Goal: Task Accomplishment & Management: Manage account settings

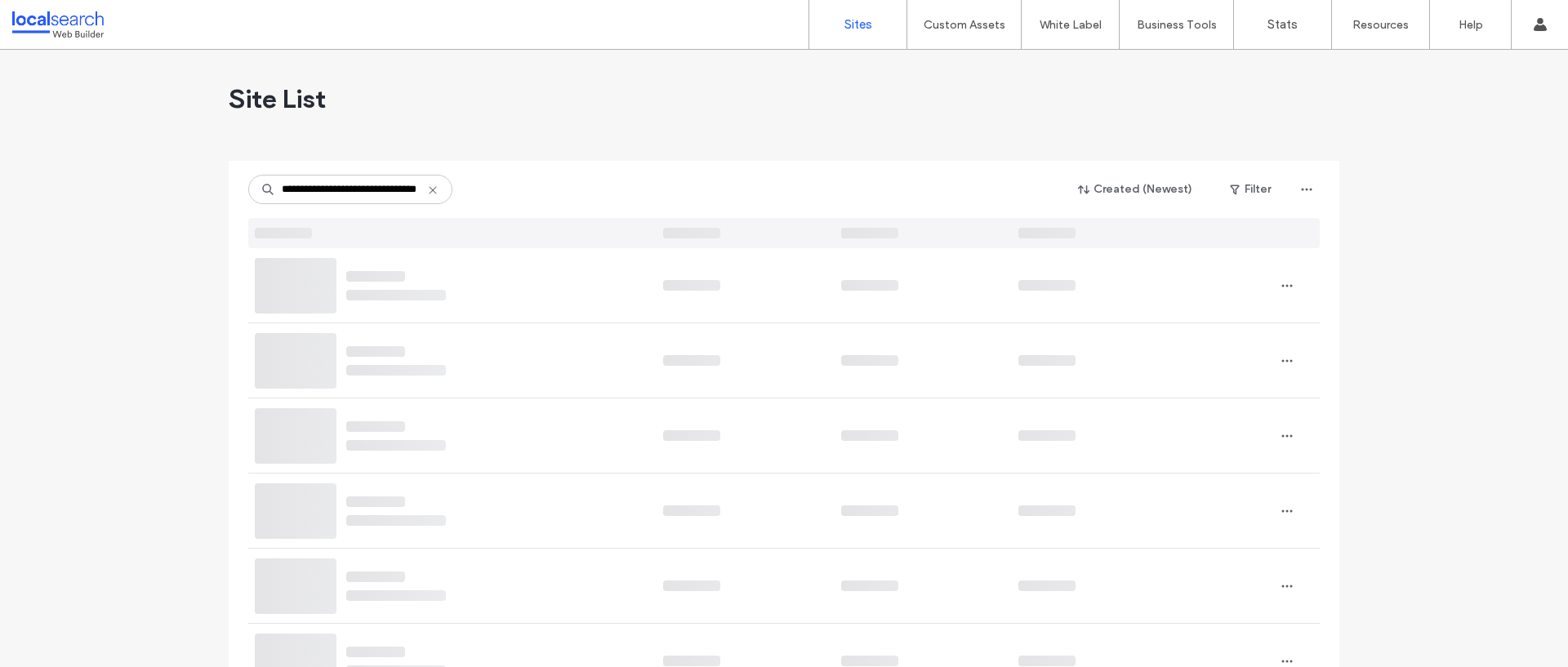
scroll to position [0, 45]
type input "**********"
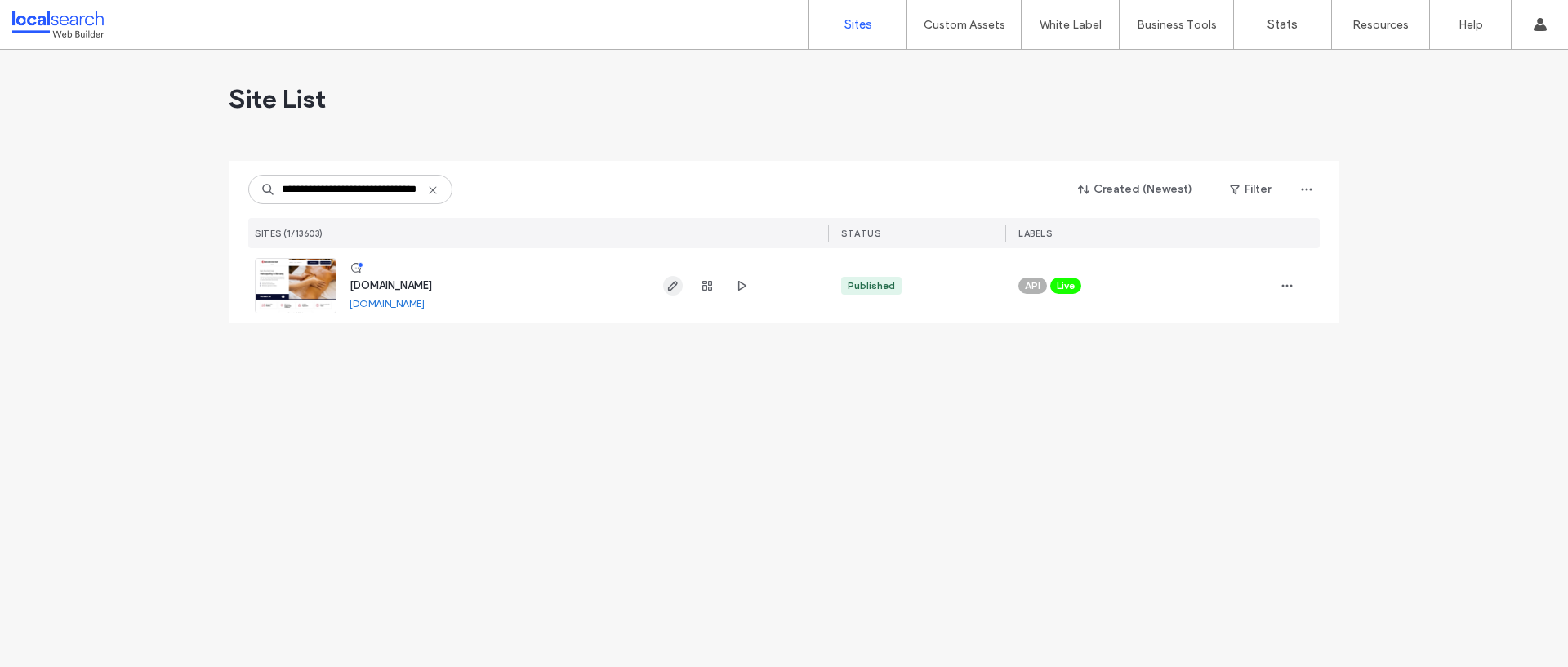
click at [671, 285] on use "button" at bounding box center [673, 286] width 10 height 10
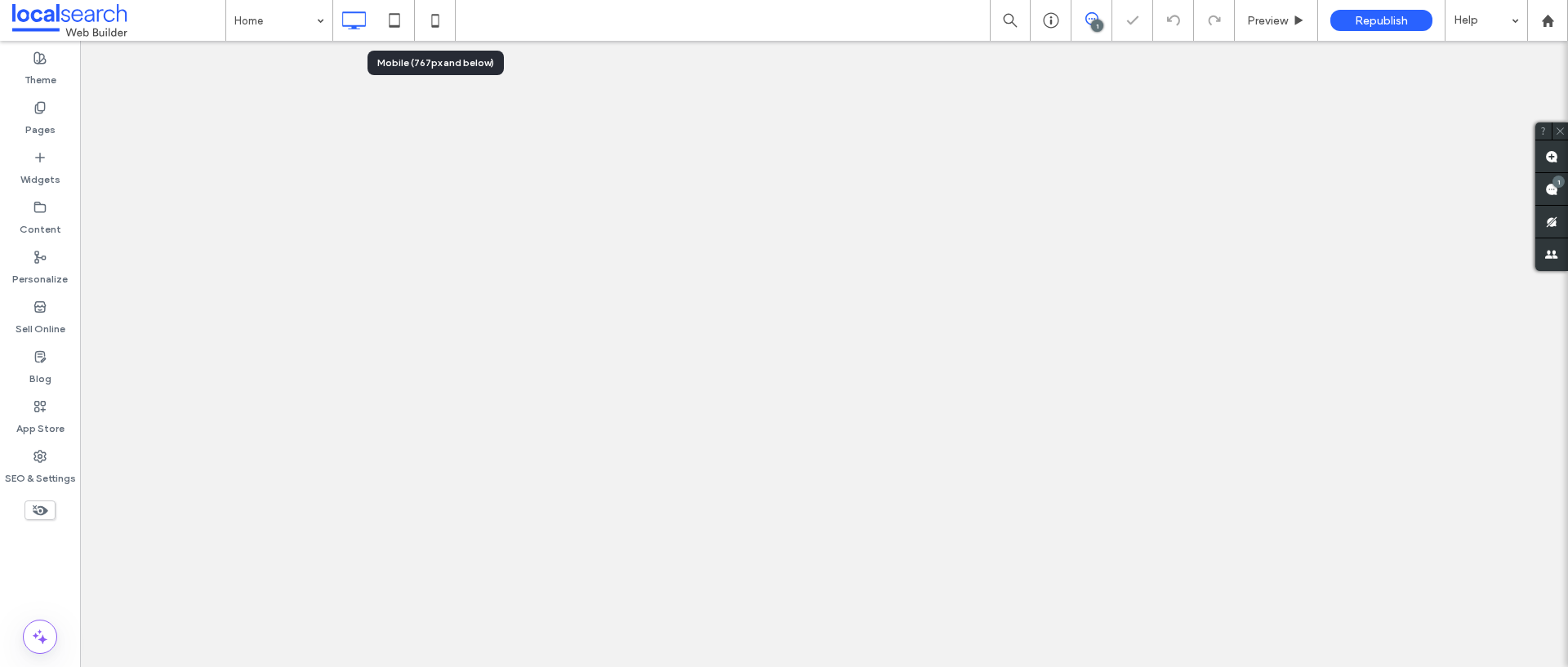
click at [430, 20] on icon at bounding box center [435, 21] width 33 height 33
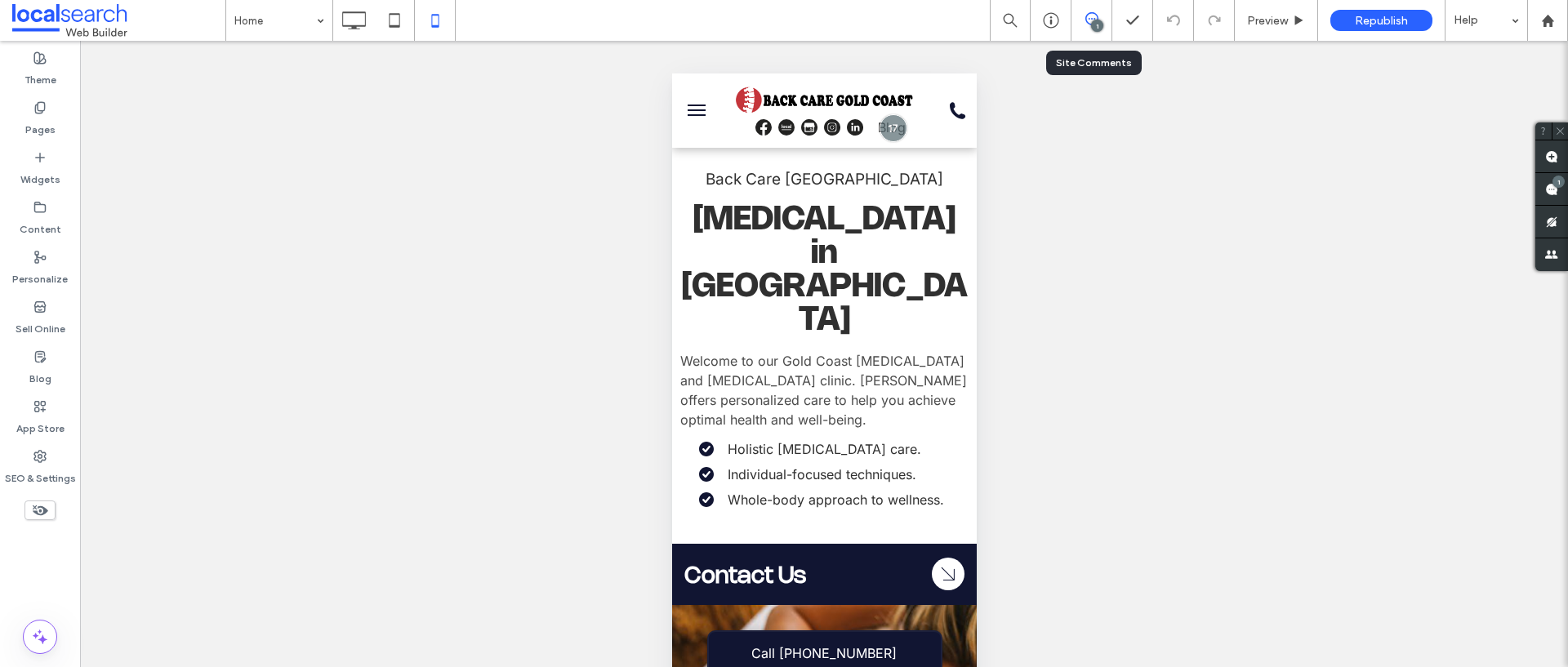
click at [1082, 31] on div "1" at bounding box center [1091, 21] width 41 height 41
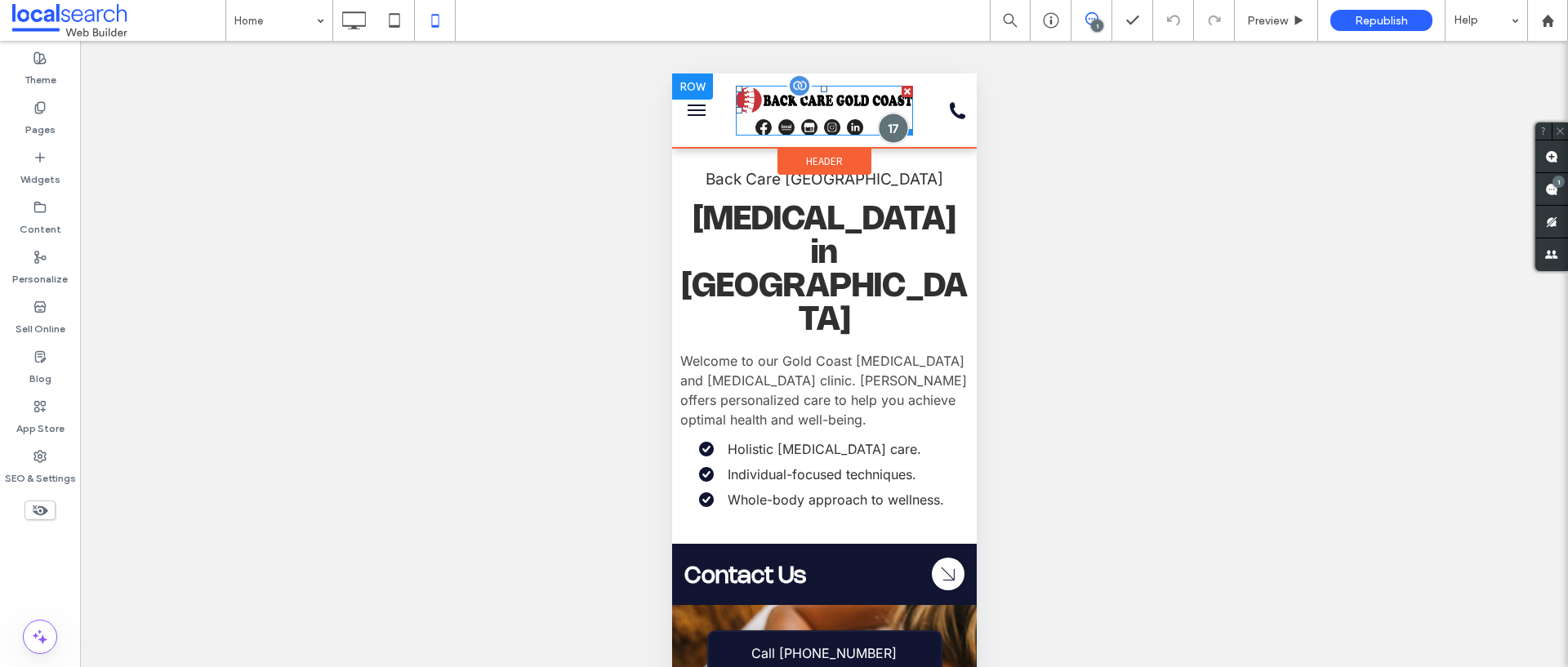
click at [889, 129] on div at bounding box center [892, 129] width 31 height 31
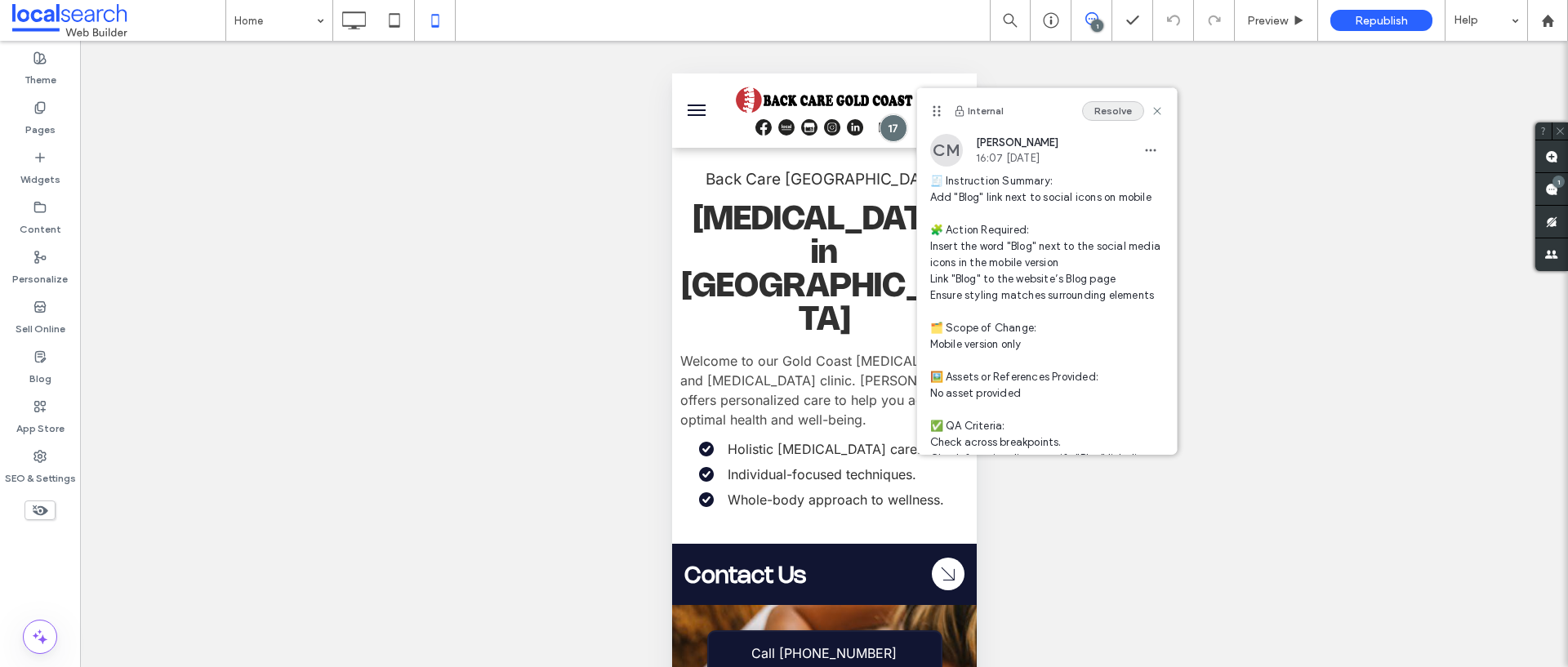
click at [1126, 109] on button "Resolve" at bounding box center [1112, 111] width 62 height 20
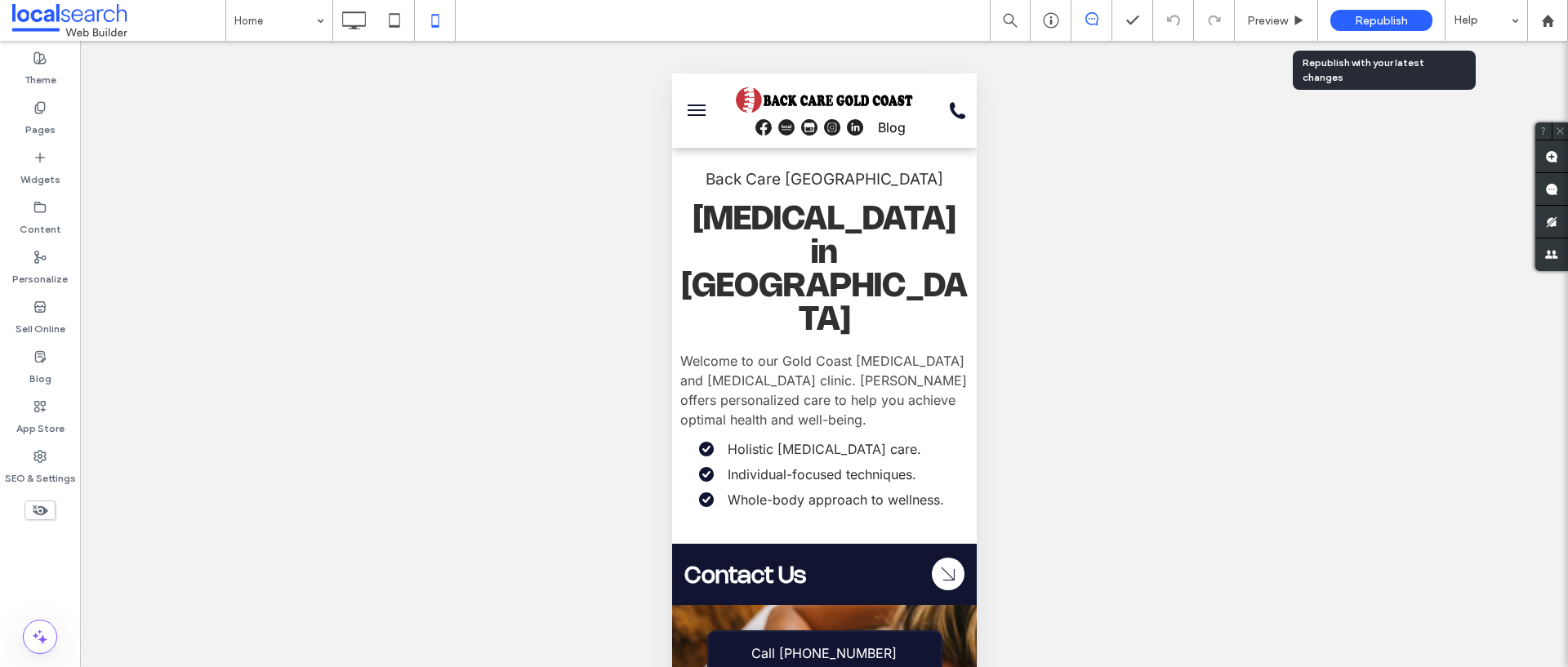
click at [1363, 17] on span "Republish" at bounding box center [1381, 21] width 53 height 14
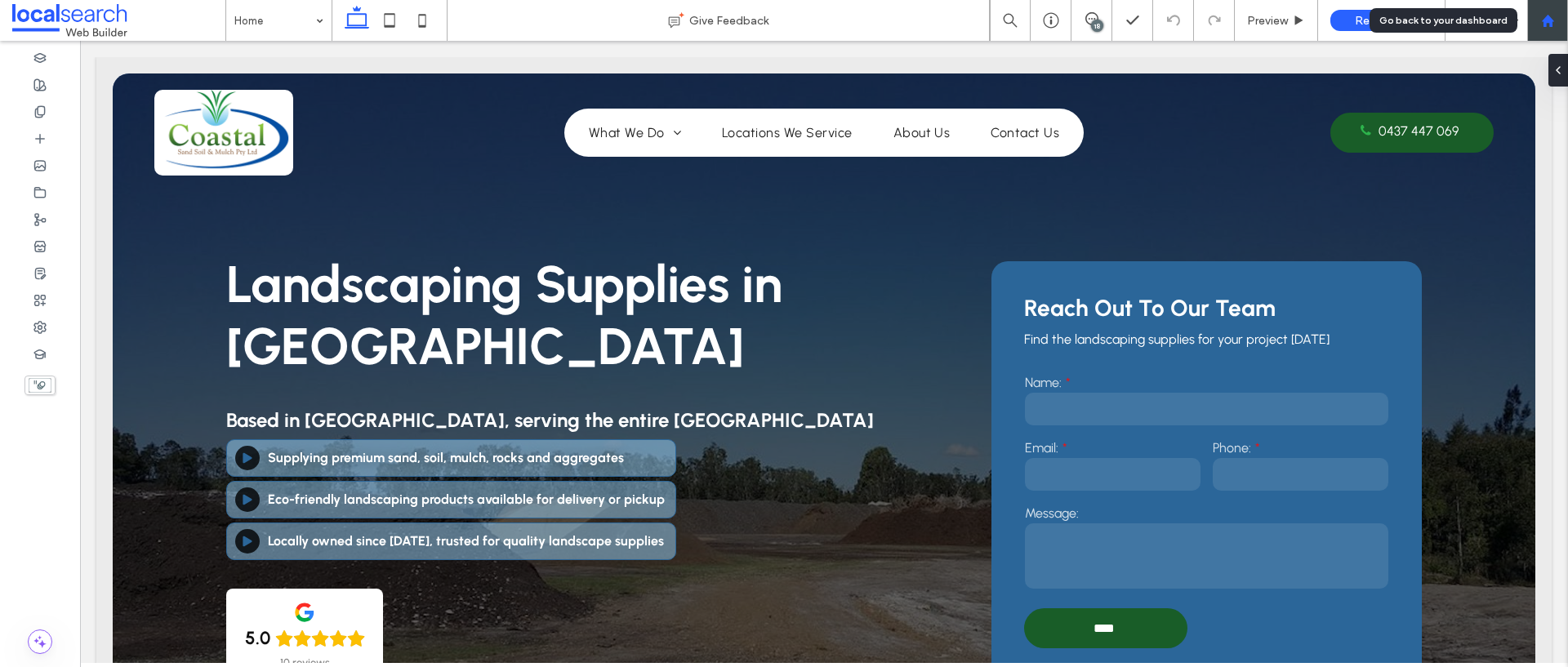
click at [1547, 21] on use at bounding box center [1547, 20] width 12 height 12
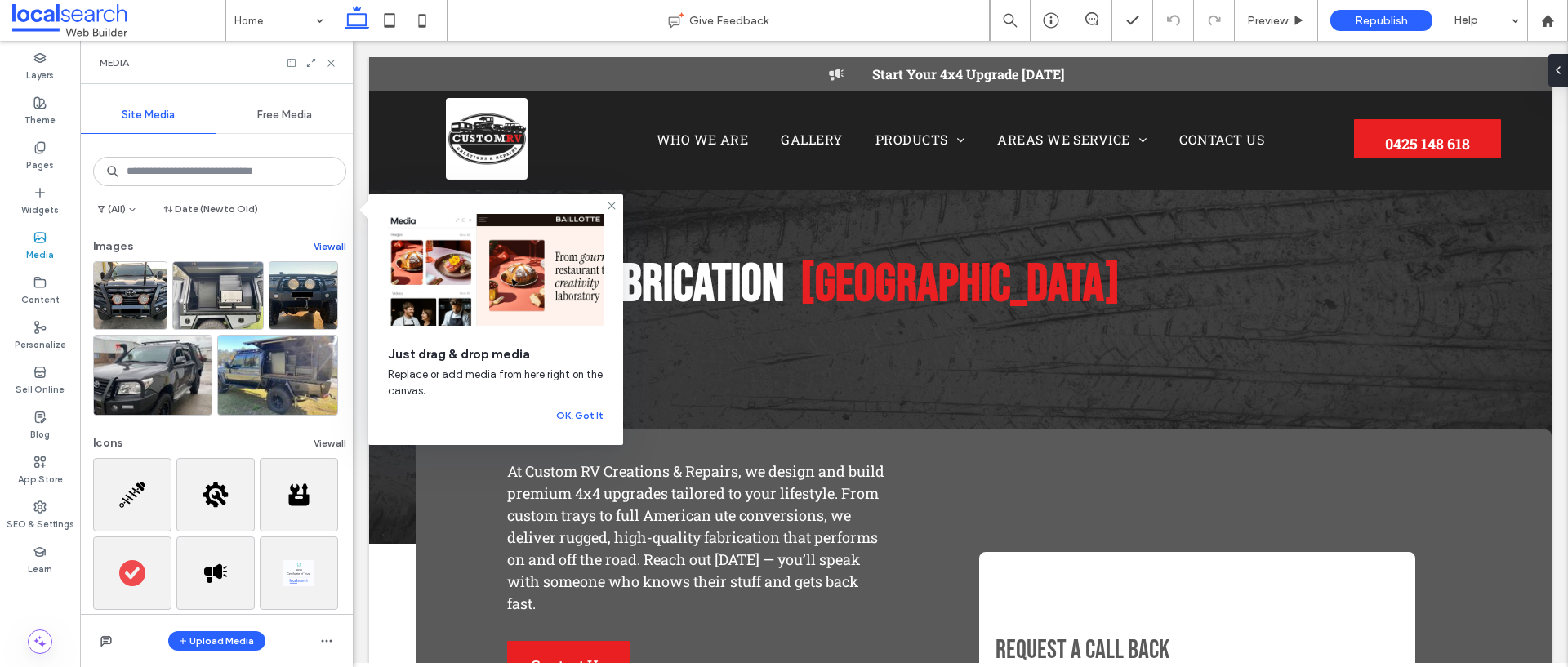
click at [323, 250] on button "View all" at bounding box center [330, 247] width 33 height 20
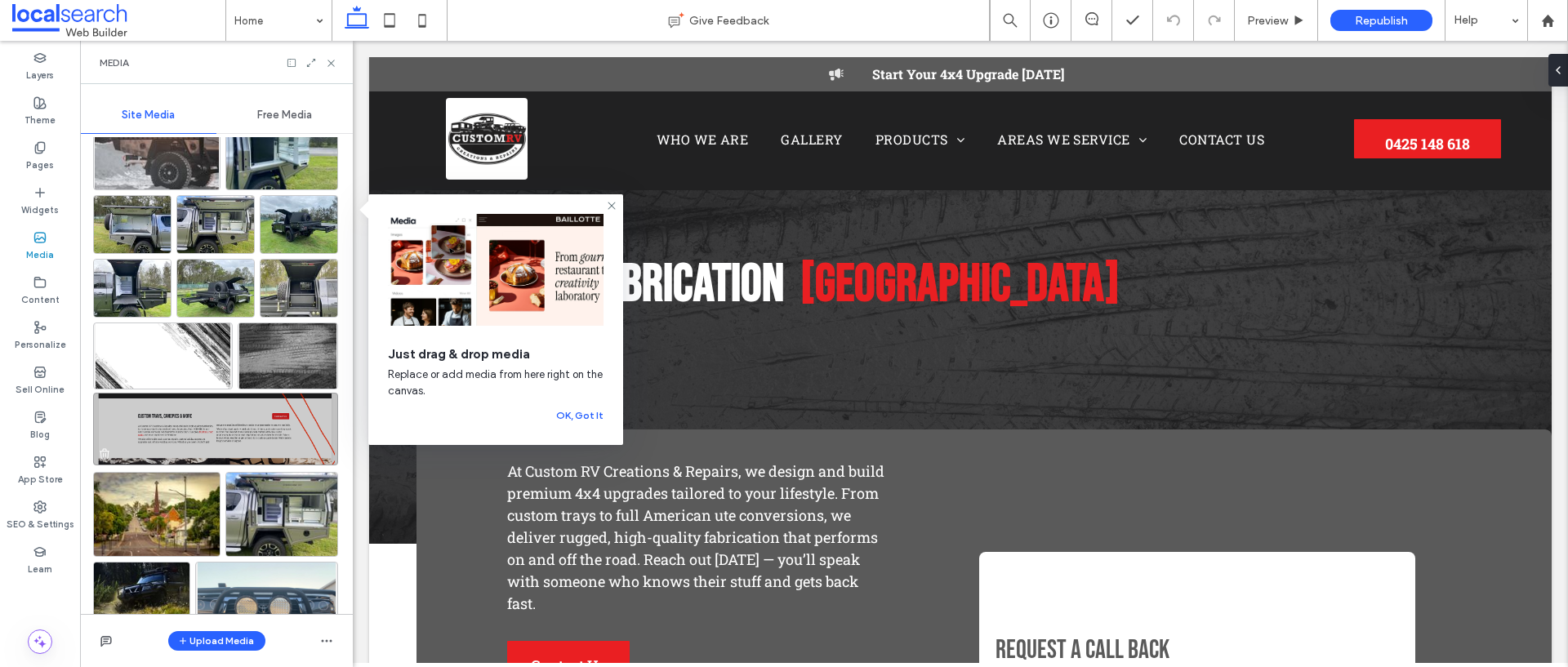
scroll to position [1650, 0]
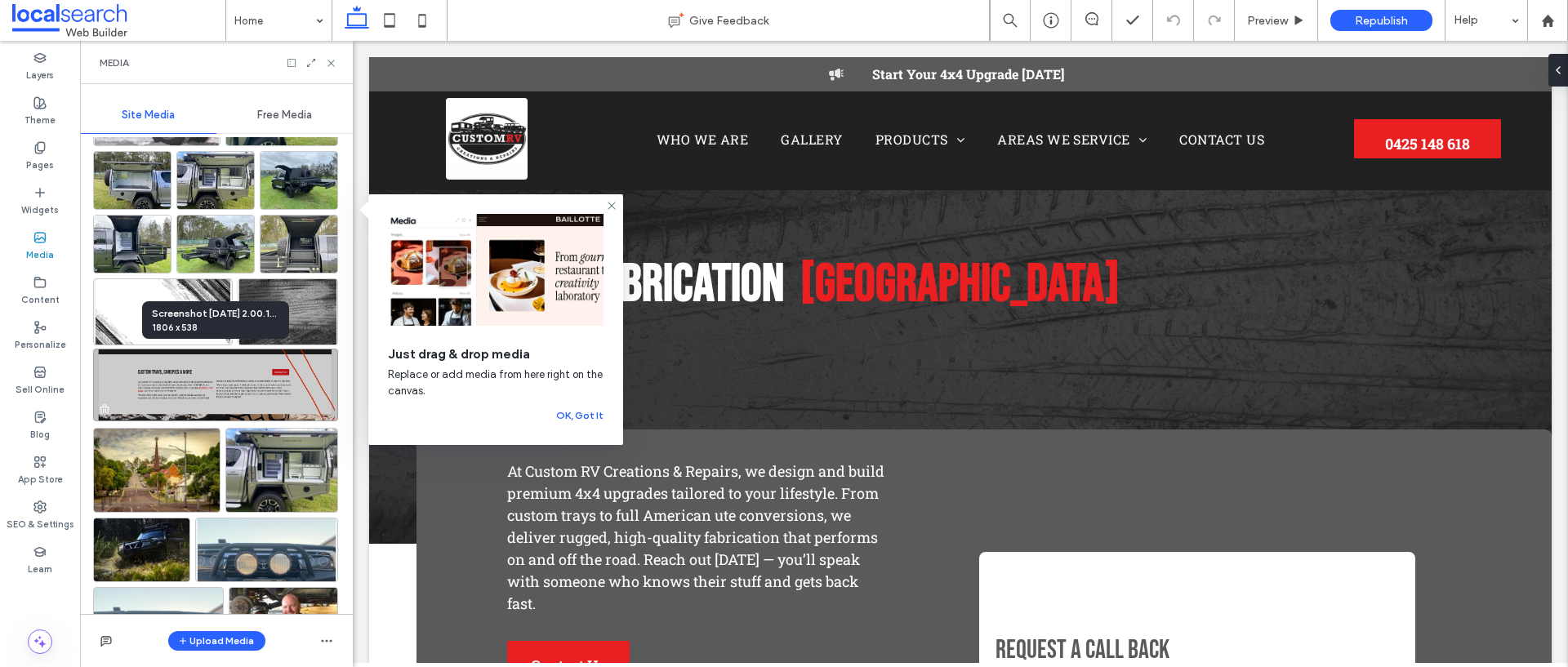
click at [293, 390] on img at bounding box center [215, 385] width 245 height 73
click at [198, 386] on img at bounding box center [215, 385] width 245 height 73
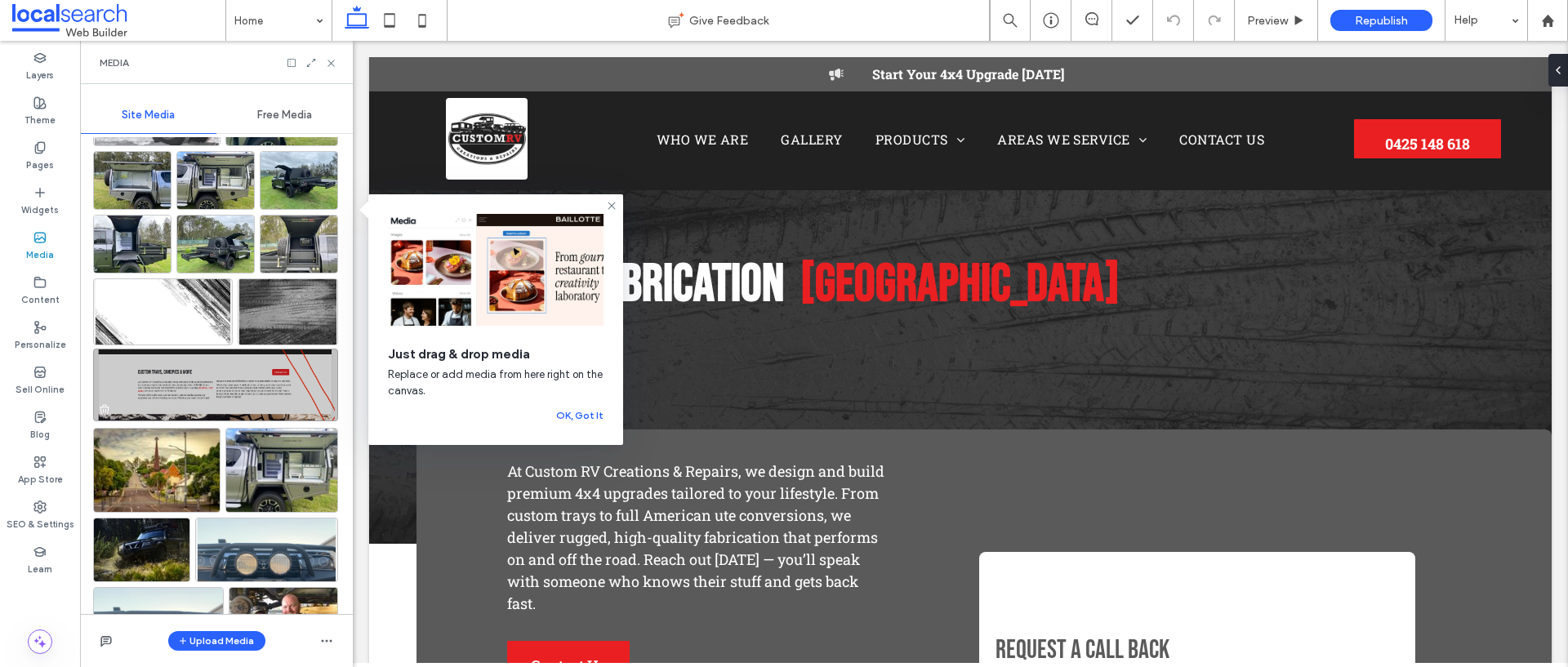
click at [266, 369] on img at bounding box center [215, 385] width 245 height 73
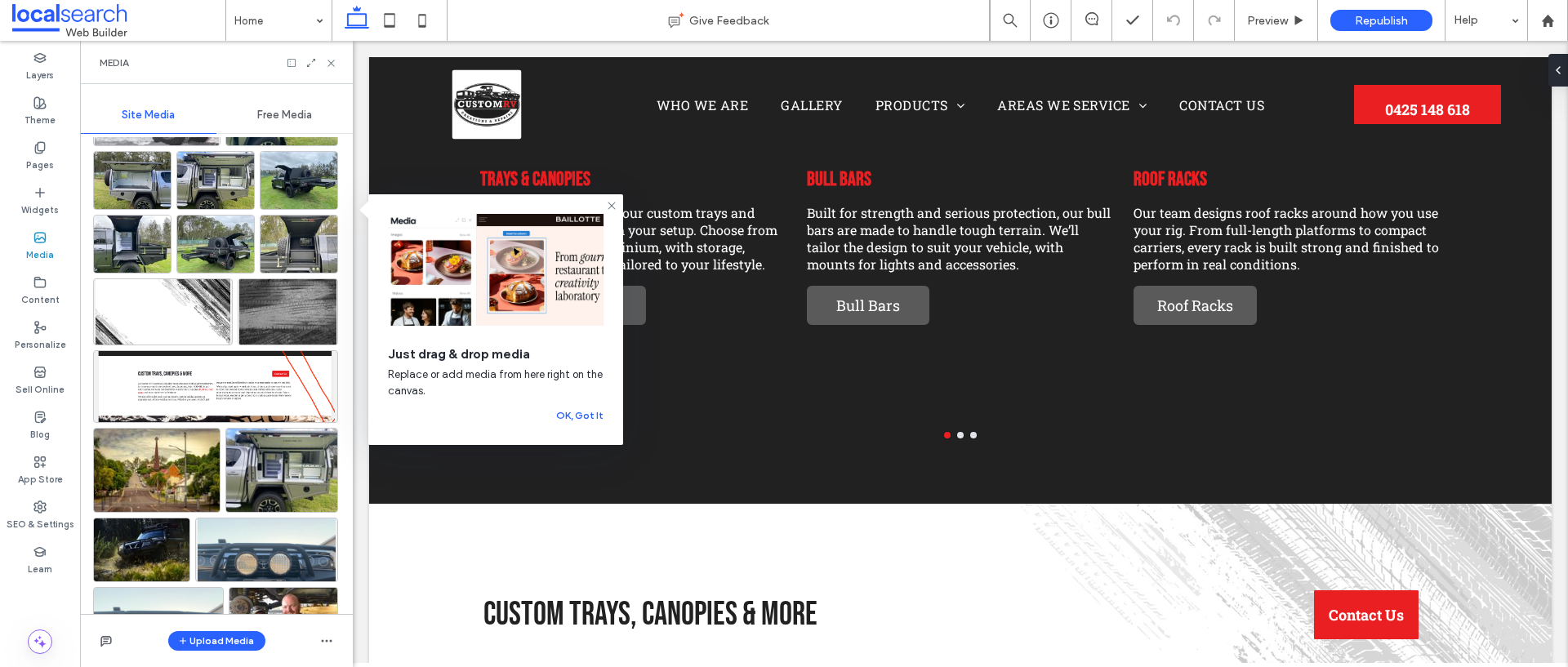
scroll to position [2558, 0]
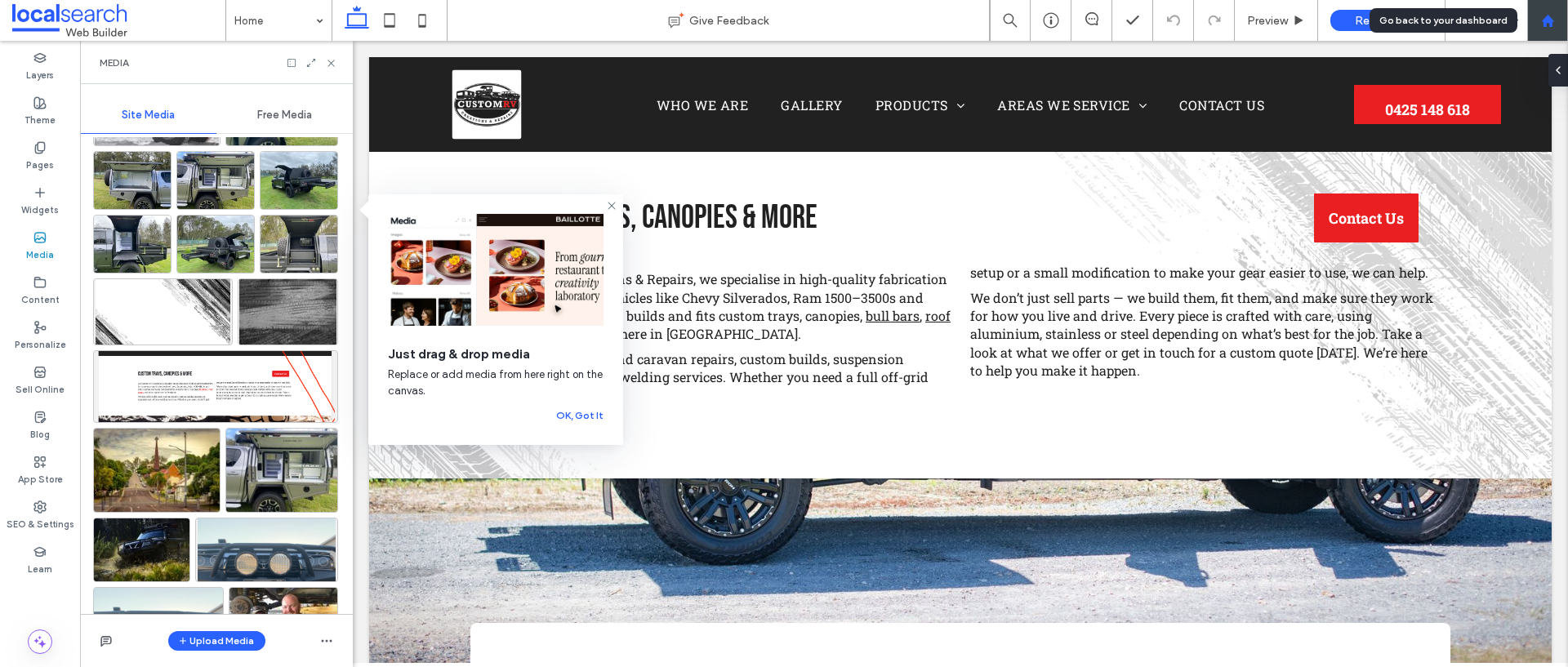
click at [1561, 22] on div at bounding box center [1547, 21] width 40 height 14
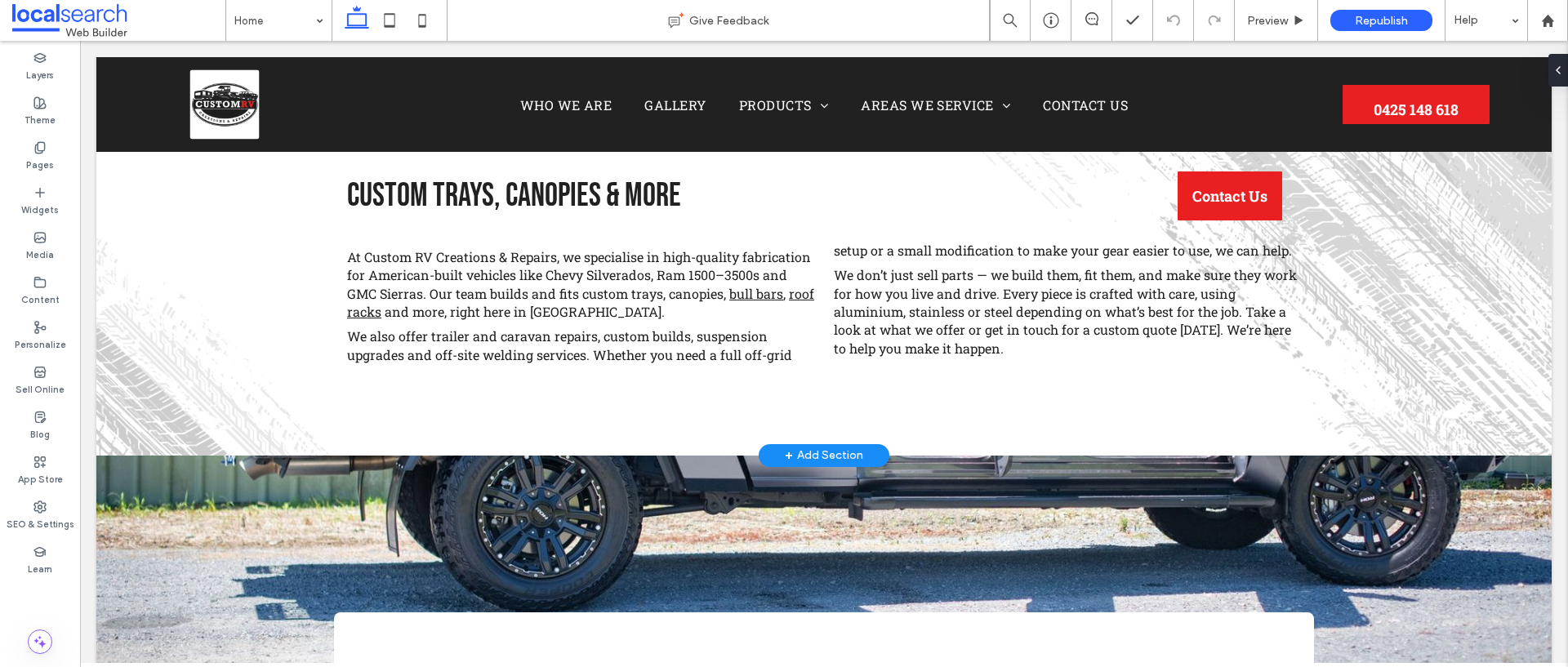
scroll to position [2548, 0]
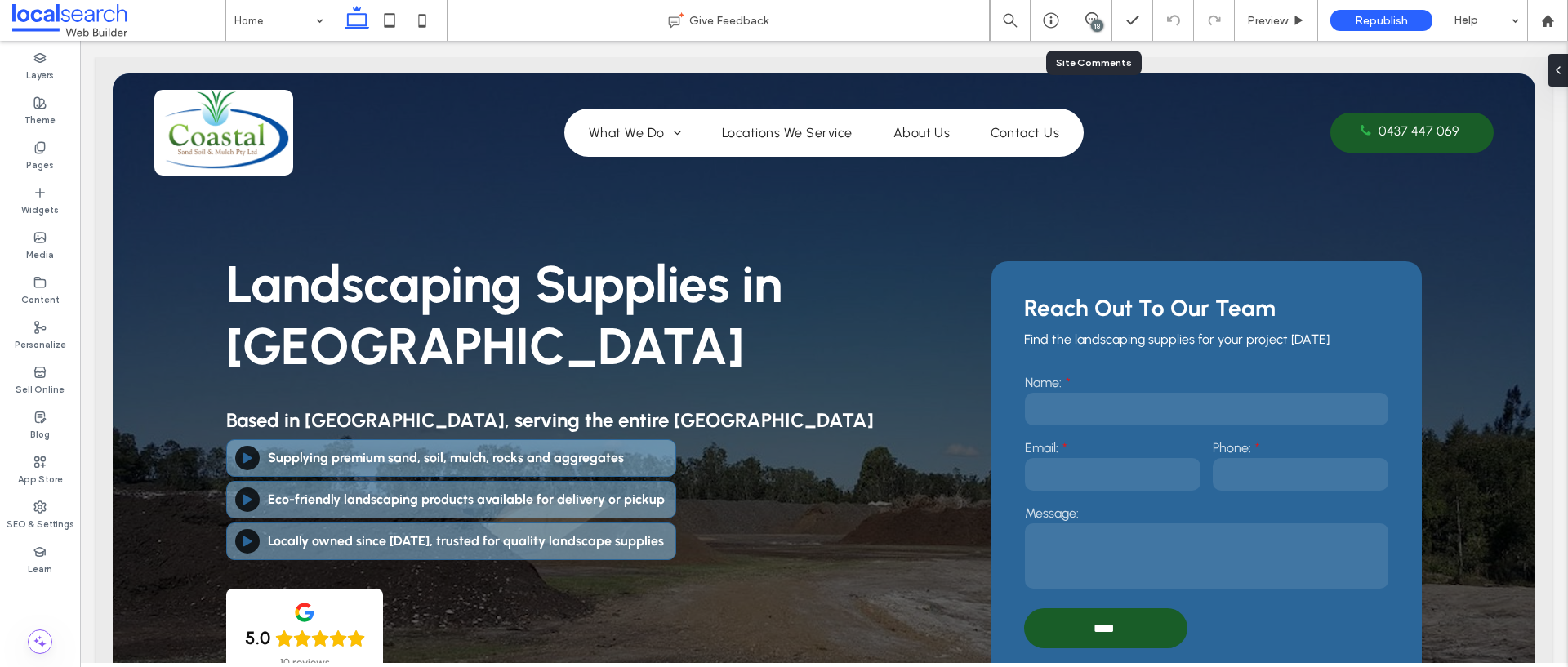
click at [1092, 33] on div "18" at bounding box center [1091, 21] width 41 height 41
click at [1095, 16] on icon at bounding box center [1091, 19] width 13 height 13
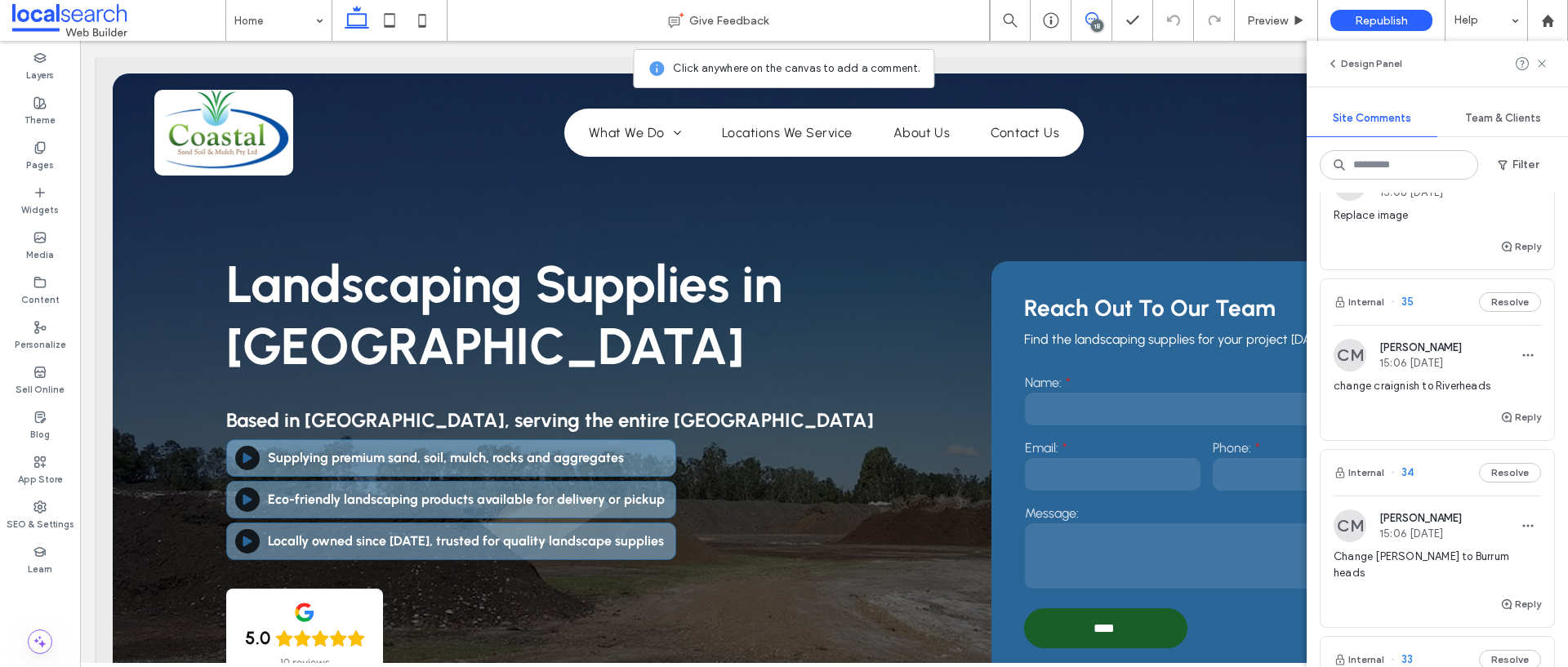
scroll to position [612, 0]
click at [1521, 355] on icon "button" at bounding box center [1528, 354] width 13 height 13
click at [1460, 392] on div "Edit" at bounding box center [1455, 397] width 145 height 31
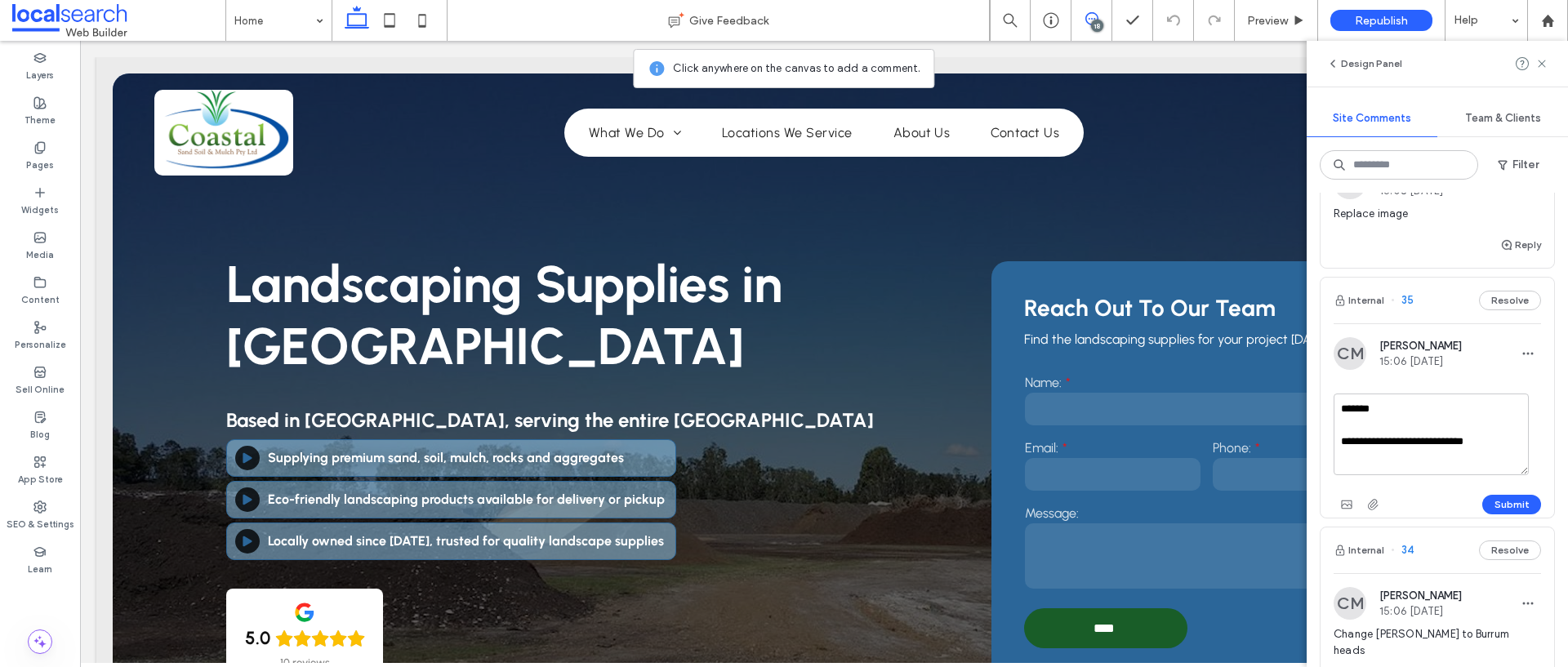
click at [1377, 445] on textarea "**********" at bounding box center [1430, 434] width 195 height 82
click at [1466, 461] on textarea "**********" at bounding box center [1430, 434] width 195 height 82
type textarea "**********"
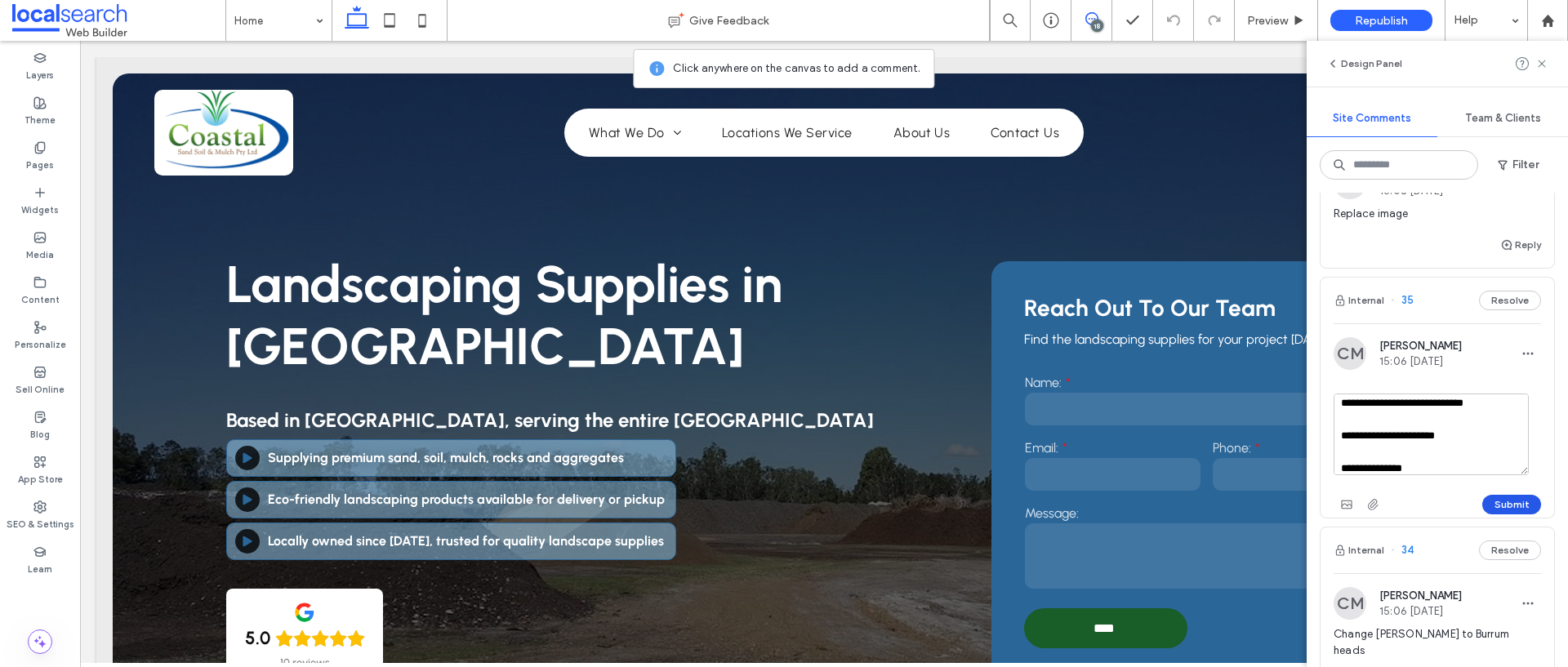
click at [1500, 508] on button "Submit" at bounding box center [1511, 505] width 59 height 20
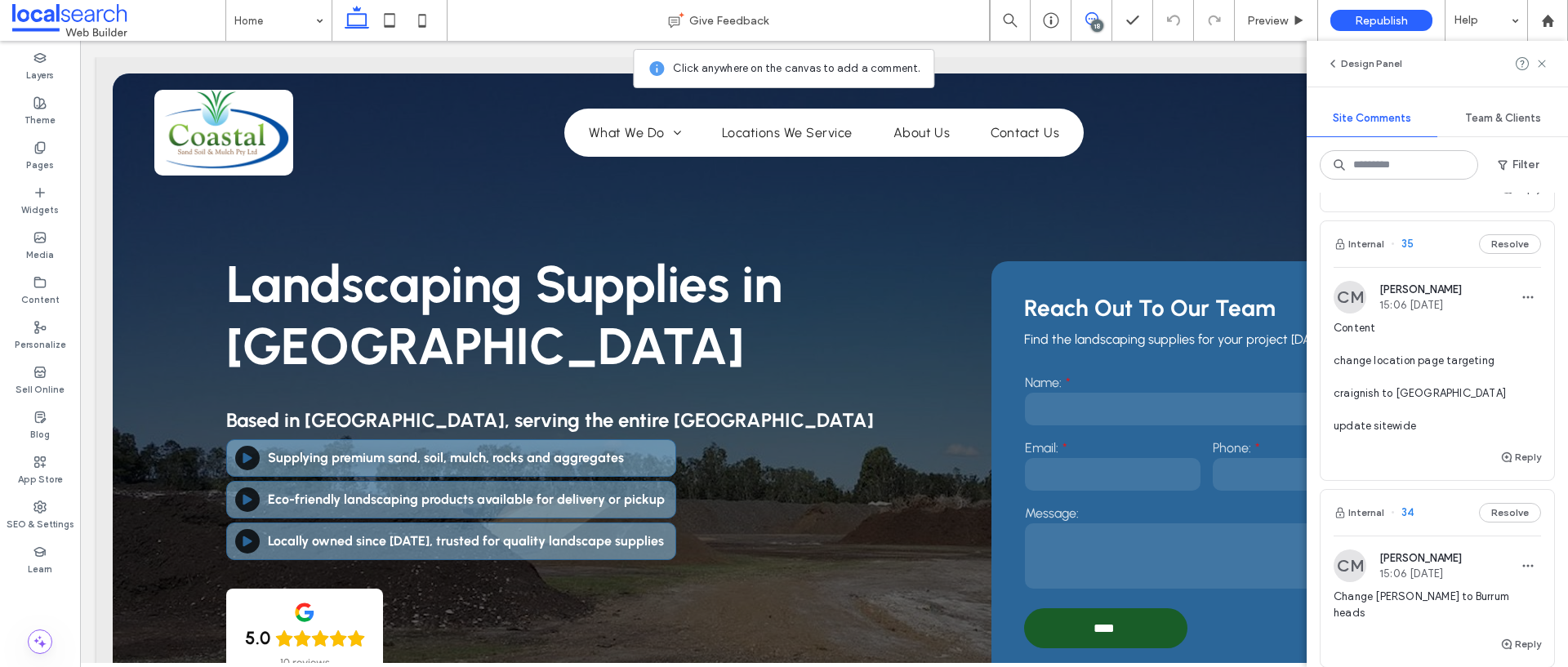
scroll to position [720, 0]
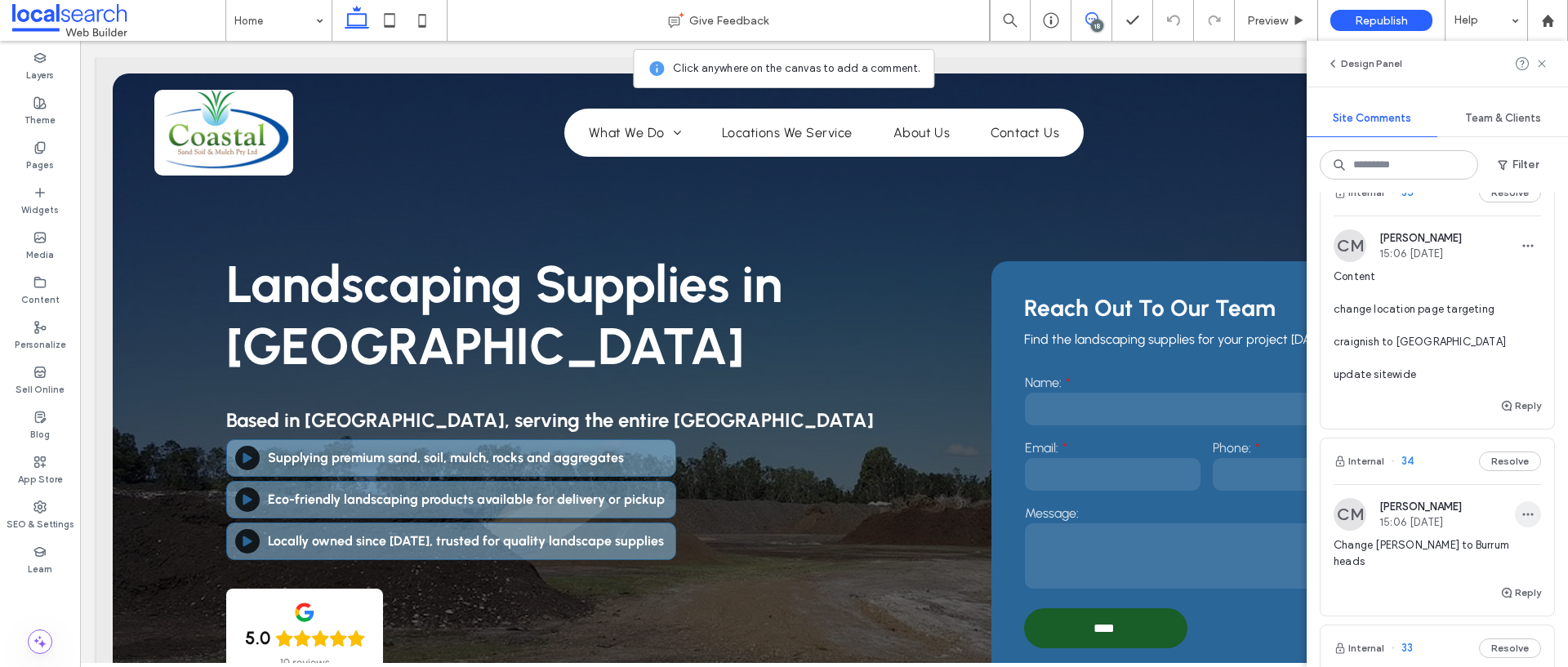
click at [1521, 511] on icon "button" at bounding box center [1528, 514] width 13 height 13
click at [1441, 558] on div "Edit" at bounding box center [1455, 557] width 145 height 31
click at [1492, 627] on textarea "**********" at bounding box center [1430, 594] width 195 height 82
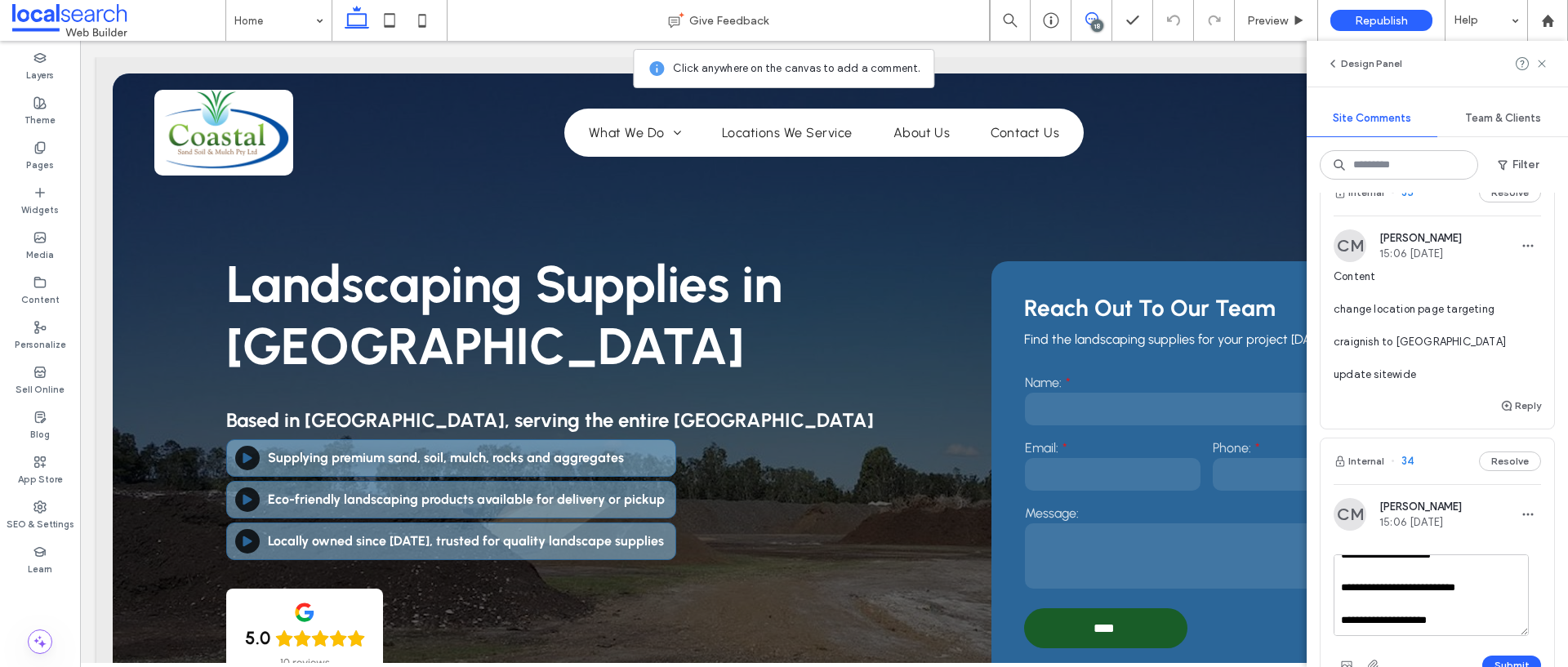
drag, startPoint x: 1463, startPoint y: 628, endPoint x: 1423, endPoint y: 628, distance: 40.0
click at [1423, 628] on textarea "**********" at bounding box center [1430, 594] width 195 height 82
click at [1496, 589] on textarea "**********" at bounding box center [1430, 594] width 195 height 82
type textarea "**********"
click at [1491, 661] on button "Submit" at bounding box center [1511, 665] width 59 height 20
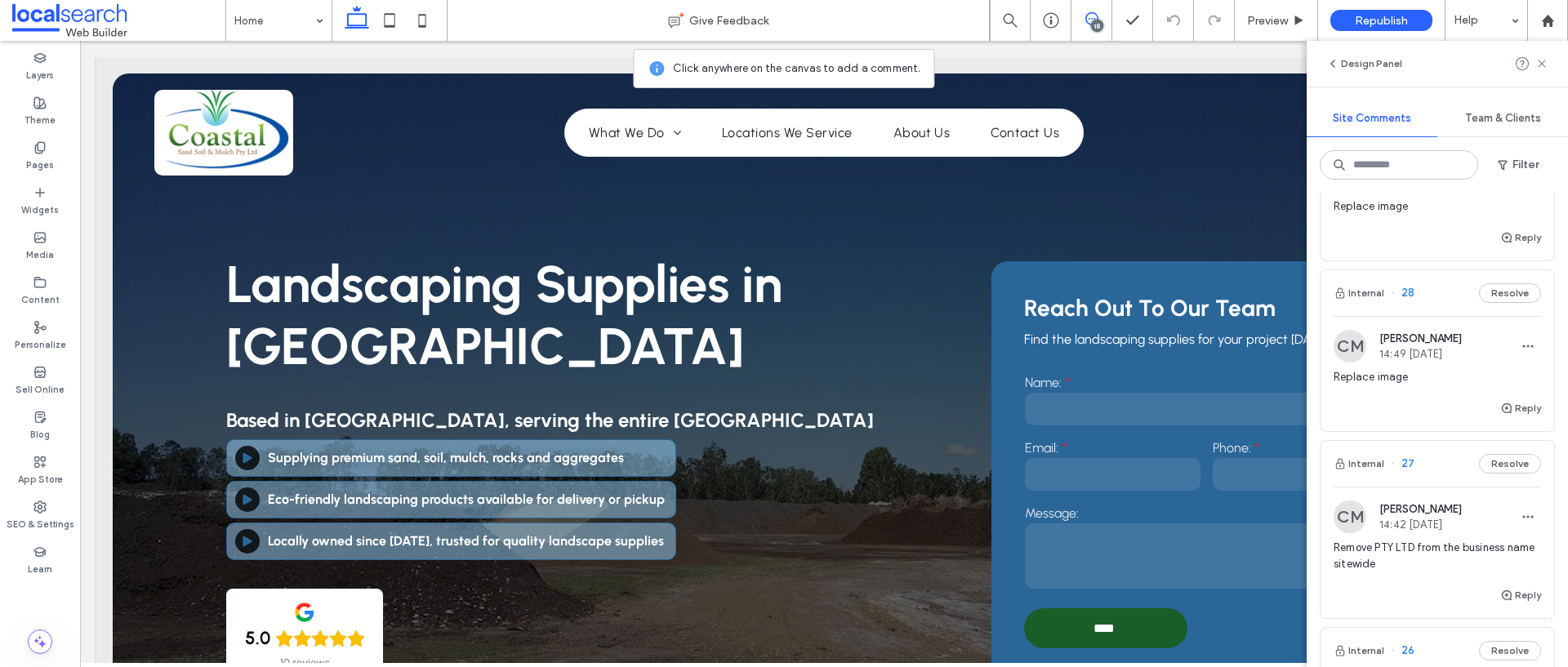
scroll to position [2030, 0]
click at [1521, 506] on icon "button" at bounding box center [1528, 513] width 13 height 13
click at [1419, 537] on div "Edit" at bounding box center [1455, 539] width 145 height 31
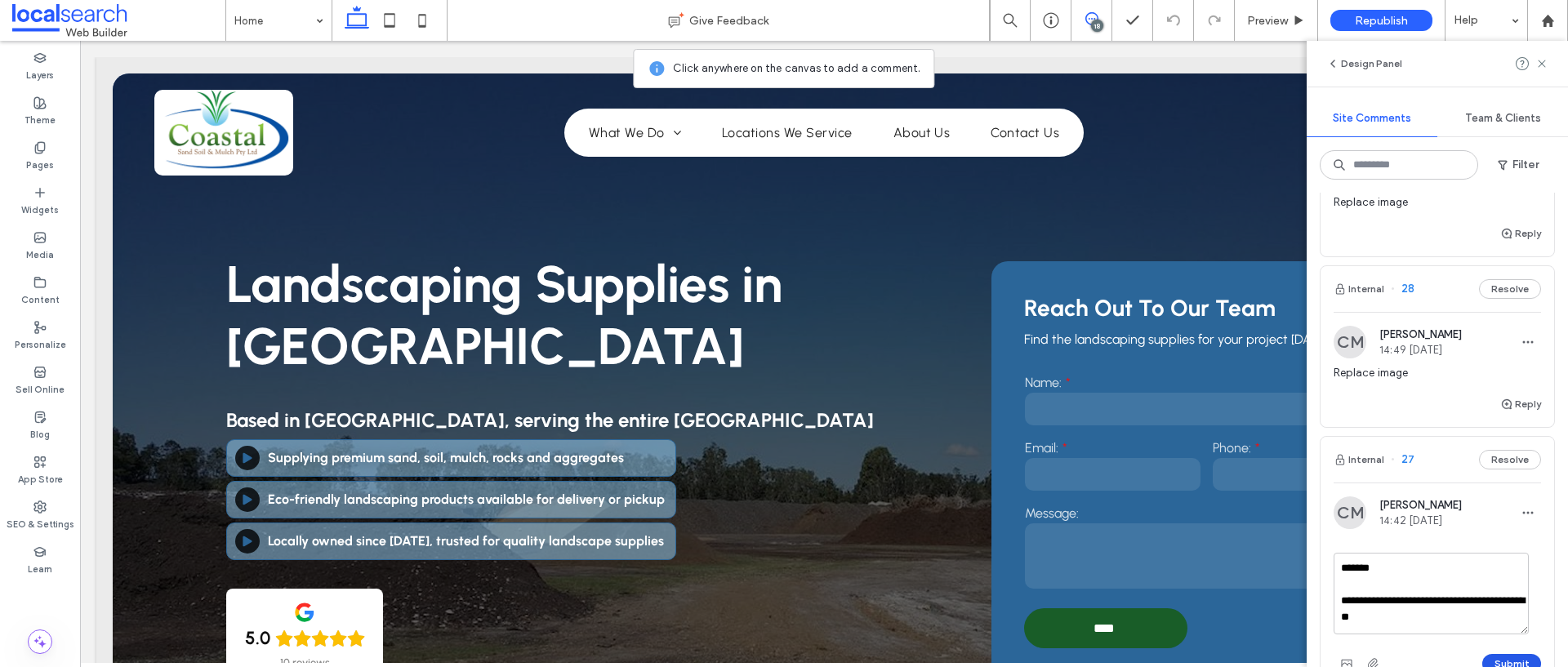
type textarea "**********"
click at [1505, 654] on button "Submit" at bounding box center [1511, 664] width 59 height 20
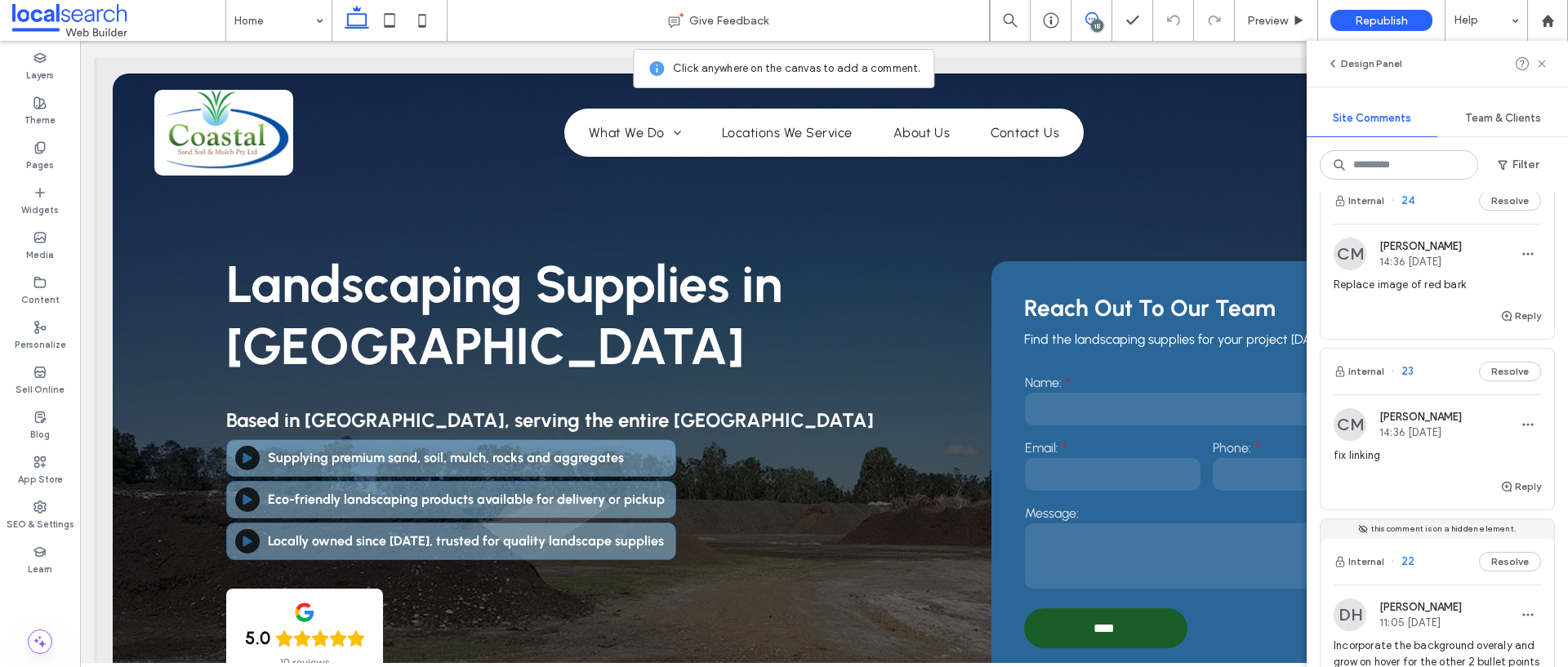
scroll to position [2916, 0]
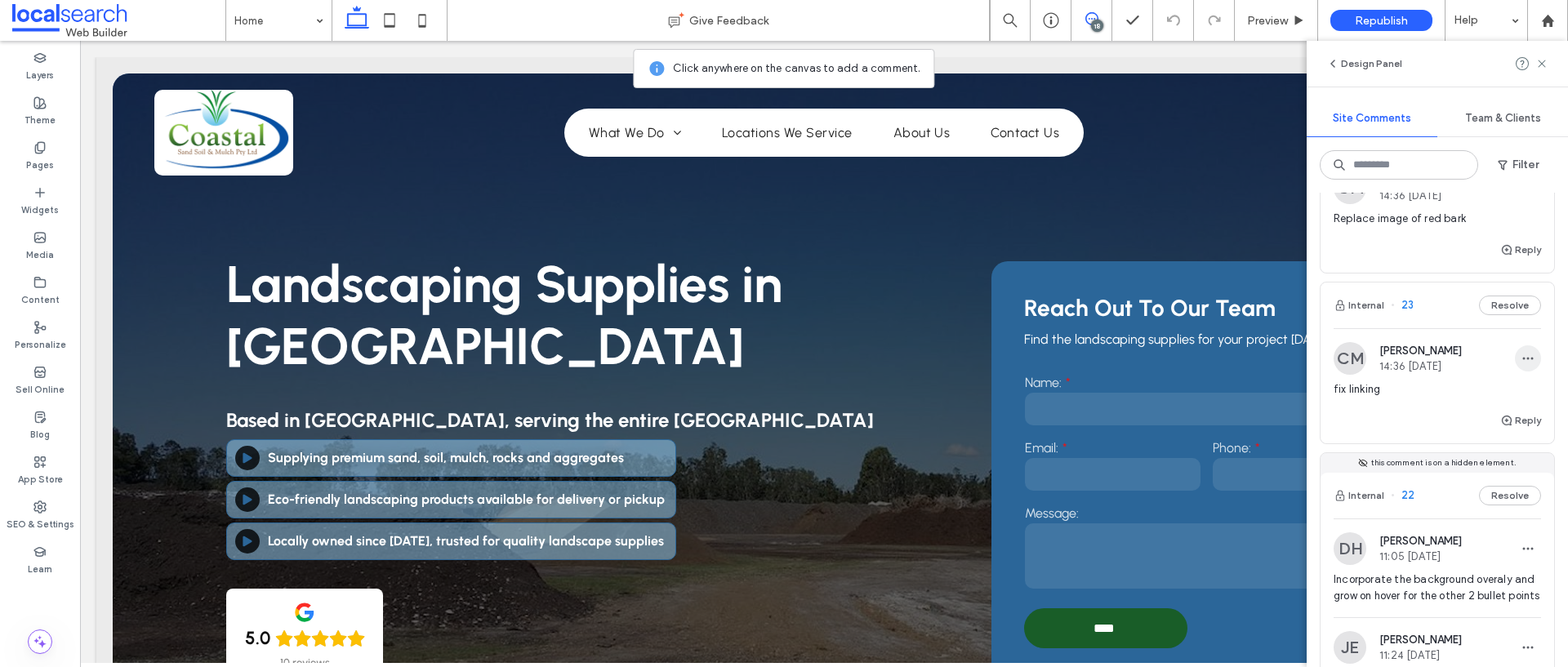
click at [1517, 350] on span "button" at bounding box center [1528, 359] width 26 height 26
click at [1481, 377] on div "Edit" at bounding box center [1455, 385] width 145 height 31
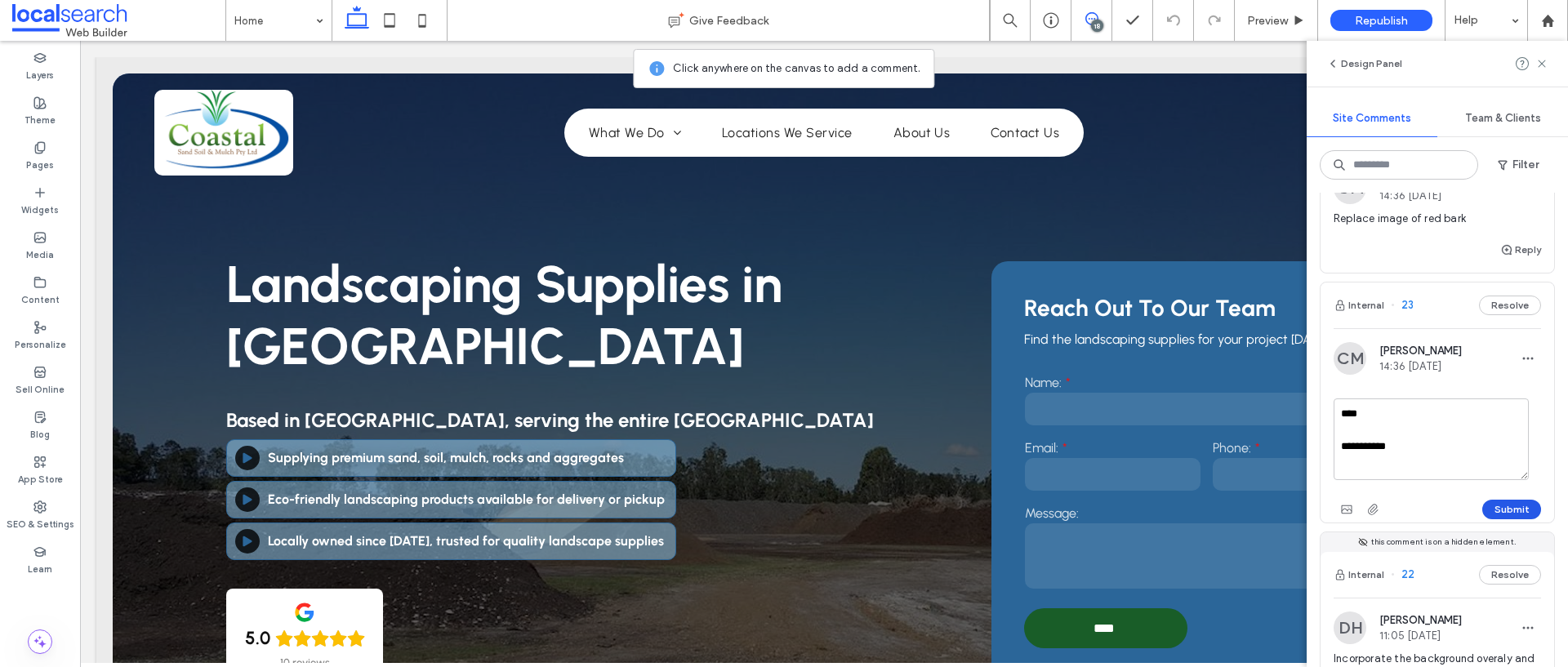
type textarea "**********"
click at [1499, 500] on button "Submit" at bounding box center [1511, 510] width 59 height 20
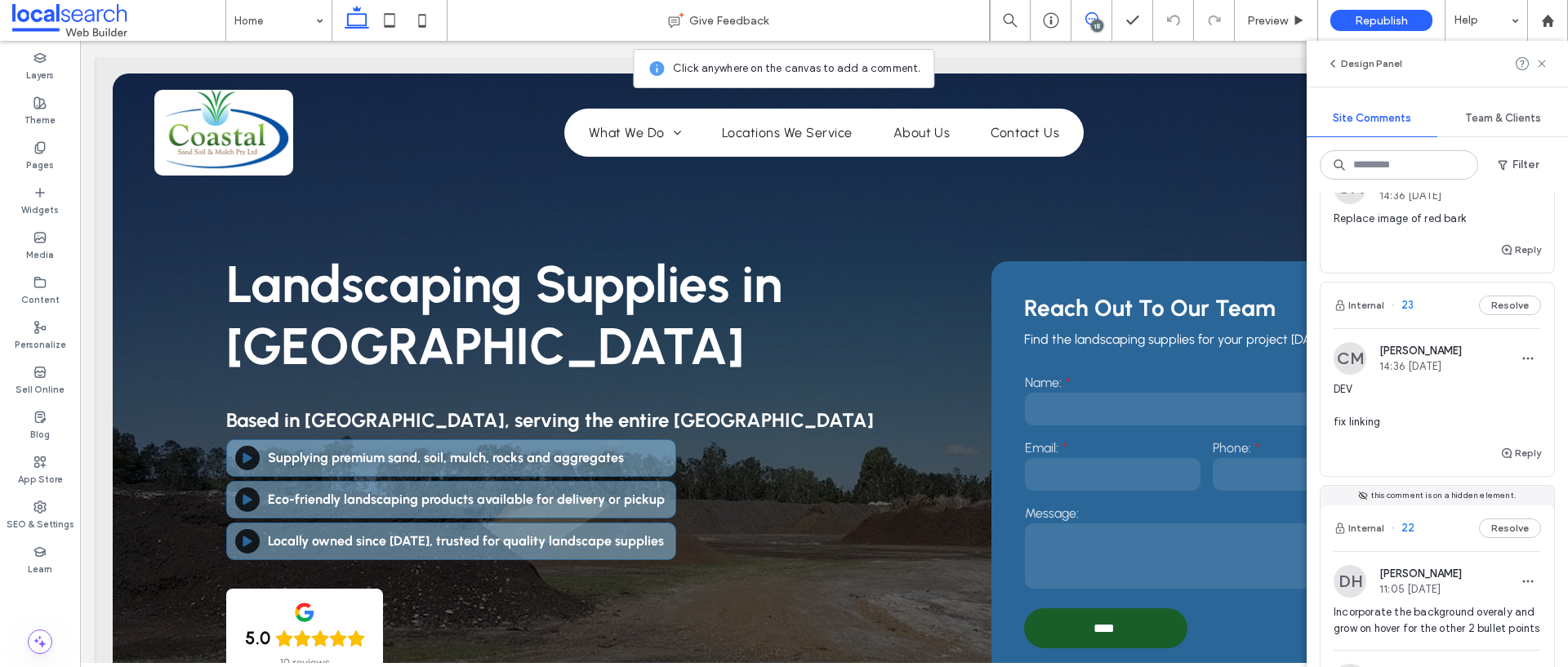
click at [1429, 385] on span "DEV fix linking" at bounding box center [1437, 406] width 208 height 49
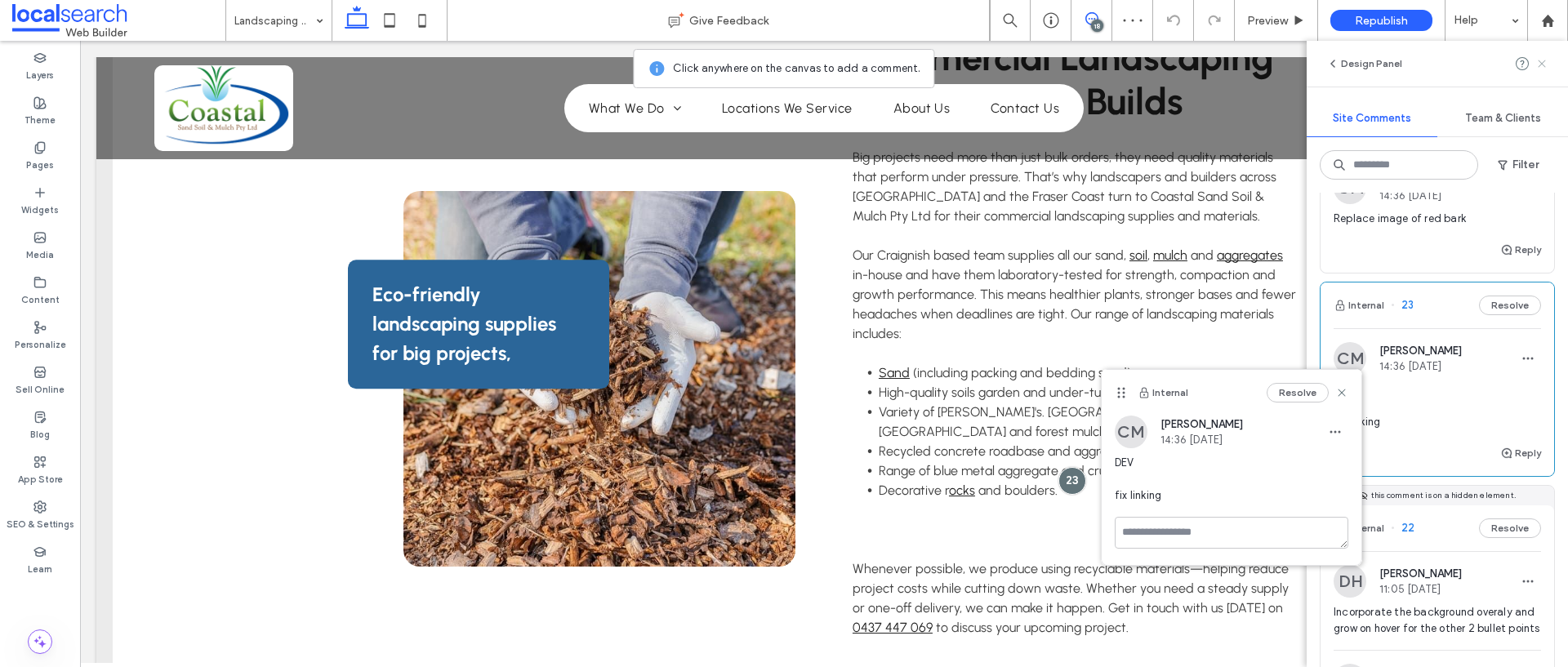
click at [1535, 67] on icon at bounding box center [1542, 63] width 13 height 13
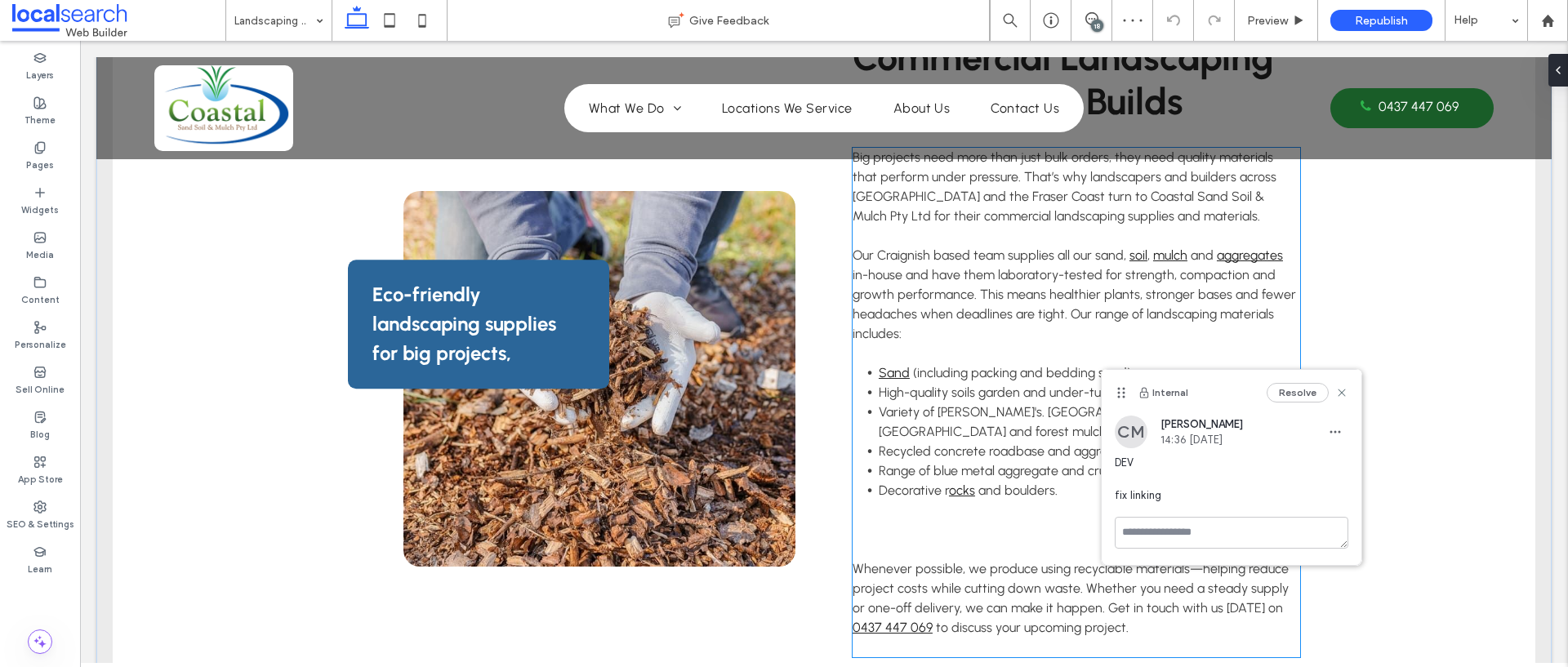
click at [963, 481] on li "Decorative r ocks and boulders." at bounding box center [1089, 491] width 421 height 20
click at [975, 482] on span "and boulders." at bounding box center [1016, 490] width 82 height 16
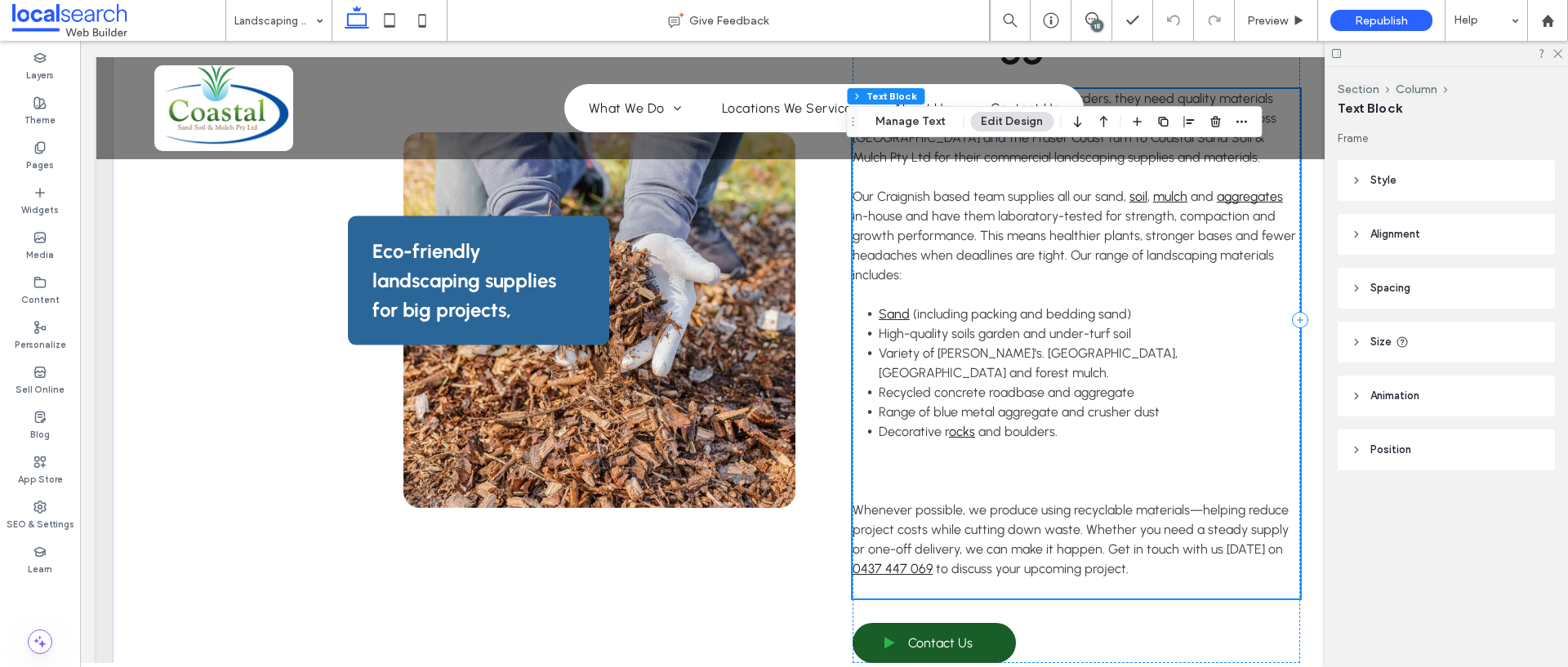
scroll to position [836, 0]
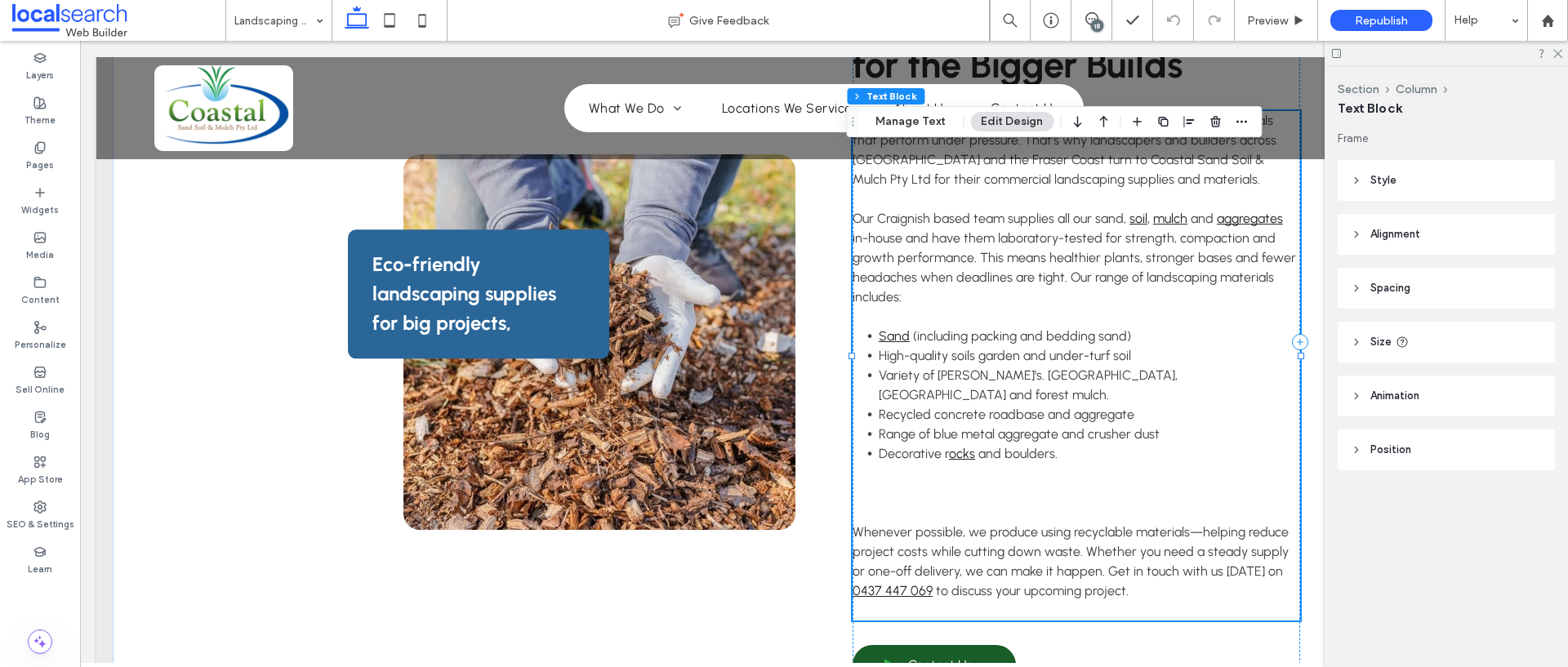
click at [960, 373] on span "Variety of Mulch's. Garden mulch, hardwood mulch and forest mulch." at bounding box center [1028, 385] width 298 height 35
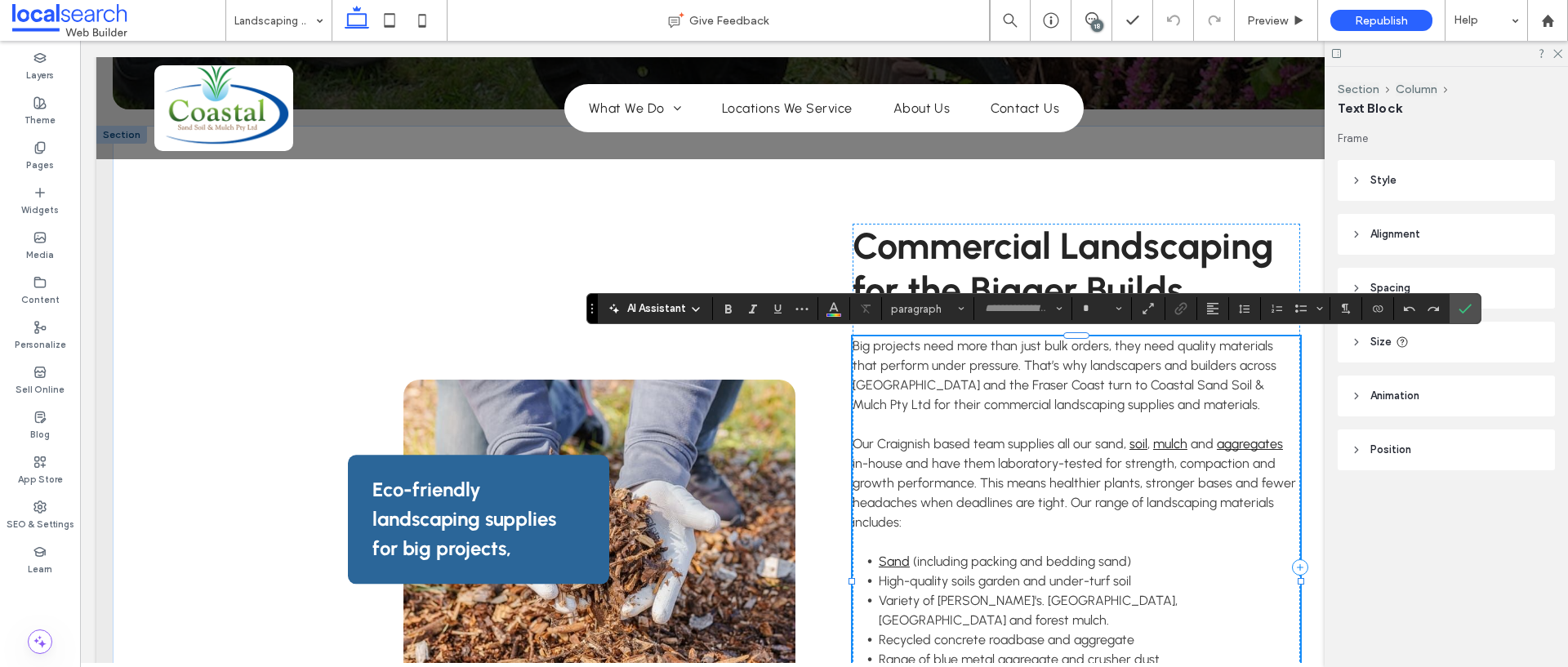
type input "********"
type input "**"
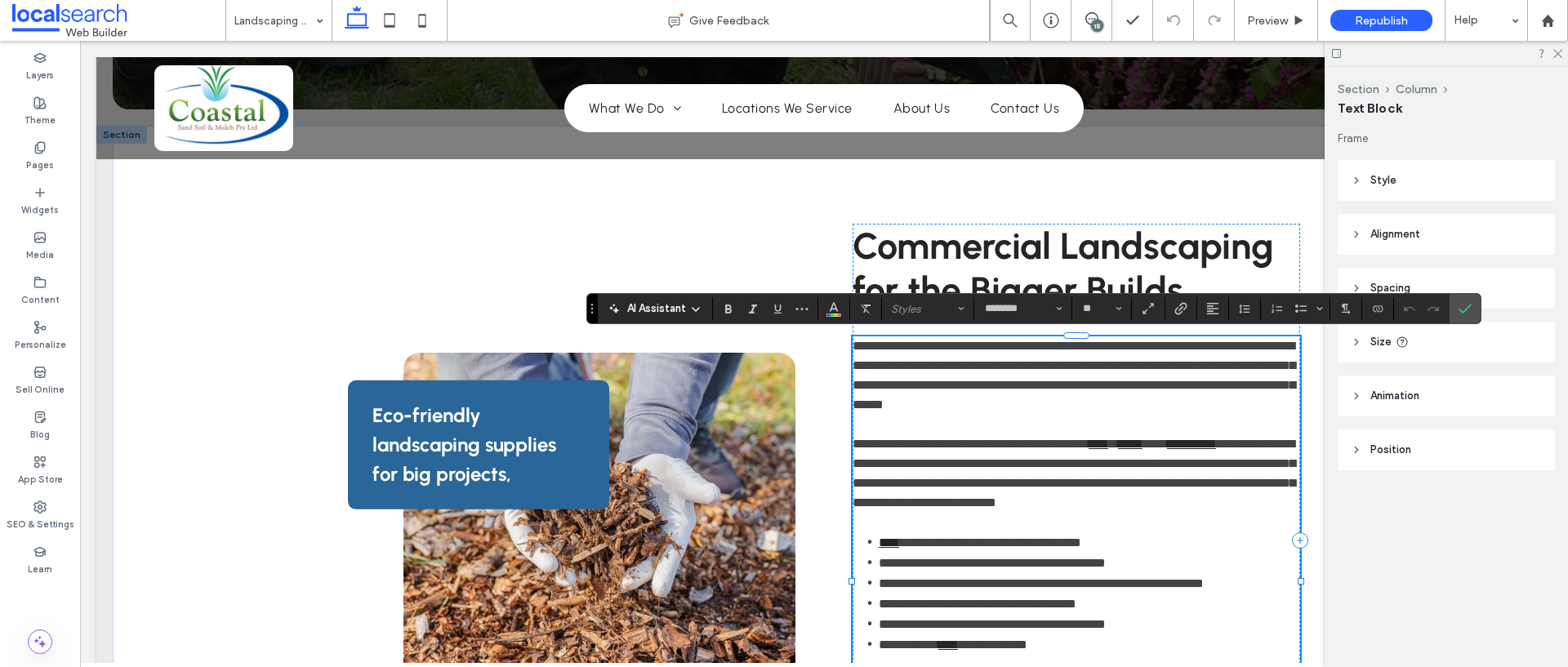
scroll to position [758, 0]
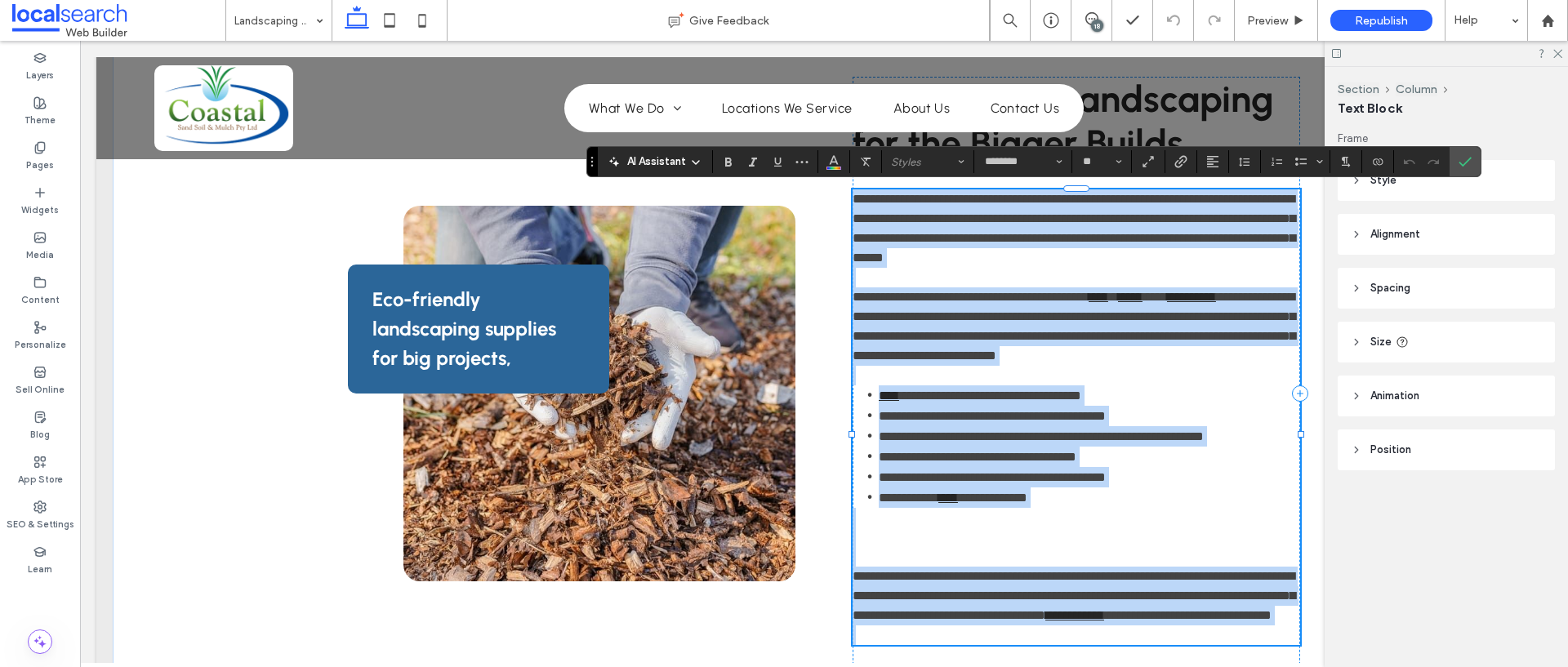
click at [993, 463] on span "**********" at bounding box center [978, 457] width 198 height 12
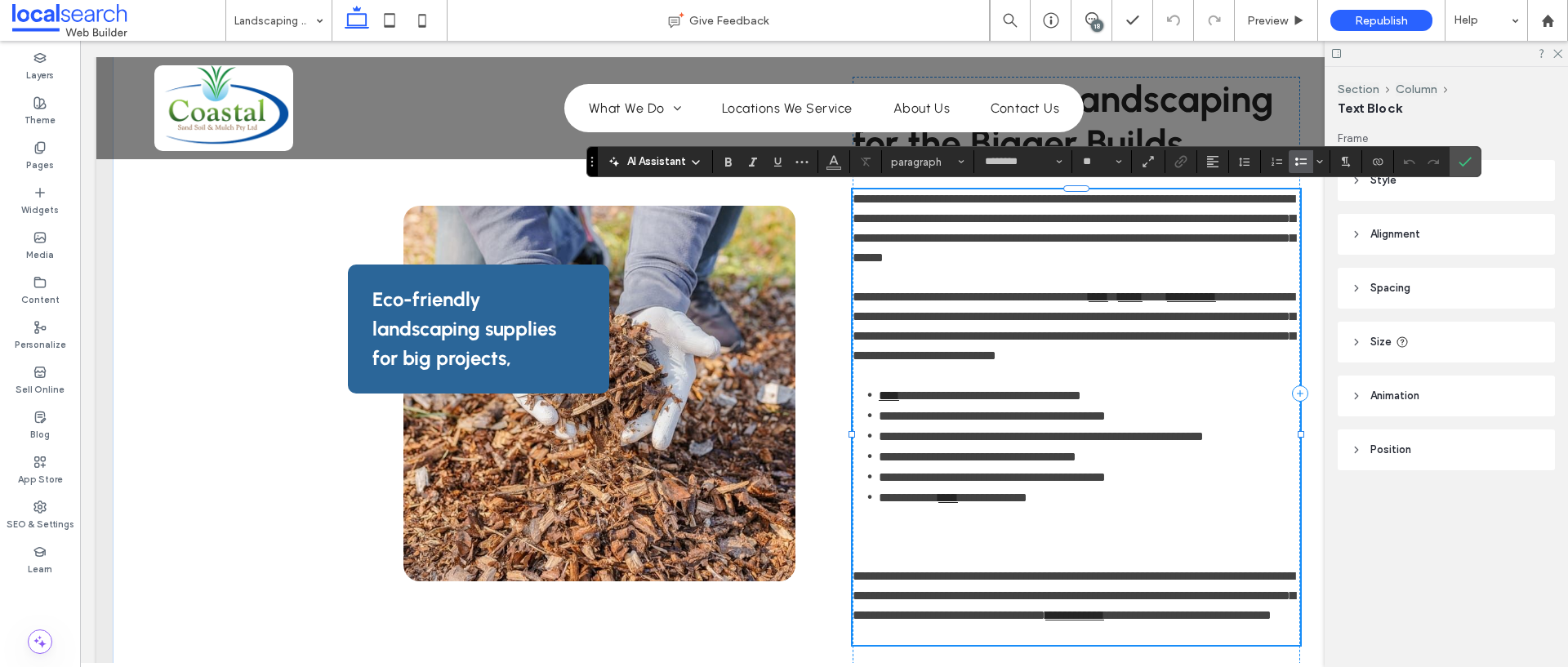
click at [956, 422] on span "**********" at bounding box center [992, 416] width 227 height 12
click at [987, 422] on span "**********" at bounding box center [978, 416] width 198 height 12
drag, startPoint x: 948, startPoint y: 436, endPoint x: 1011, endPoint y: 439, distance: 63.1
click at [1011, 422] on span "**********" at bounding box center [992, 416] width 227 height 12
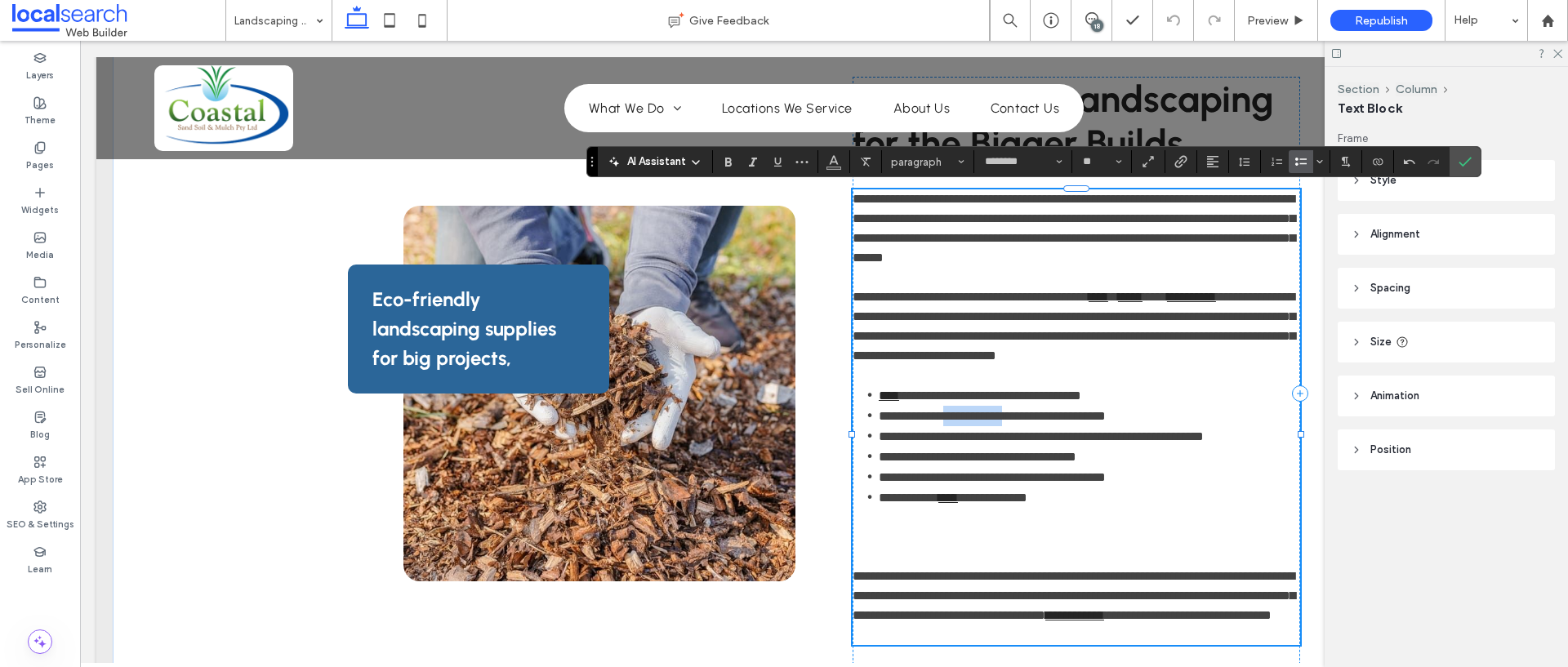
click at [1012, 422] on span "**********" at bounding box center [992, 416] width 227 height 12
click at [1004, 422] on span "**********" at bounding box center [992, 416] width 227 height 12
click at [1144, 162] on icon "Text scaling - so text proportions will adjust dynamically as visitors’ screen …" at bounding box center [1148, 162] width 15 height 15
click at [1169, 164] on label "Link" at bounding box center [1181, 162] width 25 height 23
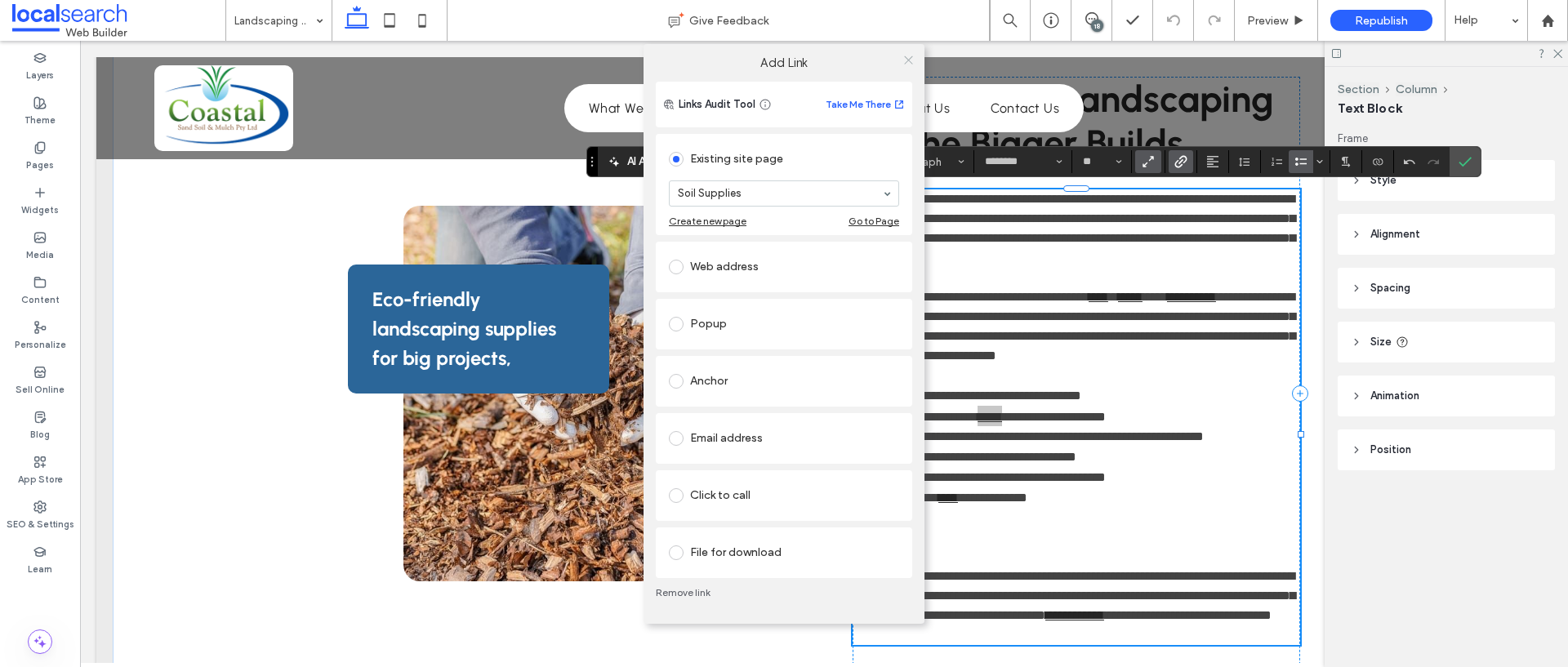
click at [906, 56] on icon at bounding box center [908, 59] width 12 height 12
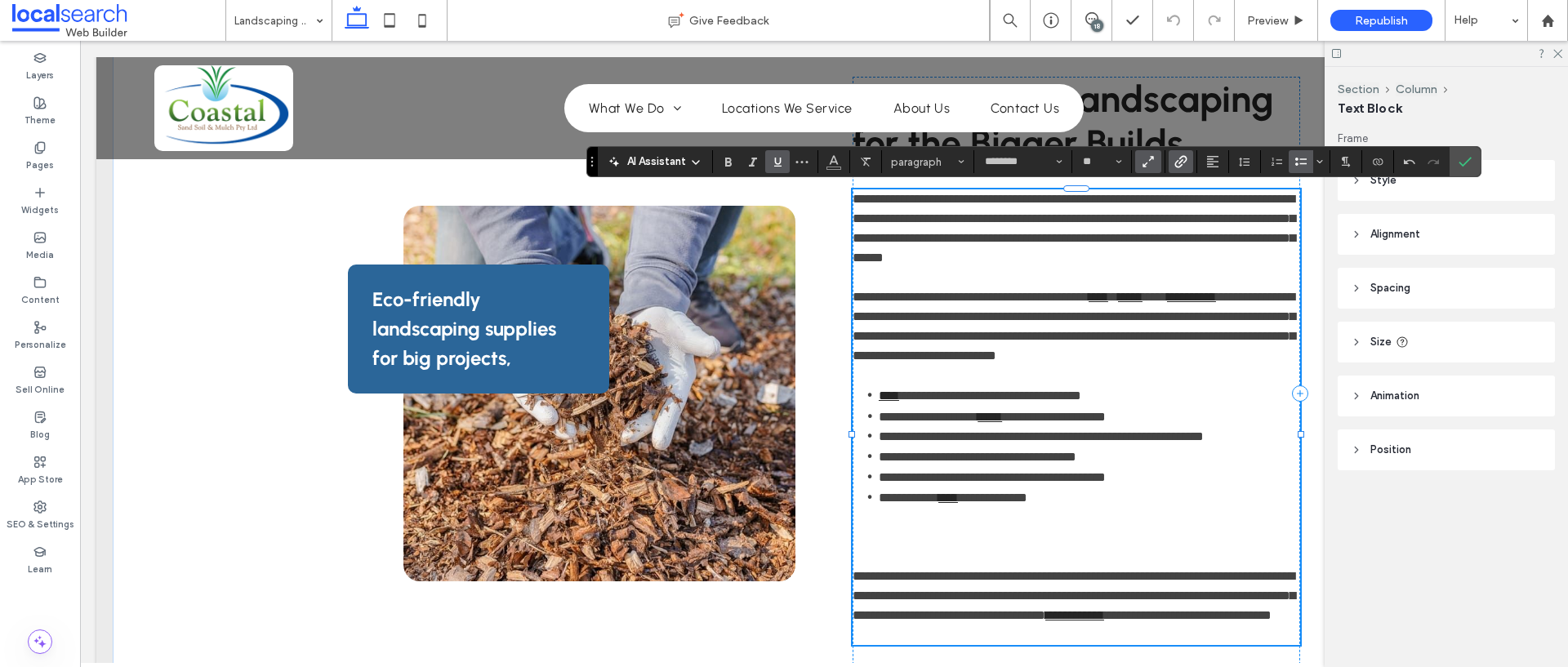
click at [955, 443] on span "**********" at bounding box center [1041, 436] width 325 height 12
click at [1188, 167] on label "Link" at bounding box center [1181, 162] width 25 height 23
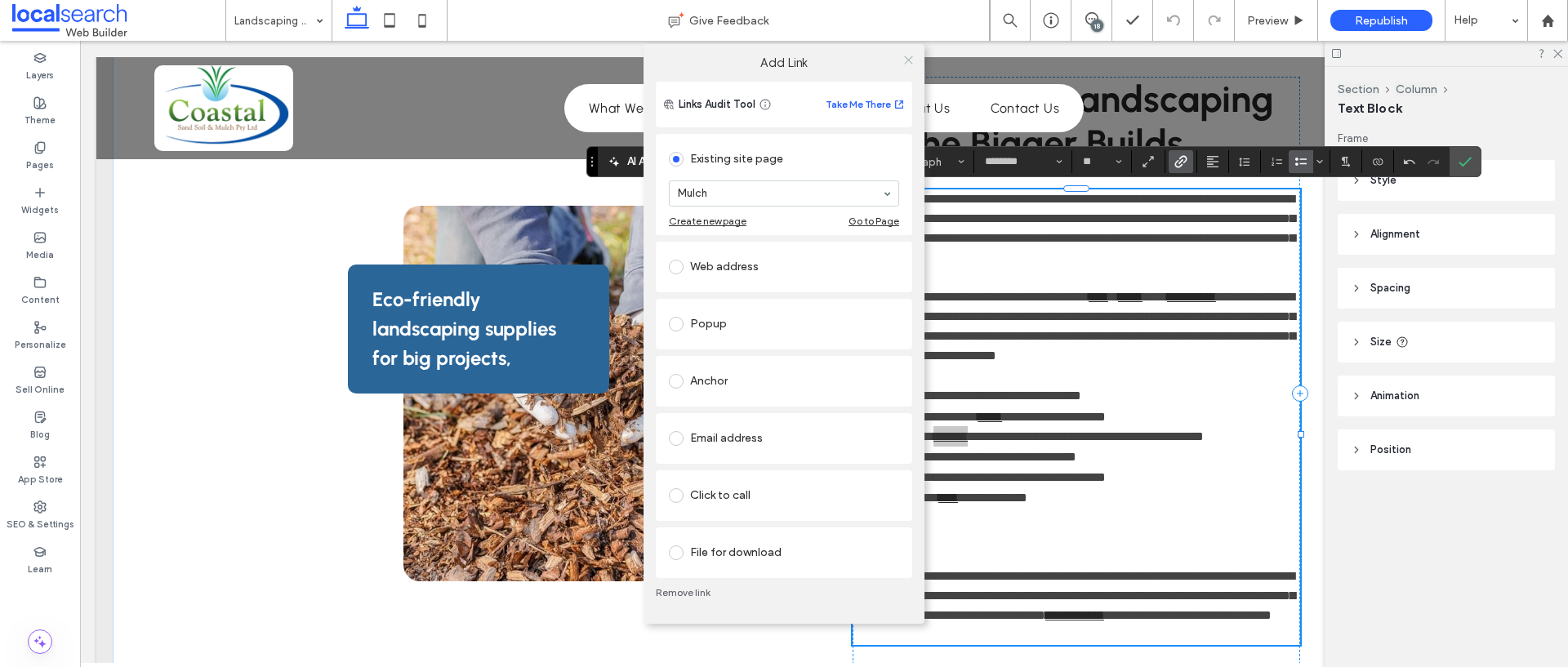
click at [903, 64] on icon at bounding box center [908, 59] width 12 height 12
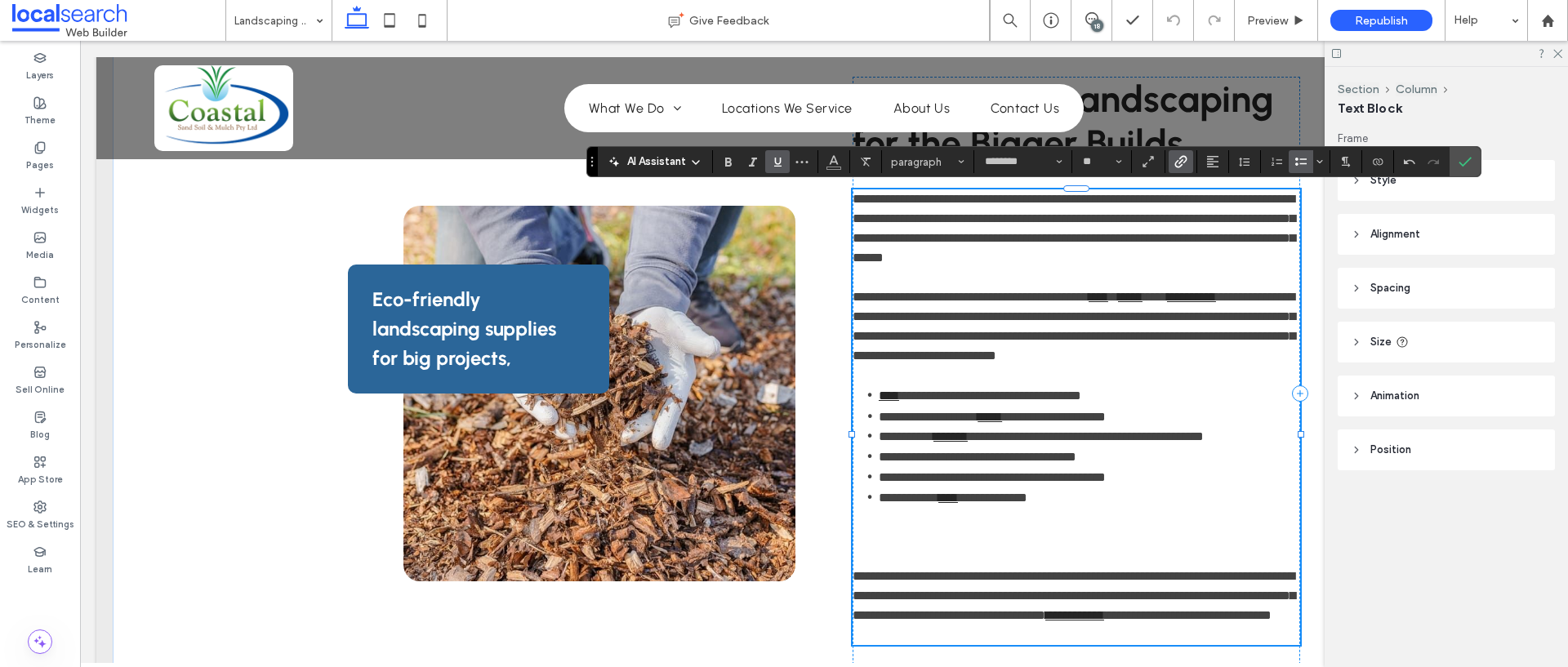
click at [1076, 463] on span "**********" at bounding box center [978, 457] width 198 height 12
click at [1176, 160] on icon "Link" at bounding box center [1181, 162] width 13 height 13
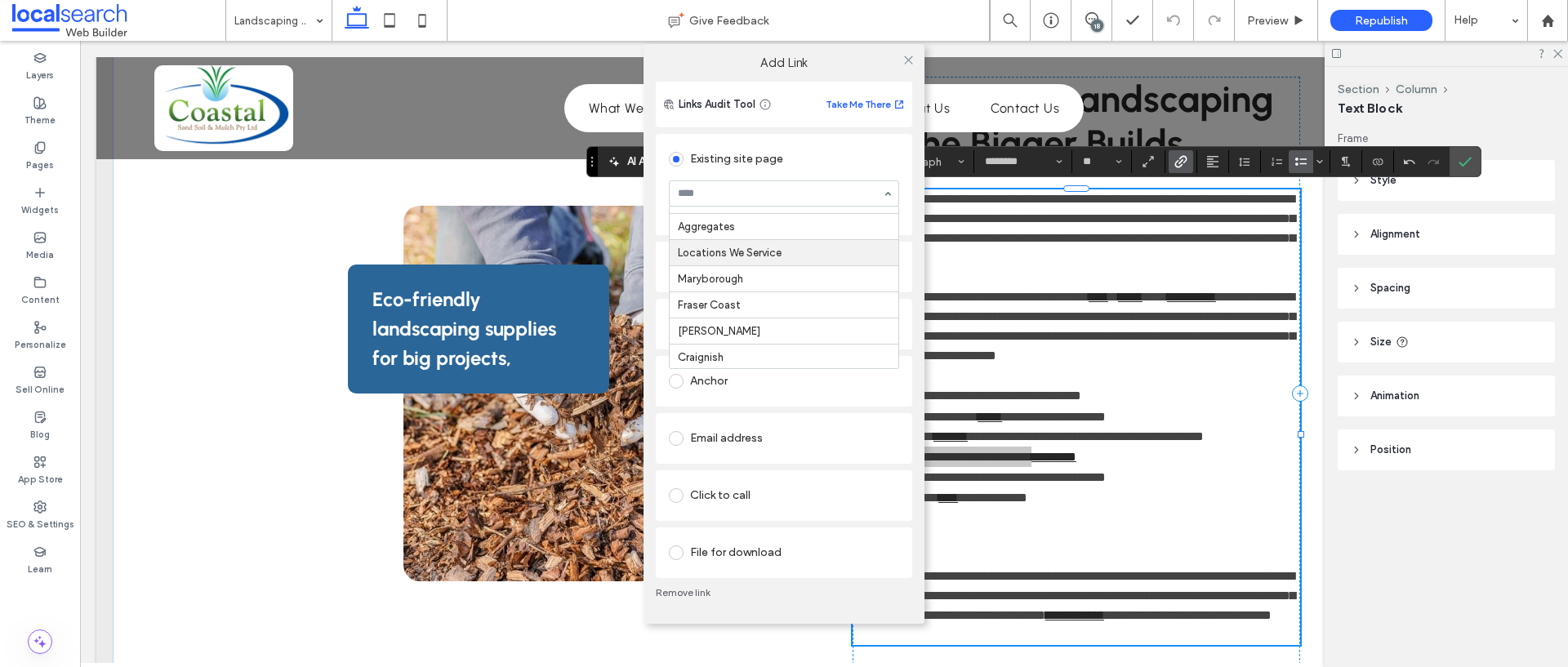
scroll to position [171, 0]
click at [905, 59] on icon at bounding box center [908, 59] width 12 height 12
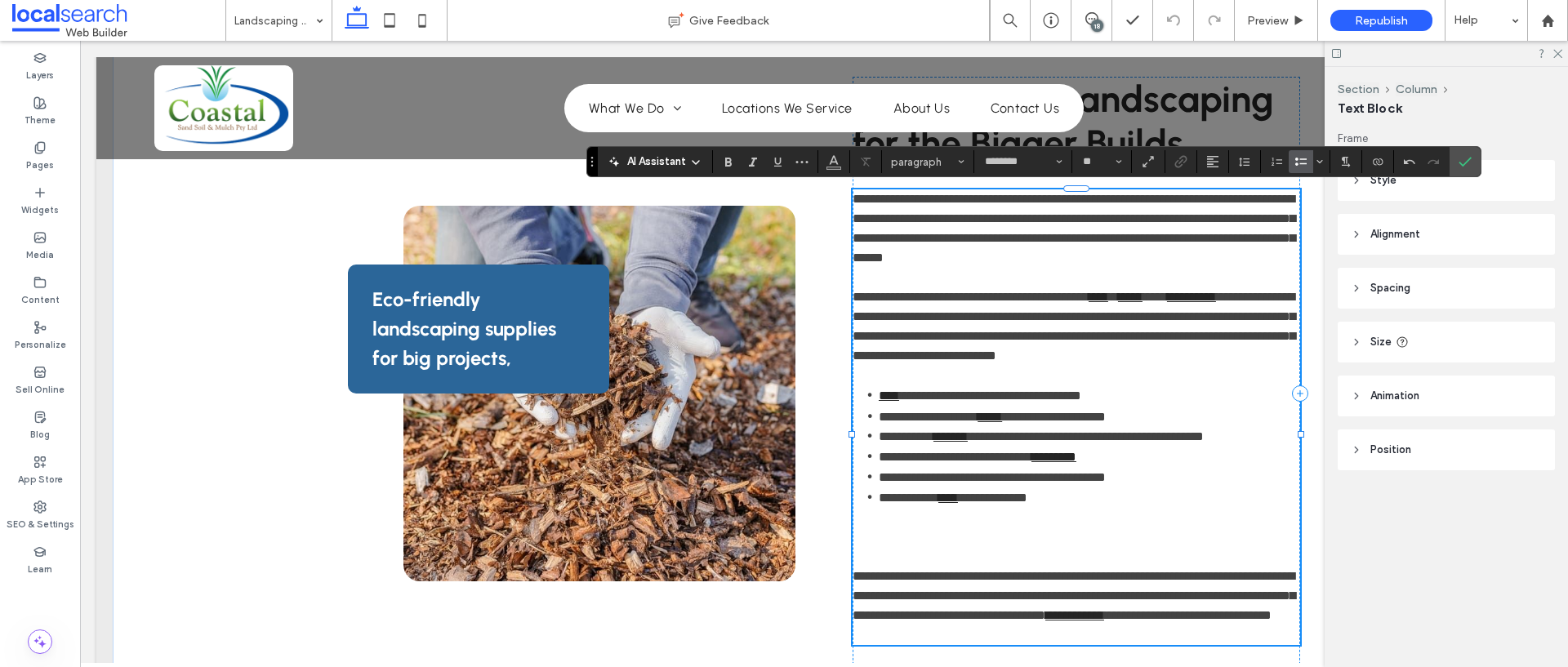
click at [1016, 483] on span "**********" at bounding box center [992, 477] width 227 height 12
click at [1185, 163] on icon "Link" at bounding box center [1181, 162] width 13 height 13
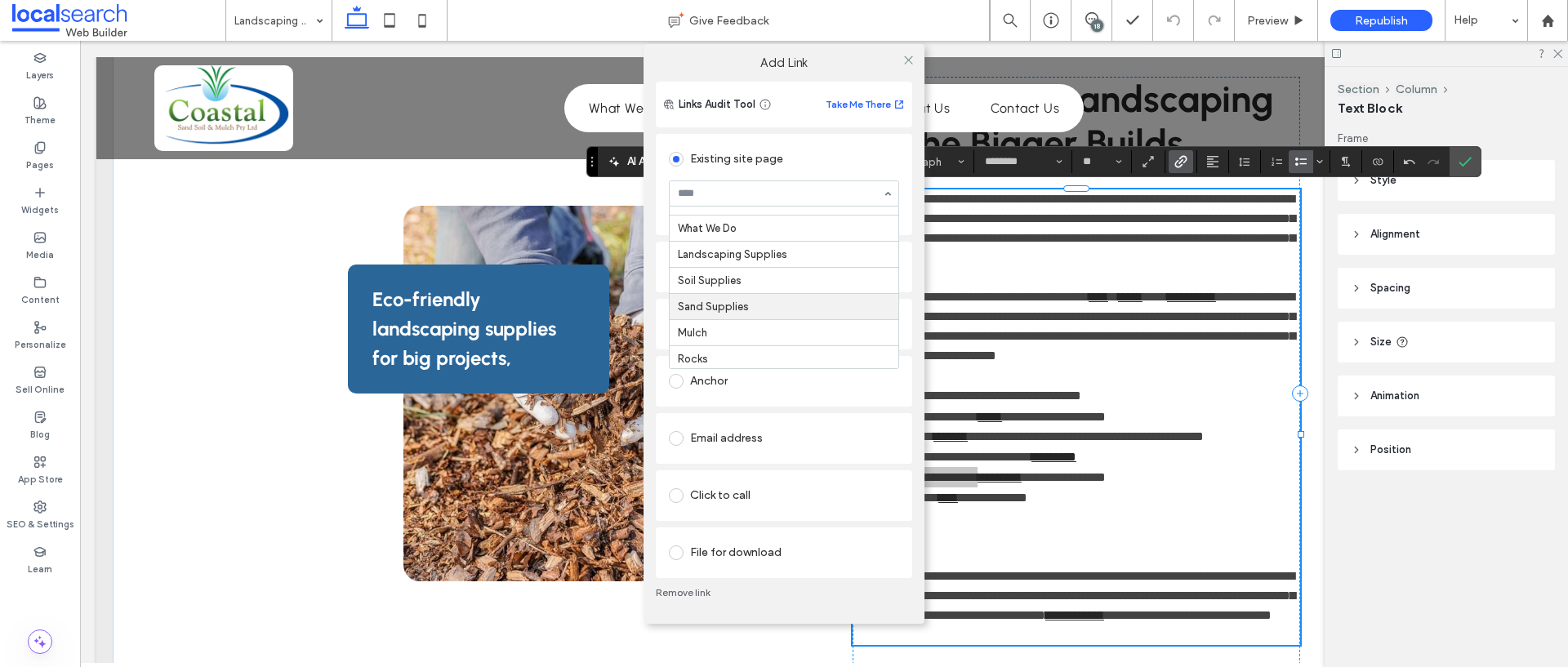
scroll to position [123, 0]
click at [1039, 528] on div "Add Link Links Audit Tool Take Me There Existing site page Aggregates Create ne…" at bounding box center [784, 333] width 1568 height 667
click at [903, 54] on icon at bounding box center [908, 59] width 12 height 12
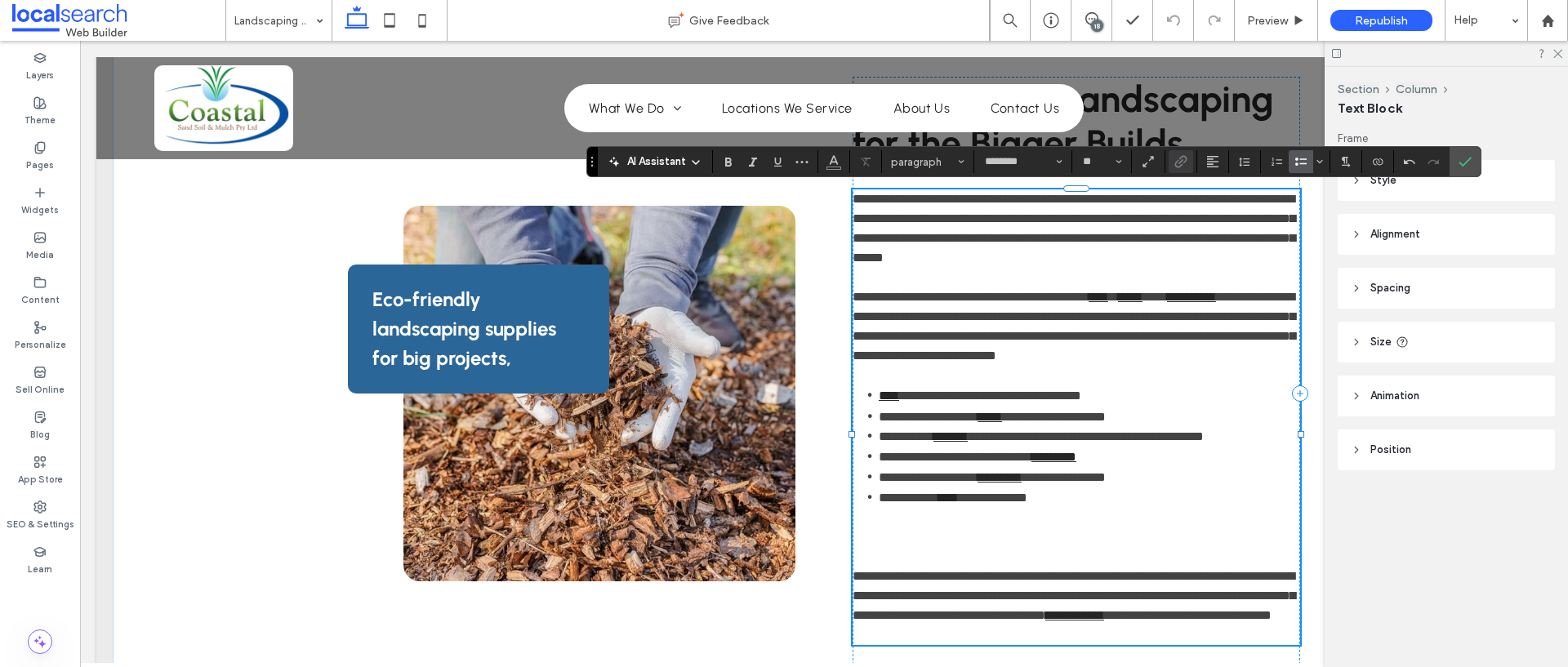
click at [952, 504] on link "****" at bounding box center [948, 497] width 20 height 12
click at [1176, 161] on icon "Link" at bounding box center [1181, 162] width 13 height 13
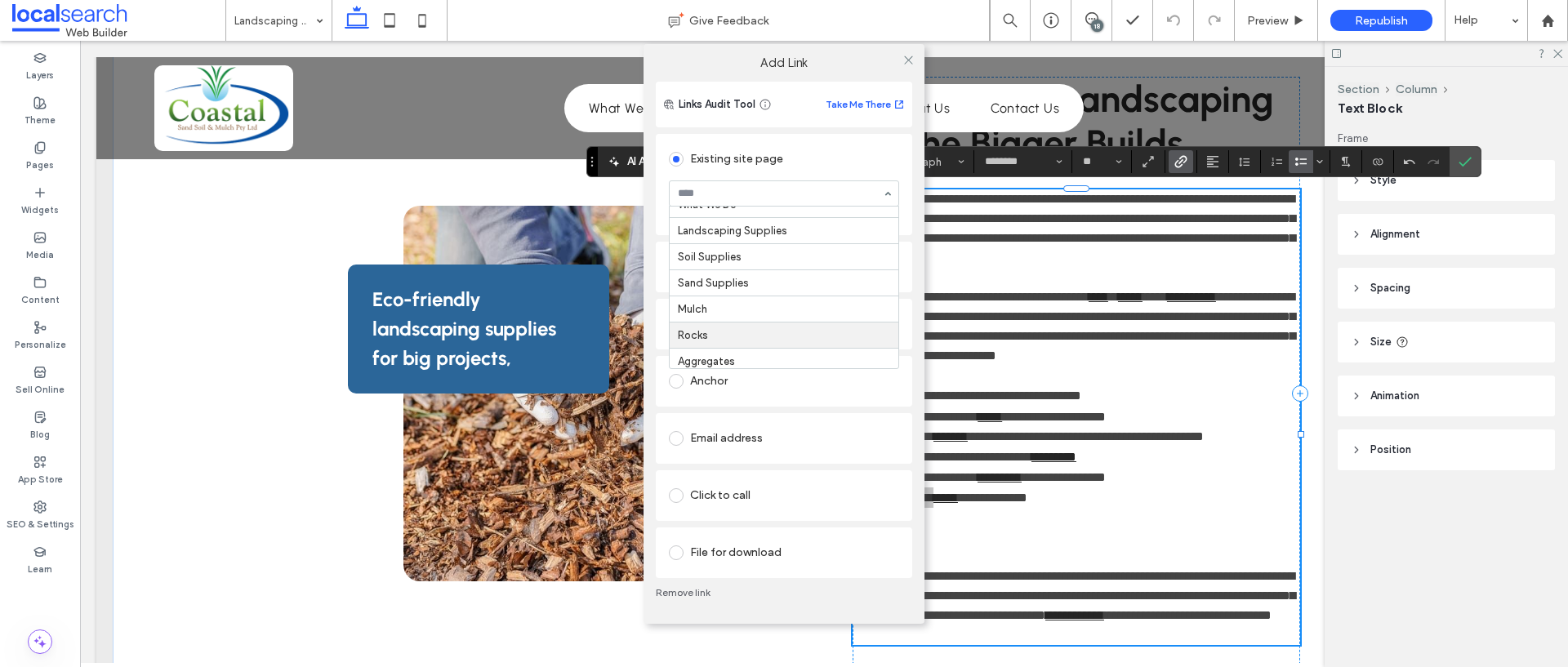
scroll to position [42, 0]
click at [907, 60] on use at bounding box center [908, 60] width 8 height 8
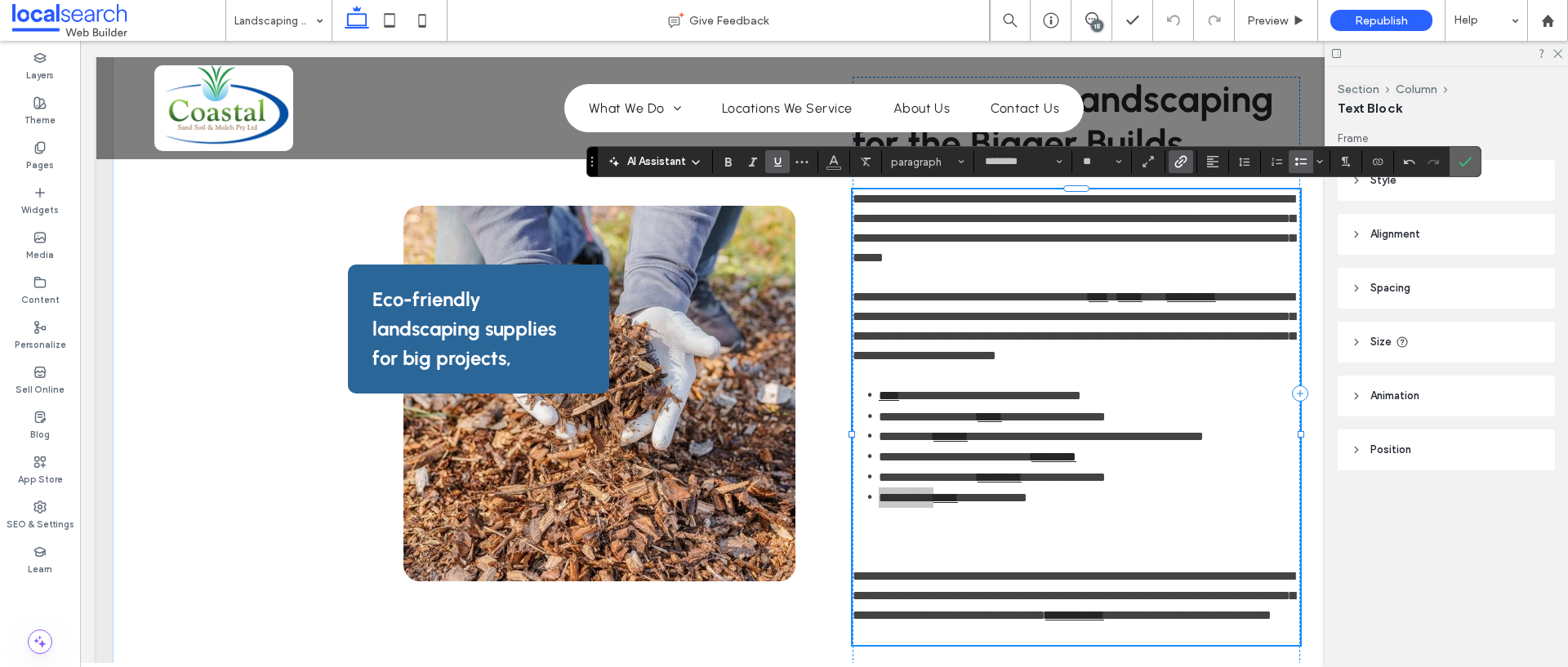
click at [1467, 157] on icon "Confirm" at bounding box center [1465, 162] width 13 height 13
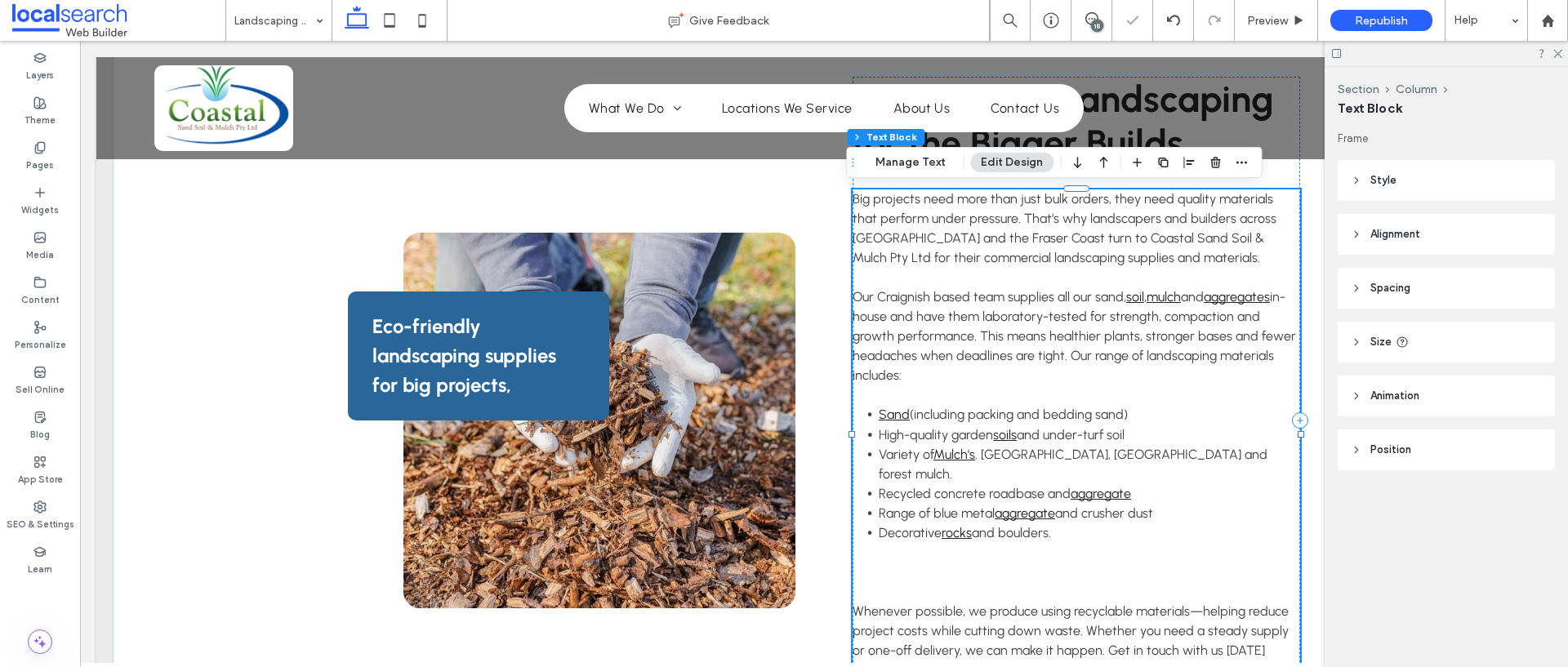
click at [1091, 22] on div "18" at bounding box center [1096, 26] width 12 height 12
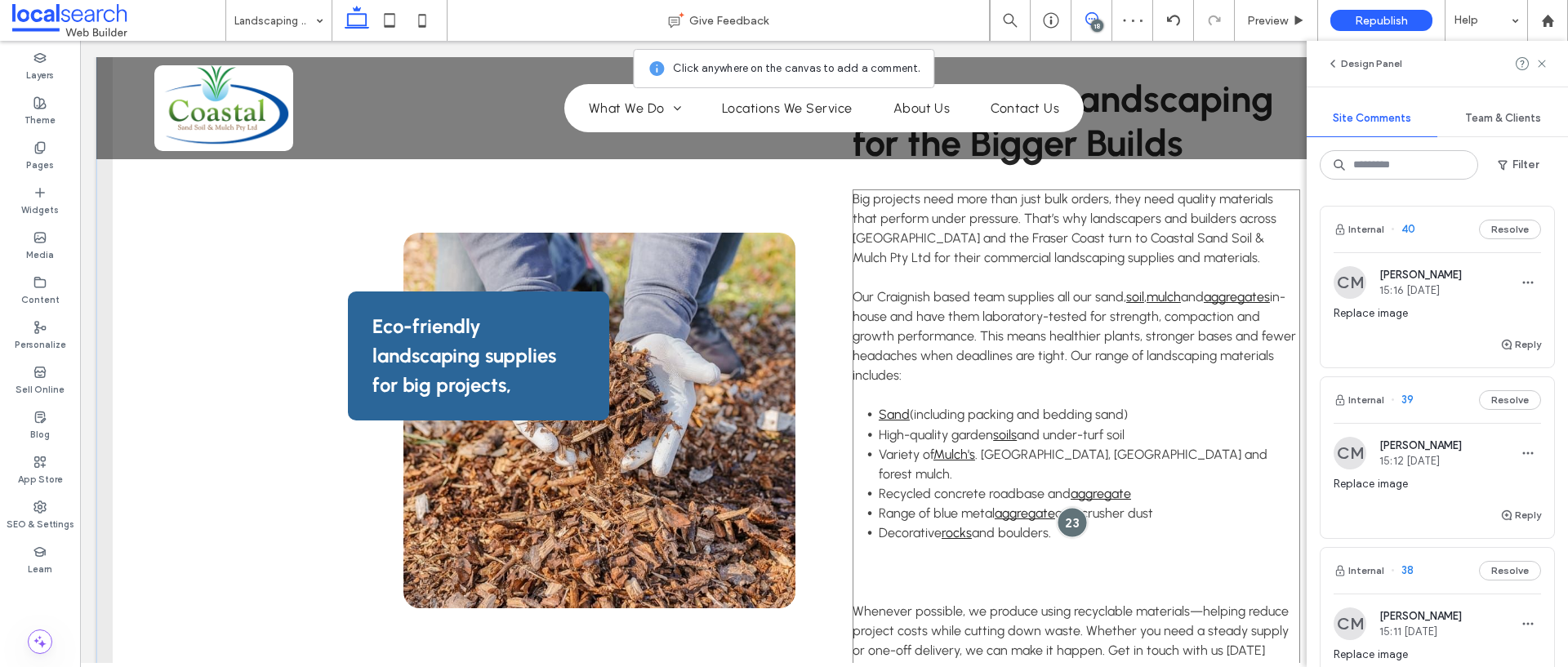
click at [1071, 510] on div at bounding box center [1073, 523] width 31 height 31
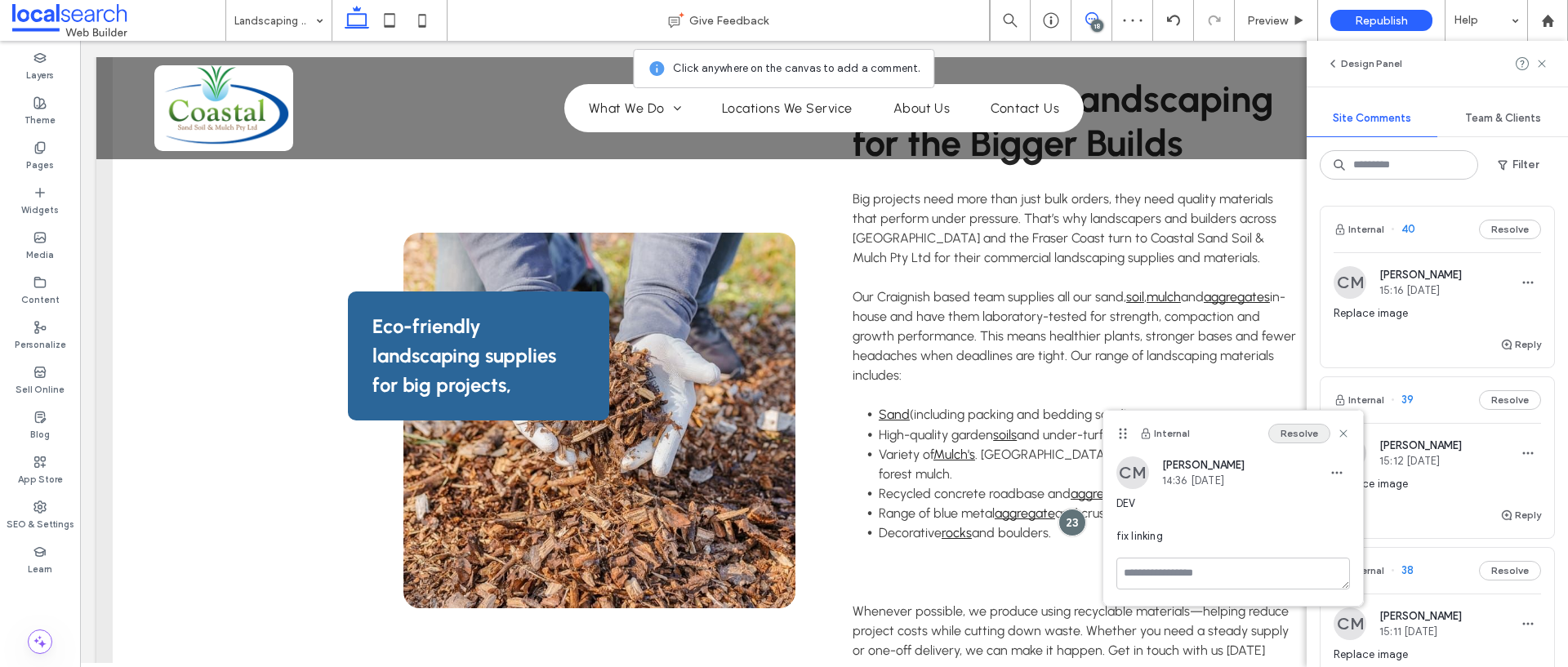
click at [1299, 433] on button "Resolve" at bounding box center [1298, 434] width 62 height 20
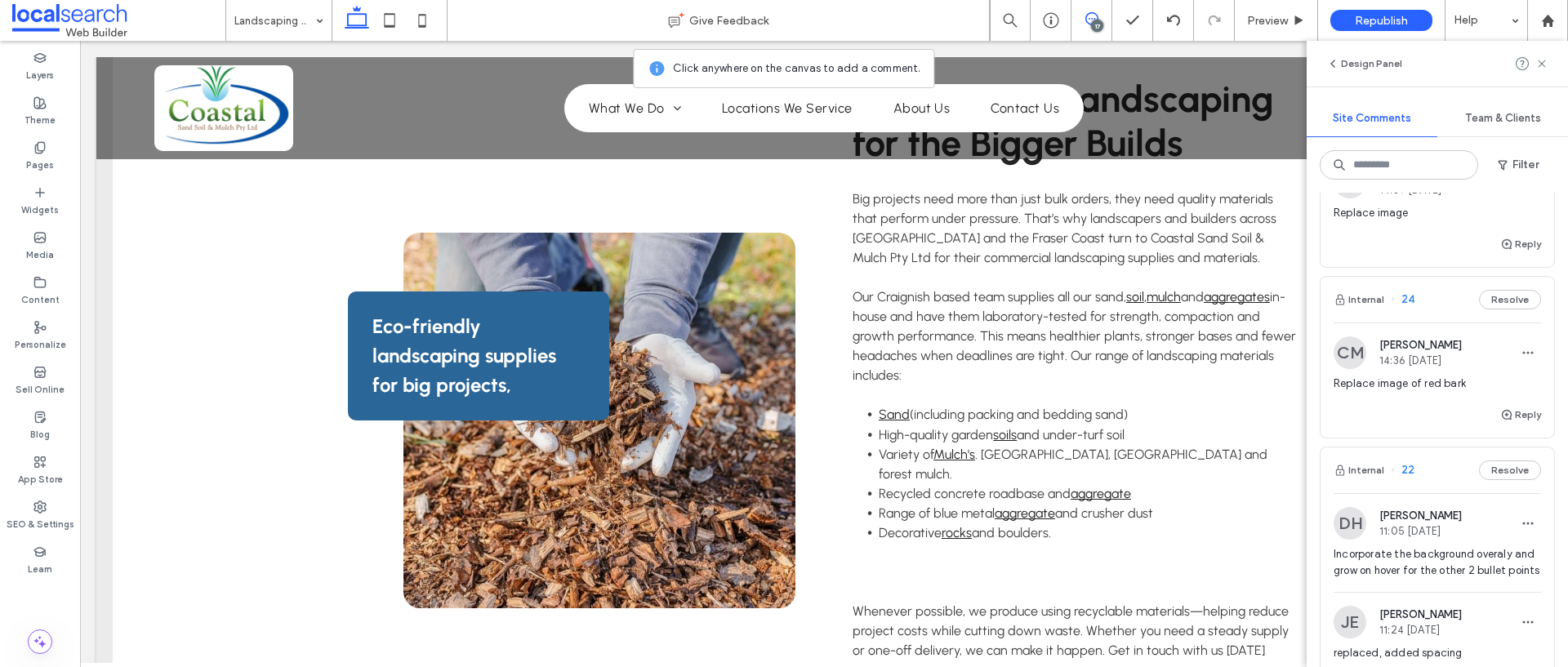
scroll to position [2788, 0]
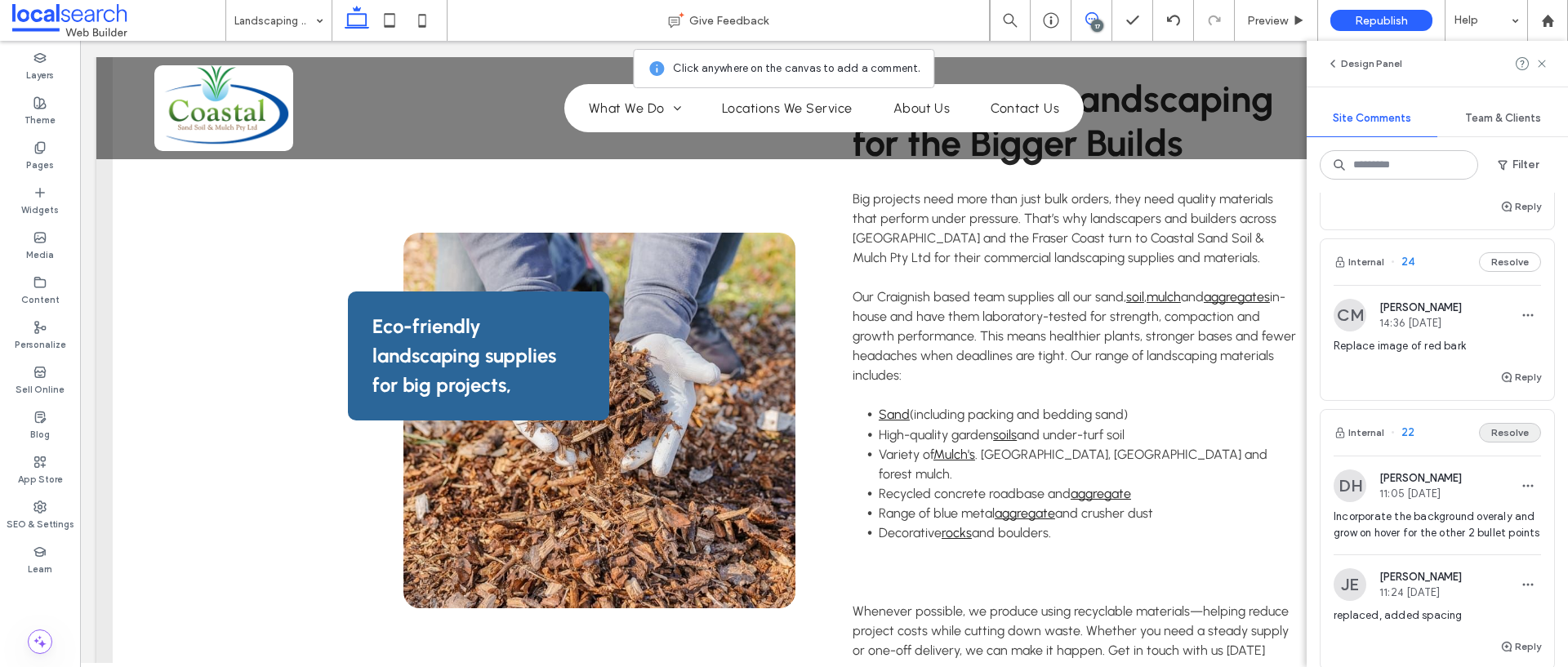
click at [1511, 423] on button "Resolve" at bounding box center [1509, 433] width 62 height 20
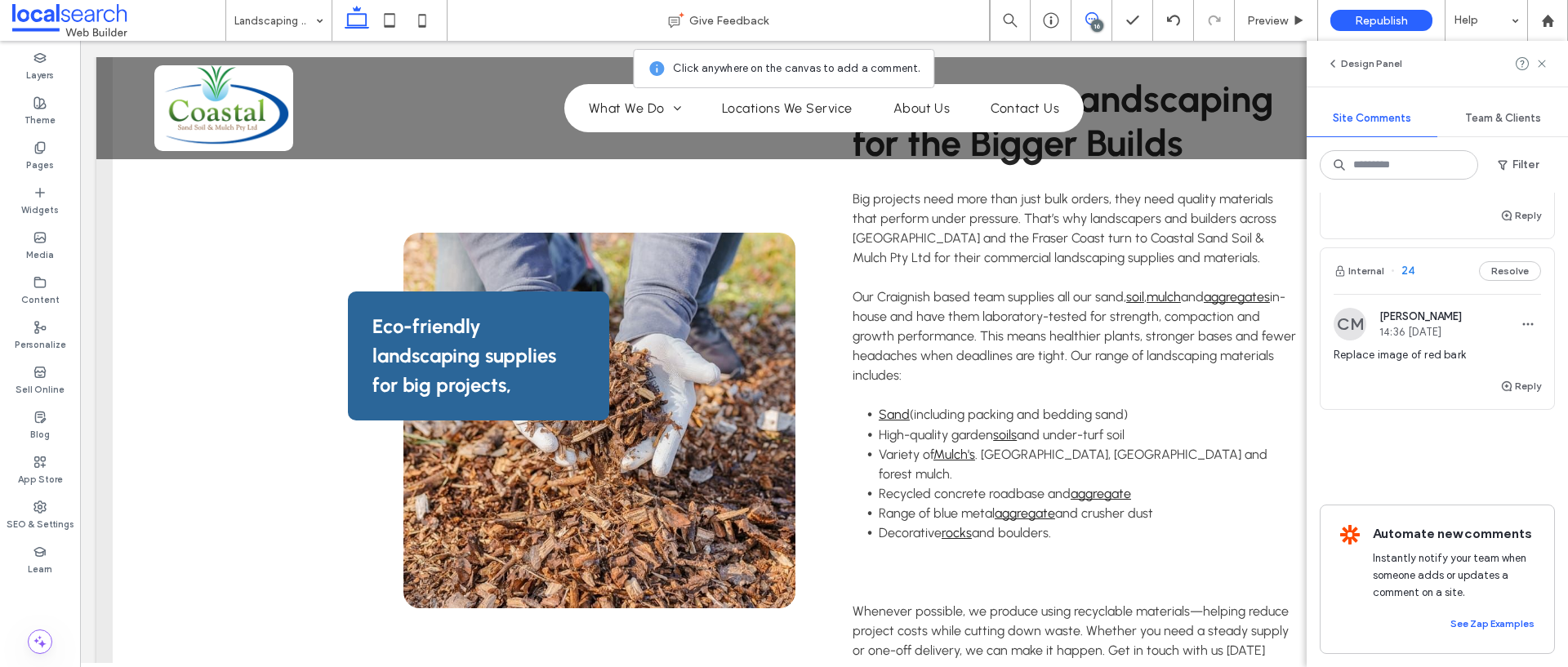
scroll to position [2781, 0]
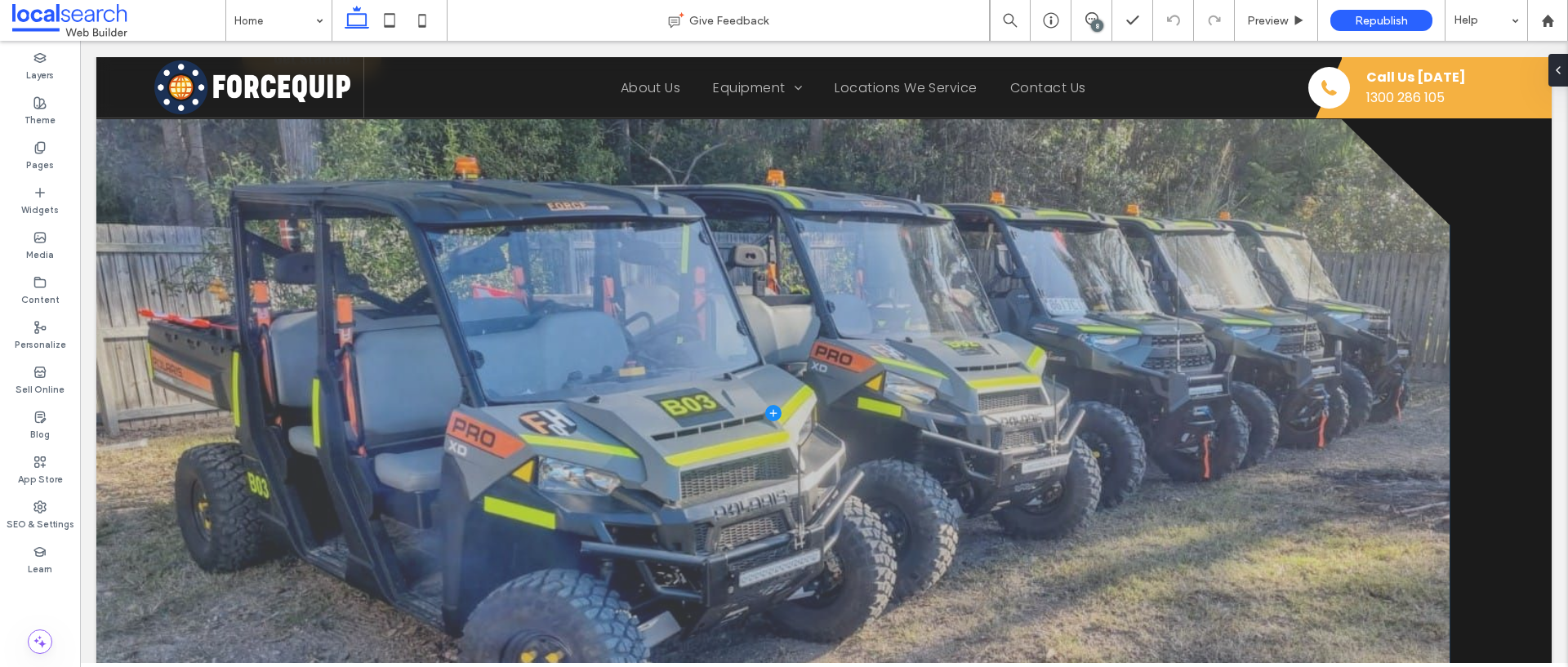
scroll to position [345, 0]
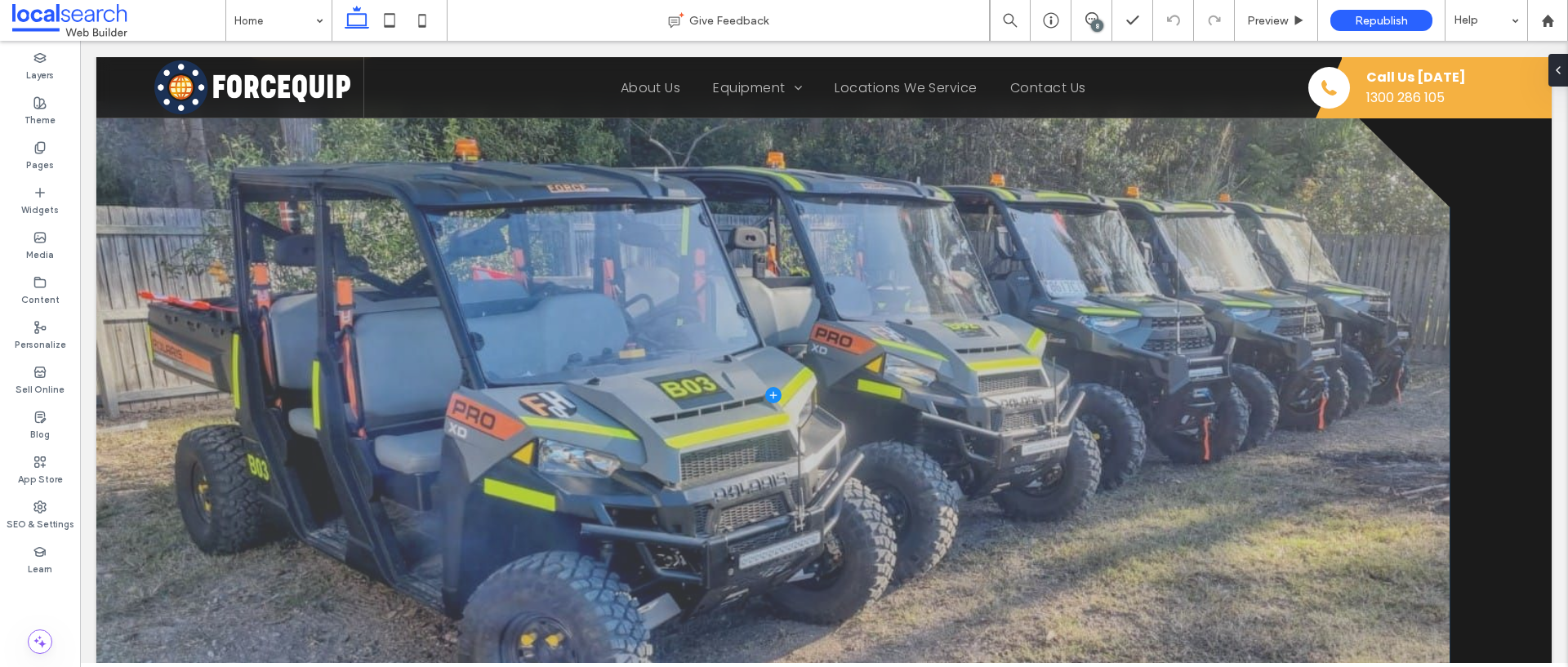
click at [580, 299] on span at bounding box center [772, 395] width 1353 height 588
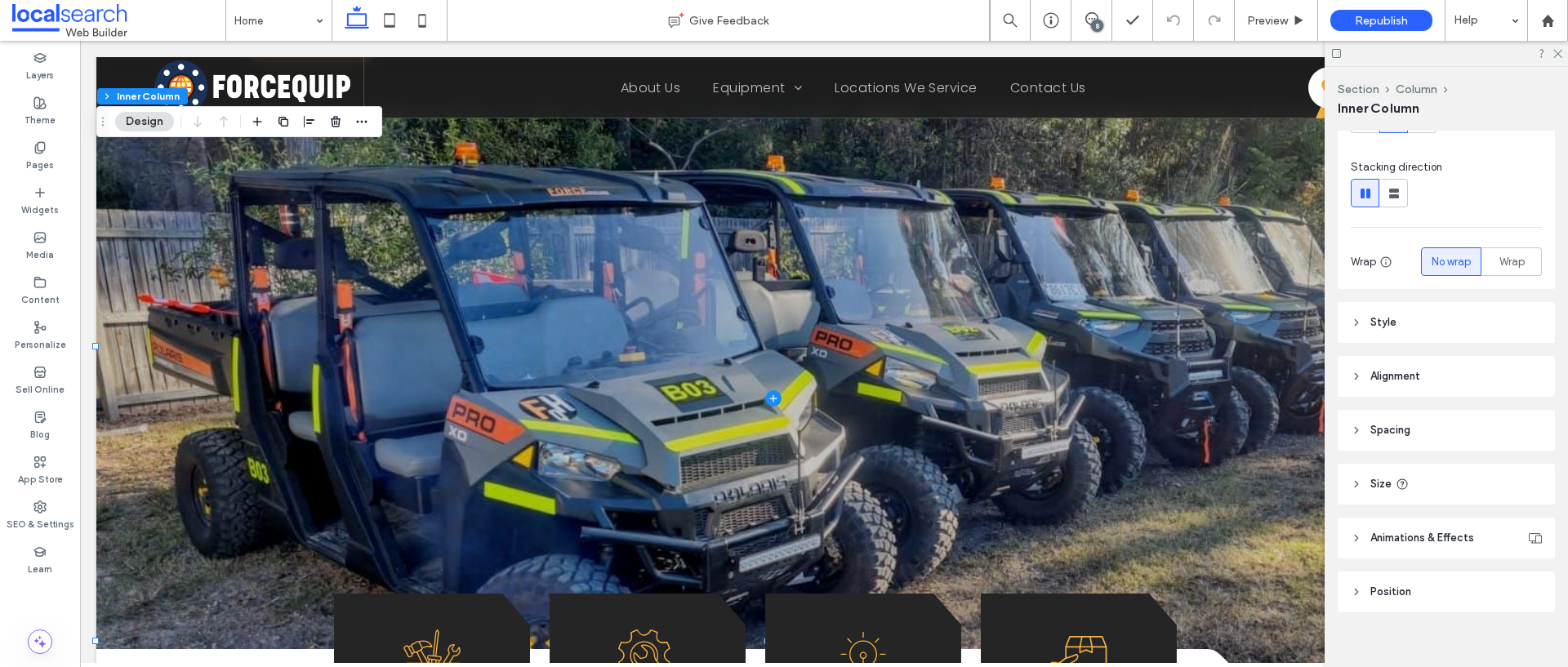
scroll to position [188, 0]
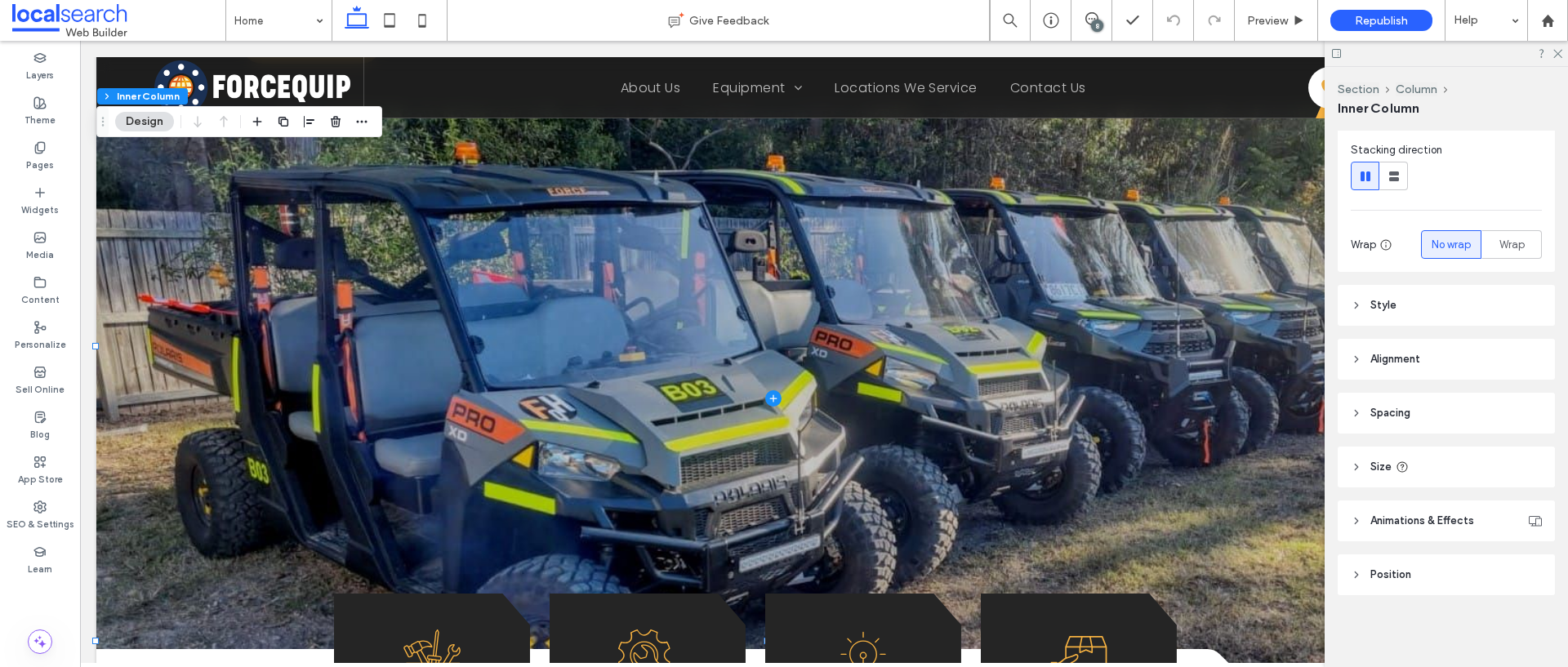
click at [1355, 529] on header "Animations & Effects" at bounding box center [1445, 521] width 217 height 41
click at [1353, 313] on header "Style" at bounding box center [1445, 306] width 217 height 41
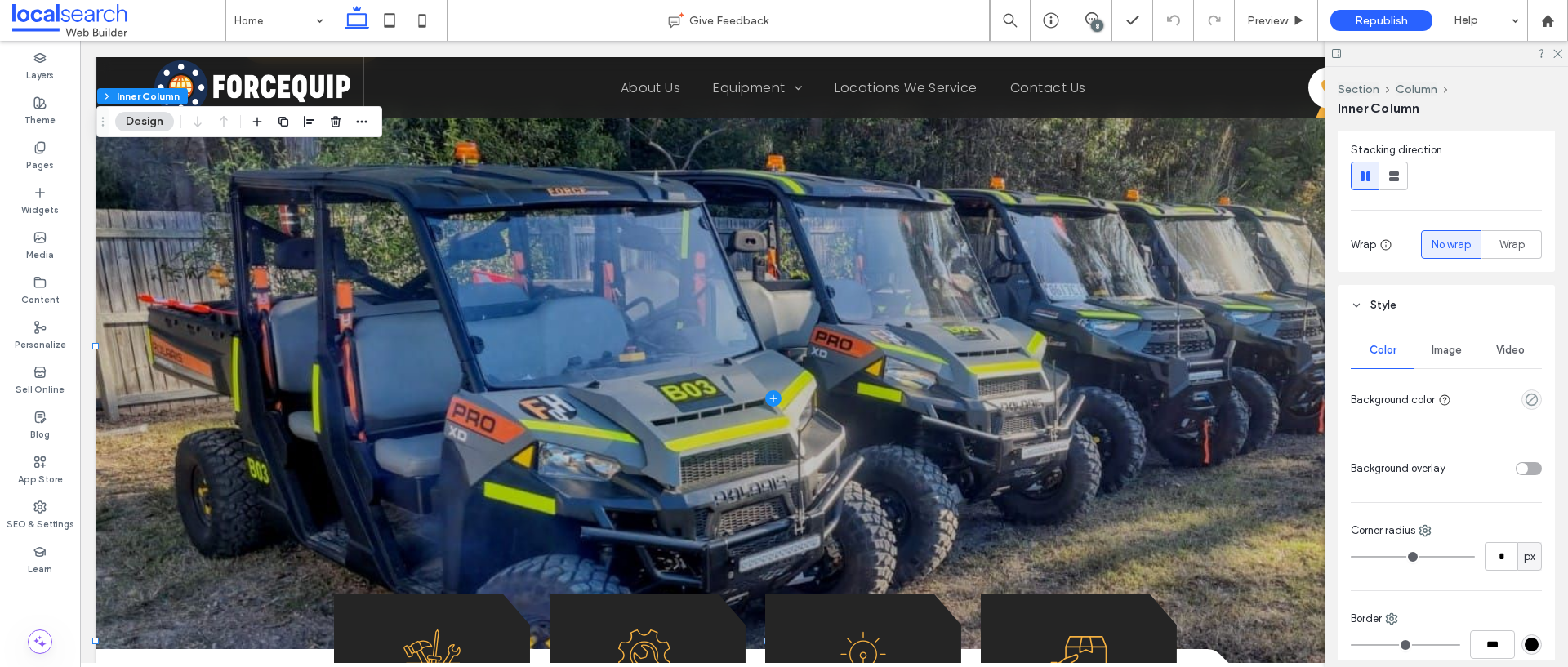
click at [1434, 351] on span "Image" at bounding box center [1446, 350] width 31 height 13
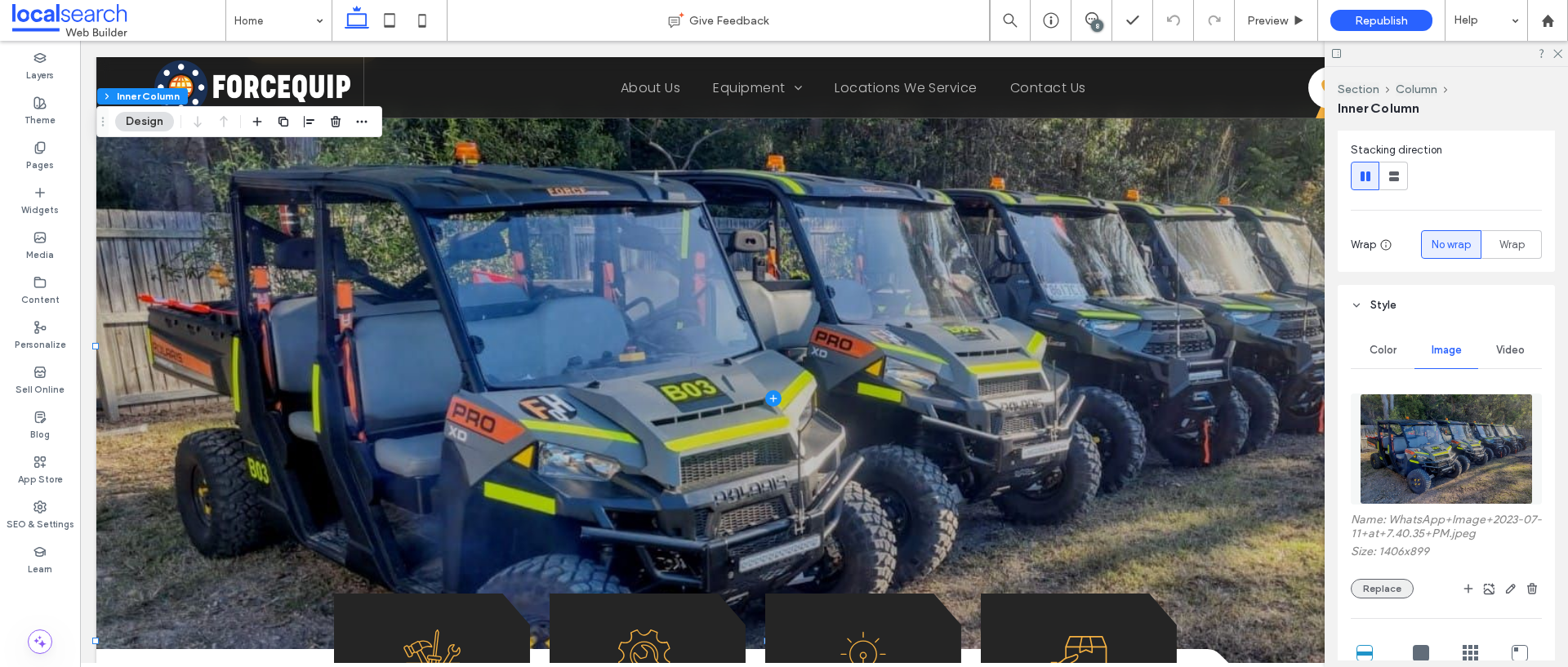
click at [1395, 591] on button "Replace" at bounding box center [1382, 589] width 63 height 20
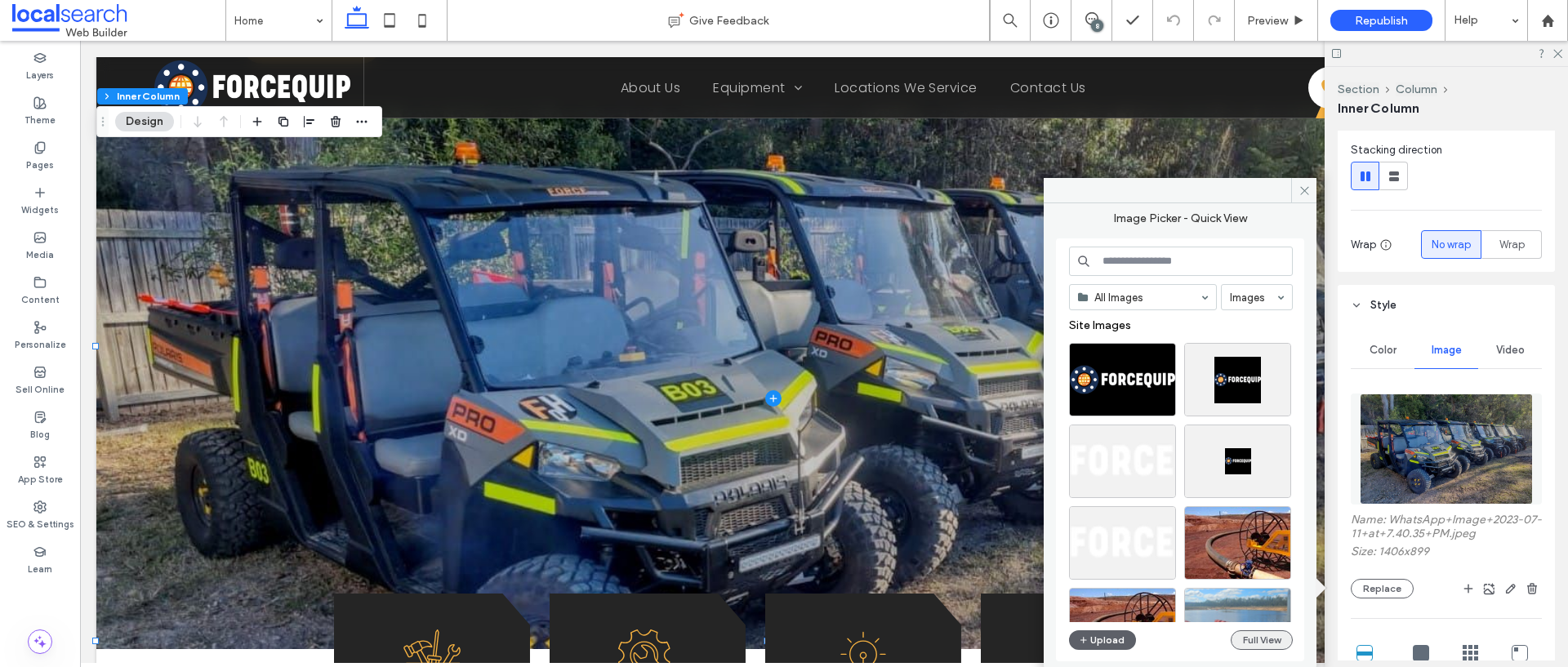
click at [1260, 637] on button "Full View" at bounding box center [1261, 641] width 62 height 20
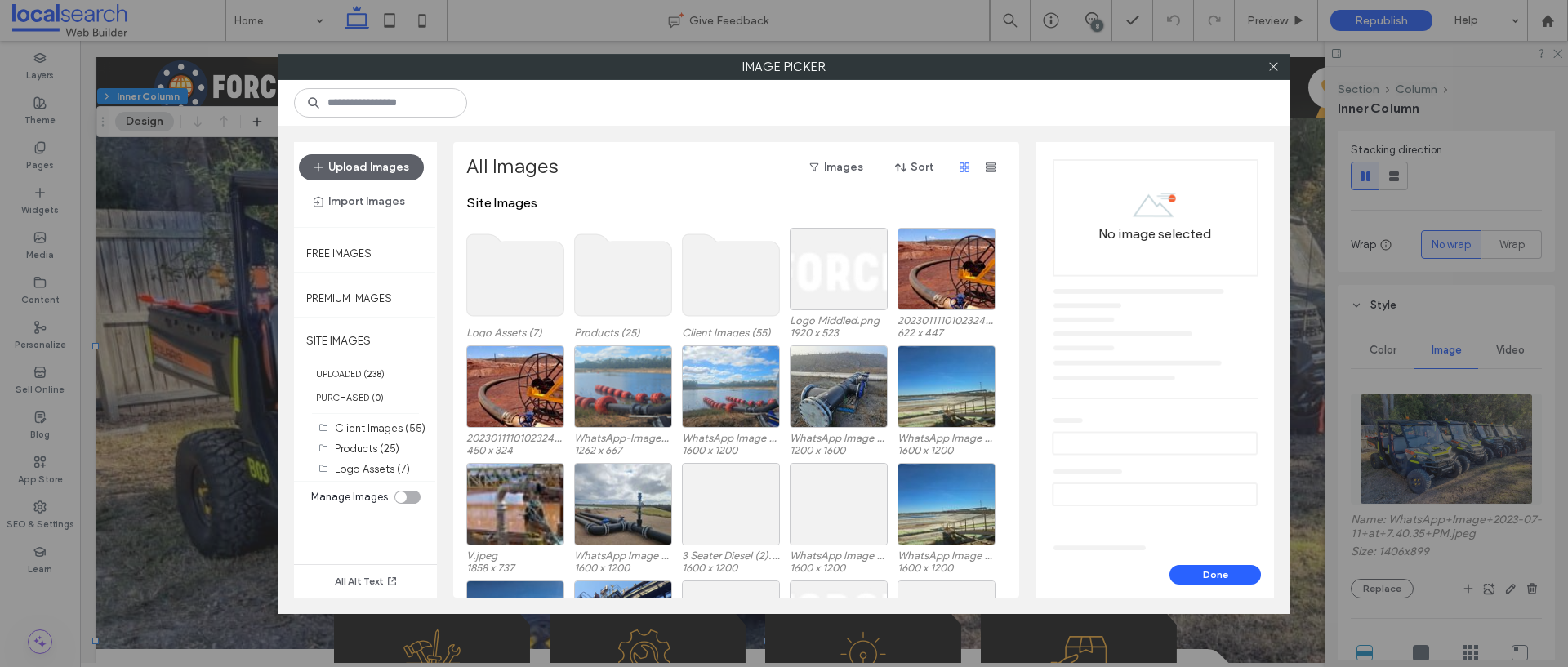
click at [723, 258] on use at bounding box center [731, 275] width 97 height 82
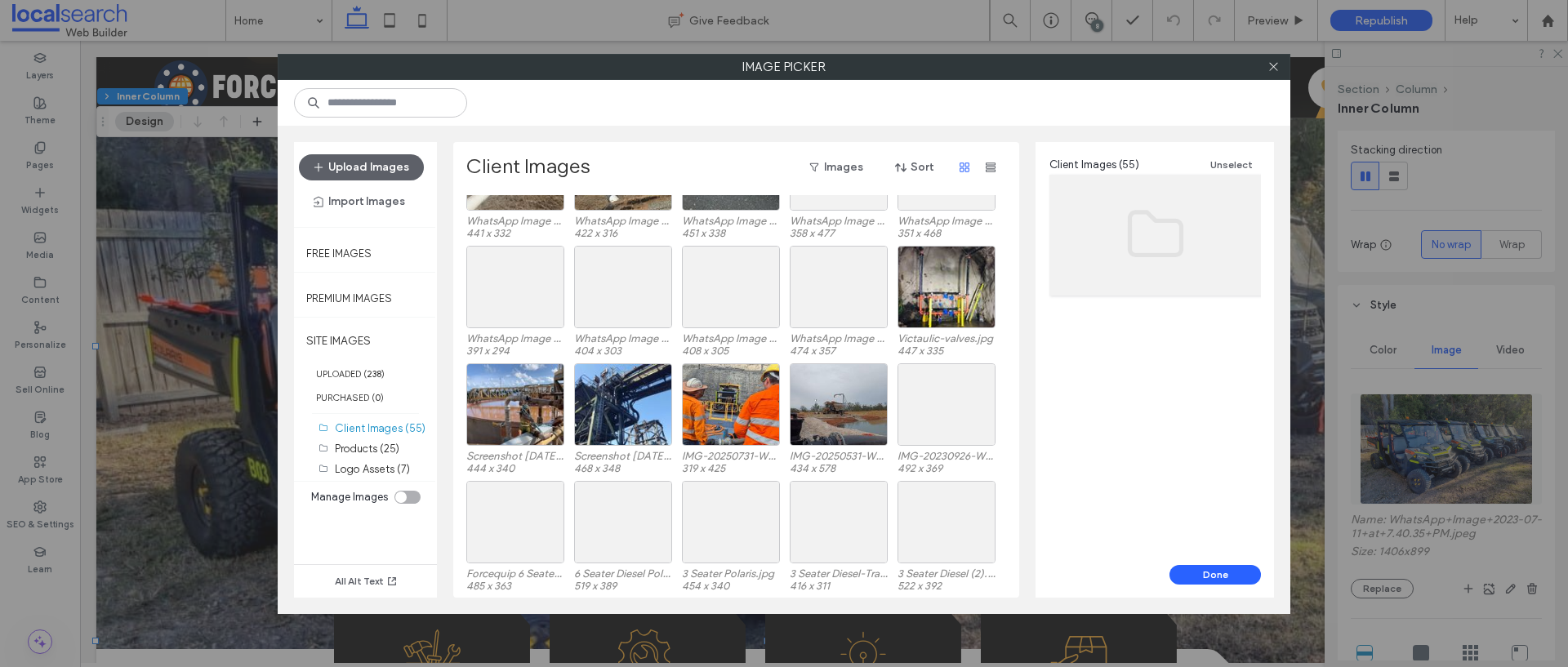
scroll to position [891, 0]
click at [408, 499] on div "toggle" at bounding box center [407, 497] width 26 height 13
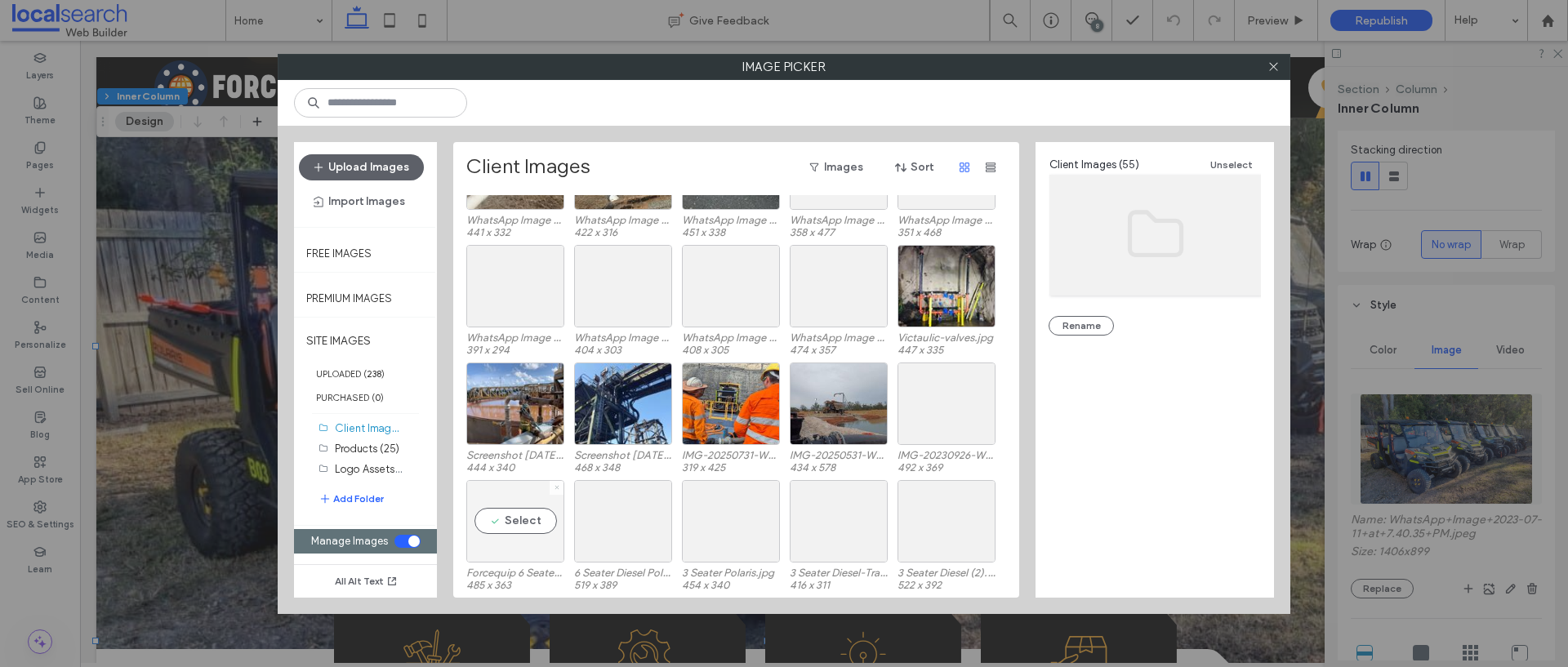
click at [555, 487] on icon at bounding box center [556, 487] width 7 height 7
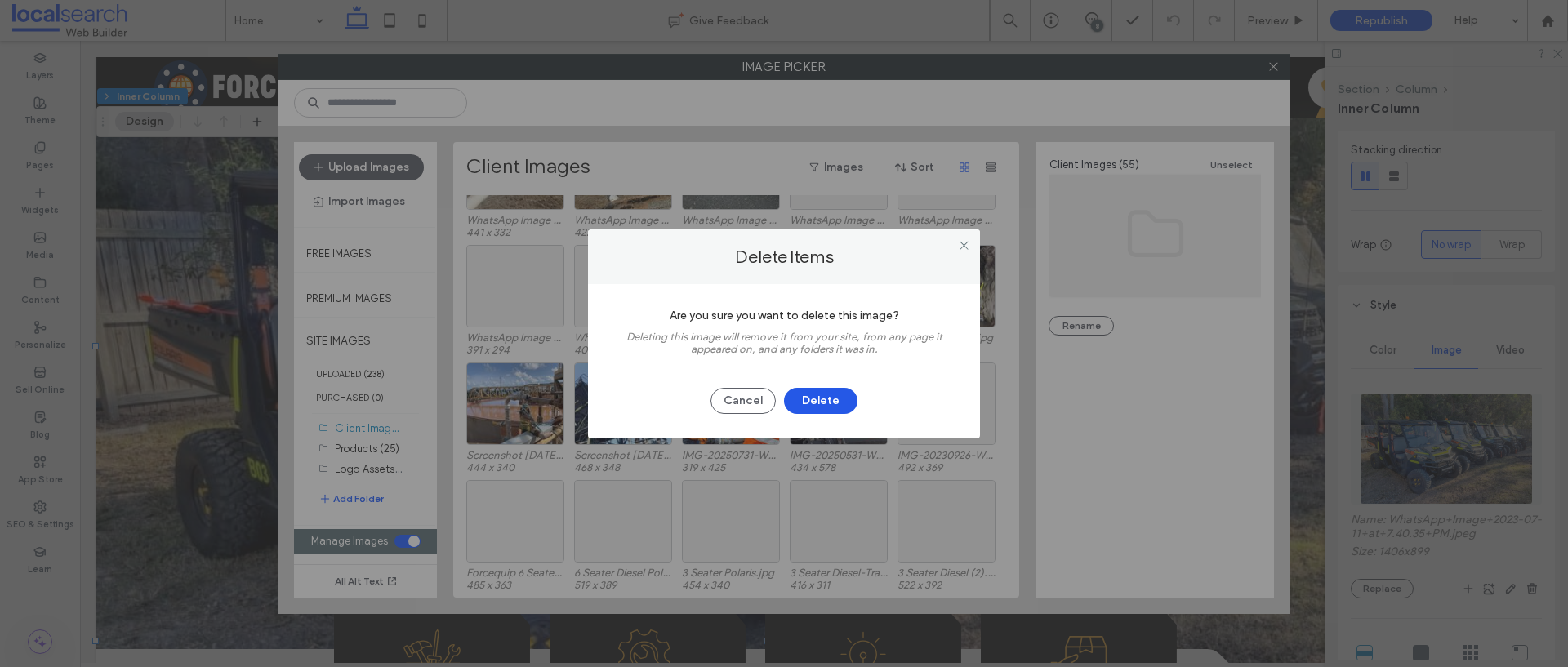
click at [805, 409] on button "Delete" at bounding box center [820, 401] width 73 height 26
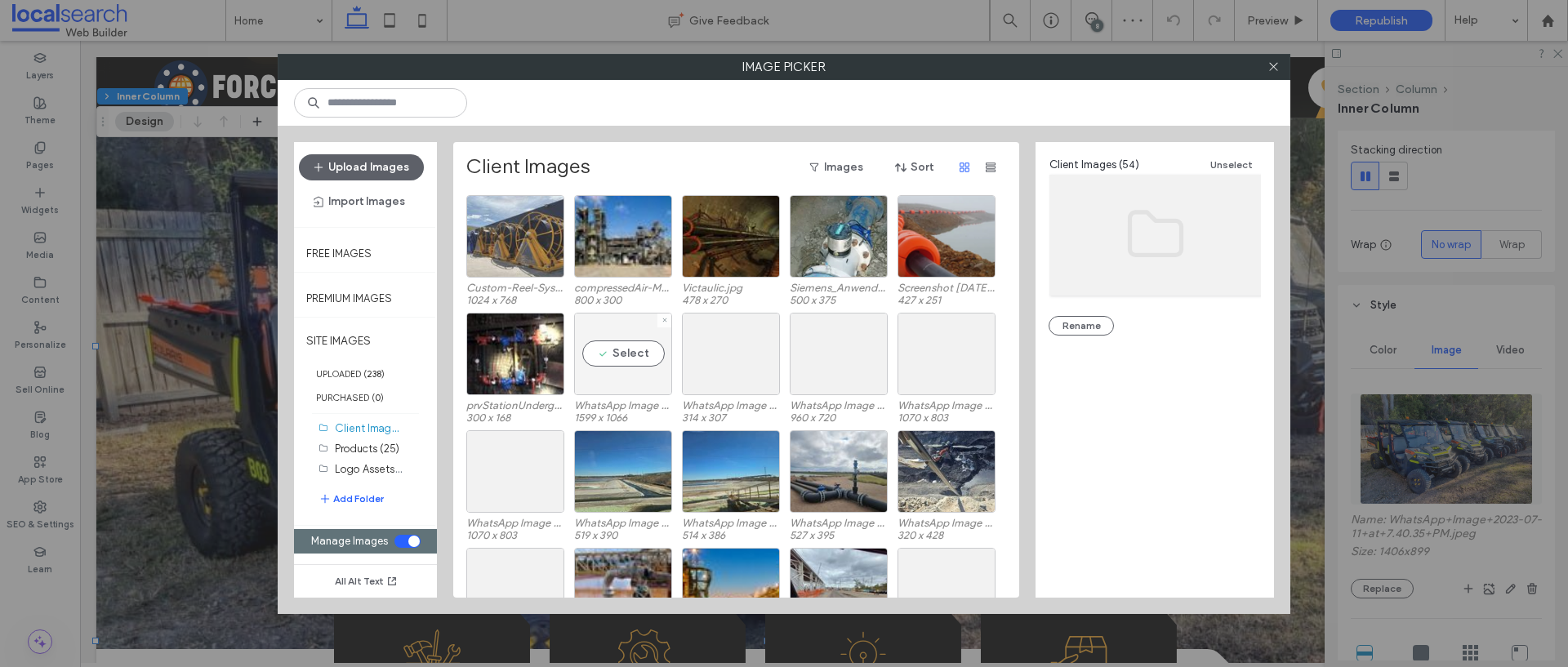
click at [637, 379] on div "Select" at bounding box center [622, 354] width 98 height 82
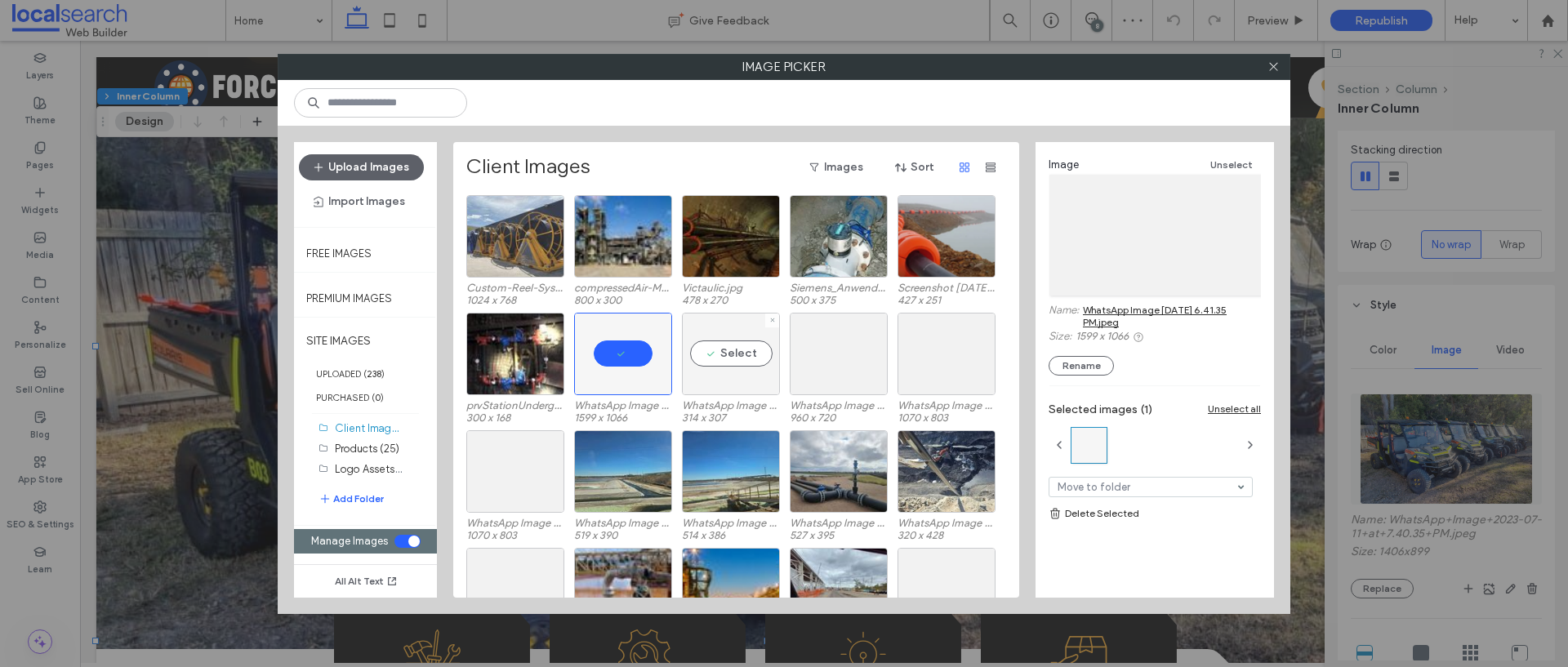
click at [752, 371] on div "Select" at bounding box center [730, 354] width 98 height 82
click at [840, 365] on div "Select" at bounding box center [838, 354] width 98 height 82
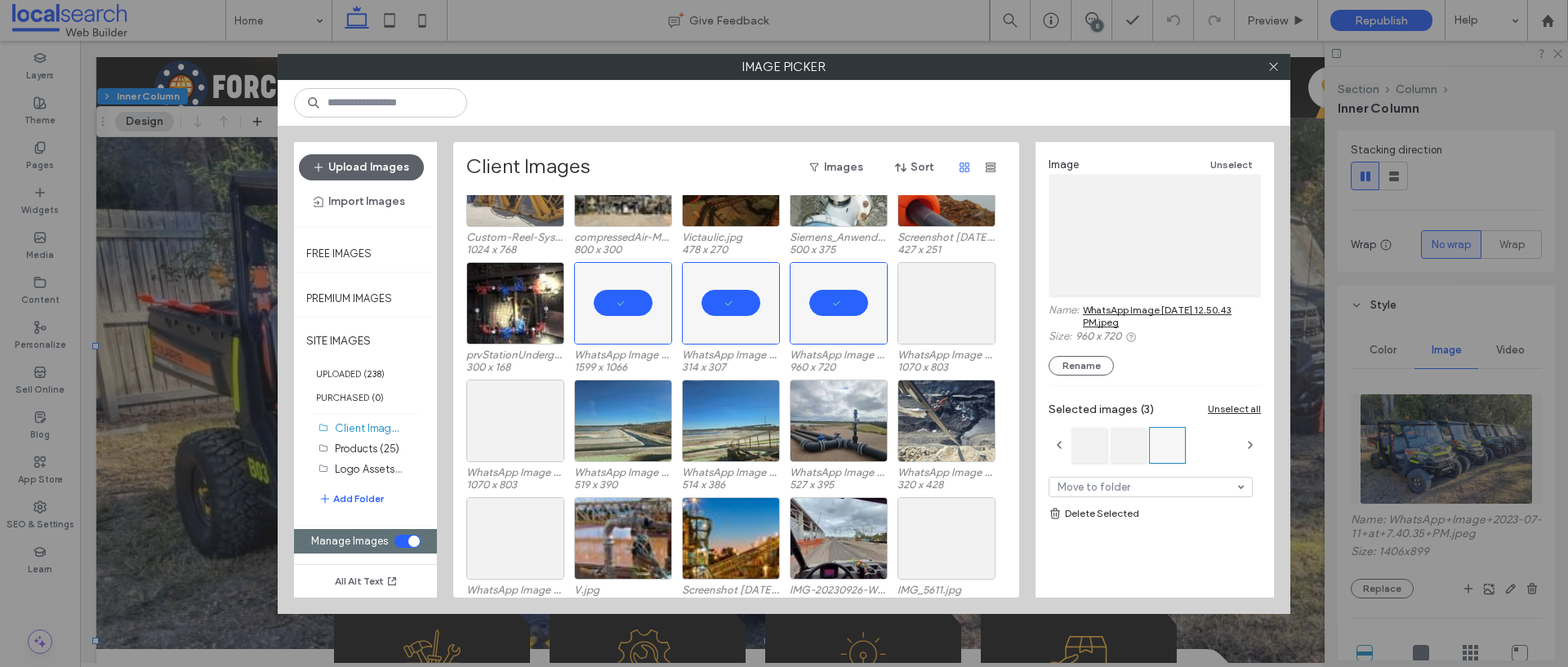
scroll to position [68, 0]
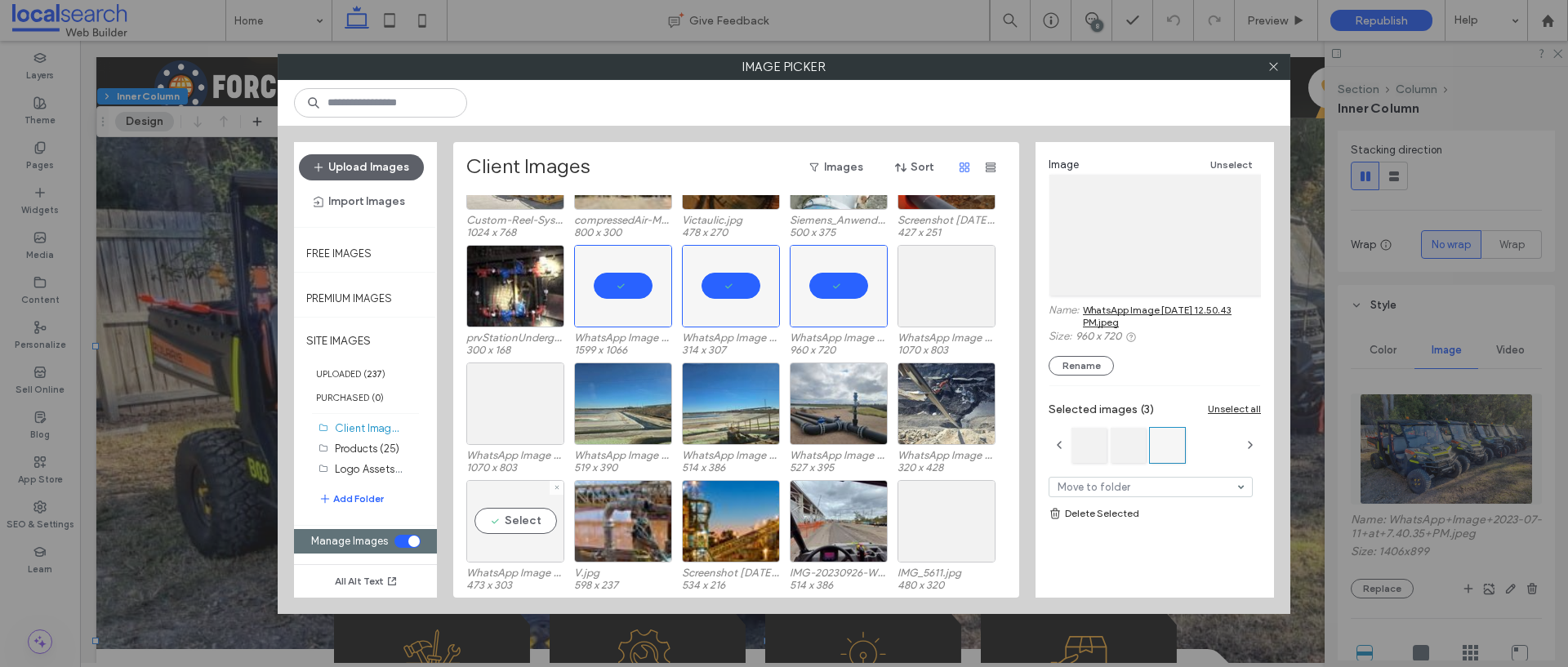
click at [520, 539] on div "Select" at bounding box center [515, 521] width 98 height 82
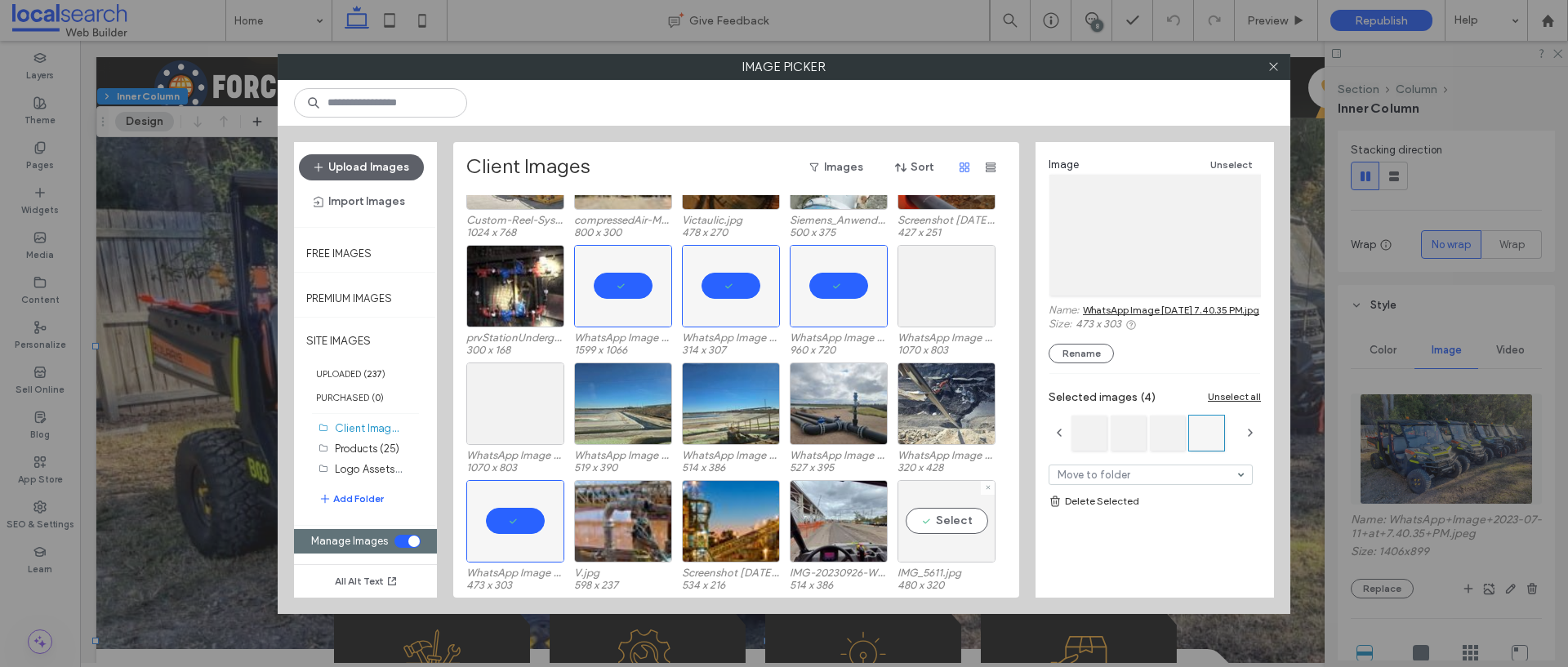
click at [927, 550] on div "Select" at bounding box center [946, 521] width 98 height 82
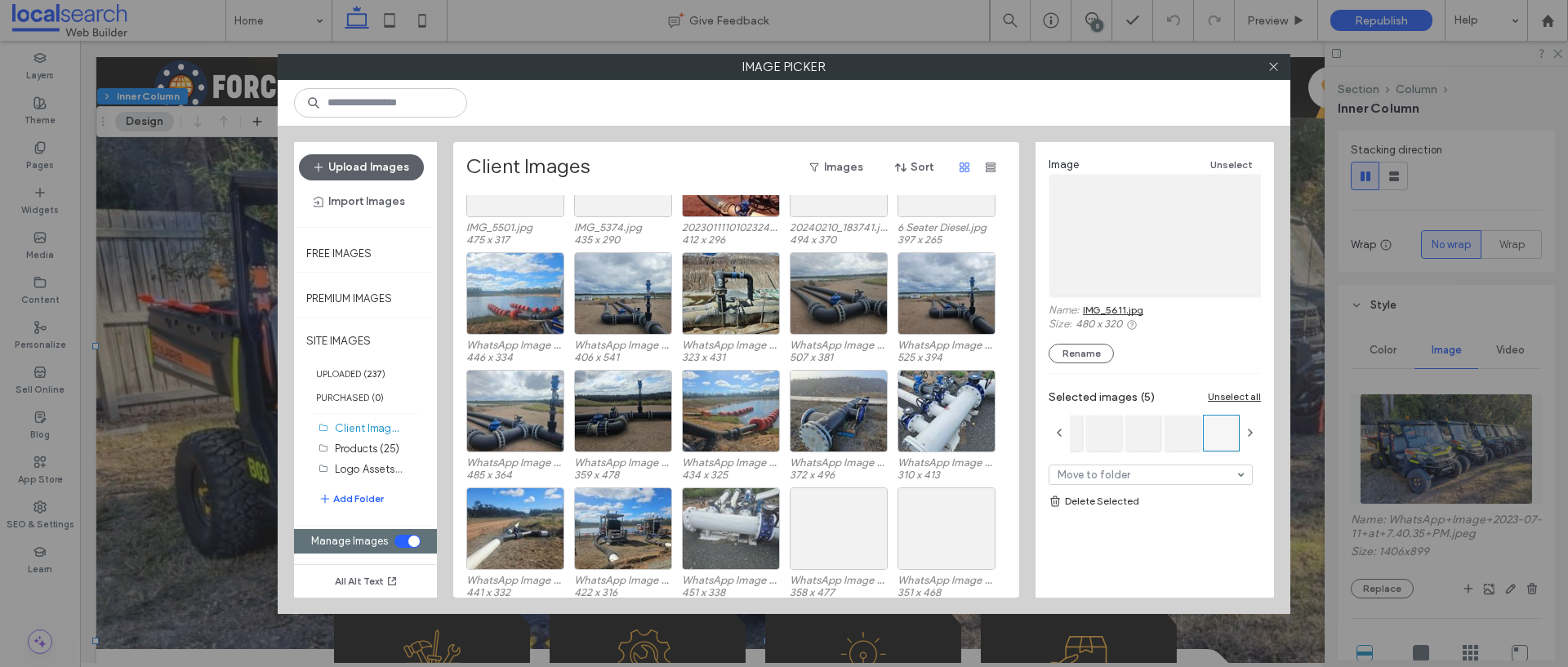
scroll to position [586, 0]
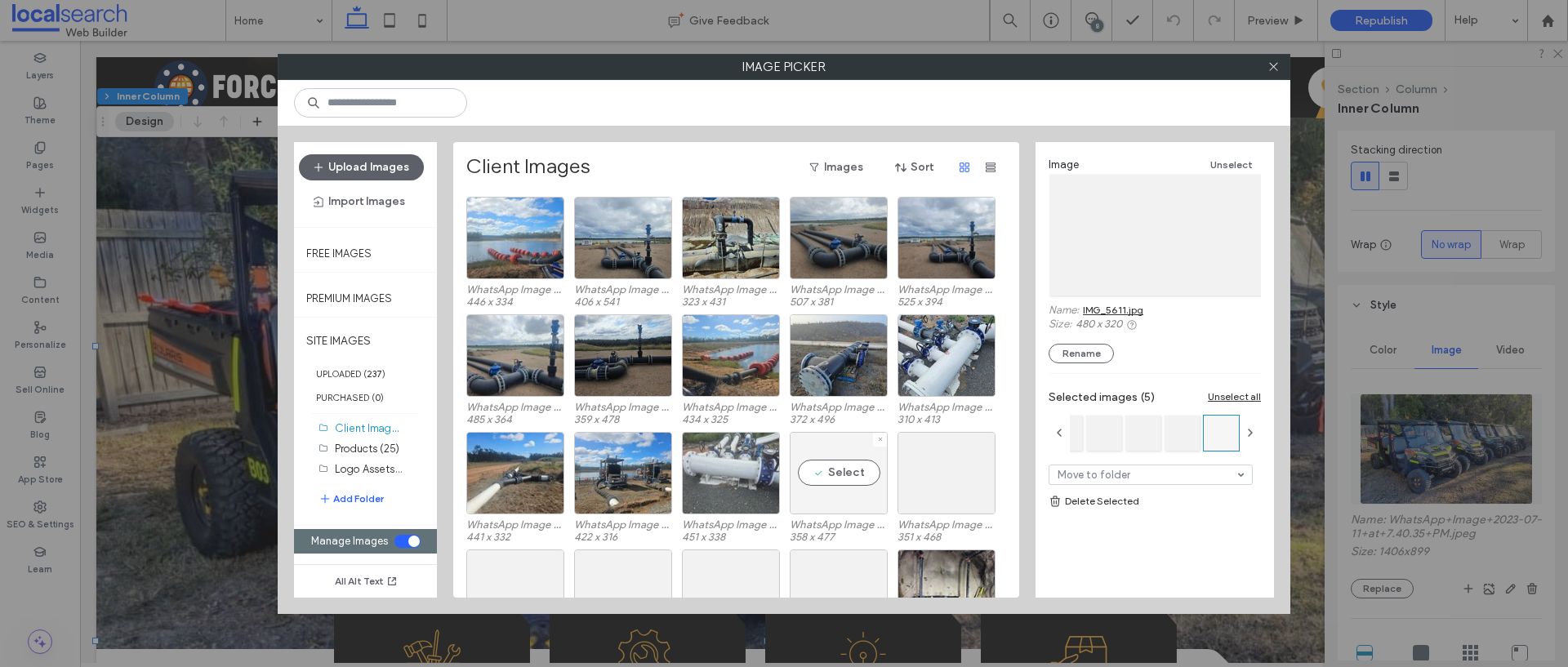
click at [836, 479] on div "Select" at bounding box center [838, 473] width 98 height 82
click at [939, 481] on div "Select" at bounding box center [946, 473] width 98 height 82
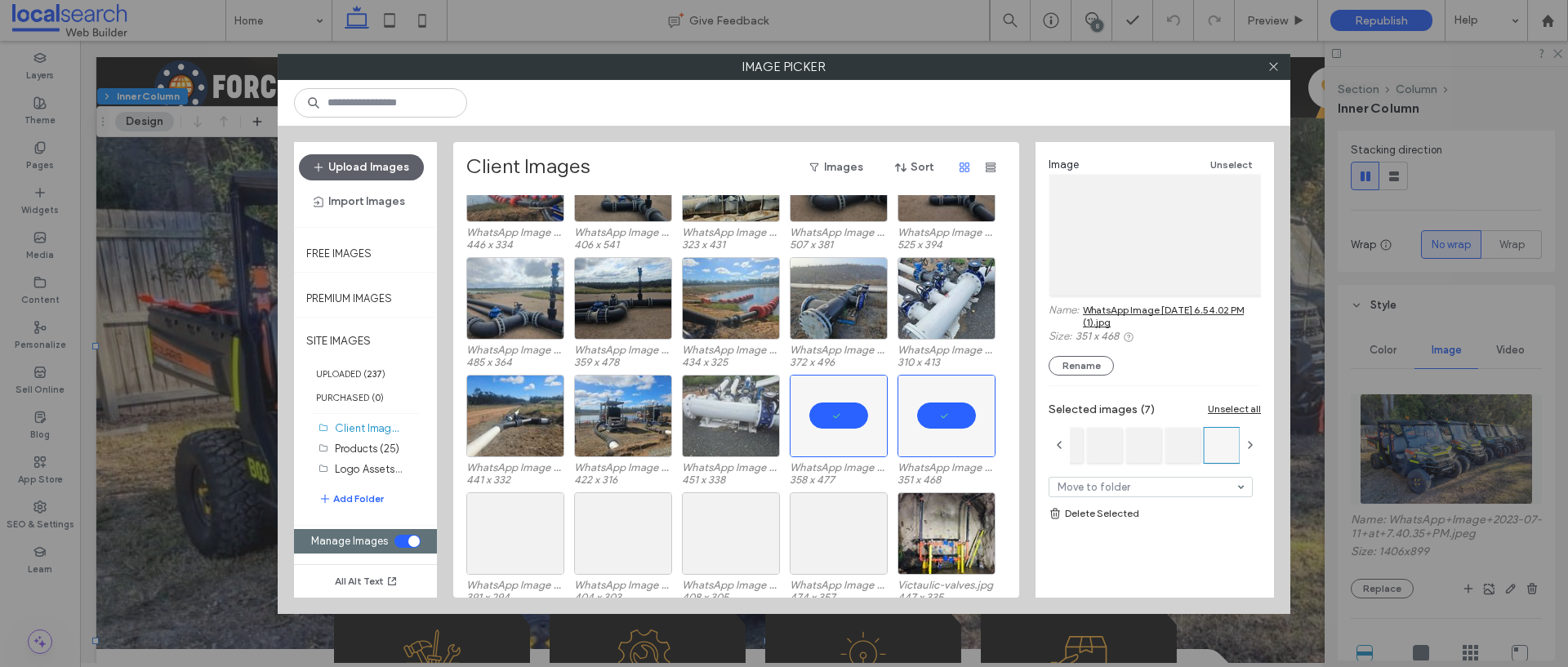
scroll to position [655, 0]
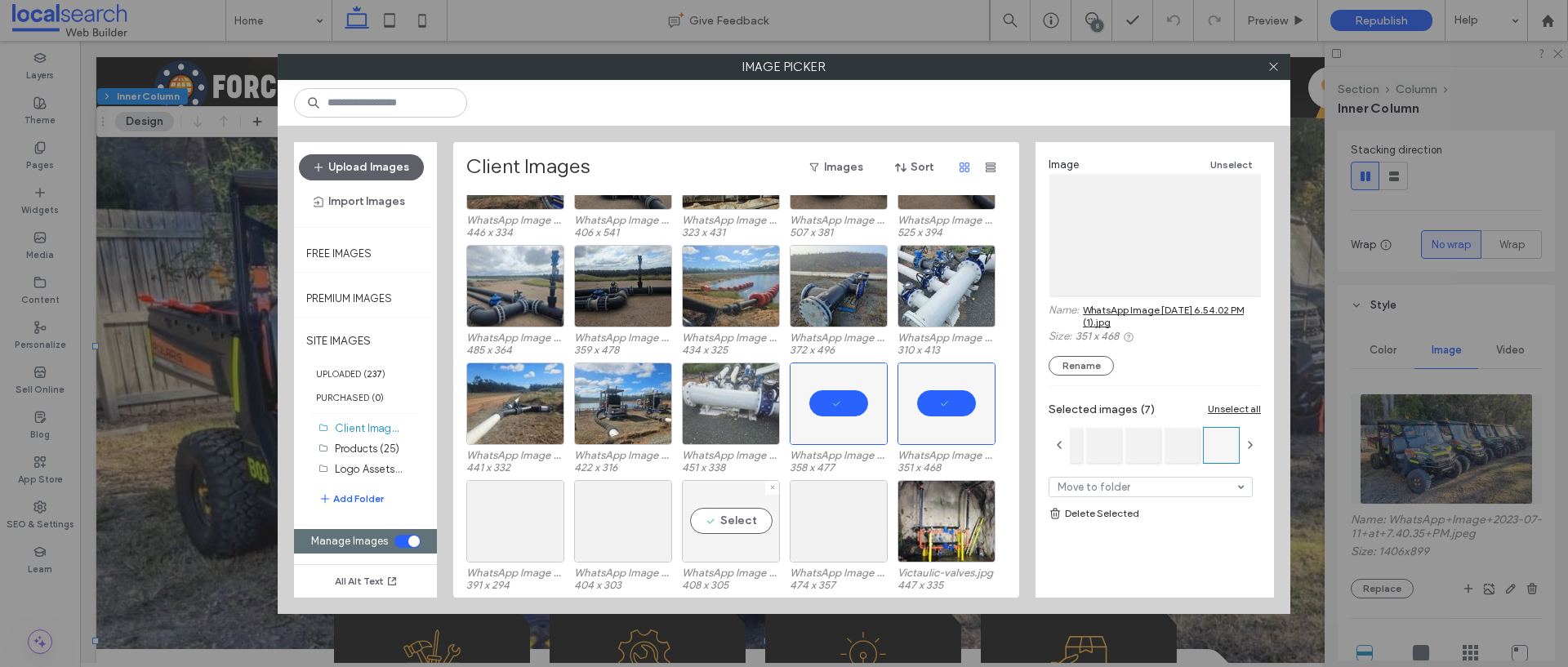
click at [725, 511] on div "Select" at bounding box center [730, 521] width 98 height 82
click at [609, 514] on div "Select" at bounding box center [622, 521] width 98 height 82
click at [508, 511] on div "Select" at bounding box center [515, 521] width 98 height 82
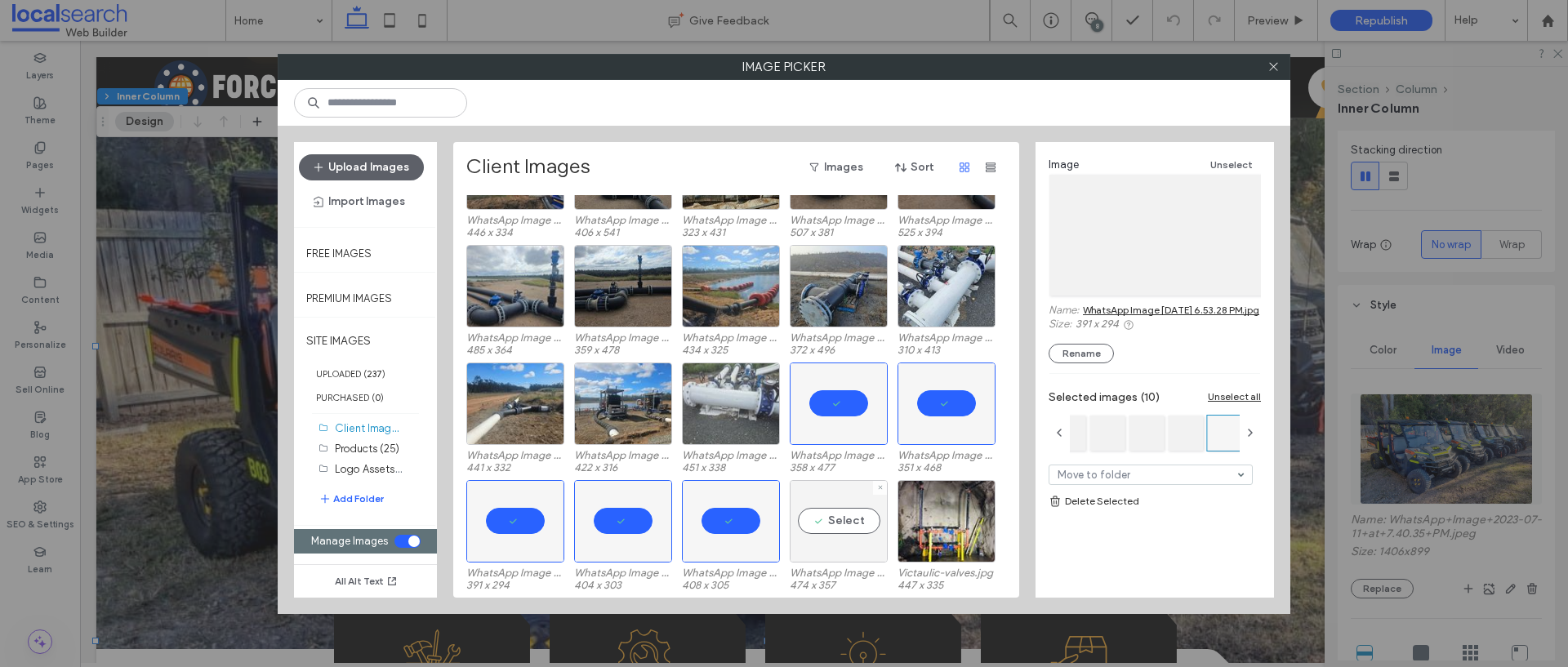
click at [844, 519] on div "Select" at bounding box center [838, 521] width 98 height 82
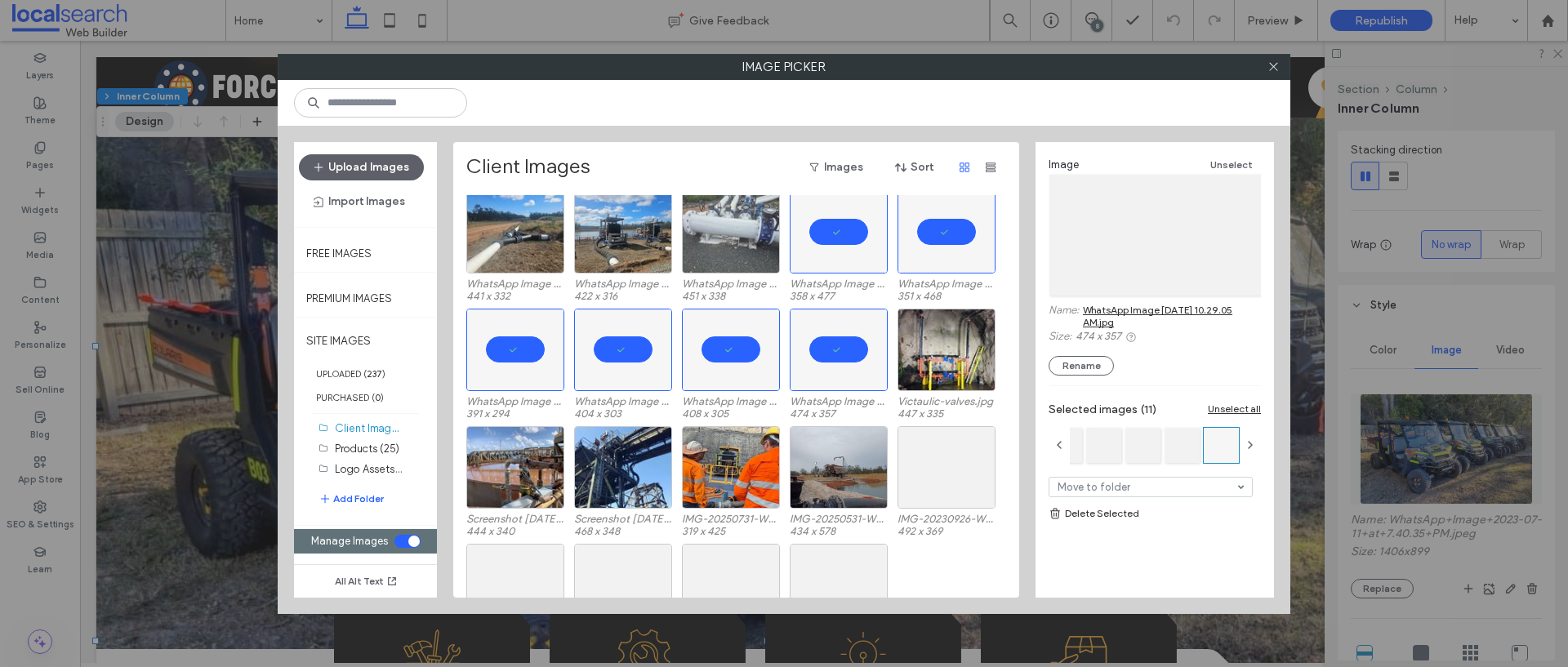
scroll to position [864, 0]
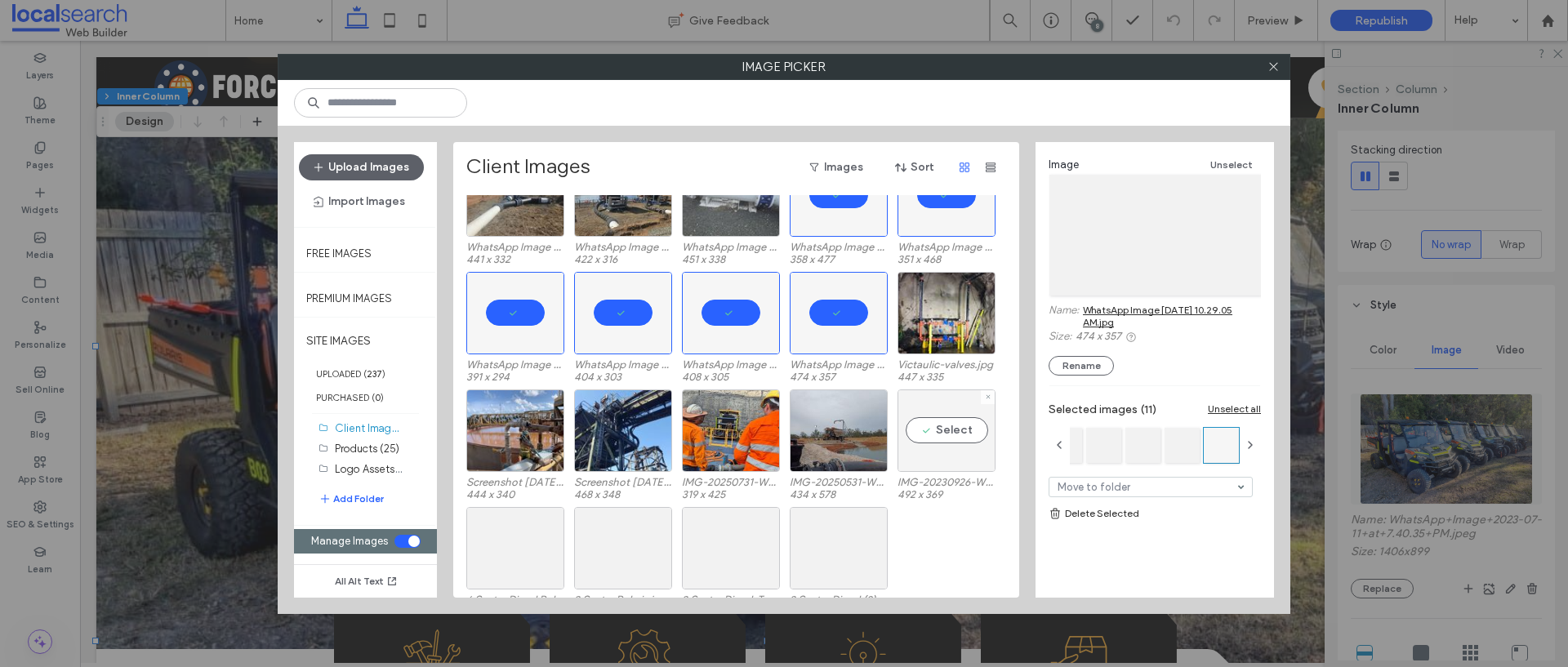
click at [942, 458] on div "Select" at bounding box center [946, 430] width 98 height 82
click at [547, 533] on div "Select" at bounding box center [515, 548] width 98 height 82
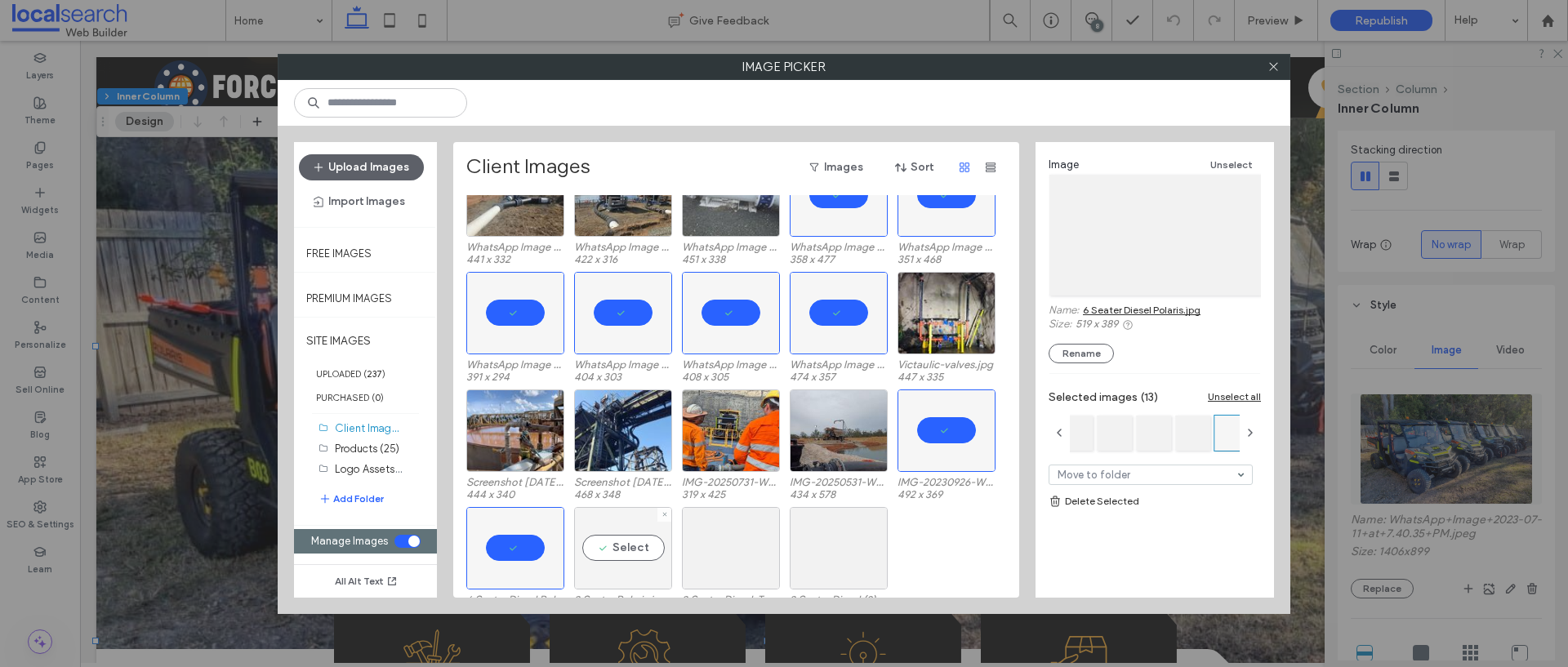
click at [642, 535] on div "Select" at bounding box center [622, 548] width 98 height 82
click at [729, 533] on div "Select" at bounding box center [730, 548] width 98 height 82
click at [836, 543] on div "Select" at bounding box center [838, 548] width 98 height 82
click at [1107, 504] on link "Delete Selected" at bounding box center [1155, 501] width 213 height 16
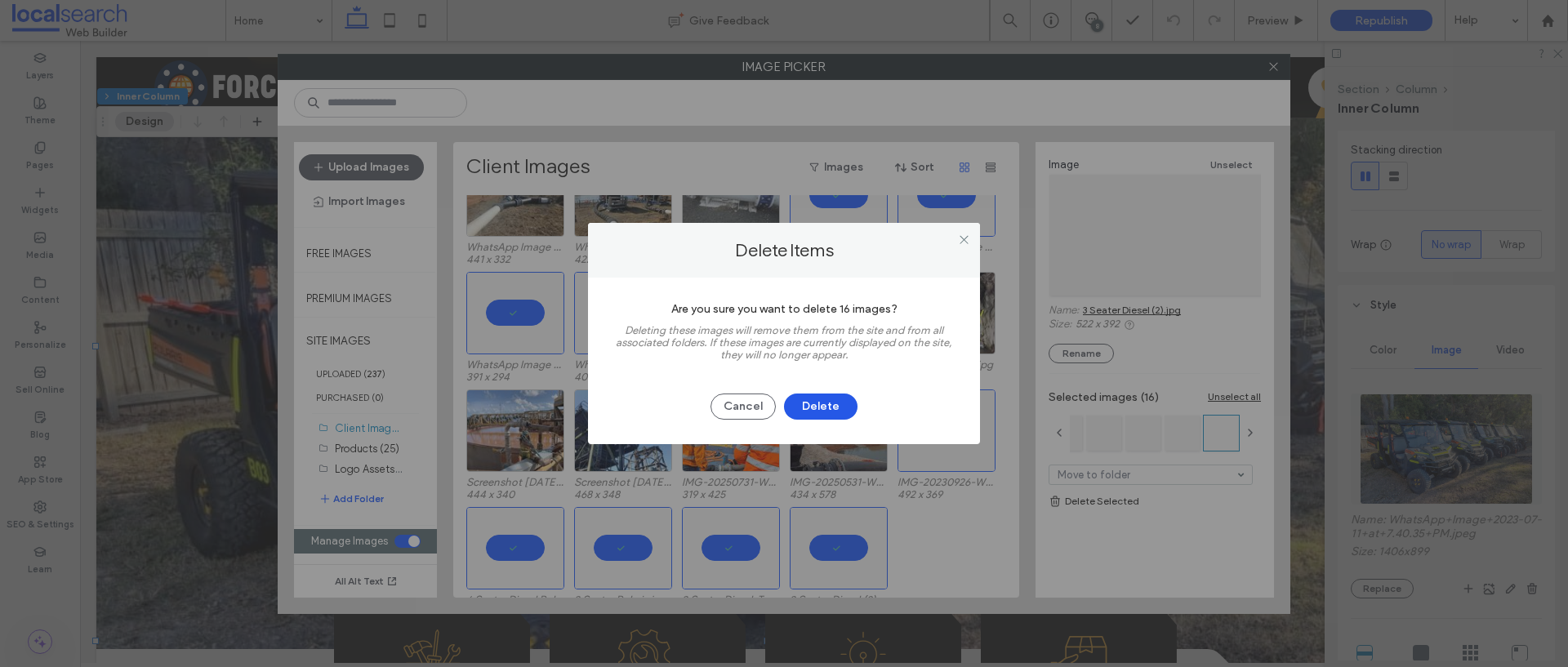
click at [824, 394] on button "Delete" at bounding box center [820, 406] width 73 height 26
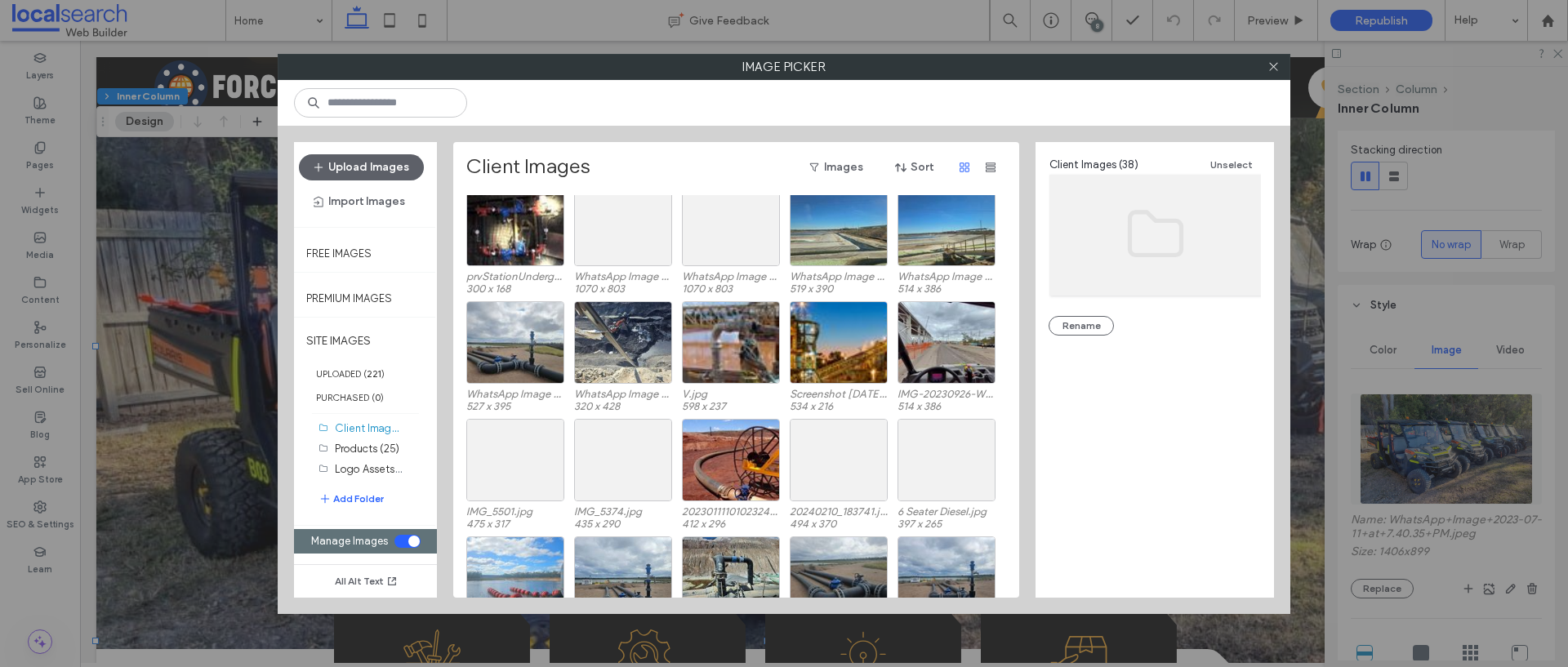
scroll to position [177, 0]
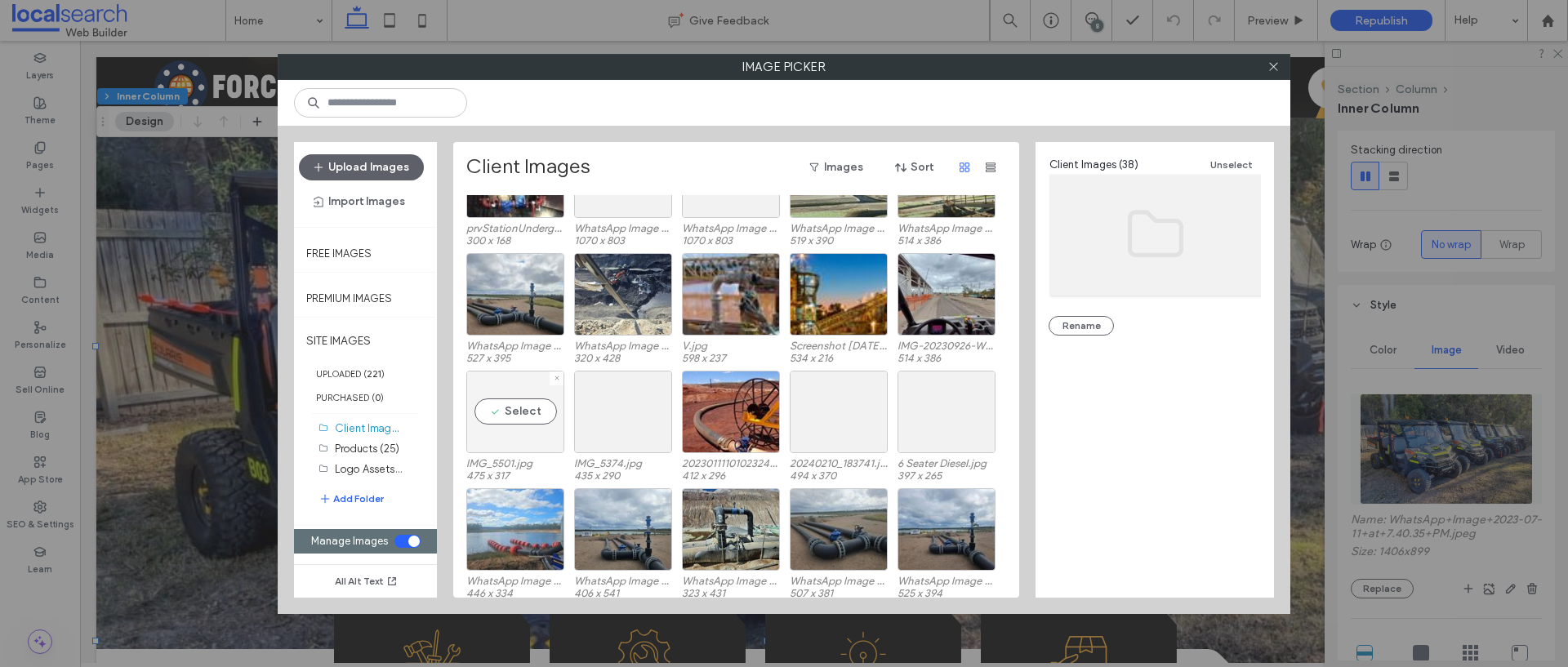
click at [510, 424] on div "Select" at bounding box center [515, 412] width 98 height 82
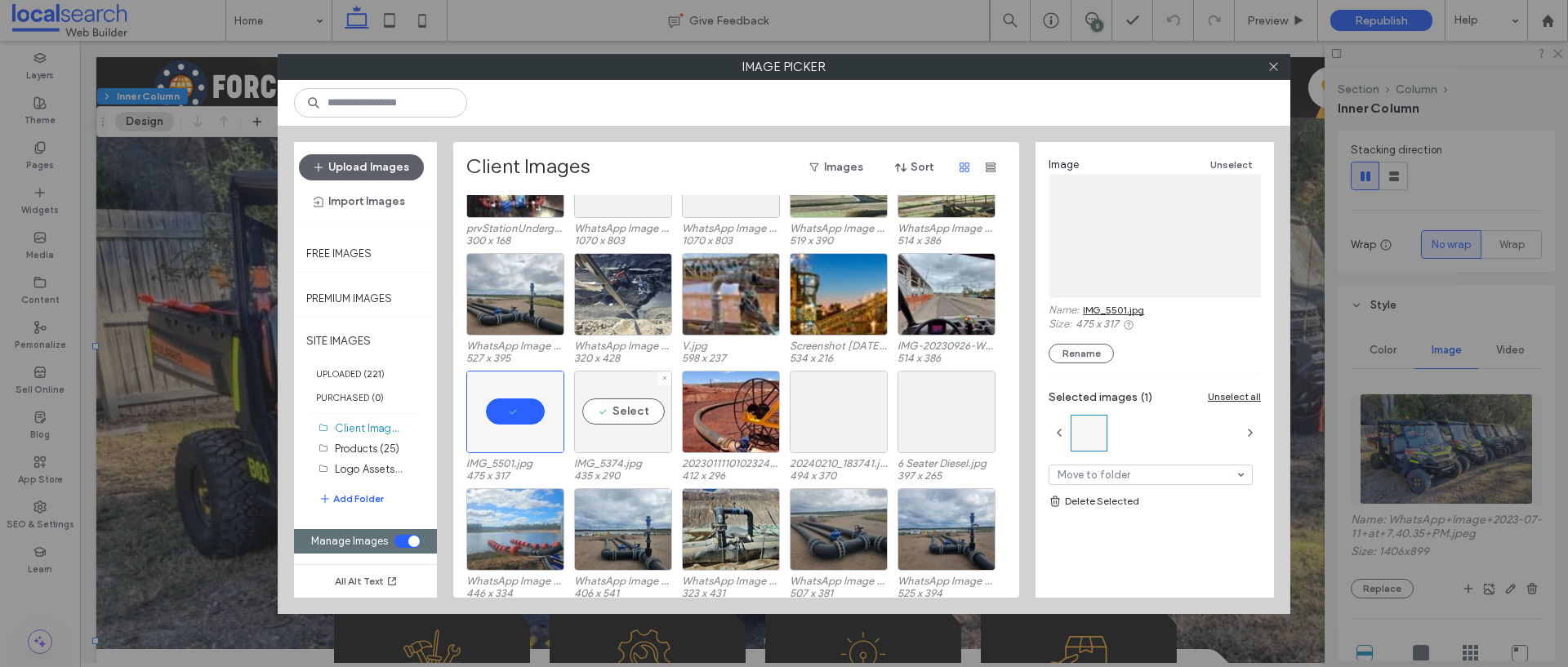
click at [637, 420] on div "Select" at bounding box center [622, 412] width 98 height 82
click at [936, 412] on div "Select" at bounding box center [946, 412] width 98 height 82
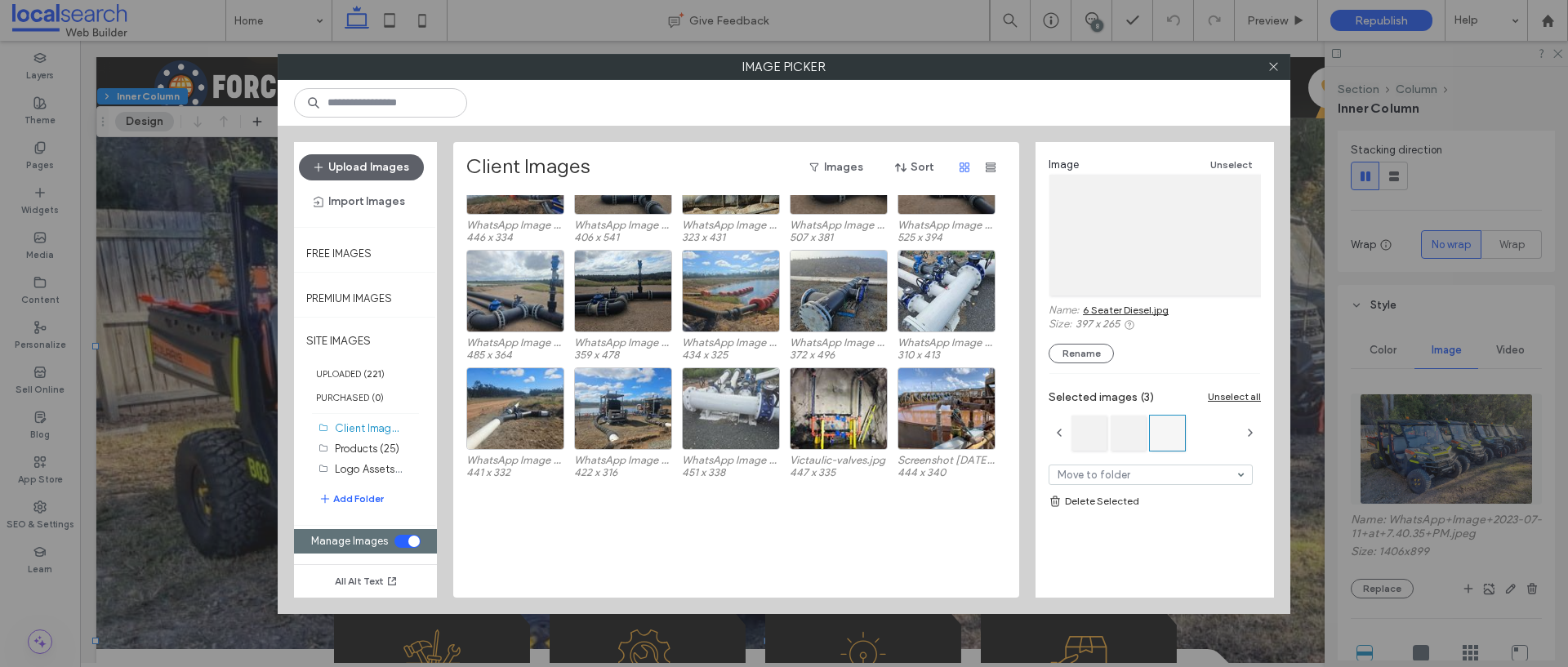
scroll to position [538, 0]
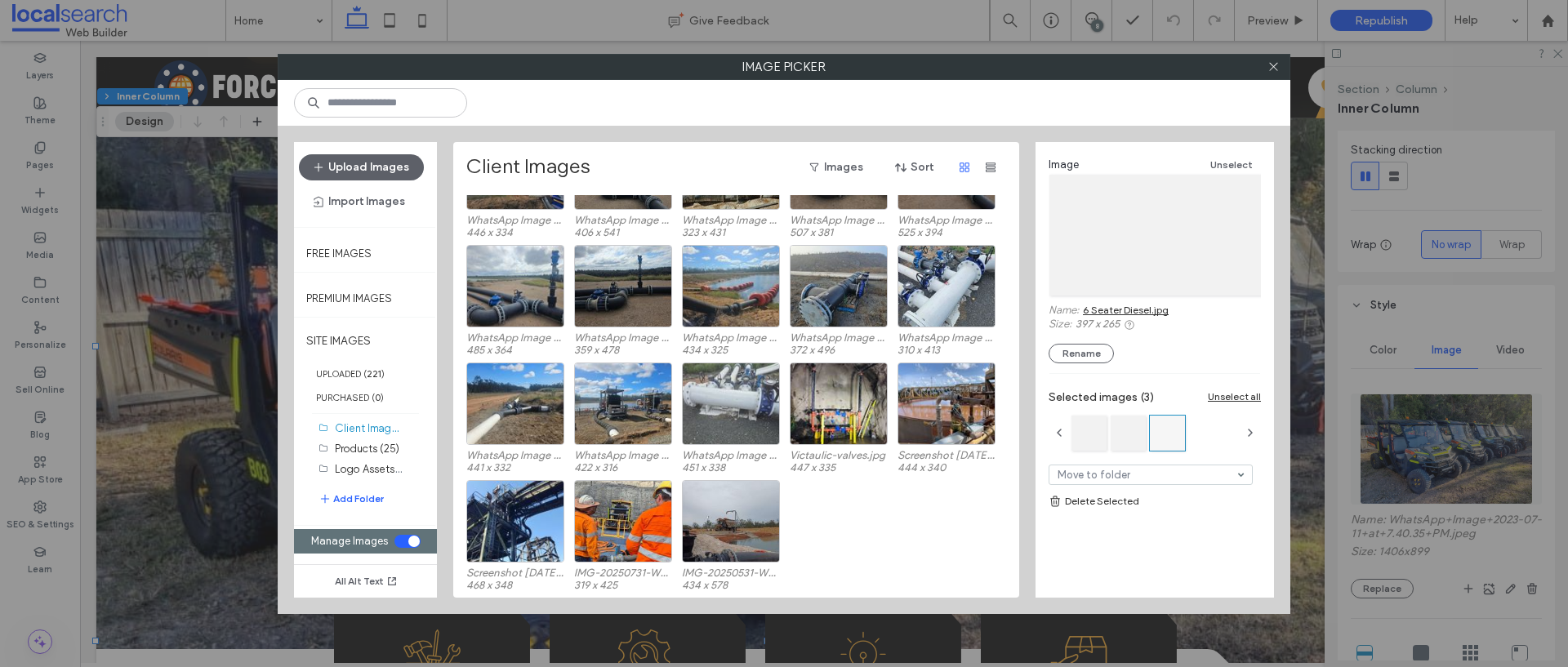
click at [1087, 498] on link "Delete Selected" at bounding box center [1155, 501] width 213 height 16
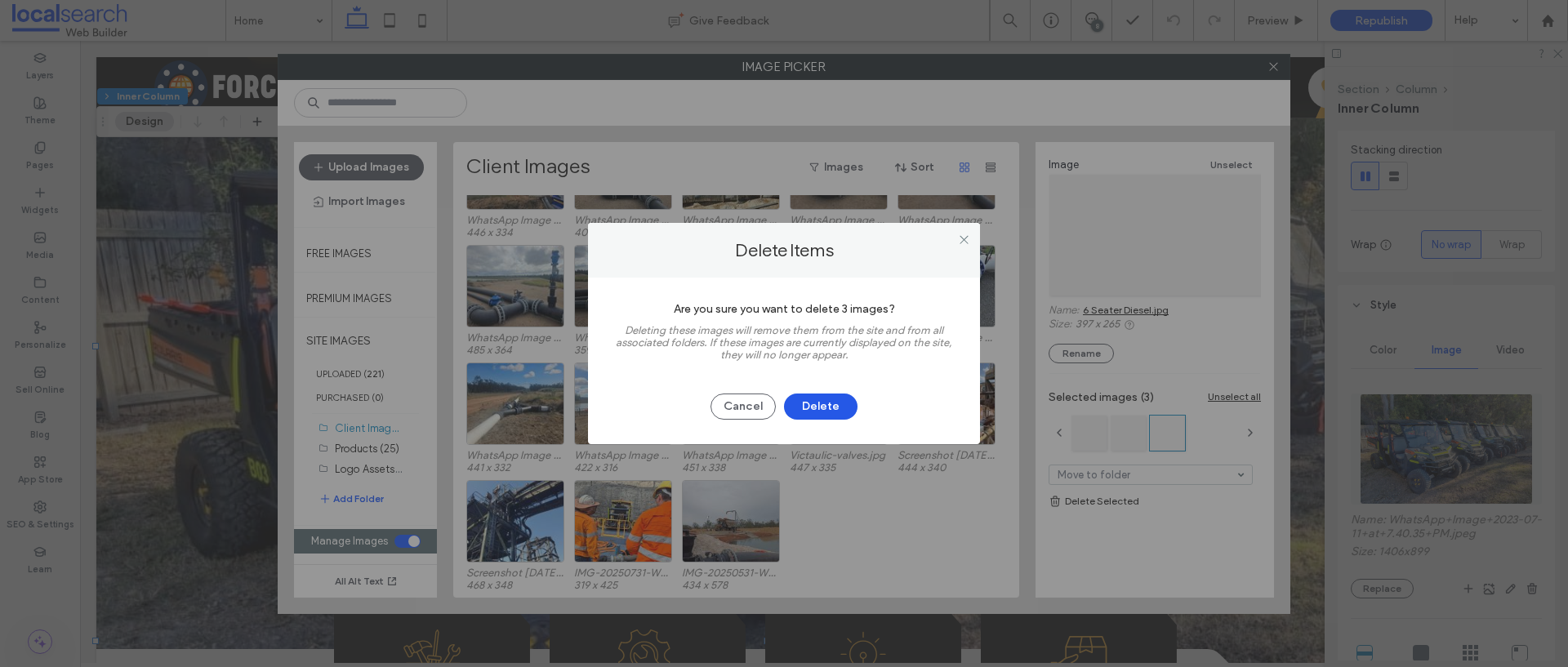
click at [819, 406] on button "Delete" at bounding box center [820, 406] width 73 height 26
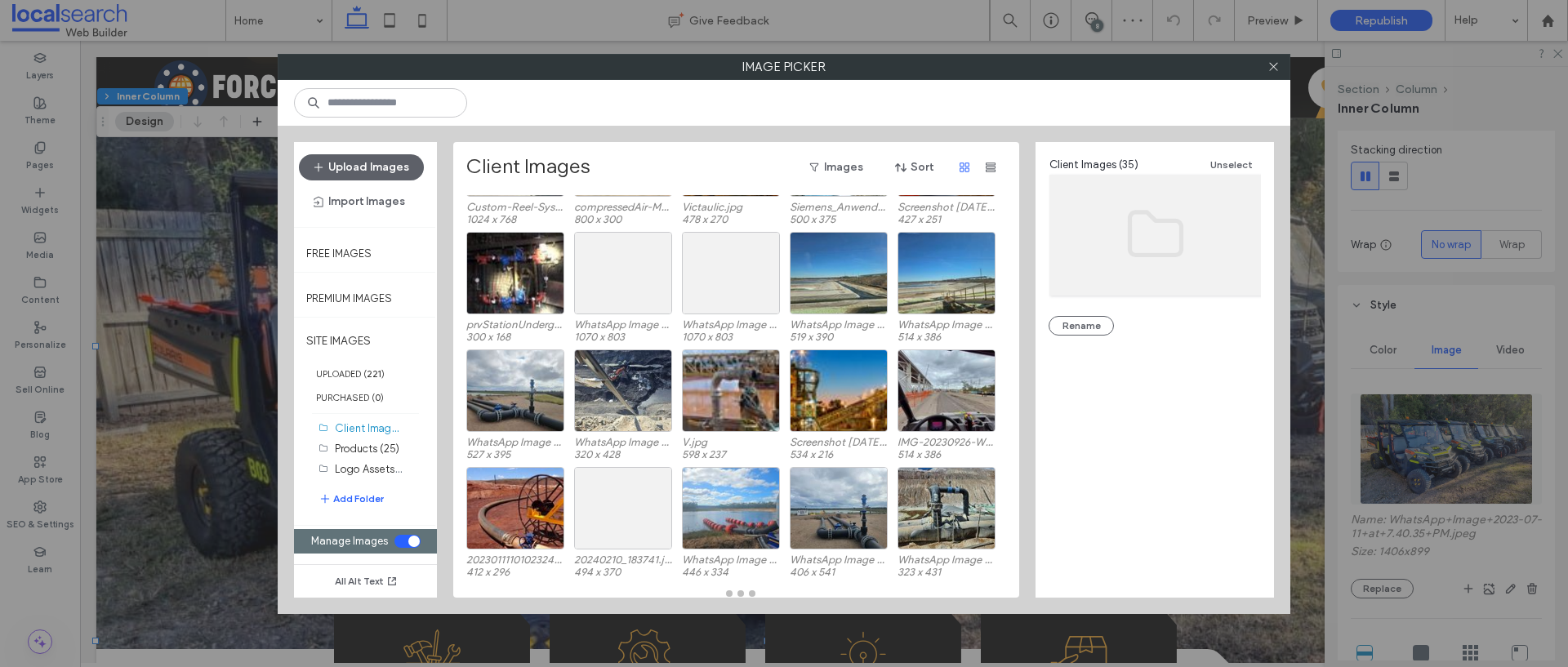
scroll to position [83, 0]
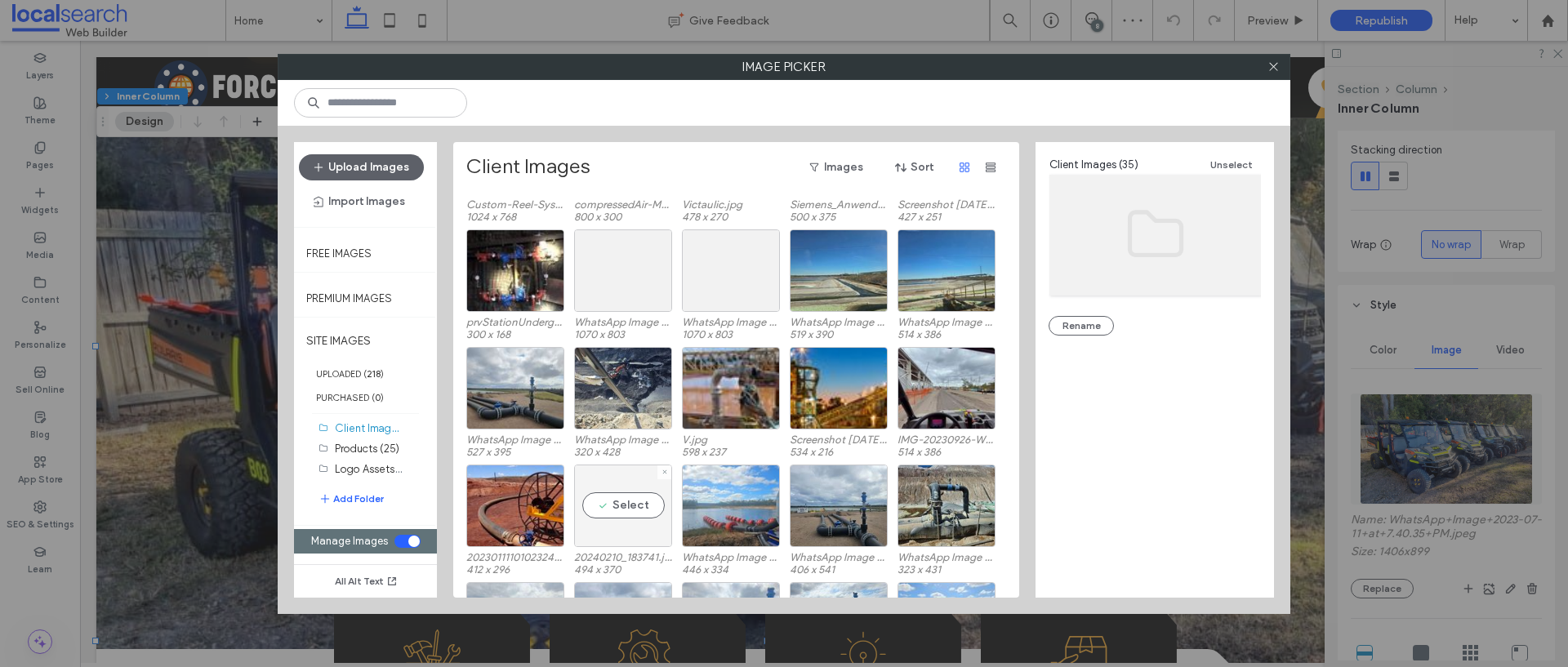
click at [633, 522] on div "Select" at bounding box center [622, 506] width 98 height 82
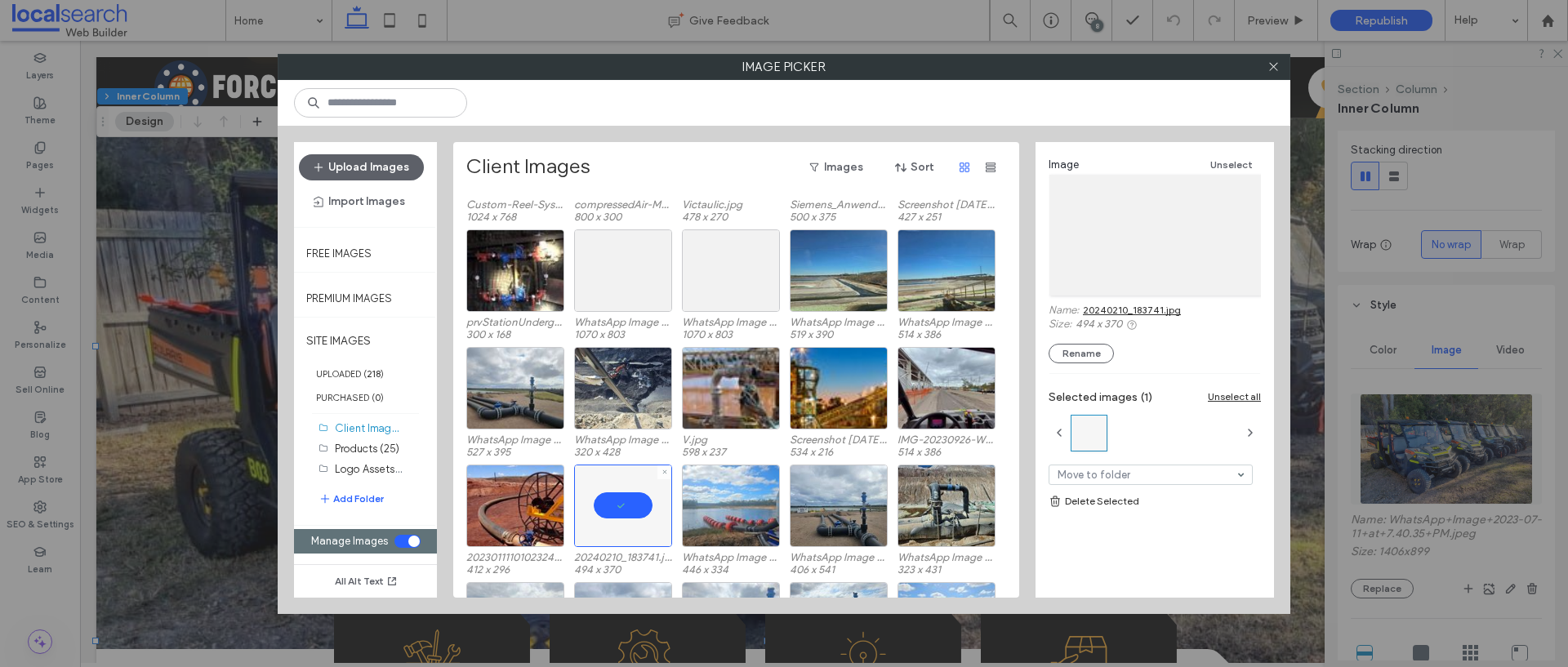
click at [668, 471] on div at bounding box center [664, 472] width 14 height 14
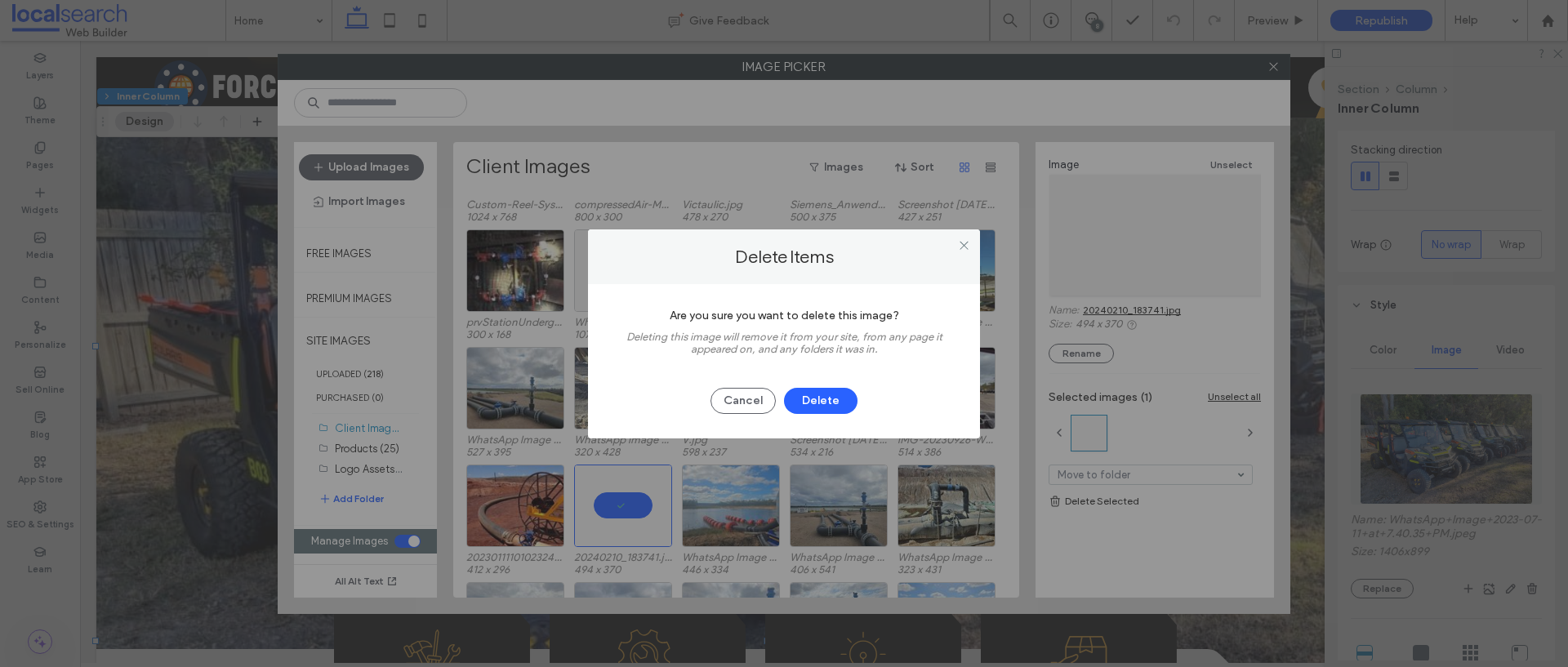
click at [802, 384] on div "Cancel Delete" at bounding box center [784, 393] width 343 height 43
click at [805, 398] on button "Delete" at bounding box center [820, 401] width 73 height 26
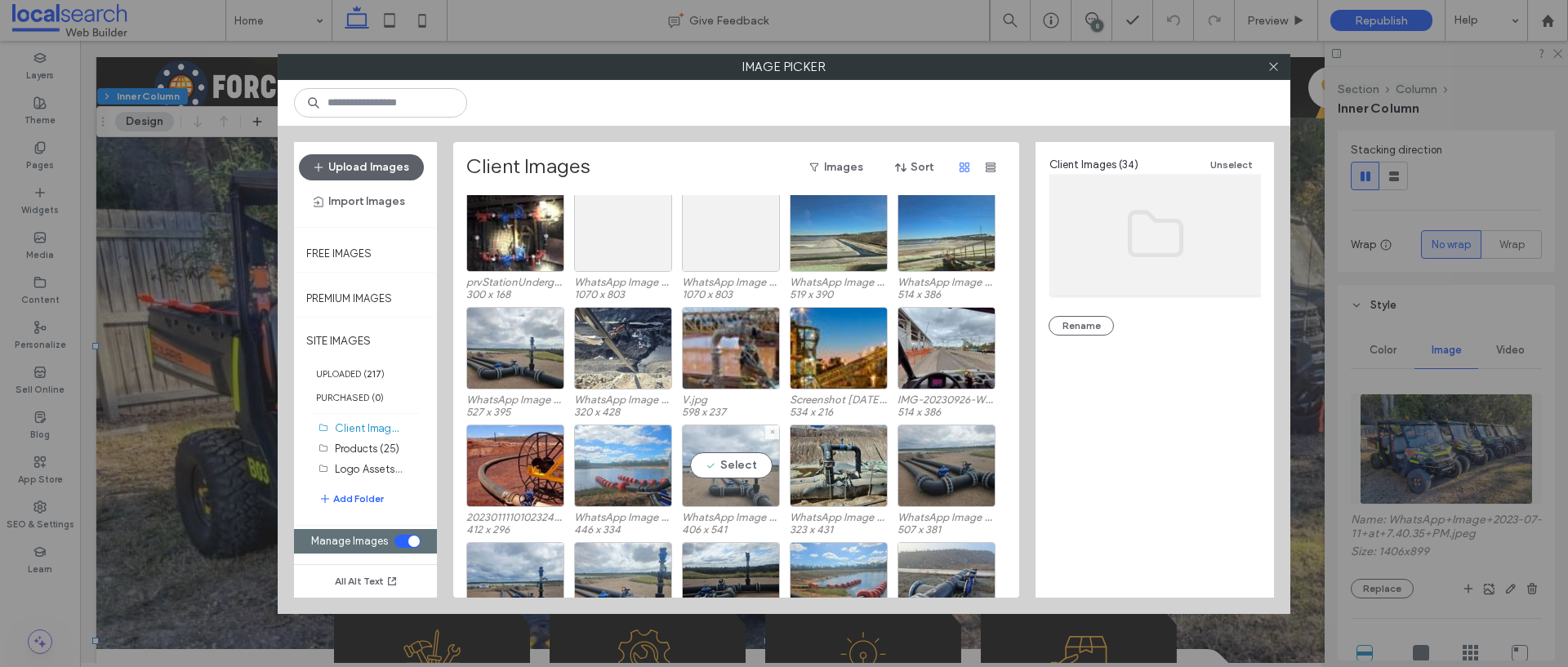
scroll to position [101, 0]
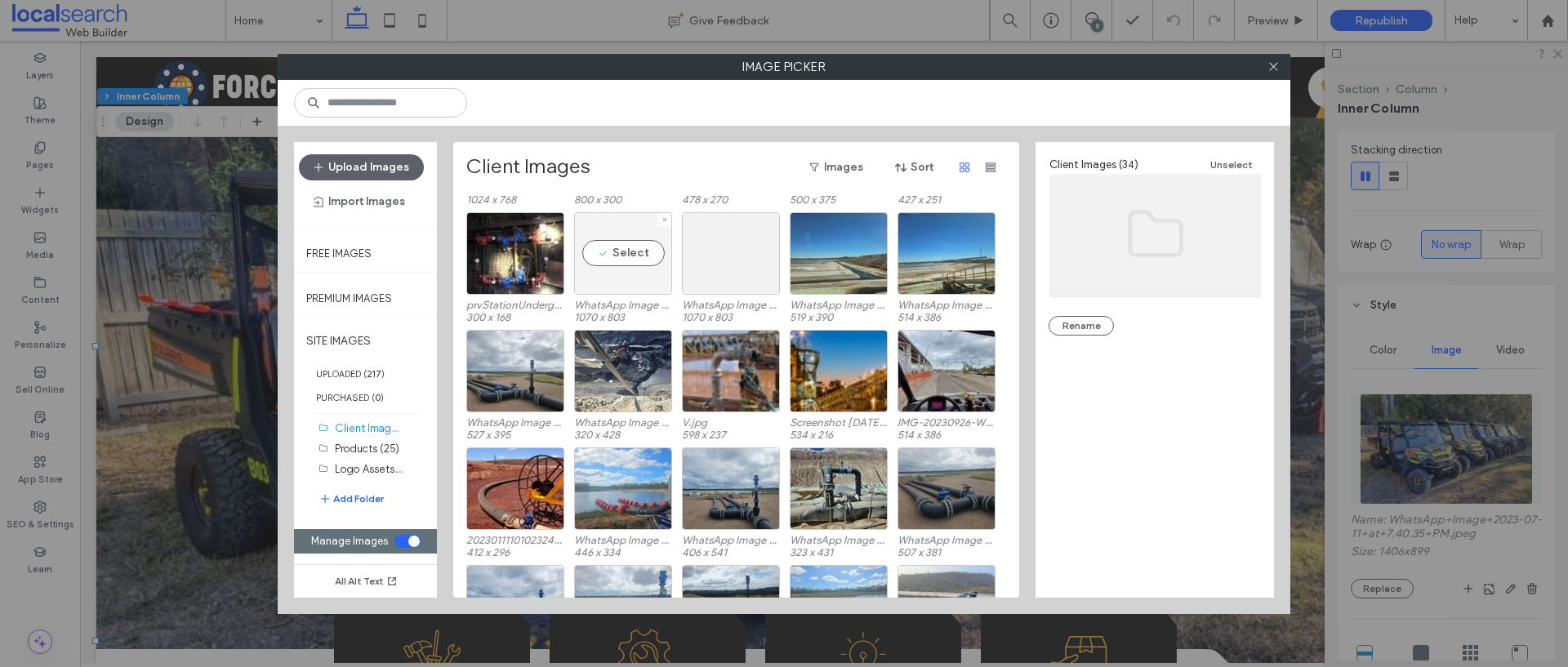
click at [647, 261] on div "Select" at bounding box center [622, 254] width 98 height 82
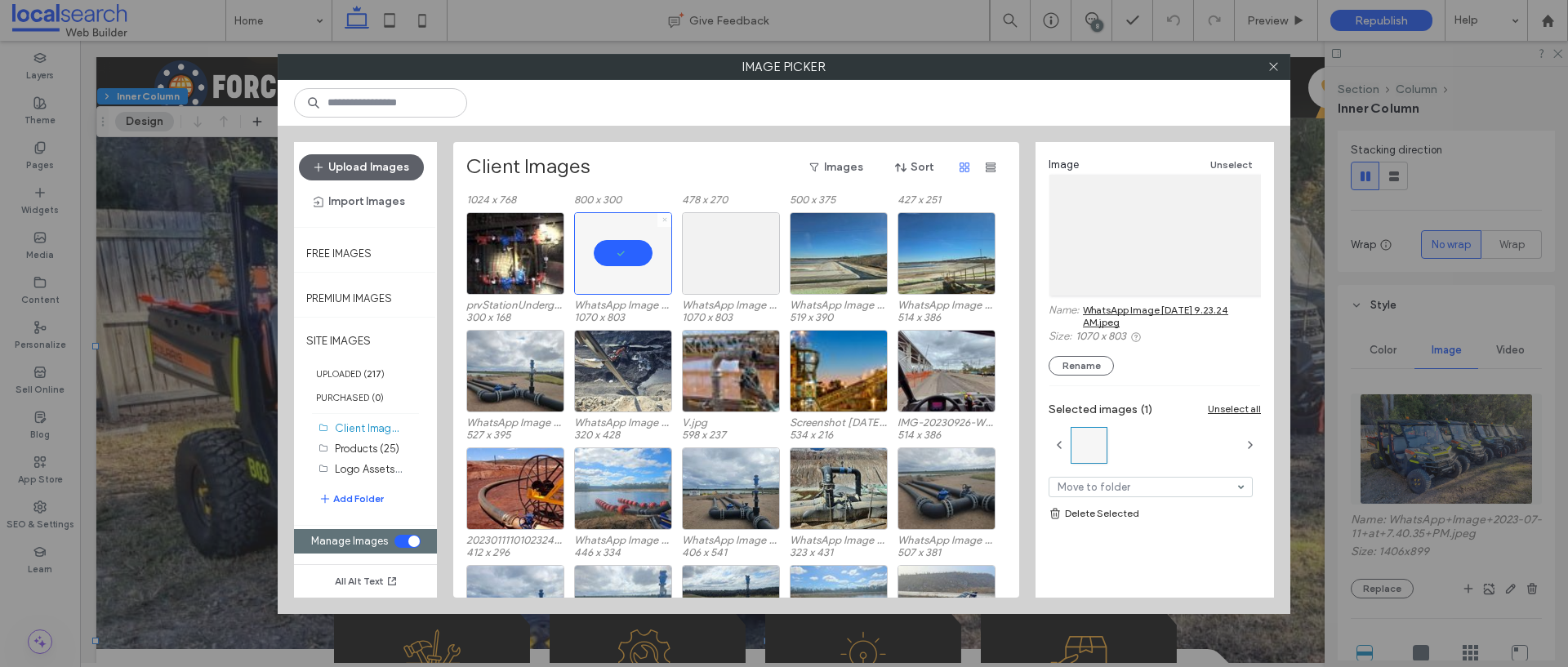
click at [665, 223] on span at bounding box center [664, 219] width 7 height 14
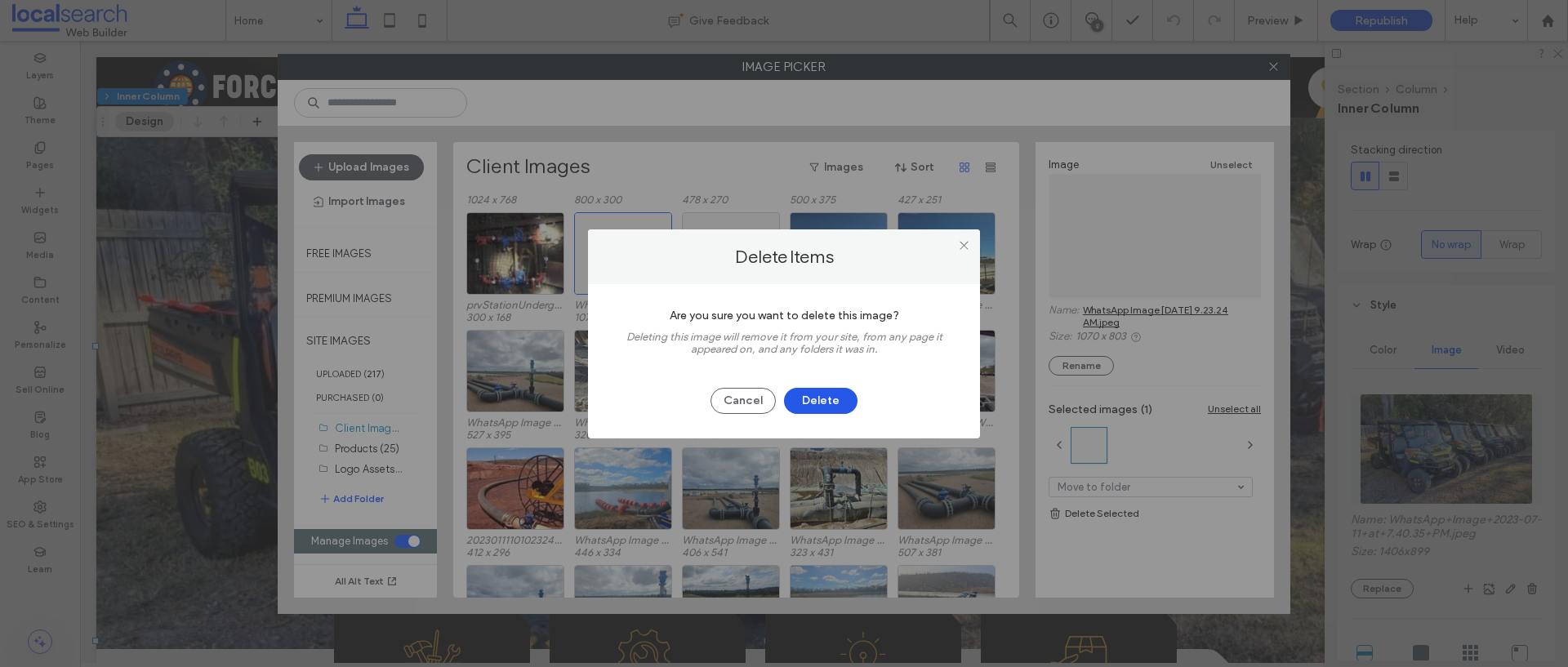
click at [815, 404] on button "Delete" at bounding box center [820, 401] width 73 height 26
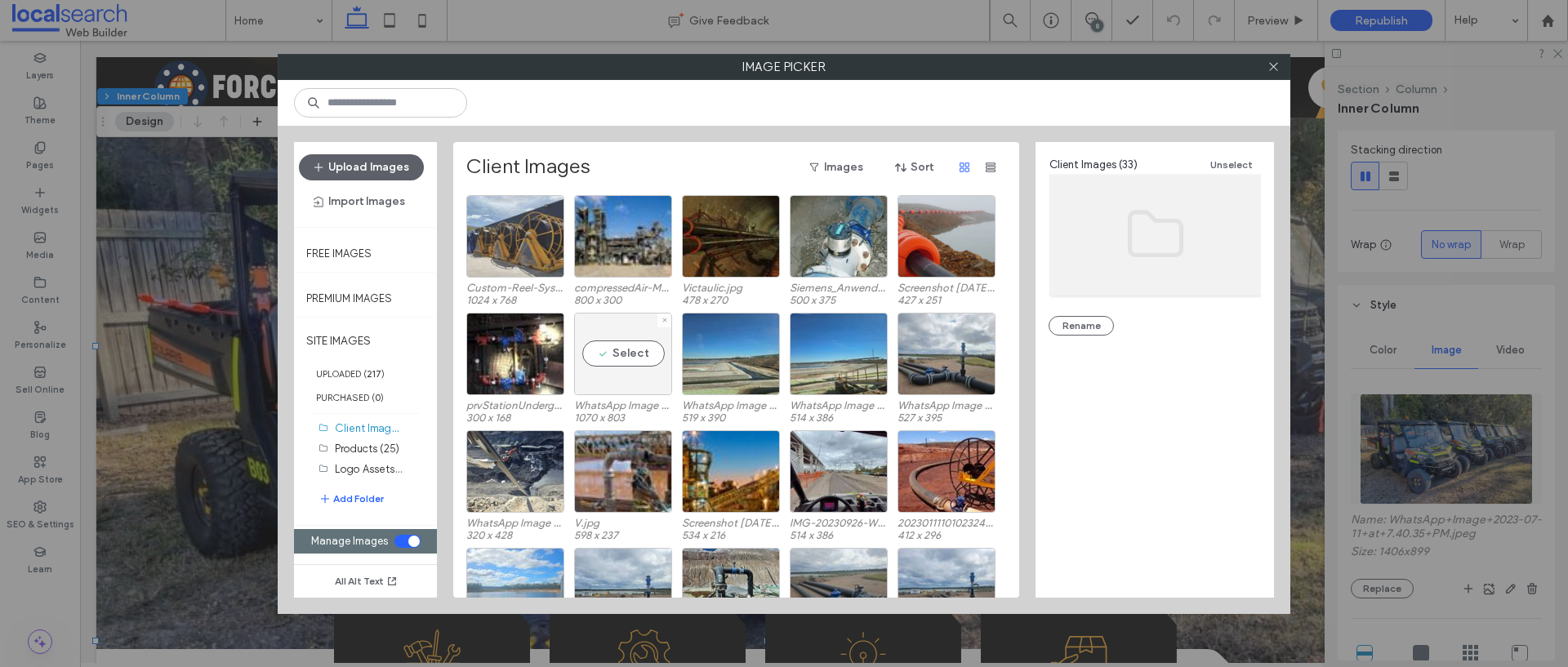
click at [609, 343] on div "Select" at bounding box center [622, 354] width 98 height 82
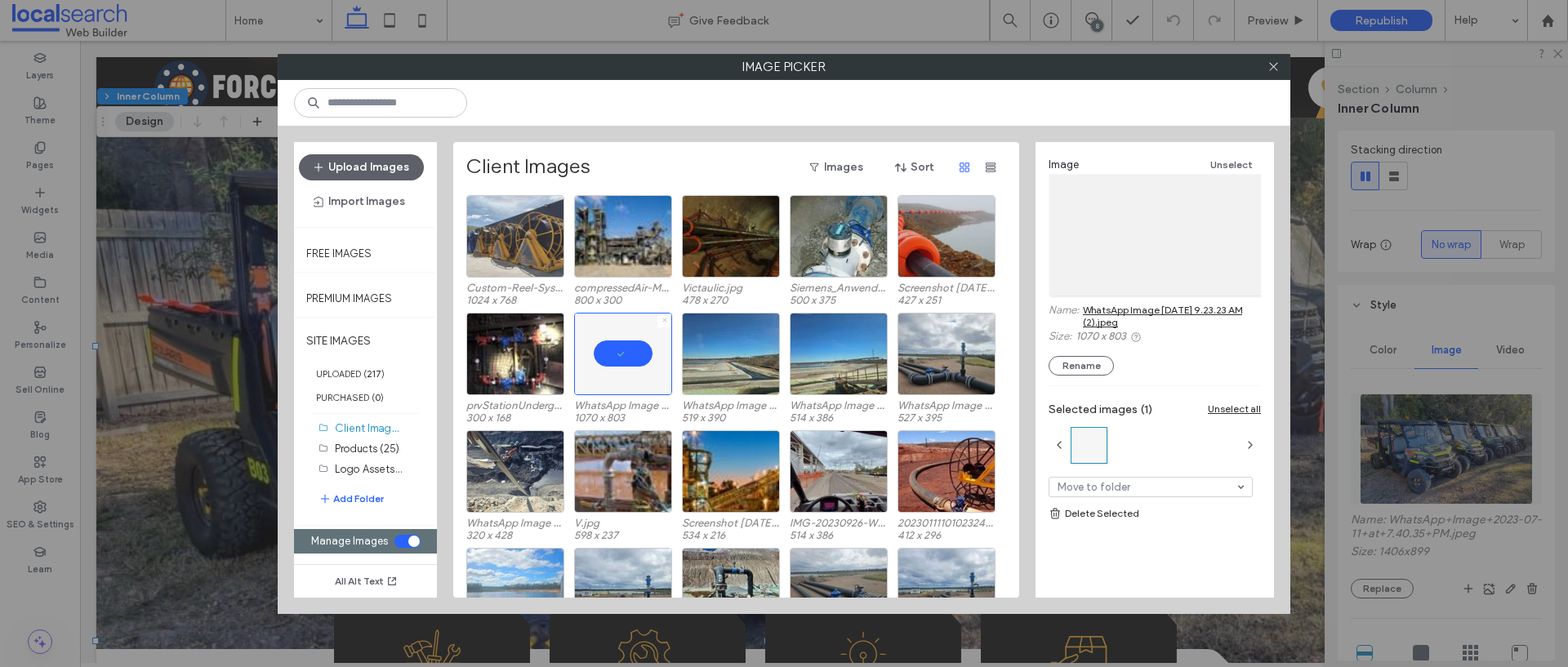
click at [664, 317] on icon at bounding box center [664, 320] width 7 height 7
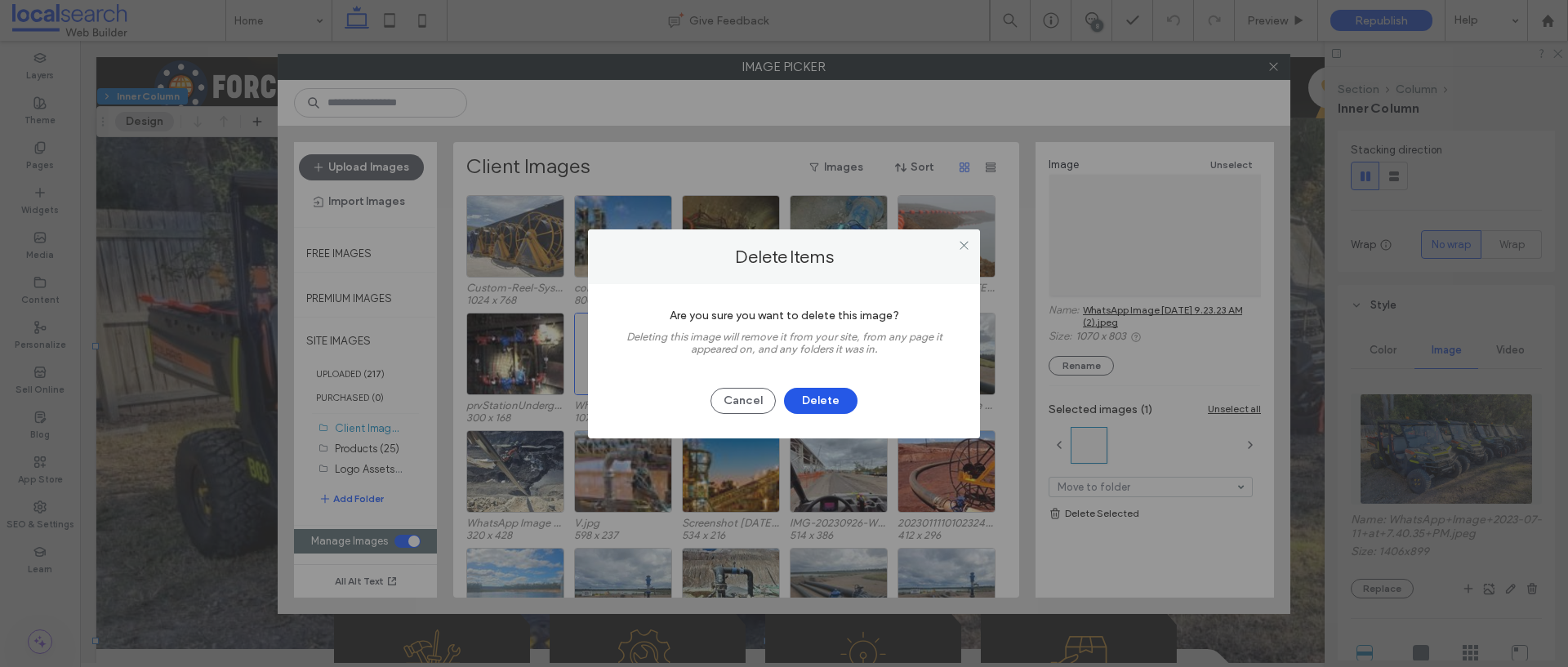
click at [826, 411] on button "Delete" at bounding box center [820, 401] width 73 height 26
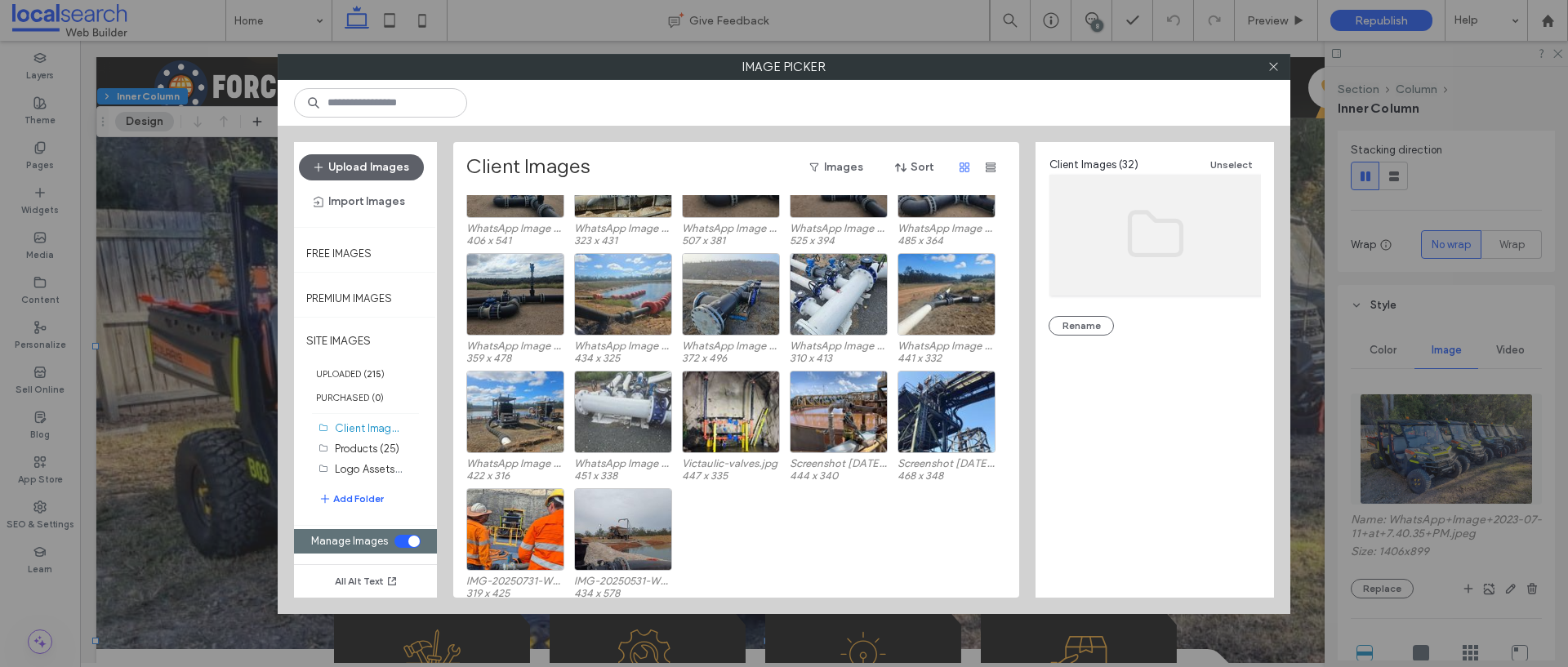
scroll to position [420, 0]
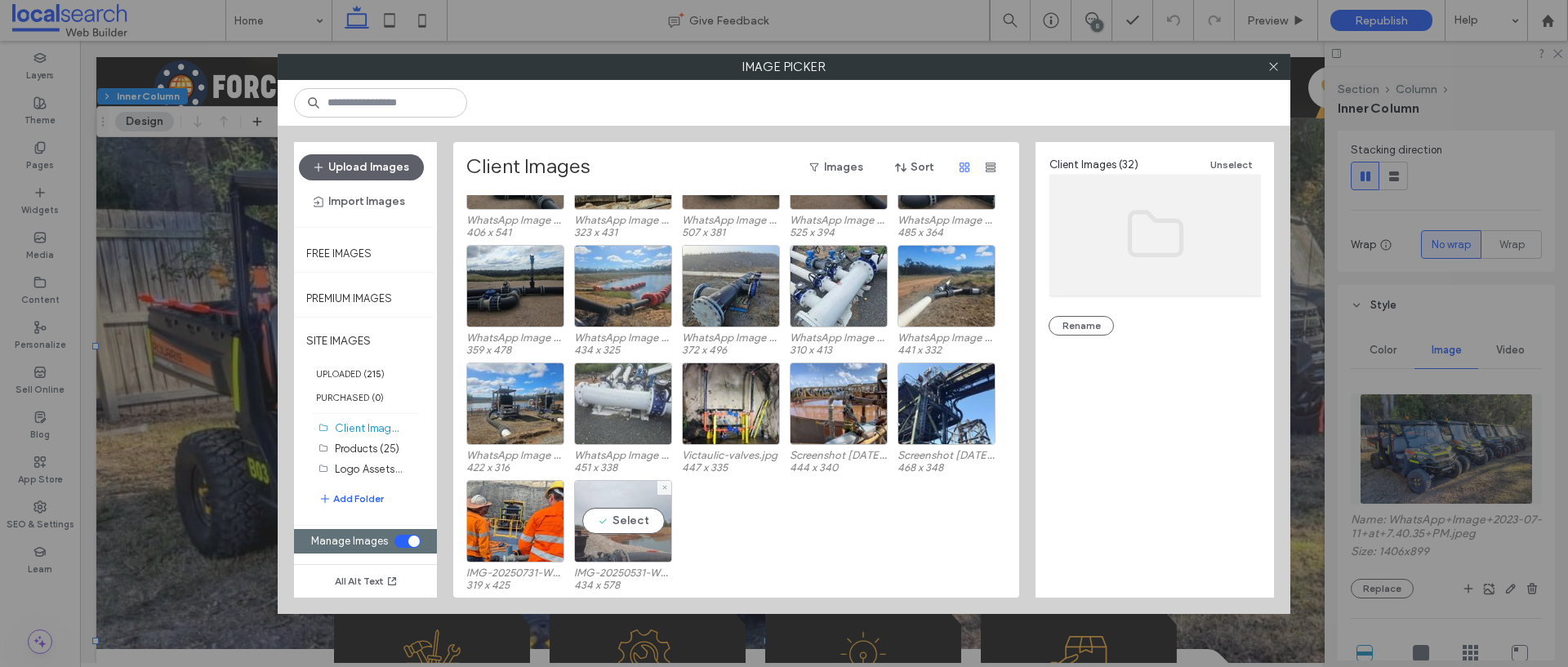
click at [633, 547] on div "Select" at bounding box center [622, 521] width 98 height 82
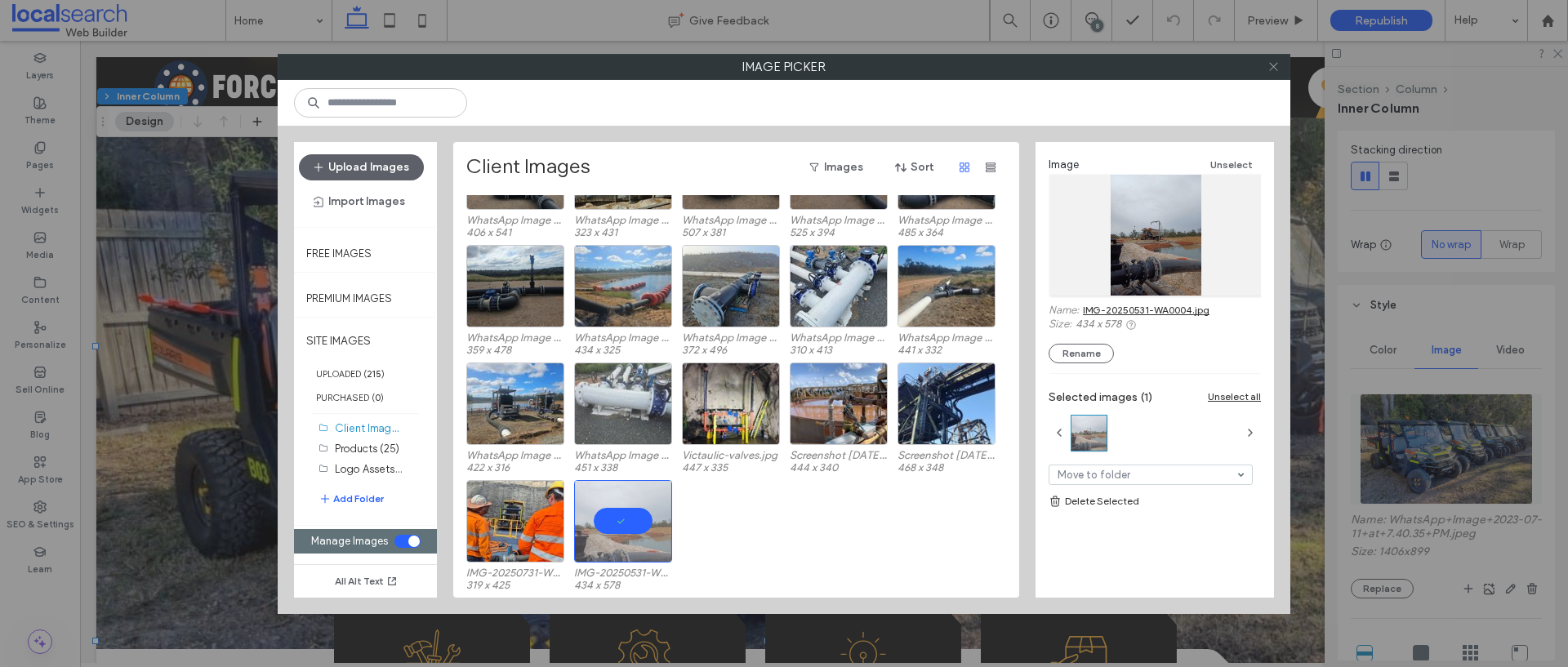
click at [1273, 72] on icon at bounding box center [1273, 66] width 12 height 12
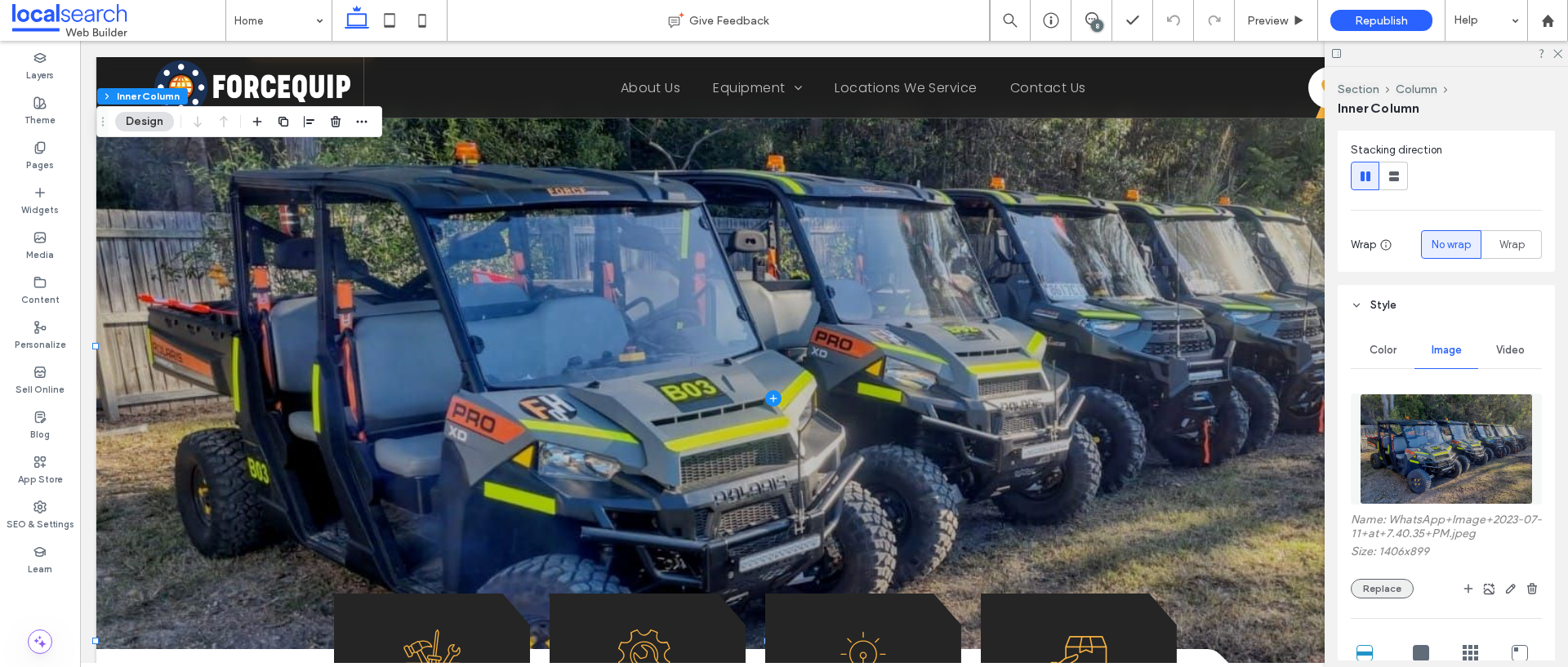
click at [1377, 589] on button "Replace" at bounding box center [1382, 589] width 63 height 20
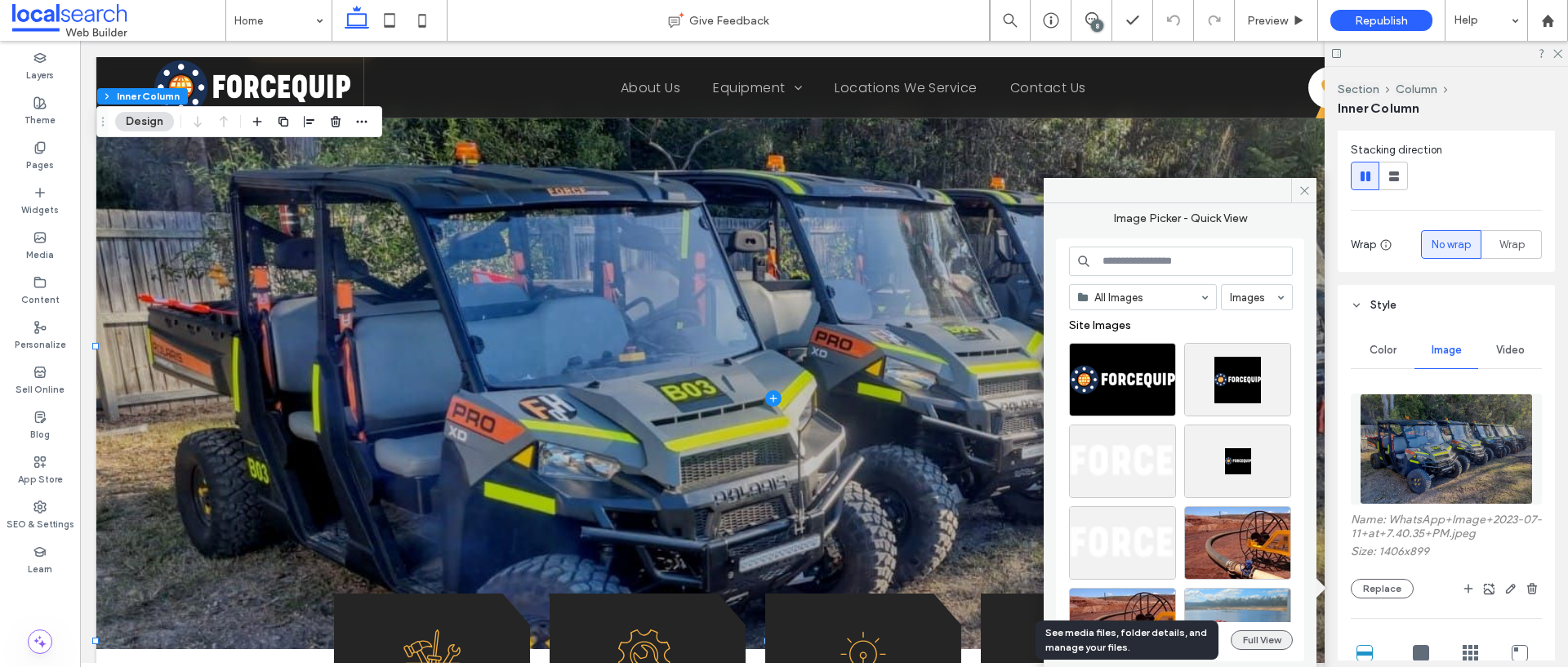
click at [1263, 639] on button "Full View" at bounding box center [1261, 641] width 62 height 20
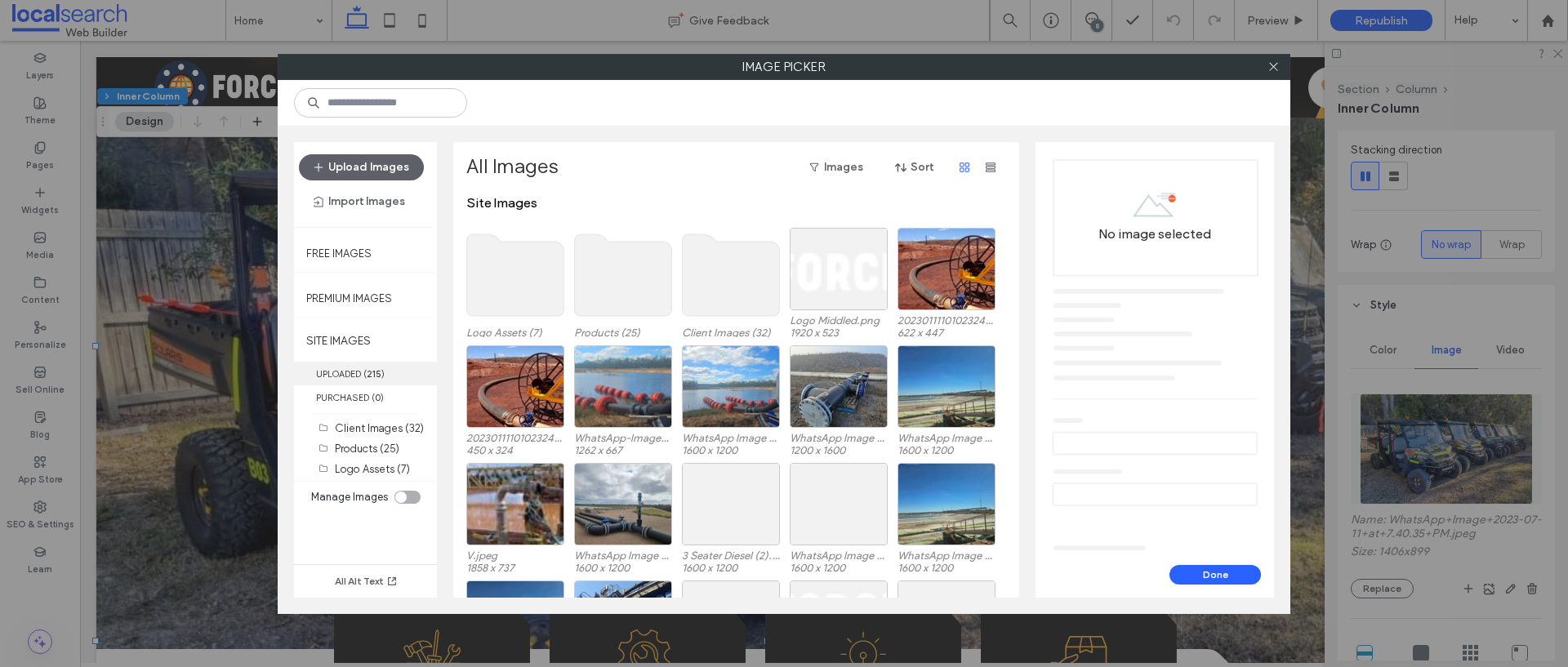
click at [326, 365] on label "UPLOADED ( 215 )" at bounding box center [365, 373] width 143 height 24
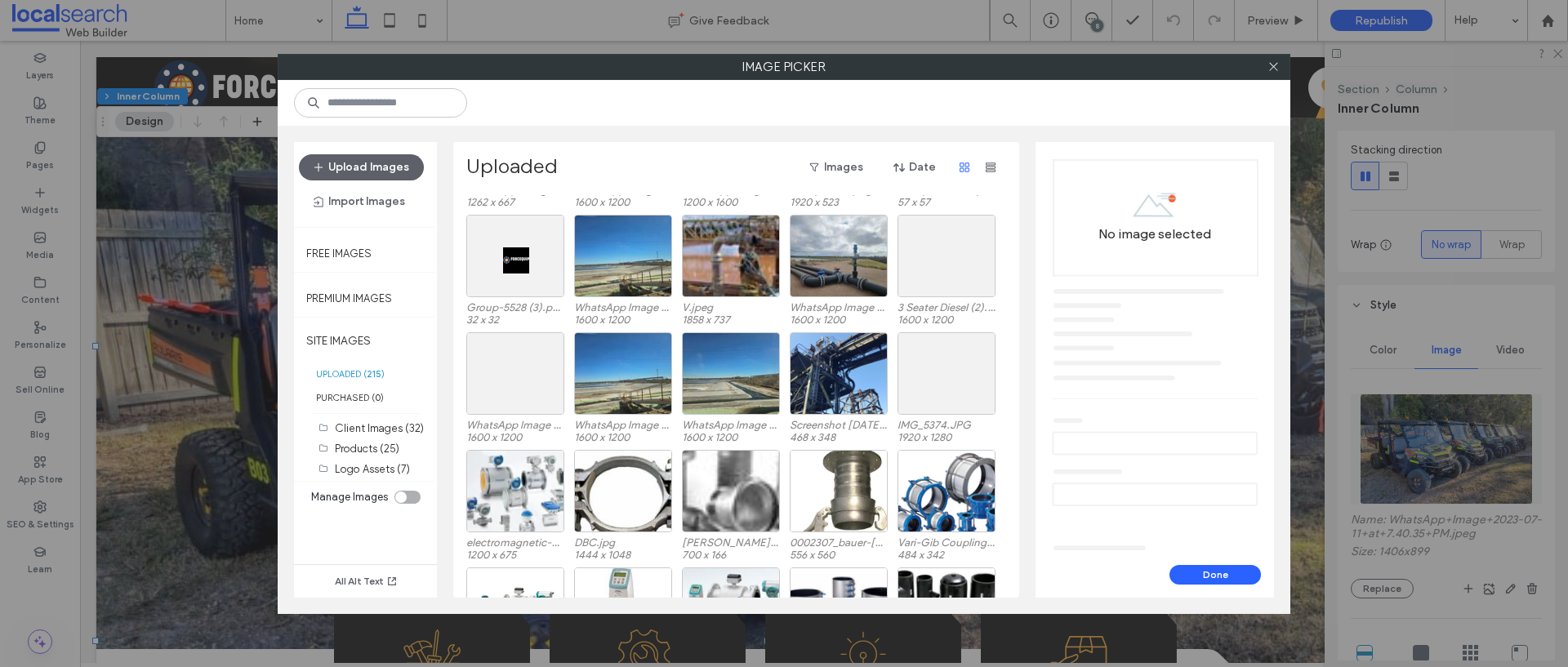
scroll to position [340, 0]
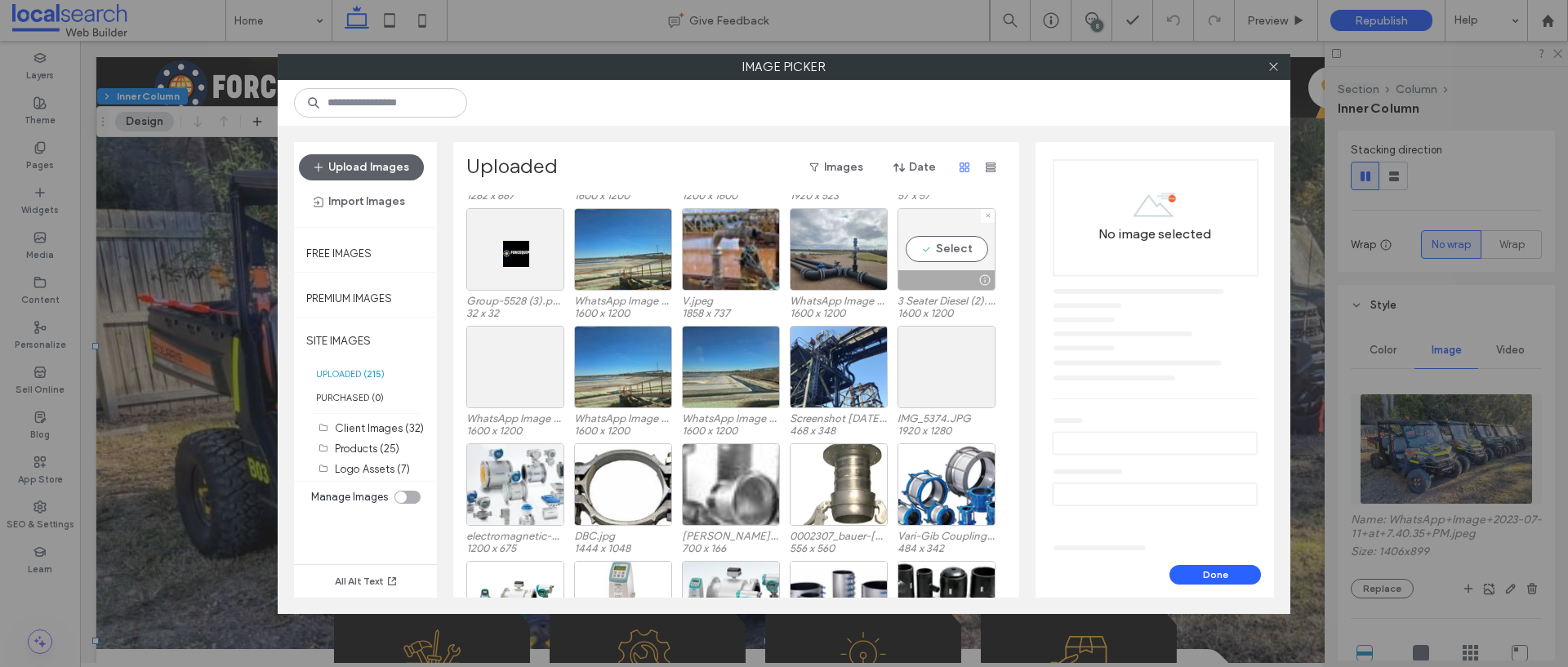
click at [987, 214] on icon at bounding box center [988, 216] width 7 height 7
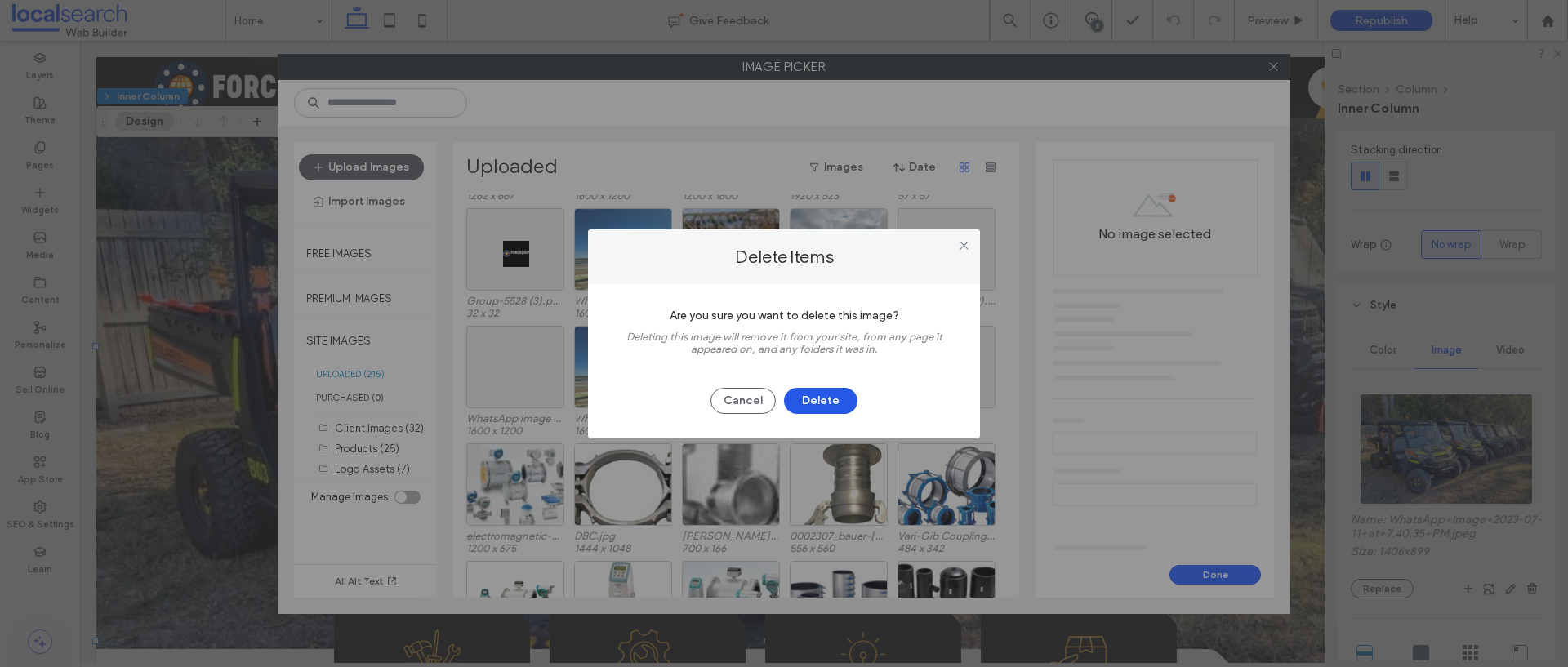
click at [821, 406] on button "Delete" at bounding box center [820, 401] width 73 height 26
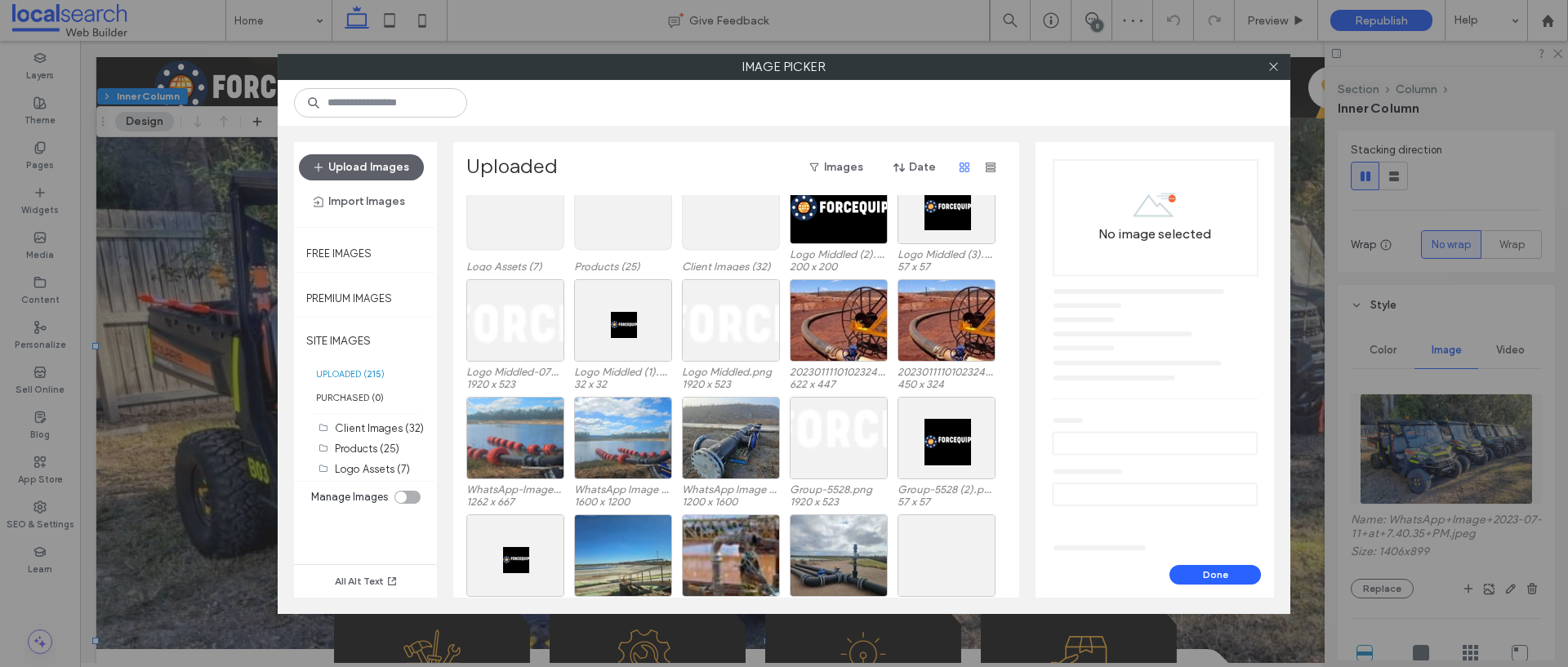
scroll to position [68, 0]
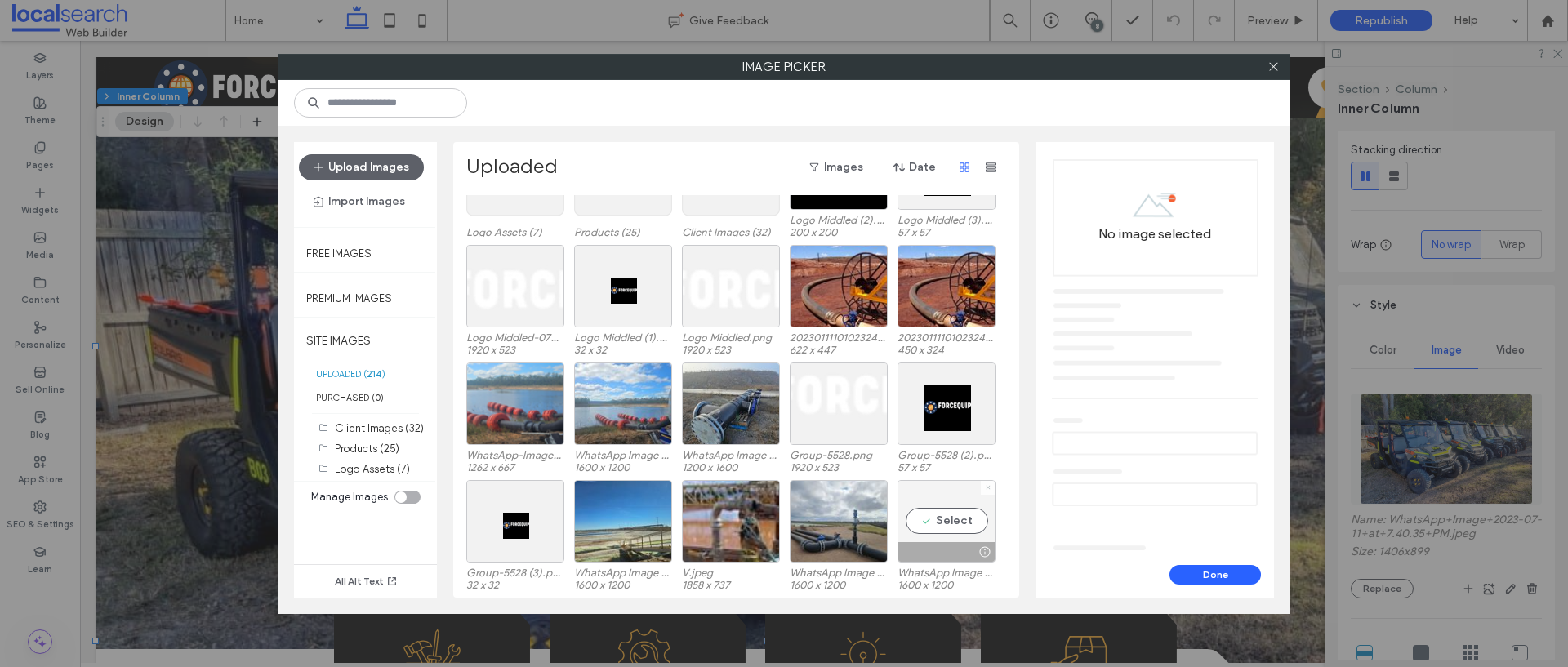
click at [988, 486] on use at bounding box center [987, 487] width 4 height 4
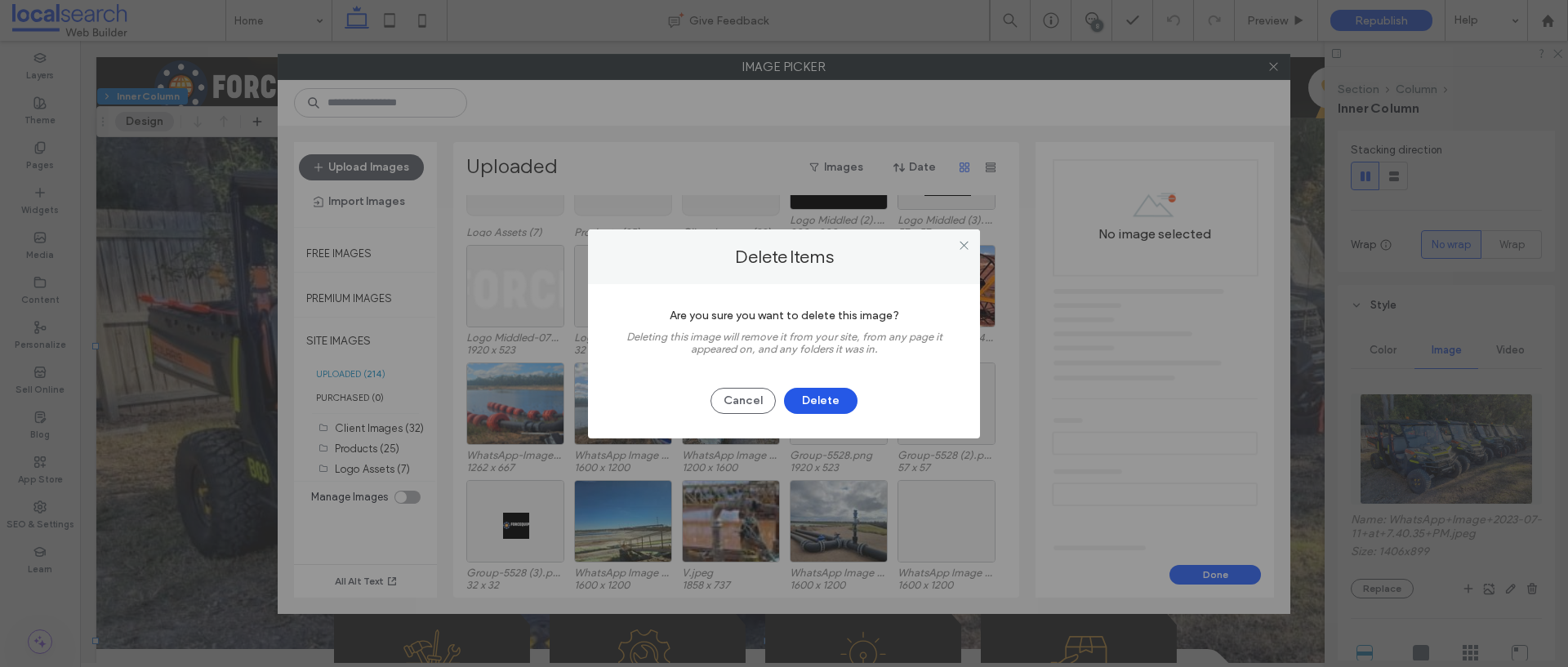
click at [825, 392] on button "Delete" at bounding box center [820, 401] width 73 height 26
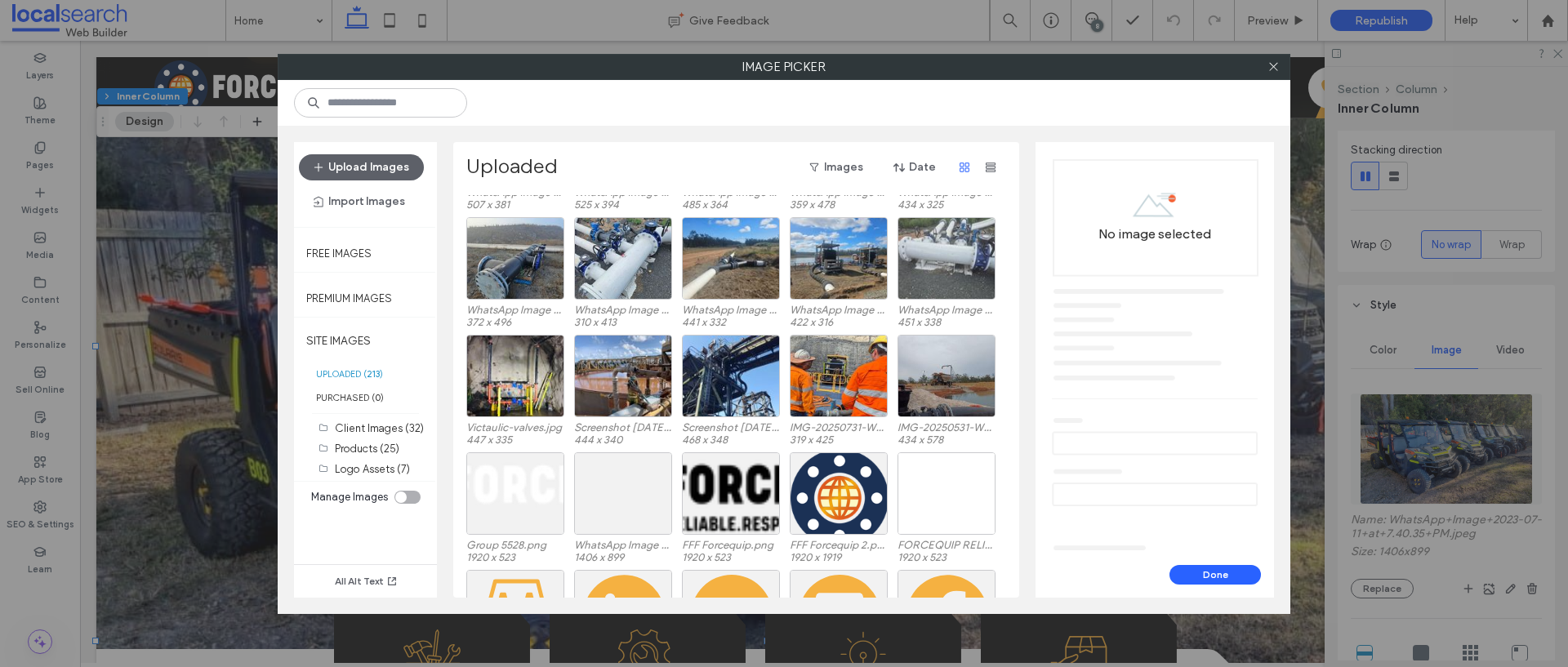
scroll to position [1666, 0]
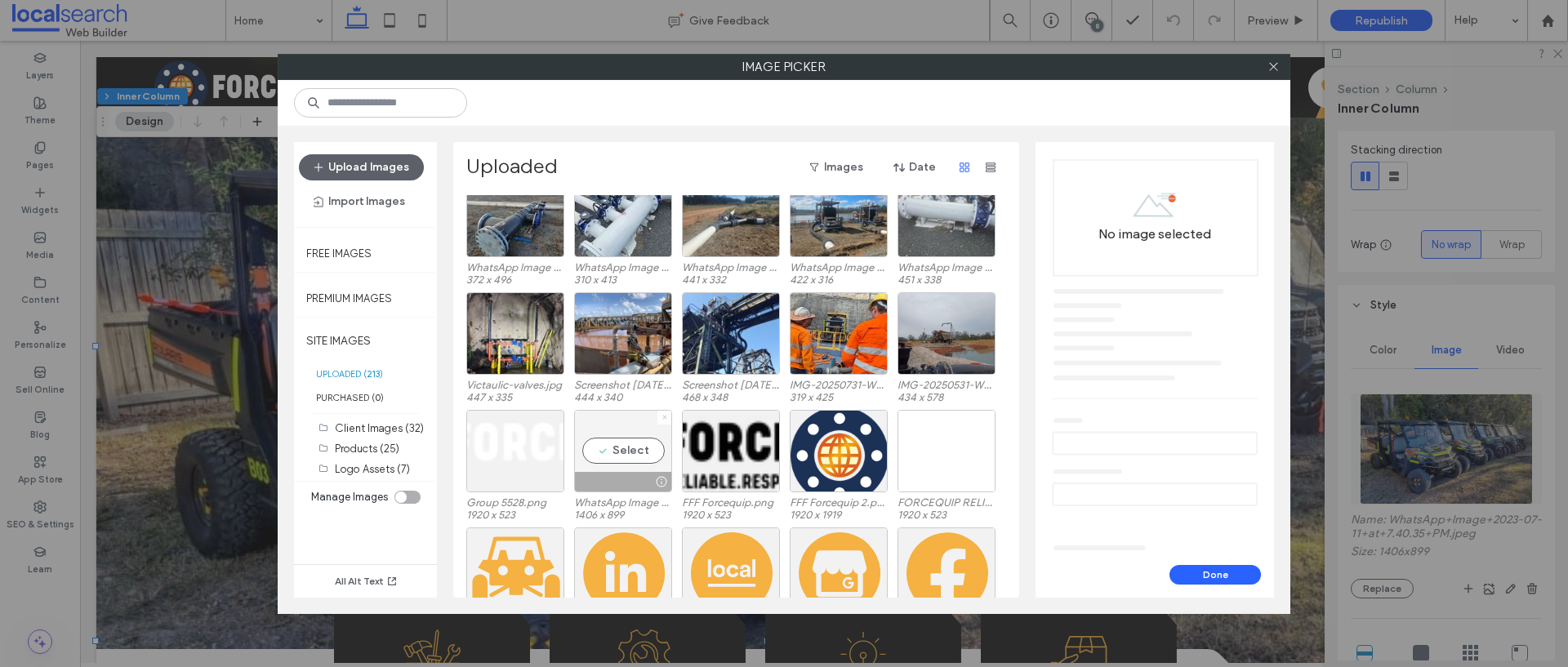
click at [663, 418] on use at bounding box center [664, 417] width 4 height 4
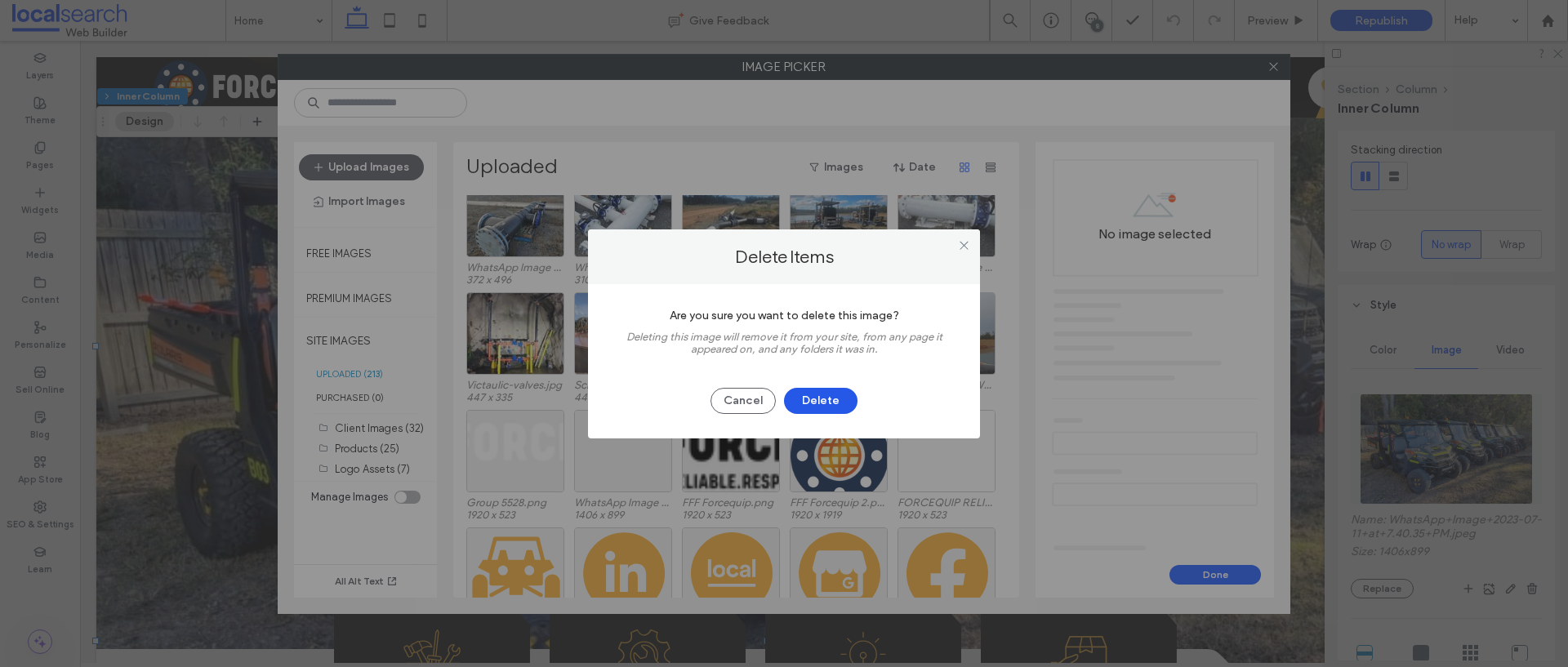
click at [816, 402] on button "Delete" at bounding box center [820, 401] width 73 height 26
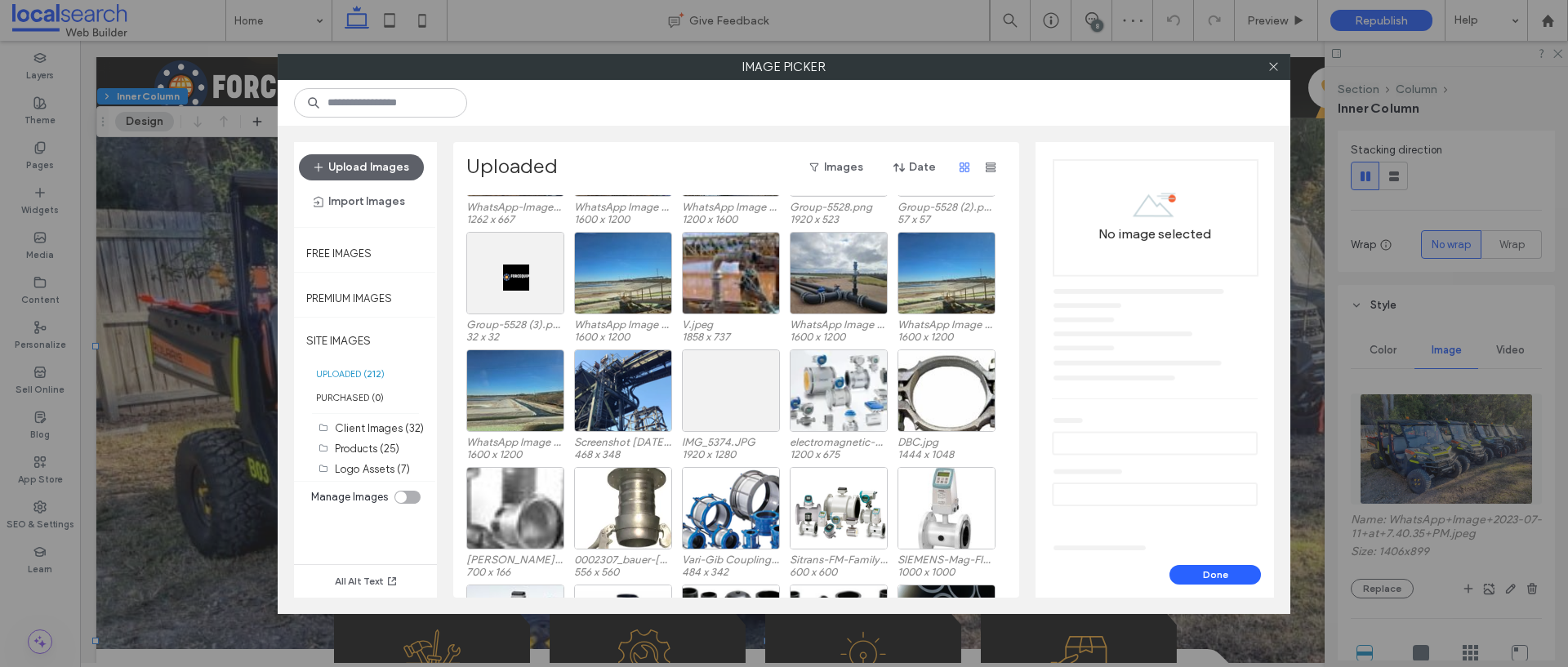
scroll to position [362, 0]
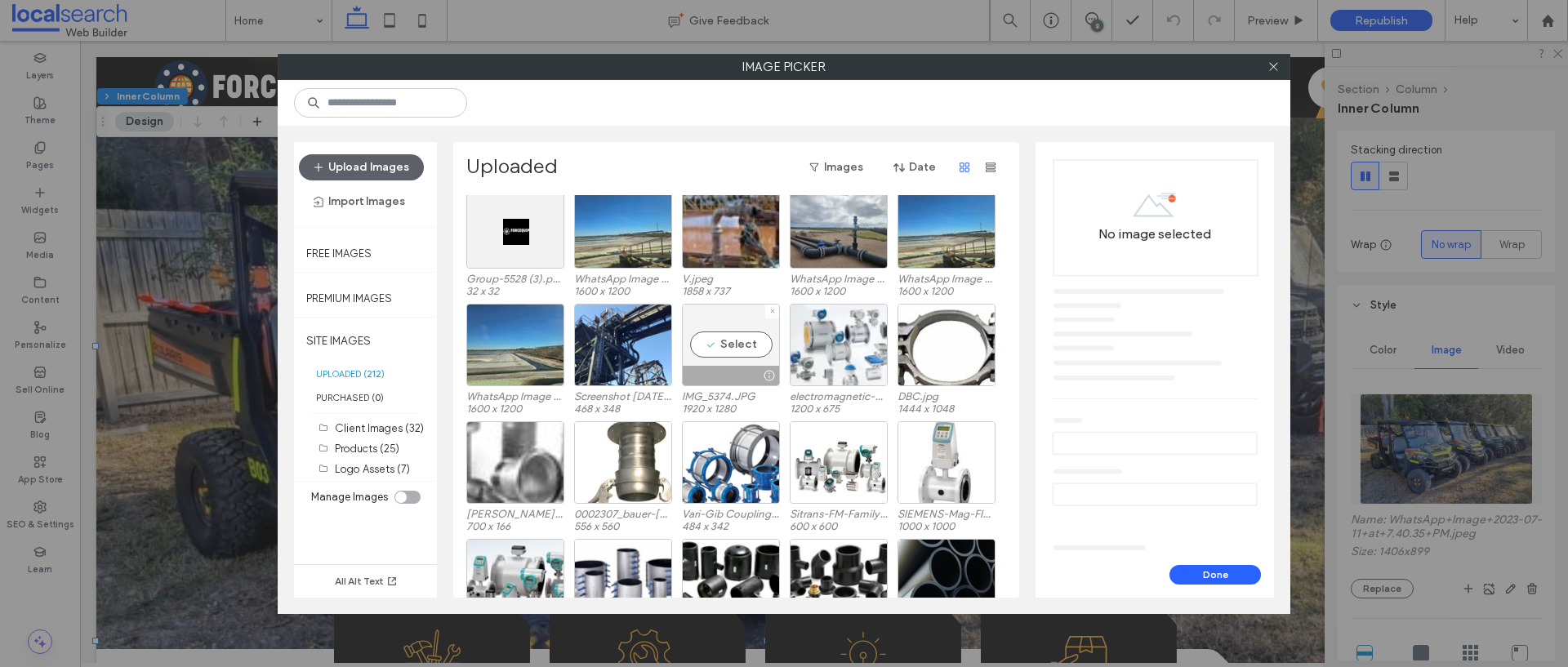
click at [775, 316] on div at bounding box center [772, 311] width 14 height 14
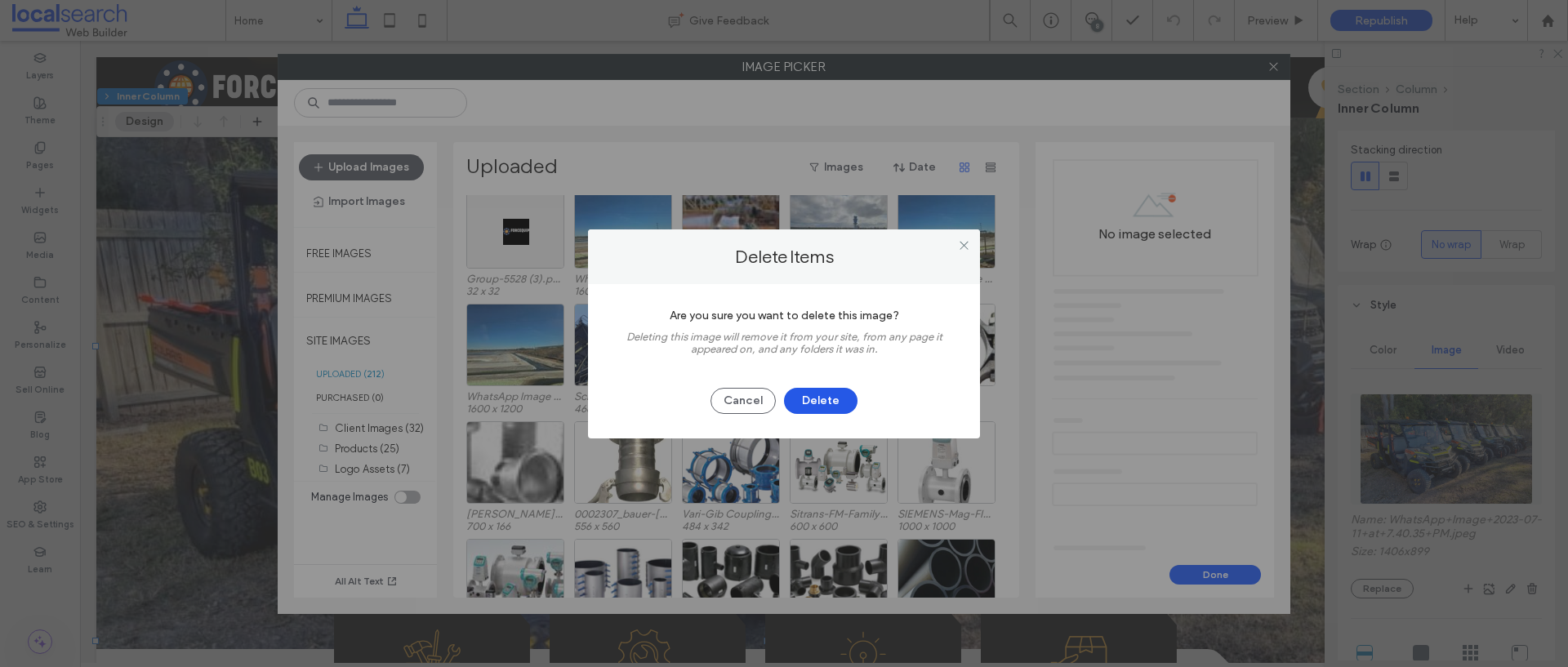
click at [812, 406] on button "Delete" at bounding box center [820, 401] width 73 height 26
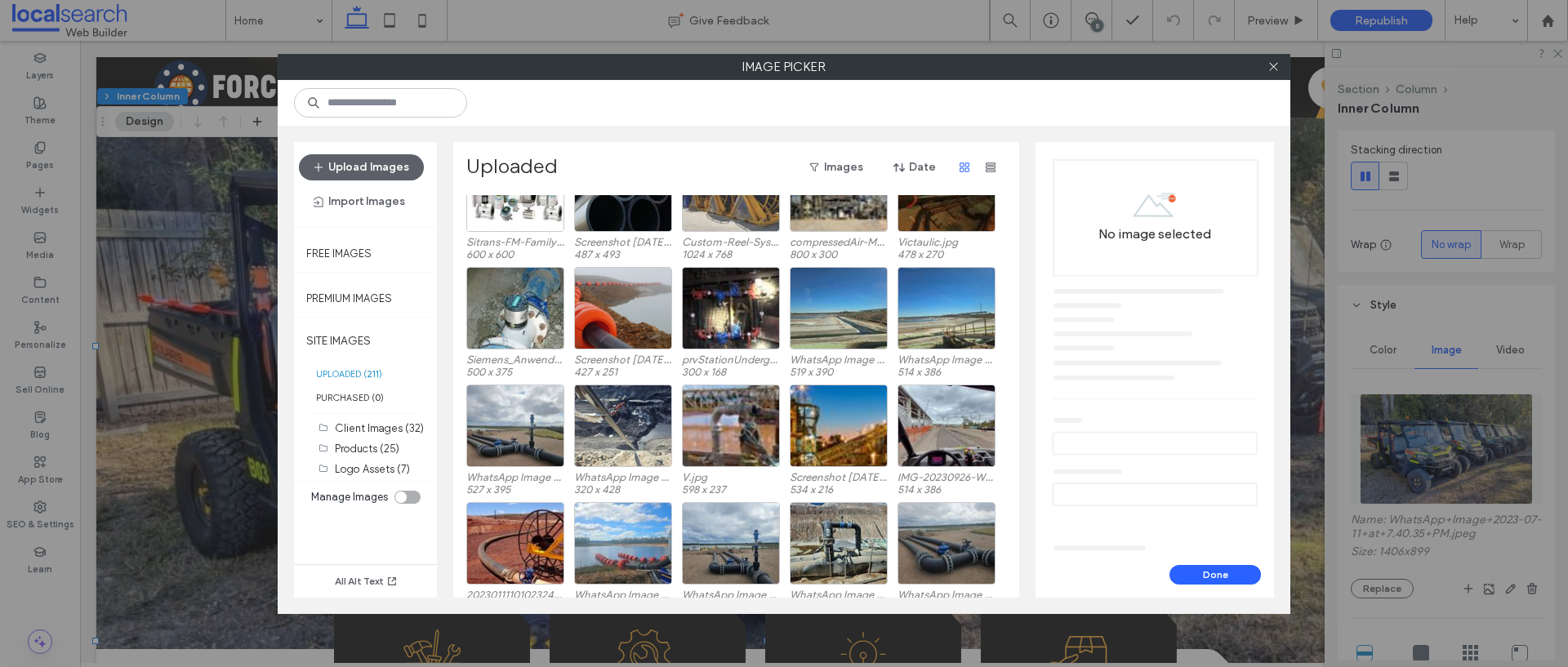
scroll to position [1239, 0]
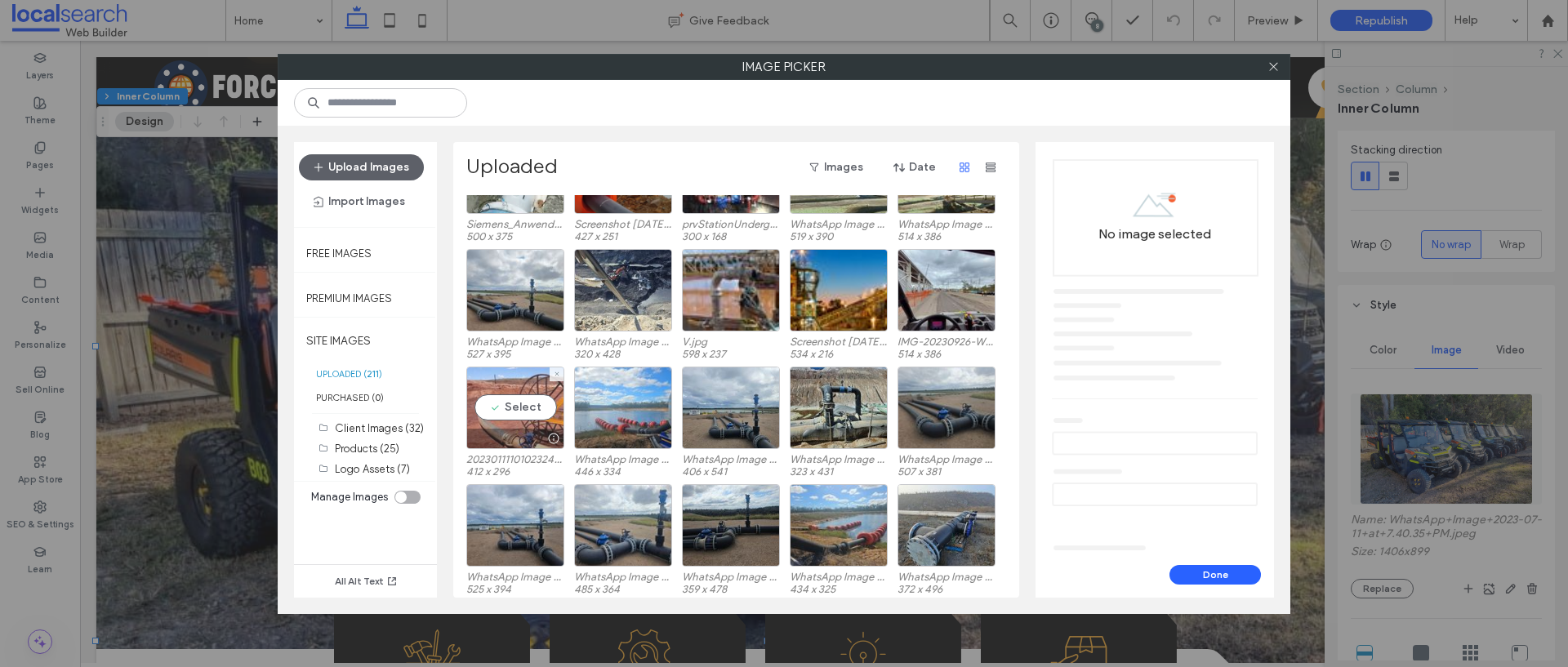
click at [526, 439] on div at bounding box center [515, 439] width 96 height 20
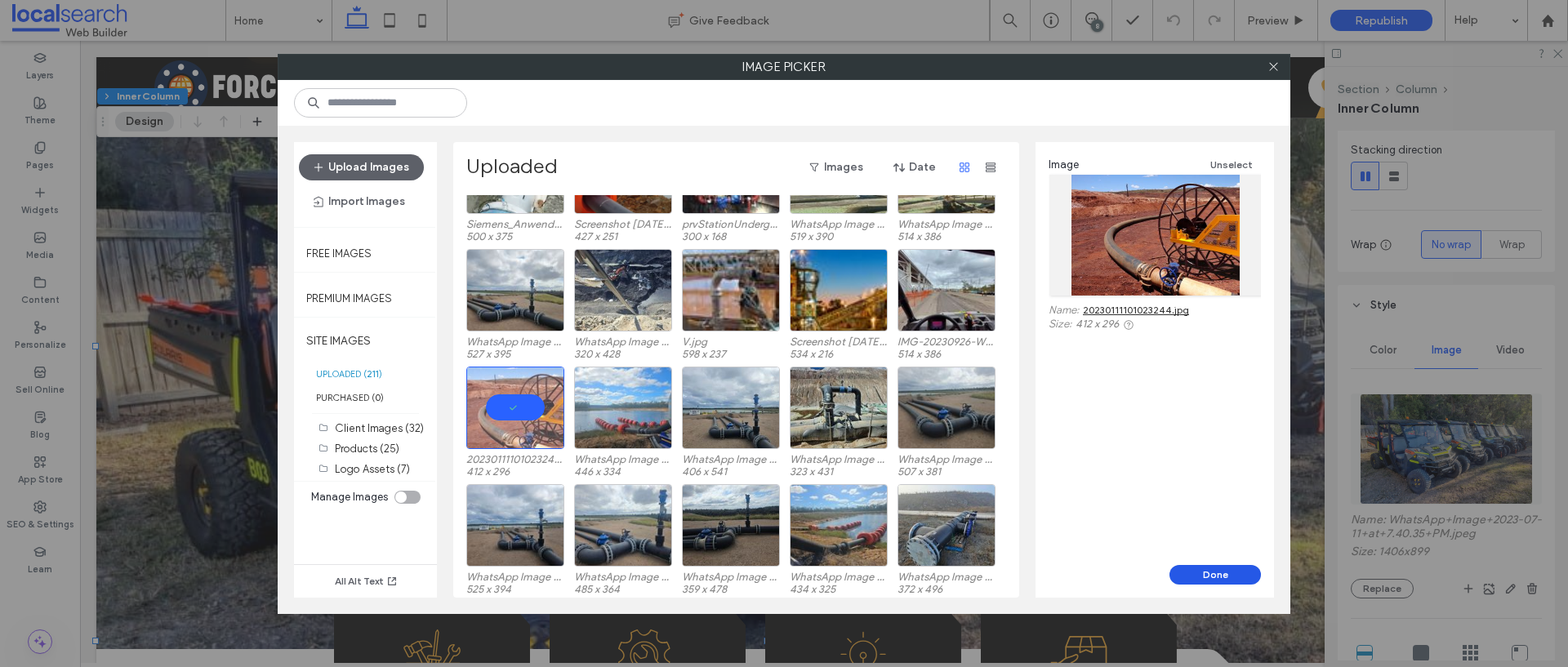
click at [1204, 571] on button "Done" at bounding box center [1214, 575] width 92 height 20
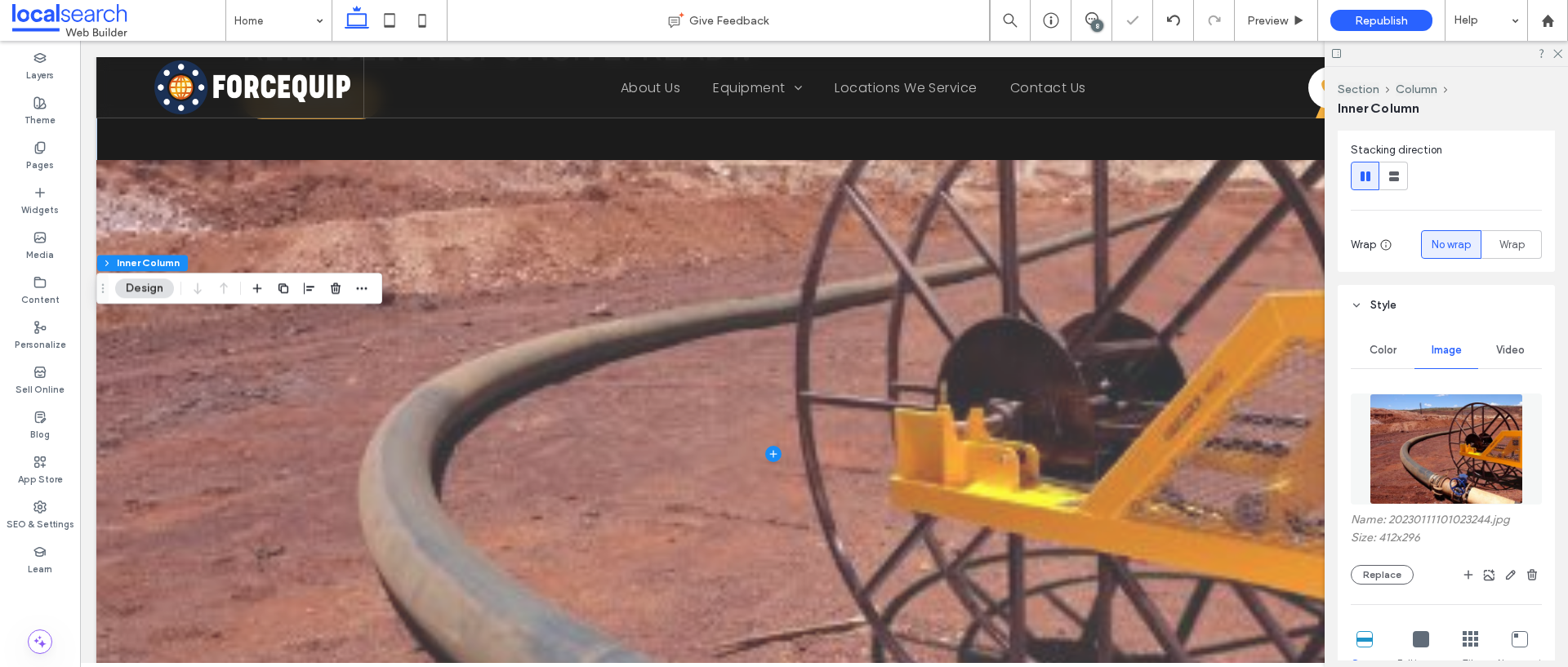
scroll to position [485, 0]
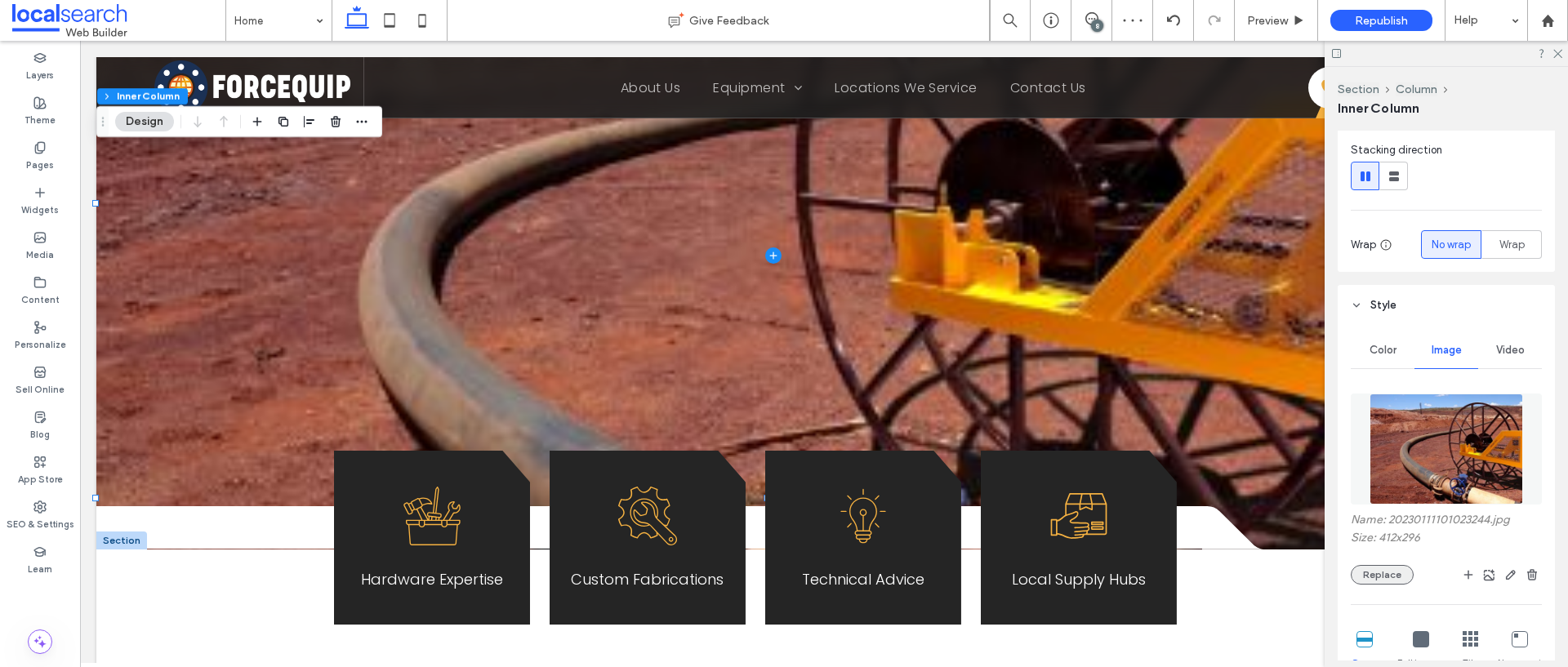
click at [1398, 572] on button "Replace" at bounding box center [1382, 575] width 63 height 20
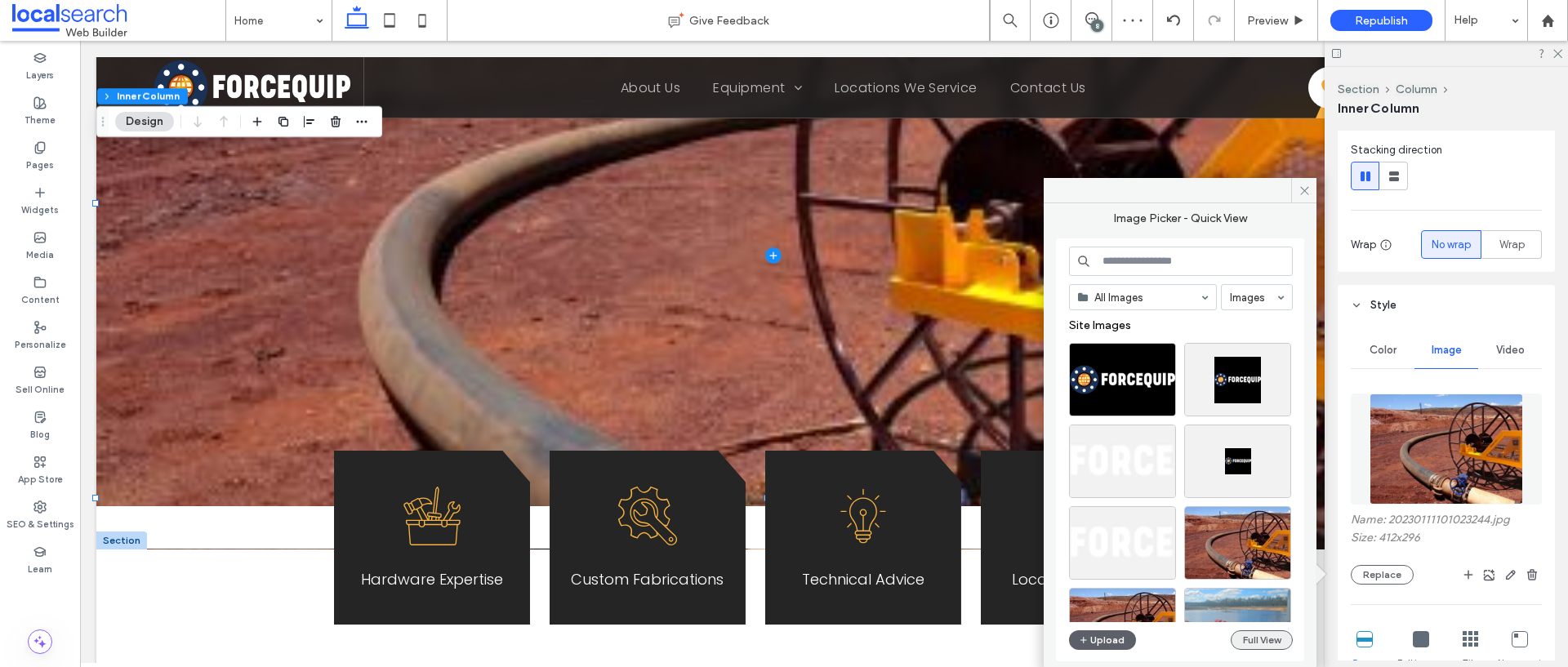
click at [1255, 638] on button "Full View" at bounding box center [1261, 641] width 62 height 20
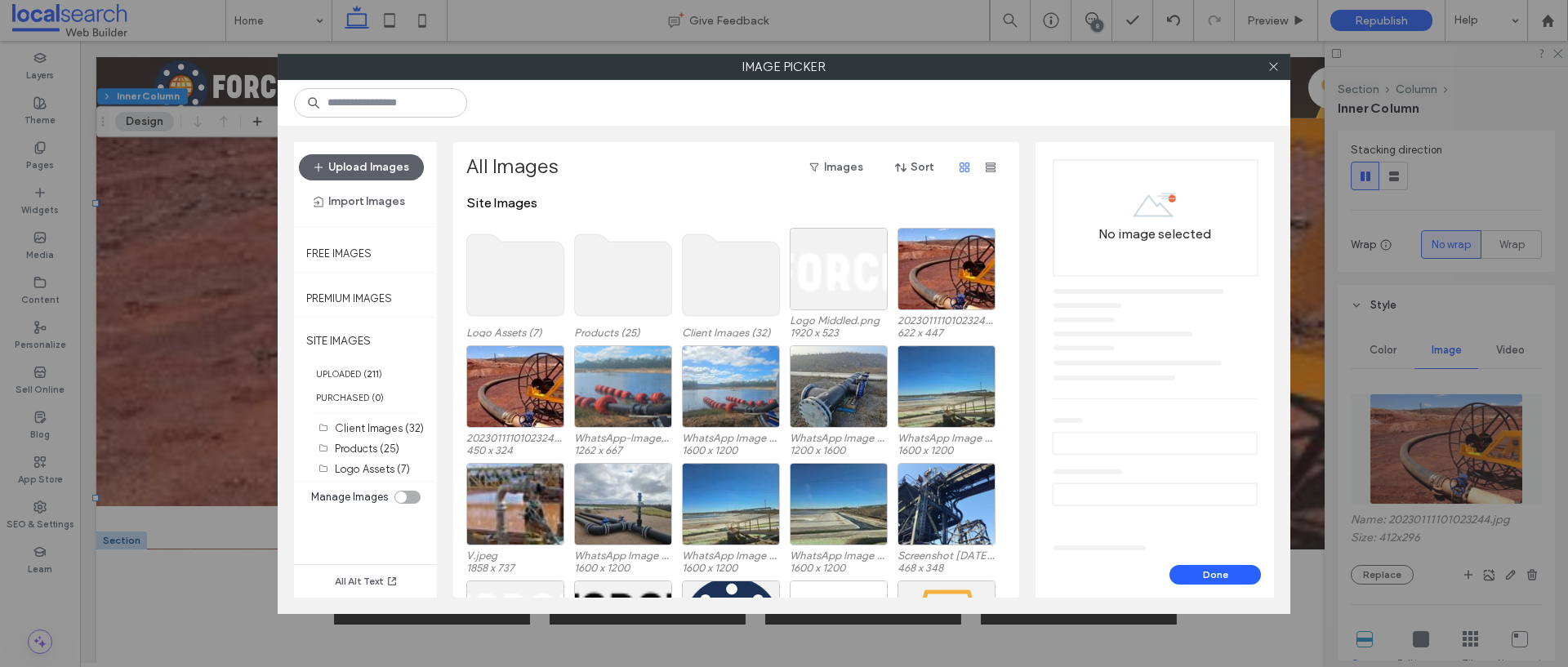
click at [722, 269] on use at bounding box center [731, 275] width 97 height 82
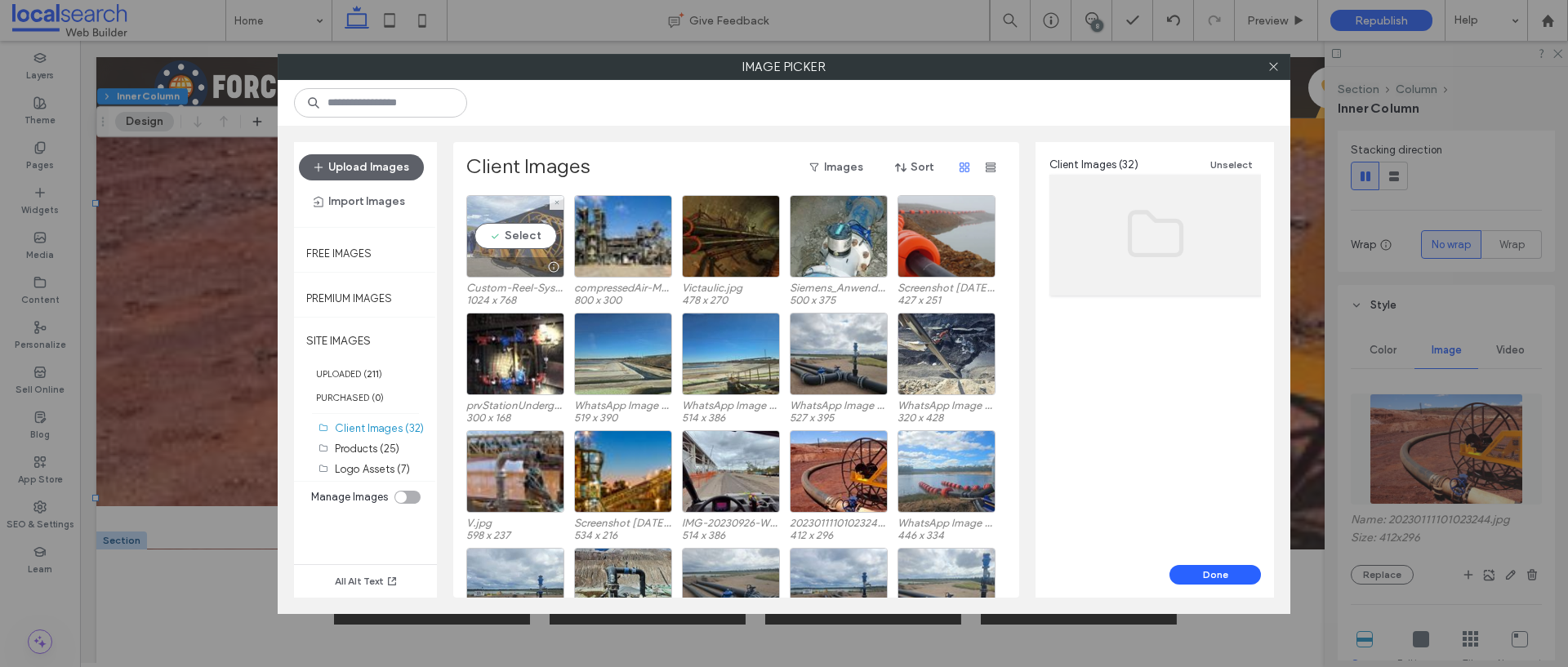
click at [525, 248] on div "Select" at bounding box center [515, 237] width 98 height 82
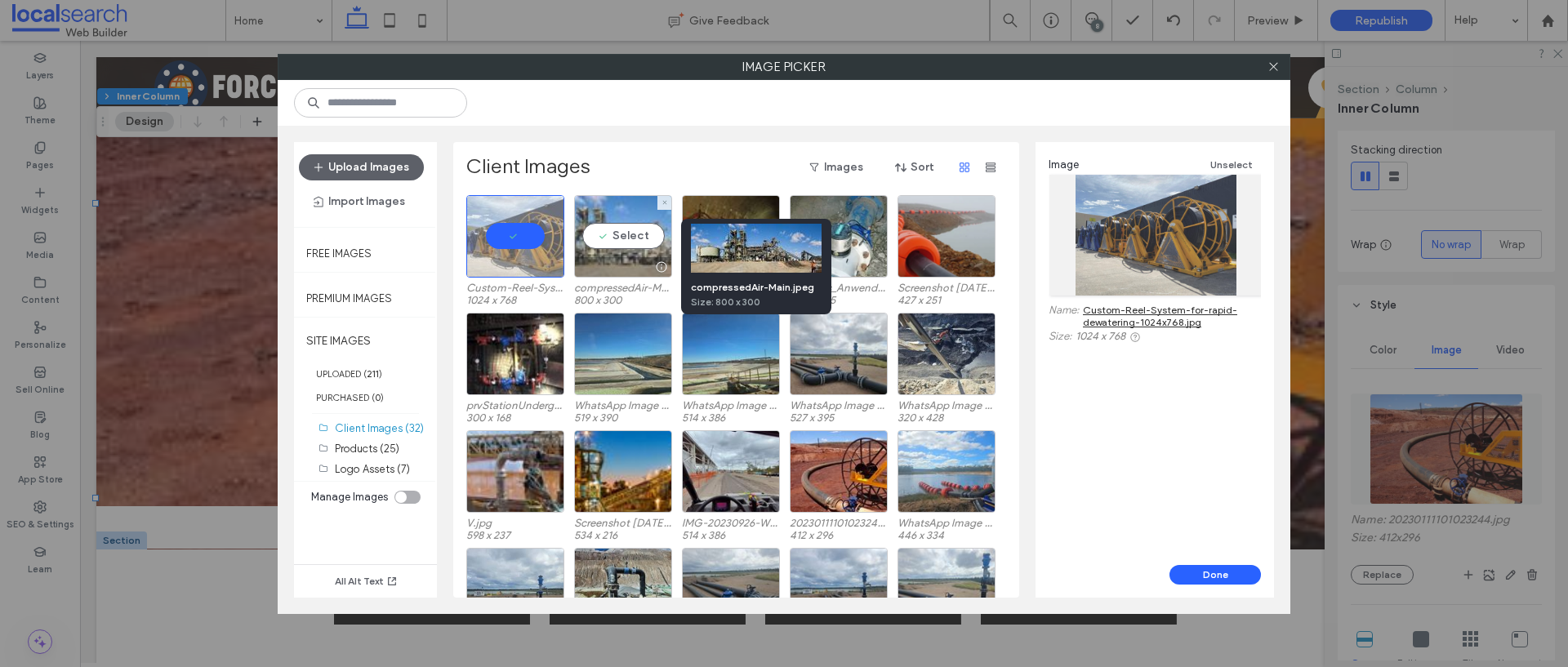
click at [650, 265] on div at bounding box center [660, 267] width 21 height 13
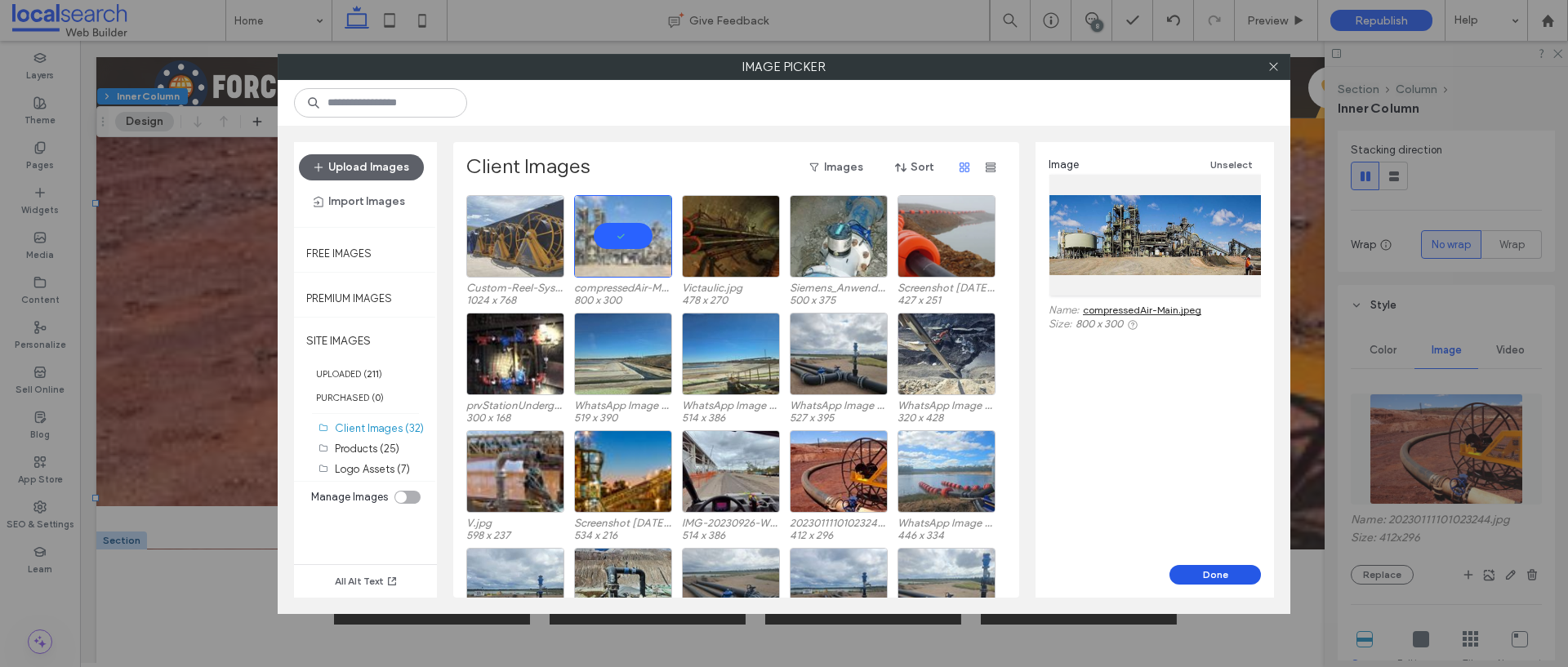
click at [1241, 577] on button "Done" at bounding box center [1214, 575] width 92 height 20
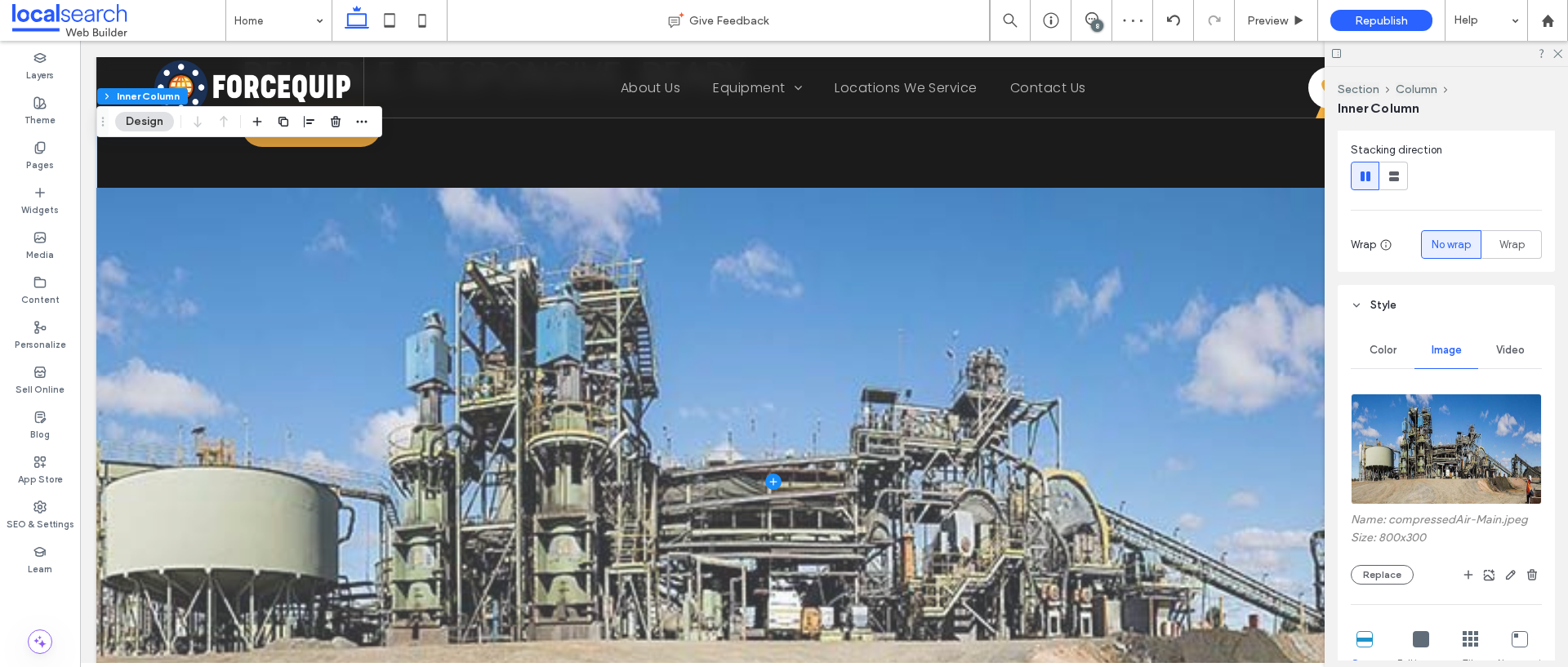
scroll to position [257, 0]
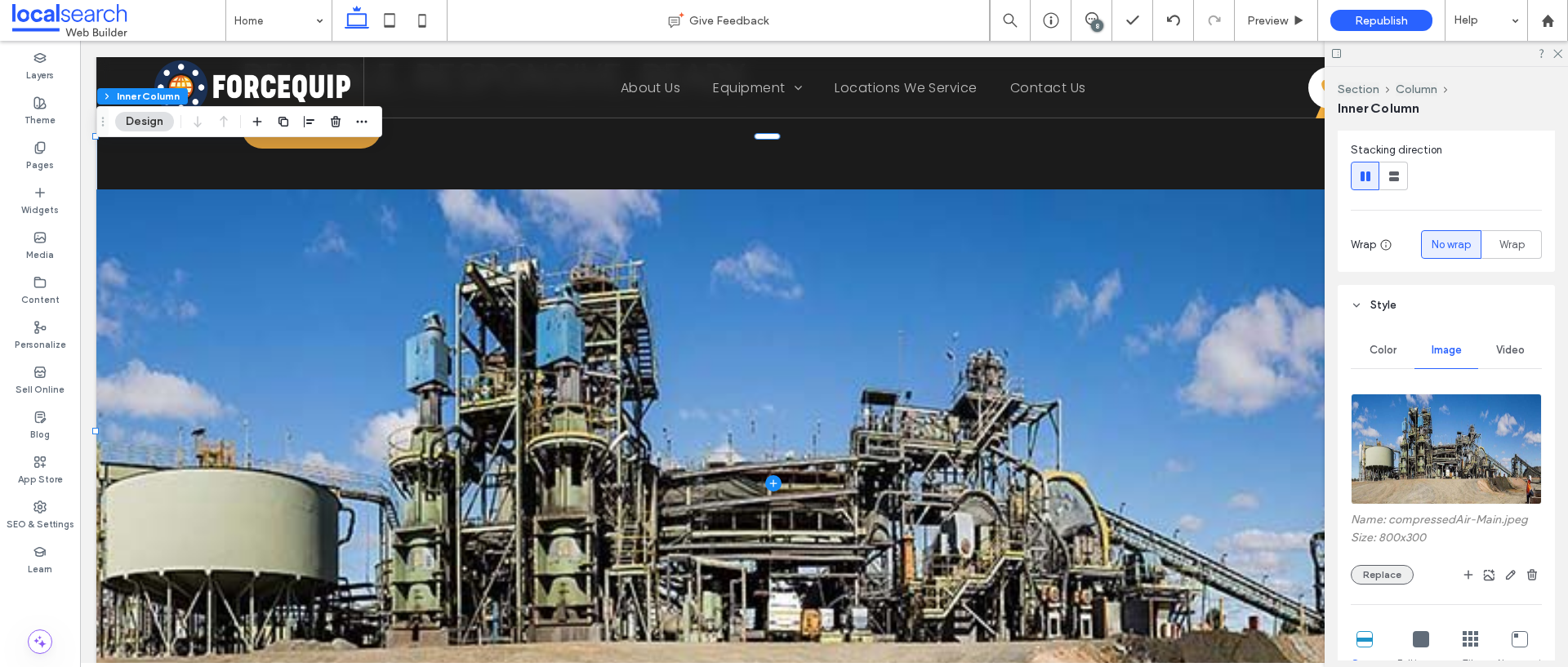
click at [1384, 582] on button "Replace" at bounding box center [1382, 575] width 63 height 20
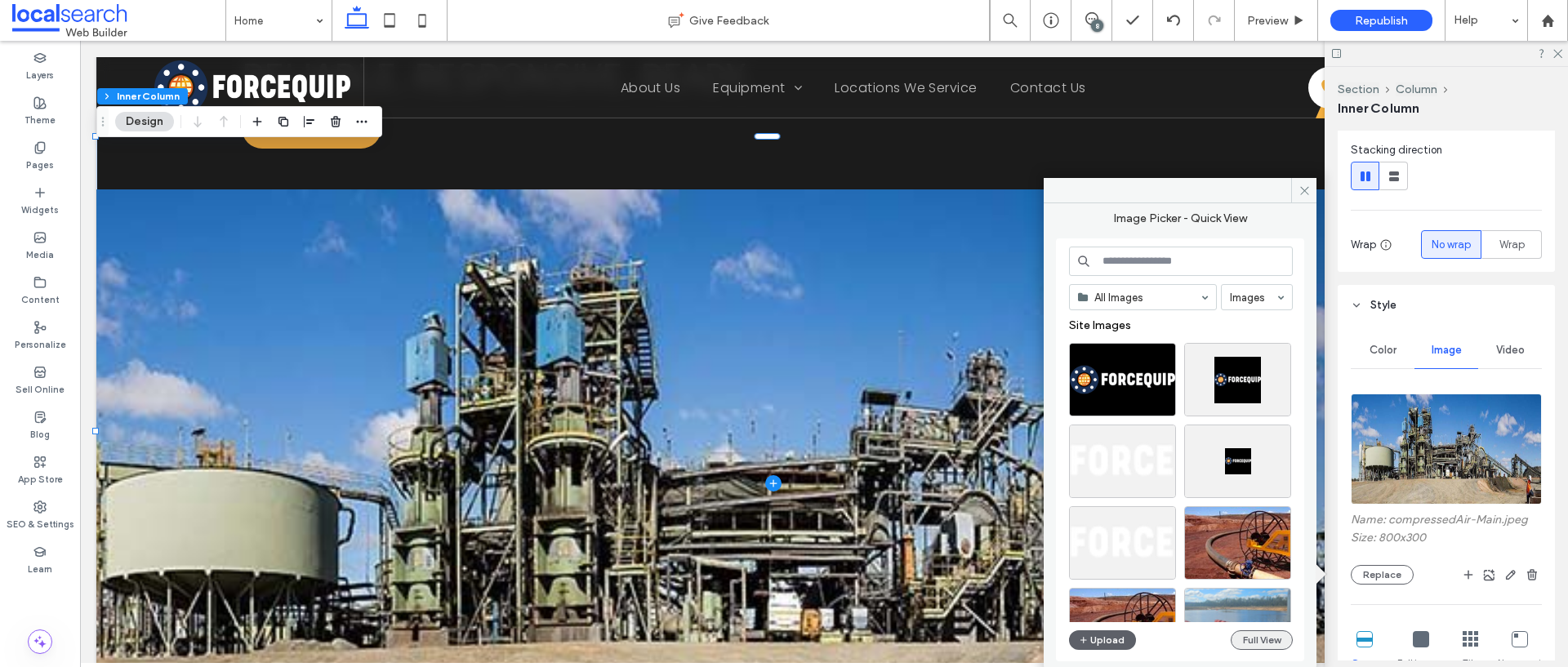
click at [1255, 639] on button "Full View" at bounding box center [1261, 641] width 62 height 20
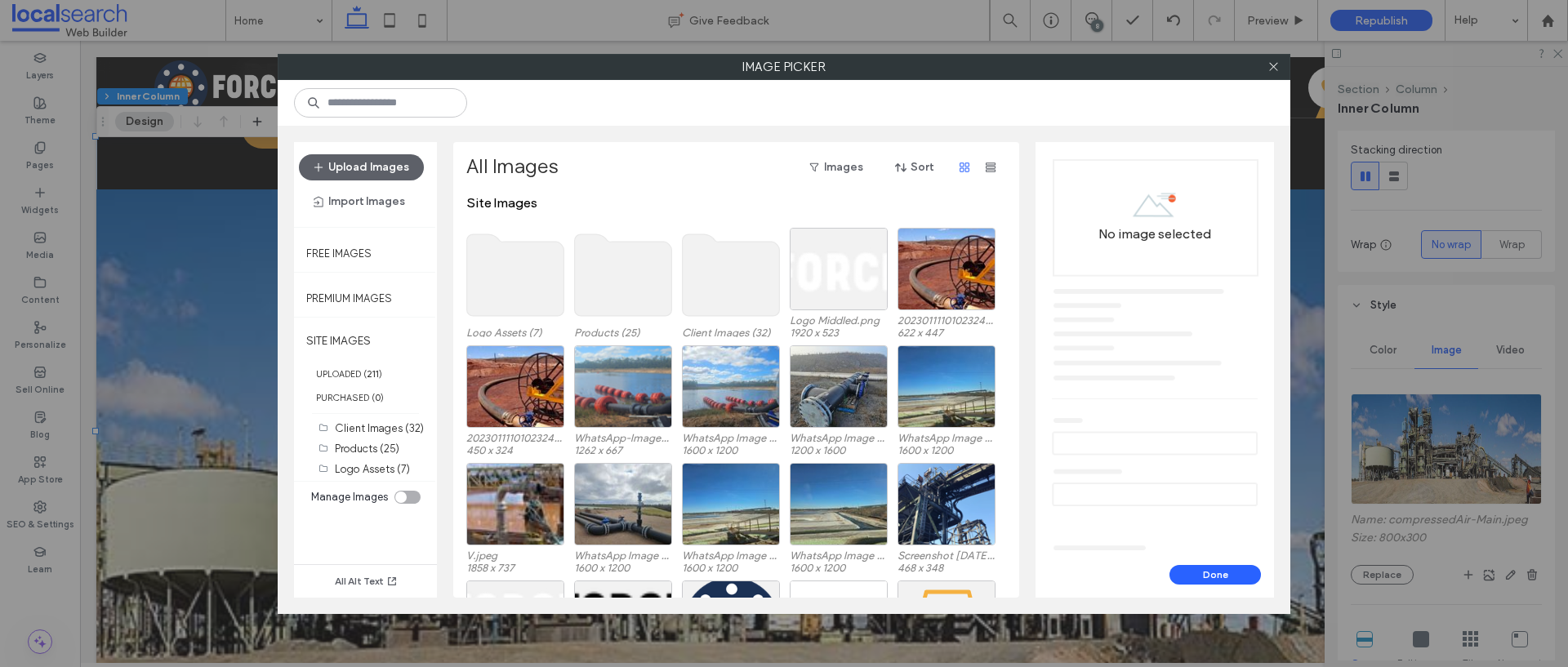
click at [725, 264] on use at bounding box center [731, 275] width 97 height 82
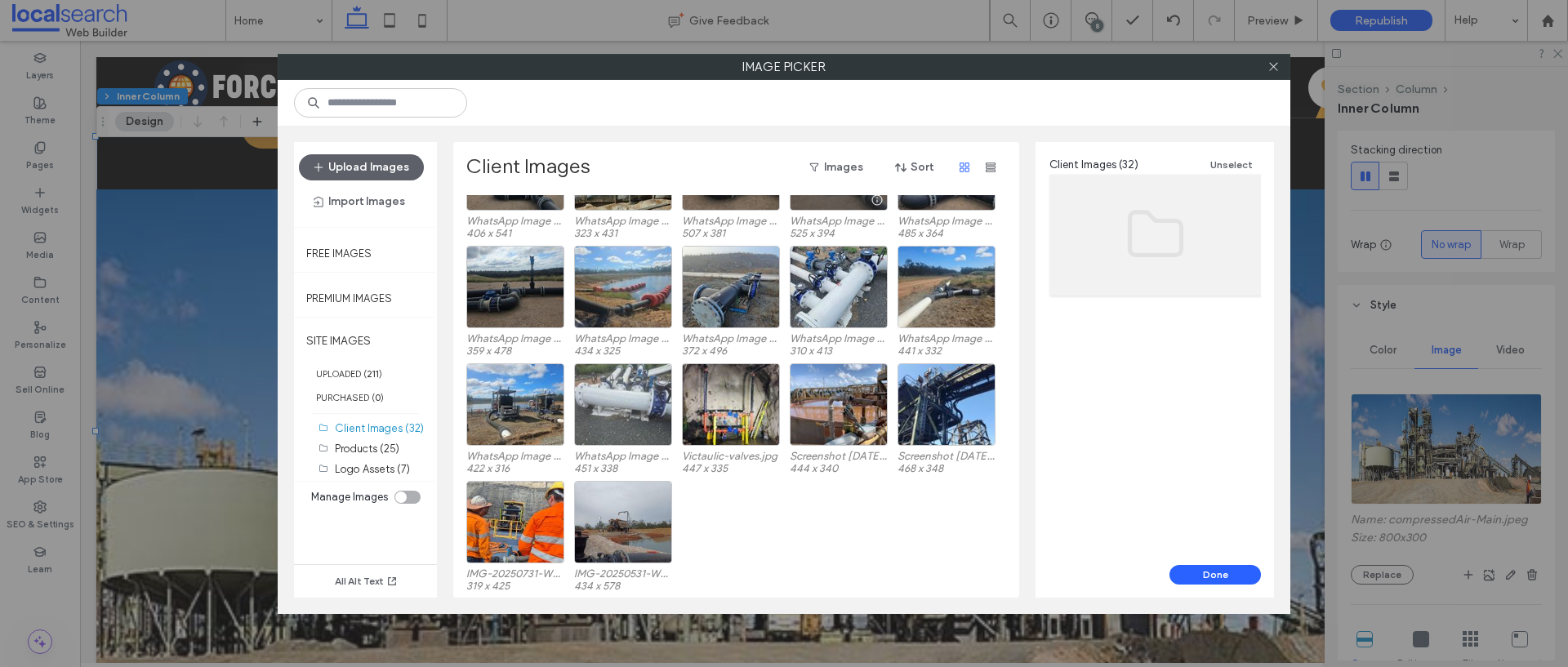
scroll to position [420, 0]
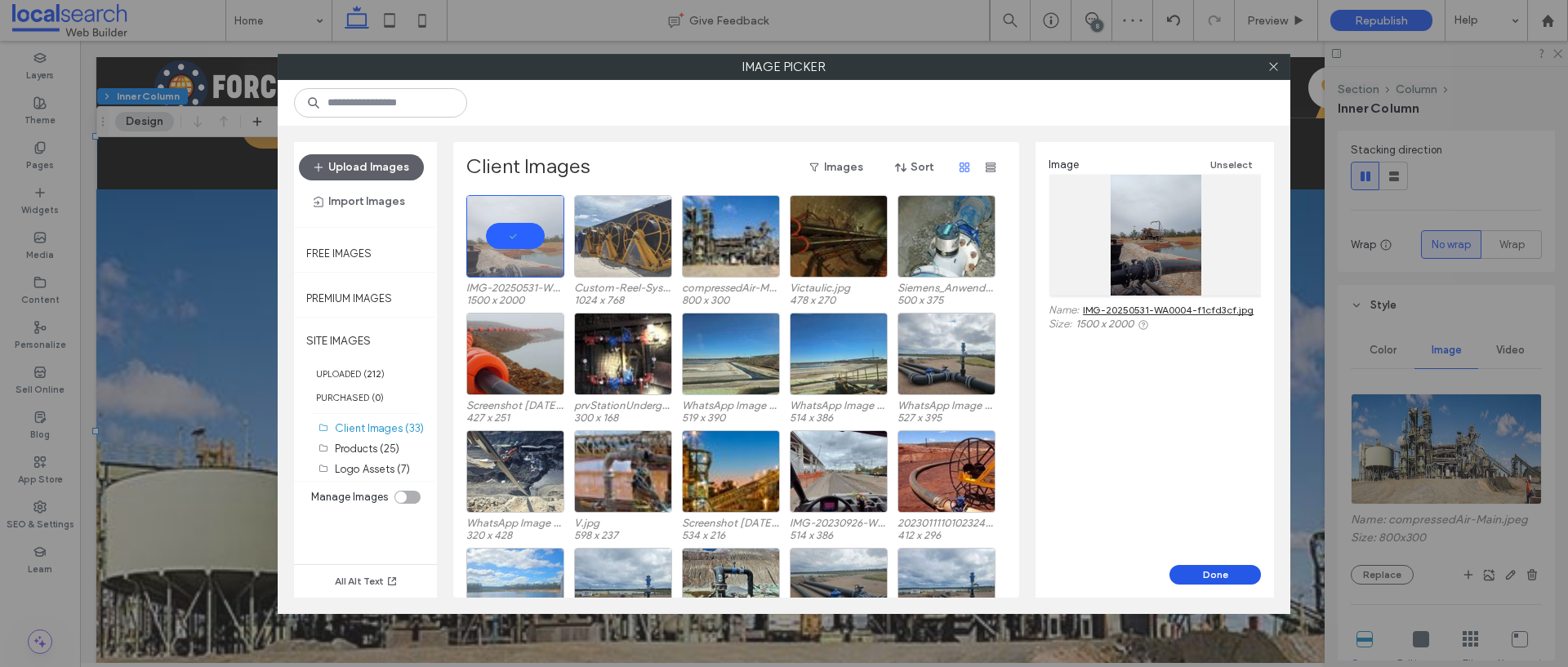
click at [1229, 568] on button "Done" at bounding box center [1214, 575] width 92 height 20
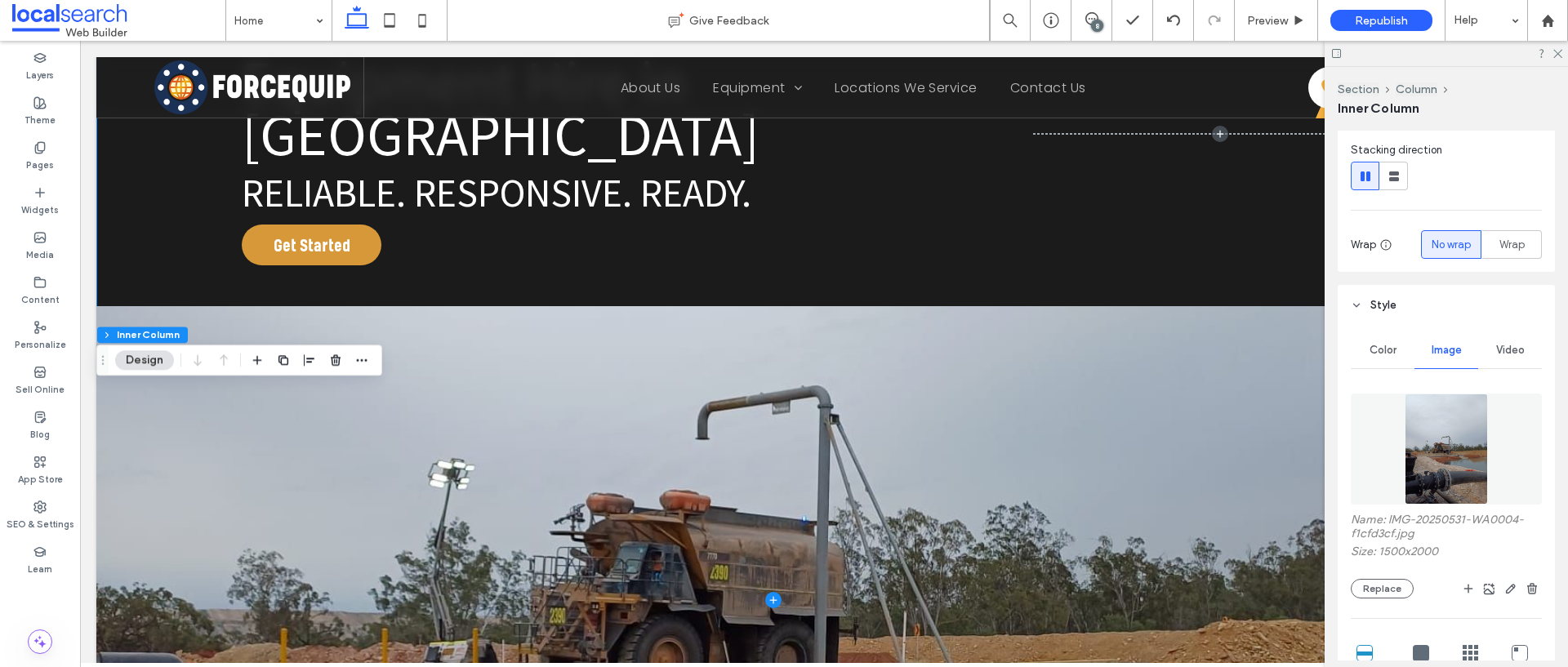
scroll to position [0, 0]
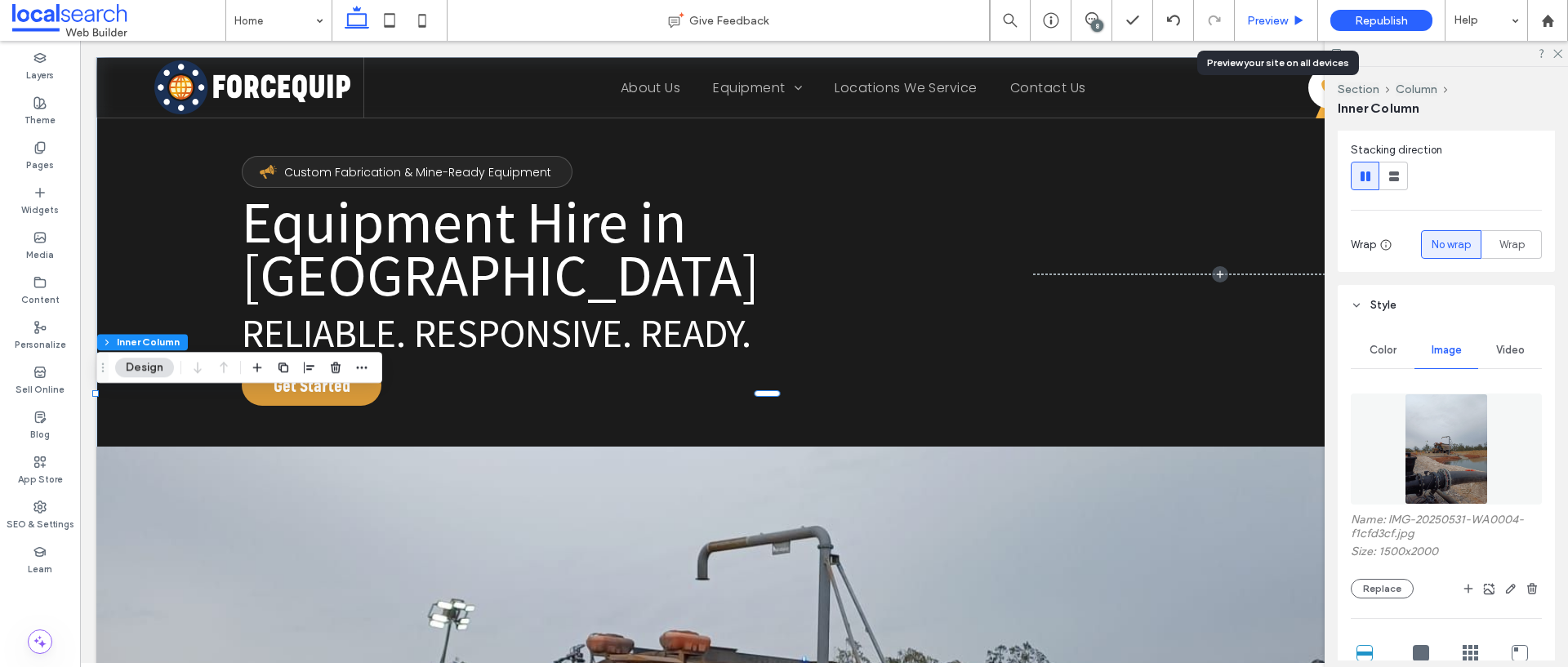
click at [1270, 21] on span "Preview" at bounding box center [1267, 21] width 41 height 14
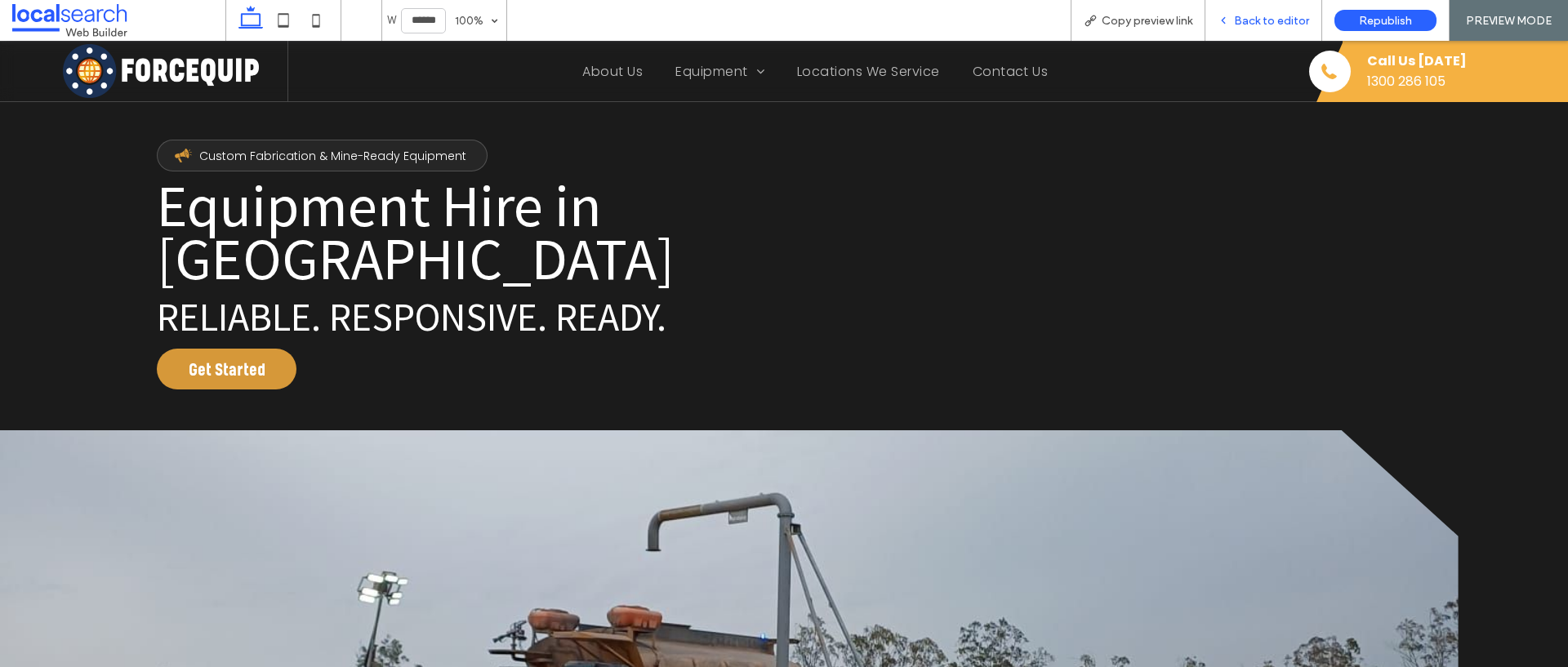
click at [1253, 21] on span "Back to editor" at bounding box center [1270, 21] width 75 height 14
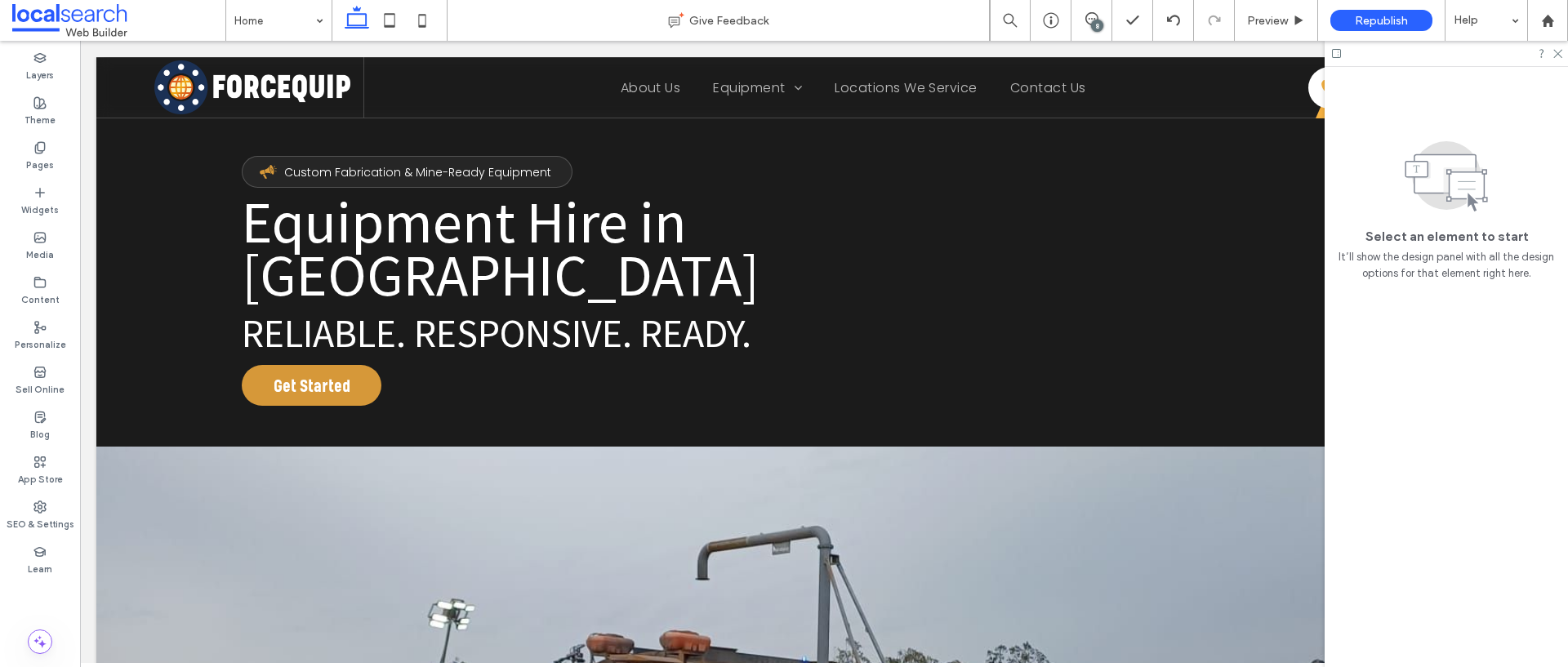
click at [1093, 21] on div "8" at bounding box center [1096, 26] width 12 height 12
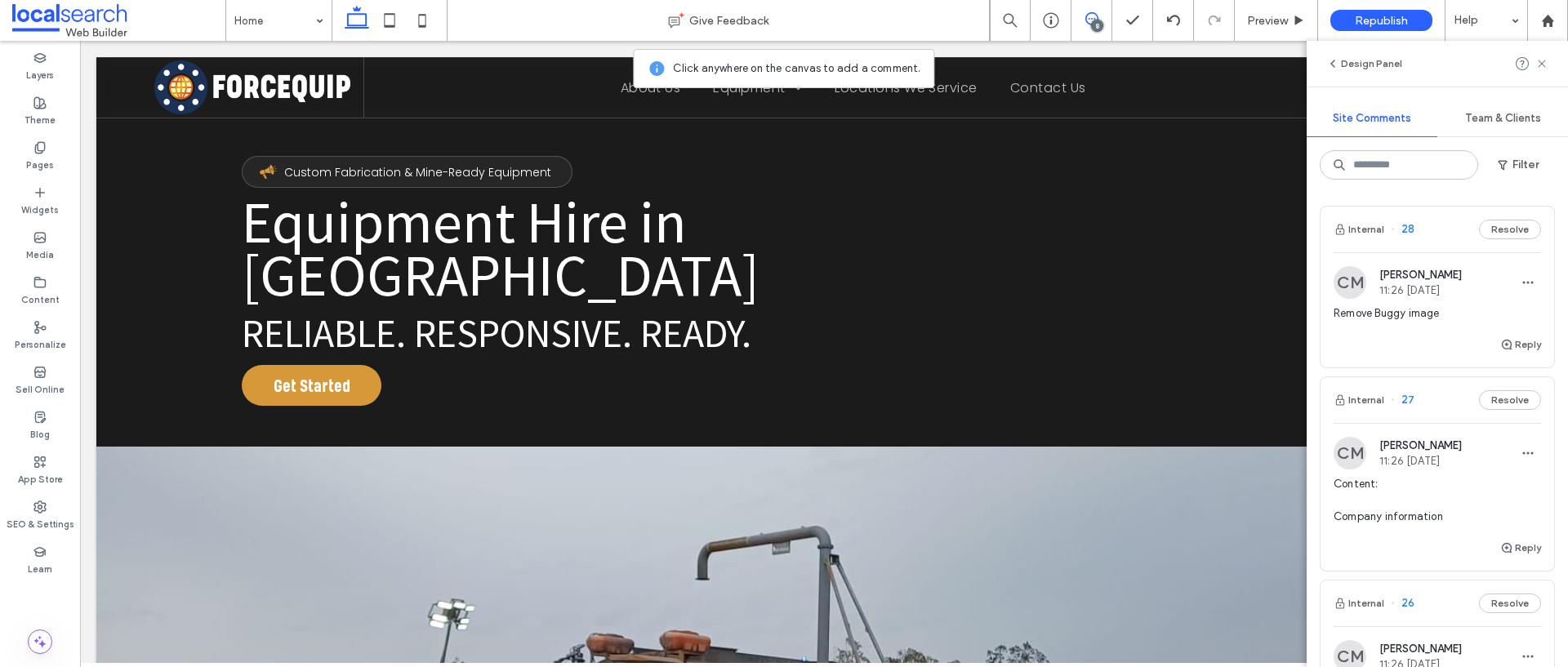
click at [1430, 318] on span "Remove Buggy image" at bounding box center [1437, 313] width 208 height 16
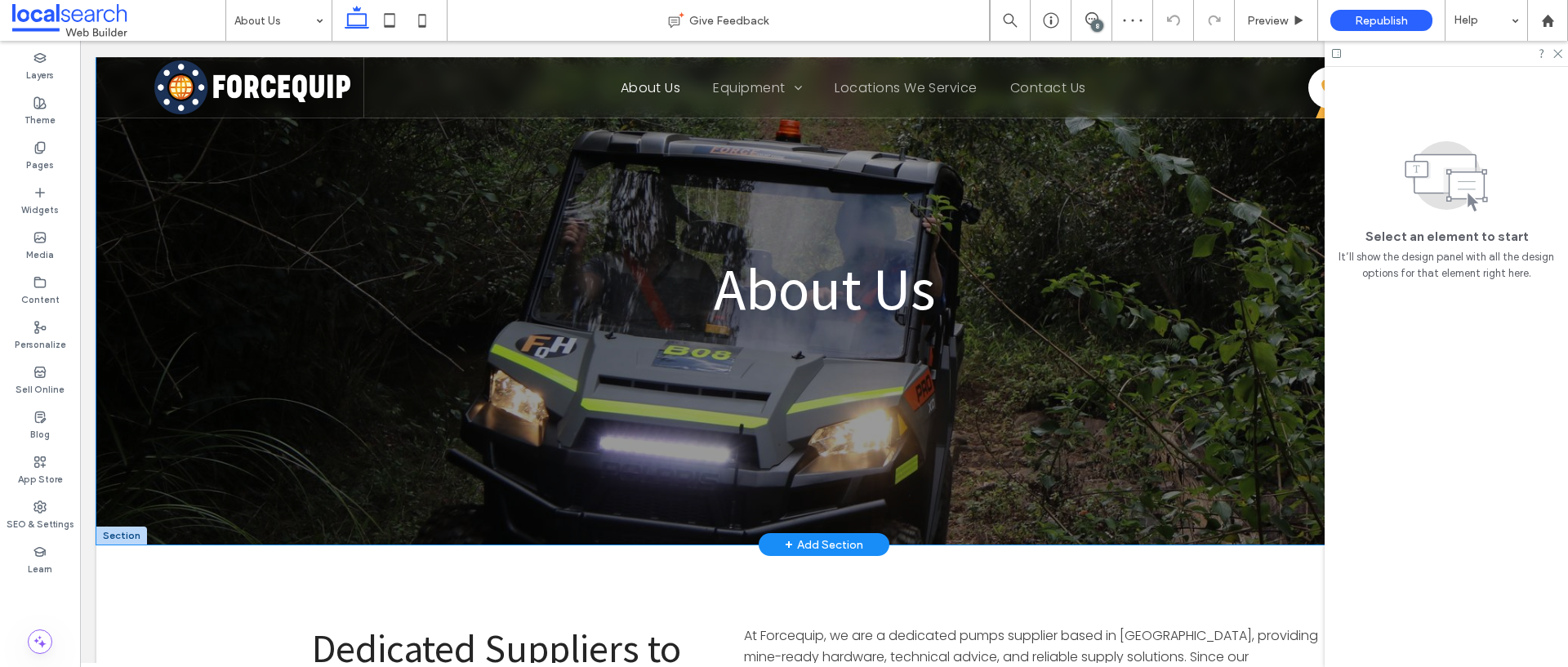
click at [318, 144] on div "About Us" at bounding box center [824, 301] width 1455 height 486
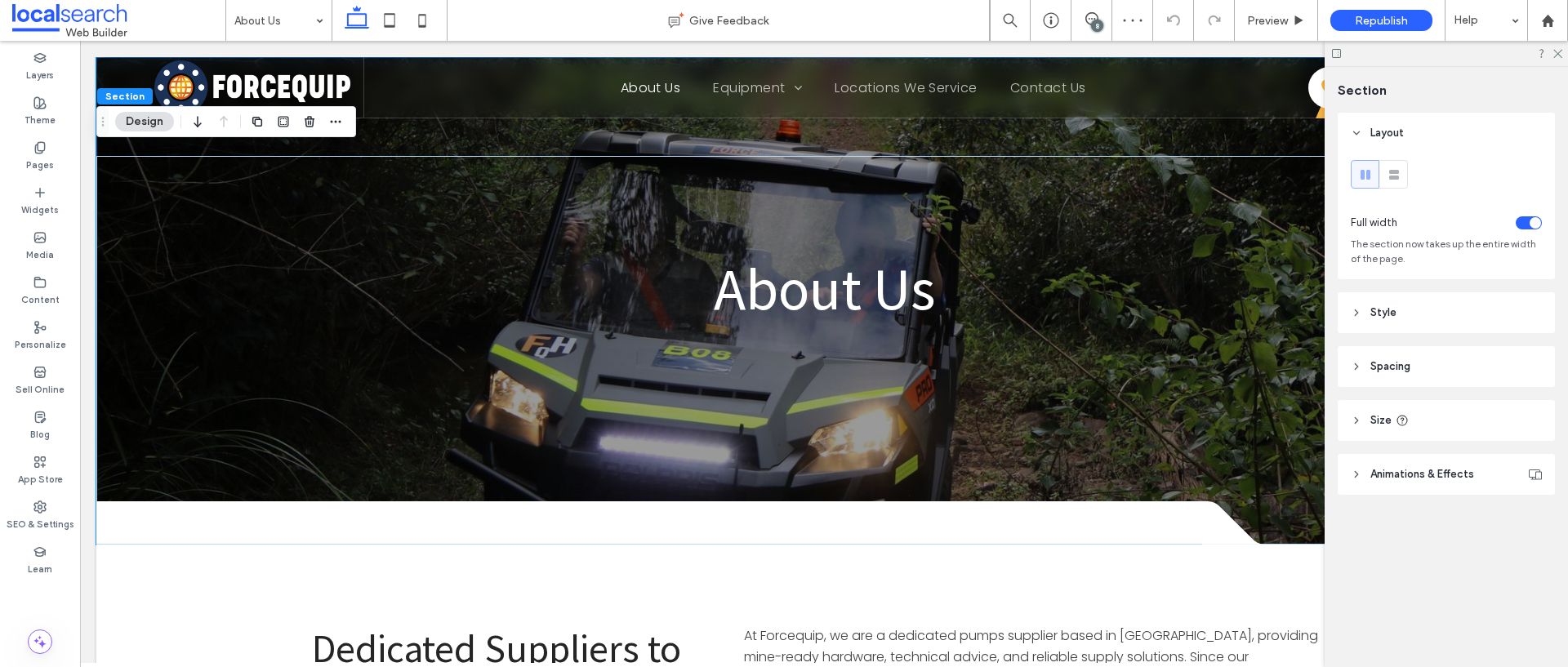
click at [160, 116] on button "Design" at bounding box center [144, 122] width 59 height 20
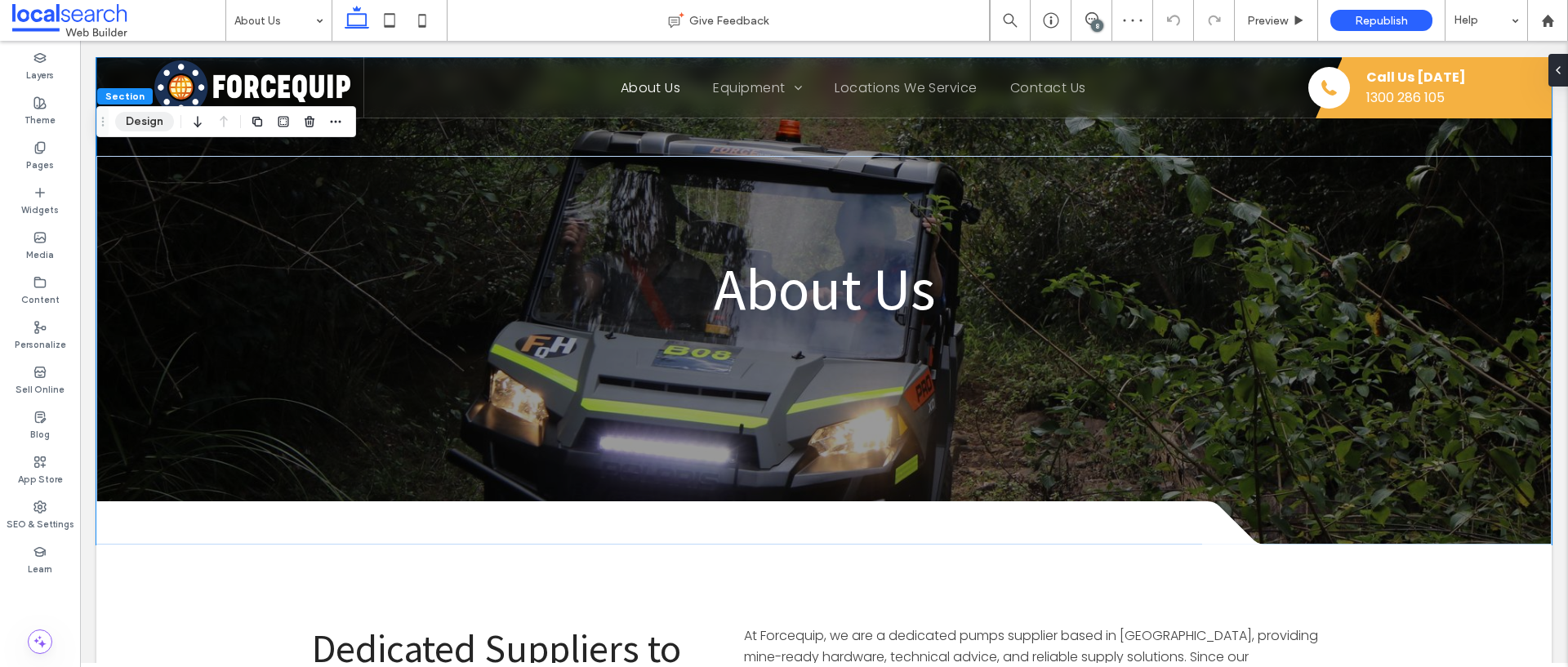
click at [134, 129] on button "Design" at bounding box center [144, 122] width 59 height 20
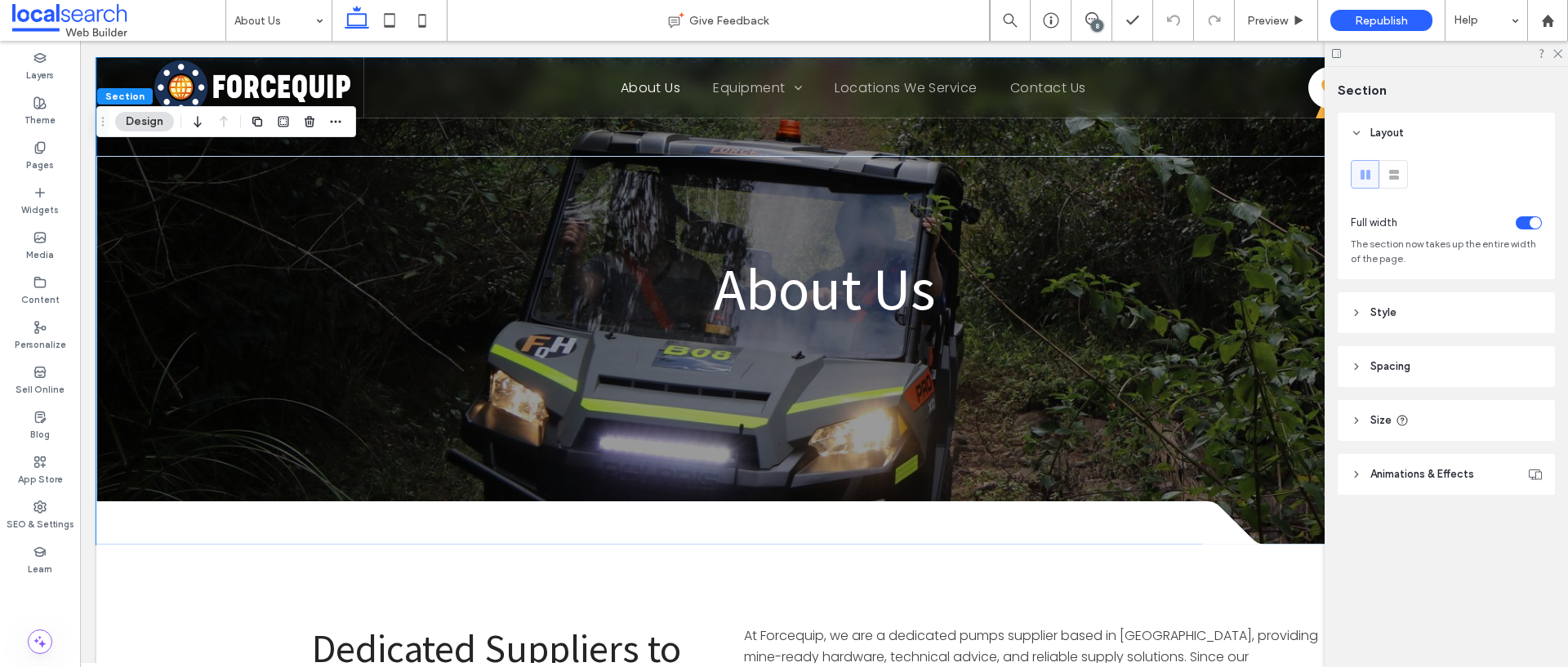
click at [1350, 312] on icon at bounding box center [1356, 312] width 12 height 12
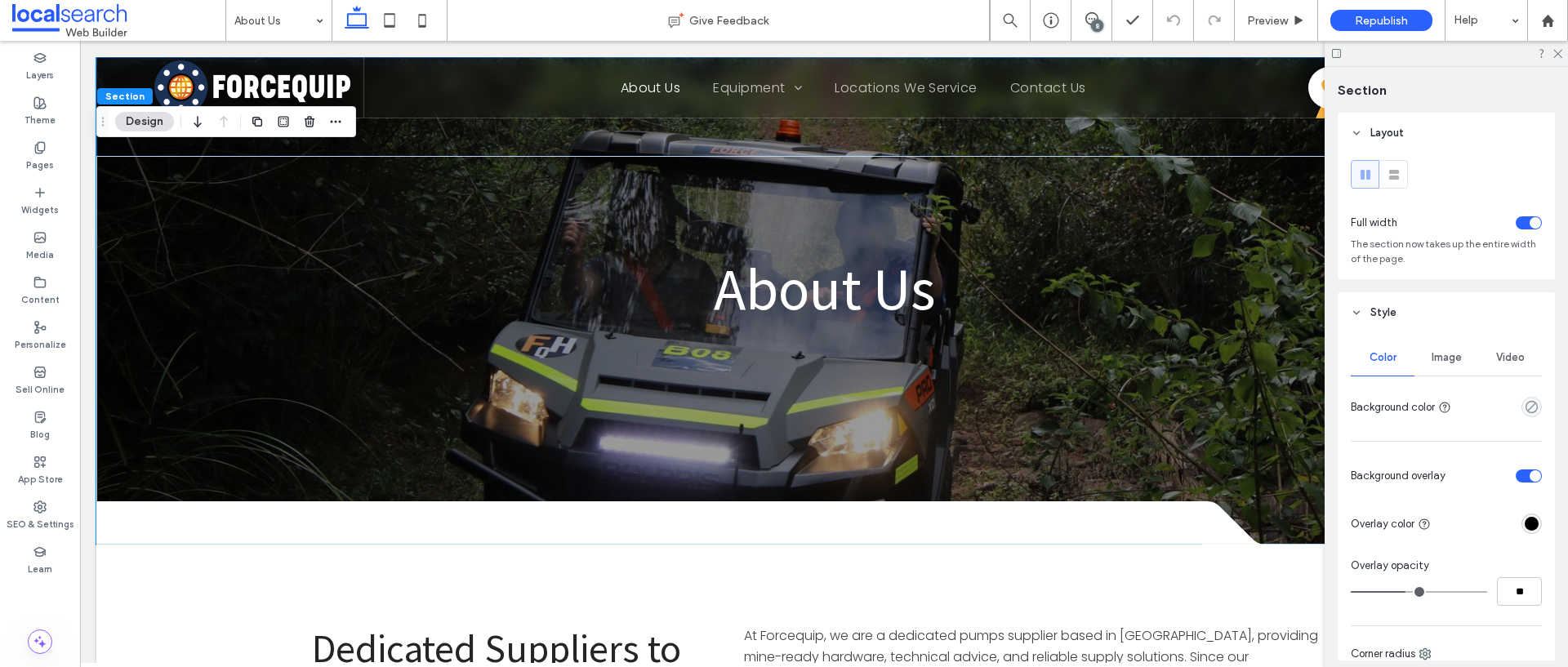
click at [1435, 352] on span "Image" at bounding box center [1446, 358] width 31 height 13
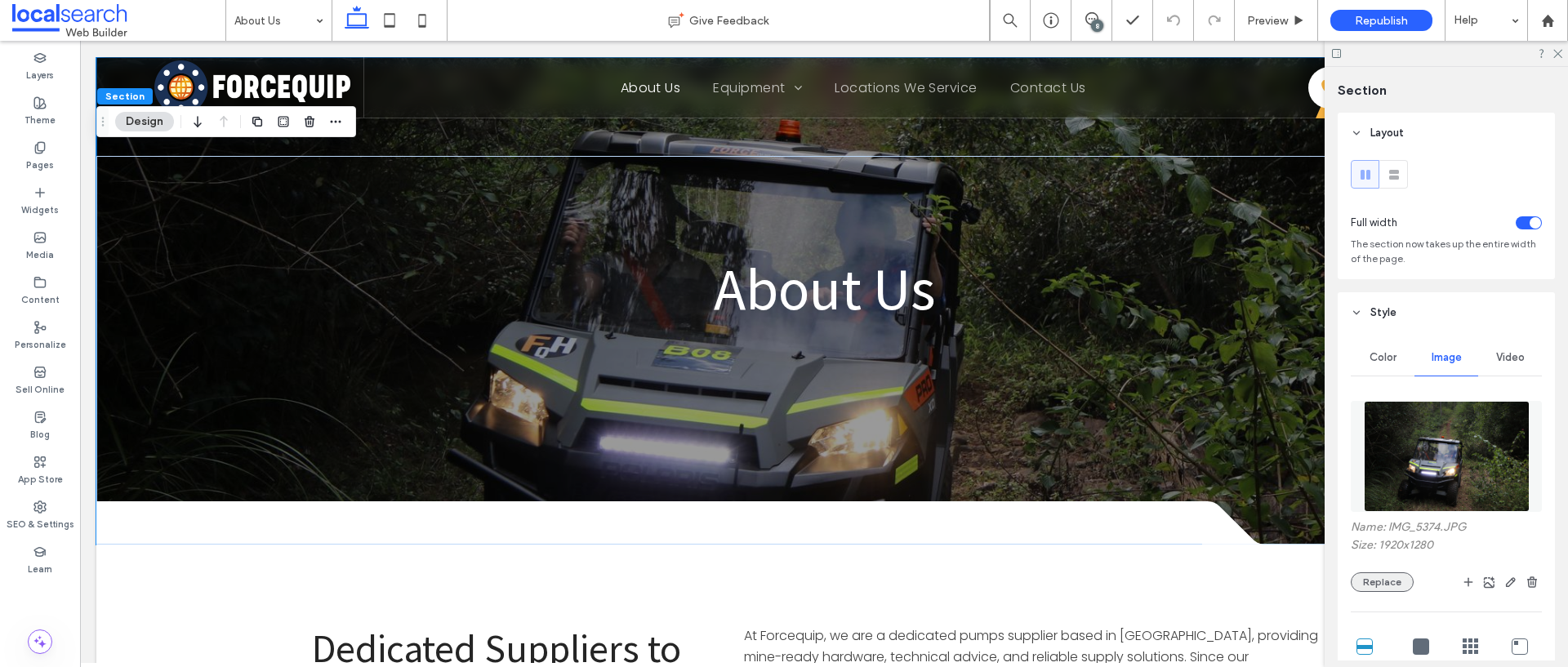
click at [1387, 584] on button "Replace" at bounding box center [1382, 582] width 63 height 20
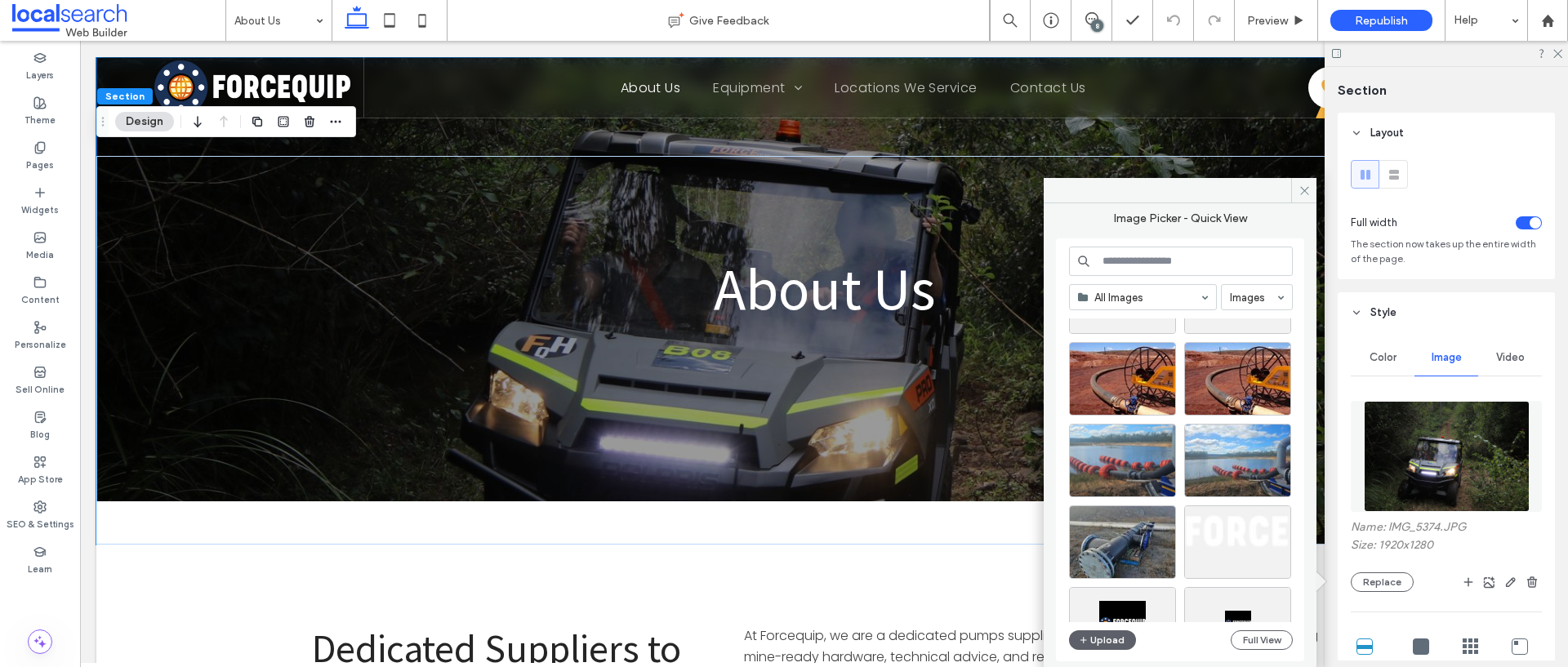
scroll to position [244, 0]
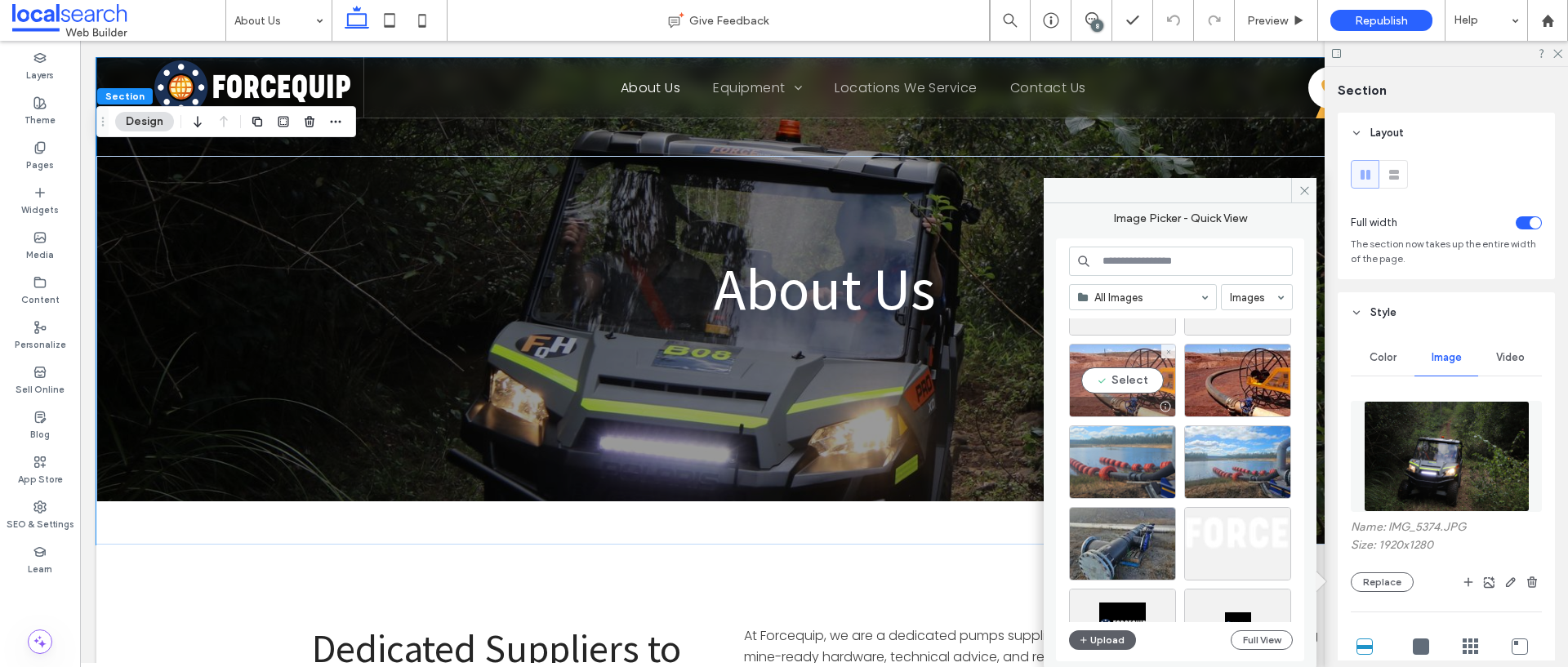
click at [1126, 378] on div "Select" at bounding box center [1122, 380] width 107 height 73
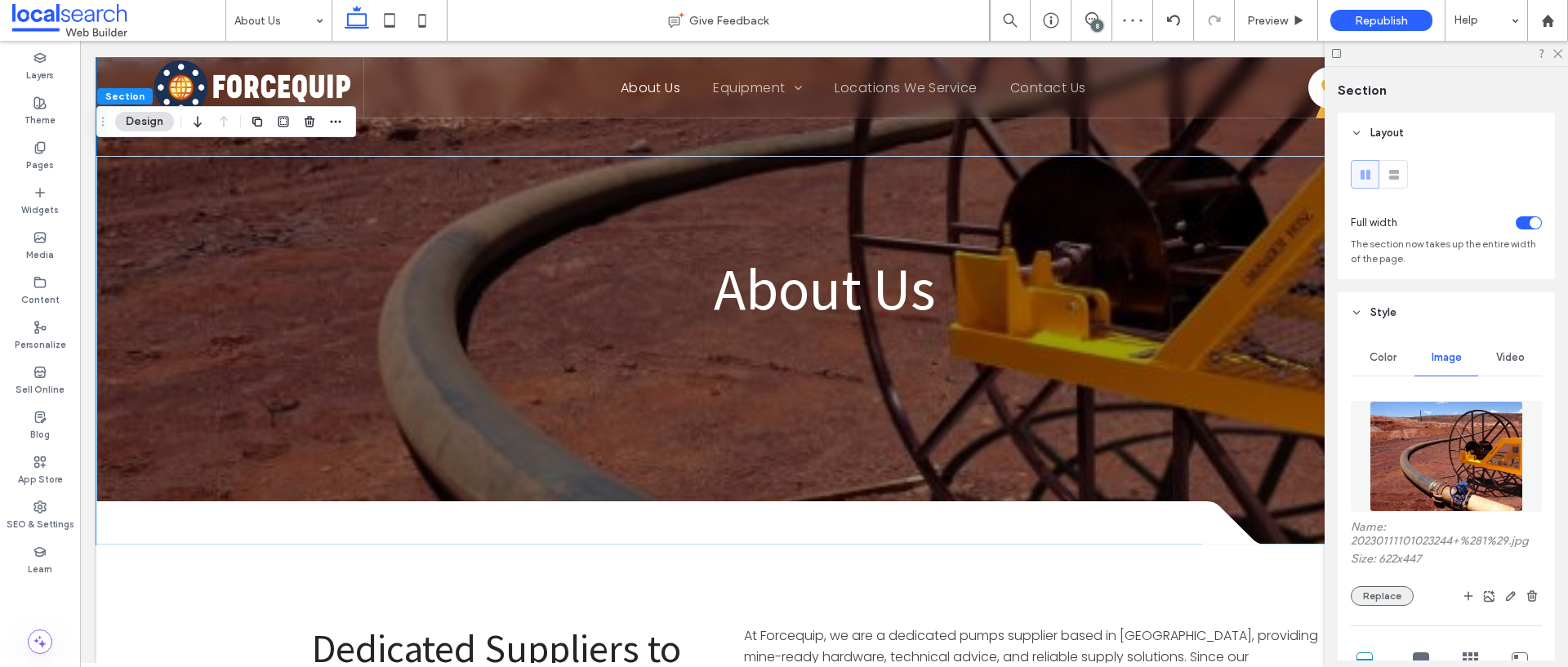
click at [1390, 599] on button "Replace" at bounding box center [1382, 596] width 63 height 20
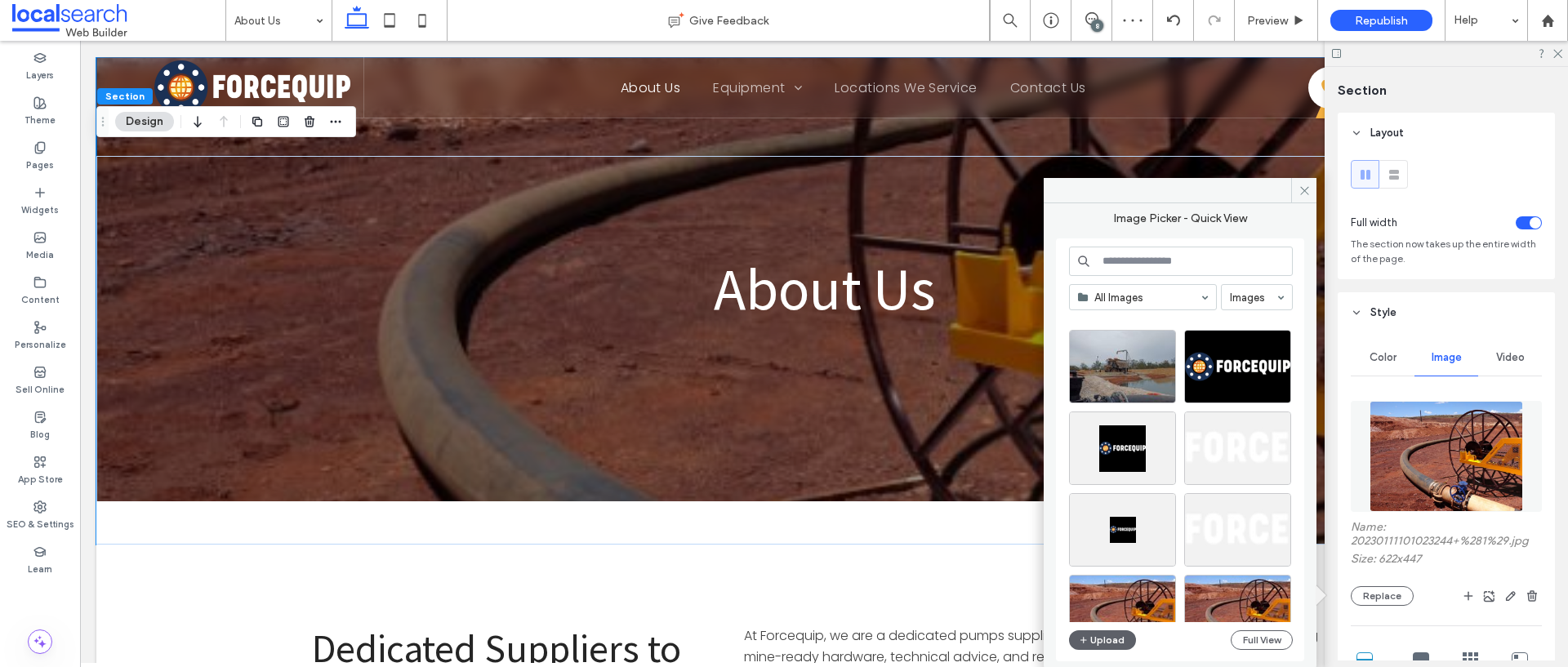
scroll to position [36, 0]
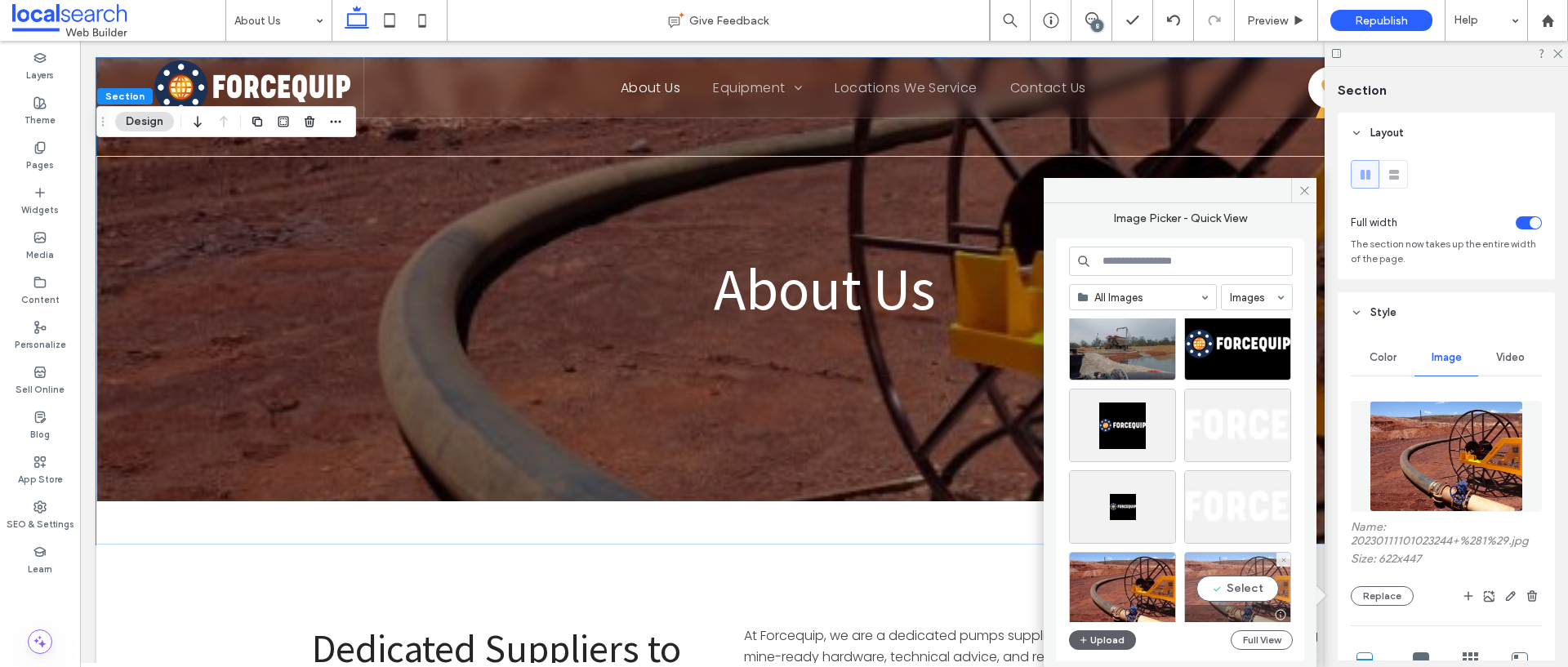
click at [1244, 595] on div "Select" at bounding box center [1237, 589] width 107 height 73
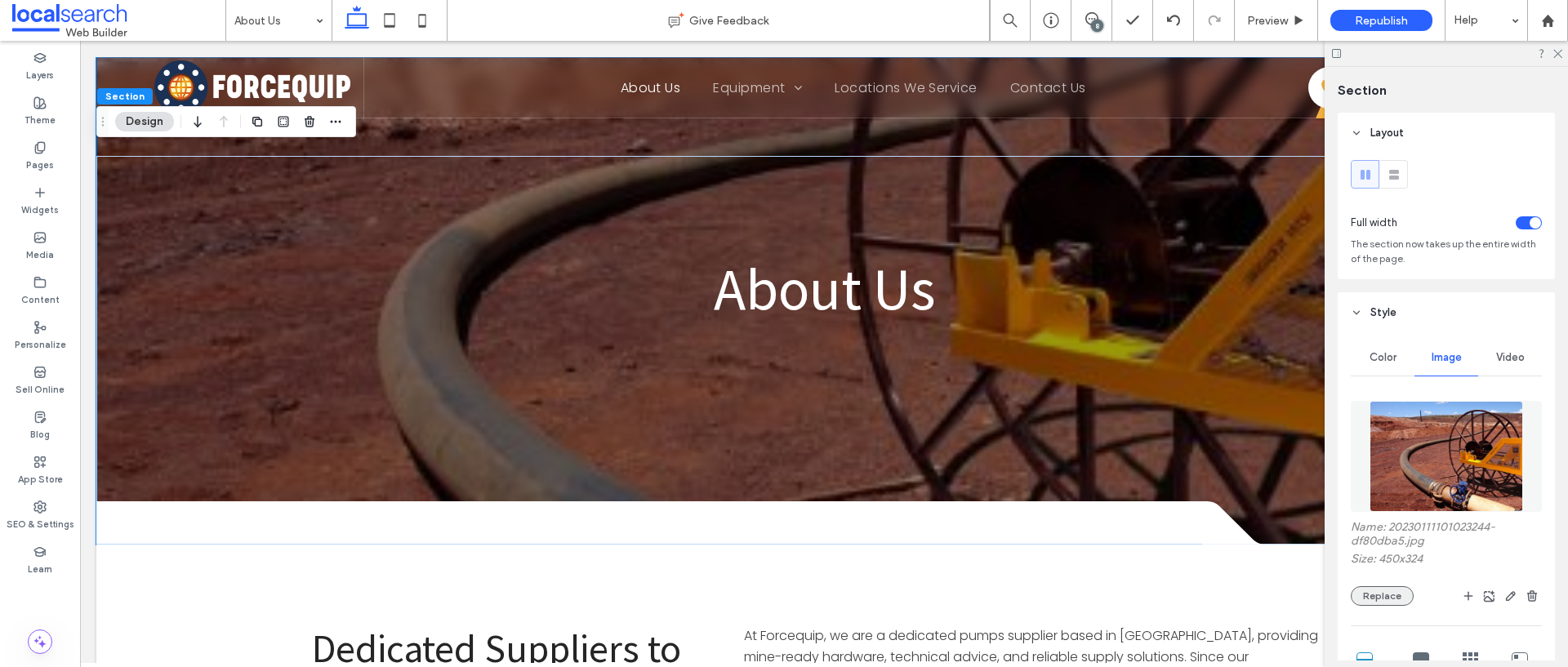
click at [1396, 589] on button "Replace" at bounding box center [1382, 596] width 63 height 20
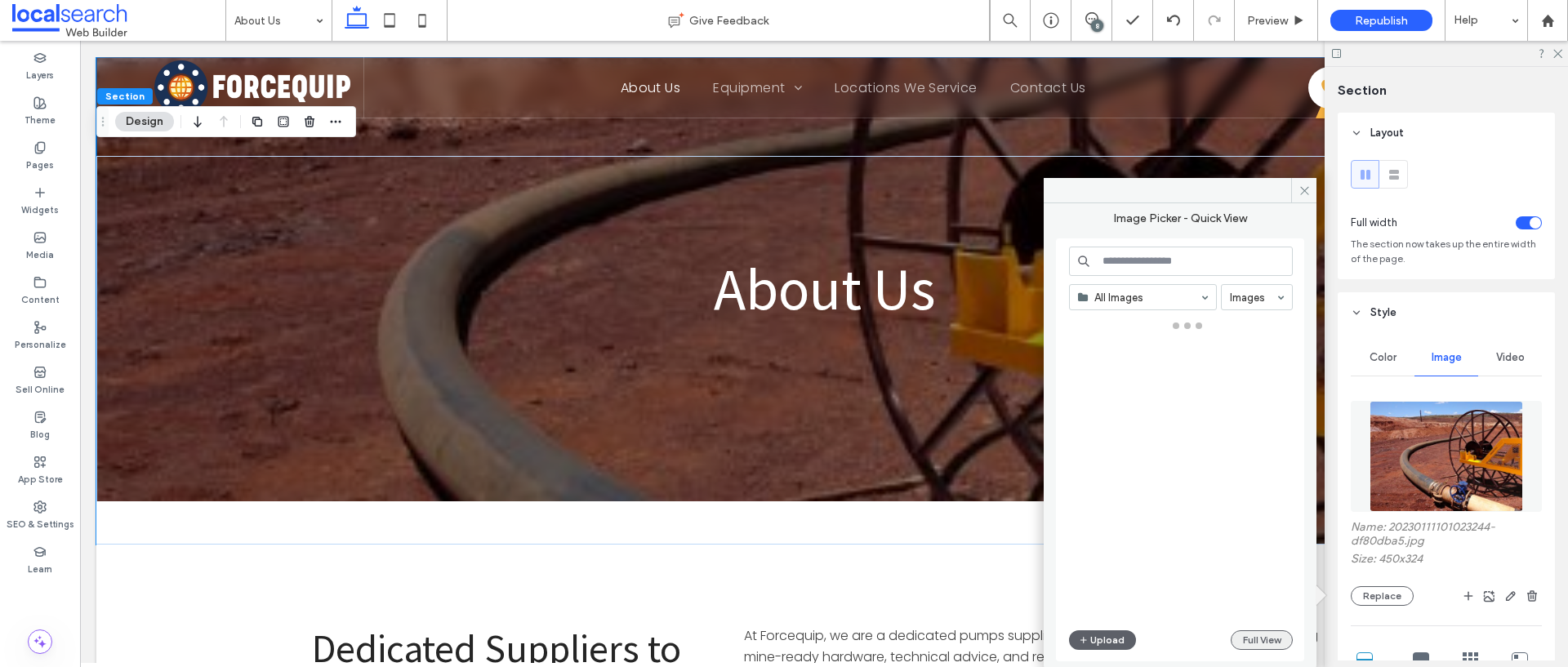
click at [1267, 636] on button "Full View" at bounding box center [1261, 641] width 62 height 20
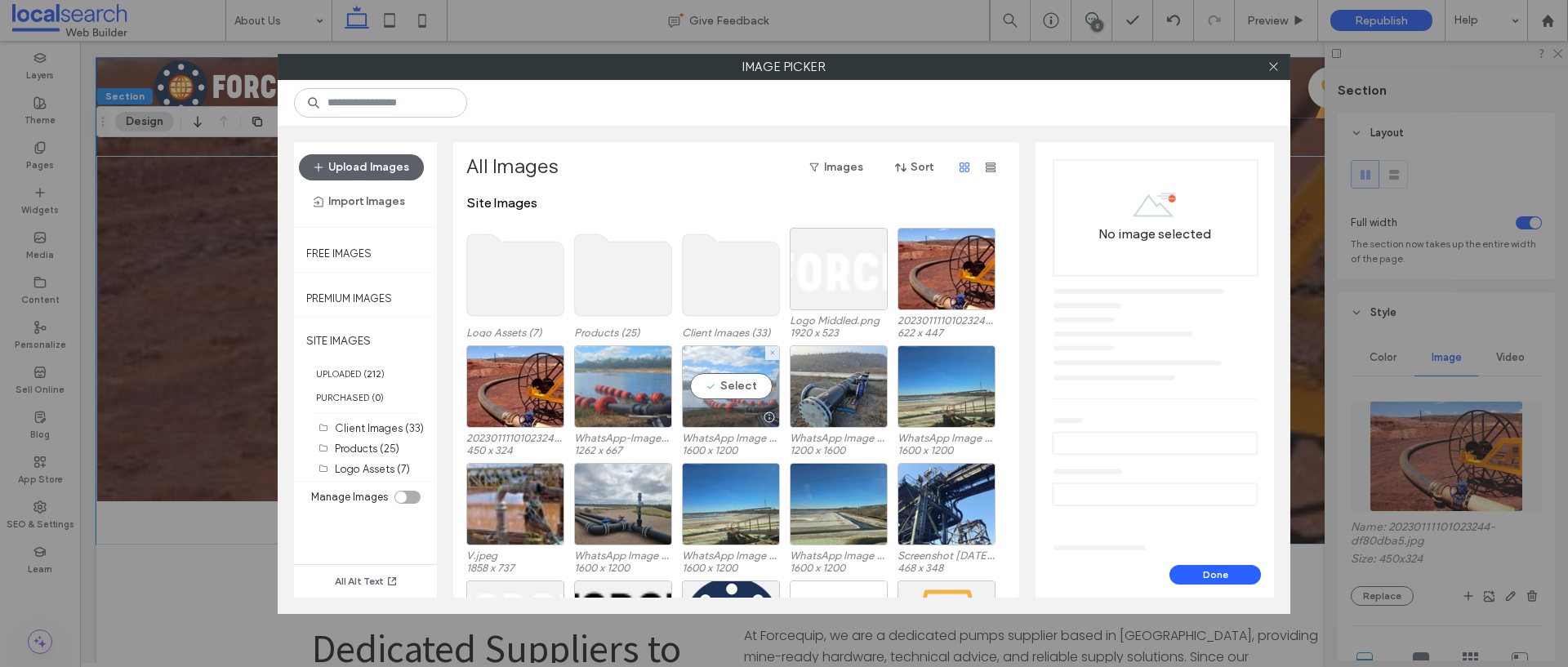
click at [727, 408] on div at bounding box center [730, 417] width 96 height 20
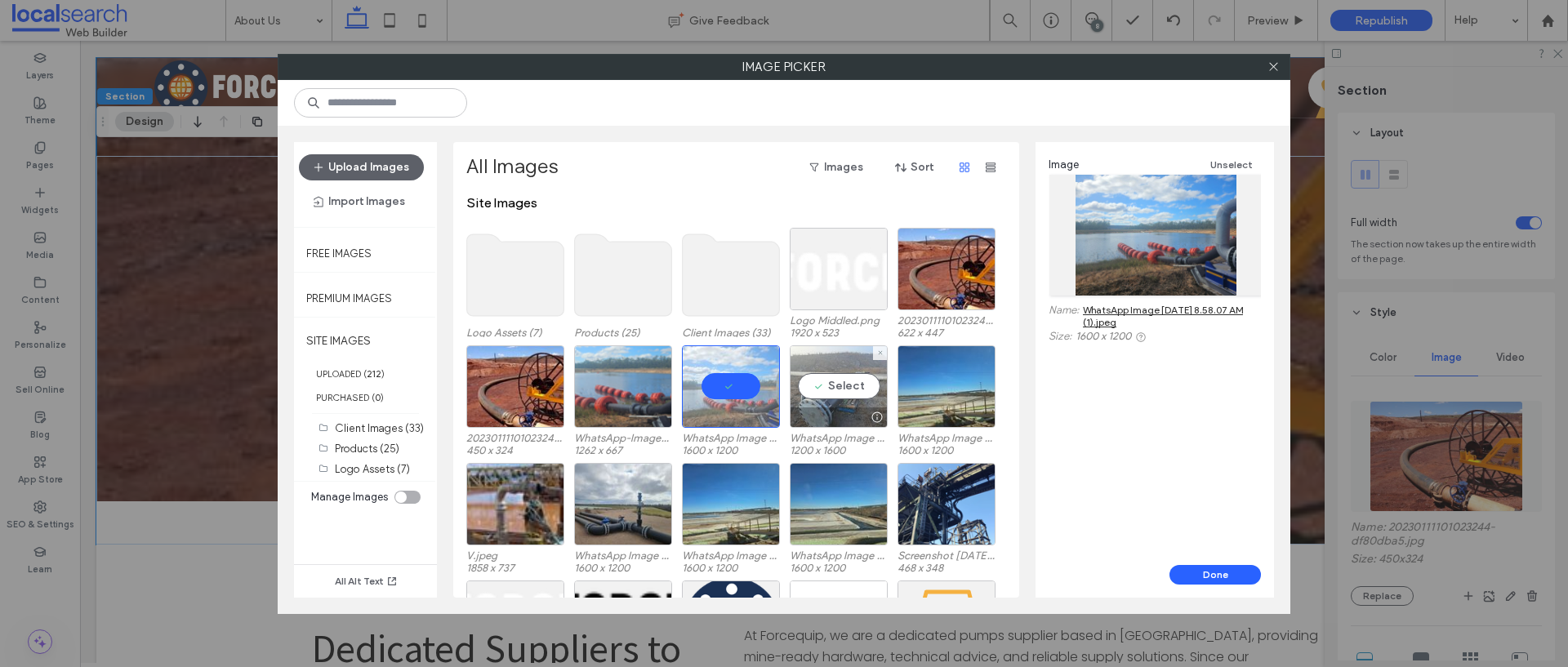
click at [833, 410] on div at bounding box center [838, 417] width 96 height 20
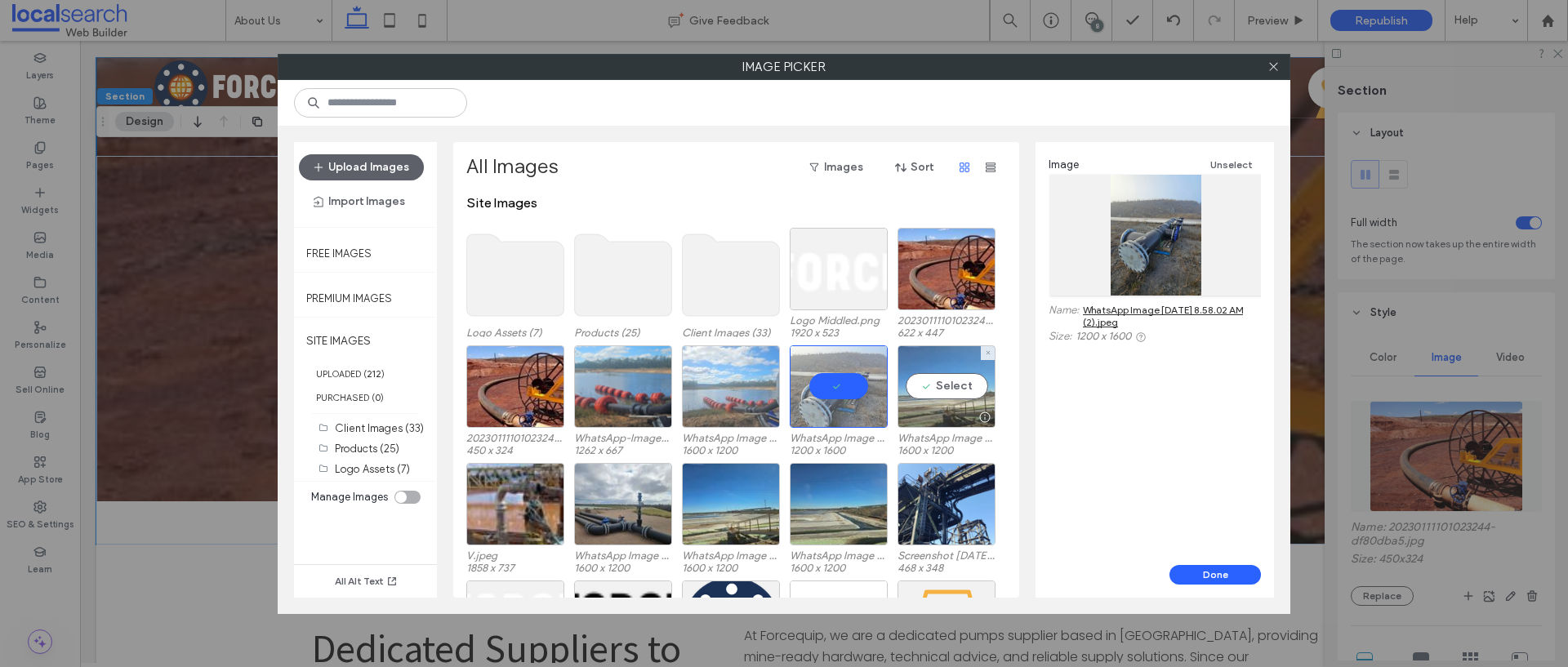
click at [937, 414] on div at bounding box center [946, 417] width 96 height 20
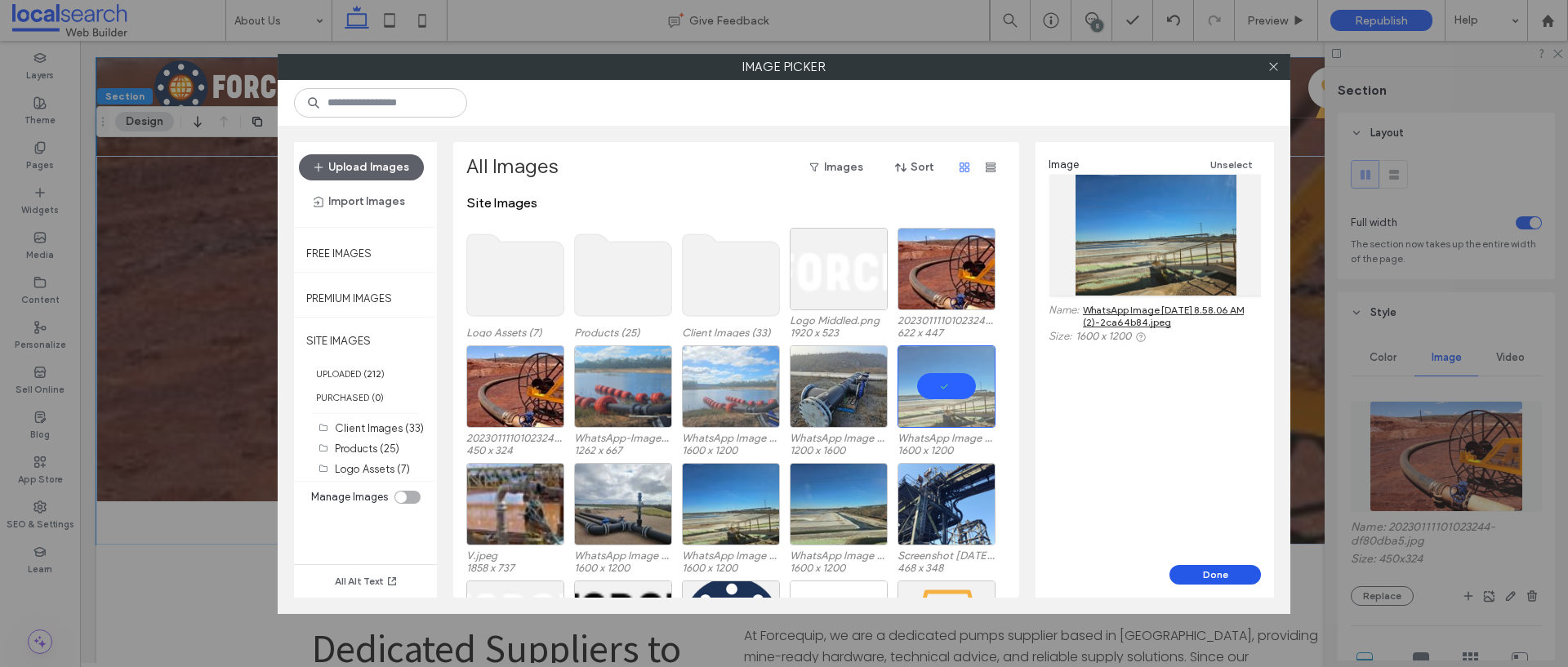
click at [1223, 579] on button "Done" at bounding box center [1214, 575] width 92 height 20
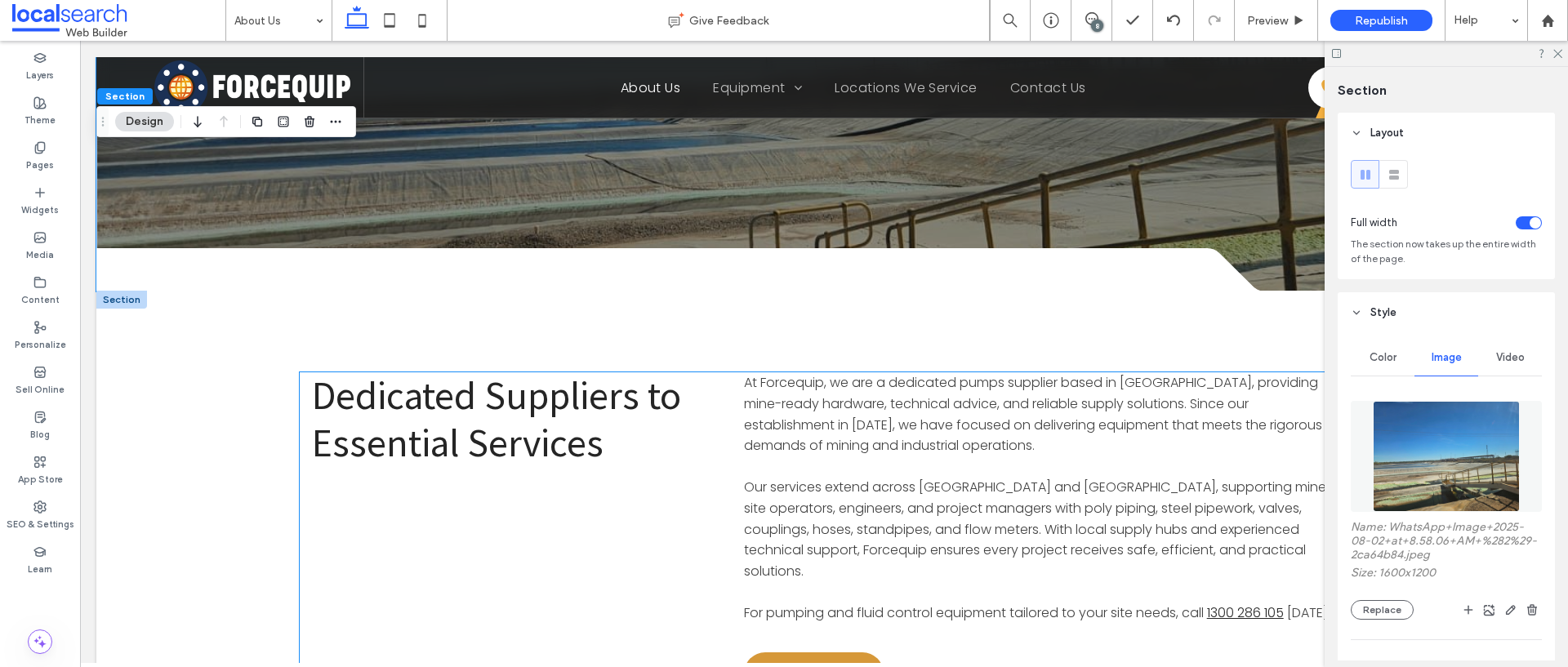
scroll to position [275, 0]
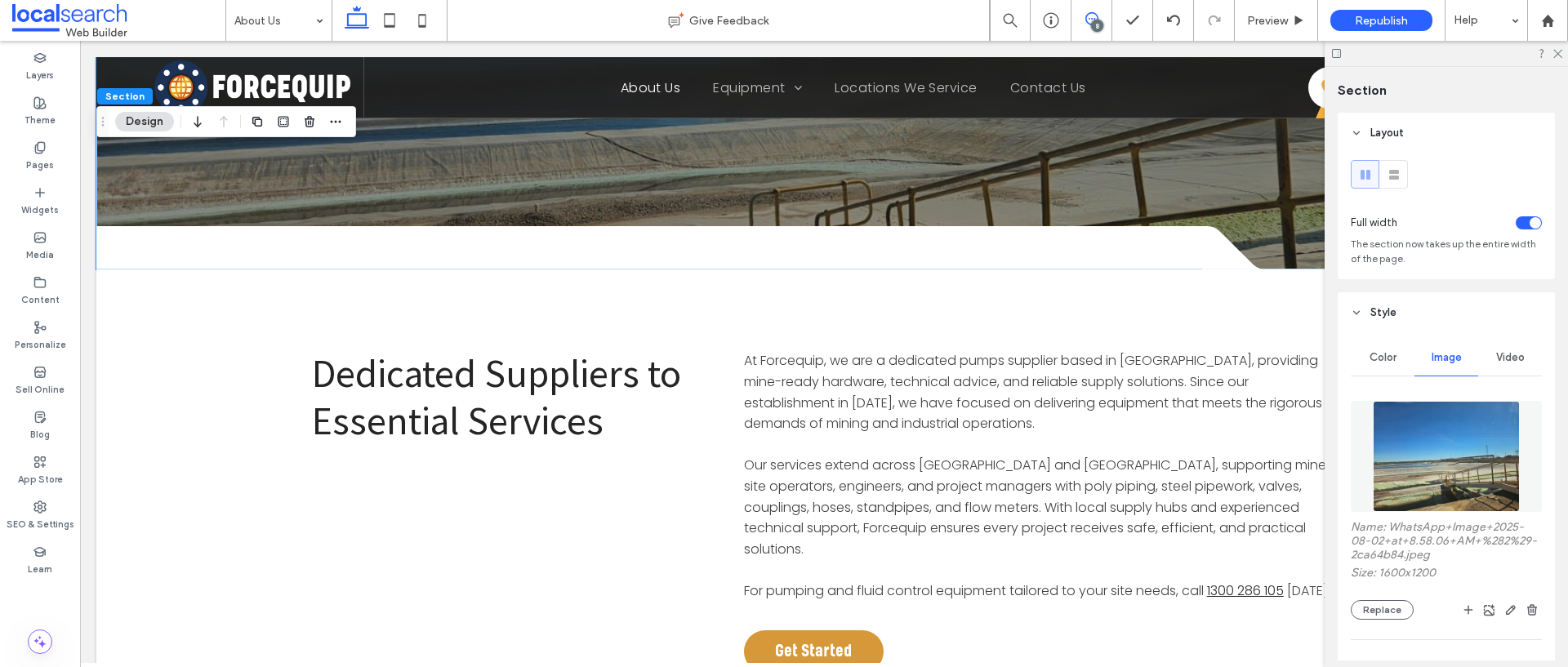
click at [1082, 14] on span at bounding box center [1091, 19] width 40 height 13
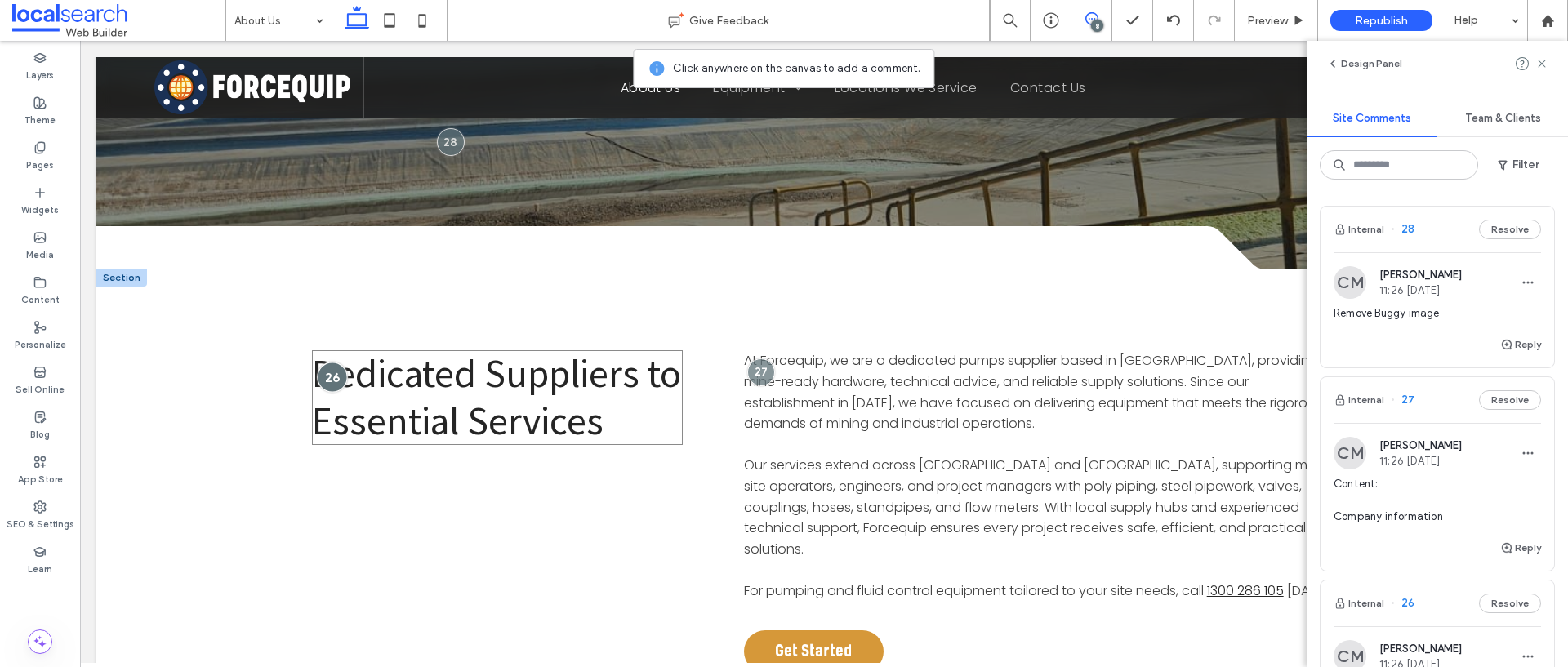
click at [326, 373] on div at bounding box center [332, 377] width 31 height 31
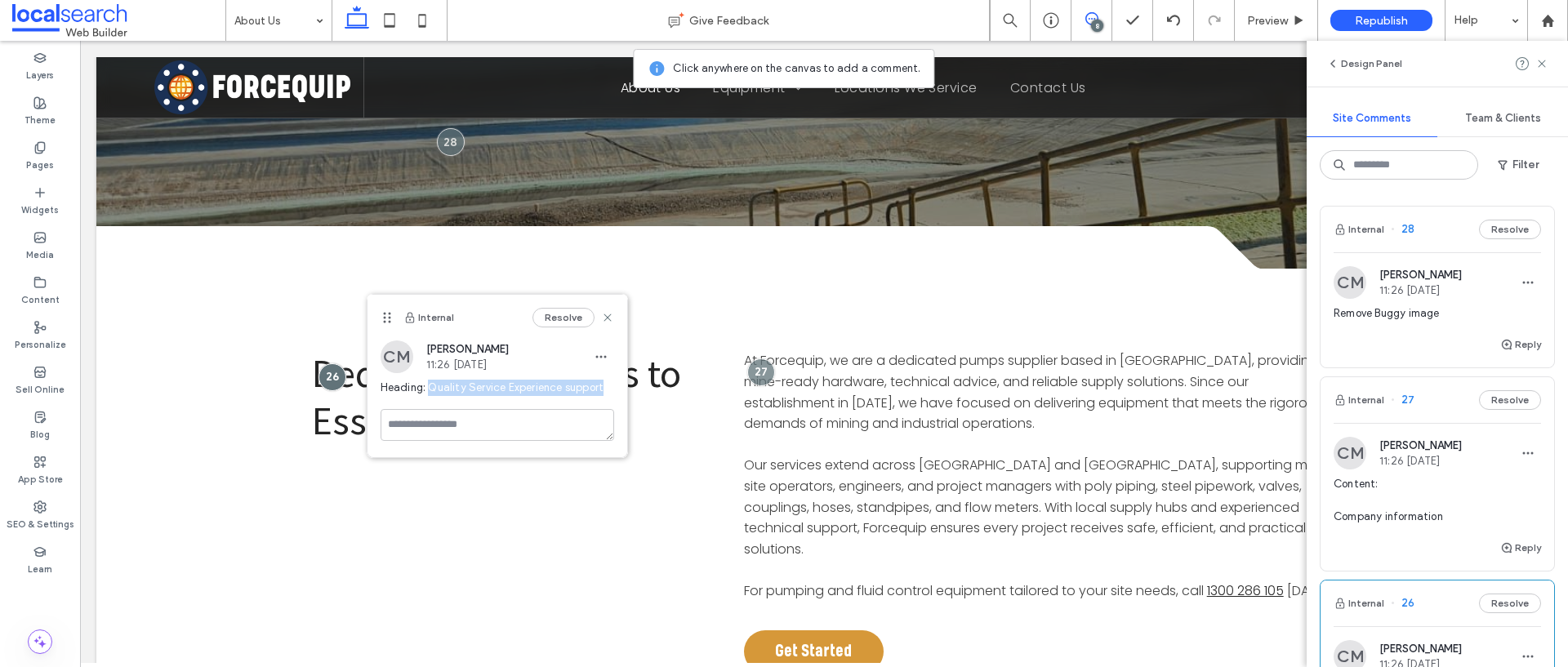
drag, startPoint x: 428, startPoint y: 387, endPoint x: 622, endPoint y: 397, distance: 194.3
click at [622, 397] on div "CM Chelaine Mundell 11:26 Sep 16 2025 Heading: Quality Service Experience suppo…" at bounding box center [497, 374] width 260 height 68
copy span "Quality Service Experience support"
click at [612, 315] on icon at bounding box center [608, 317] width 13 height 13
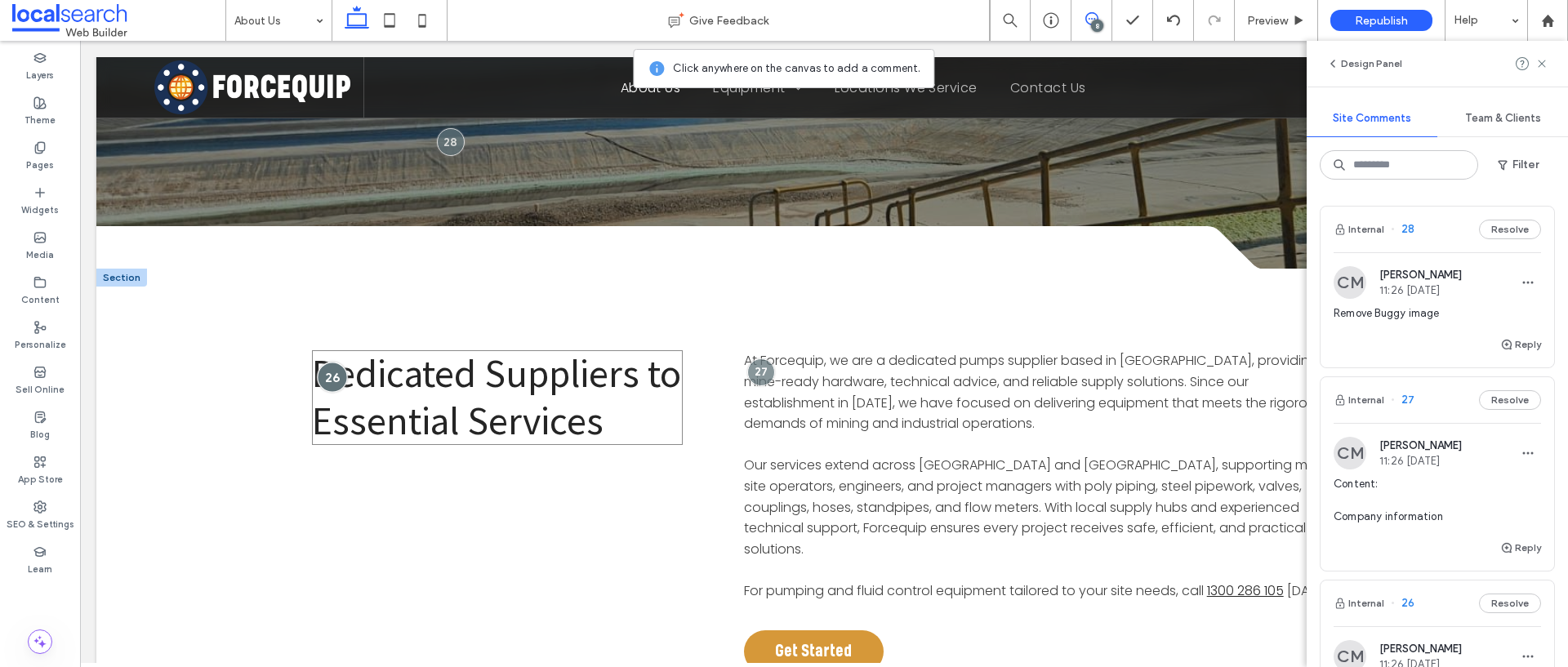
click at [327, 375] on div at bounding box center [332, 377] width 31 height 31
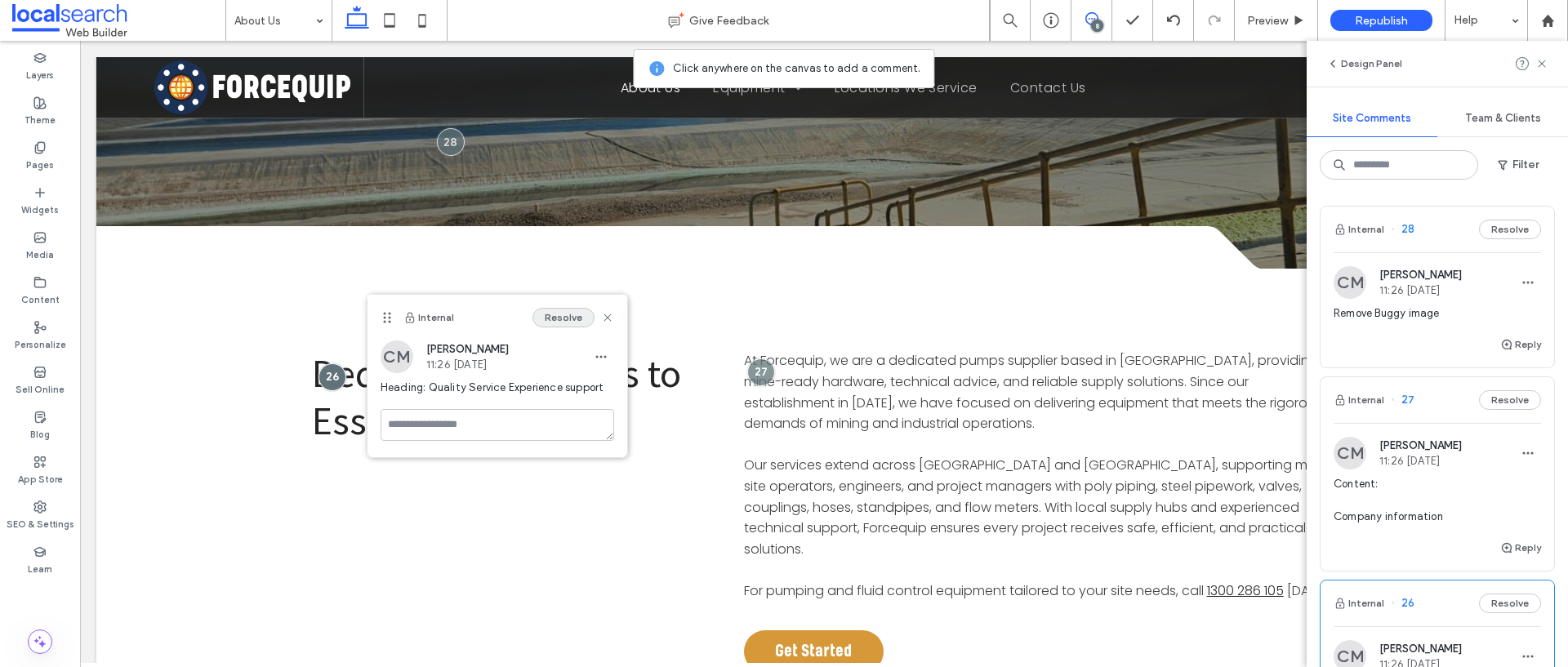
click at [584, 322] on button "Resolve" at bounding box center [563, 317] width 62 height 20
click at [1091, 27] on div "8" at bounding box center [1096, 26] width 12 height 12
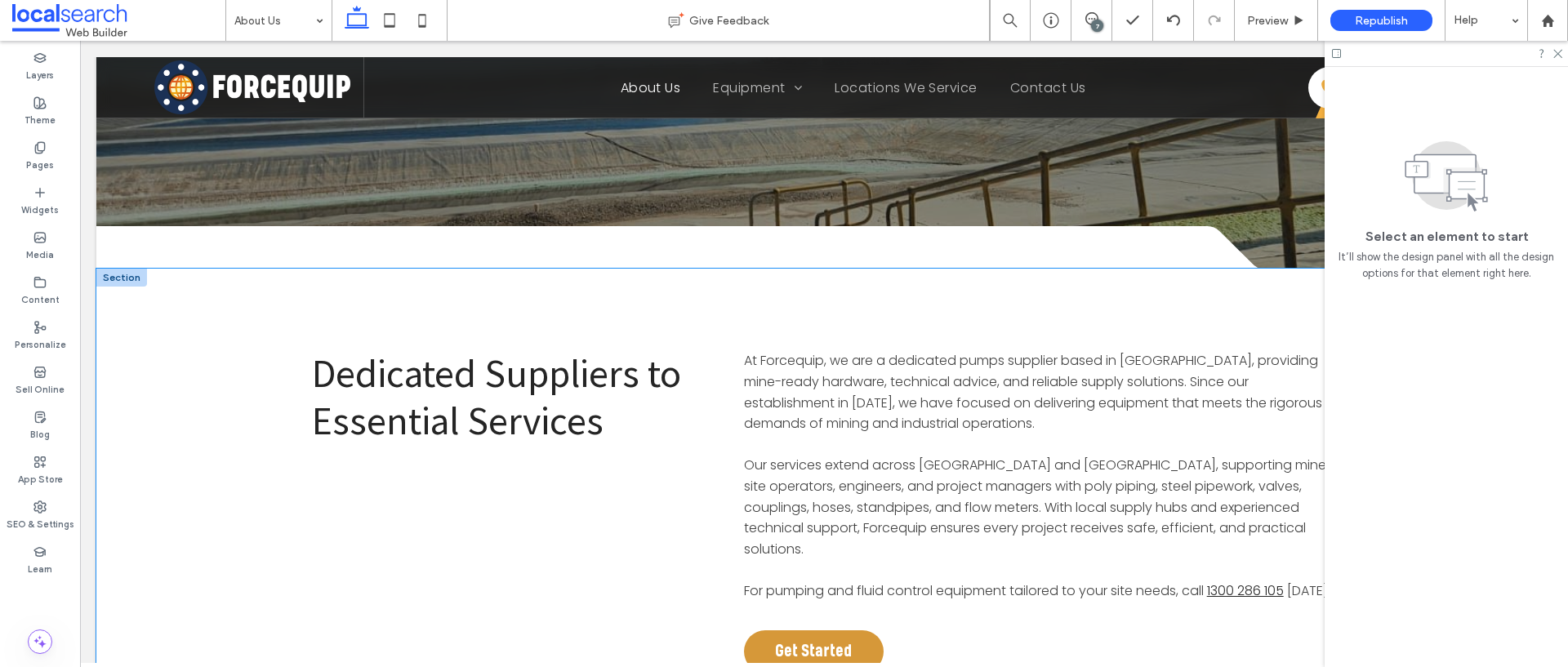
click at [503, 369] on span "Dedicated Suppliers to Essential Services" at bounding box center [496, 397] width 369 height 96
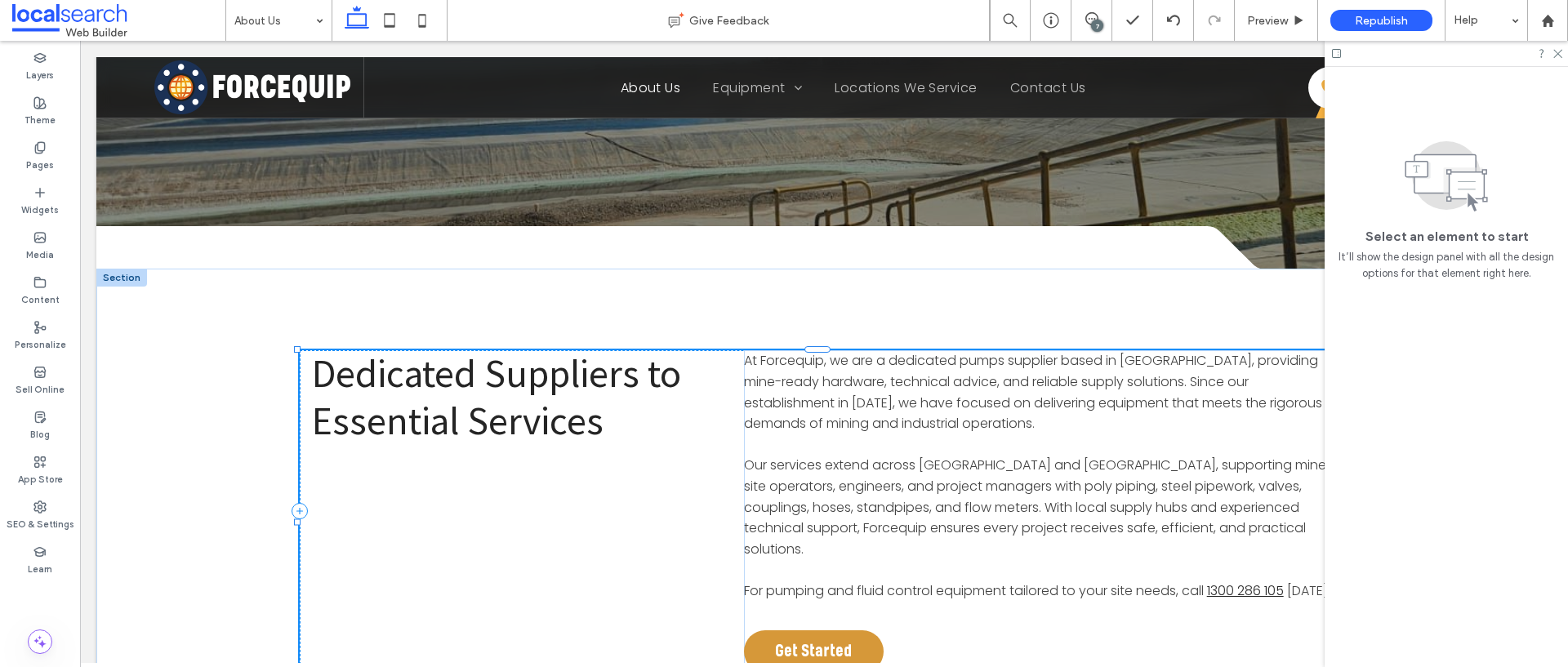
click at [503, 369] on span "Dedicated Suppliers to Essential Services" at bounding box center [496, 397] width 369 height 96
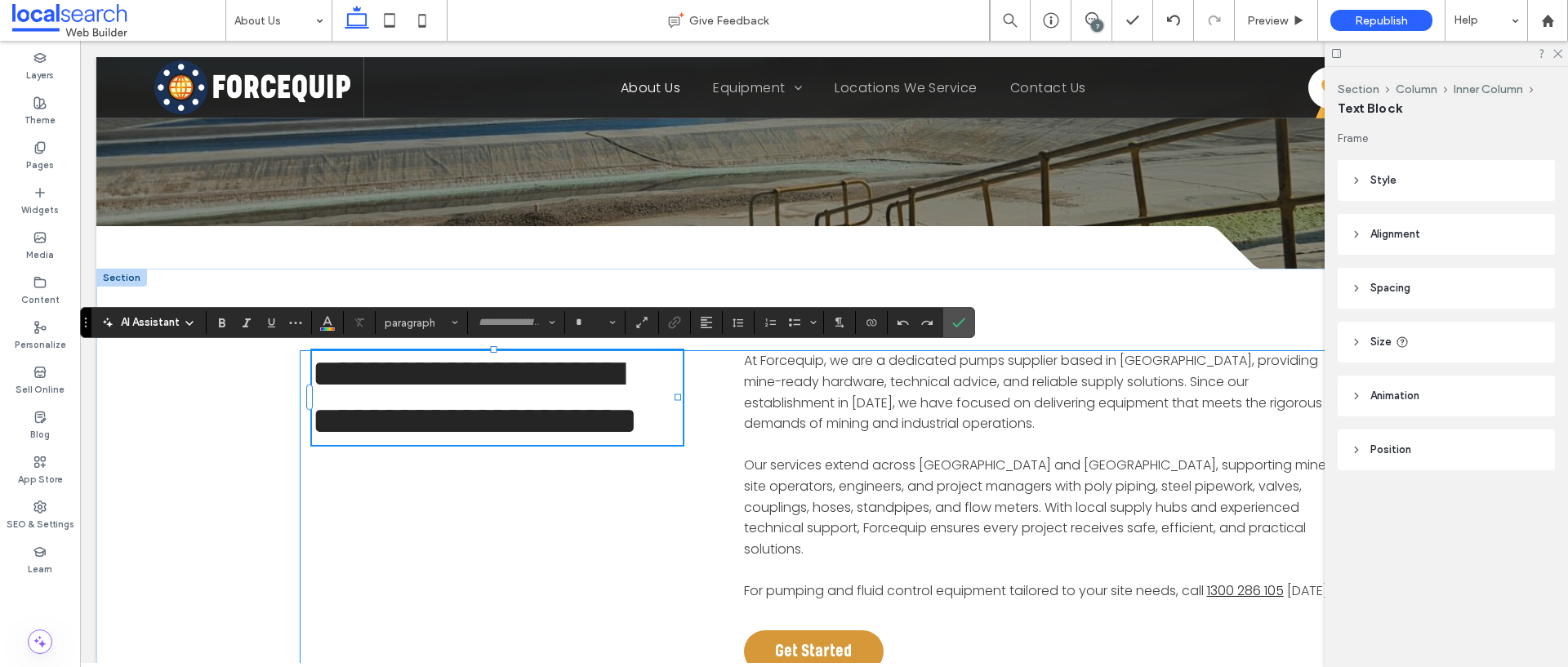
type input "**********"
type input "**"
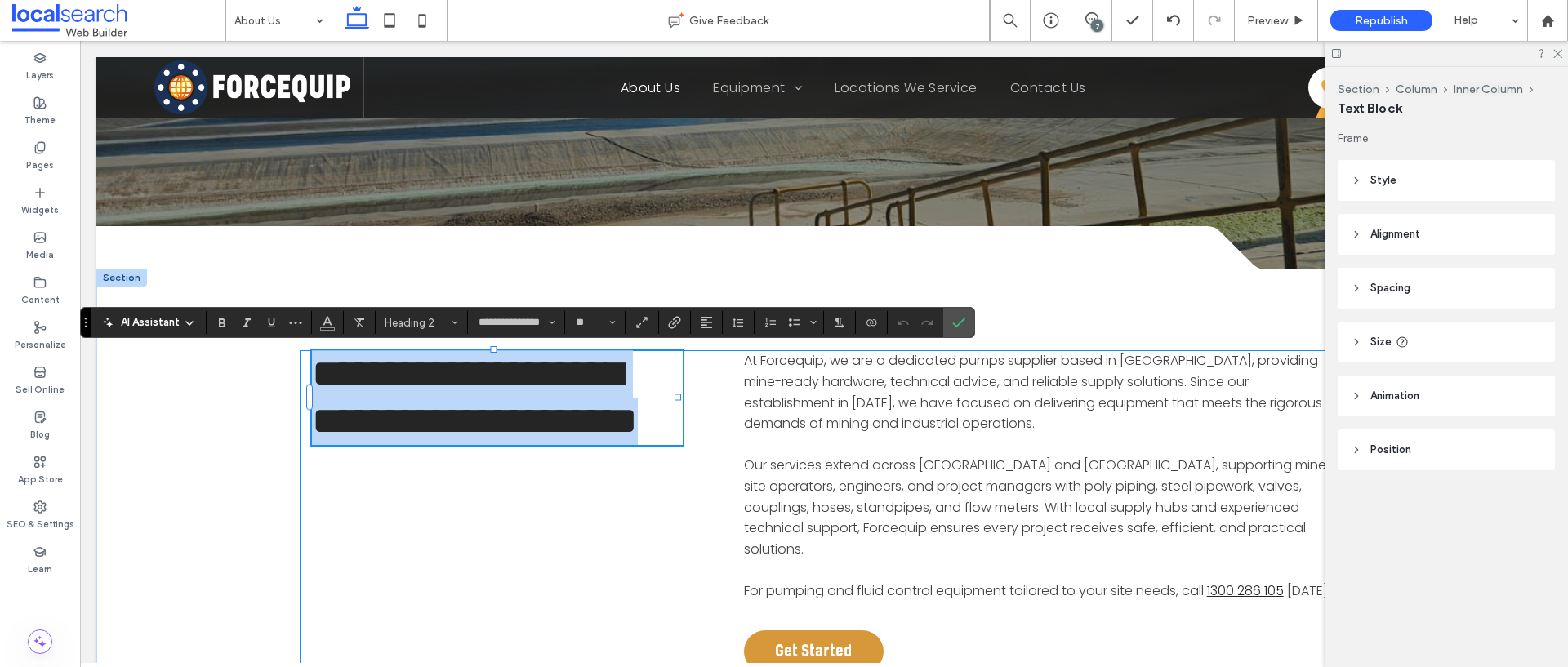
type input "*******"
type input "**"
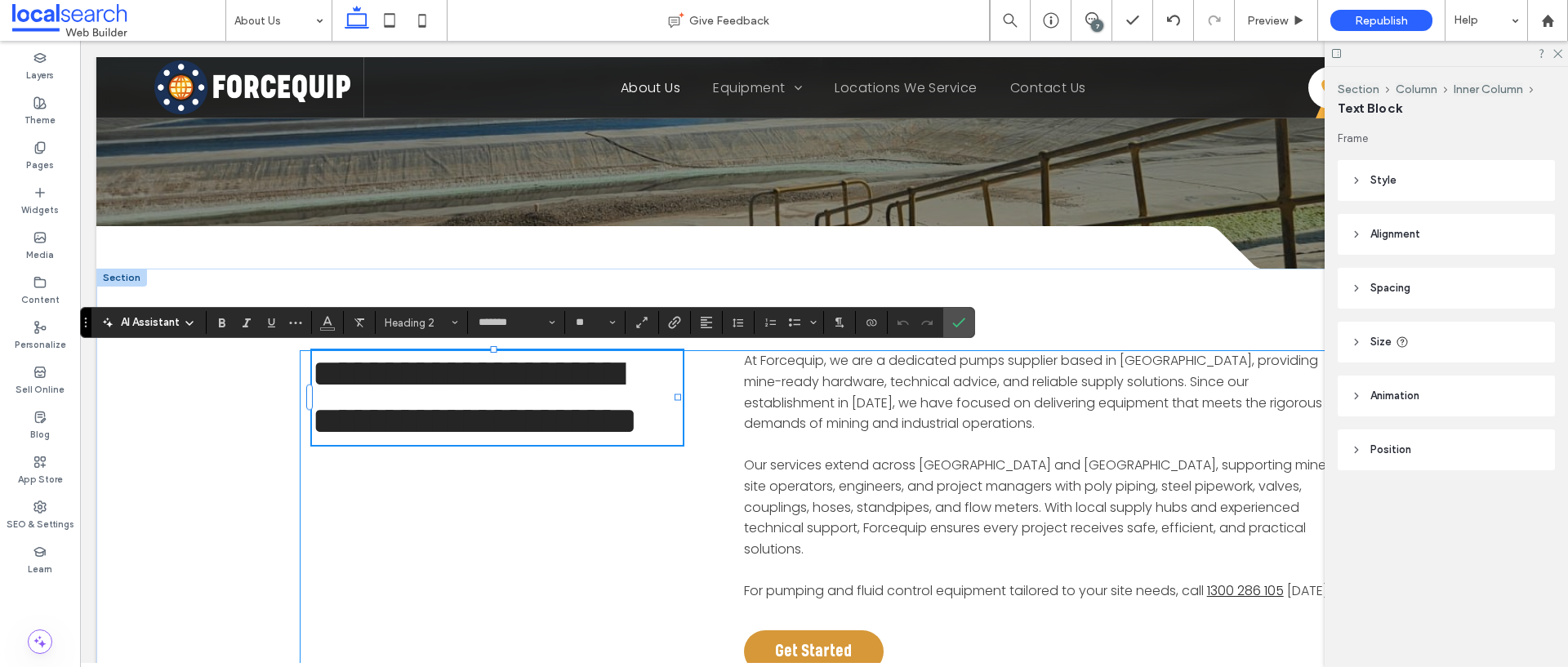
scroll to position [1, 0]
type input "**********"
type input "**"
click at [510, 430] on span "**********" at bounding box center [467, 397] width 310 height 86
click at [439, 376] on span "**********" at bounding box center [467, 397] width 310 height 86
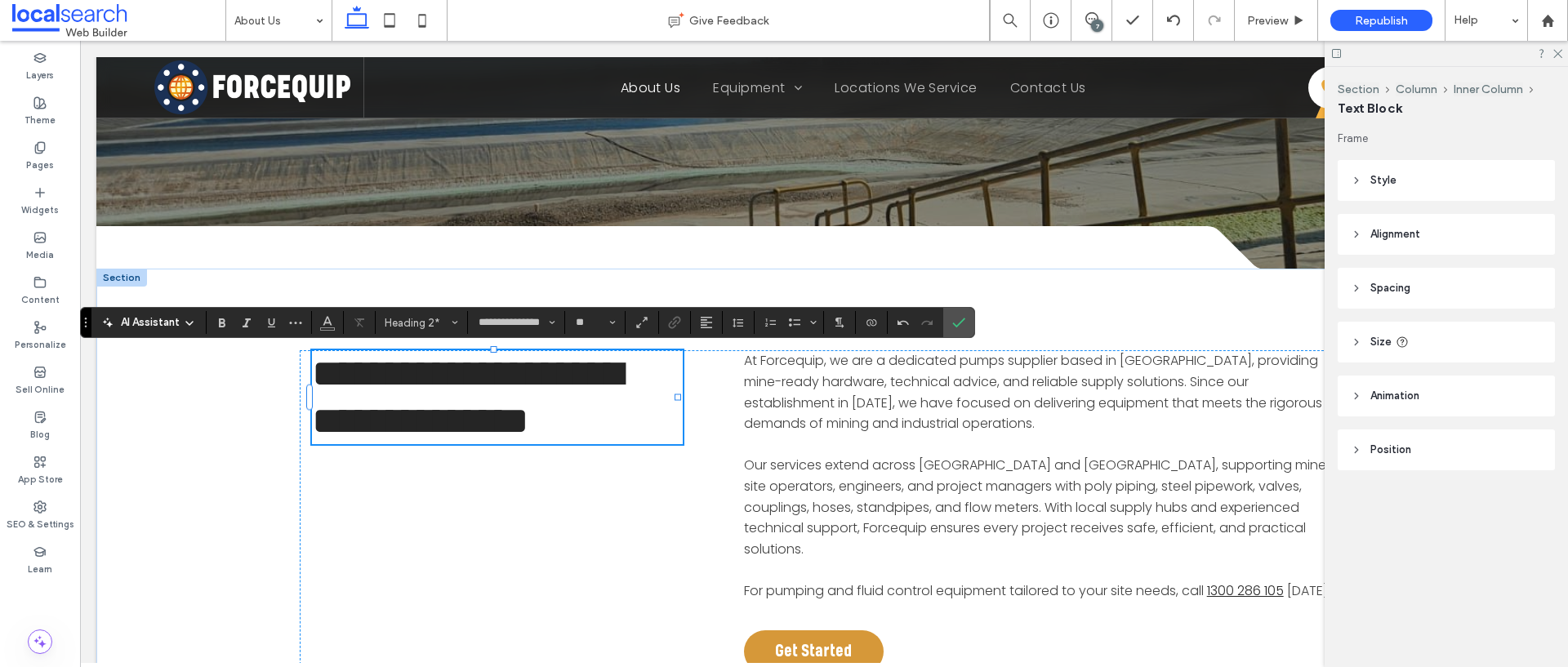
scroll to position [0, 0]
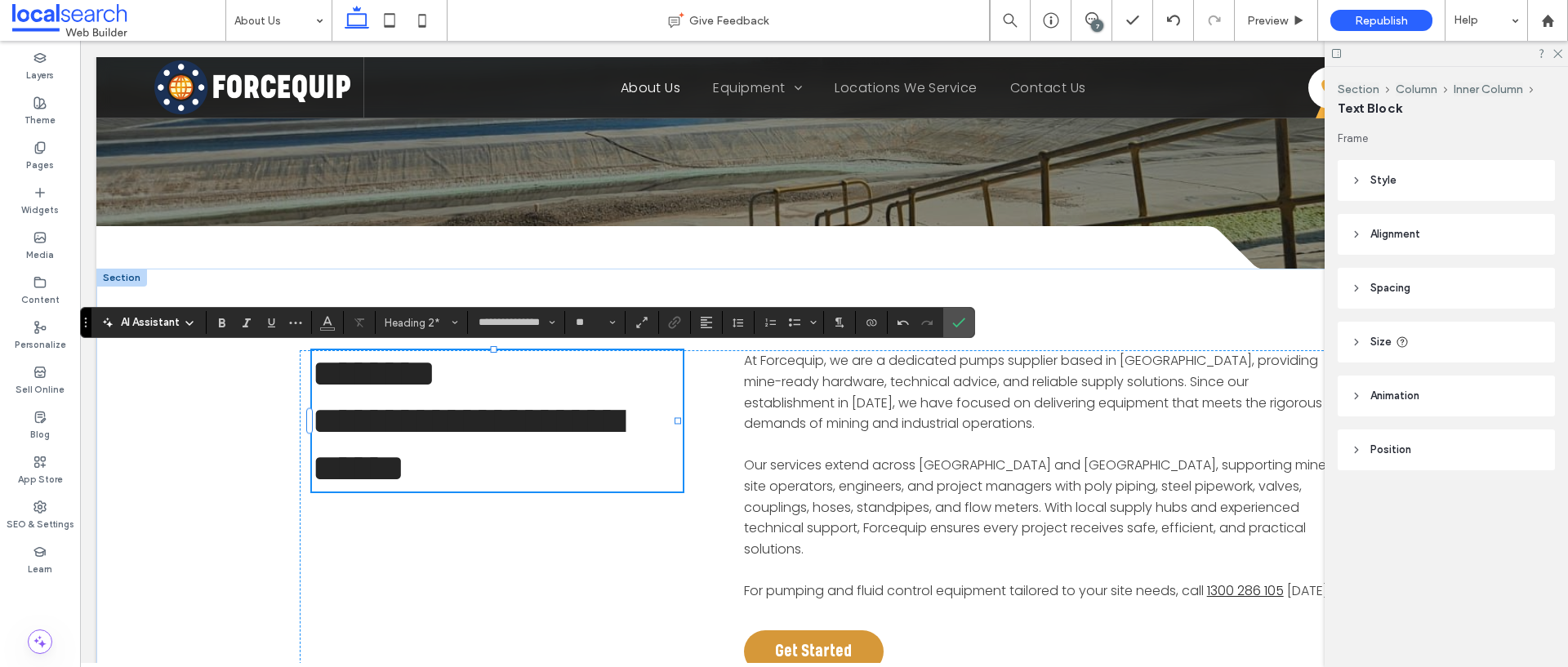
click at [442, 433] on span "**********" at bounding box center [467, 444] width 310 height 86
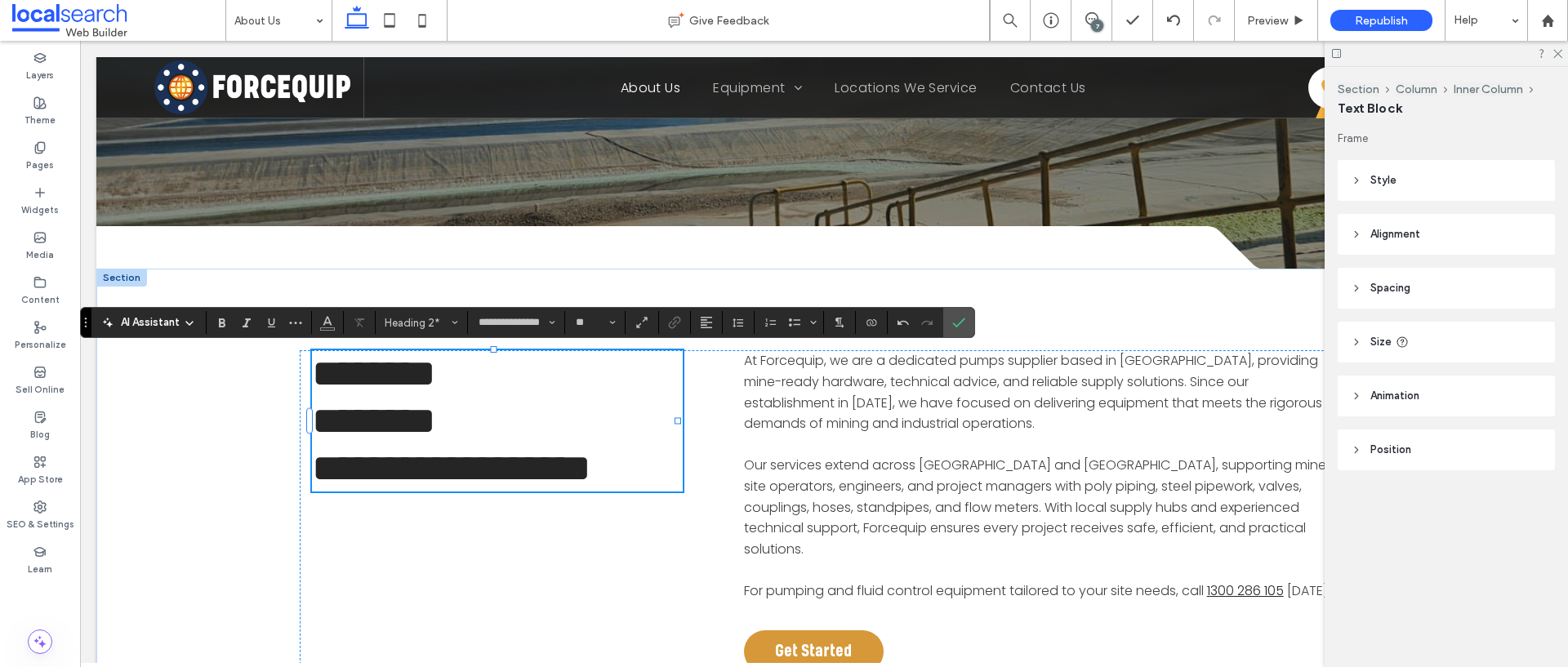
click at [502, 471] on span "**********" at bounding box center [451, 468] width 279 height 39
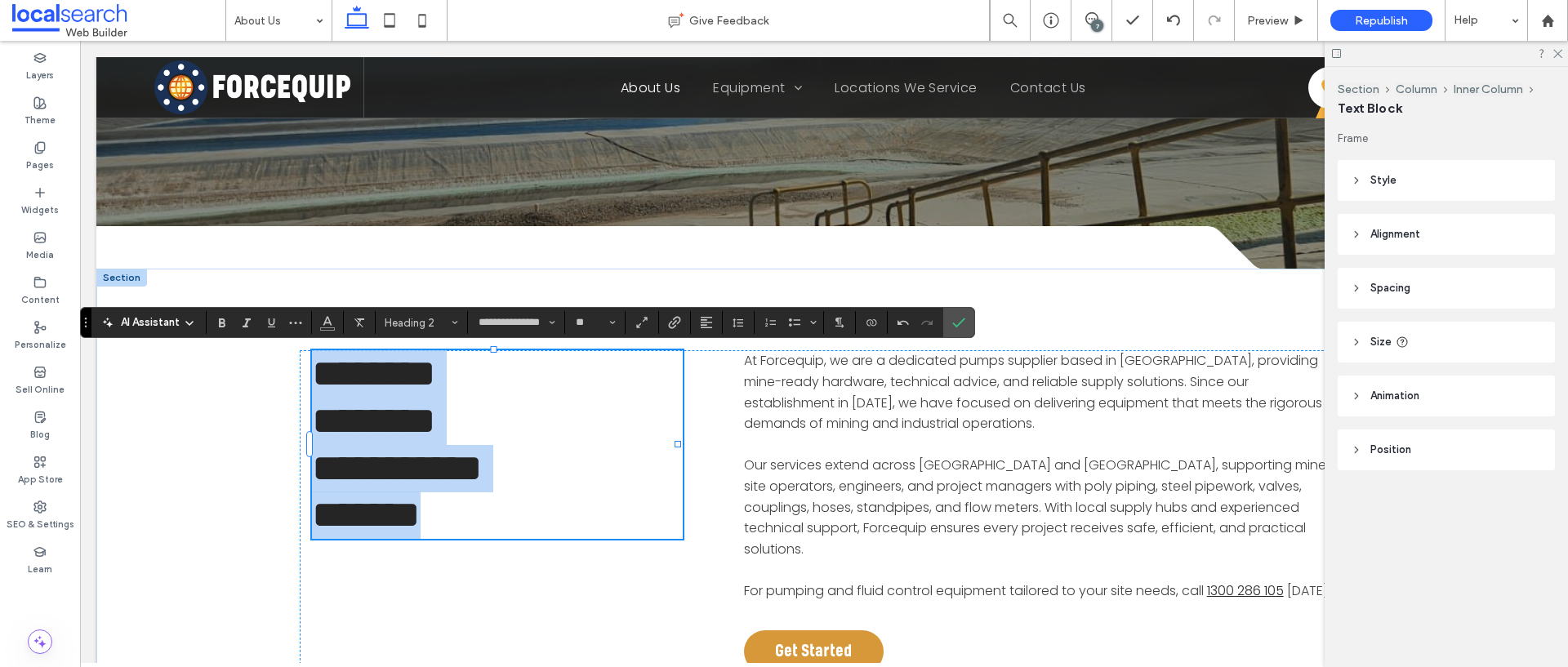
drag, startPoint x: 477, startPoint y: 525, endPoint x: 322, endPoint y: 370, distance: 219.2
click at [322, 370] on div "**********" at bounding box center [495, 444] width 367 height 188
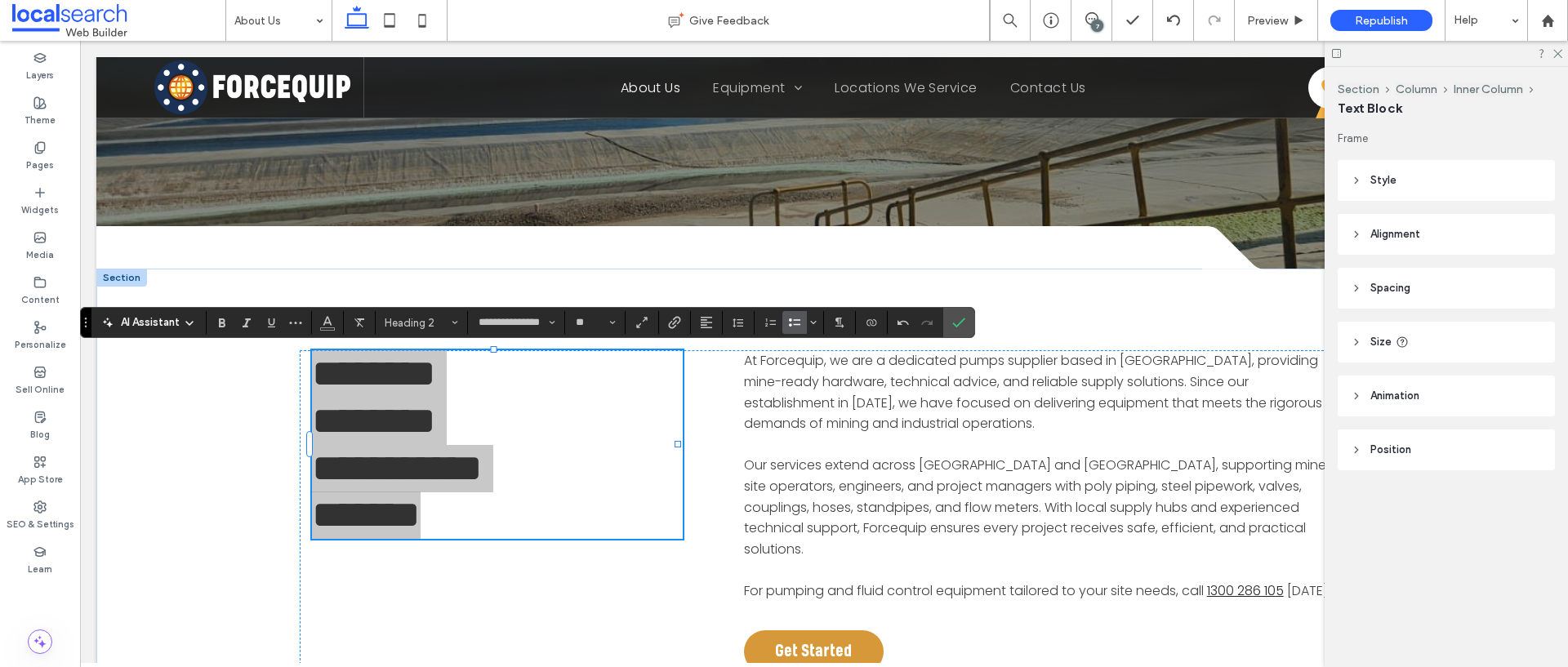
click at [786, 324] on label "Bulleted List" at bounding box center [795, 322] width 25 height 23
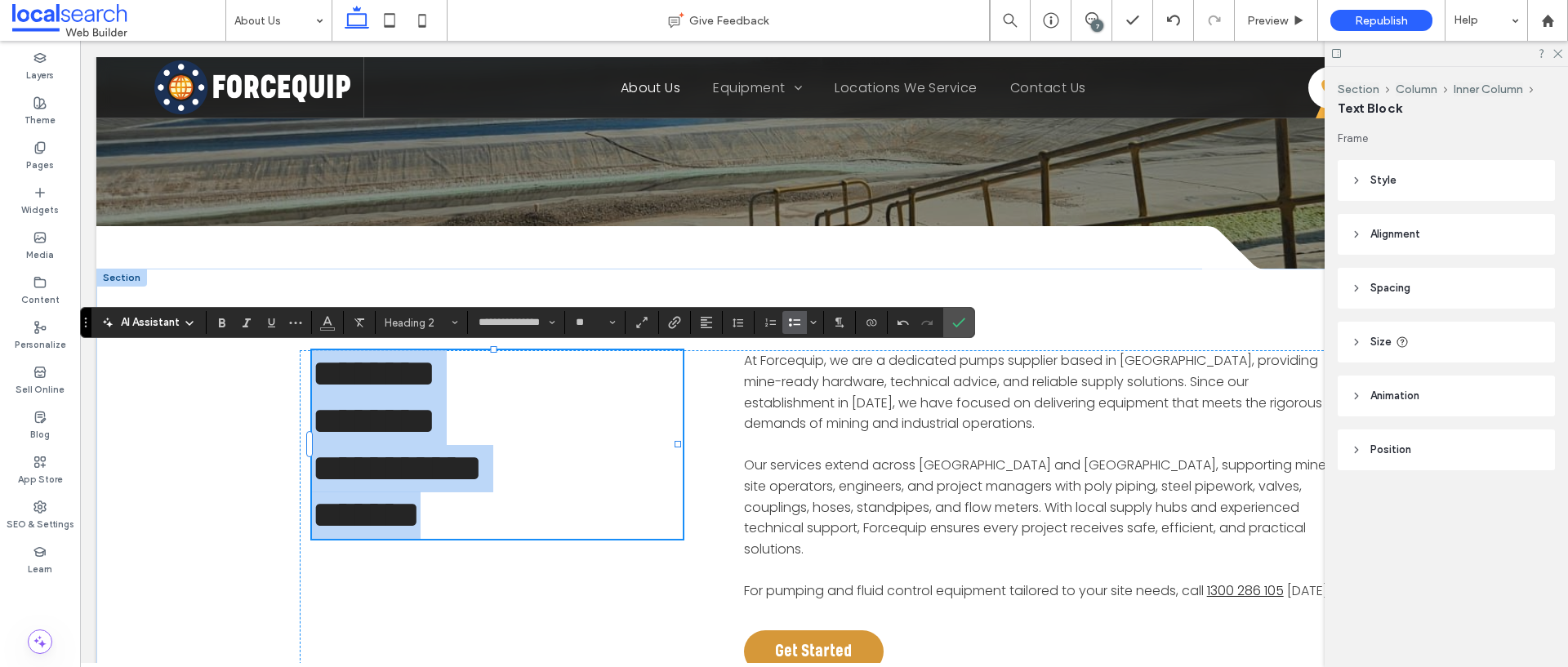
type input "*******"
type input "**"
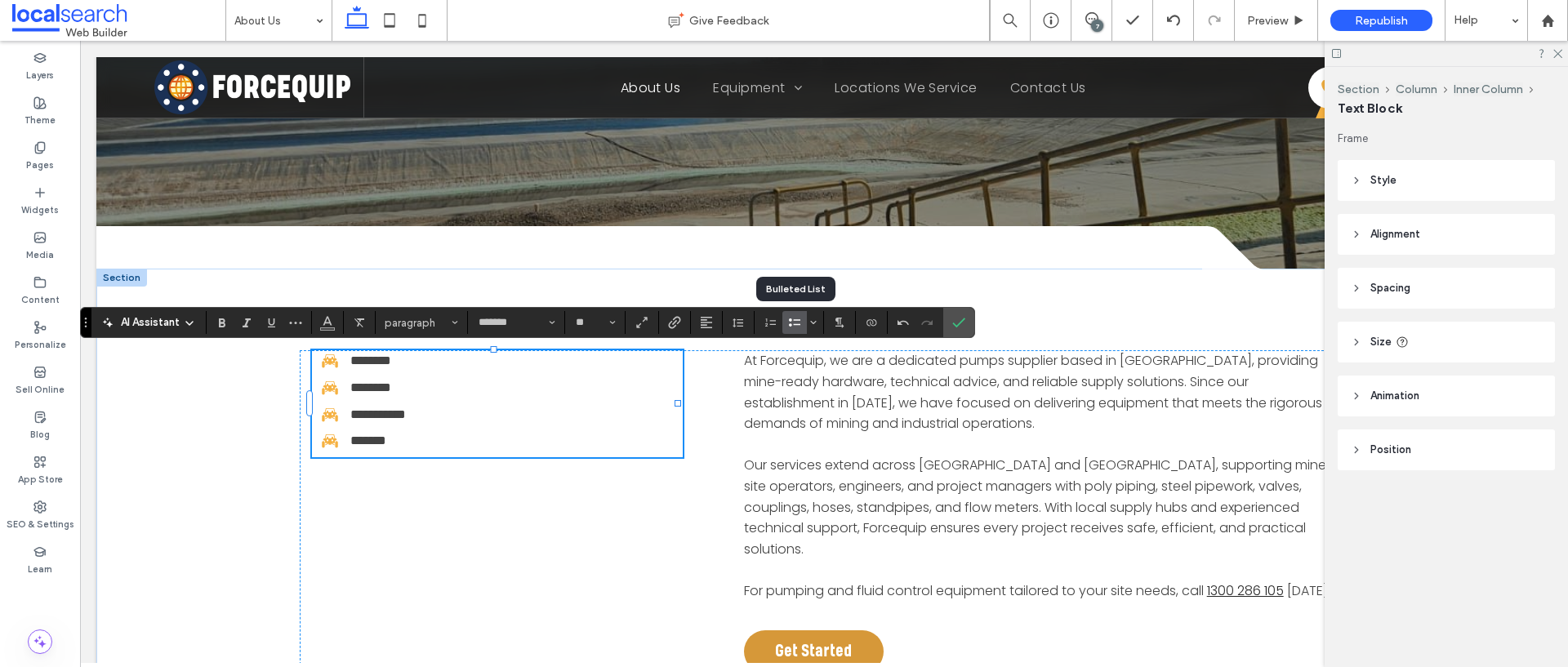
click at [786, 324] on label "Bulleted List" at bounding box center [795, 322] width 25 height 23
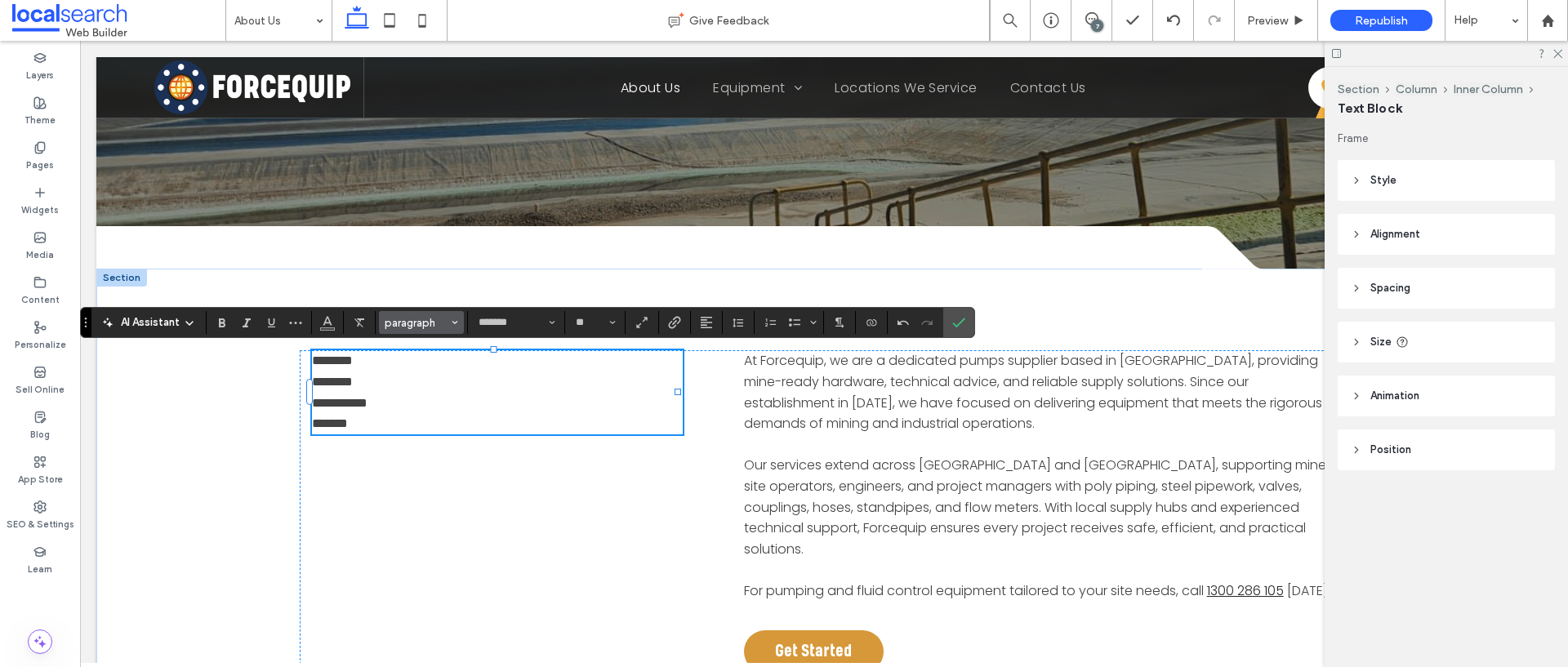
click at [456, 321] on icon "Styles" at bounding box center [455, 322] width 7 height 7
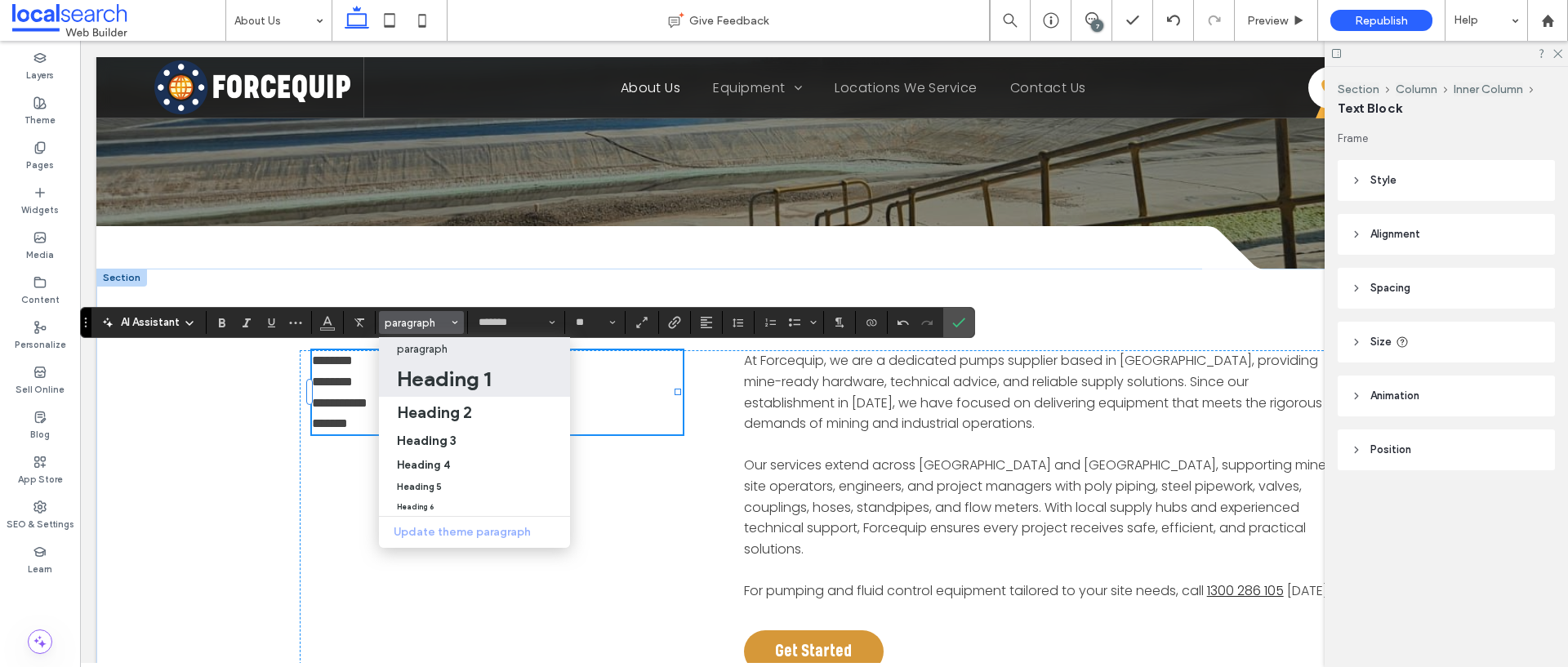
click at [462, 389] on h1 "Heading 1" at bounding box center [444, 379] width 94 height 26
type input "**********"
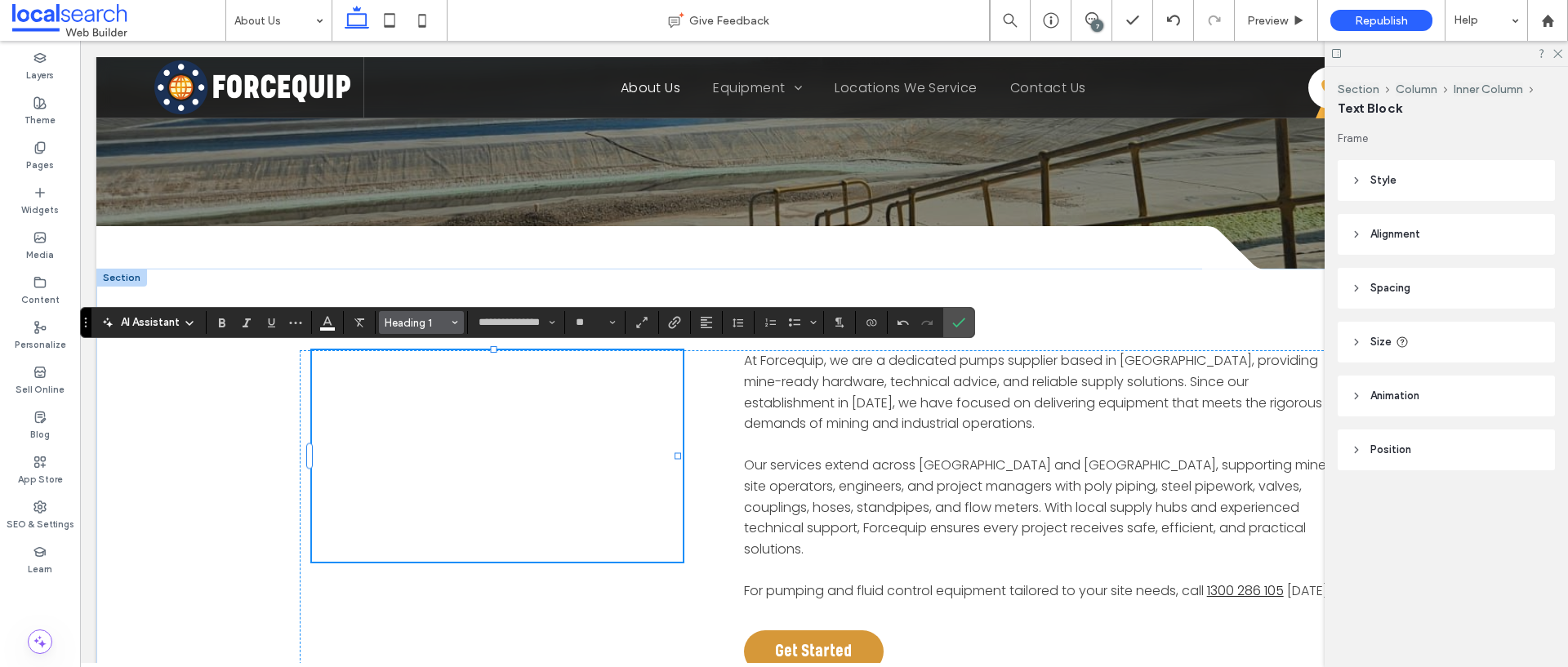
click at [458, 328] on button "Heading 1" at bounding box center [421, 322] width 85 height 23
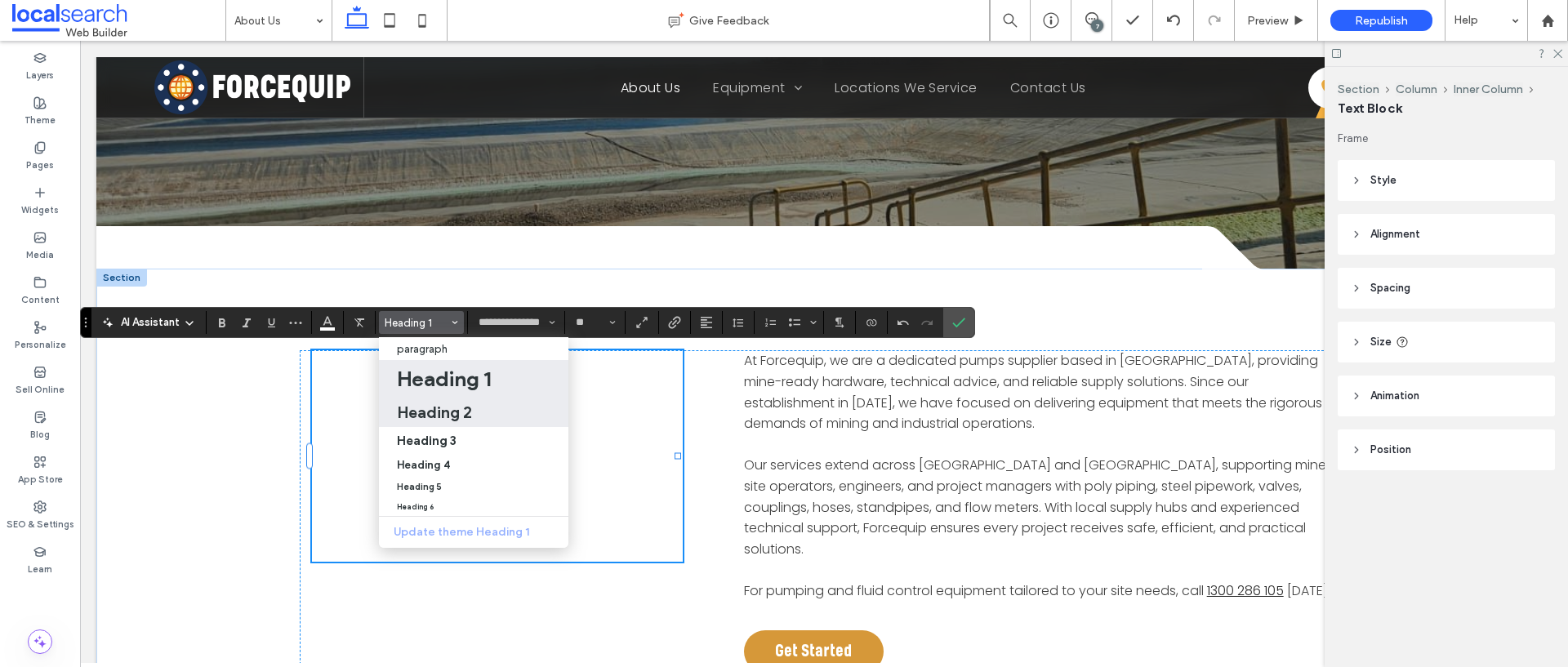
click at [437, 410] on h2 "Heading 2" at bounding box center [434, 412] width 75 height 20
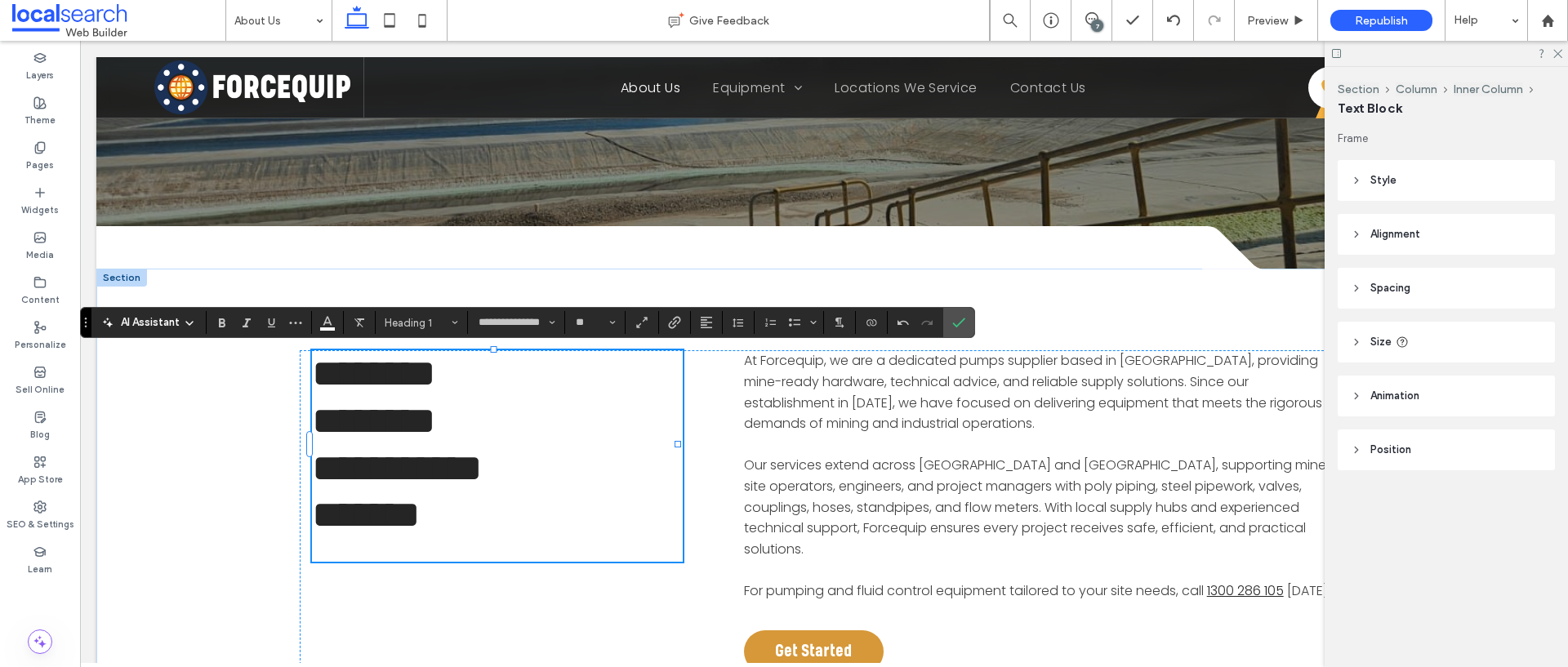
type input "**"
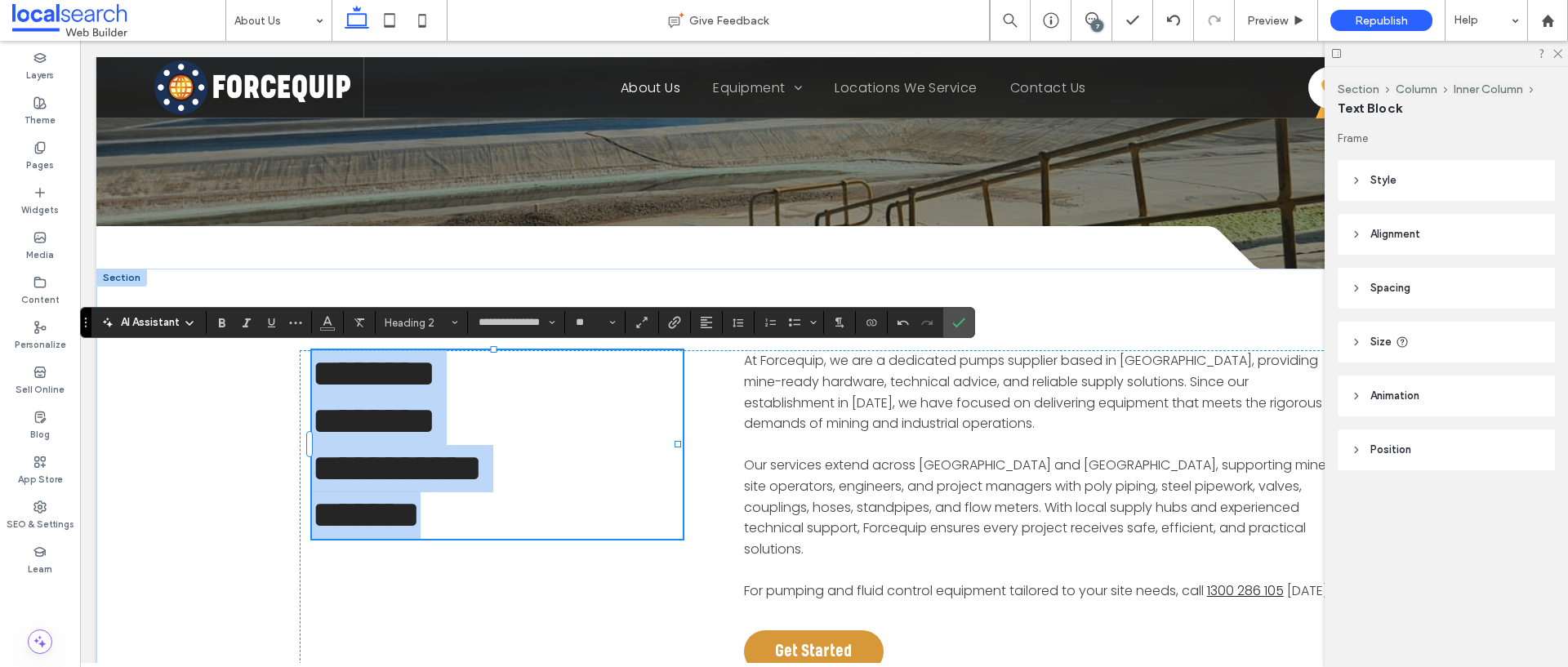
click at [599, 458] on h2 "**********" at bounding box center [495, 468] width 367 height 47
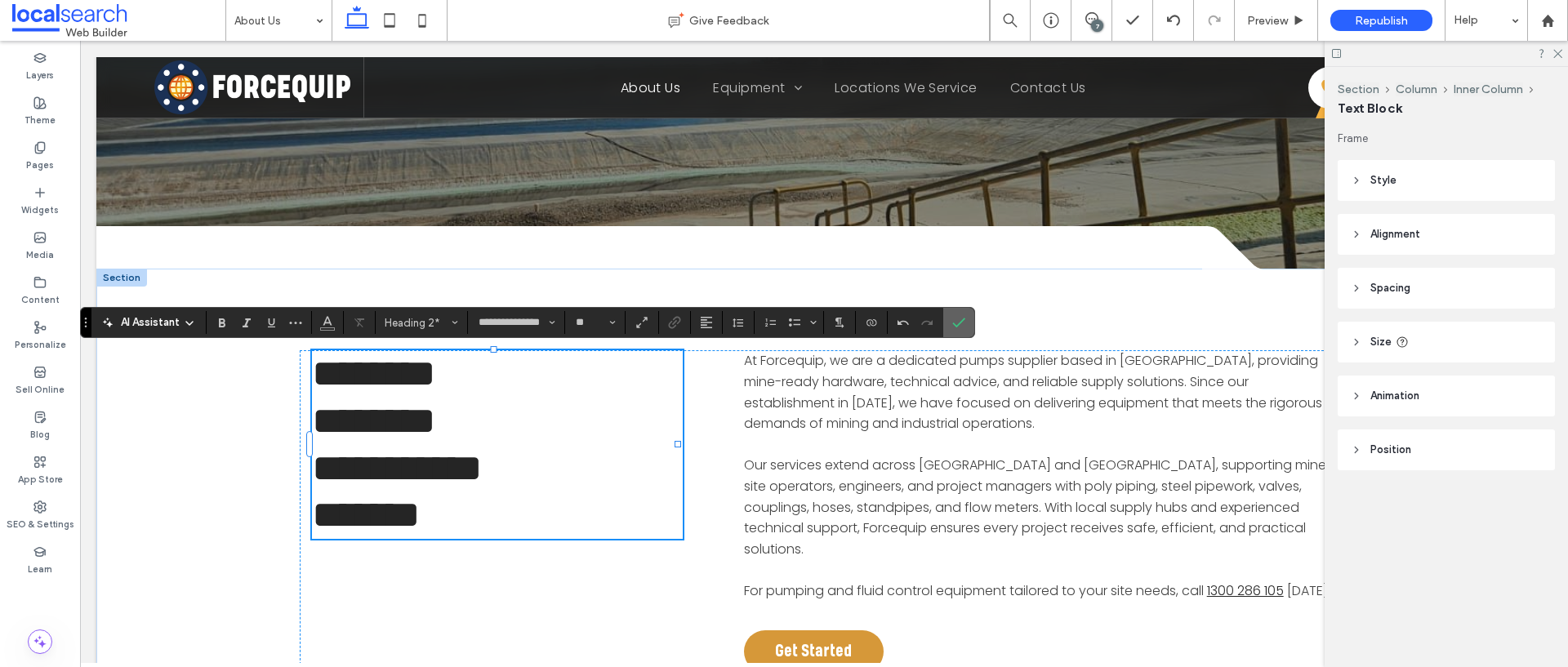
click at [963, 325] on icon "Confirm" at bounding box center [959, 322] width 13 height 13
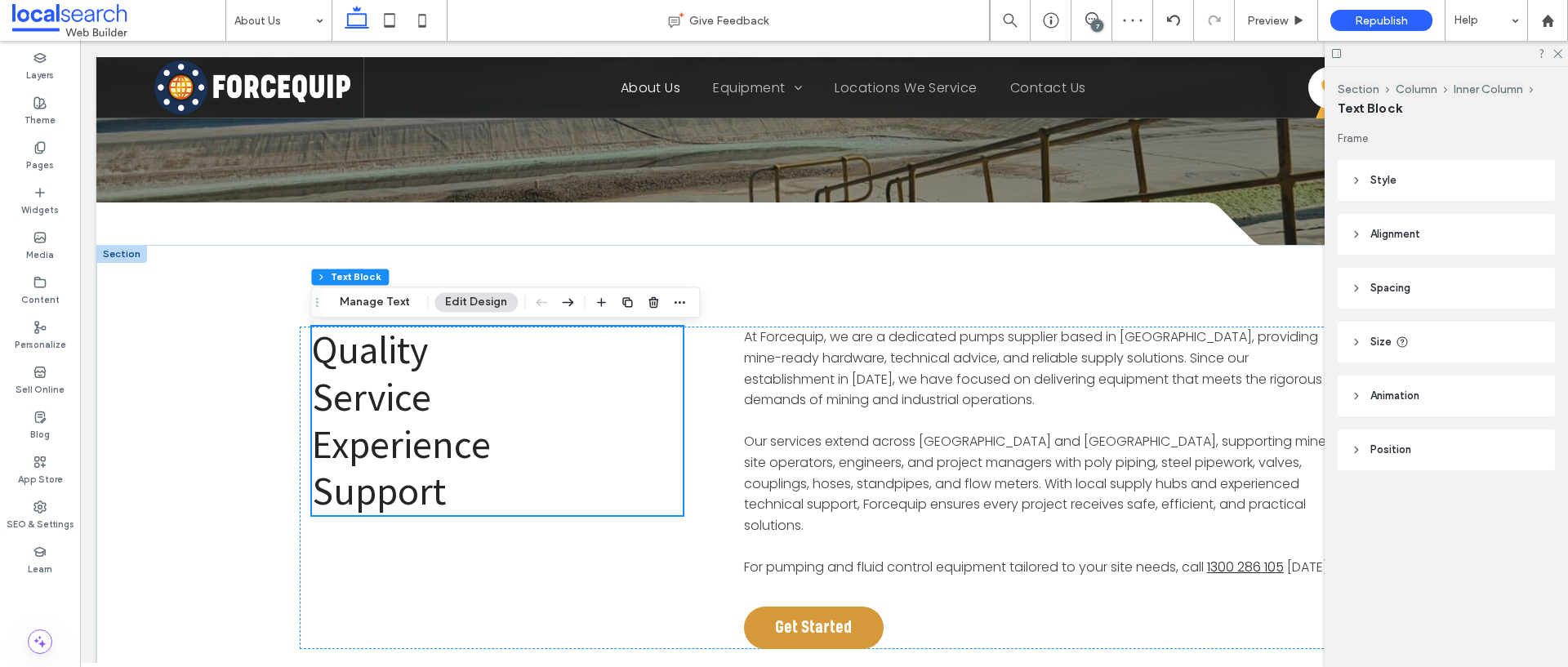
scroll to position [299, 0]
click at [345, 353] on span "Quality" at bounding box center [369, 348] width 116 height 49
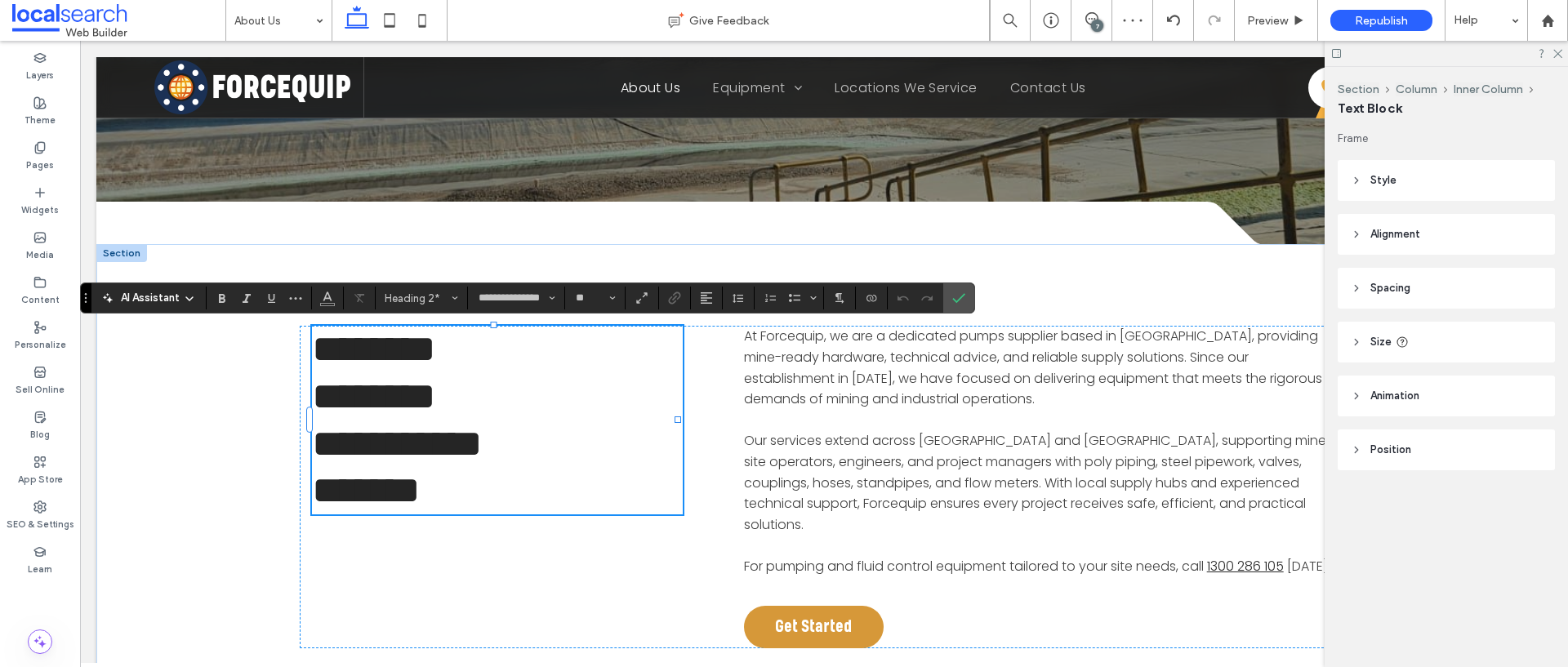
click at [317, 353] on span "*******" at bounding box center [373, 349] width 124 height 39
click at [818, 298] on button "Bulleted list menu" at bounding box center [814, 298] width 13 height 23
click at [566, 425] on h2 "**********" at bounding box center [496, 444] width 370 height 47
click at [1098, 26] on div "7" at bounding box center [1096, 26] width 12 height 12
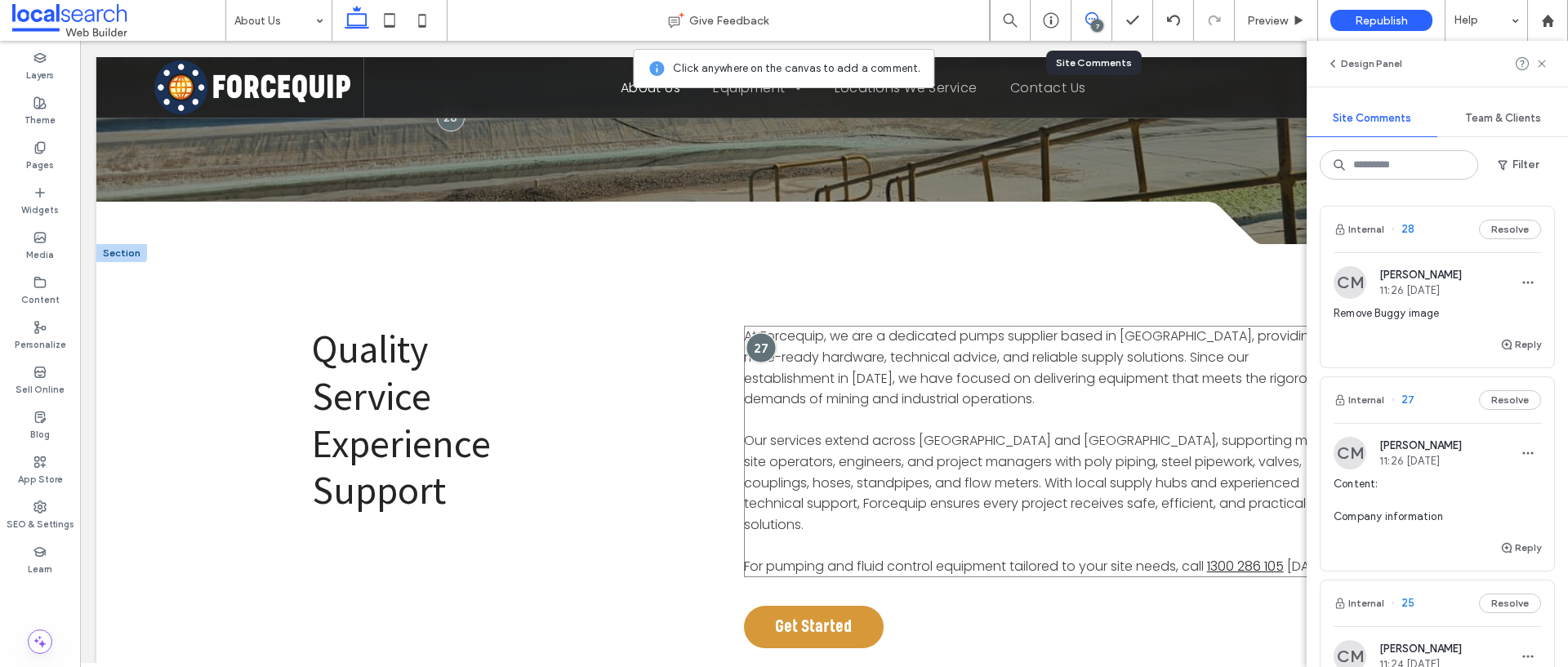
click at [763, 340] on div at bounding box center [760, 347] width 31 height 31
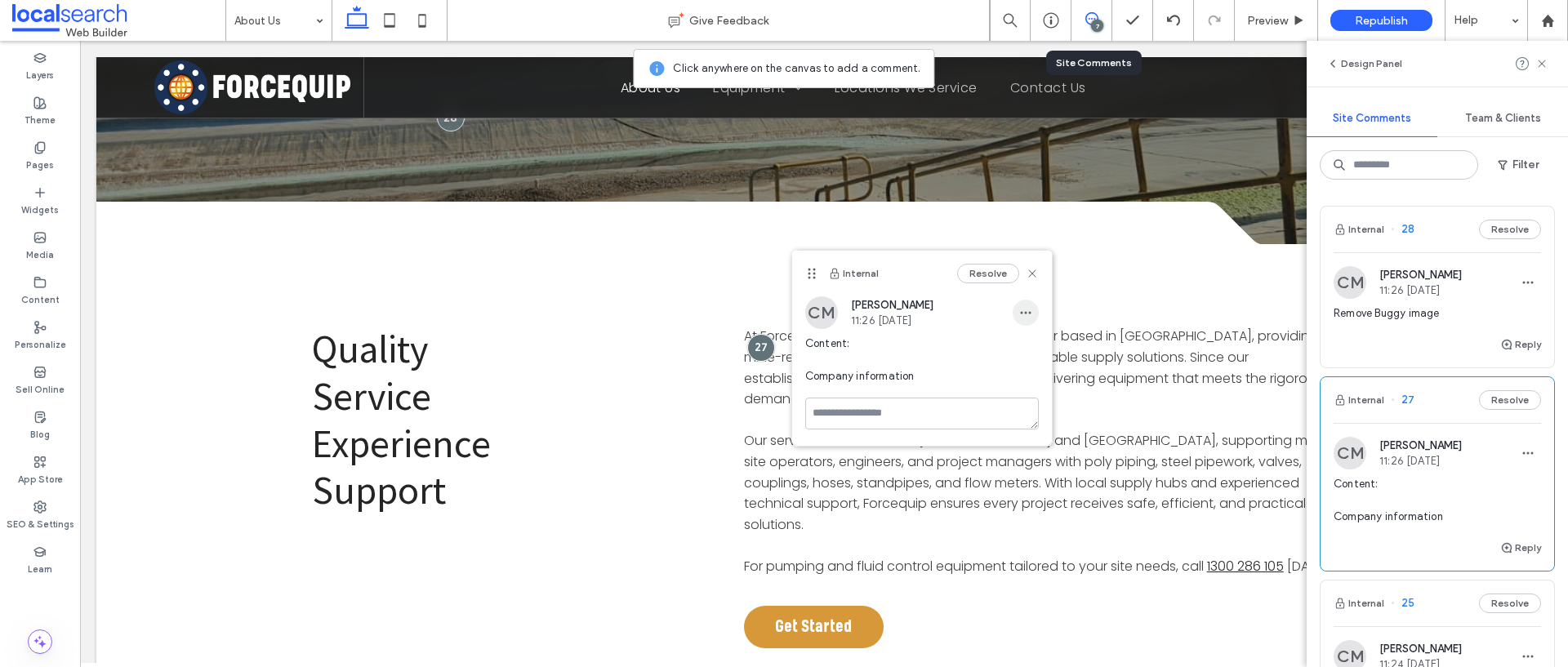
click at [1028, 315] on icon "button" at bounding box center [1026, 312] width 13 height 13
click at [1026, 344] on div "Edit" at bounding box center [1086, 355] width 145 height 31
drag, startPoint x: 939, startPoint y: 408, endPoint x: 805, endPoint y: 405, distance: 134.0
click at [805, 405] on textarea "**********" at bounding box center [922, 393] width 233 height 82
type textarea "**********"
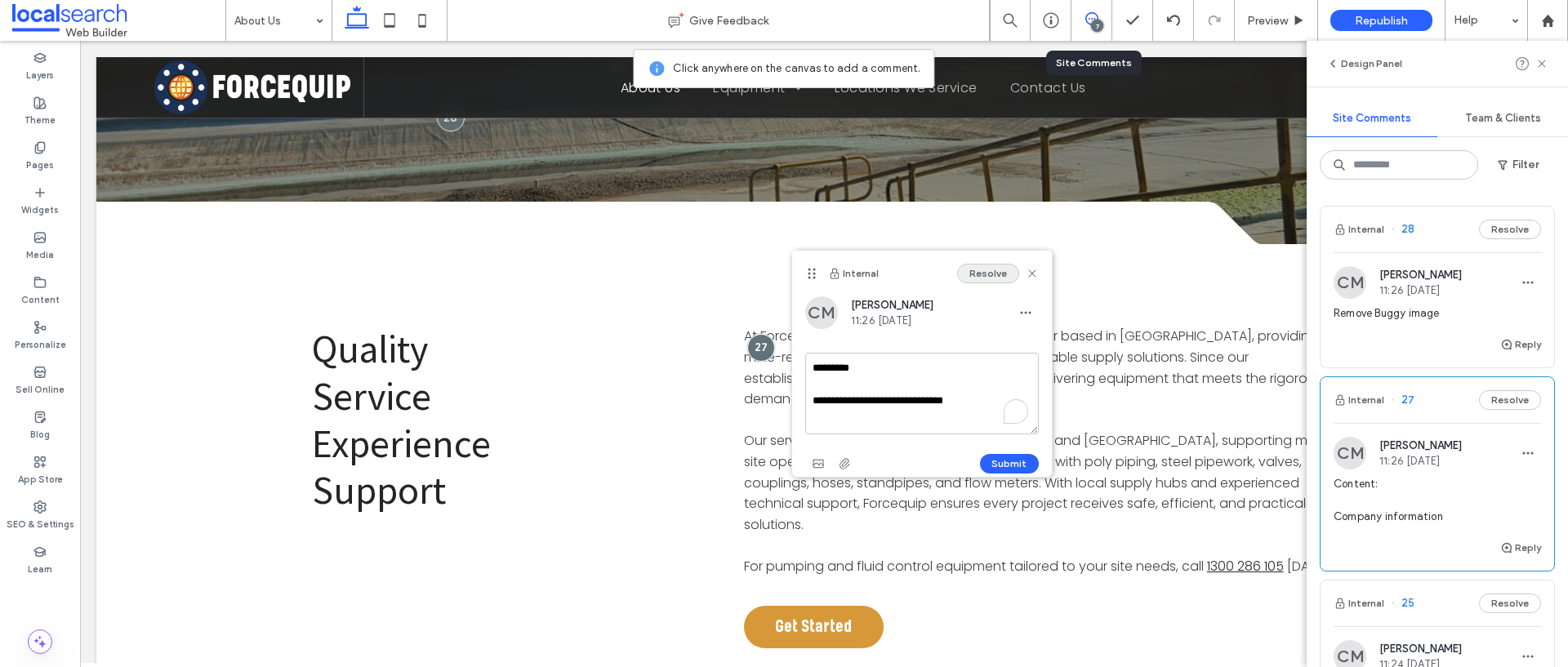
click at [988, 277] on button "Resolve" at bounding box center [988, 274] width 62 height 20
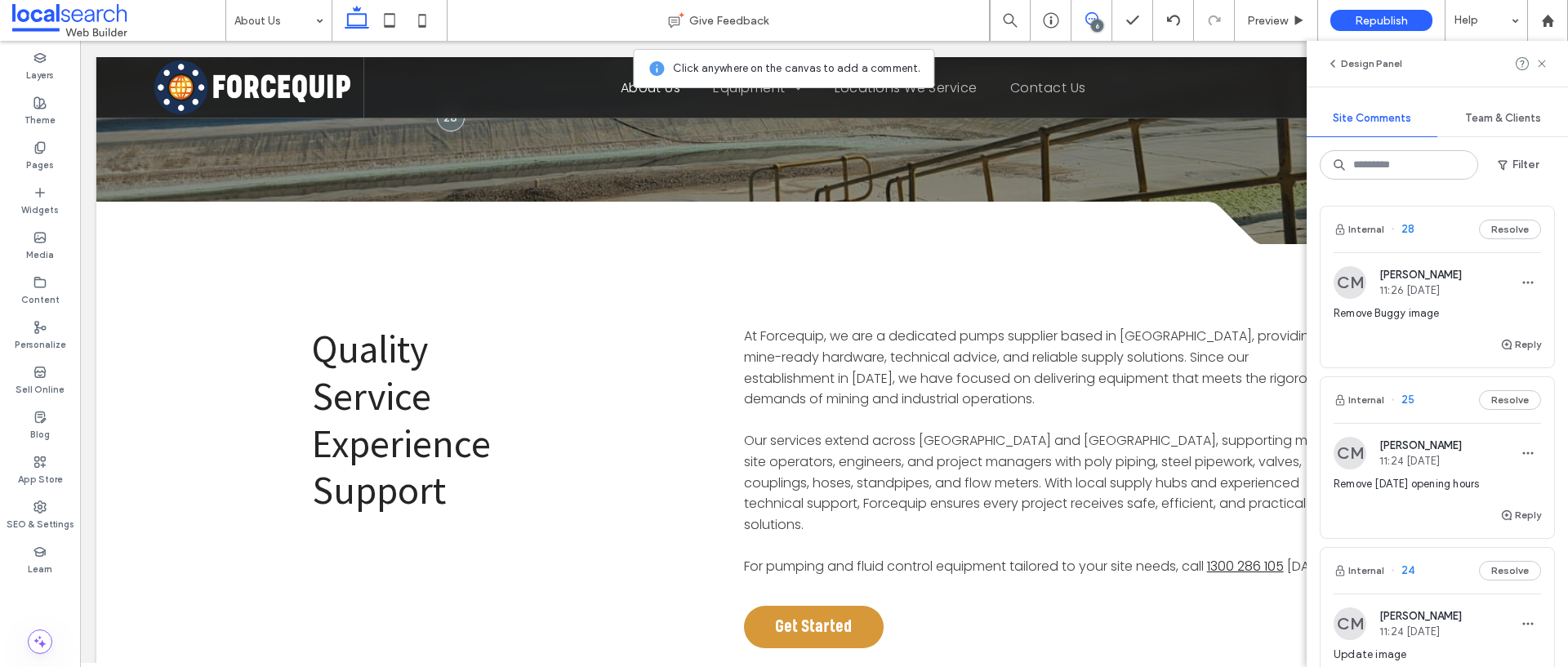
click at [1097, 24] on div "6" at bounding box center [1096, 26] width 12 height 12
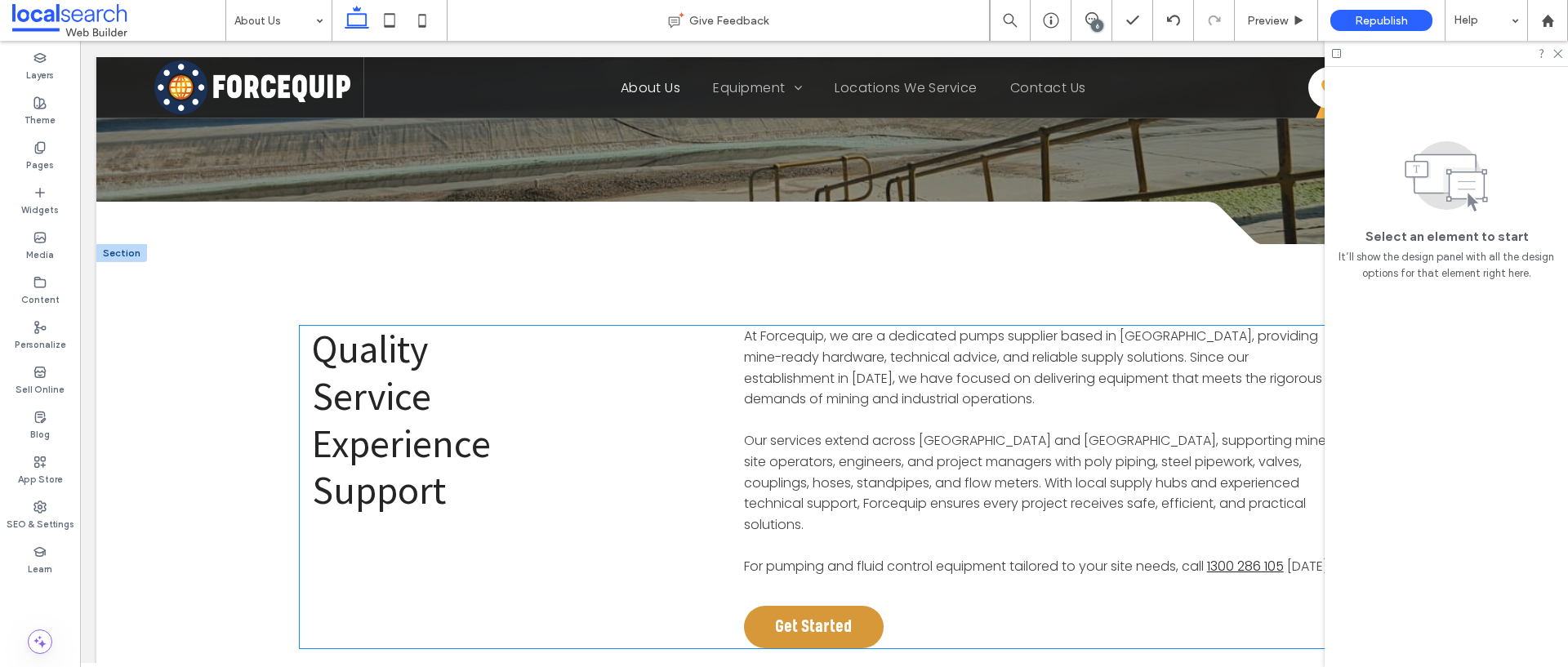
click at [844, 565] on span "For pumping and fluid control equipment tailored to your site needs, call" at bounding box center [974, 566] width 460 height 19
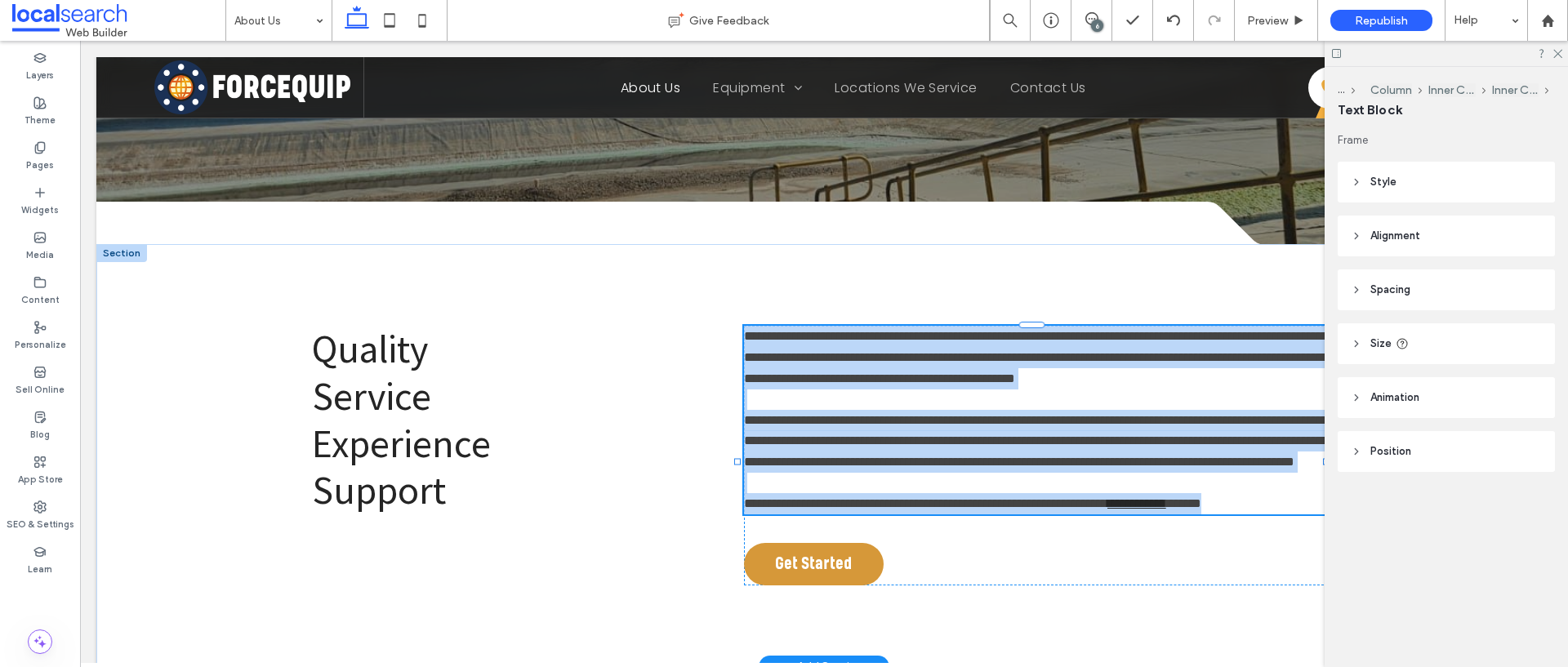
type input "*******"
type input "**"
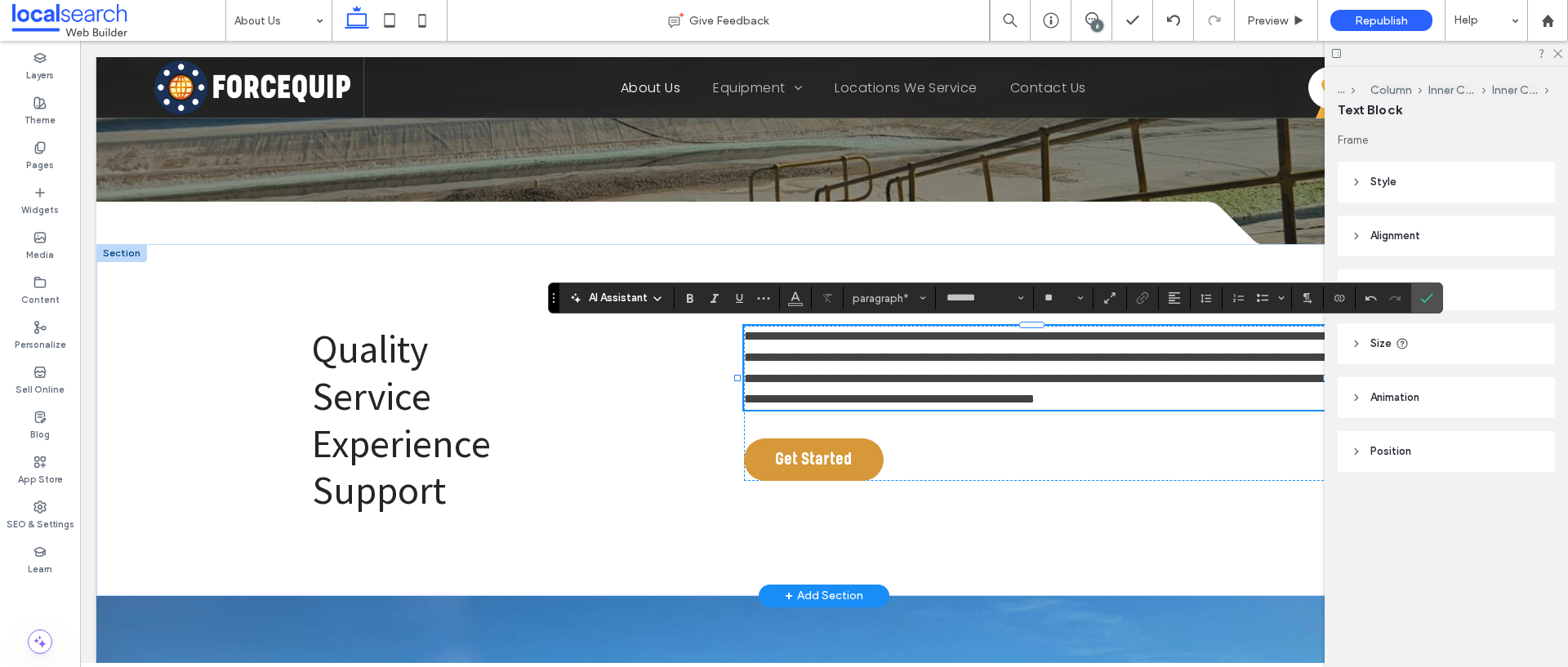
click at [1072, 359] on span "**********" at bounding box center [1038, 367] width 589 height 75
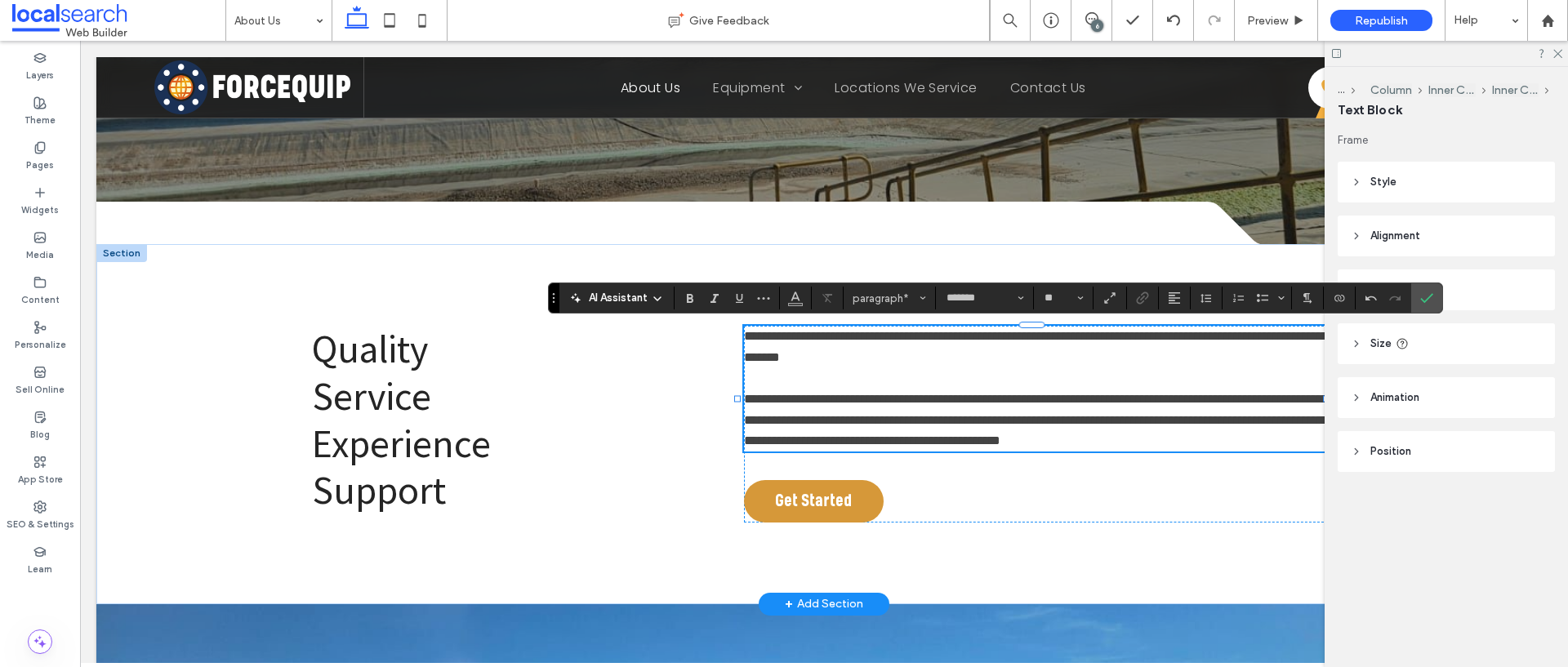
click at [869, 440] on span "**********" at bounding box center [1038, 419] width 589 height 54
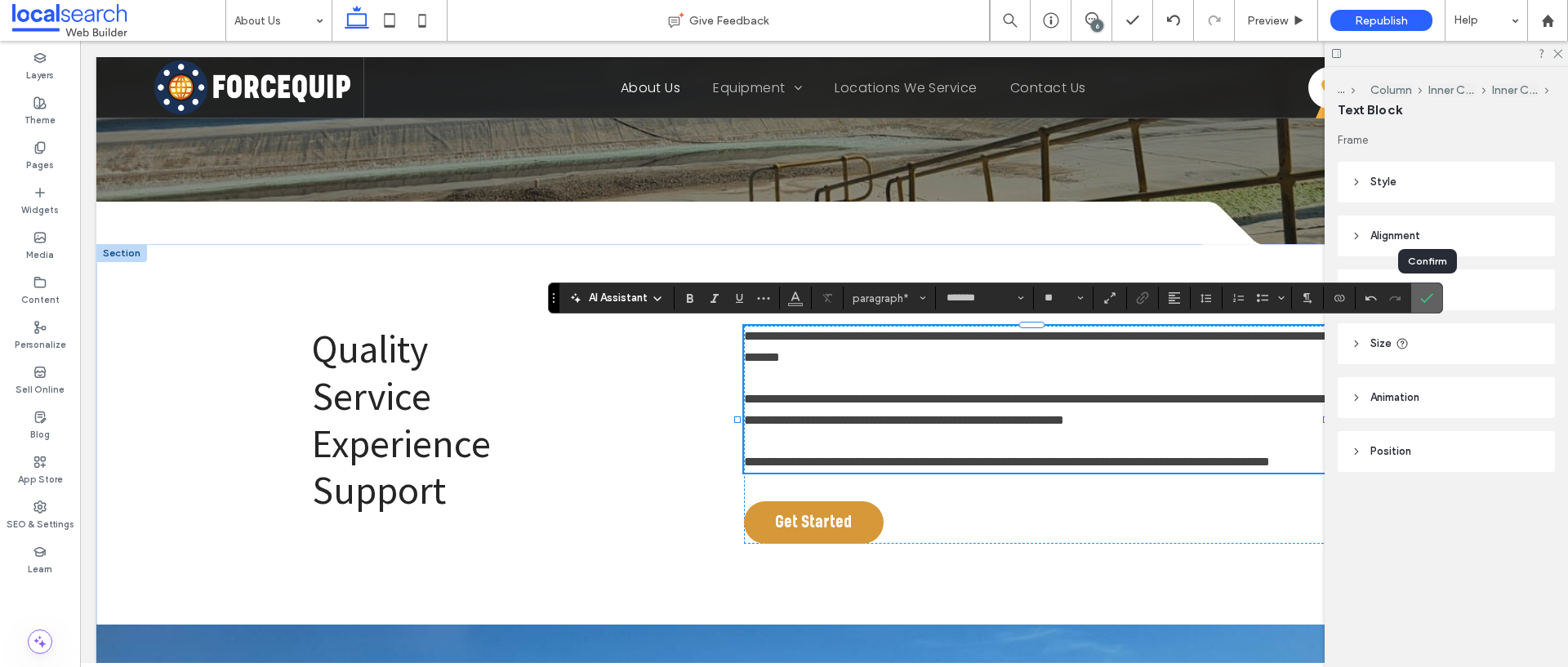
click at [1431, 294] on icon "Confirm" at bounding box center [1426, 298] width 13 height 13
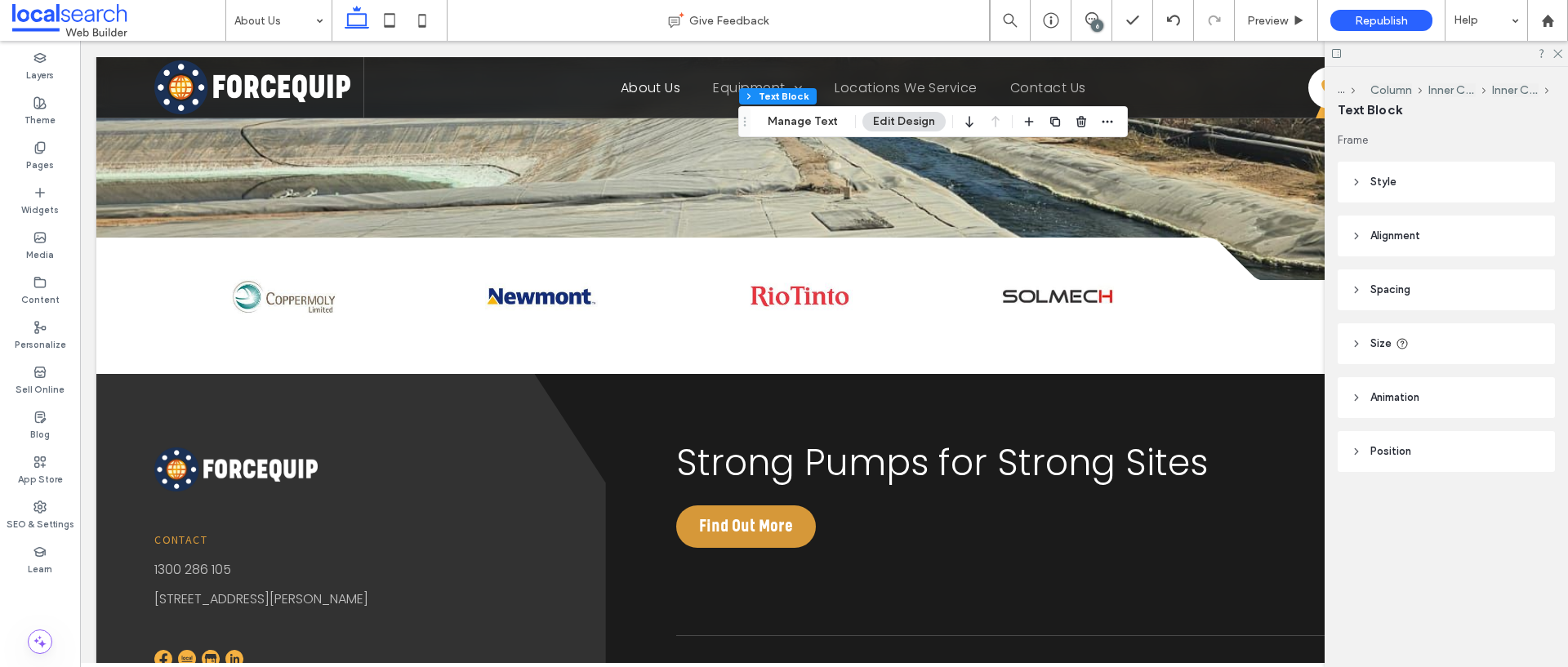
scroll to position [1151, 0]
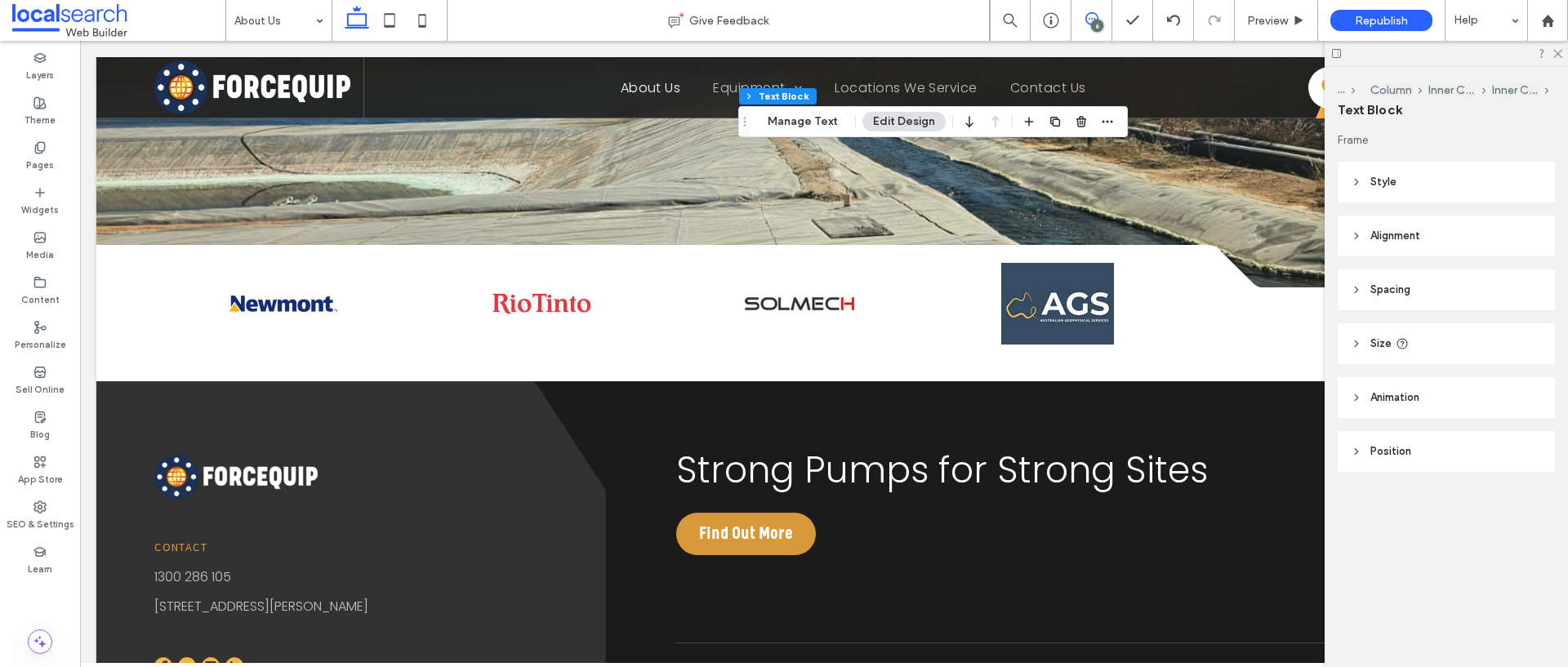
click at [1093, 17] on icon at bounding box center [1091, 19] width 13 height 13
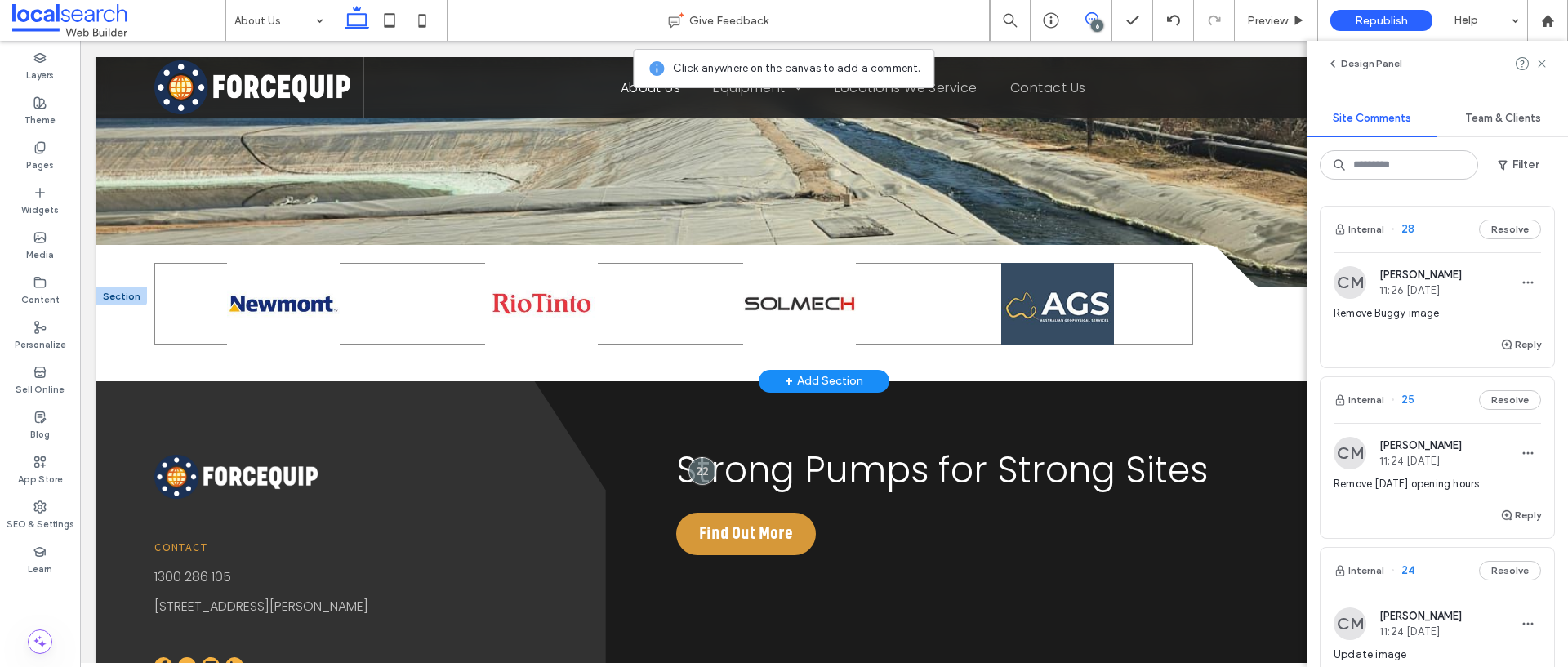
click at [1021, 289] on img at bounding box center [1058, 303] width 163 height 82
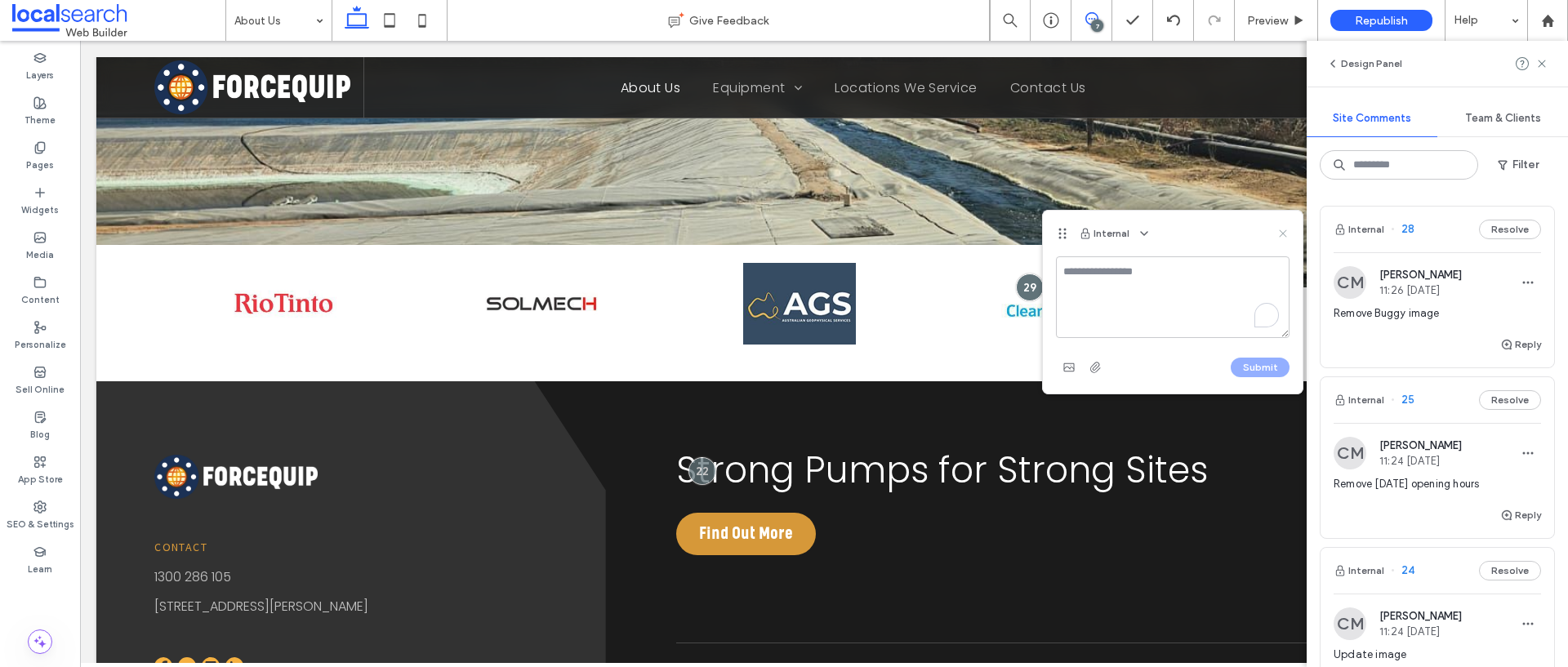
click at [1286, 230] on icon at bounding box center [1283, 233] width 13 height 13
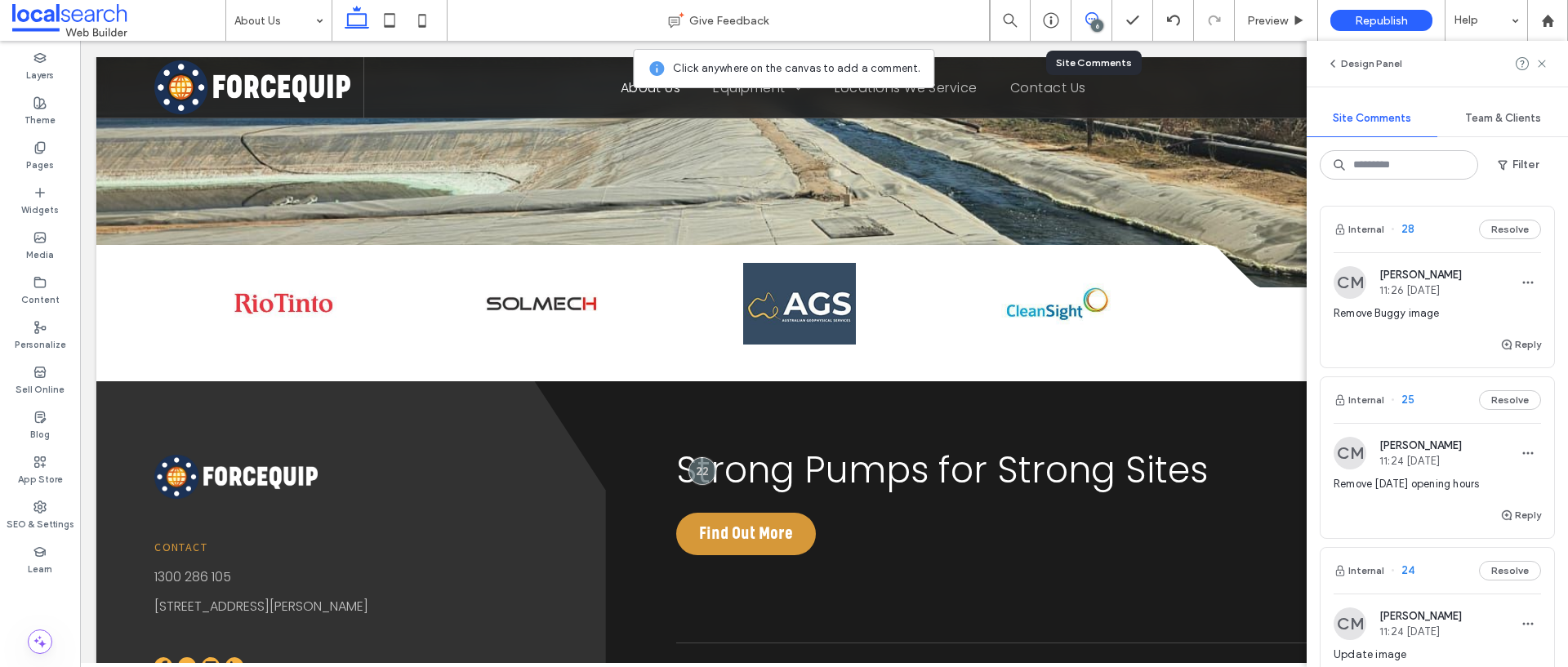
click at [1089, 32] on div "6" at bounding box center [1091, 21] width 41 height 41
click at [744, 304] on img at bounding box center [800, 303] width 163 height 82
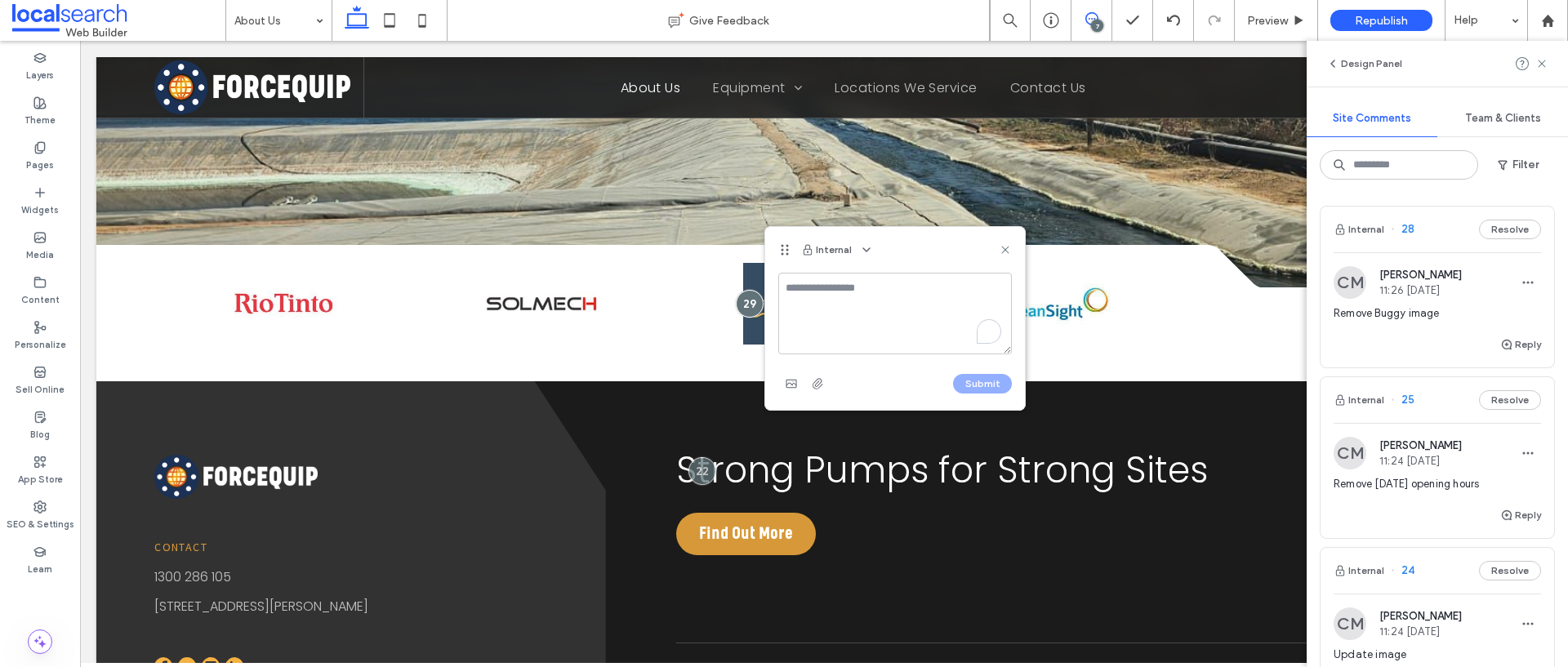
click at [1012, 251] on div "Internal" at bounding box center [894, 249] width 260 height 45
click at [1099, 22] on div "7" at bounding box center [1096, 26] width 12 height 12
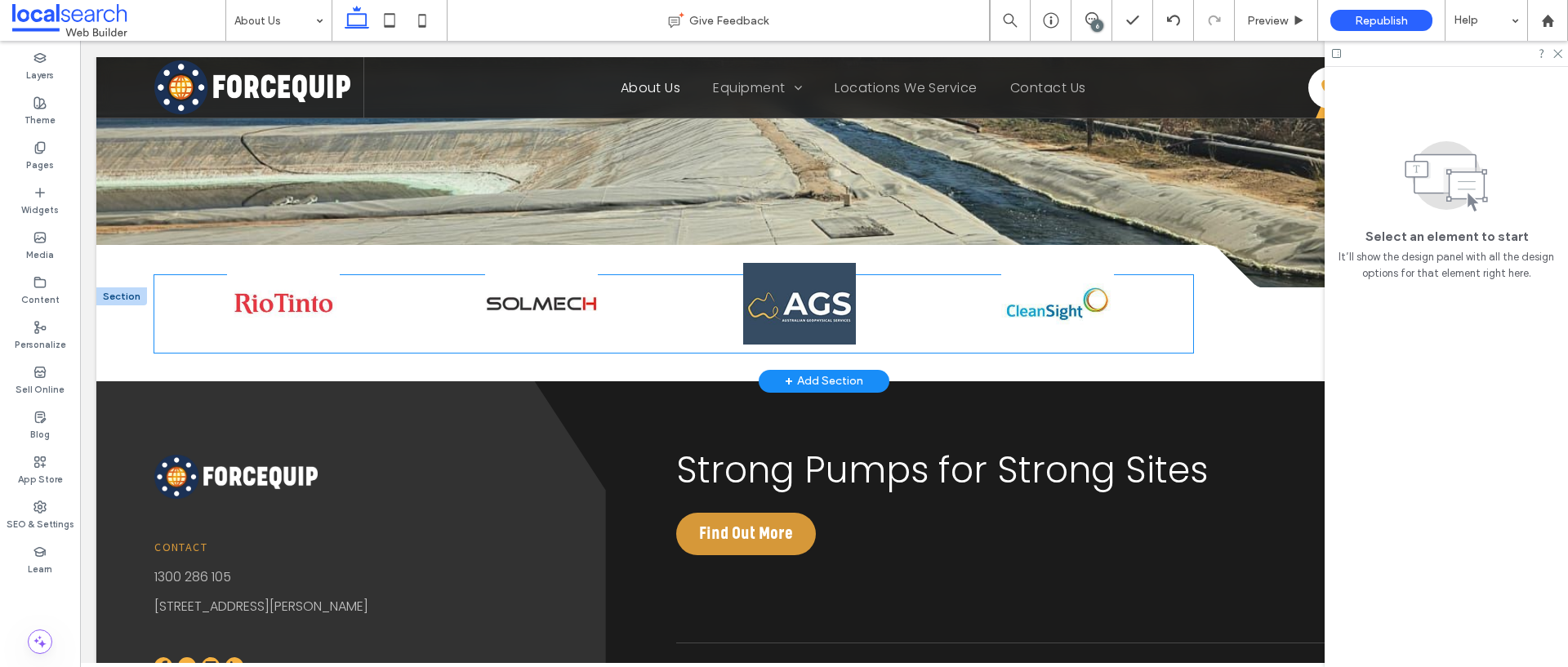
click at [818, 337] on img at bounding box center [800, 303] width 163 height 82
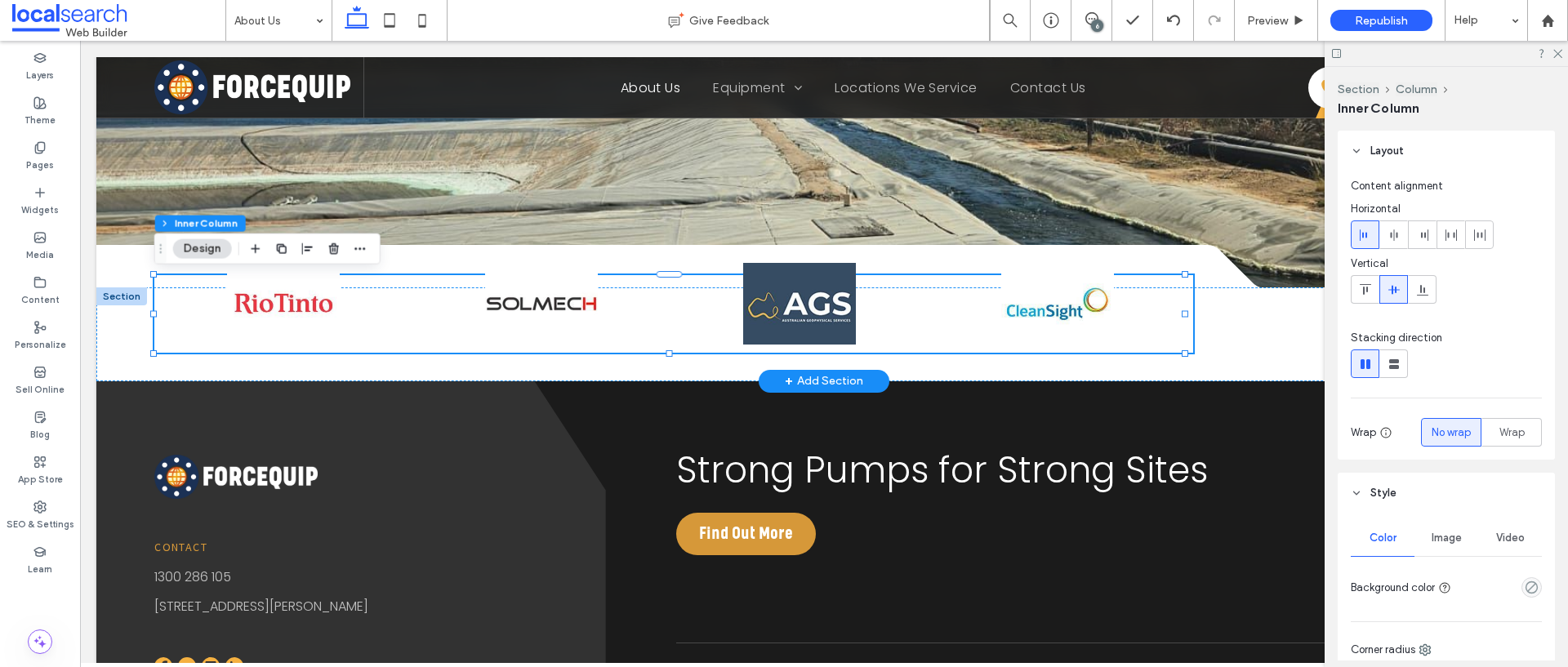
click at [831, 322] on img at bounding box center [800, 303] width 163 height 82
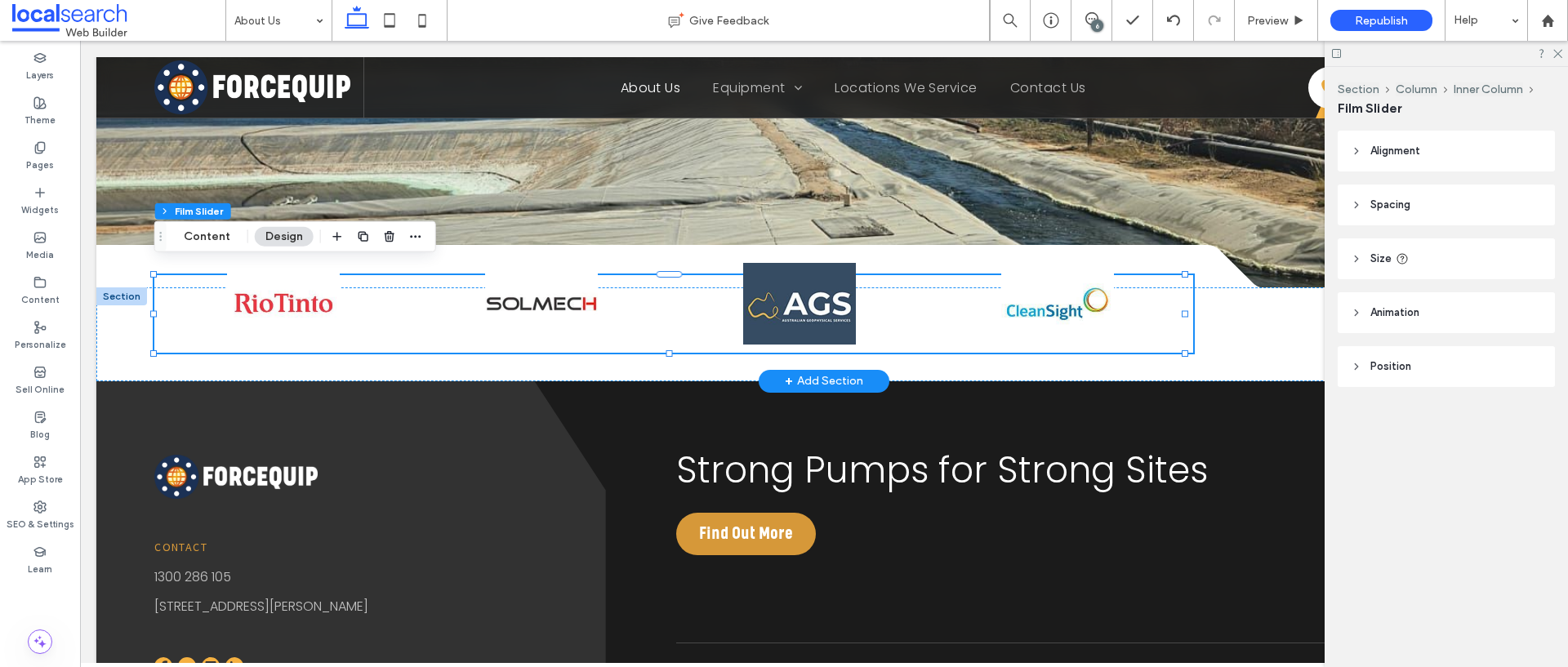
click at [831, 322] on img at bounding box center [800, 303] width 163 height 82
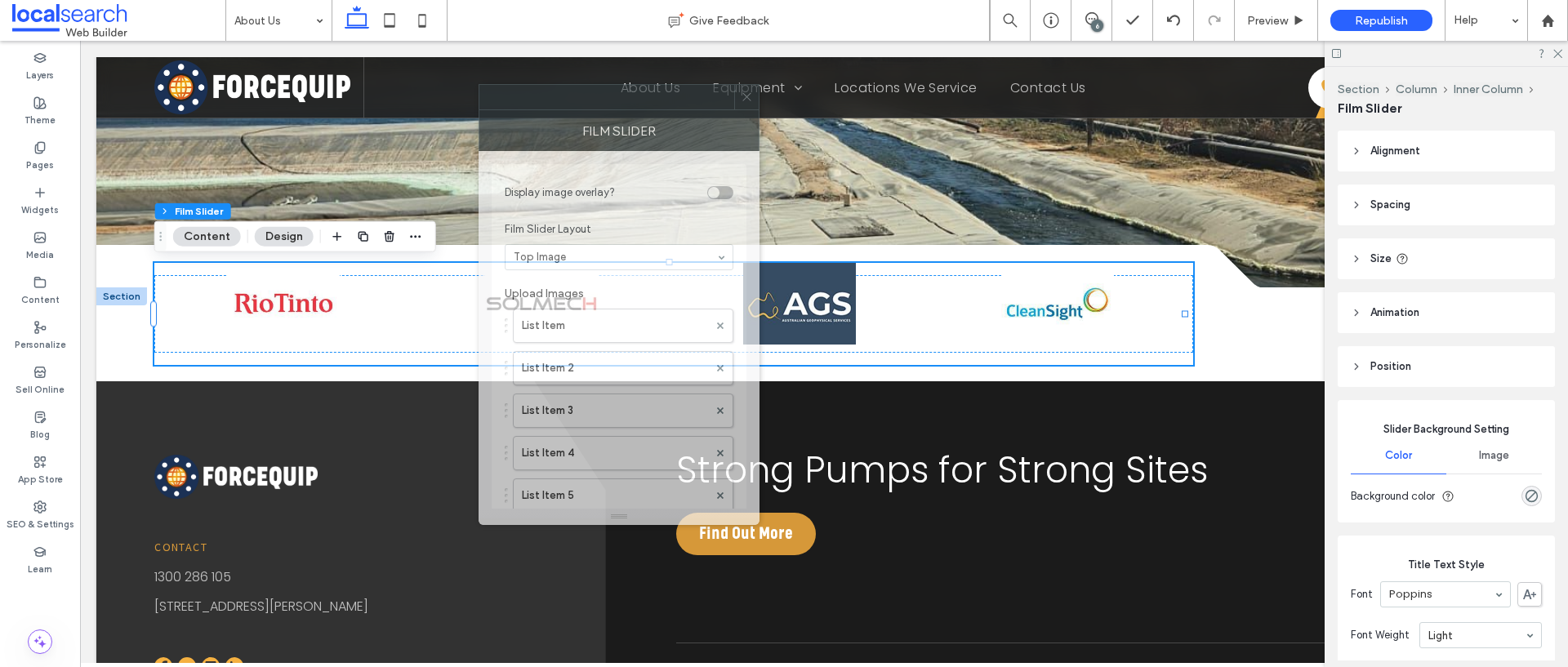
drag, startPoint x: 1409, startPoint y: 135, endPoint x: 605, endPoint y: 73, distance: 806.4
click at [607, 85] on div at bounding box center [606, 97] width 255 height 25
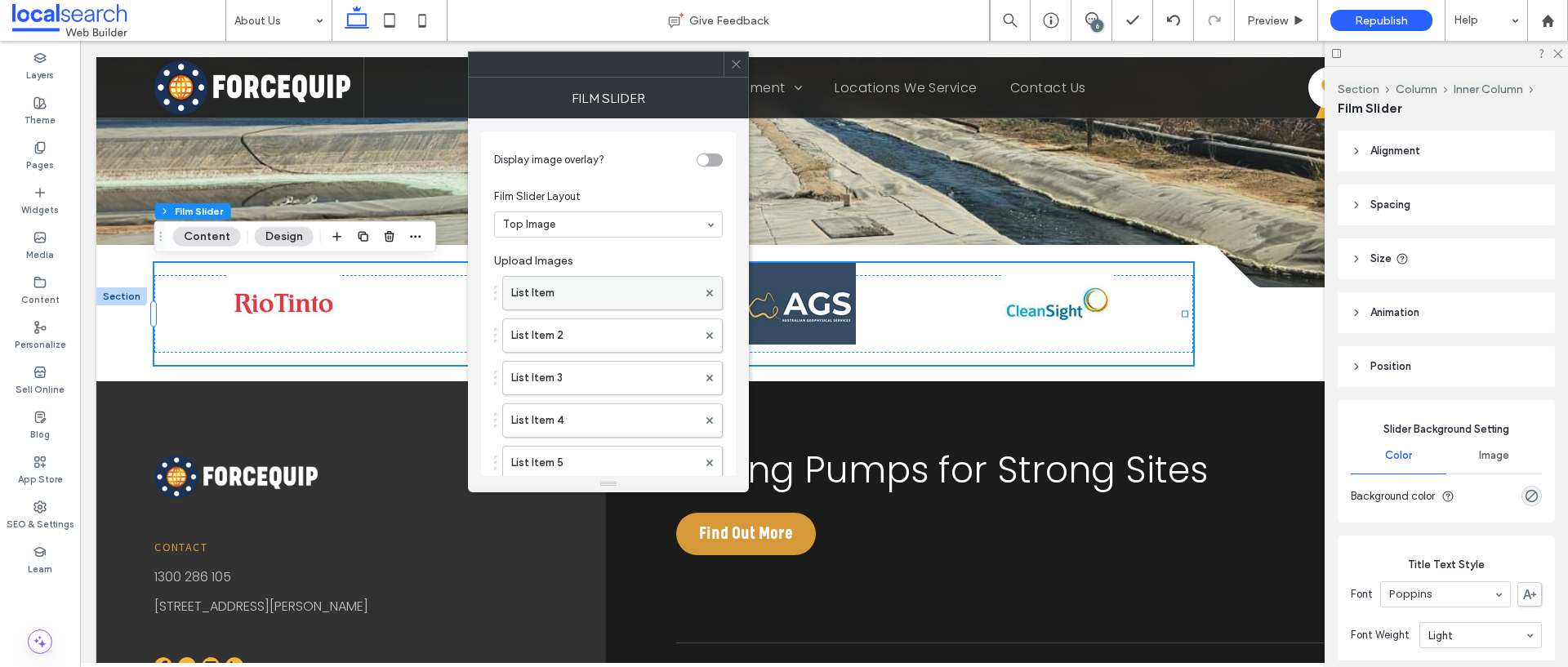
click at [558, 284] on label "List Item" at bounding box center [604, 294] width 186 height 33
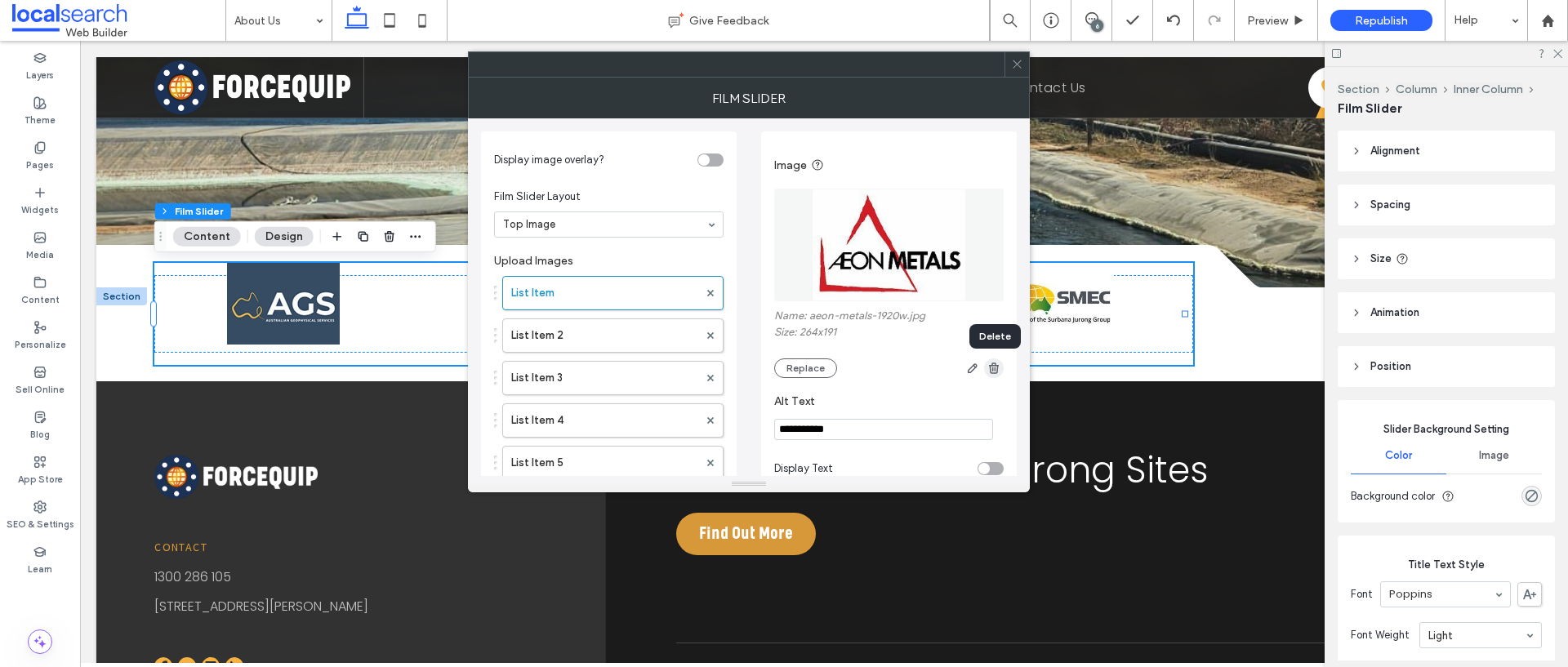
click at [993, 366] on icon "button" at bounding box center [993, 369] width 13 height 13
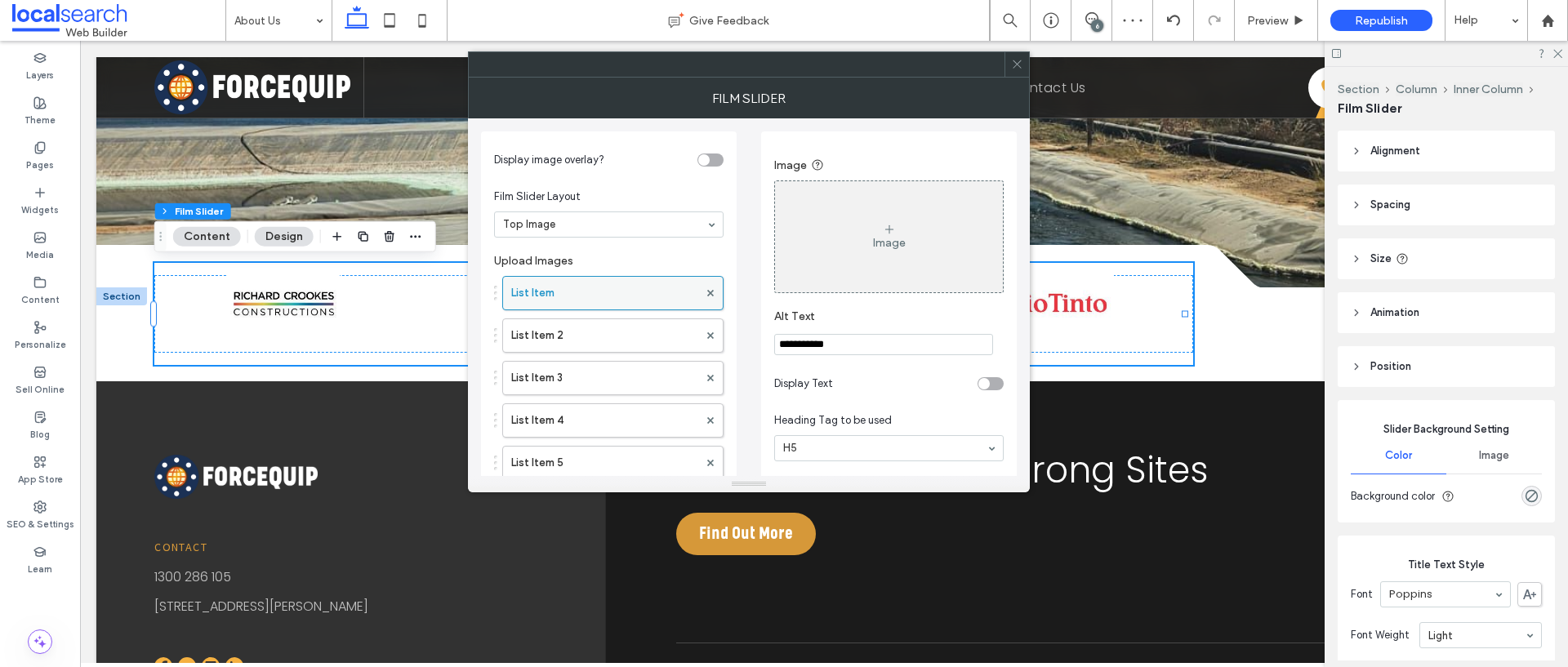
click at [714, 292] on div at bounding box center [711, 294] width 25 height 25
click at [711, 294] on use at bounding box center [711, 293] width 7 height 7
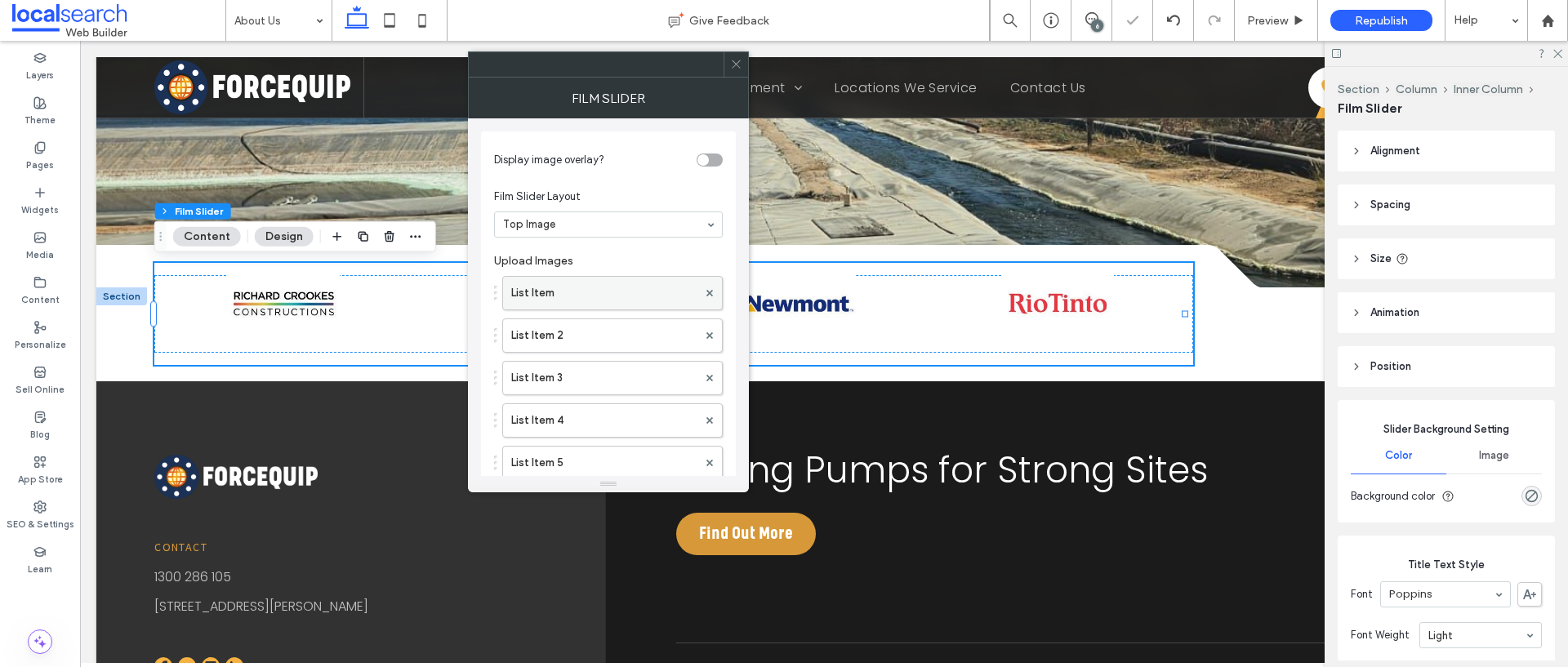
click at [571, 294] on label "List Item" at bounding box center [604, 294] width 186 height 33
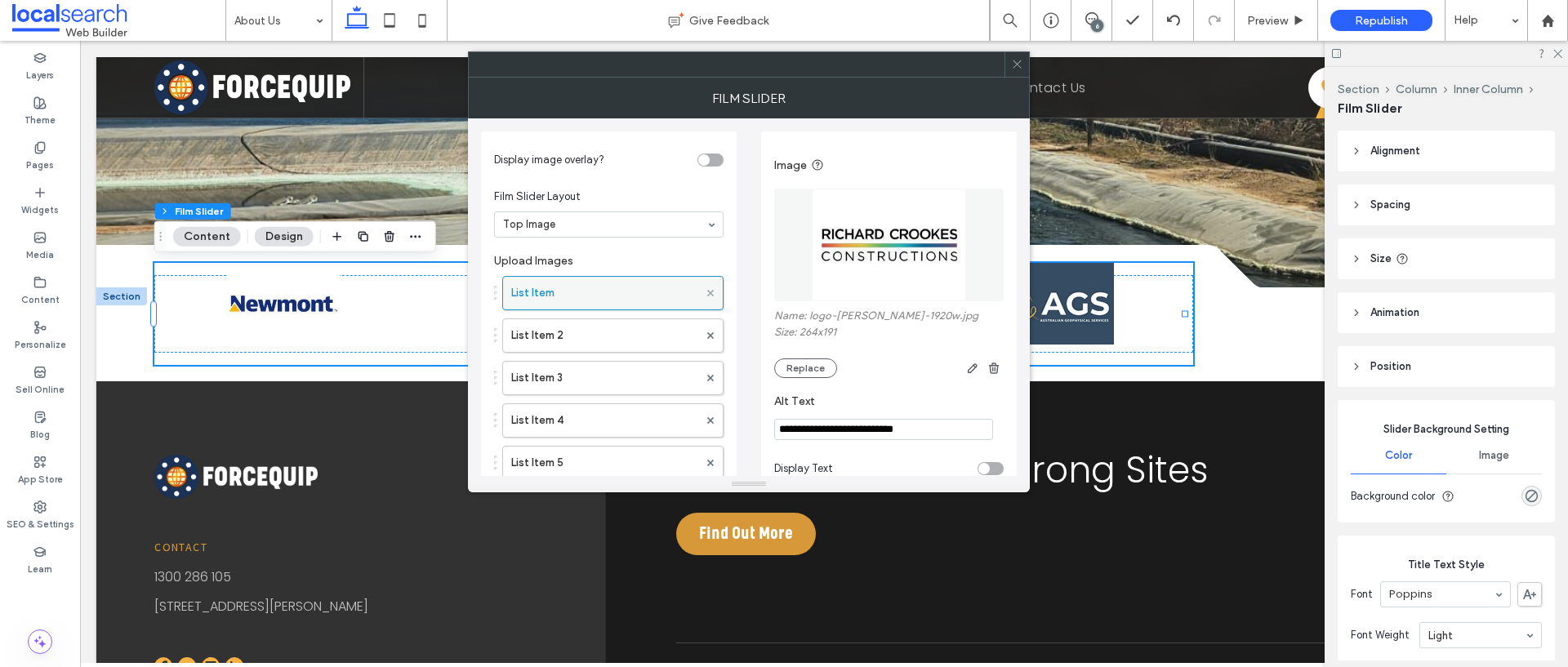
click at [709, 290] on icon at bounding box center [711, 294] width 7 height 7
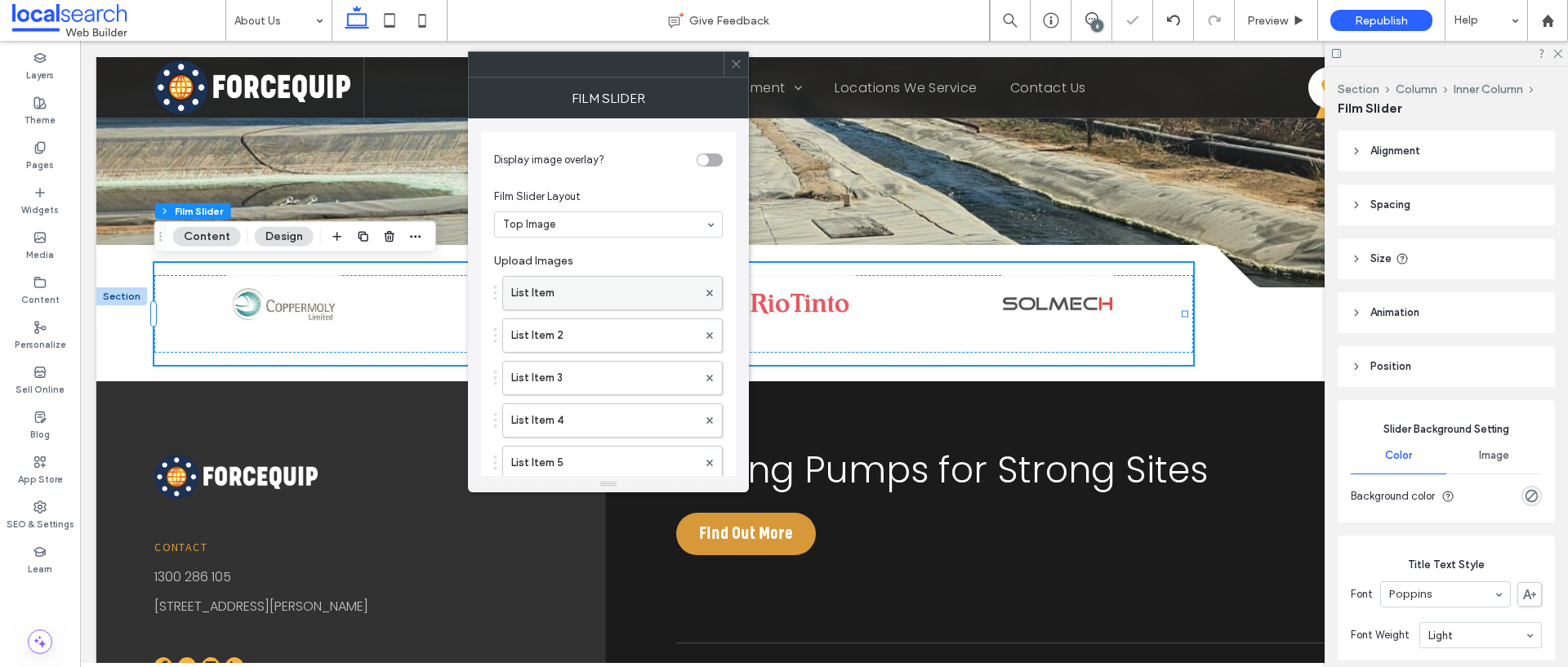
click at [583, 298] on label "List Item" at bounding box center [604, 294] width 186 height 33
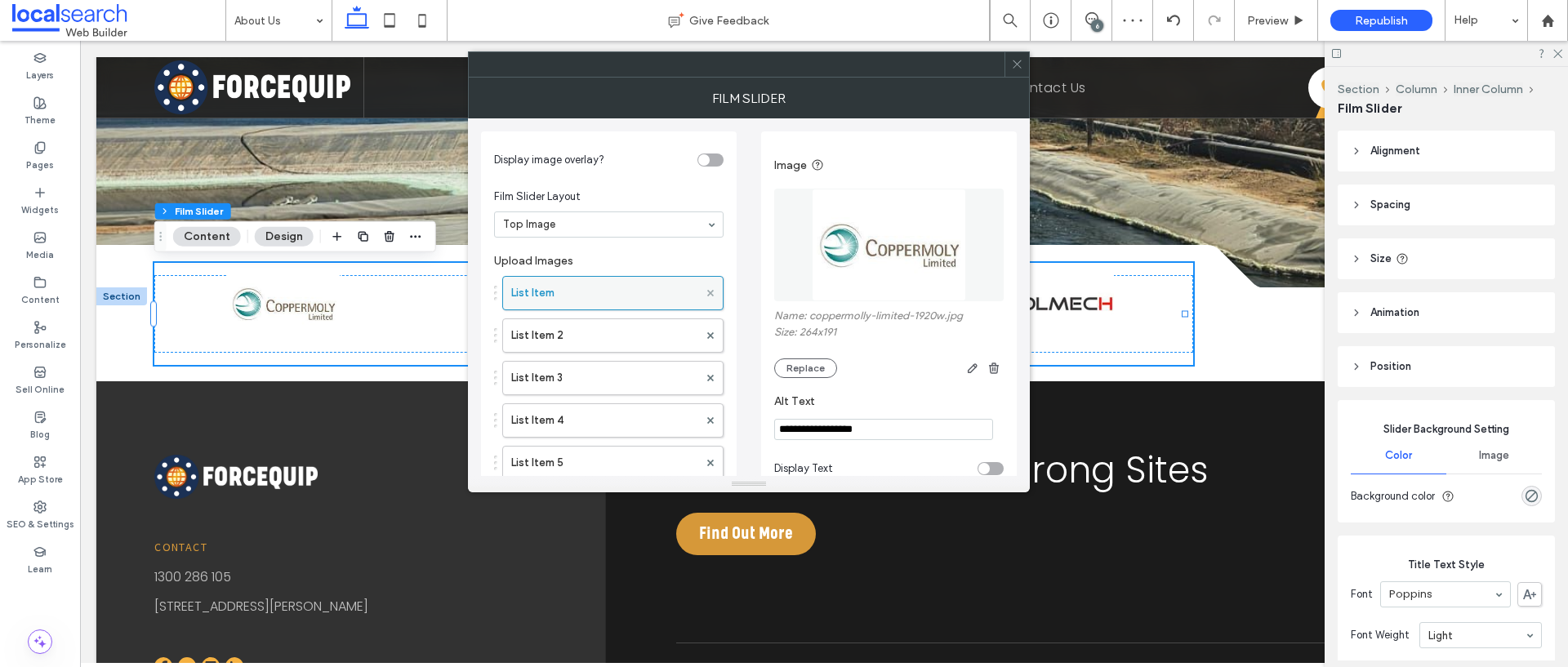
click at [708, 290] on use at bounding box center [711, 293] width 7 height 7
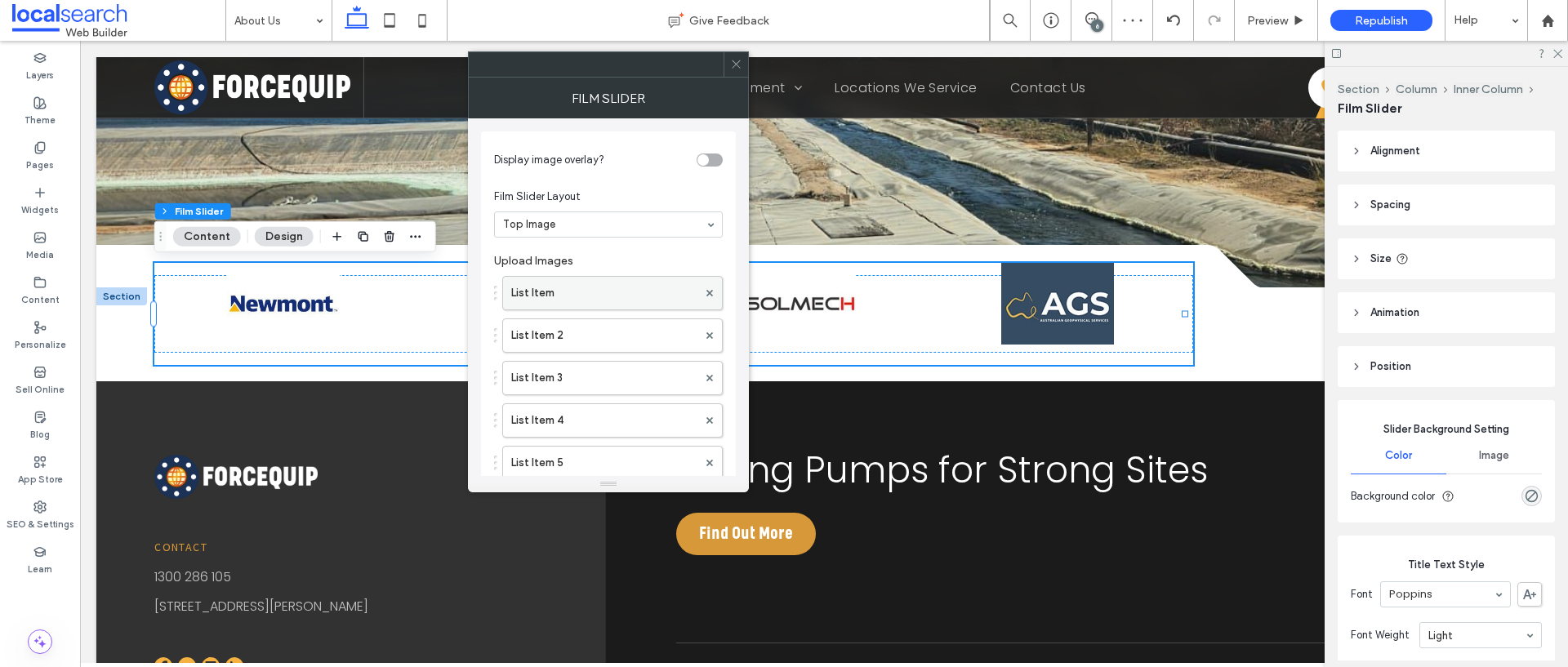
click at [651, 292] on label "List Item" at bounding box center [604, 294] width 186 height 33
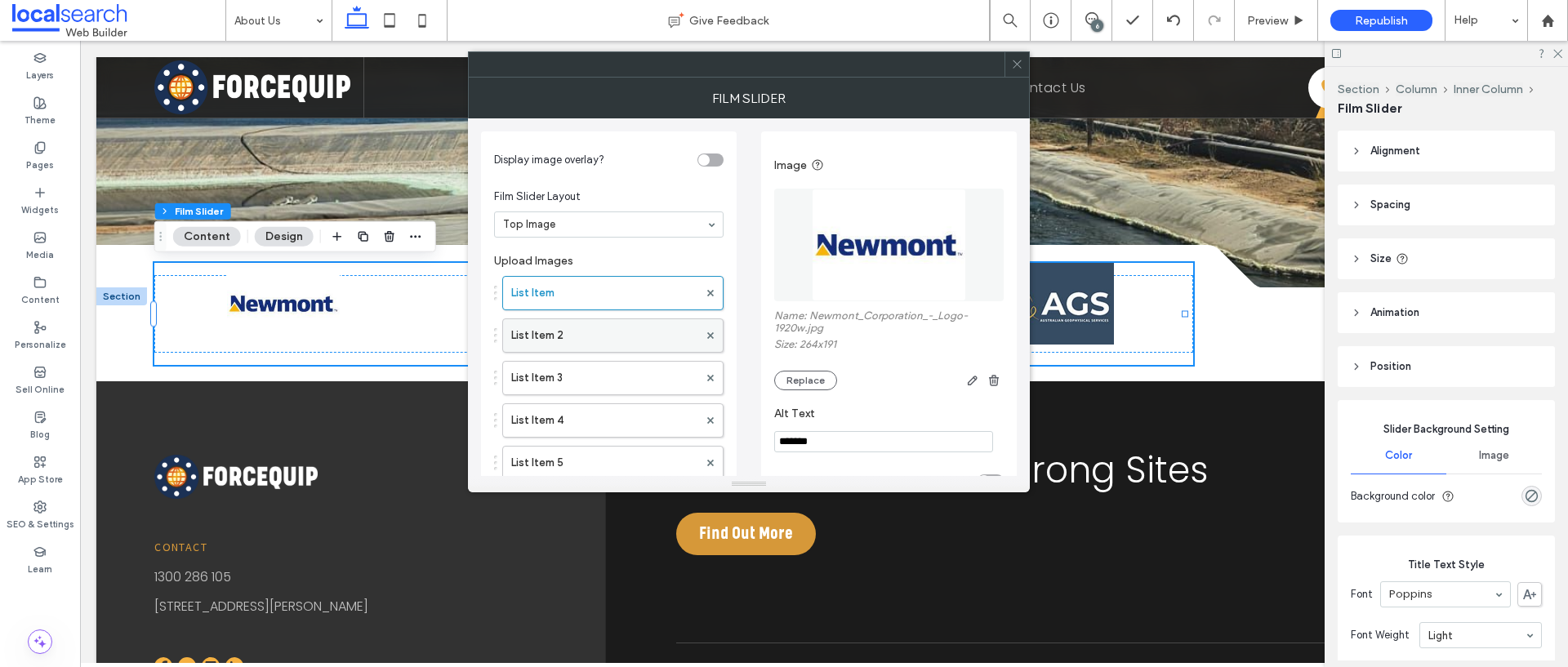
click at [650, 334] on label "List Item 2" at bounding box center [604, 336] width 187 height 33
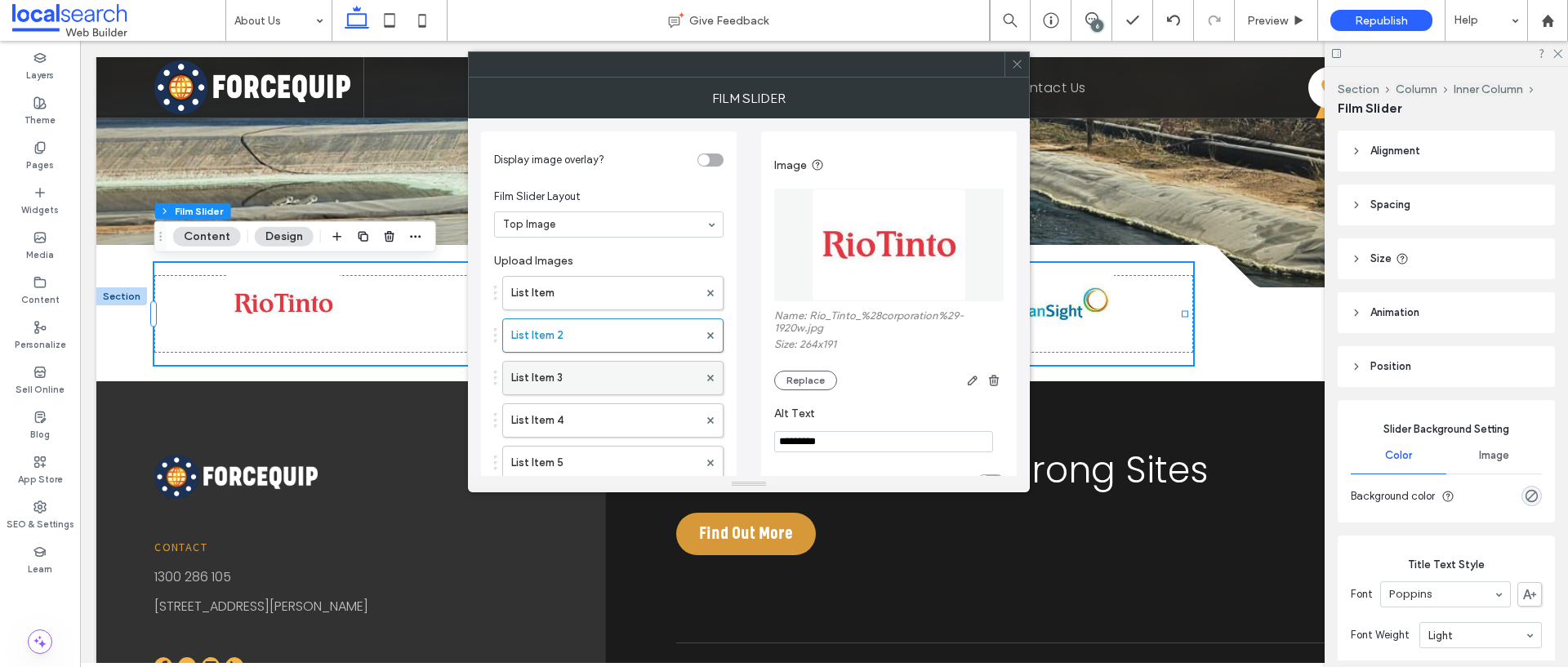
click at [631, 371] on label "List Item 3" at bounding box center [604, 378] width 187 height 33
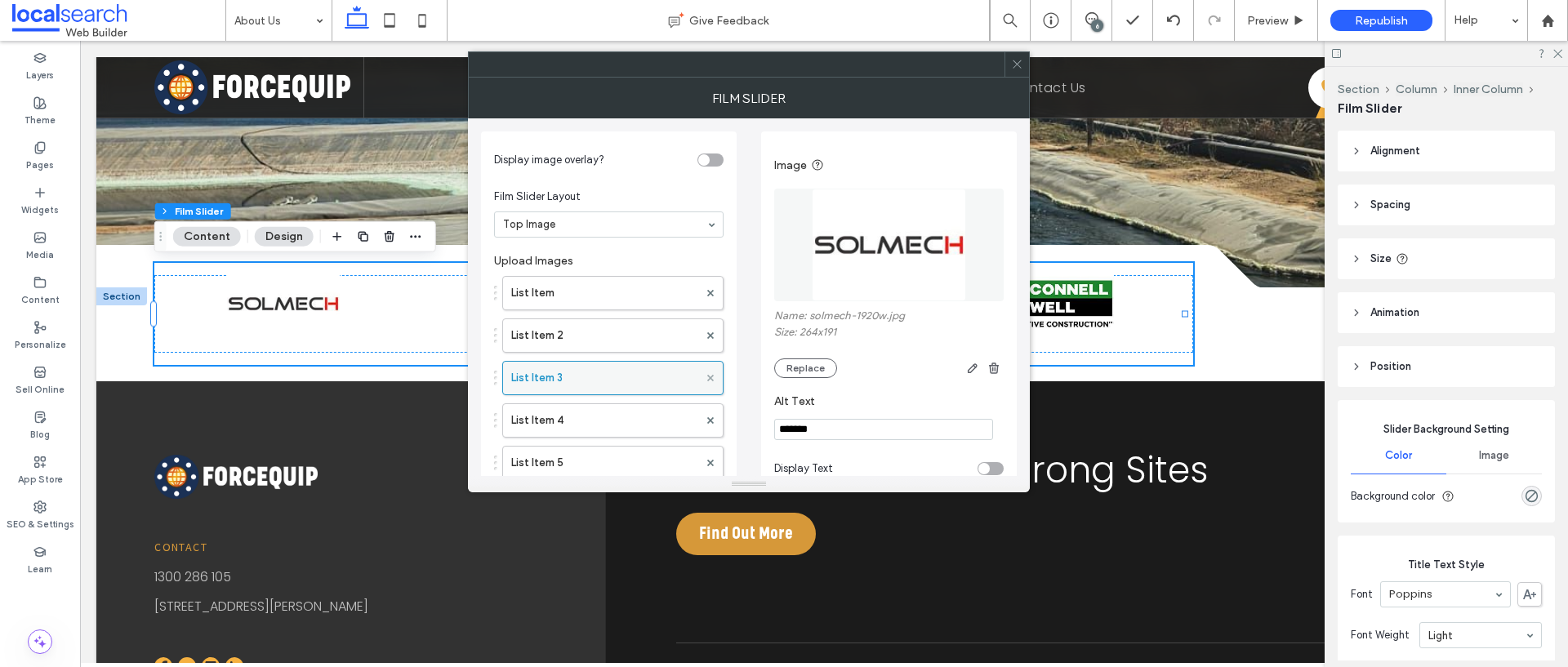
click at [712, 378] on icon at bounding box center [711, 378] width 7 height 7
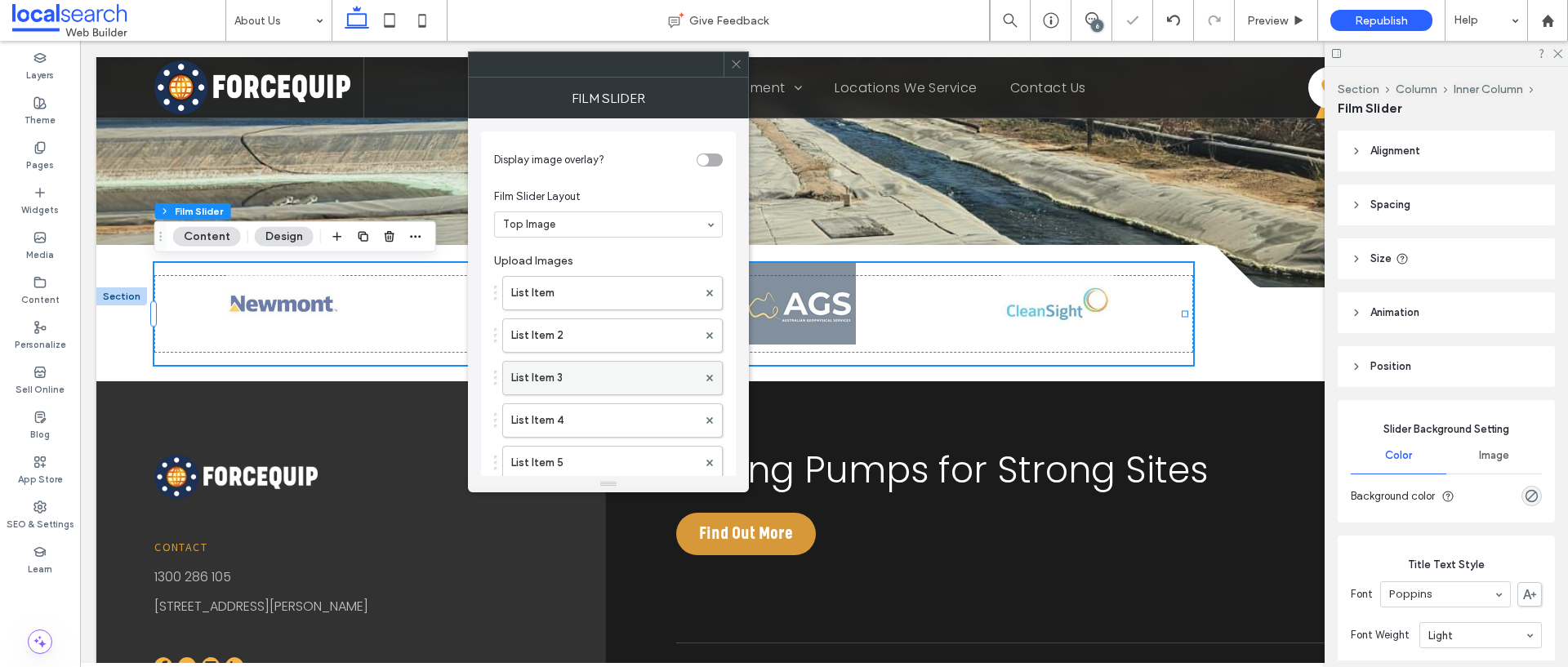
click at [584, 381] on label "List Item 3" at bounding box center [604, 378] width 186 height 33
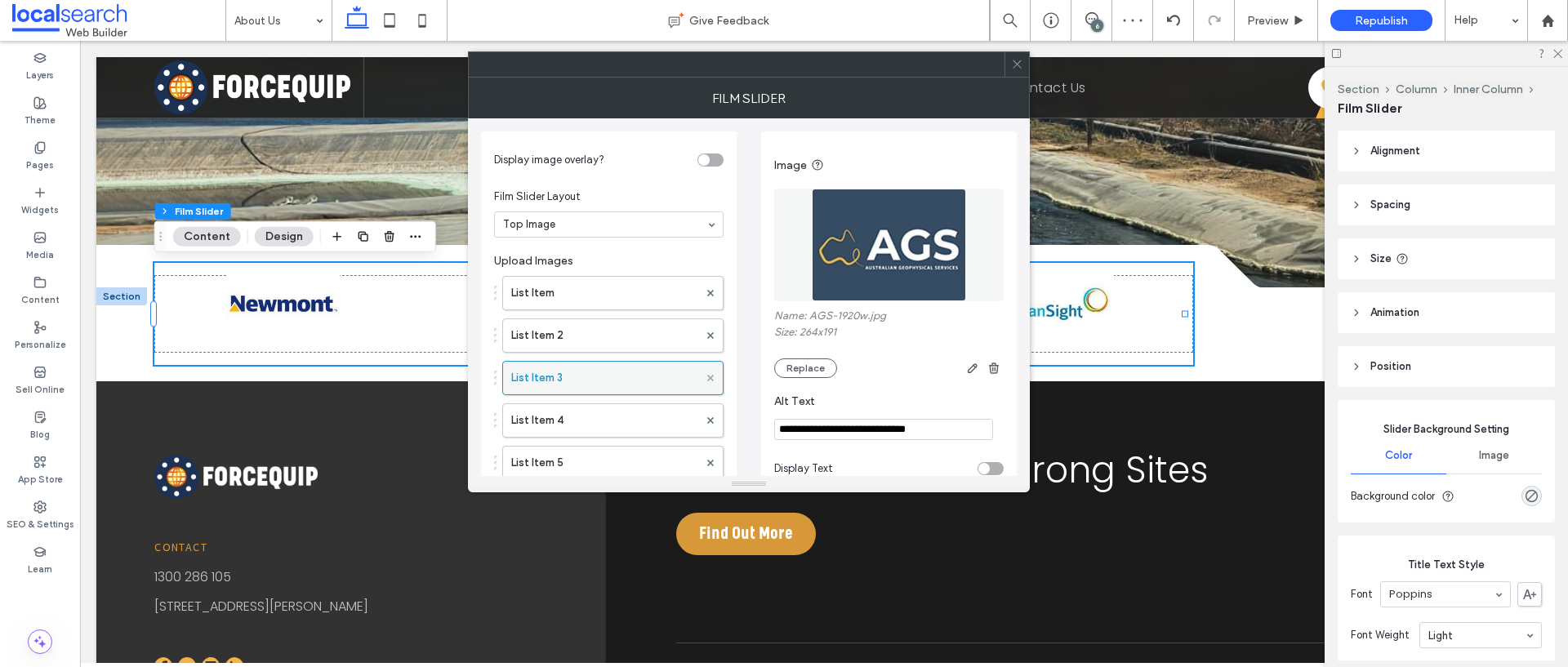
click at [711, 378] on use at bounding box center [711, 378] width 7 height 7
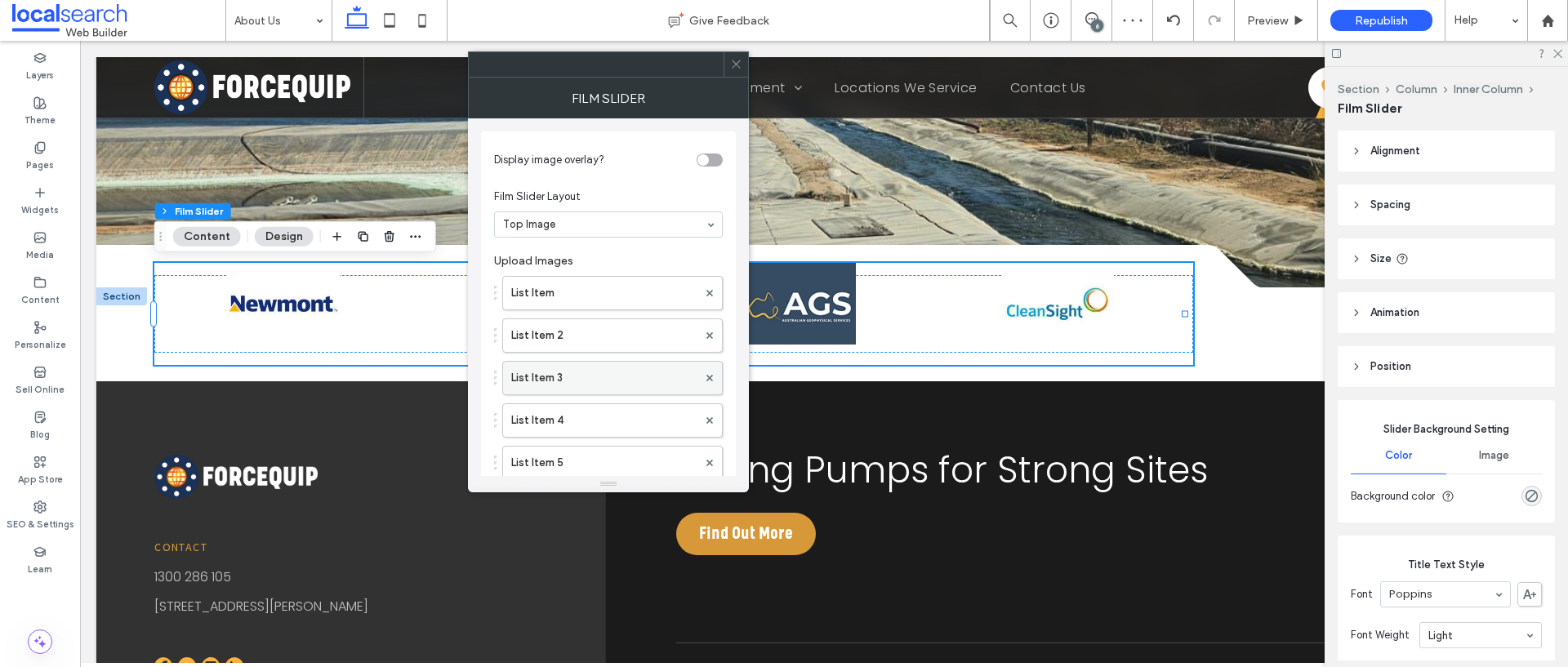
click at [642, 378] on label "List Item 3" at bounding box center [604, 378] width 186 height 33
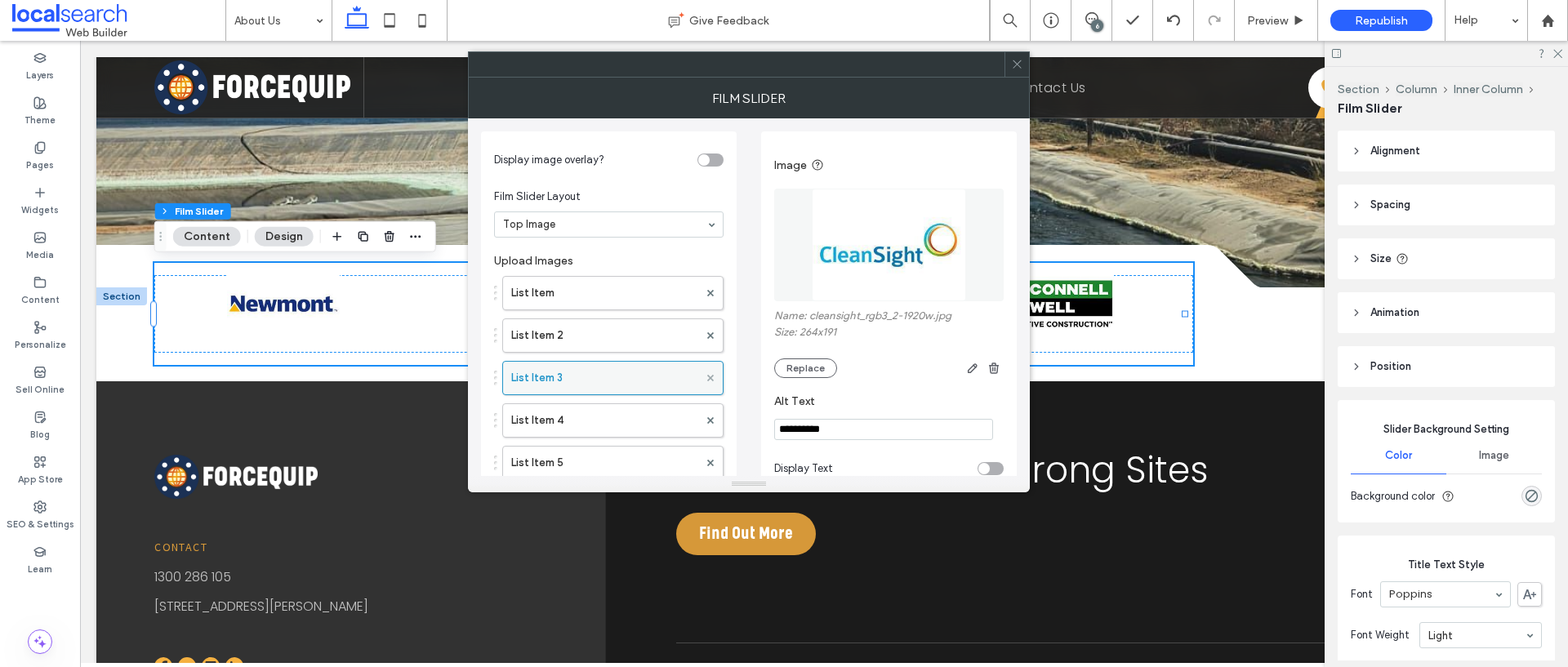
click at [712, 376] on icon at bounding box center [711, 378] width 7 height 7
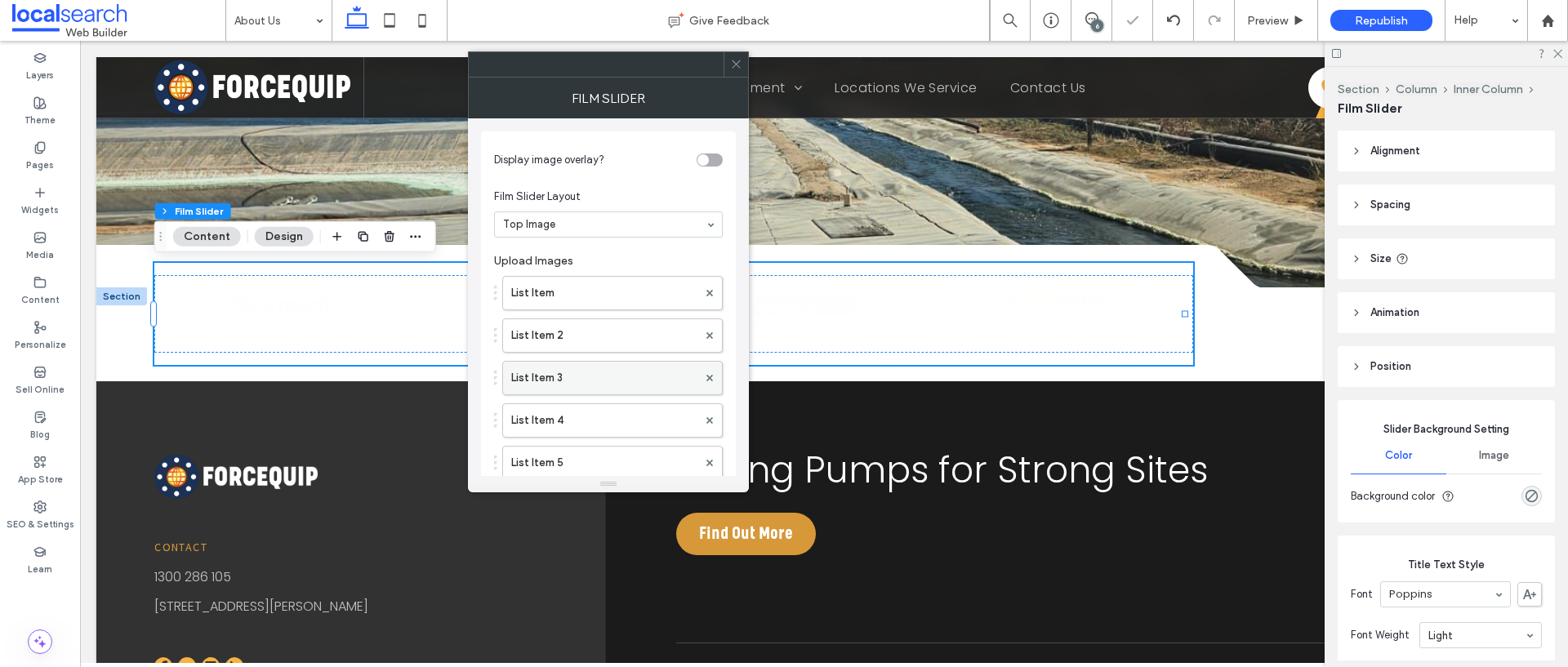
click at [610, 380] on label "List Item 3" at bounding box center [604, 378] width 186 height 33
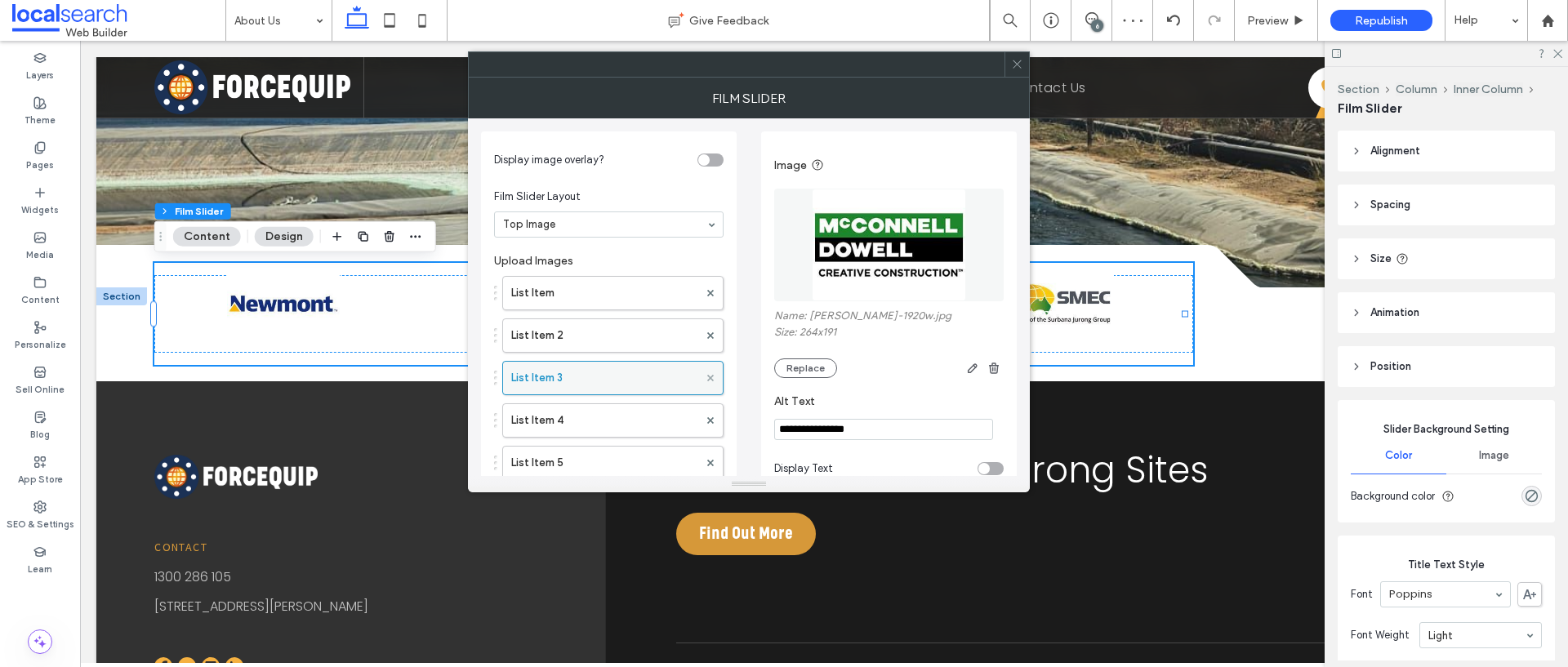
click at [713, 378] on icon at bounding box center [711, 378] width 7 height 7
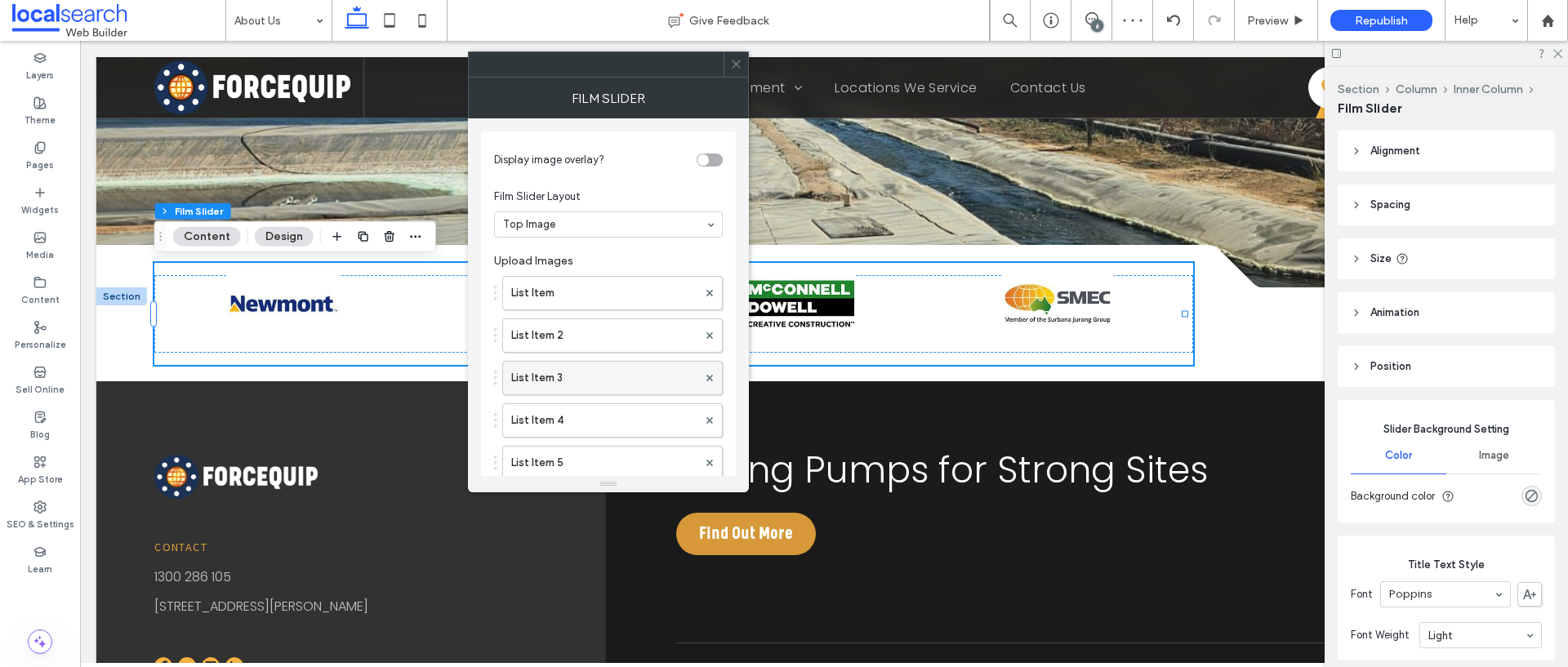
click at [660, 377] on label "List Item 3" at bounding box center [604, 378] width 186 height 33
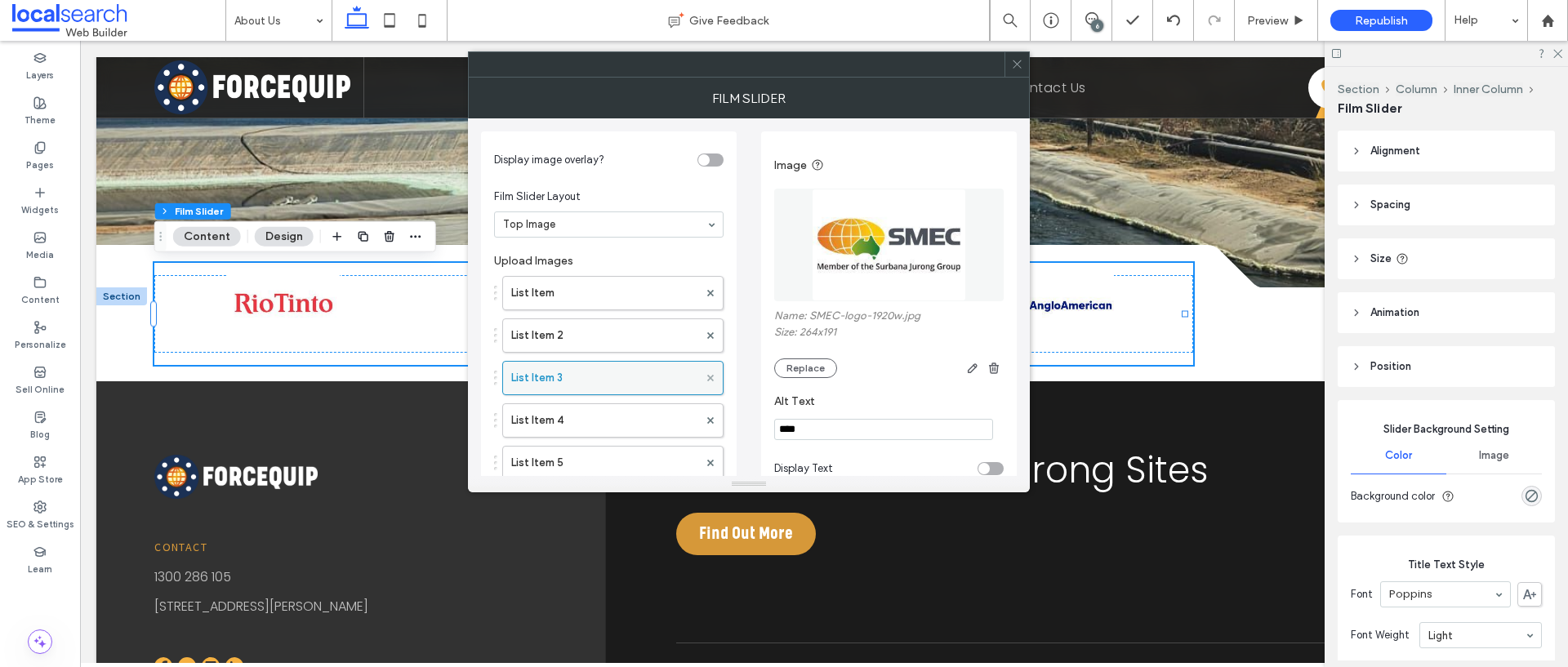
click at [712, 381] on use at bounding box center [711, 378] width 7 height 7
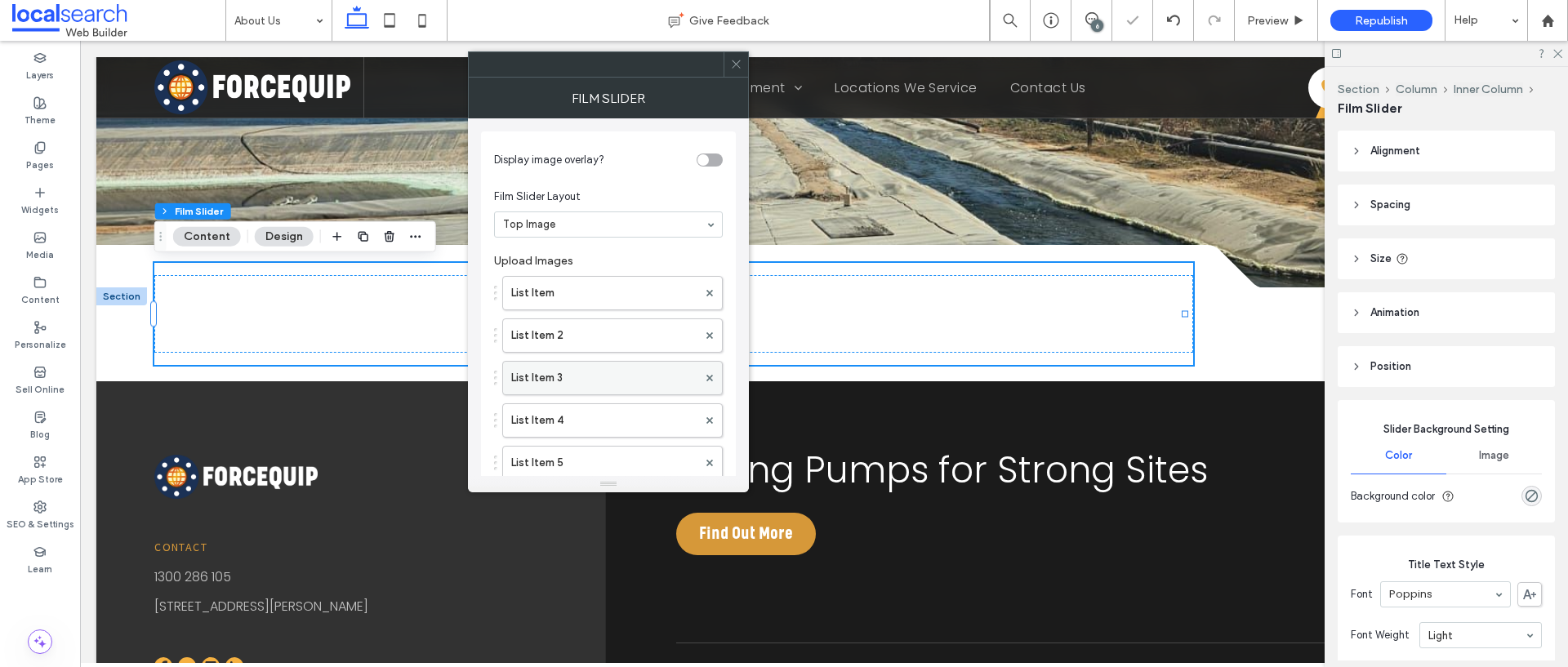
click at [641, 376] on label "List Item 3" at bounding box center [604, 378] width 186 height 33
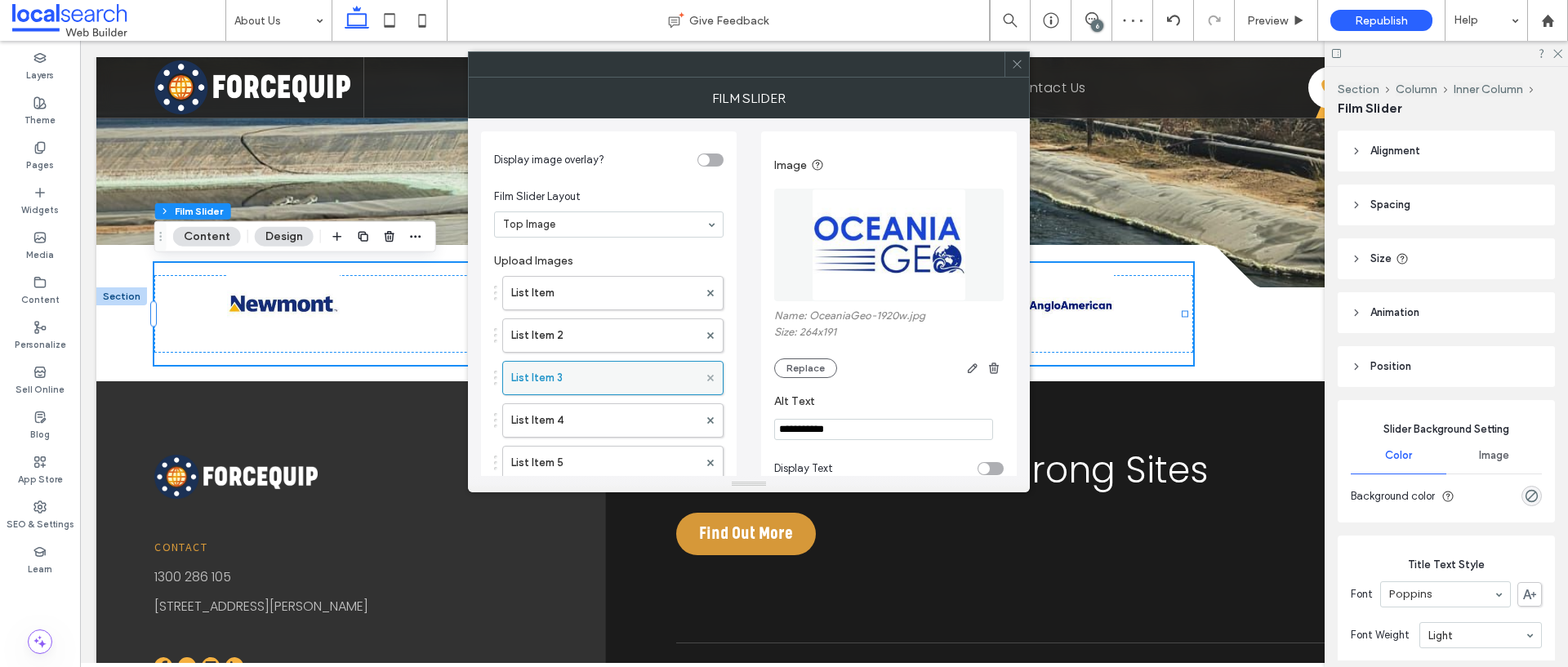
click at [713, 378] on icon at bounding box center [711, 378] width 7 height 7
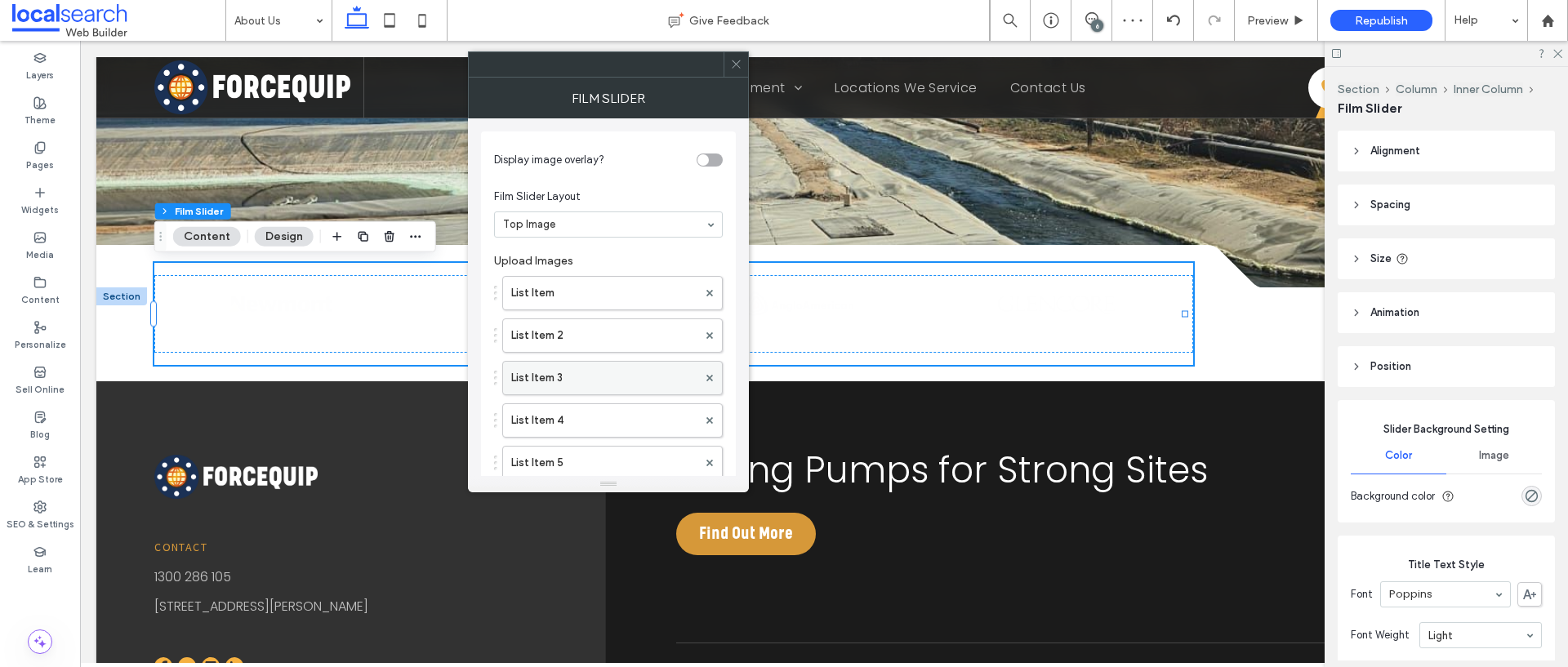
click at [626, 377] on label "List Item 3" at bounding box center [604, 378] width 186 height 33
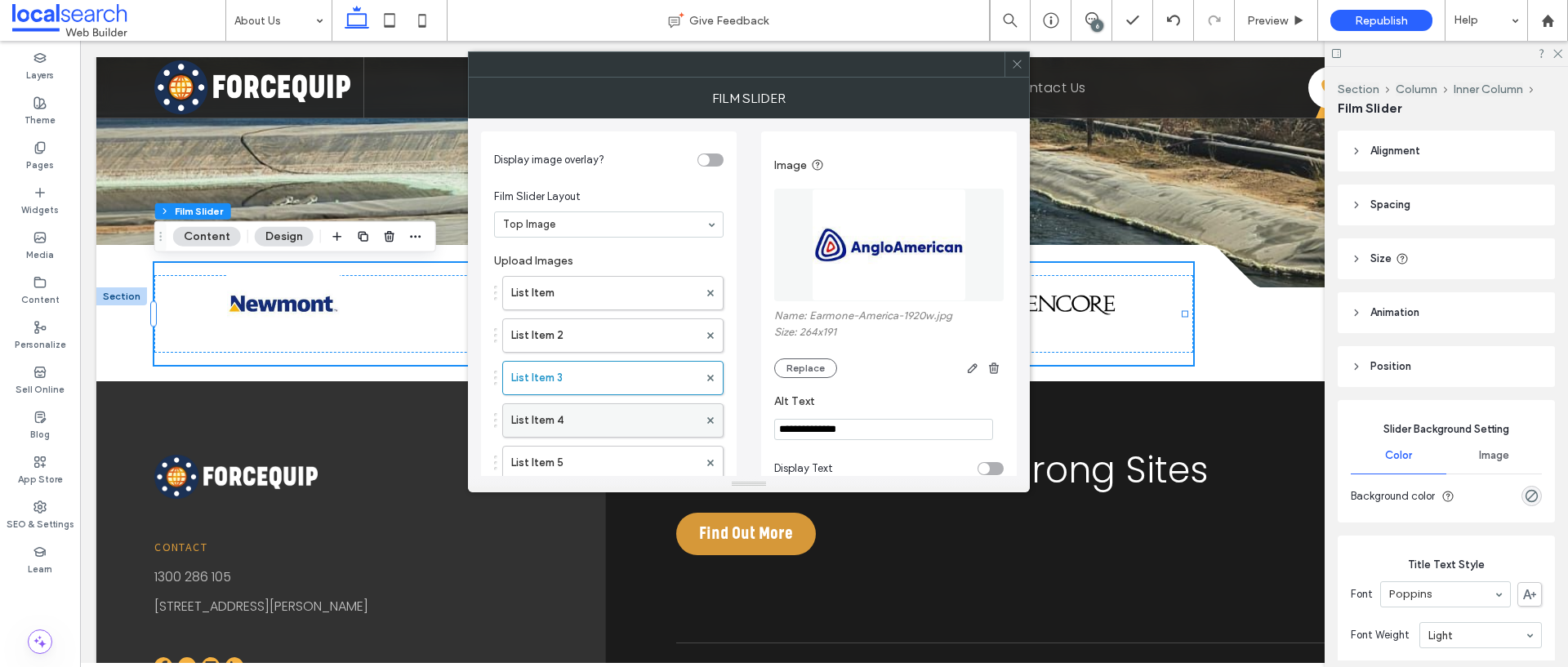
click at [615, 431] on label "List Item 4" at bounding box center [604, 420] width 187 height 33
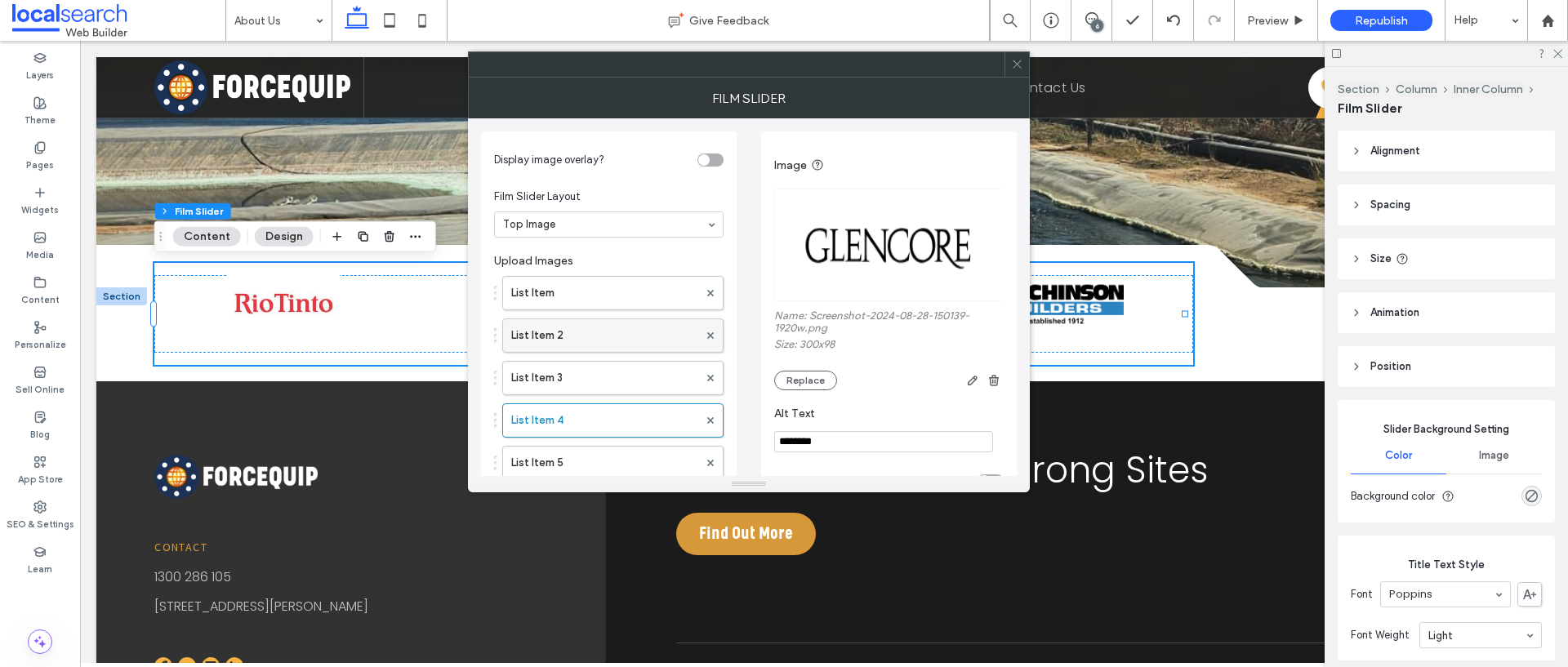
click at [636, 331] on label "List Item 2" at bounding box center [604, 336] width 187 height 33
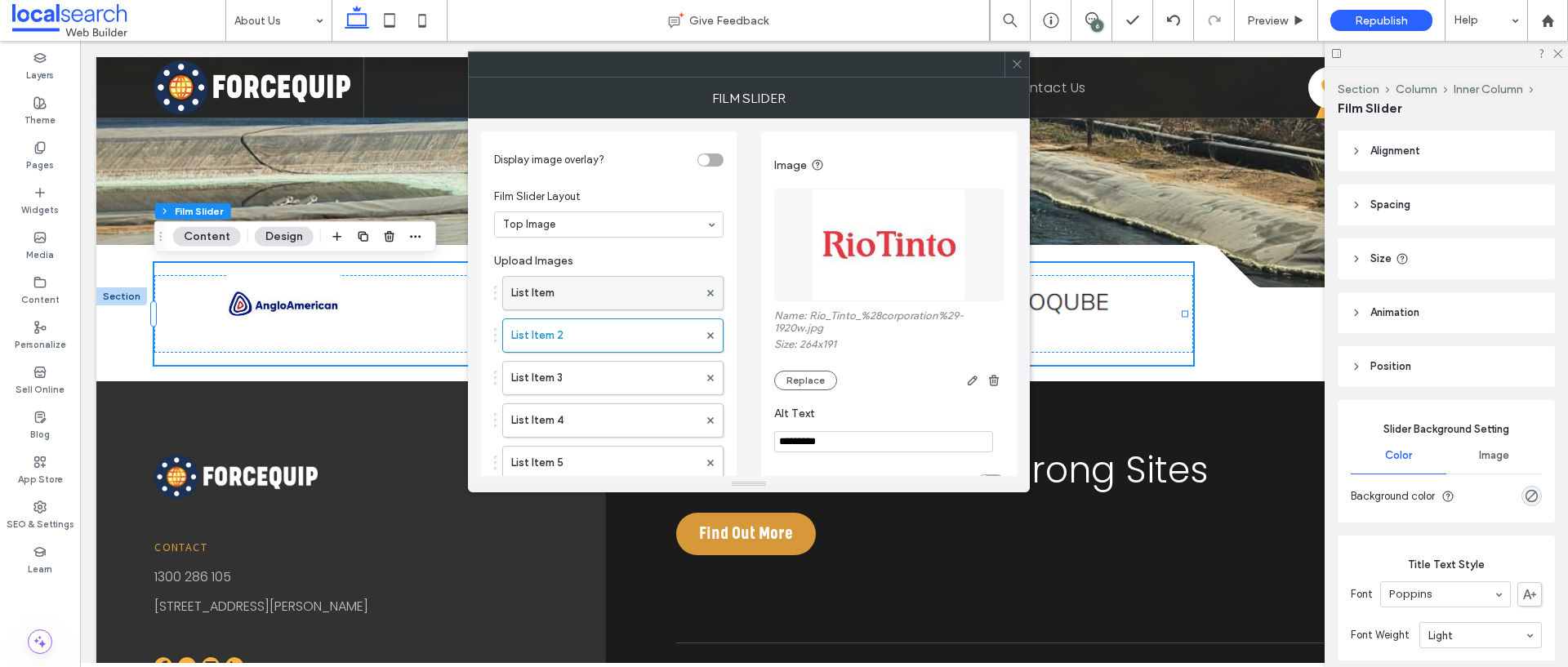
click at [632, 290] on label "List Item" at bounding box center [604, 294] width 187 height 33
click at [620, 342] on label "List Item 2" at bounding box center [604, 336] width 187 height 33
click at [617, 378] on label "List Item 3" at bounding box center [604, 378] width 187 height 33
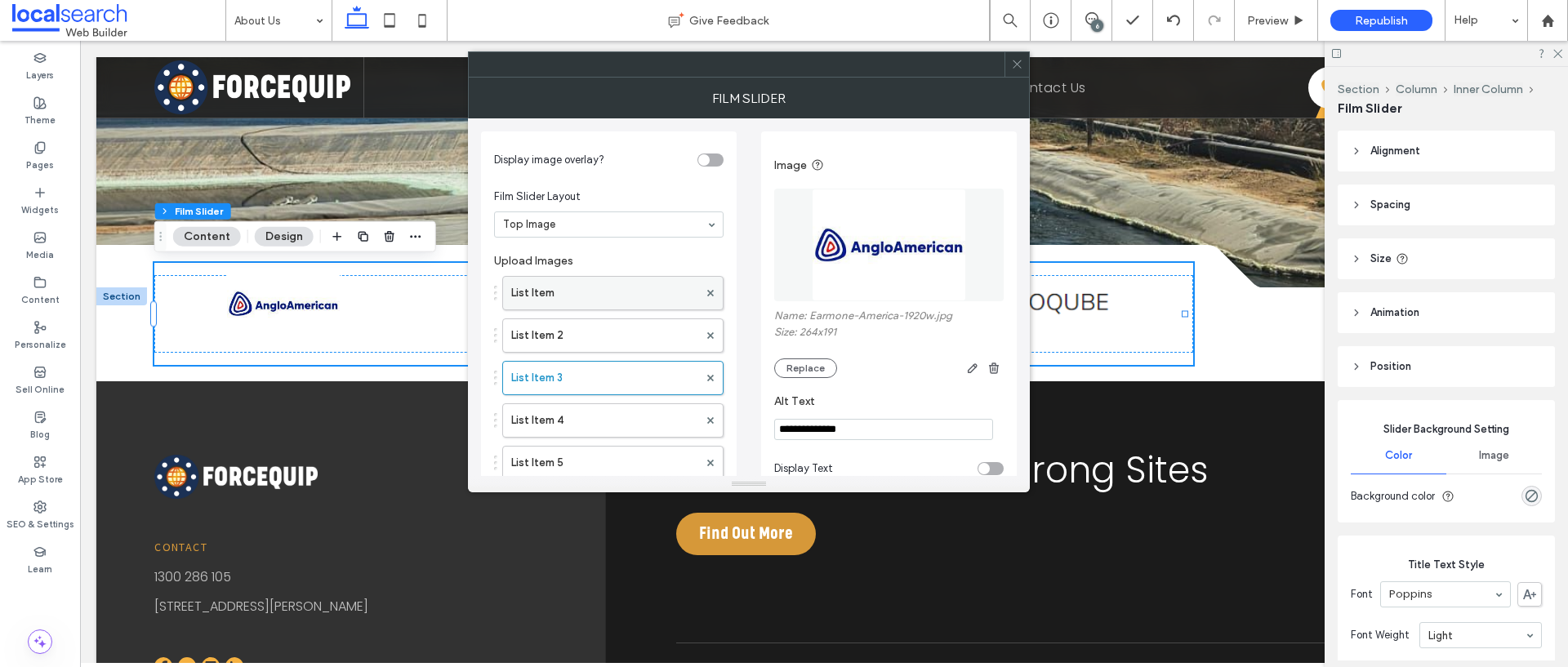
click at [599, 286] on label "List Item" at bounding box center [604, 294] width 187 height 33
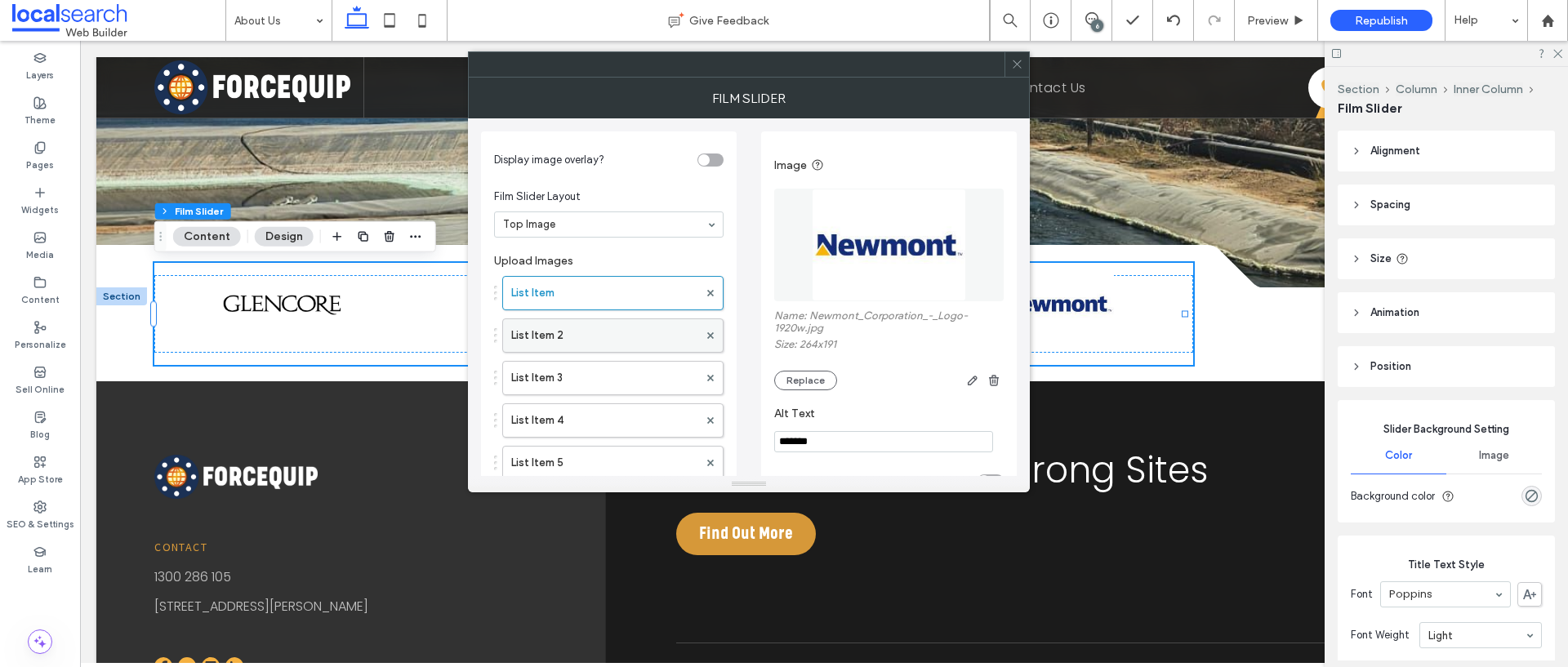
click at [568, 343] on label "List Item 2" at bounding box center [604, 336] width 187 height 33
click at [566, 384] on label "List Item 3" at bounding box center [604, 378] width 187 height 33
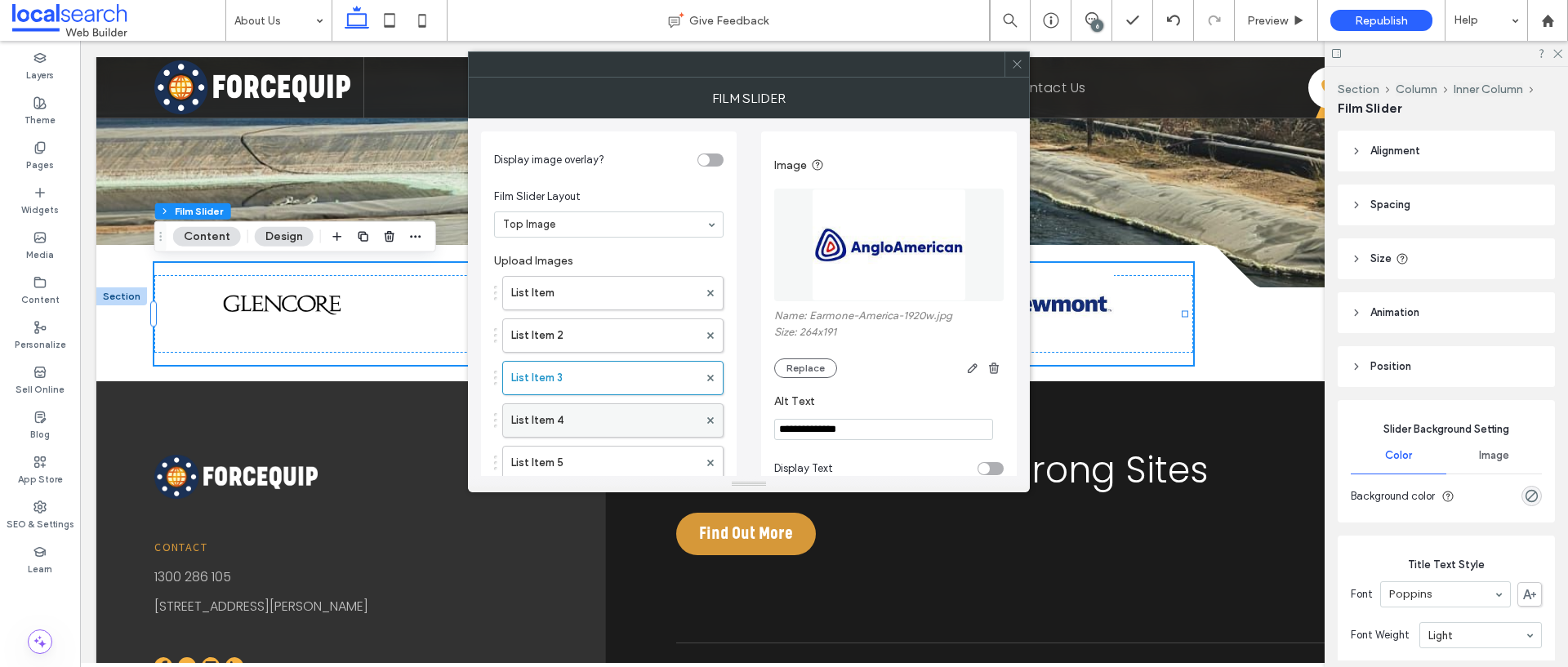
click at [574, 428] on label "List Item 4" at bounding box center [604, 420] width 187 height 33
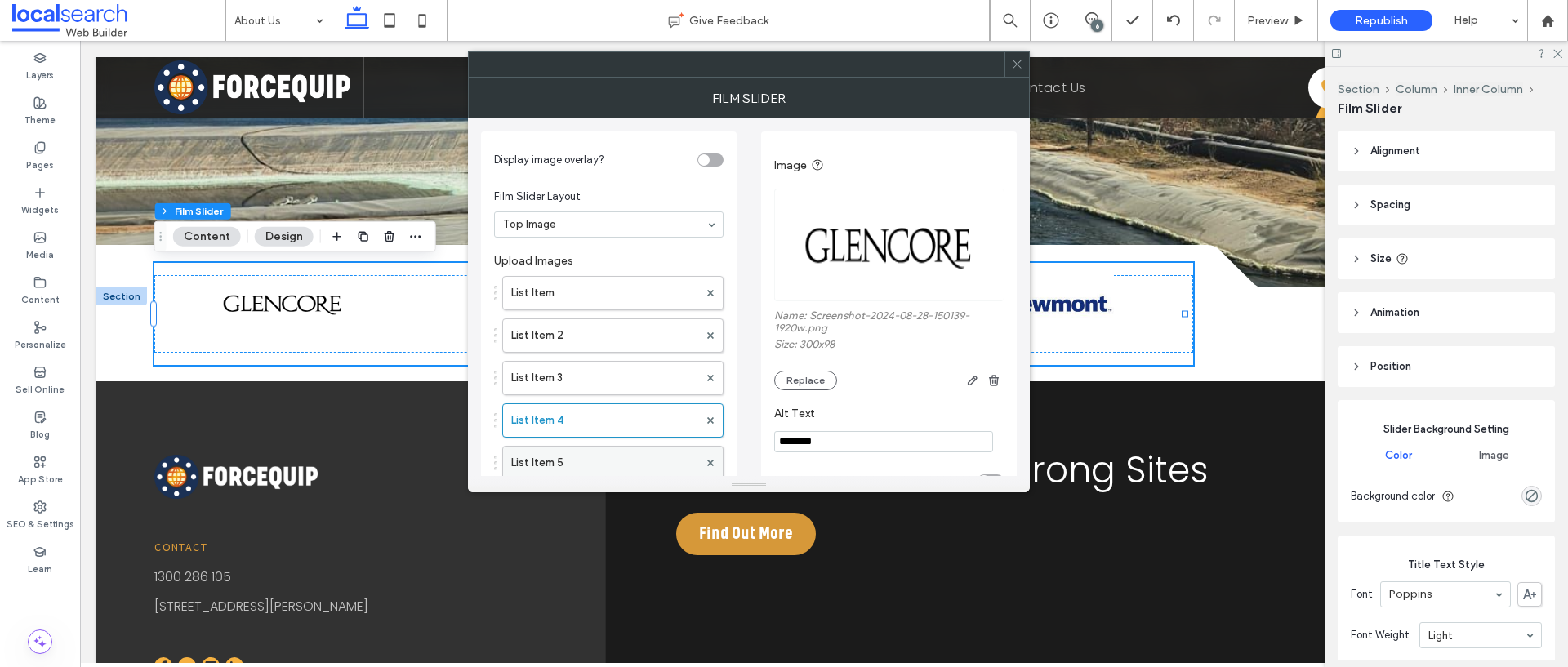
click at [602, 466] on label "List Item 5" at bounding box center [604, 463] width 187 height 33
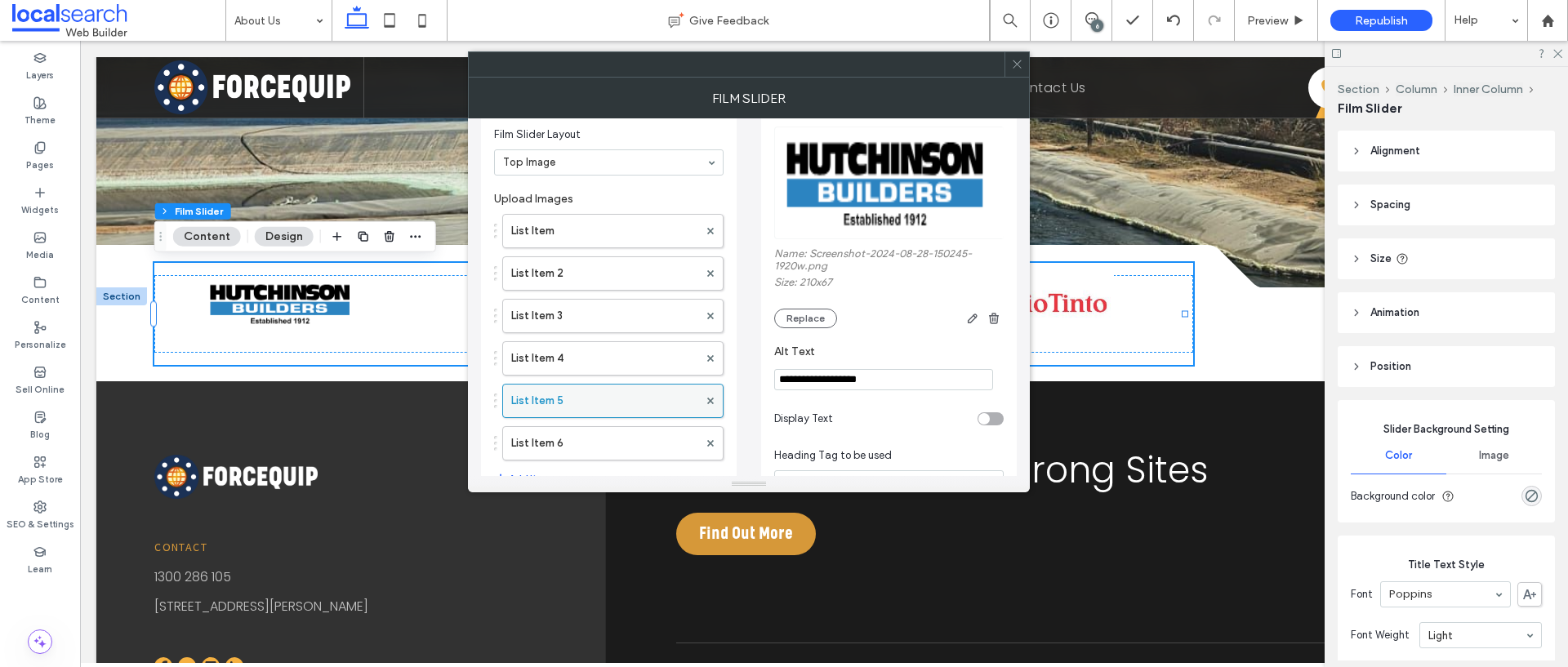
scroll to position [71, 0]
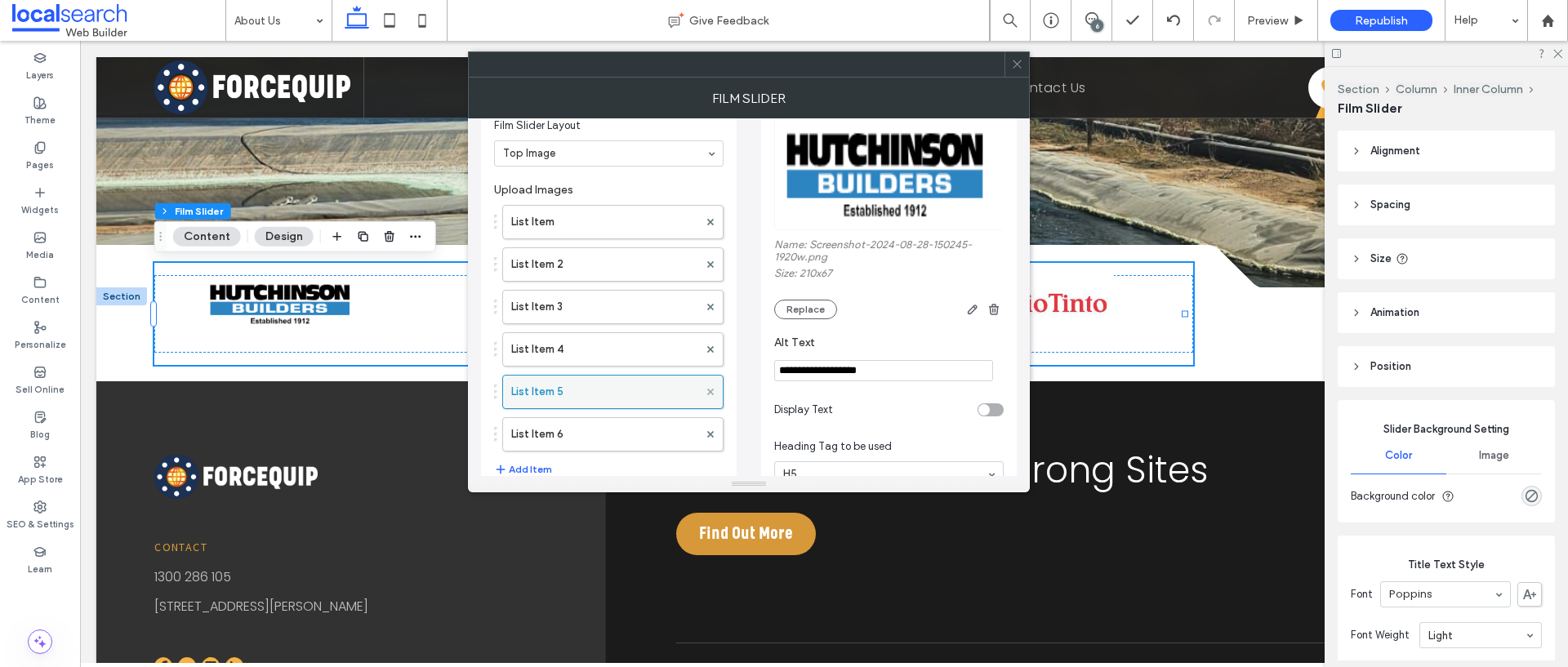
click at [711, 392] on use at bounding box center [711, 391] width 7 height 7
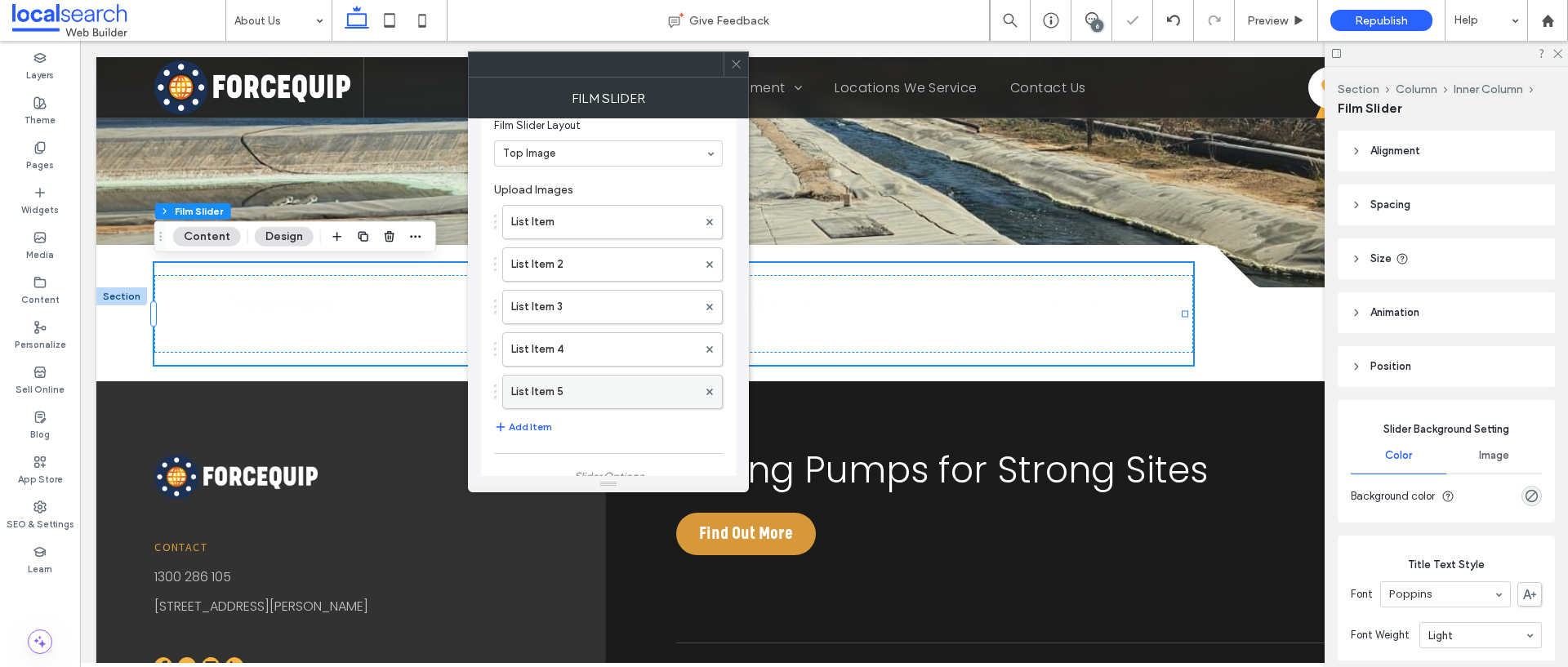
click at [600, 390] on label "List Item 5" at bounding box center [604, 392] width 186 height 33
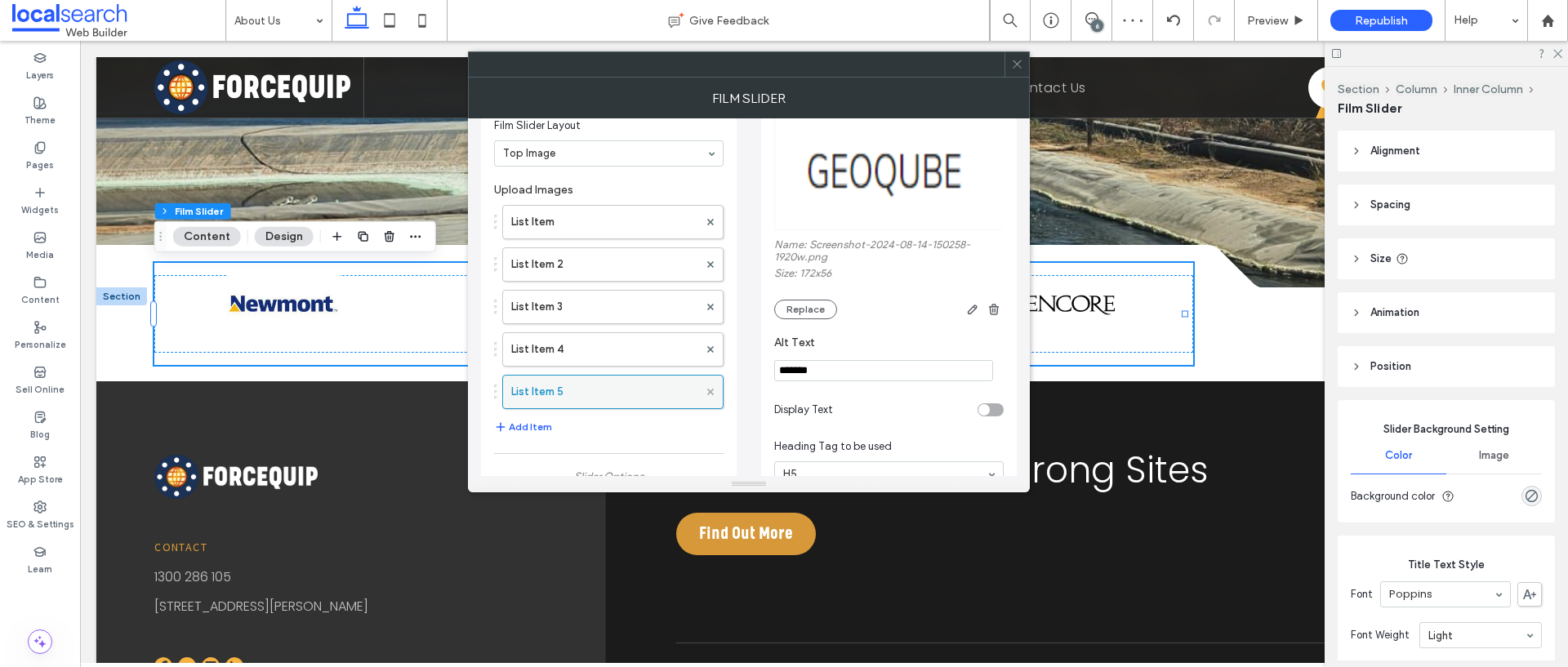
click at [711, 392] on use at bounding box center [711, 391] width 7 height 7
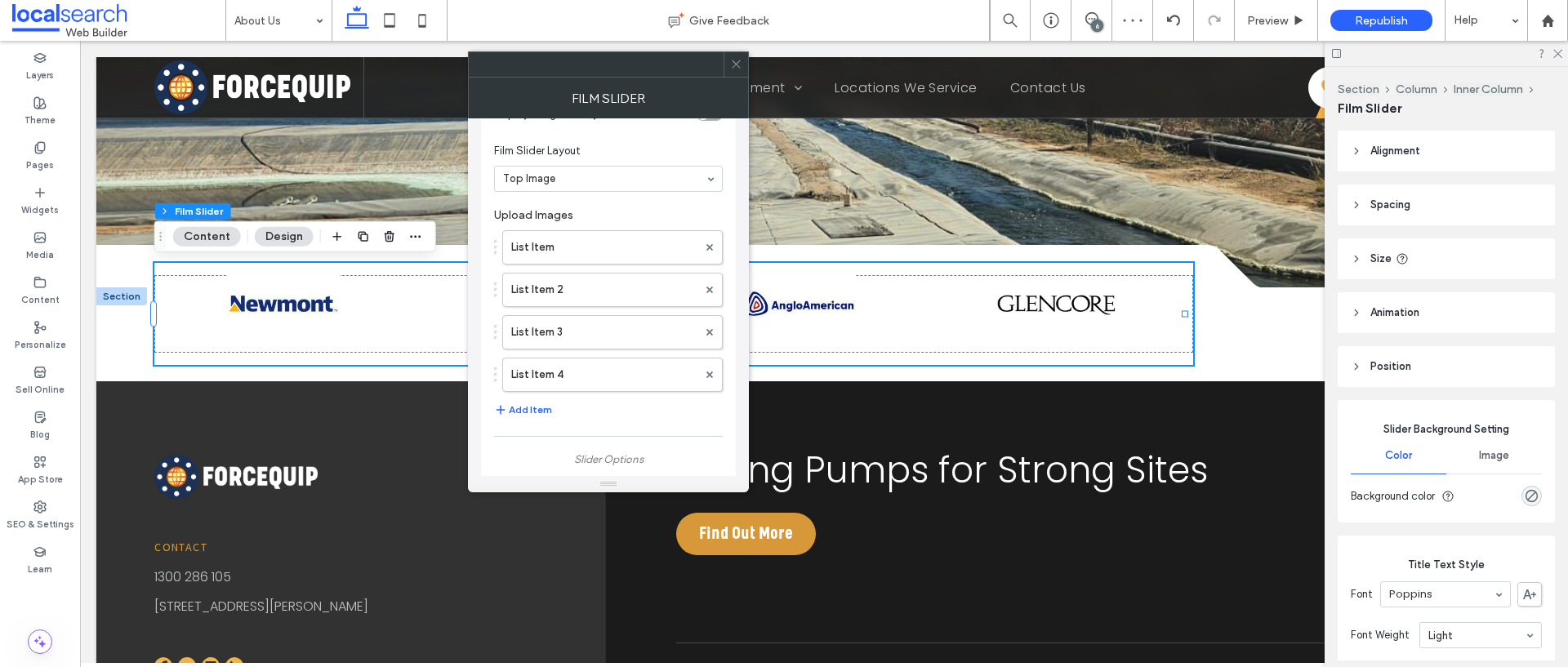
scroll to position [45, 0]
click at [584, 379] on label "List Item 4" at bounding box center [604, 376] width 186 height 33
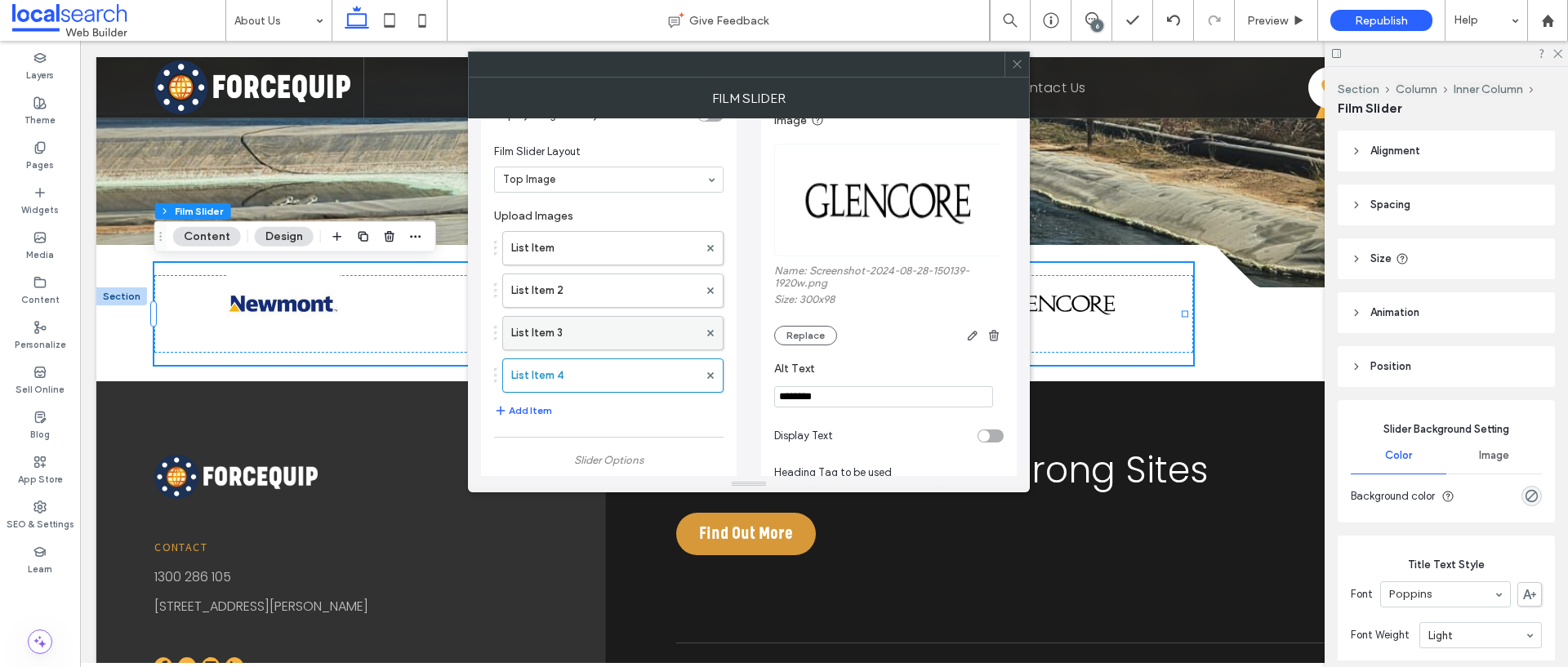
click at [581, 331] on label "List Item 3" at bounding box center [604, 333] width 187 height 33
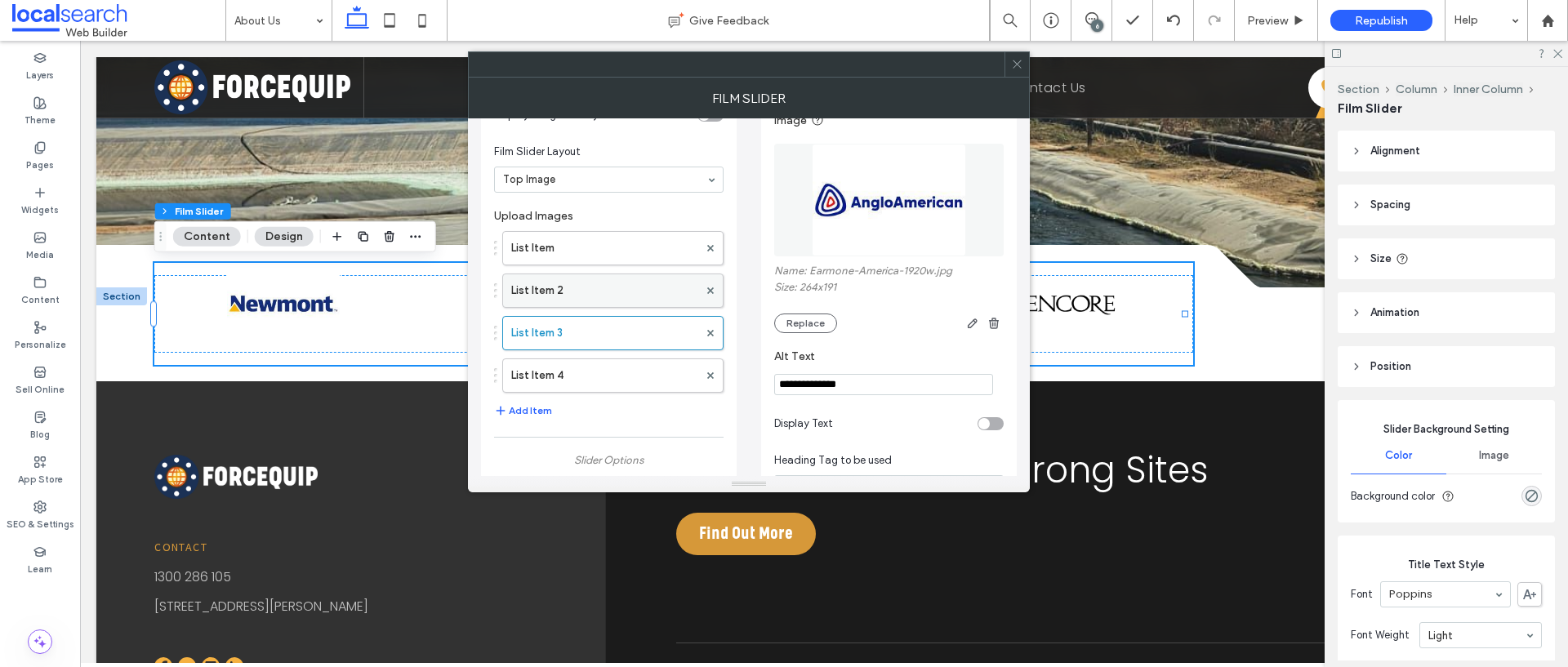
click at [590, 298] on label "List Item 2" at bounding box center [604, 291] width 187 height 33
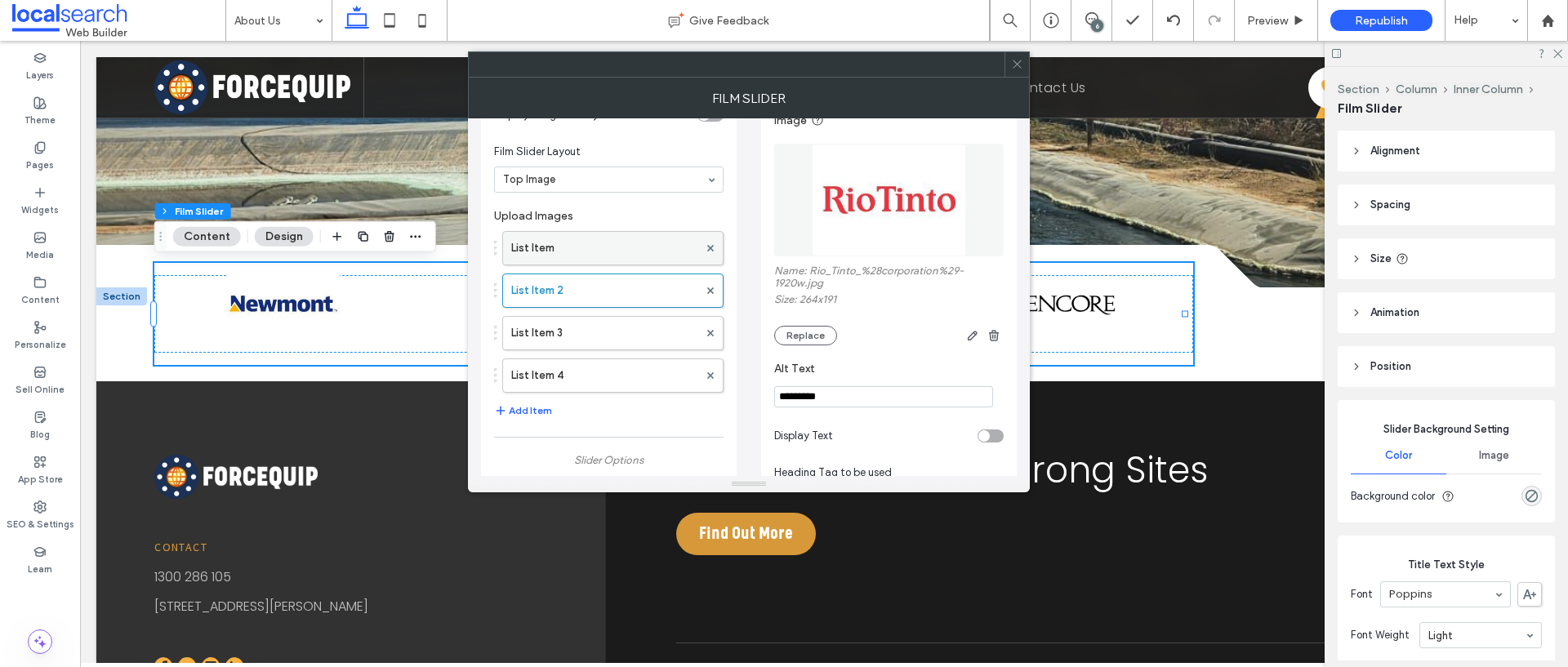
click at [598, 238] on label "List Item" at bounding box center [604, 248] width 187 height 33
click at [1013, 64] on icon at bounding box center [1016, 63] width 12 height 12
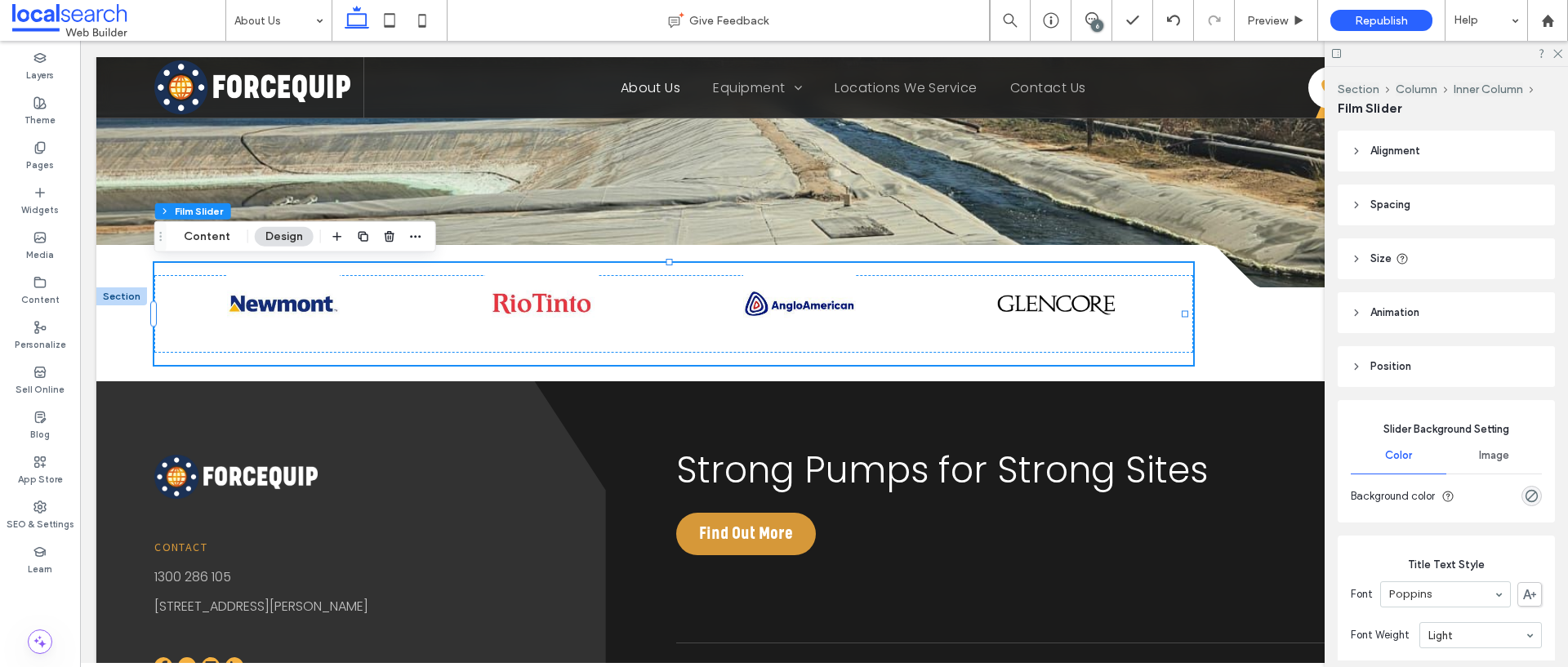
click at [1096, 23] on div "6" at bounding box center [1096, 26] width 12 height 12
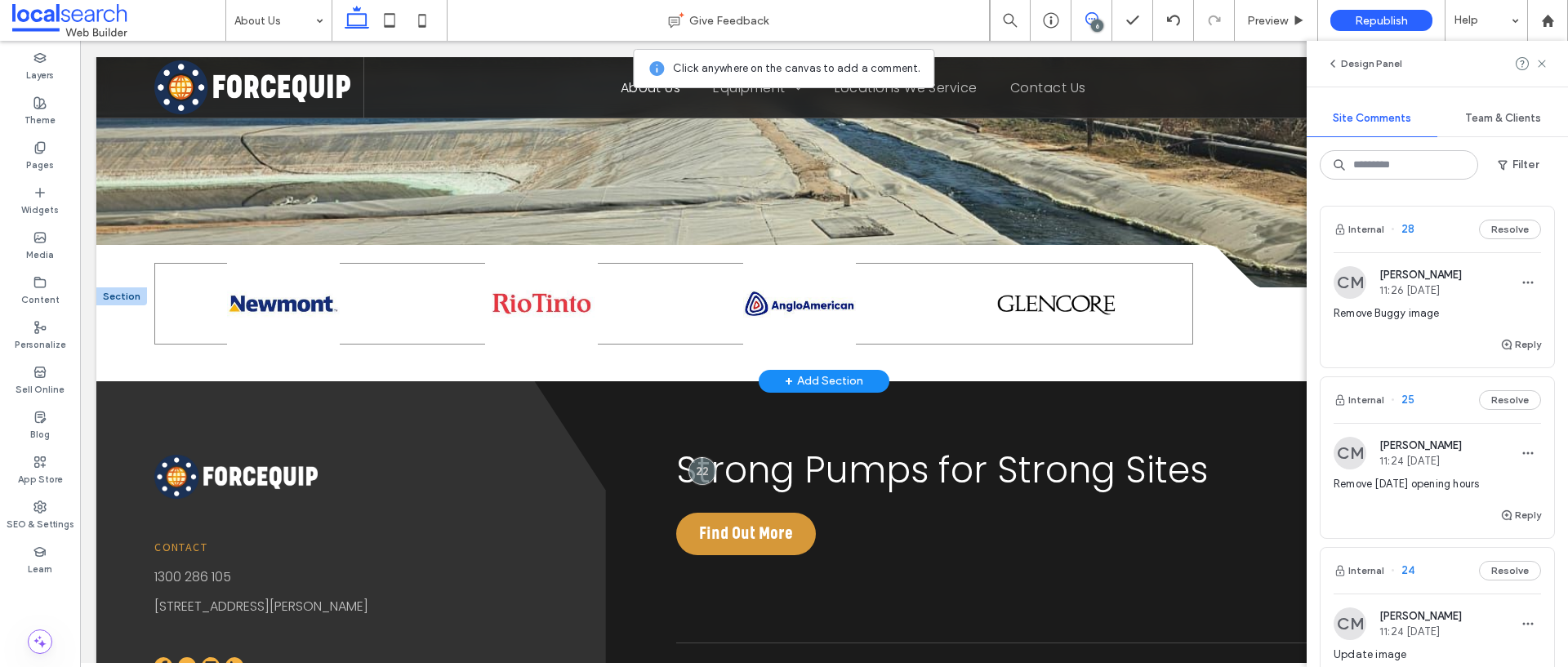
click at [913, 307] on div at bounding box center [799, 303] width 242 height 82
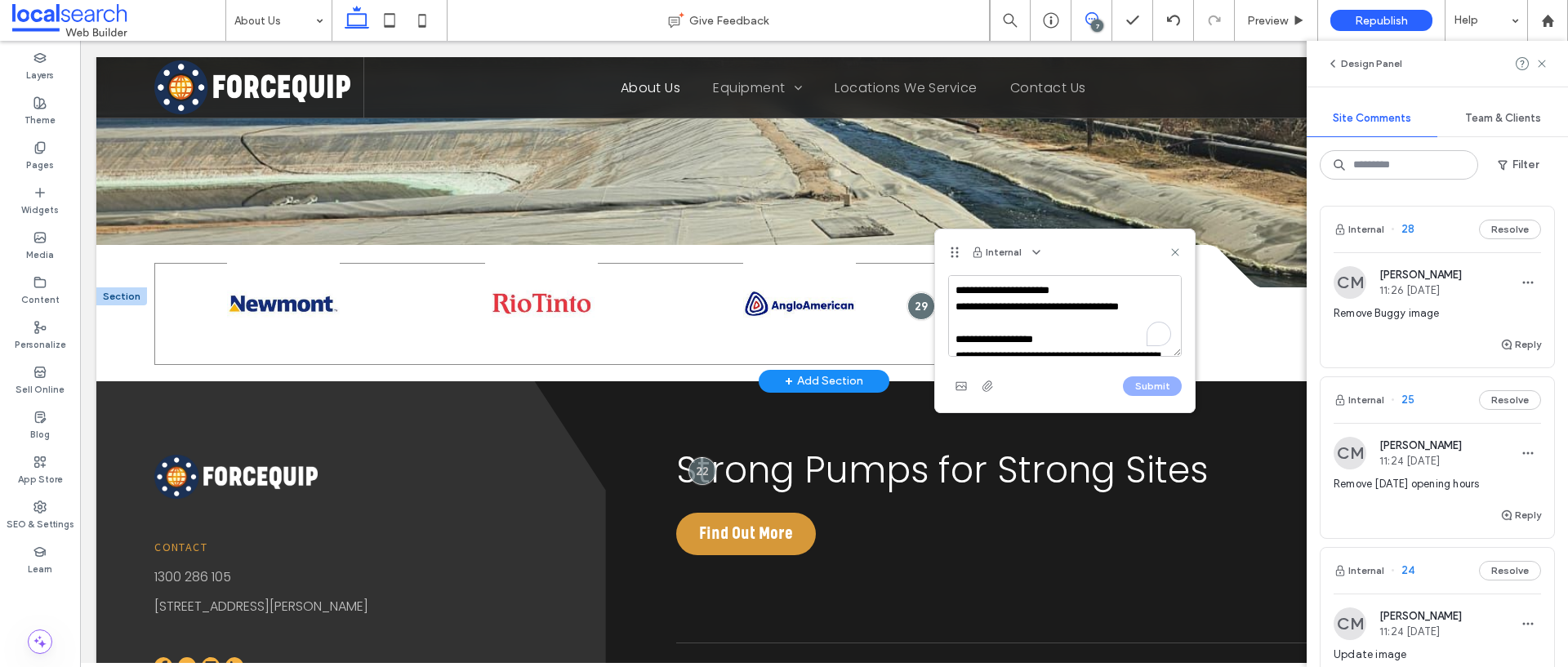
scroll to position [365, 0]
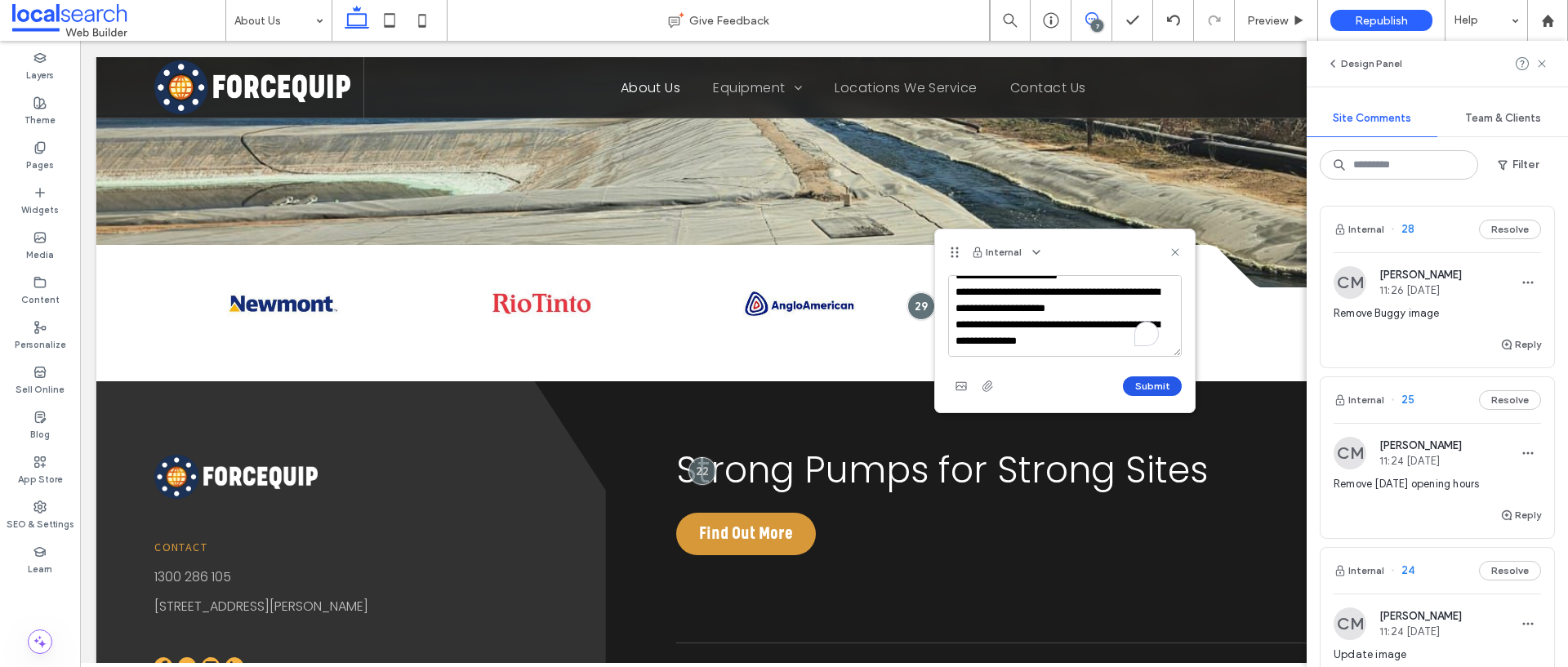
type textarea "**********"
click at [1148, 386] on button "Submit" at bounding box center [1152, 387] width 59 height 20
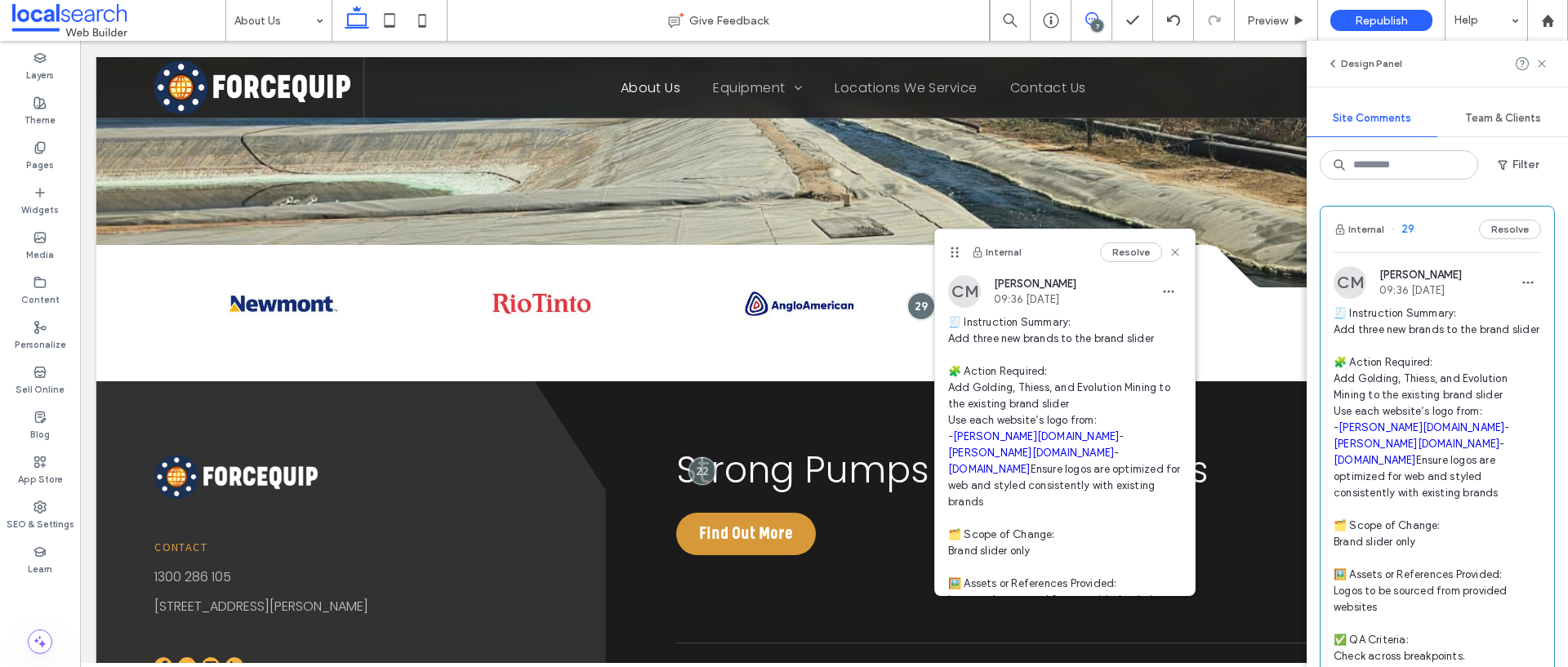
scroll to position [0, 0]
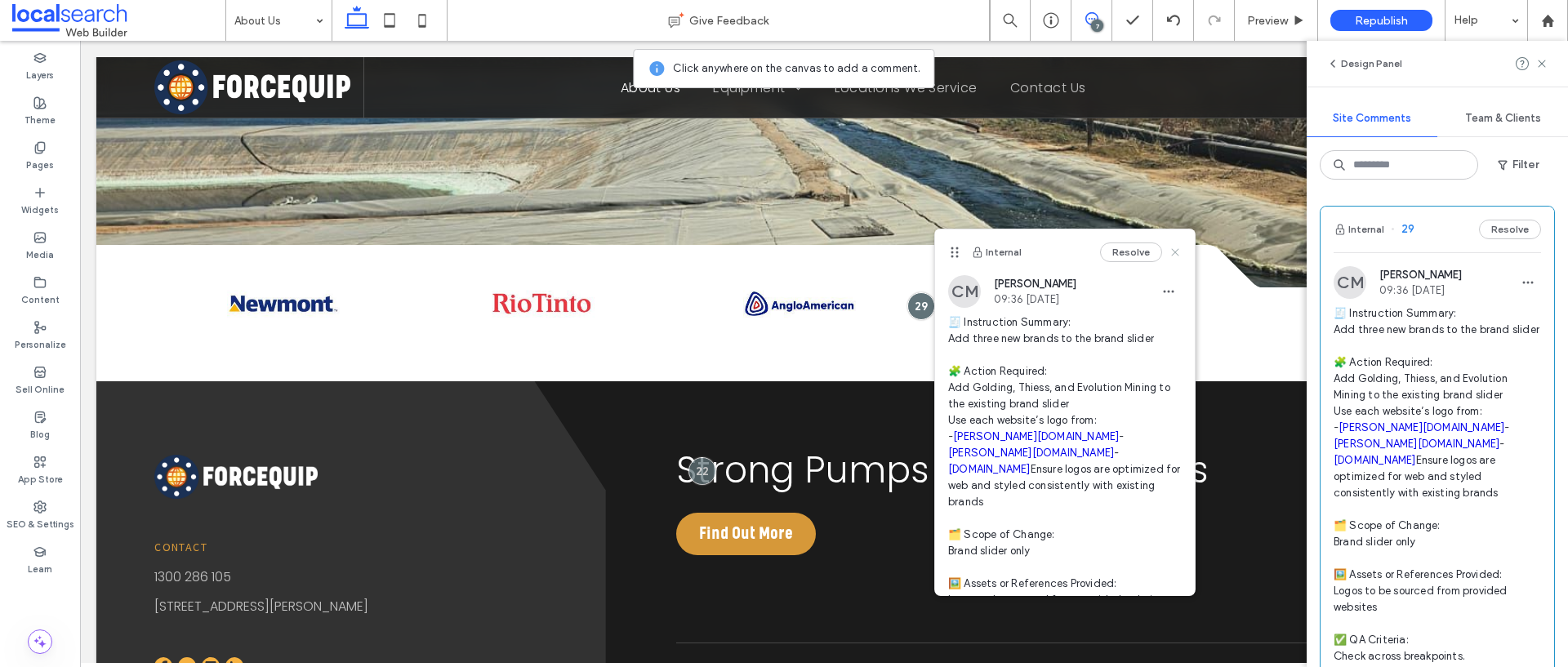
click at [1168, 251] on icon at bounding box center [1175, 252] width 13 height 13
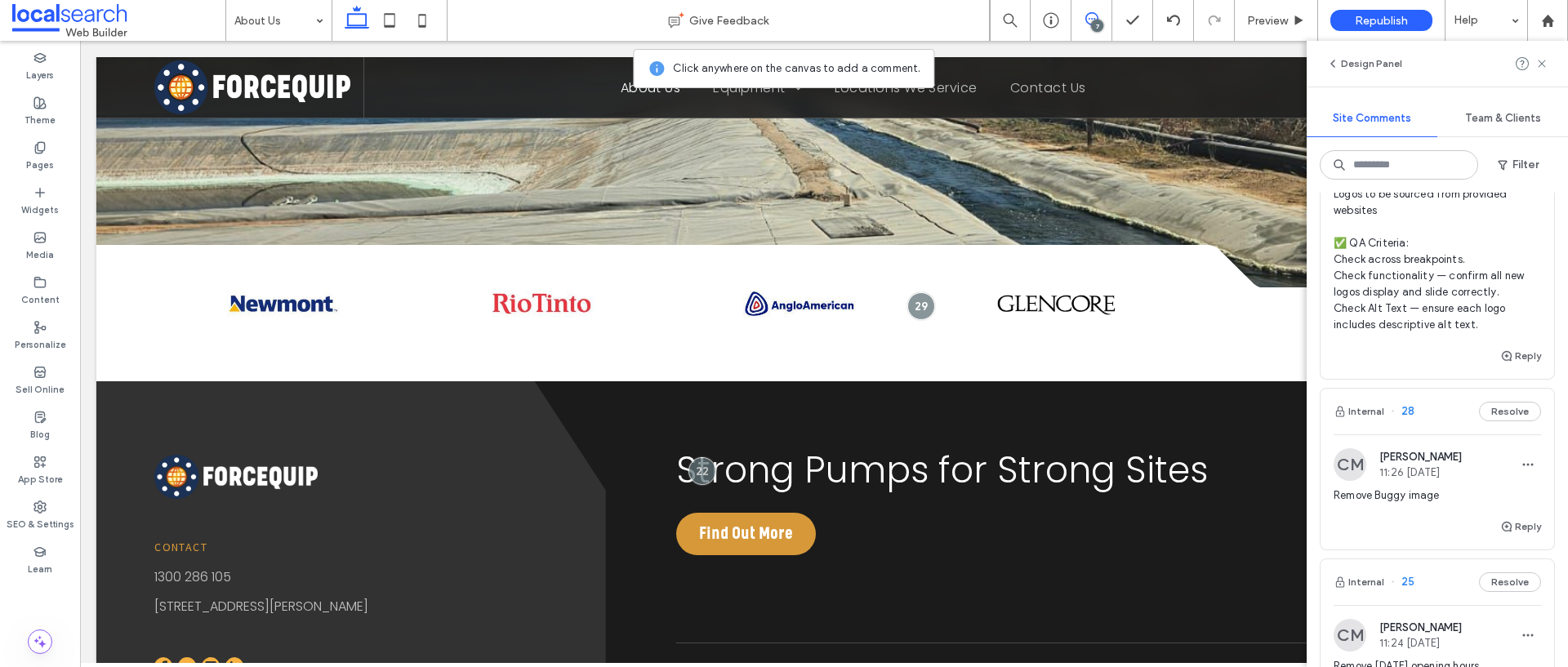
scroll to position [540, 0]
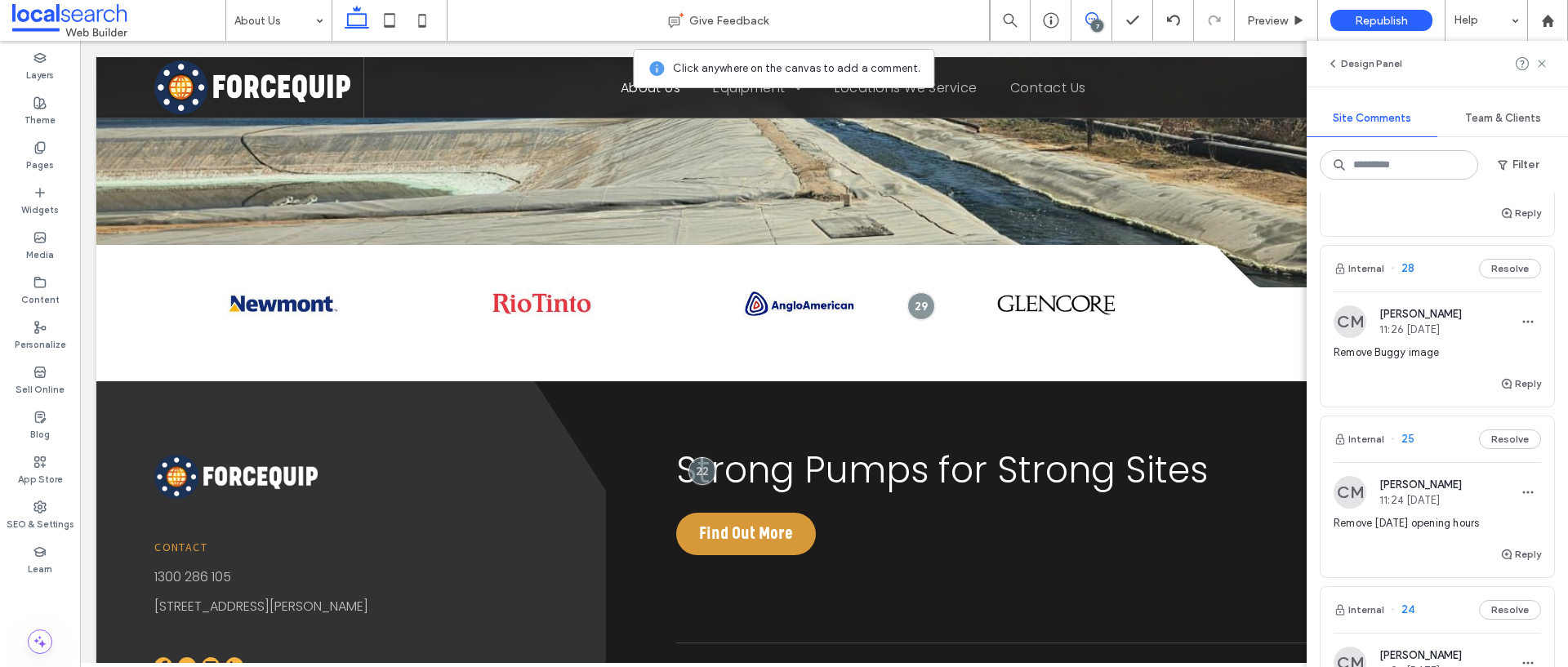
click at [1409, 336] on div "Chelaine Mundell 11:26 Sep 16 2025" at bounding box center [1420, 322] width 82 height 28
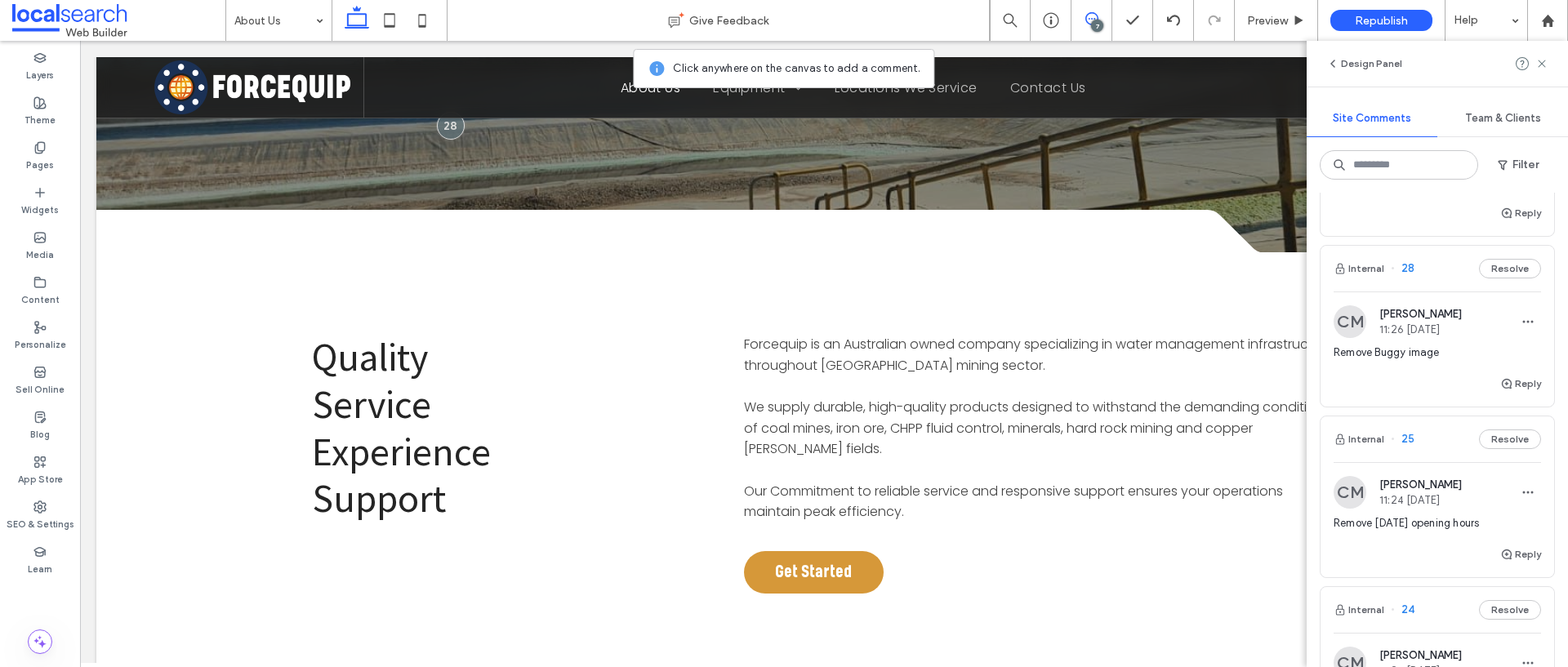
scroll to position [0, 0]
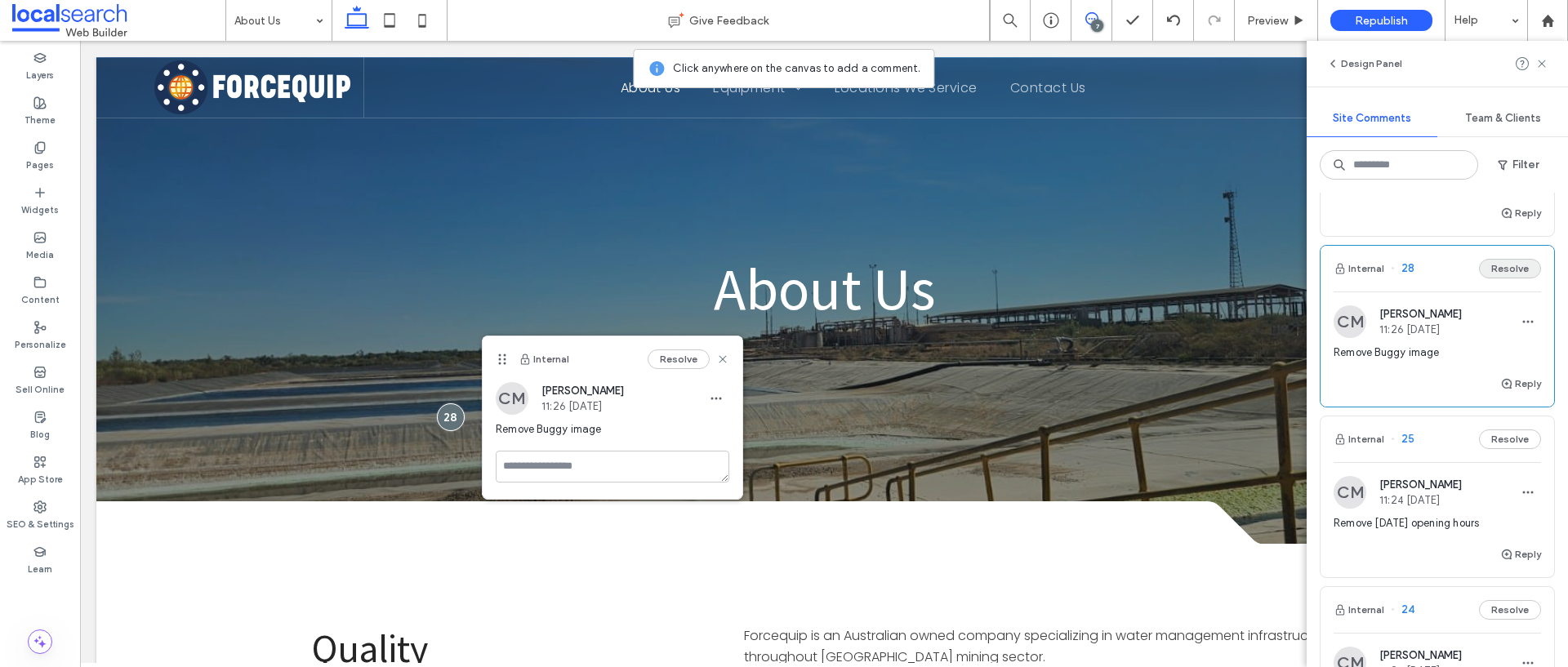
click at [1498, 279] on button "Resolve" at bounding box center [1509, 269] width 62 height 20
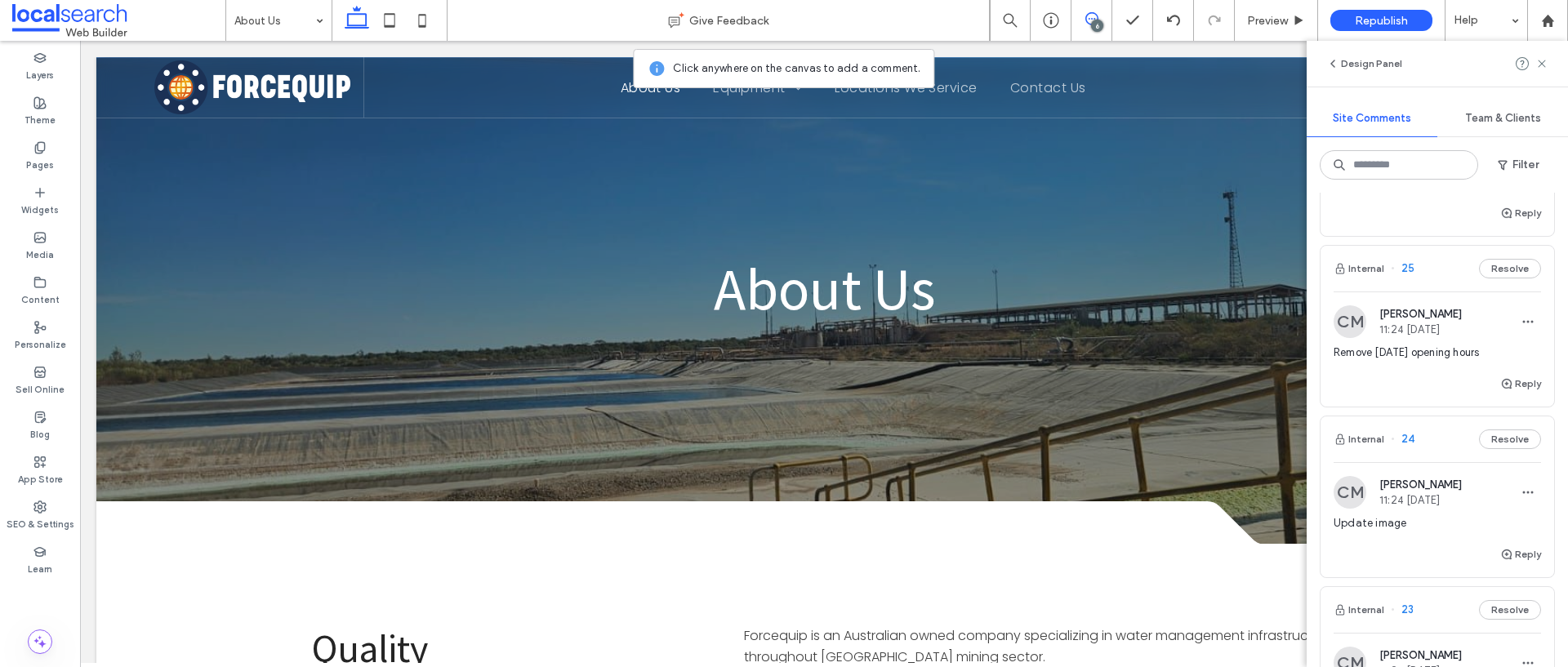
click at [1419, 336] on span "11:24 [DATE]" at bounding box center [1420, 329] width 82 height 12
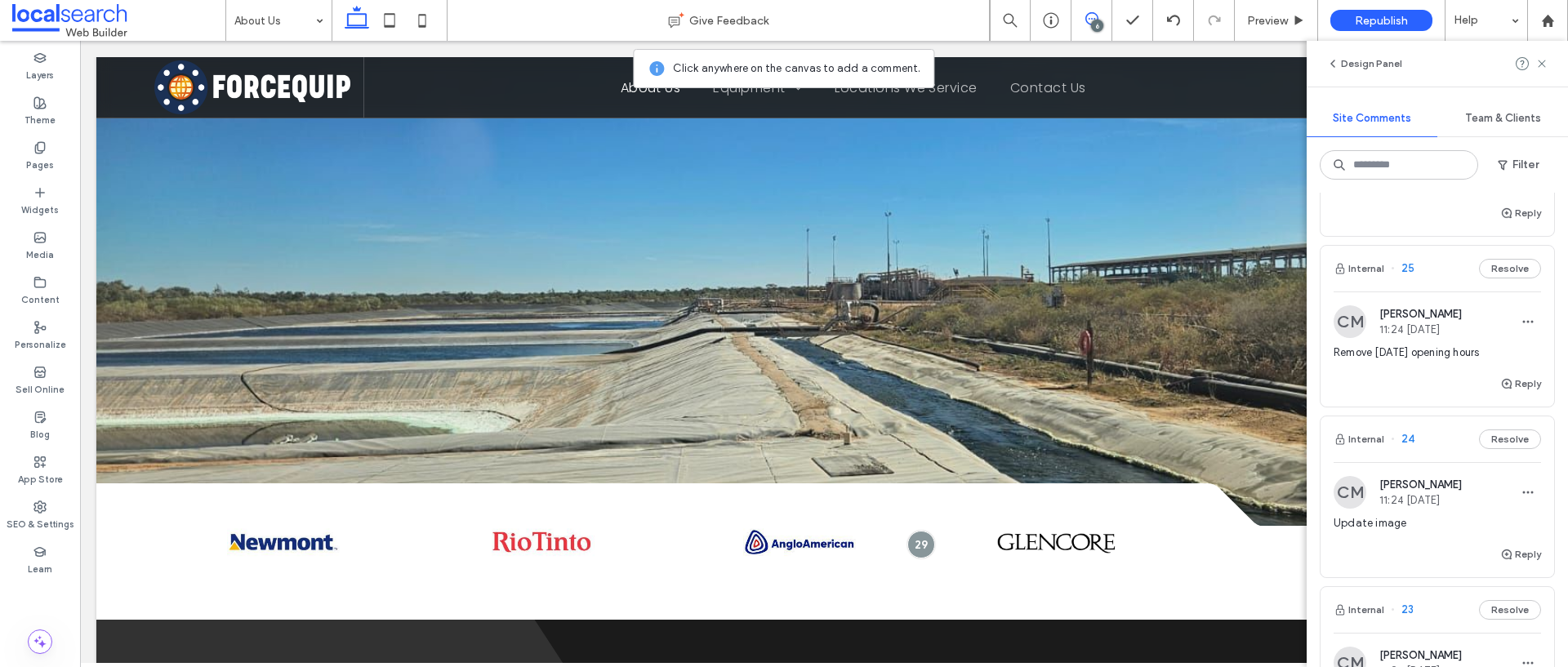
scroll to position [1494, 0]
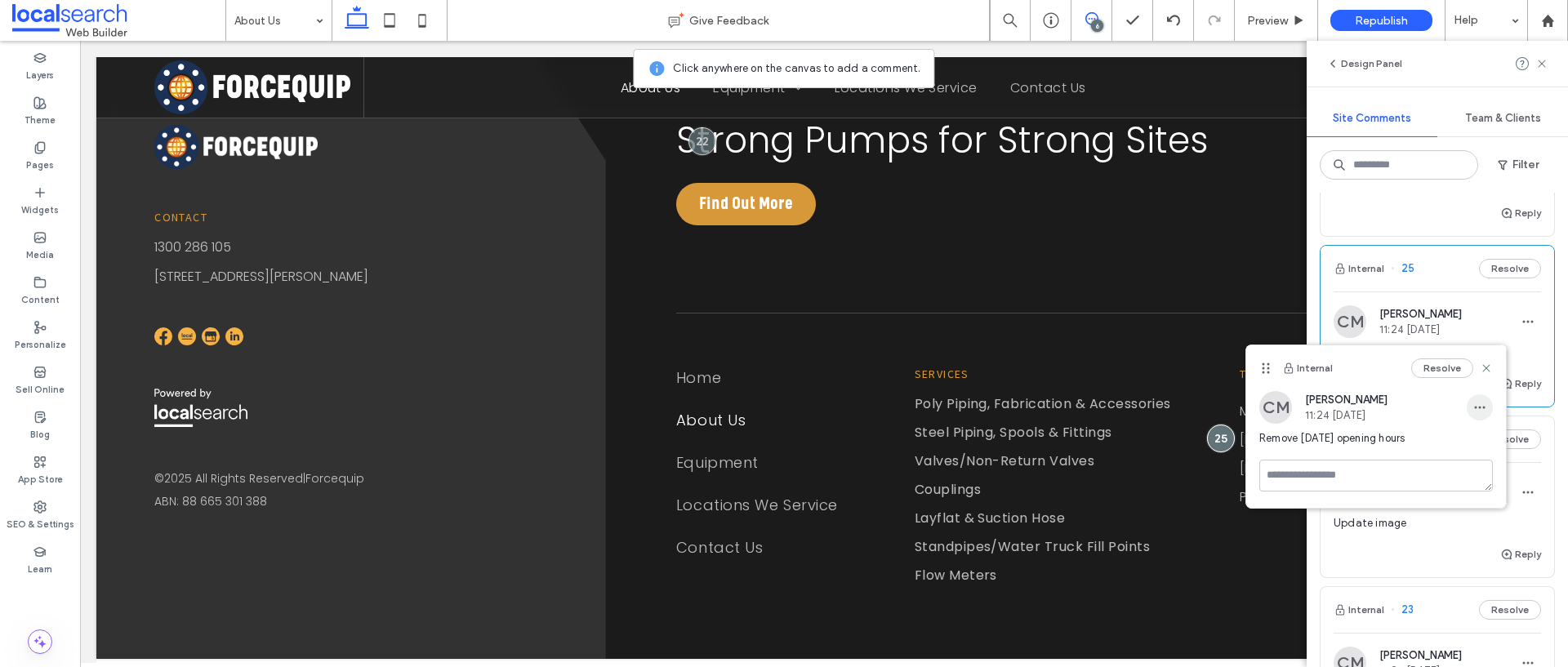
click at [1472, 406] on span "button" at bounding box center [1480, 407] width 26 height 26
click at [1392, 447] on div "Edit" at bounding box center [1419, 450] width 145 height 31
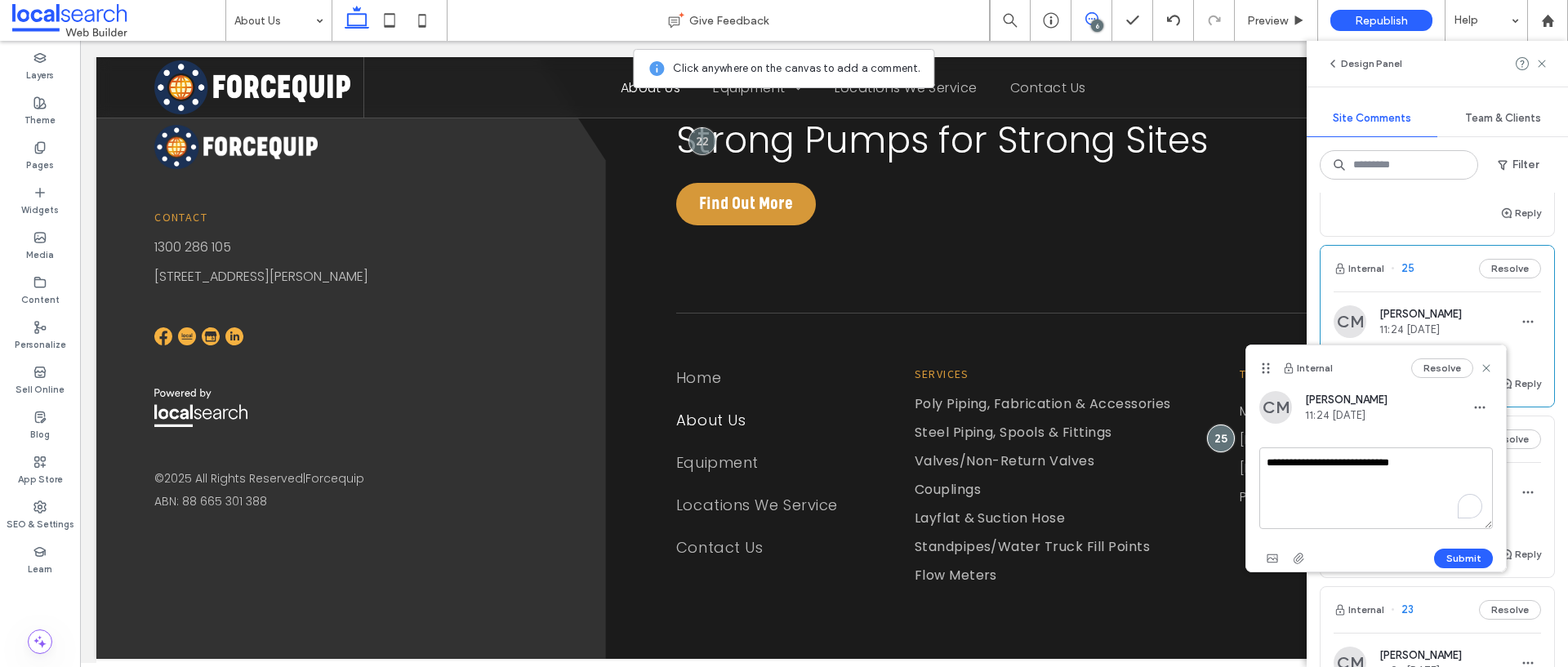
click at [1424, 472] on textarea "**********" at bounding box center [1375, 488] width 233 height 82
click at [1313, 467] on textarea "**********" at bounding box center [1375, 488] width 233 height 82
click at [1354, 464] on textarea "**********" at bounding box center [1375, 488] width 233 height 82
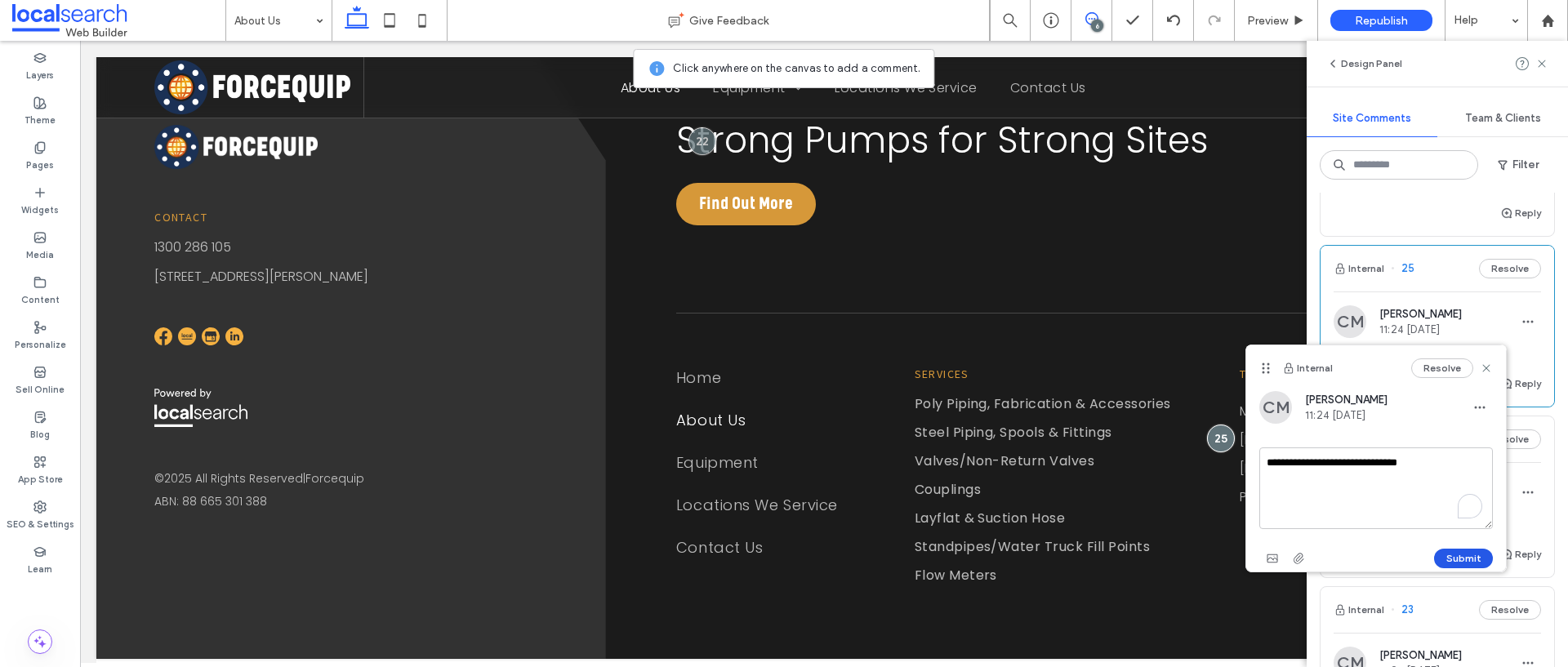
type textarea "**********"
click at [1467, 563] on button "Submit" at bounding box center [1462, 559] width 59 height 20
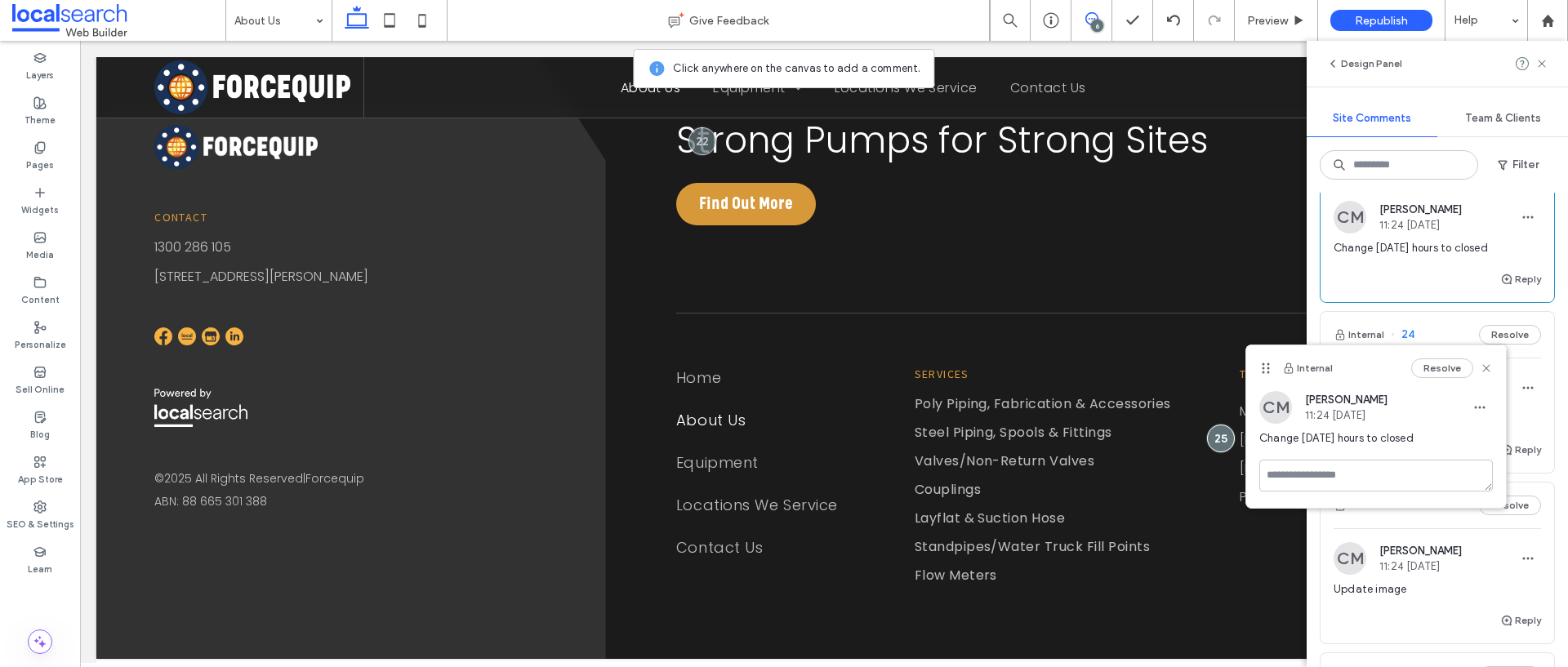
scroll to position [646, 0]
click at [1486, 365] on icon at bounding box center [1486, 369] width 13 height 13
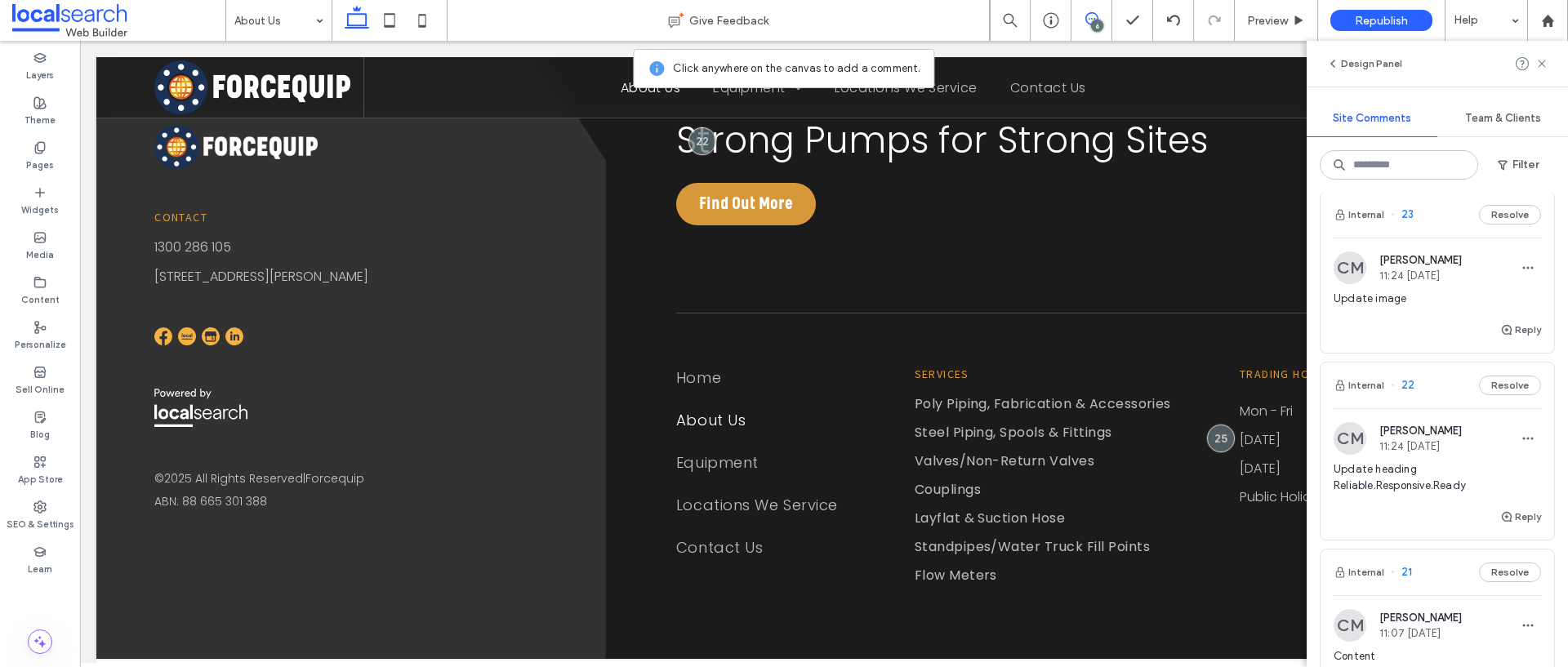
scroll to position [981, 0]
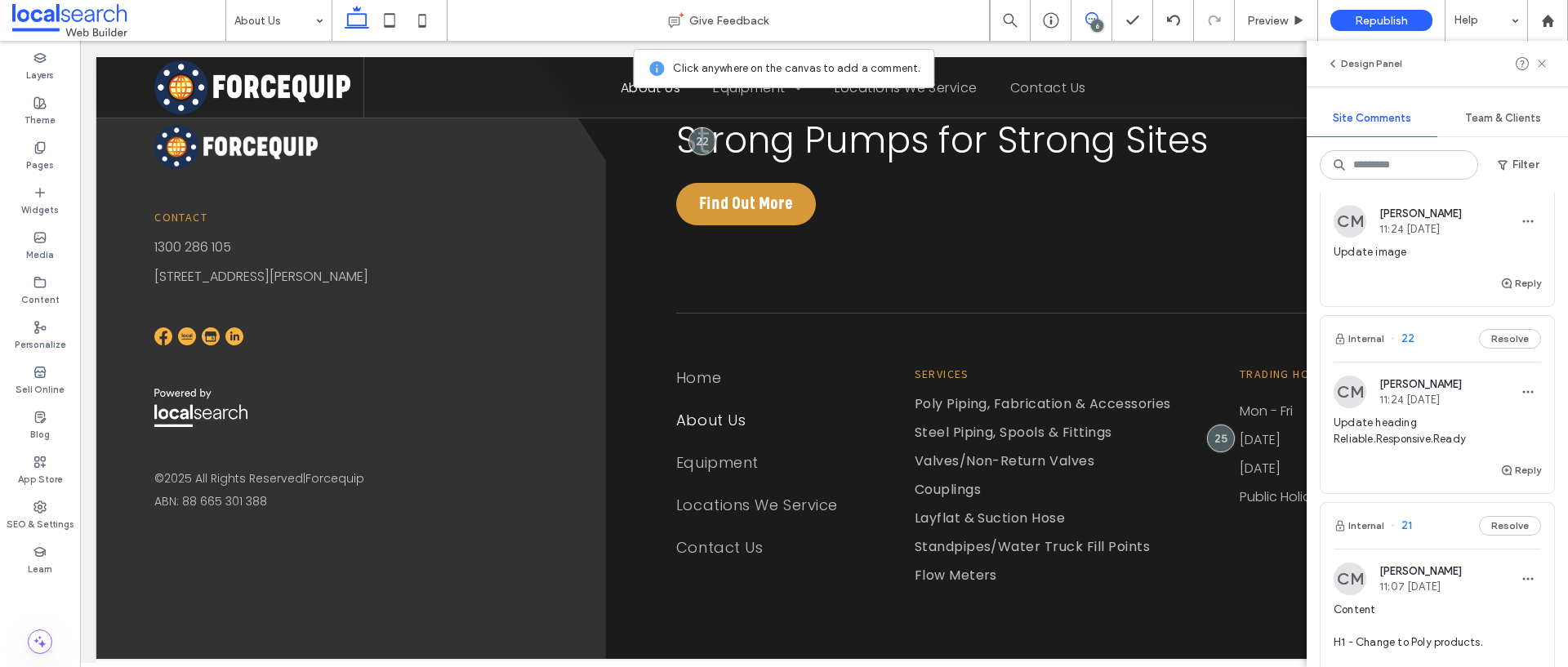
click at [1435, 461] on div "Update heading Reliable.Responsive.Ready" at bounding box center [1437, 437] width 208 height 45
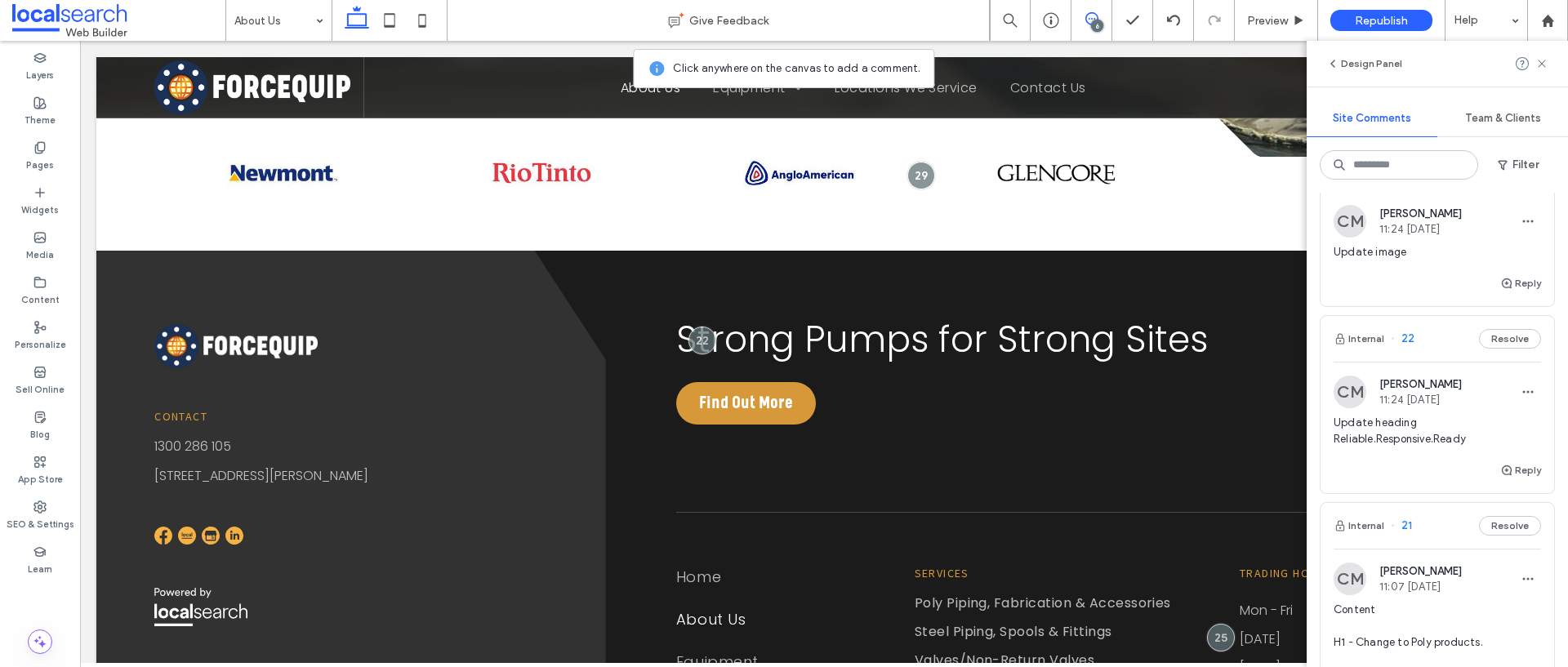
scroll to position [1235, 0]
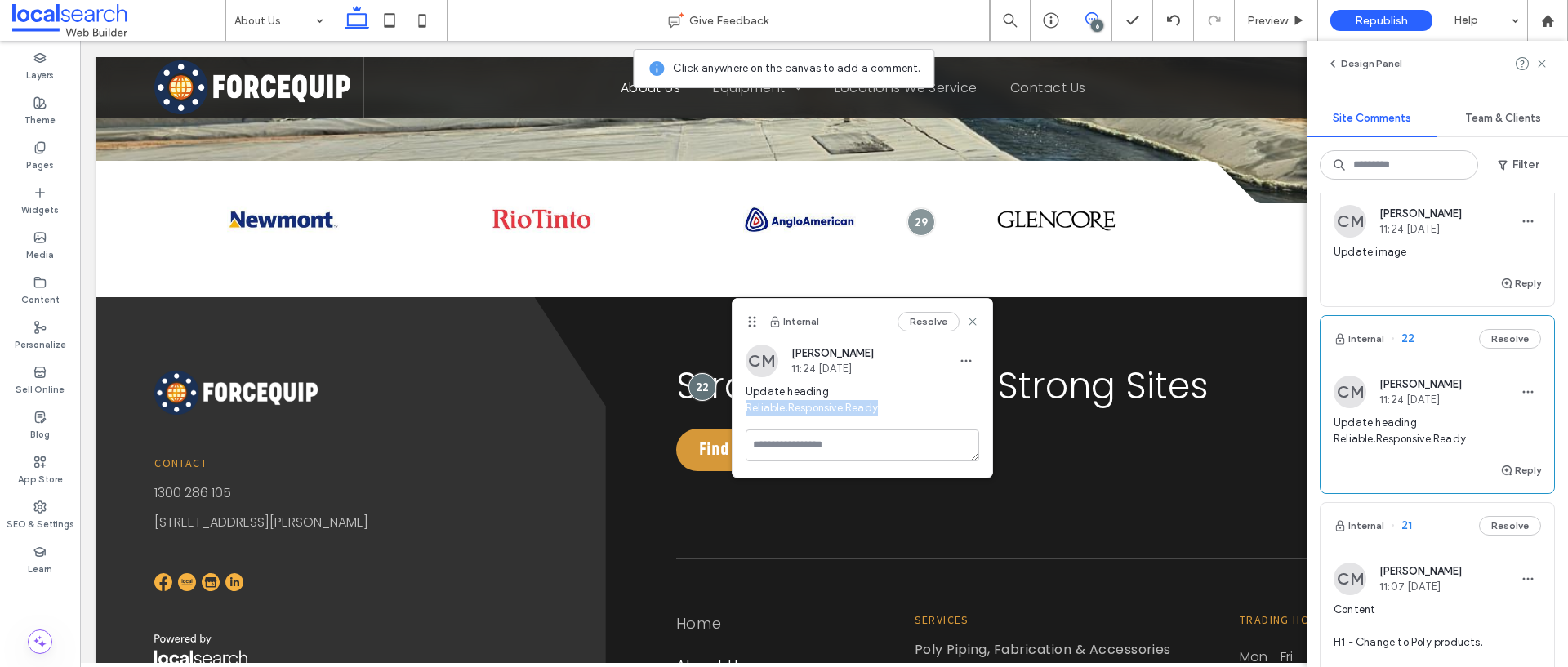
drag, startPoint x: 847, startPoint y: 410, endPoint x: 745, endPoint y: 411, distance: 102.0
click at [745, 411] on span "Update heading Reliable.Responsive.Ready" at bounding box center [861, 400] width 233 height 33
copy span "Reliable.Responsive.Ready"
click at [928, 324] on button "Resolve" at bounding box center [927, 322] width 62 height 20
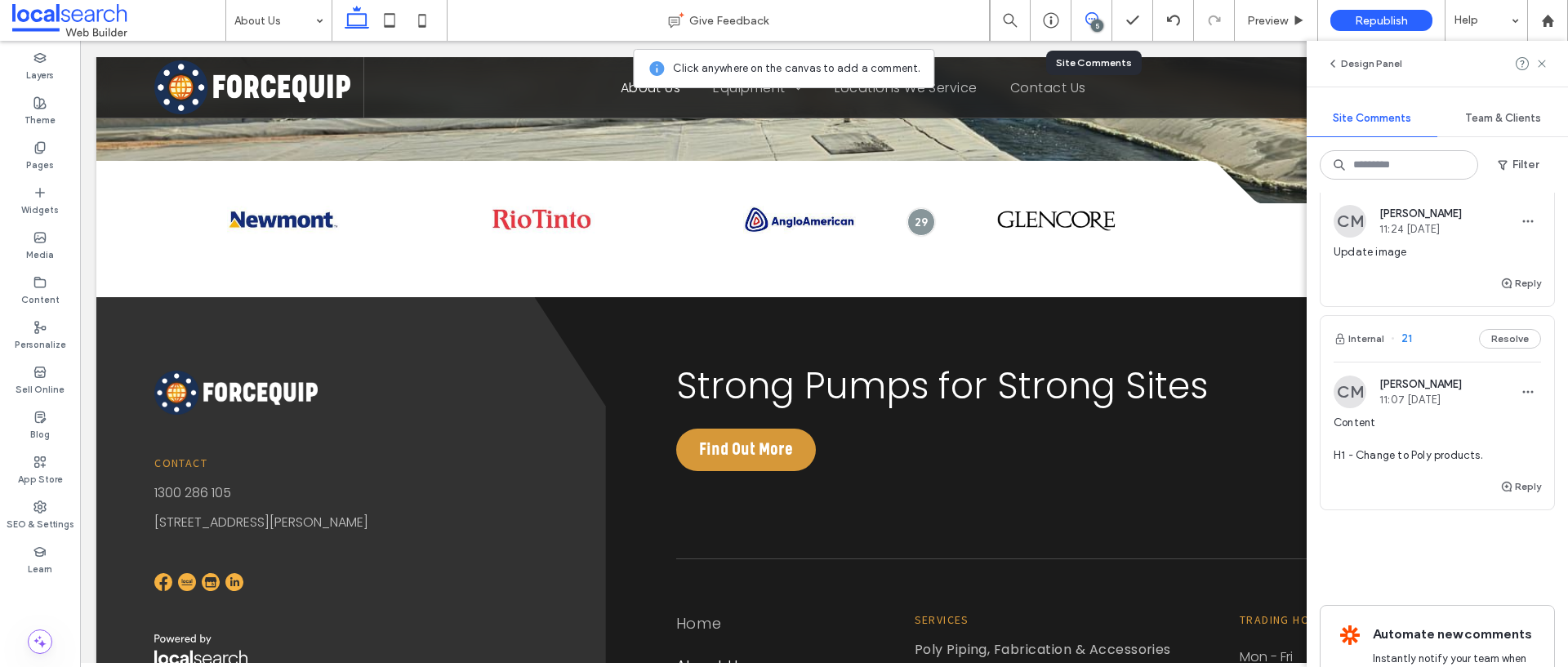
click at [1092, 31] on div "5" at bounding box center [1091, 21] width 41 height 41
click at [1089, 30] on div "5" at bounding box center [1091, 21] width 41 height 41
click at [1087, 26] on div "5" at bounding box center [1091, 21] width 40 height 16
click at [1540, 63] on use at bounding box center [1541, 63] width 7 height 7
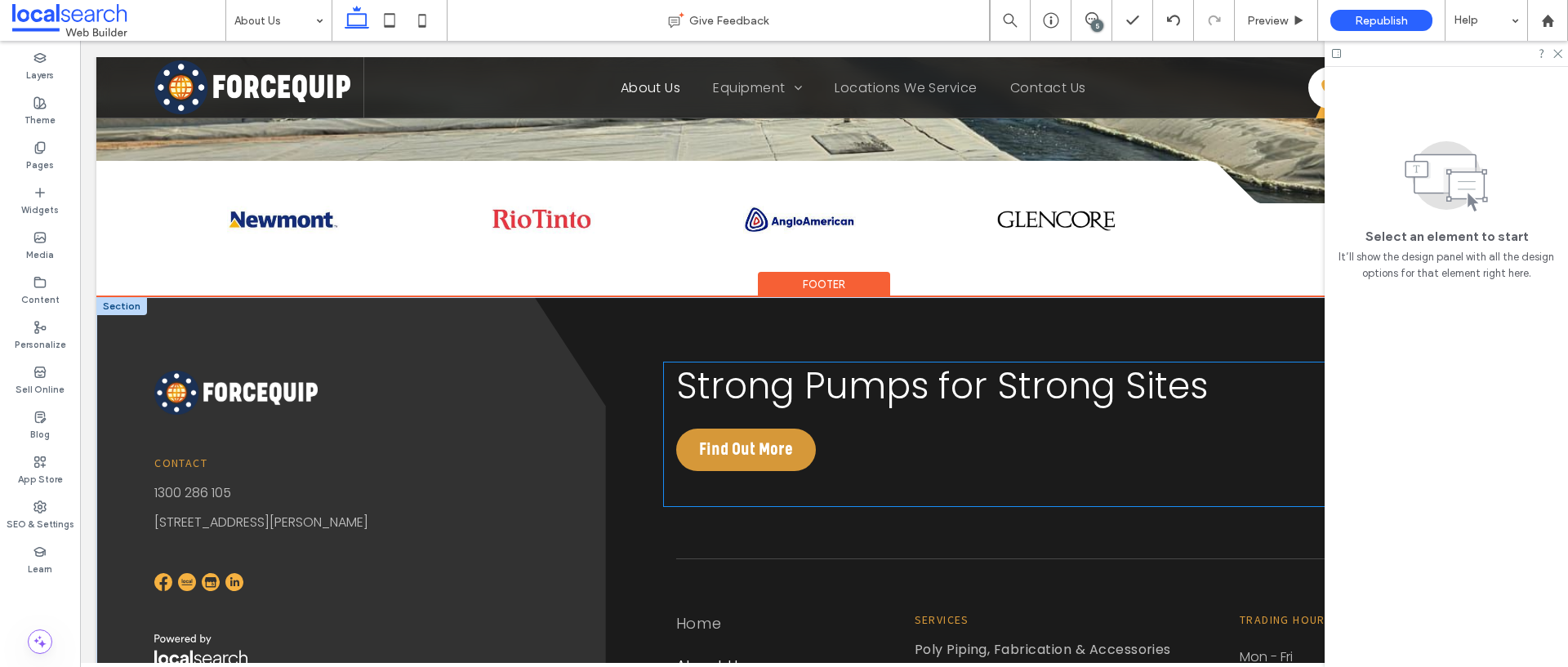
click at [988, 394] on span "Strong Pumps for Strong Sites" at bounding box center [941, 386] width 532 height 49
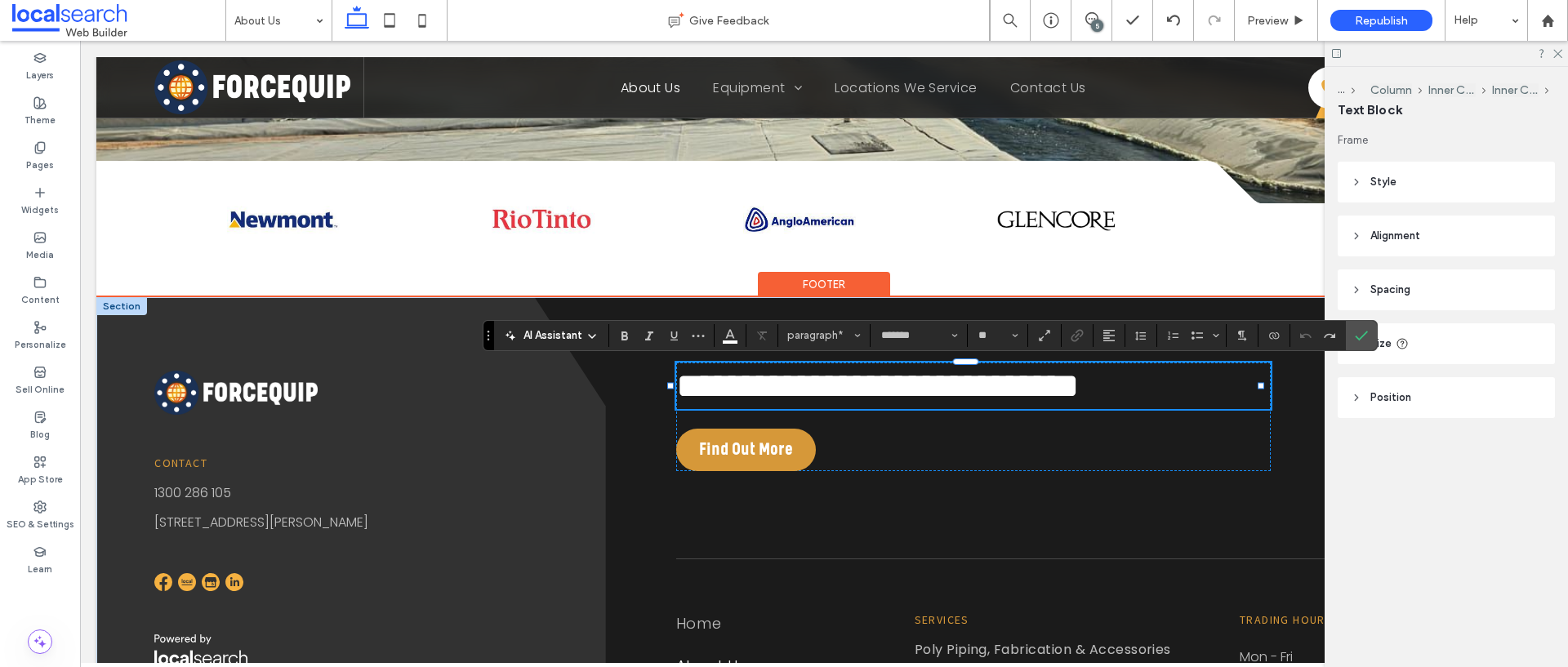
click at [1201, 394] on p "**********" at bounding box center [973, 386] width 594 height 46
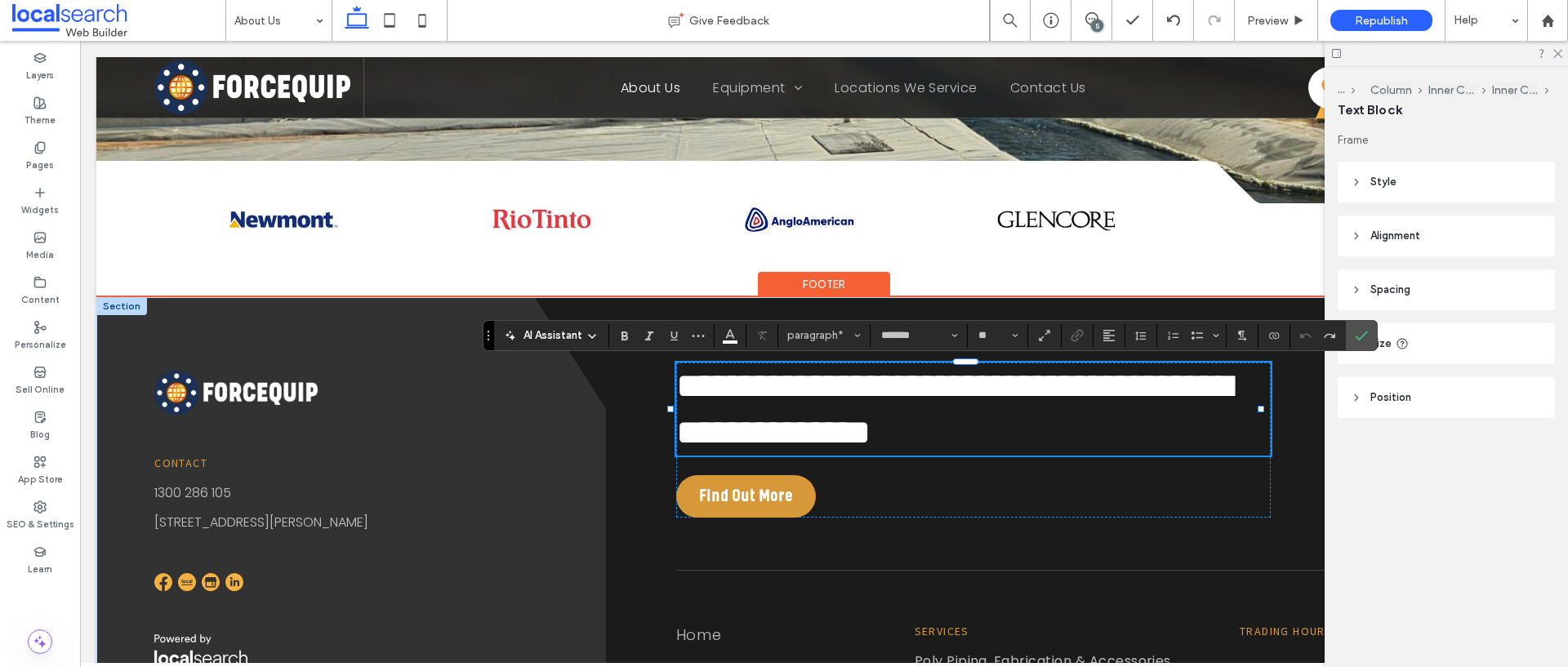
scroll to position [2, 0]
type input "**"
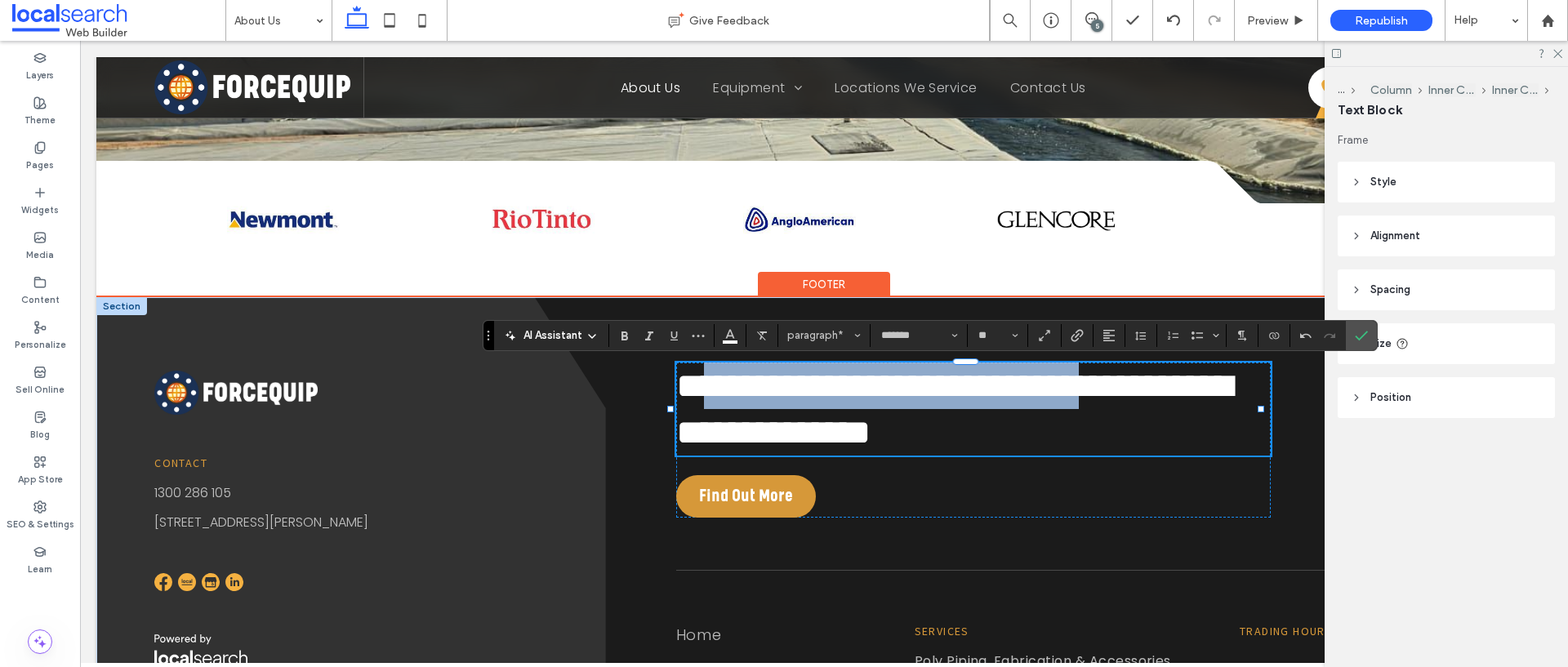
scroll to position [0, 0]
drag, startPoint x: 753, startPoint y: 439, endPoint x: 679, endPoint y: 391, distance: 88.2
click at [679, 391] on span "**********" at bounding box center [953, 409] width 555 height 82
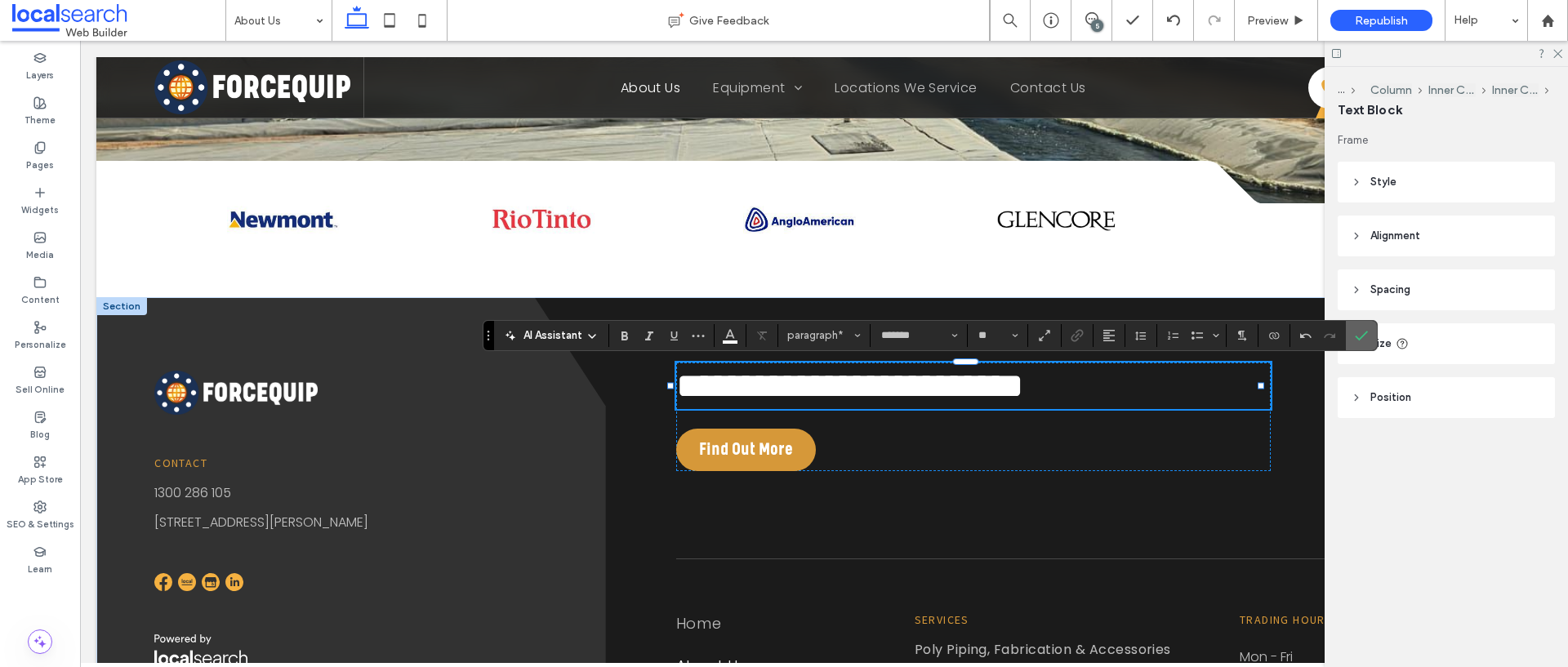
click at [1359, 335] on icon "Confirm" at bounding box center [1361, 336] width 13 height 13
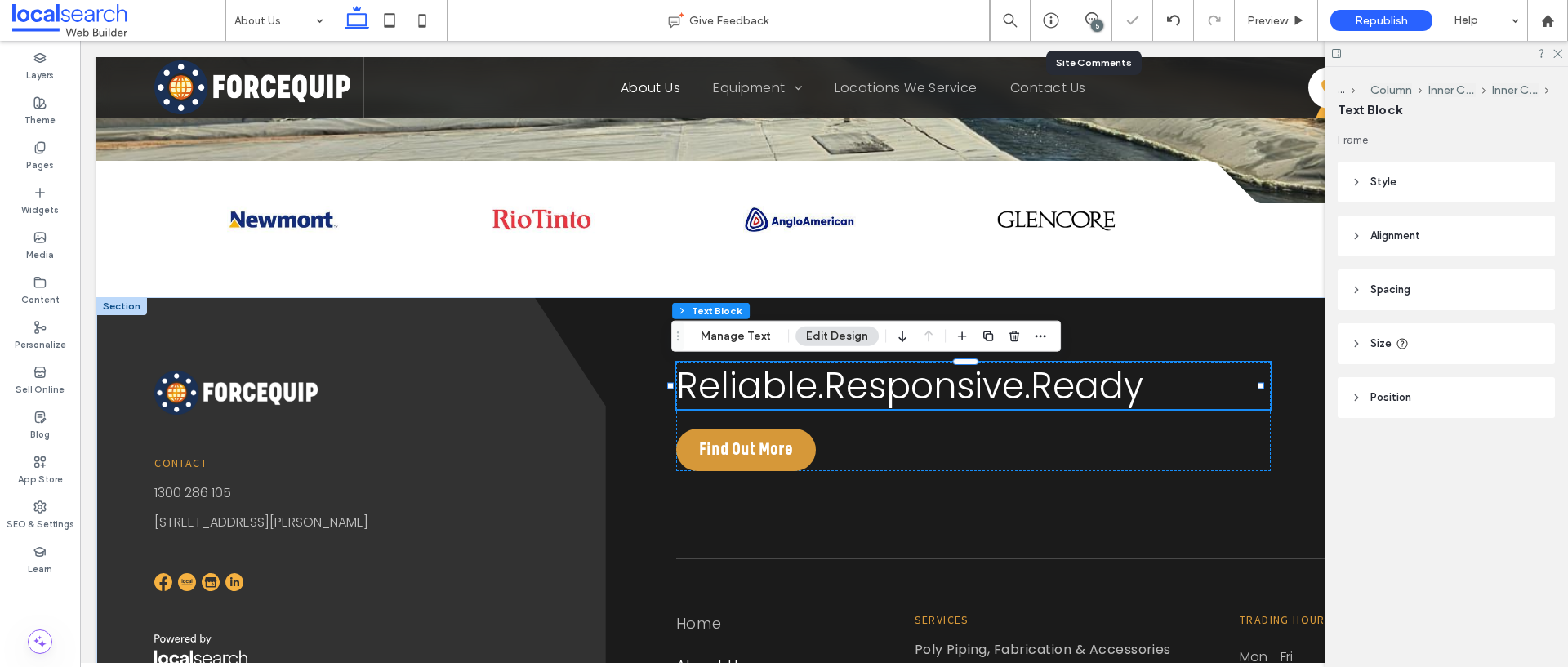
click at [1093, 22] on div "5" at bounding box center [1096, 26] width 12 height 12
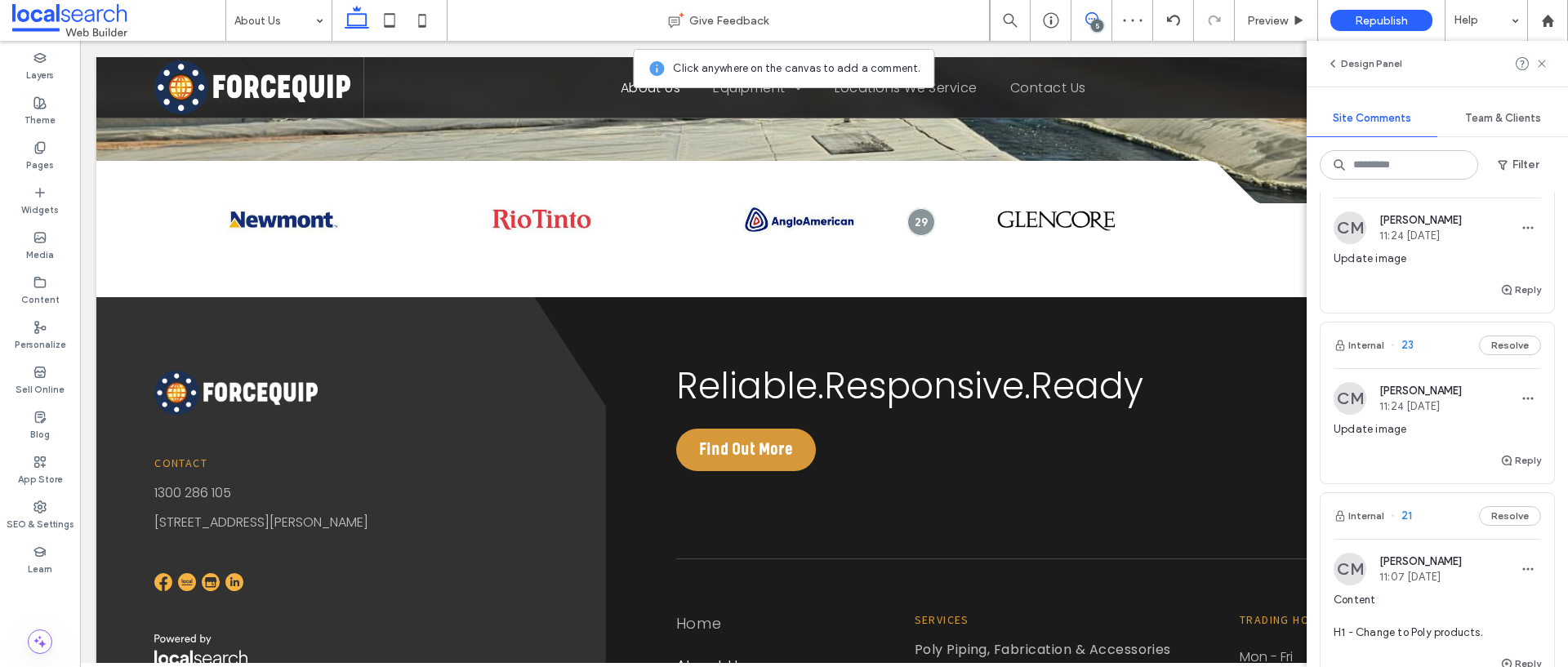
scroll to position [1132, 0]
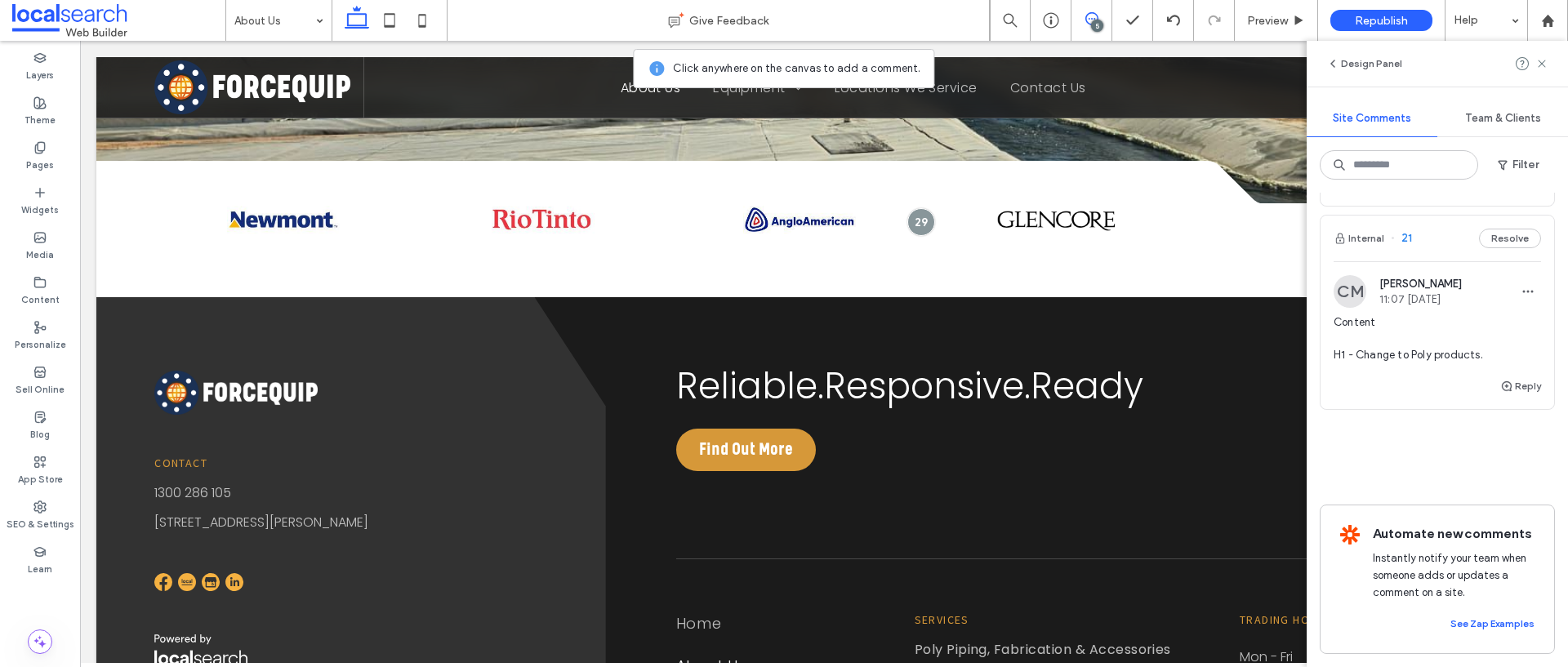
click at [1453, 326] on span "Content H1 - Change to Poly products." at bounding box center [1437, 338] width 208 height 49
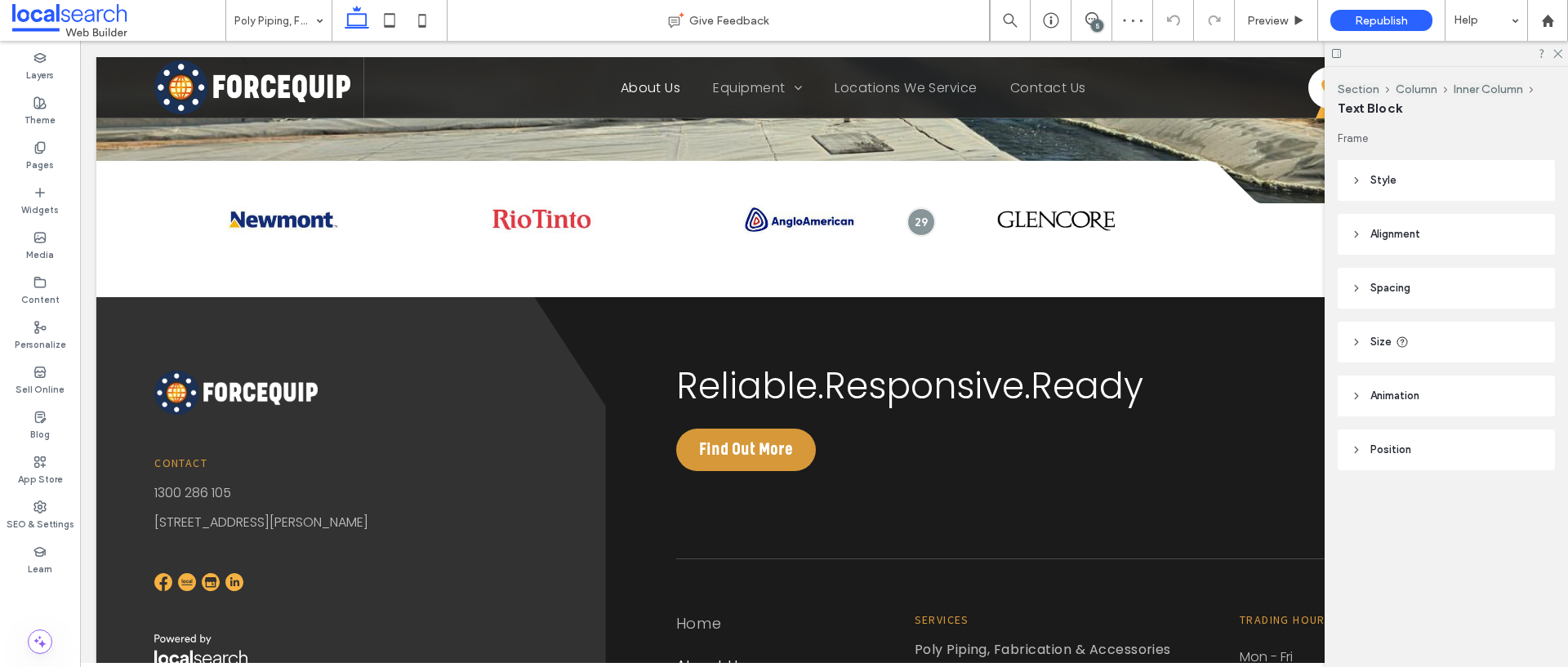
type input "**********"
type input "**"
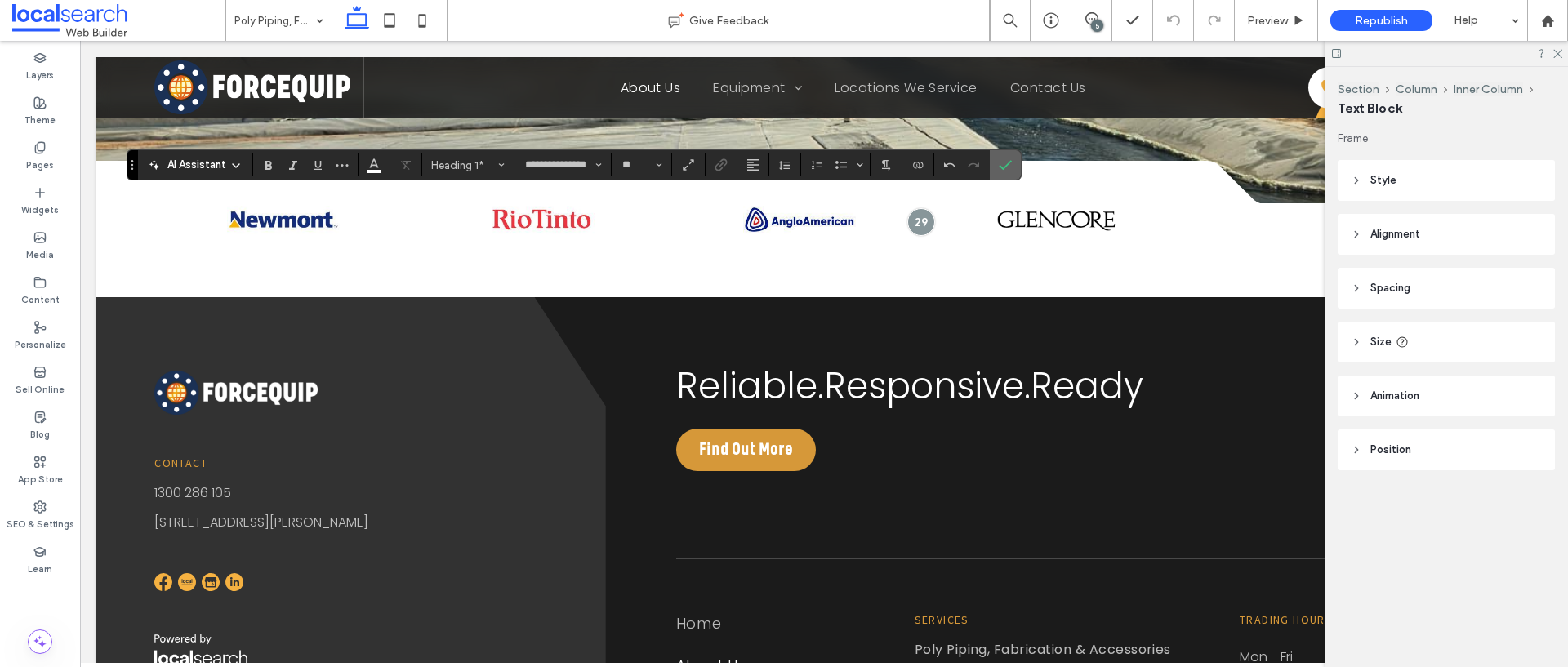
click at [1012, 175] on label "Confirm" at bounding box center [1005, 165] width 25 height 30
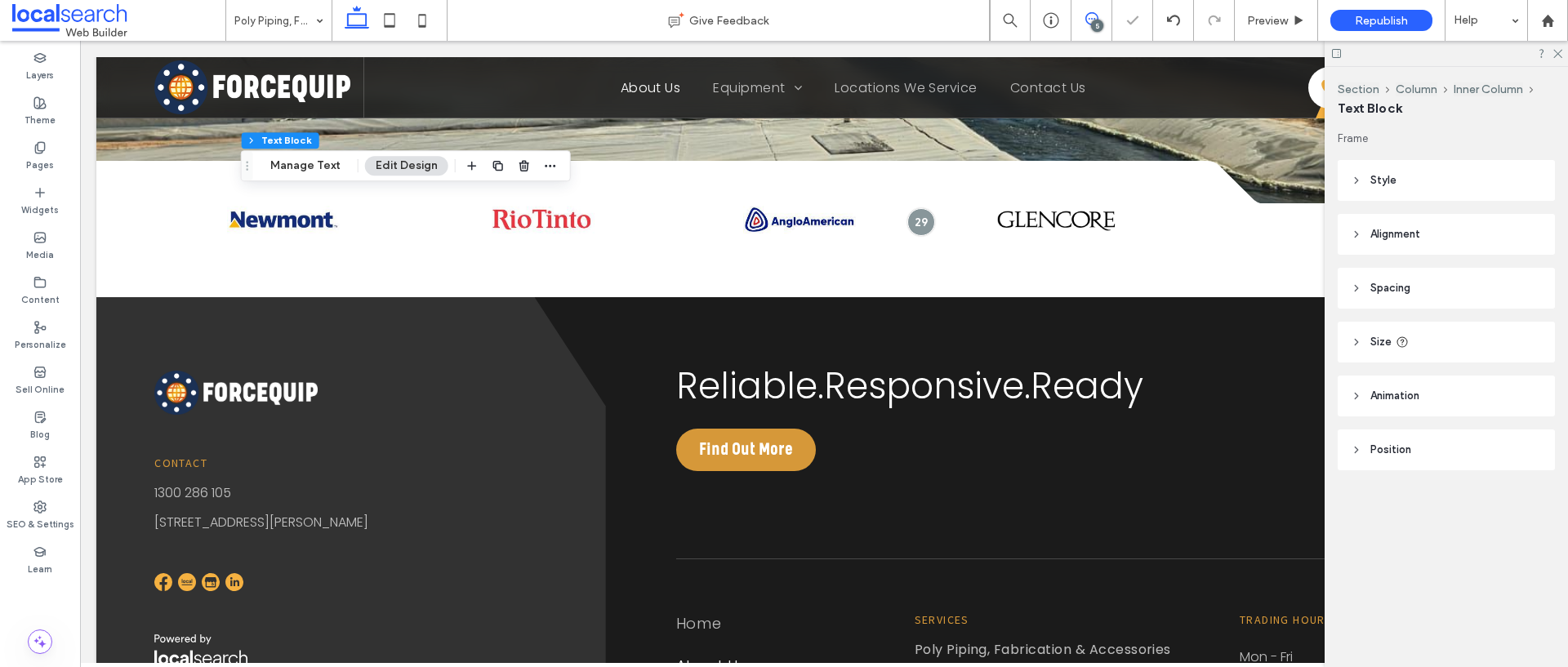
click at [1100, 14] on span at bounding box center [1091, 19] width 40 height 13
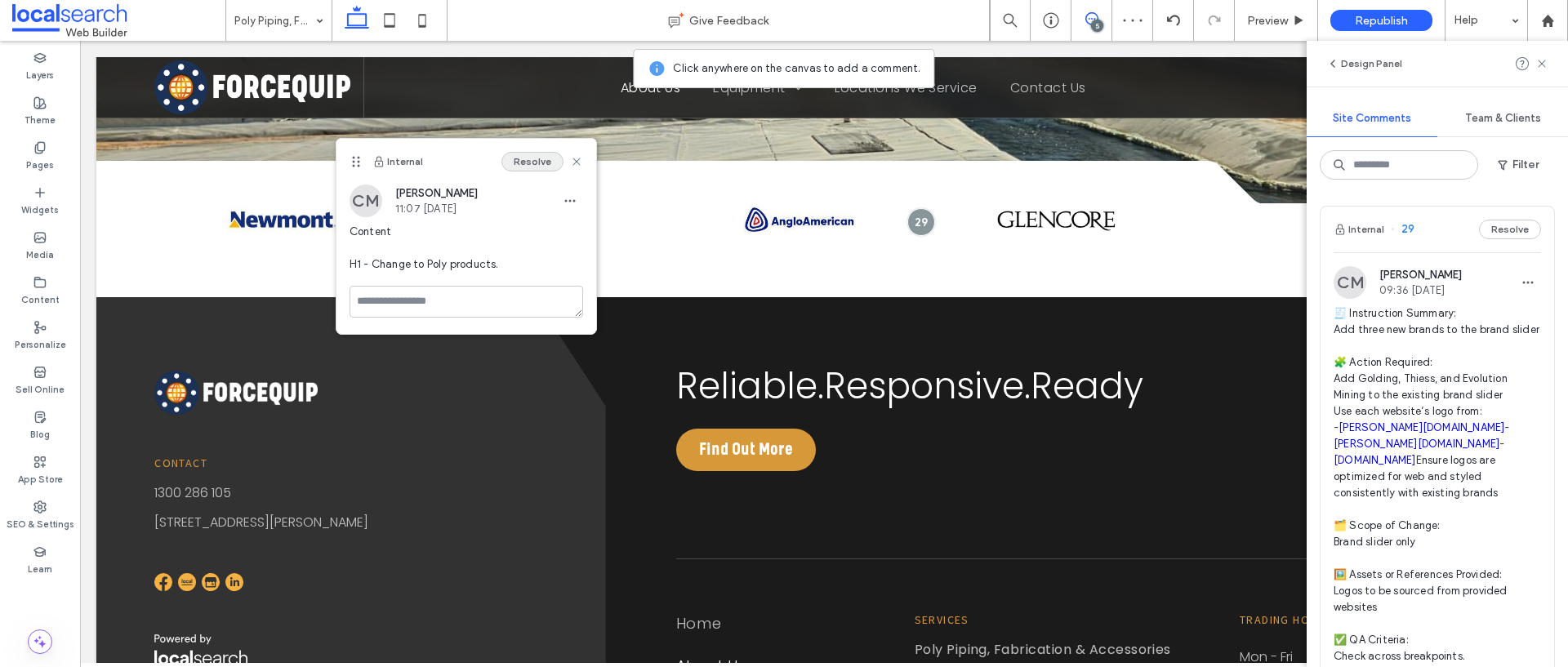
click at [540, 167] on button "Resolve" at bounding box center [532, 162] width 62 height 20
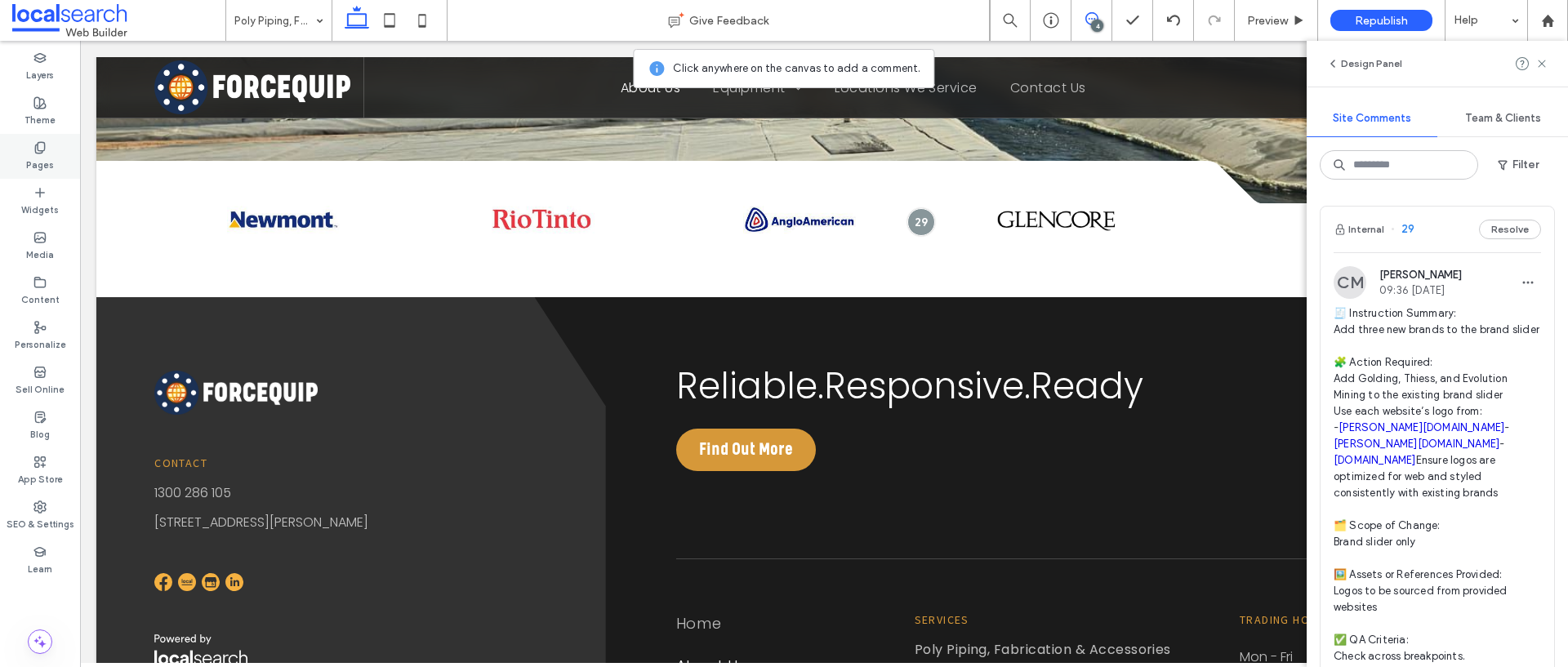
click at [44, 155] on label "Pages" at bounding box center [40, 163] width 28 height 18
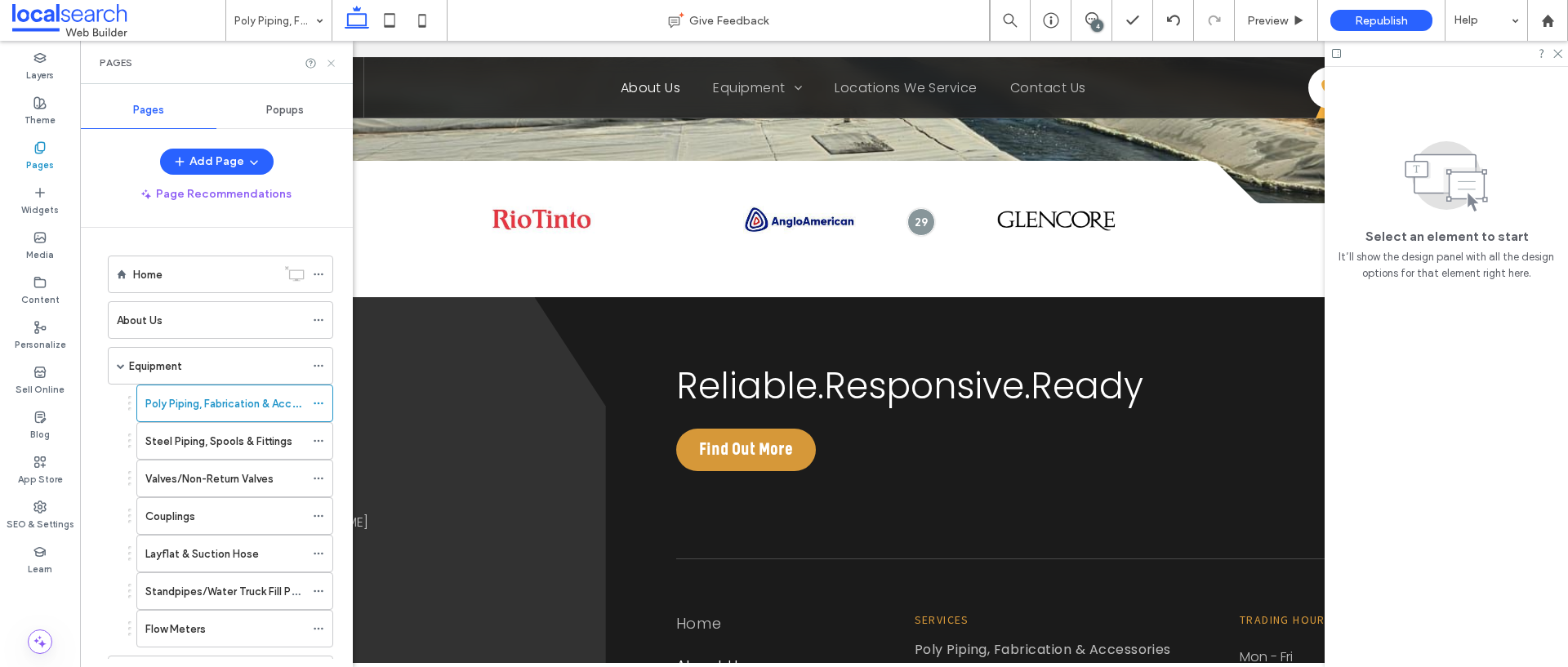
click at [330, 64] on icon at bounding box center [331, 63] width 12 height 12
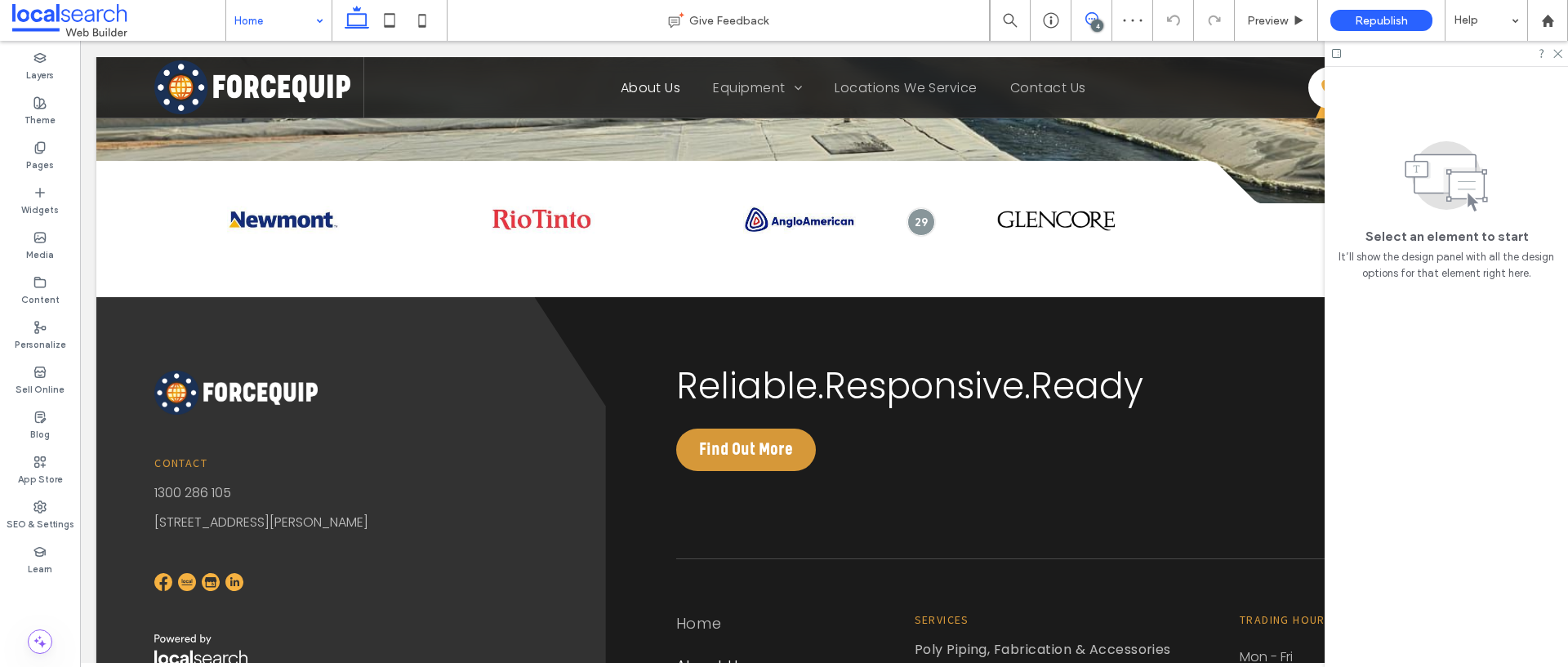
click at [1095, 13] on use at bounding box center [1091, 19] width 13 height 13
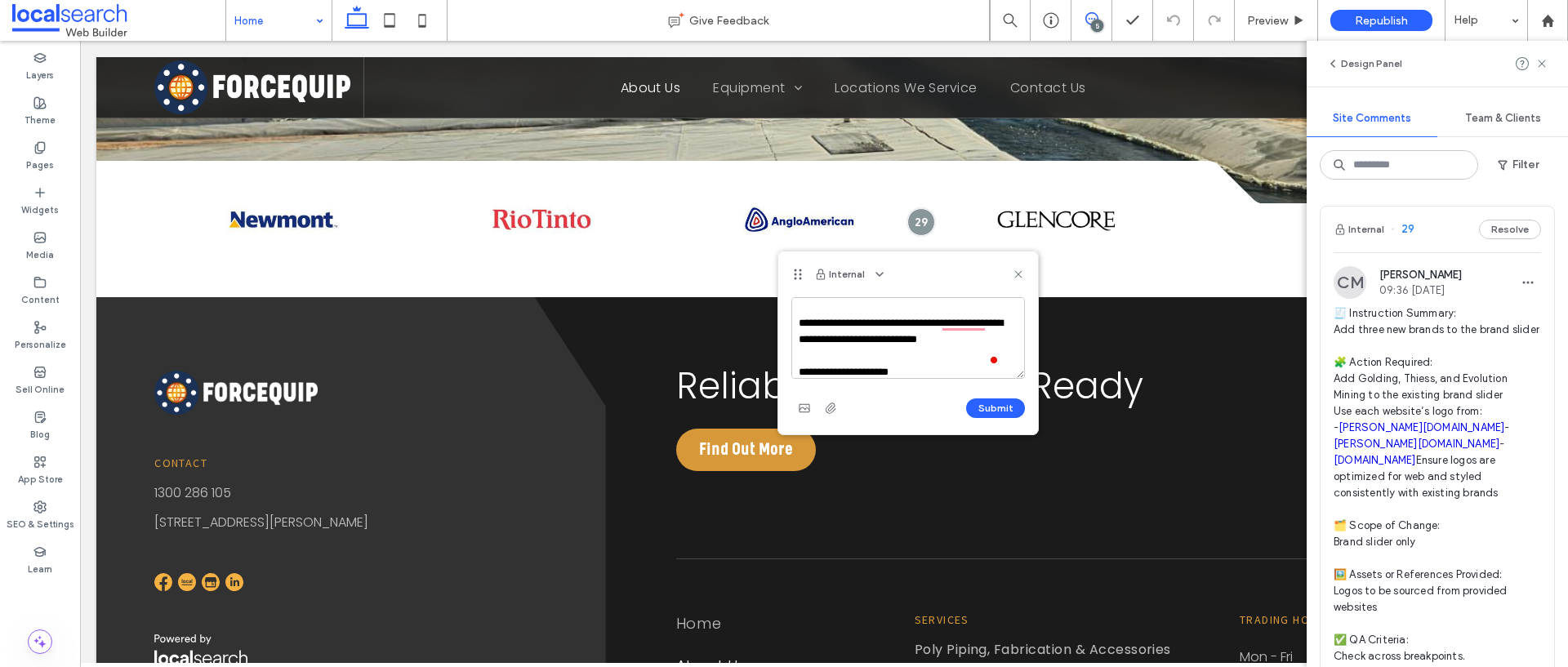
scroll to position [31, 0]
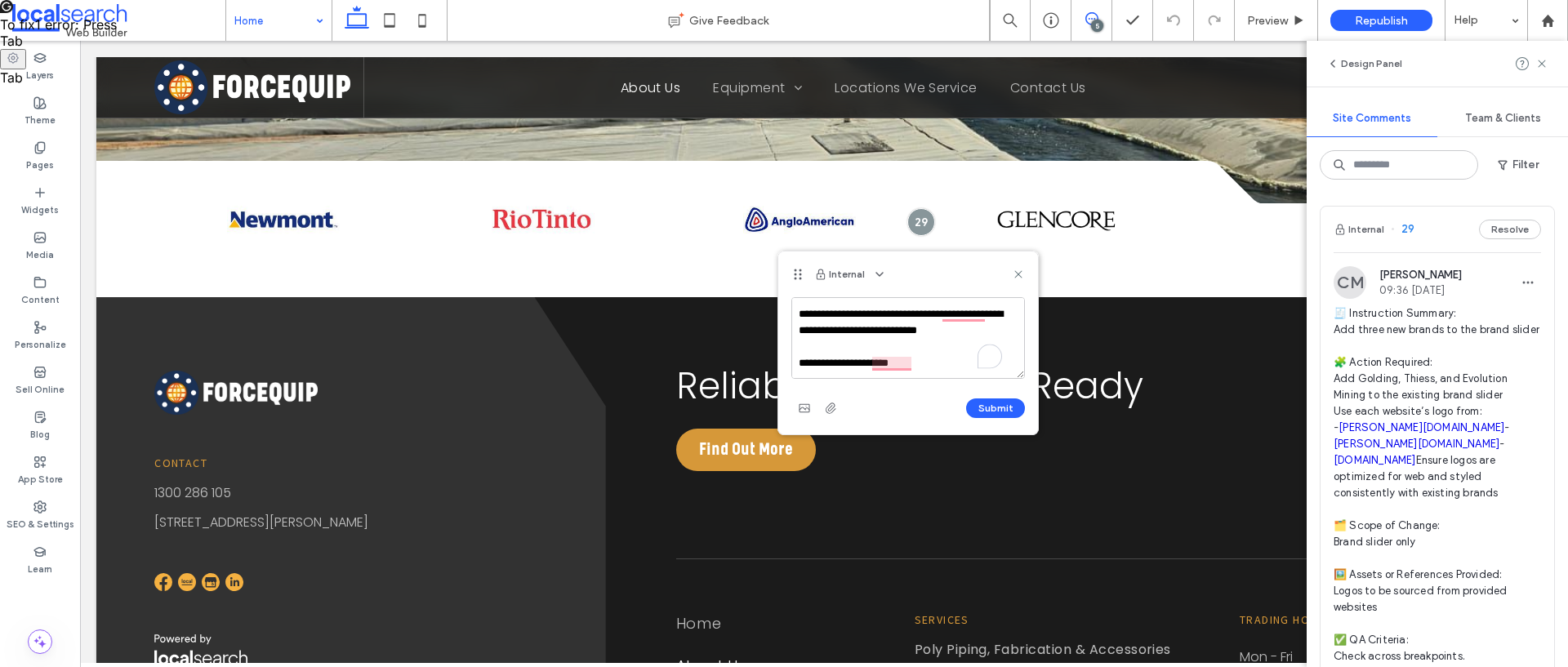
drag, startPoint x: 917, startPoint y: 373, endPoint x: 793, endPoint y: 367, distance: 124.1
click at [793, 367] on textarea "**********" at bounding box center [908, 338] width 233 height 82
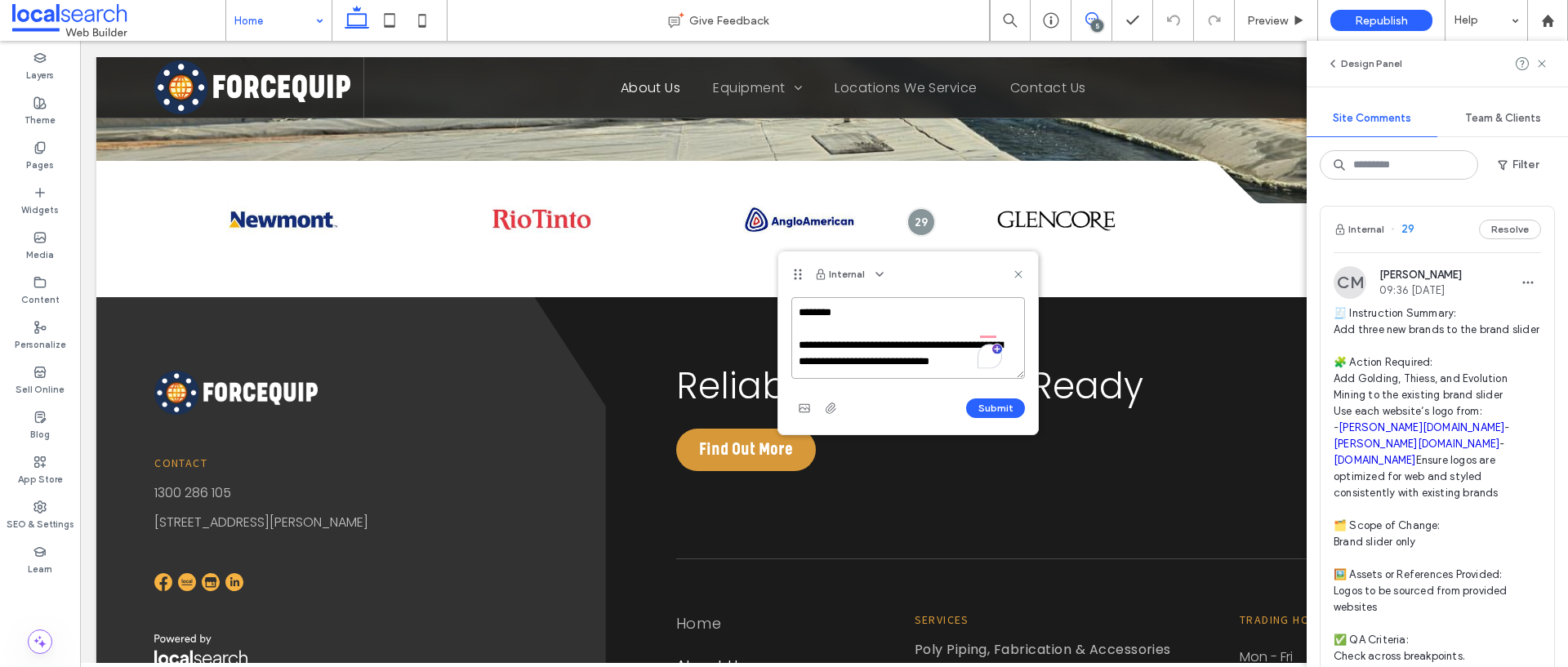
click at [1002, 333] on textarea "**********" at bounding box center [908, 338] width 233 height 82
paste textarea "**********"
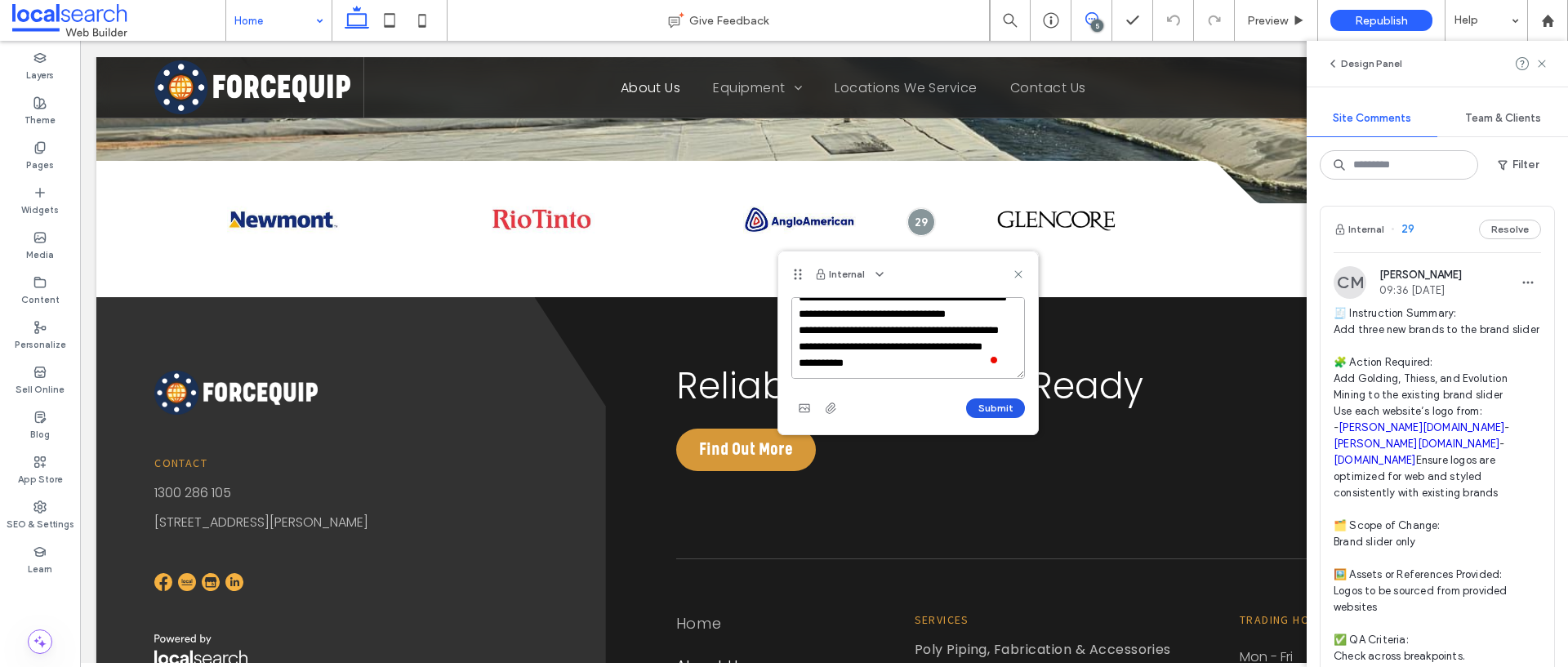
type textarea "**********"
click at [1004, 405] on button "Submit" at bounding box center [995, 408] width 59 height 20
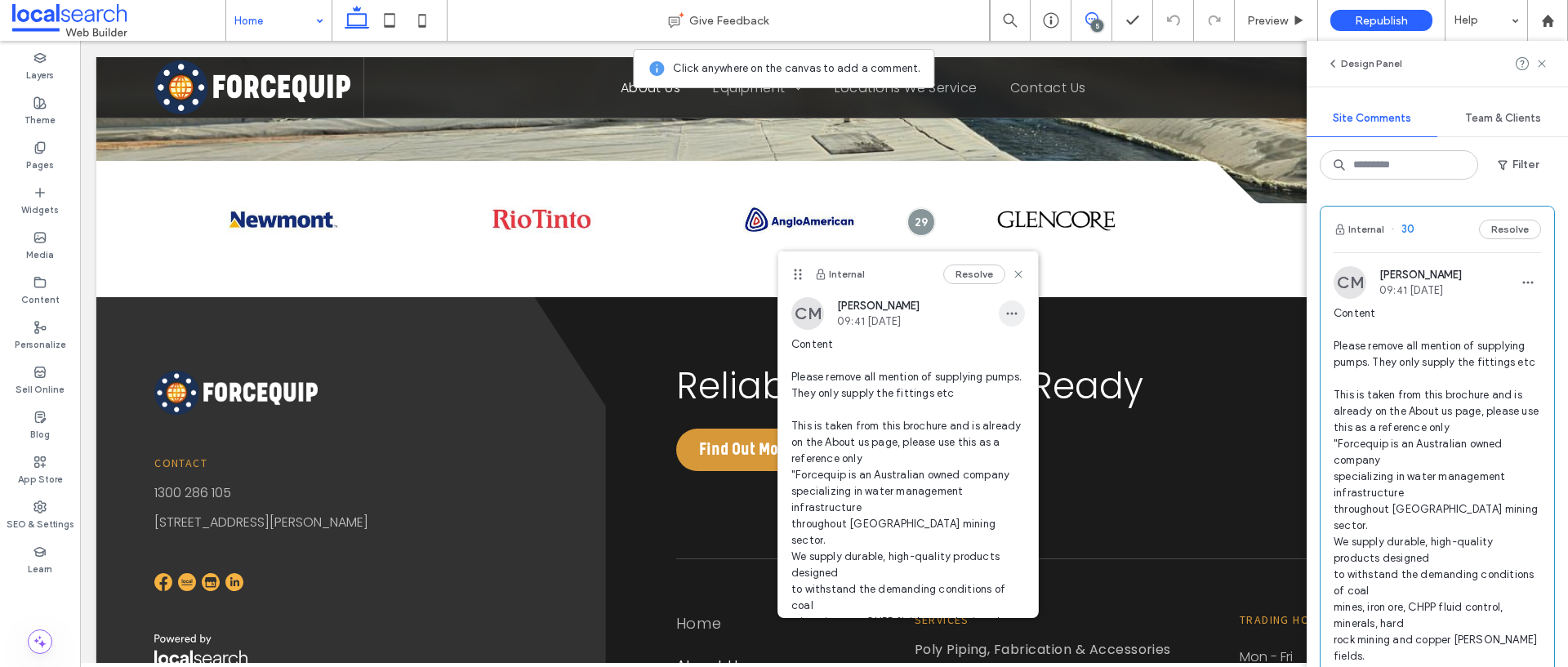
click at [998, 319] on span "button" at bounding box center [1012, 313] width 26 height 26
click at [1022, 361] on div "Edit" at bounding box center [1059, 356] width 145 height 31
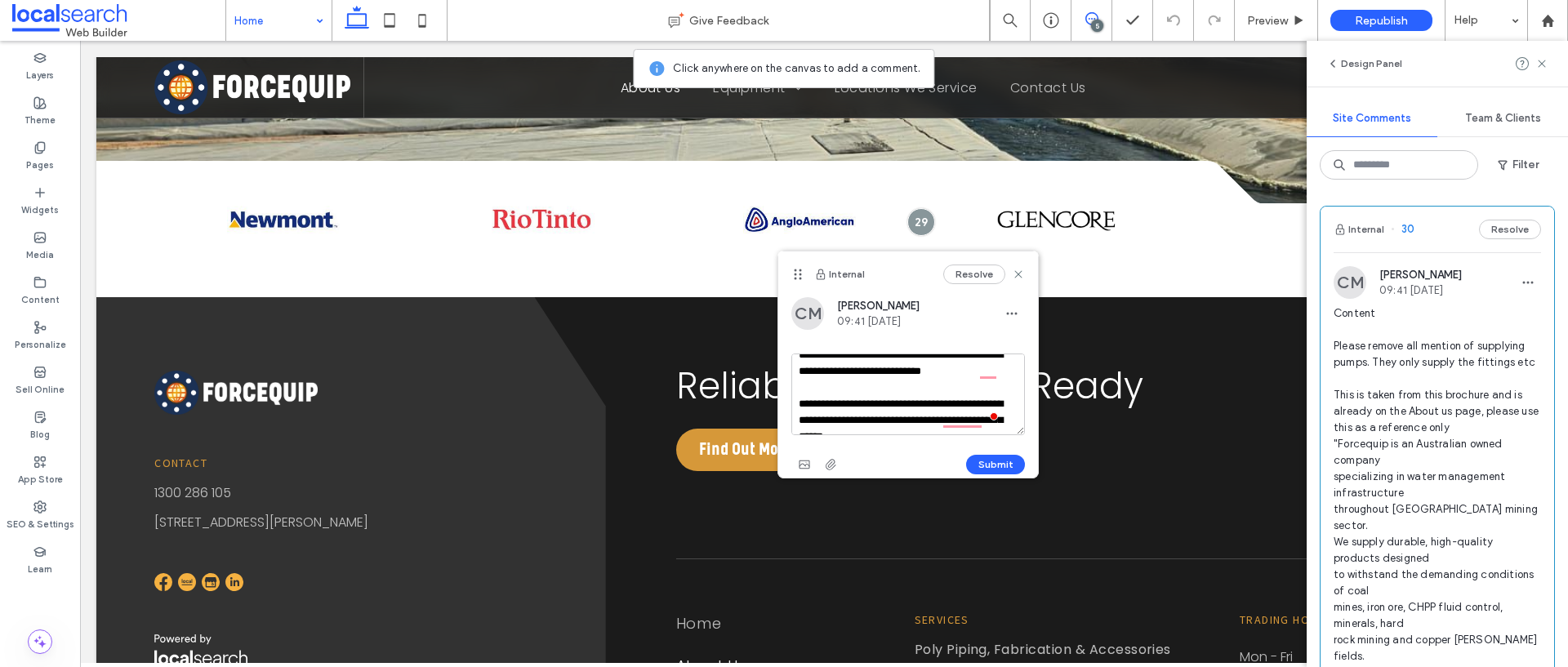
scroll to position [44, 0]
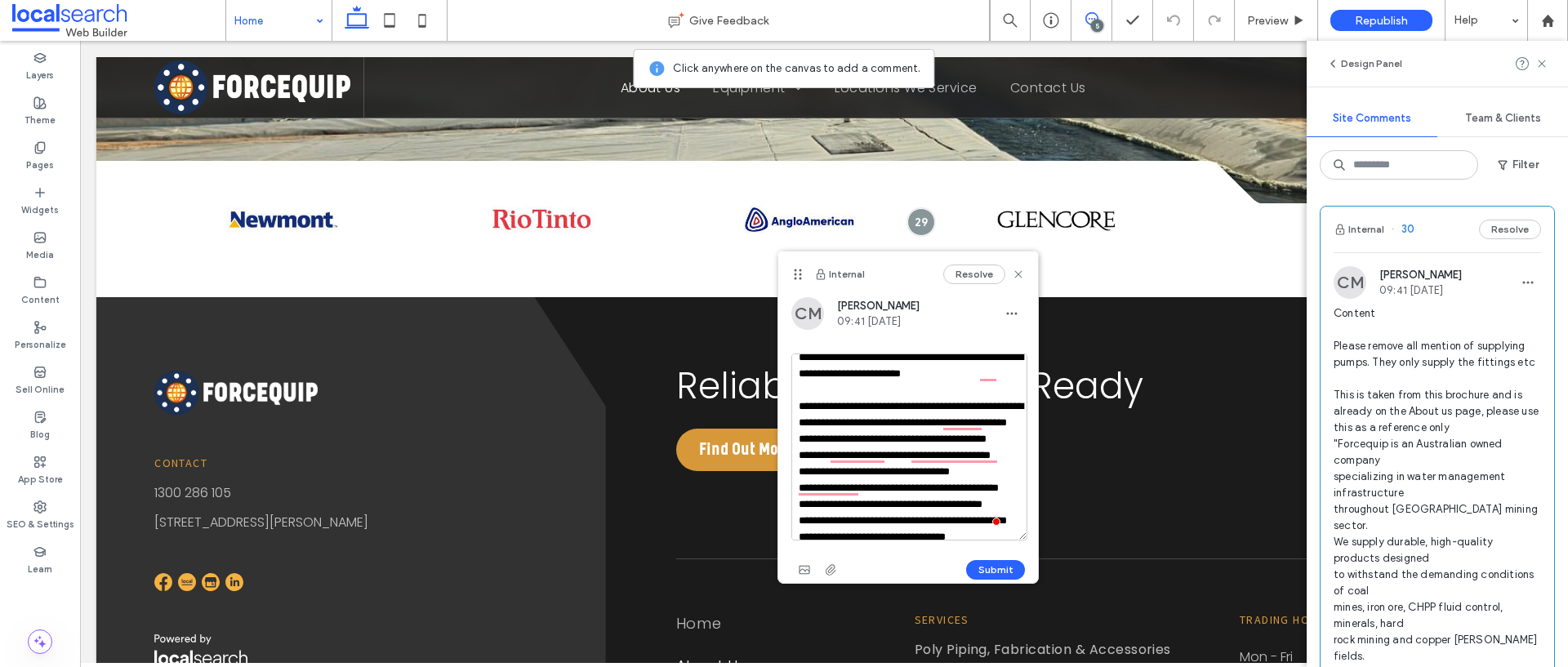
drag, startPoint x: 1014, startPoint y: 430, endPoint x: 1016, endPoint y: 536, distance: 106.0
click at [1016, 536] on textarea "**********" at bounding box center [909, 447] width 236 height 187
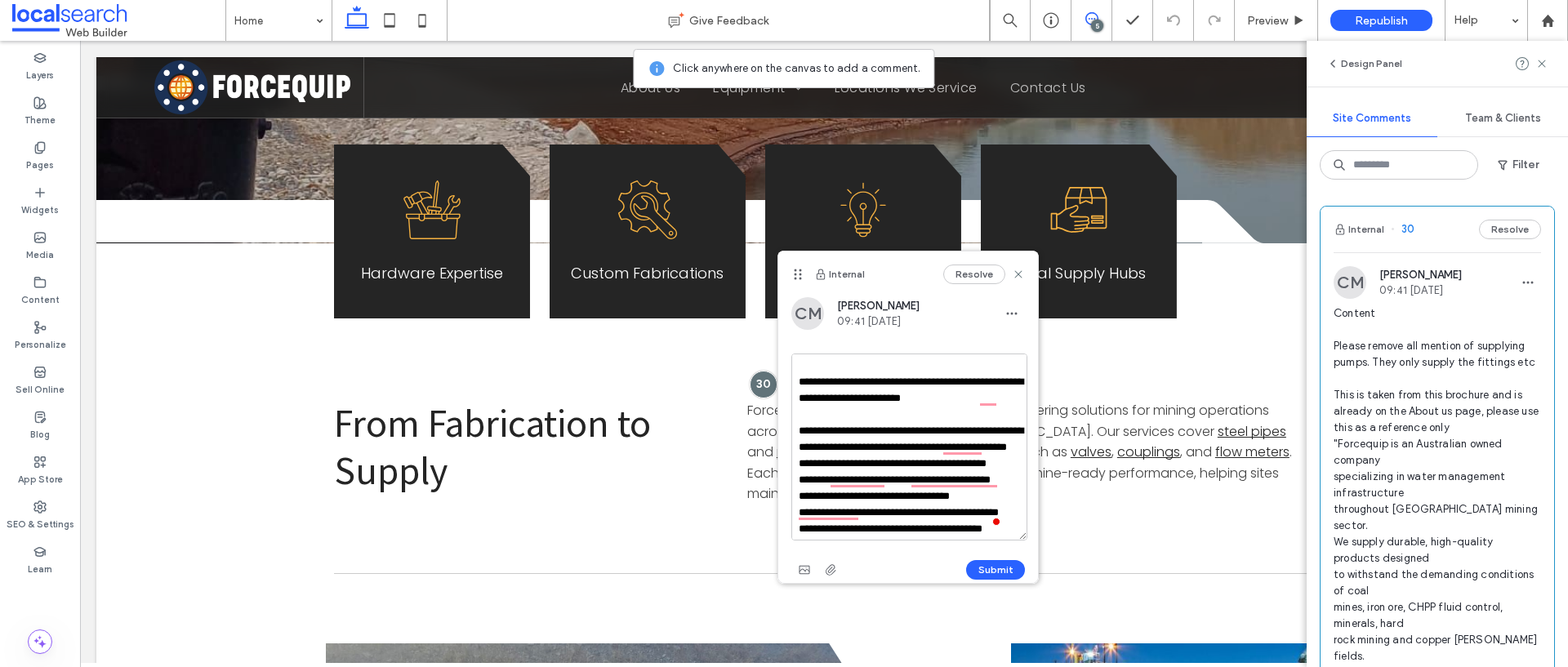
click at [929, 383] on textarea "**********" at bounding box center [909, 447] width 236 height 187
type textarea "**********"
click at [984, 570] on button "Submit" at bounding box center [995, 570] width 59 height 20
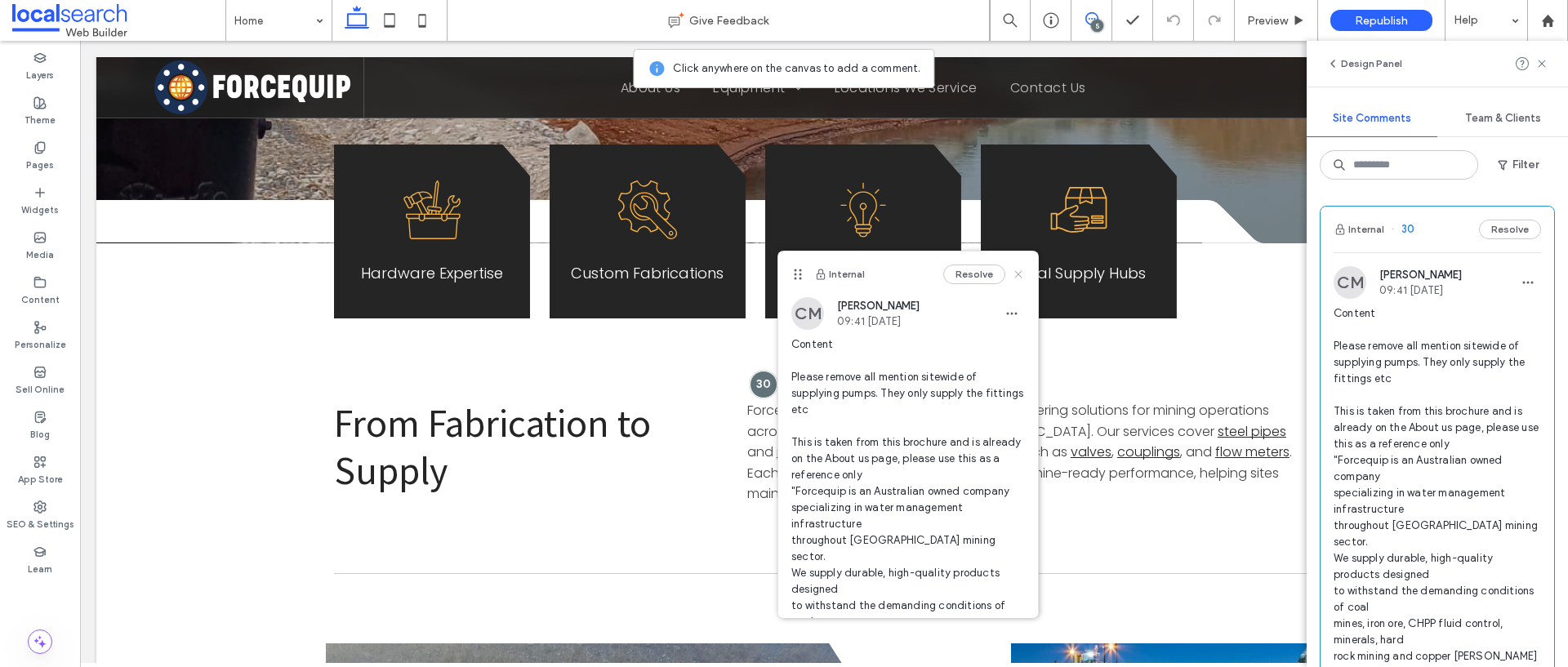
click at [1014, 274] on use at bounding box center [1017, 274] width 7 height 7
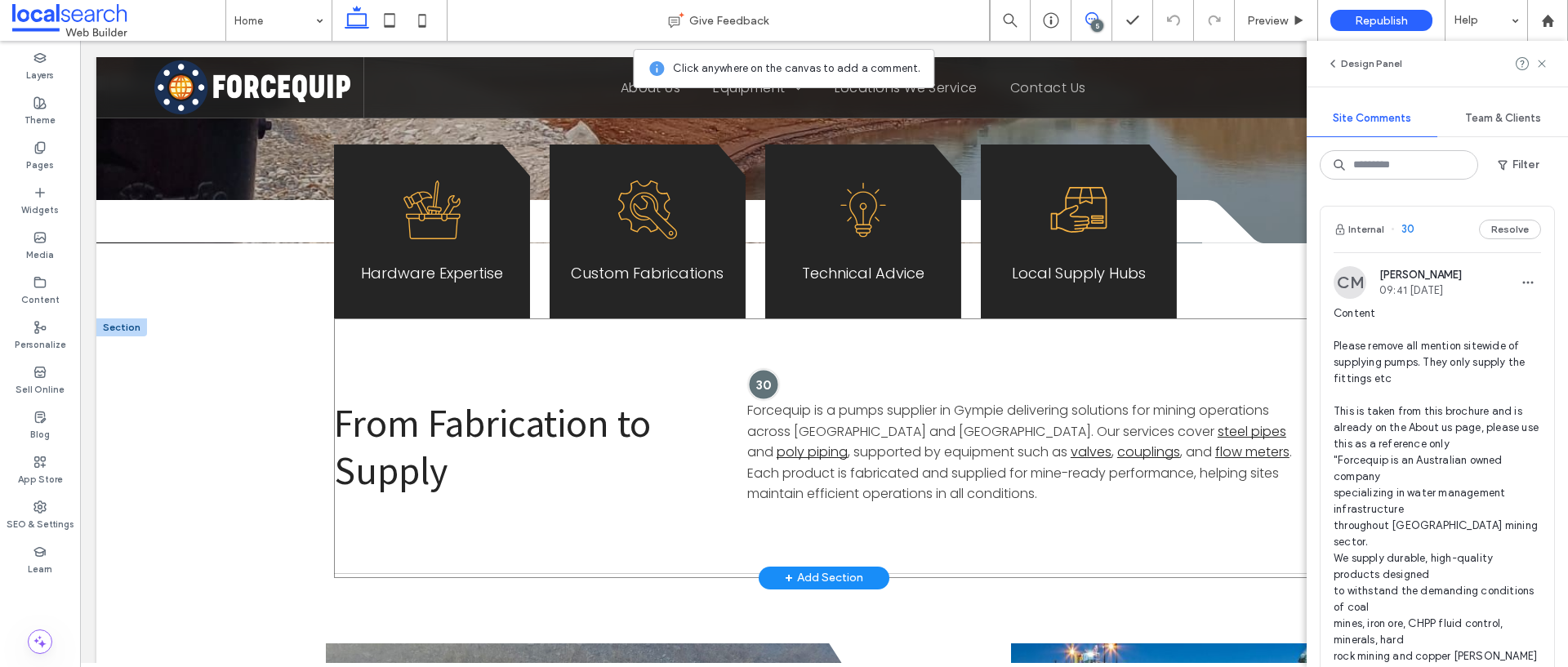
click at [764, 369] on div at bounding box center [763, 384] width 31 height 31
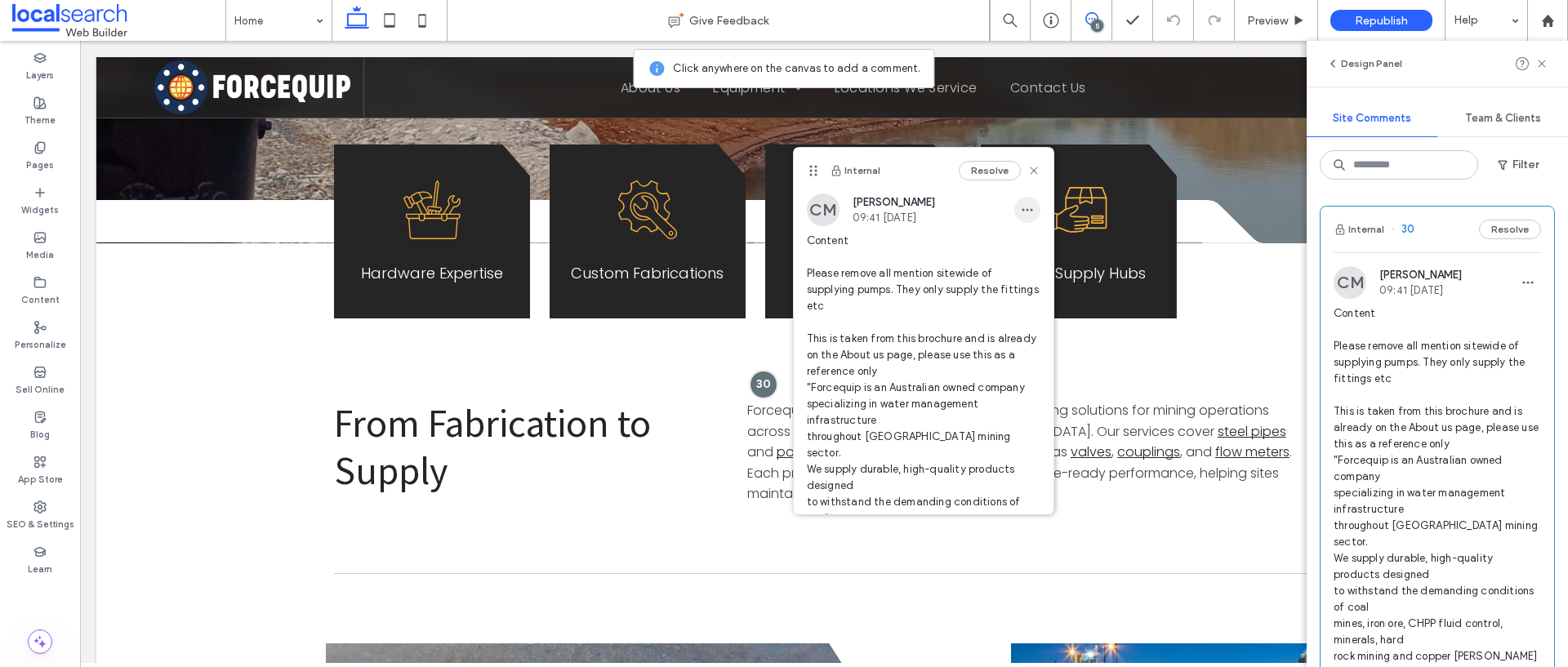
click at [1021, 214] on icon "button" at bounding box center [1027, 210] width 13 height 13
click at [1013, 259] on div "Edit" at bounding box center [1075, 252] width 145 height 31
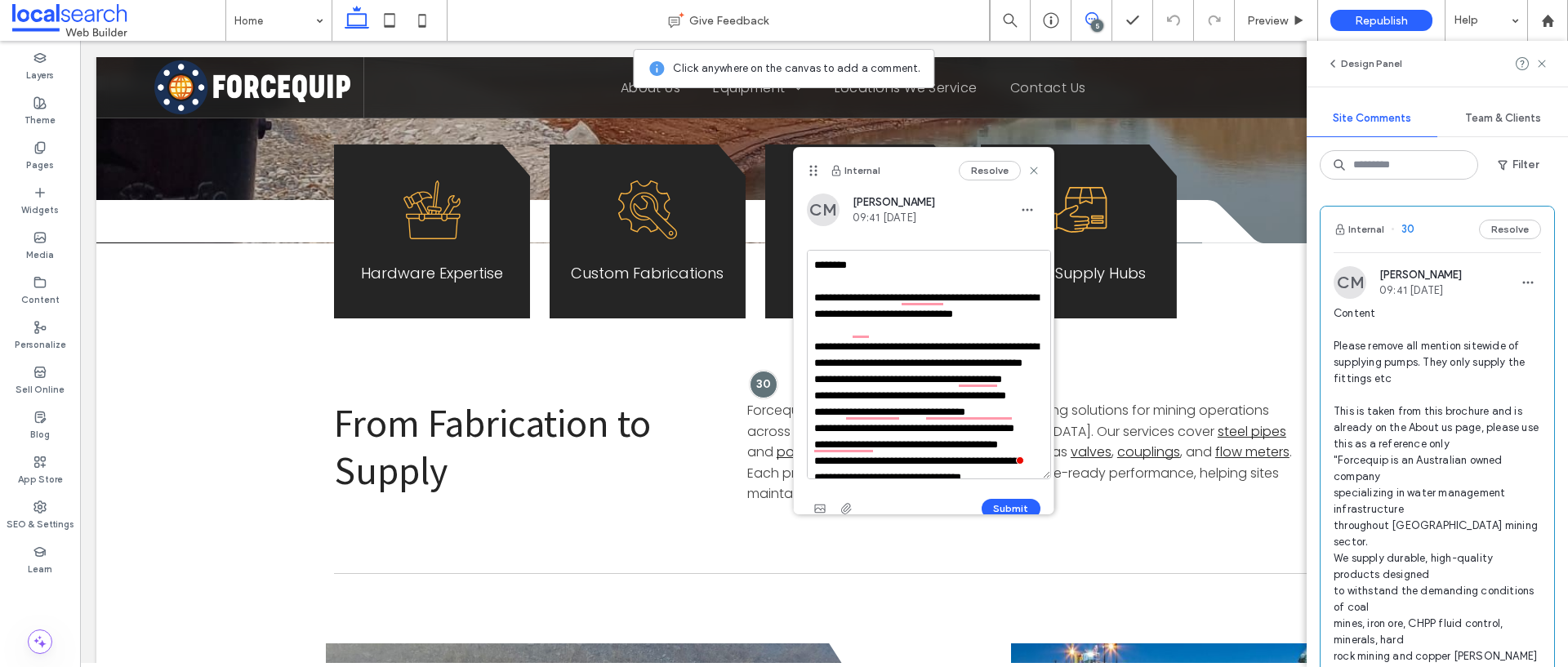
drag, startPoint x: 1030, startPoint y: 328, endPoint x: 1040, endPoint y: 472, distance: 144.3
click at [1040, 472] on textarea "**********" at bounding box center [929, 364] width 244 height 229
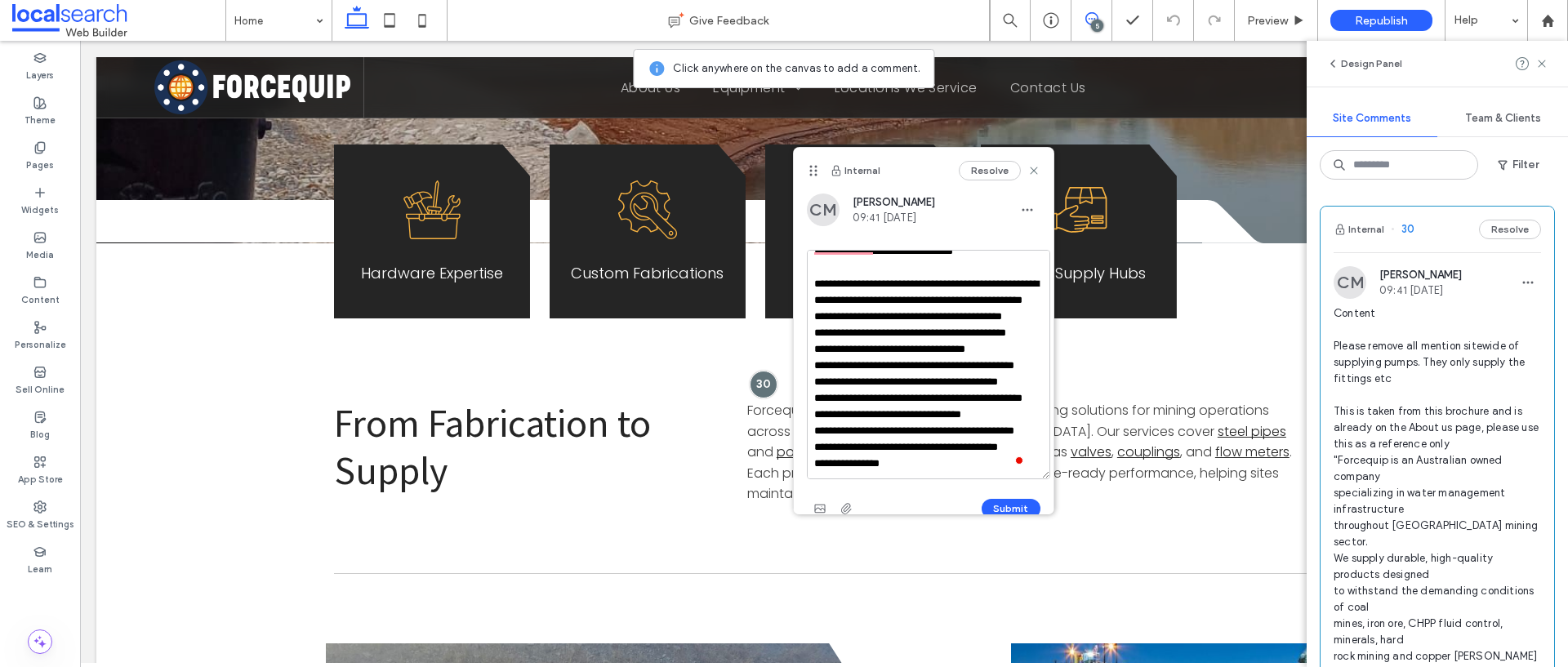
scroll to position [210, 0]
click at [937, 464] on textarea "**********" at bounding box center [928, 364] width 243 height 229
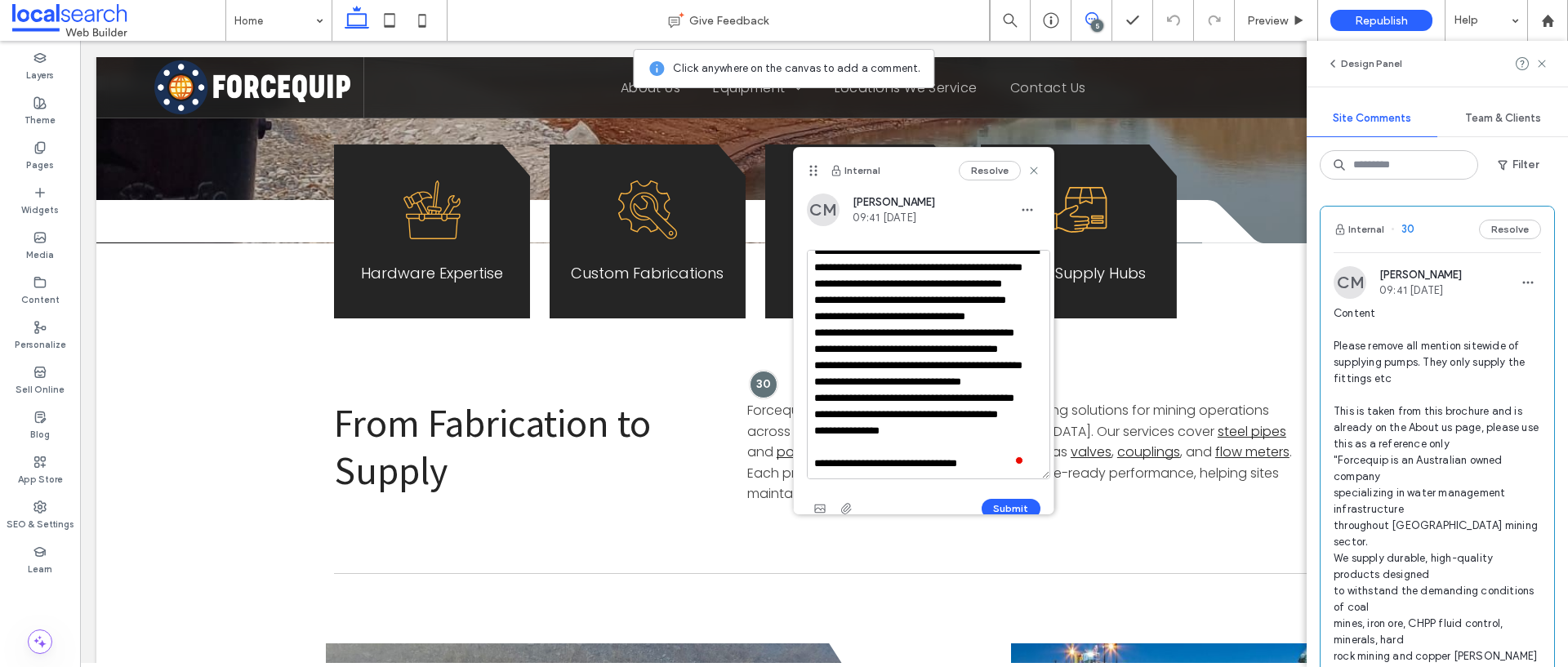
scroll to position [242, 0]
type textarea "**********"
click at [1008, 500] on button "Submit" at bounding box center [1010, 509] width 59 height 20
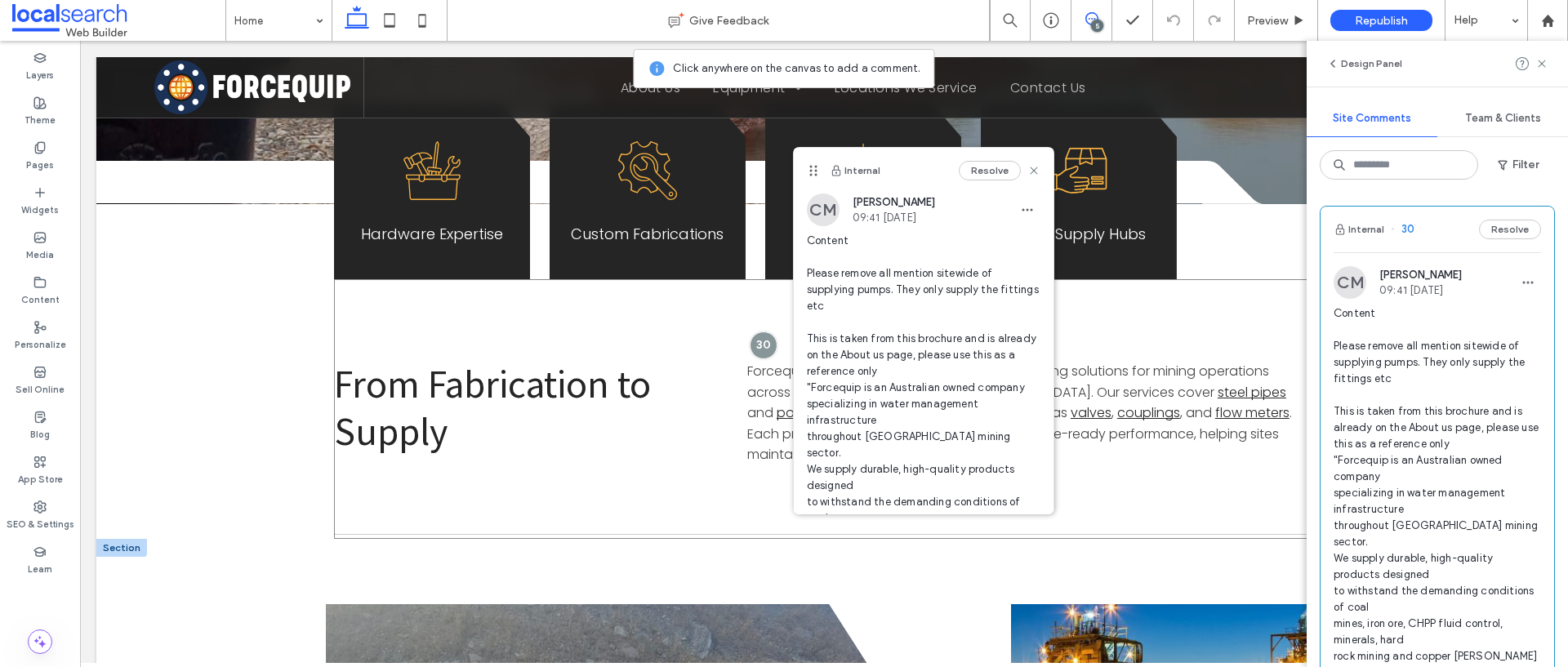
scroll to position [1292, 0]
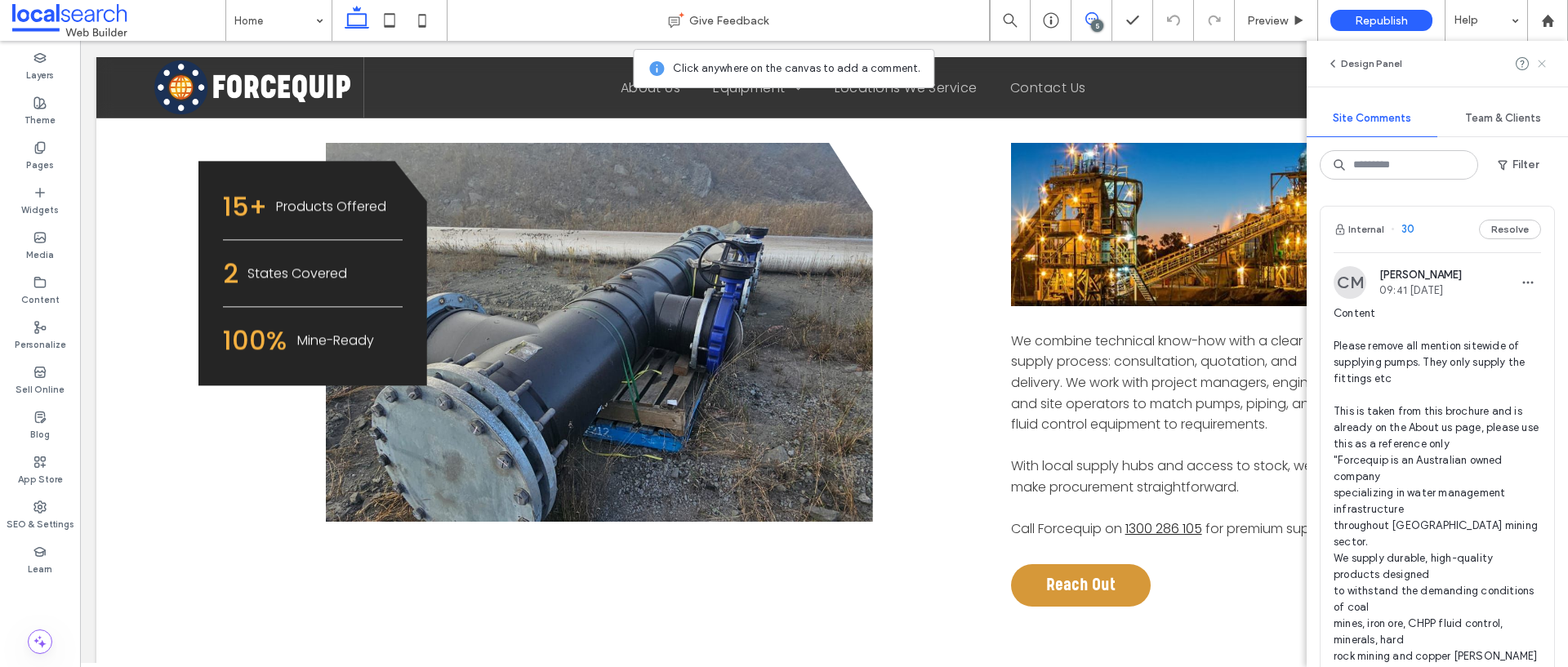
click at [1542, 58] on icon at bounding box center [1542, 63] width 13 height 13
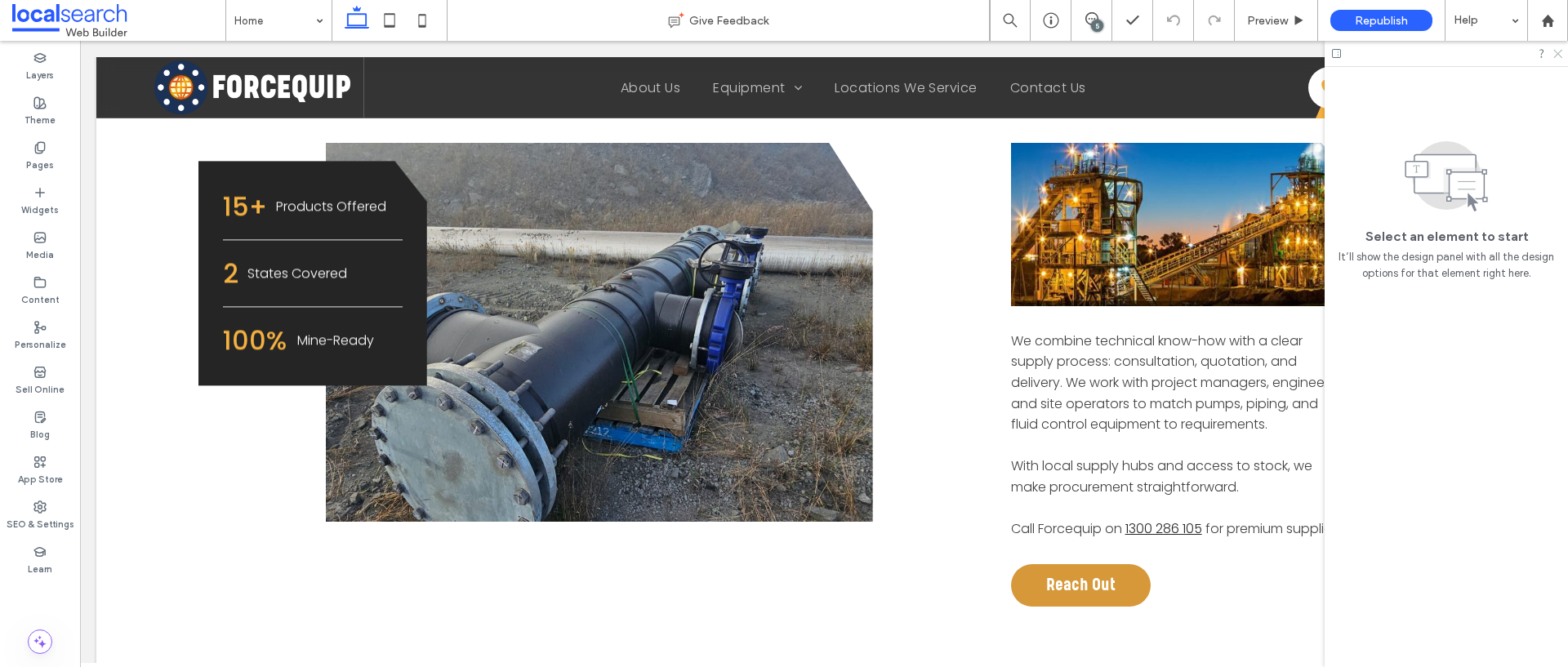
click at [1557, 50] on icon at bounding box center [1556, 52] width 11 height 11
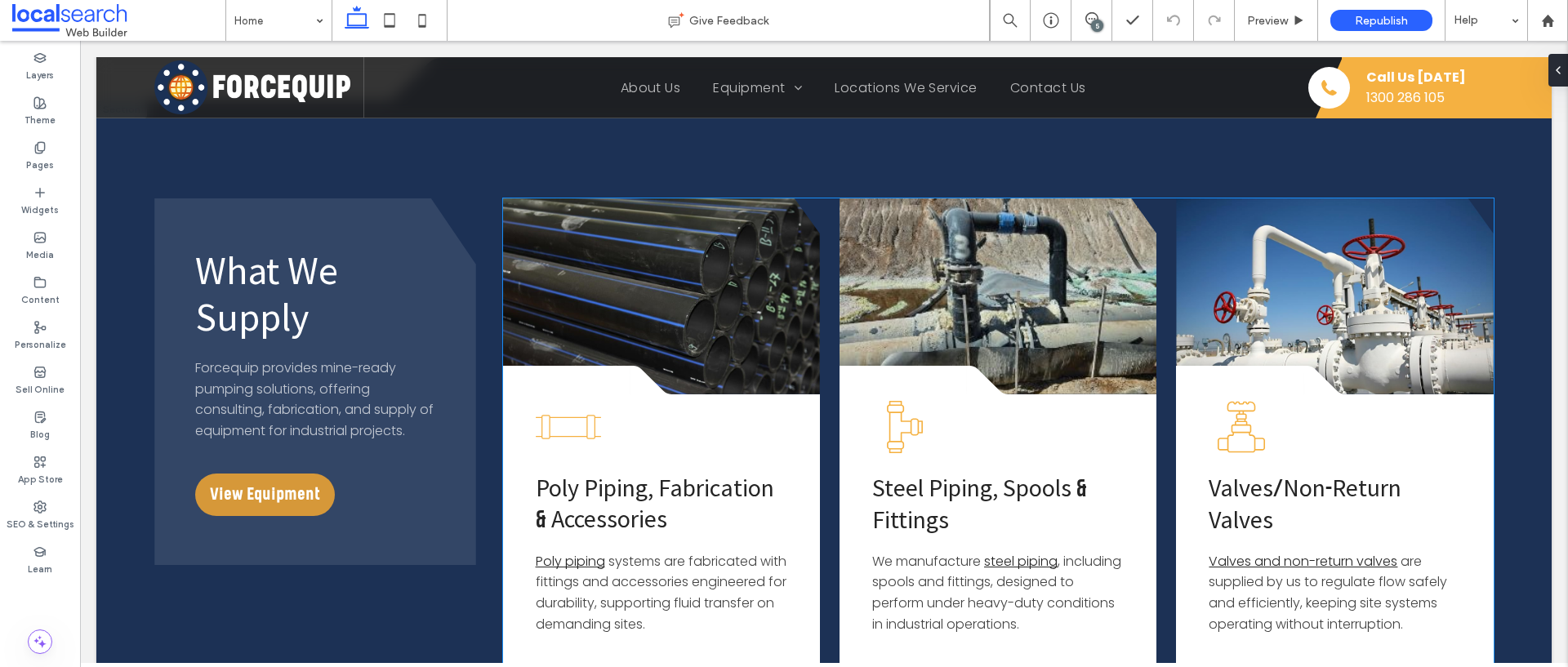
scroll to position [2127, 0]
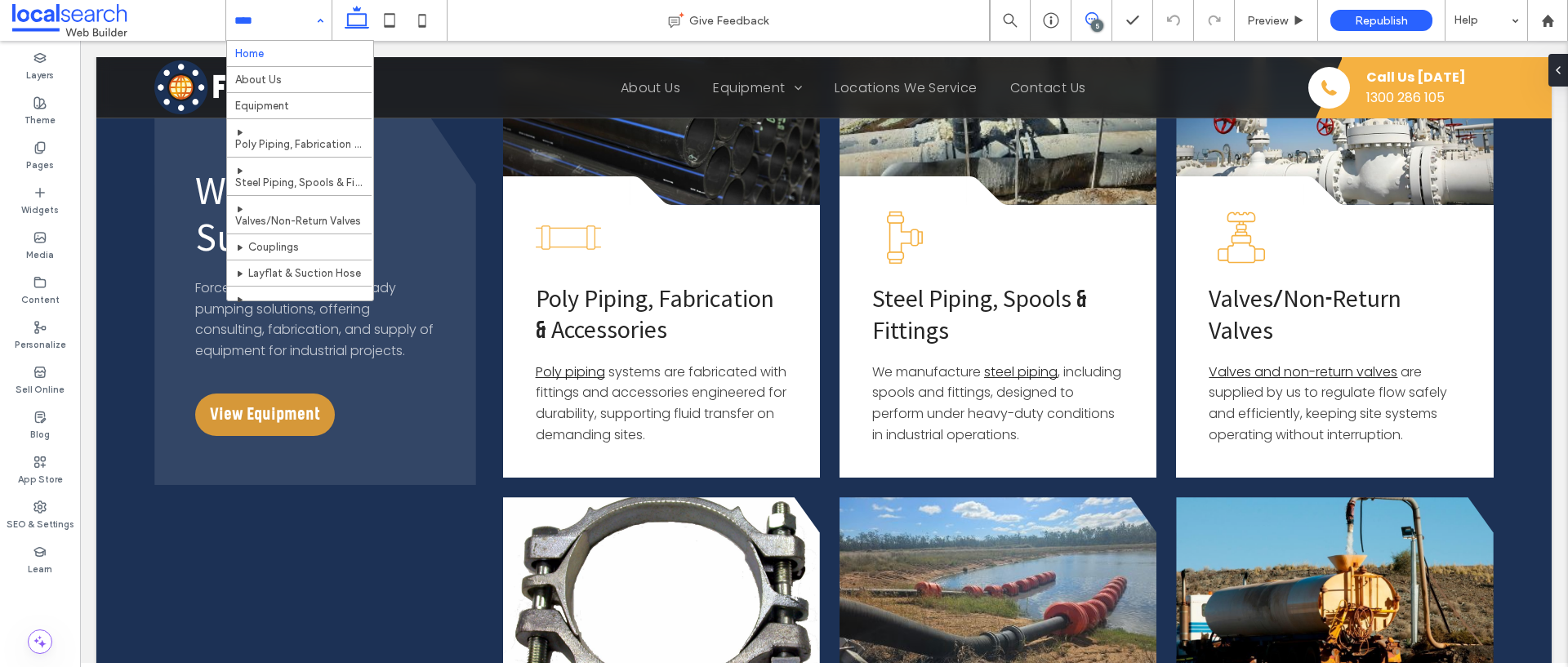
click at [1091, 20] on icon at bounding box center [1091, 19] width 13 height 13
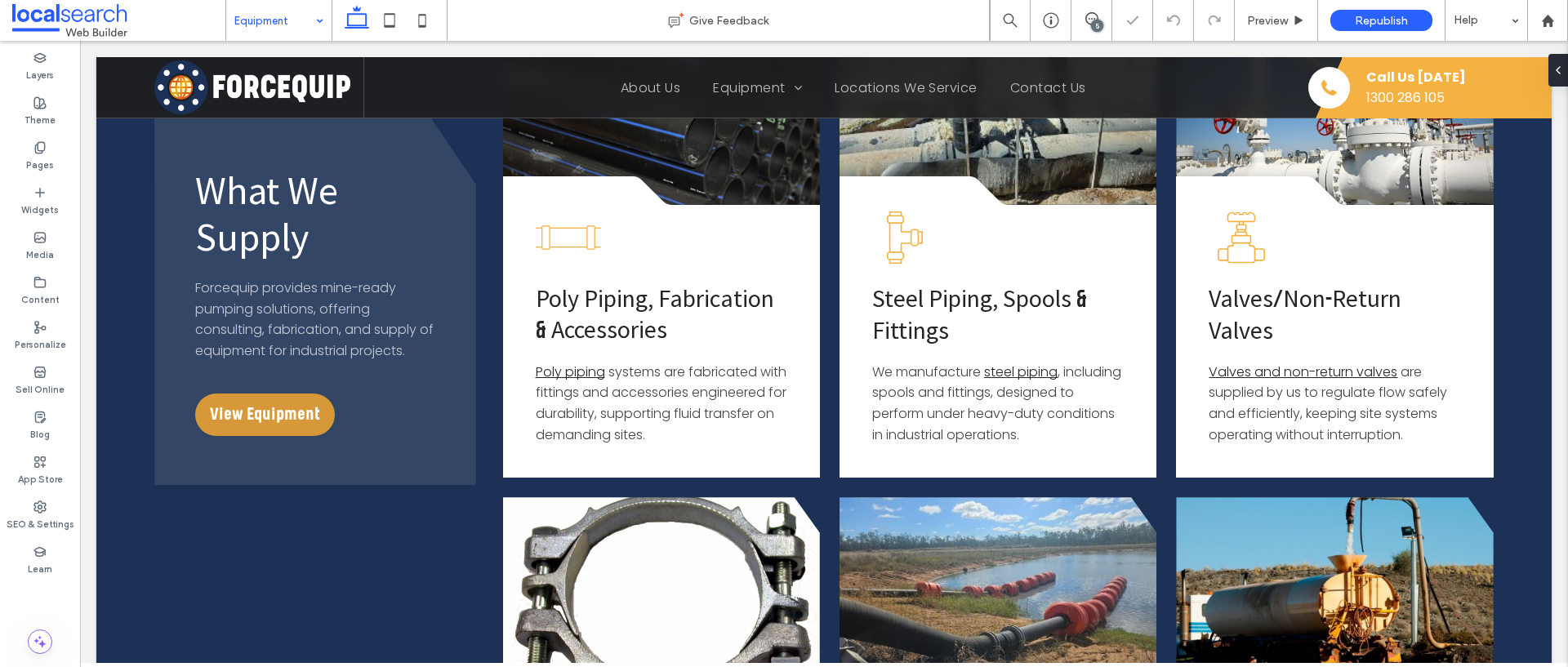
click at [306, 22] on input at bounding box center [275, 21] width 81 height 41
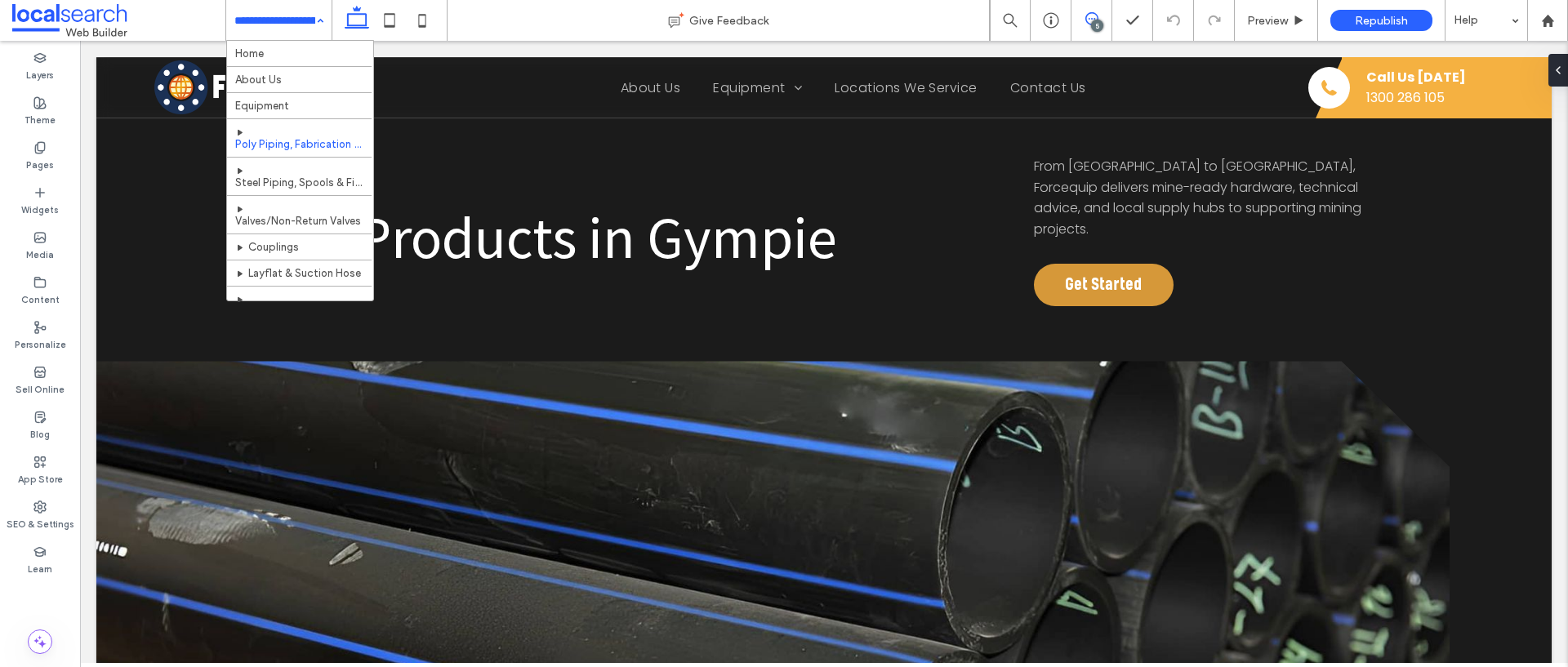
click at [1091, 19] on use at bounding box center [1091, 19] width 13 height 13
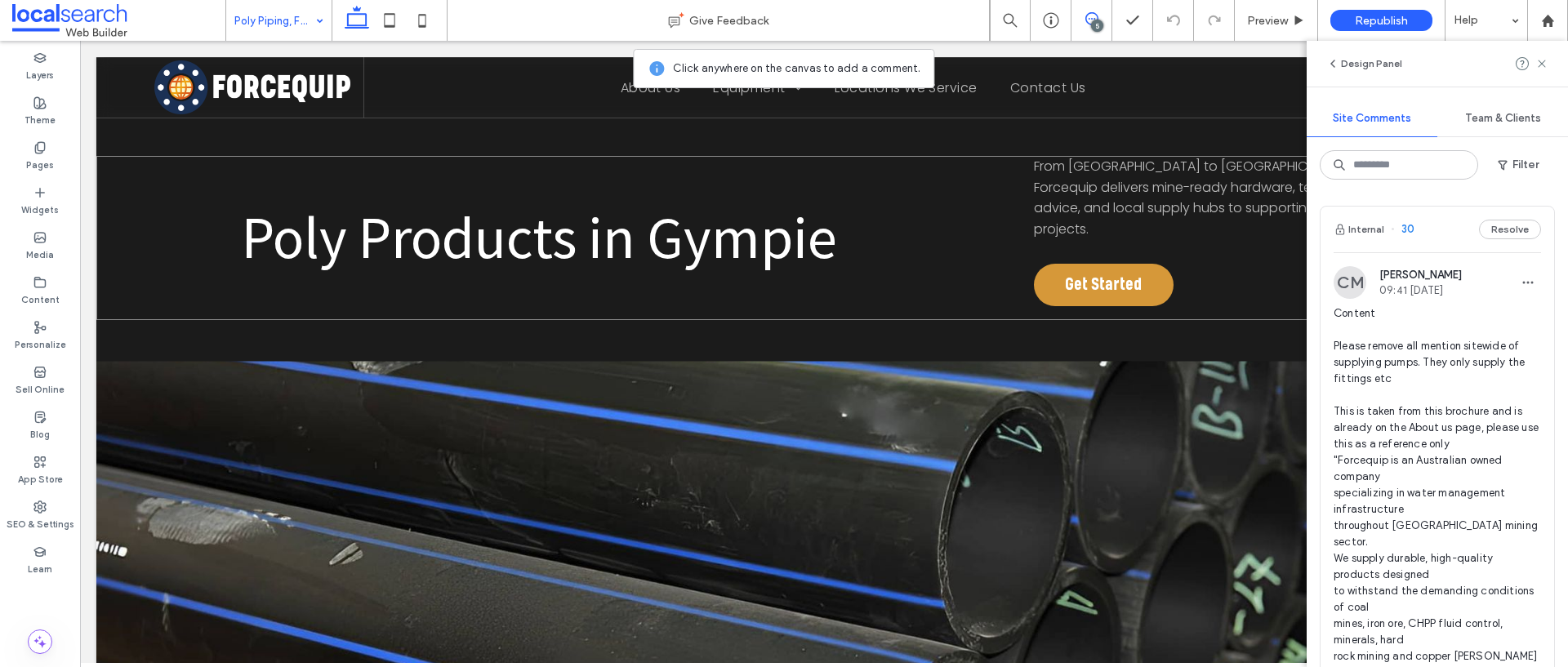
click at [381, 299] on div "Poly Products in Gympie From [GEOGRAPHIC_DATA] to [GEOGRAPHIC_DATA], Forcequip …" at bounding box center [824, 237] width 1455 height 164
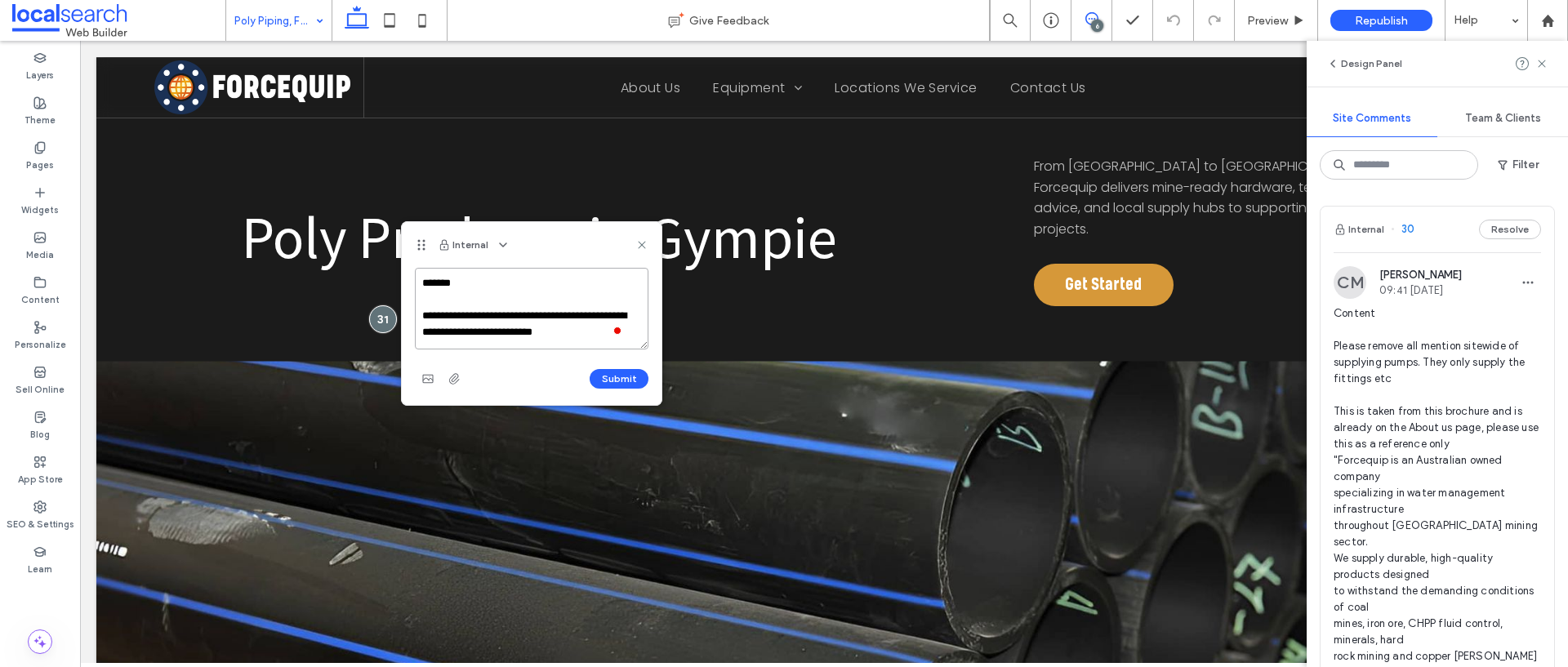
scroll to position [39, 0]
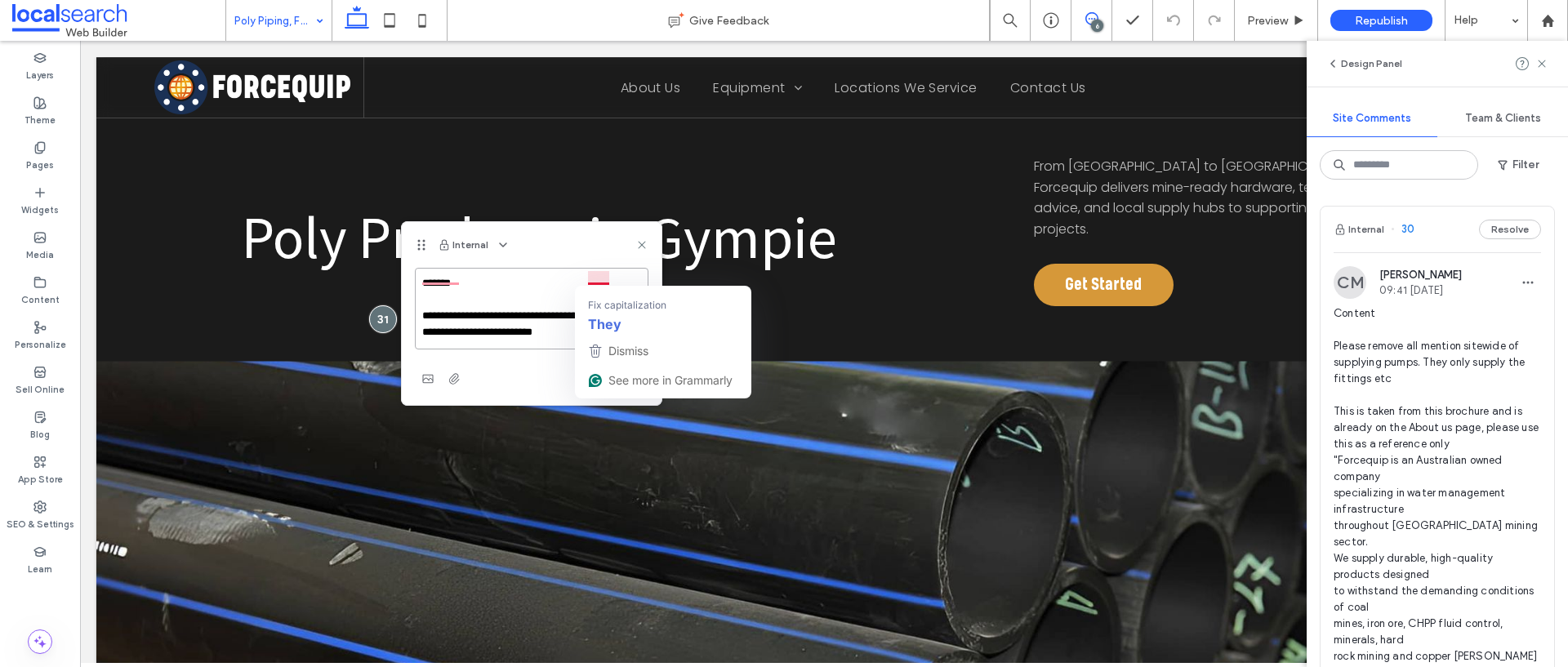
click at [591, 279] on textarea "**********" at bounding box center [531, 308] width 233 height 82
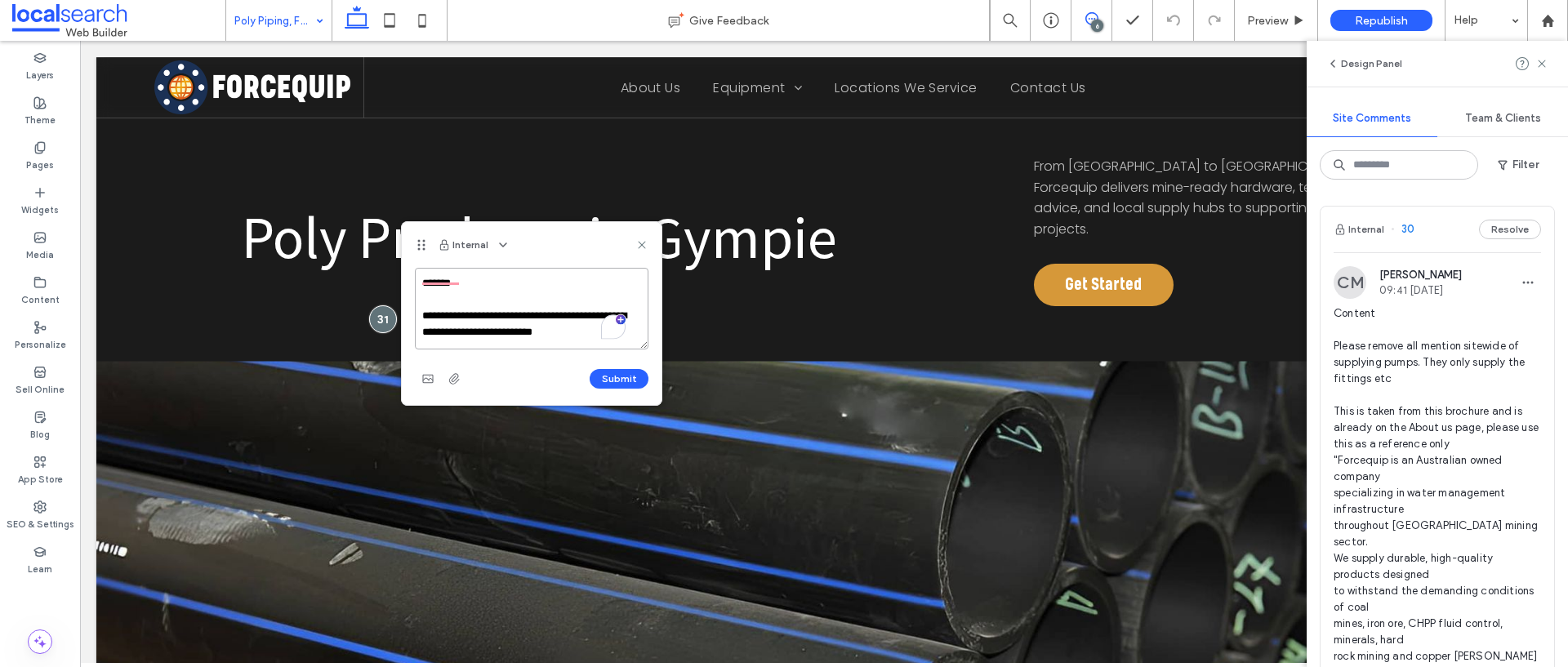
click at [426, 322] on textarea "**********" at bounding box center [531, 308] width 233 height 82
click at [418, 323] on textarea "**********" at bounding box center [531, 308] width 233 height 82
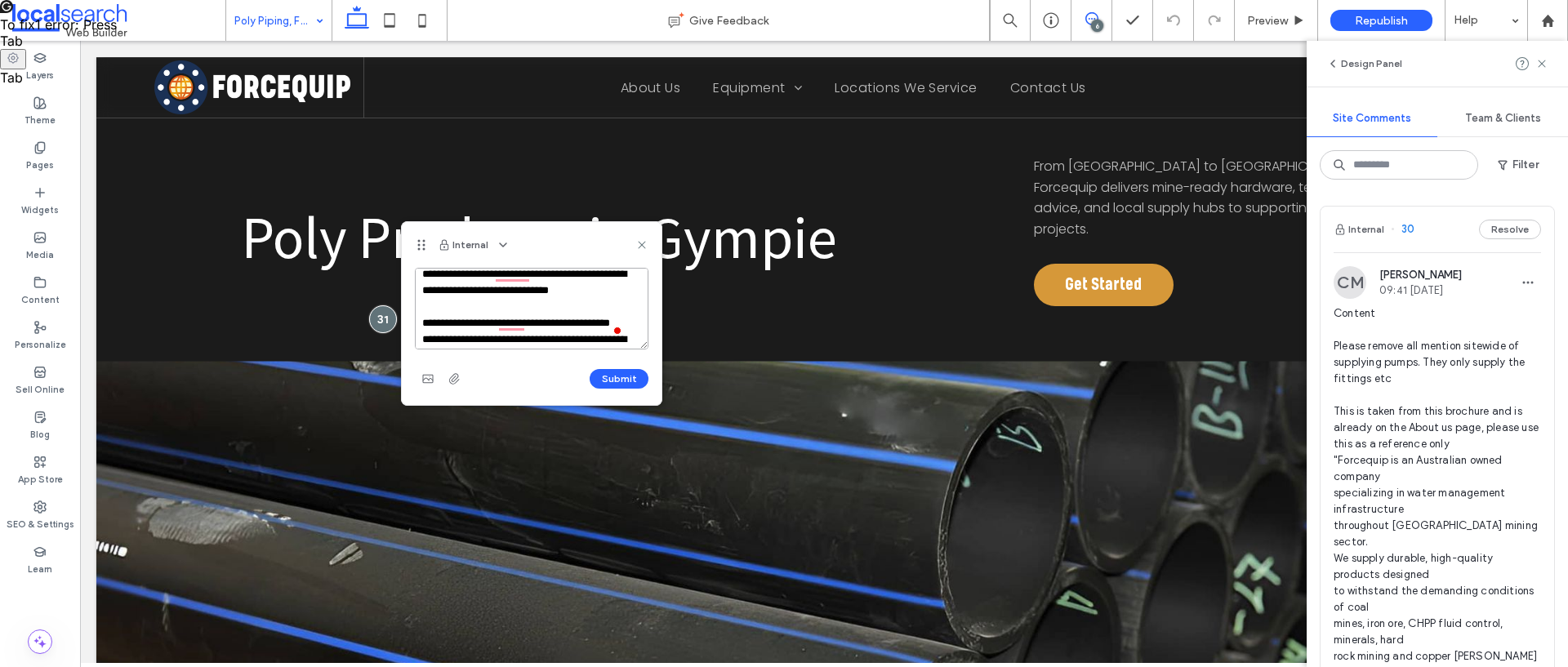
scroll to position [104, 0]
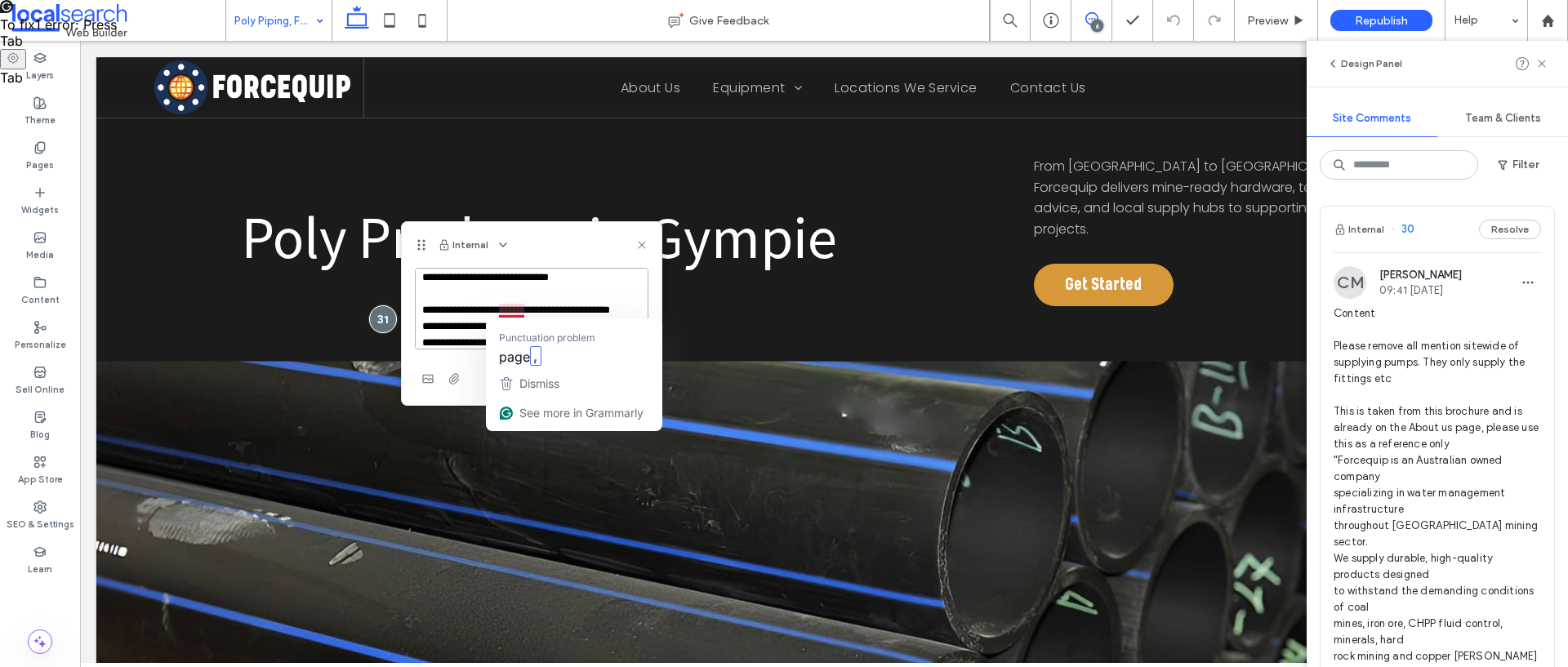
click at [525, 313] on textarea "**********" at bounding box center [531, 308] width 233 height 82
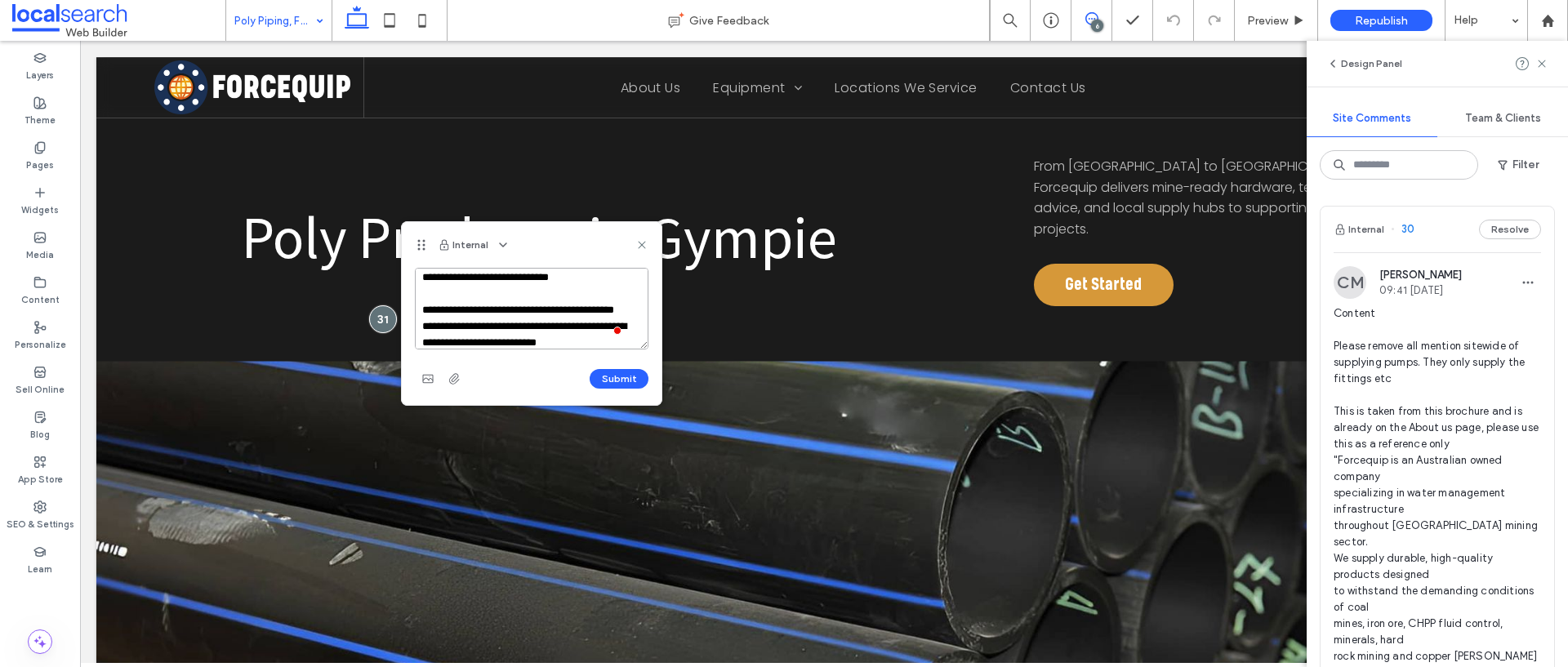
scroll to position [0, 0]
click at [627, 303] on textarea "**********" at bounding box center [531, 308] width 233 height 82
type textarea "**********"
click at [624, 373] on button "Submit" at bounding box center [618, 379] width 59 height 20
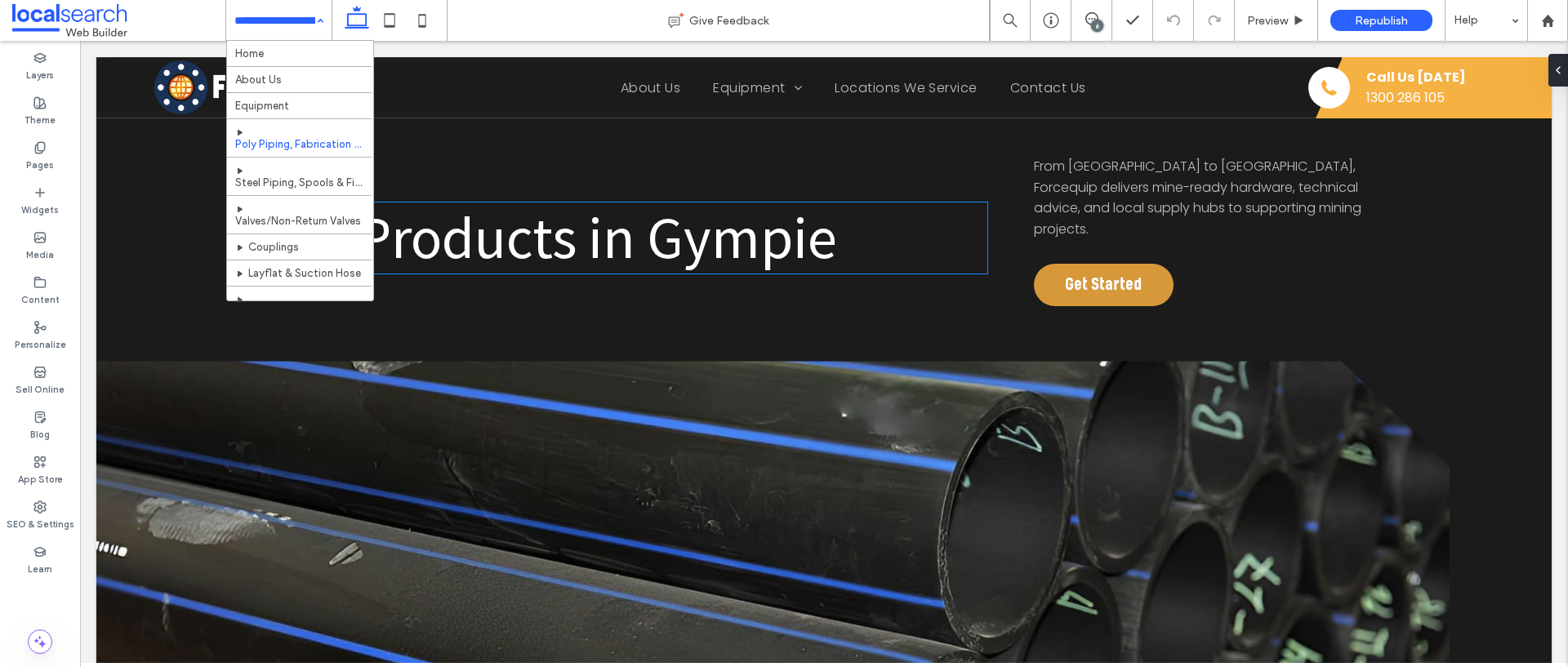
click at [417, 209] on span "Poly Products in Gympie" at bounding box center [539, 237] width 595 height 74
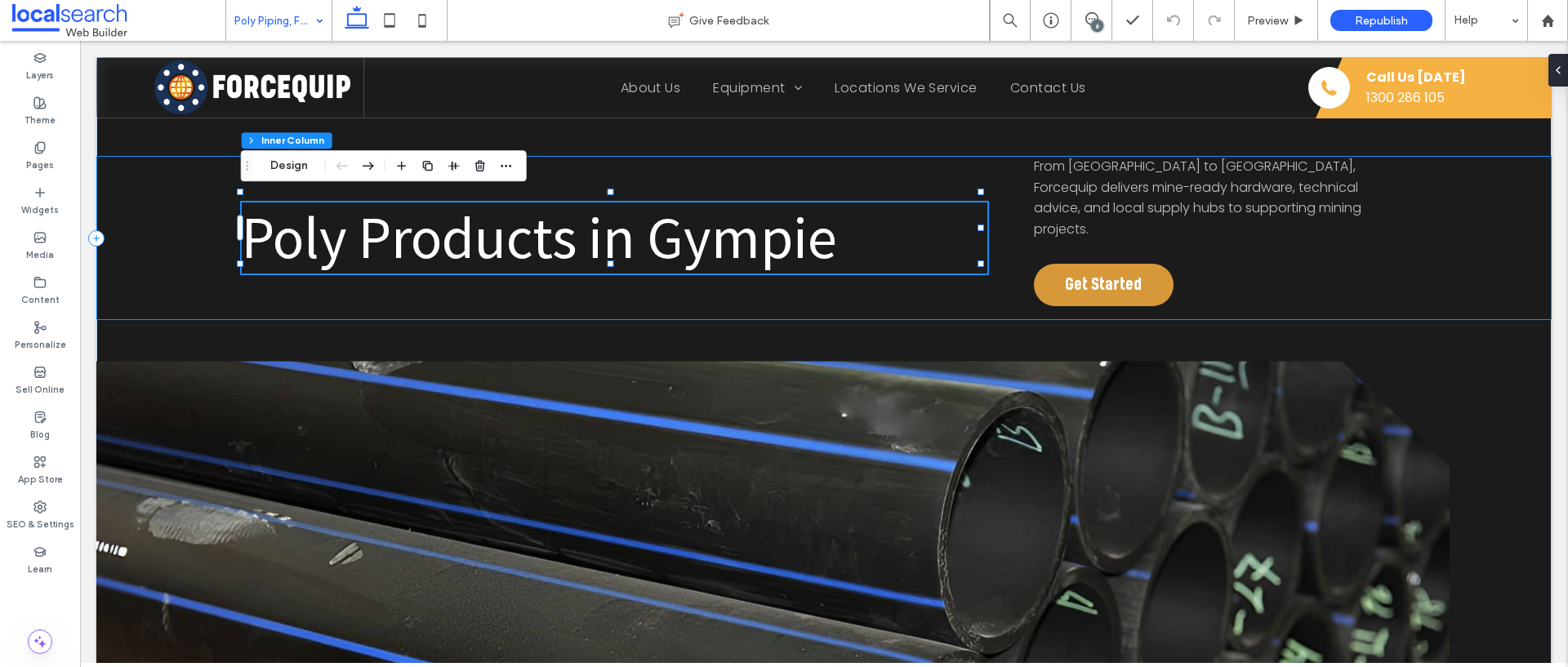
click at [582, 134] on div "Poly Products in Gympie From [GEOGRAPHIC_DATA] to [GEOGRAPHIC_DATA], Forcequip …" at bounding box center [824, 503] width 1455 height 891
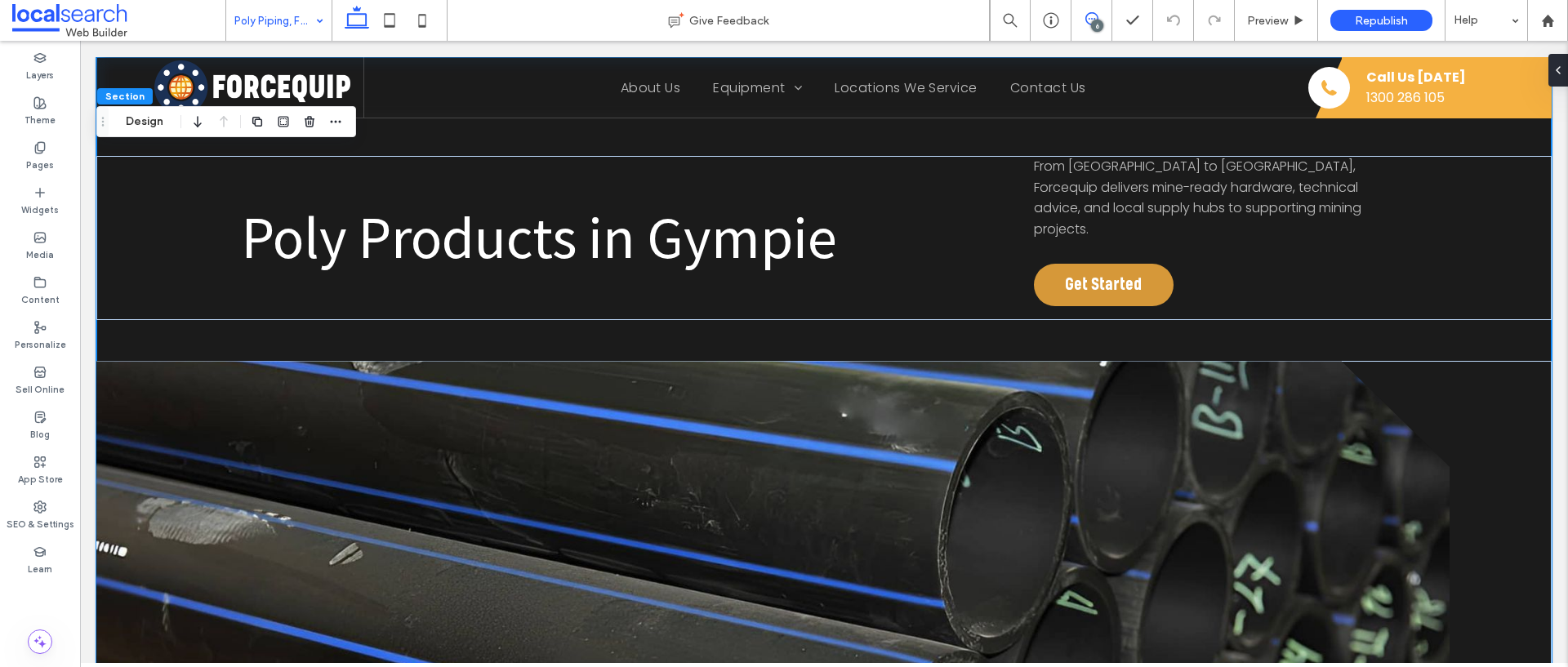
click at [1096, 16] on use at bounding box center [1091, 19] width 13 height 13
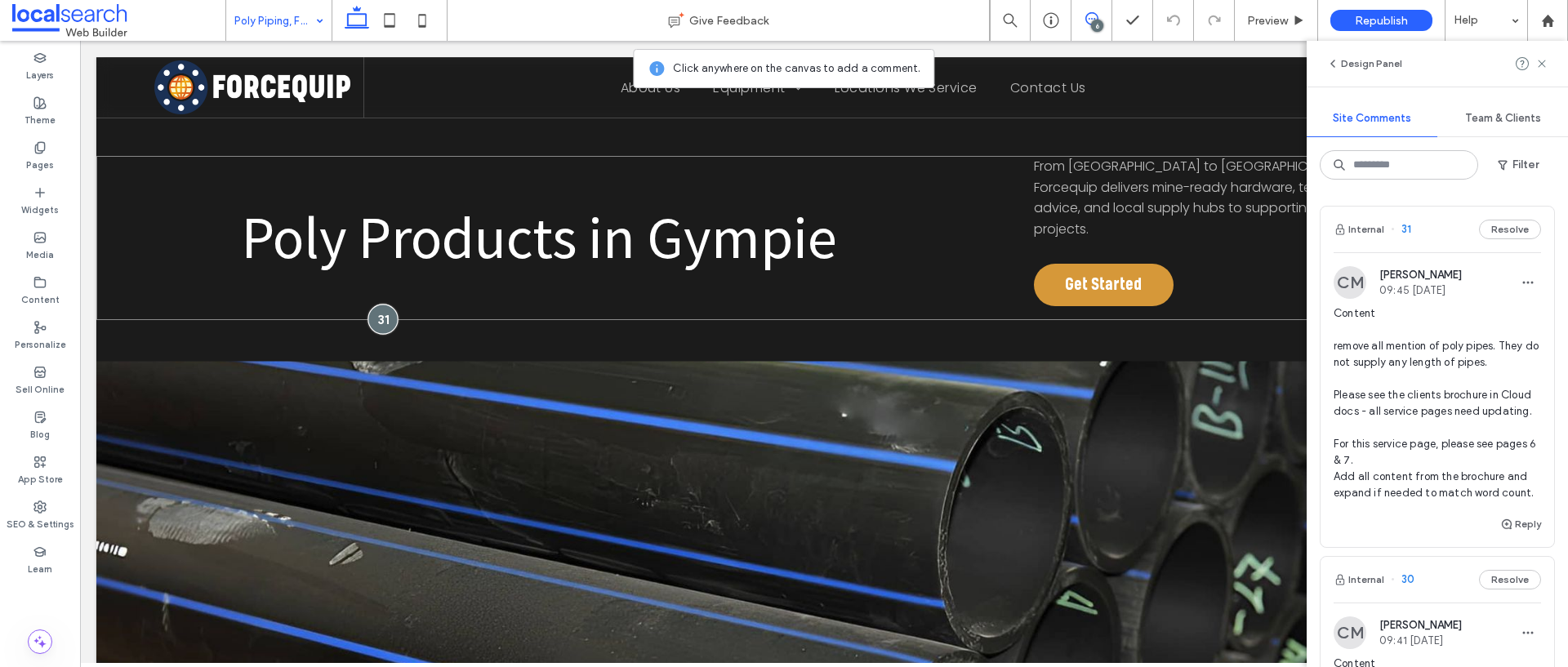
click at [382, 305] on div at bounding box center [383, 319] width 31 height 31
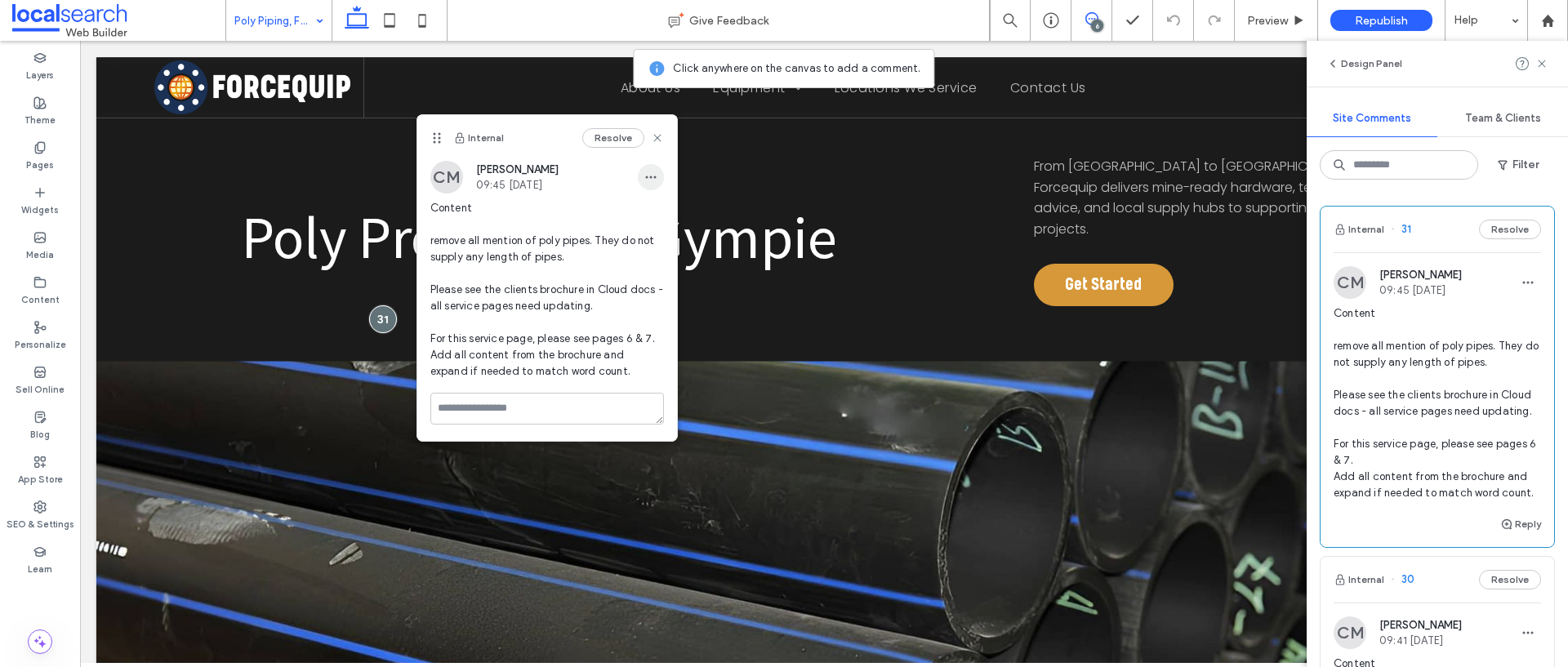
click at [644, 175] on icon "button" at bounding box center [650, 177] width 13 height 13
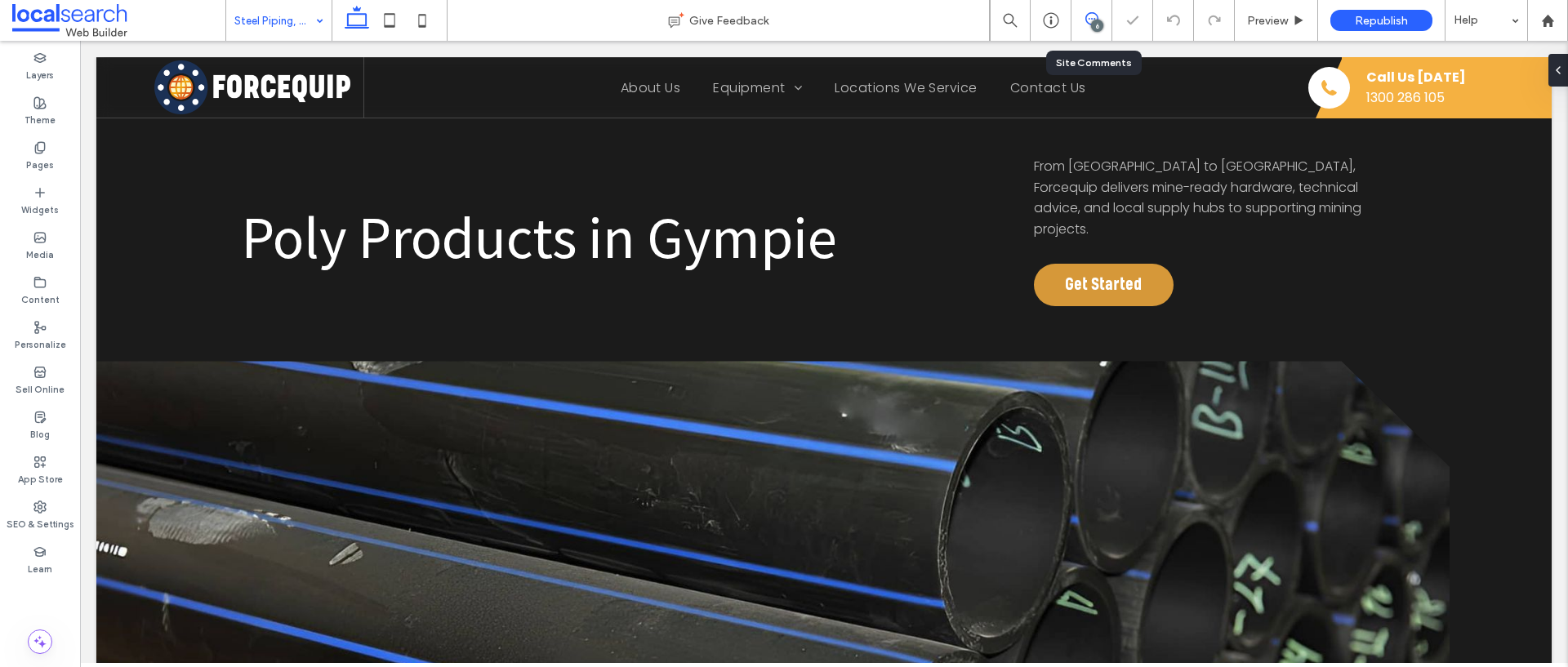
click at [1096, 15] on use at bounding box center [1091, 19] width 13 height 13
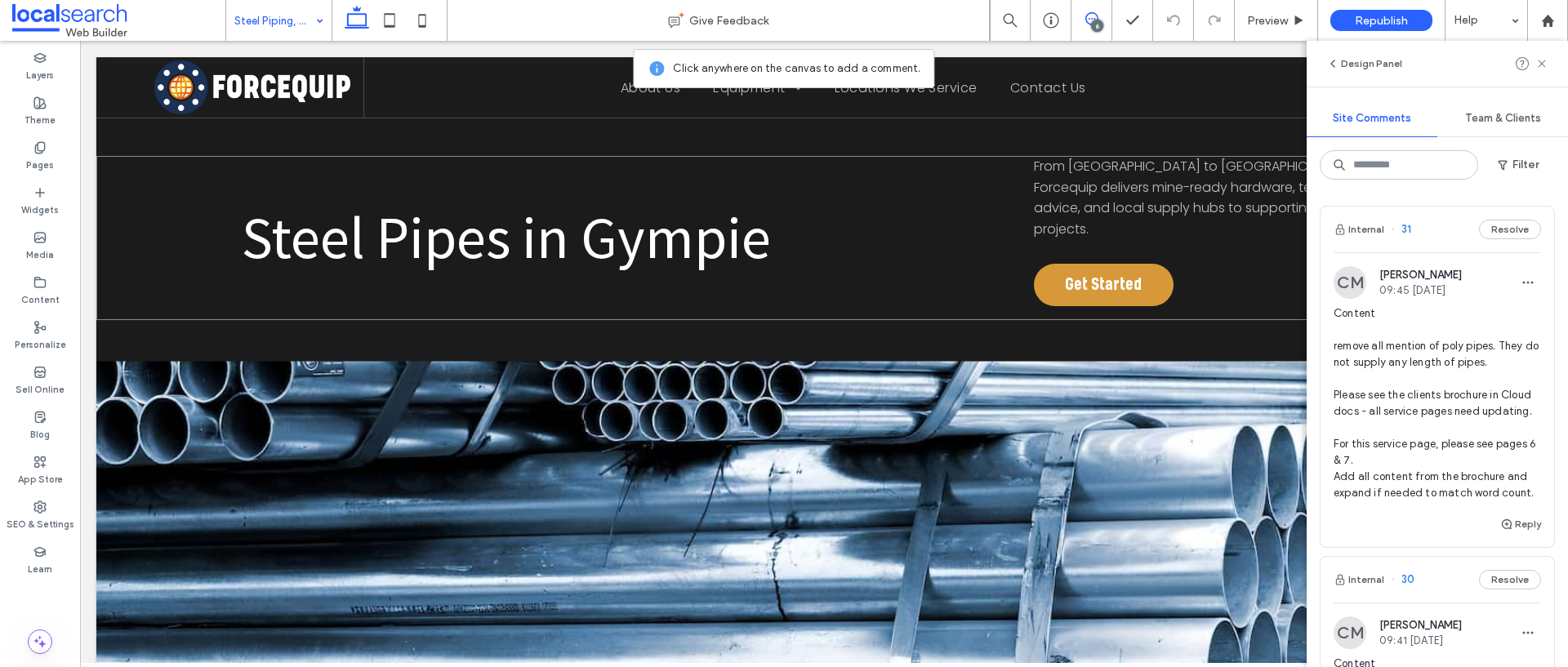
click at [338, 284] on div "Steel Pipes in Gympie From Queensland to New South Wales, Forcequip delivers mi…" at bounding box center [824, 237] width 1455 height 164
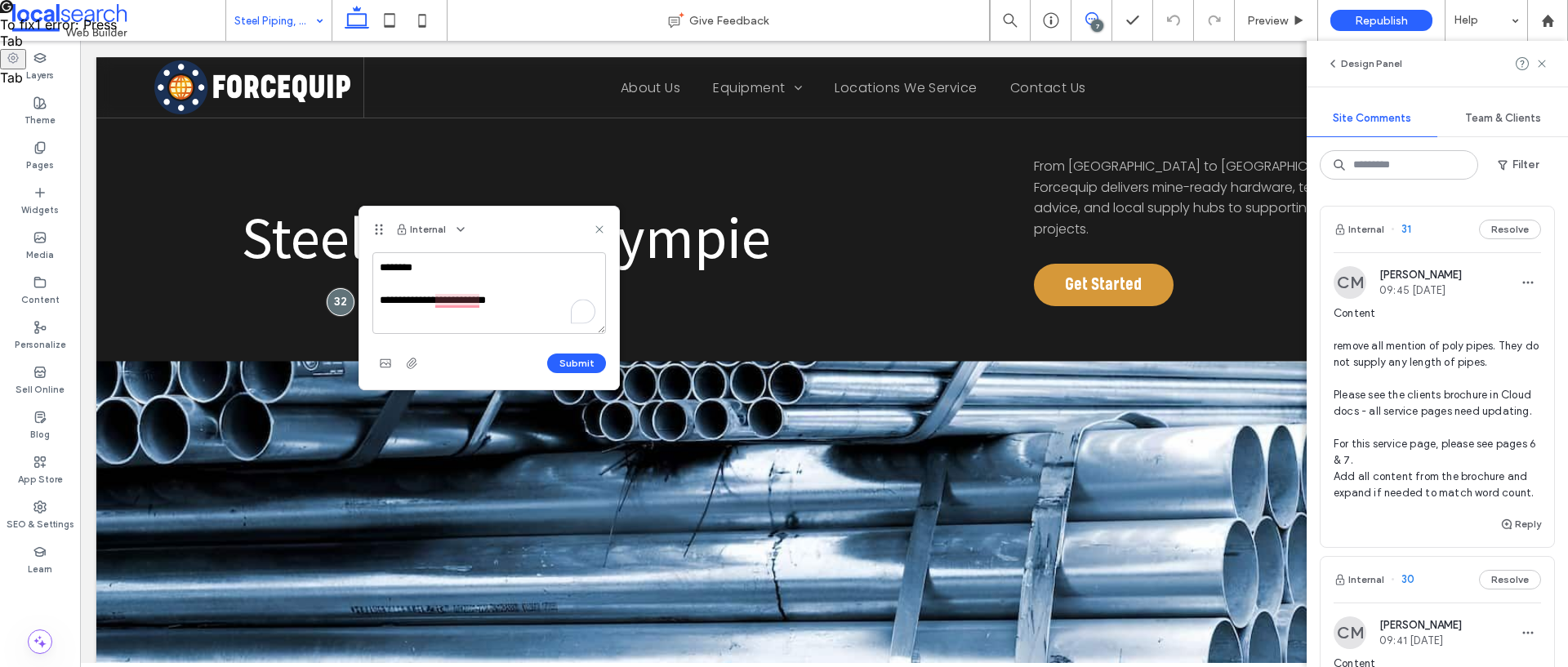
type textarea "**********"
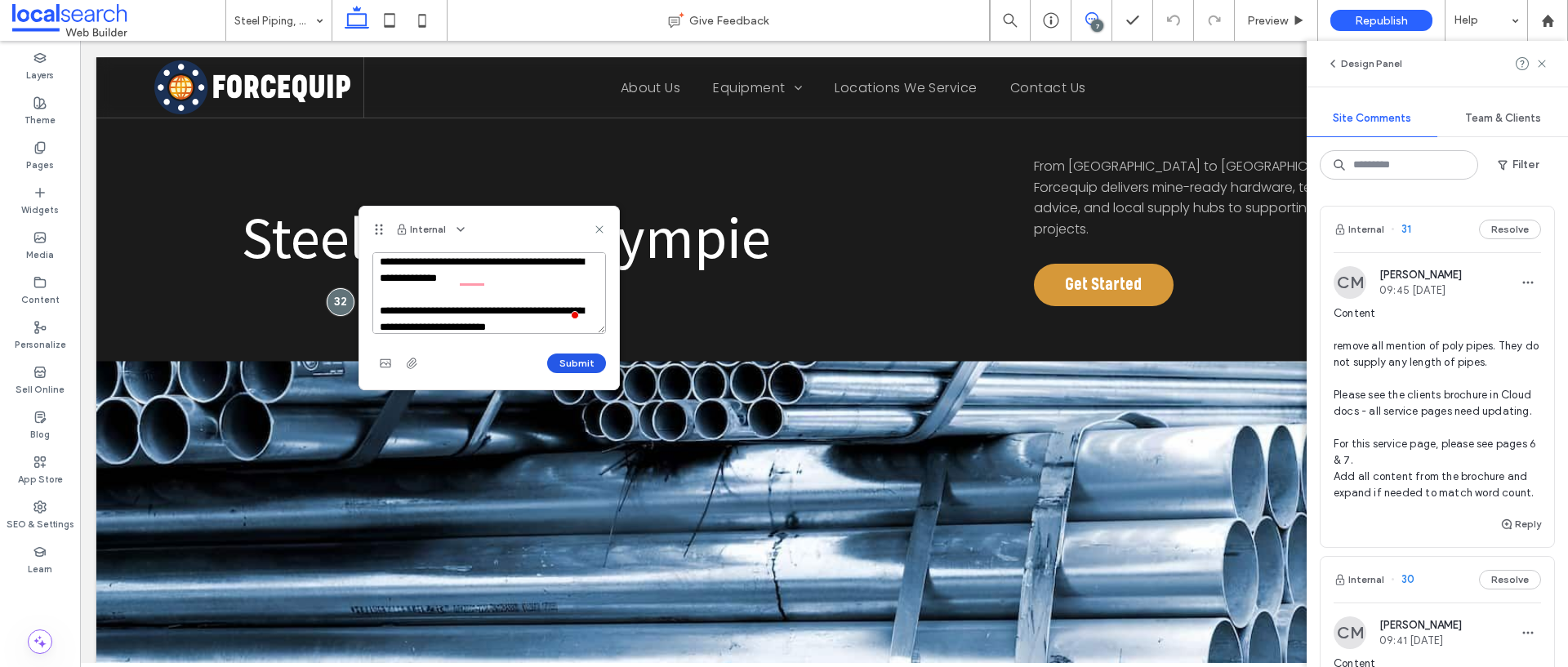
type textarea "**********"
click at [575, 360] on button "Submit" at bounding box center [576, 364] width 59 height 20
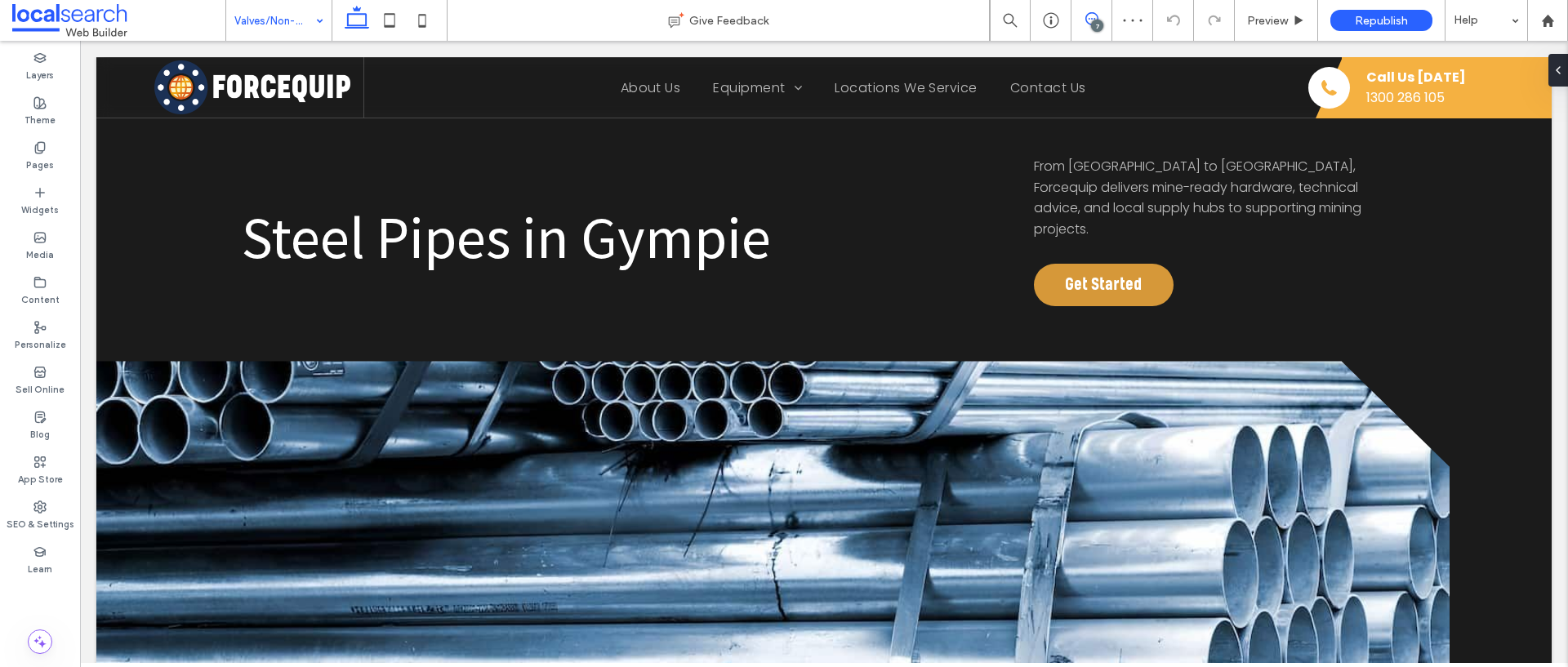
click at [1099, 17] on span at bounding box center [1091, 19] width 40 height 13
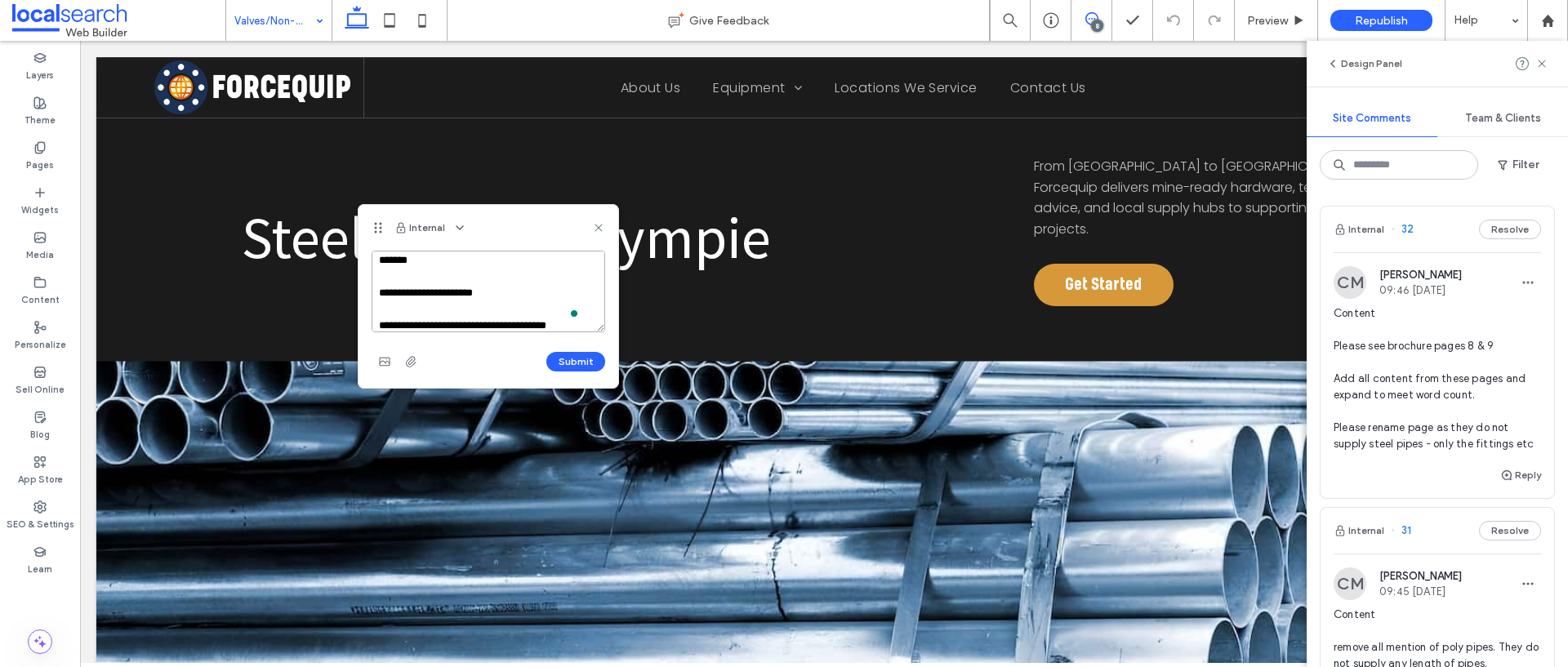
scroll to position [22, 0]
type textarea "**********"
click at [579, 360] on button "Submit" at bounding box center [575, 362] width 59 height 20
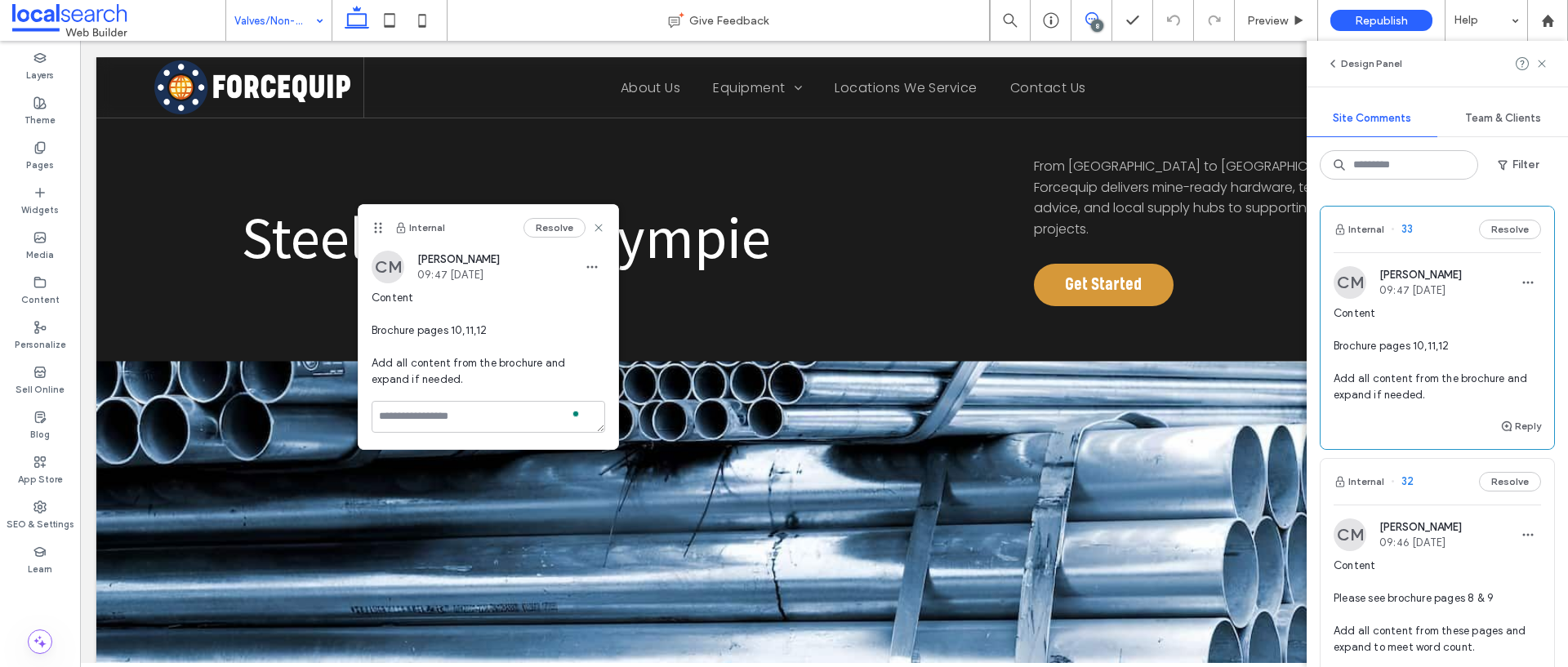
scroll to position [0, 0]
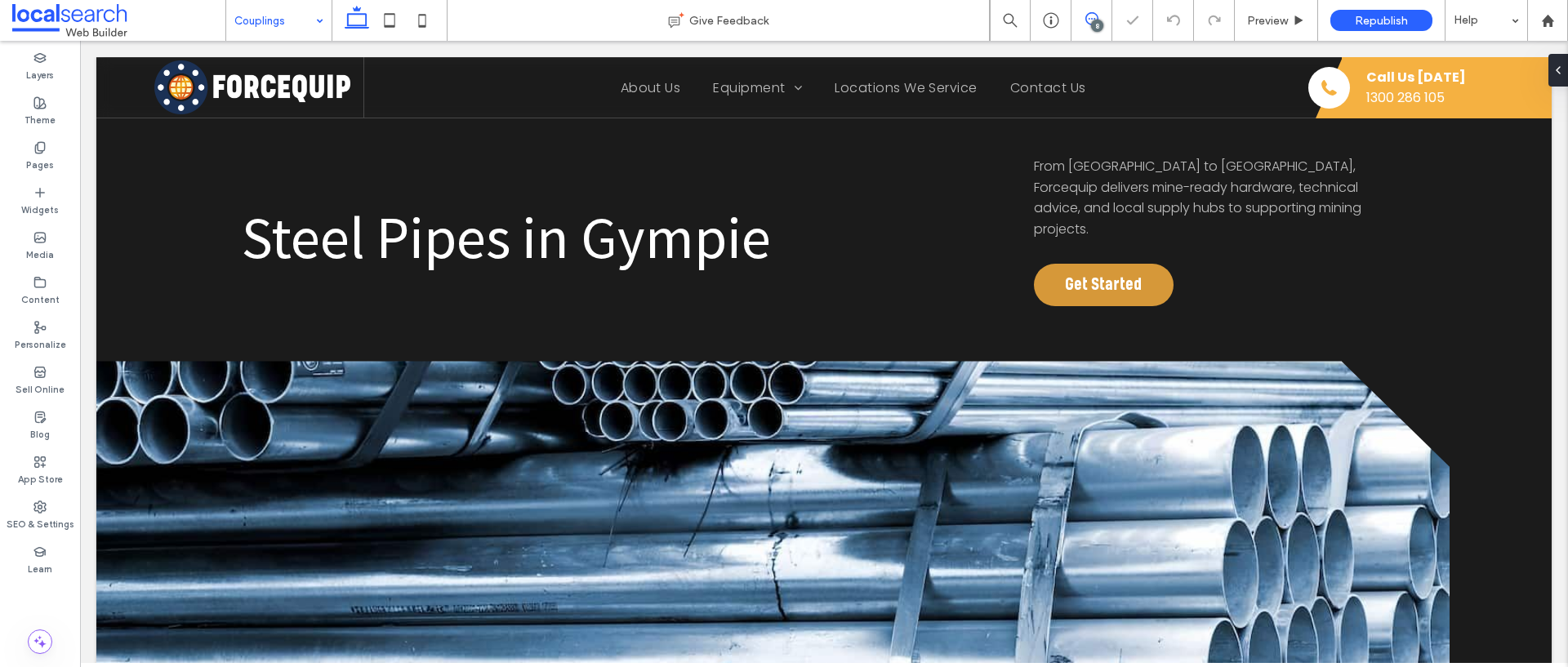
click at [1097, 17] on span at bounding box center [1091, 19] width 40 height 13
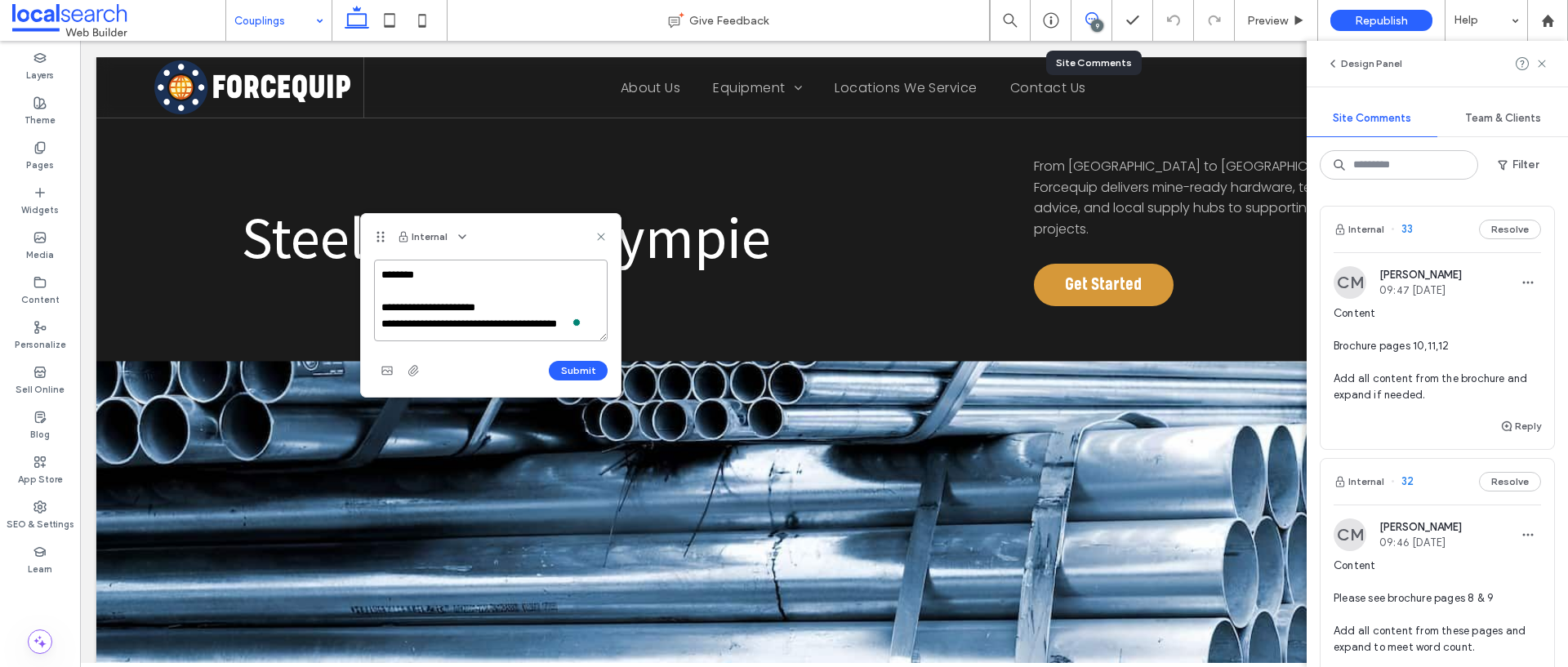
scroll to position [6, 0]
type textarea "**********"
click at [565, 365] on button "Submit" at bounding box center [578, 371] width 59 height 20
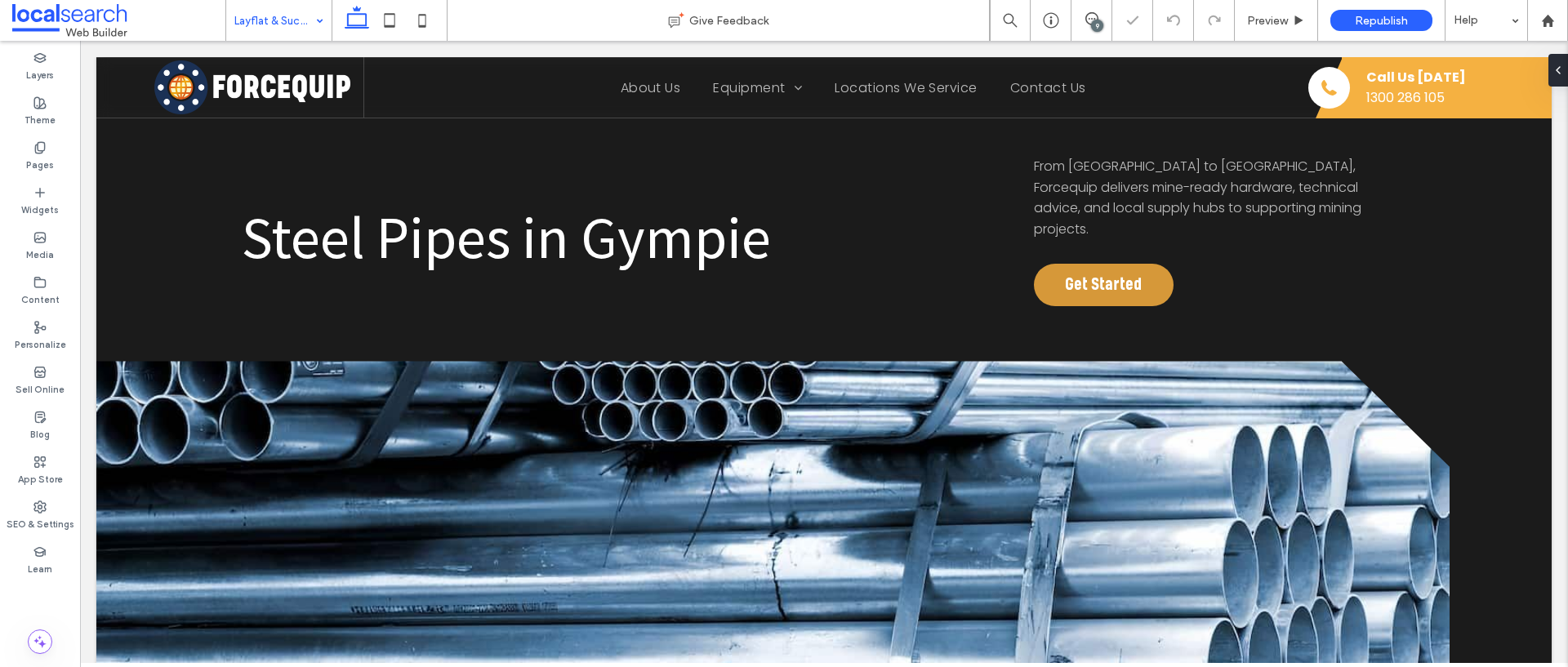
click at [1100, 20] on div "9" at bounding box center [1096, 26] width 12 height 12
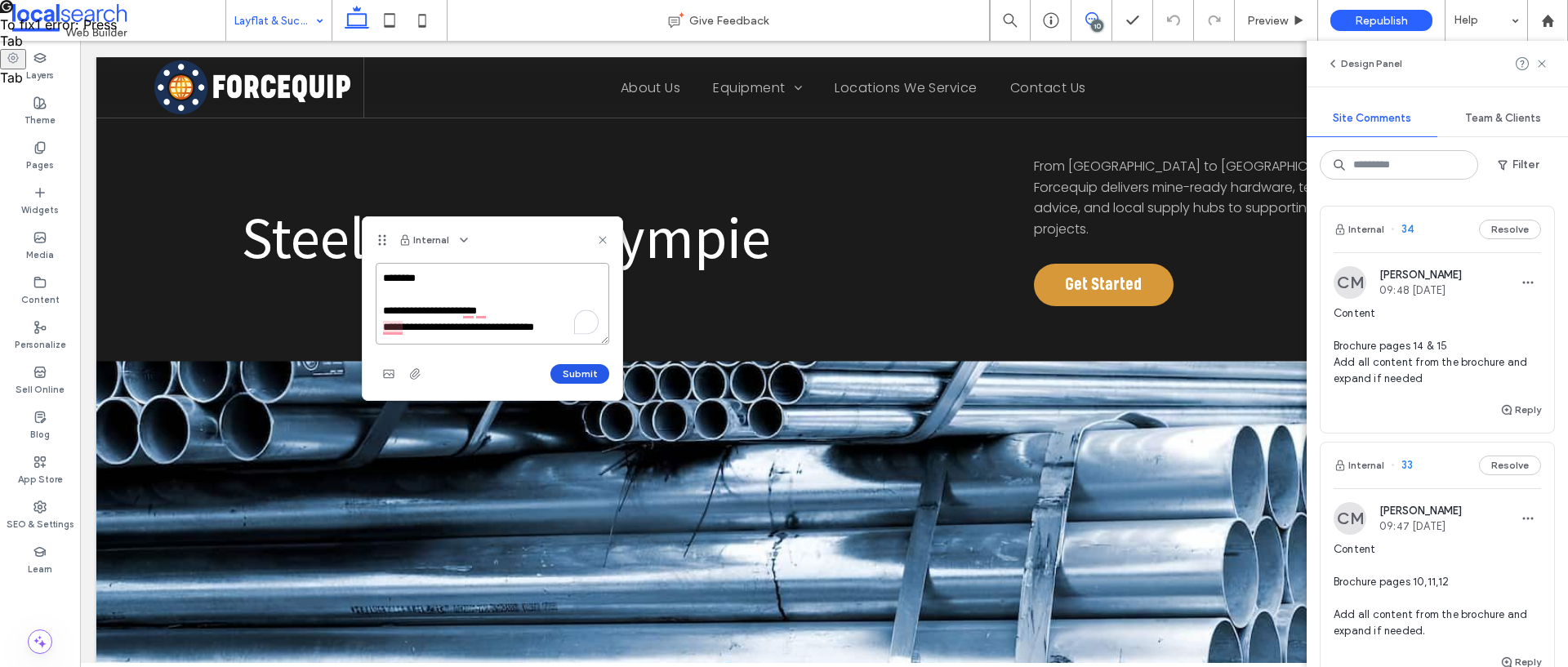
type textarea "**********"
click at [579, 379] on button "Submit" at bounding box center [580, 374] width 59 height 20
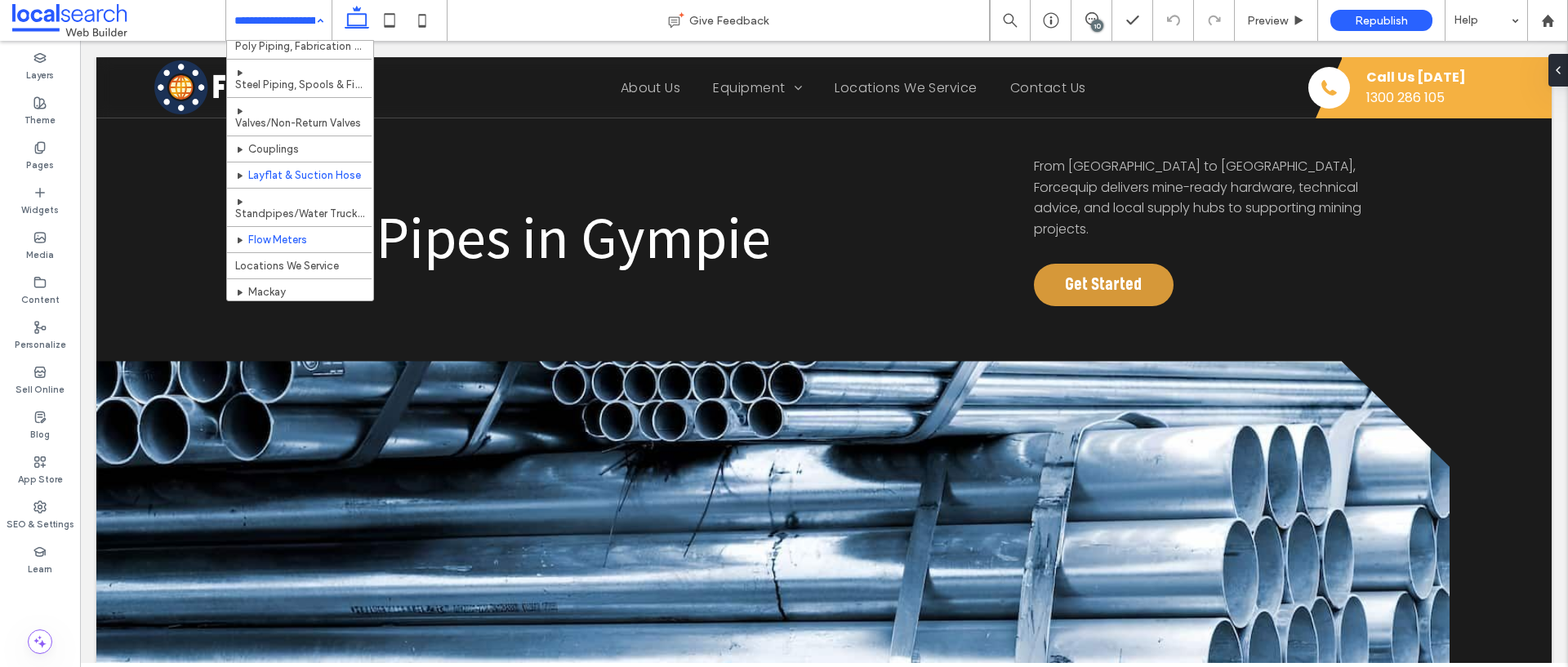
scroll to position [133, 0]
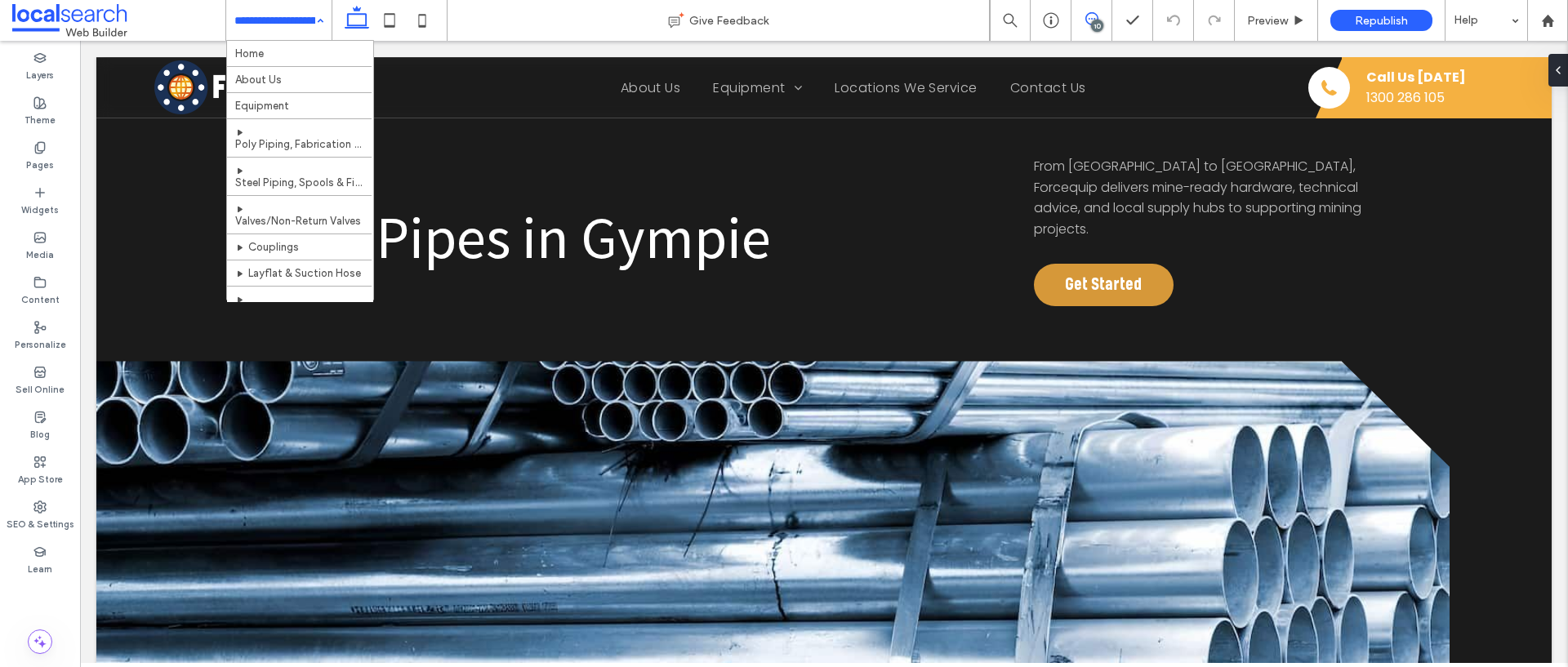
click at [1085, 13] on icon at bounding box center [1091, 19] width 13 height 13
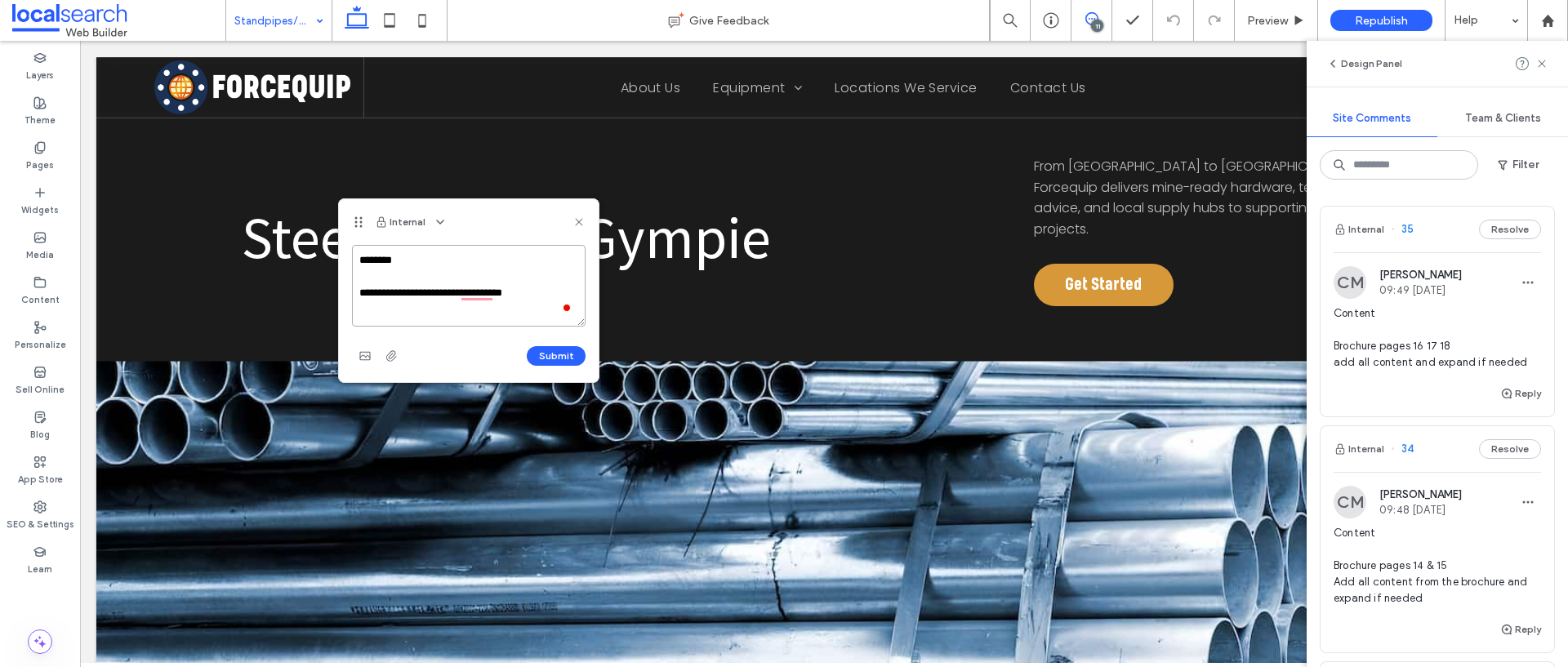
scroll to position [6, 0]
click at [412, 256] on textarea "**********" at bounding box center [468, 285] width 233 height 82
click at [486, 318] on textarea "**********" at bounding box center [468, 285] width 233 height 82
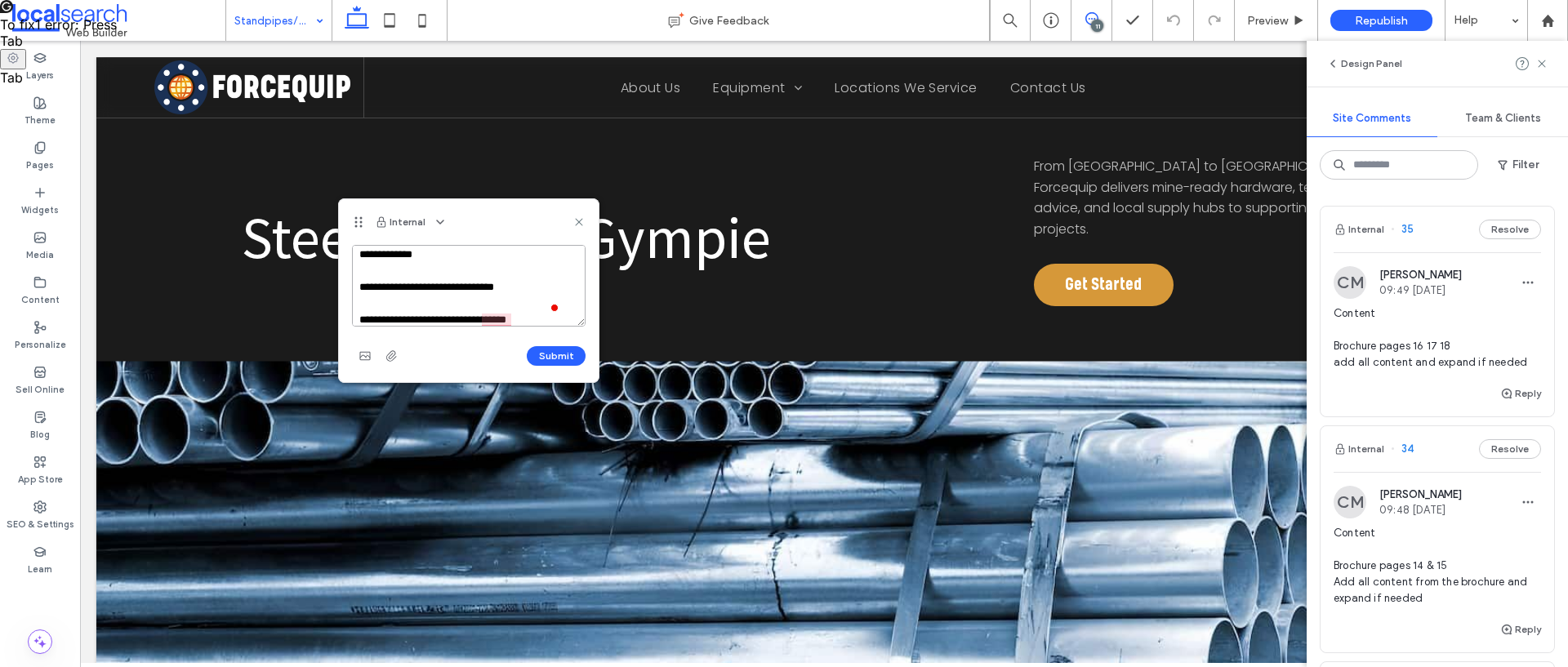
click at [528, 322] on textarea "**********" at bounding box center [468, 285] width 233 height 82
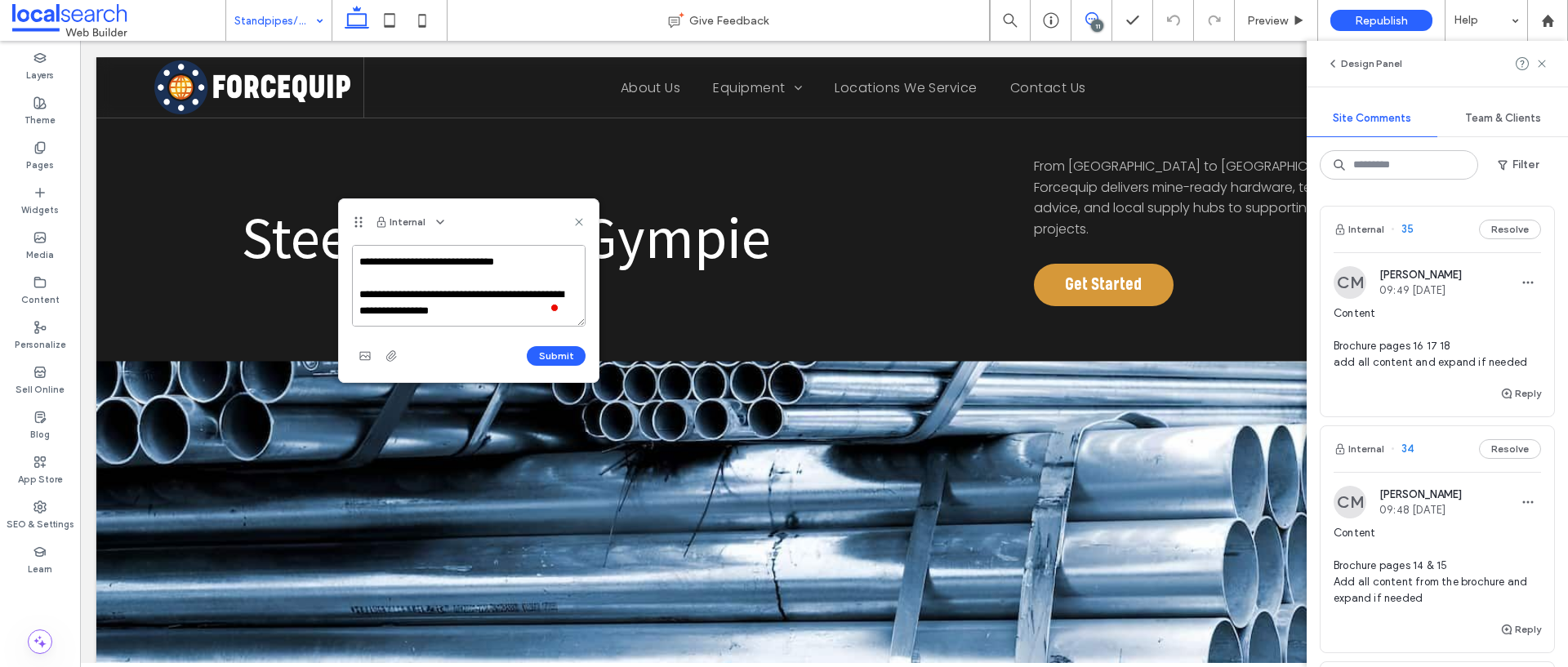
scroll to position [54, 0]
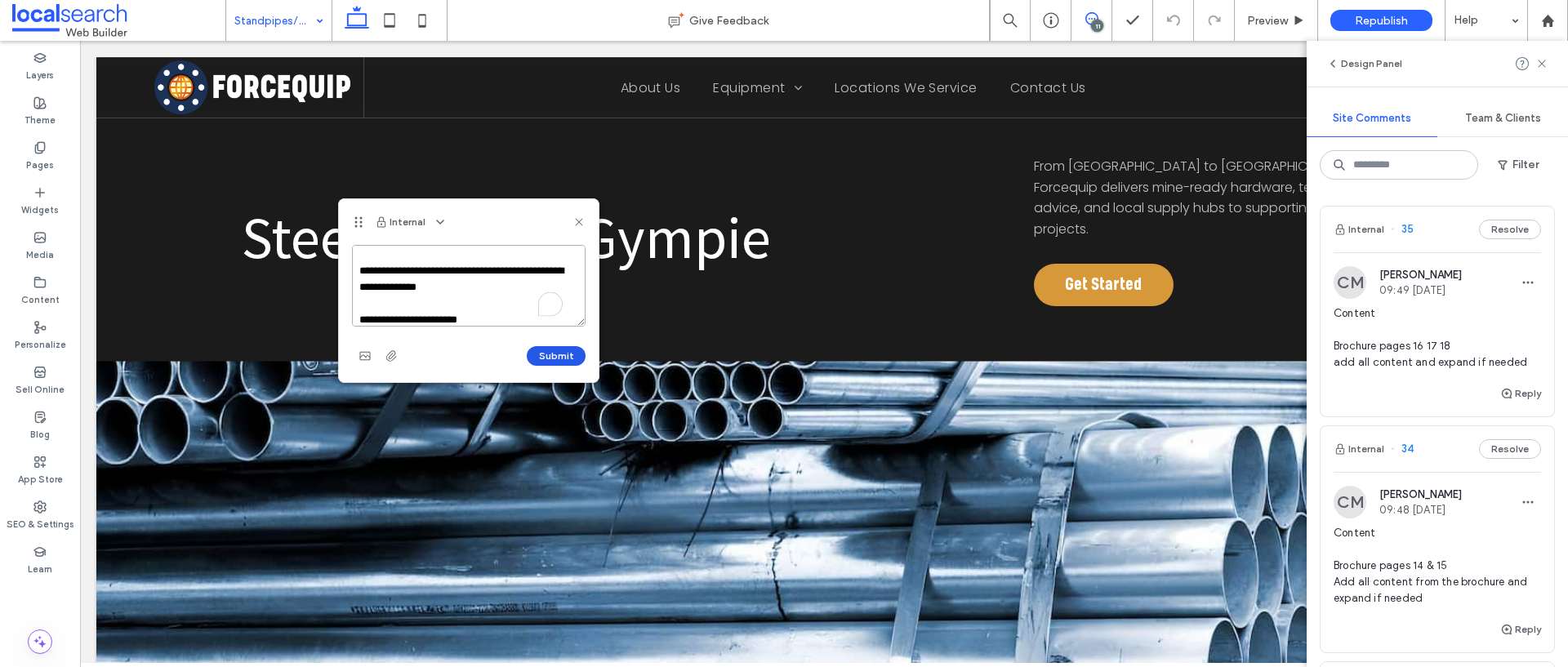
type textarea "**********"
click at [550, 353] on button "Submit" at bounding box center [556, 356] width 59 height 20
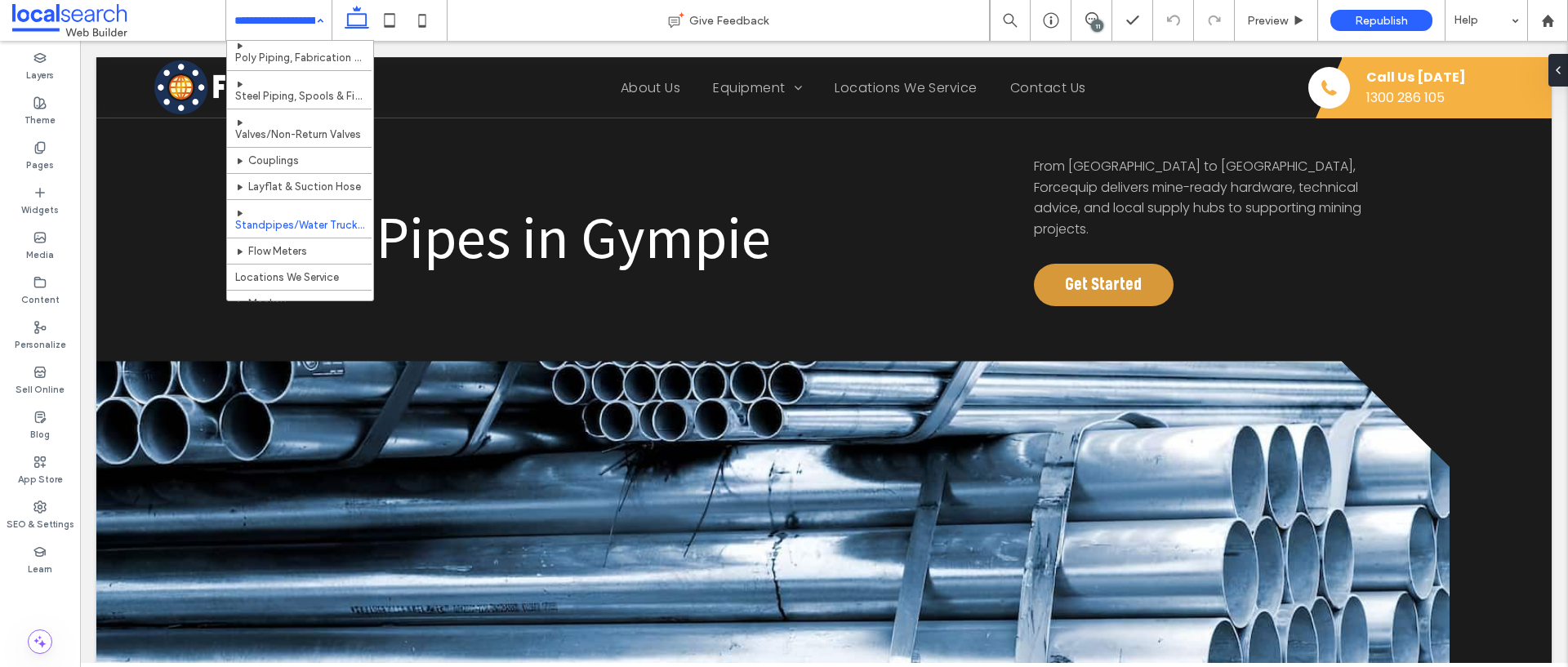
scroll to position [235, 0]
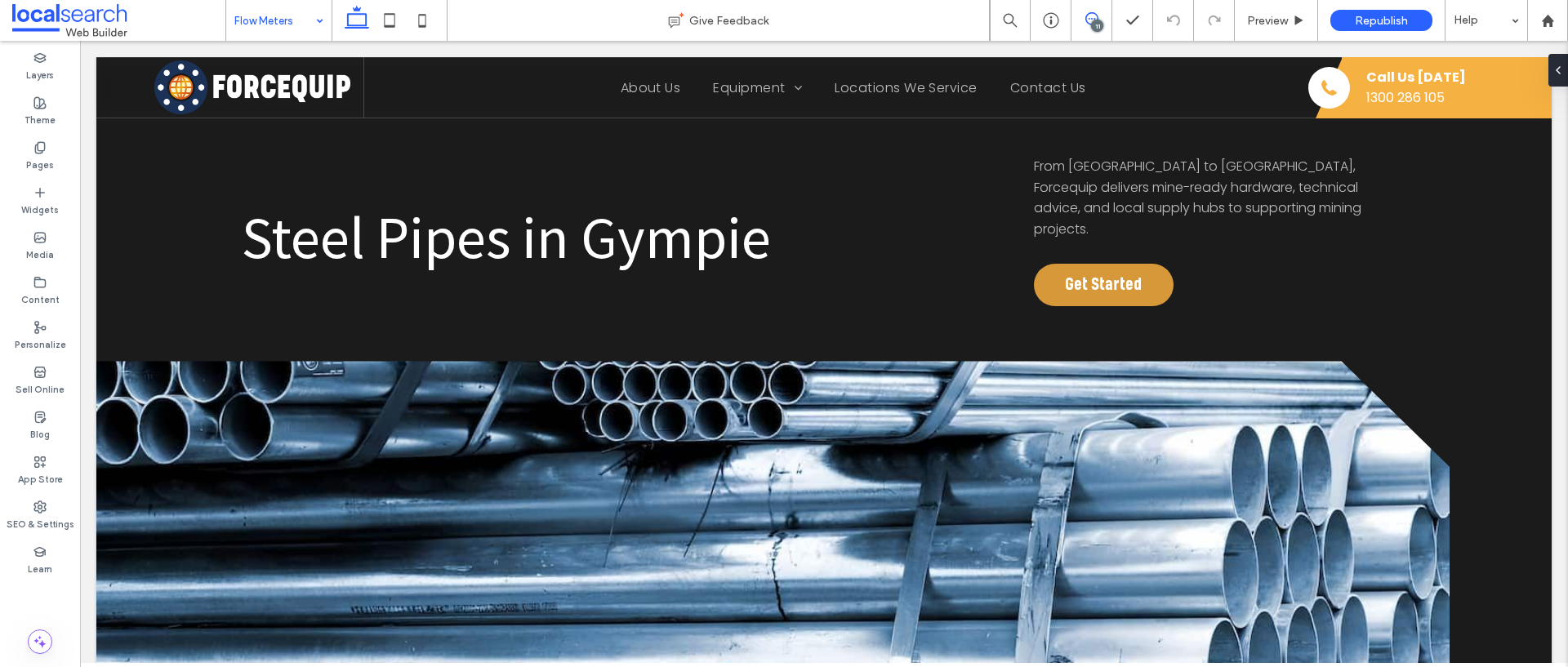
click at [1097, 15] on span at bounding box center [1091, 19] width 40 height 13
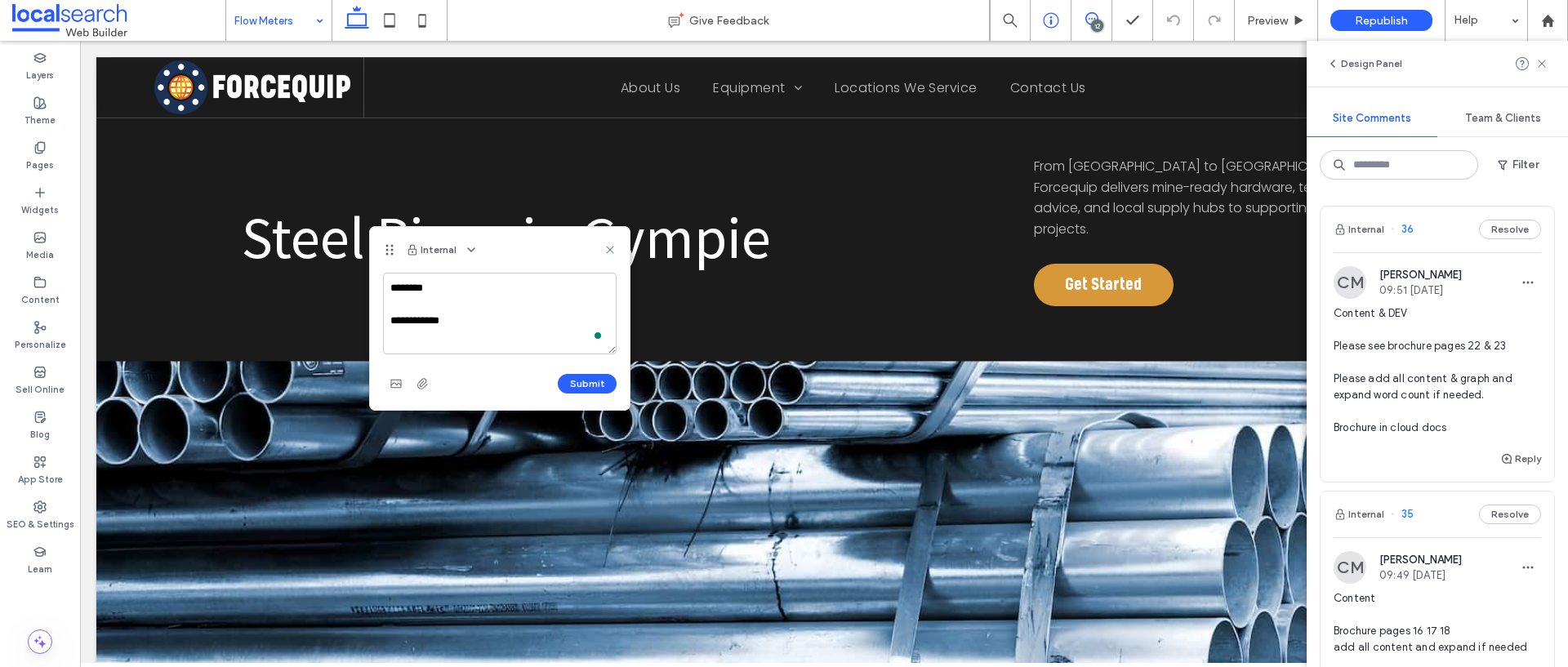
type textarea "**********"
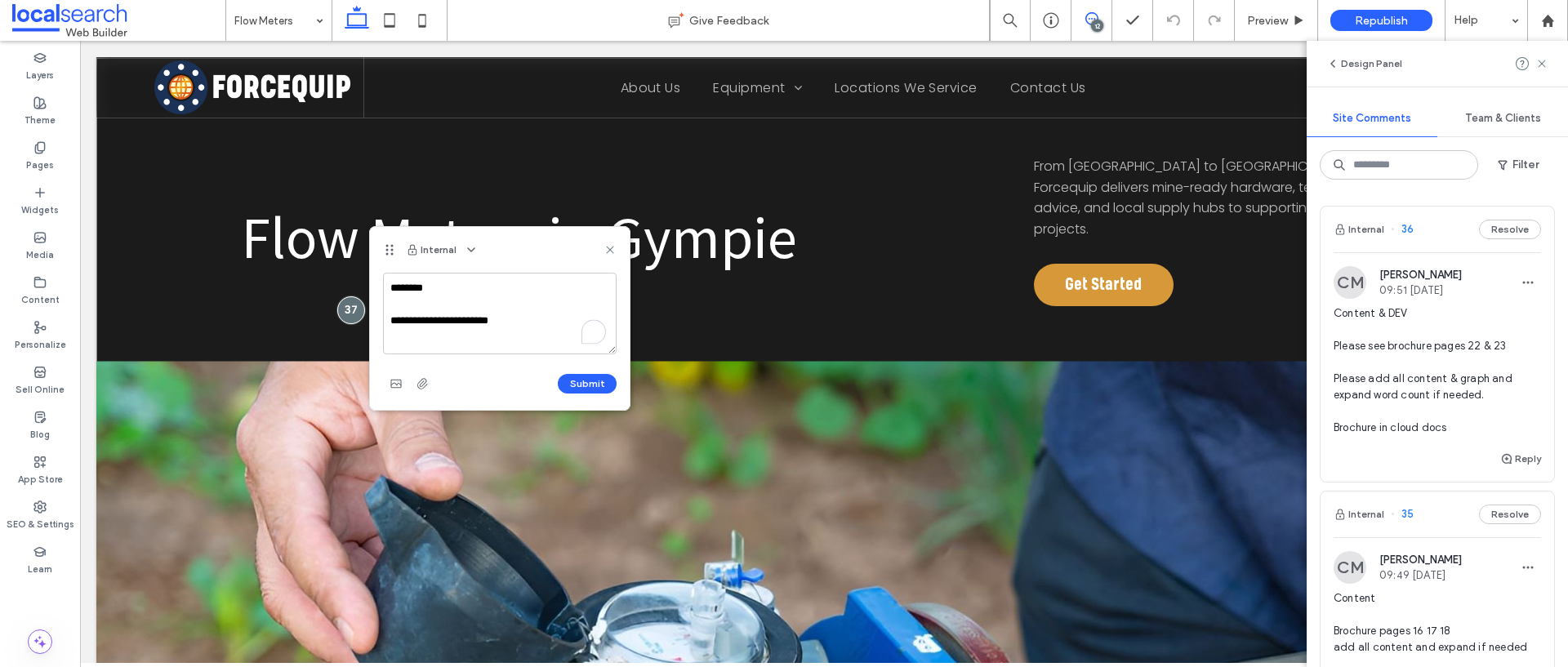
scroll to position [6, 0]
type textarea "**********"
click at [572, 388] on button "Submit" at bounding box center [586, 384] width 59 height 20
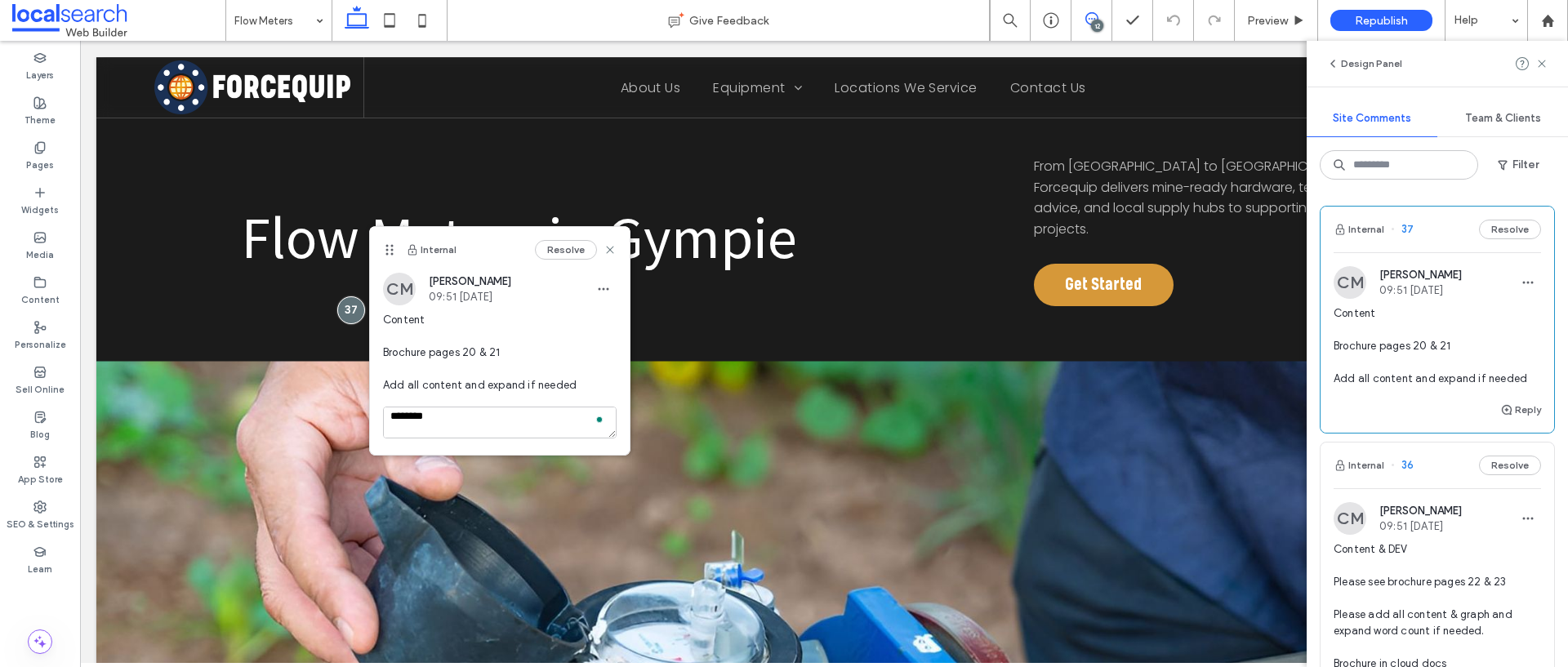
scroll to position [0, 0]
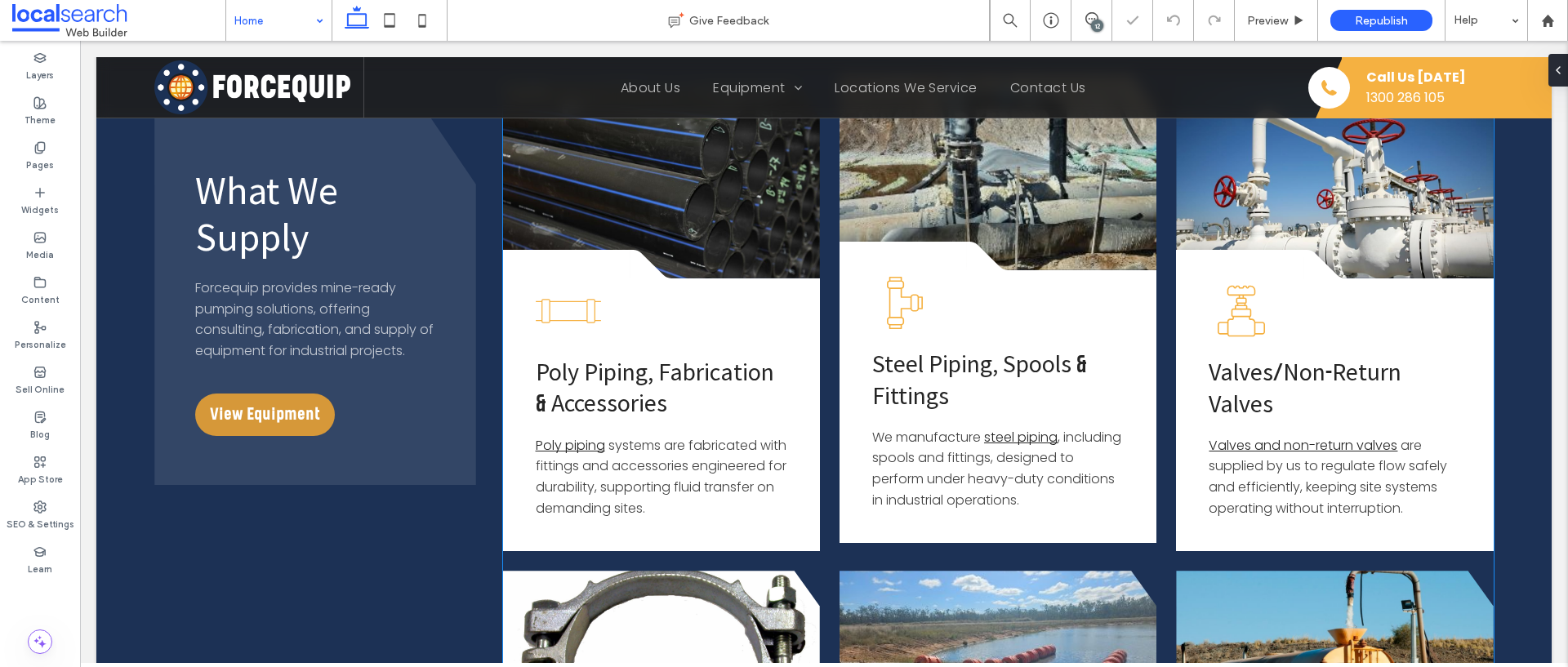
scroll to position [2057, 0]
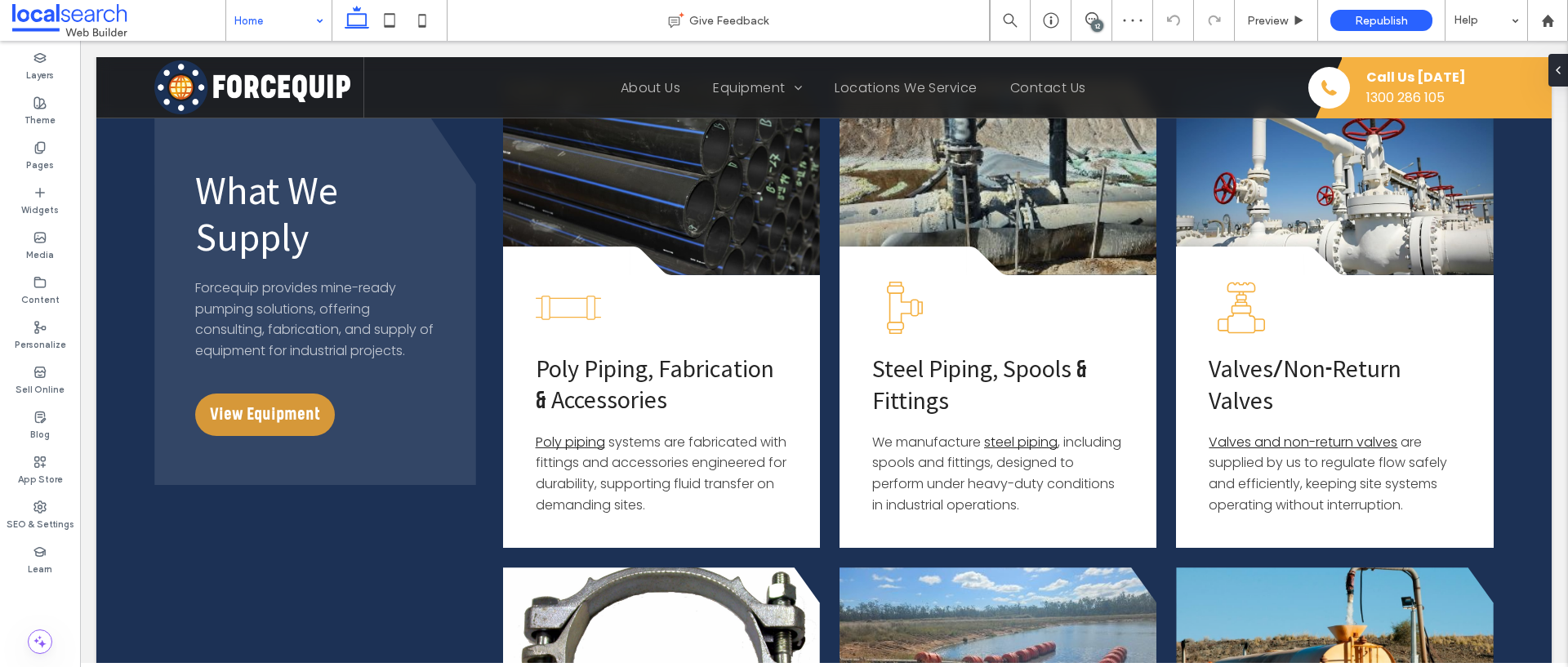
click at [1097, 21] on div "12" at bounding box center [1096, 26] width 12 height 12
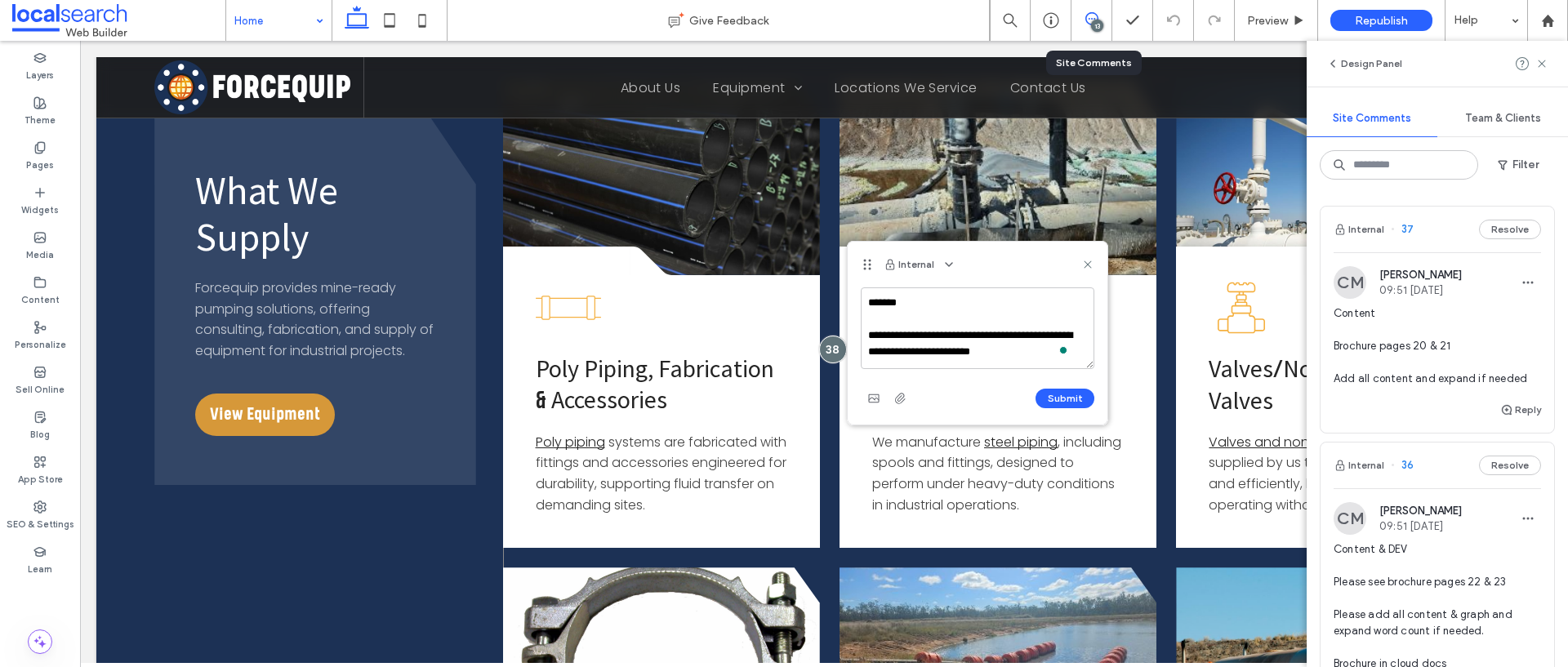
scroll to position [6, 0]
click at [1044, 350] on textarea "**********" at bounding box center [977, 328] width 233 height 82
click at [893, 349] on textarea "**********" at bounding box center [977, 328] width 233 height 82
type textarea "**********"
click at [1063, 402] on button "Submit" at bounding box center [1064, 398] width 59 height 20
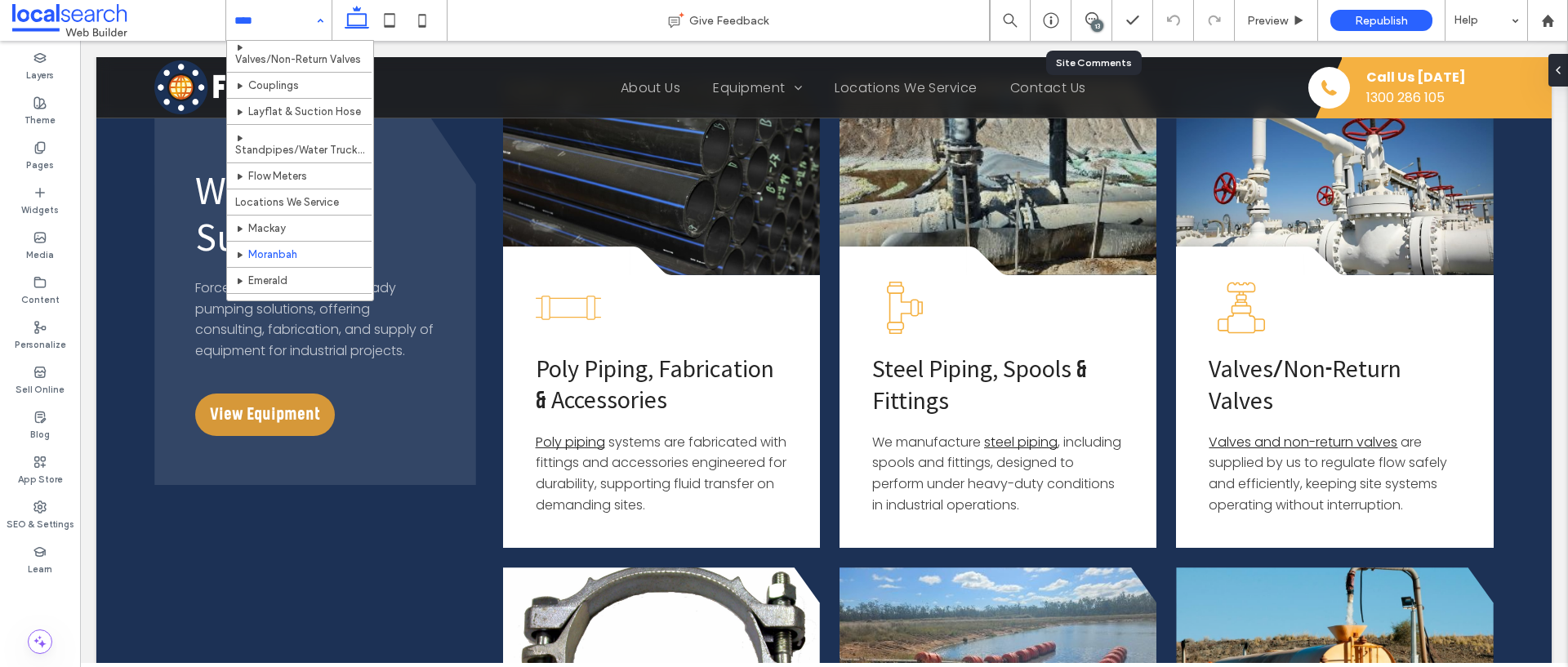
scroll to position [243, 0]
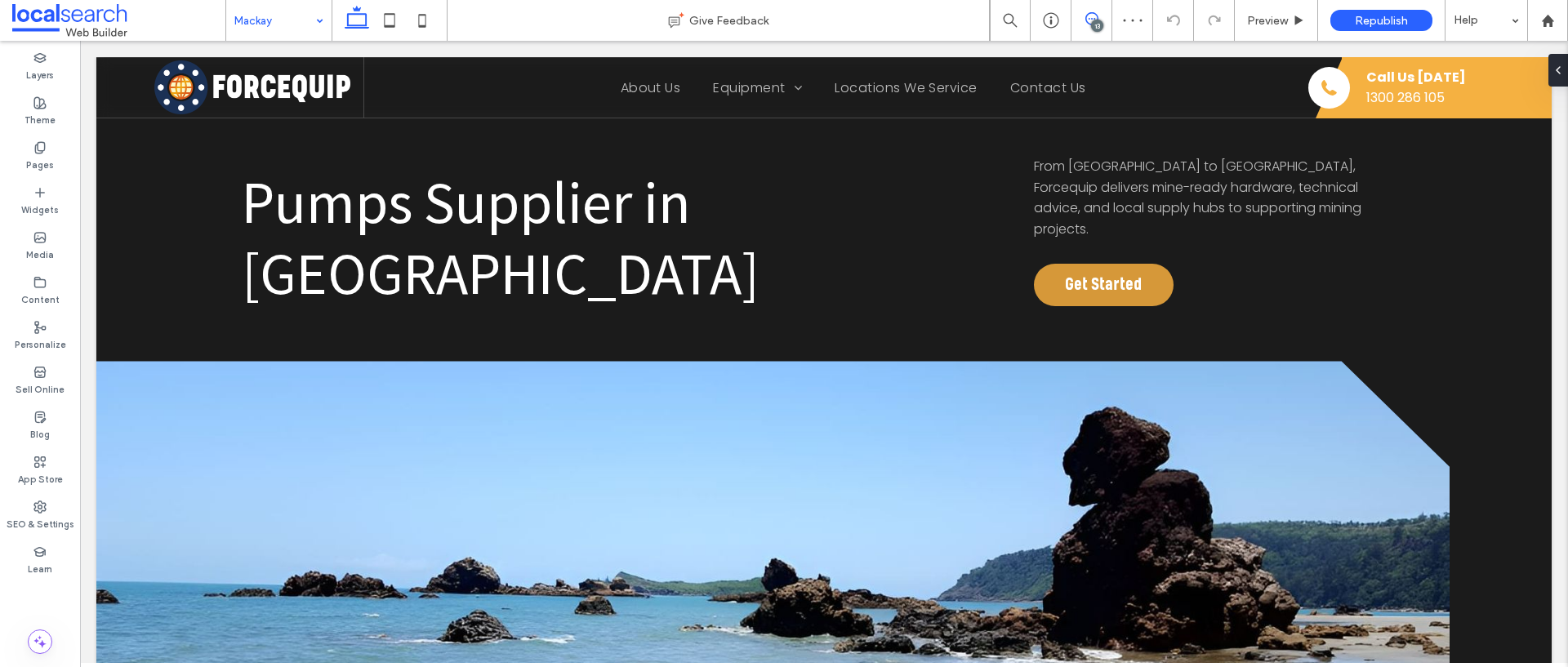
click at [1087, 23] on use at bounding box center [1091, 19] width 13 height 13
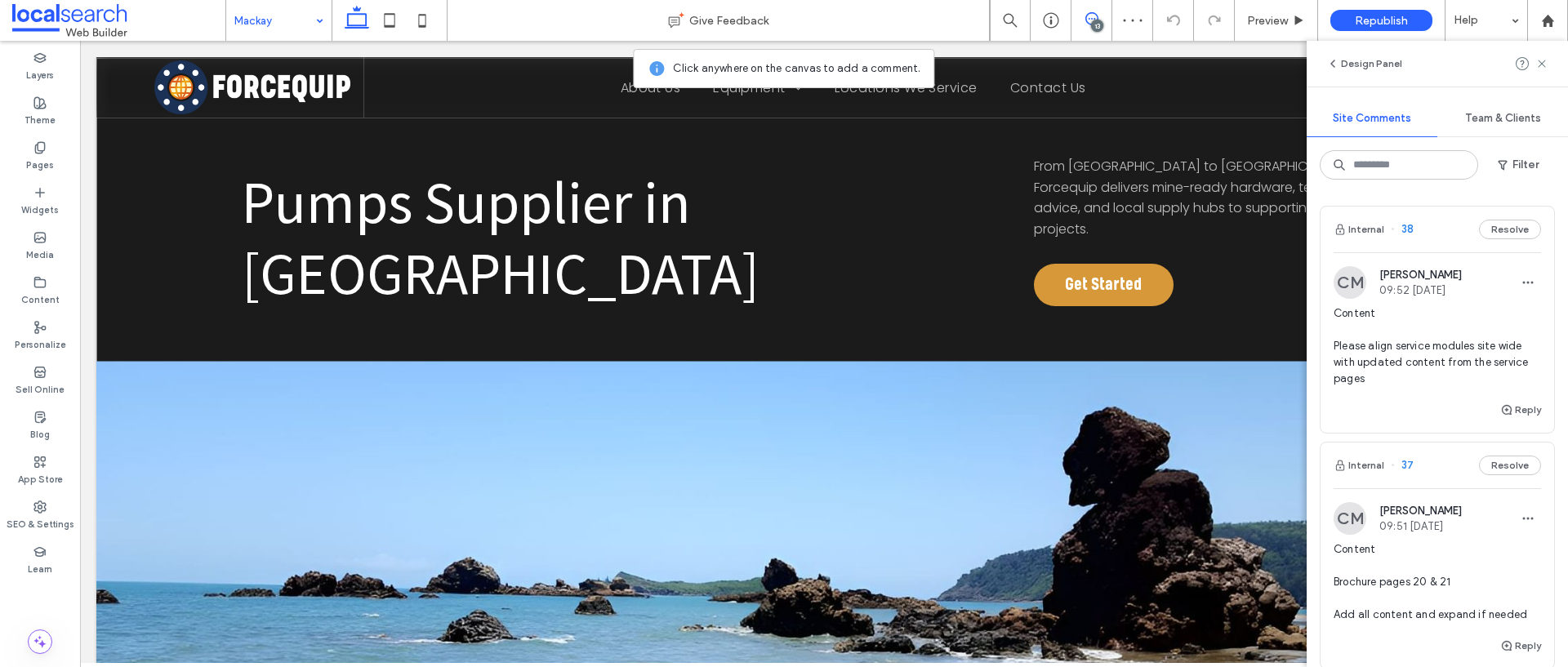
click at [354, 304] on div "Pumps Supplier in [GEOGRAPHIC_DATA] From [GEOGRAPHIC_DATA] to [GEOGRAPHIC_DATA]…" at bounding box center [824, 503] width 1455 height 891
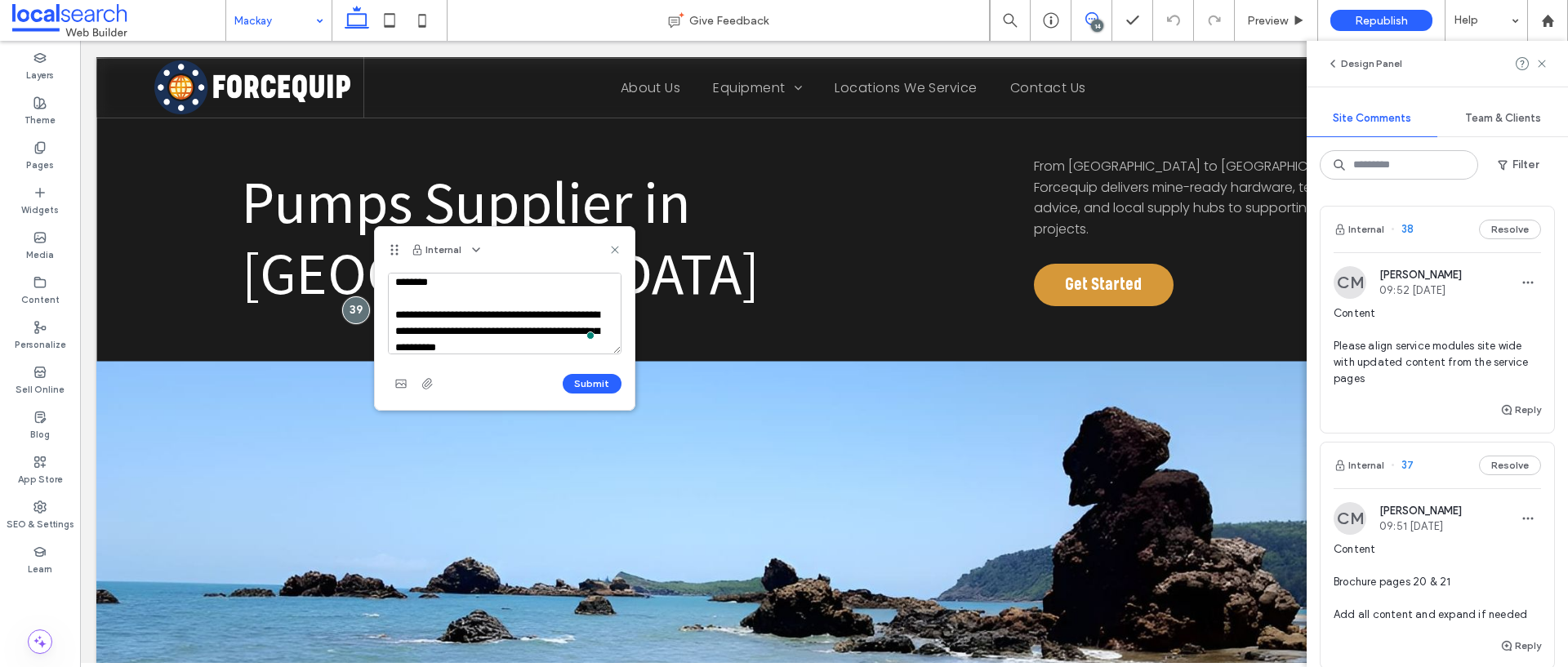
scroll to position [22, 0]
type textarea "**********"
click at [597, 387] on button "Submit" at bounding box center [591, 384] width 59 height 20
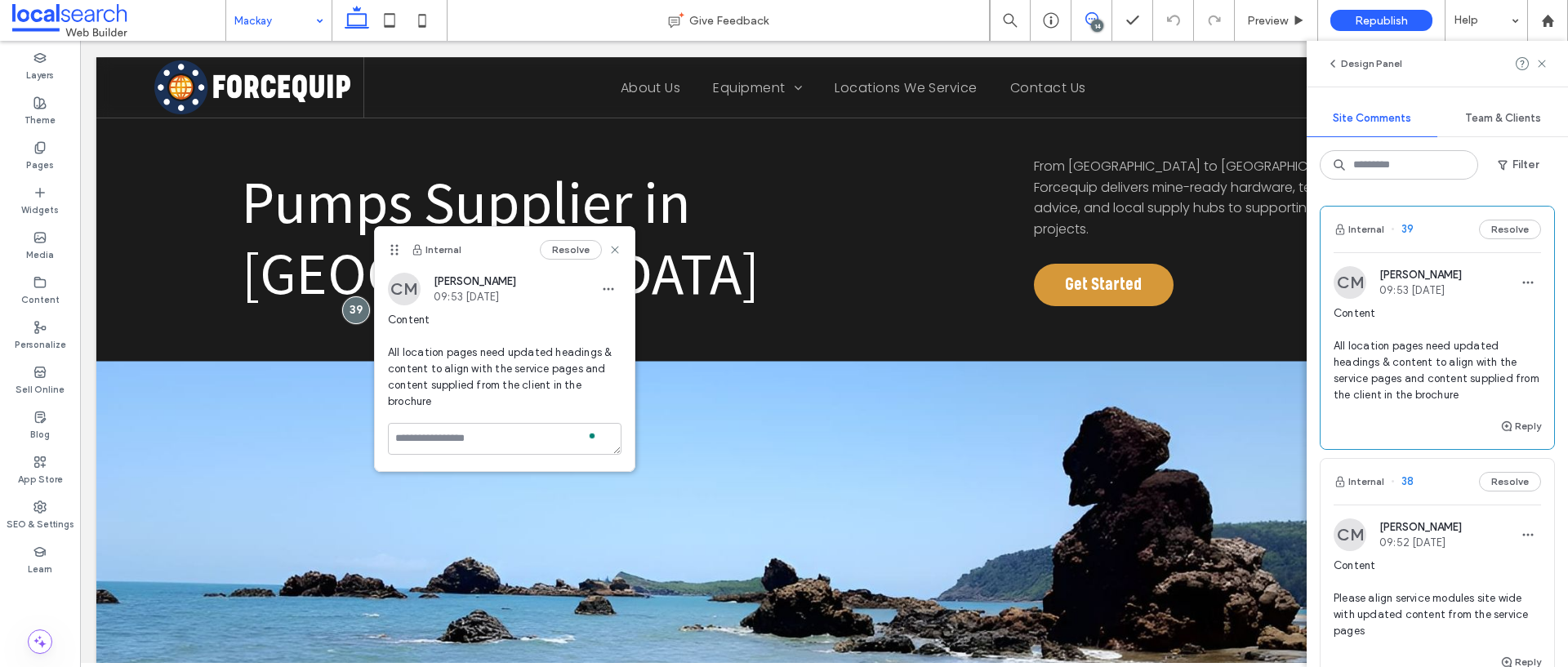
scroll to position [0, 0]
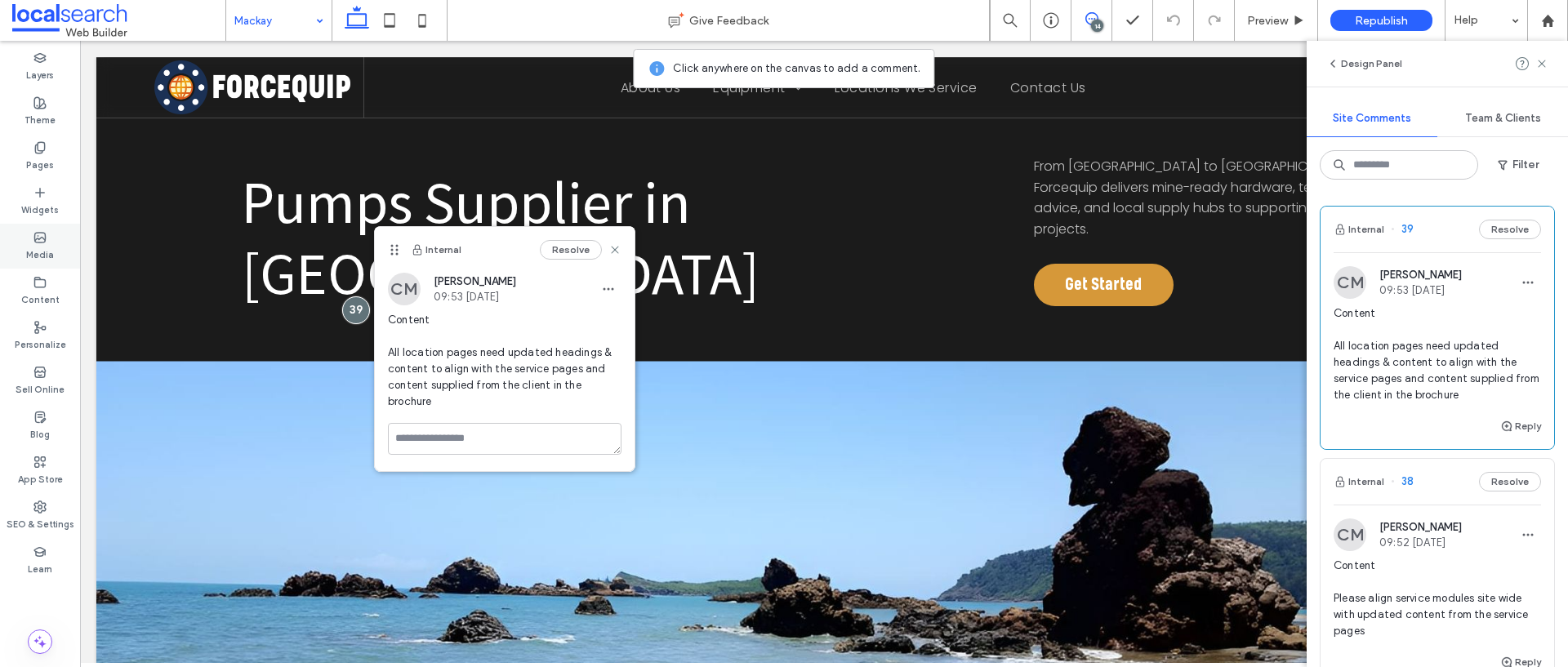
click at [39, 244] on label "Media" at bounding box center [40, 253] width 28 height 18
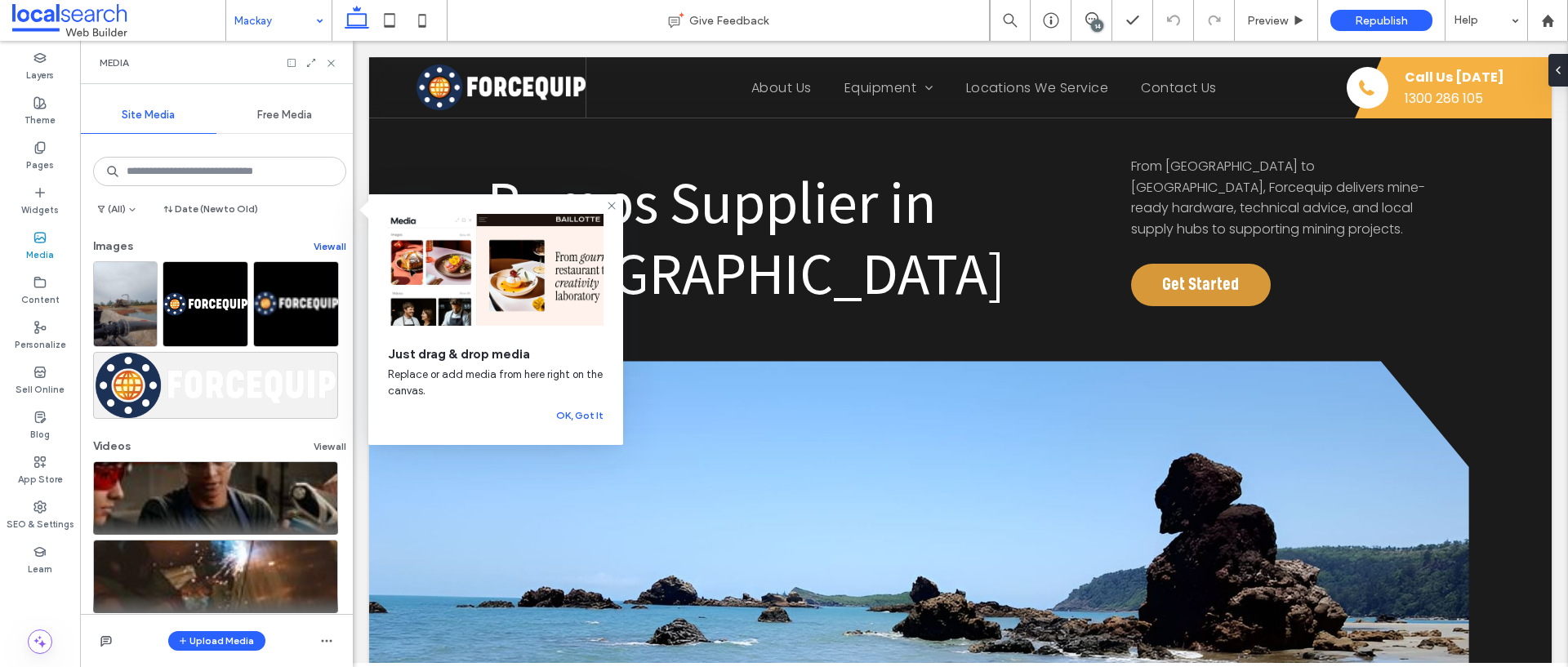
click at [317, 246] on button "View all" at bounding box center [330, 247] width 33 height 20
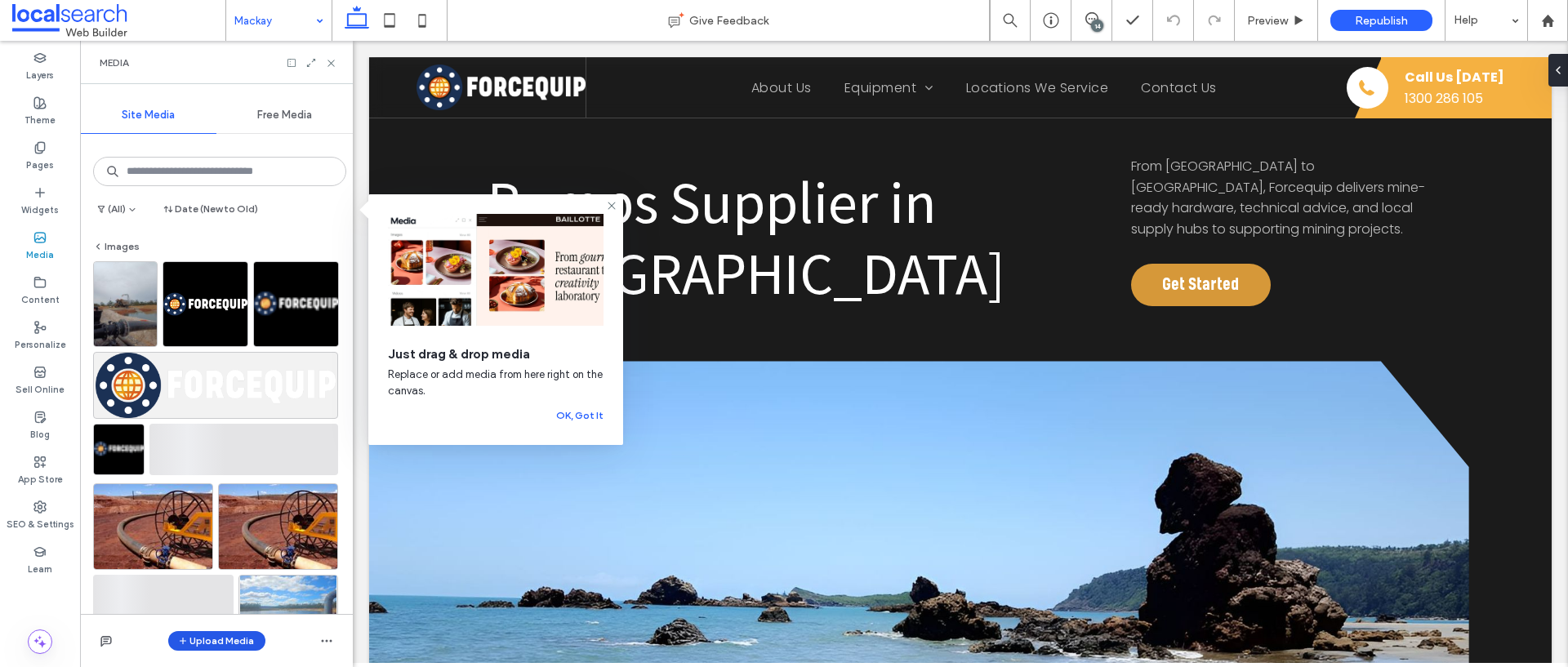
click at [229, 641] on button "Upload Media" at bounding box center [217, 641] width 97 height 20
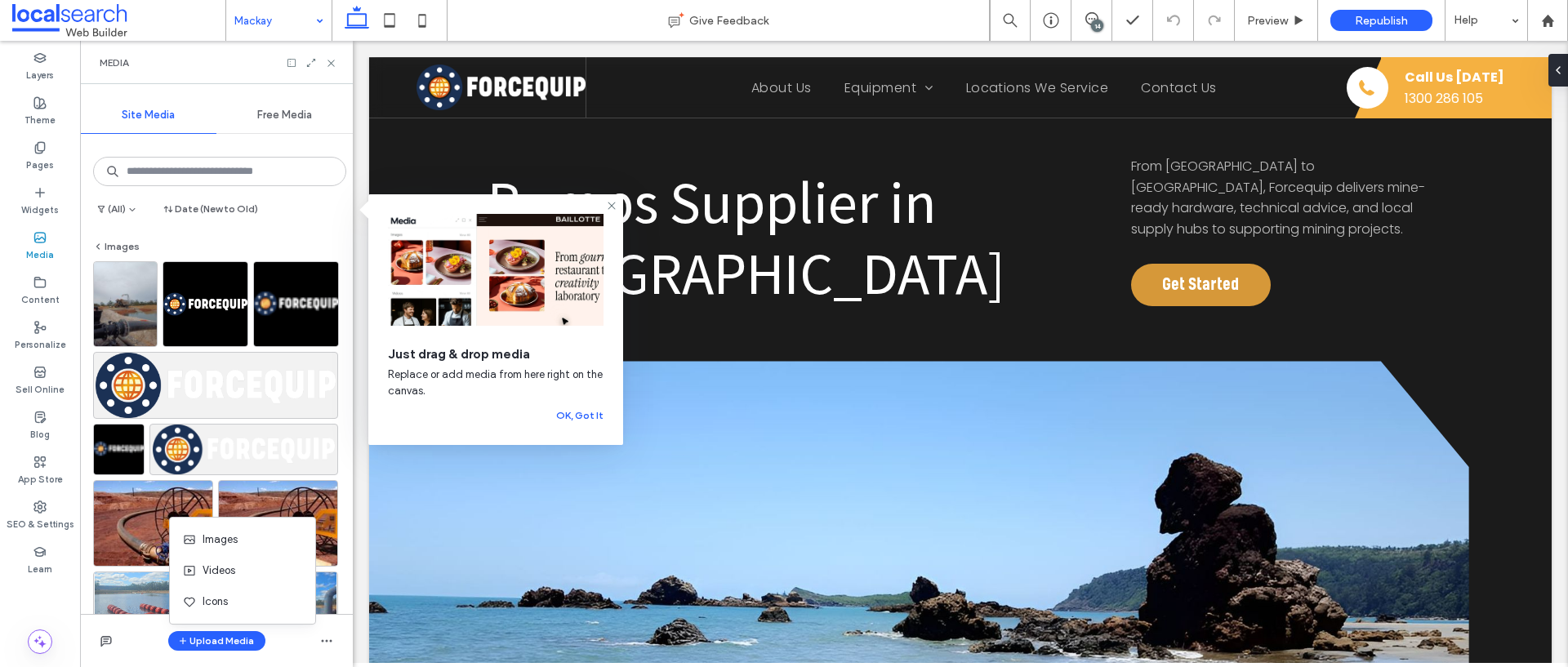
click at [274, 209] on div "(All) Date (New to Old)" at bounding box center [216, 213] width 260 height 26
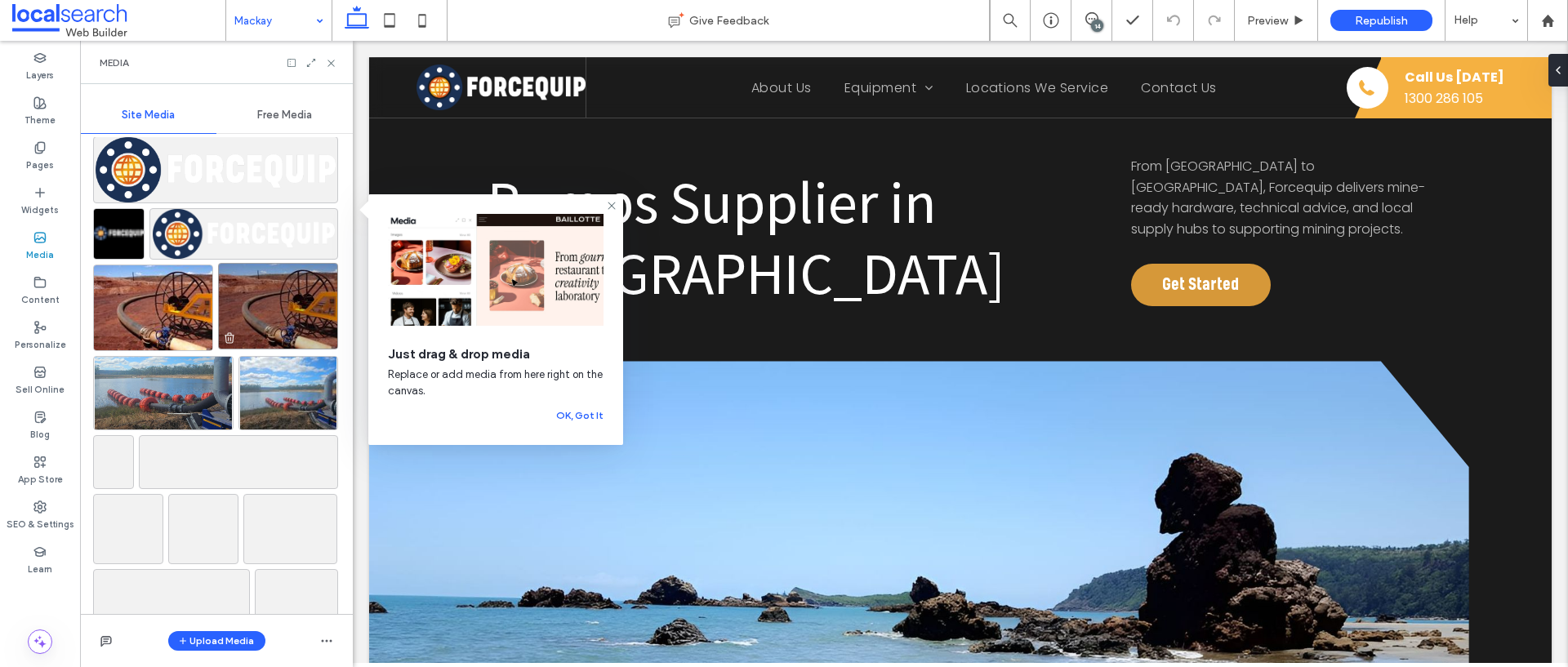
scroll to position [232, 0]
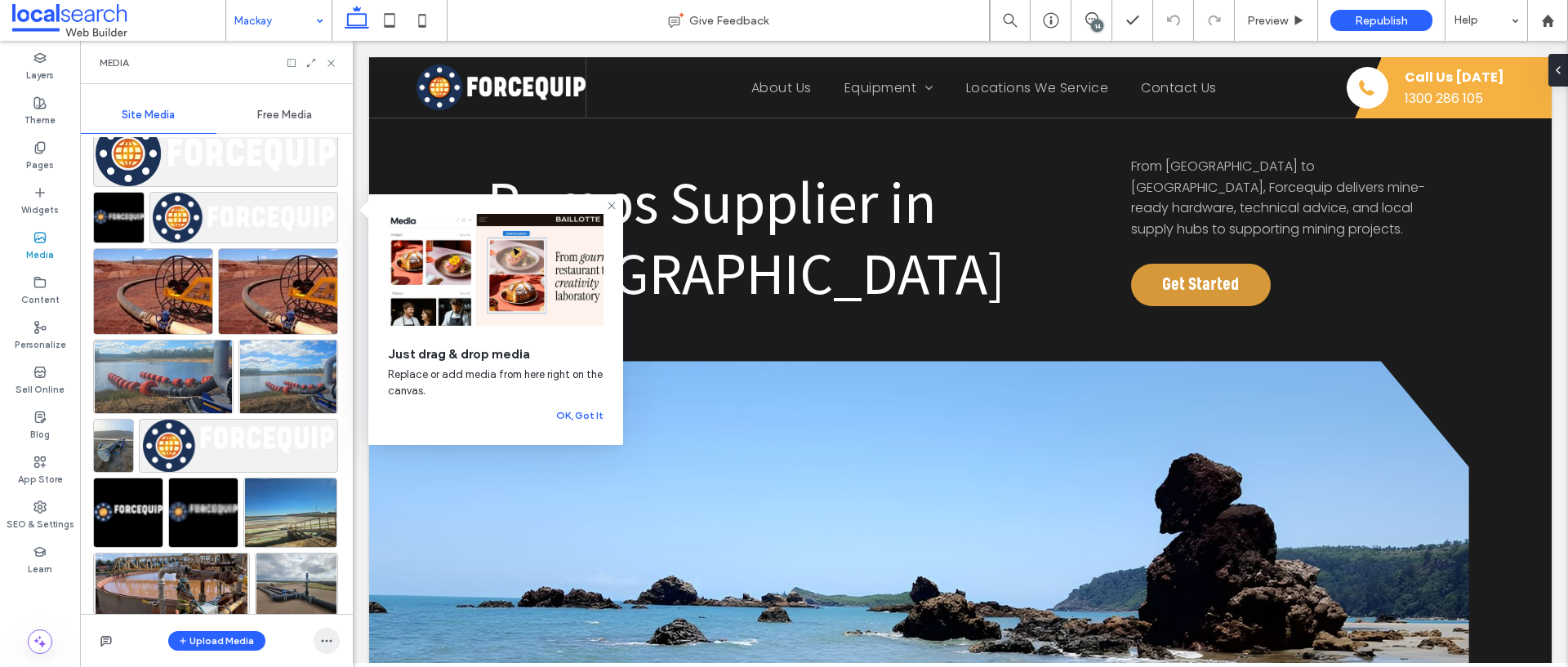
click at [322, 638] on icon "button" at bounding box center [326, 641] width 13 height 13
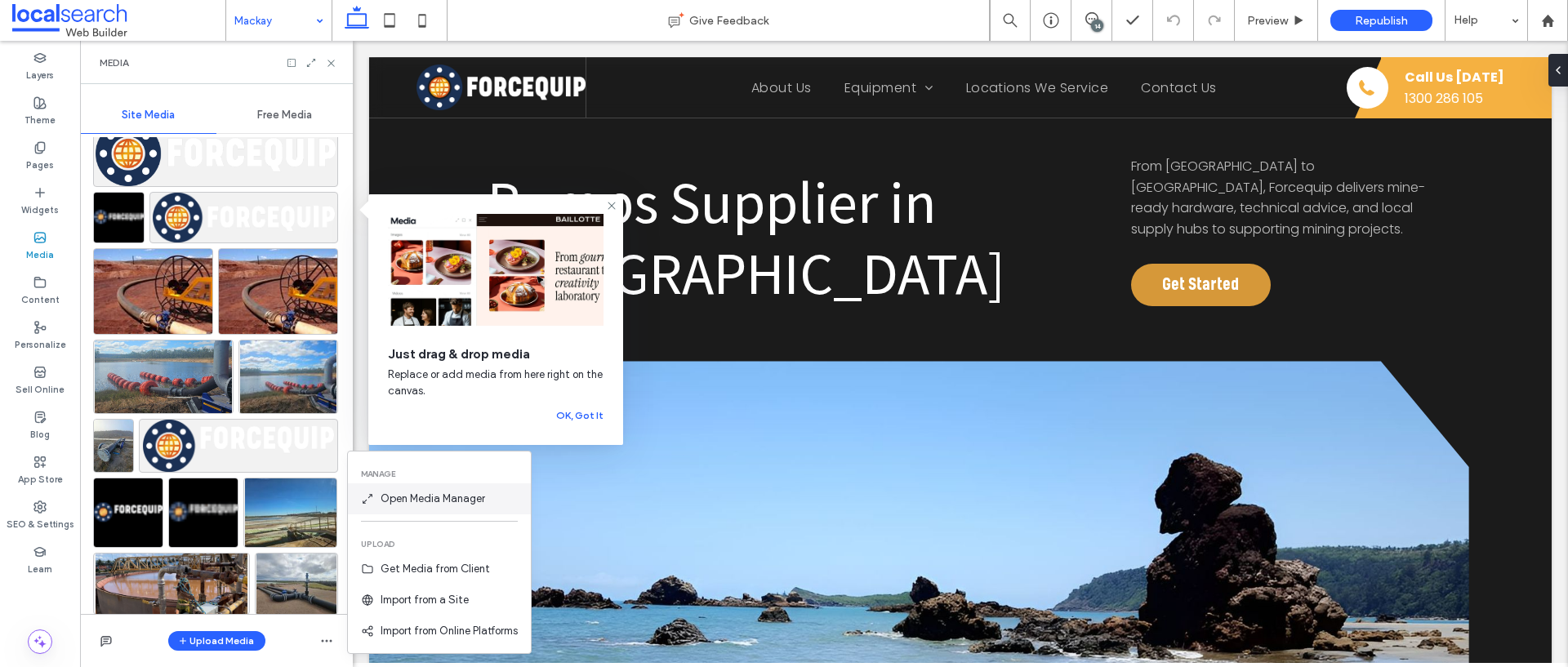
click at [426, 501] on span "Open Media Manager" at bounding box center [433, 499] width 105 height 16
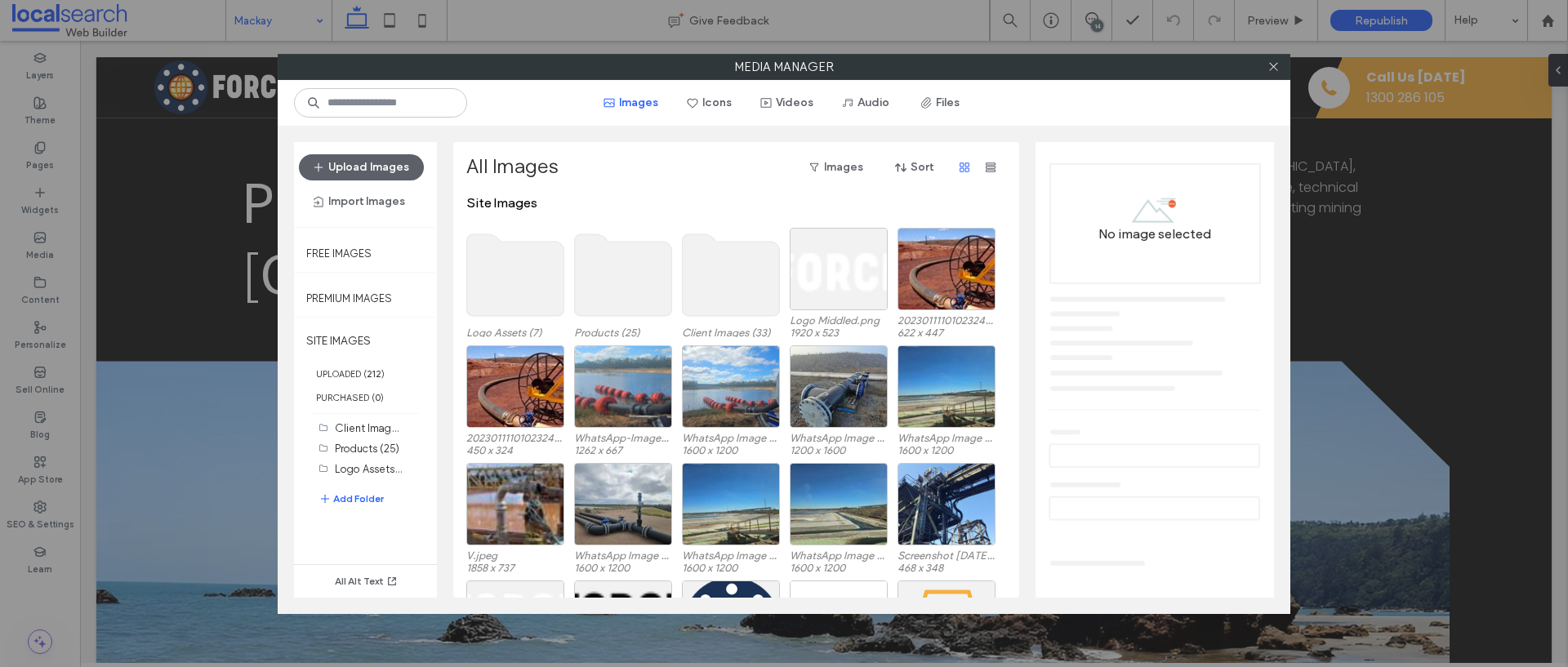
click at [628, 289] on use at bounding box center [623, 275] width 97 height 82
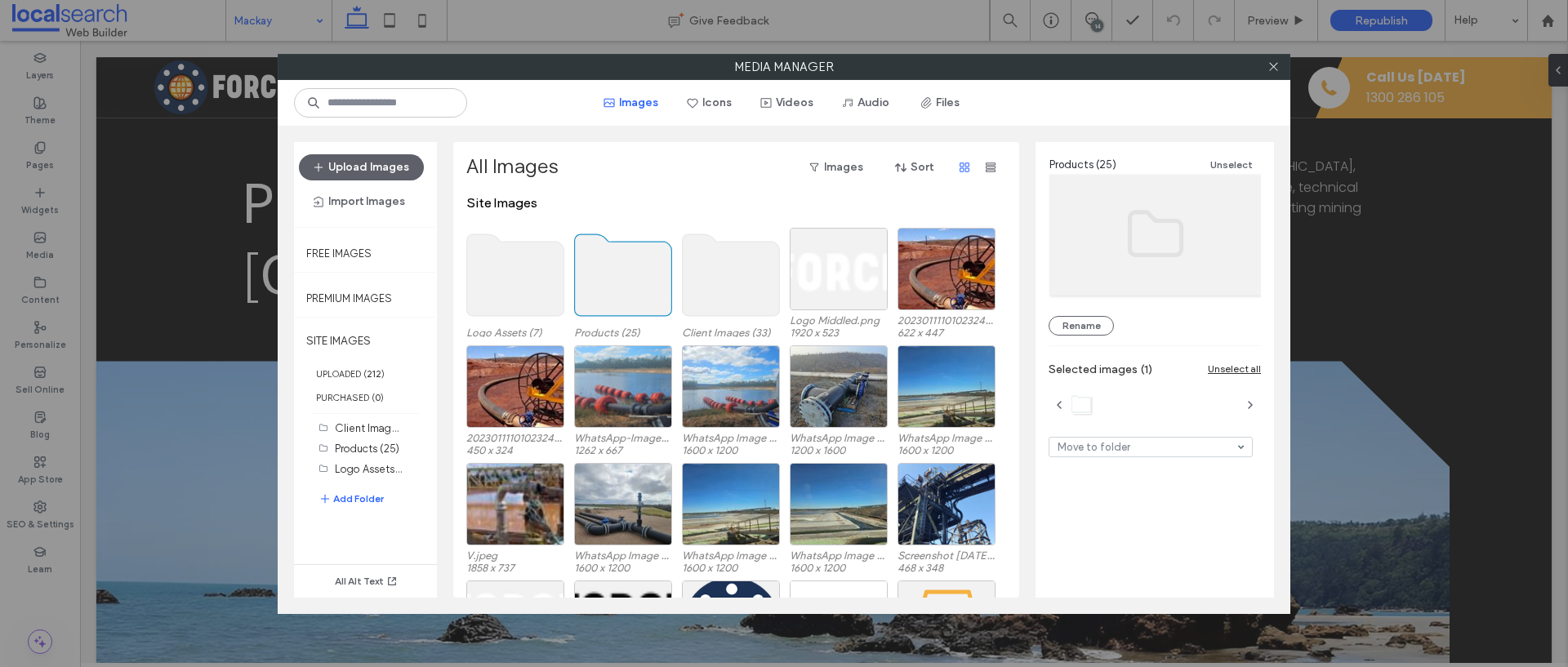
click at [628, 289] on use at bounding box center [623, 275] width 97 height 82
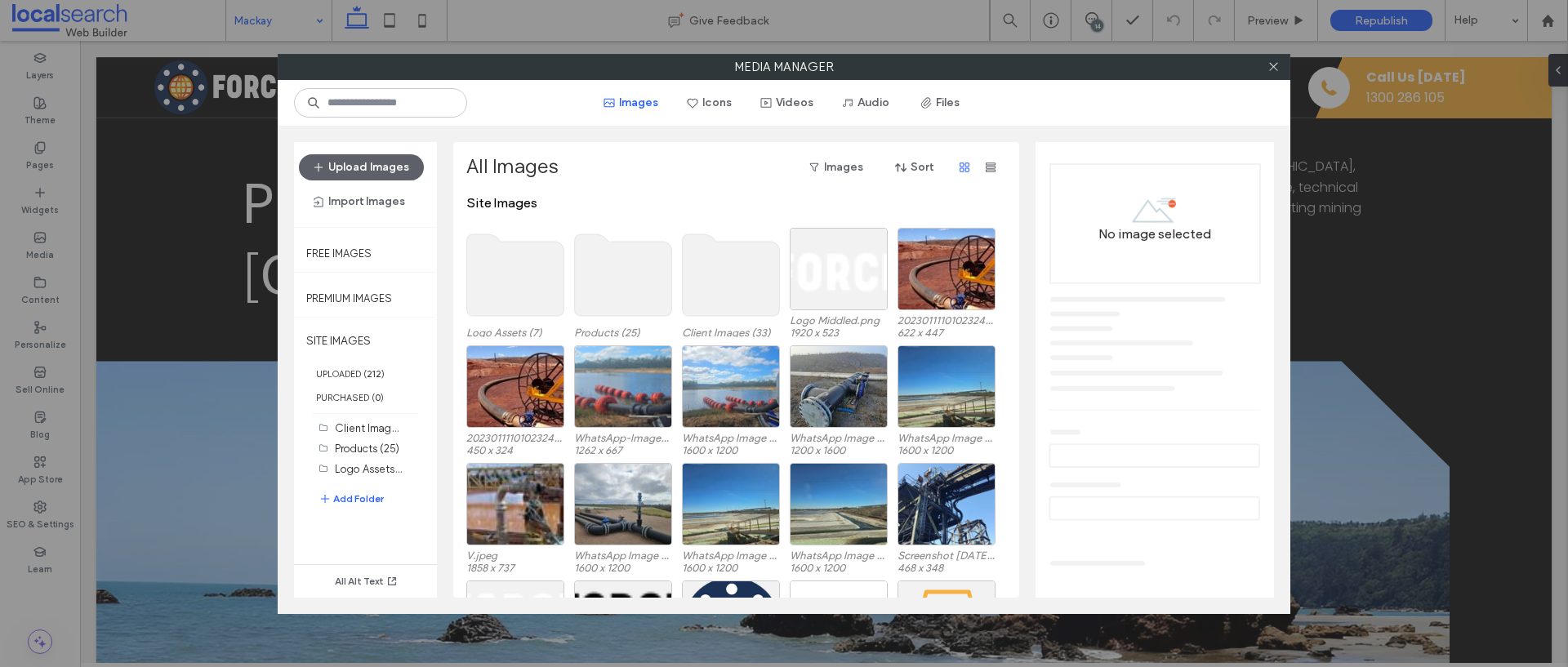
click at [628, 289] on use at bounding box center [623, 275] width 97 height 82
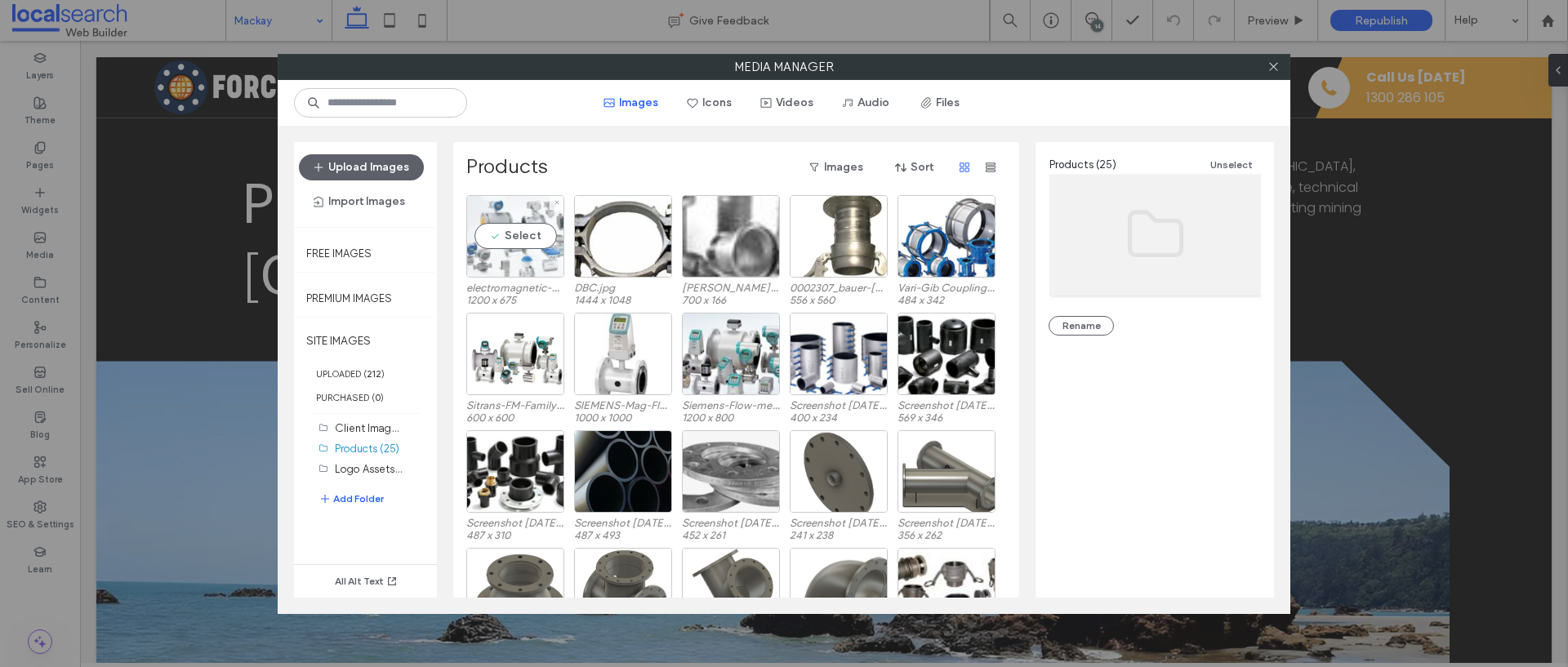
click at [520, 234] on div "Select" at bounding box center [515, 237] width 98 height 82
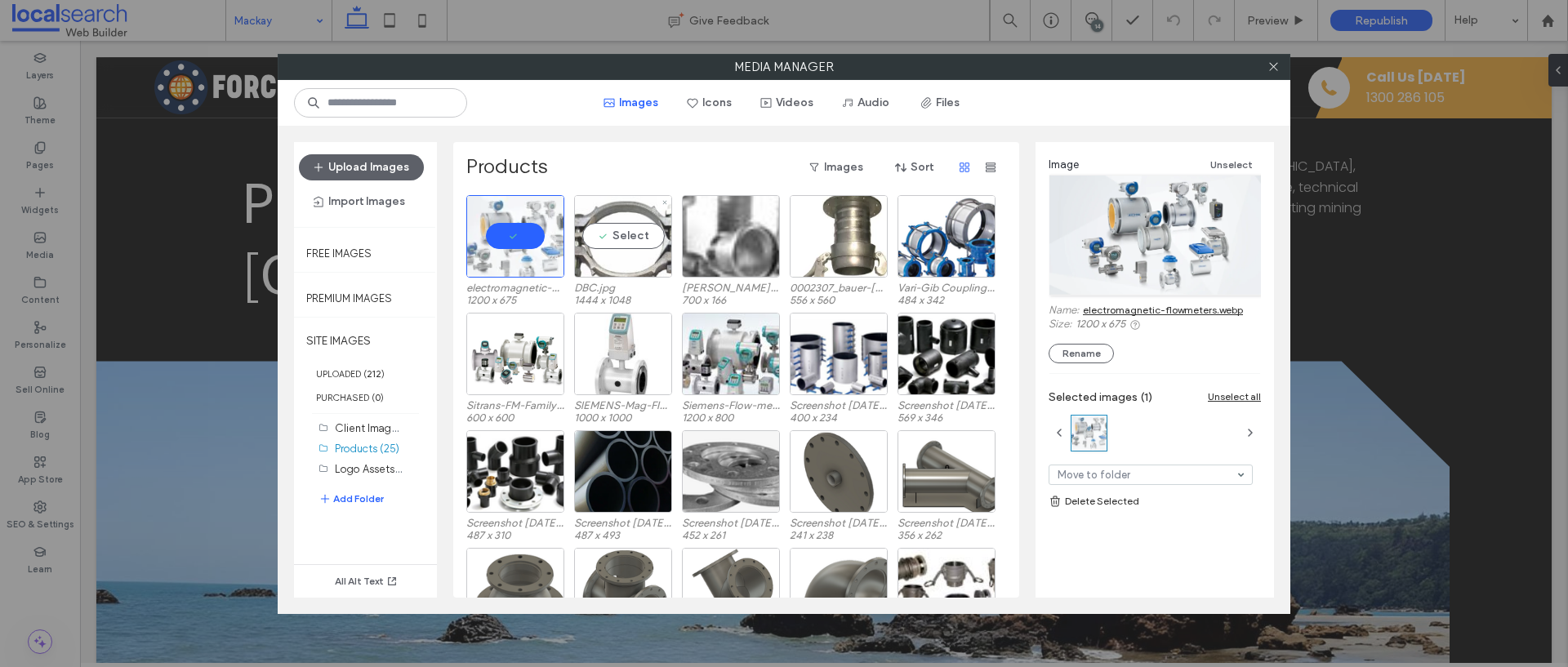
click at [634, 261] on div "Select" at bounding box center [622, 237] width 98 height 82
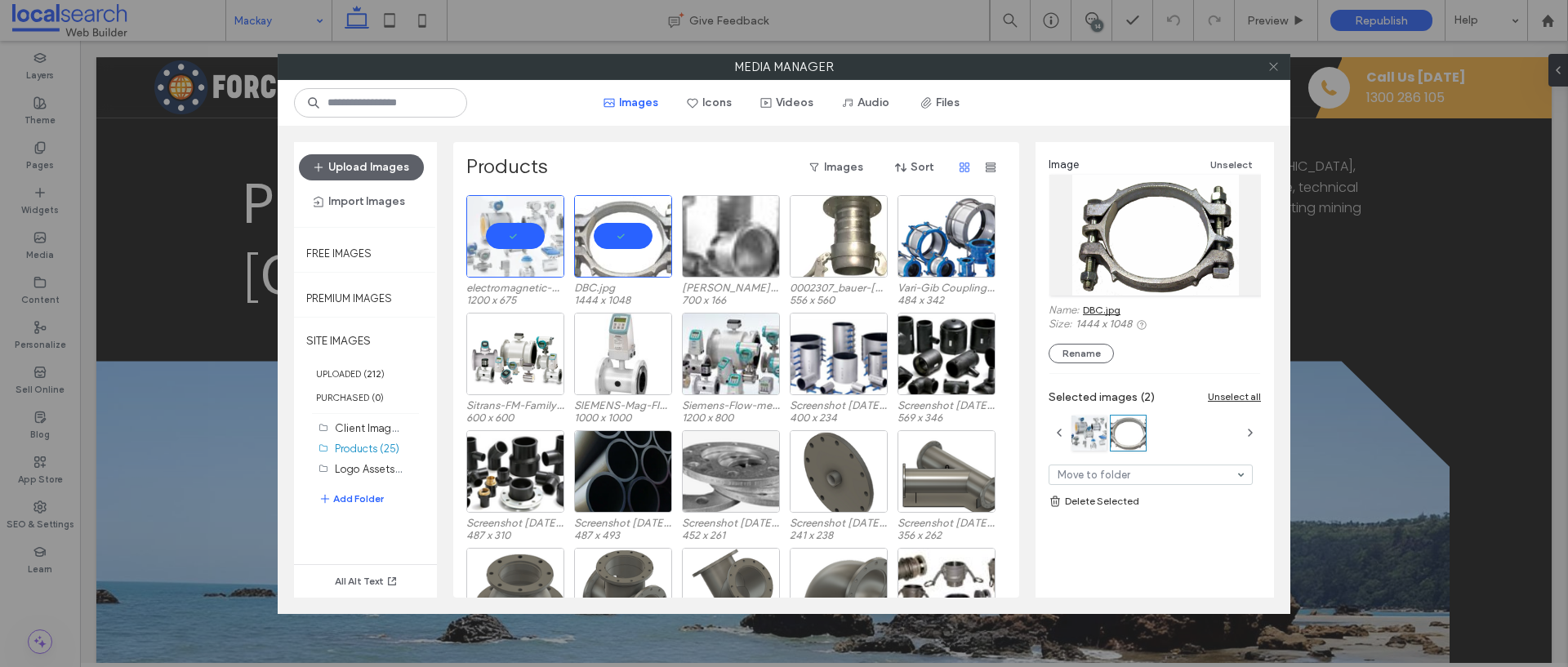
click at [1275, 64] on use at bounding box center [1273, 67] width 8 height 8
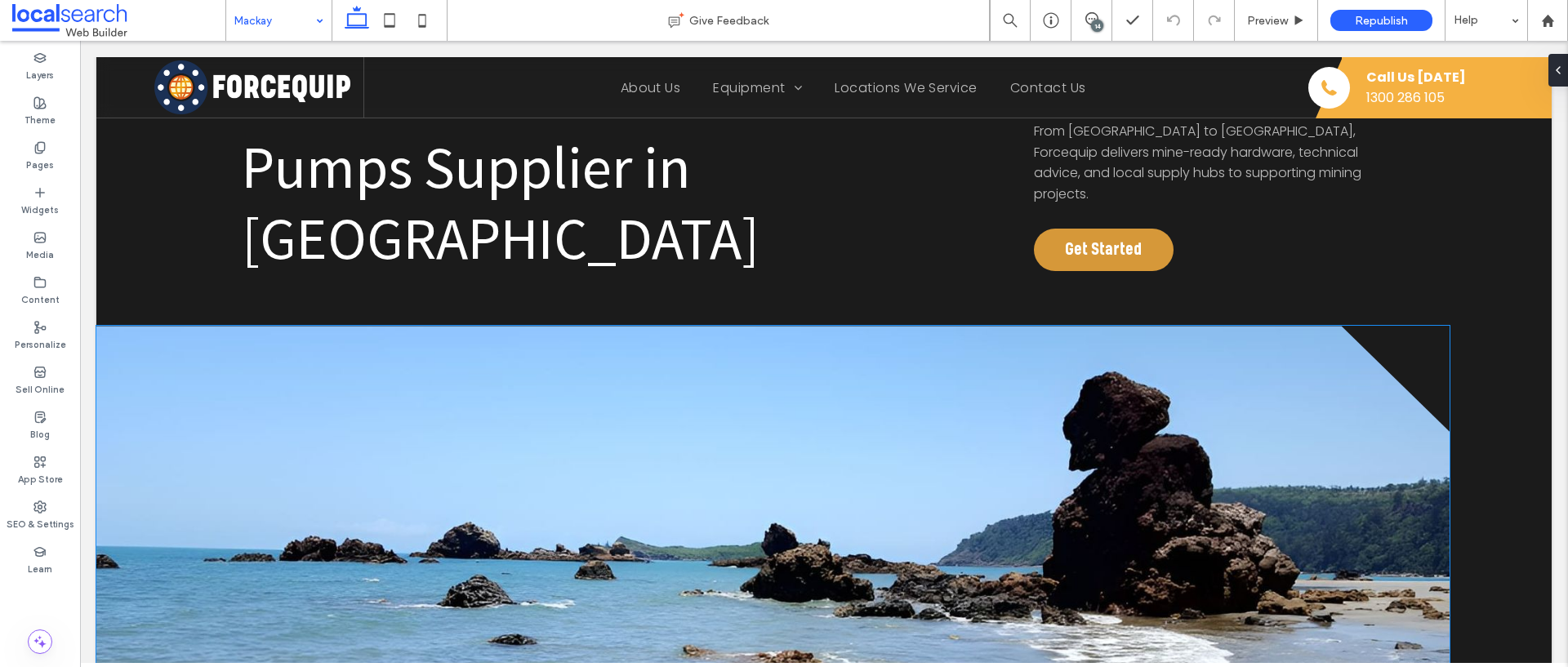
scroll to position [301, 0]
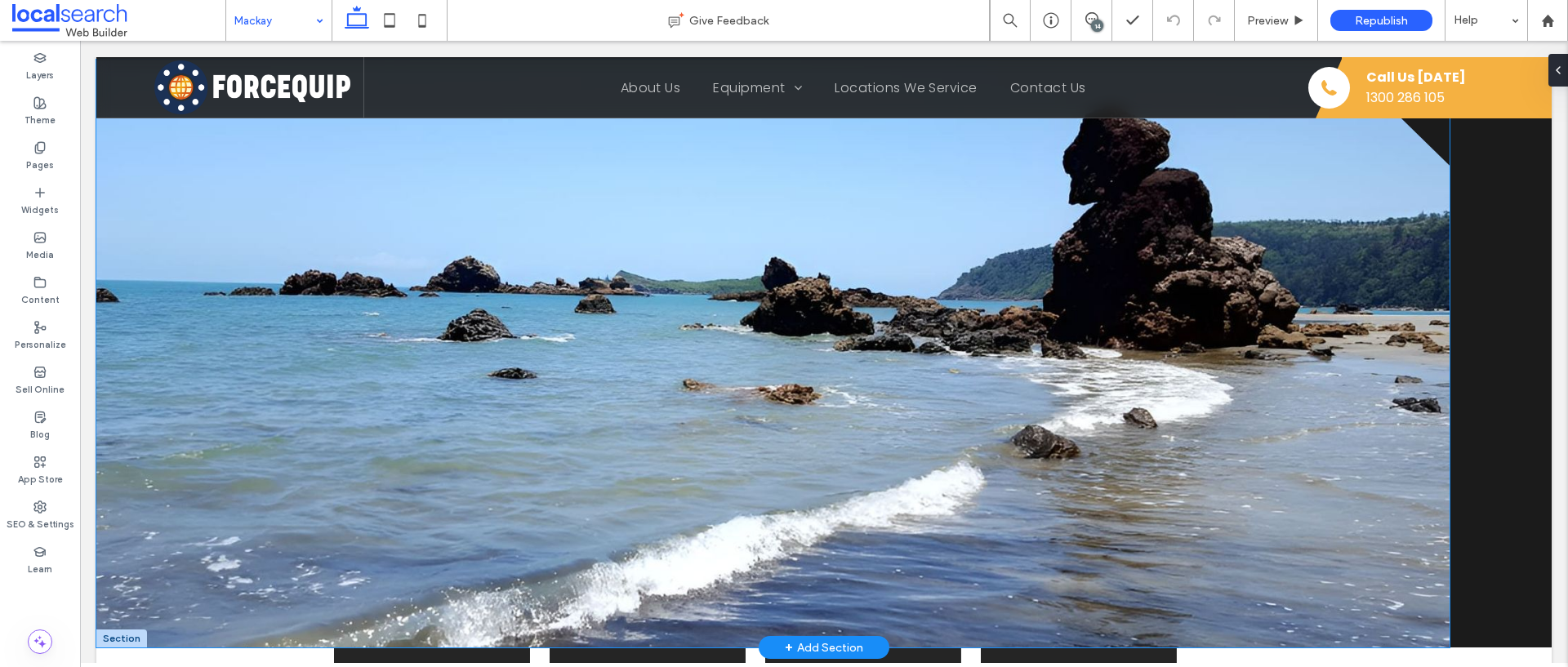
click at [627, 320] on link at bounding box center [772, 353] width 1353 height 588
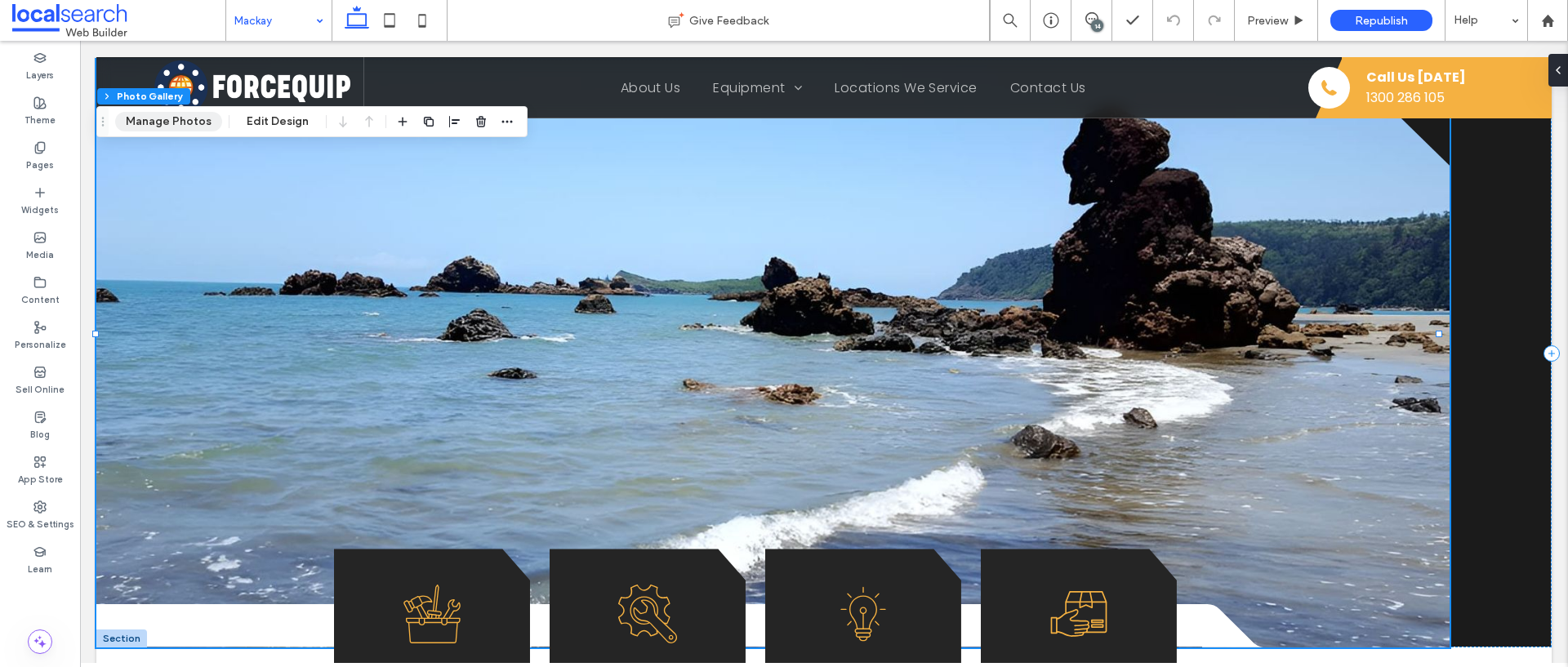
click at [169, 119] on button "Manage Photos" at bounding box center [169, 122] width 107 height 20
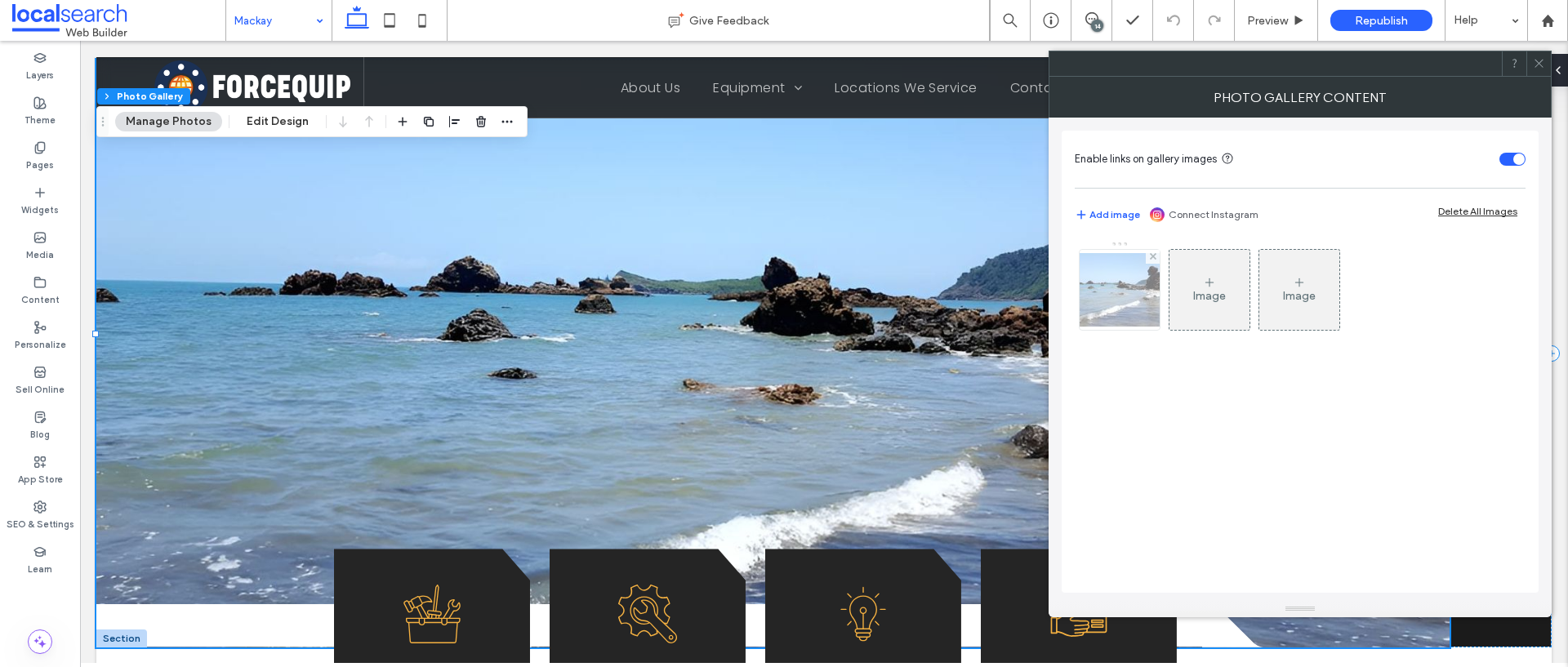
click at [1117, 304] on img at bounding box center [1120, 289] width 130 height 73
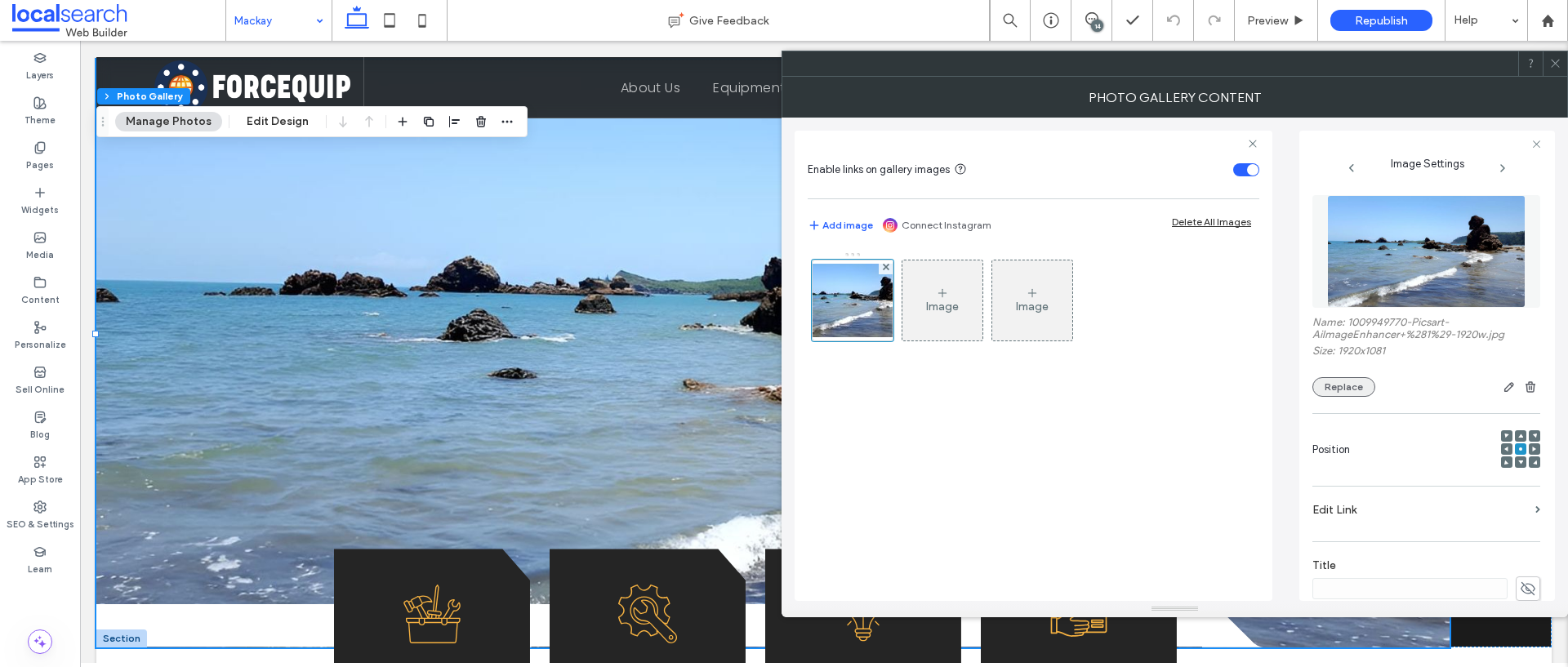
click at [1352, 386] on button "Replace" at bounding box center [1344, 388] width 63 height 20
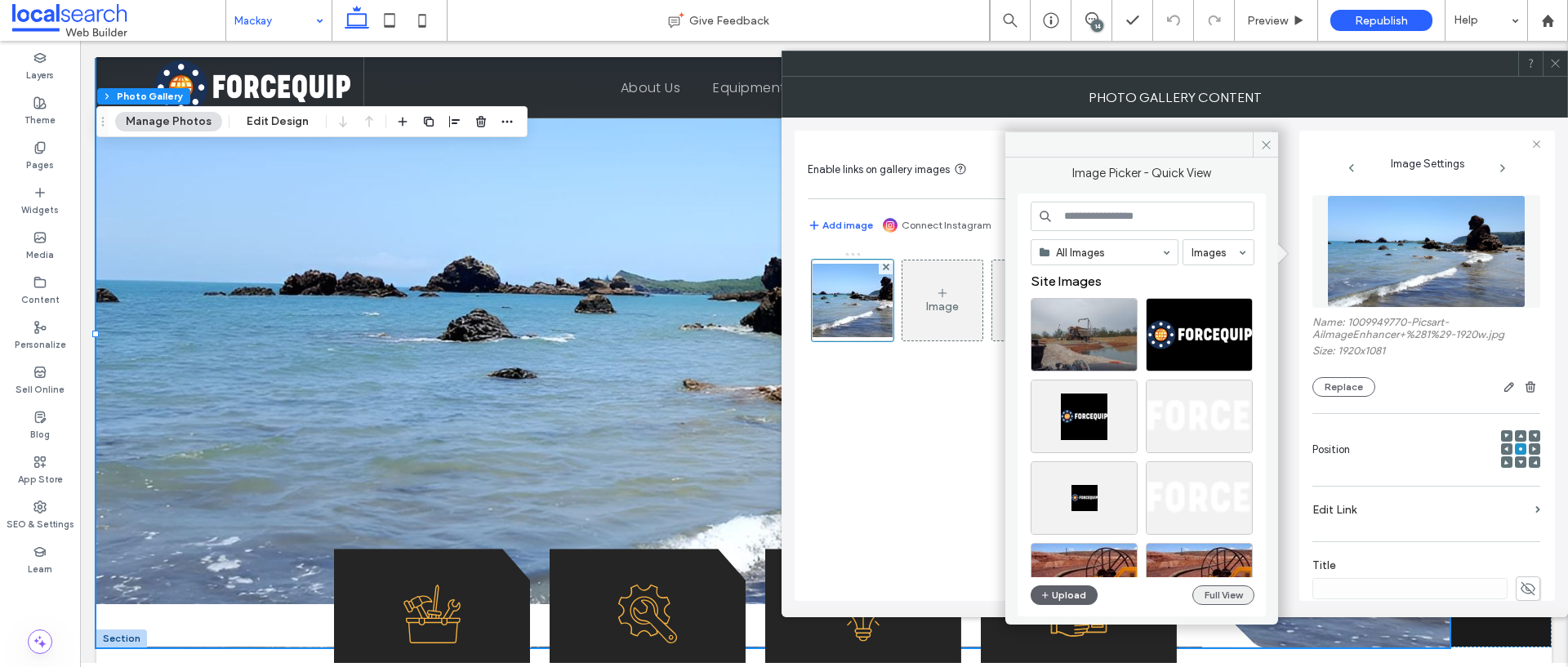
click at [1247, 594] on button "Full View" at bounding box center [1223, 595] width 62 height 20
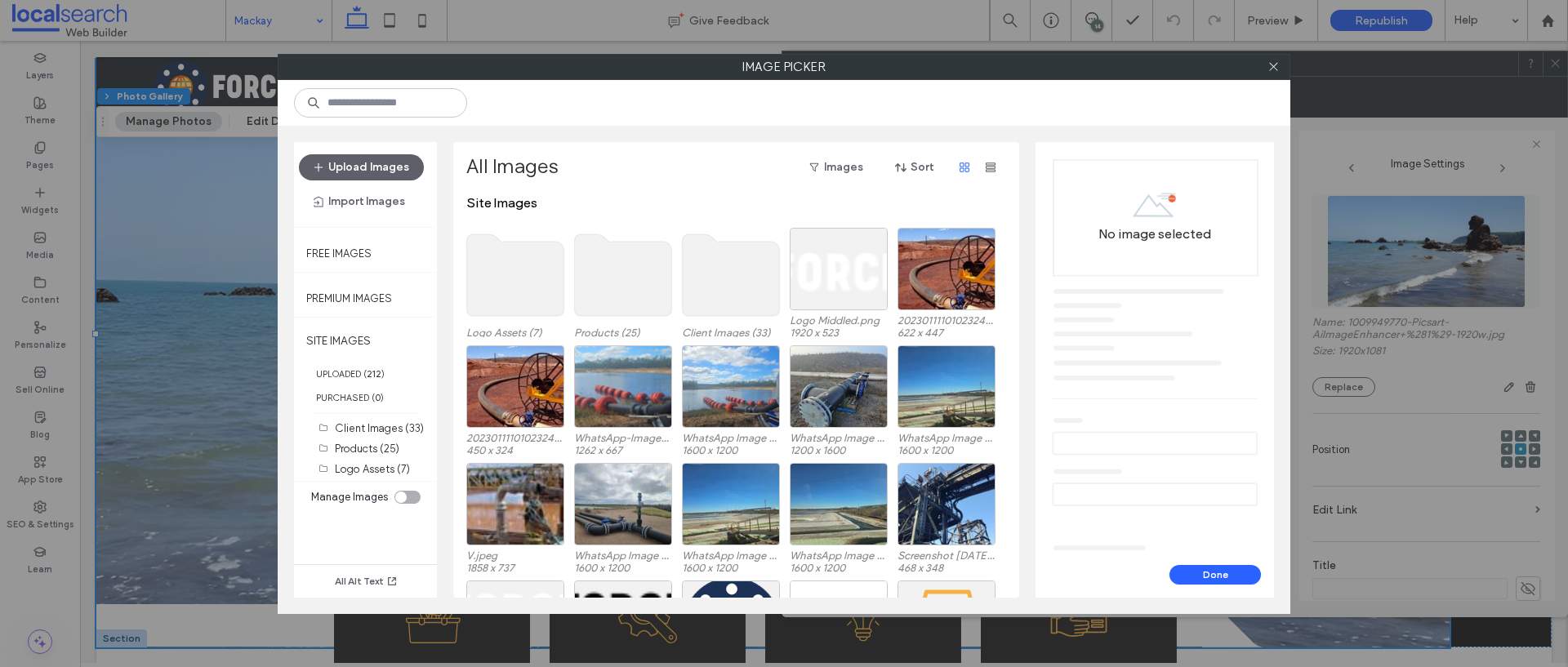
click at [610, 270] on use at bounding box center [623, 275] width 97 height 82
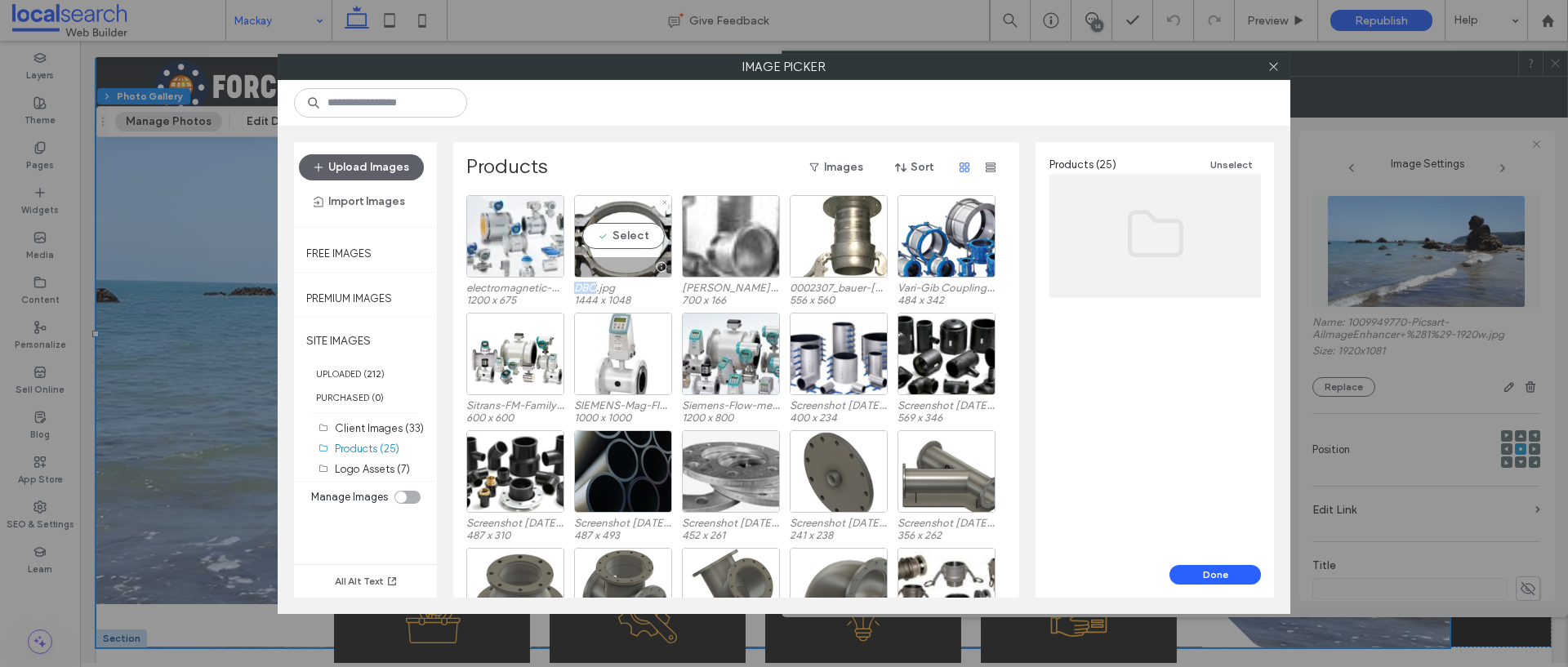
click at [610, 270] on div at bounding box center [622, 267] width 96 height 20
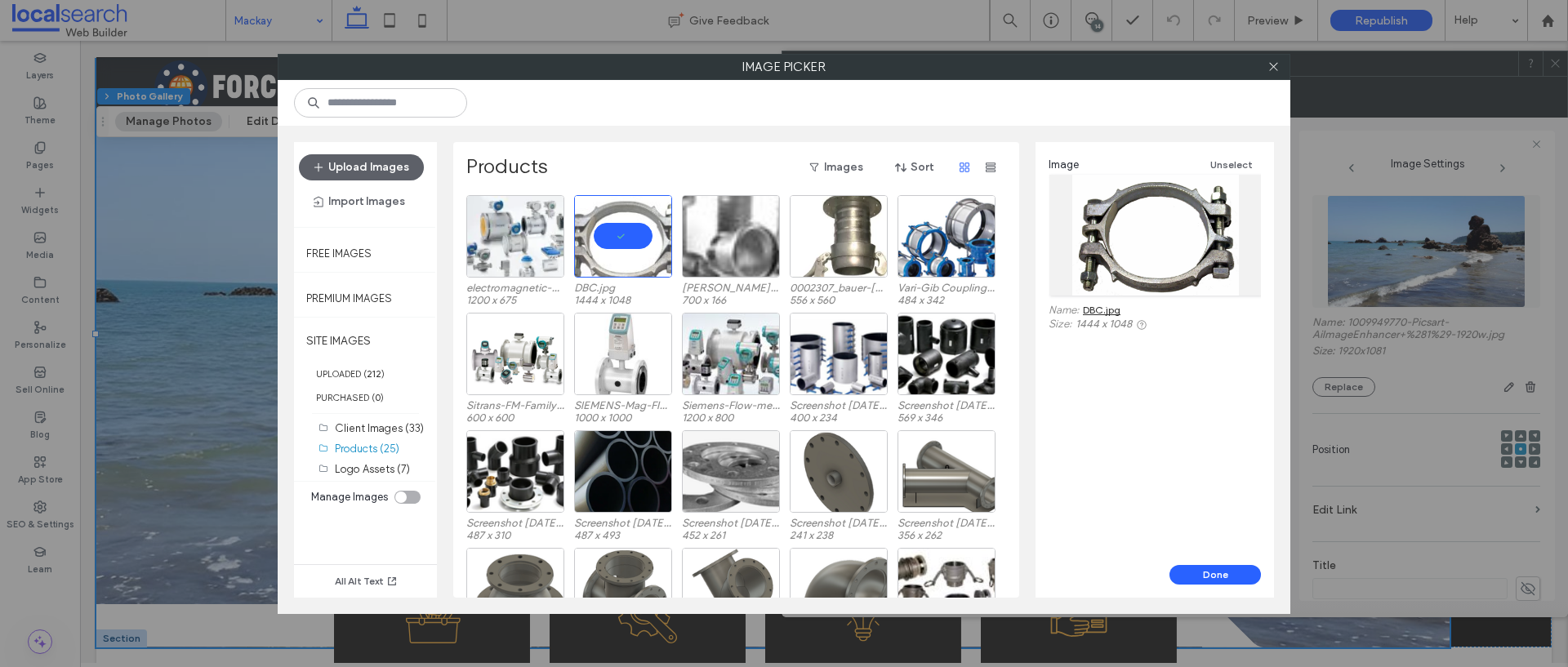
click at [646, 152] on div "Products Images Sort electromagnetic-flowmeters.webp 1200 x 675 DBC.jpg 1444 x …" at bounding box center [736, 369] width 566 height 456
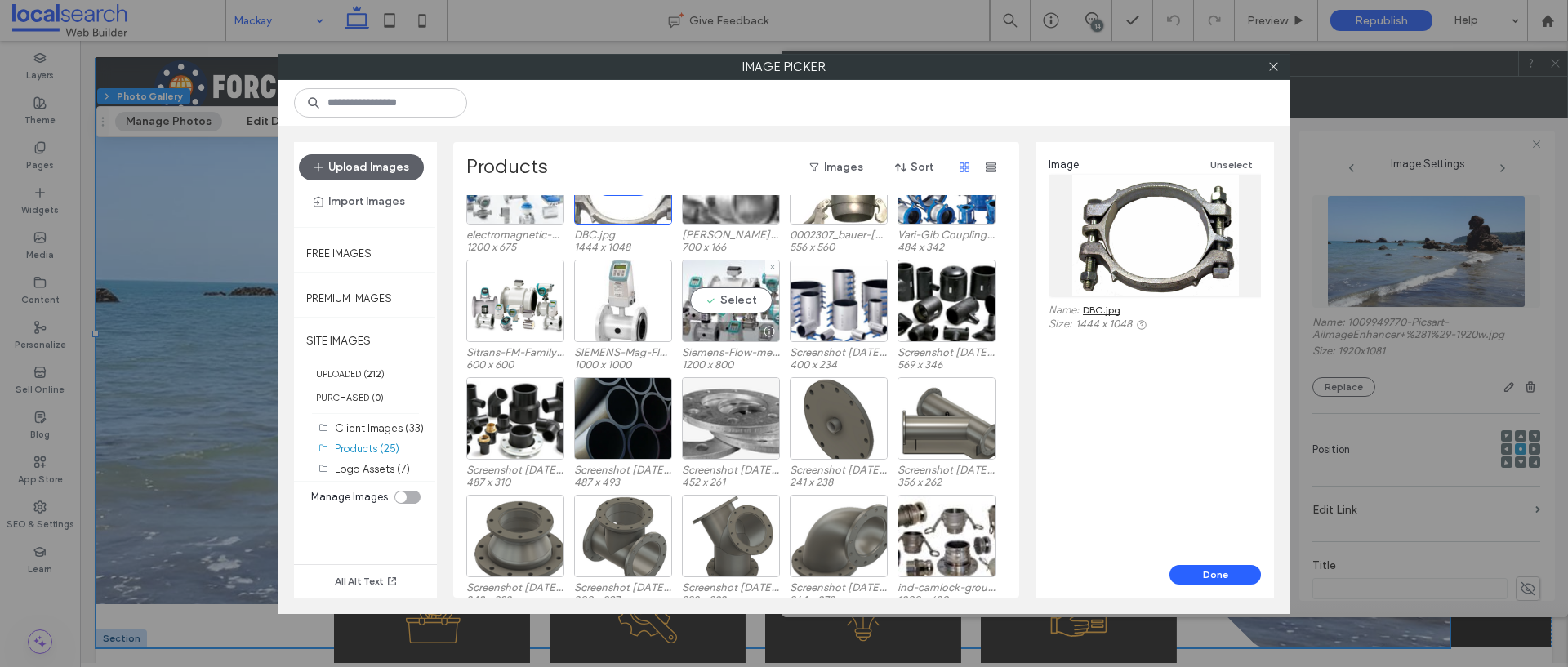
scroll to position [68, 0]
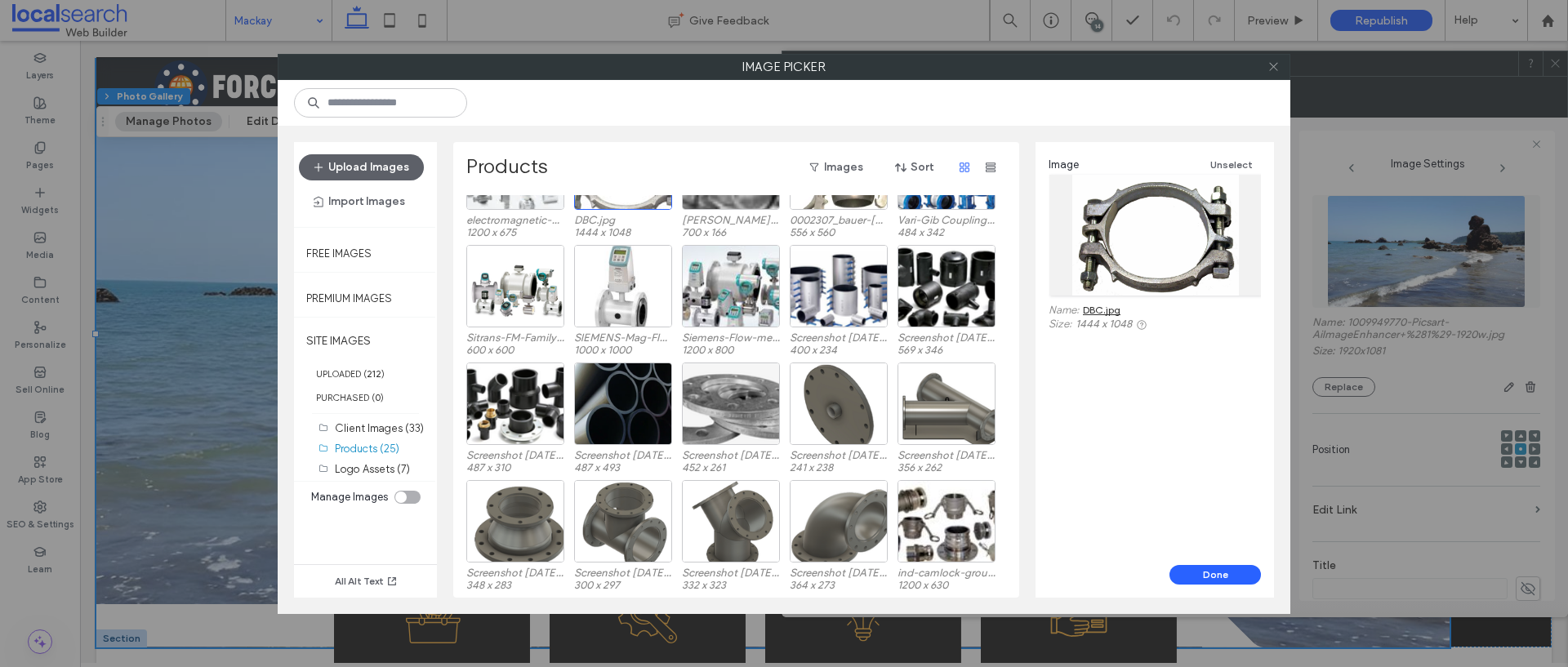
click at [1273, 73] on span at bounding box center [1273, 67] width 12 height 25
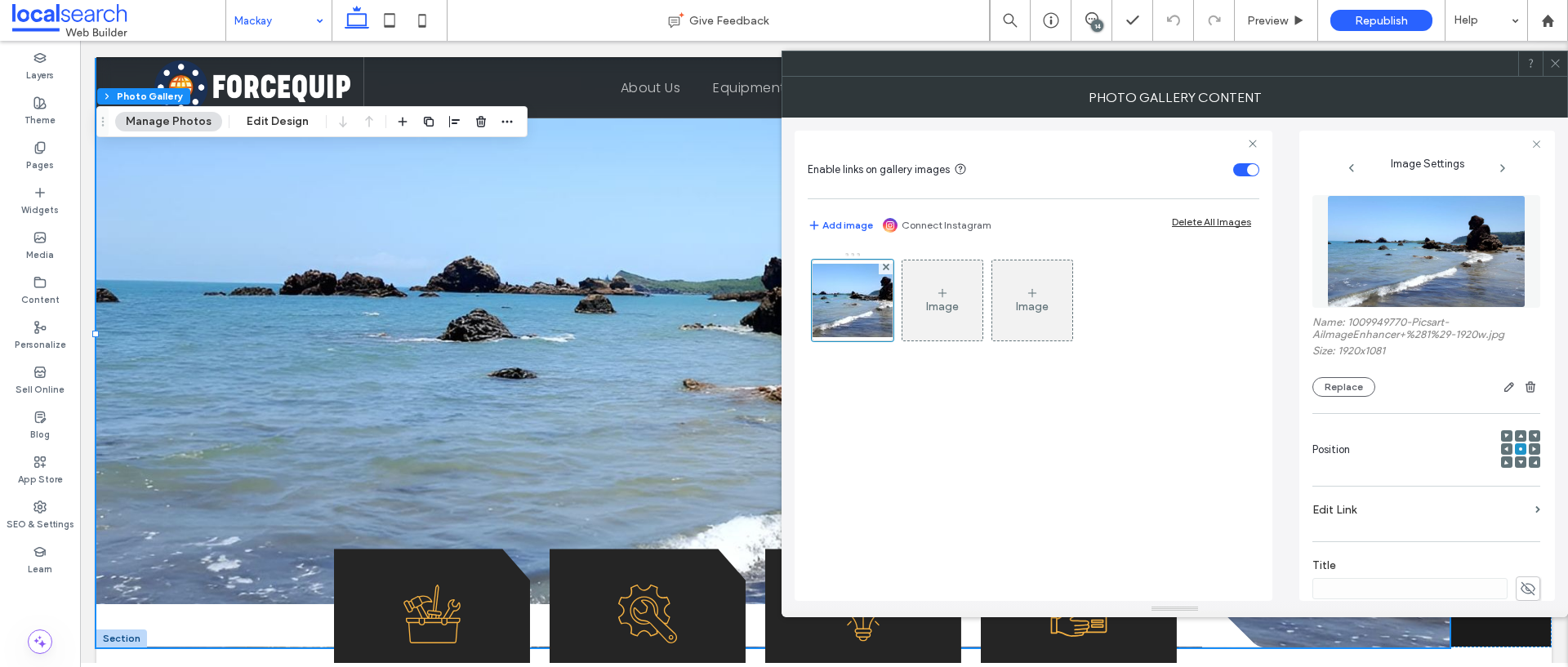
click at [1561, 63] on div at bounding box center [1555, 63] width 25 height 25
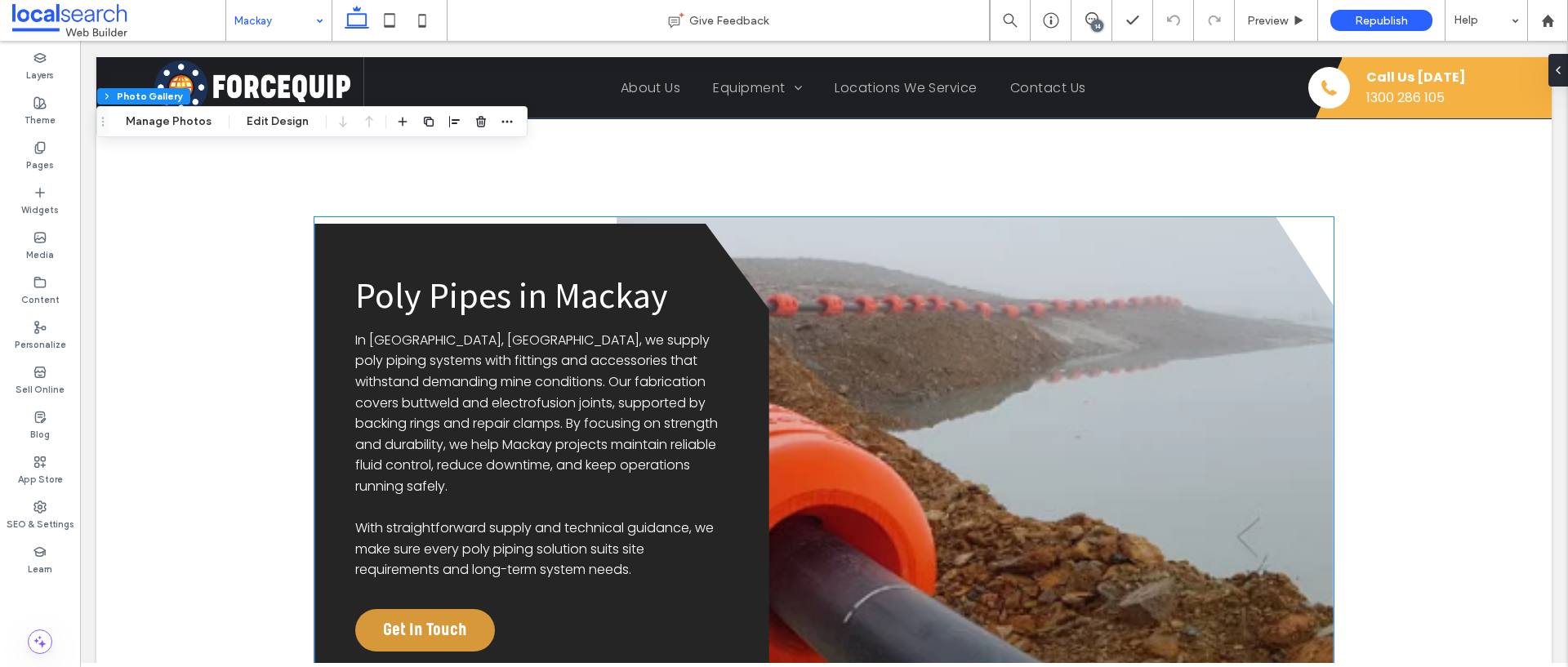
scroll to position [2456, 0]
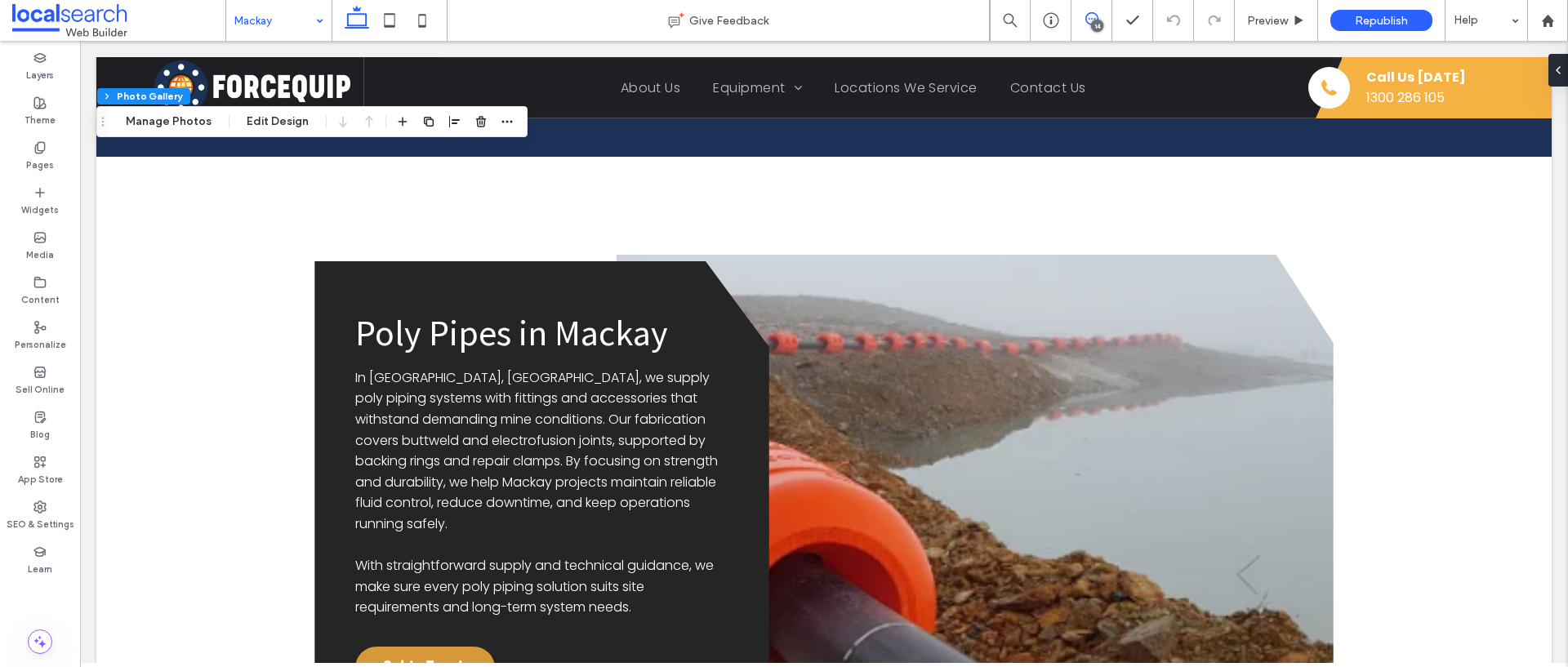
click at [1083, 16] on span at bounding box center [1091, 19] width 40 height 13
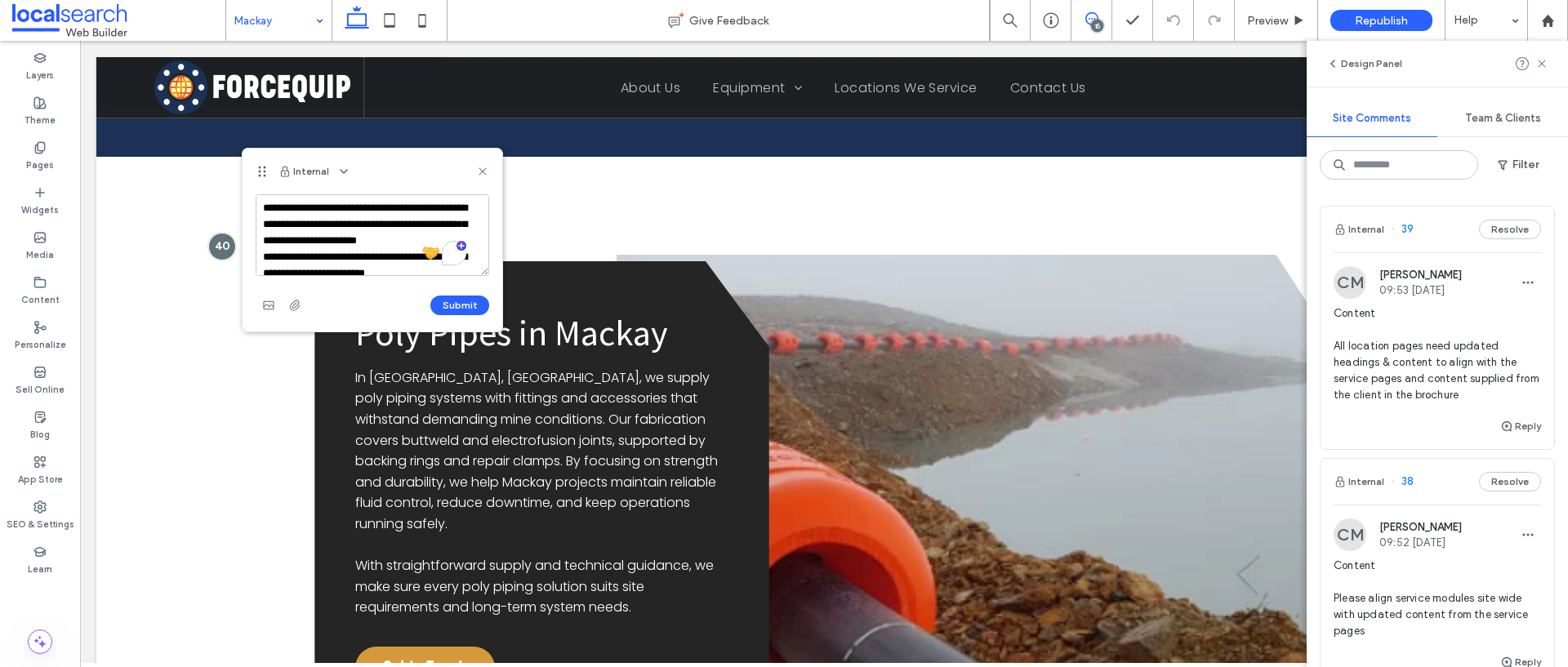
scroll to position [97, 0]
type textarea "**********"
click at [455, 307] on button "Submit" at bounding box center [459, 306] width 59 height 20
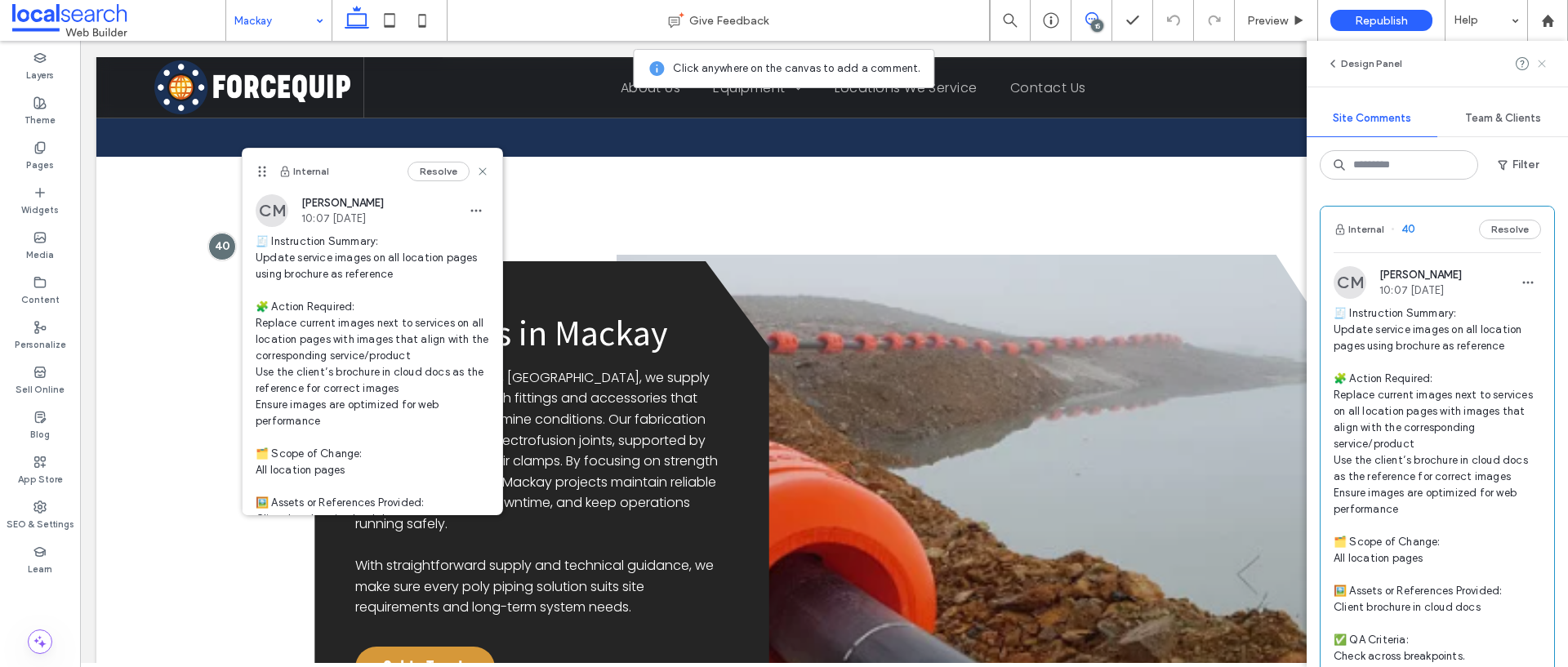
click at [1542, 65] on icon at bounding box center [1542, 63] width 13 height 13
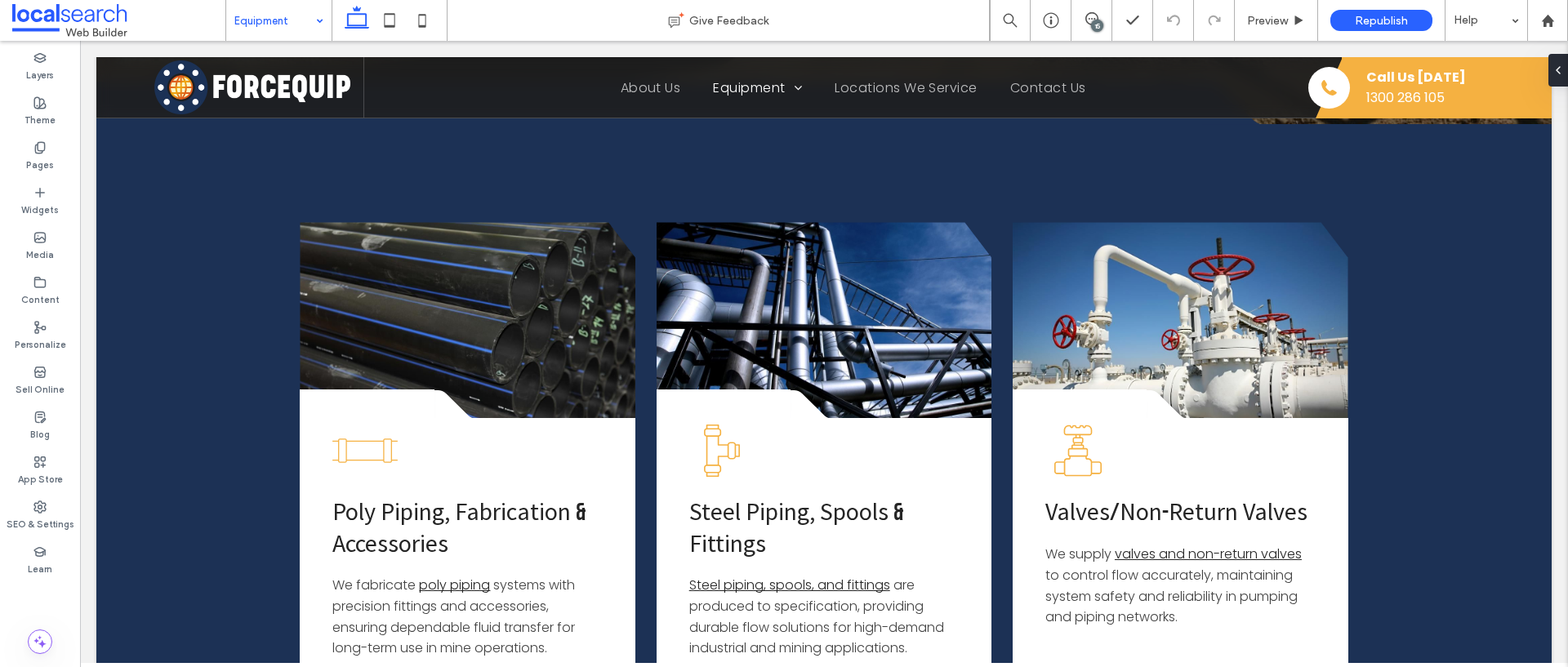
click at [269, 15] on input at bounding box center [275, 21] width 81 height 41
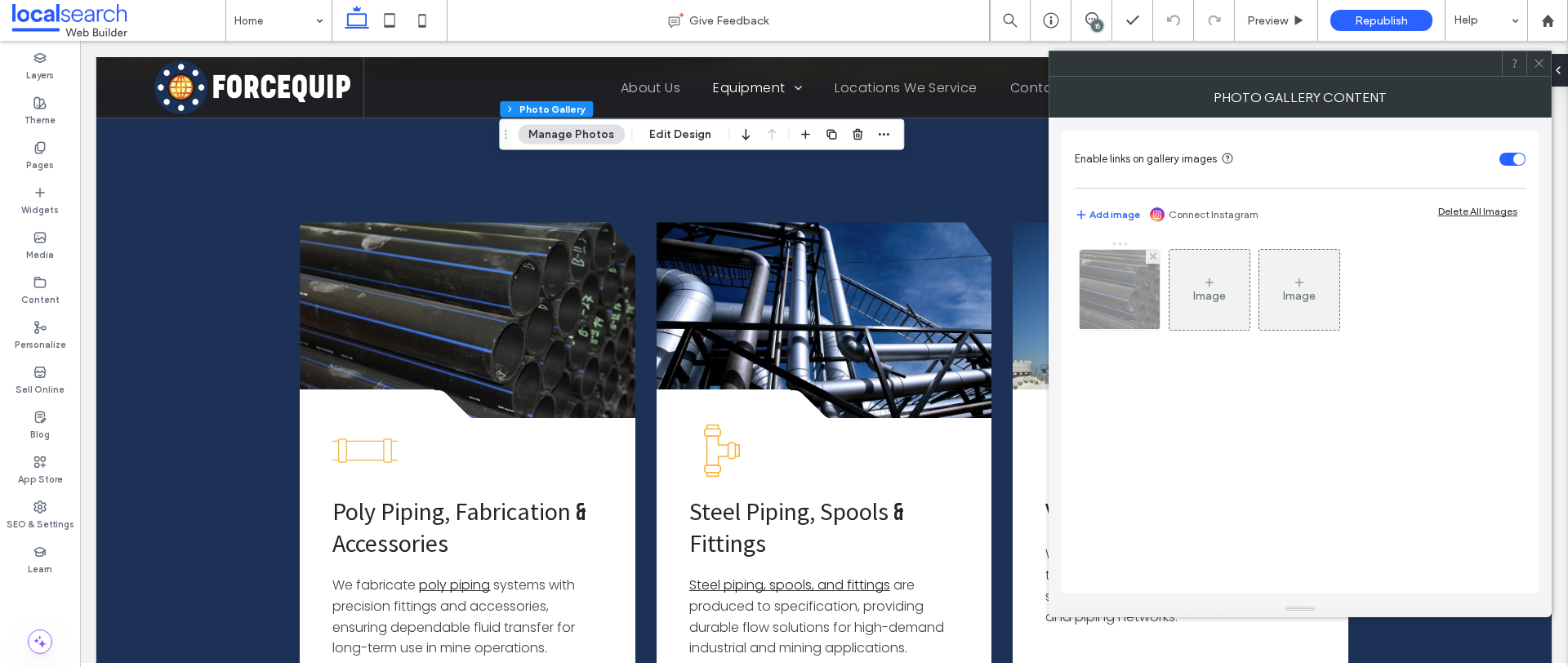
click at [1120, 309] on img at bounding box center [1120, 289] width 121 height 80
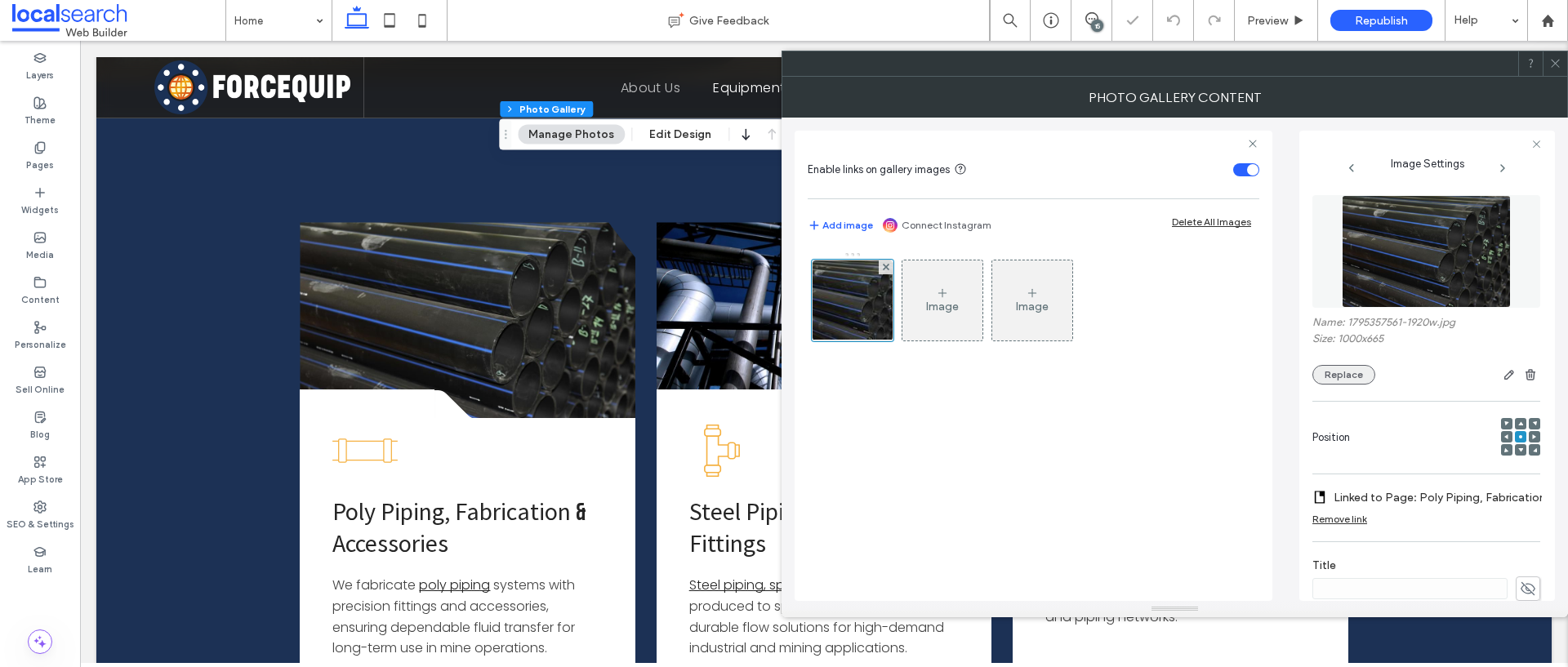
click at [1354, 369] on button "Replace" at bounding box center [1344, 375] width 63 height 20
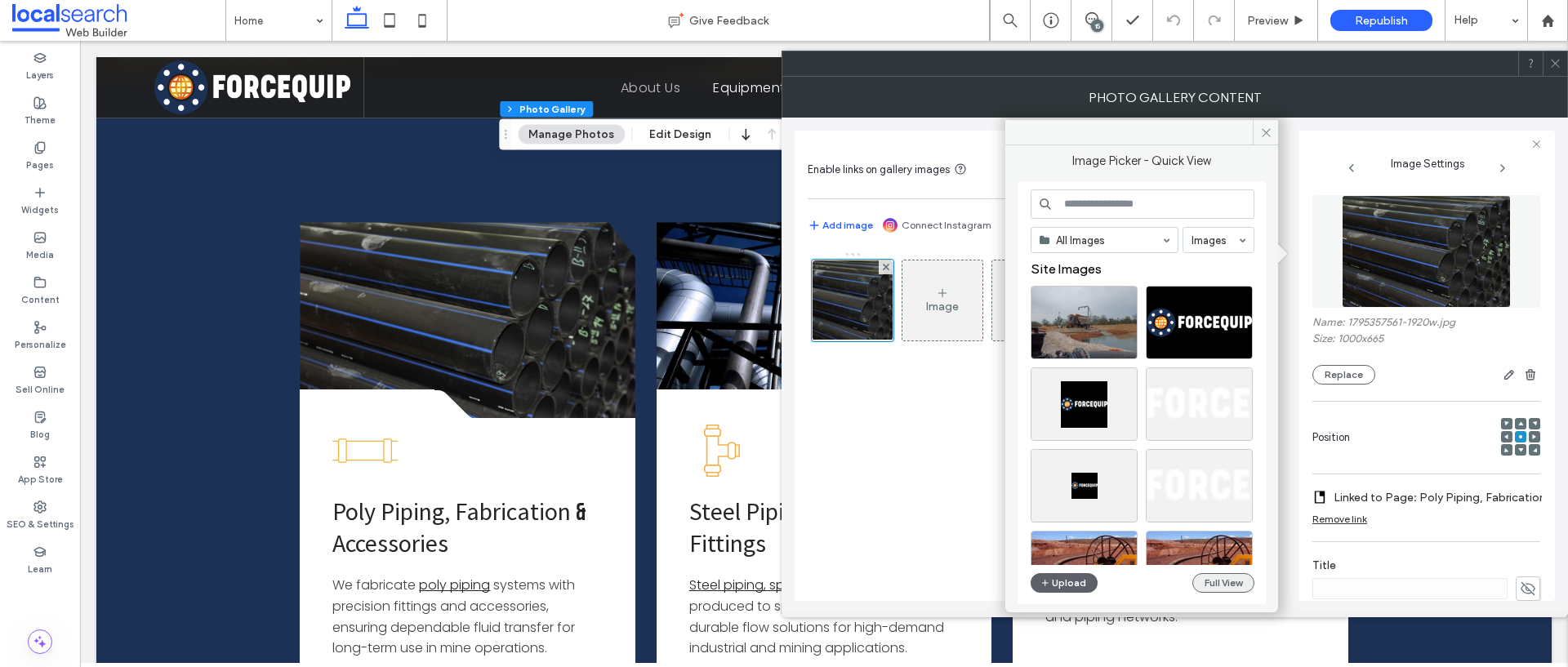
click at [1229, 575] on button "Full View" at bounding box center [1223, 583] width 62 height 20
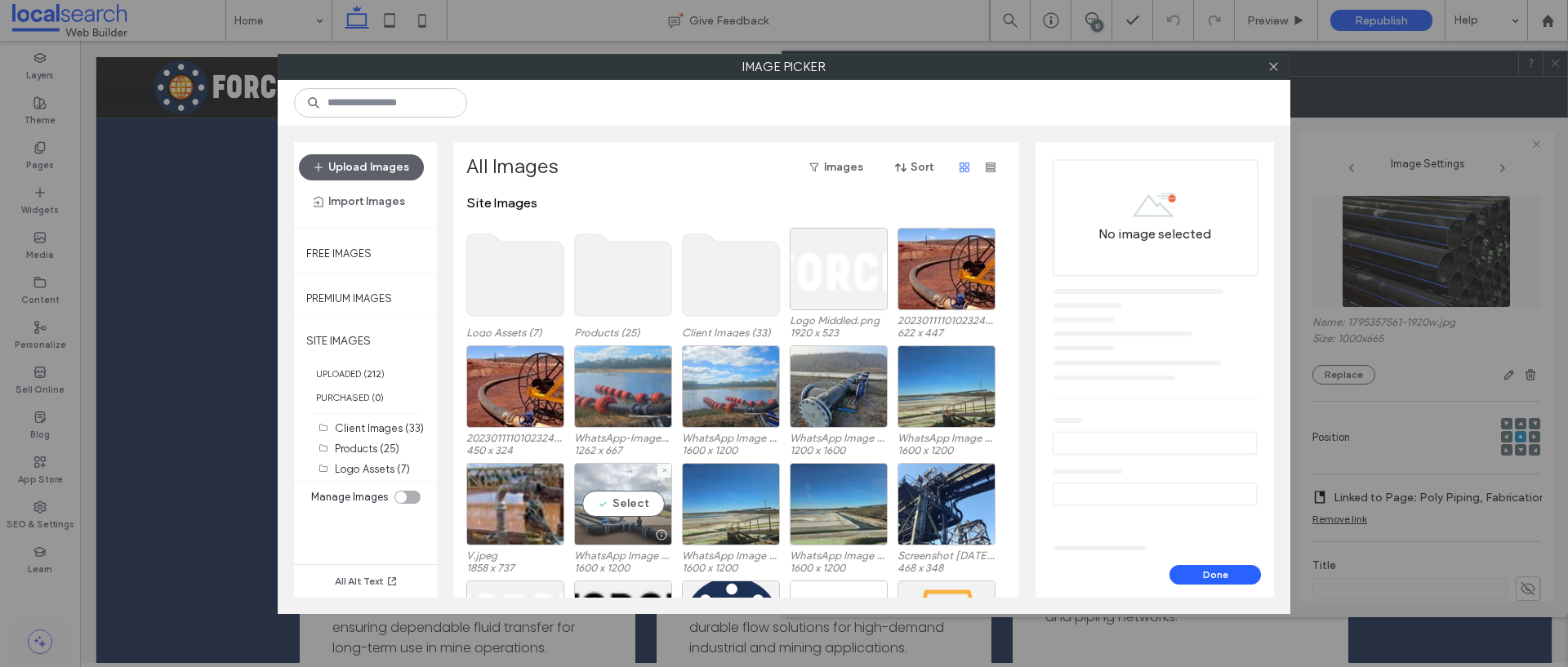
click at [634, 503] on div "Select" at bounding box center [622, 505] width 98 height 82
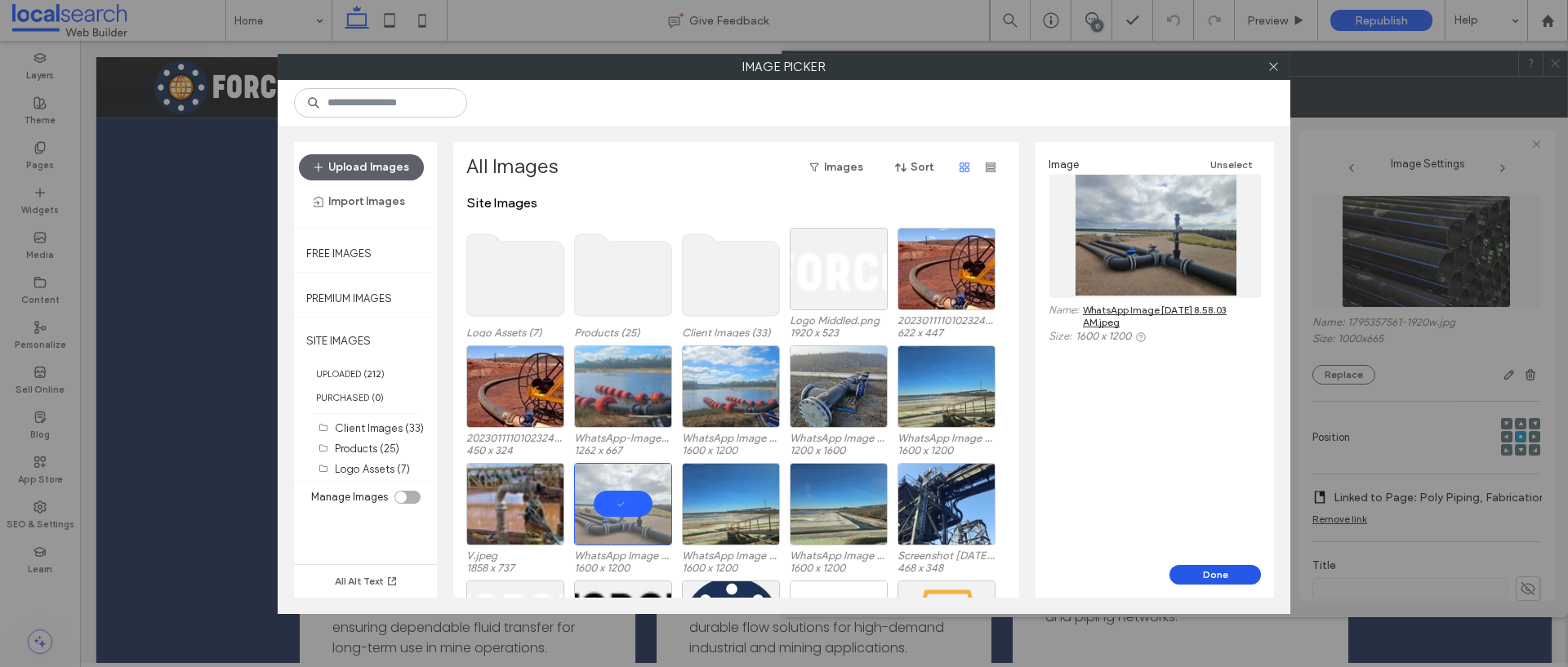
click at [1202, 573] on button "Done" at bounding box center [1214, 575] width 92 height 20
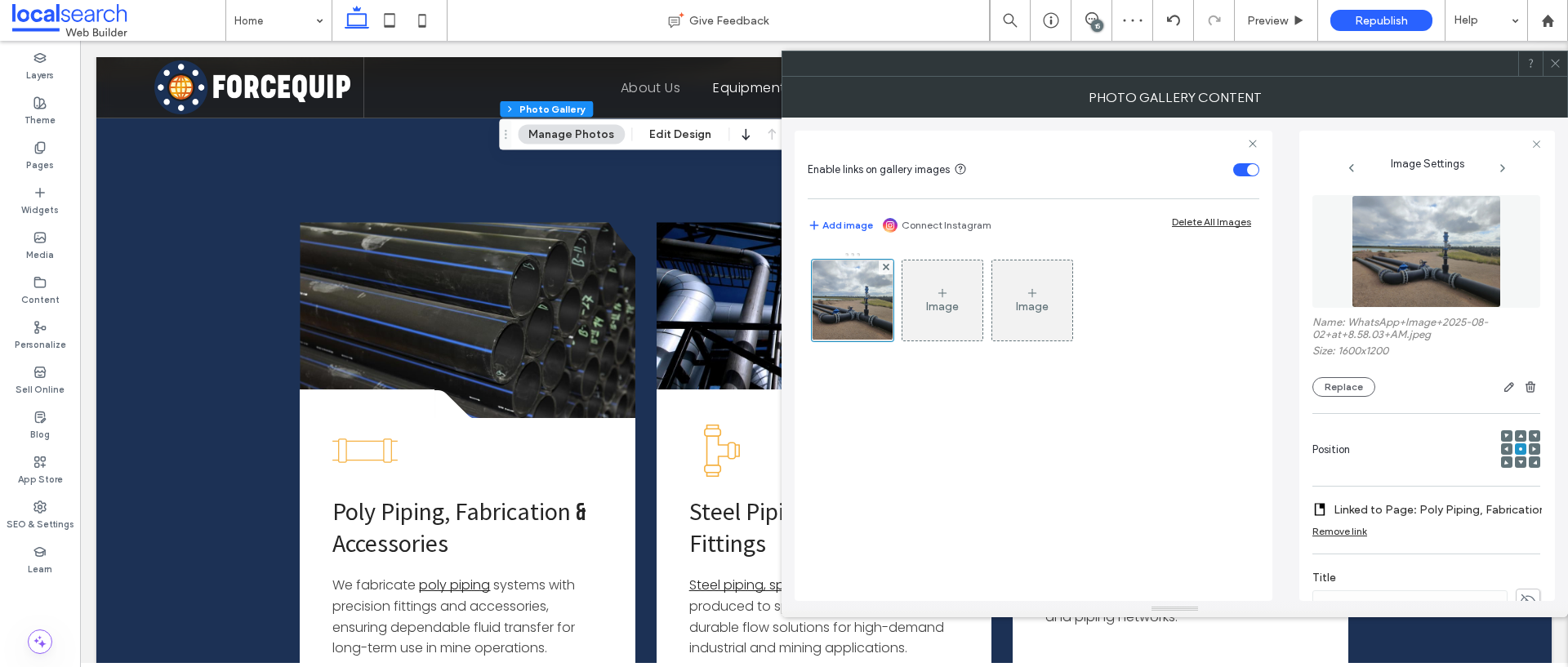
click at [1556, 68] on icon at bounding box center [1555, 63] width 12 height 12
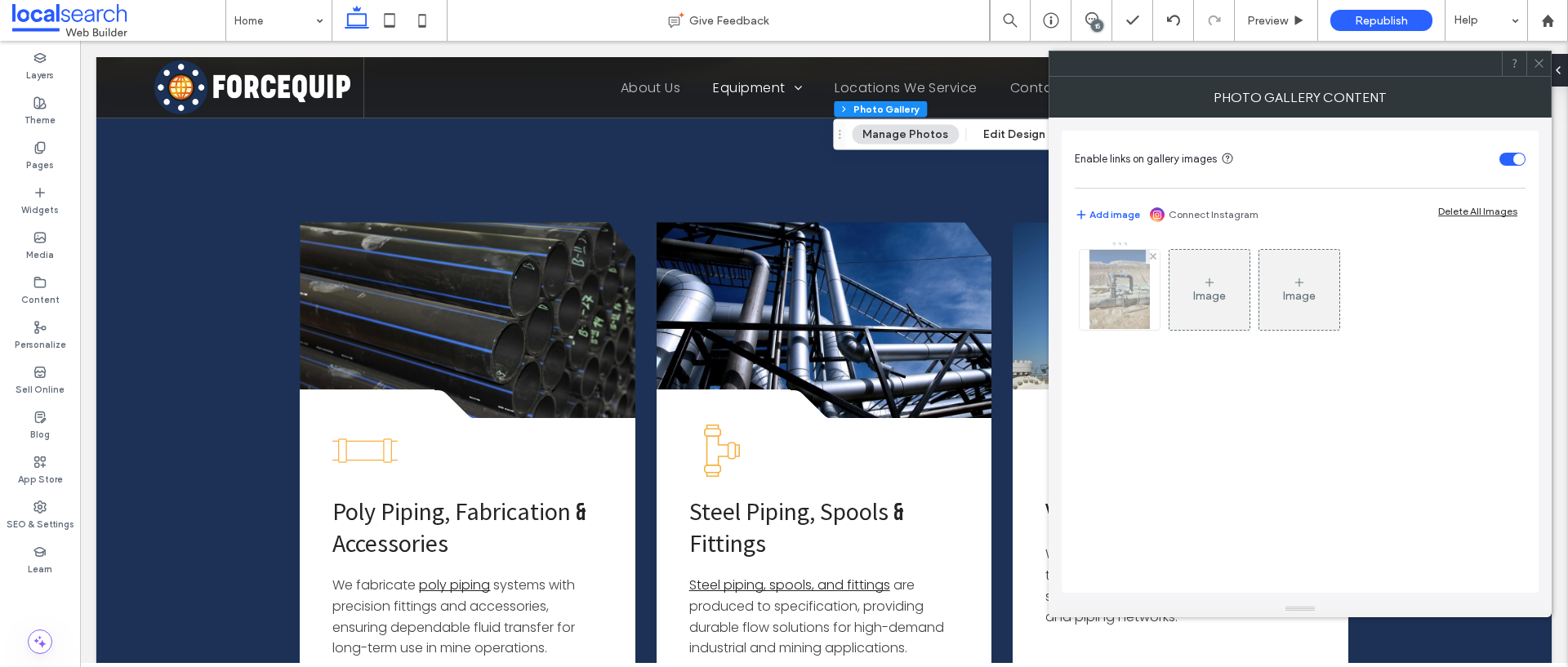
click at [1115, 300] on img at bounding box center [1119, 289] width 60 height 80
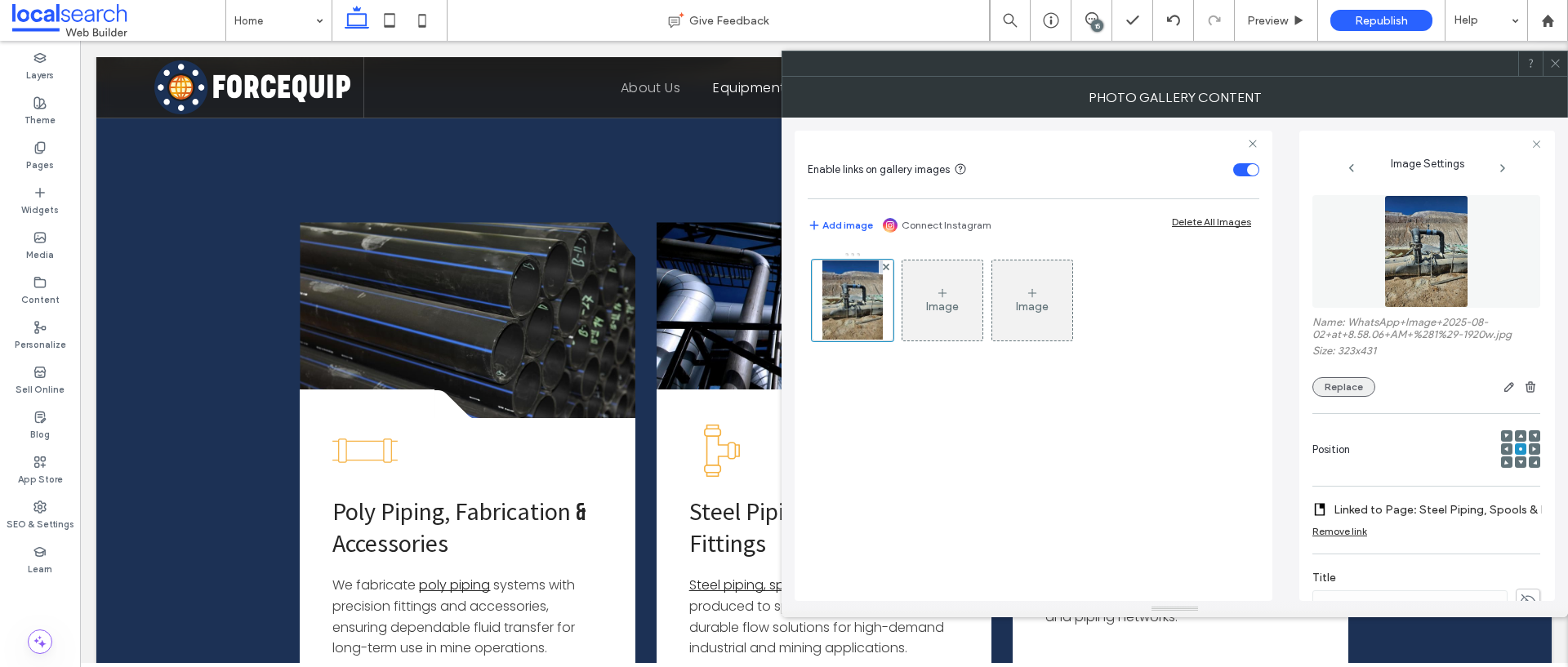
click at [1339, 386] on button "Replace" at bounding box center [1344, 388] width 63 height 20
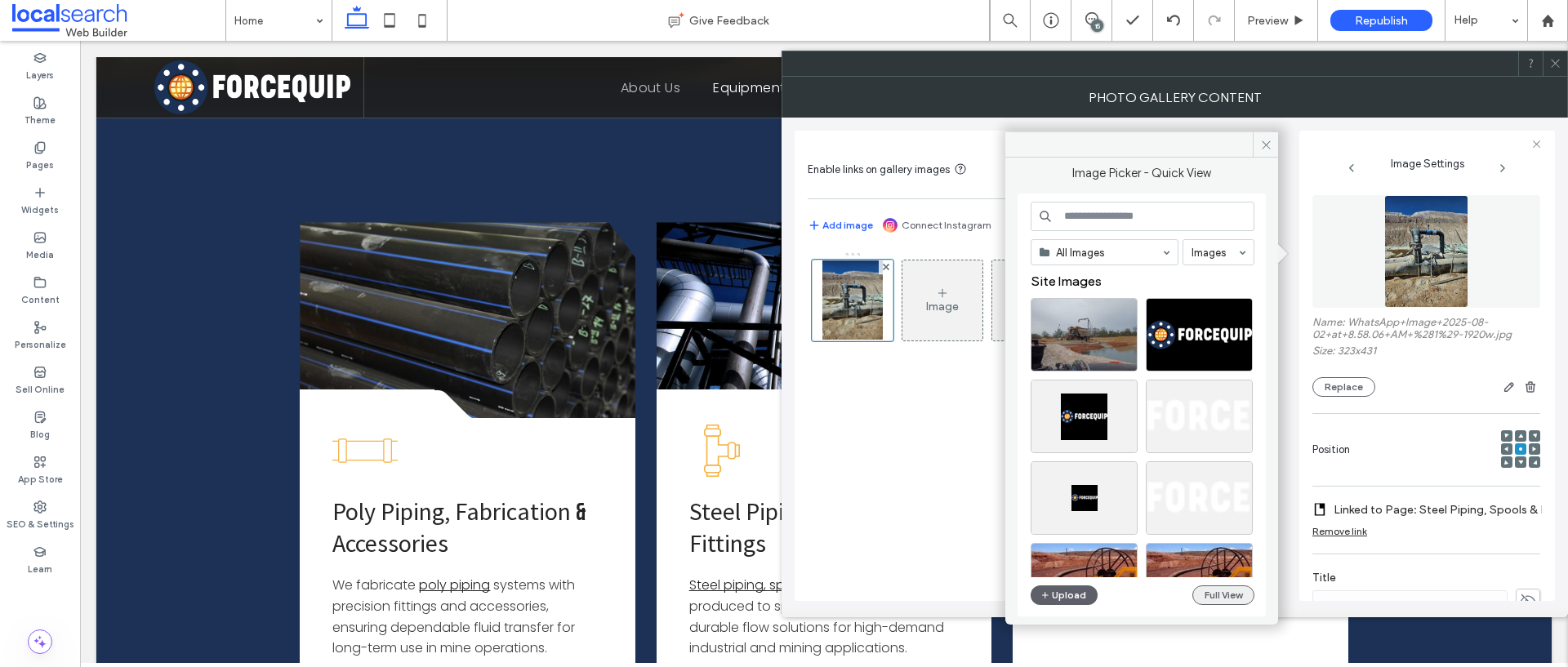
click at [1229, 602] on button "Full View" at bounding box center [1223, 595] width 62 height 20
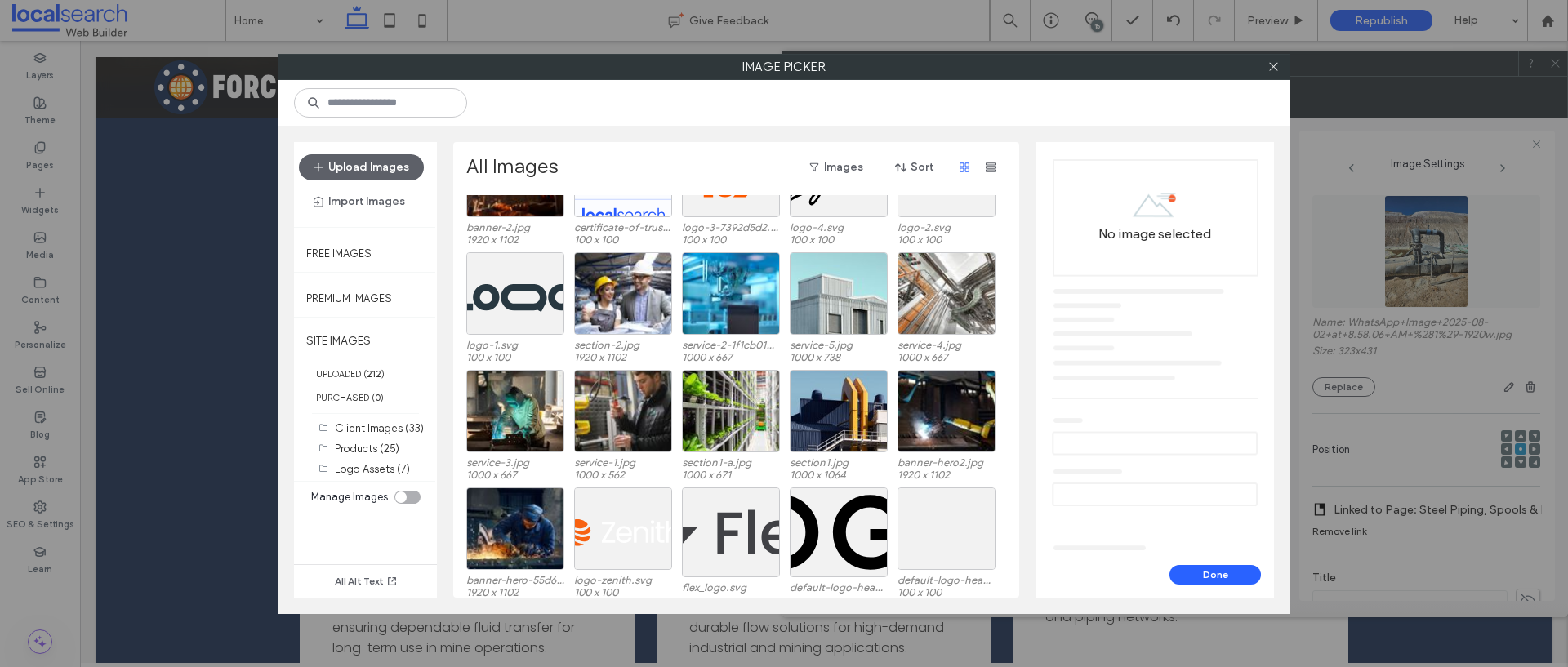
scroll to position [2509, 0]
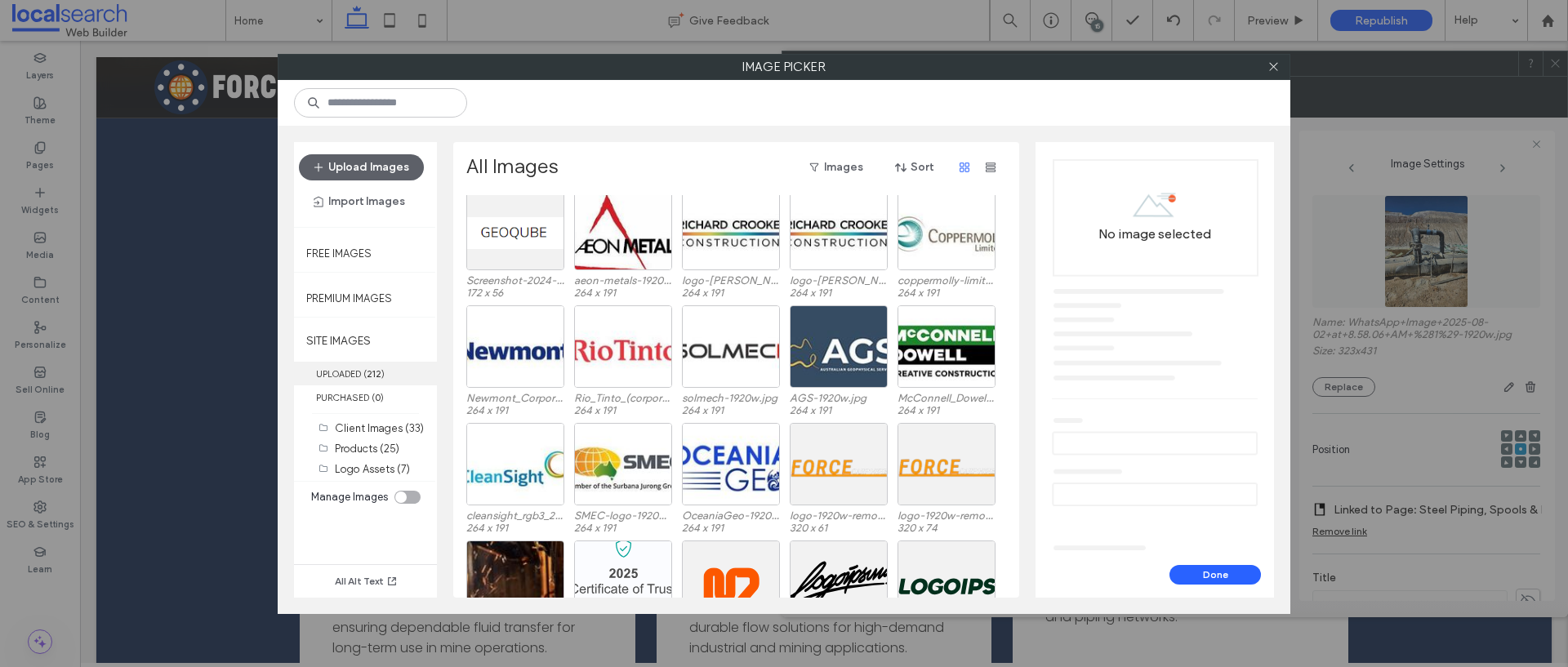
click at [343, 378] on label "UPLOADED ( 212 )" at bounding box center [365, 373] width 143 height 24
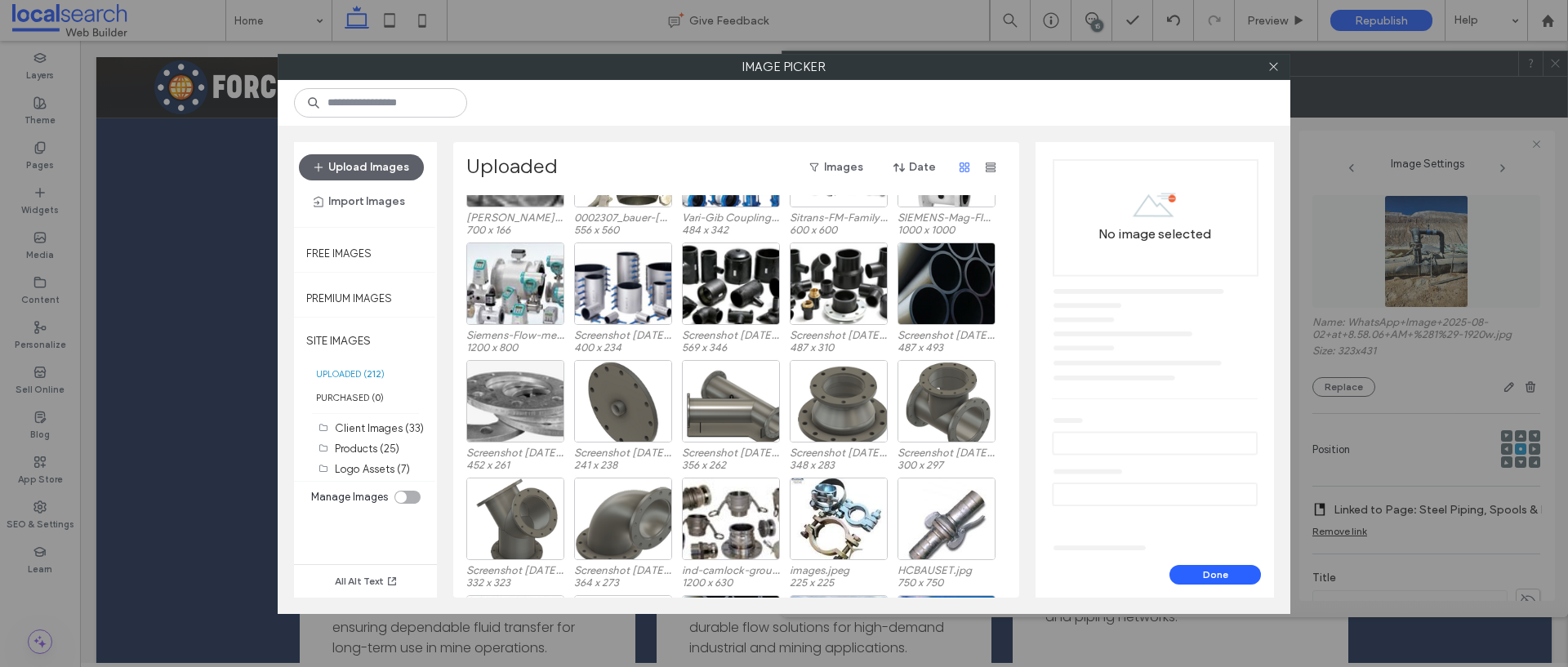
scroll to position [659, 0]
click at [950, 411] on div "Select" at bounding box center [946, 401] width 98 height 82
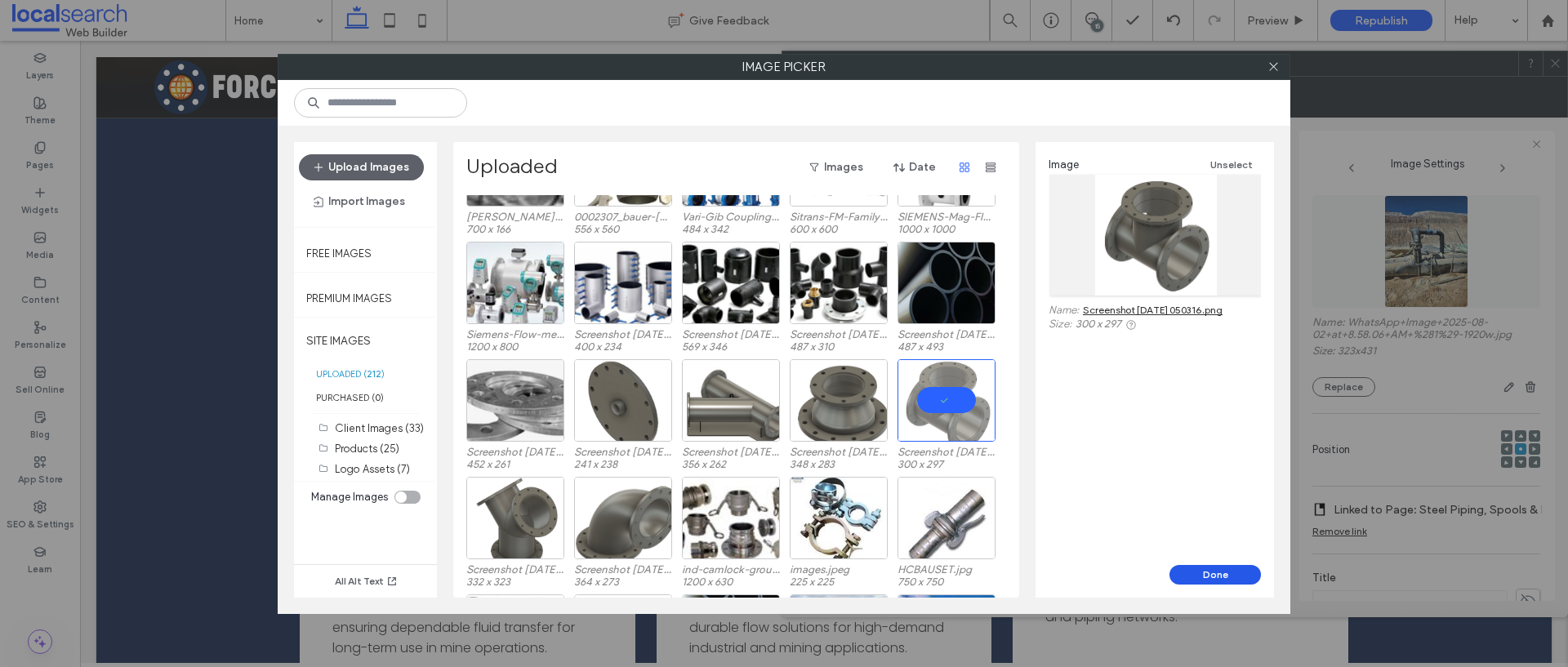
click at [1196, 574] on button "Done" at bounding box center [1214, 575] width 92 height 20
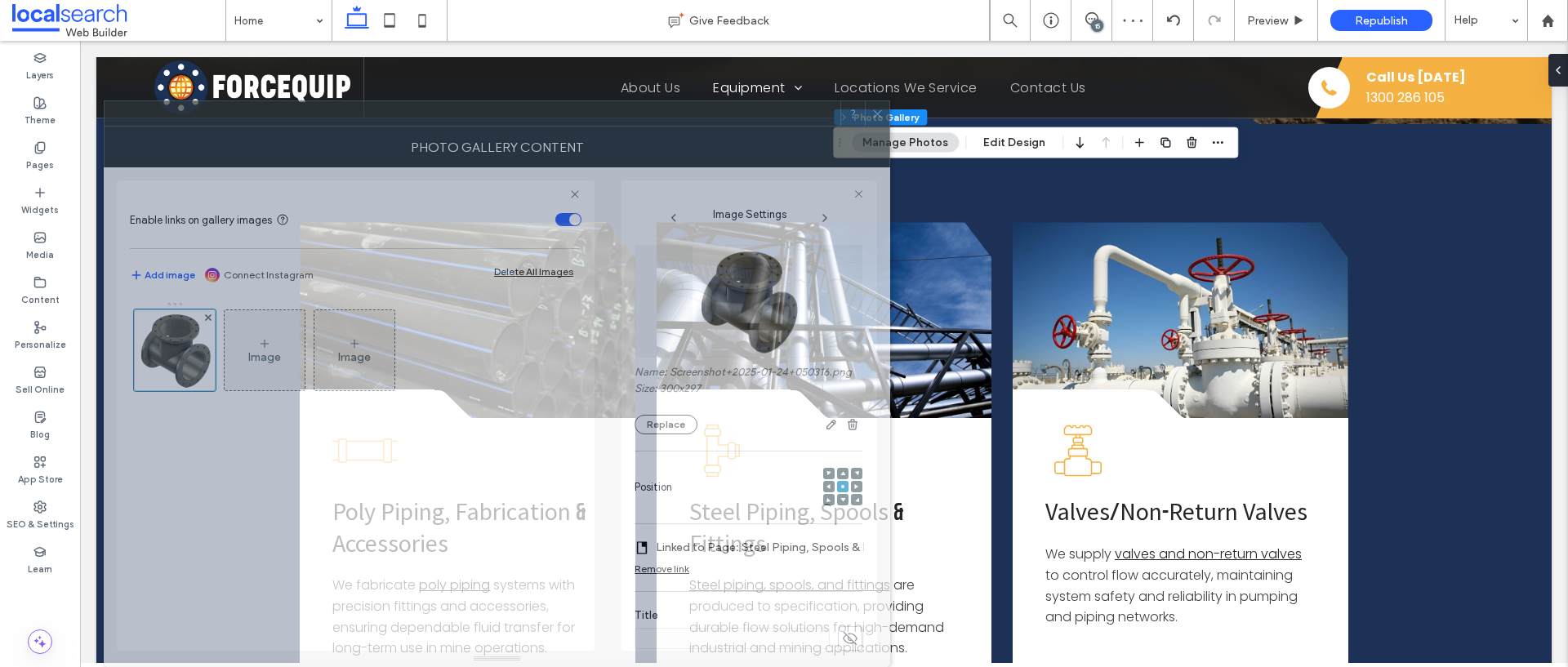
drag, startPoint x: 1075, startPoint y: 71, endPoint x: 402, endPoint y: 151, distance: 677.7
click at [402, 151] on div "**********" at bounding box center [497, 383] width 786 height 566
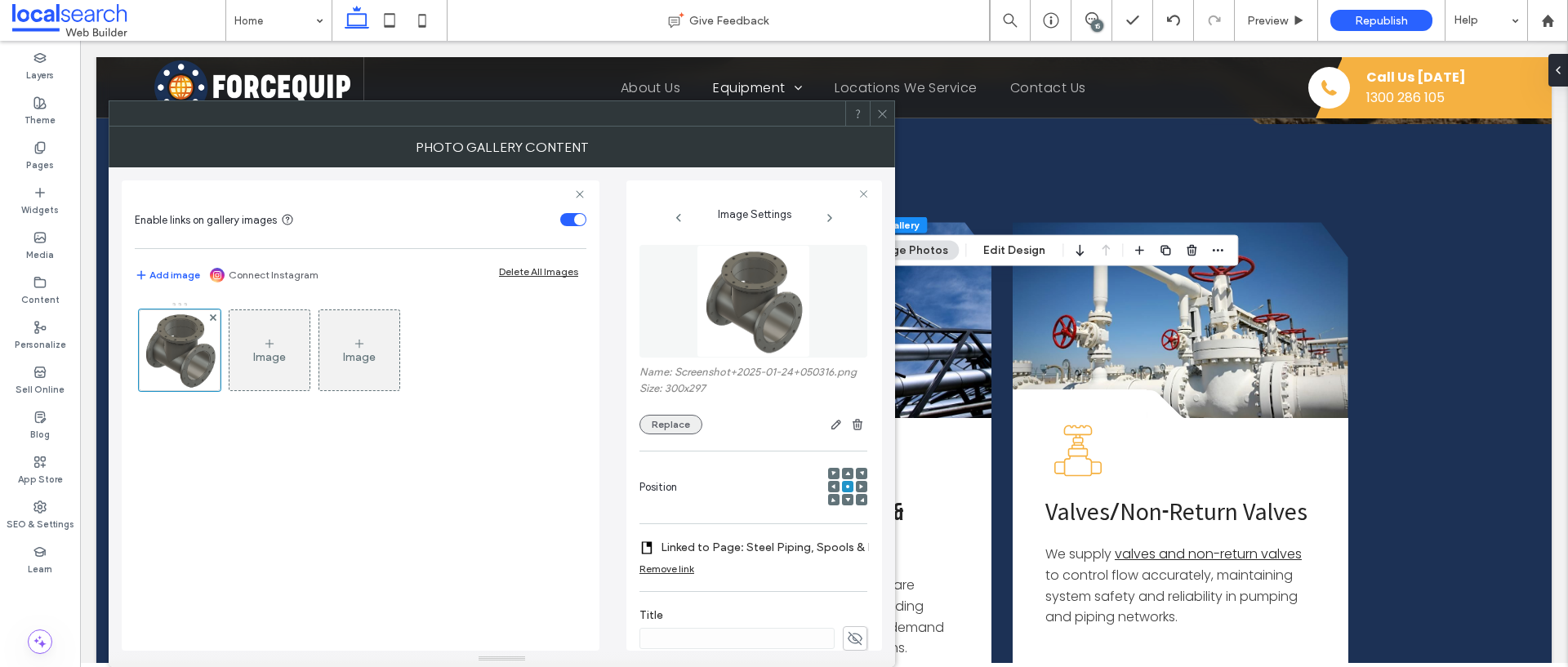
click at [681, 434] on button "Replace" at bounding box center [670, 425] width 63 height 20
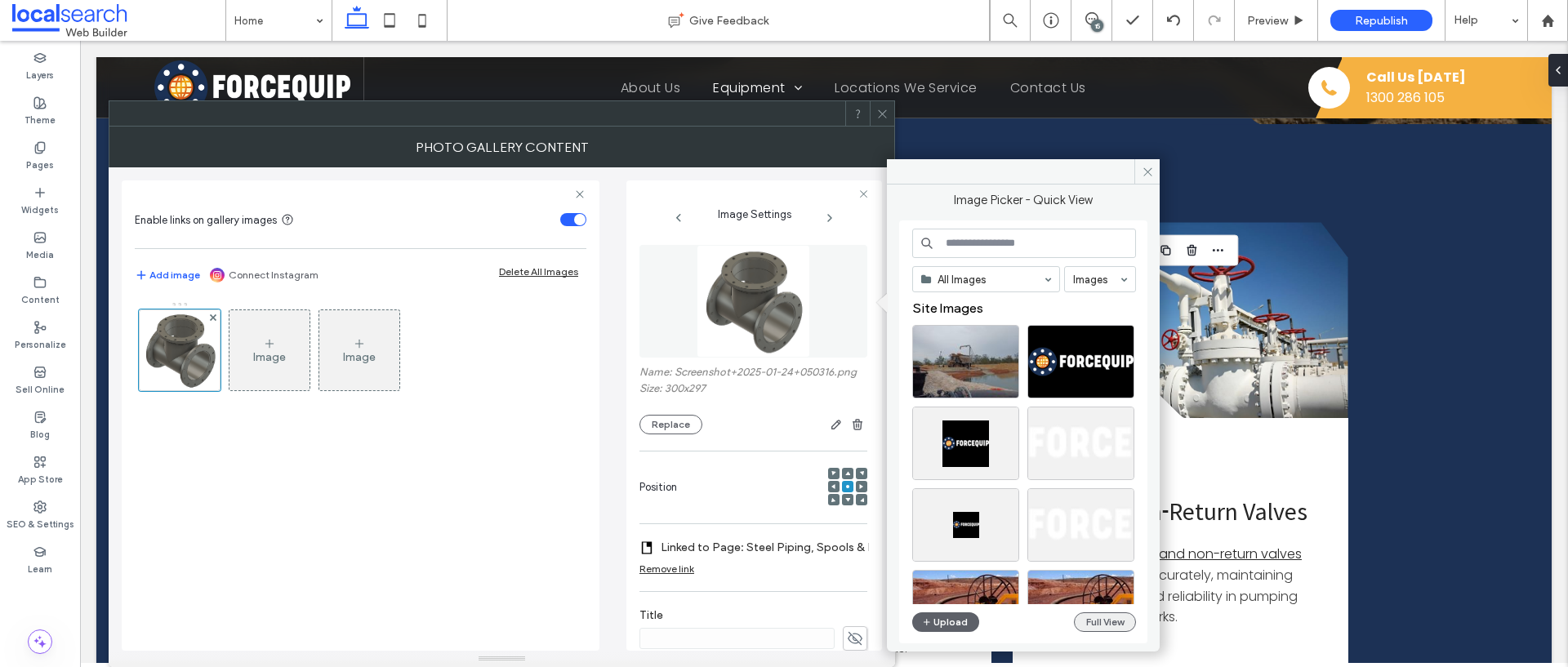
click at [1086, 627] on button "Full View" at bounding box center [1104, 622] width 62 height 20
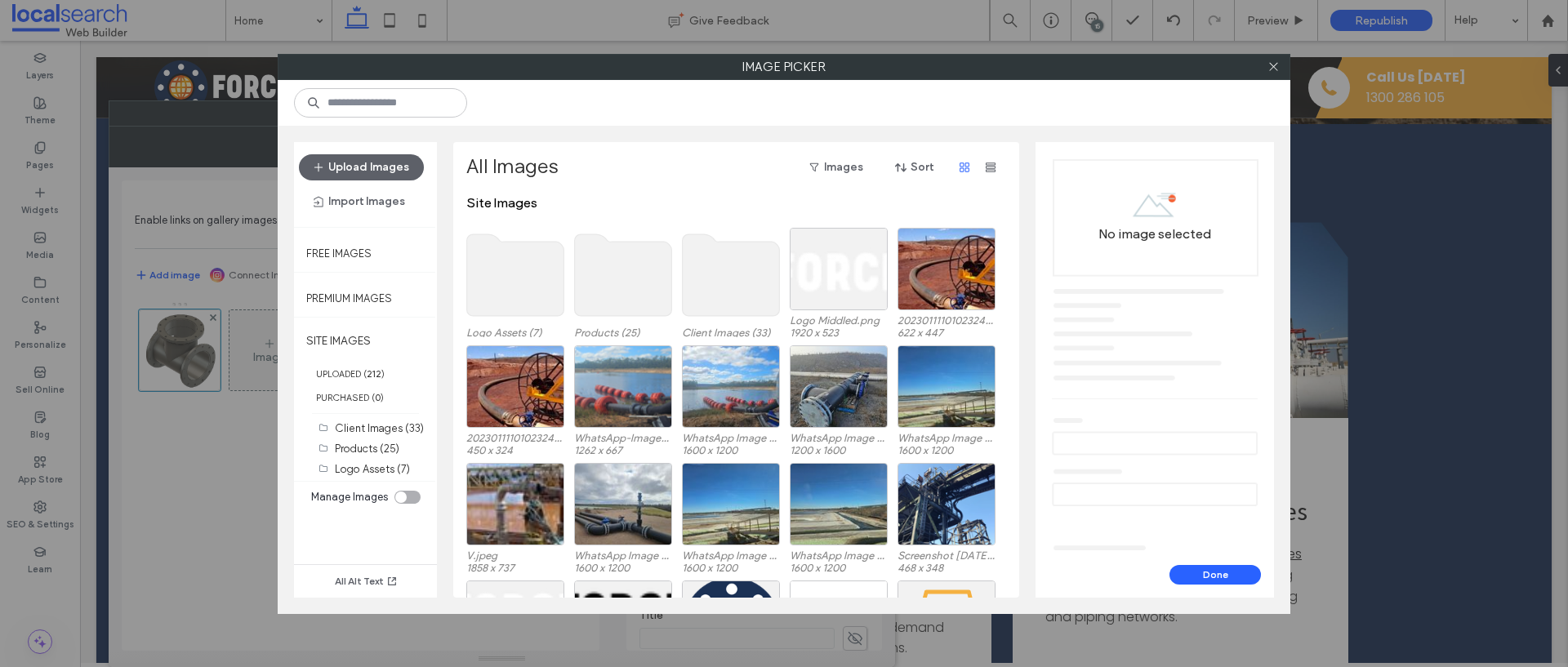
click at [752, 296] on use at bounding box center [731, 275] width 97 height 82
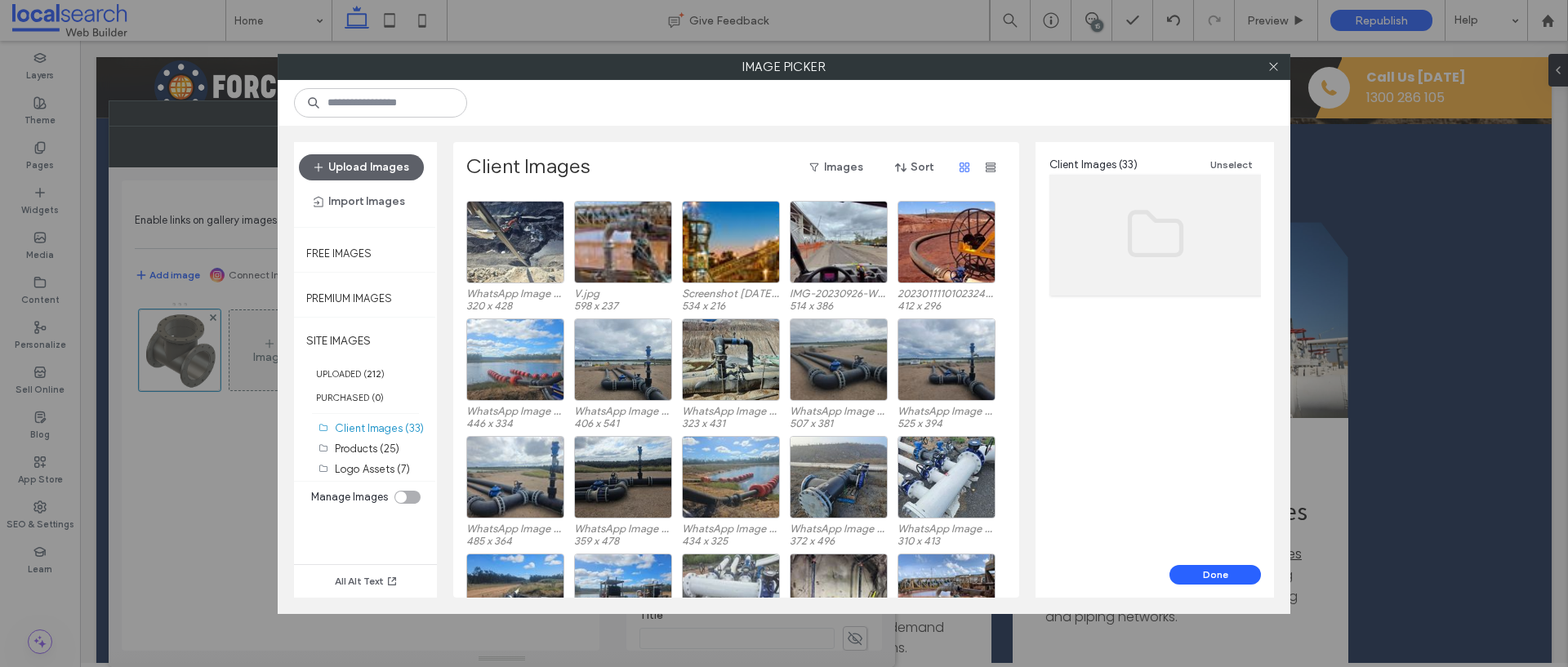
scroll to position [295, 0]
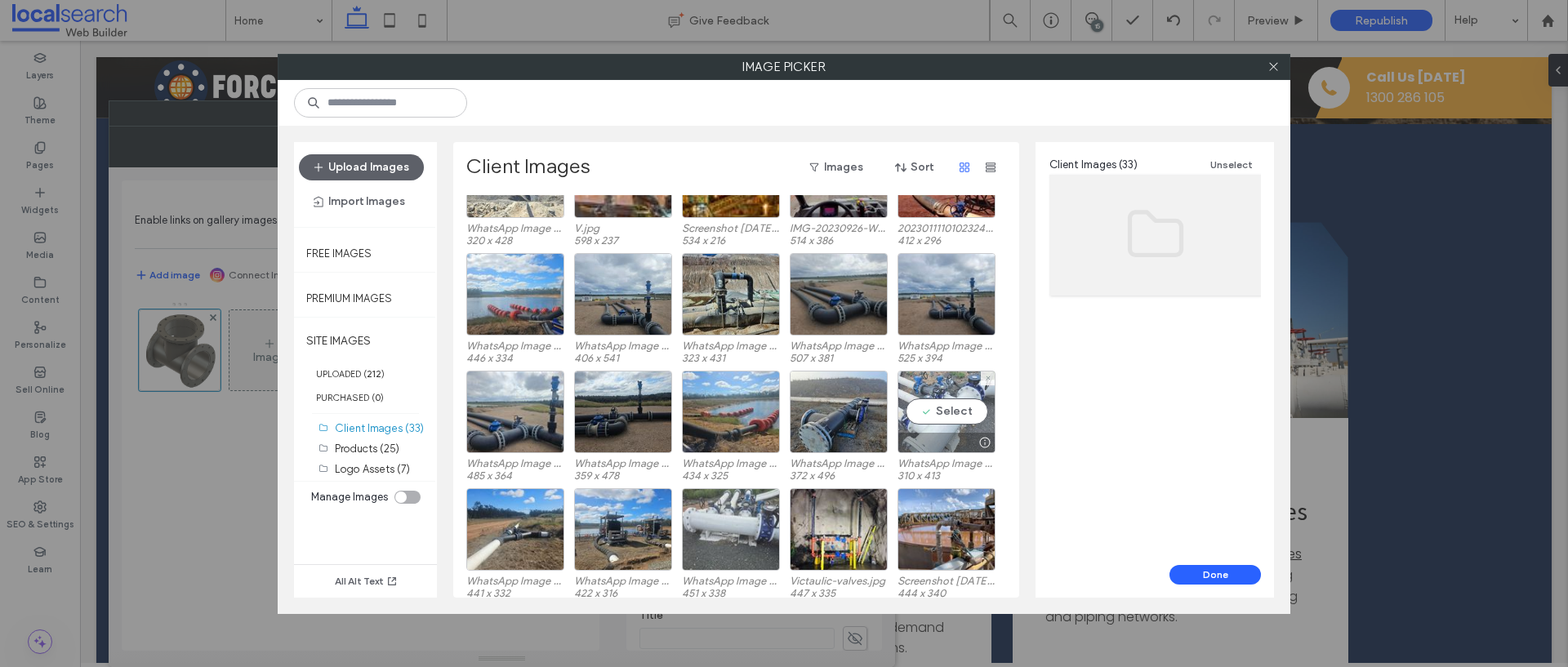
click at [937, 409] on div "Select" at bounding box center [946, 412] width 98 height 82
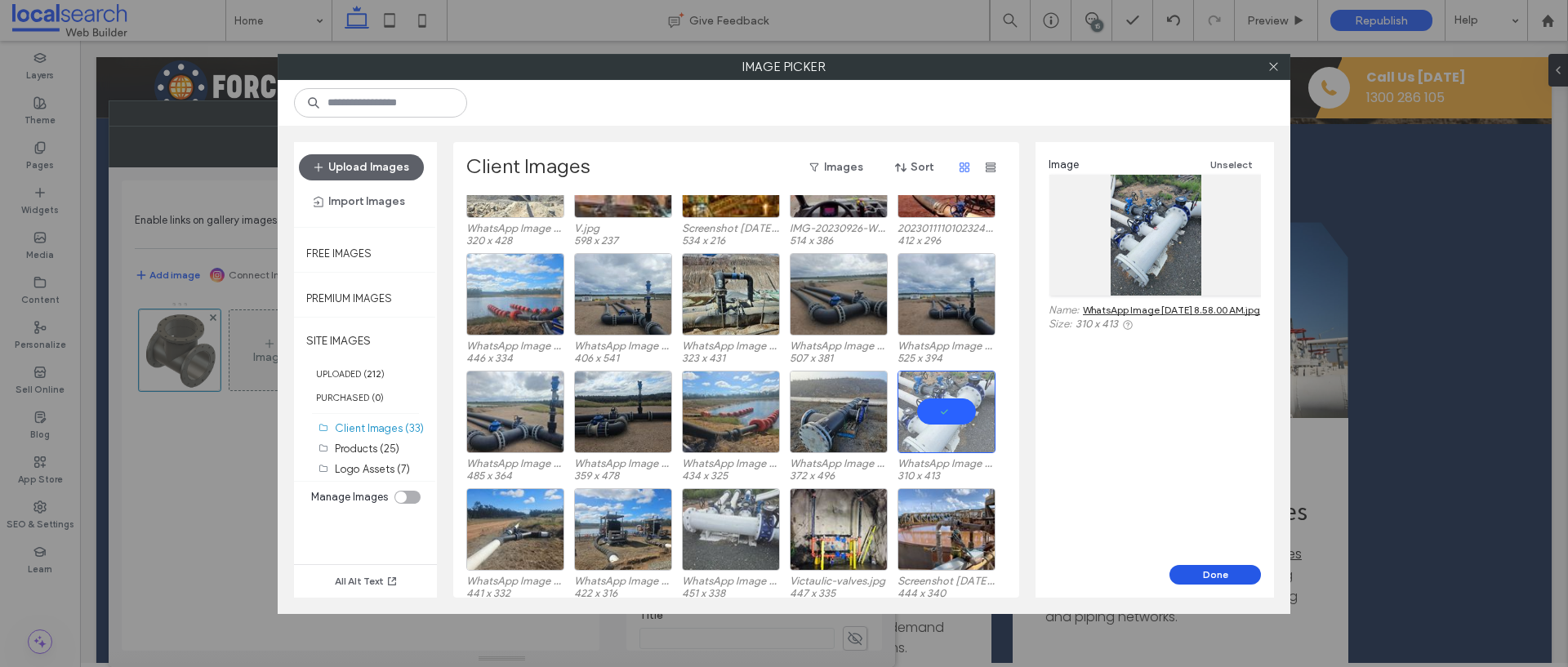
click at [1195, 568] on button "Done" at bounding box center [1214, 575] width 92 height 20
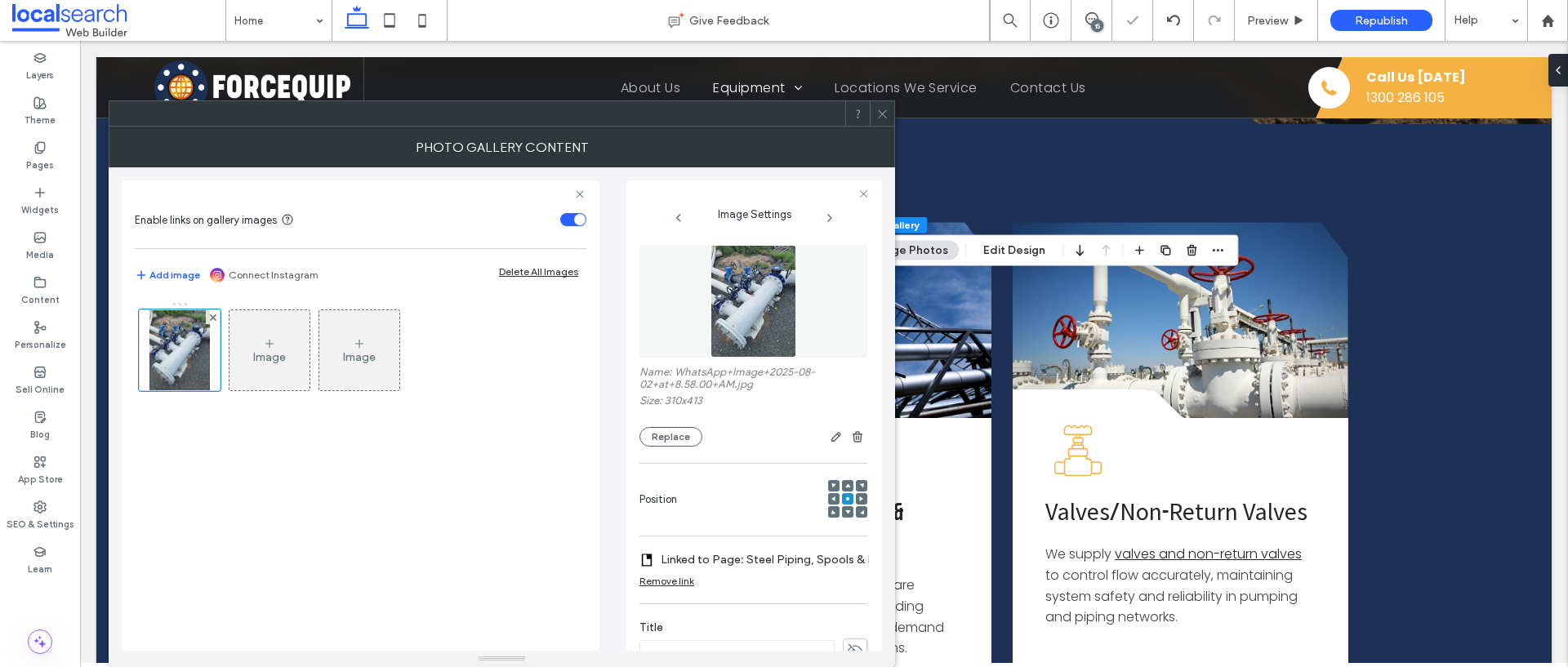
click at [888, 110] on icon at bounding box center [882, 114] width 12 height 12
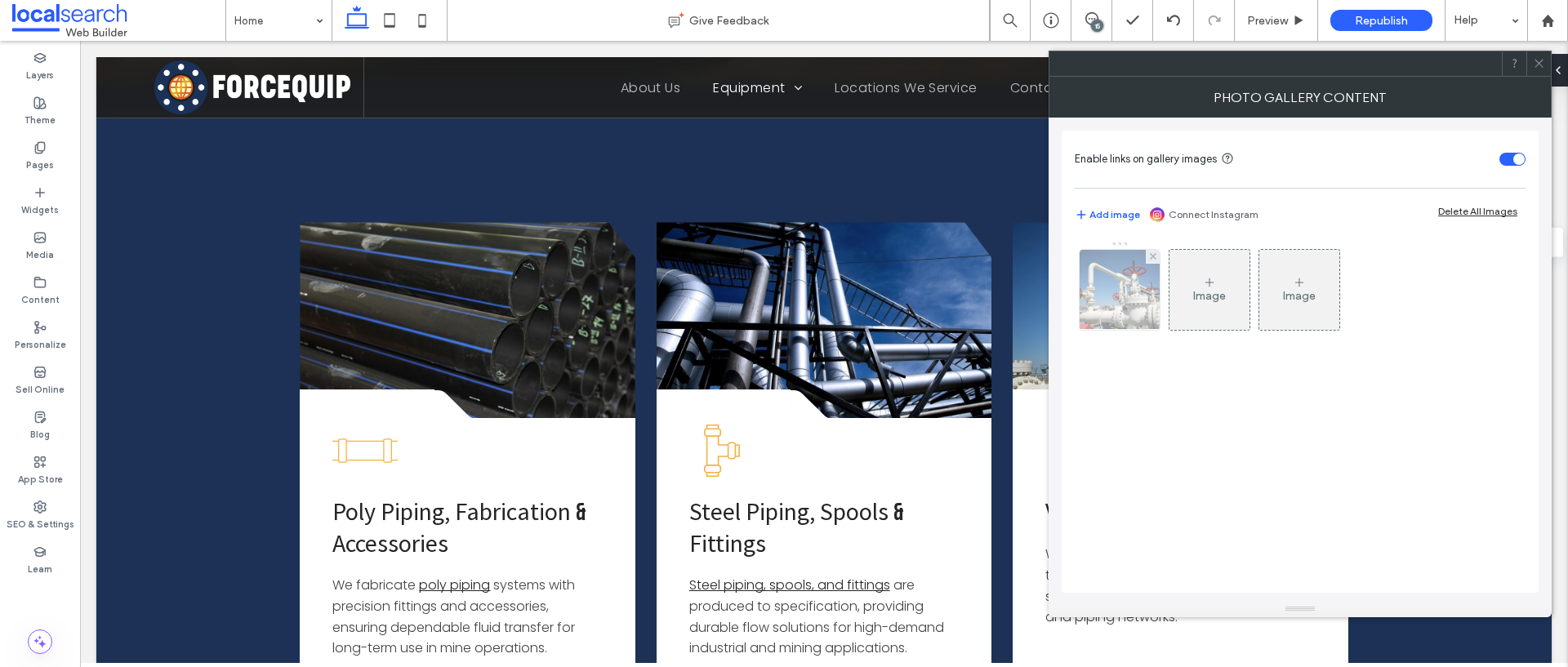
click at [1113, 316] on img at bounding box center [1120, 289] width 121 height 80
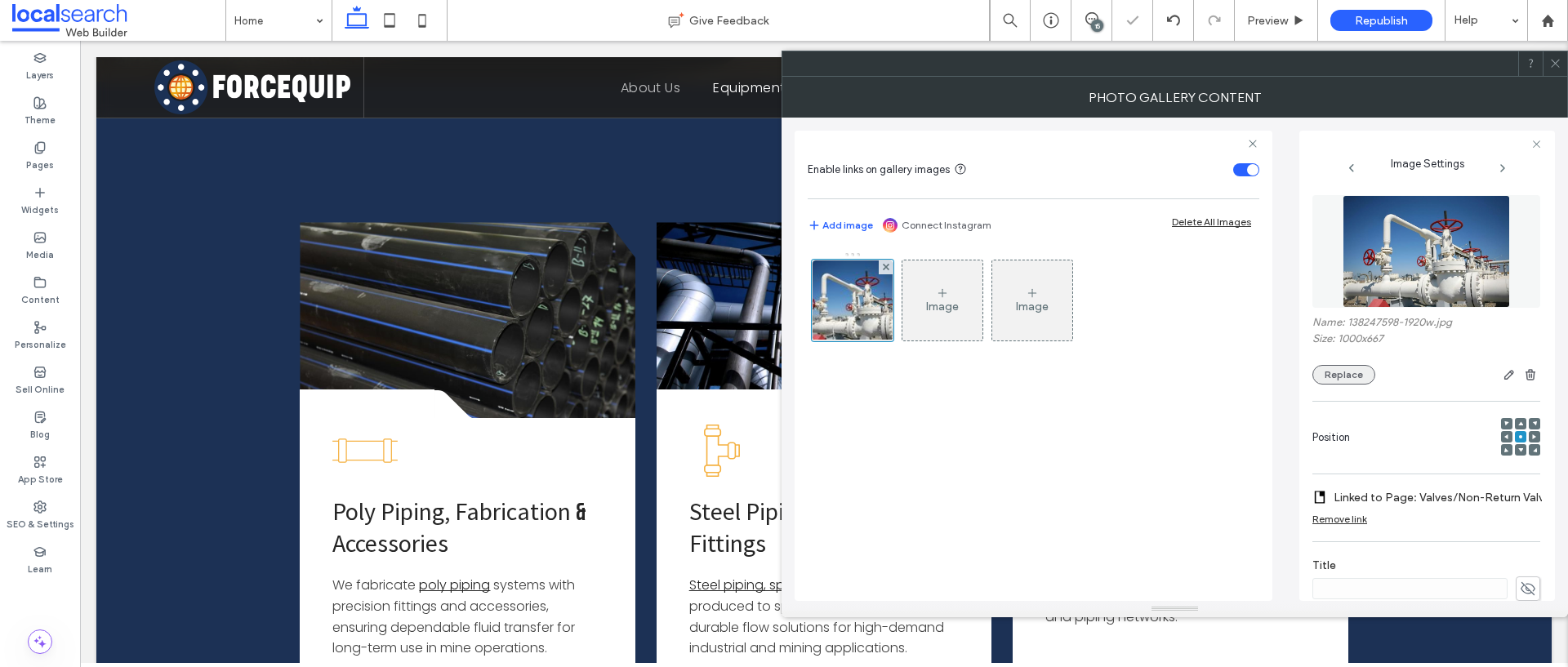
click at [1340, 380] on button "Replace" at bounding box center [1344, 375] width 63 height 20
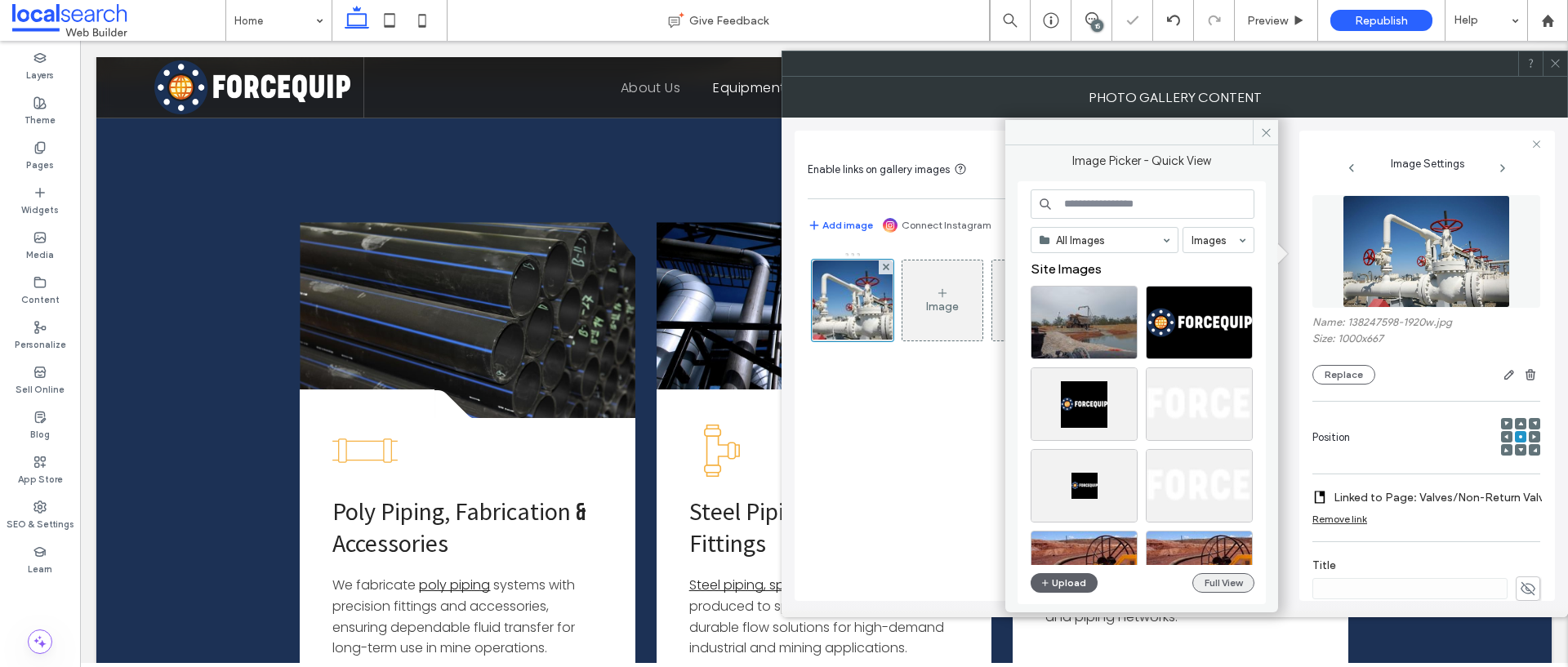
click at [1219, 580] on button "Full View" at bounding box center [1223, 583] width 62 height 20
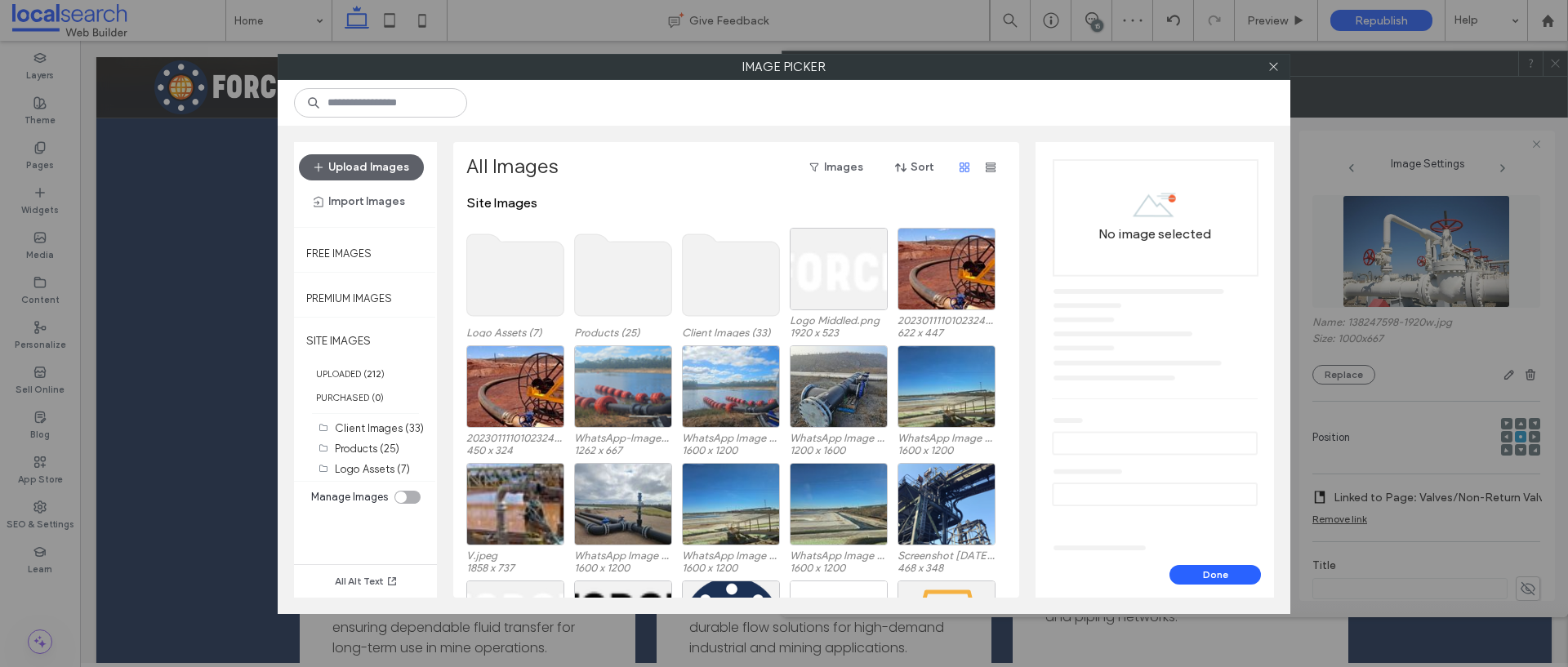
click at [734, 294] on use at bounding box center [731, 275] width 97 height 82
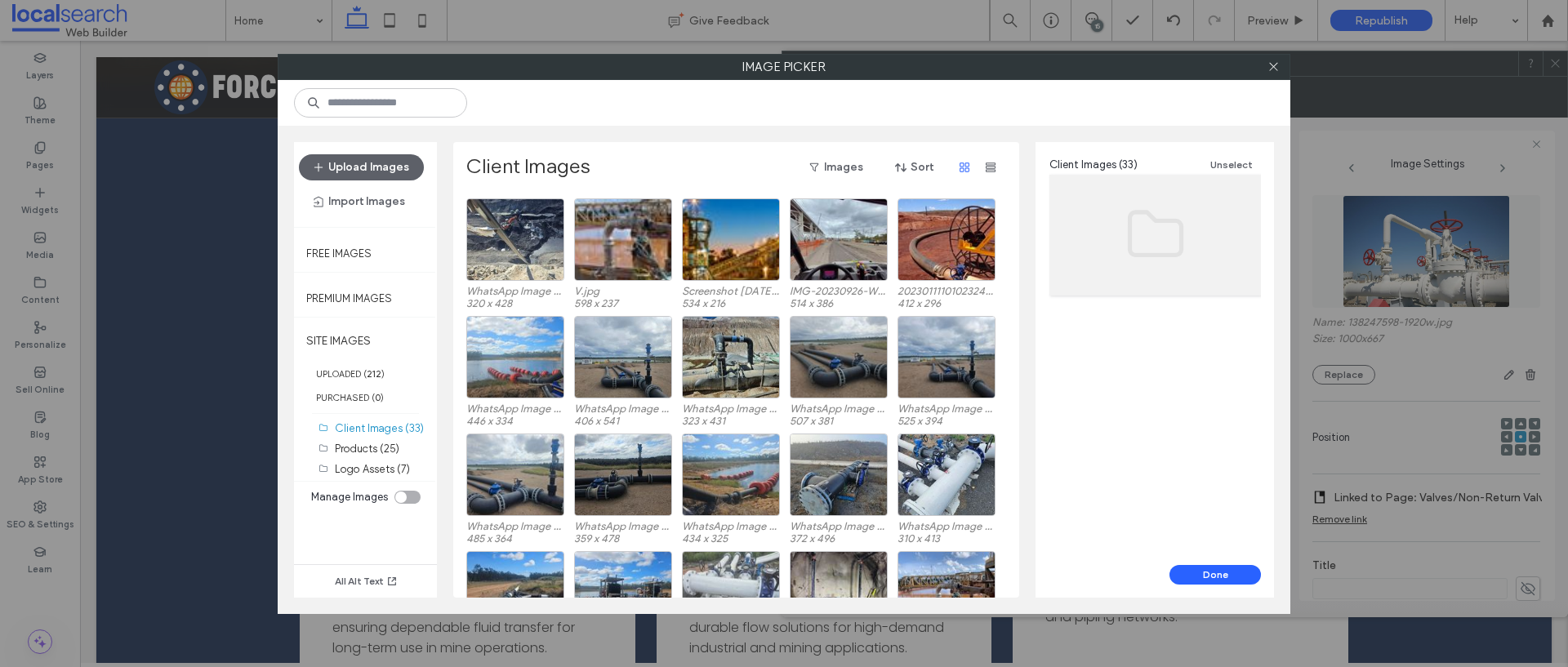
scroll to position [234, 0]
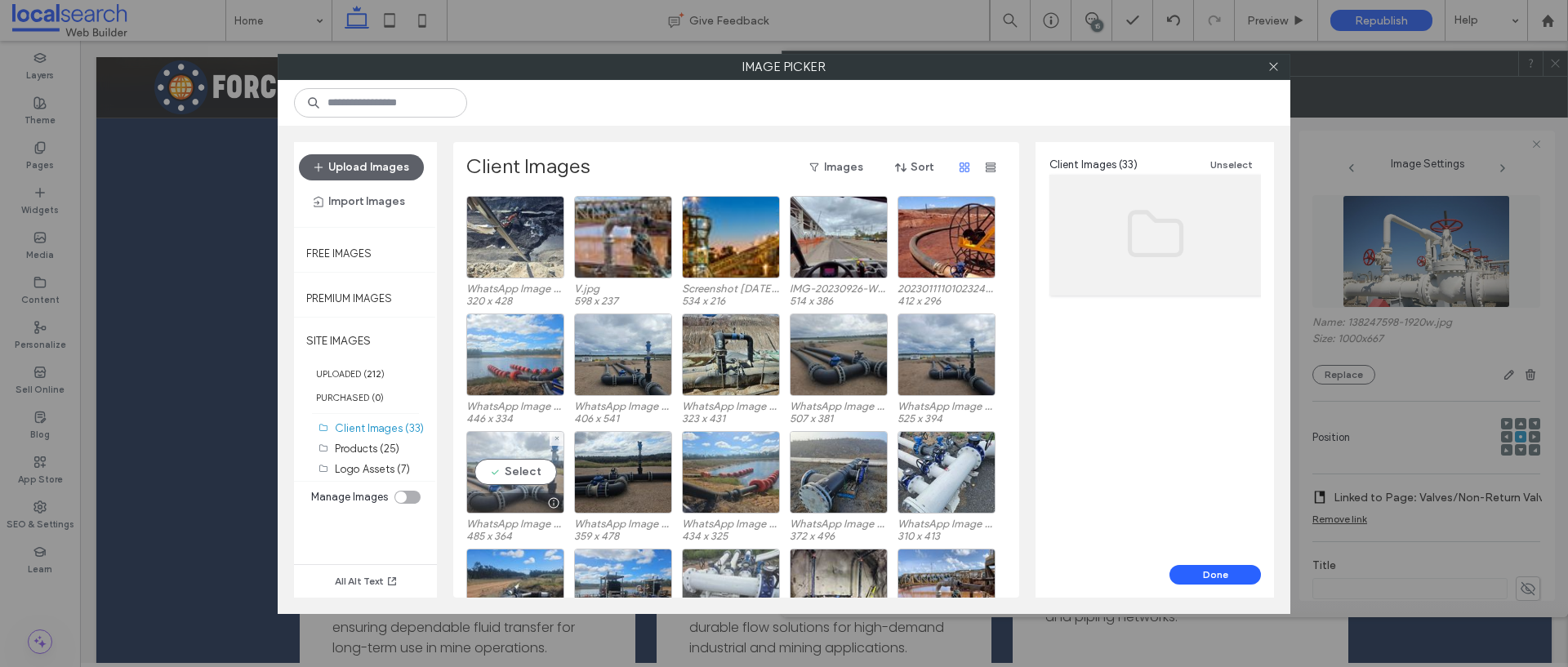
click at [524, 478] on div "Select" at bounding box center [515, 472] width 98 height 82
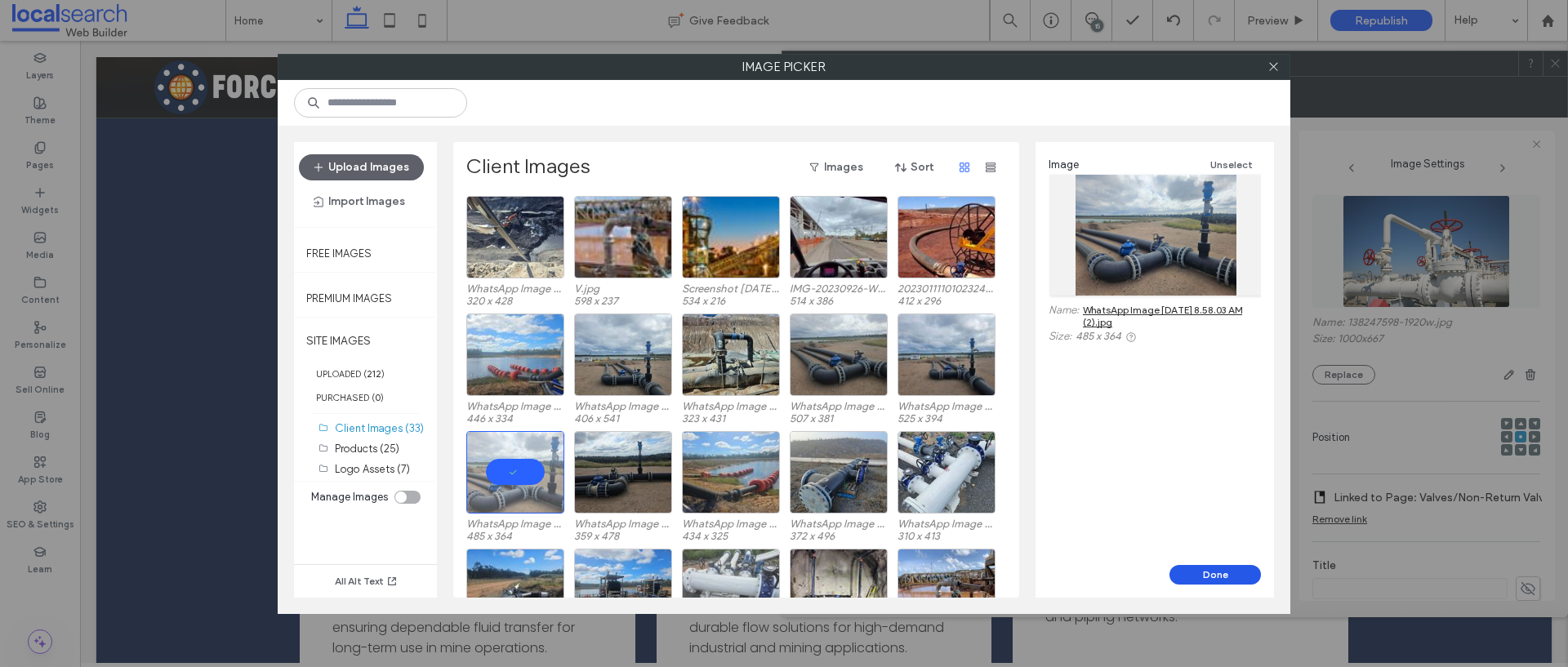
click at [1225, 573] on button "Done" at bounding box center [1214, 575] width 92 height 20
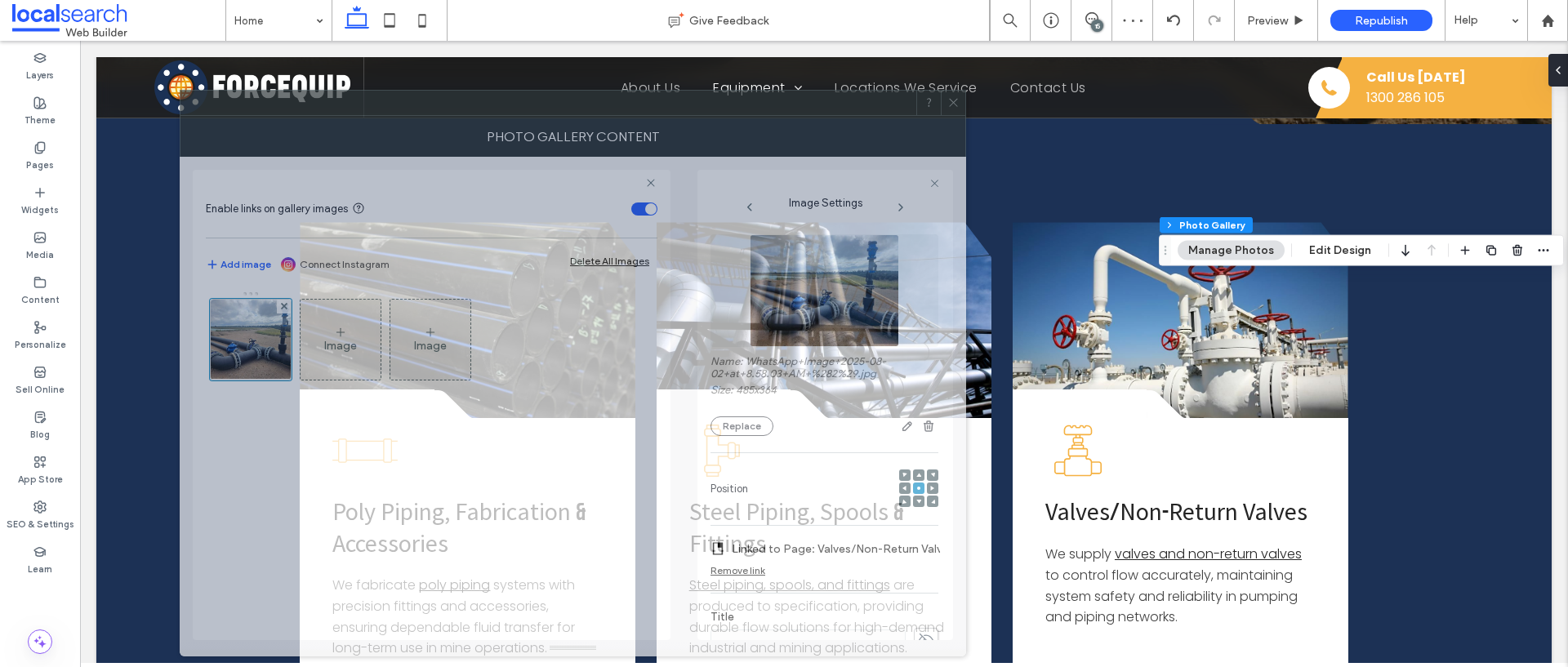
drag, startPoint x: 1240, startPoint y: 63, endPoint x: 638, endPoint y: 103, distance: 603.3
click at [638, 103] on div at bounding box center [548, 103] width 735 height 25
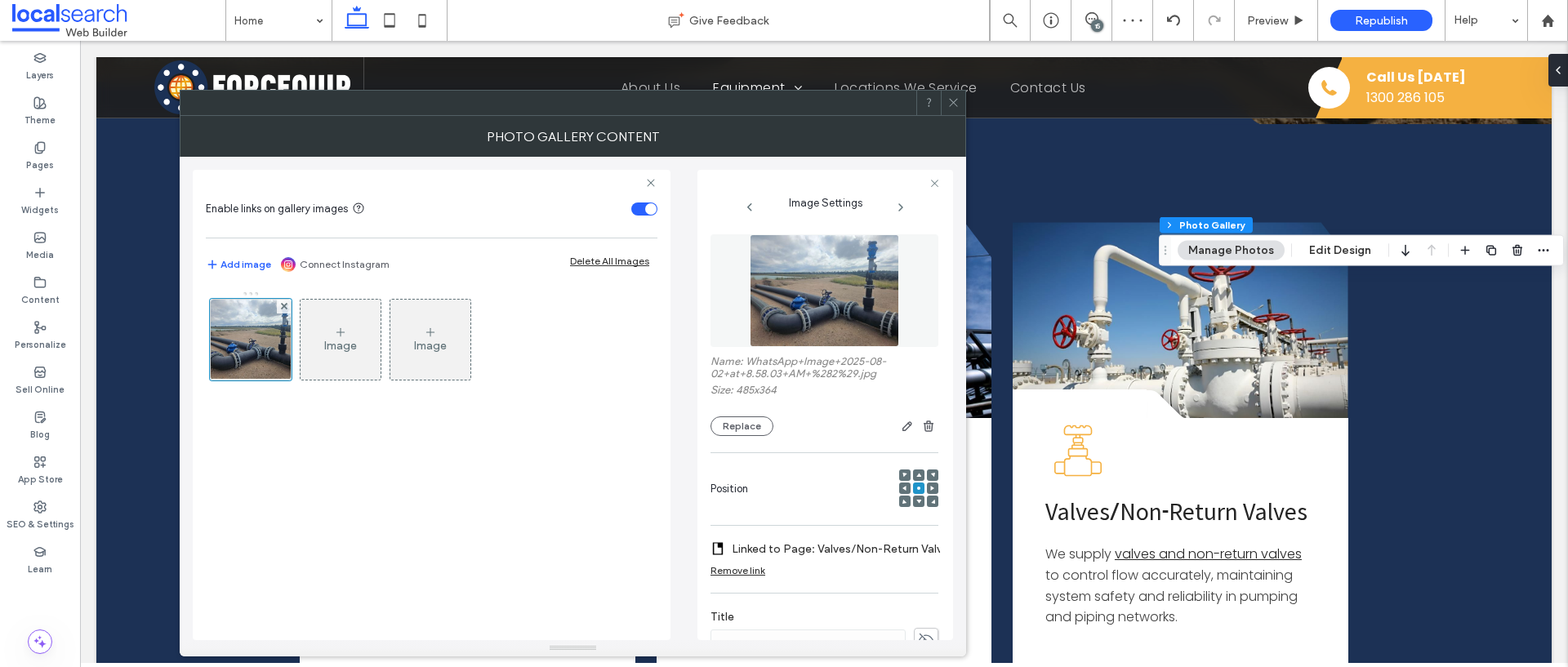
click at [955, 98] on icon at bounding box center [953, 102] width 12 height 12
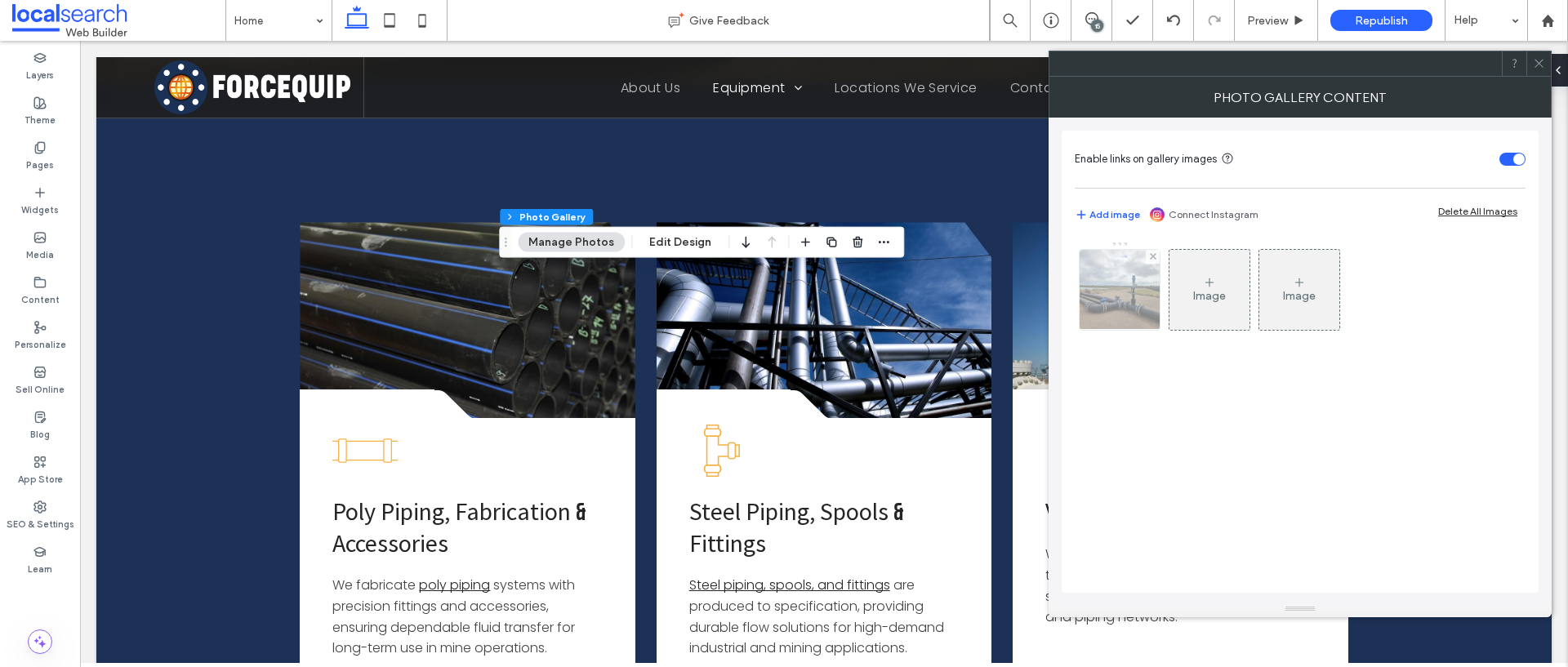
click at [1133, 303] on img at bounding box center [1120, 289] width 107 height 80
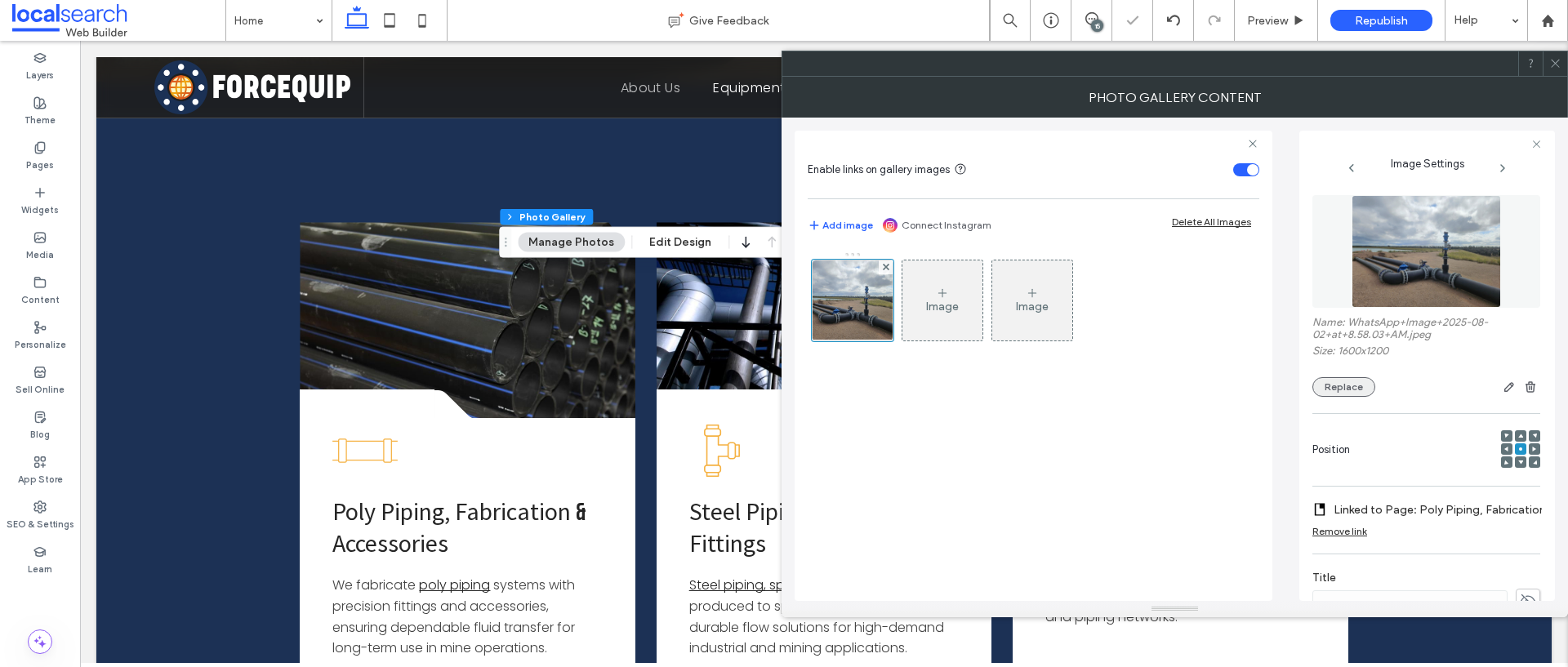
click at [1352, 386] on button "Replace" at bounding box center [1344, 388] width 63 height 20
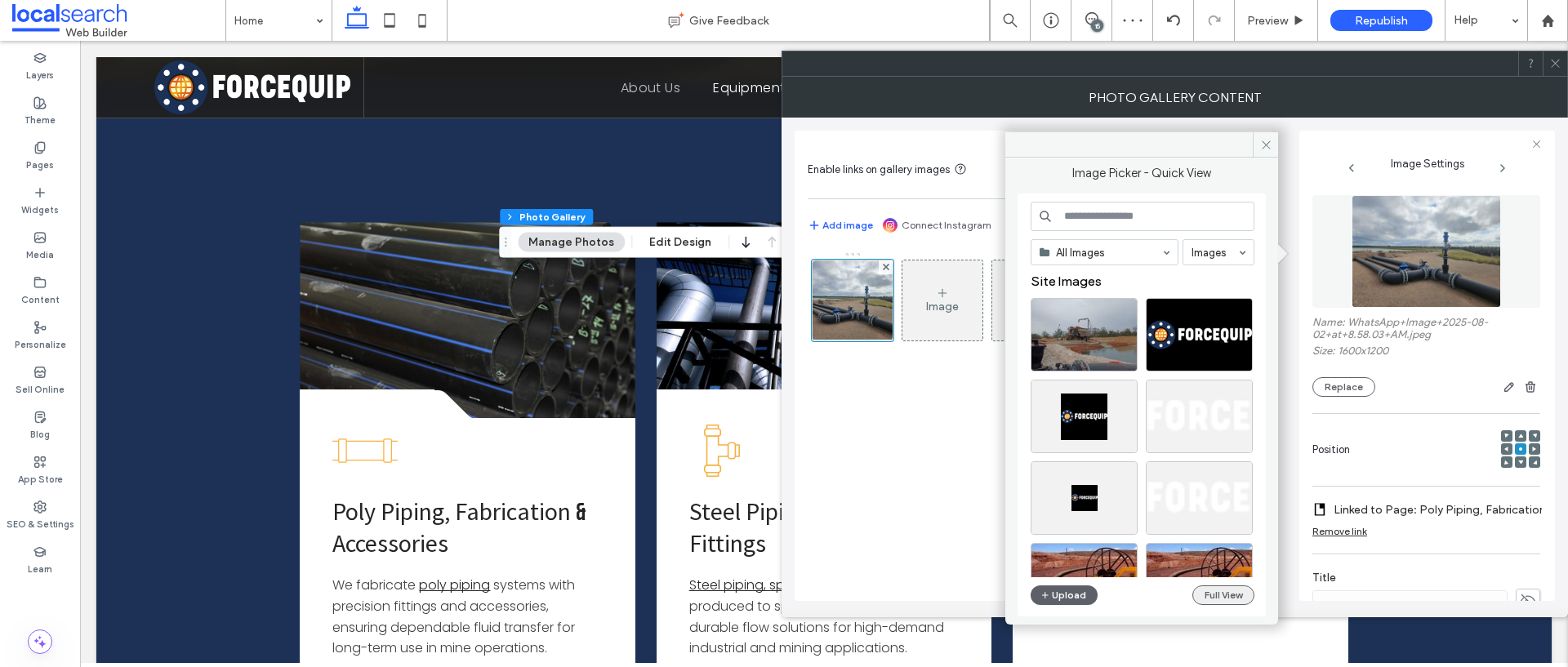
click at [1222, 585] on button "Full View" at bounding box center [1223, 595] width 62 height 20
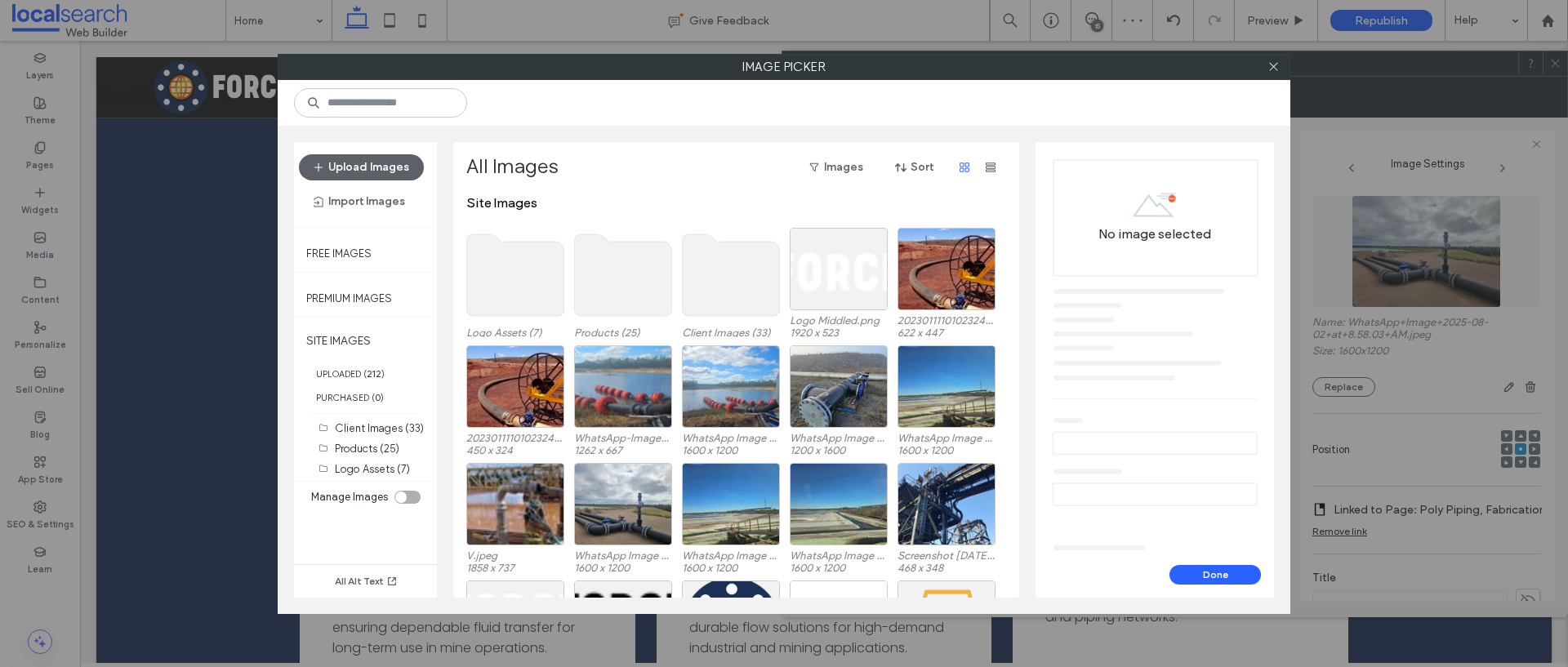
click at [684, 285] on use at bounding box center [731, 275] width 97 height 82
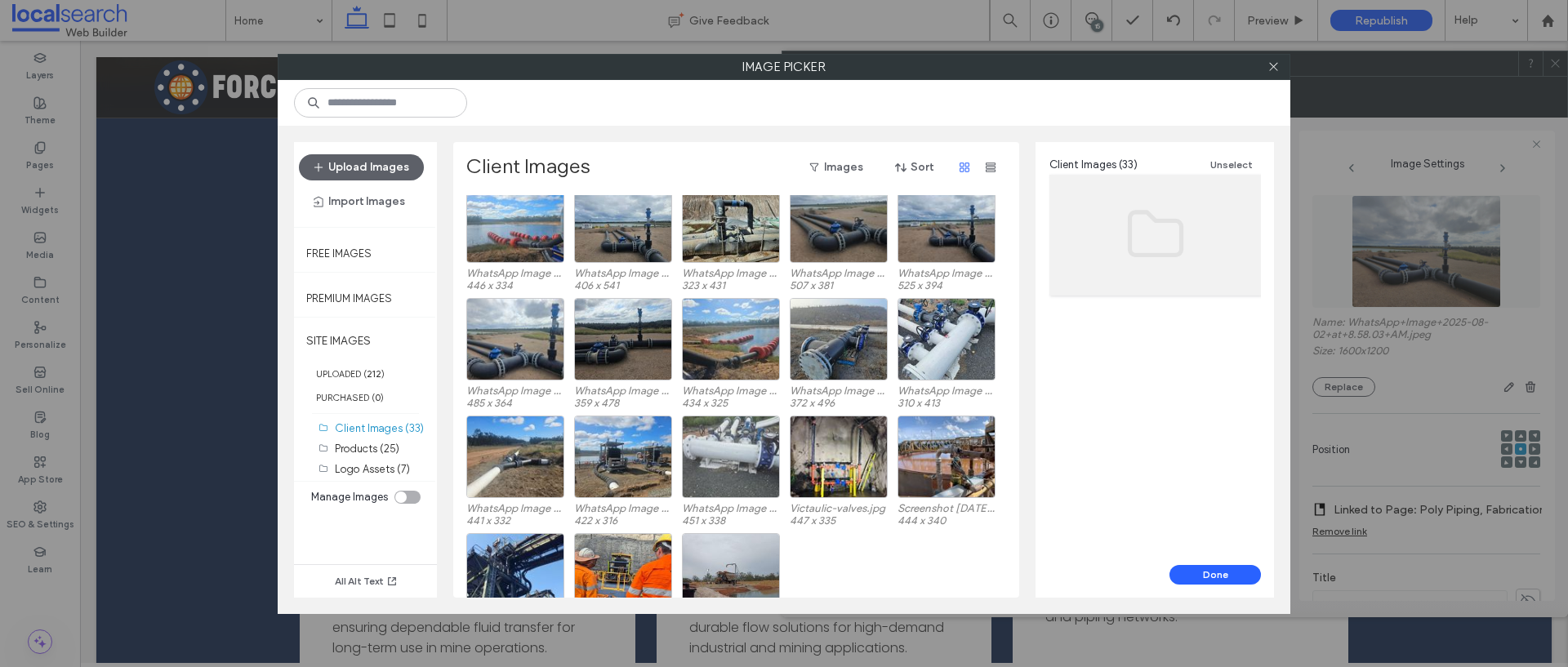
scroll to position [420, 0]
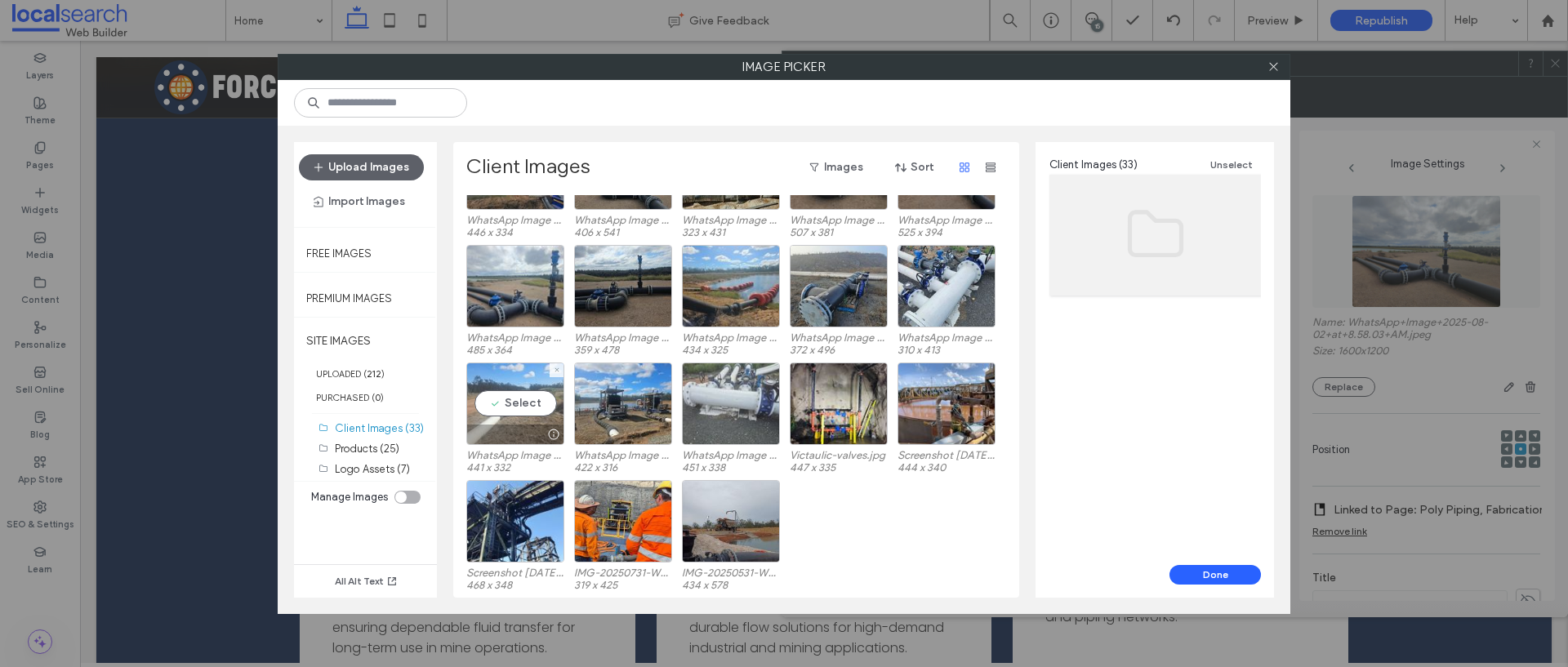
click at [526, 402] on div "Select" at bounding box center [515, 404] width 98 height 82
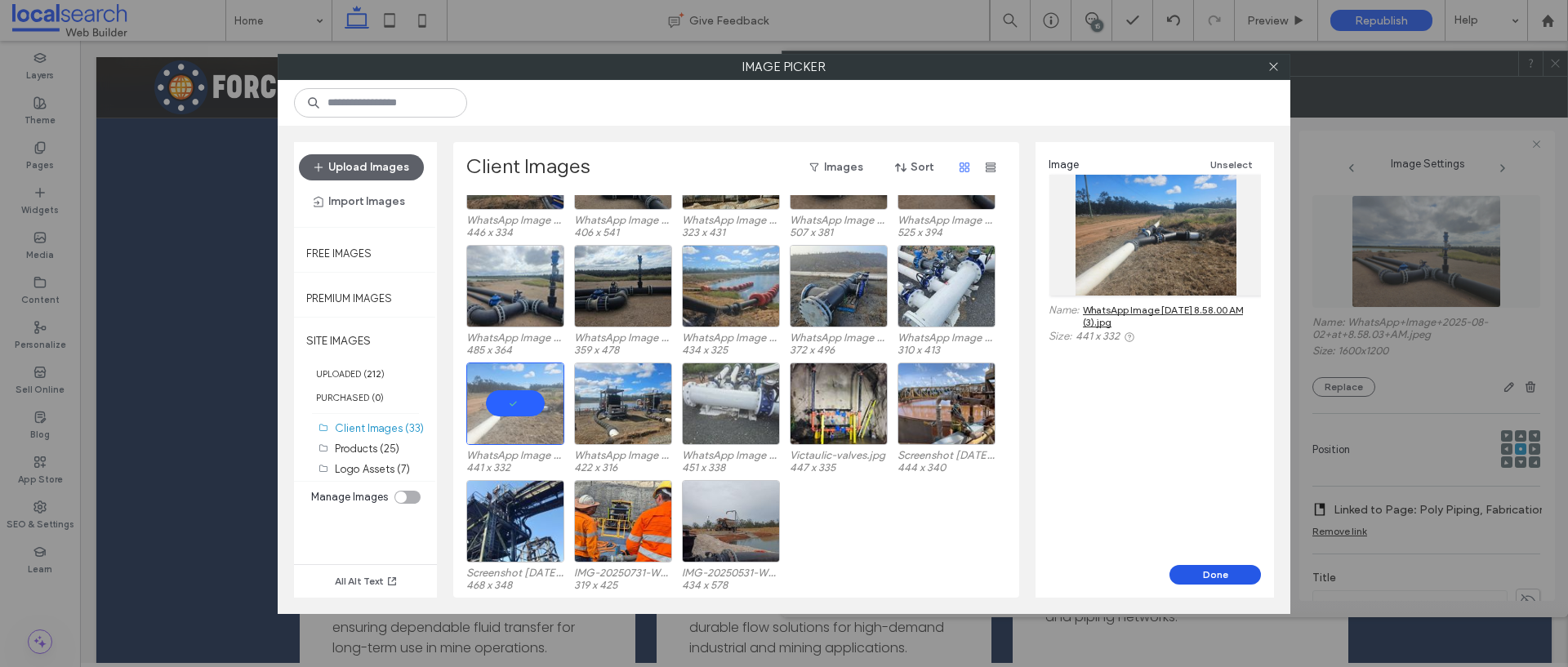
click at [1196, 566] on button "Done" at bounding box center [1214, 575] width 92 height 20
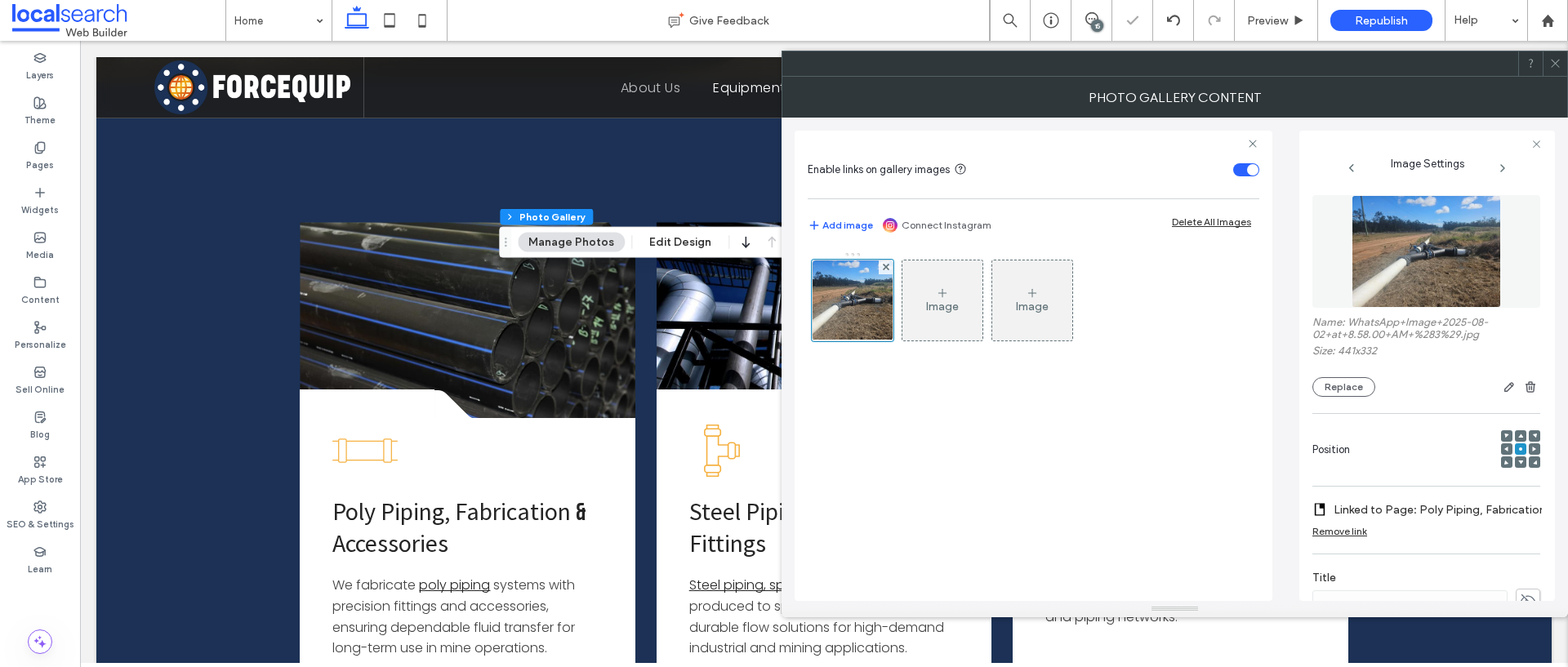
click at [1558, 63] on icon at bounding box center [1555, 63] width 12 height 12
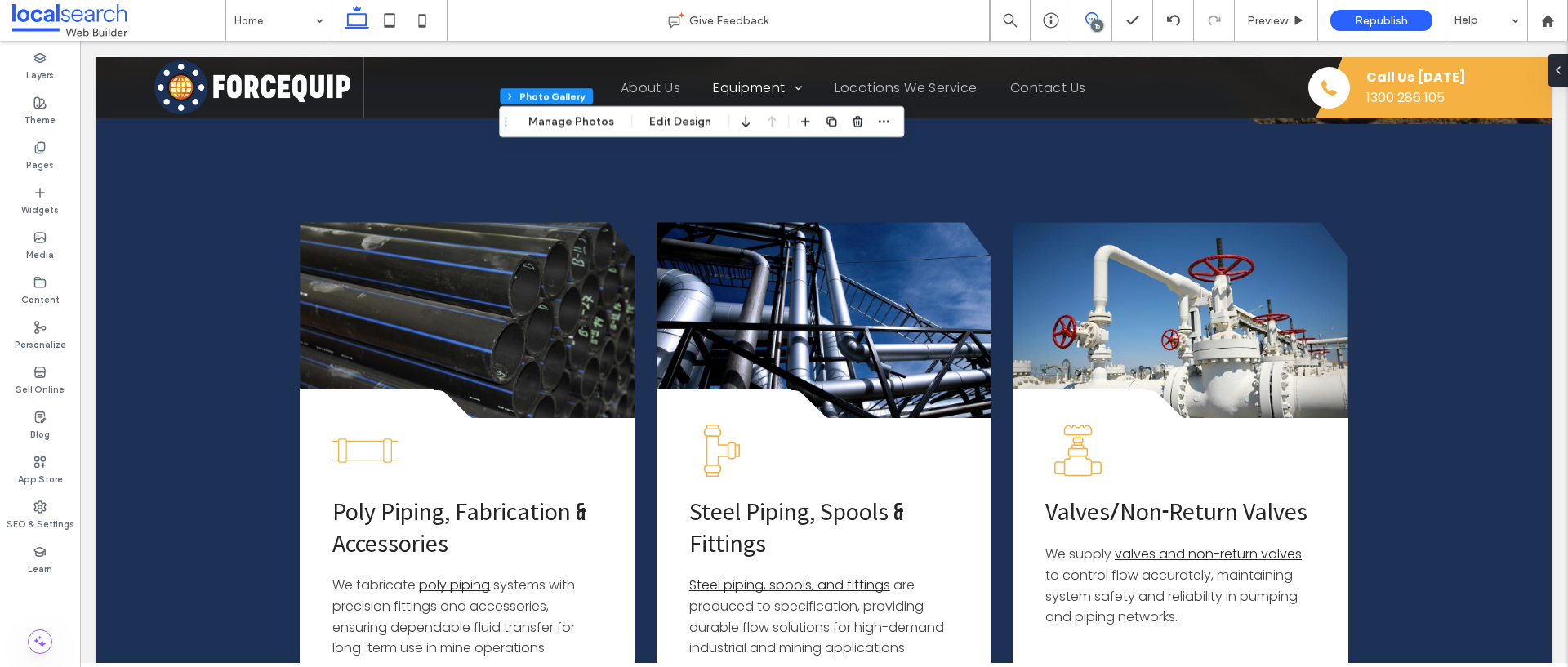
click at [1086, 16] on use at bounding box center [1091, 19] width 13 height 13
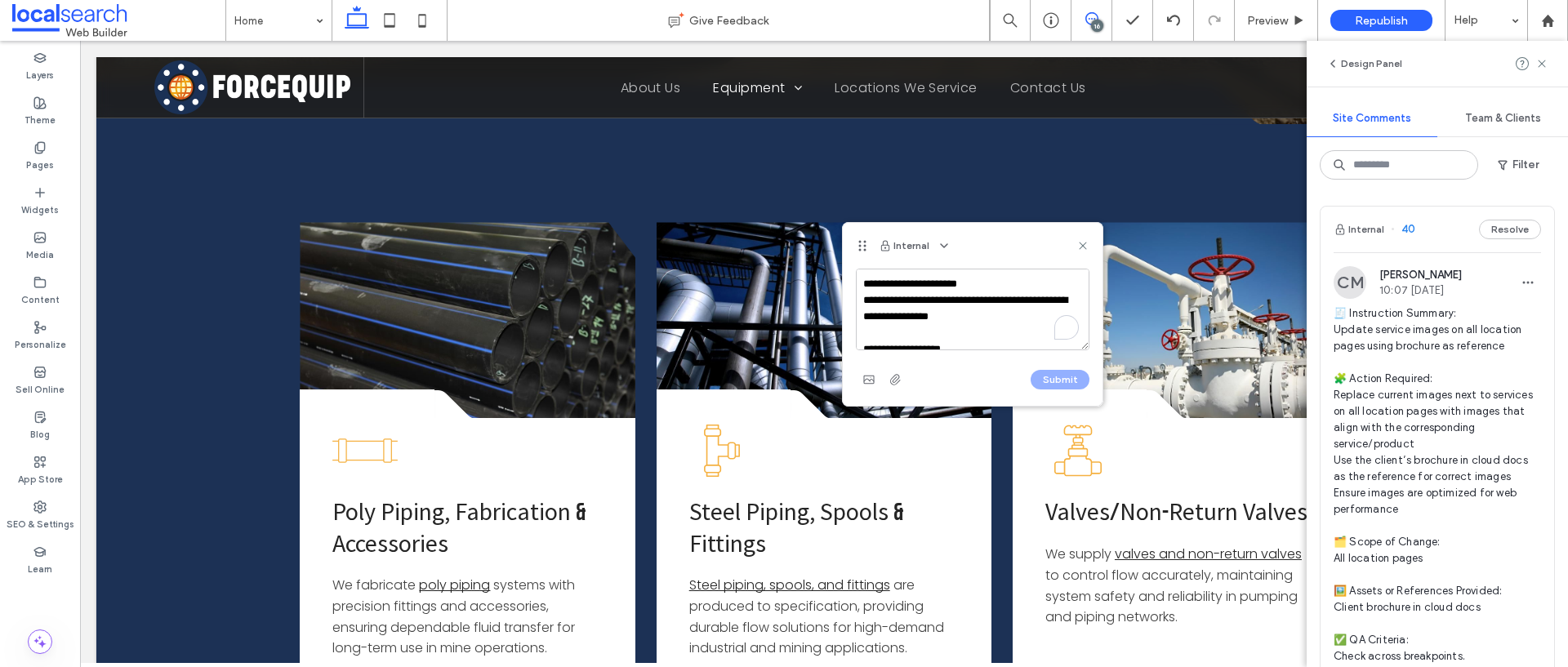
scroll to position [299, 0]
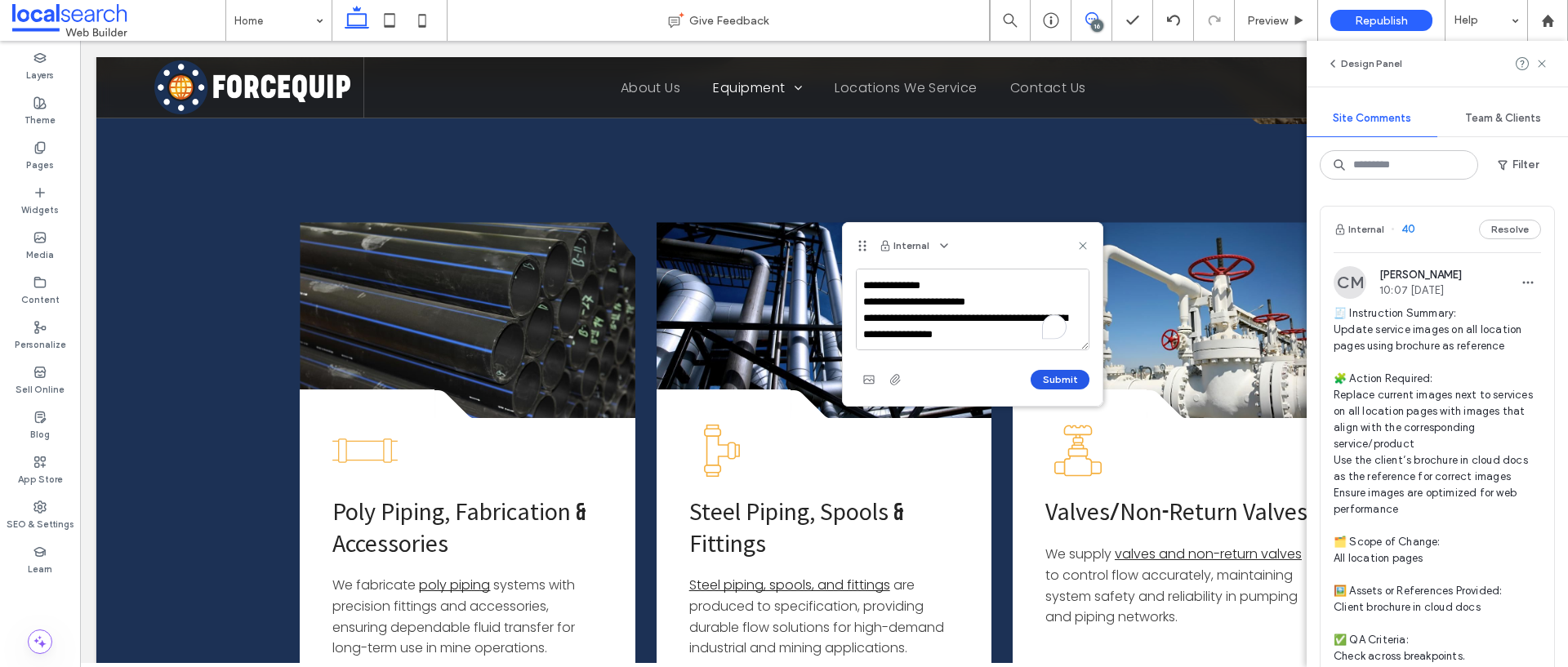
type textarea "**********"
click at [1071, 381] on button "Submit" at bounding box center [1059, 380] width 59 height 20
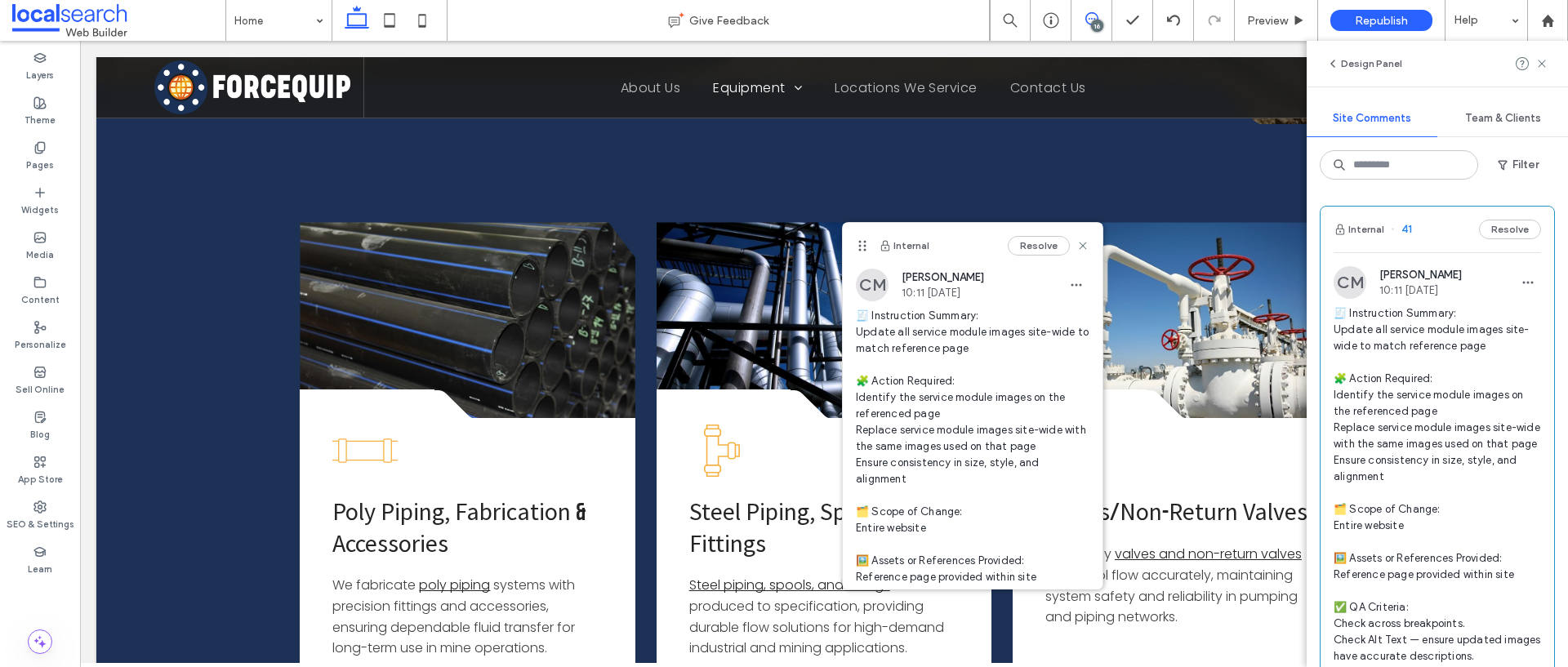
scroll to position [0, 0]
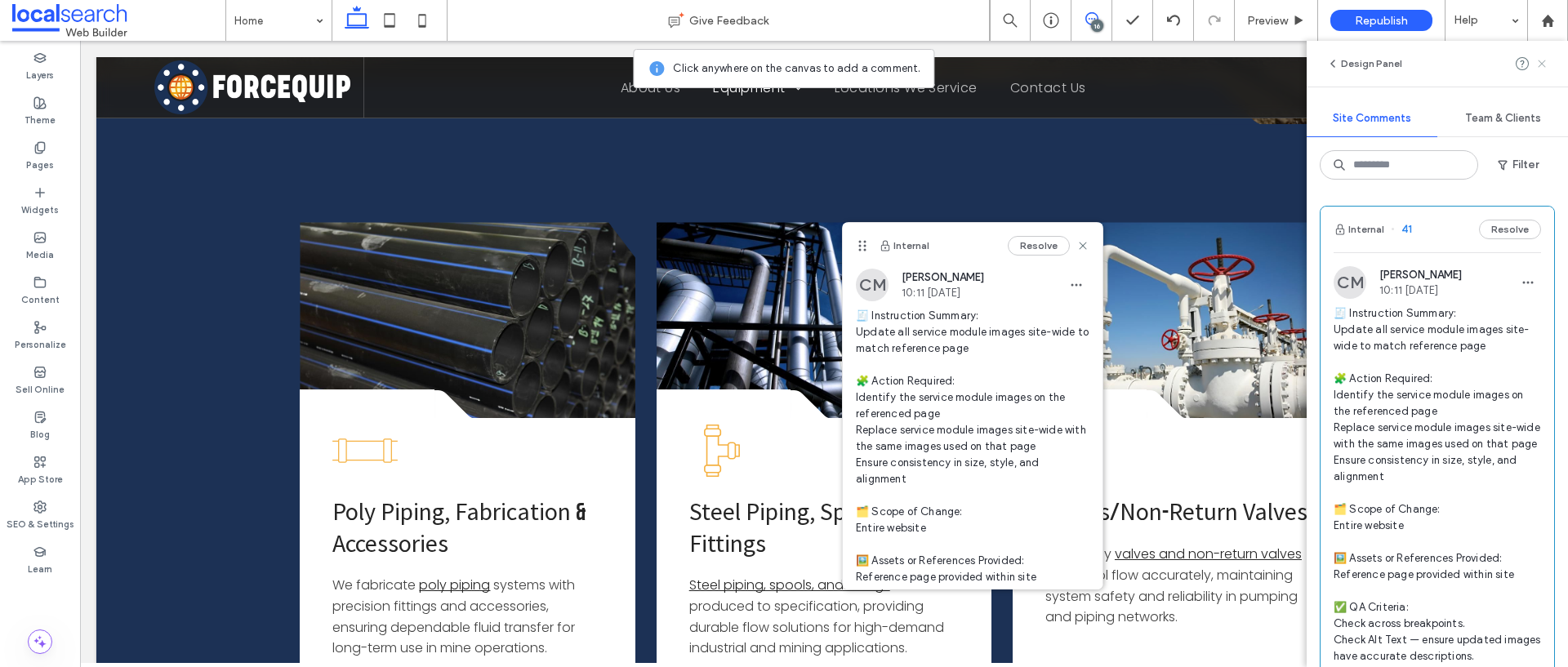
click at [1545, 62] on icon at bounding box center [1542, 63] width 13 height 13
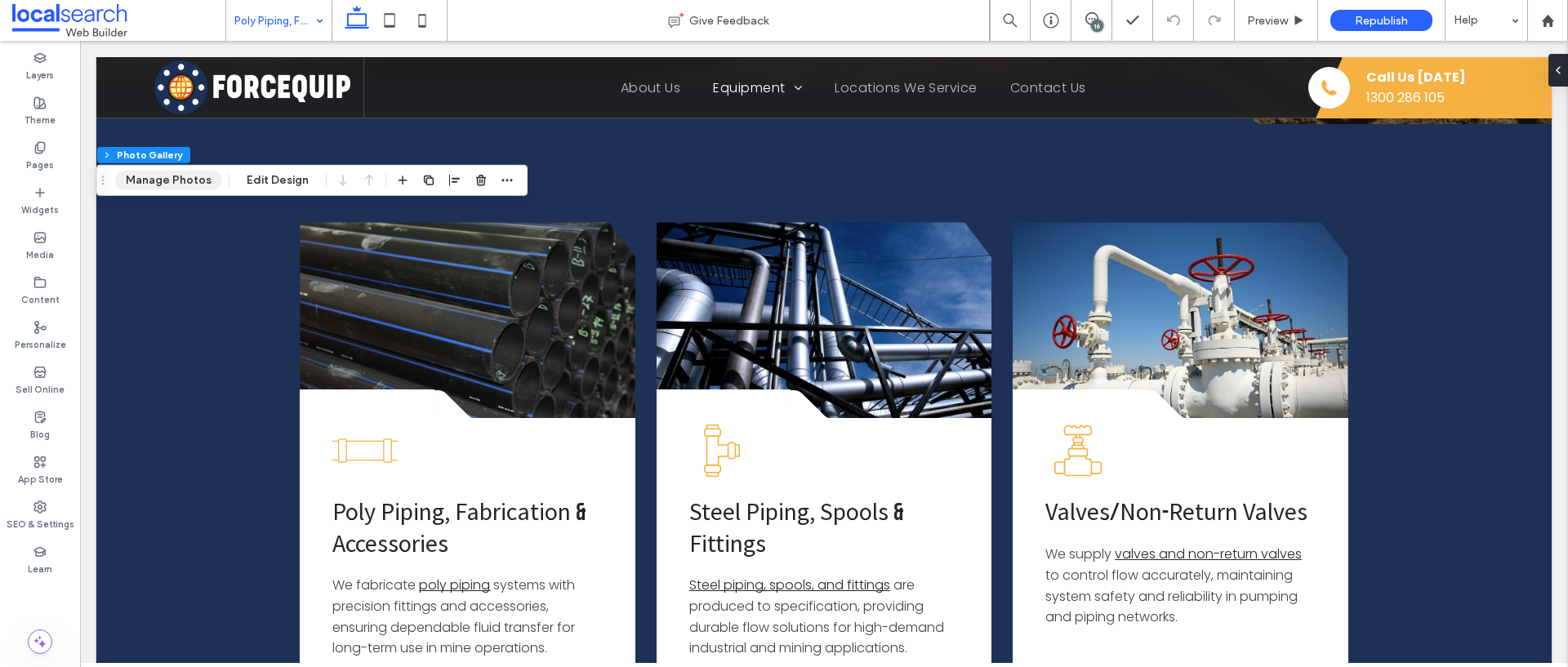
click at [200, 188] on button "Manage Photos" at bounding box center [169, 181] width 107 height 20
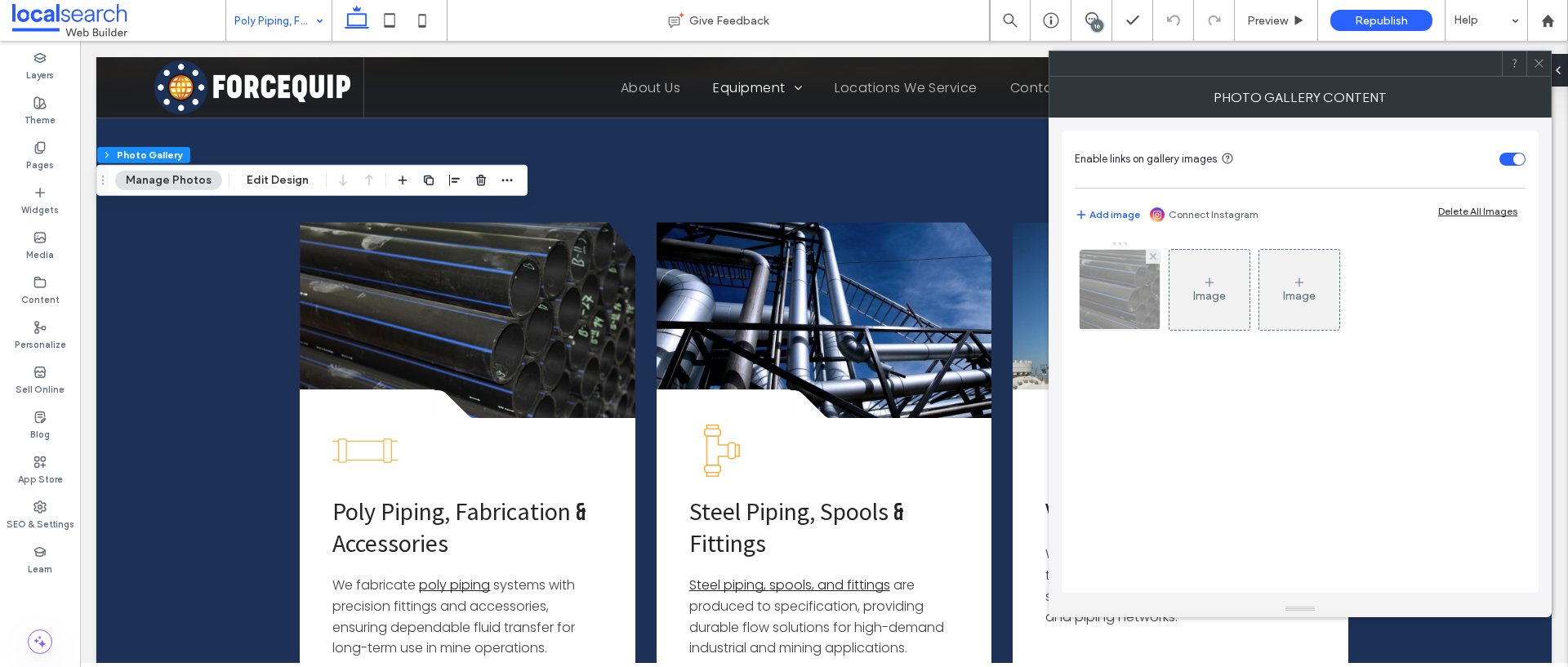
click at [1131, 289] on img at bounding box center [1120, 289] width 121 height 80
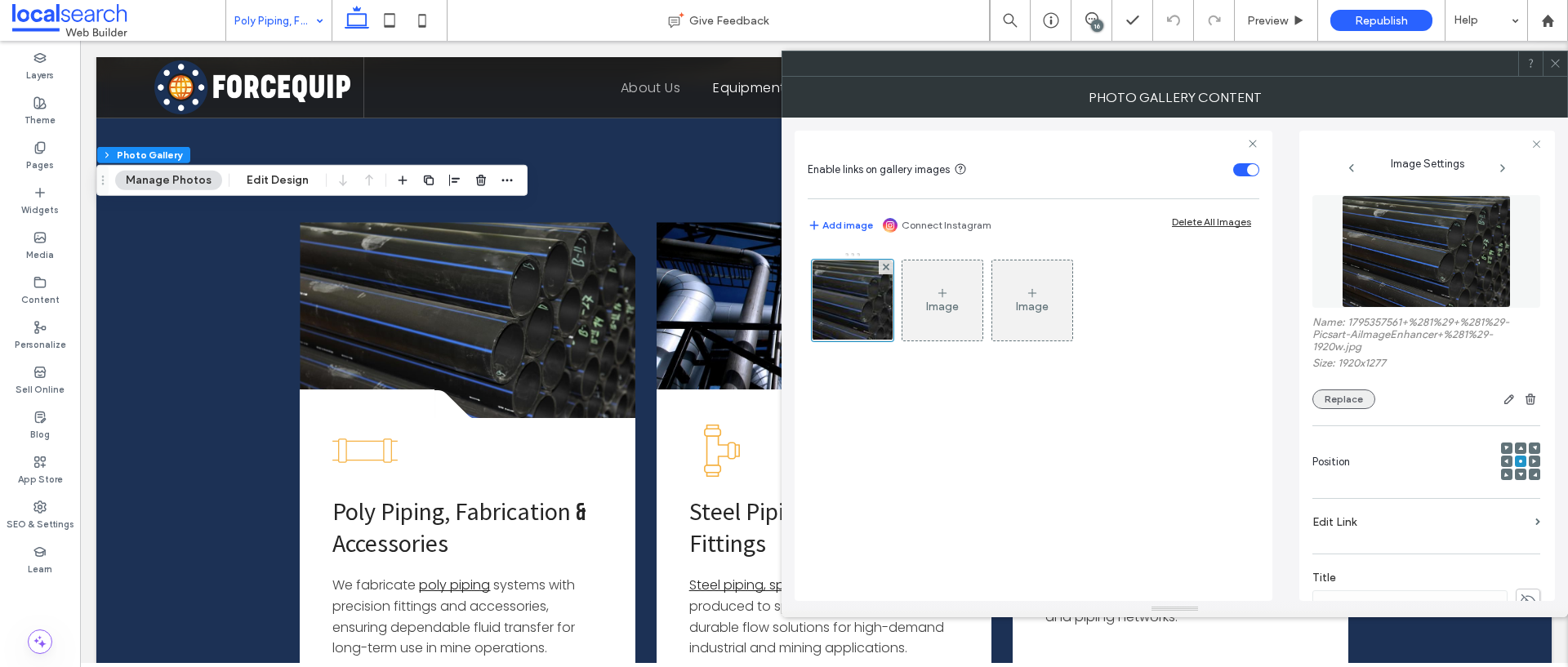
click at [1348, 394] on button "Replace" at bounding box center [1344, 399] width 63 height 20
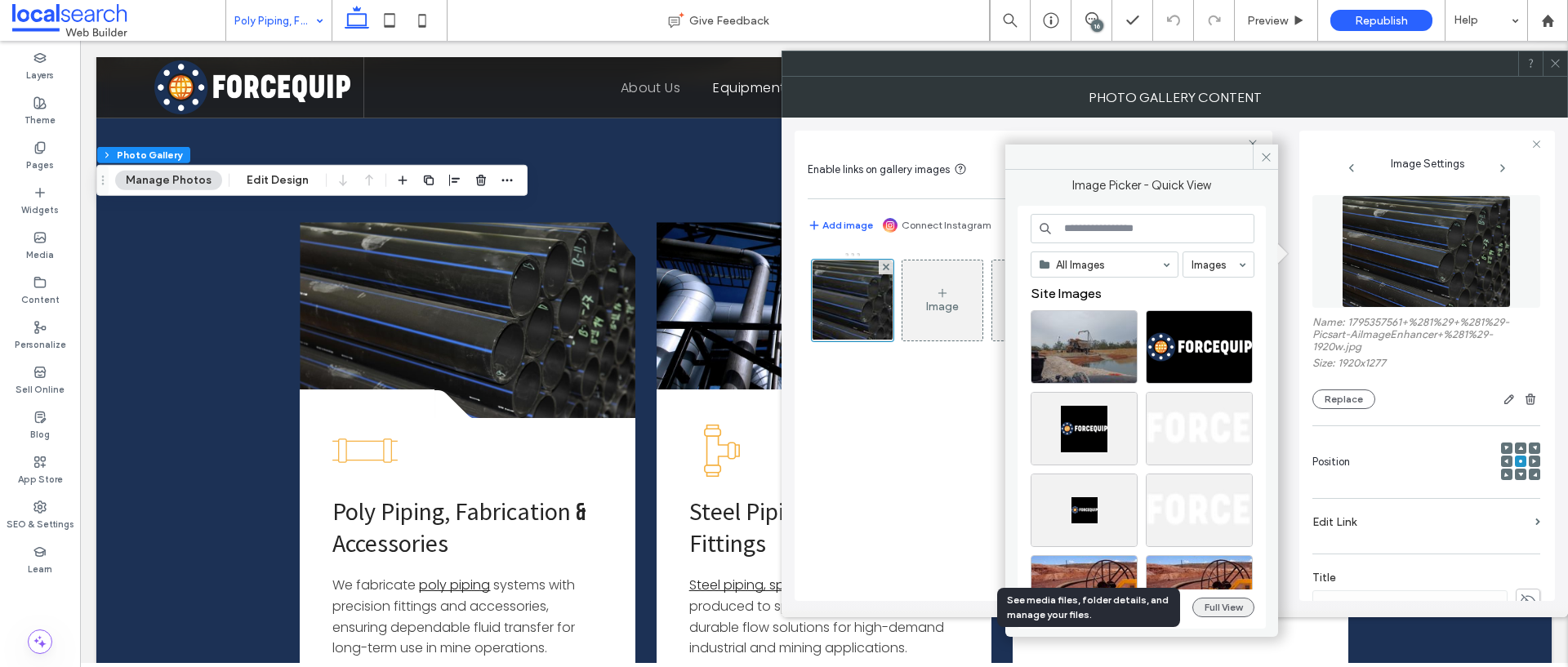
click at [1215, 605] on button "Full View" at bounding box center [1223, 608] width 62 height 20
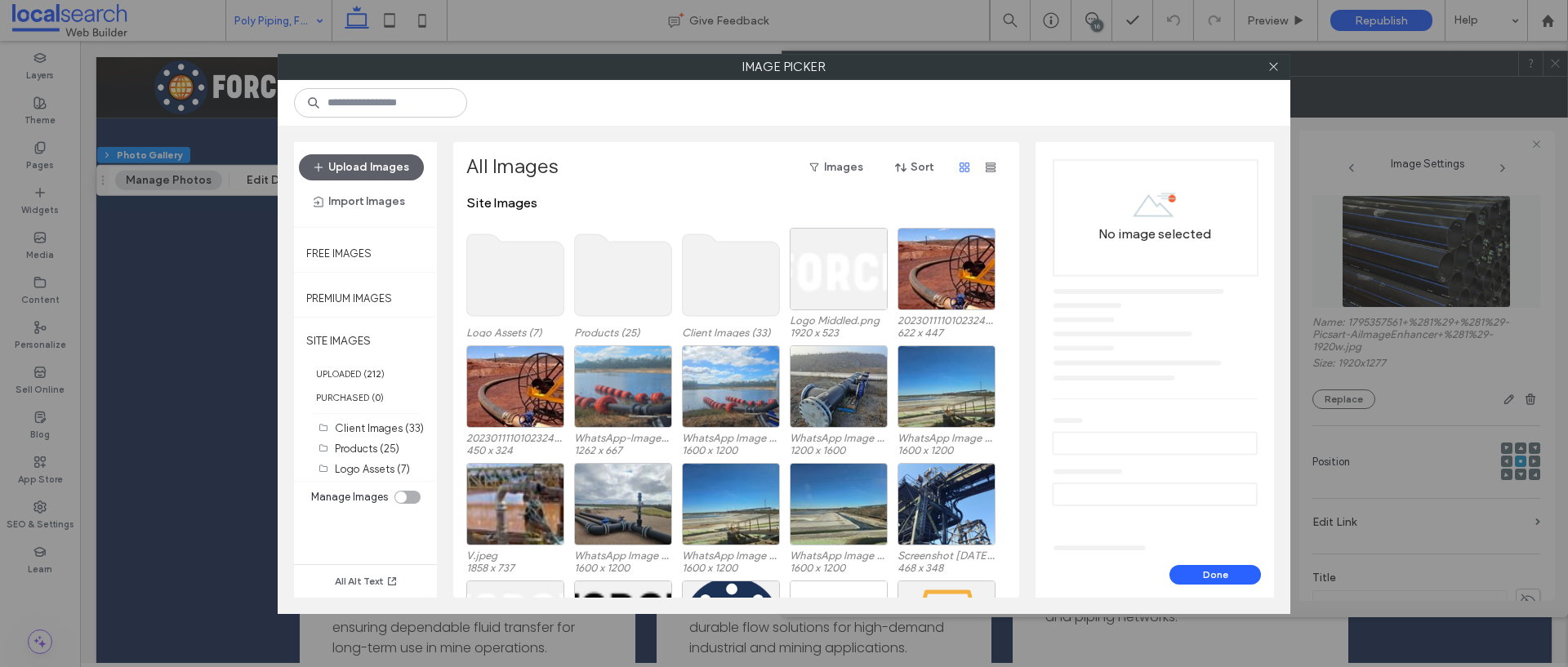
click at [751, 286] on use at bounding box center [731, 275] width 97 height 82
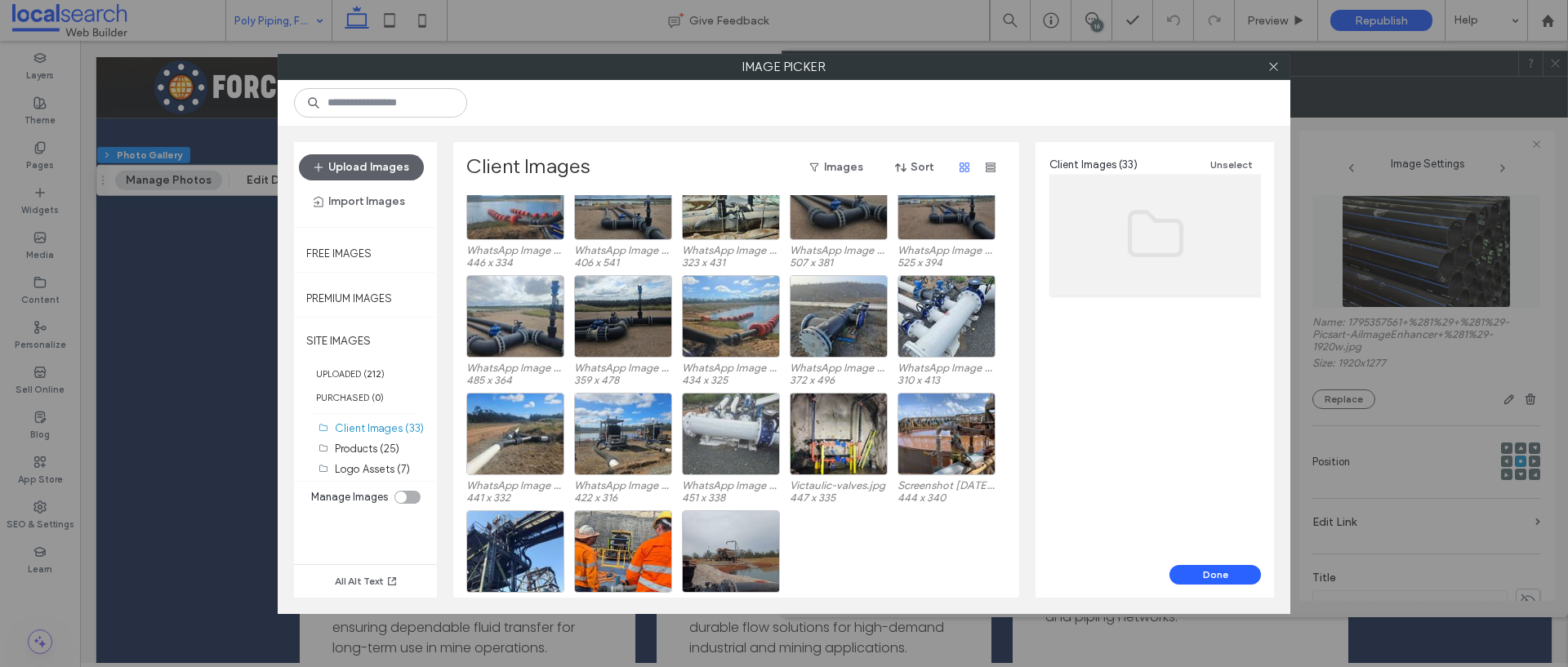
scroll to position [420, 0]
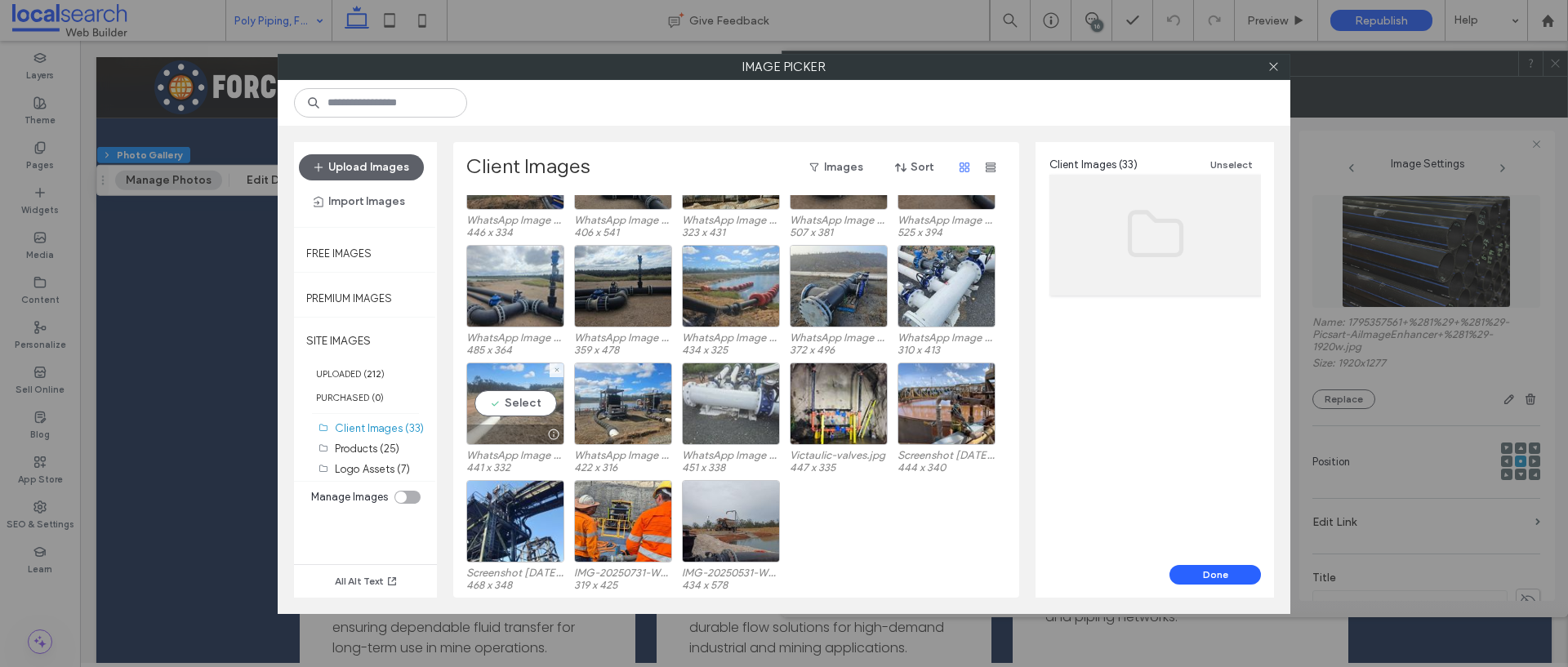
click at [520, 409] on div "Select" at bounding box center [515, 404] width 98 height 82
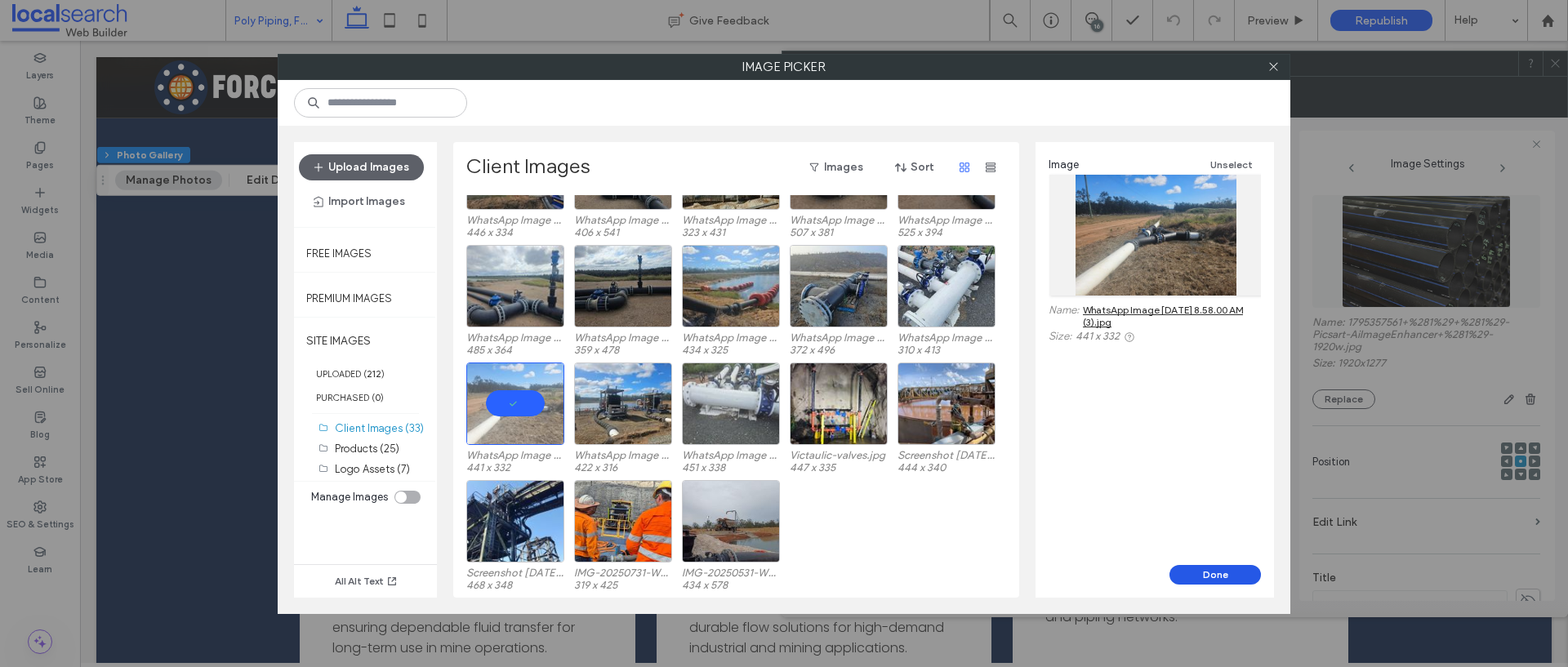
click at [1197, 575] on button "Done" at bounding box center [1214, 575] width 92 height 20
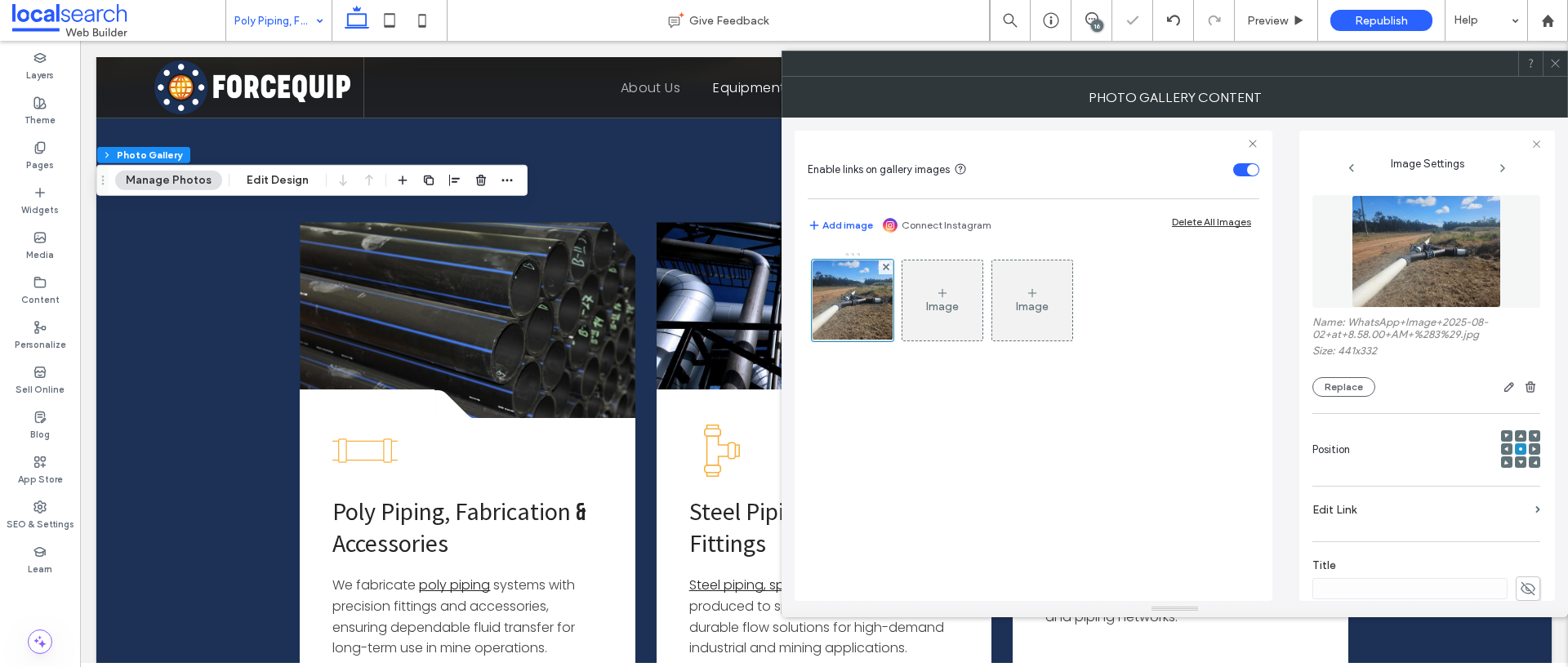
click at [1554, 61] on icon at bounding box center [1555, 63] width 12 height 12
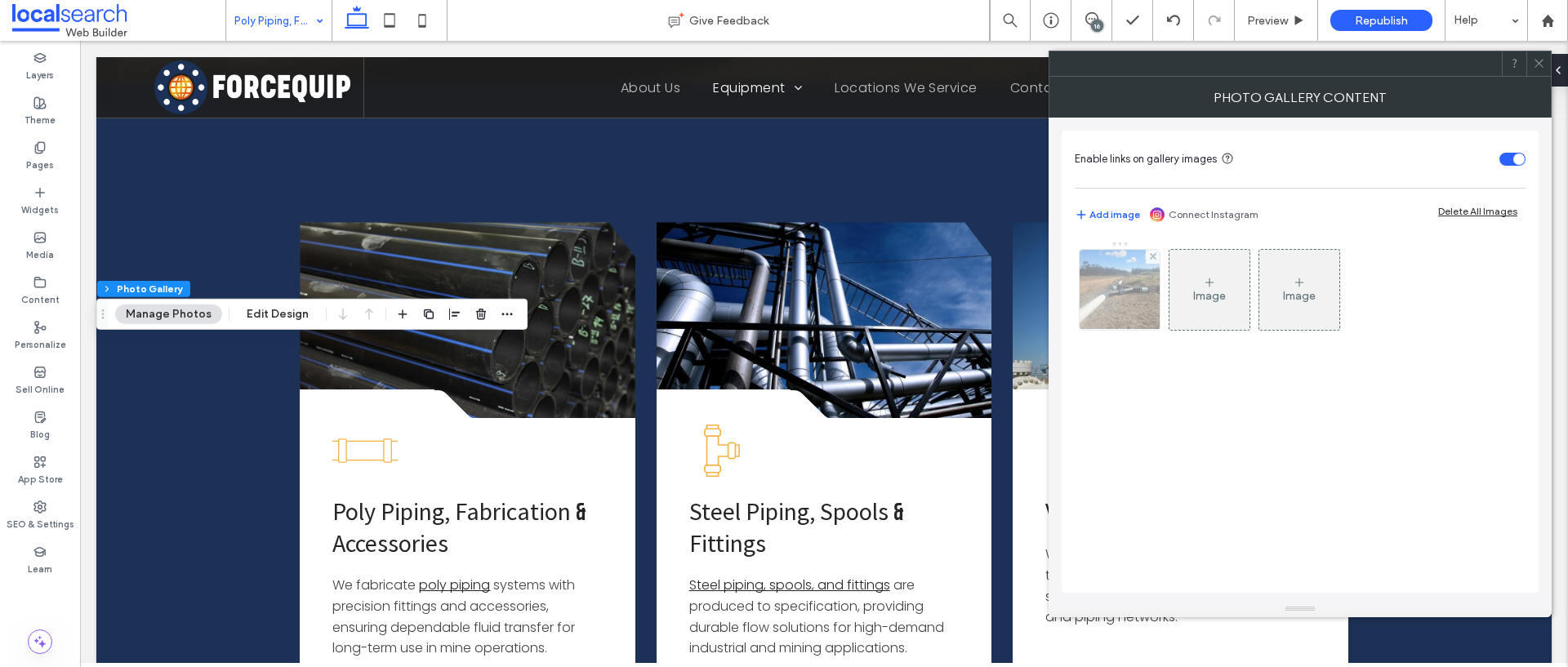
click at [1106, 289] on img at bounding box center [1119, 289] width 106 height 80
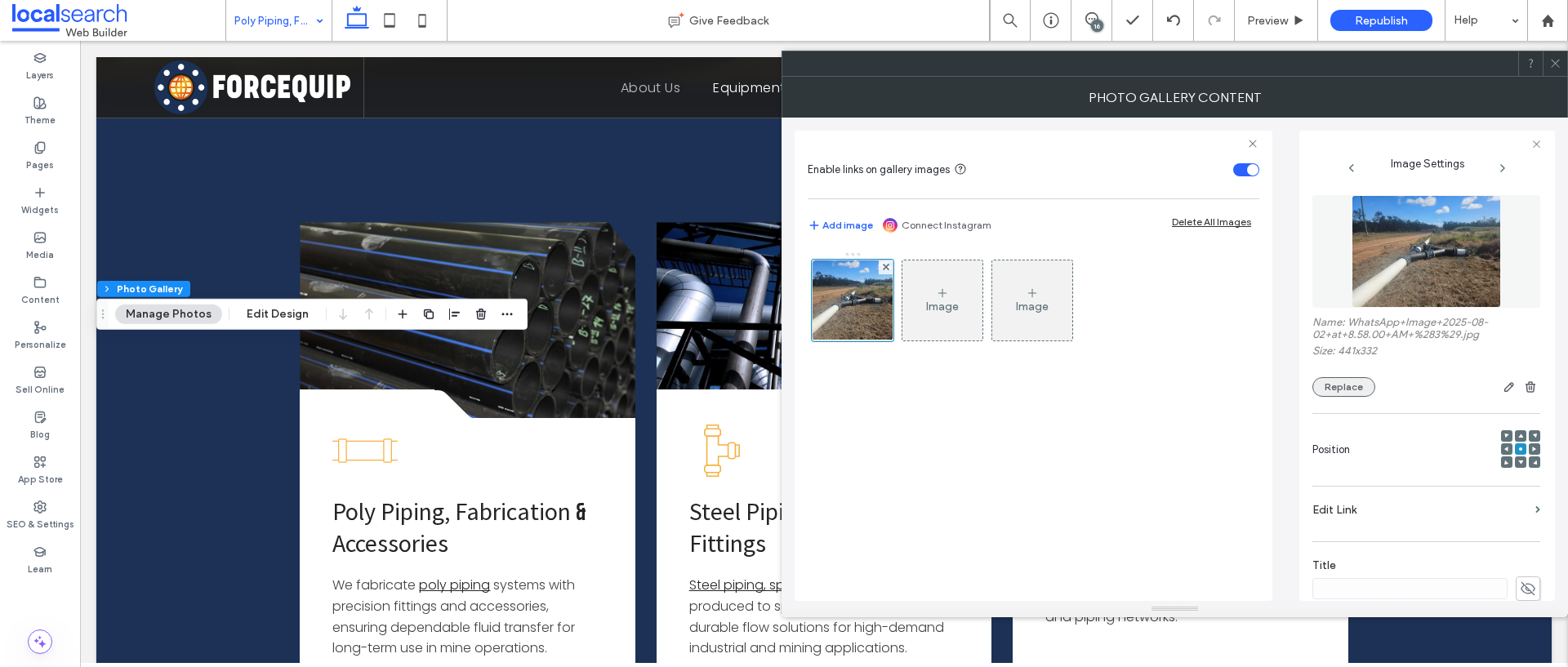
click at [1348, 383] on button "Replace" at bounding box center [1344, 388] width 63 height 20
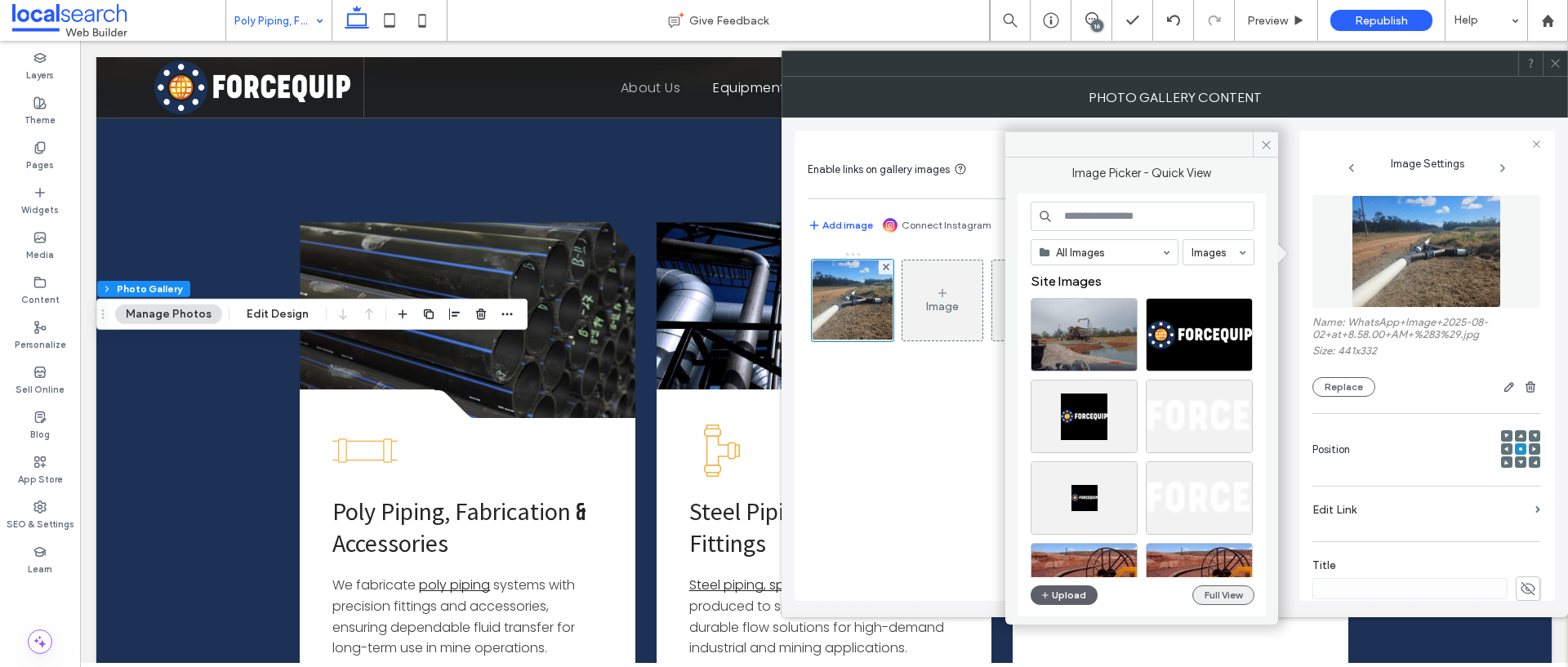
click at [1231, 590] on button "Full View" at bounding box center [1223, 595] width 62 height 20
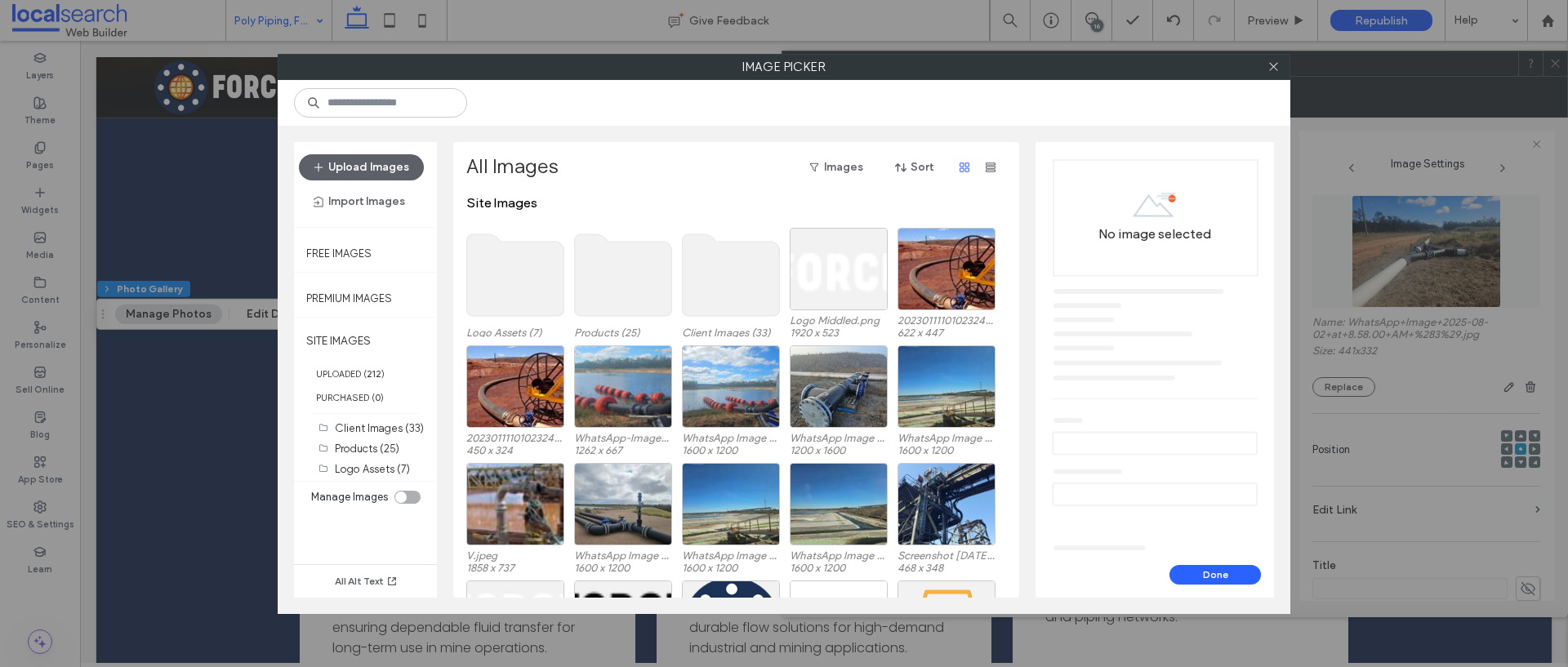
click at [750, 270] on use at bounding box center [731, 275] width 97 height 82
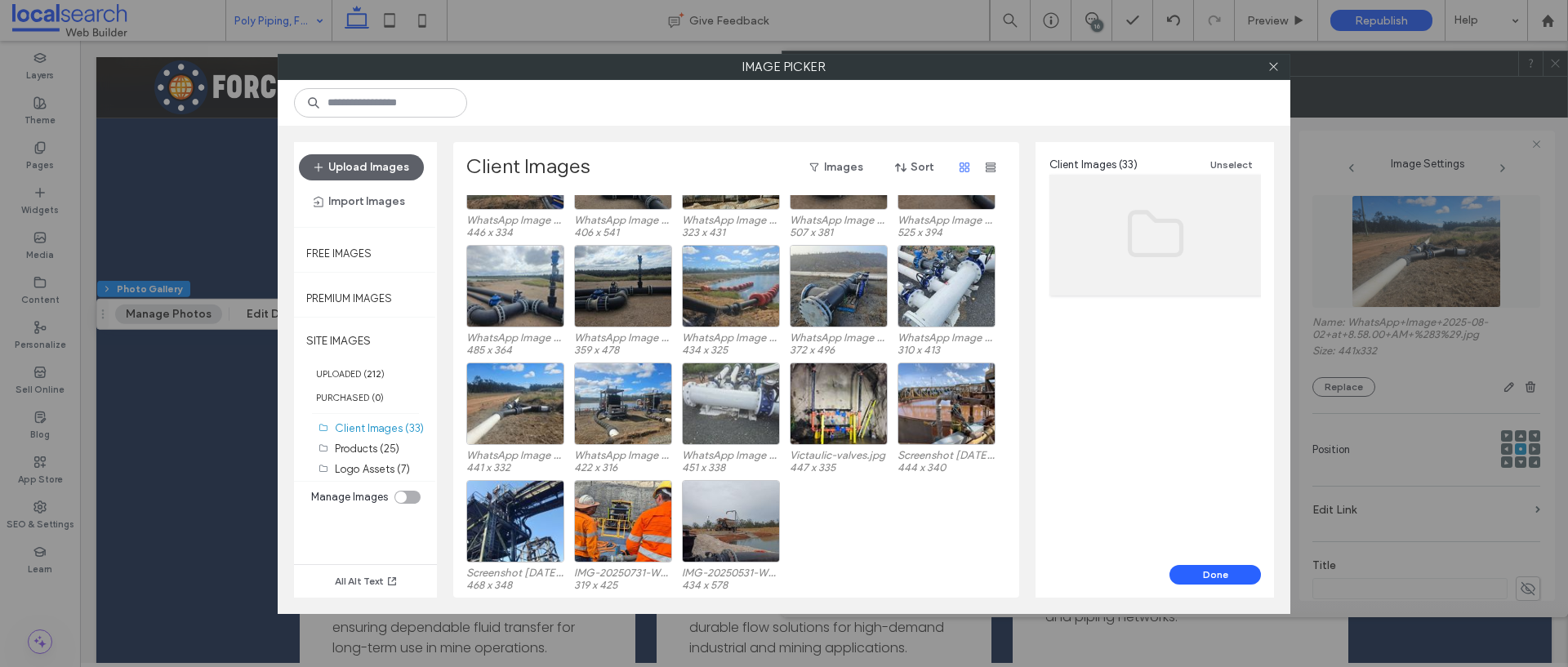
scroll to position [0, 0]
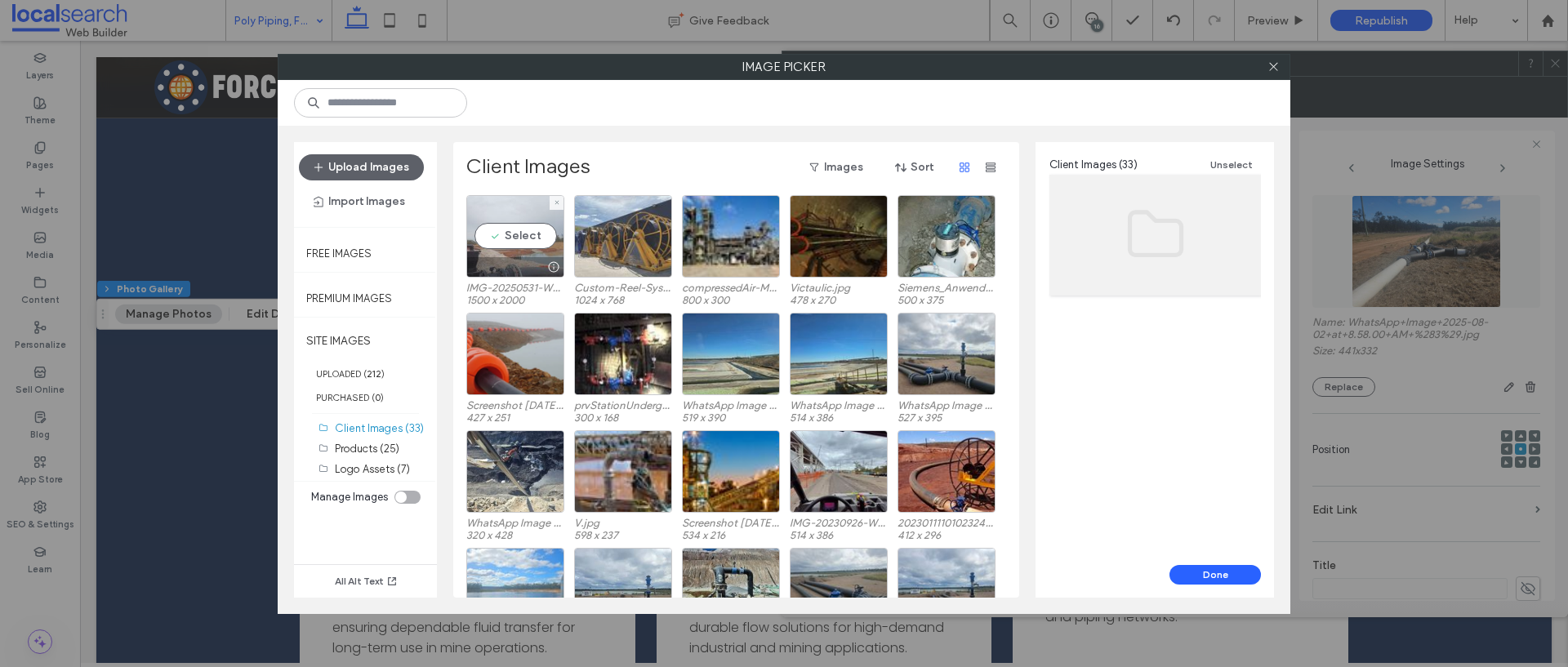
click at [500, 241] on div "Select" at bounding box center [515, 237] width 98 height 82
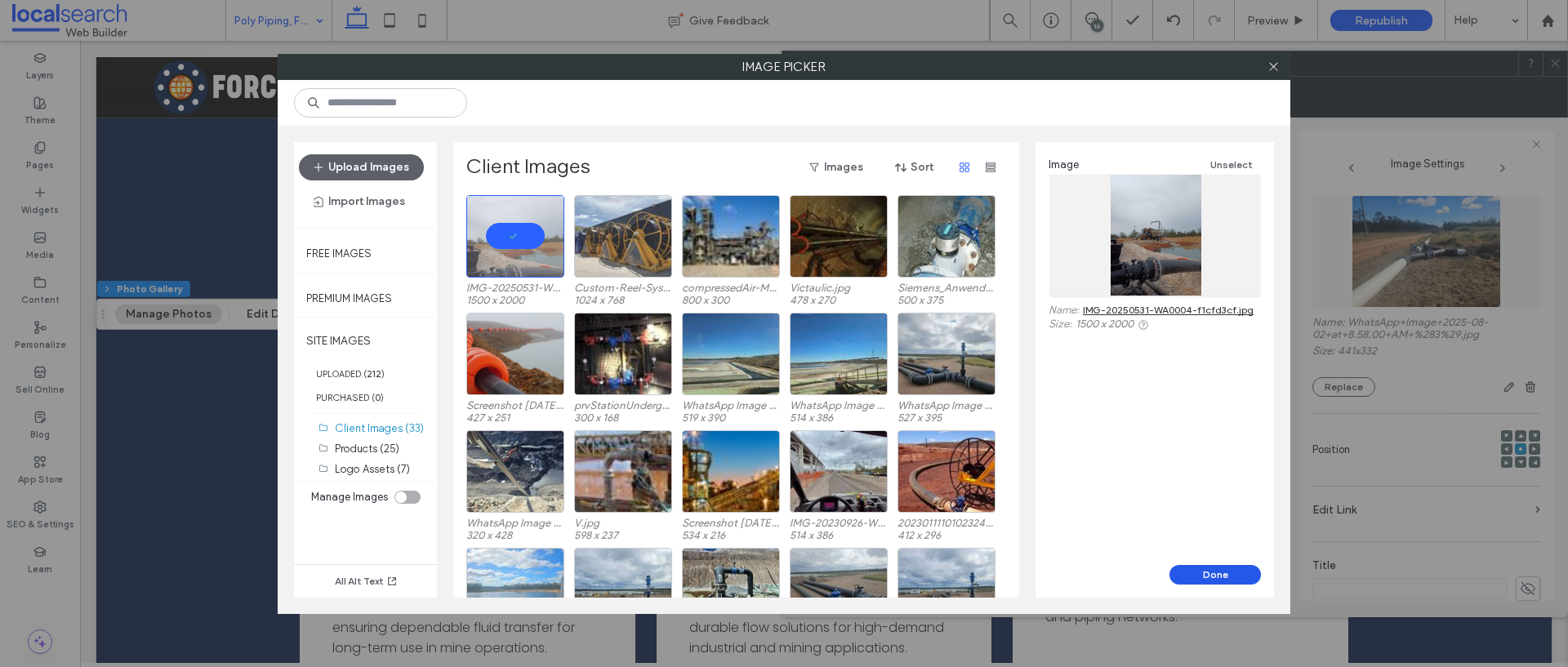
click at [1196, 571] on button "Done" at bounding box center [1214, 575] width 92 height 20
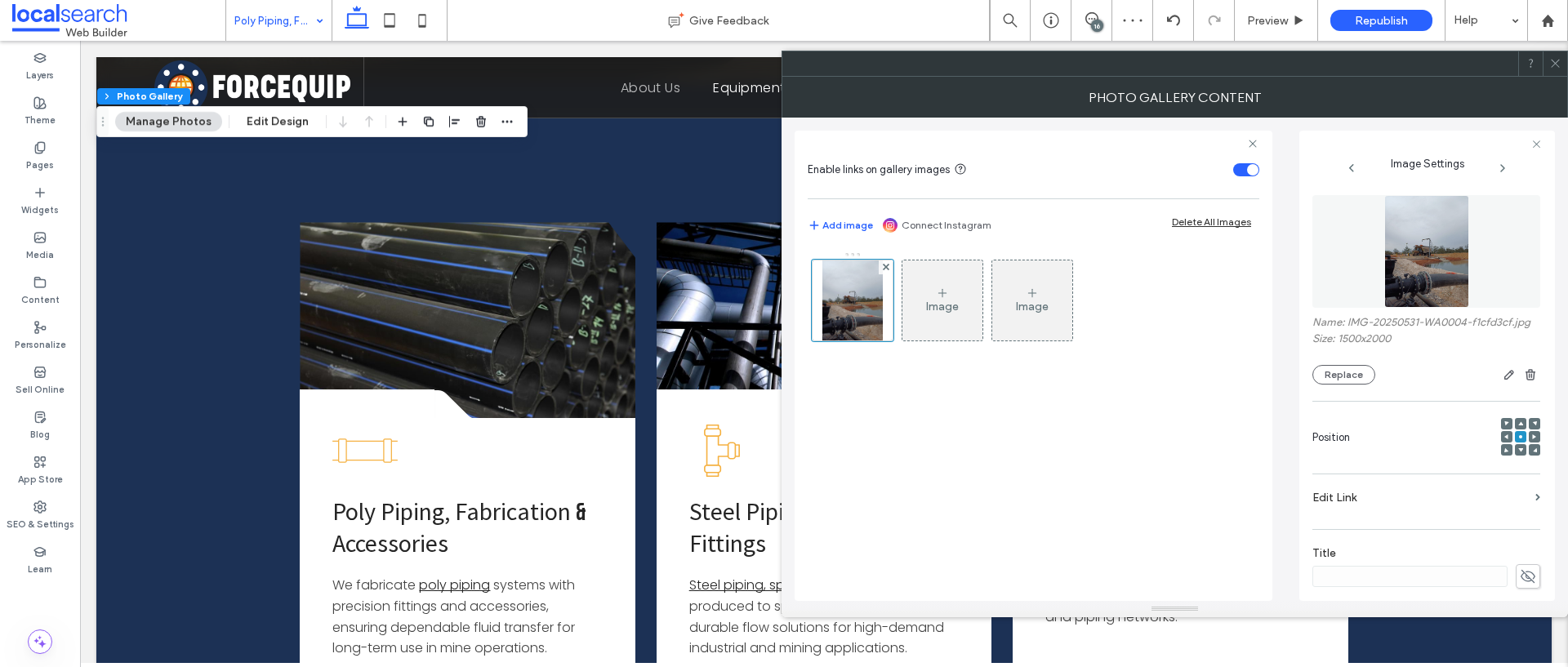
click at [1516, 456] on div at bounding box center [1520, 450] width 12 height 12
click at [1514, 456] on div at bounding box center [1520, 450] width 12 height 12
click at [1518, 453] on icon at bounding box center [1520, 450] width 5 height 5
click at [1560, 62] on icon at bounding box center [1555, 63] width 12 height 12
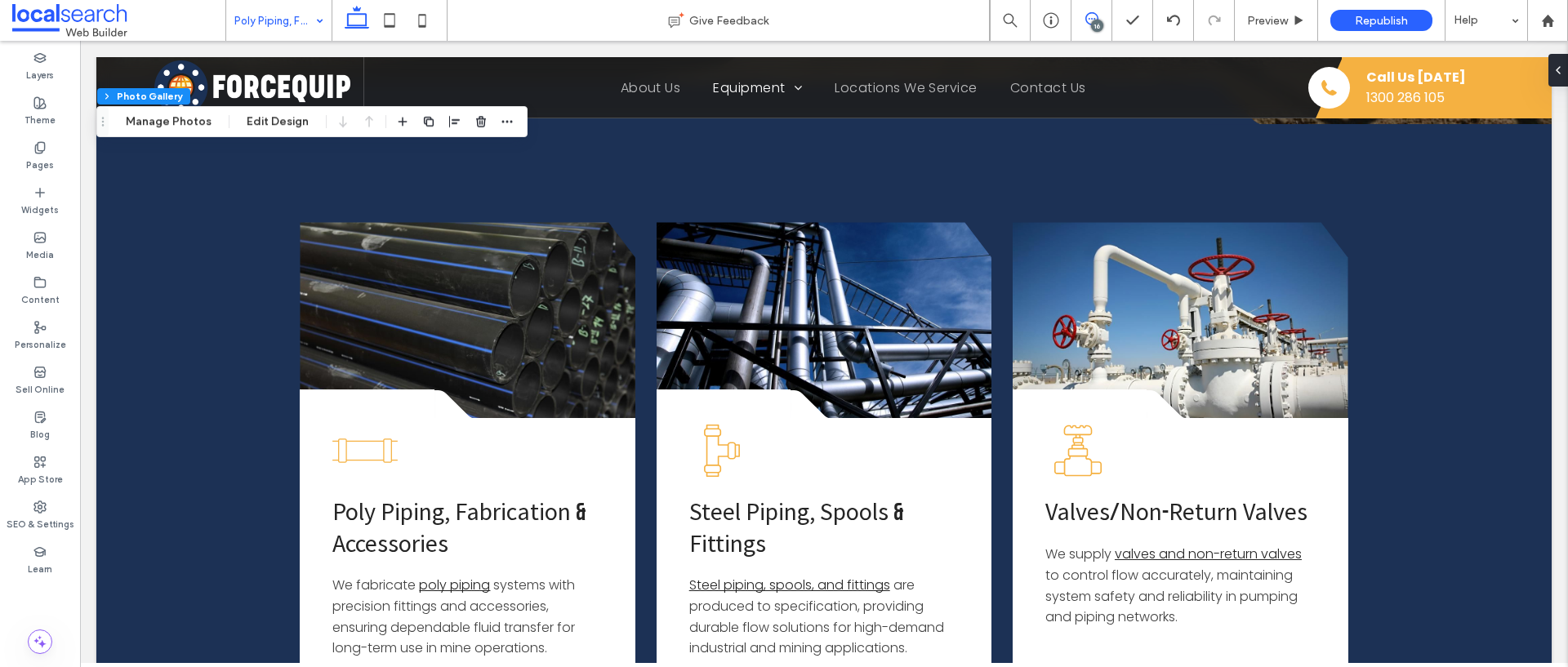
click at [1094, 16] on icon at bounding box center [1091, 19] width 13 height 13
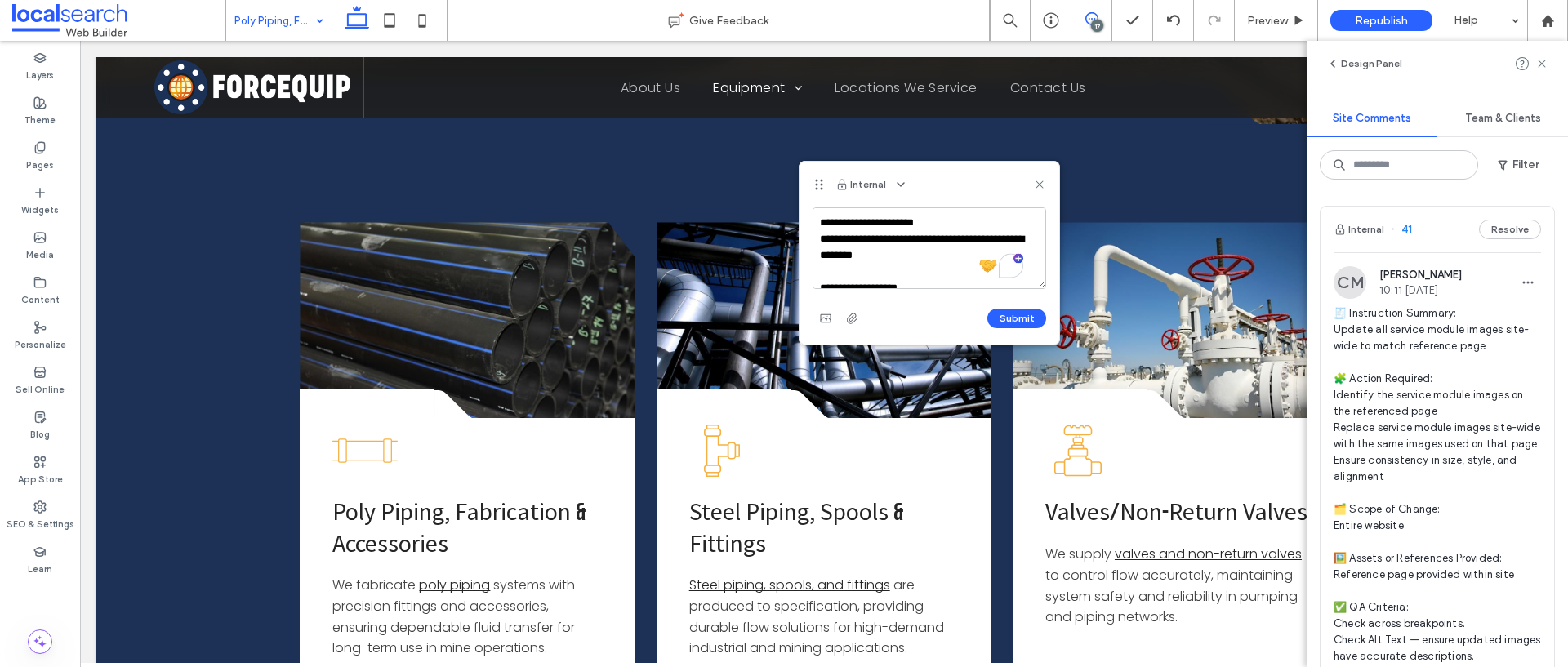
click at [959, 260] on textarea "**********" at bounding box center [928, 248] width 233 height 82
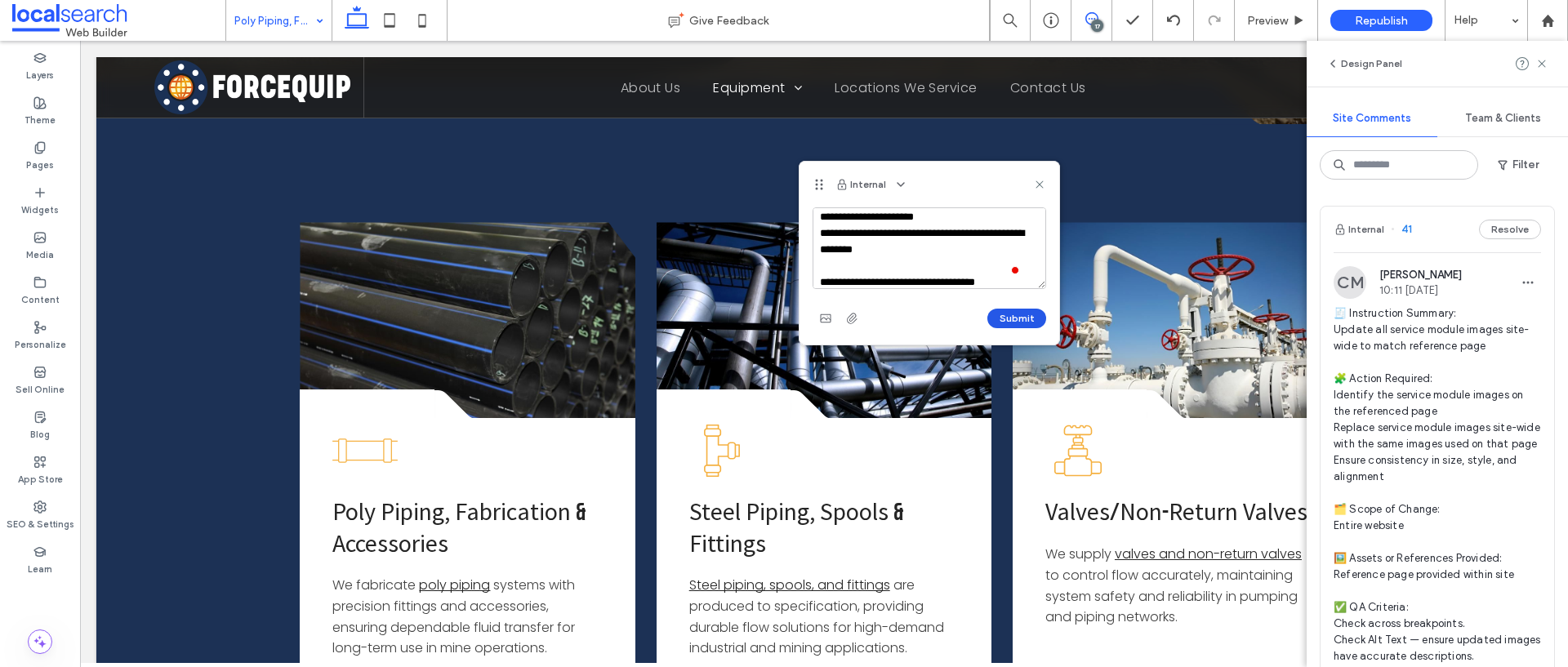
type textarea "**********"
click at [1025, 318] on button "Submit" at bounding box center [1016, 318] width 59 height 20
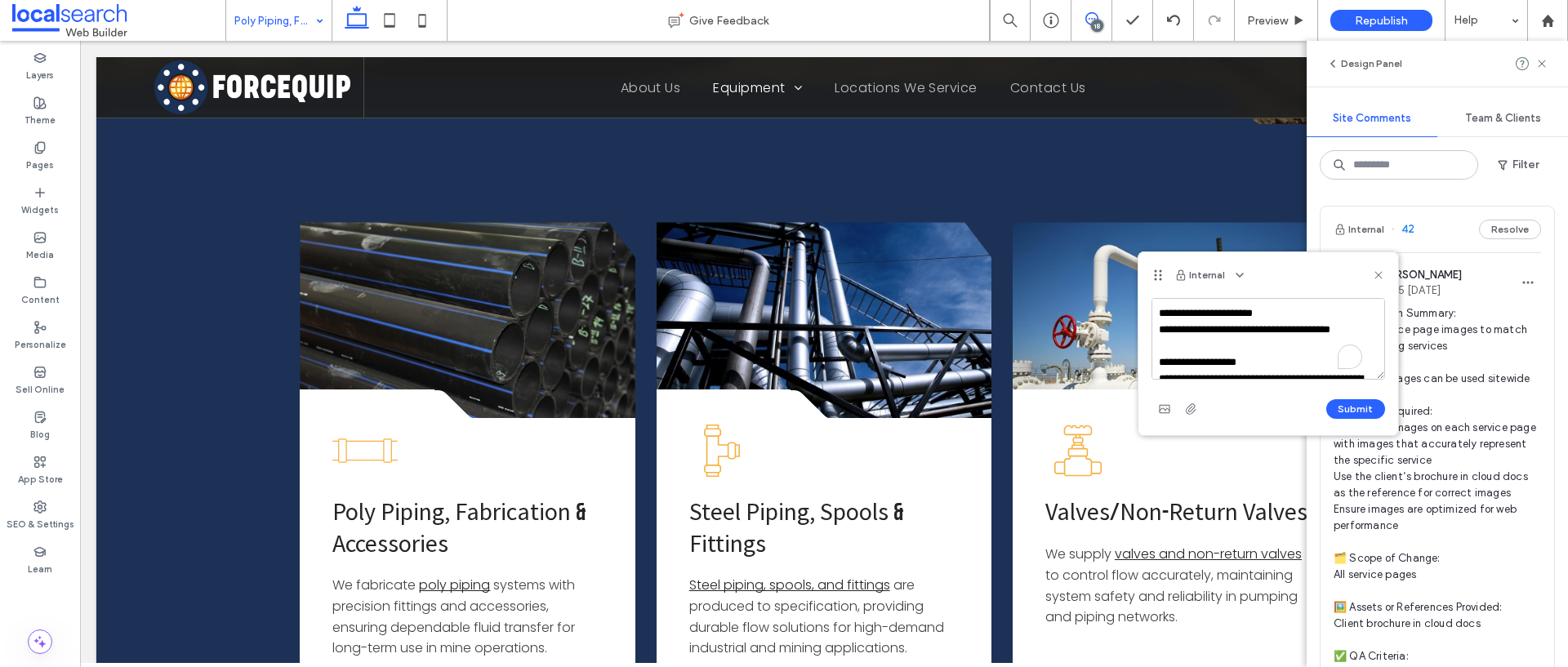
scroll to position [299, 0]
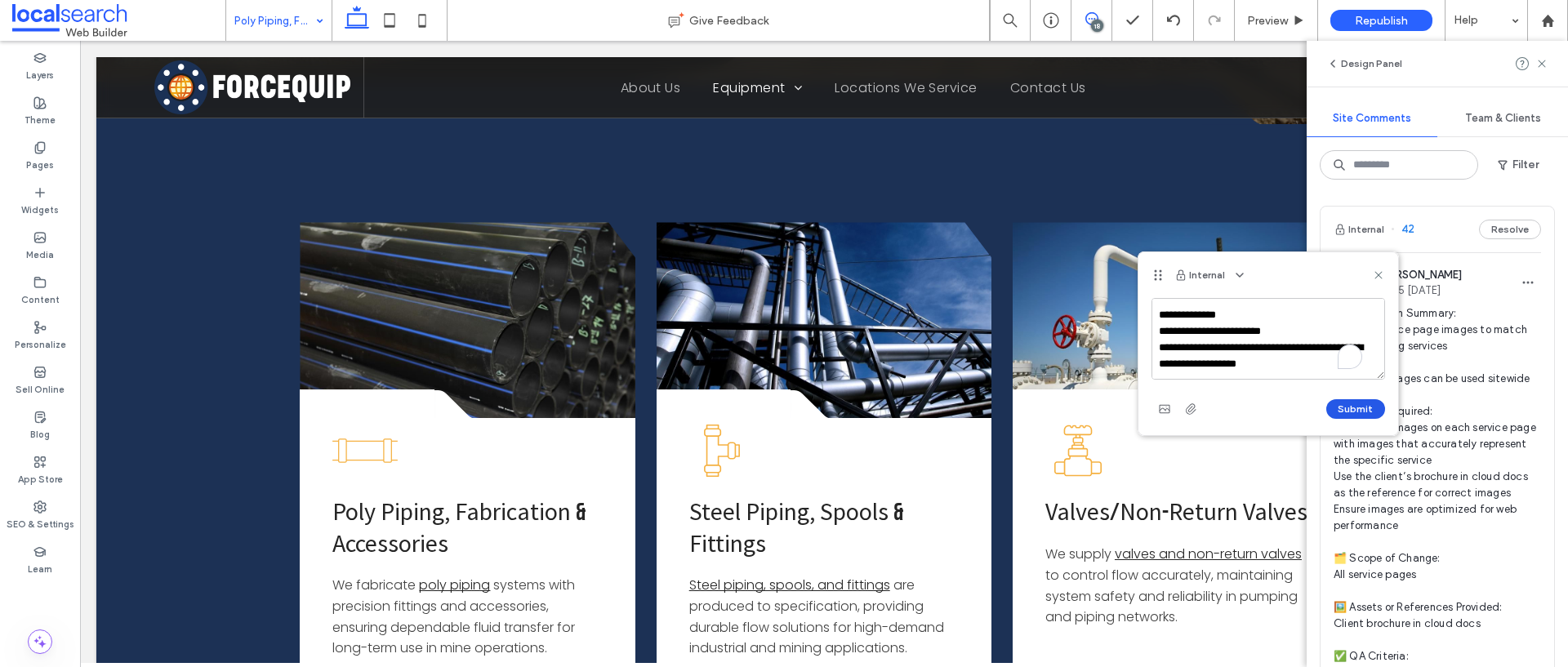
type textarea "**********"
click at [1379, 413] on button "Submit" at bounding box center [1354, 409] width 59 height 20
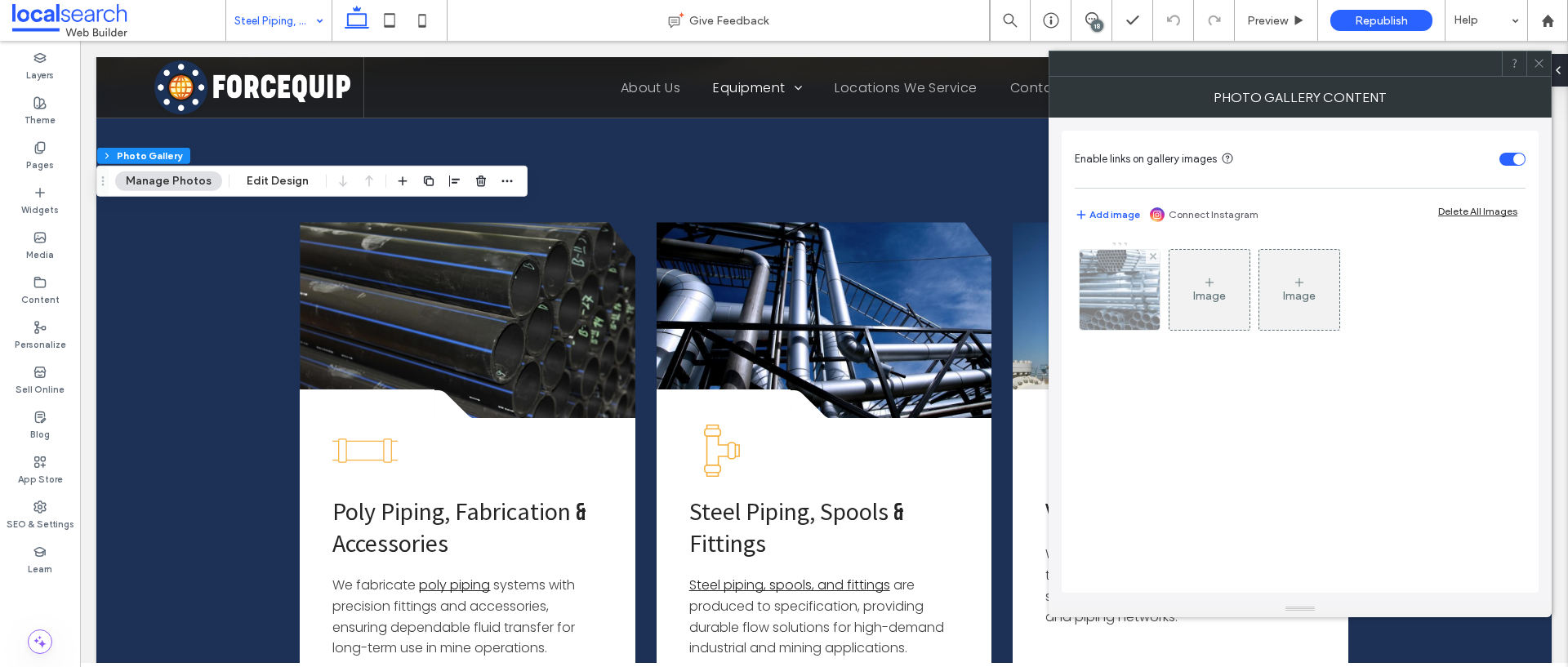
click at [1112, 294] on img at bounding box center [1119, 289] width 115 height 80
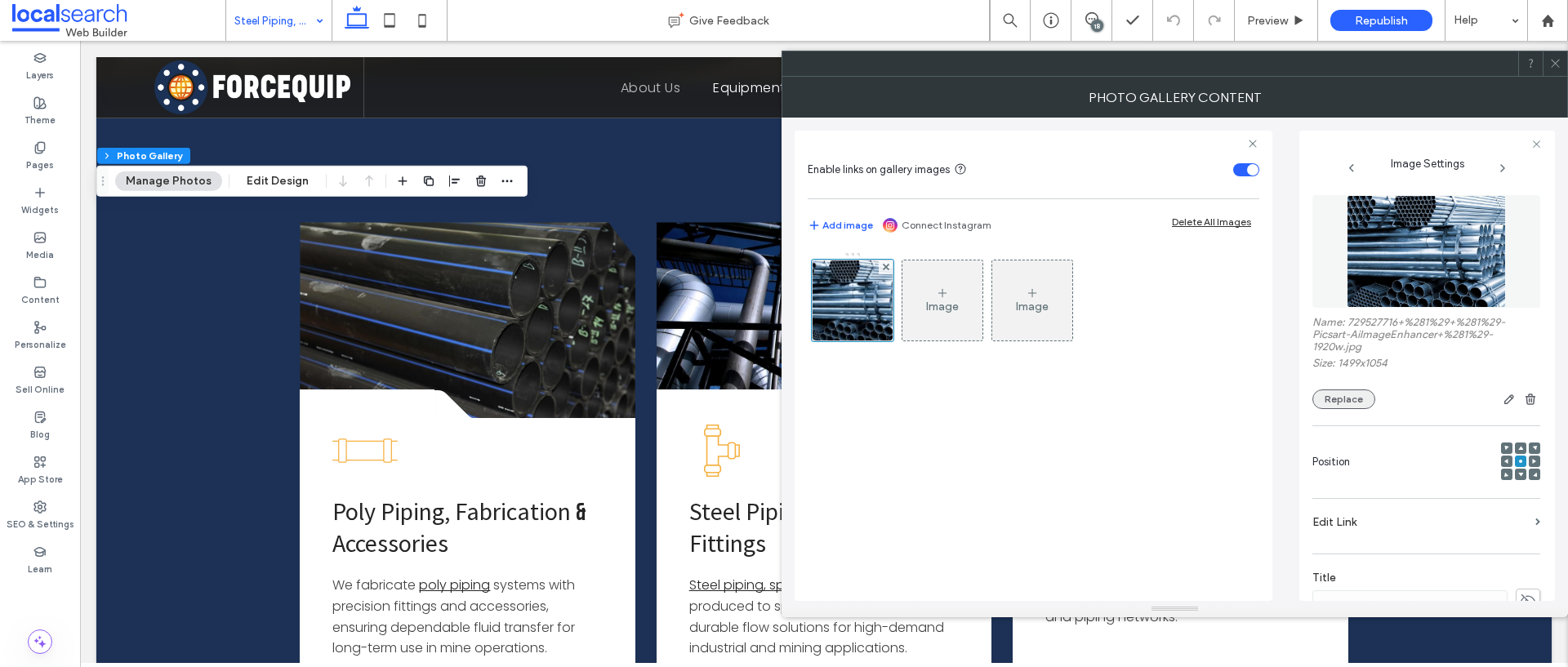
click at [1354, 396] on button "Replace" at bounding box center [1344, 399] width 63 height 20
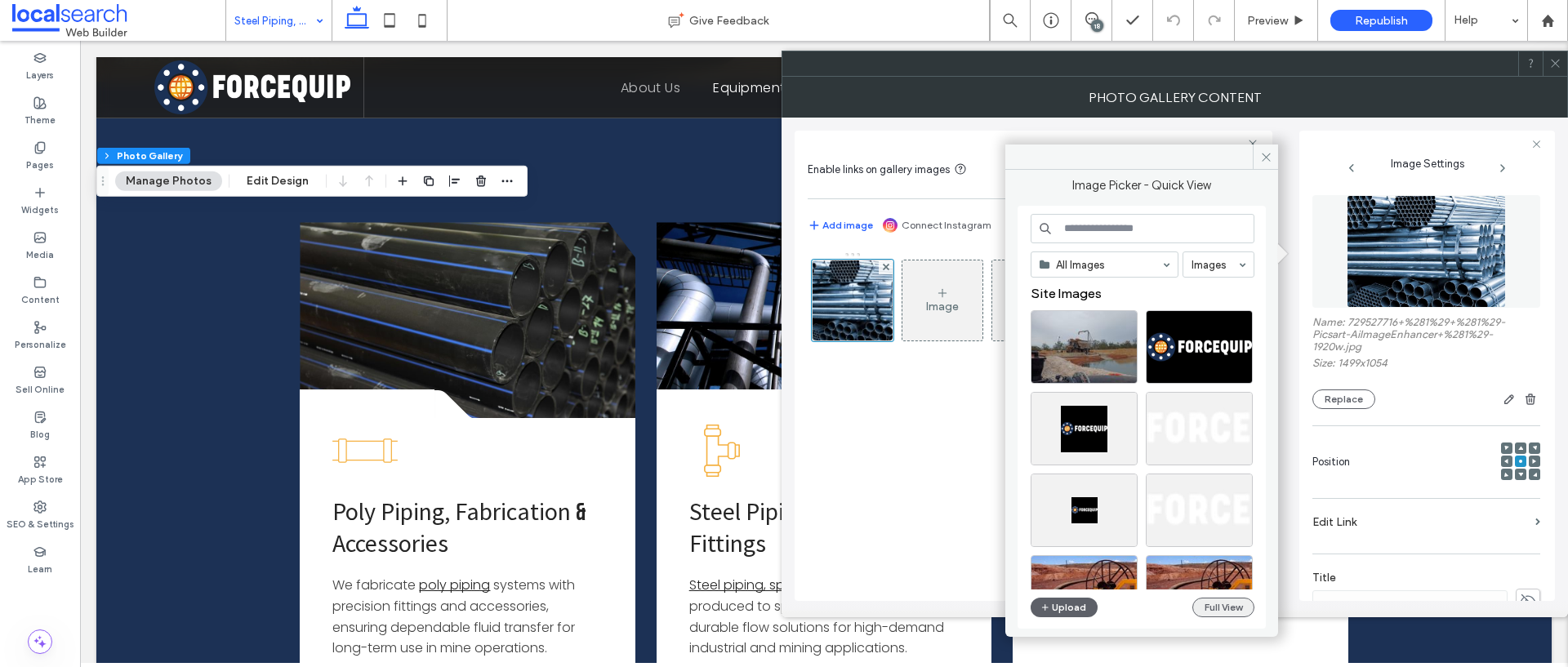
click at [1227, 607] on button "Full View" at bounding box center [1223, 608] width 62 height 20
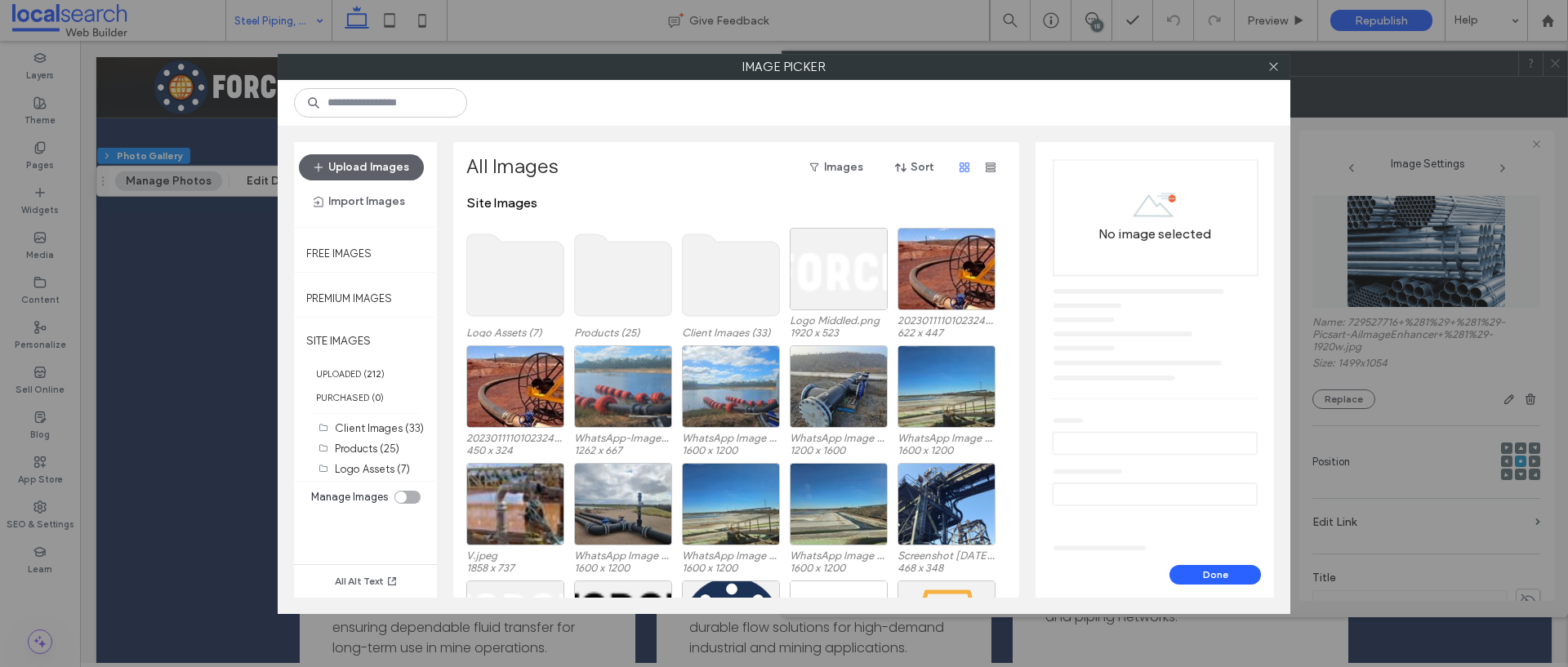
click at [739, 284] on use at bounding box center [731, 275] width 97 height 82
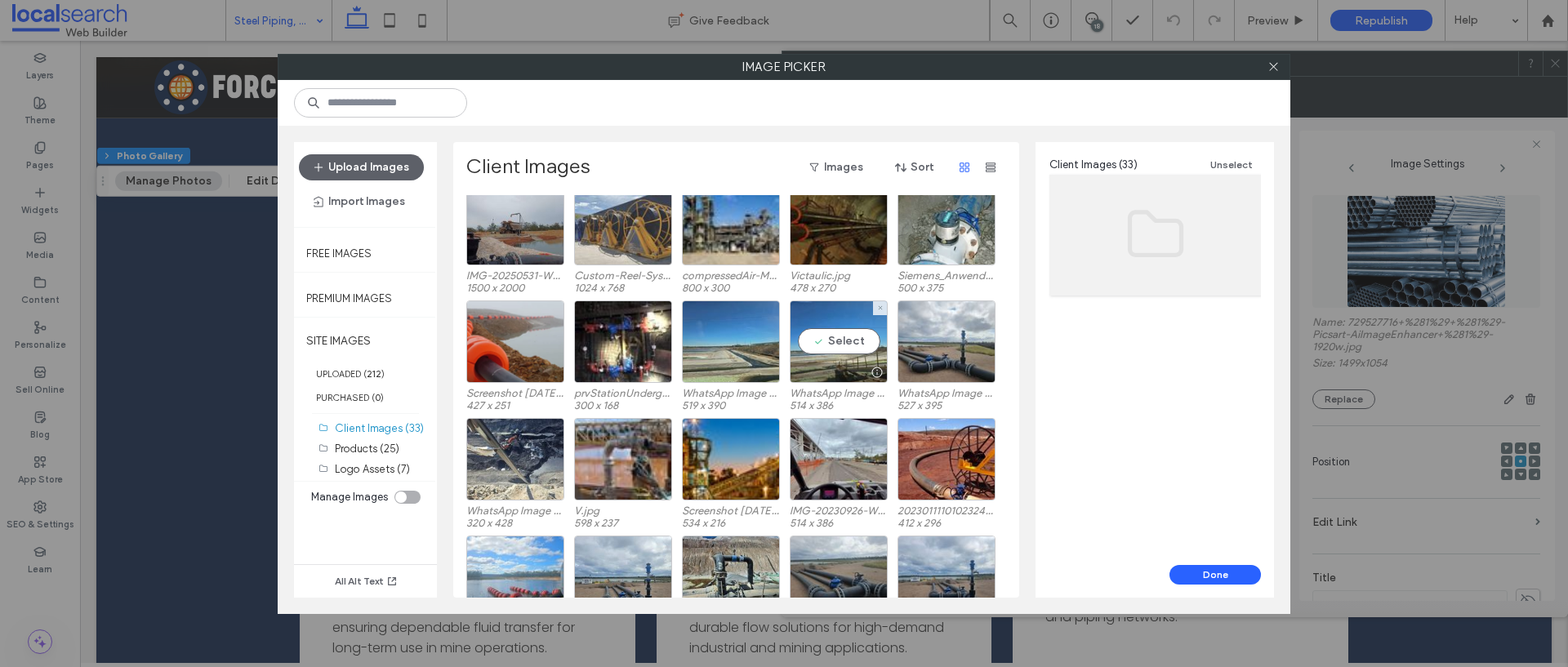
scroll to position [68, 0]
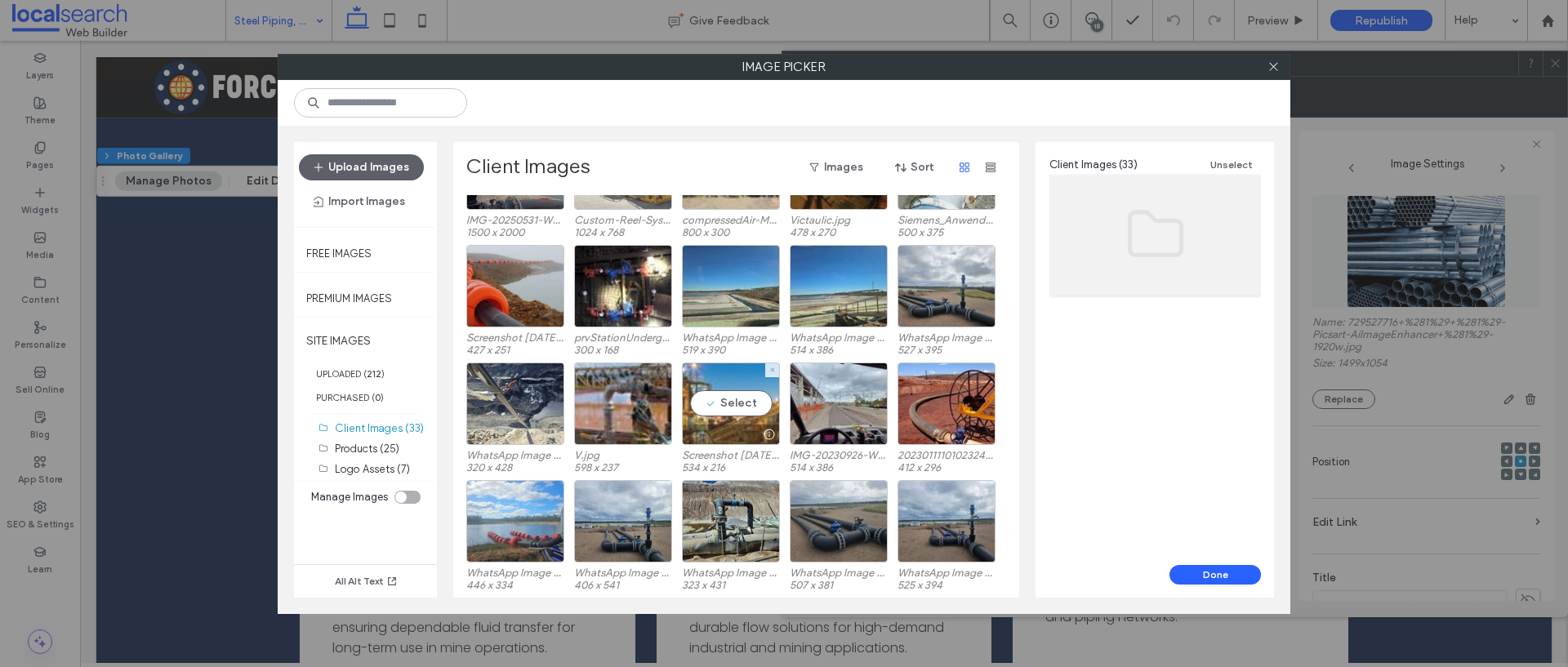
click at [742, 411] on div "Select" at bounding box center [730, 404] width 98 height 82
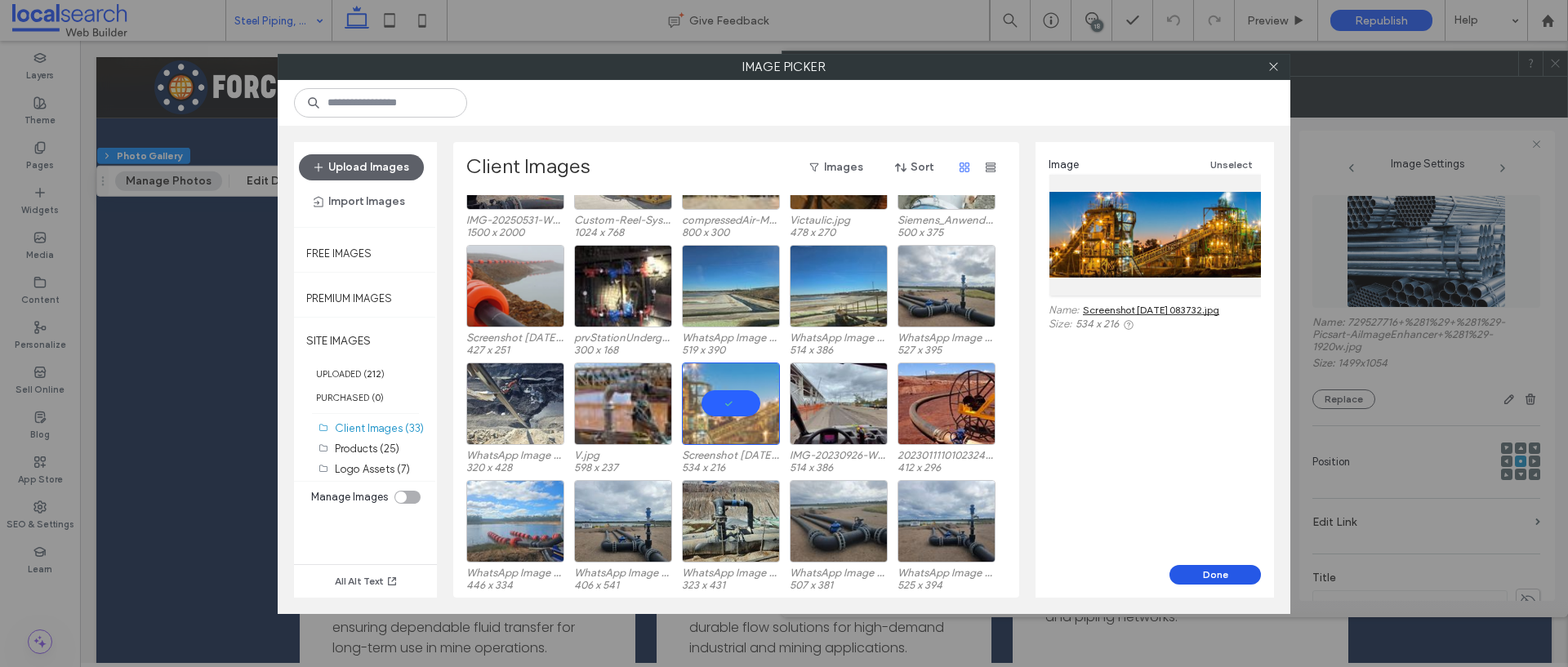
click at [1210, 573] on button "Done" at bounding box center [1214, 575] width 92 height 20
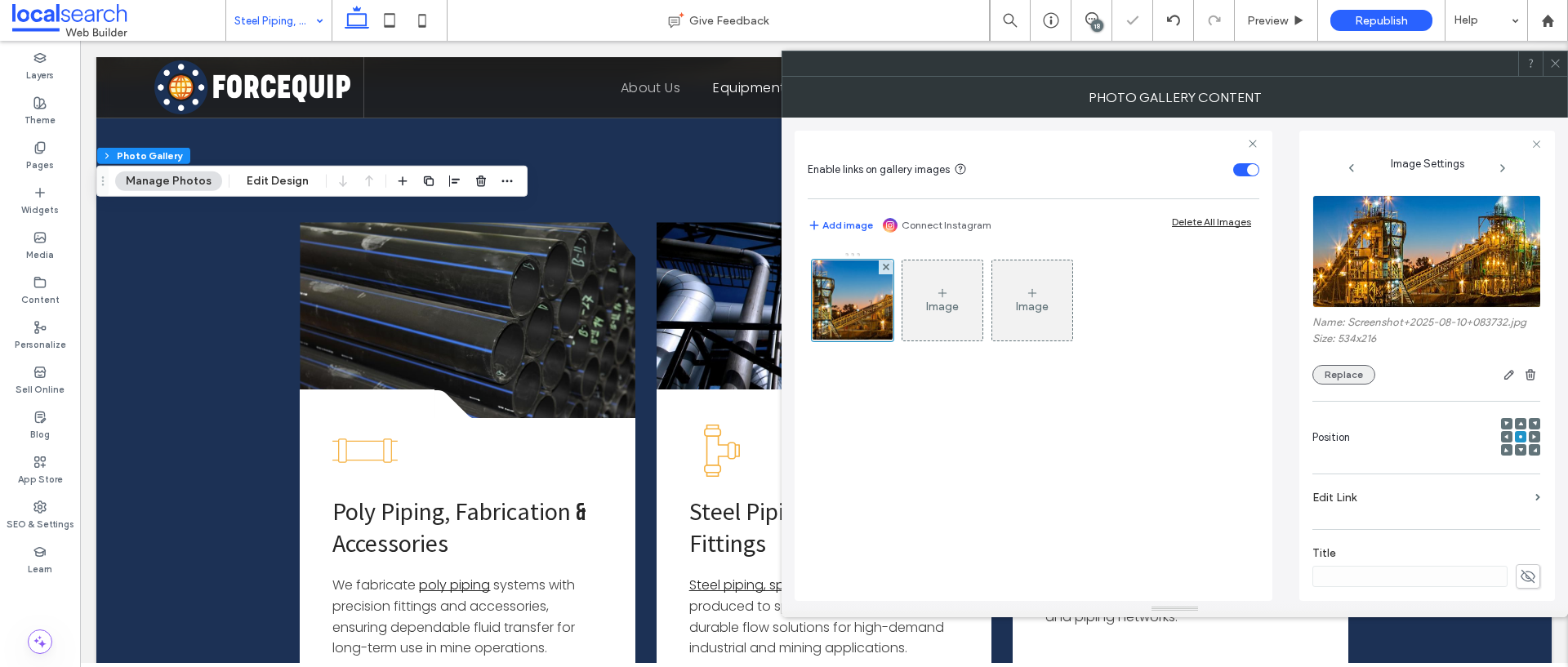
click at [1347, 383] on button "Replace" at bounding box center [1344, 375] width 63 height 20
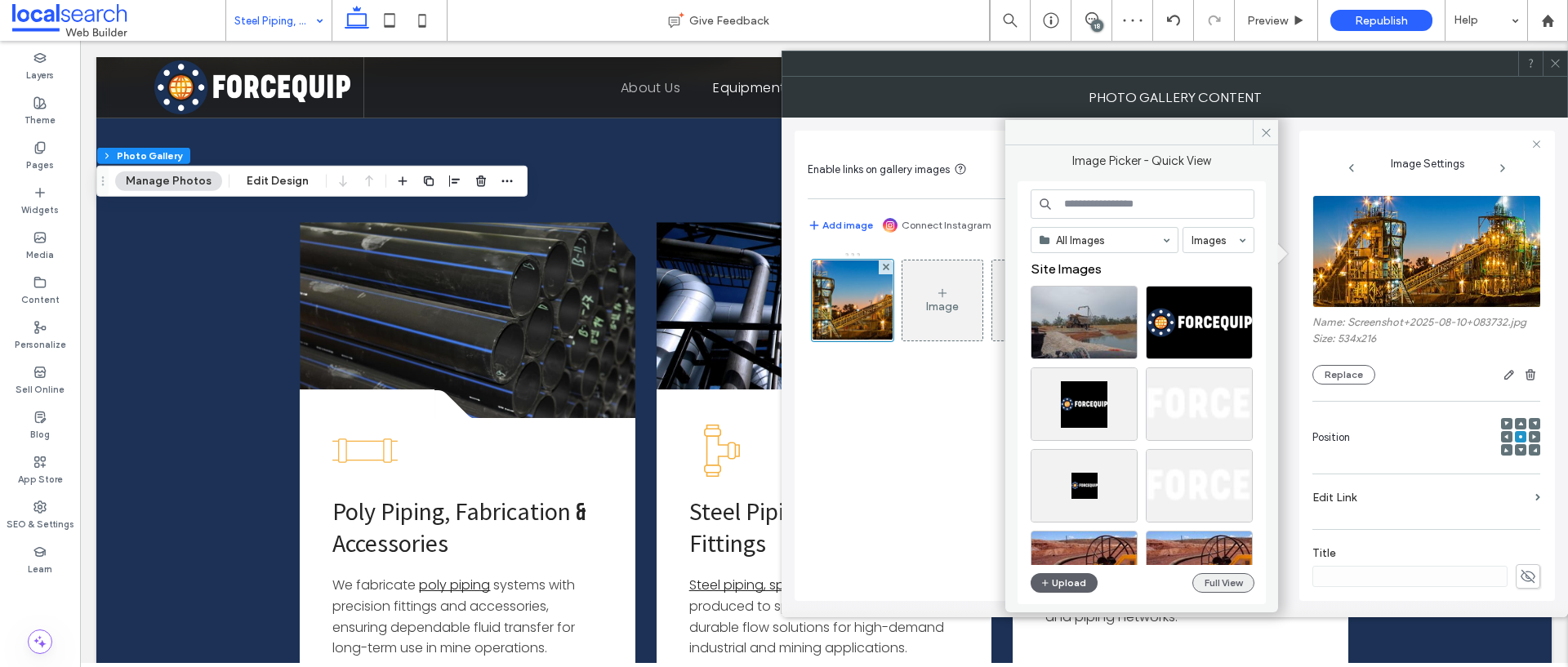
click at [1211, 584] on button "Full View" at bounding box center [1223, 583] width 62 height 20
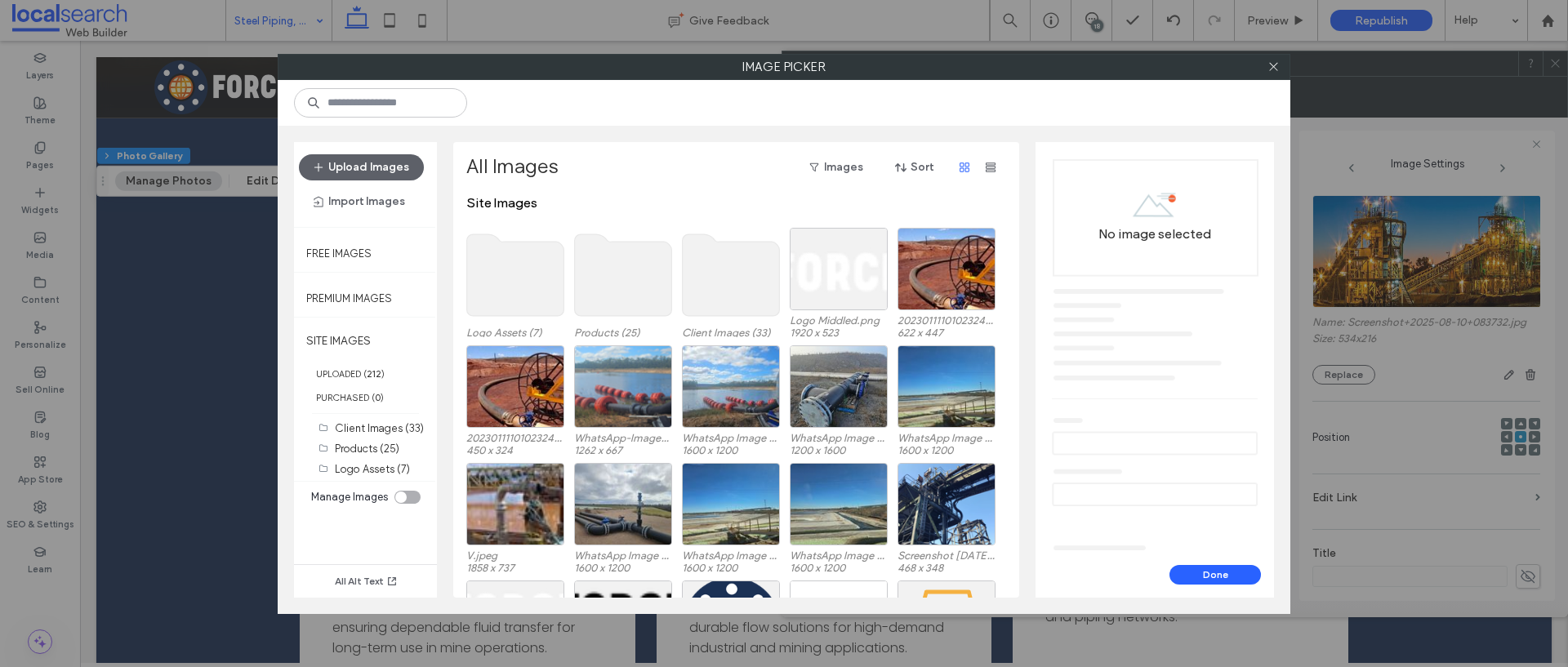
click at [735, 292] on use at bounding box center [731, 275] width 97 height 82
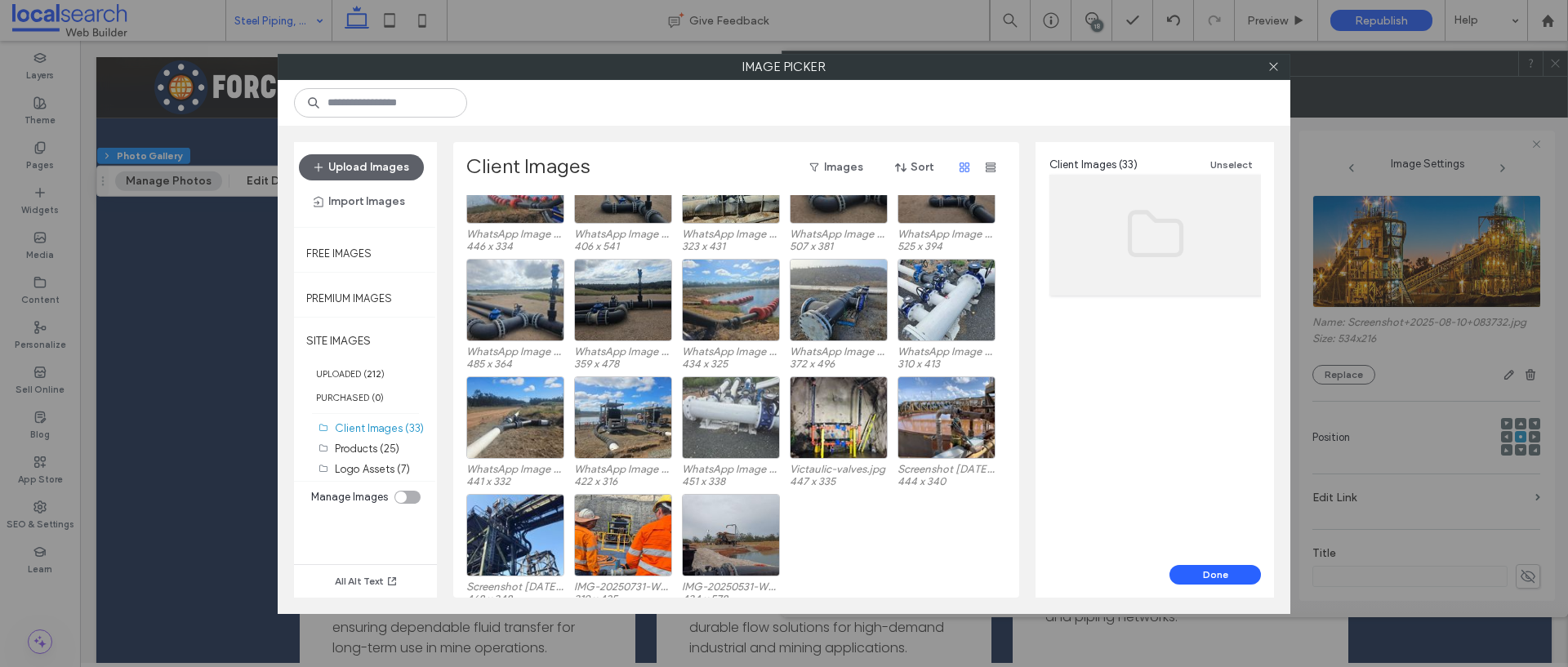
scroll to position [420, 0]
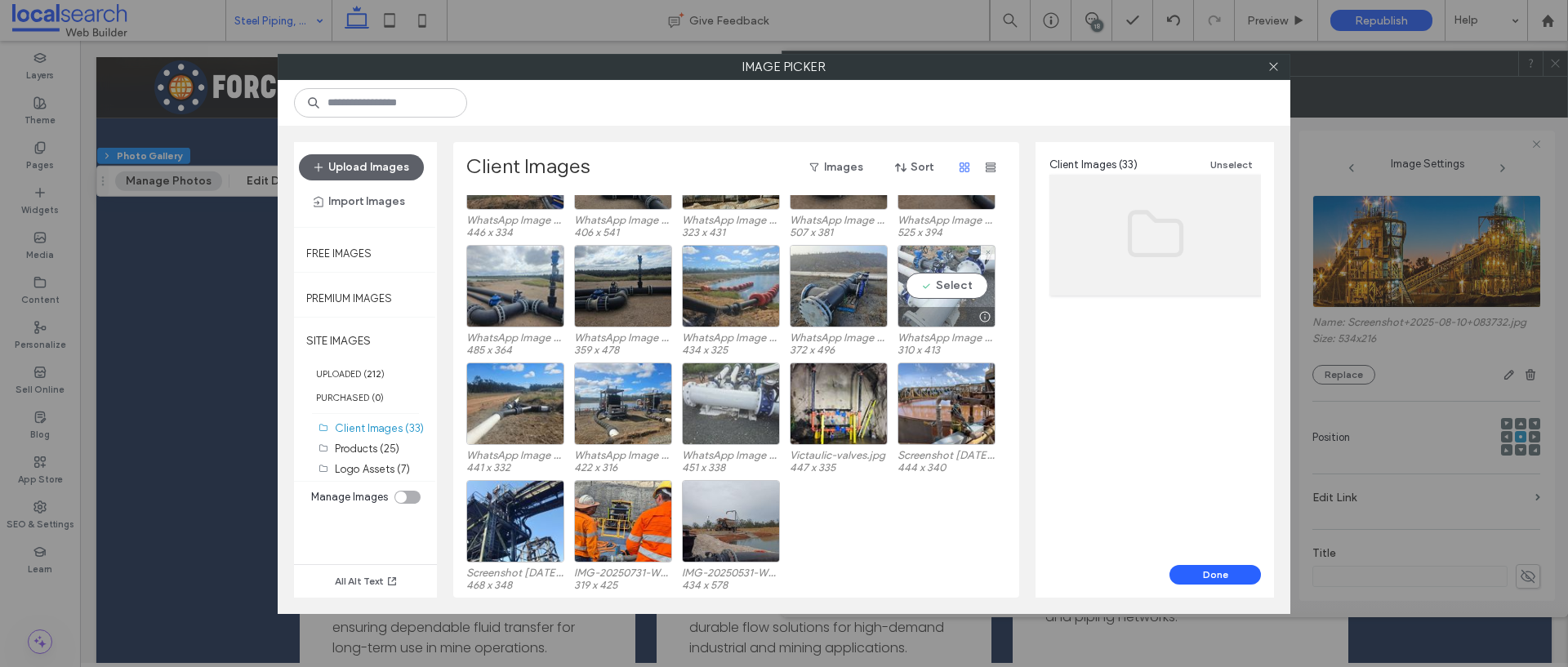
click at [957, 293] on div "Select" at bounding box center [946, 286] width 98 height 82
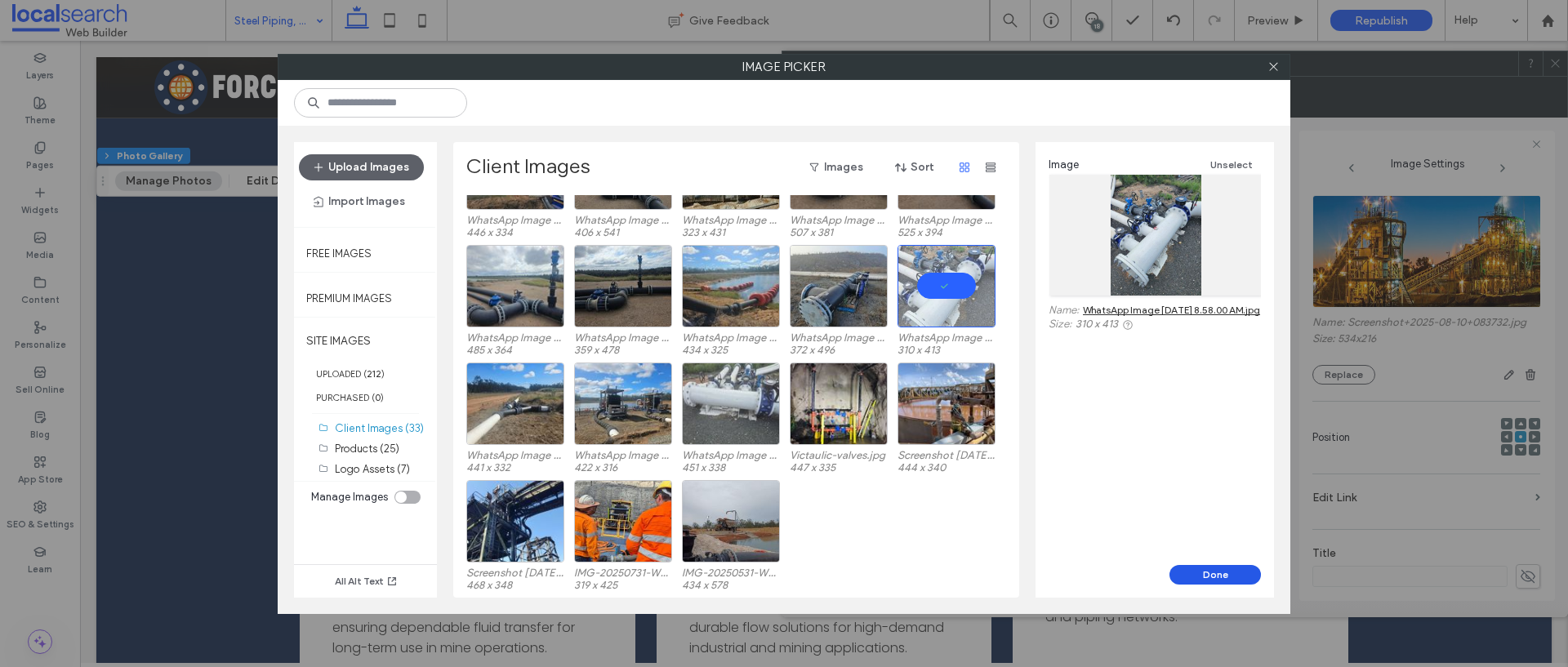
click at [1196, 576] on button "Done" at bounding box center [1214, 575] width 92 height 20
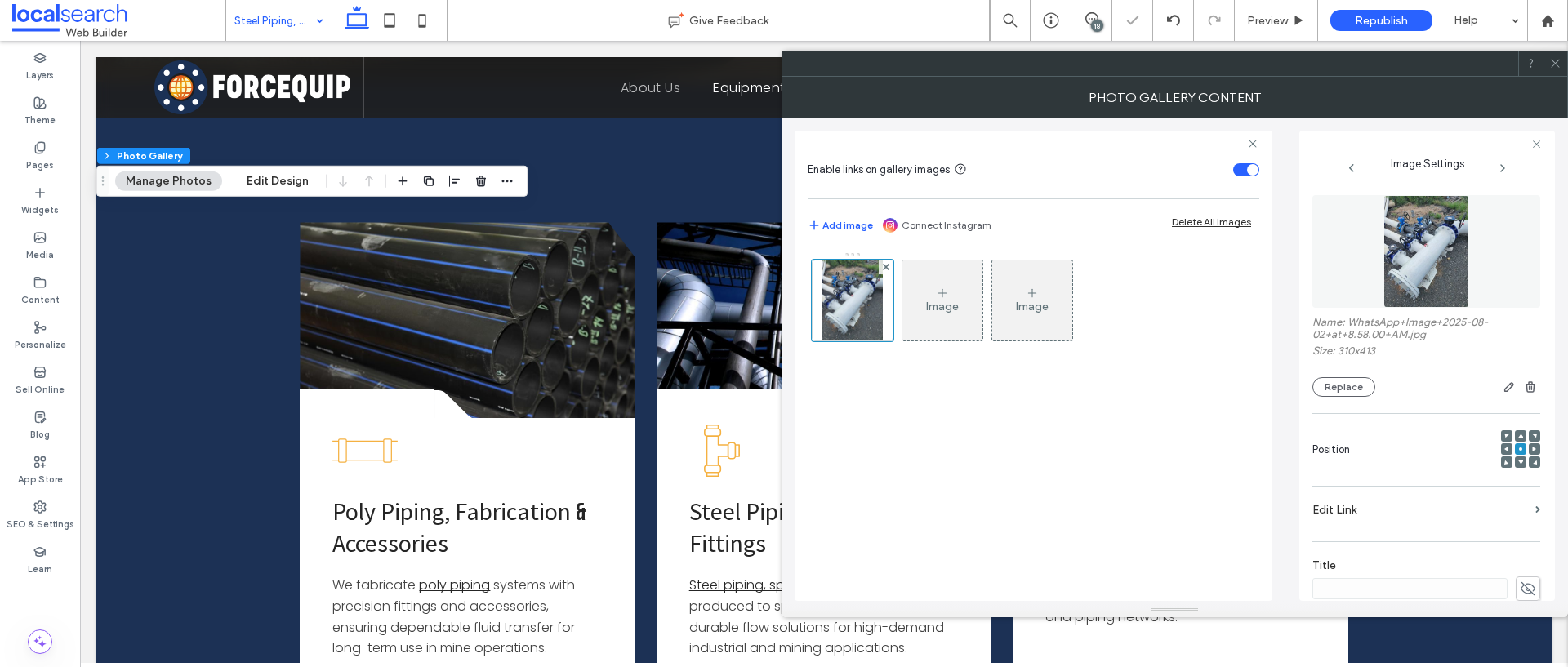
click at [1335, 397] on div "Name: WhatsApp+Image+2025-08-02+at+8.58.00+AM.jpg Size: 310x413 Replace" at bounding box center [1426, 296] width 228 height 218
click at [1336, 392] on button "Replace" at bounding box center [1344, 388] width 63 height 20
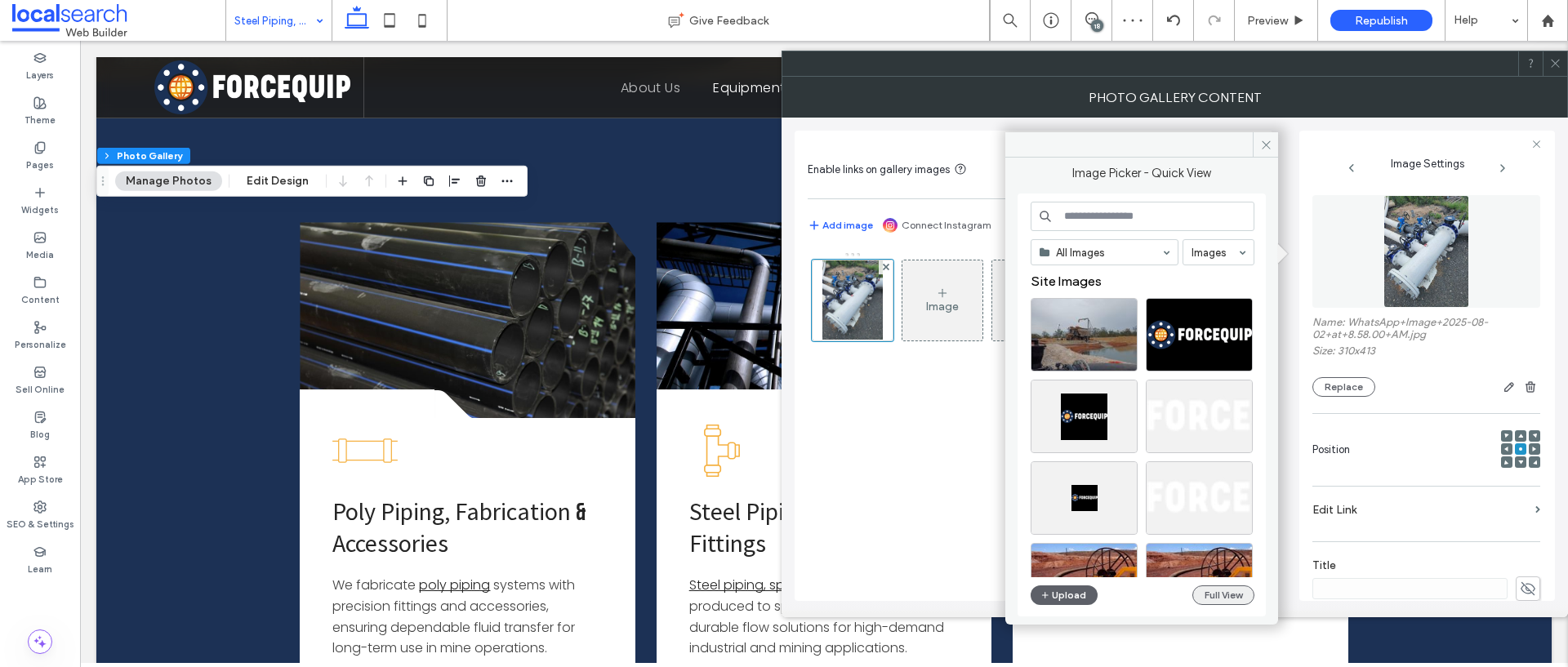
click at [1209, 597] on button "Full View" at bounding box center [1223, 595] width 62 height 20
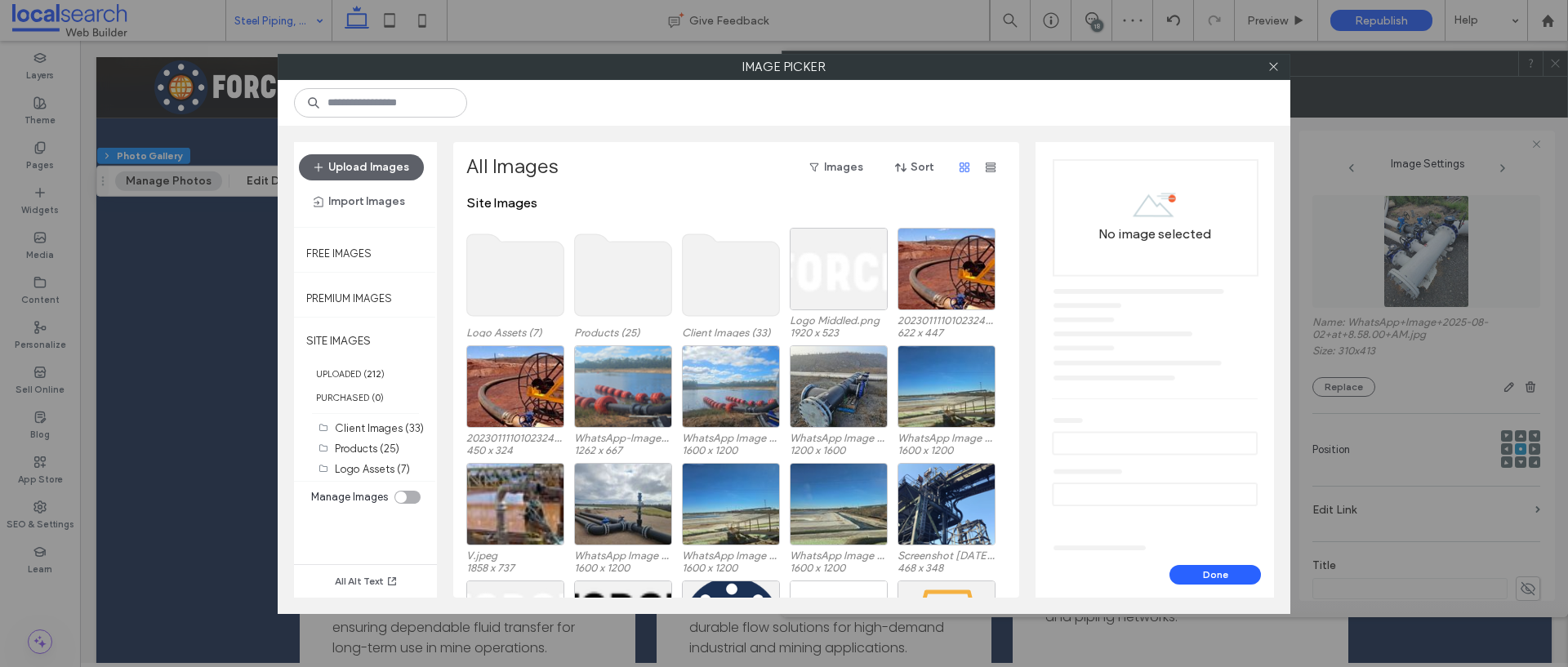
click at [736, 287] on use at bounding box center [731, 275] width 97 height 82
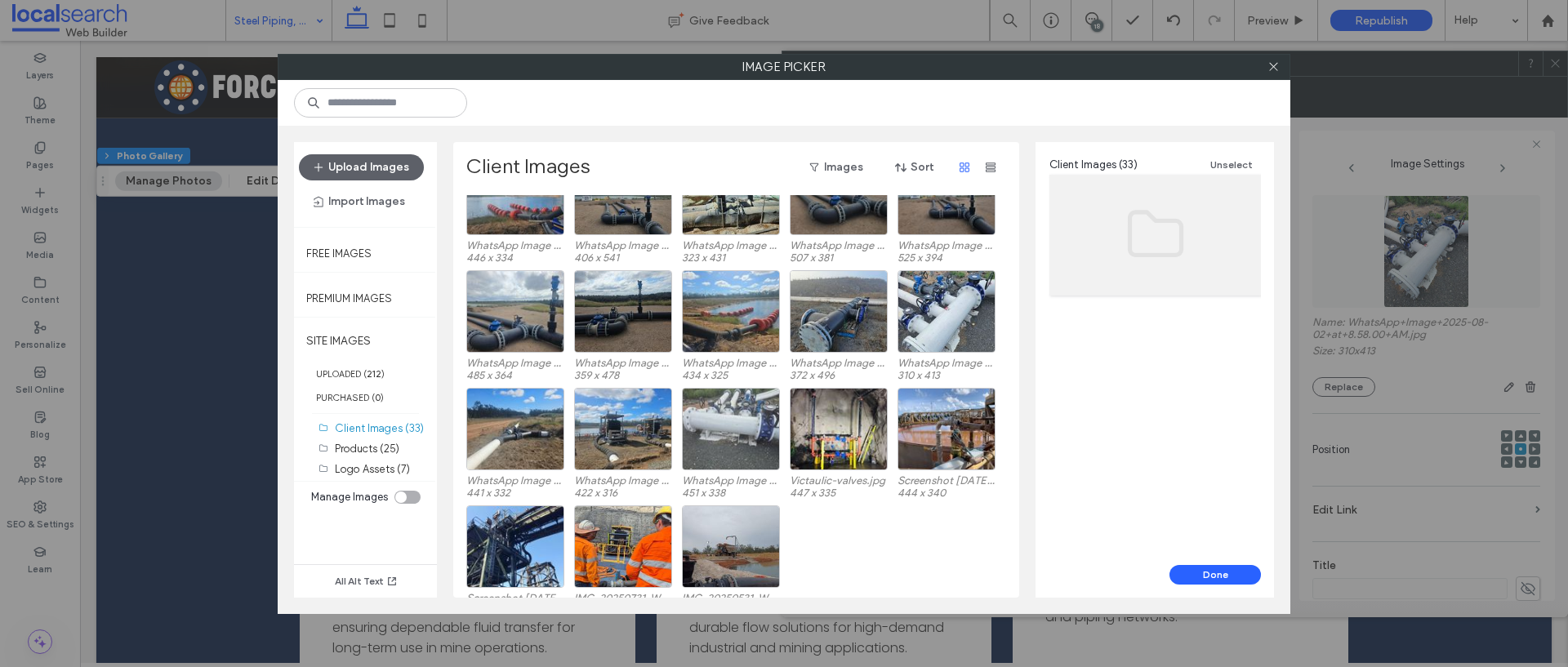
scroll to position [412, 0]
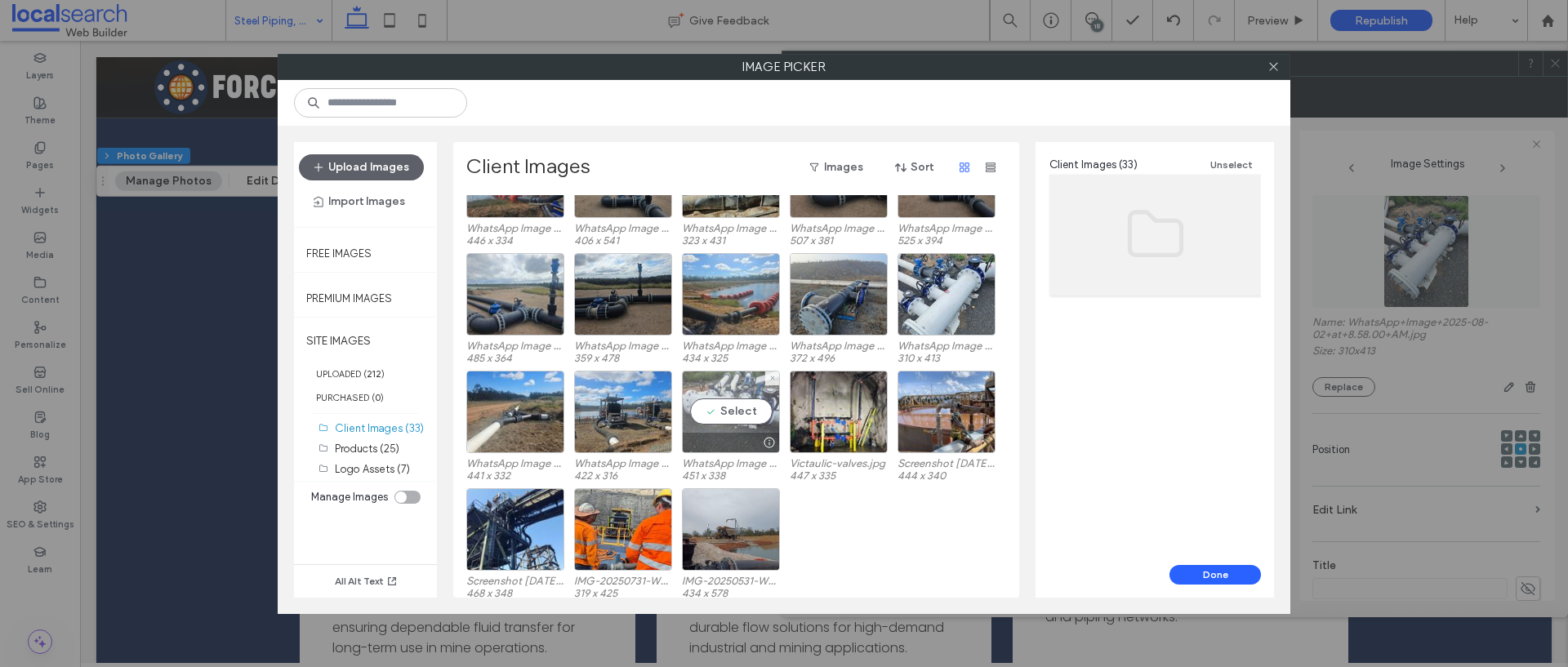
click at [747, 400] on div "Select" at bounding box center [730, 412] width 98 height 82
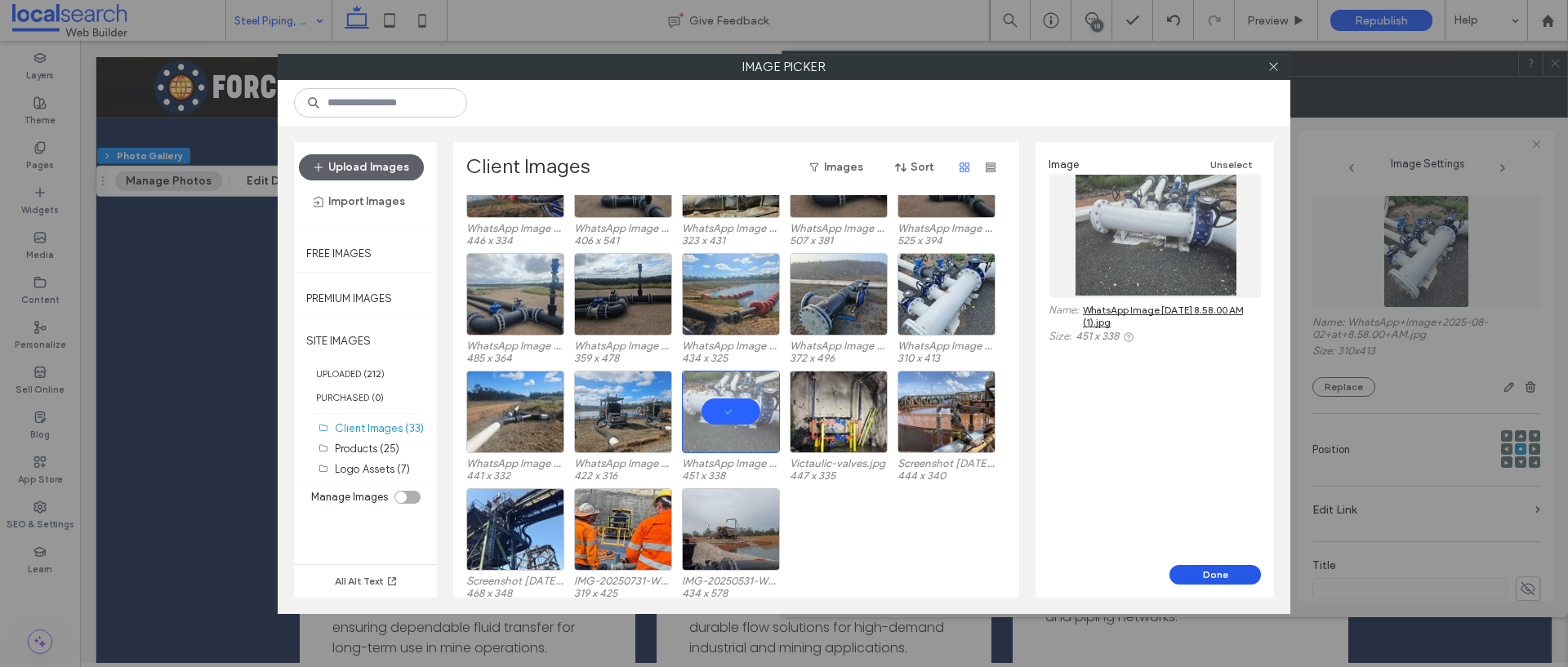
click at [1195, 578] on button "Done" at bounding box center [1214, 575] width 92 height 20
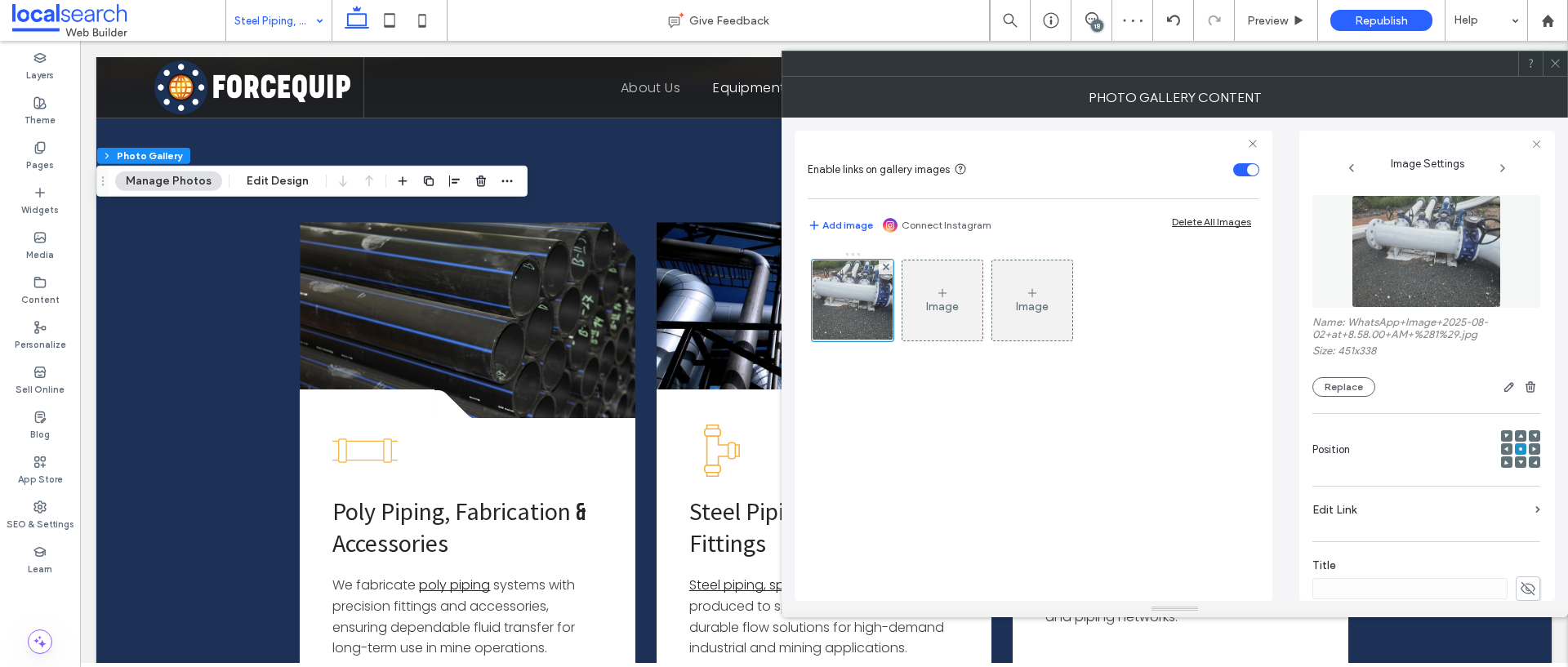
click at [1552, 61] on icon at bounding box center [1555, 63] width 12 height 12
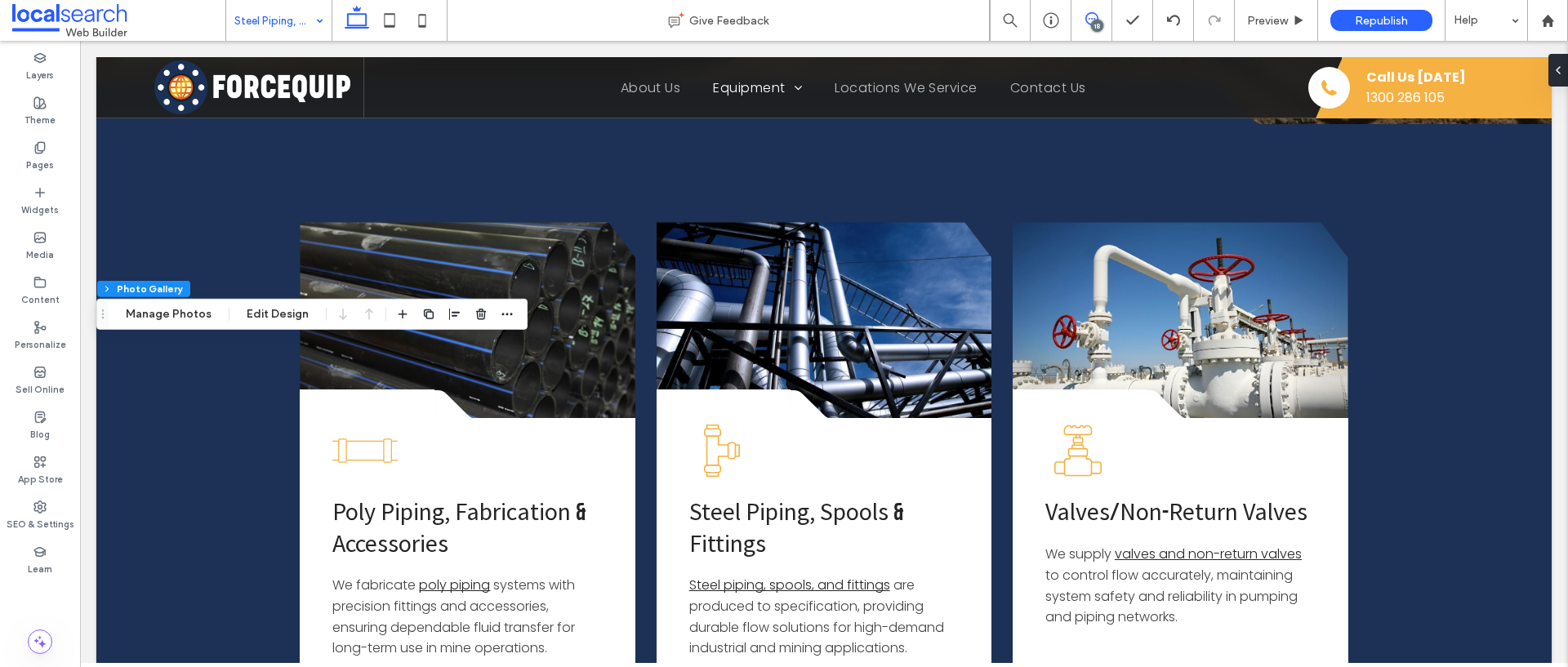
click at [1089, 20] on icon at bounding box center [1091, 19] width 13 height 13
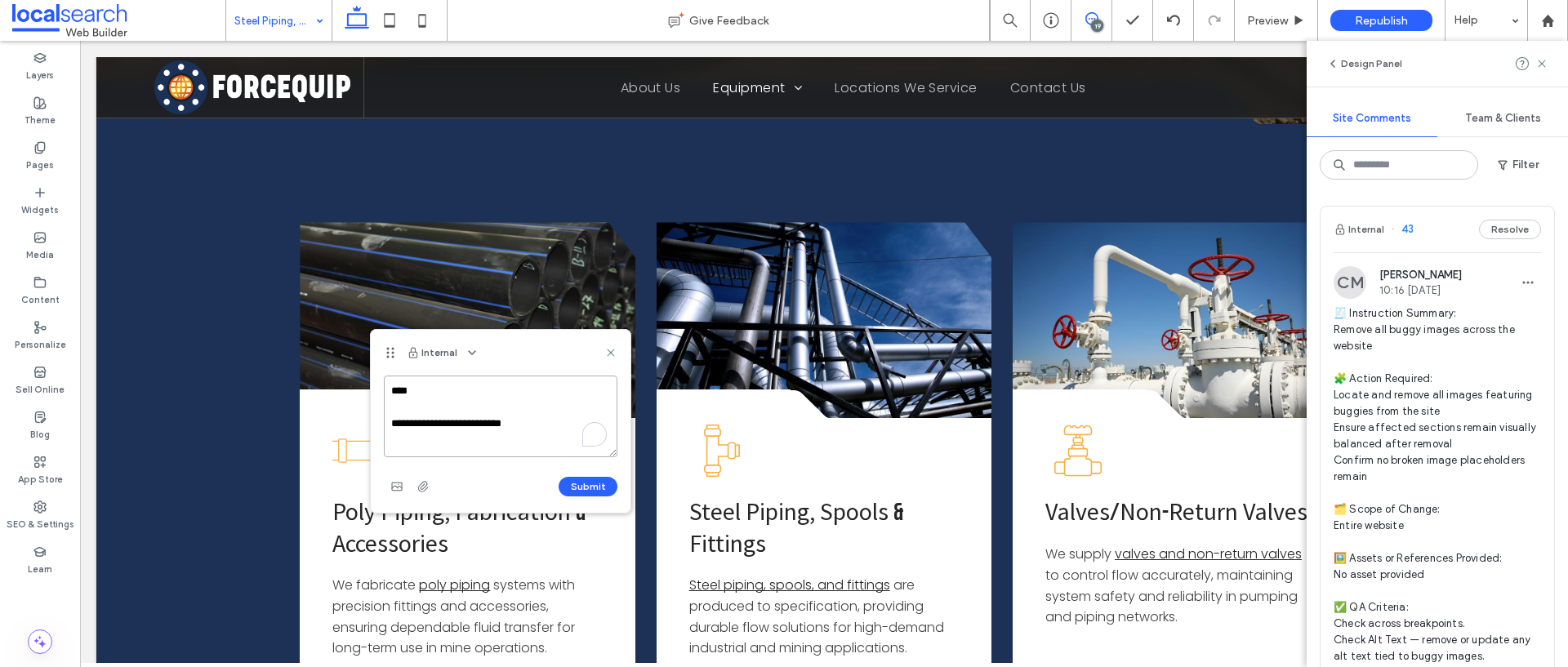
paste textarea "**********"
type textarea "**********"
click at [600, 484] on button "Submit" at bounding box center [587, 486] width 59 height 20
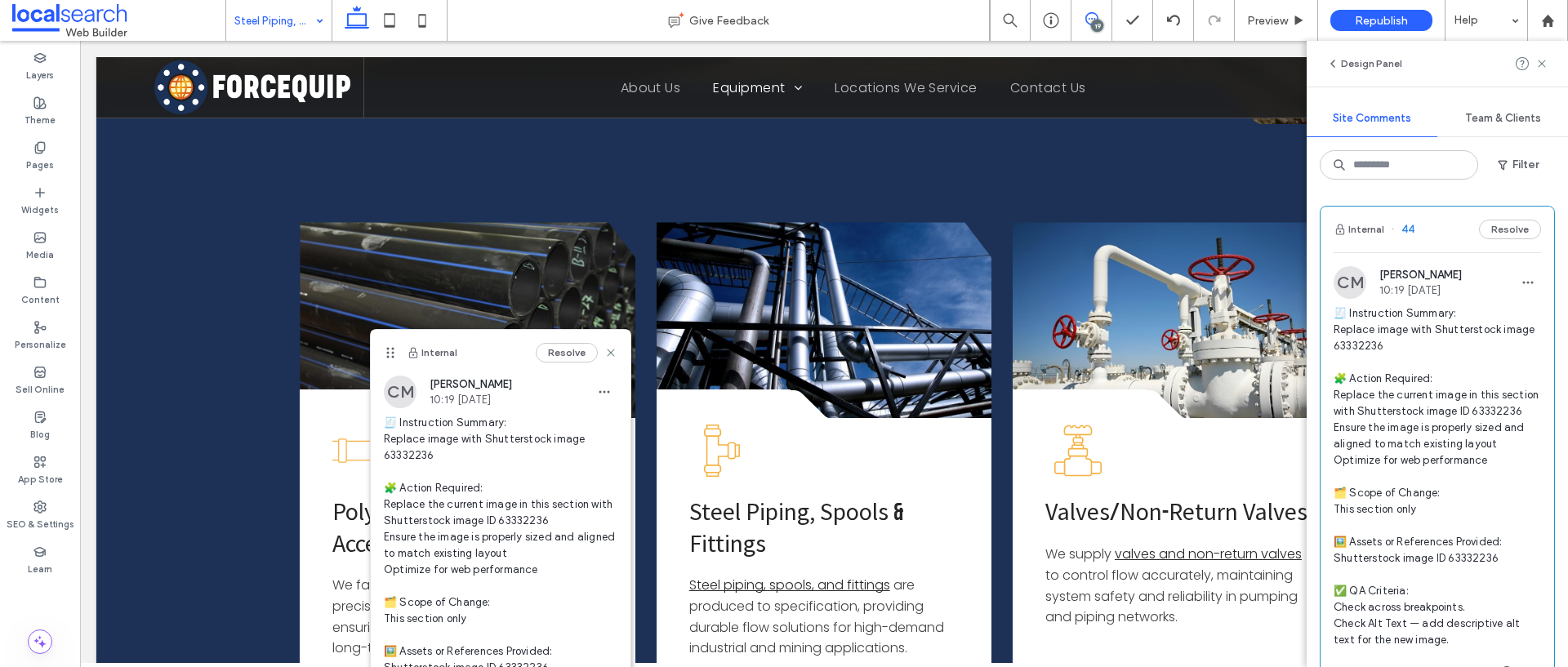
scroll to position [0, 0]
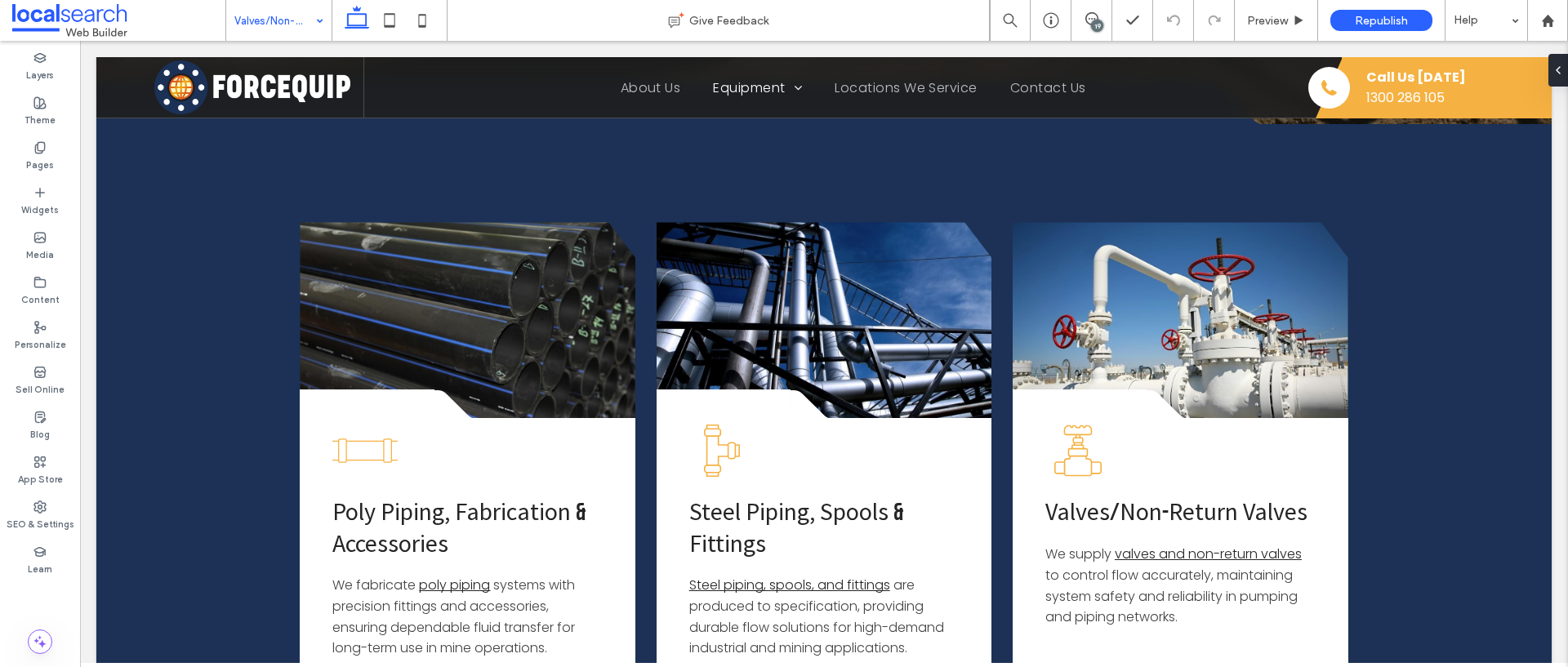
click at [1096, 20] on div "19" at bounding box center [1096, 26] width 12 height 12
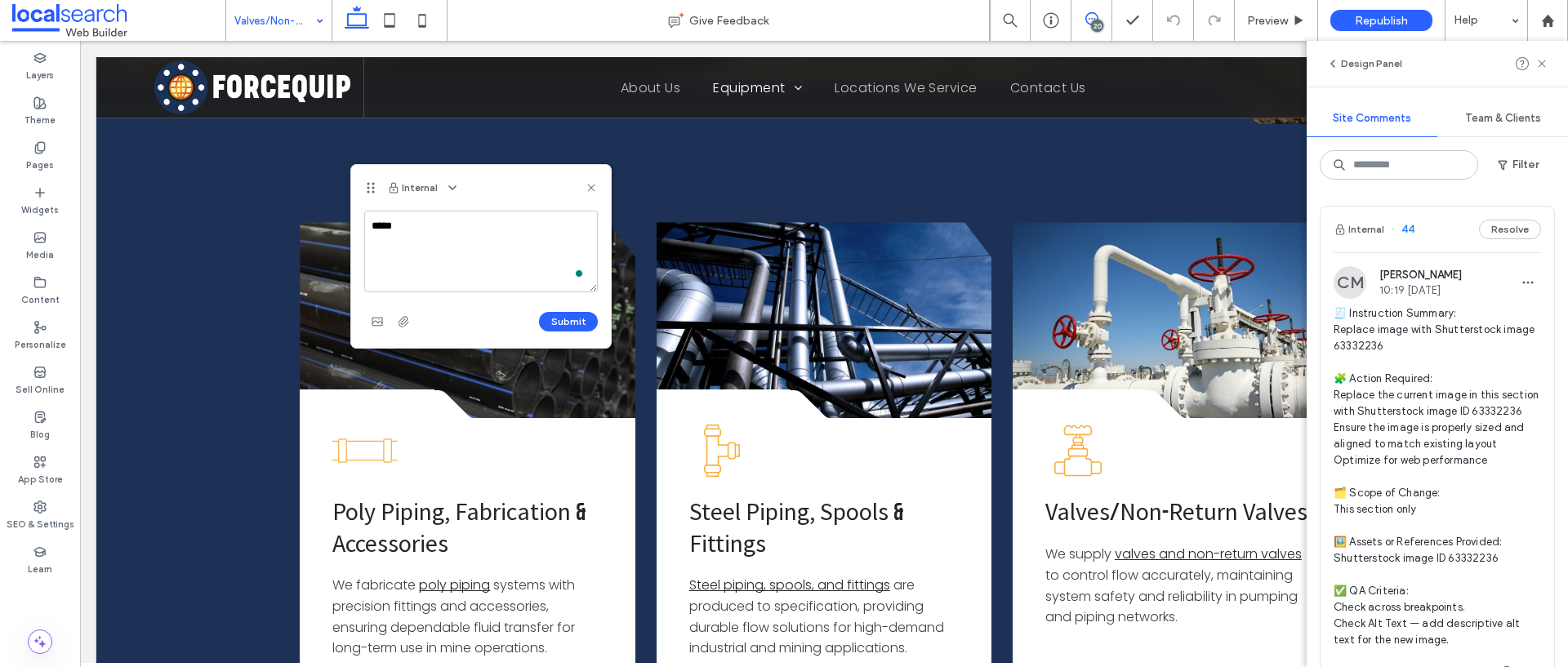
type textarea "***"
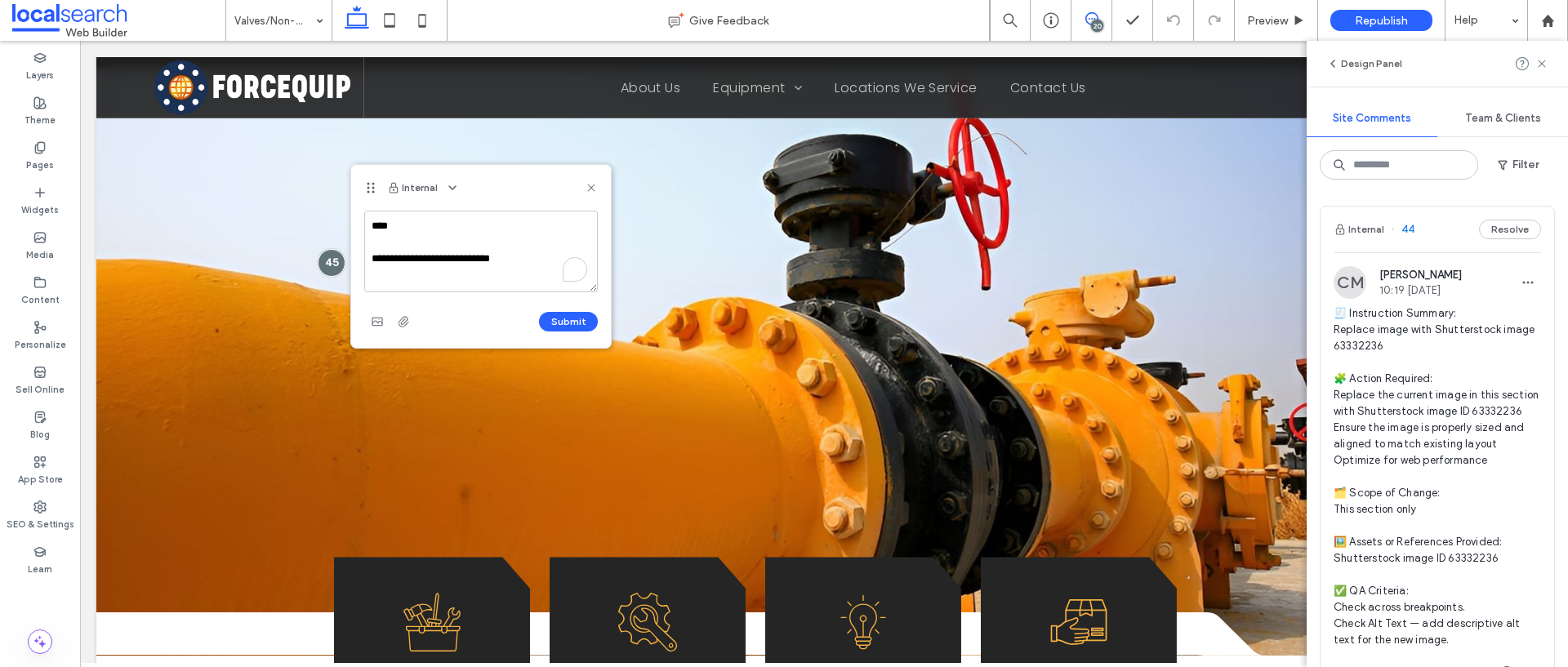
drag, startPoint x: 530, startPoint y: 261, endPoint x: 493, endPoint y: 264, distance: 37.1
click at [493, 264] on textarea "**********" at bounding box center [481, 251] width 233 height 82
type textarea "**********"
click at [569, 328] on button "Submit" at bounding box center [568, 322] width 59 height 20
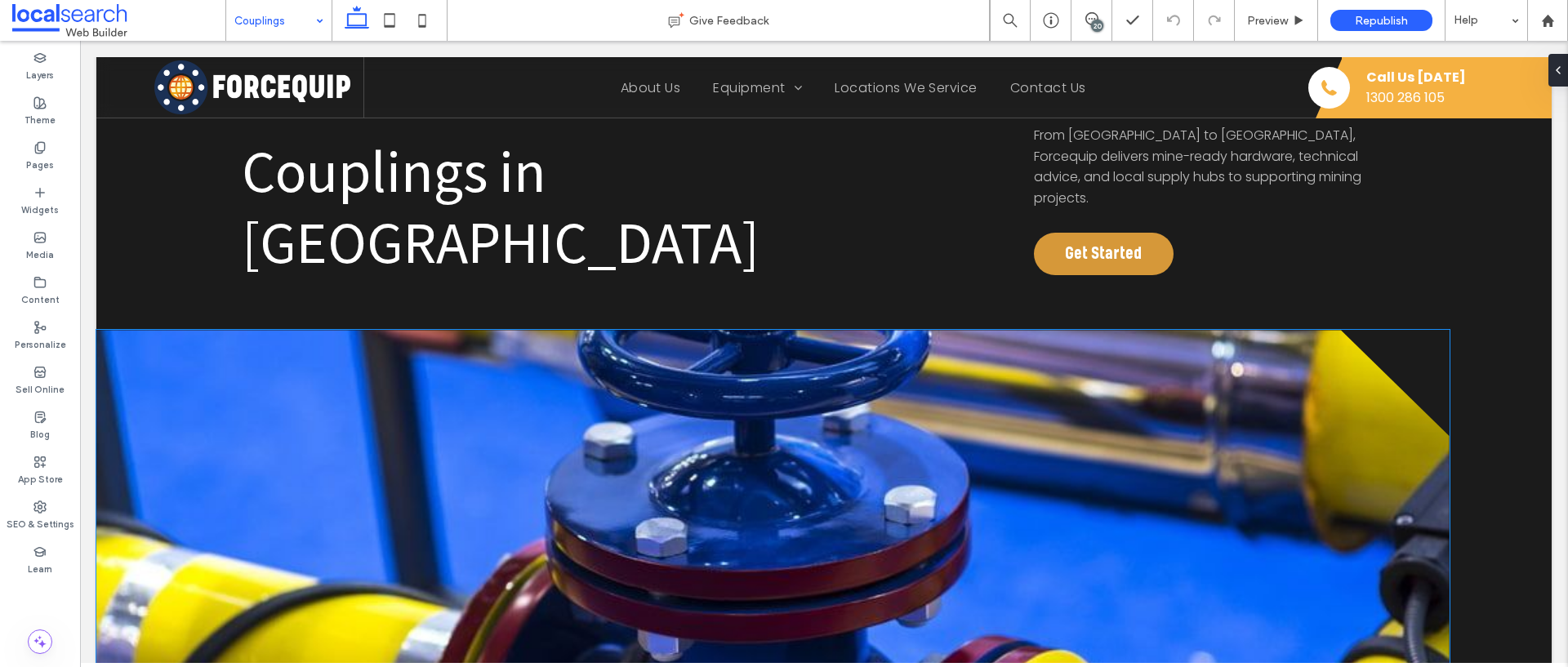
scroll to position [315, 0]
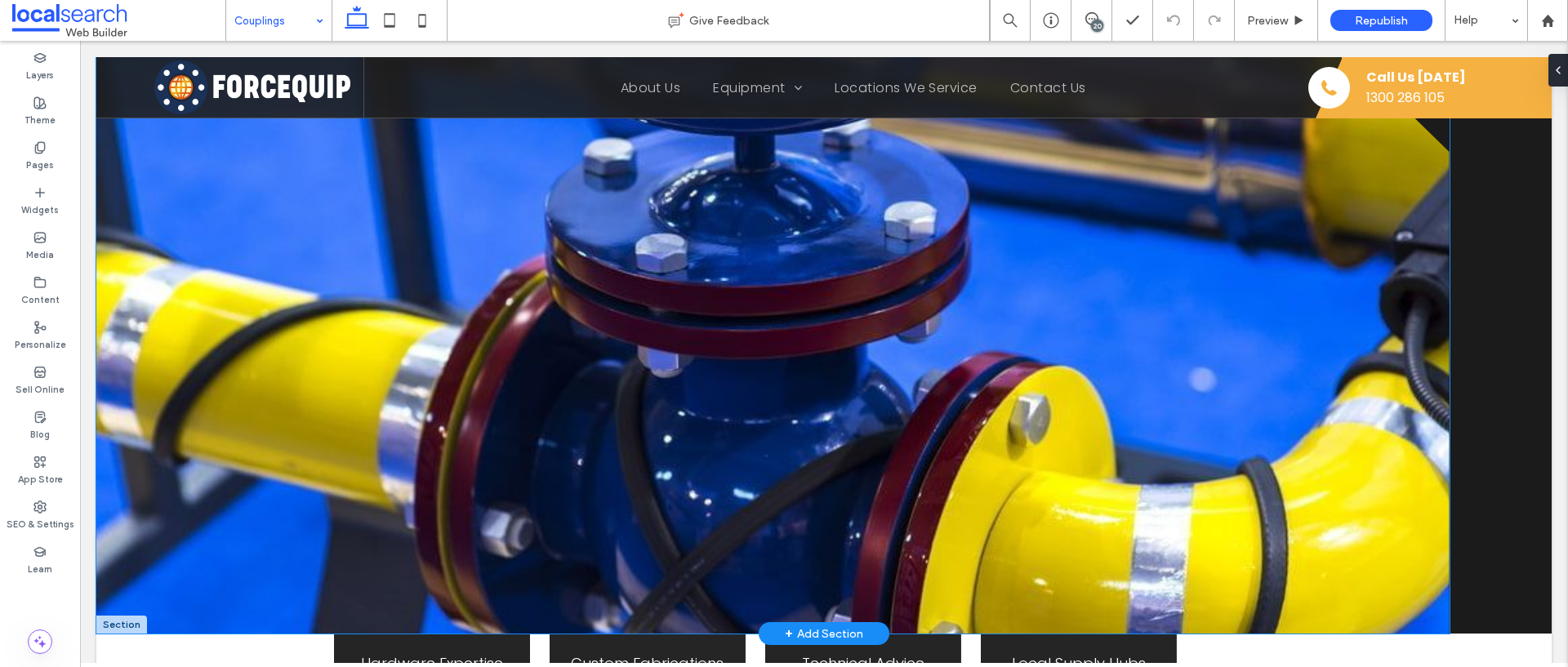
click at [622, 324] on link at bounding box center [772, 339] width 1353 height 588
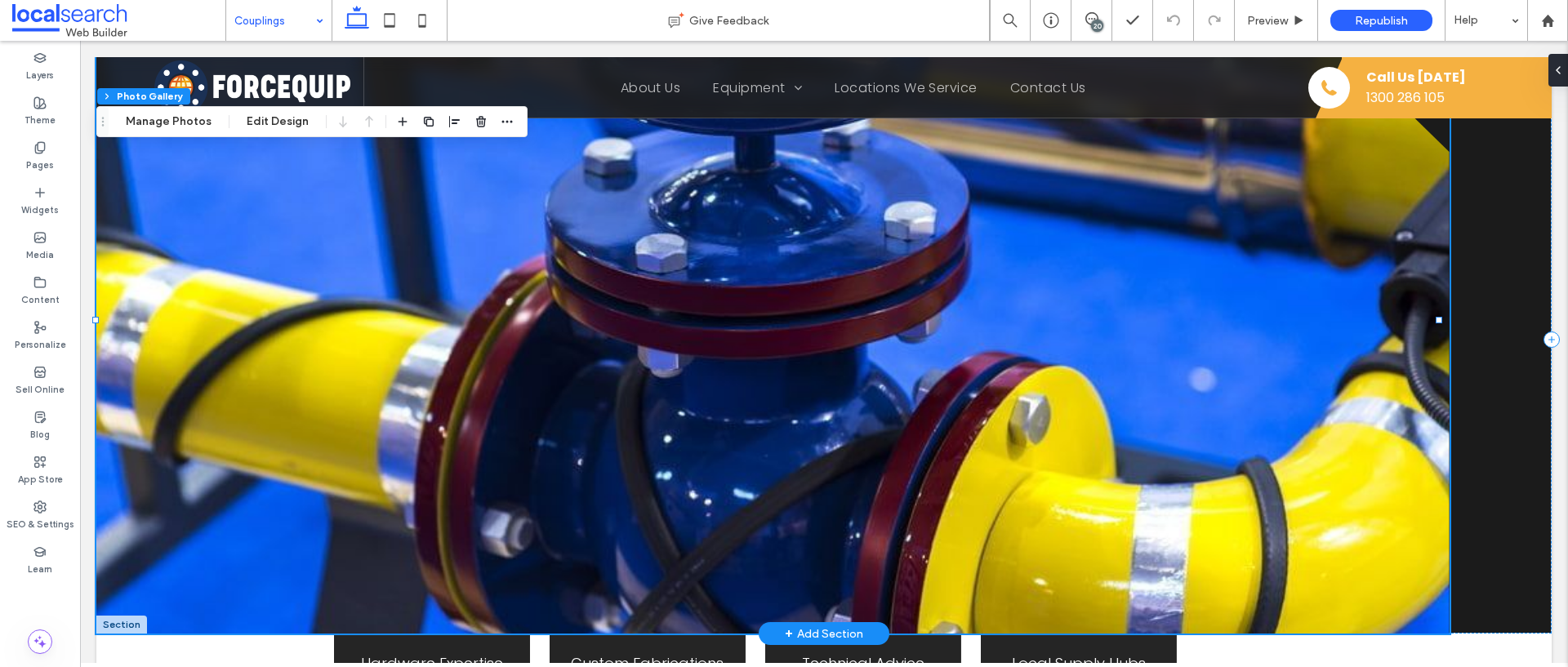
click at [447, 229] on link at bounding box center [772, 339] width 1353 height 588
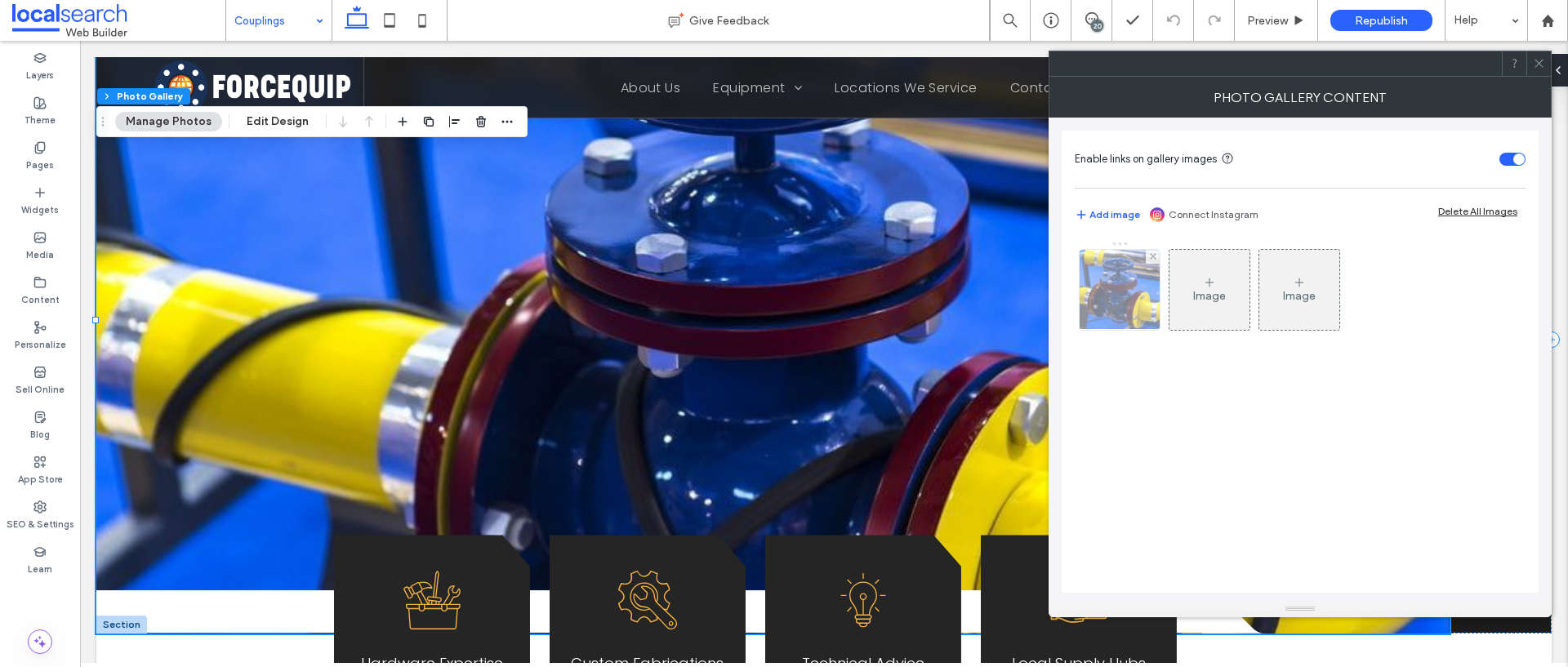
click at [1101, 283] on img at bounding box center [1120, 289] width 121 height 80
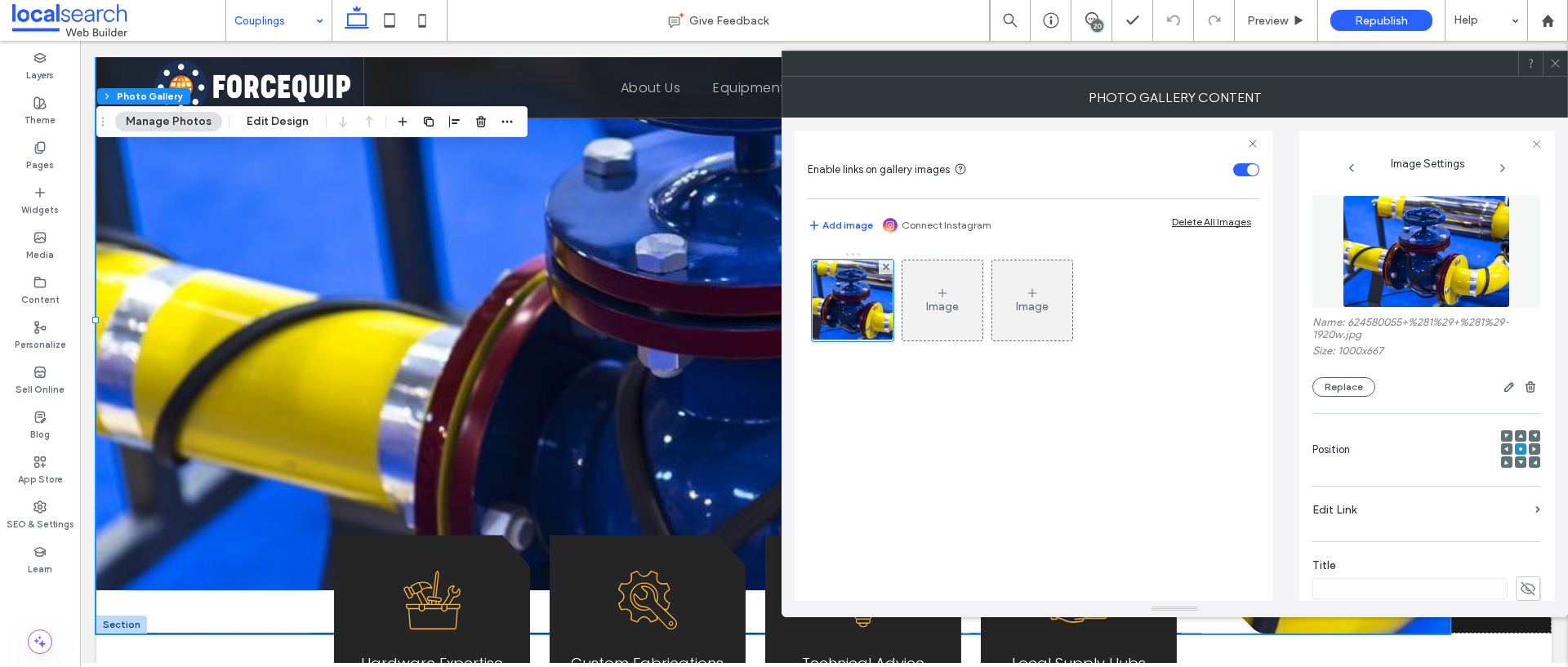
click at [1347, 399] on div "Name: 624580055+%281%29+%281%29-1920w.jpg Size: 1000x667 Replace" at bounding box center [1426, 296] width 228 height 218
click at [1350, 392] on button "Replace" at bounding box center [1344, 388] width 63 height 20
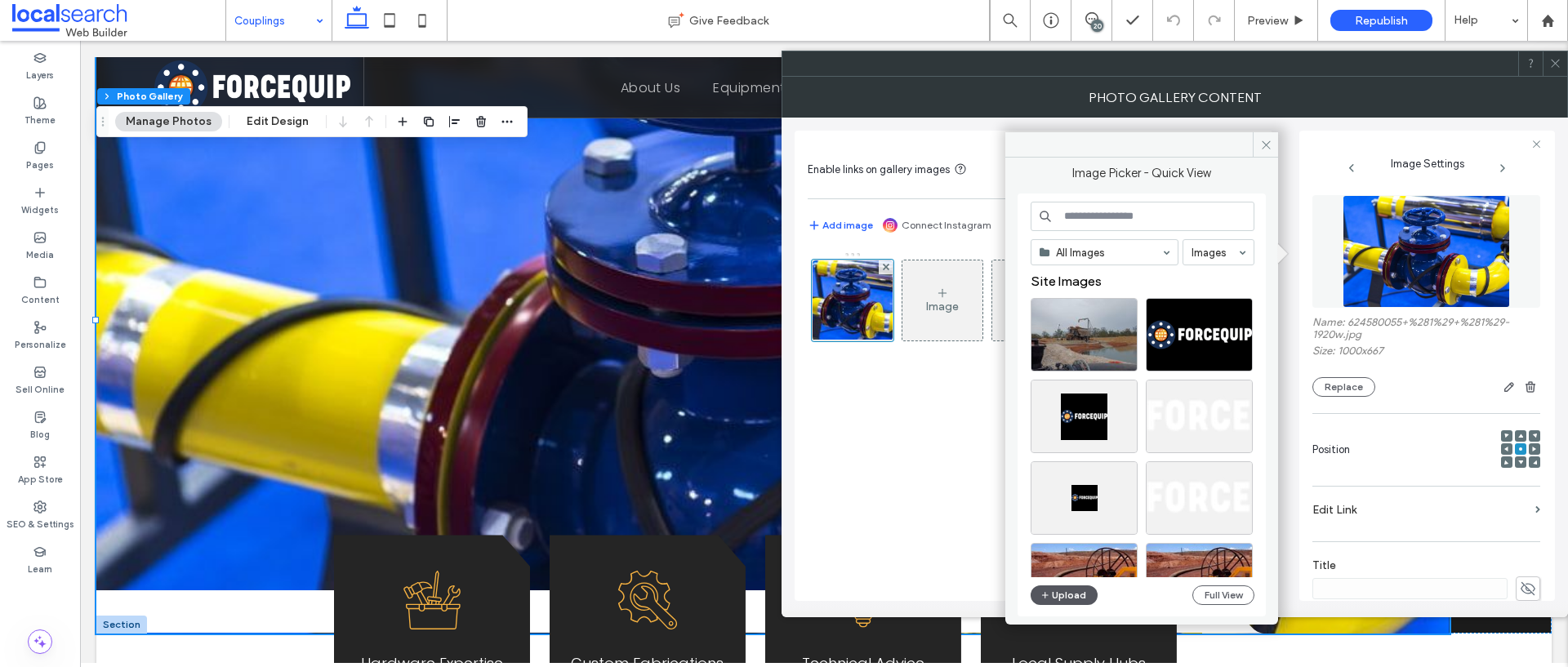
click at [1060, 596] on button "Upload" at bounding box center [1063, 595] width 67 height 20
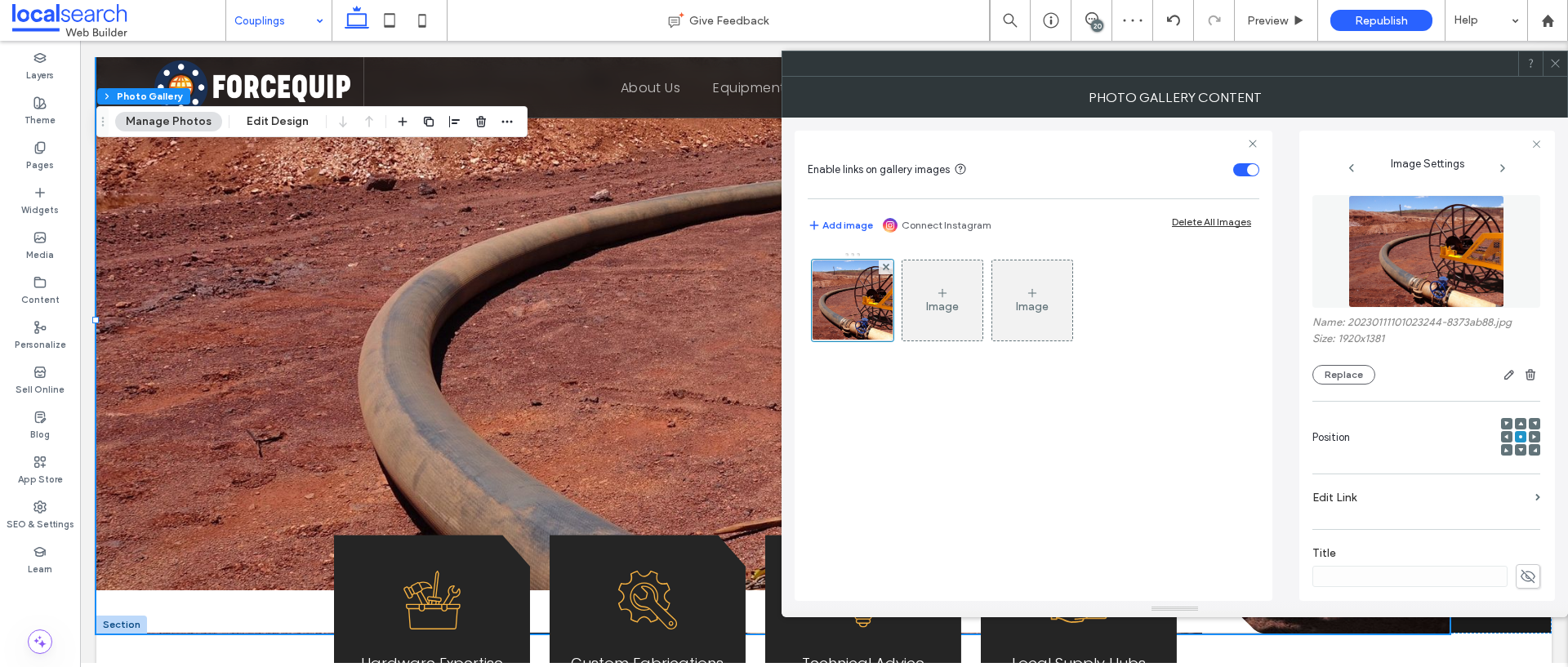
click at [1554, 68] on icon at bounding box center [1555, 63] width 12 height 12
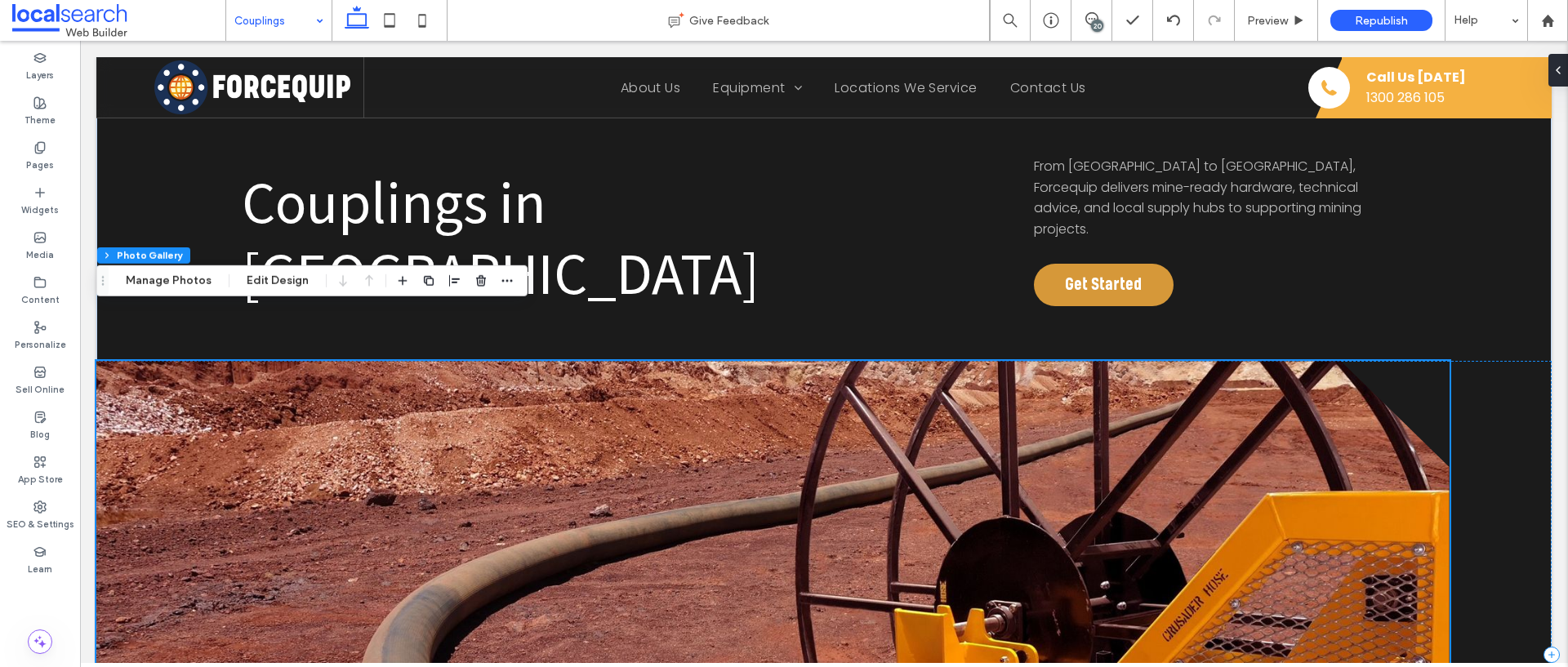
scroll to position [327, 0]
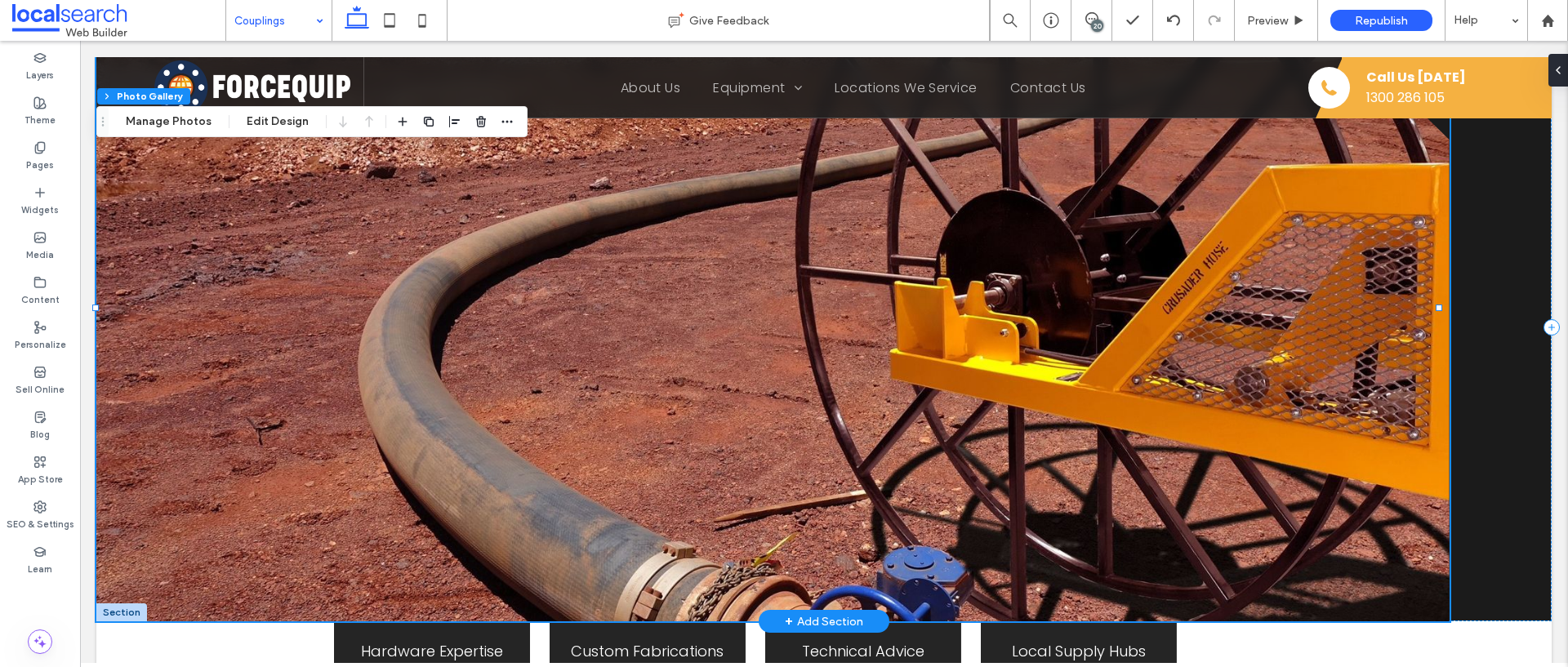
click at [767, 310] on link at bounding box center [772, 327] width 1353 height 588
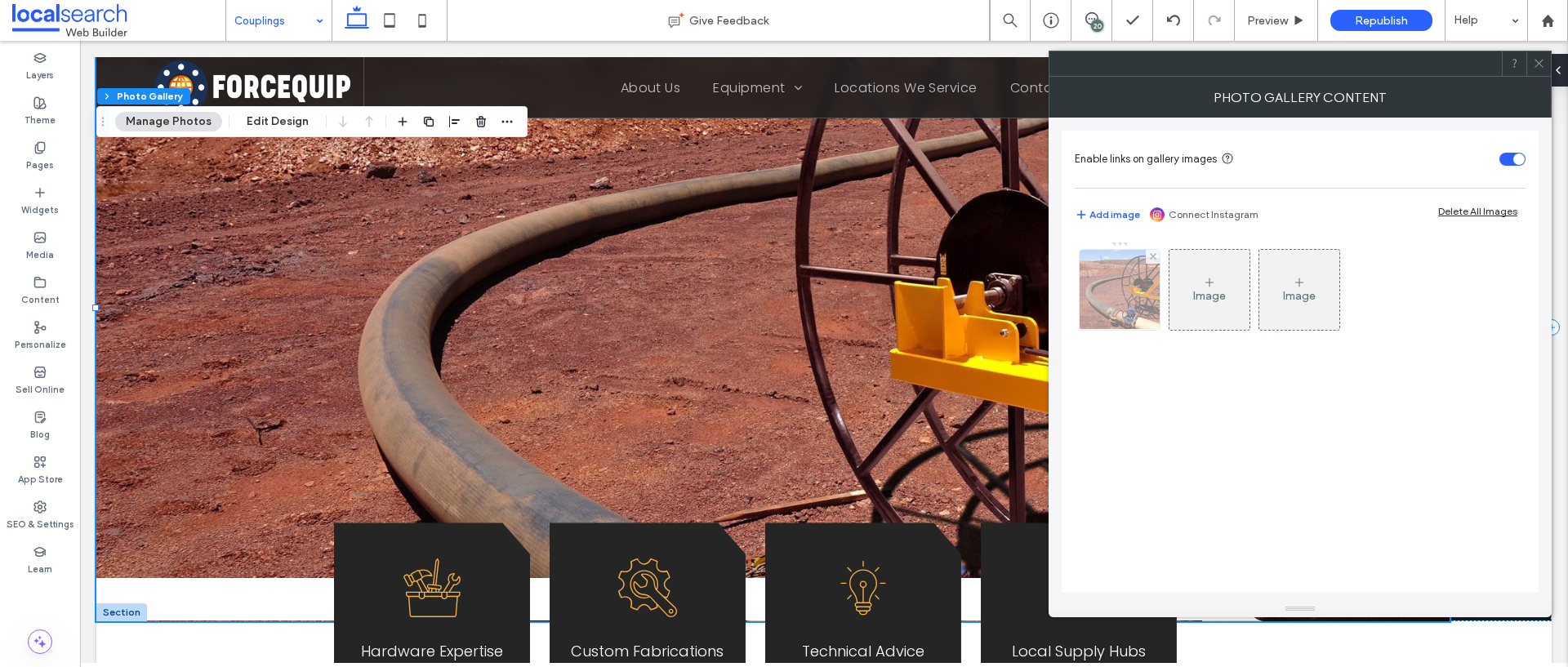
click at [1124, 295] on img at bounding box center [1119, 289] width 111 height 80
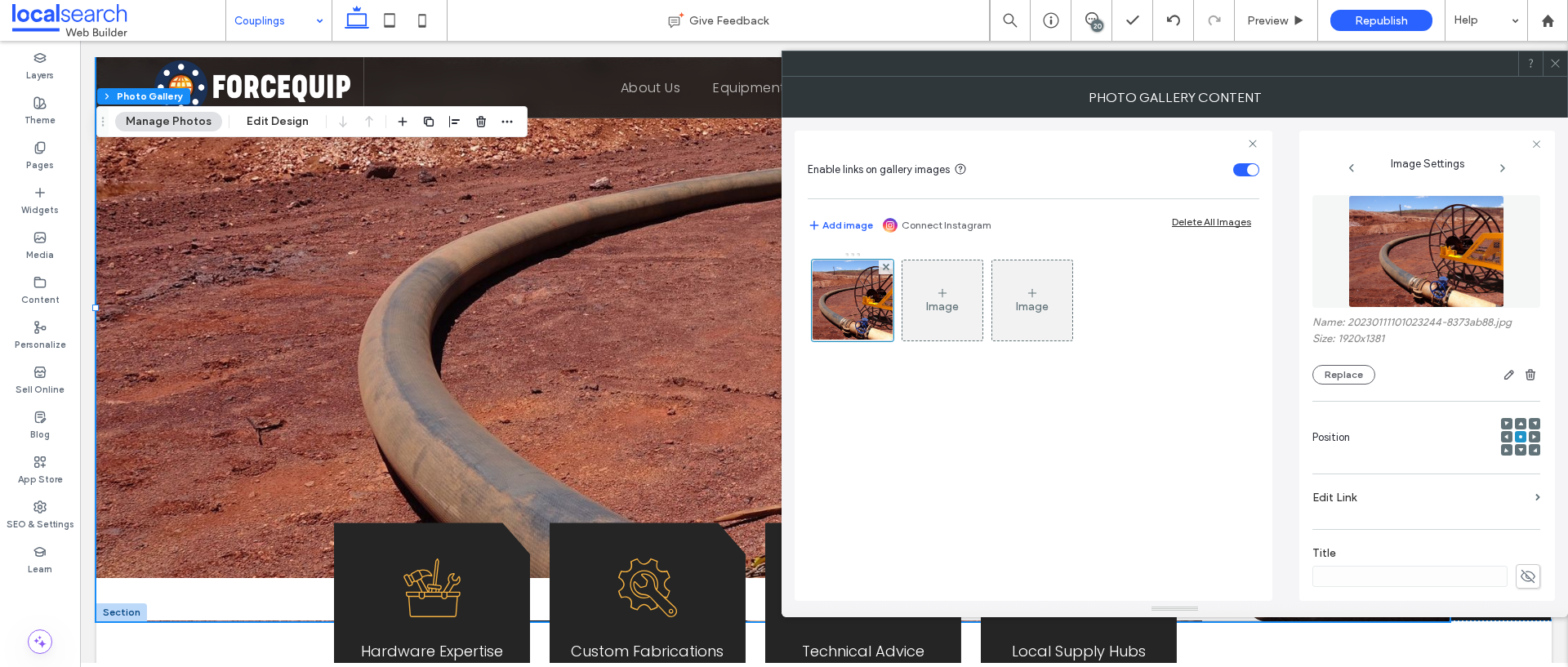
click at [1514, 453] on div at bounding box center [1520, 450] width 12 height 12
click at [1532, 438] on icon at bounding box center [1534, 437] width 5 height 5
click at [1528, 435] on div at bounding box center [1534, 437] width 12 height 12
click at [1517, 450] on div at bounding box center [1520, 438] width 40 height 40
click at [1515, 453] on div at bounding box center [1520, 450] width 12 height 12
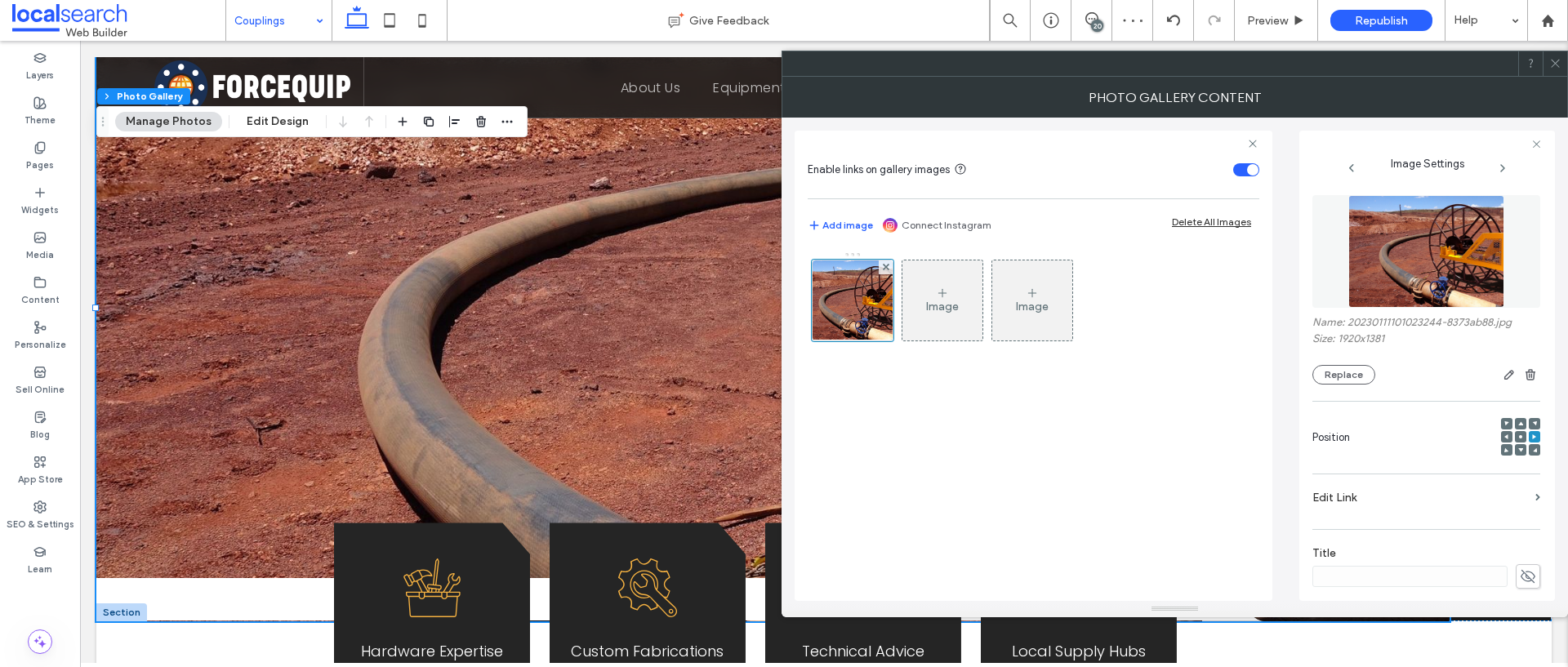
click at [1518, 453] on span at bounding box center [1520, 450] width 5 height 12
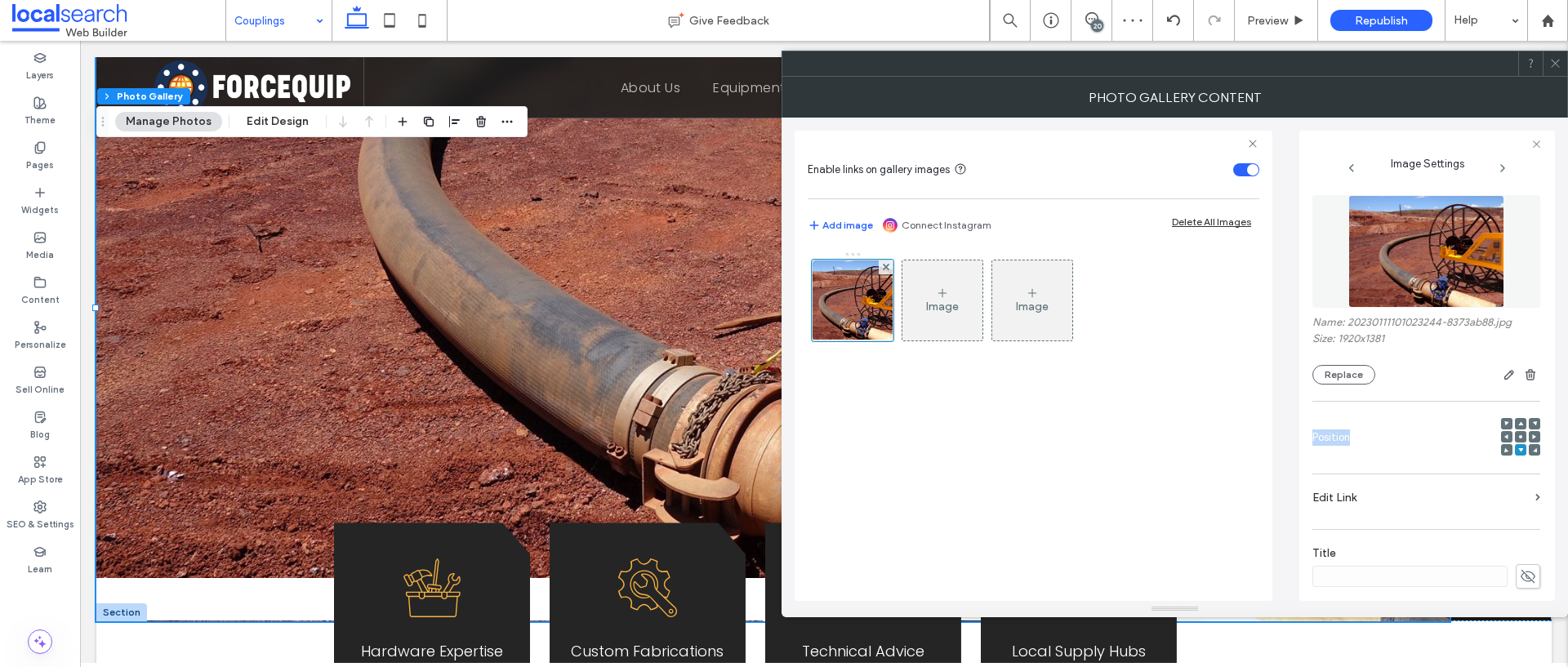
click at [1514, 452] on div at bounding box center [1520, 450] width 12 height 12
click at [1563, 71] on div at bounding box center [1555, 63] width 25 height 25
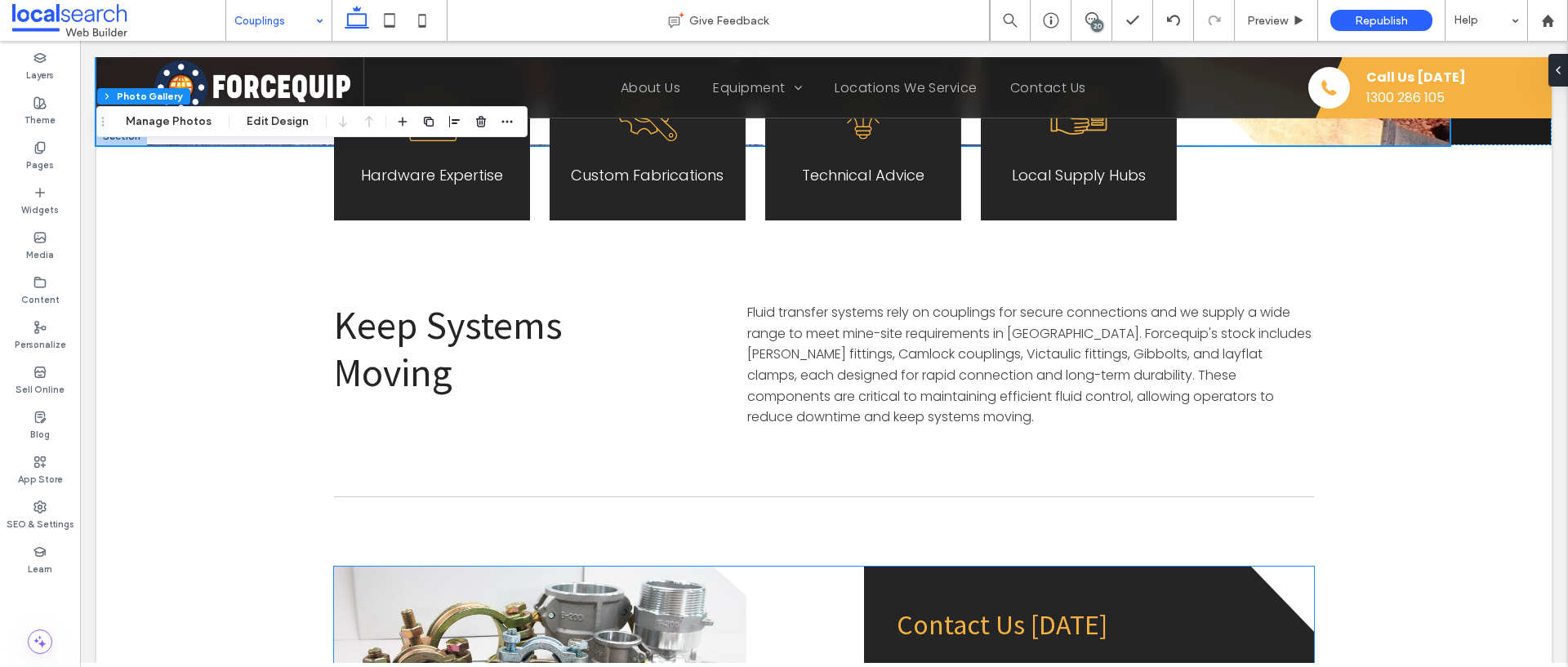
scroll to position [661, 0]
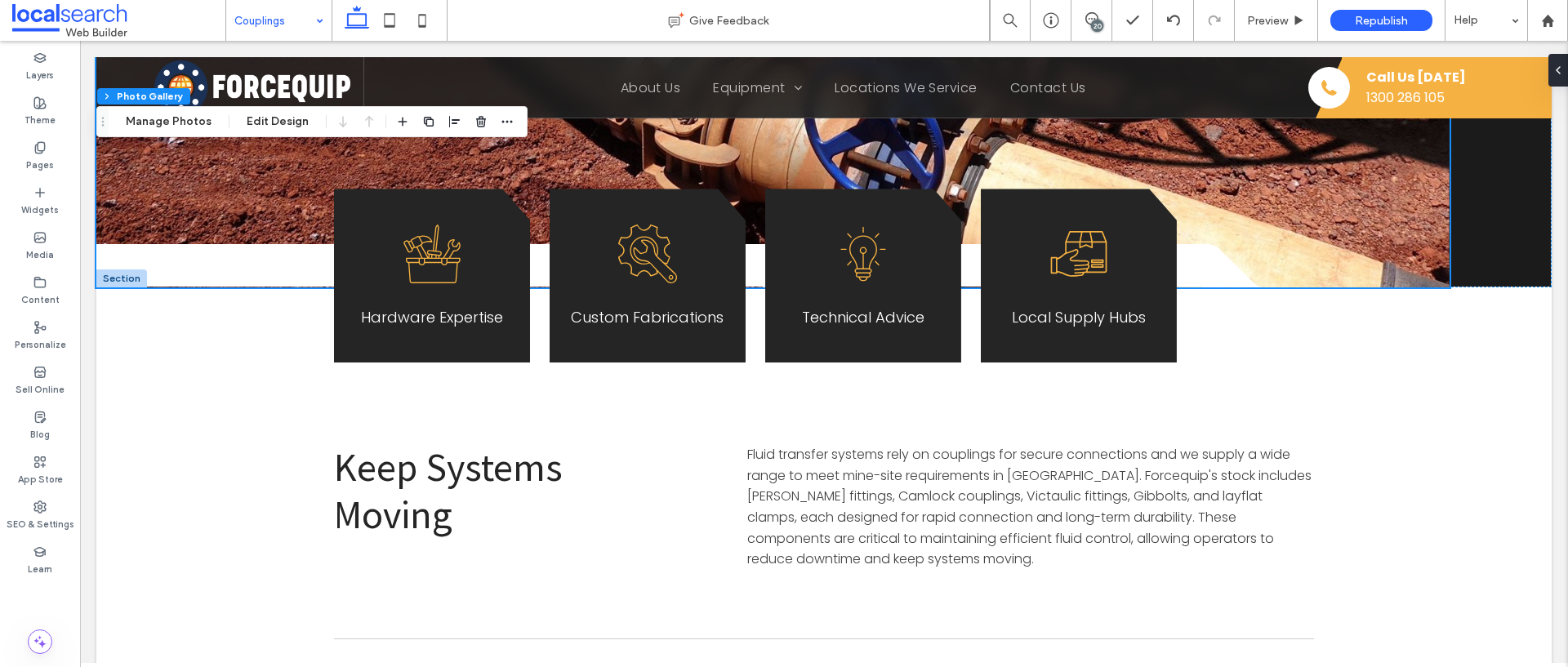
click at [1095, 21] on div "20" at bounding box center [1096, 26] width 12 height 12
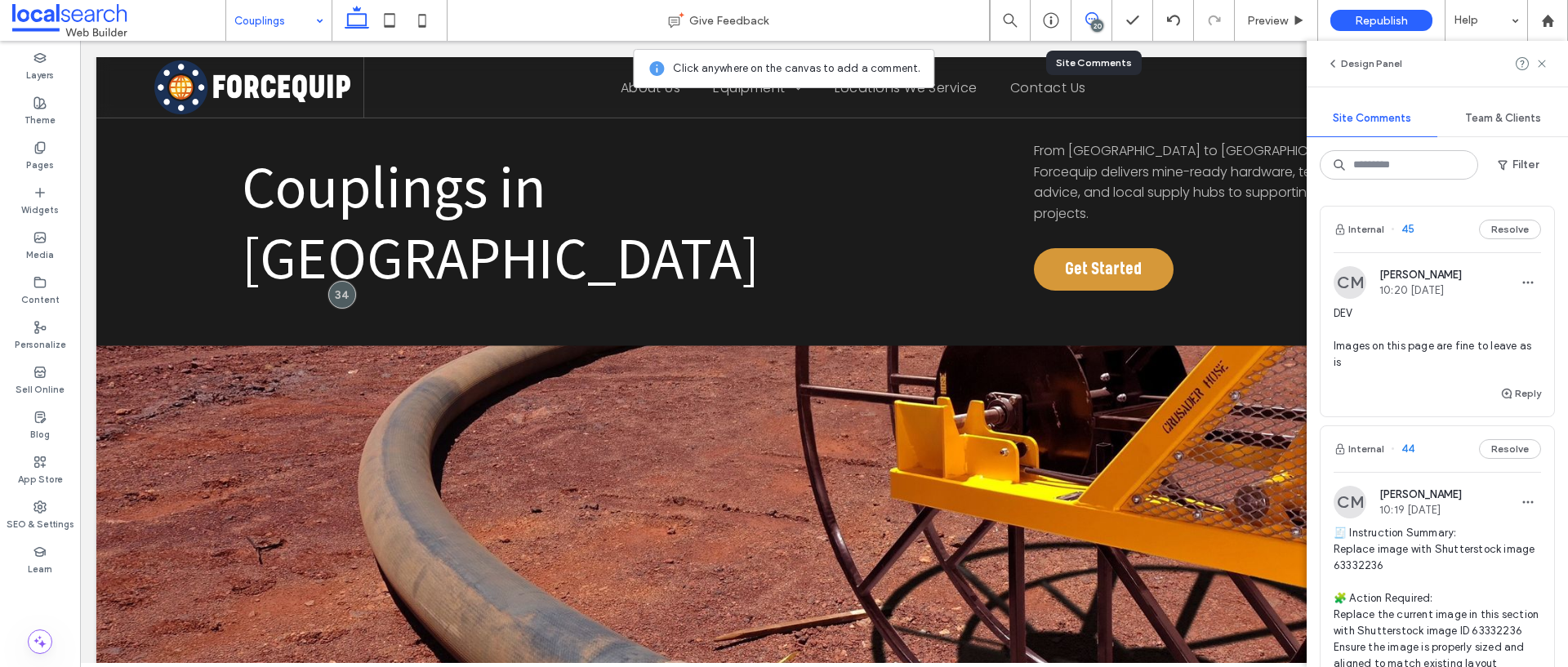
scroll to position [0, 0]
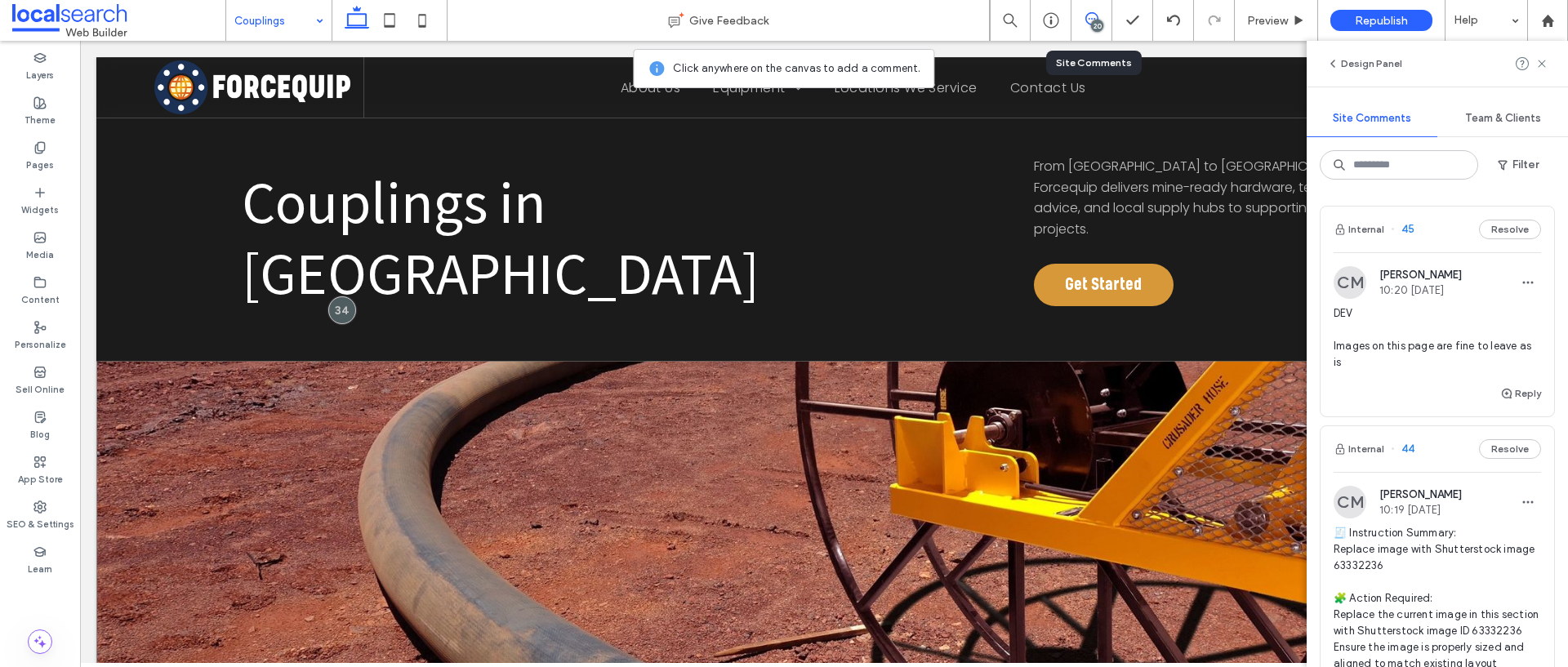
click at [362, 392] on link at bounding box center [772, 655] width 1353 height 588
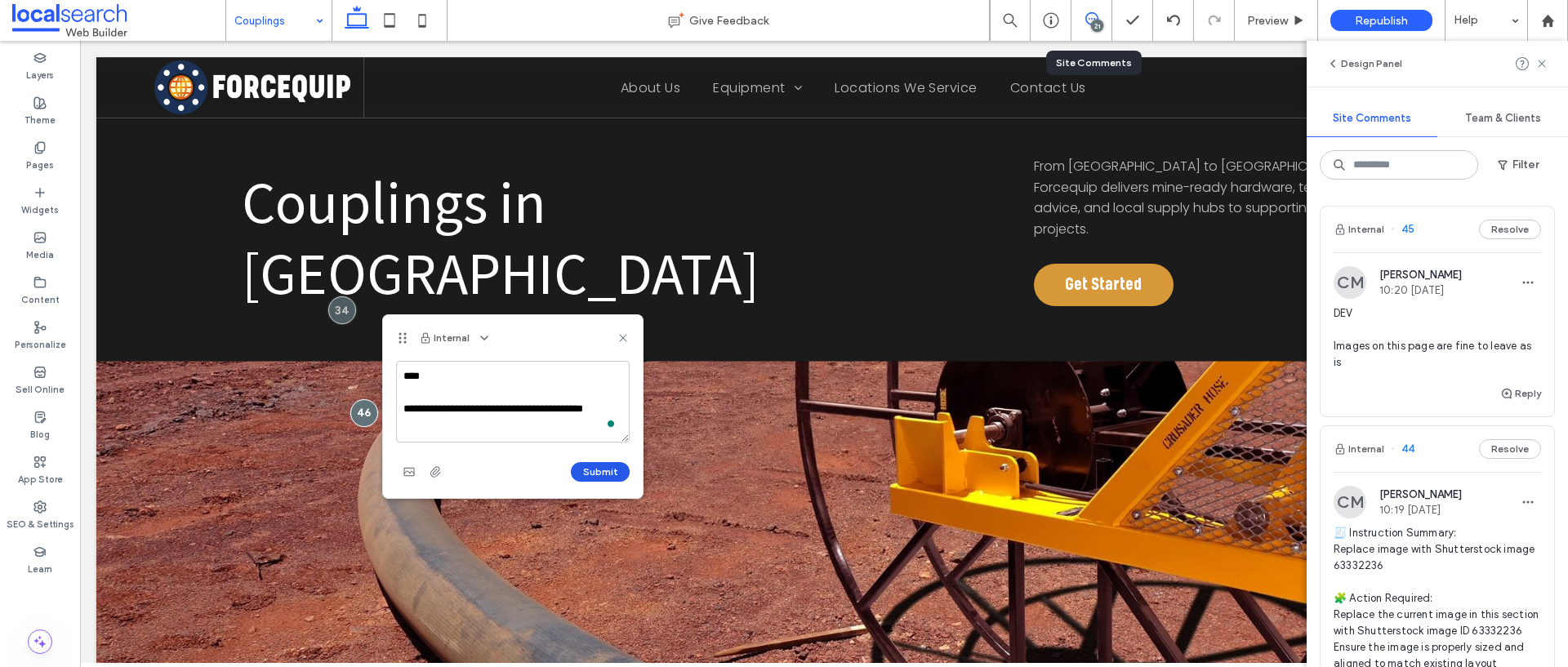
type textarea "**********"
click at [585, 472] on button "Submit" at bounding box center [599, 472] width 59 height 20
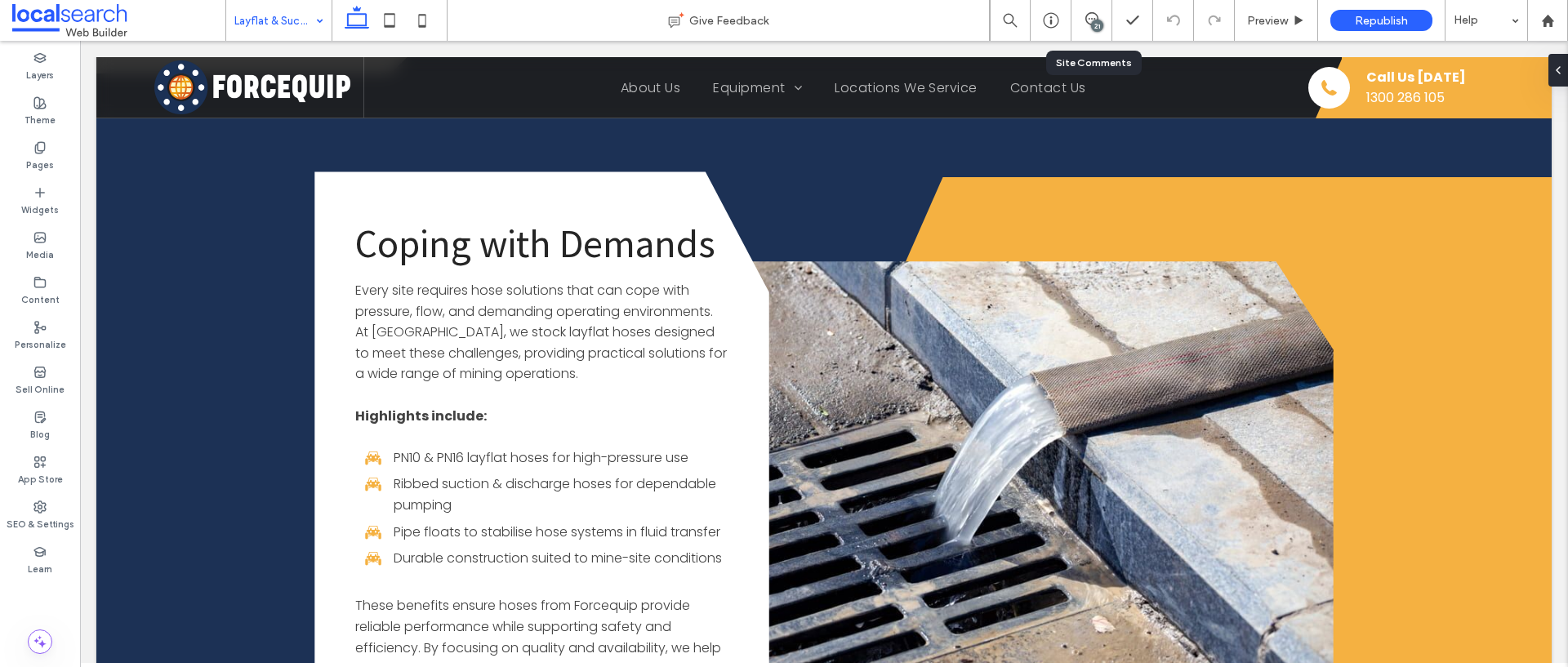
scroll to position [1742, 0]
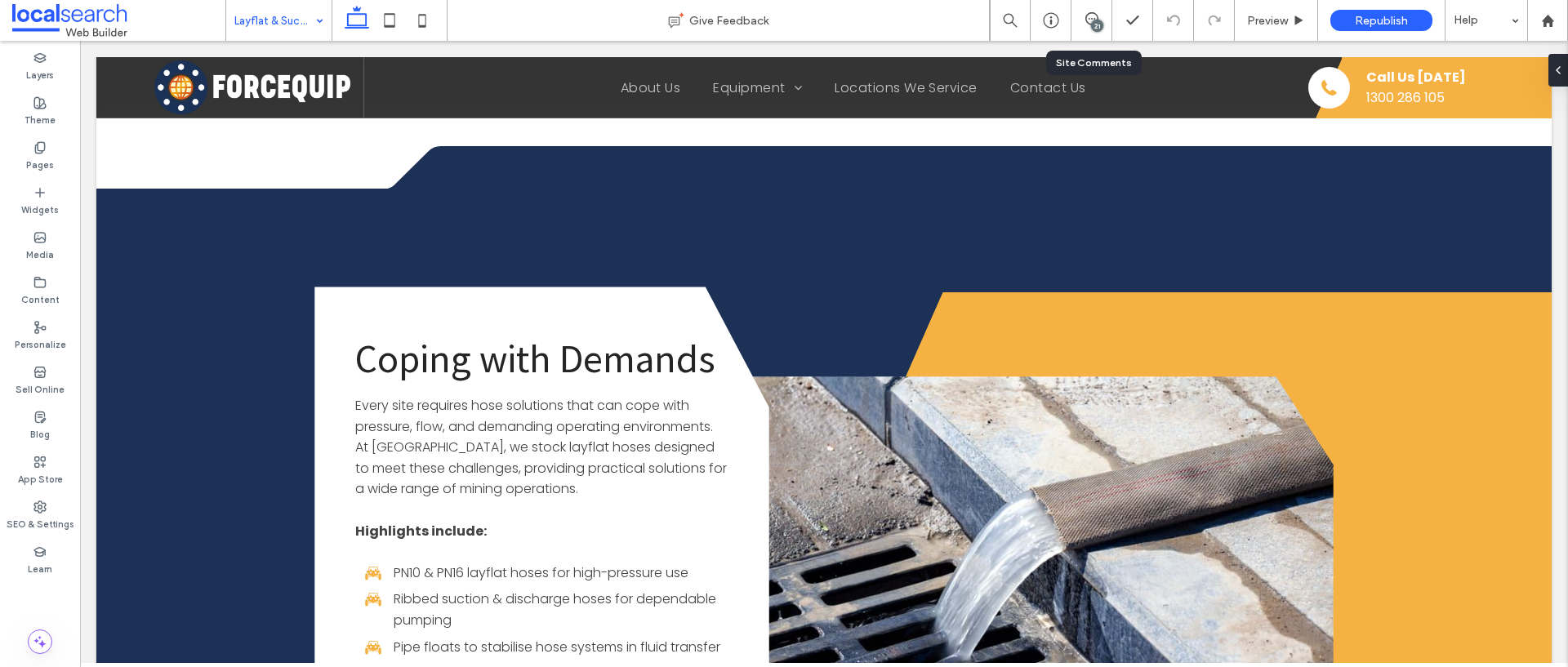
click at [248, 20] on input at bounding box center [275, 21] width 81 height 41
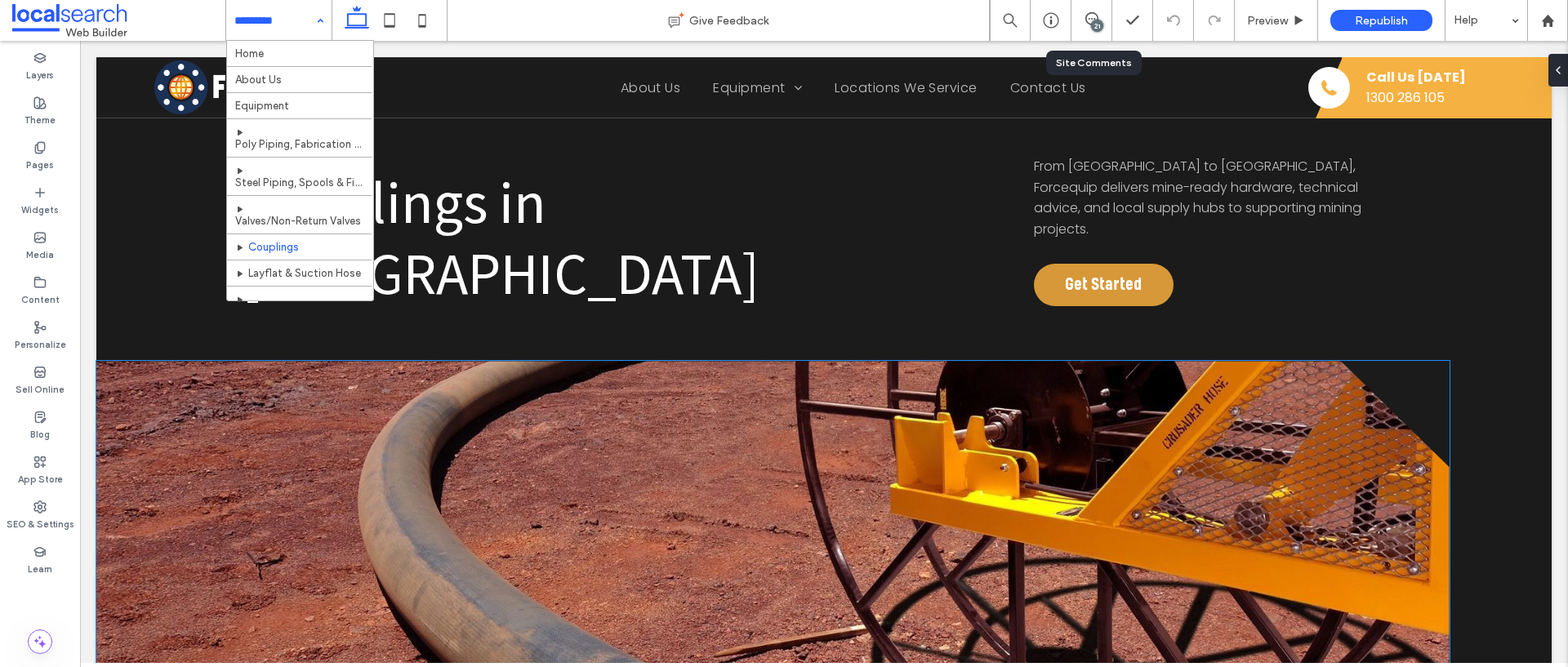
click at [745, 434] on link at bounding box center [772, 655] width 1353 height 588
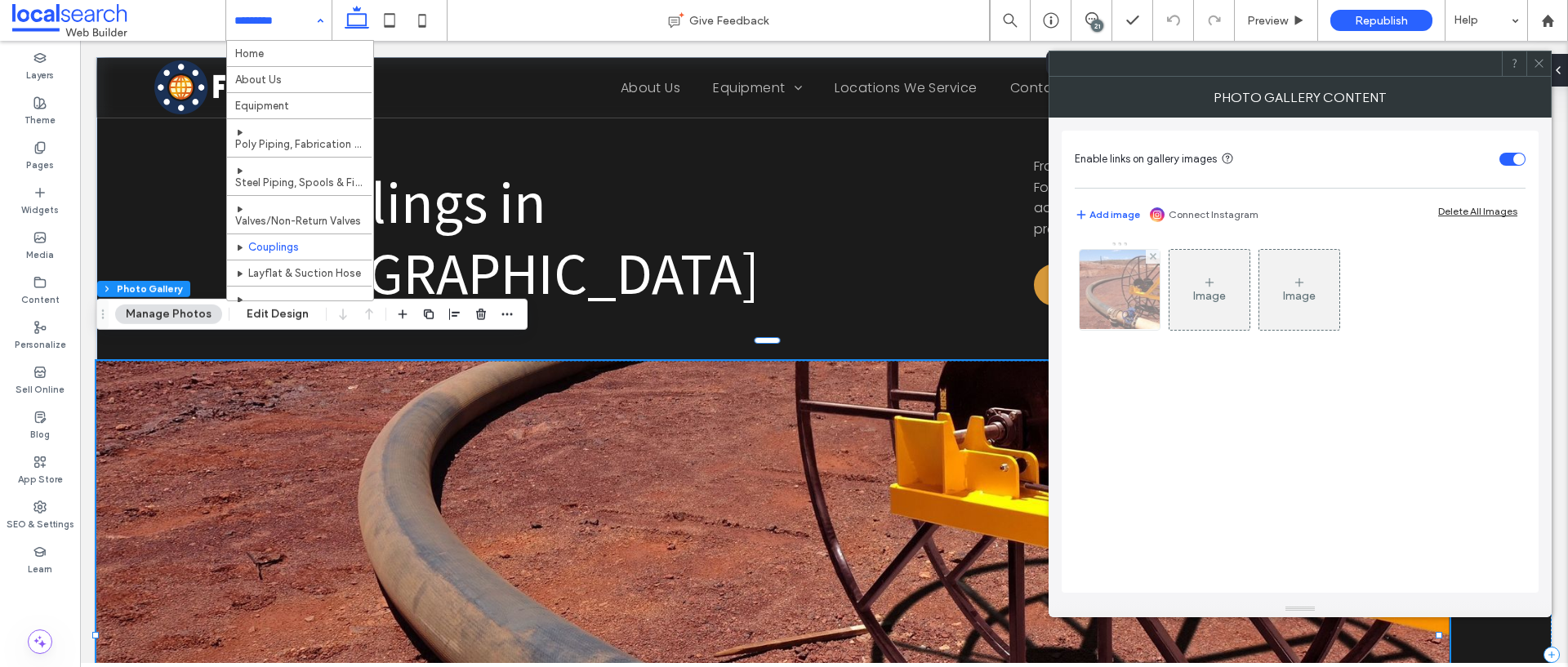
click at [1111, 284] on div at bounding box center [1119, 289] width 80 height 80
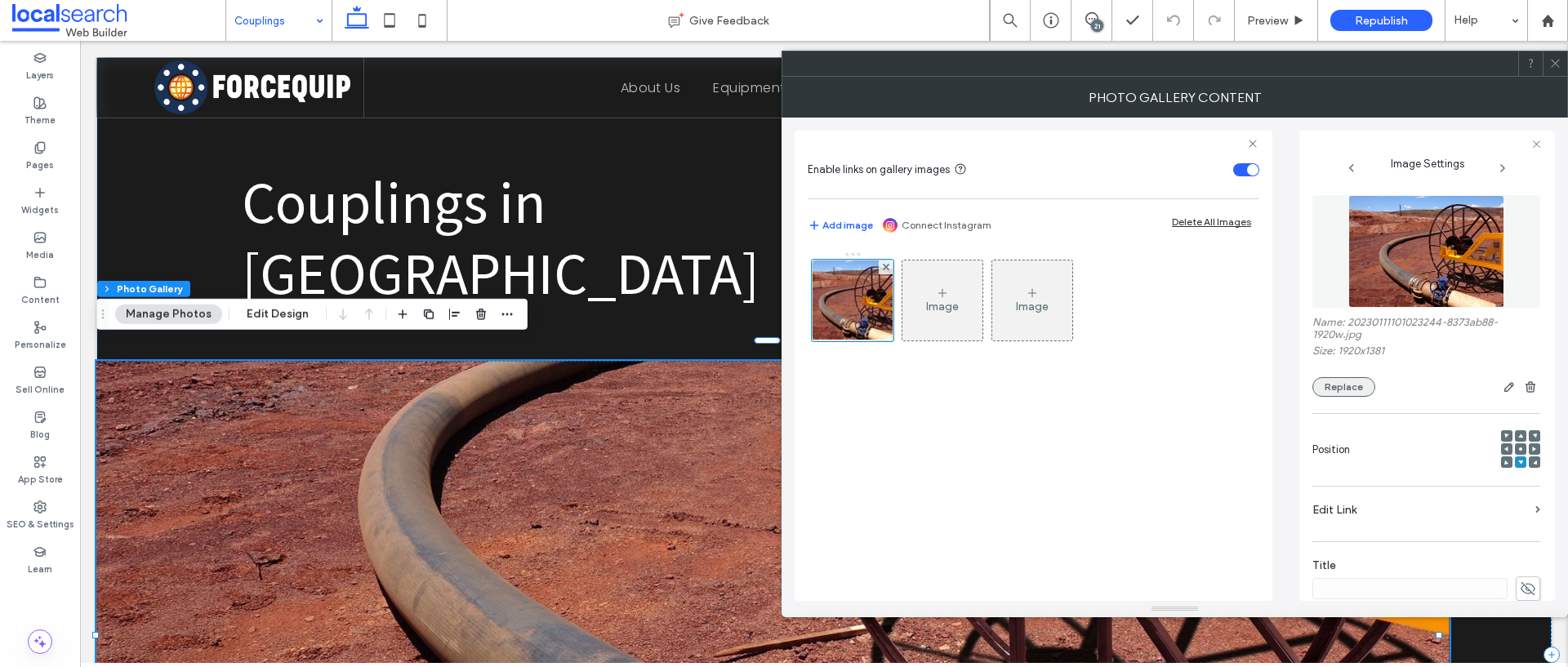
click at [1335, 383] on button "Replace" at bounding box center [1344, 388] width 63 height 20
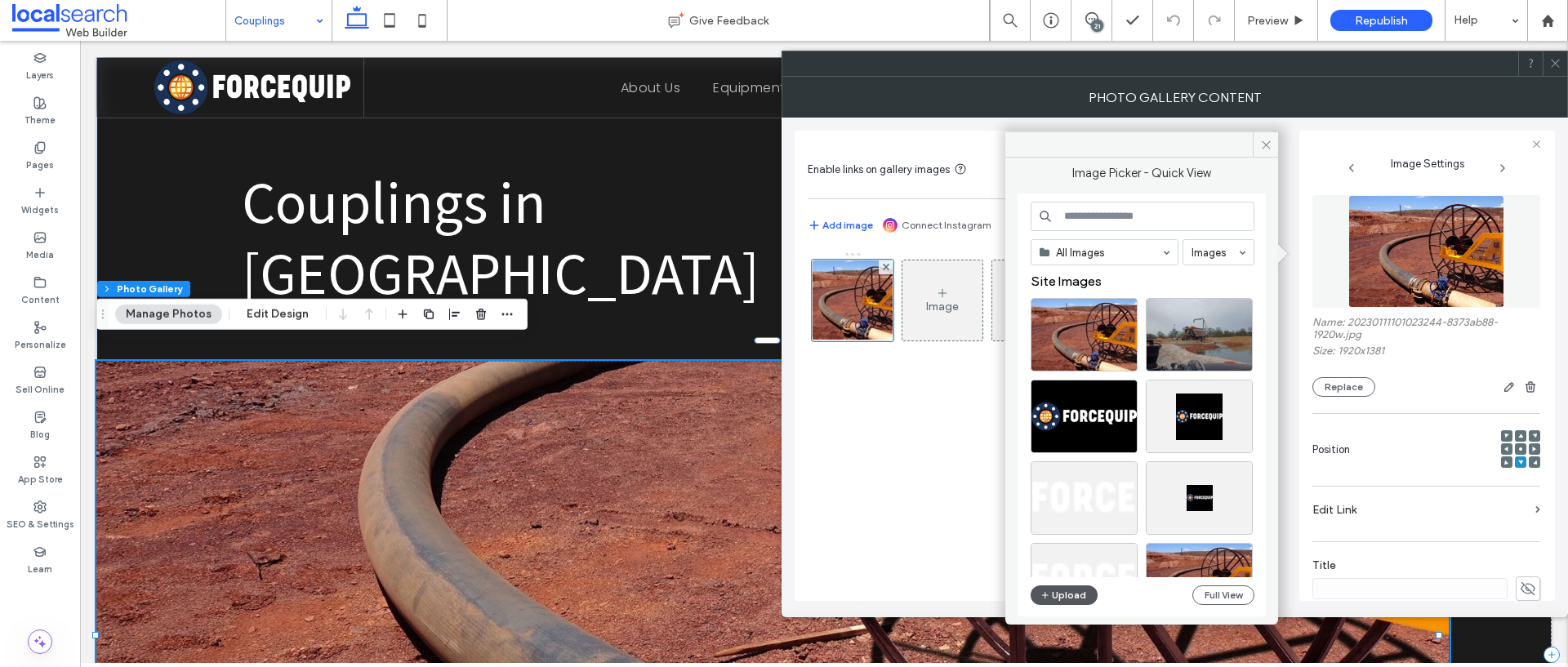
click at [1086, 597] on button "Upload" at bounding box center [1063, 595] width 67 height 20
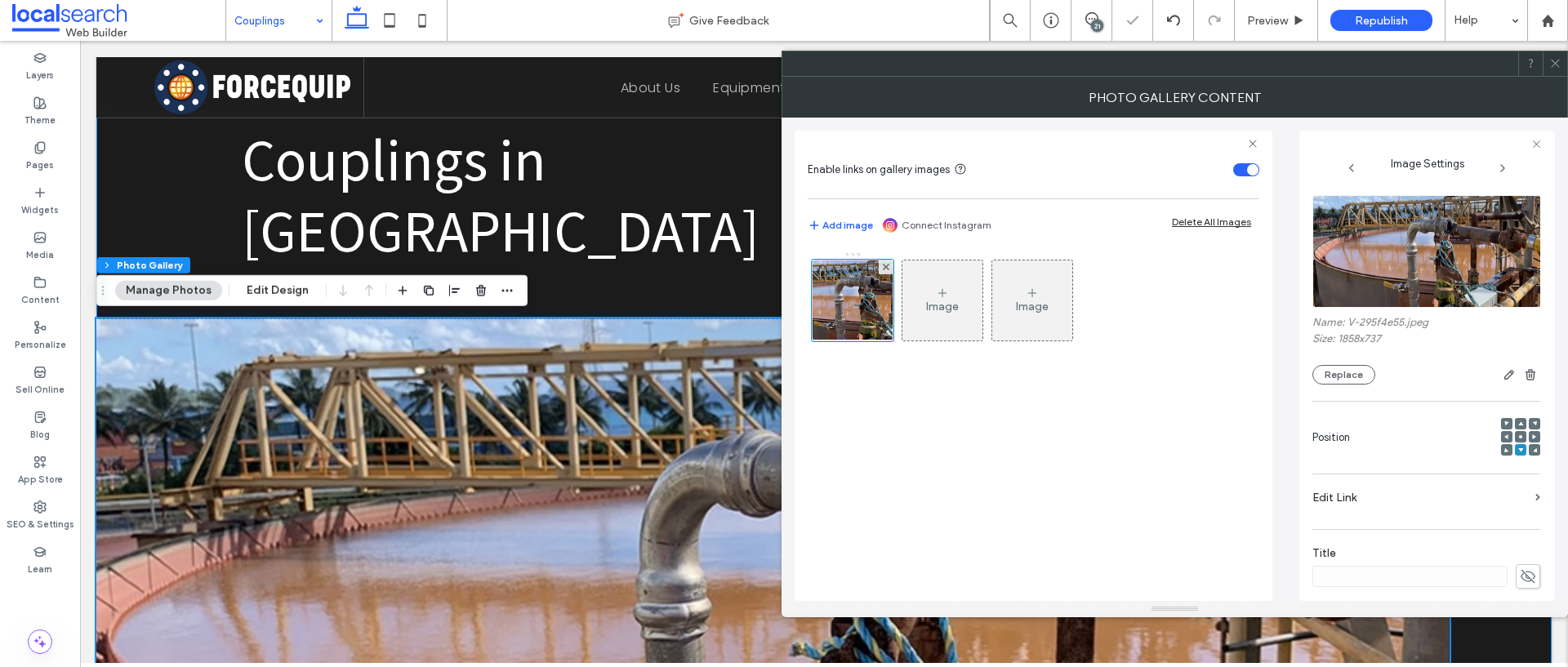
scroll to position [89, 0]
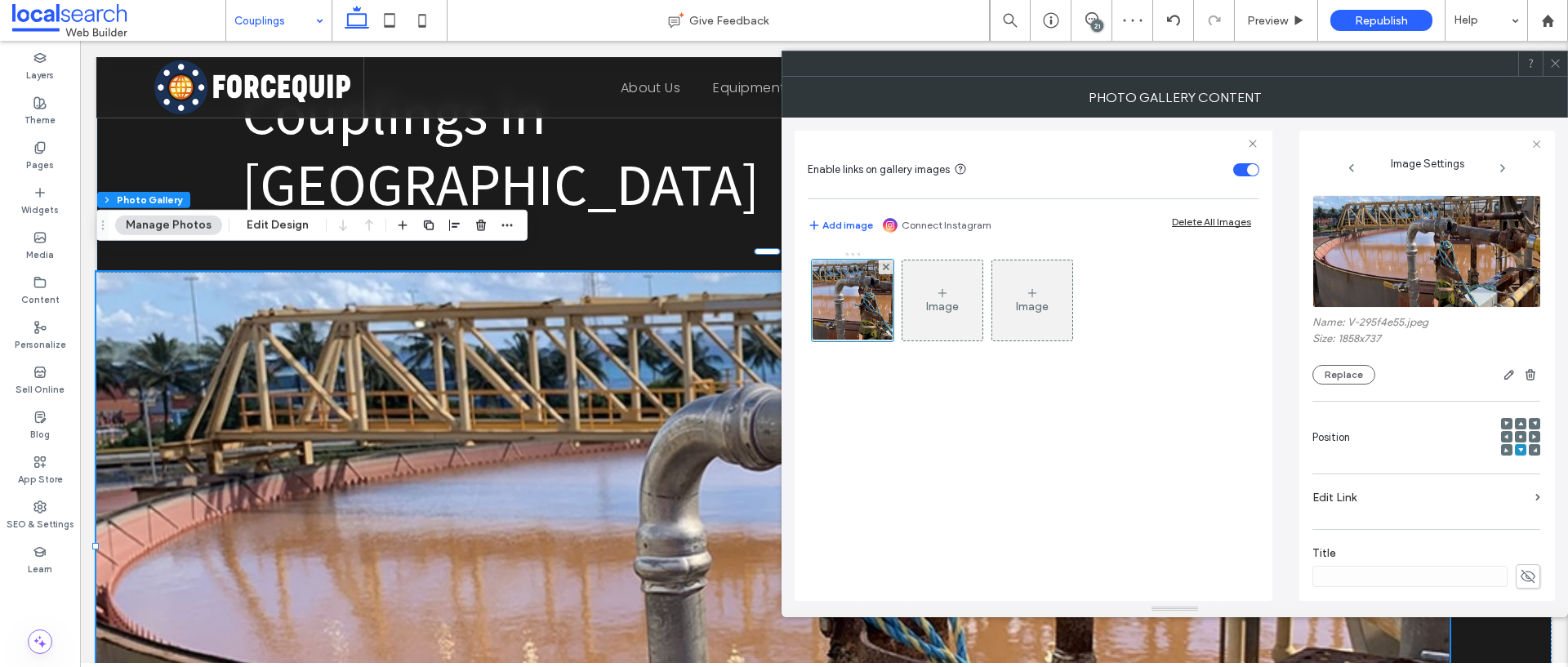
click at [1552, 67] on icon at bounding box center [1555, 63] width 12 height 12
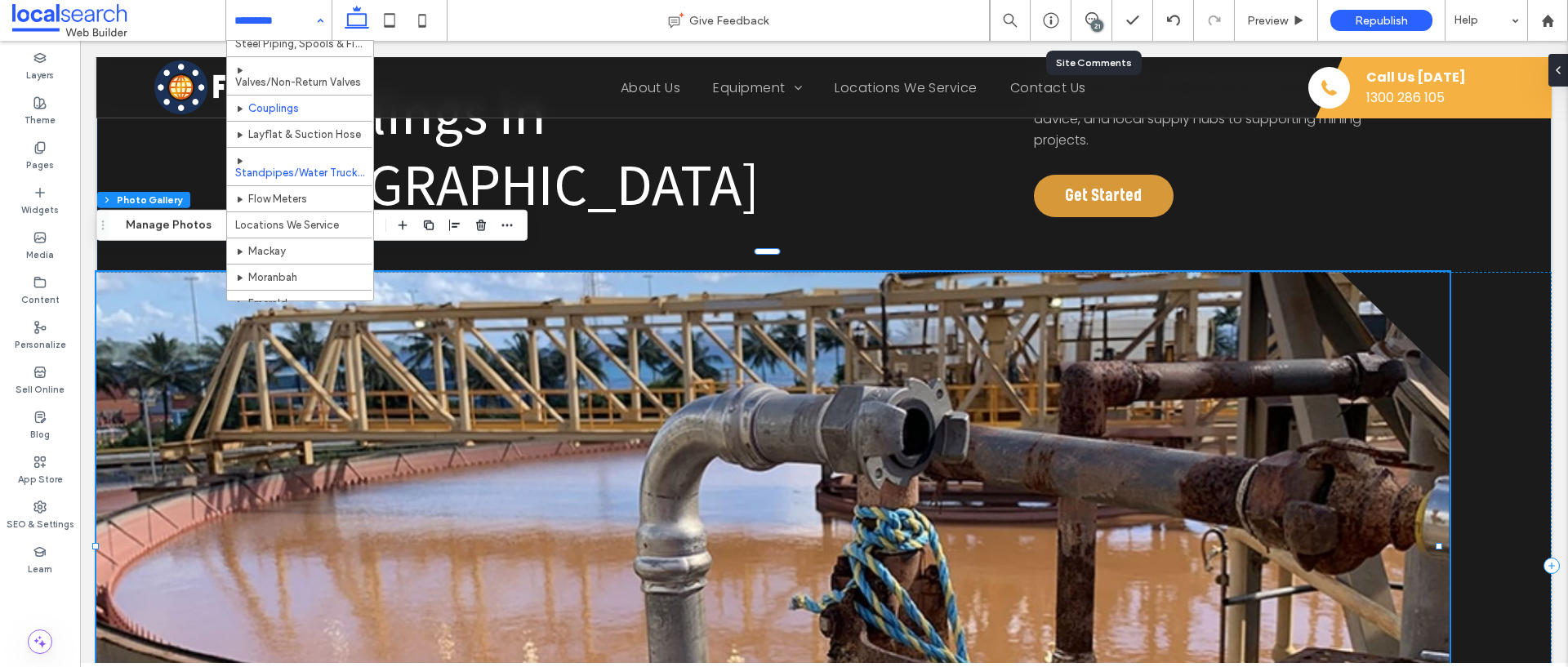
scroll to position [140, 0]
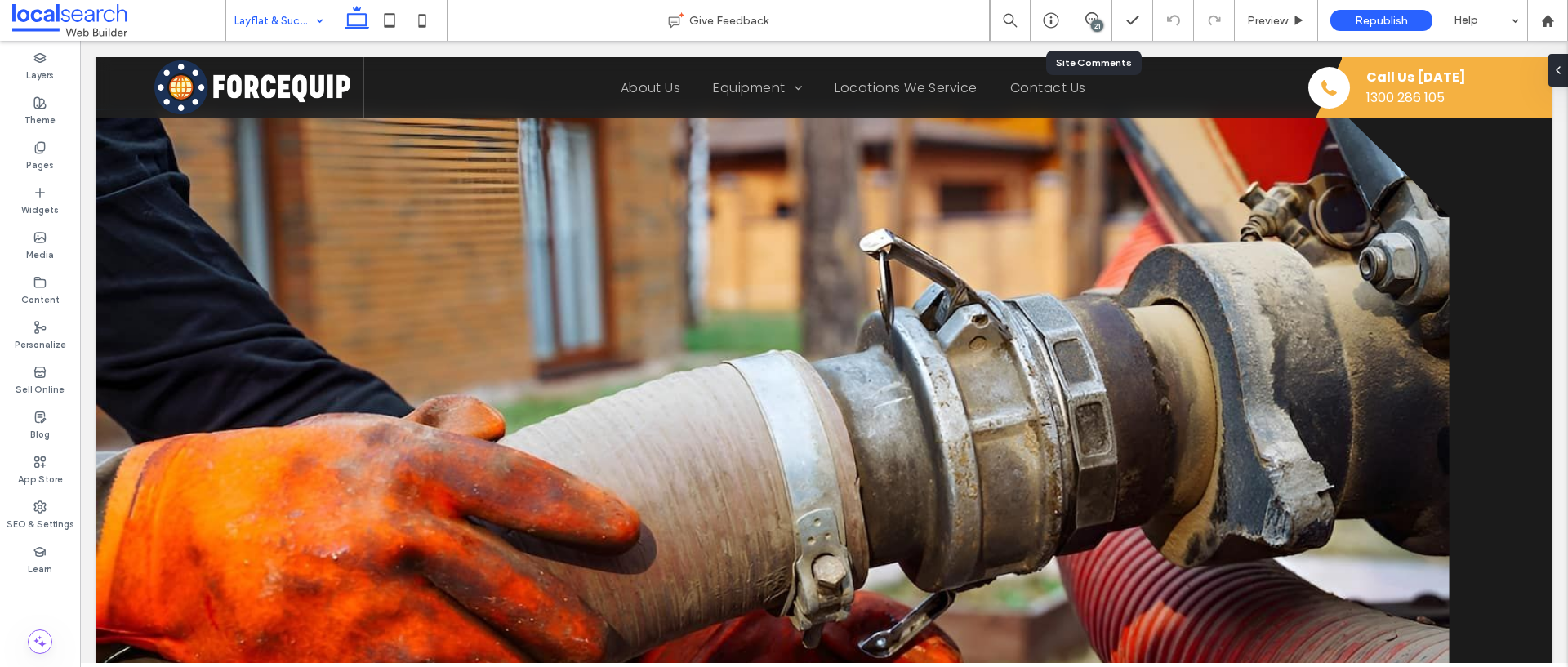
scroll to position [254, 0]
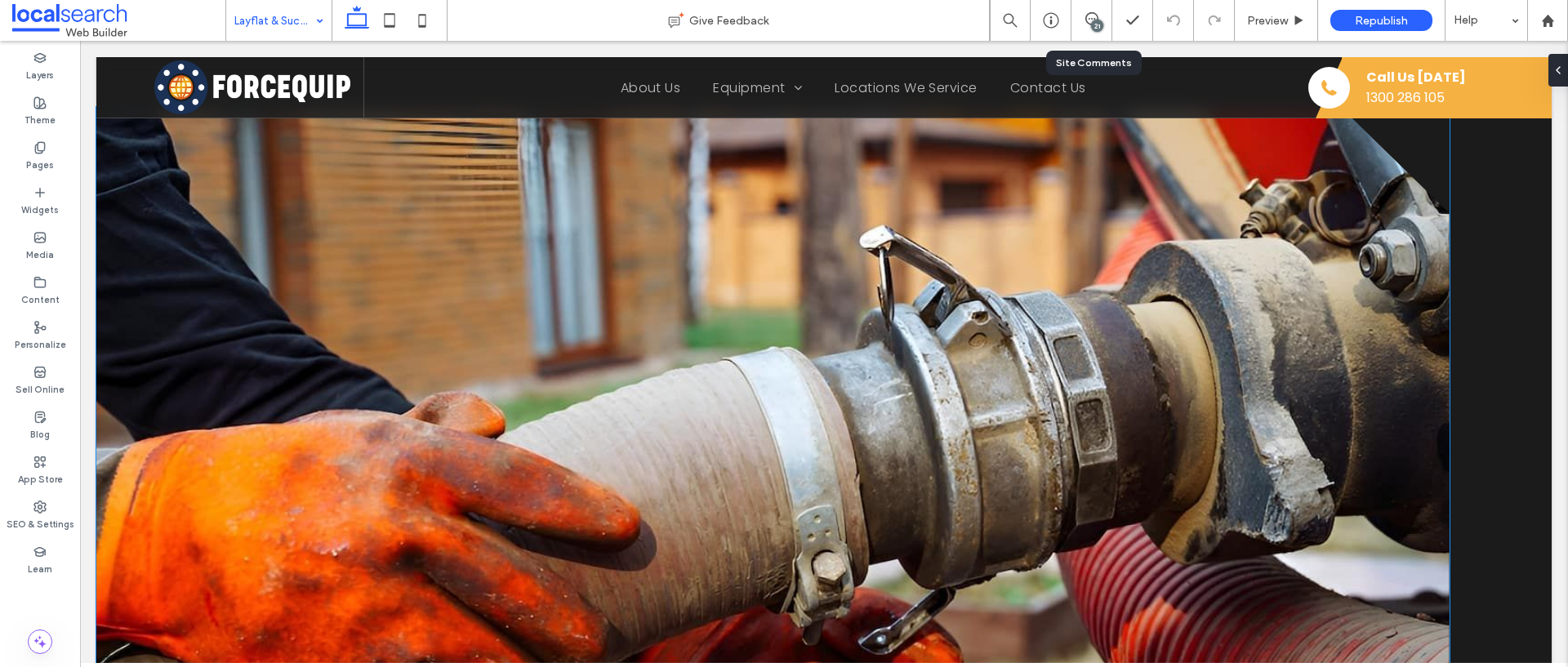
click at [812, 358] on link at bounding box center [772, 401] width 1353 height 588
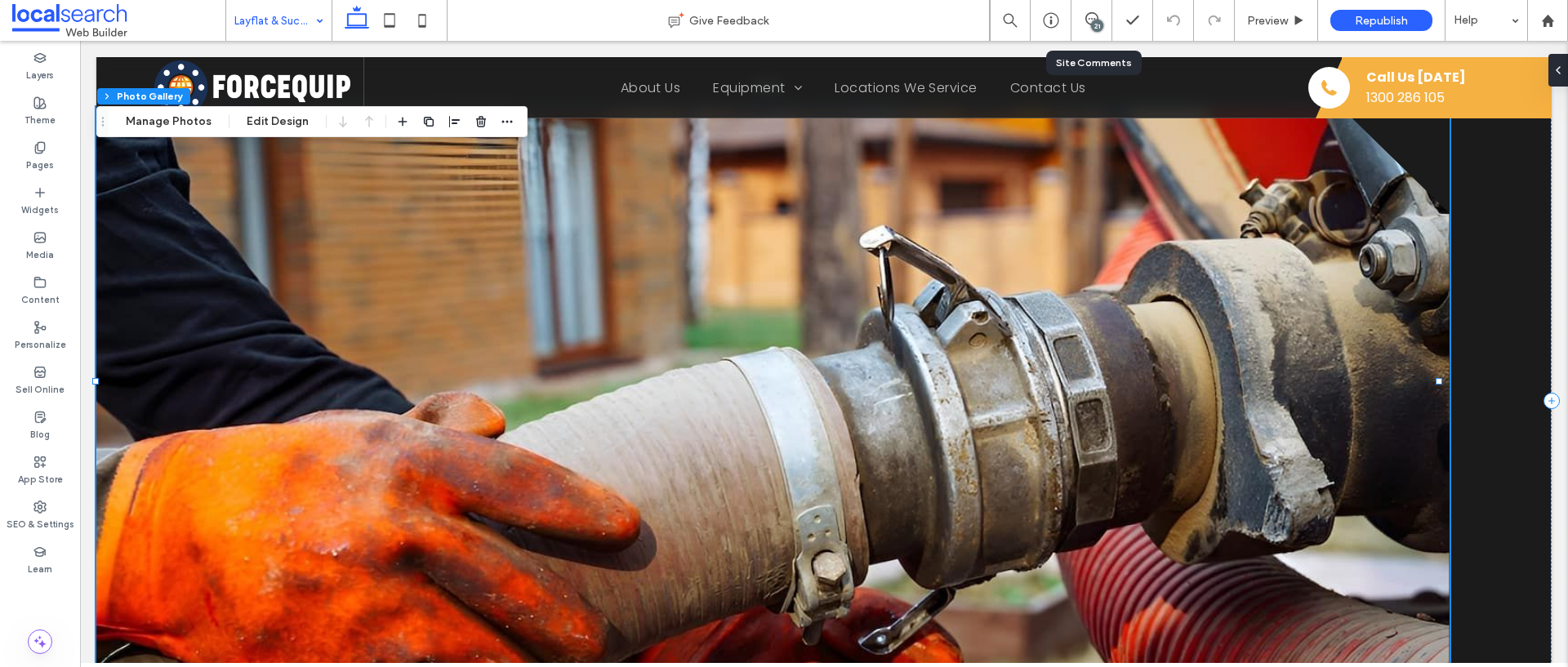
click at [812, 358] on link at bounding box center [772, 401] width 1353 height 588
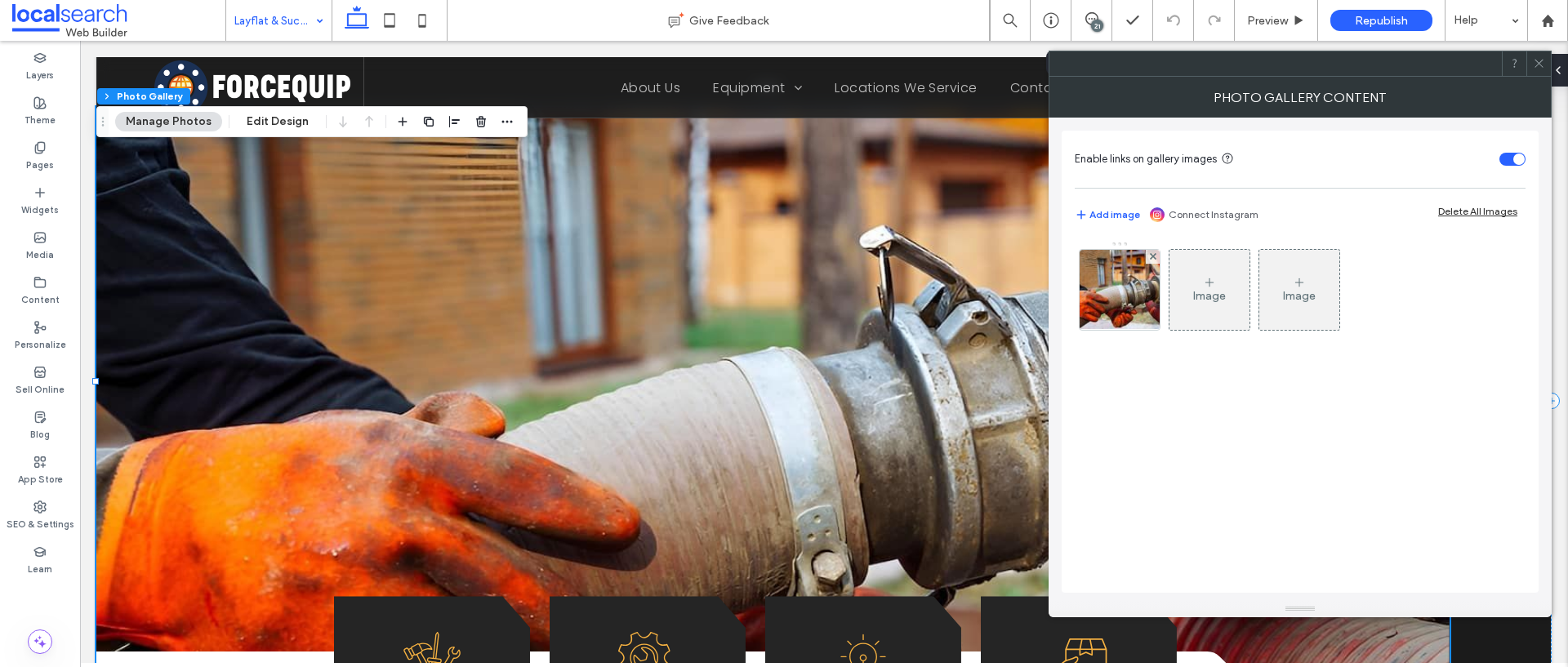
click at [1073, 287] on div "Enable links on gallery images Add image Connect Instagram Delete All Images Im…" at bounding box center [1300, 361] width 477 height 463
click at [1101, 290] on img at bounding box center [1120, 289] width 120 height 80
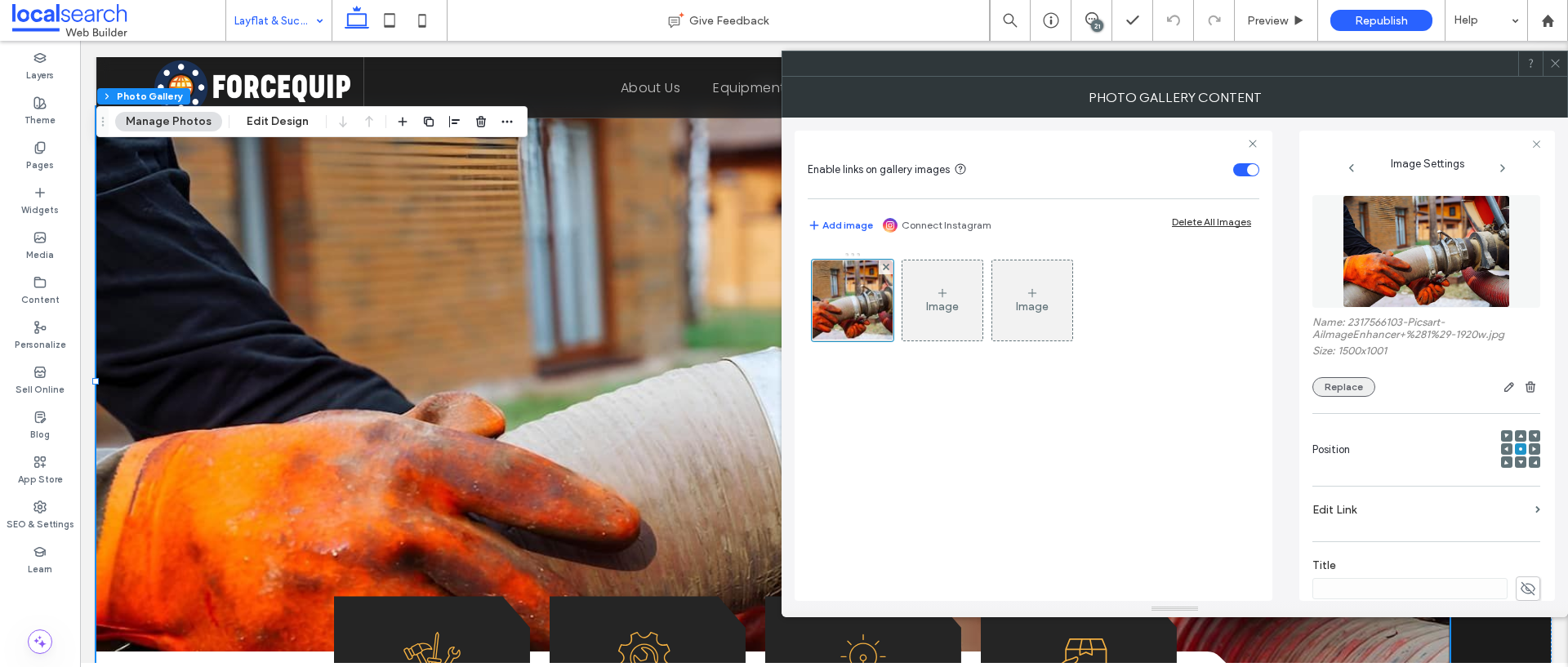
click at [1350, 392] on button "Replace" at bounding box center [1344, 388] width 63 height 20
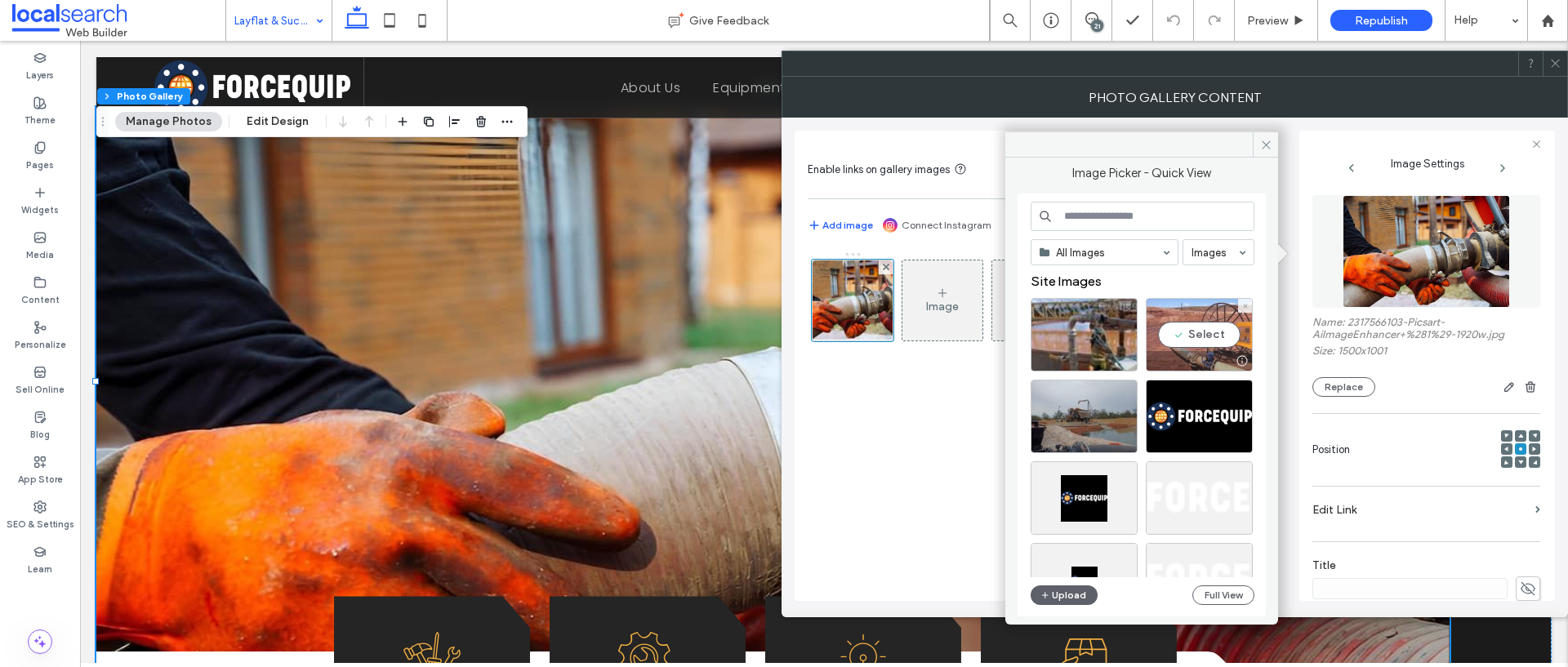
click at [1204, 341] on div "Select" at bounding box center [1199, 334] width 107 height 73
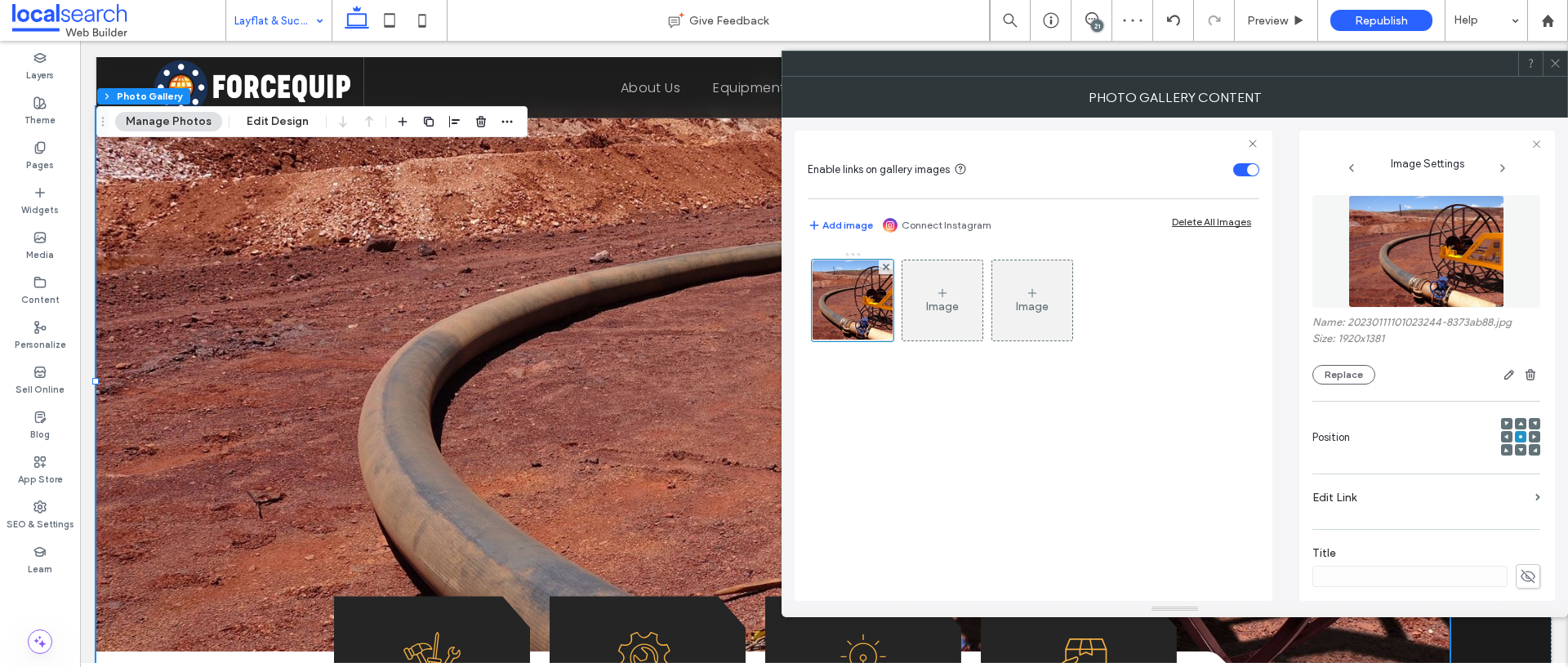
click at [1518, 452] on icon at bounding box center [1520, 450] width 5 height 5
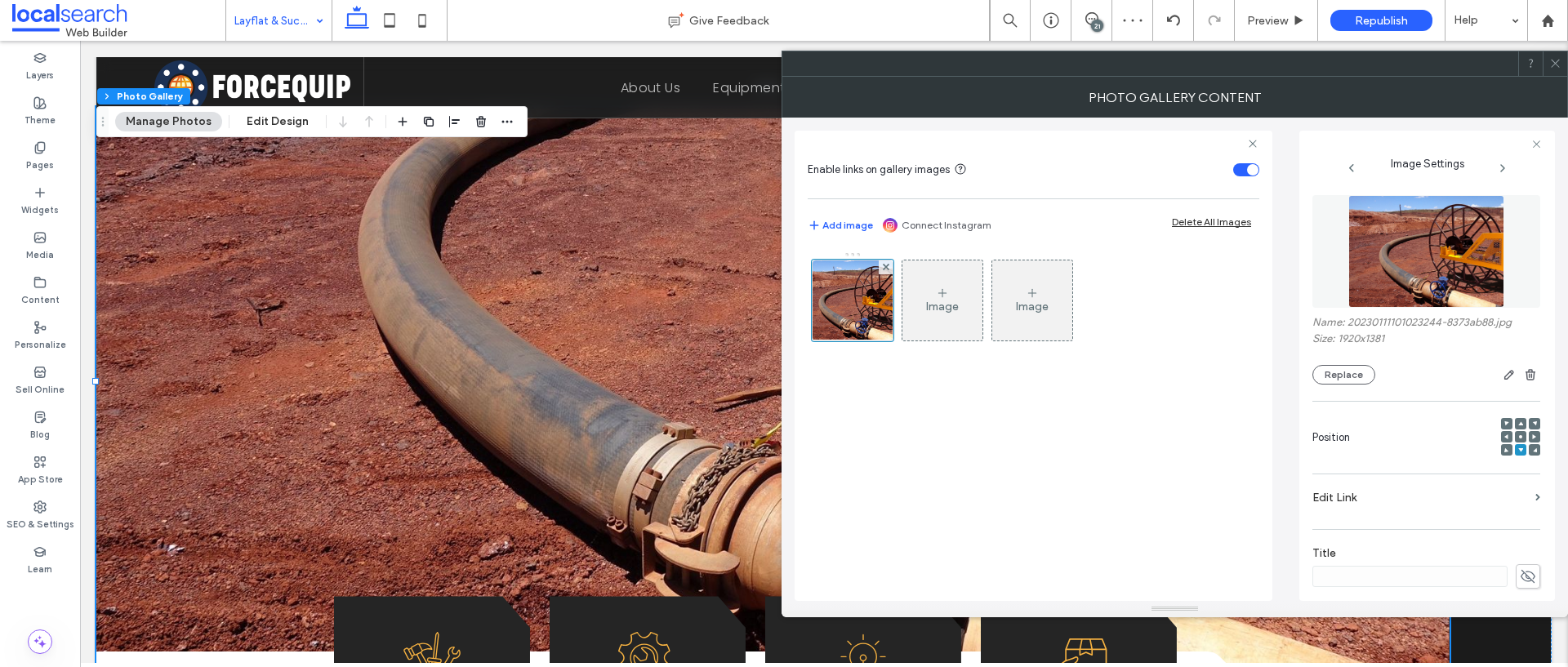
drag, startPoint x: 1555, startPoint y: 65, endPoint x: 1567, endPoint y: 68, distance: 12.4
click at [1555, 65] on icon at bounding box center [1555, 63] width 12 height 12
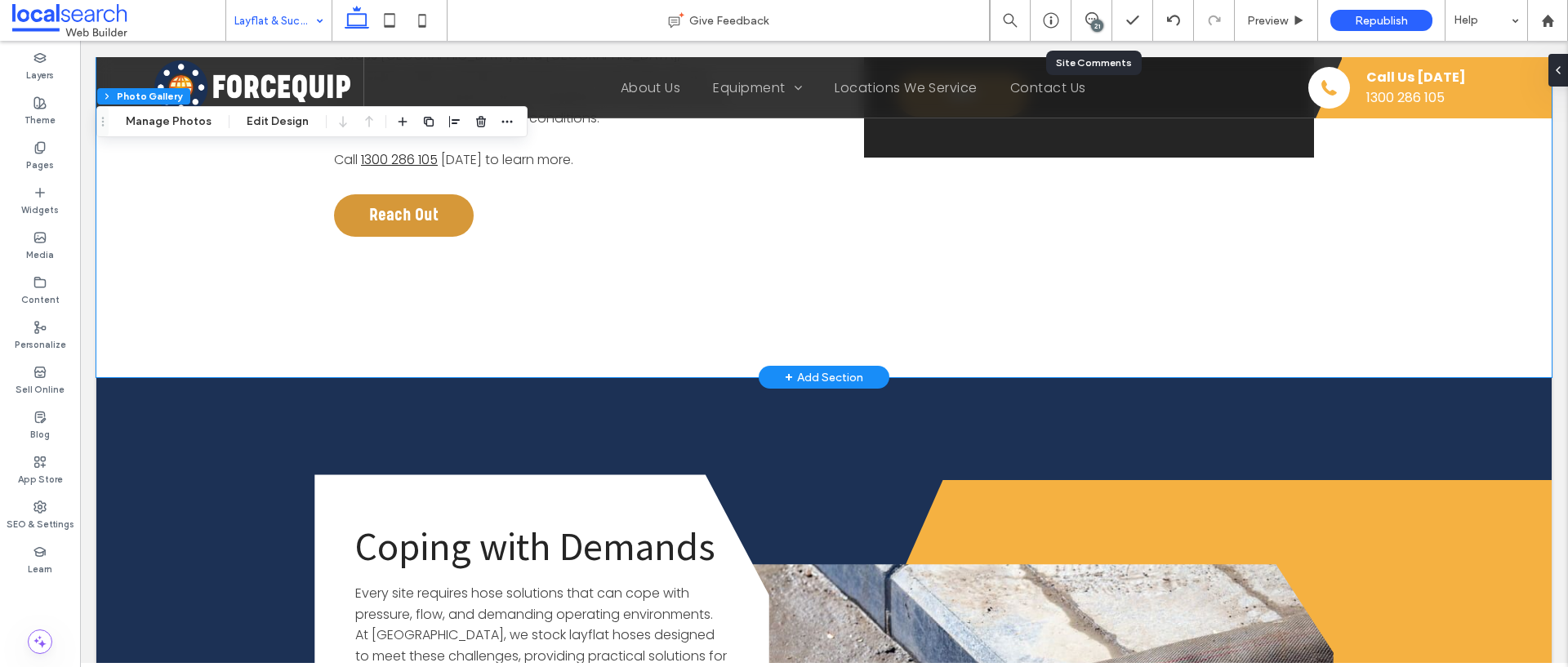
scroll to position [1214, 0]
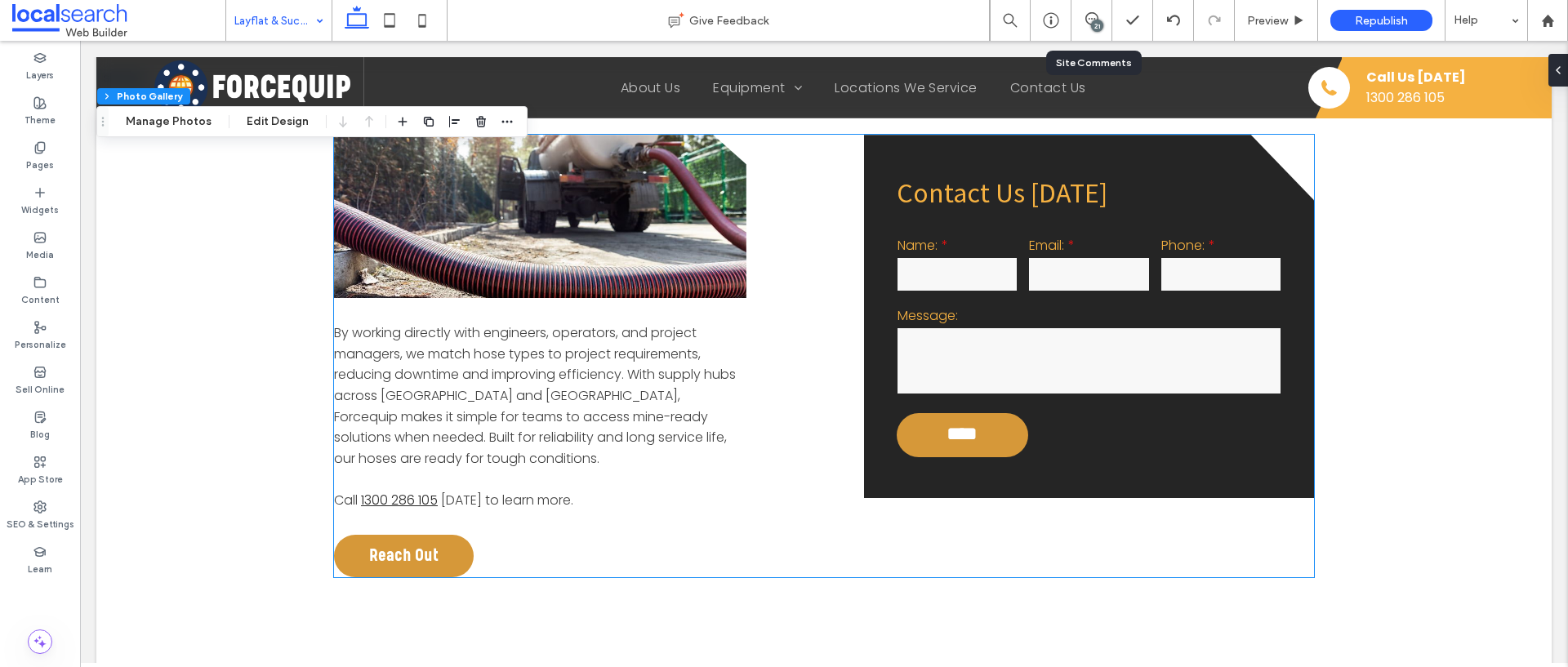
click at [532, 220] on link at bounding box center [540, 216] width 412 height 163
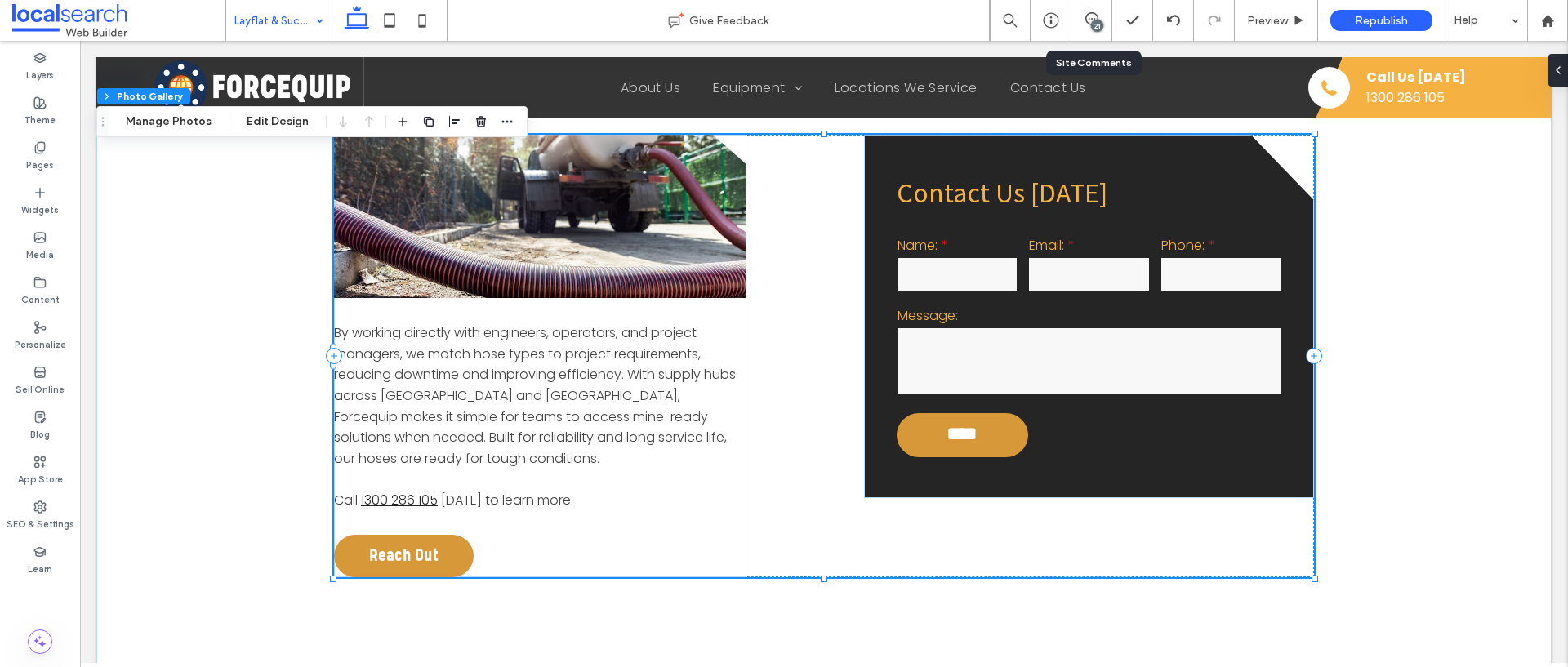
click at [532, 220] on link at bounding box center [540, 216] width 412 height 163
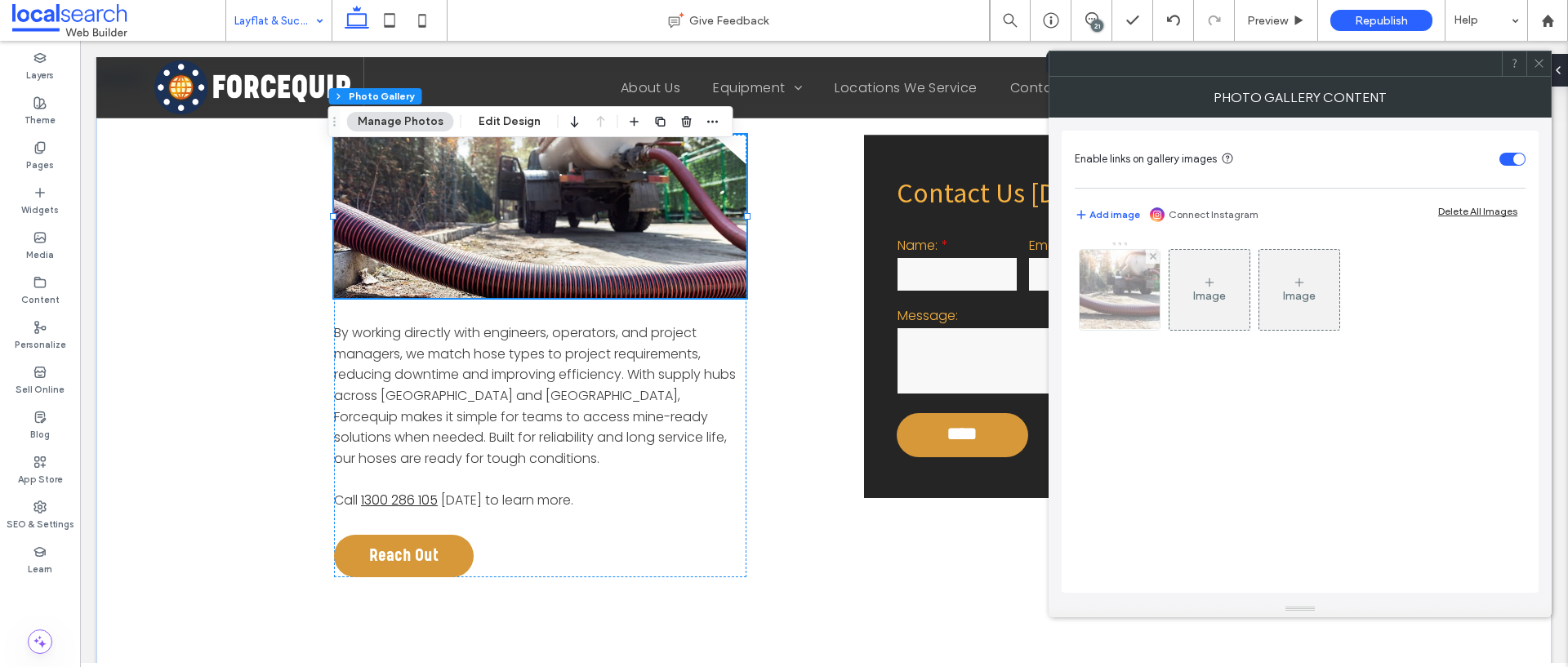
click at [1107, 298] on img at bounding box center [1120, 289] width 121 height 80
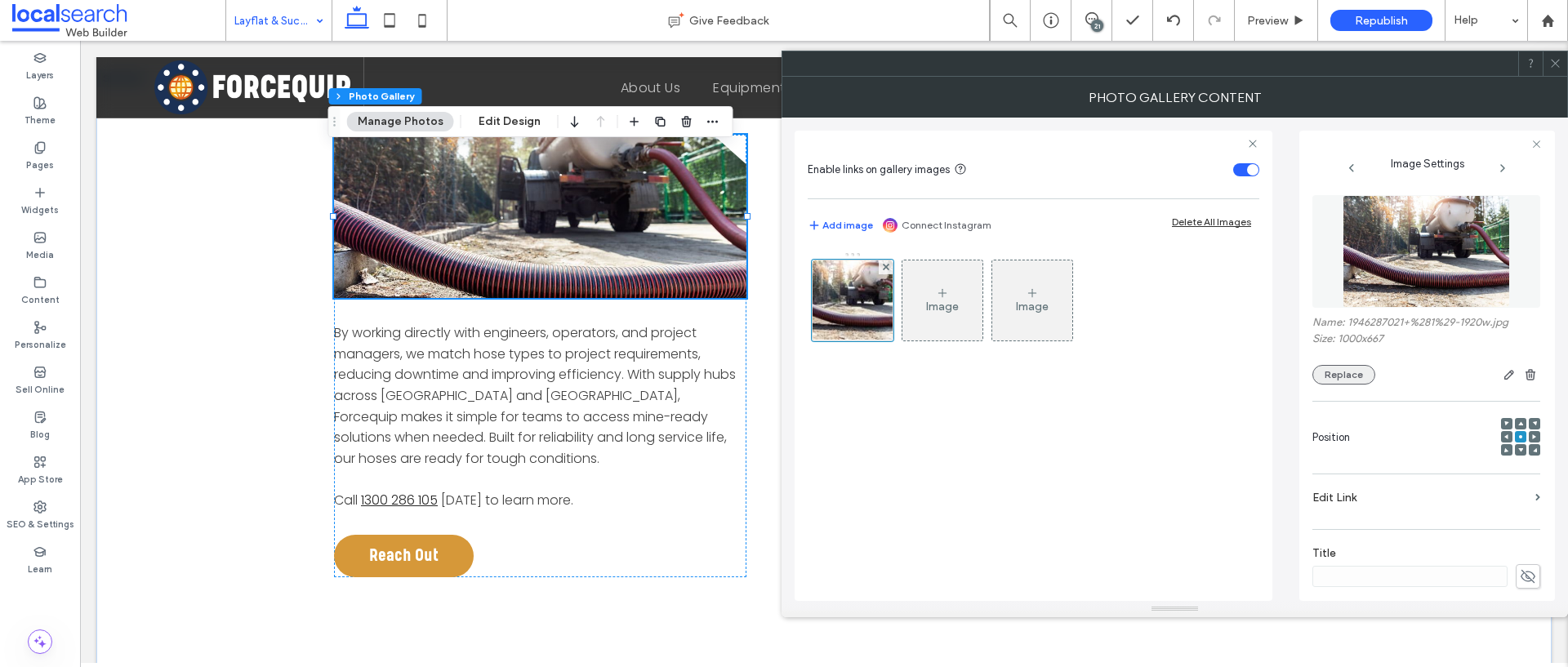
click at [1355, 379] on button "Replace" at bounding box center [1344, 375] width 63 height 20
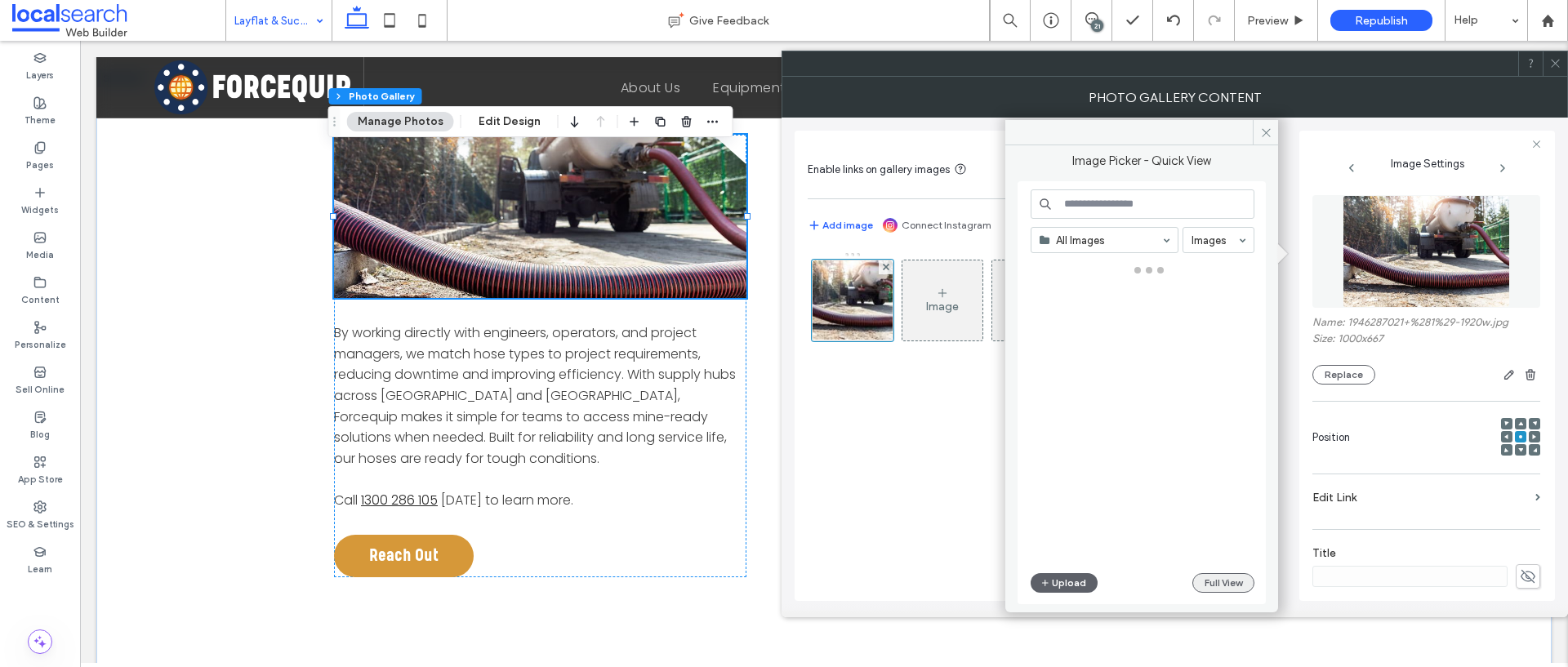
click at [1229, 586] on button "Full View" at bounding box center [1223, 583] width 62 height 20
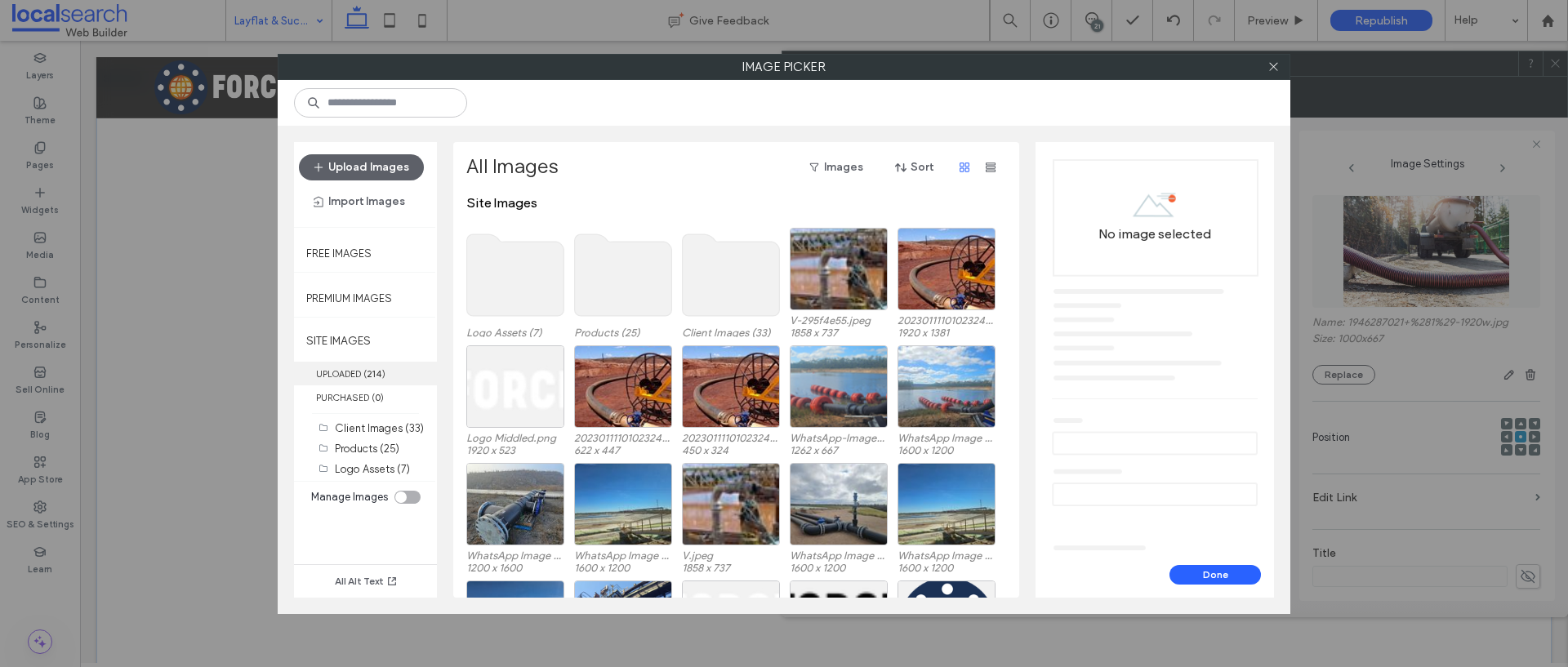
click at [345, 369] on label "UPLOADED ( 214 )" at bounding box center [365, 373] width 143 height 24
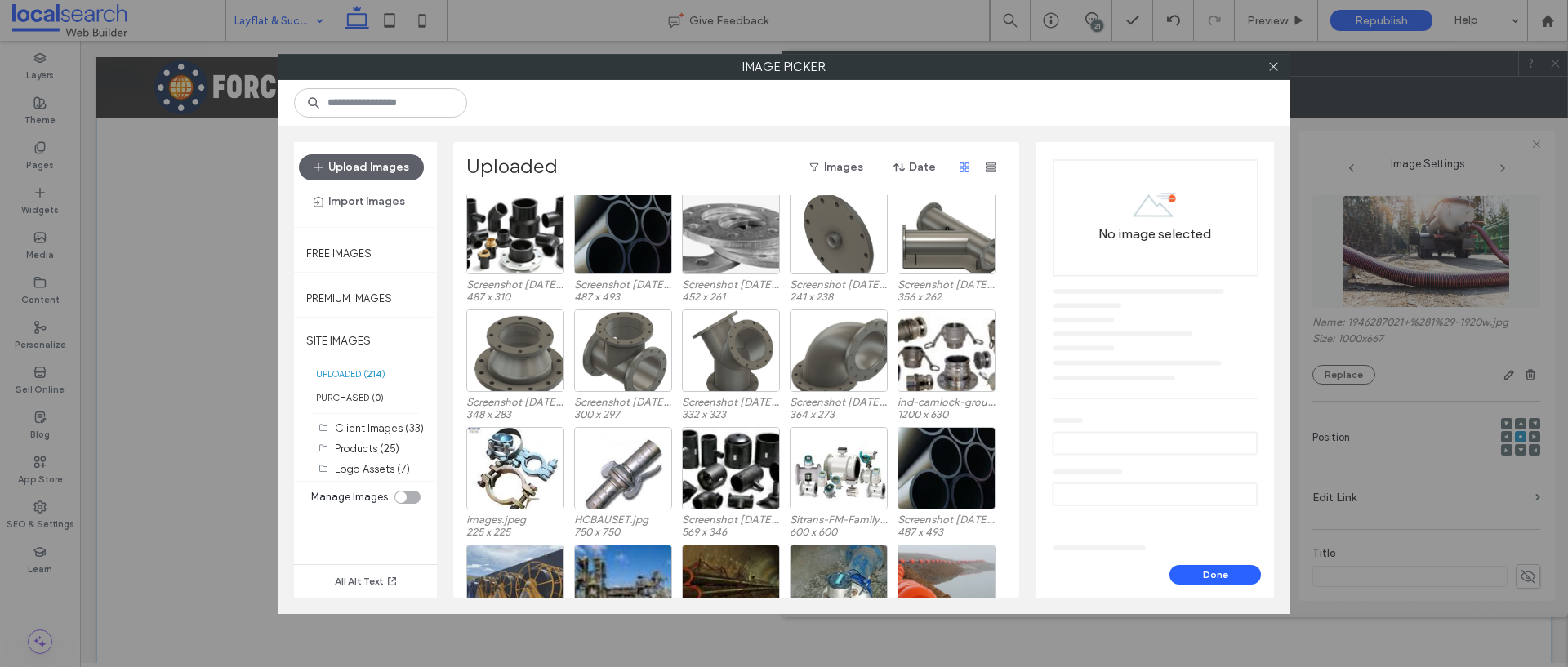
scroll to position [1100, 0]
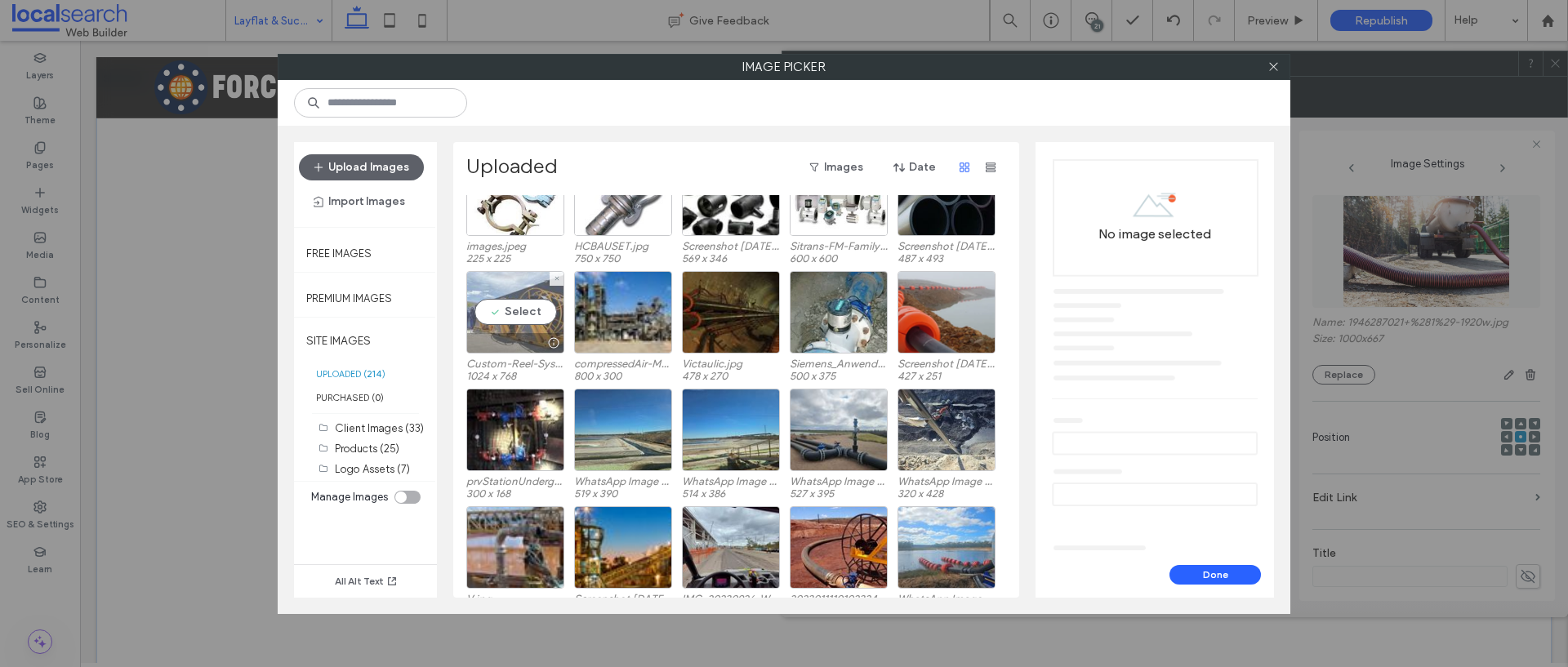
click at [489, 326] on div "Select" at bounding box center [515, 312] width 98 height 82
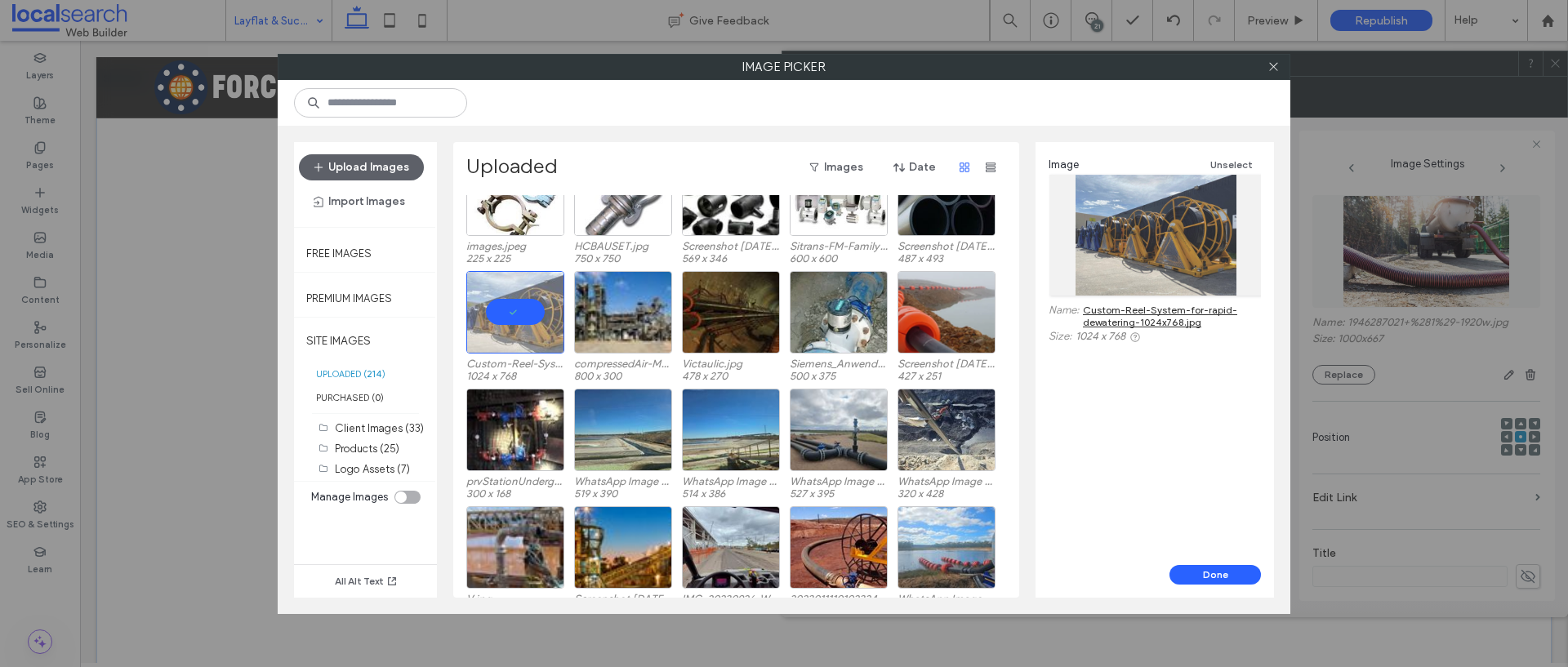
click at [1182, 576] on button "Done" at bounding box center [1214, 575] width 92 height 20
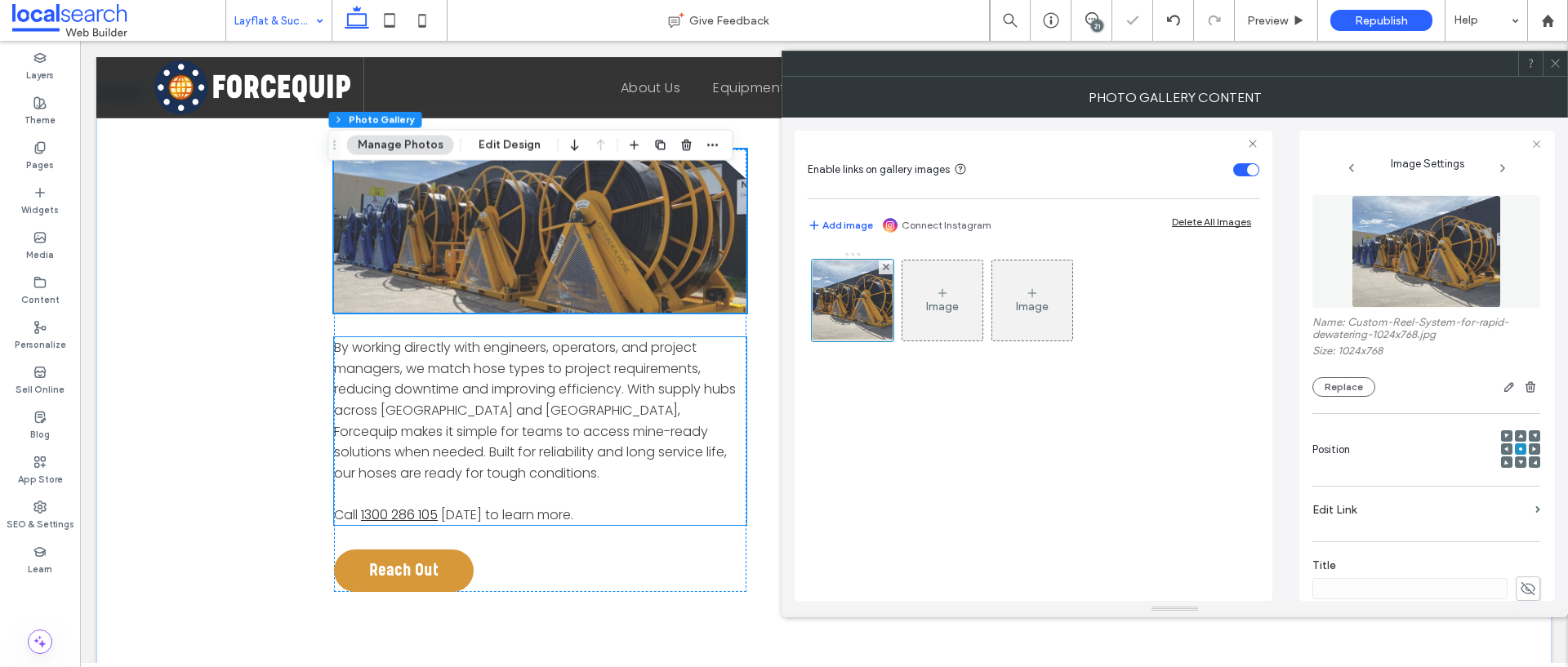
scroll to position [1069, 0]
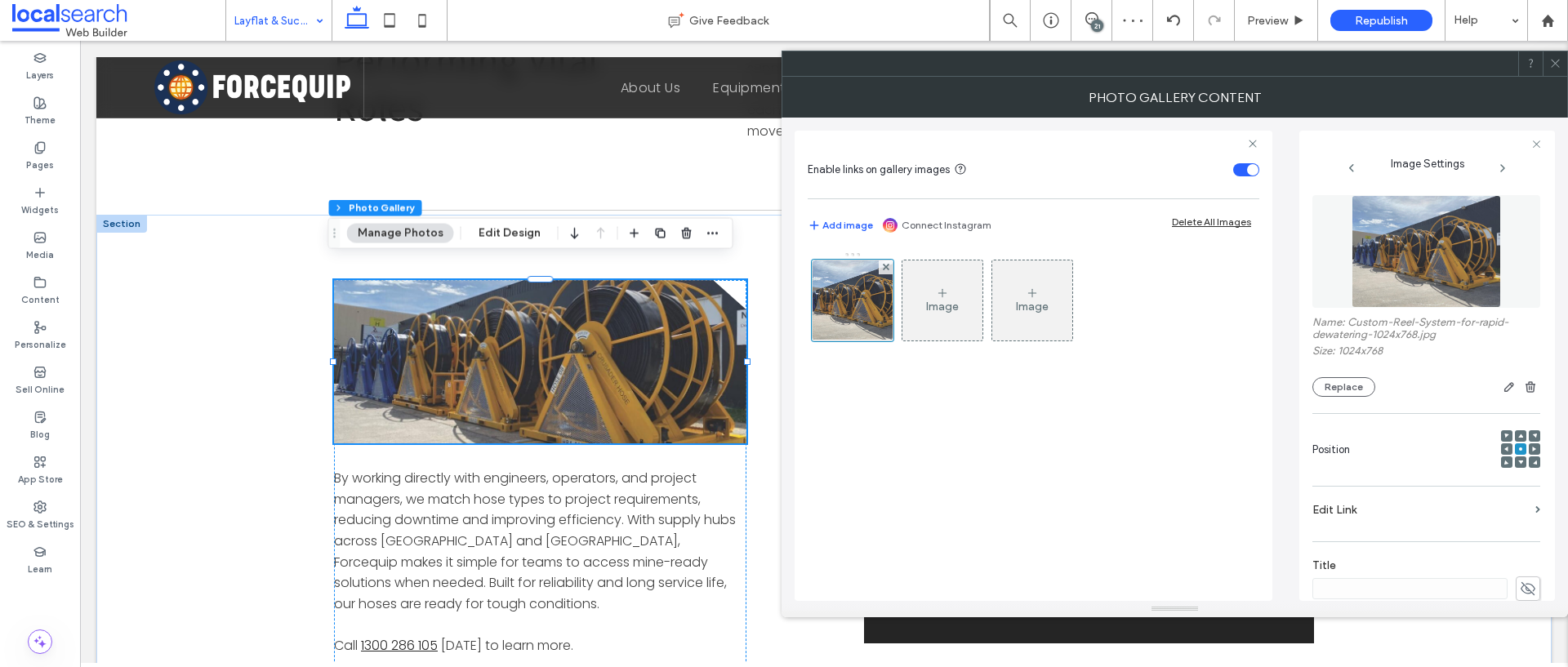
click at [1550, 68] on icon at bounding box center [1555, 63] width 12 height 12
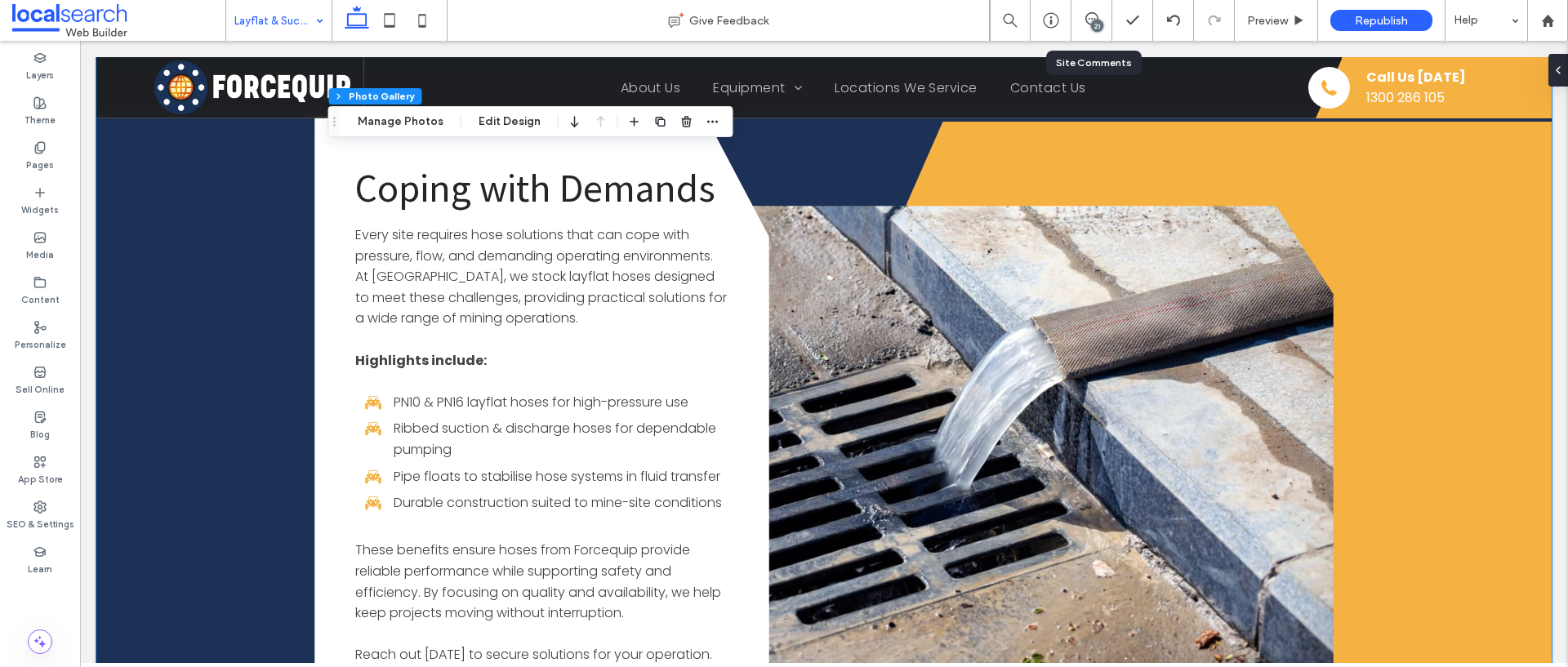
scroll to position [1972, 0]
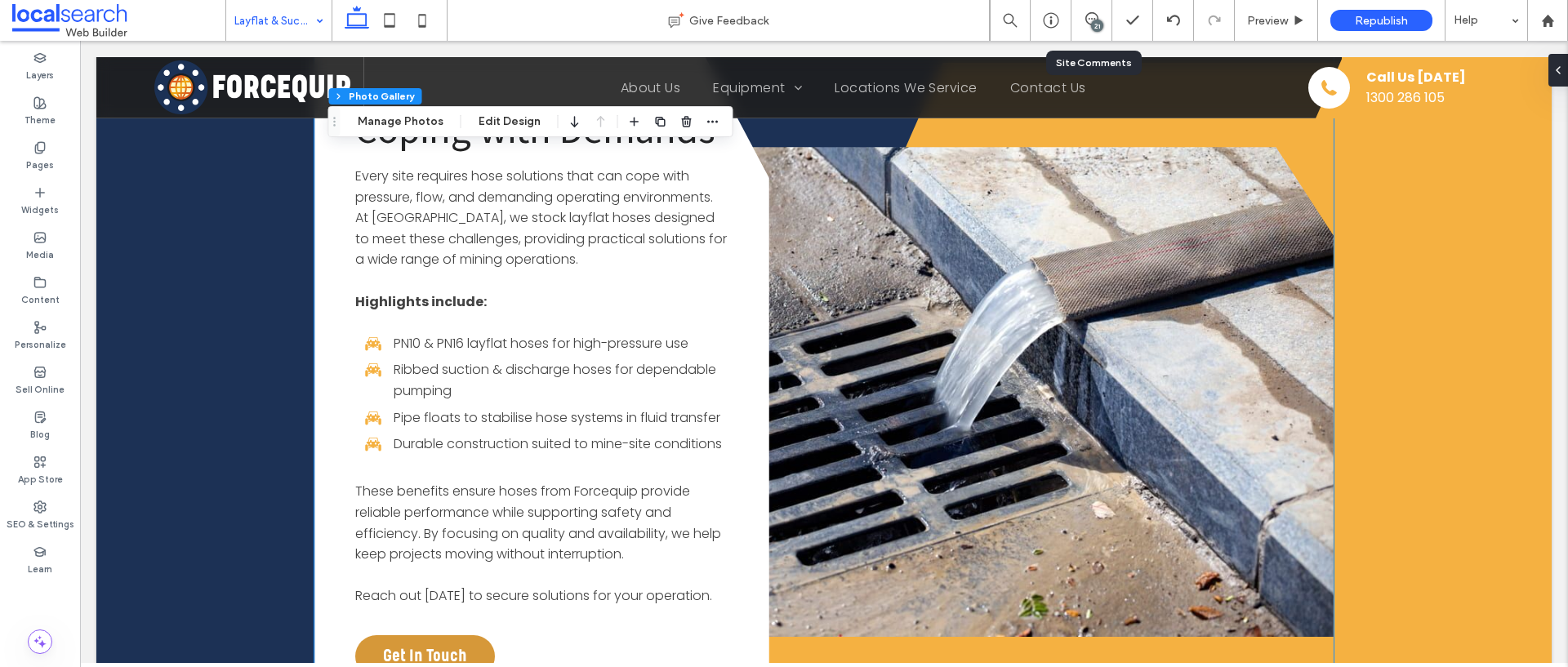
click at [1030, 368] on link at bounding box center [975, 392] width 717 height 490
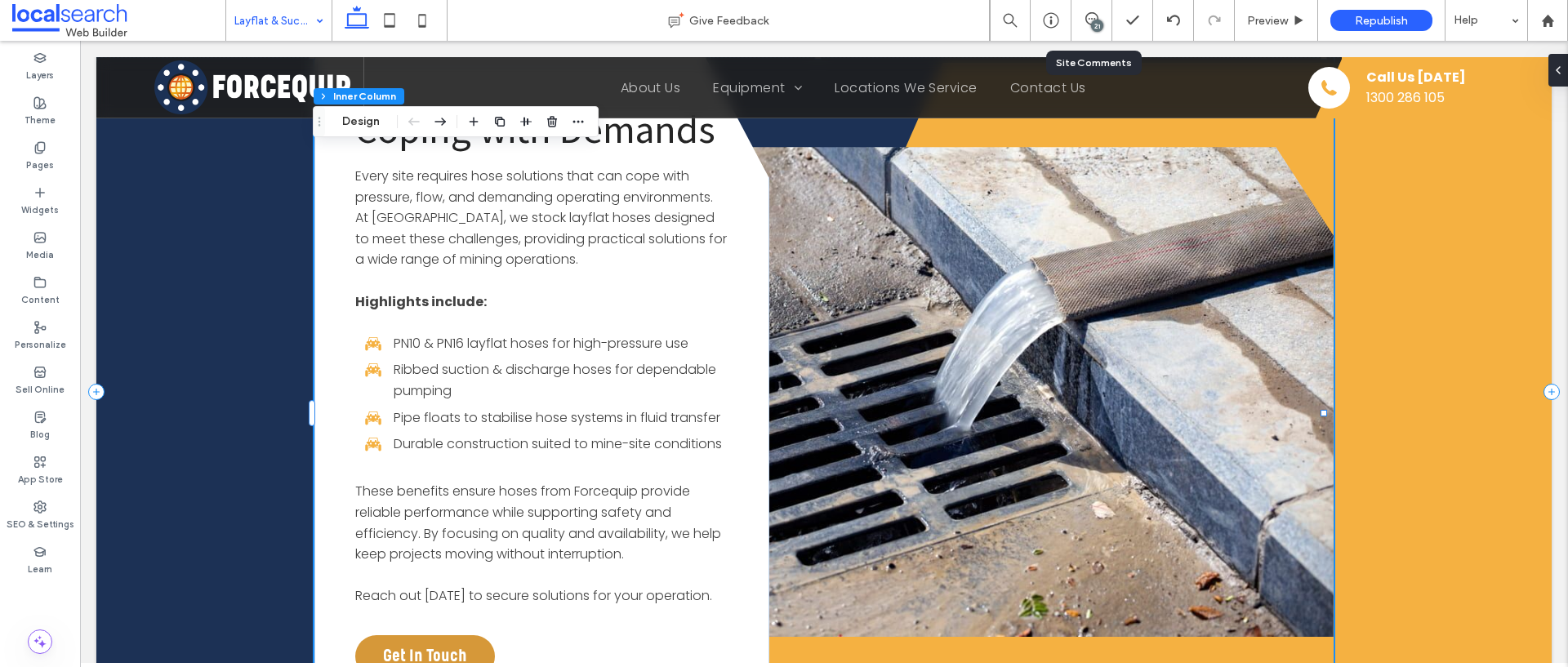
click at [982, 299] on link at bounding box center [975, 392] width 717 height 490
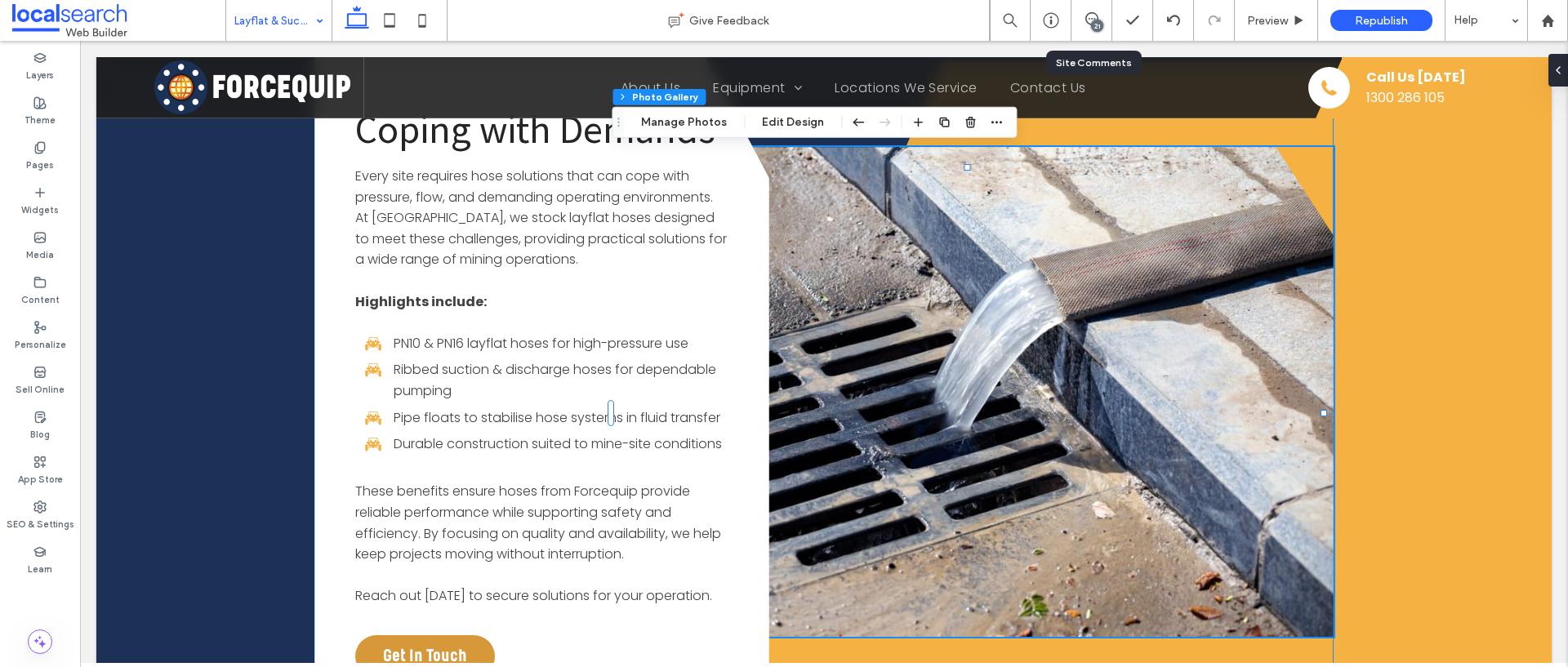
click at [982, 299] on link at bounding box center [975, 392] width 717 height 490
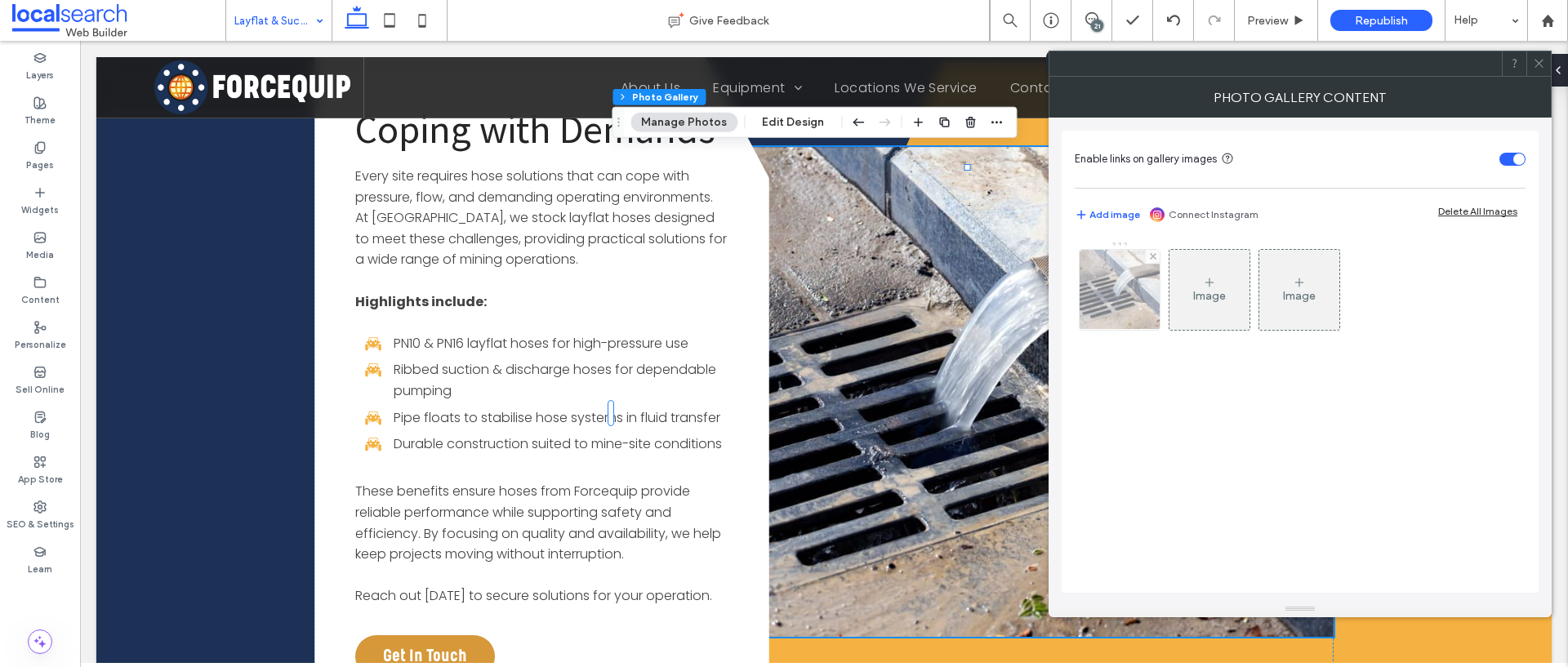
click at [1150, 294] on img at bounding box center [1120, 289] width 121 height 80
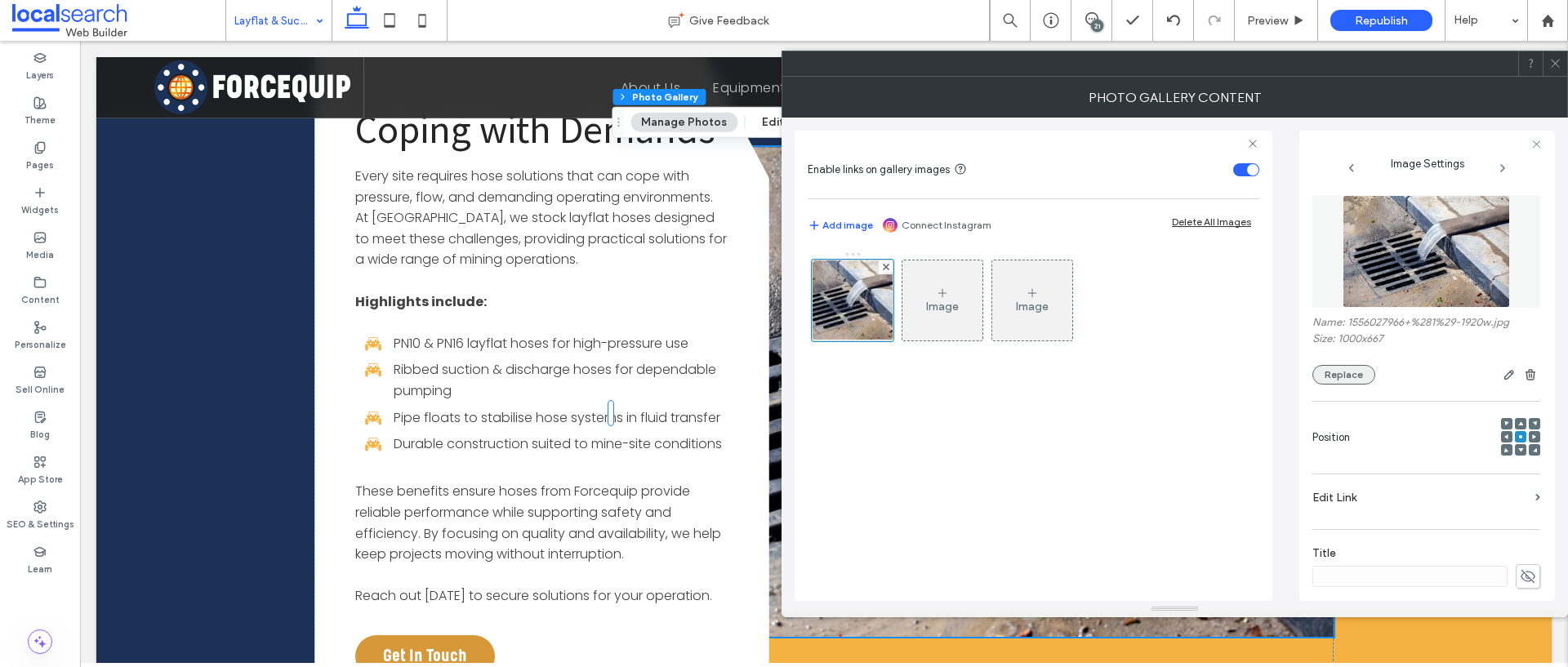
click at [1347, 369] on button "Replace" at bounding box center [1344, 375] width 63 height 20
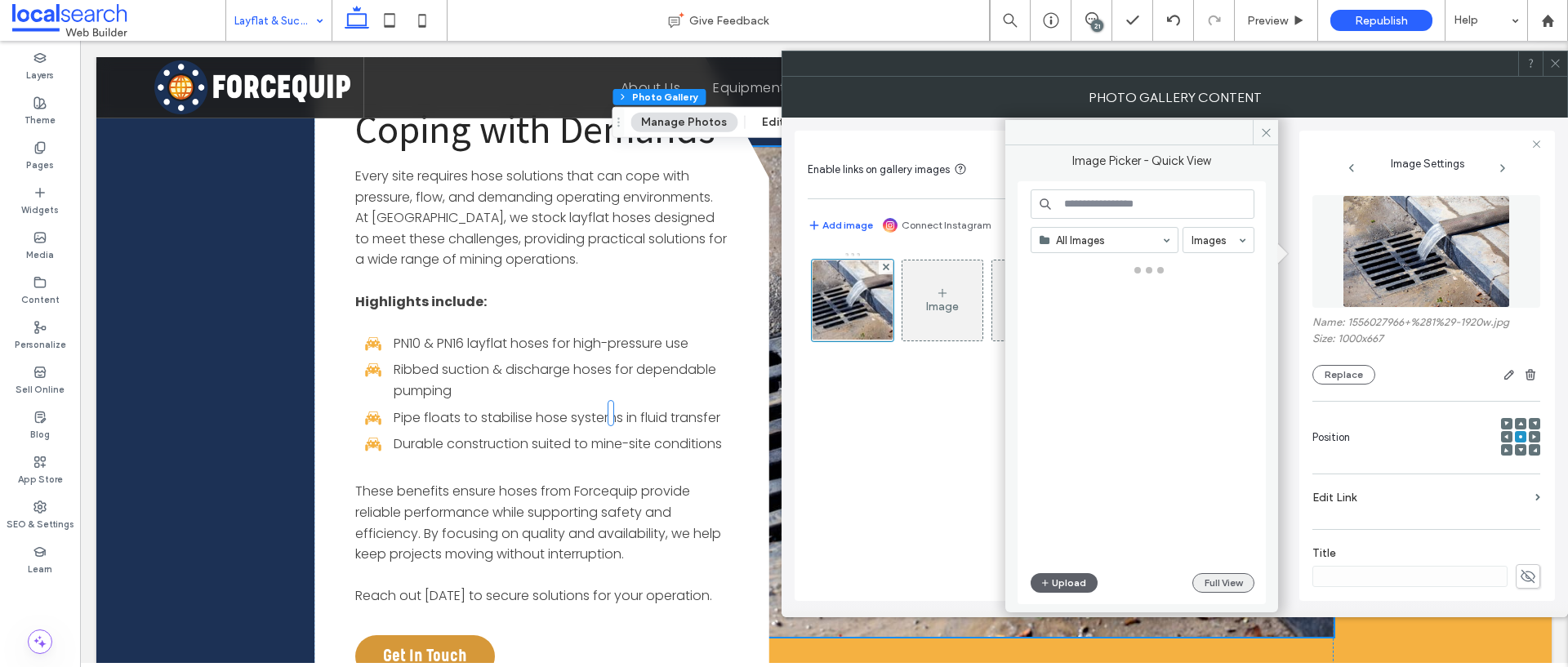
click at [1227, 574] on button "Full View" at bounding box center [1223, 583] width 62 height 20
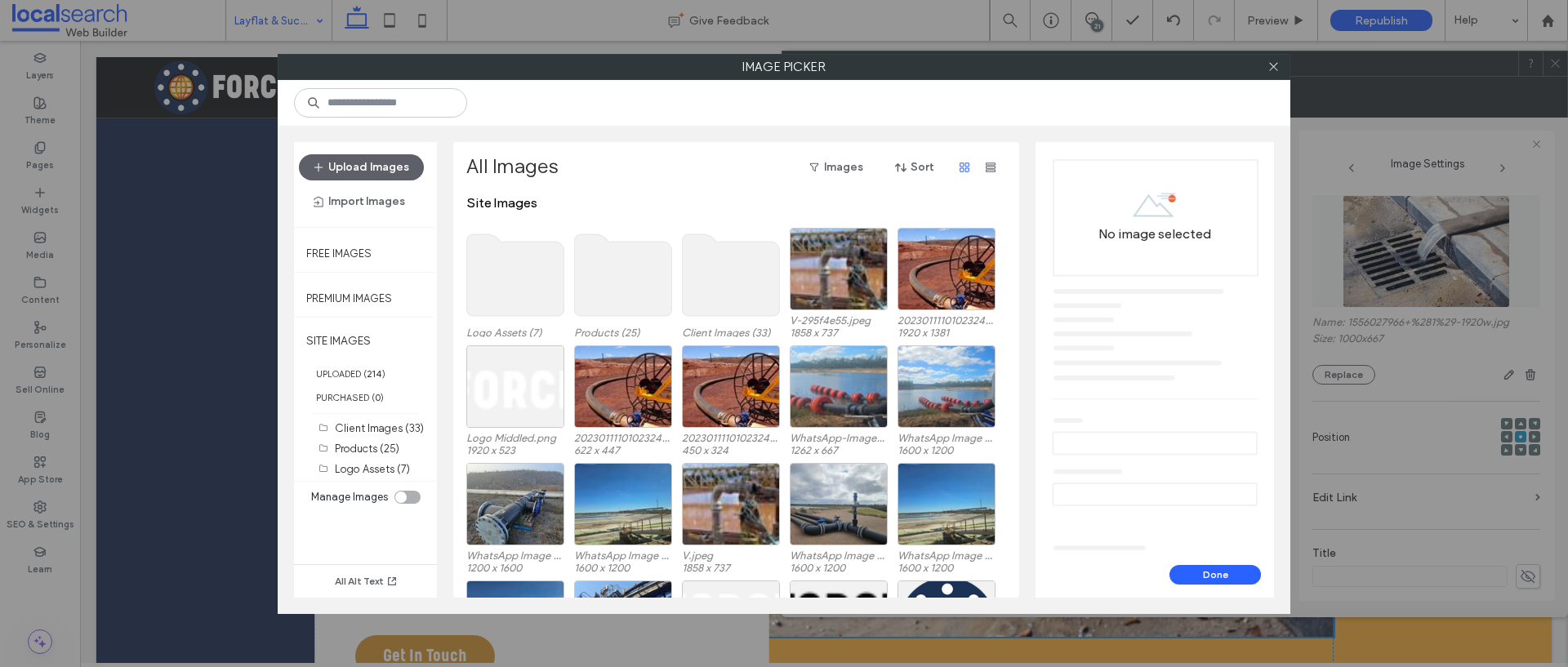
click at [706, 272] on use at bounding box center [731, 275] width 97 height 82
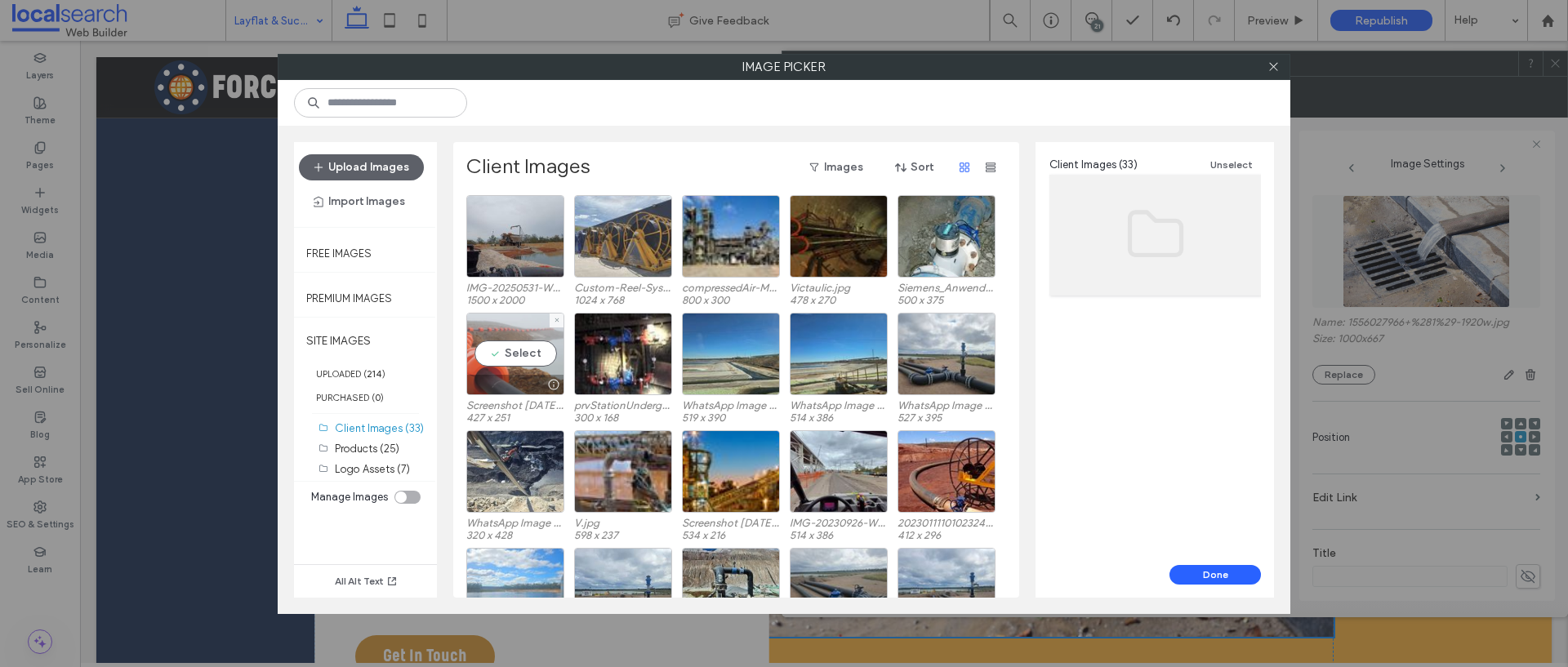
click at [524, 359] on div "Select" at bounding box center [515, 354] width 98 height 82
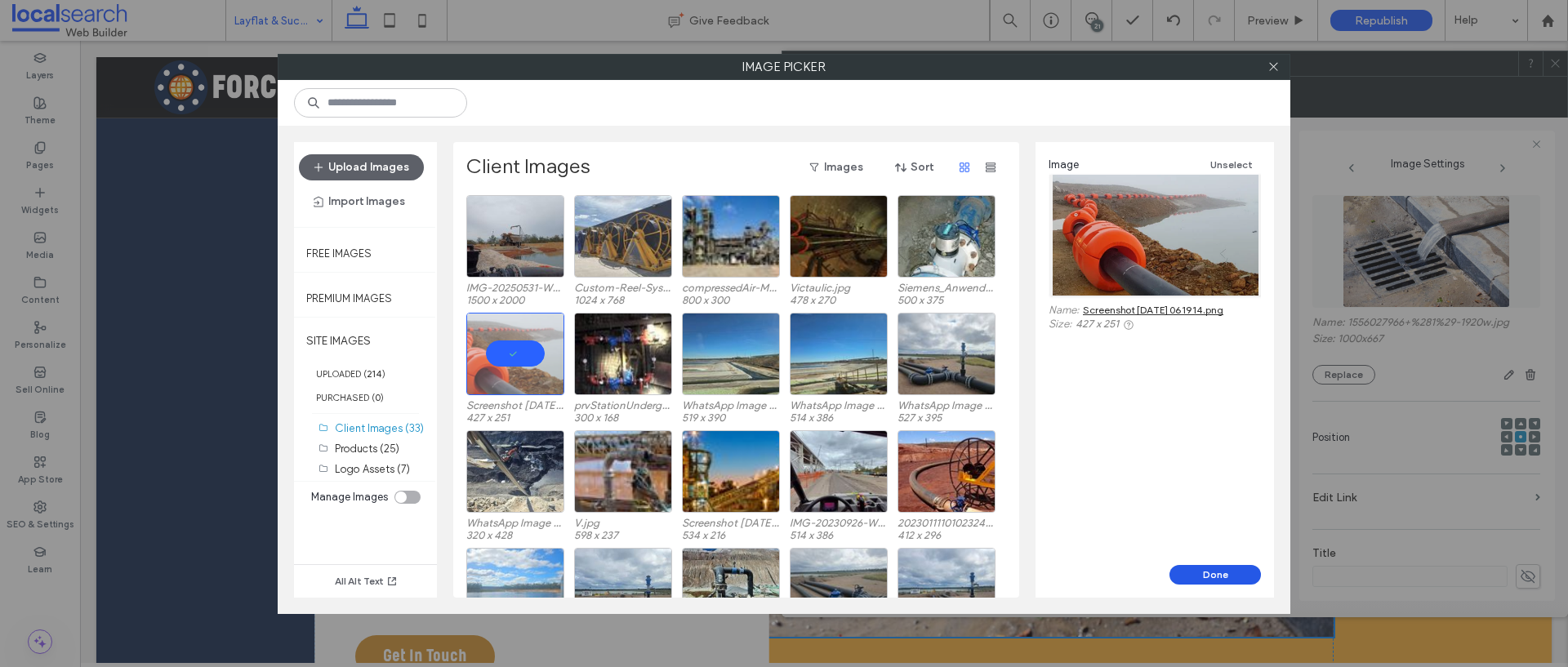
click at [1244, 580] on button "Done" at bounding box center [1214, 575] width 92 height 20
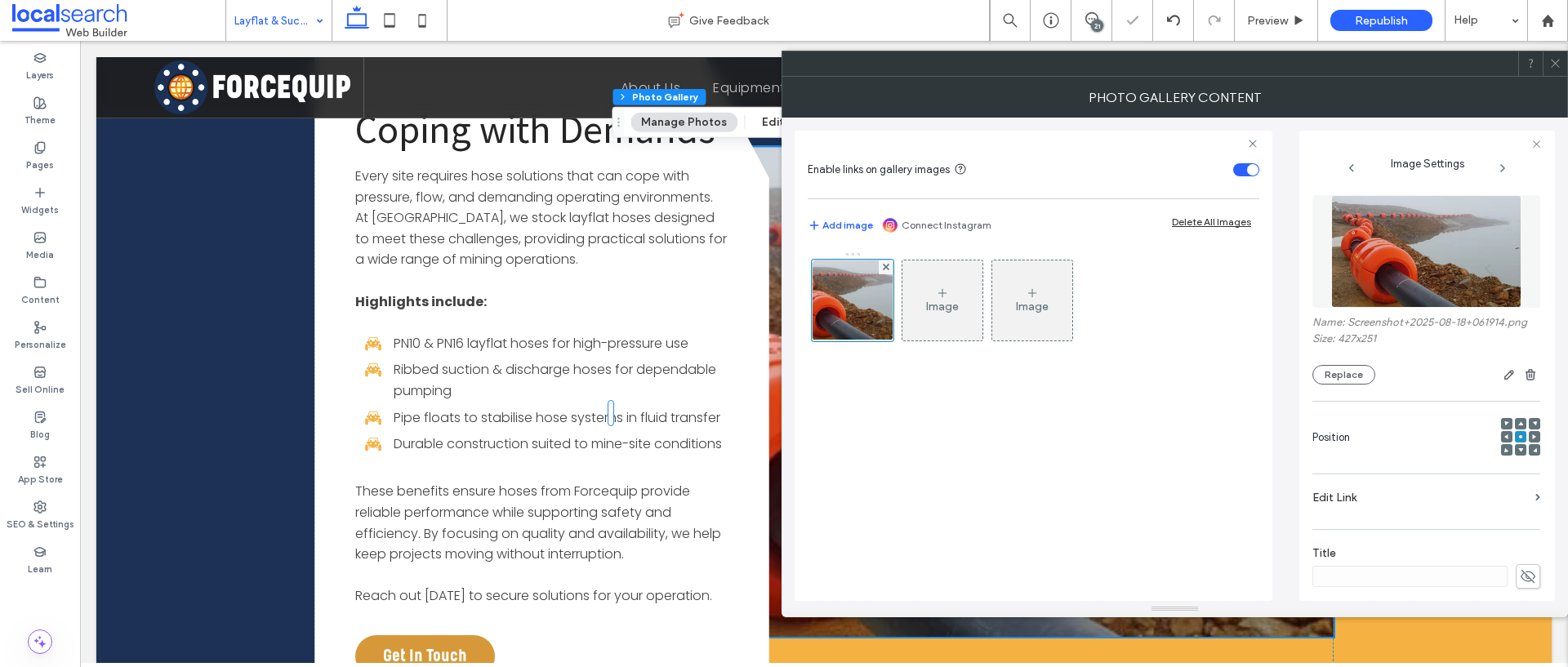
click at [1554, 67] on icon at bounding box center [1555, 63] width 12 height 12
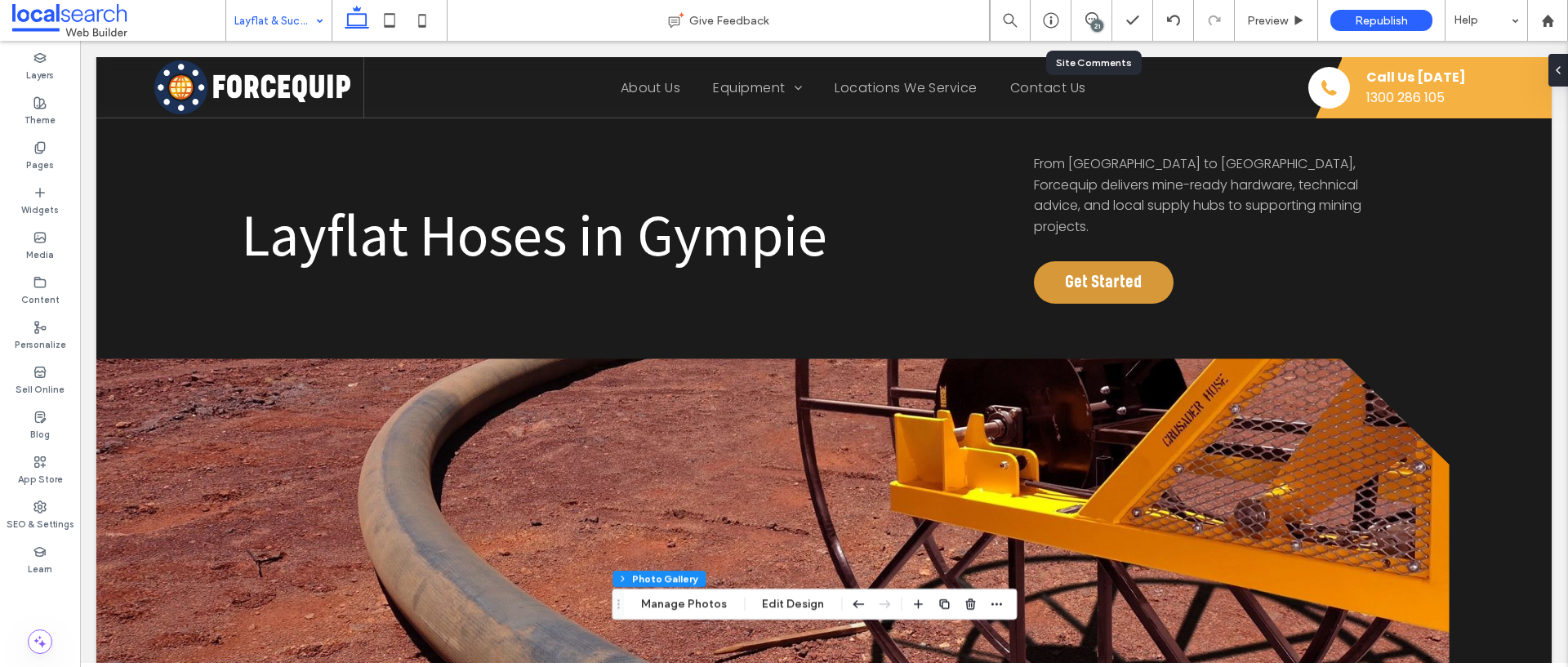
scroll to position [0, 0]
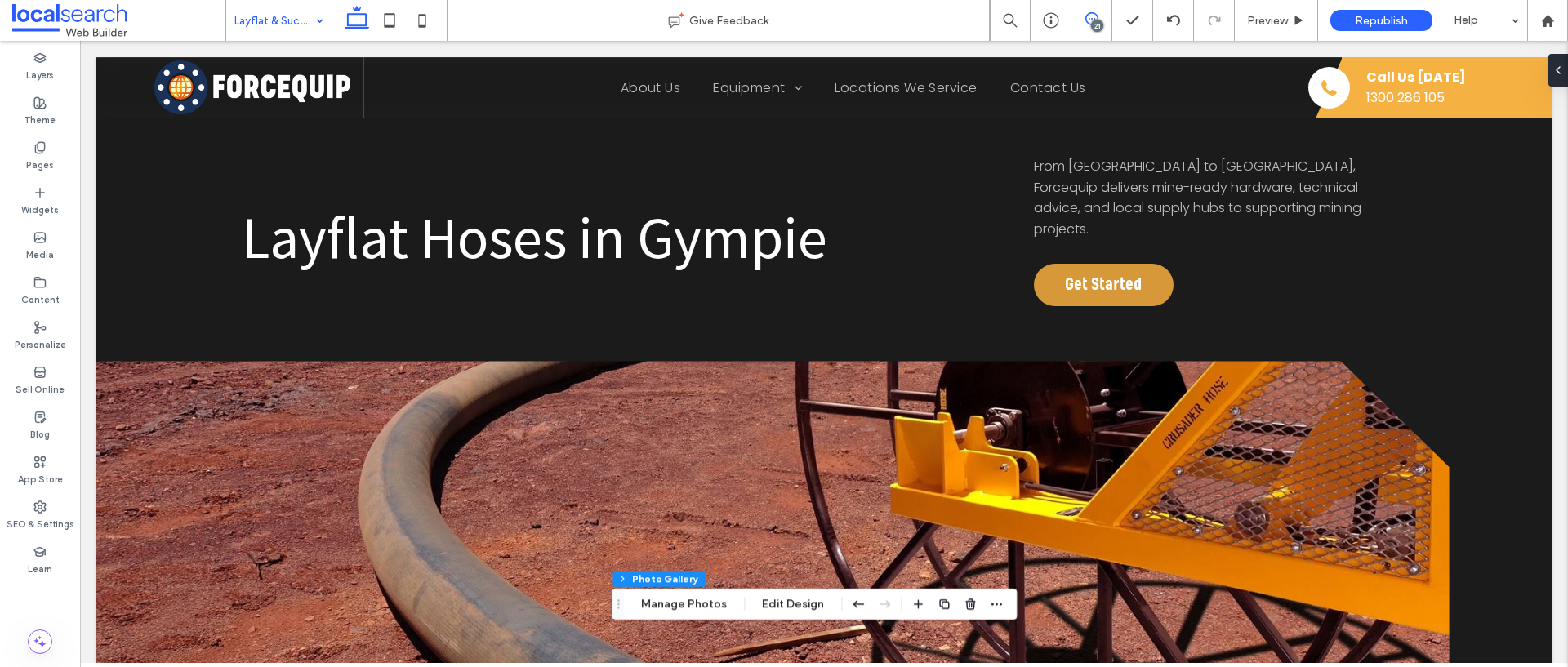
click at [1096, 12] on icon at bounding box center [1091, 19] width 13 height 13
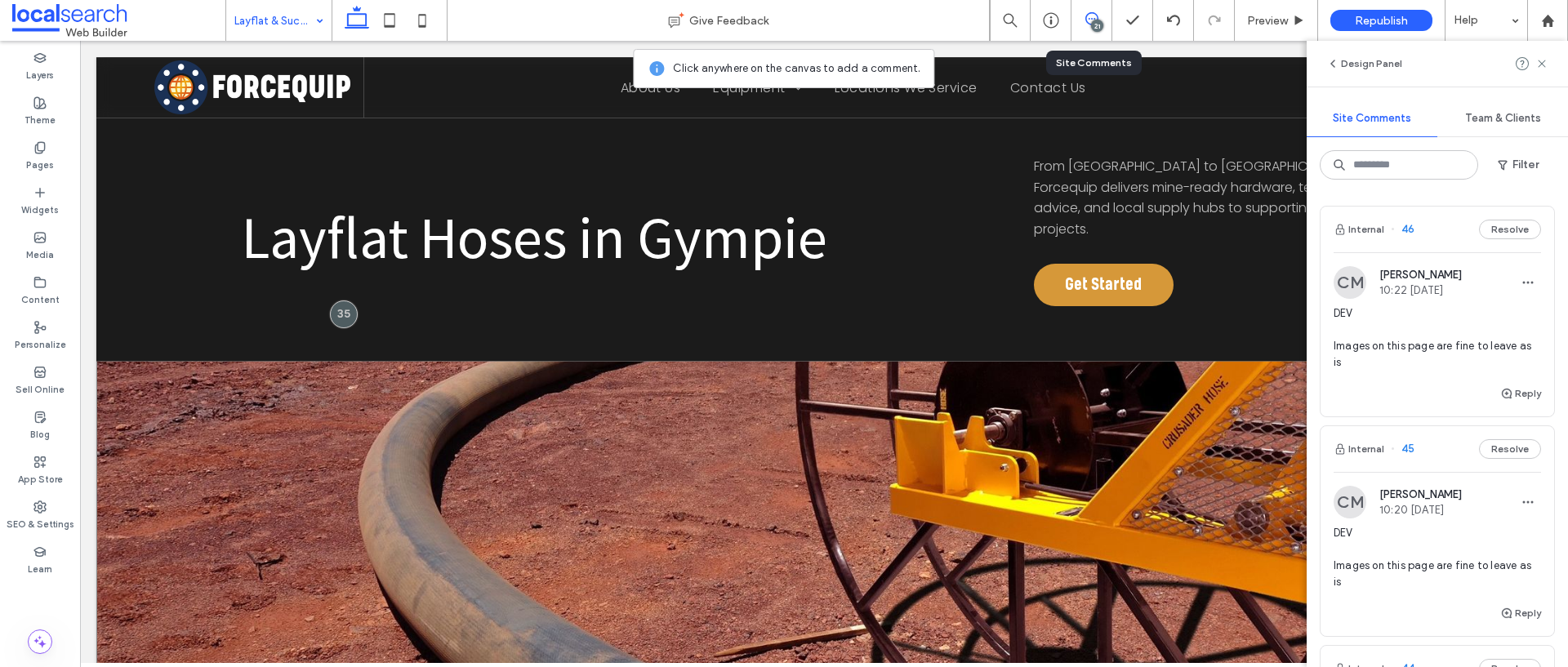
click at [333, 397] on link at bounding box center [772, 655] width 1353 height 588
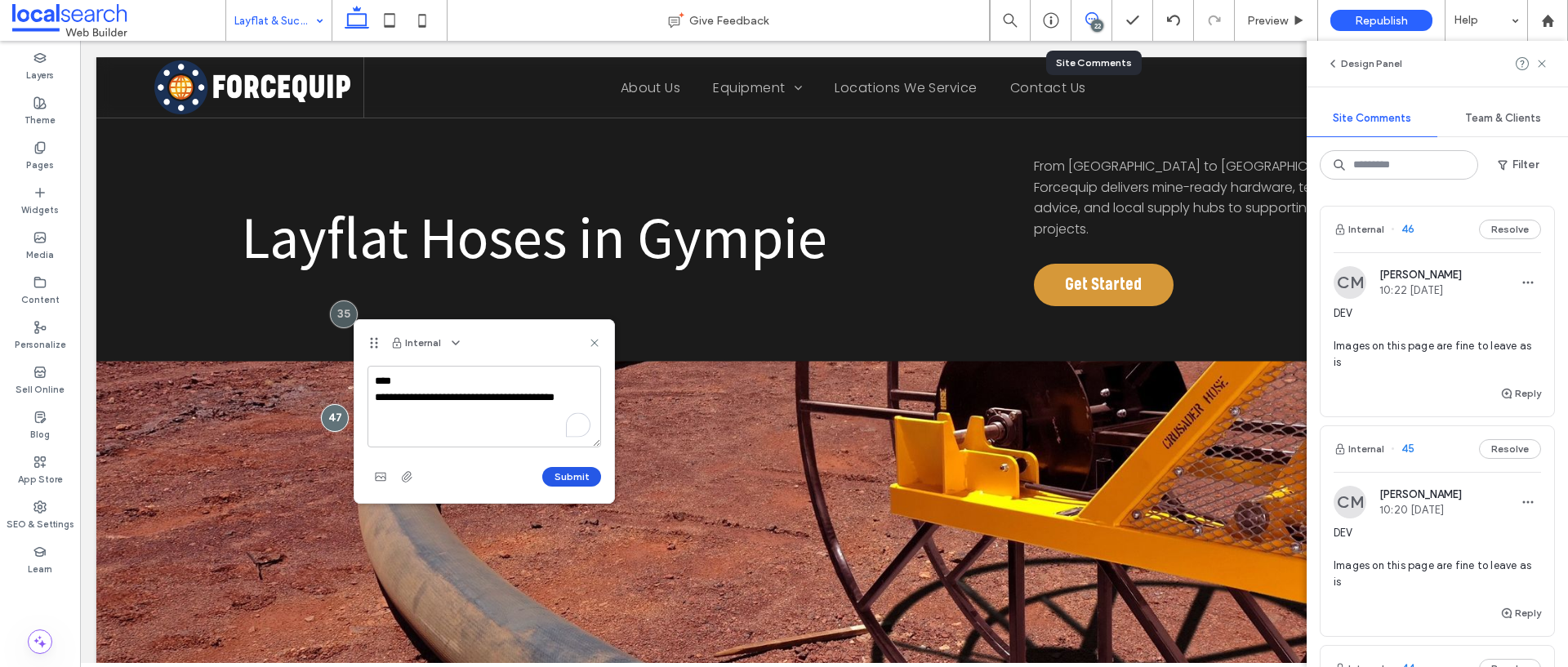
type textarea "**********"
click at [574, 472] on button "Submit" at bounding box center [571, 477] width 59 height 20
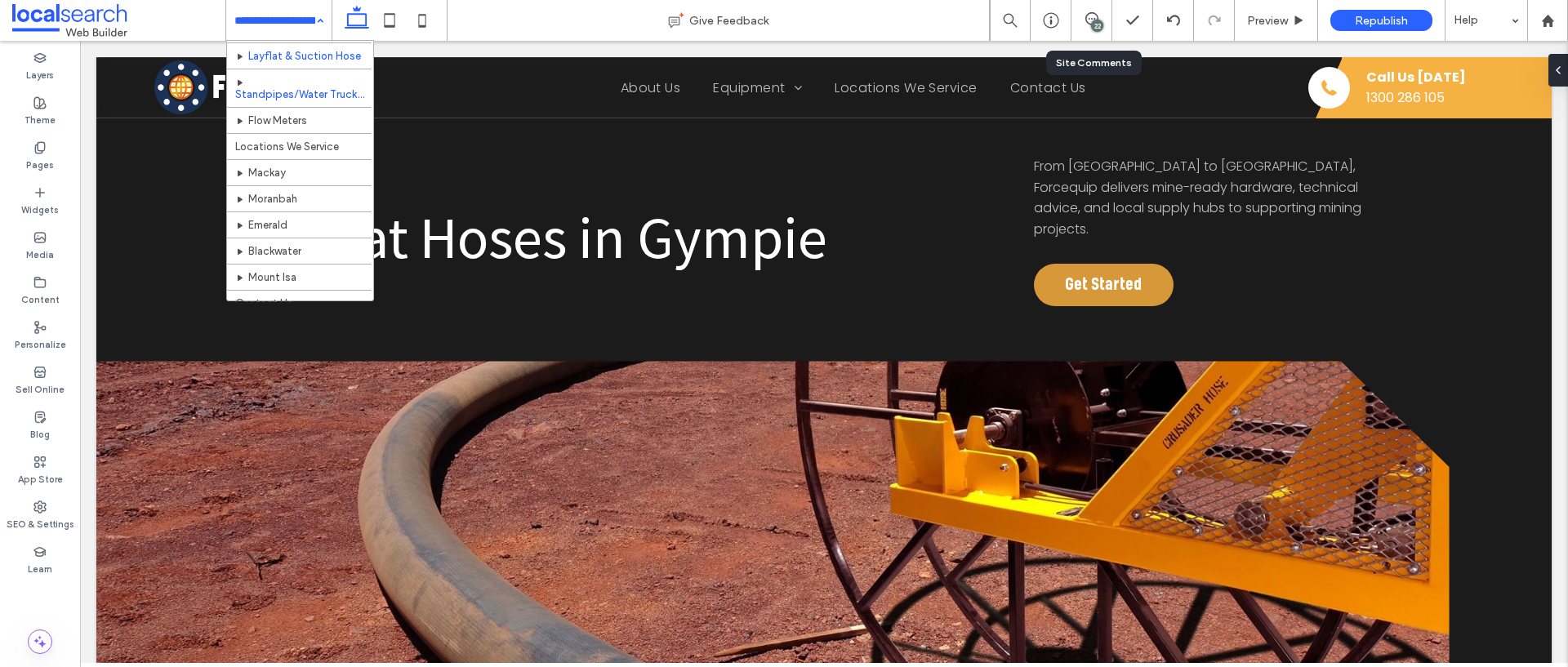
scroll to position [214, 0]
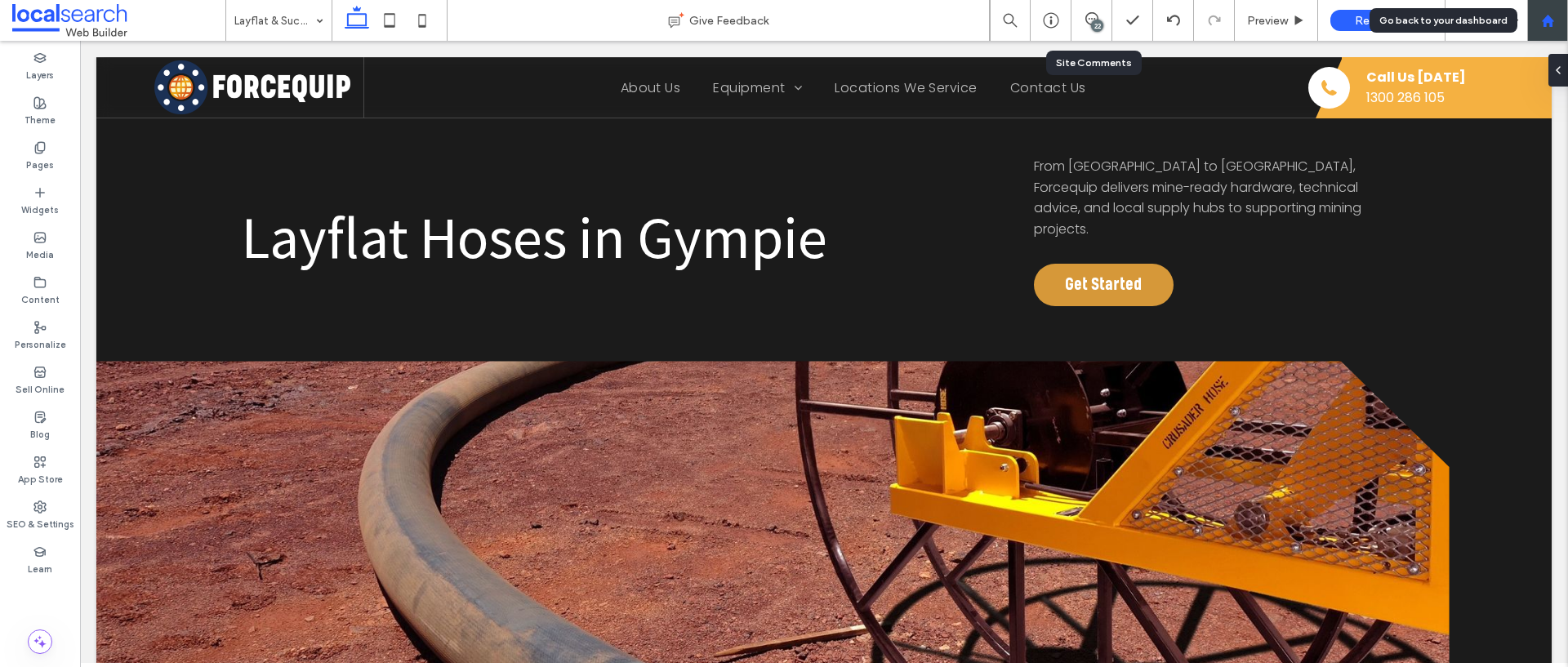
click at [1562, 27] on div at bounding box center [1547, 21] width 41 height 41
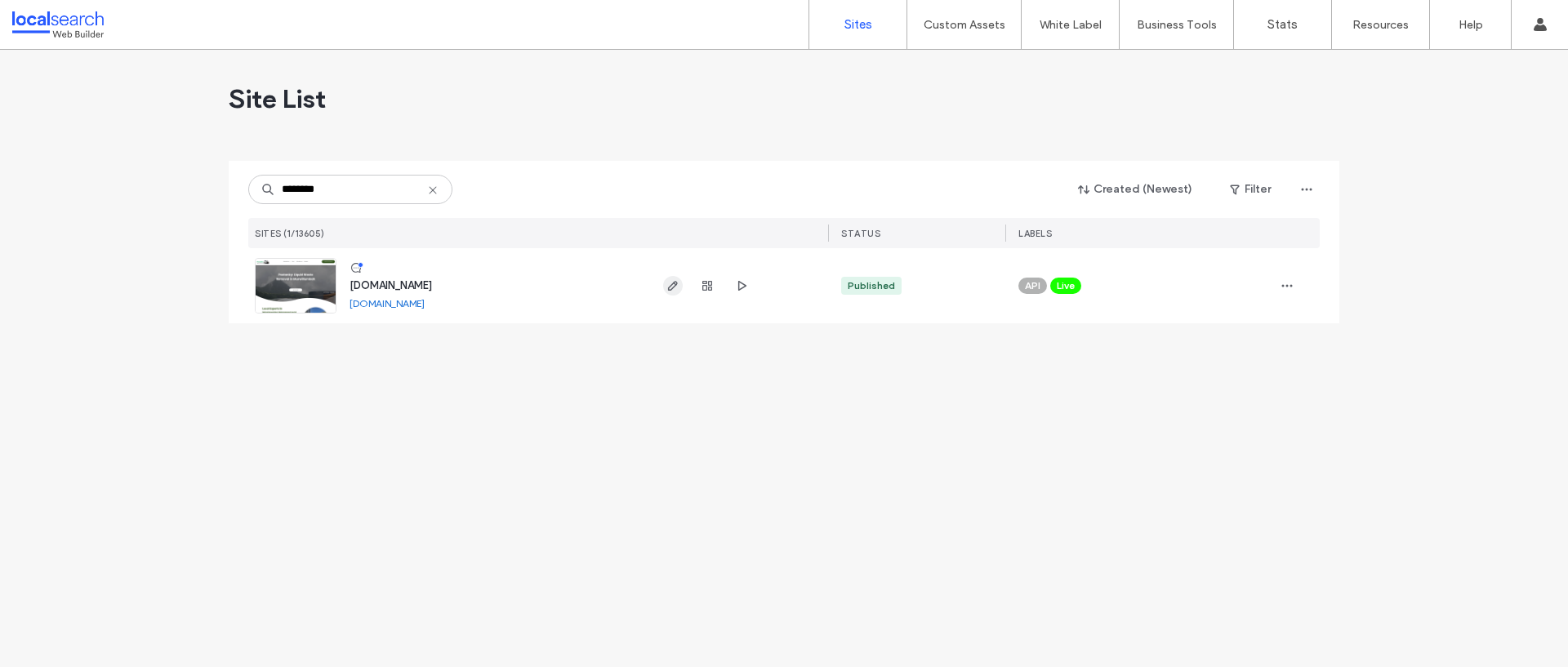
type input "********"
click at [666, 281] on icon "button" at bounding box center [673, 286] width 13 height 13
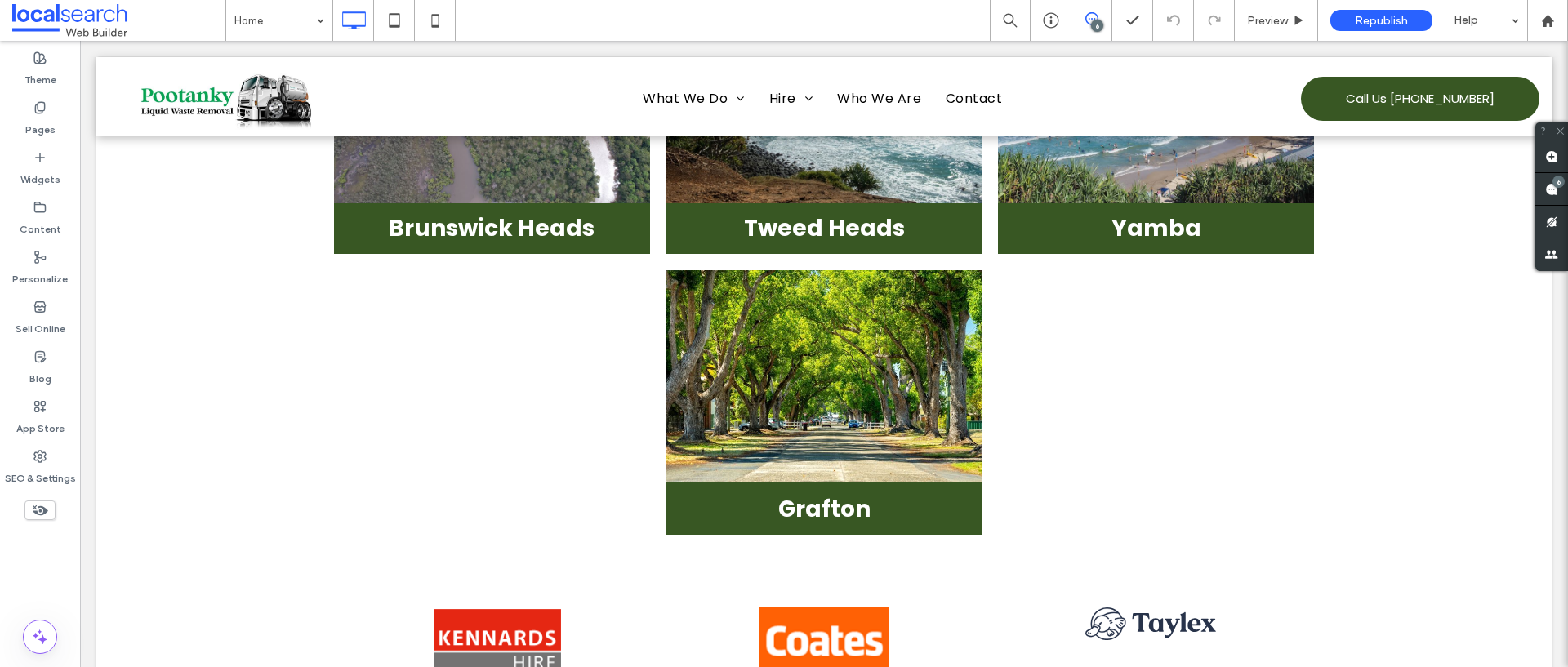
scroll to position [4926, 0]
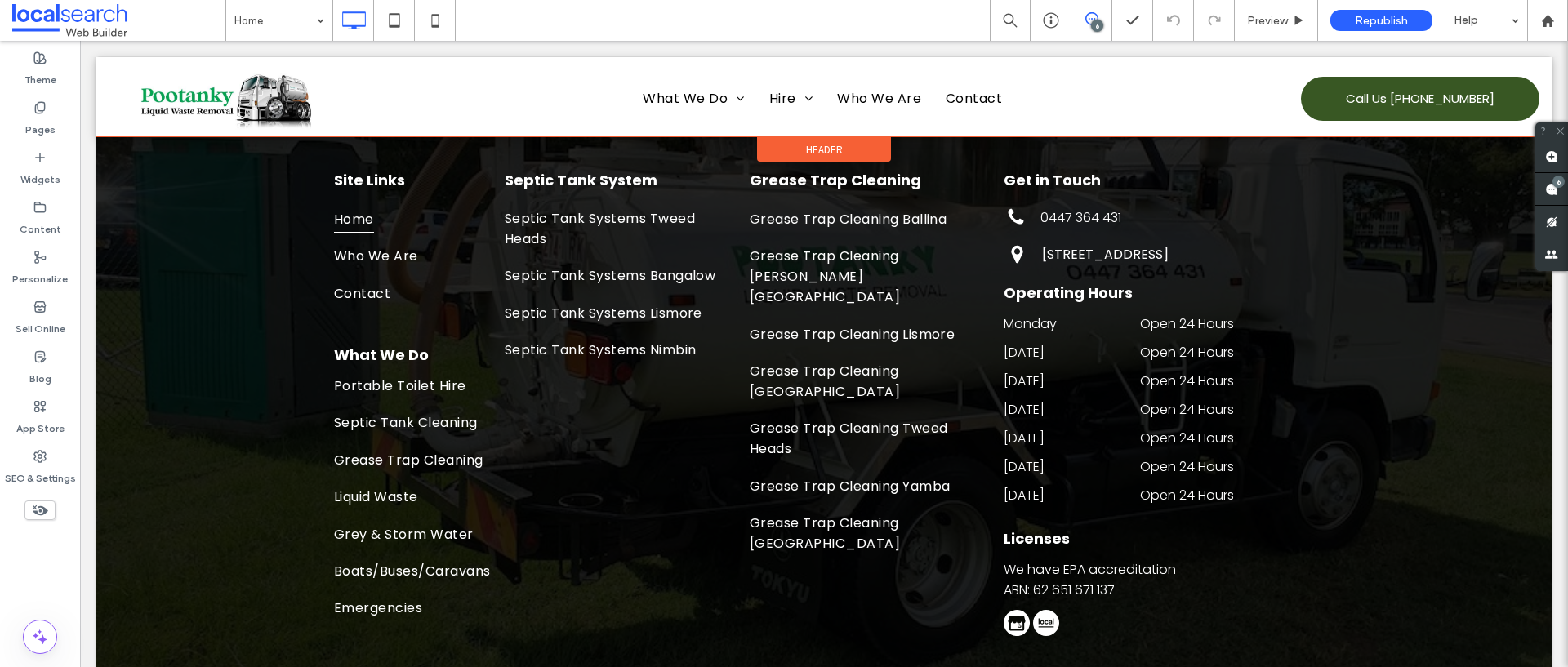
click at [966, 105] on div at bounding box center [824, 96] width 1455 height 79
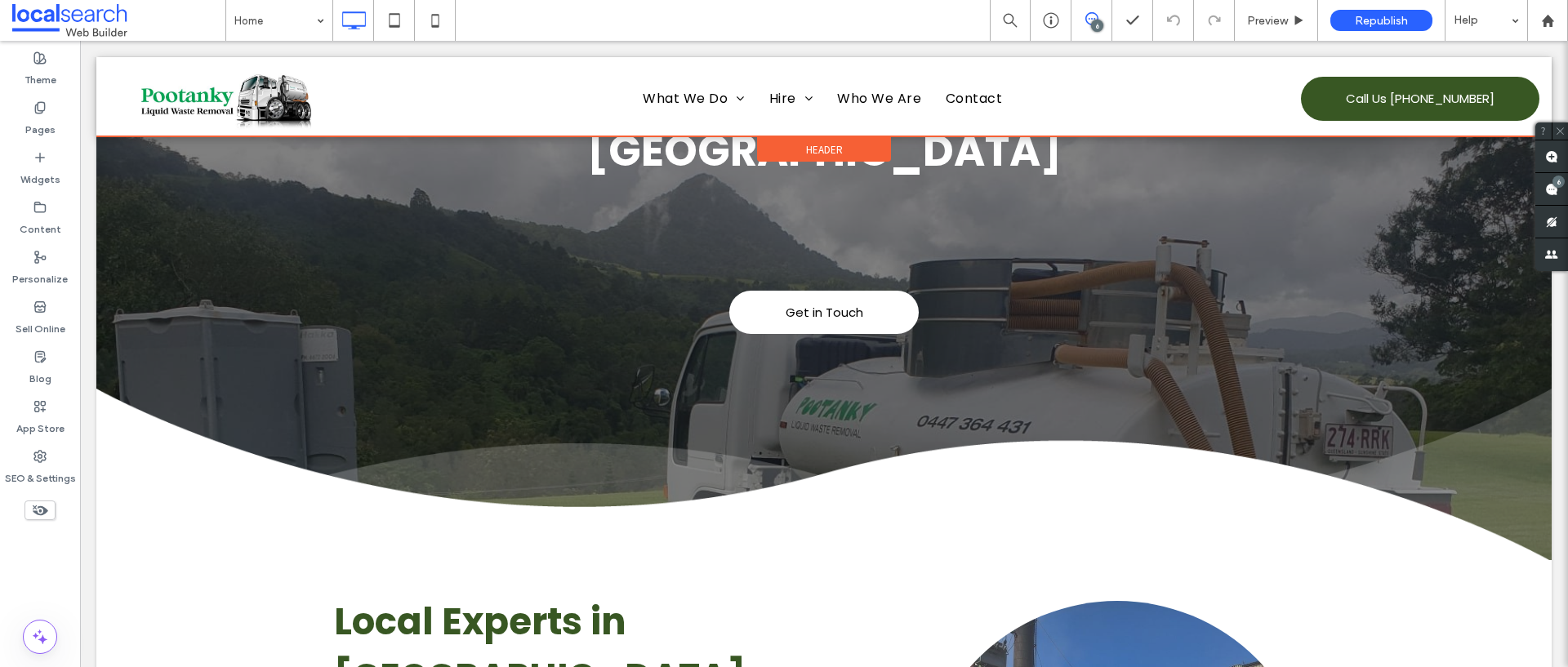
click at [969, 98] on div at bounding box center [824, 96] width 1455 height 79
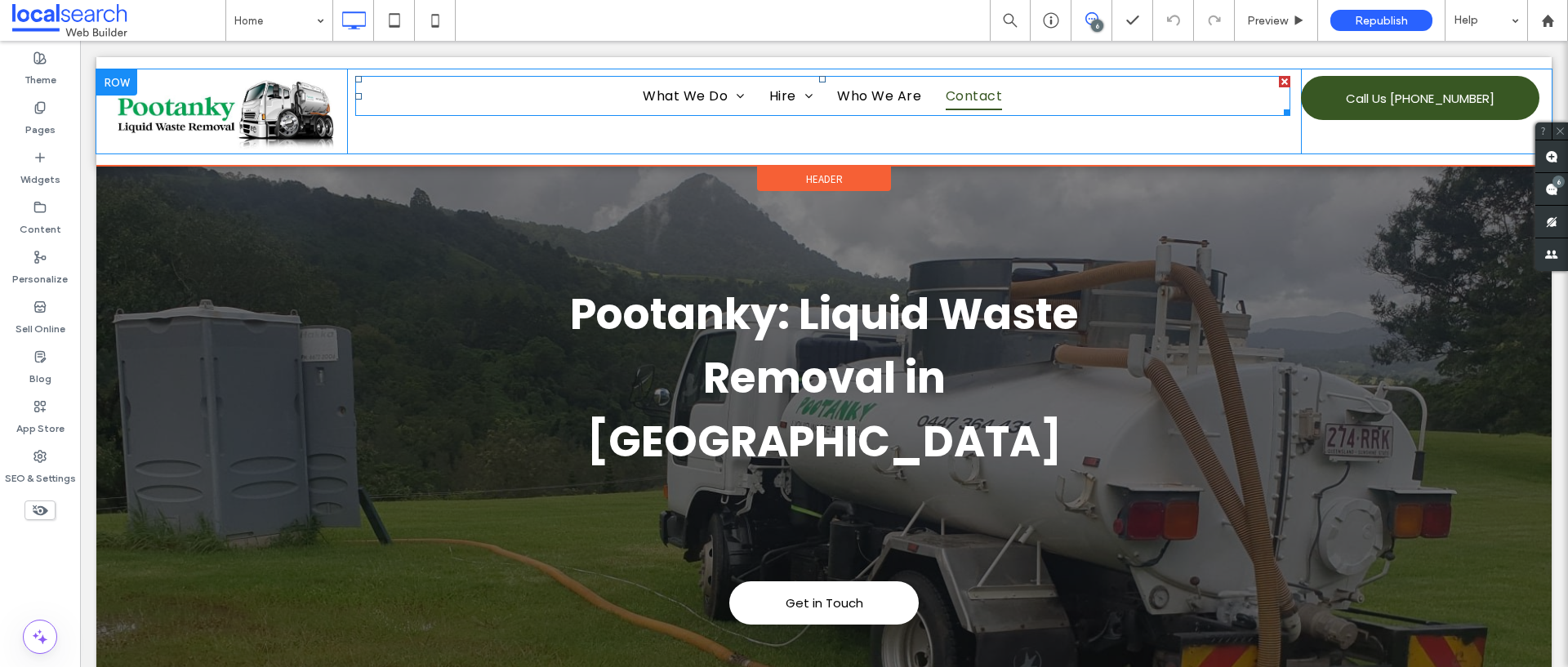
scroll to position [0, 0]
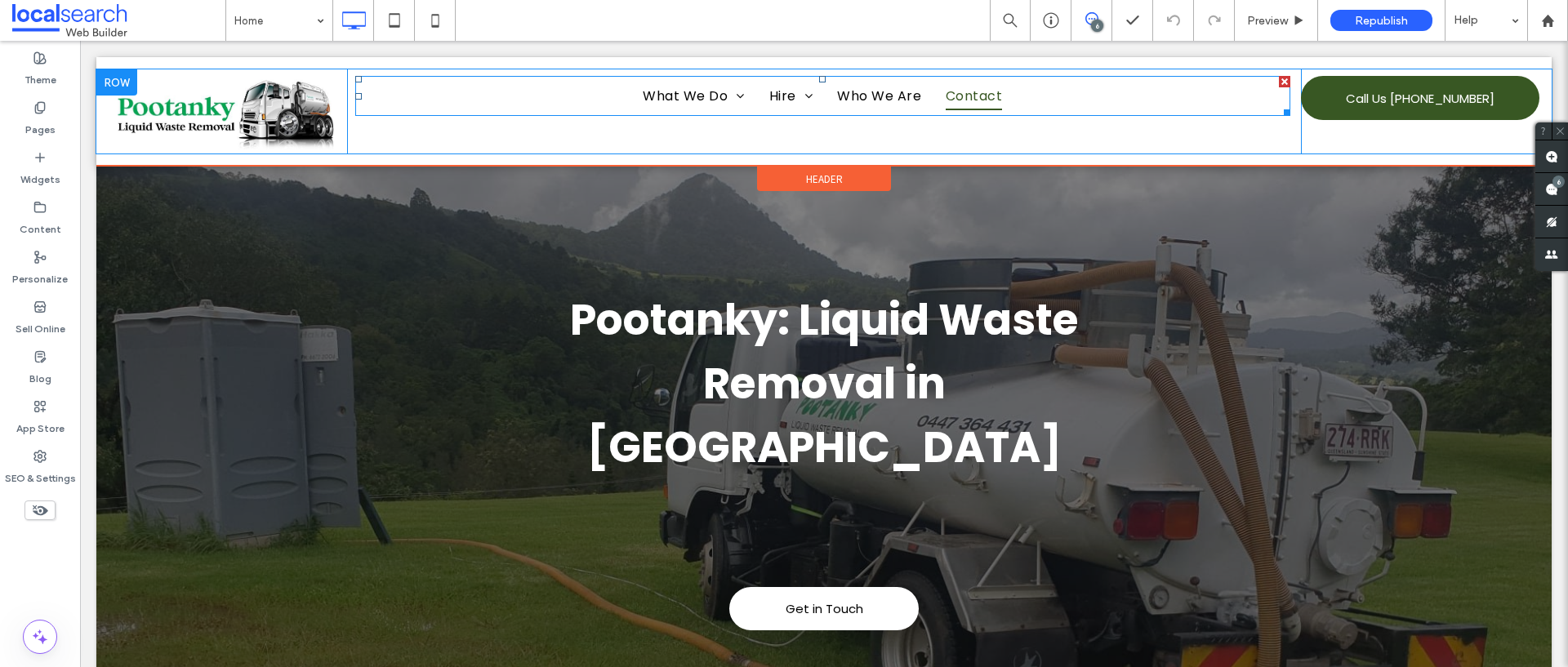
click at [966, 99] on span "Contact" at bounding box center [974, 96] width 56 height 29
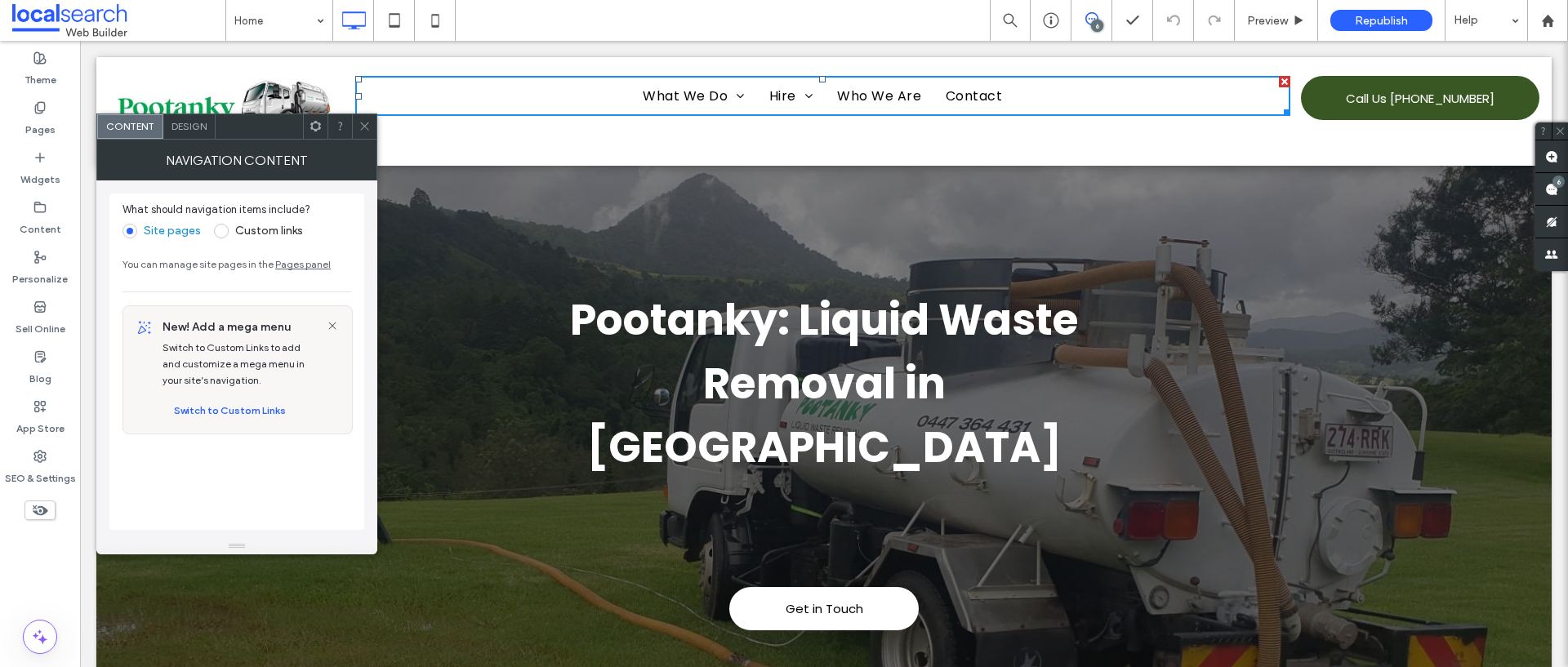
click at [371, 129] on div at bounding box center [364, 127] width 25 height 25
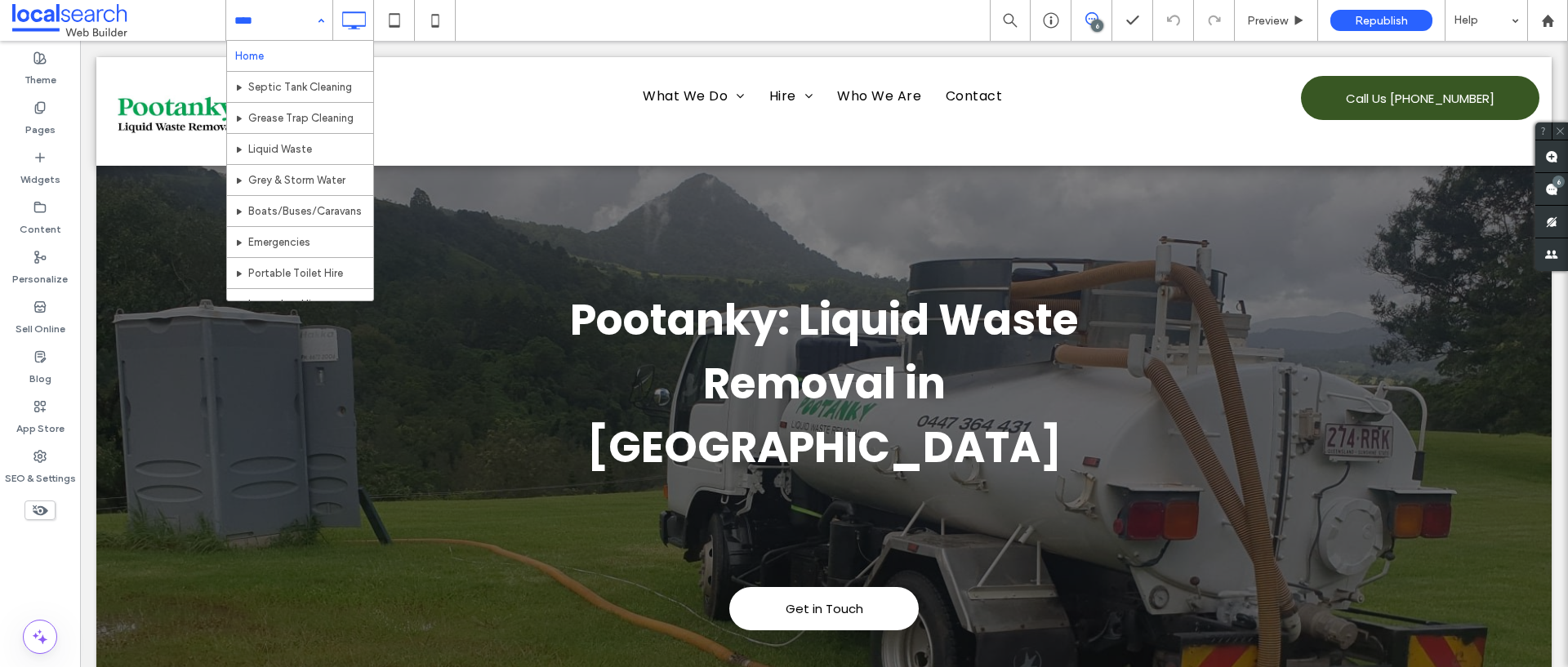
scroll to position [482, 0]
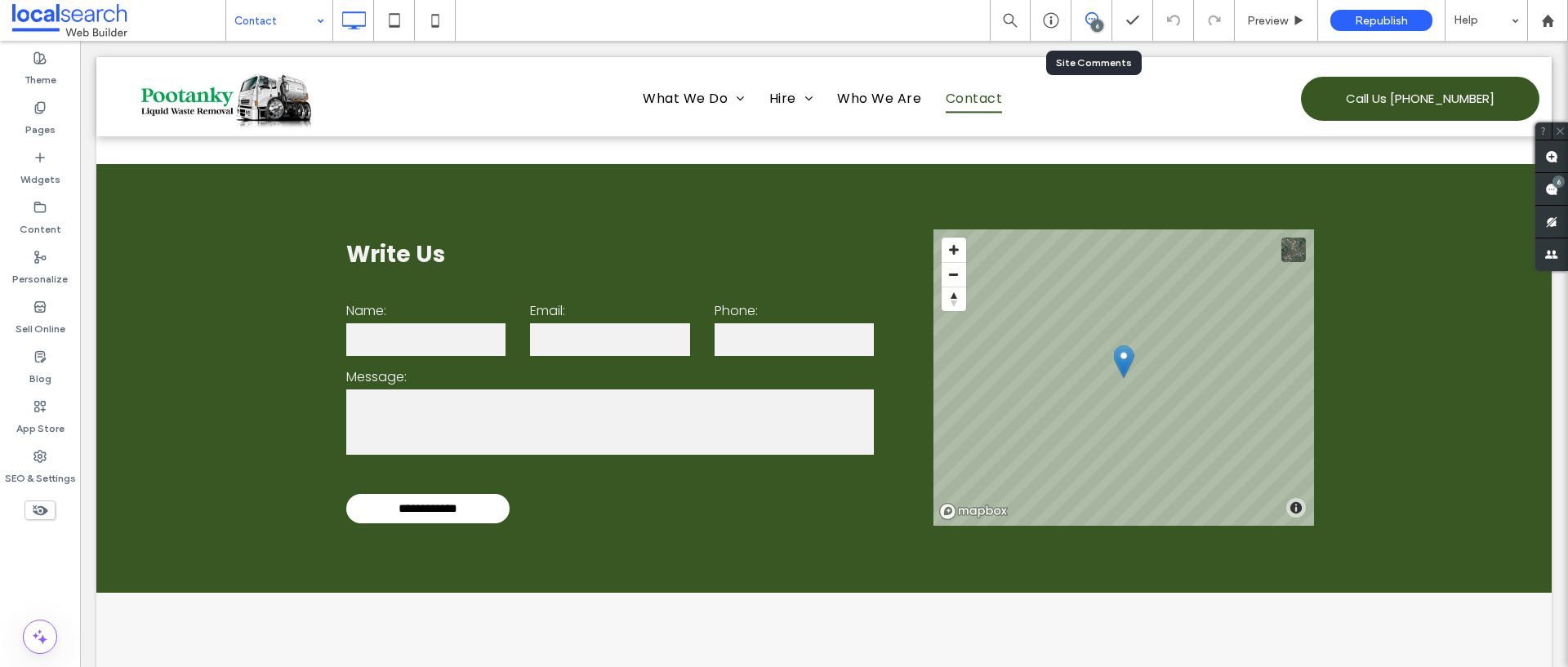
click at [1092, 24] on div "6" at bounding box center [1096, 26] width 12 height 12
click at [1089, 16] on icon at bounding box center [1091, 19] width 13 height 13
click at [1537, 189] on span at bounding box center [1552, 189] width 33 height 32
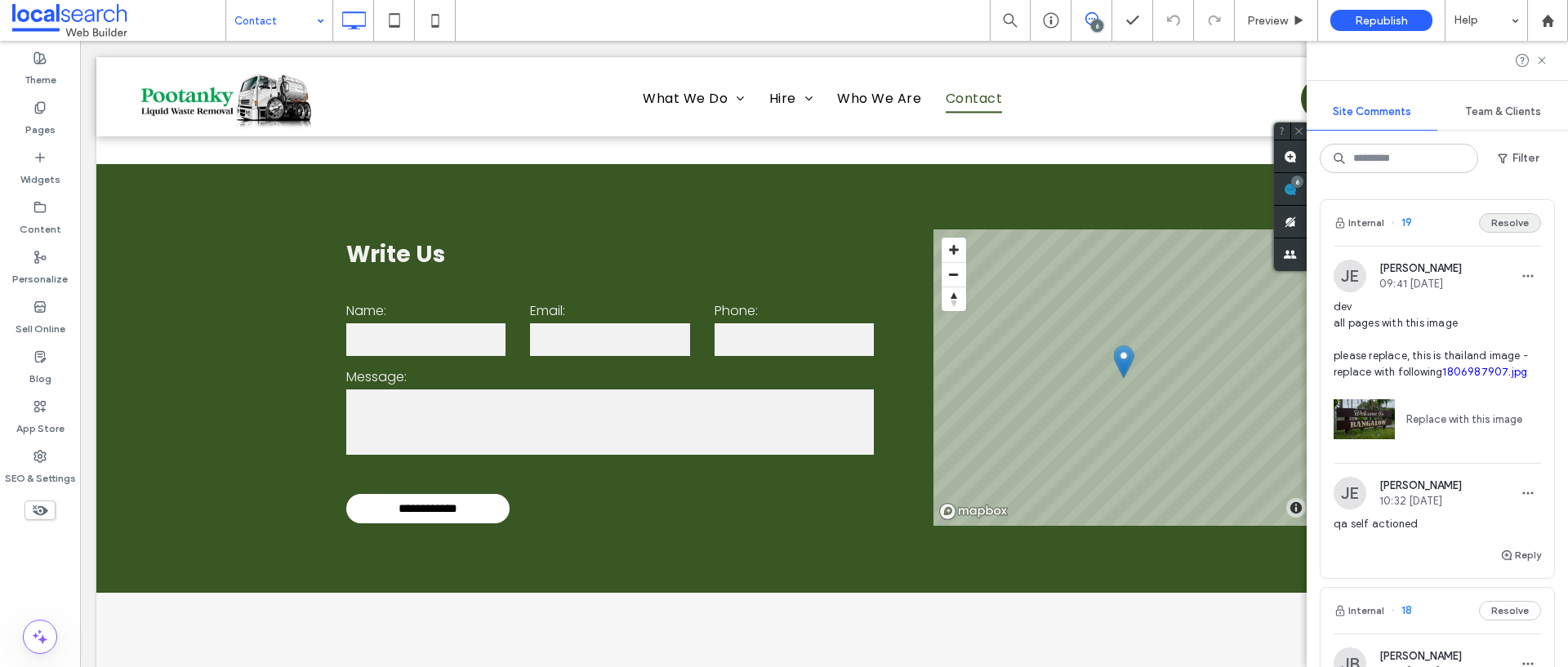
click at [1497, 218] on button "Resolve" at bounding box center [1509, 223] width 62 height 20
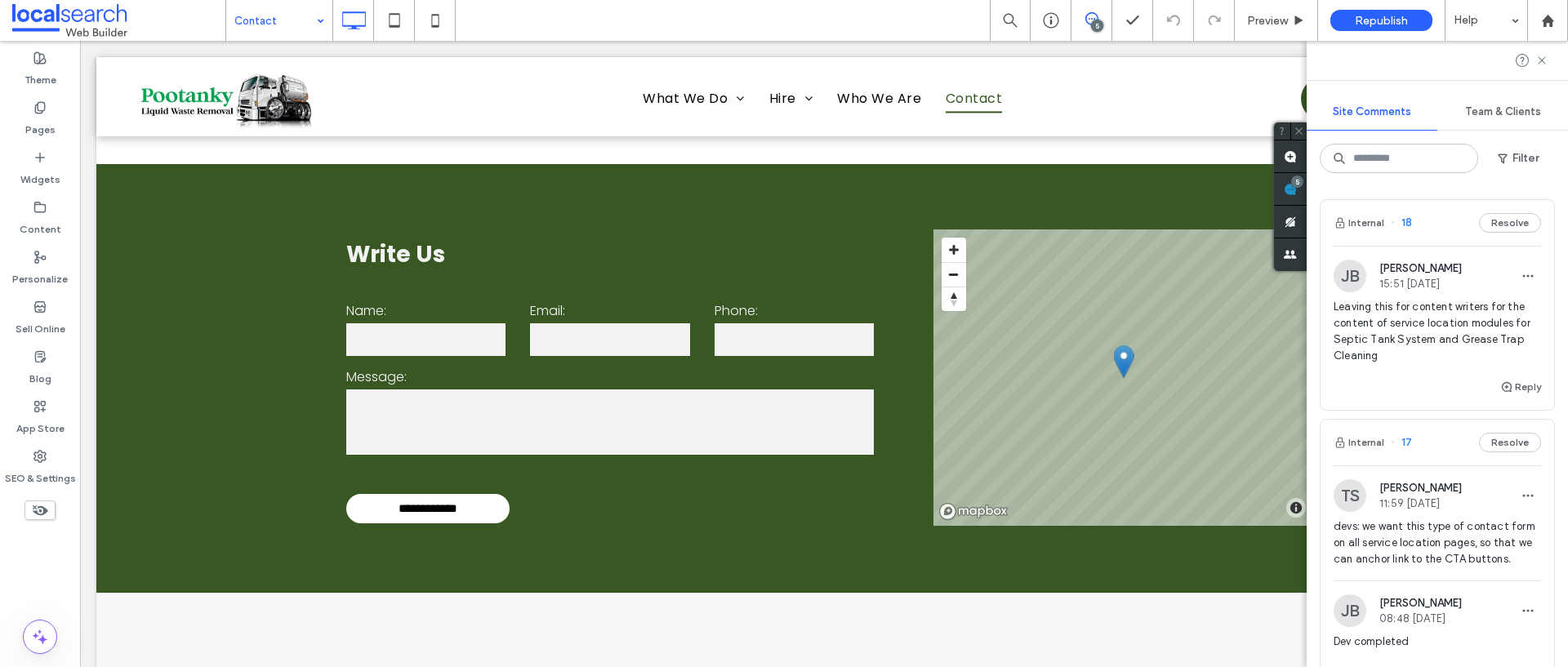
click at [1497, 218] on button "Resolve" at bounding box center [1509, 223] width 62 height 20
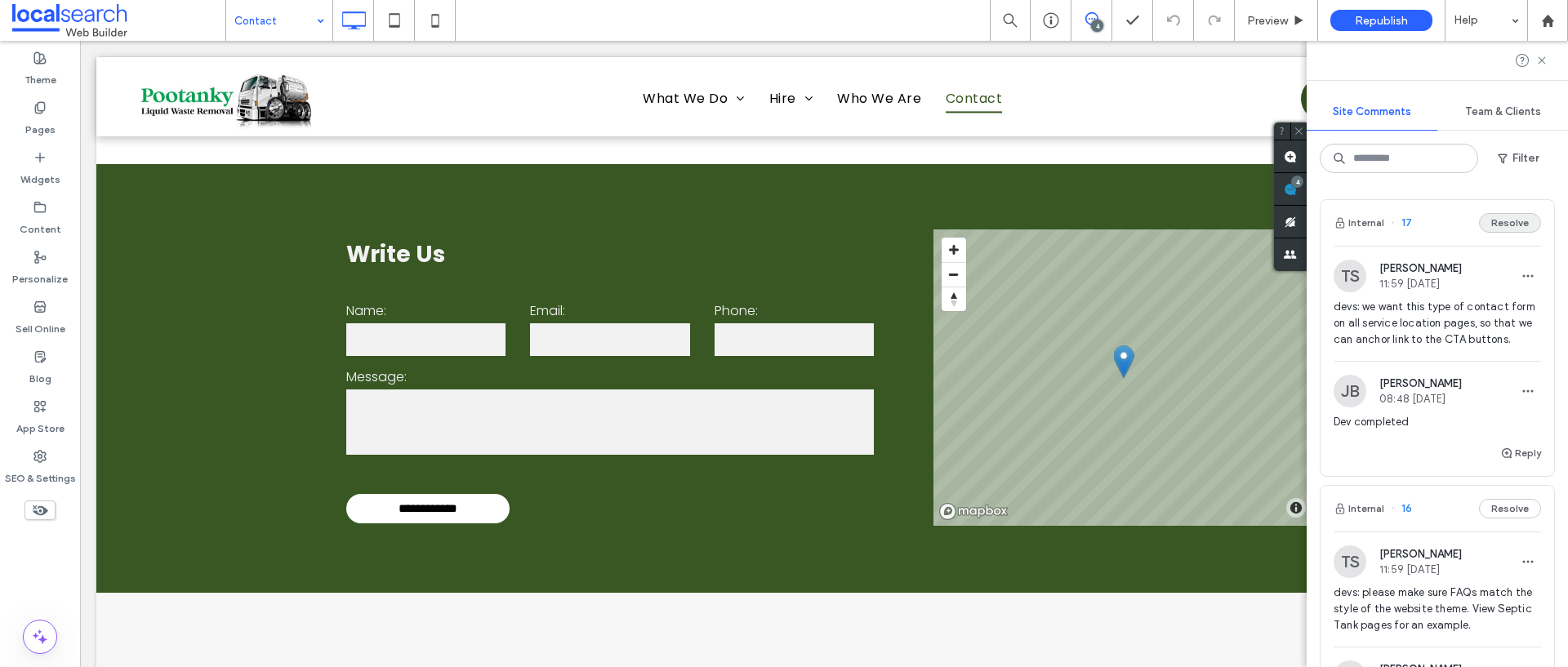
click at [1507, 219] on button "Resolve" at bounding box center [1509, 223] width 62 height 20
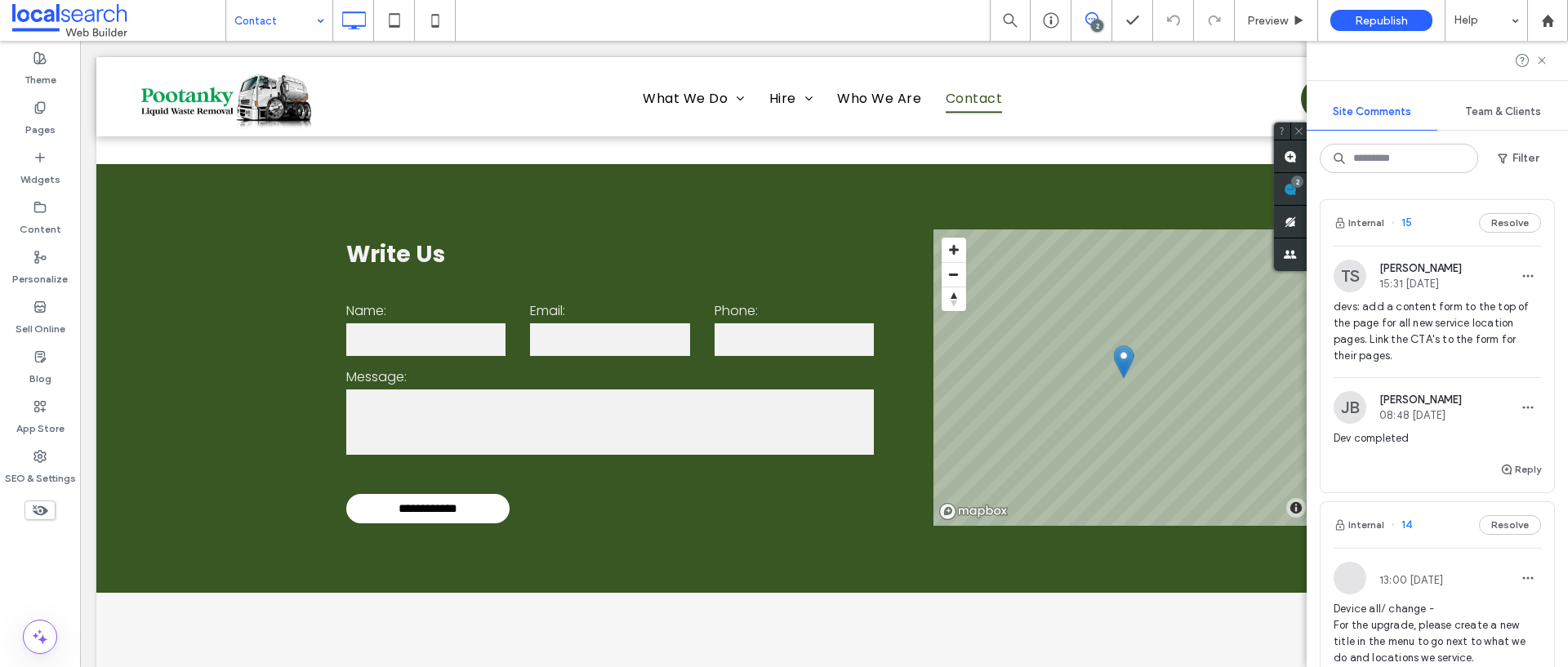
click at [1507, 219] on button "Resolve" at bounding box center [1509, 223] width 62 height 20
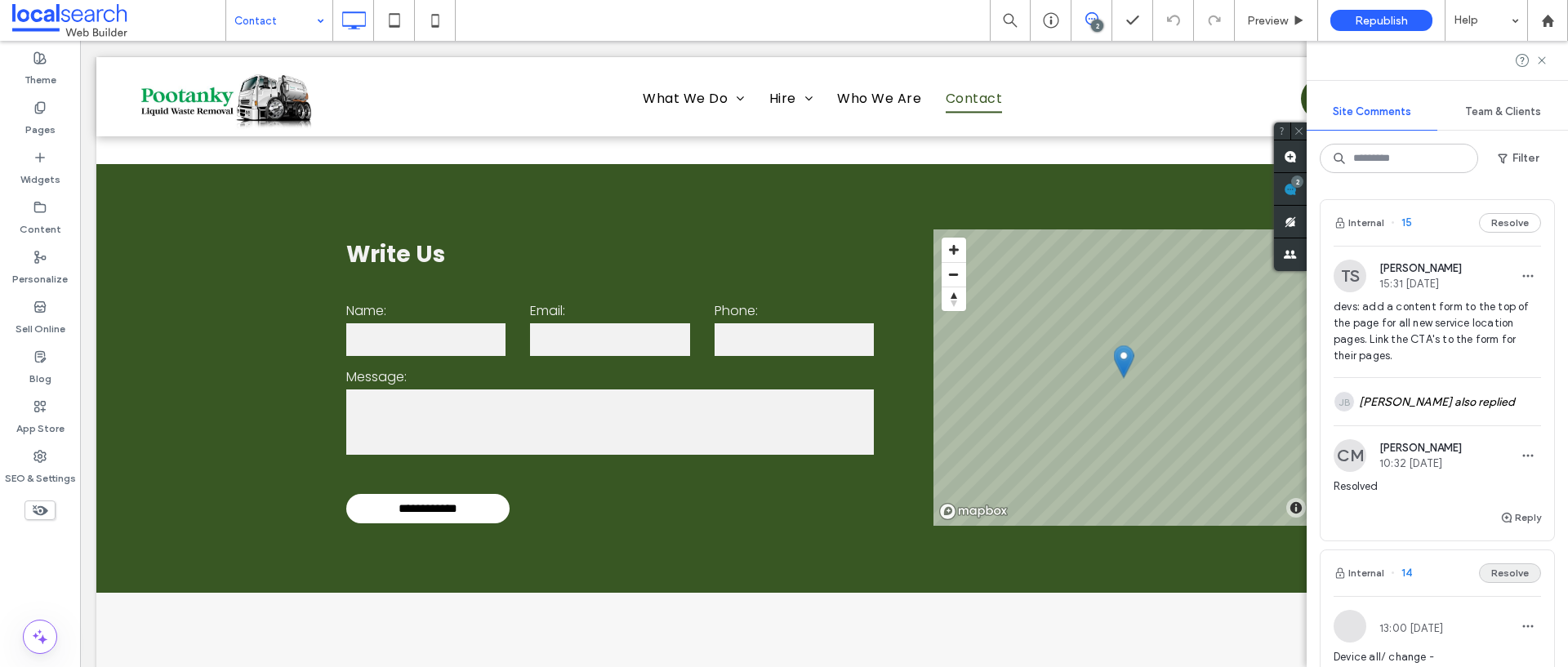
click at [1509, 563] on button "Resolve" at bounding box center [1509, 573] width 62 height 20
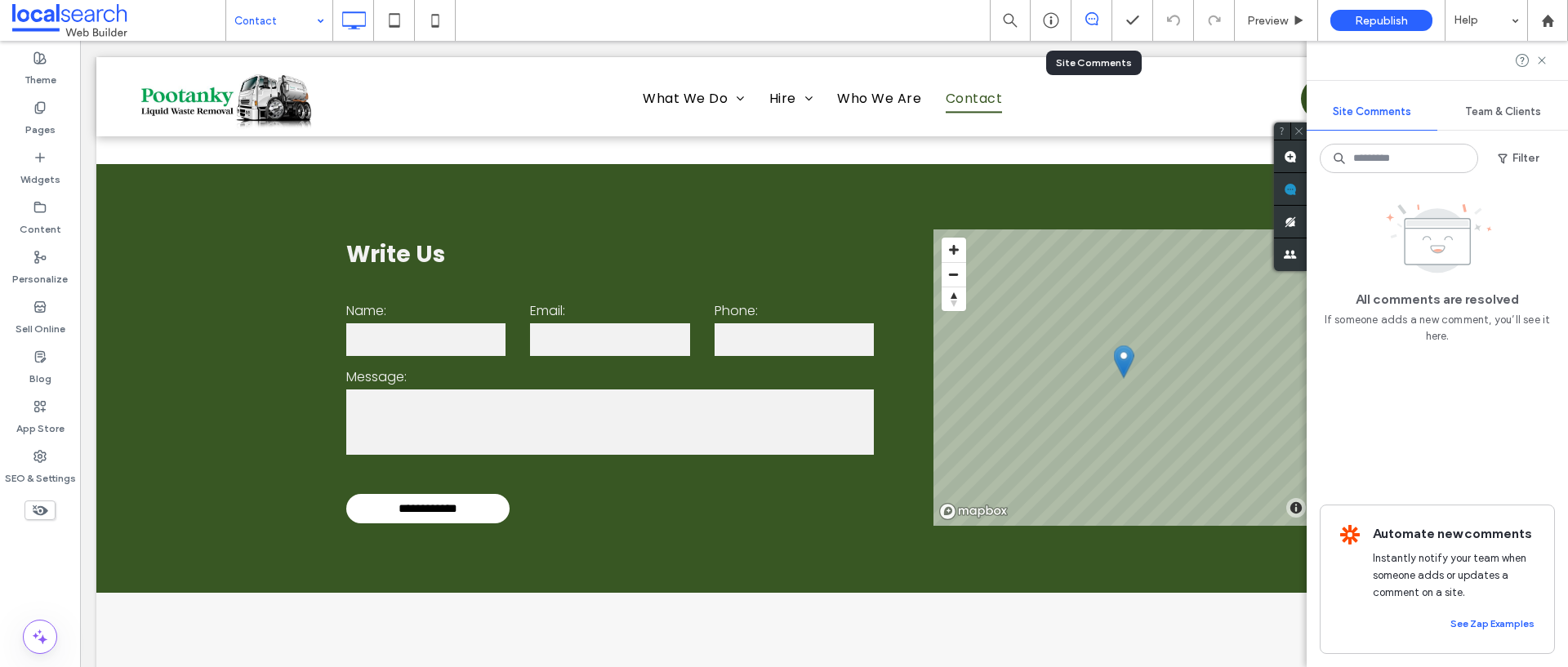
click at [1097, 27] on div at bounding box center [1091, 21] width 40 height 16
click at [1297, 159] on span at bounding box center [1290, 156] width 33 height 32
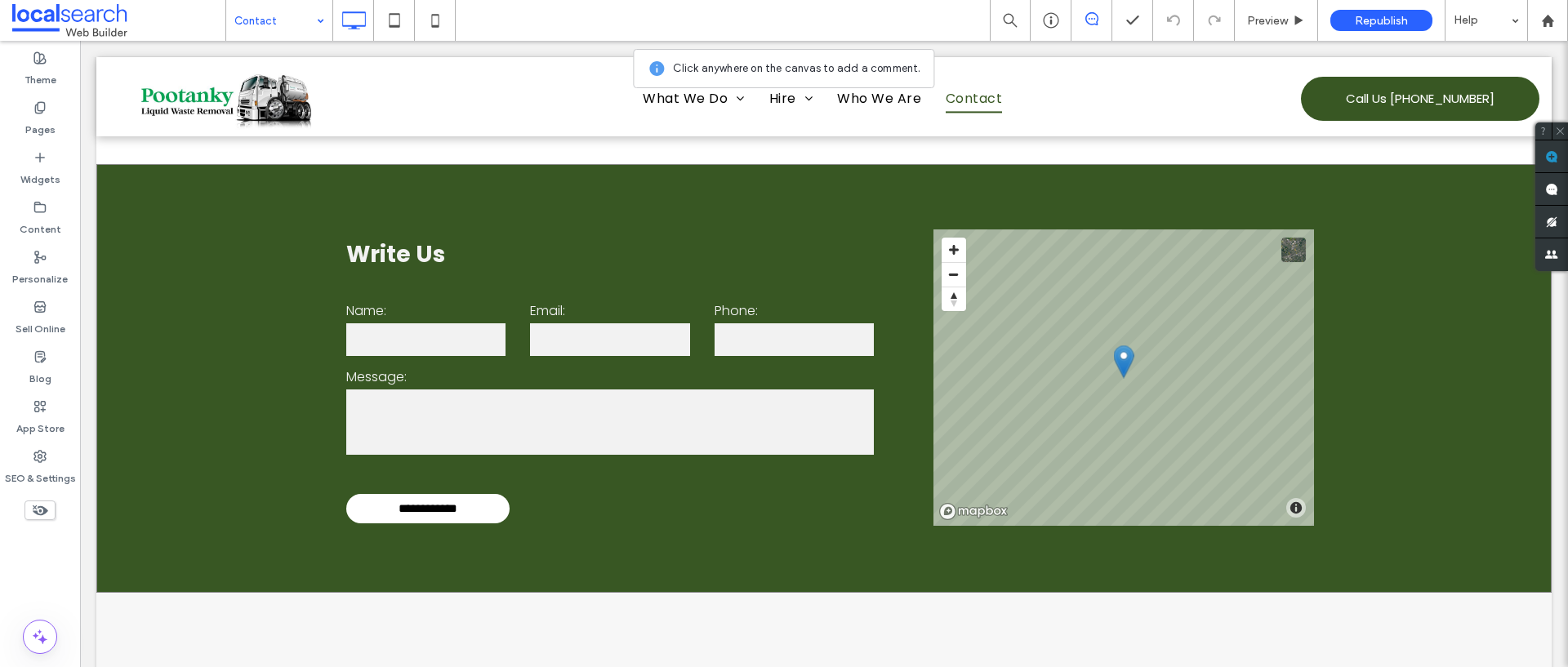
click at [189, 237] on section "**********" at bounding box center [824, 378] width 1455 height 429
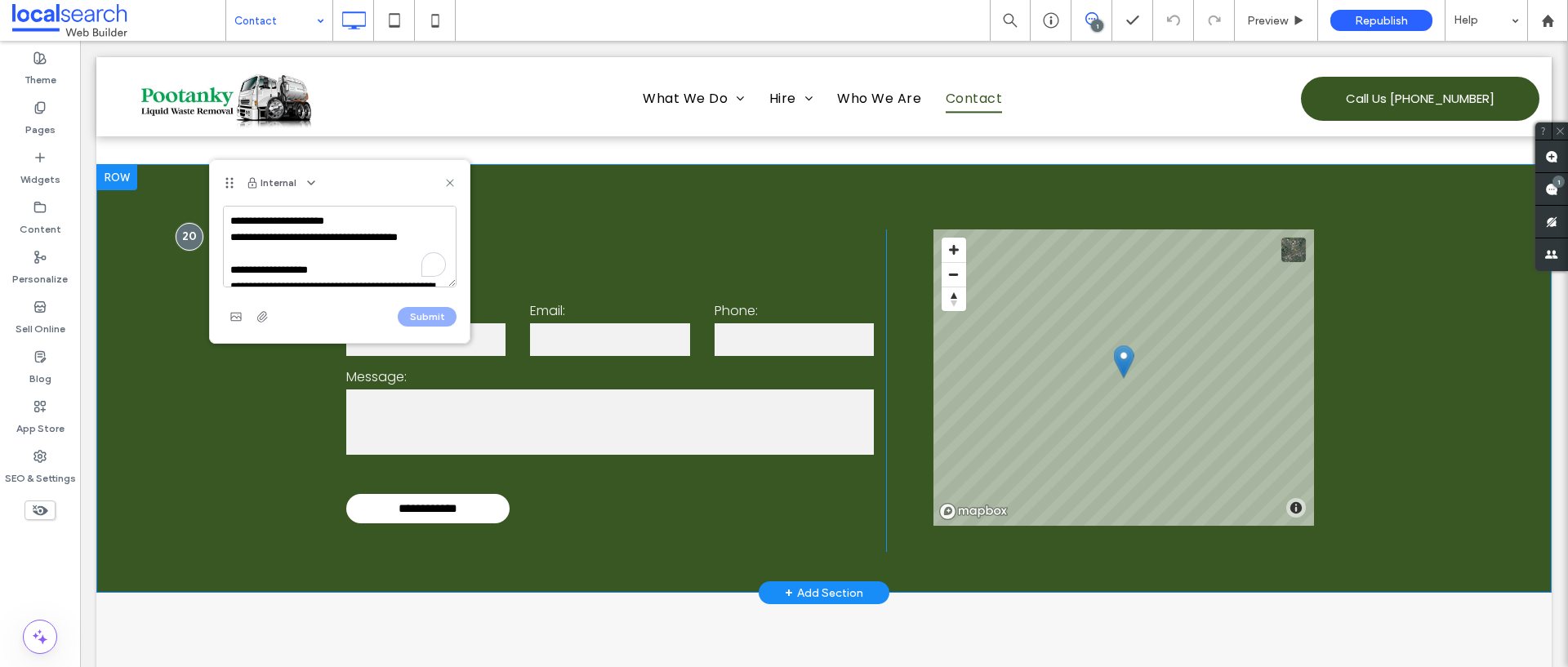
scroll to position [316, 0]
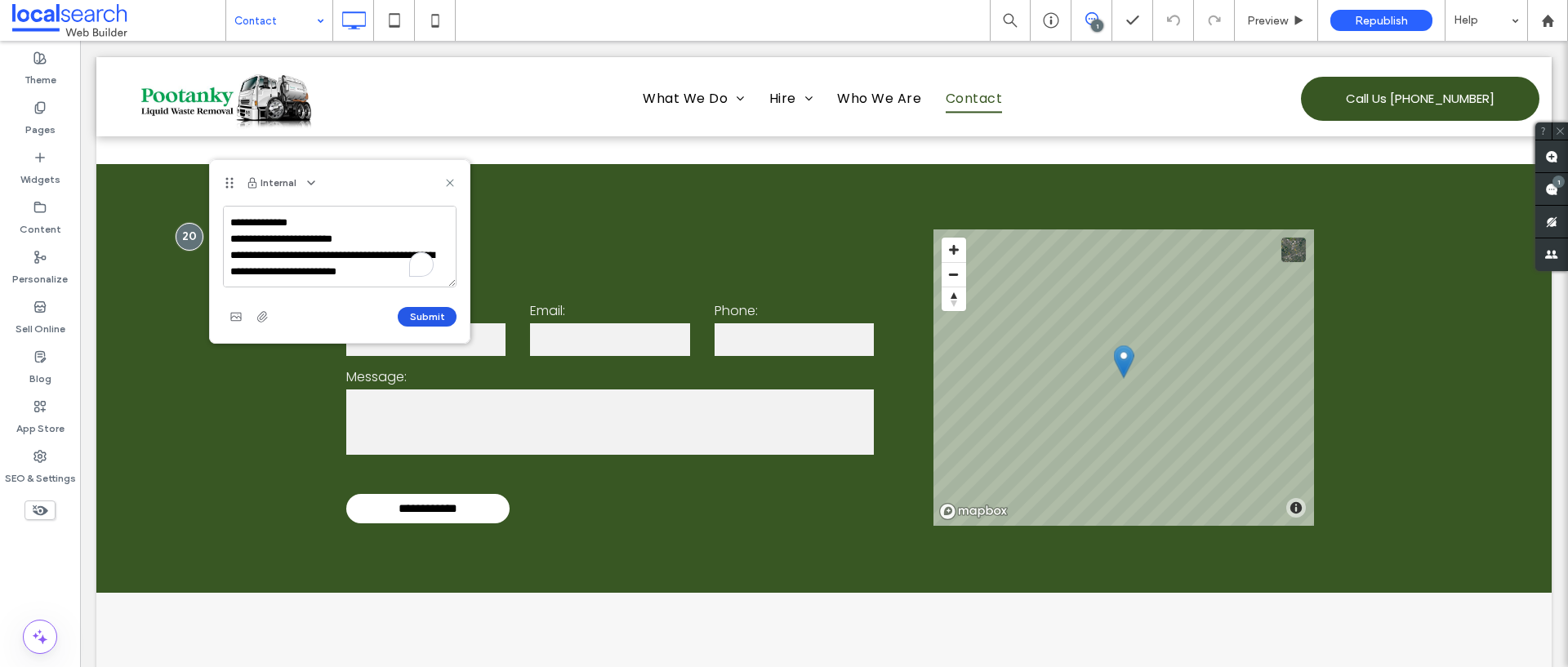
type textarea "**********"
click at [407, 310] on button "Submit" at bounding box center [426, 317] width 59 height 20
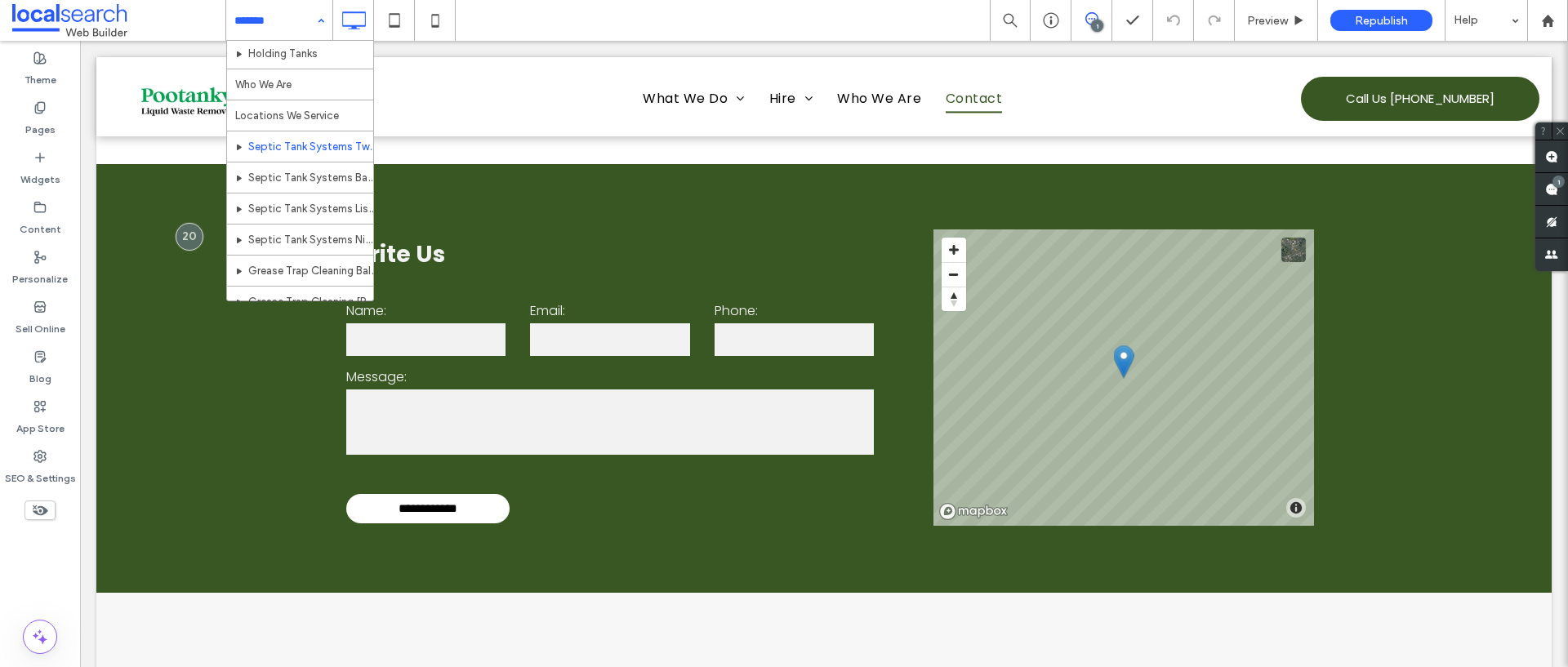
scroll to position [291, 0]
click at [43, 129] on label "Pages" at bounding box center [40, 126] width 31 height 23
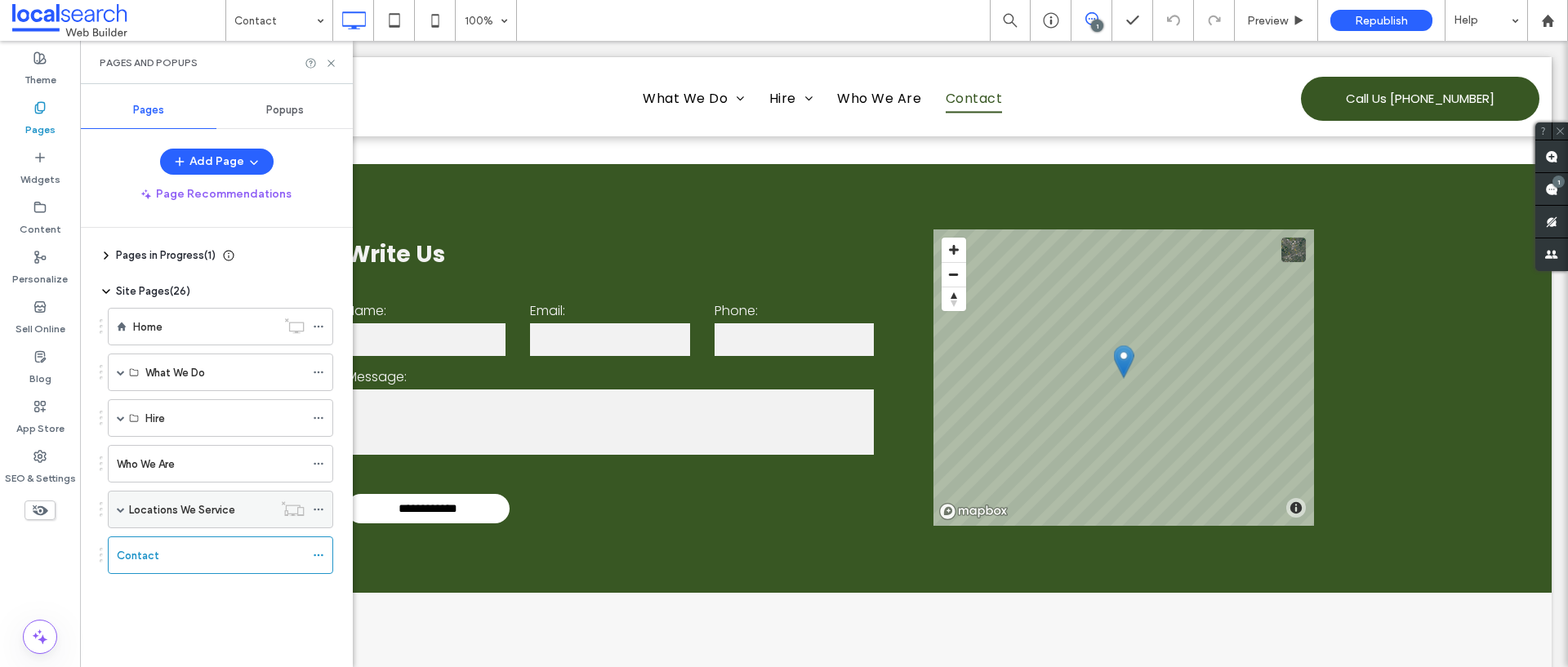
click at [114, 509] on div "Locations We Service" at bounding box center [220, 510] width 225 height 38
click at [124, 508] on span at bounding box center [121, 510] width 8 height 8
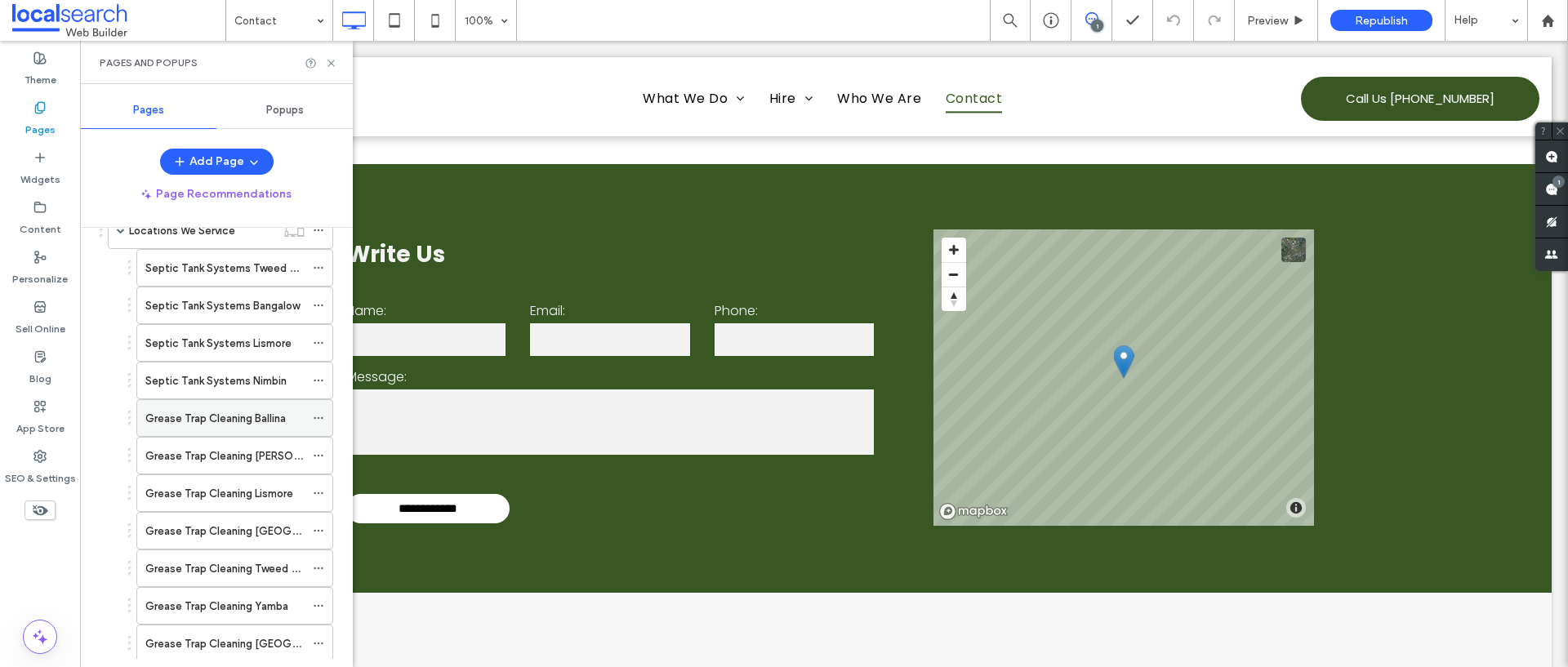
scroll to position [273, 0]
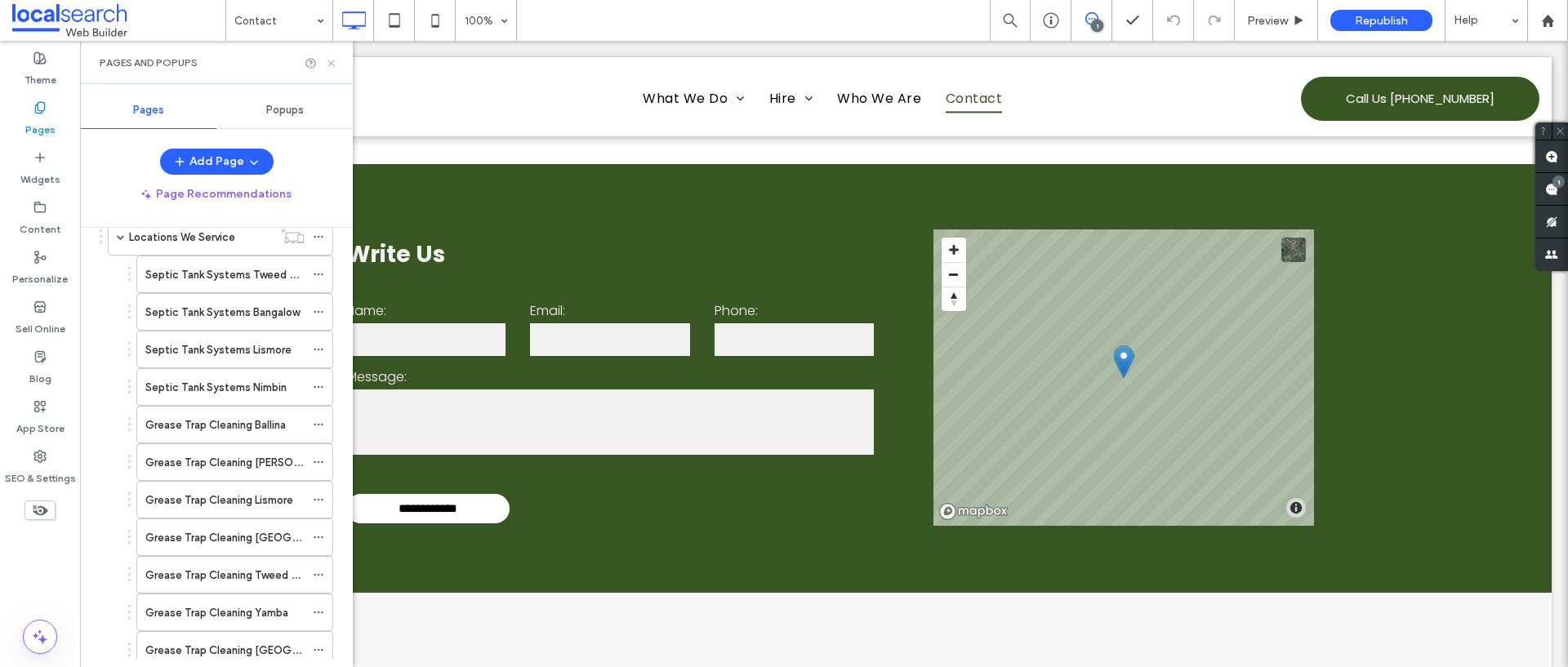
drag, startPoint x: 331, startPoint y: 64, endPoint x: 252, endPoint y: 24, distance: 88.5
click at [331, 64] on icon at bounding box center [331, 63] width 12 height 12
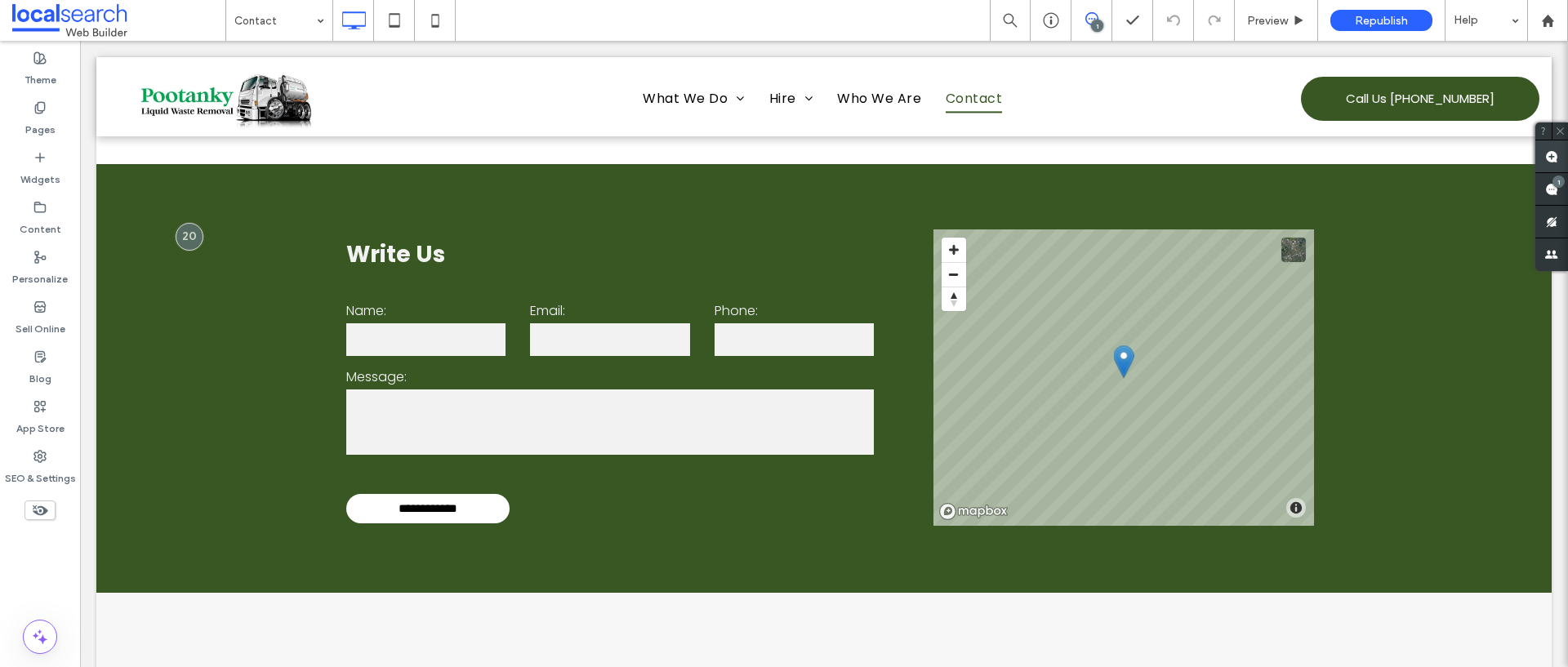
click at [1559, 151] on span at bounding box center [1552, 156] width 33 height 32
click at [507, 101] on div at bounding box center [824, 96] width 1455 height 79
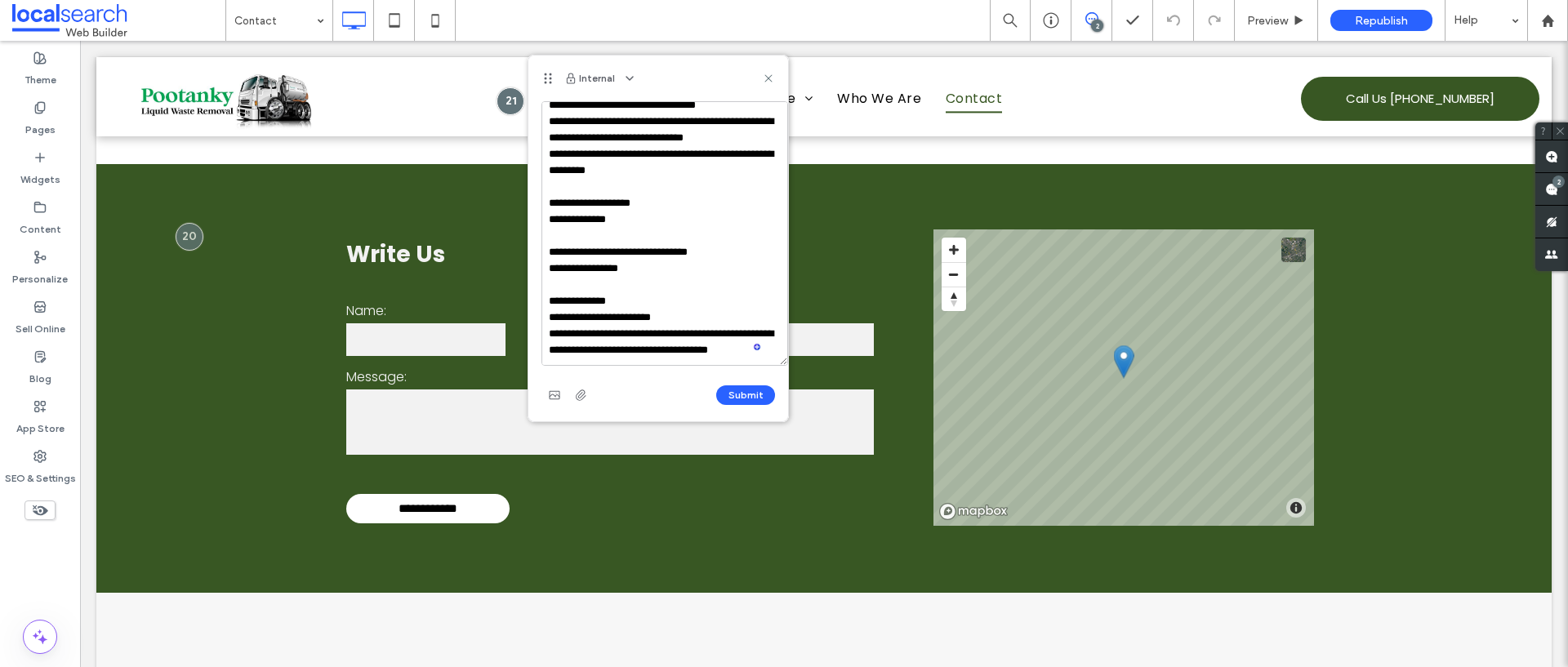
scroll to position [0, 0]
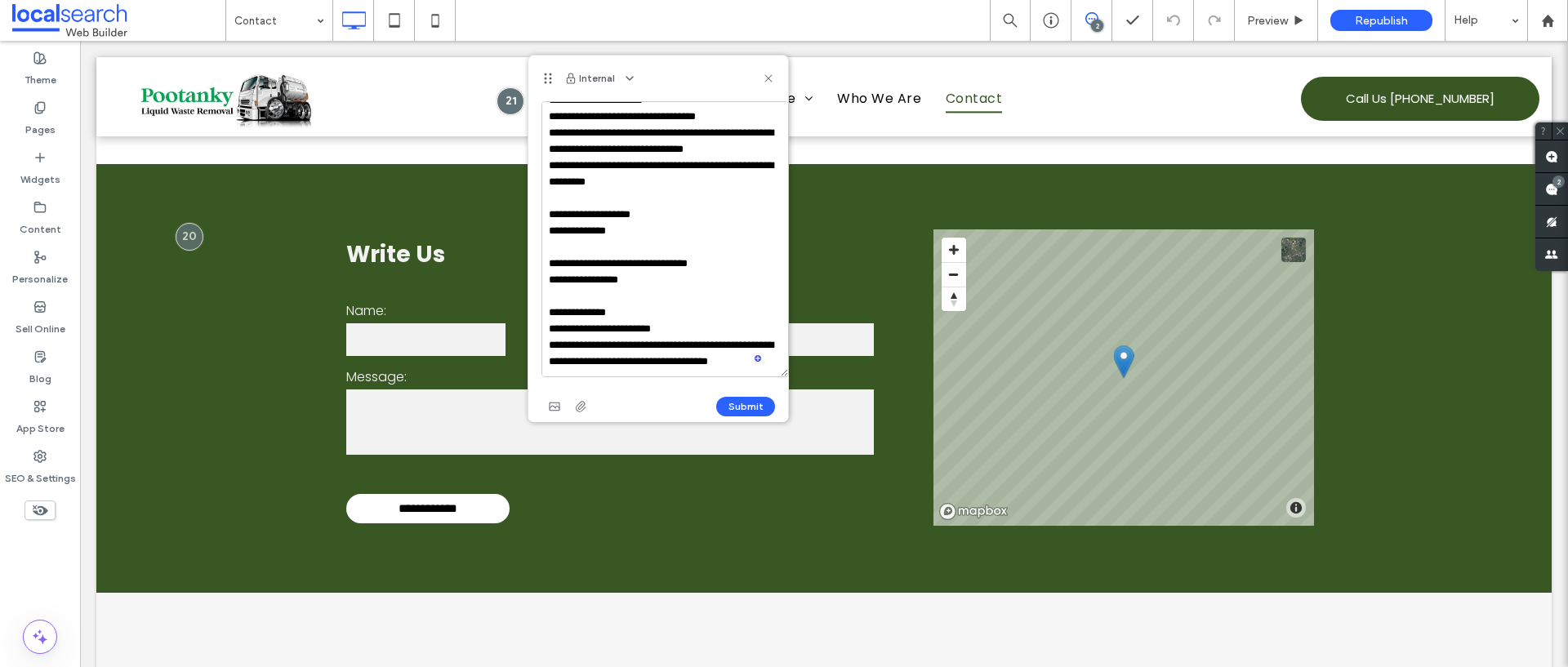
drag, startPoint x: 766, startPoint y: 175, endPoint x: 780, endPoint y: 369, distance: 194.5
click at [780, 369] on div "**********" at bounding box center [658, 238] width 261 height 368
drag, startPoint x: 678, startPoint y: 139, endPoint x: 758, endPoint y: 139, distance: 80.0
click at [758, 139] on textarea "**********" at bounding box center [665, 239] width 247 height 276
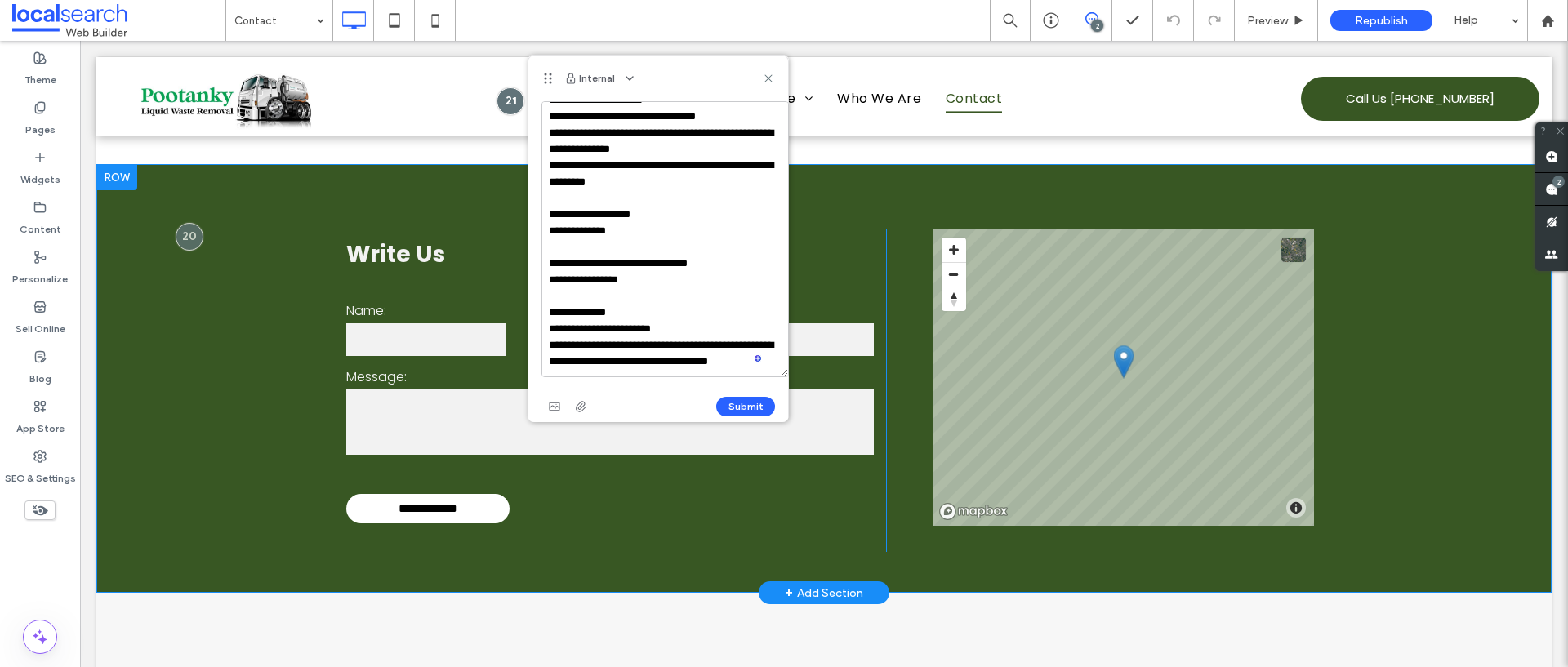
drag, startPoint x: 705, startPoint y: 223, endPoint x: 476, endPoint y: 166, distance: 236.0
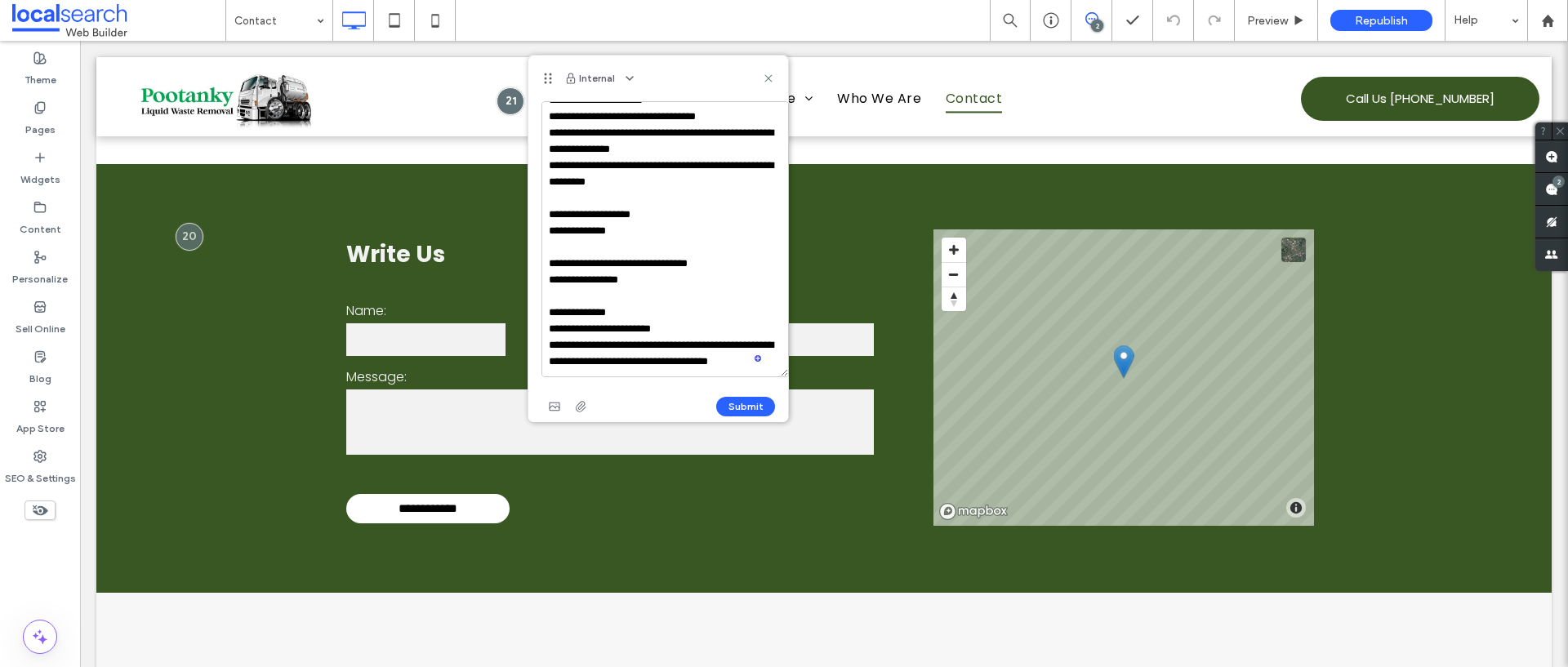
click at [641, 132] on textarea "**********" at bounding box center [665, 239] width 247 height 276
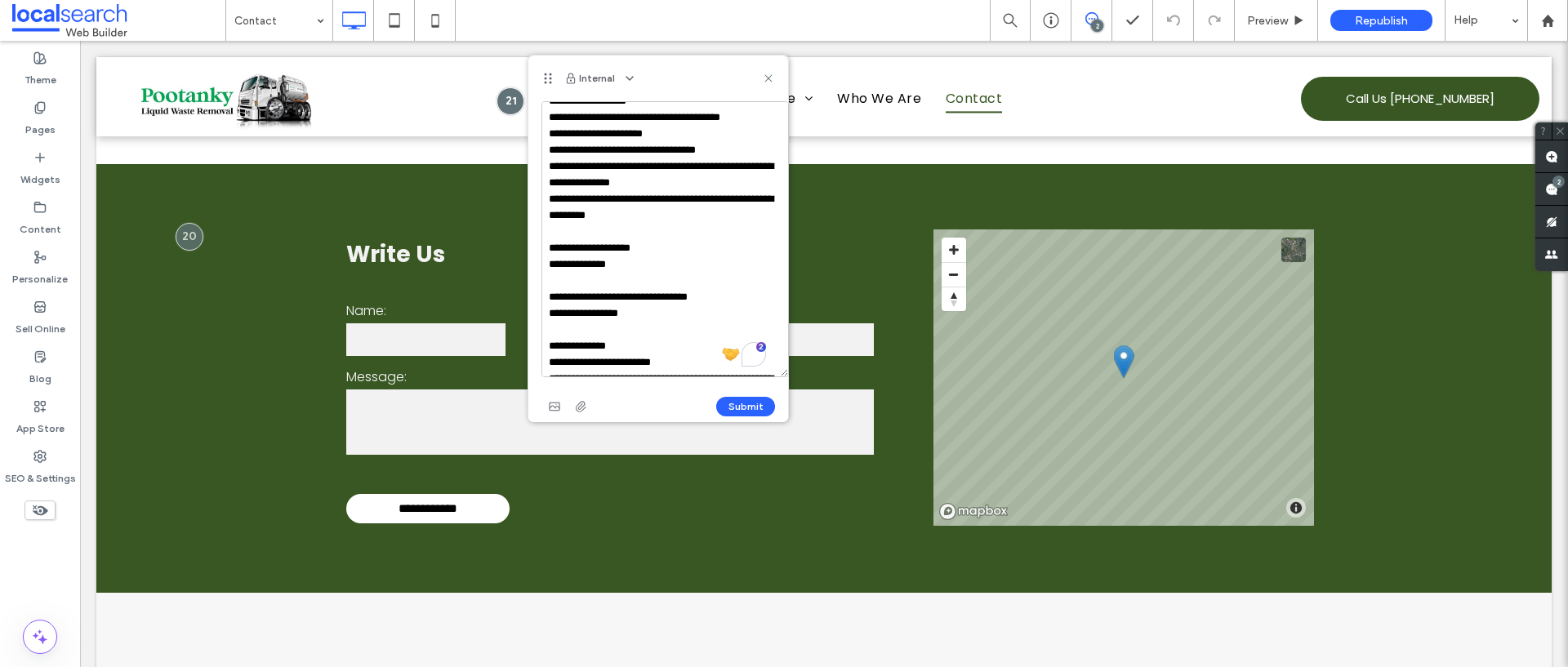
click at [722, 164] on textarea "**********" at bounding box center [665, 239] width 247 height 276
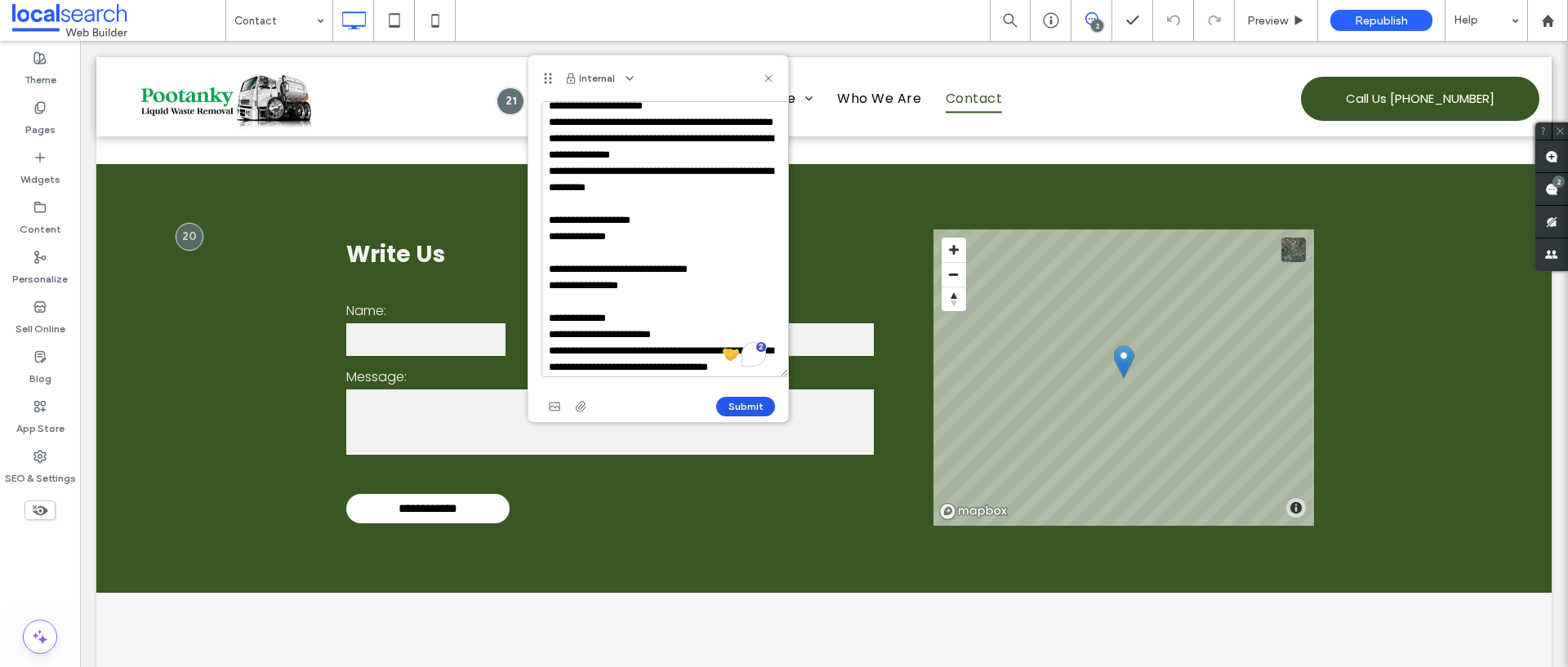
type textarea "**********"
click at [741, 404] on button "Submit" at bounding box center [745, 406] width 59 height 20
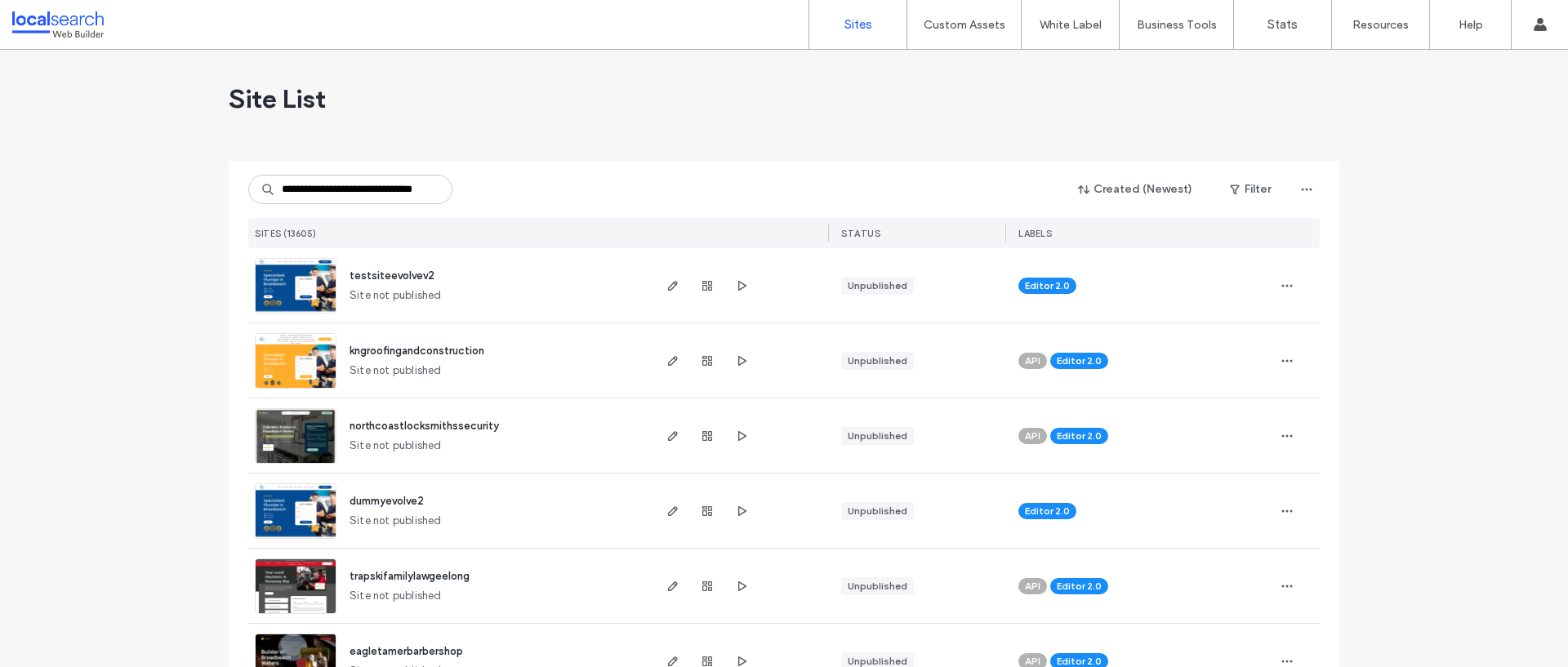
scroll to position [0, 34]
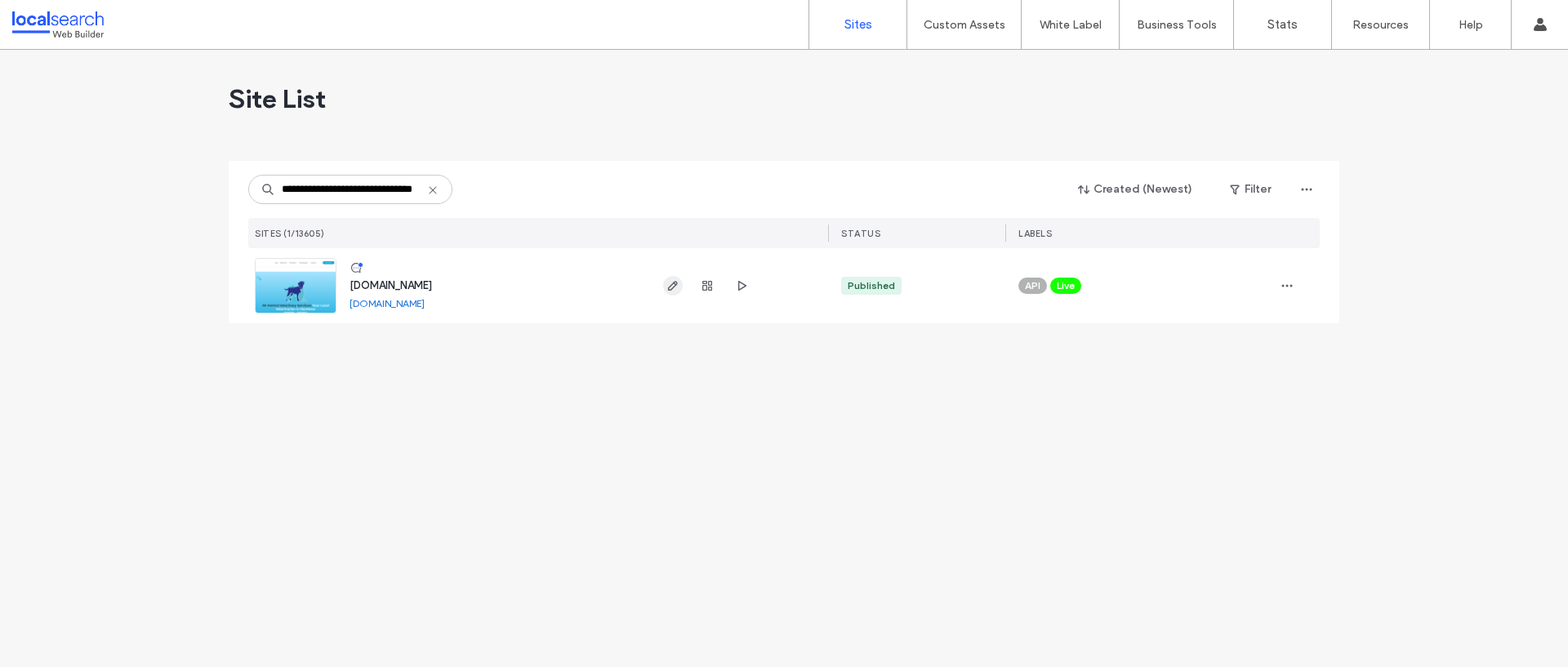
type input "**********"
click at [669, 286] on use "button" at bounding box center [673, 286] width 10 height 10
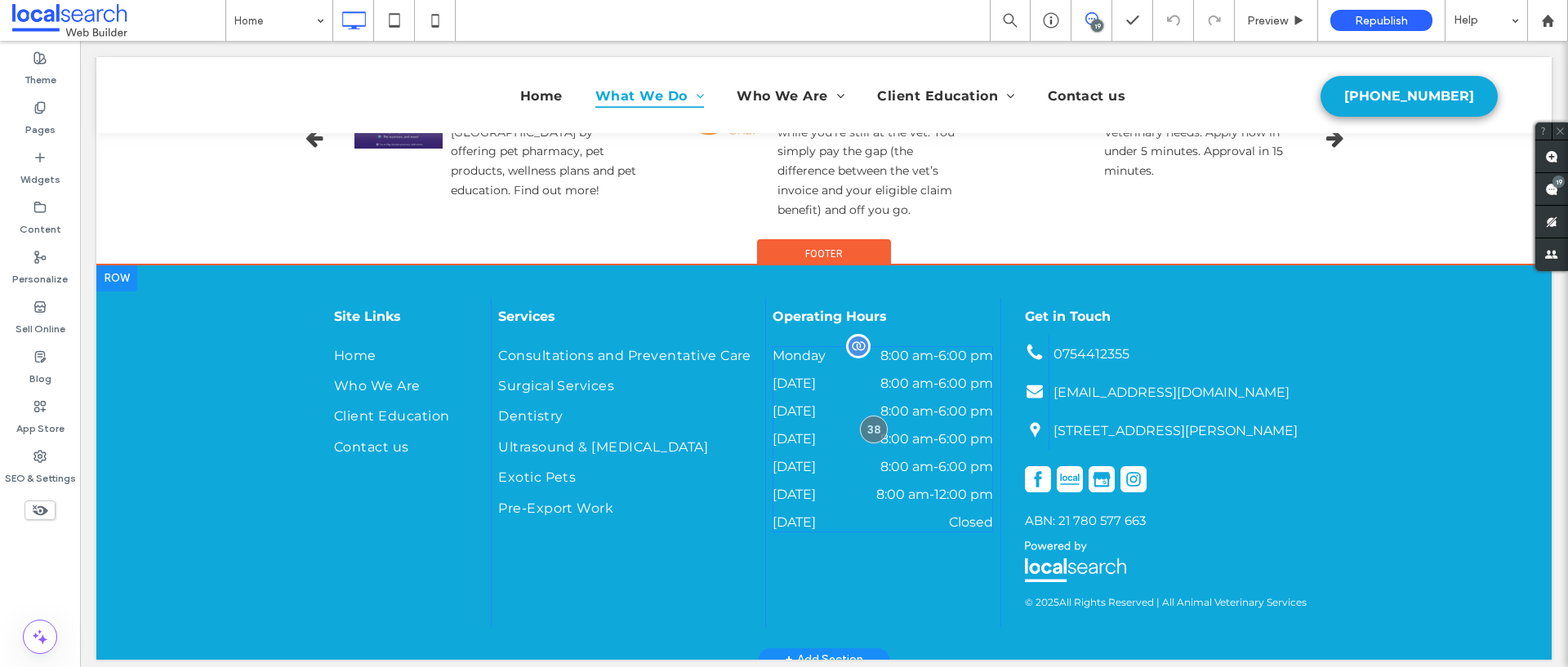
scroll to position [4977, 0]
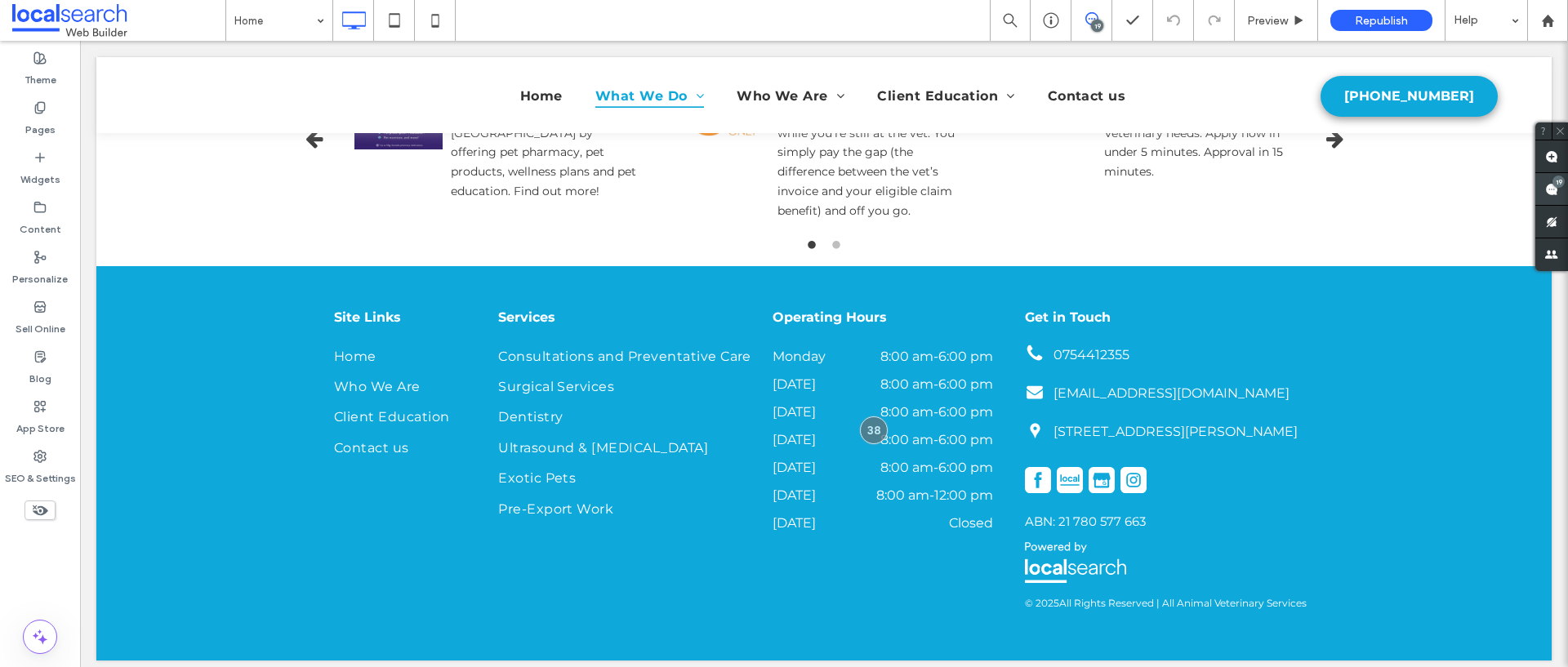
click at [1561, 190] on span at bounding box center [1552, 189] width 33 height 32
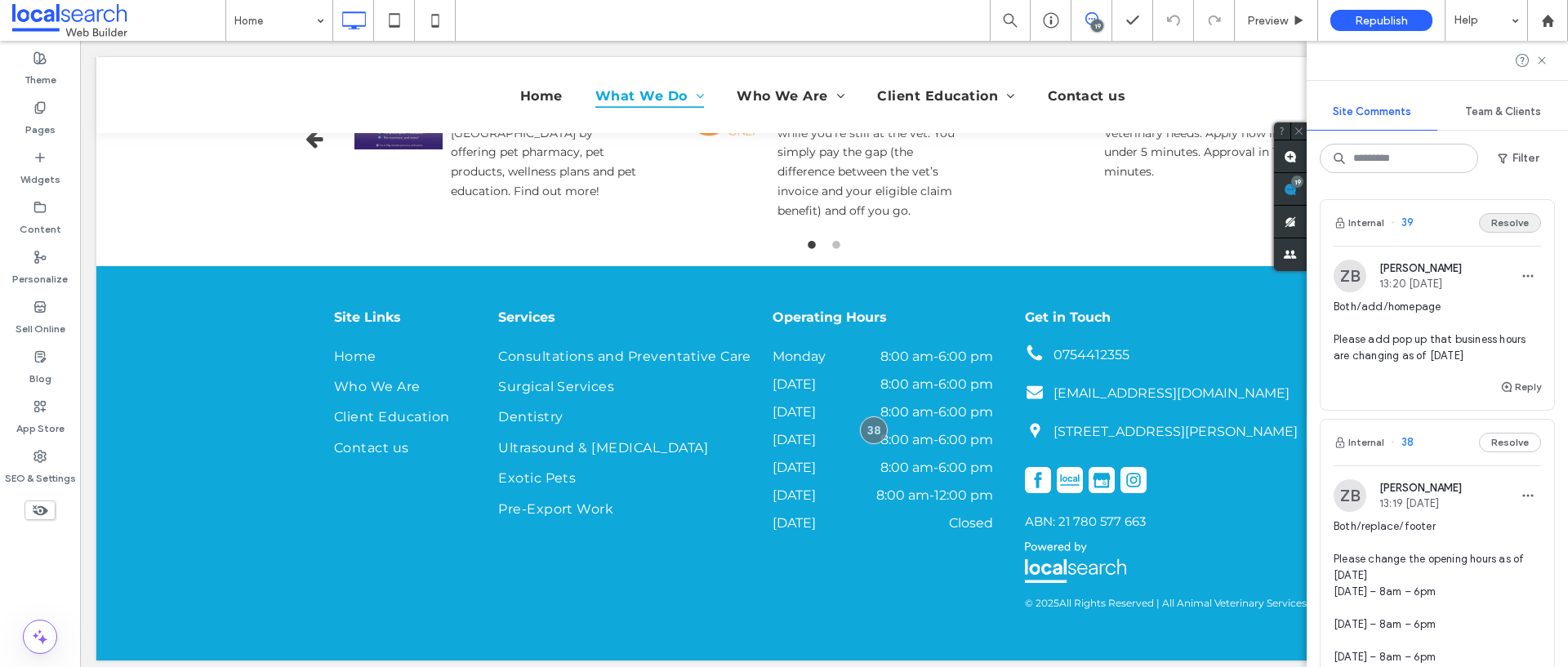
click at [1499, 223] on button "Resolve" at bounding box center [1509, 223] width 62 height 20
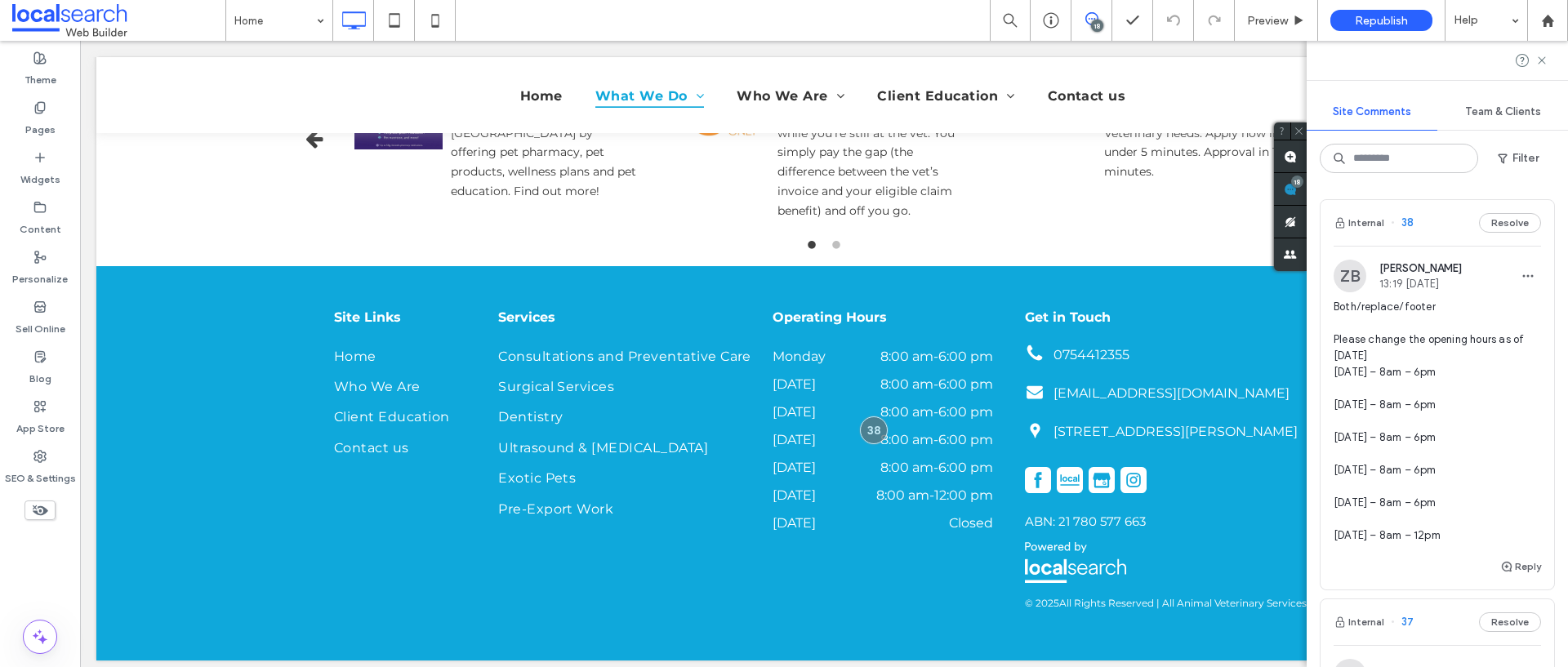
click at [1504, 221] on button "Resolve" at bounding box center [1509, 223] width 62 height 20
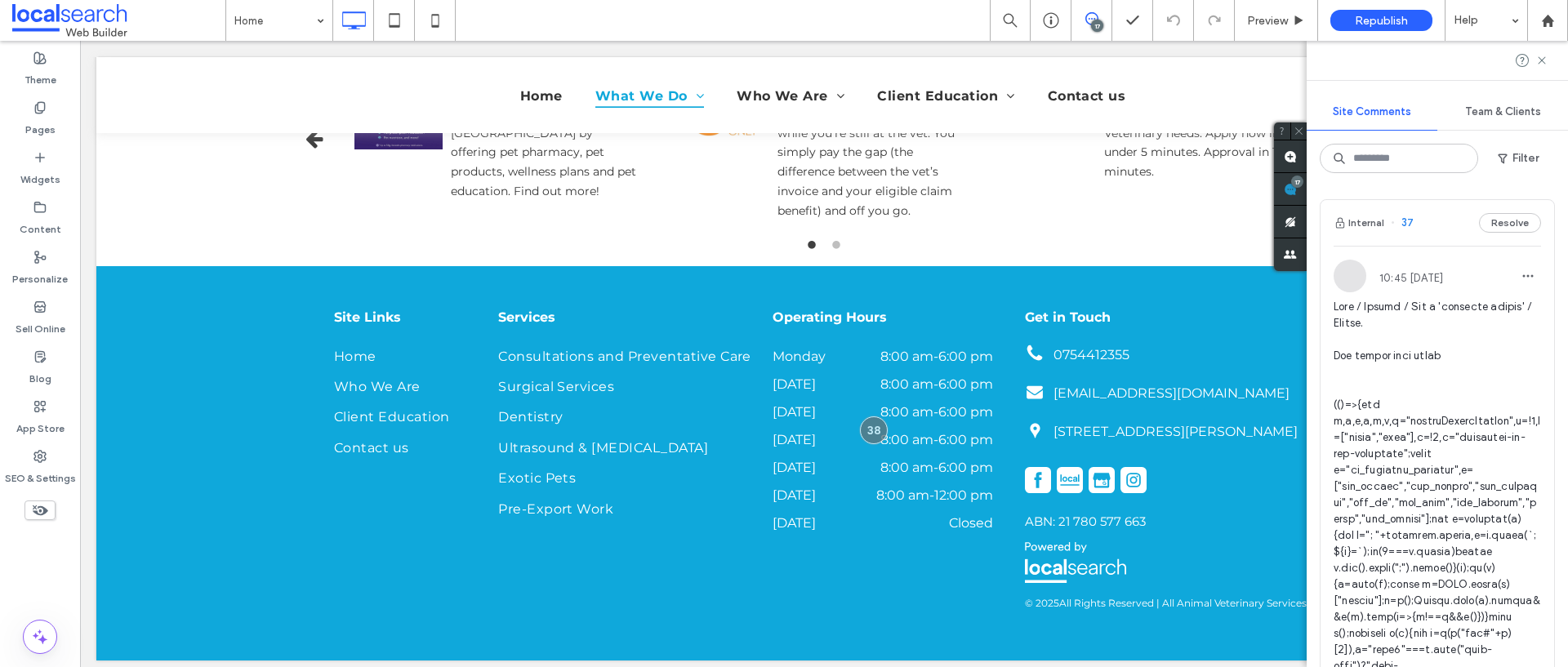
click at [1504, 221] on button "Resolve" at bounding box center [1509, 223] width 62 height 20
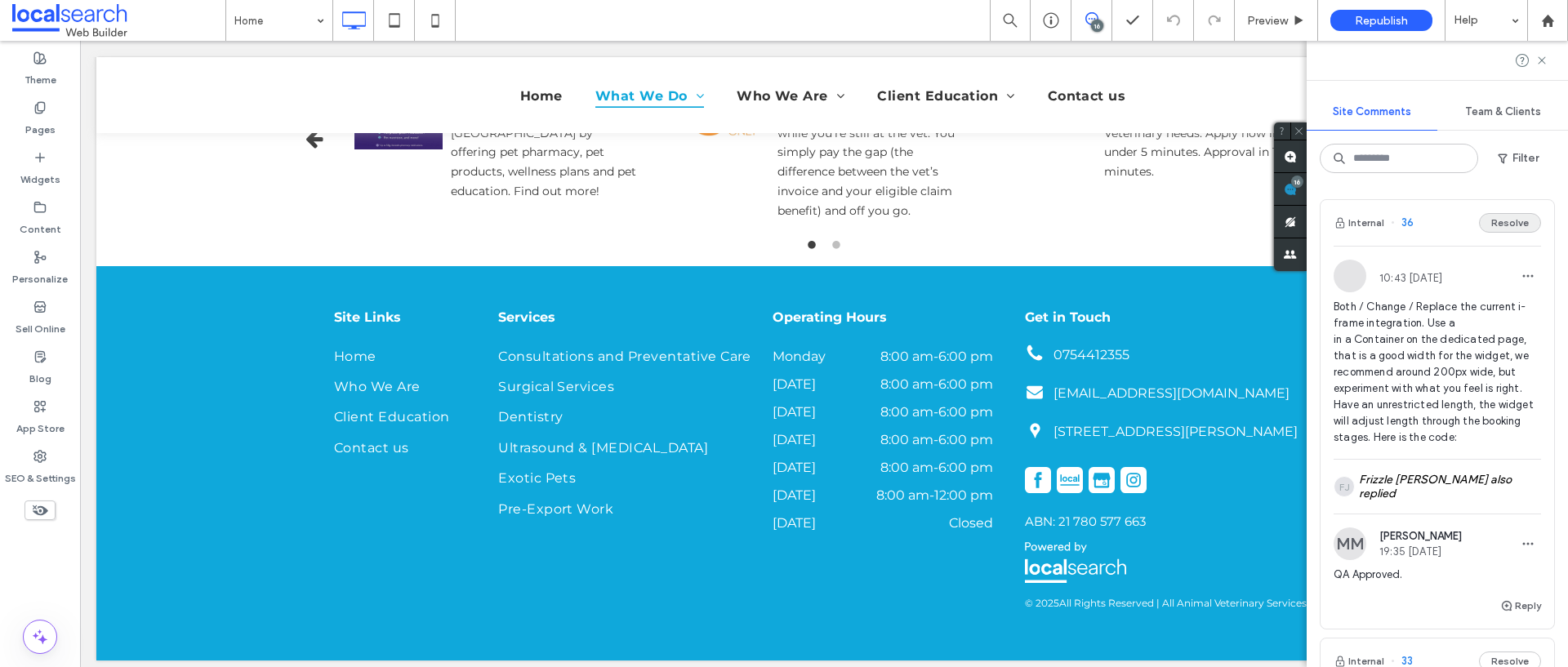
click at [1506, 220] on button "Resolve" at bounding box center [1509, 223] width 62 height 20
click at [1501, 645] on button "Resolve" at bounding box center [1509, 655] width 62 height 20
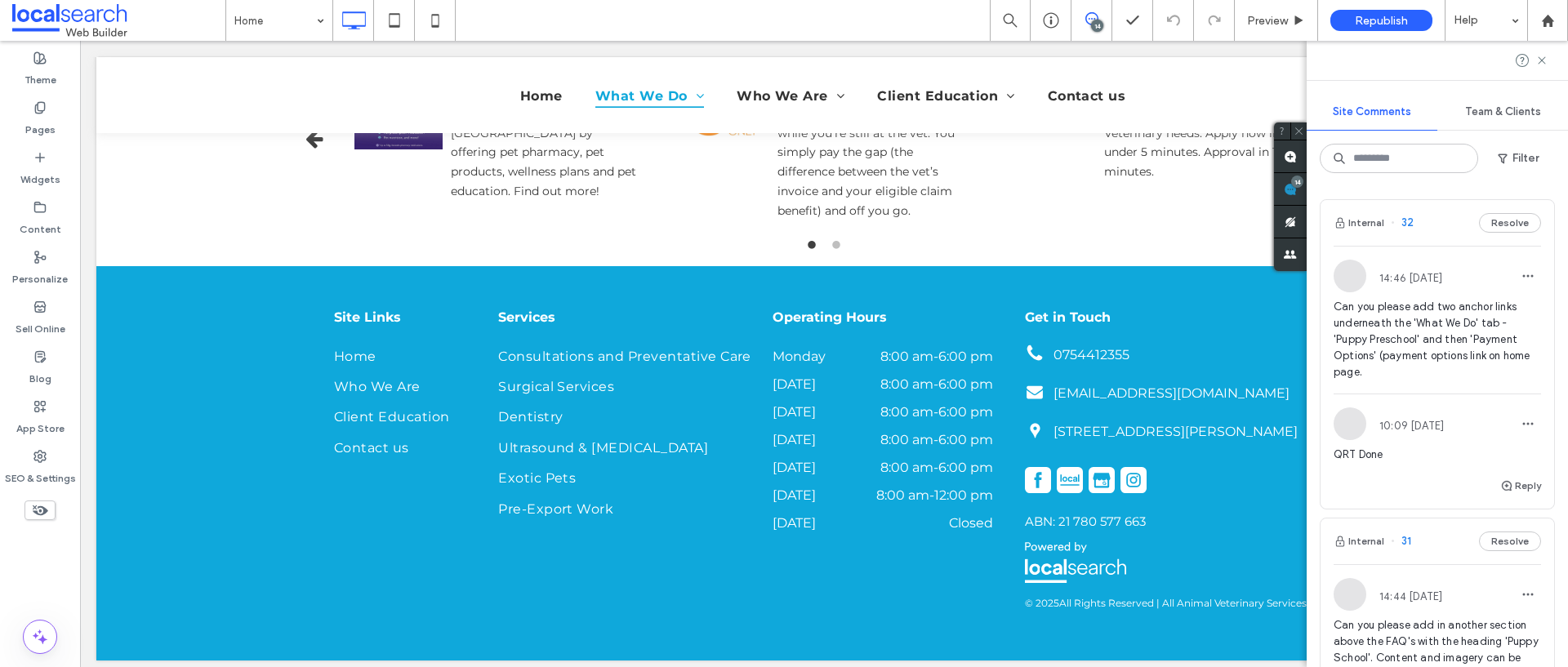
click at [1505, 223] on button "Resolve" at bounding box center [1509, 223] width 62 height 20
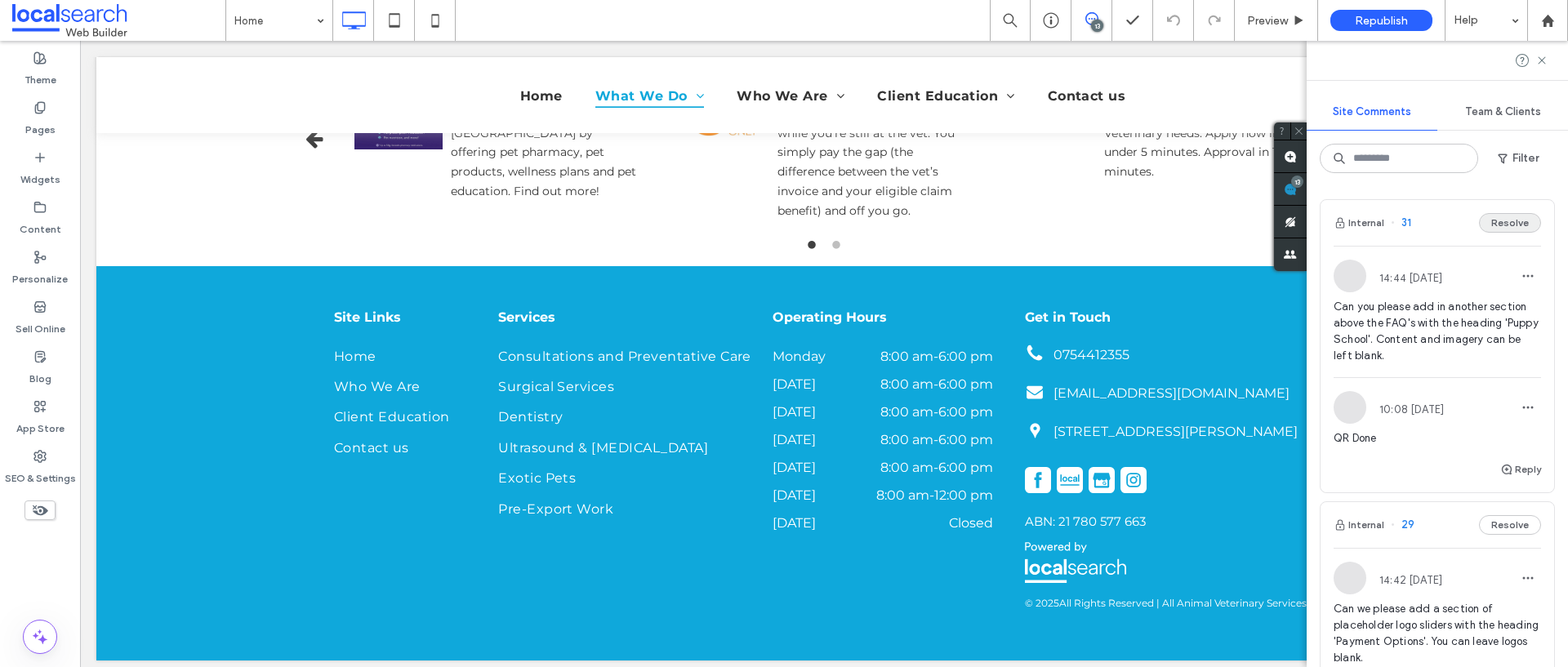
click at [1509, 230] on button "Resolve" at bounding box center [1509, 223] width 62 height 20
click at [1505, 214] on button "Resolve" at bounding box center [1509, 223] width 62 height 20
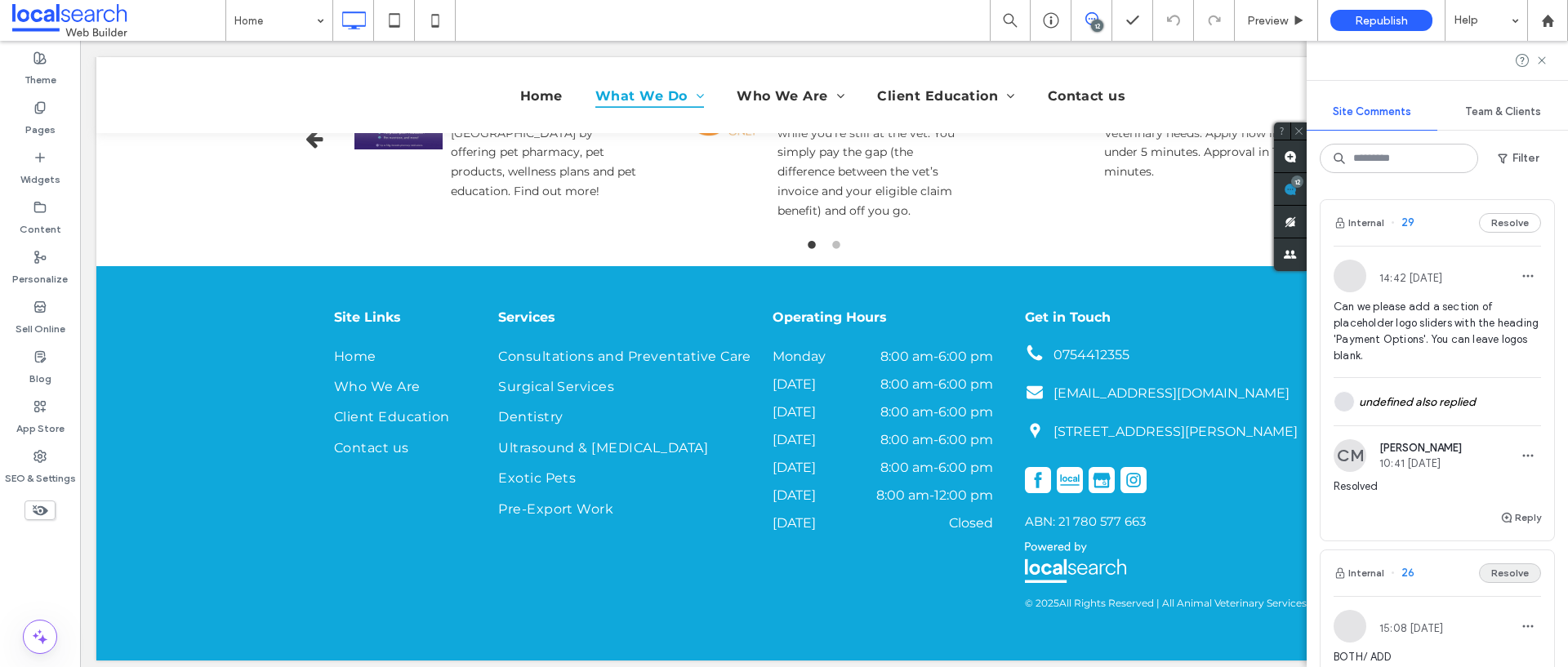
click at [1508, 563] on button "Resolve" at bounding box center [1509, 573] width 62 height 20
click at [1506, 224] on button "Resolve" at bounding box center [1509, 223] width 62 height 20
click at [1509, 223] on button "Resolve" at bounding box center [1509, 223] width 62 height 20
click at [1506, 563] on button "Resolve" at bounding box center [1509, 573] width 62 height 20
click at [1505, 221] on button "Resolve" at bounding box center [1509, 223] width 62 height 20
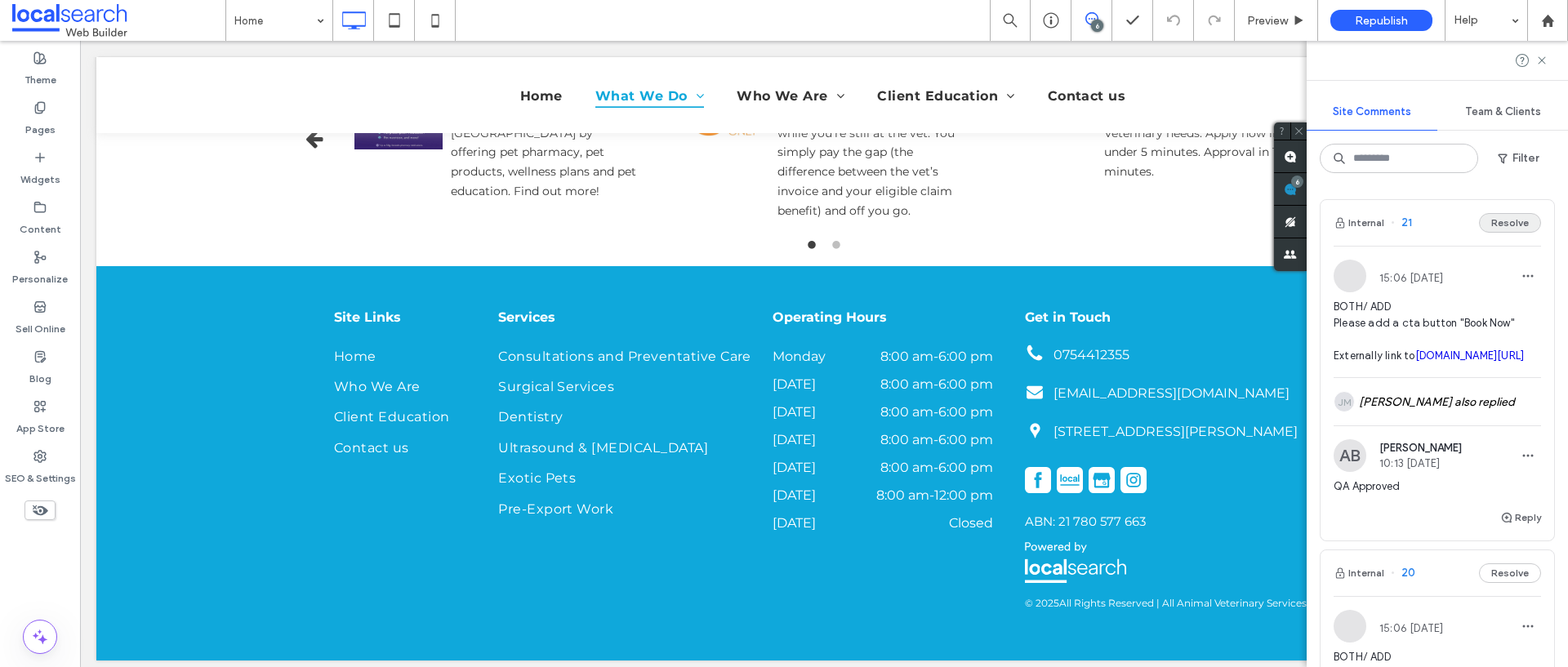
click at [1502, 220] on button "Resolve" at bounding box center [1509, 223] width 62 height 20
click at [1505, 218] on button "Resolve" at bounding box center [1509, 223] width 62 height 20
click at [1505, 563] on button "Resolve" at bounding box center [1509, 573] width 62 height 20
click at [1505, 218] on button "Resolve" at bounding box center [1509, 223] width 62 height 20
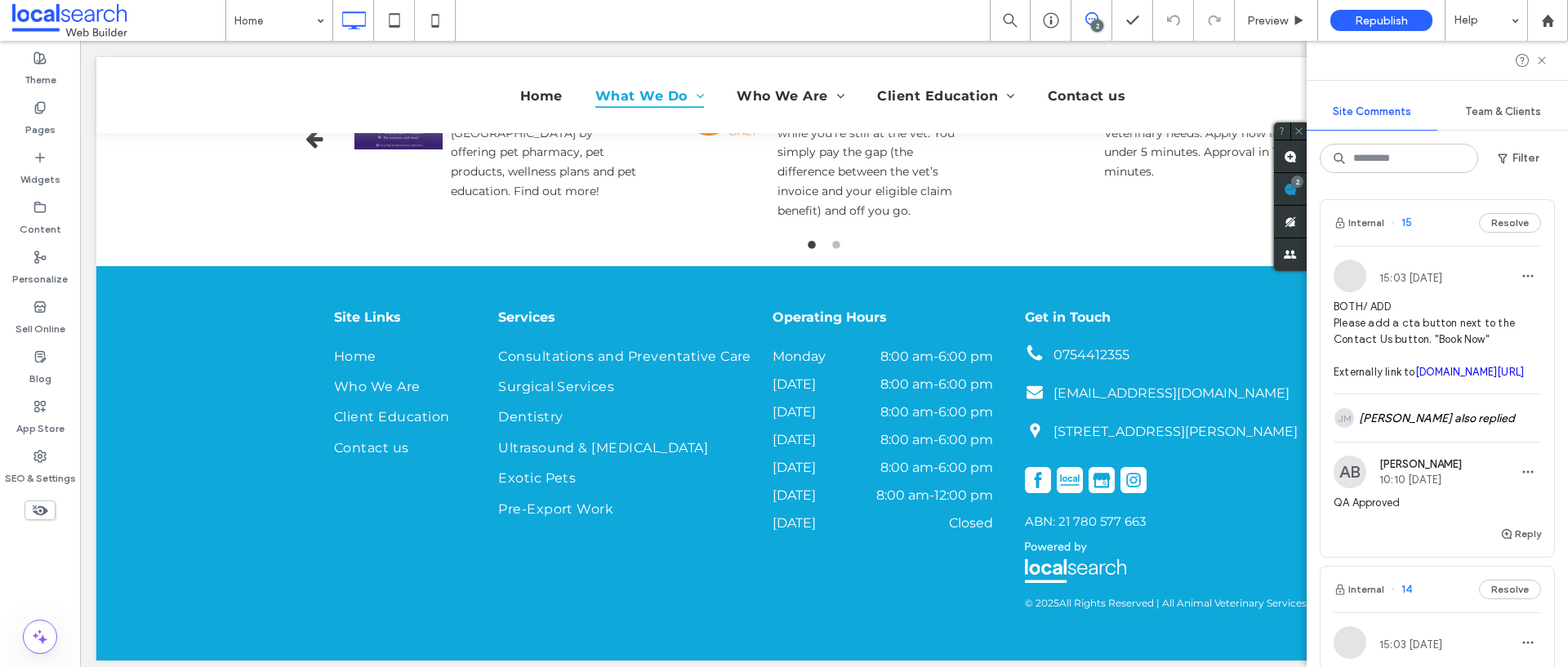
click at [1505, 218] on button "Resolve" at bounding box center [1509, 223] width 62 height 20
click at [1505, 580] on button "Resolve" at bounding box center [1509, 589] width 62 height 20
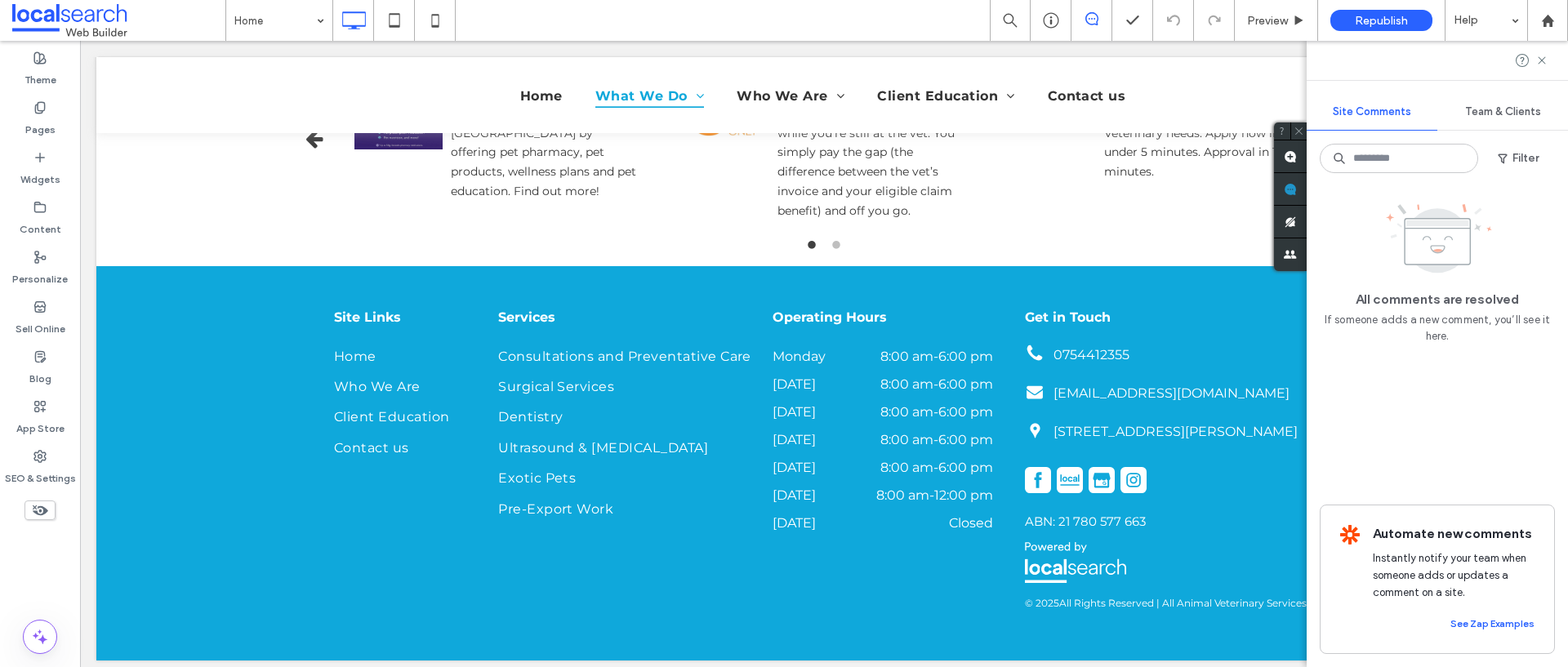
click at [1505, 218] on div "All comments are resolved If someone adds a new comment, you’ll see it here." at bounding box center [1436, 272] width 235 height 145
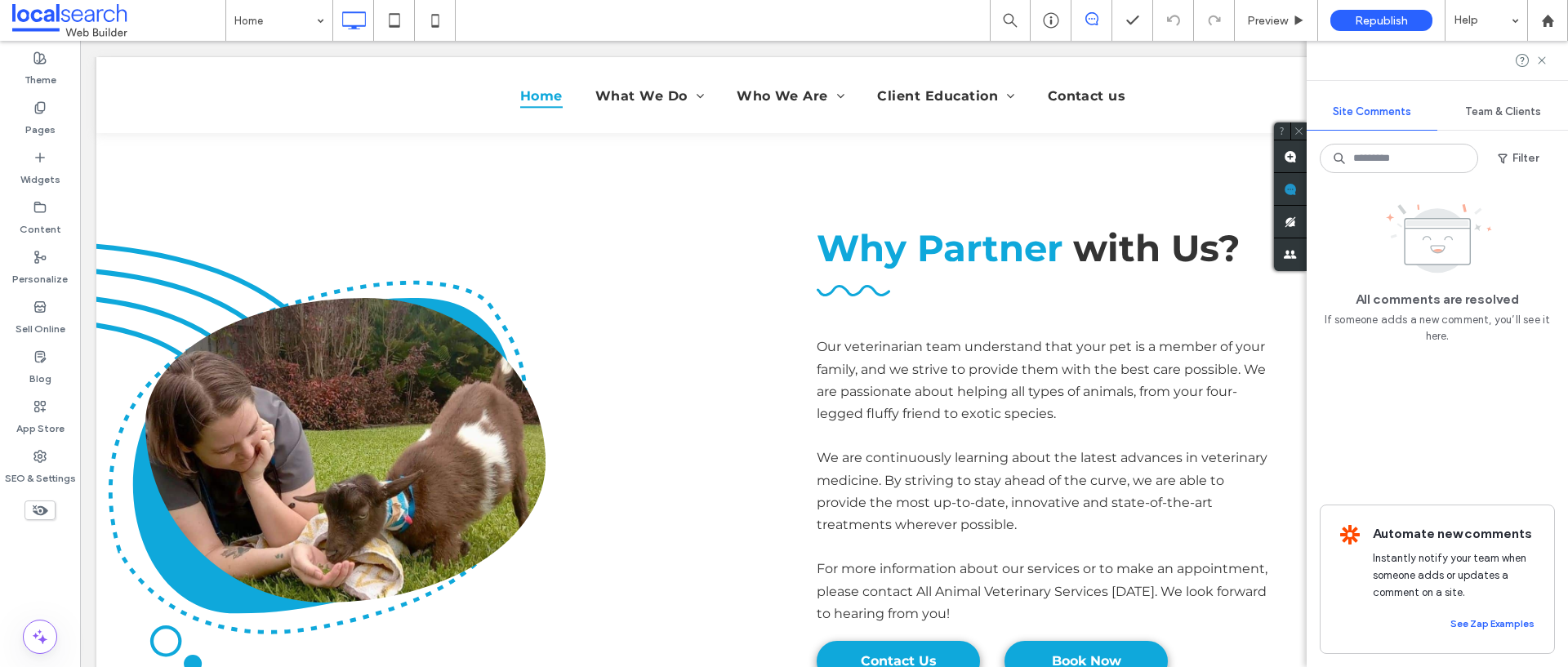
scroll to position [3095, 0]
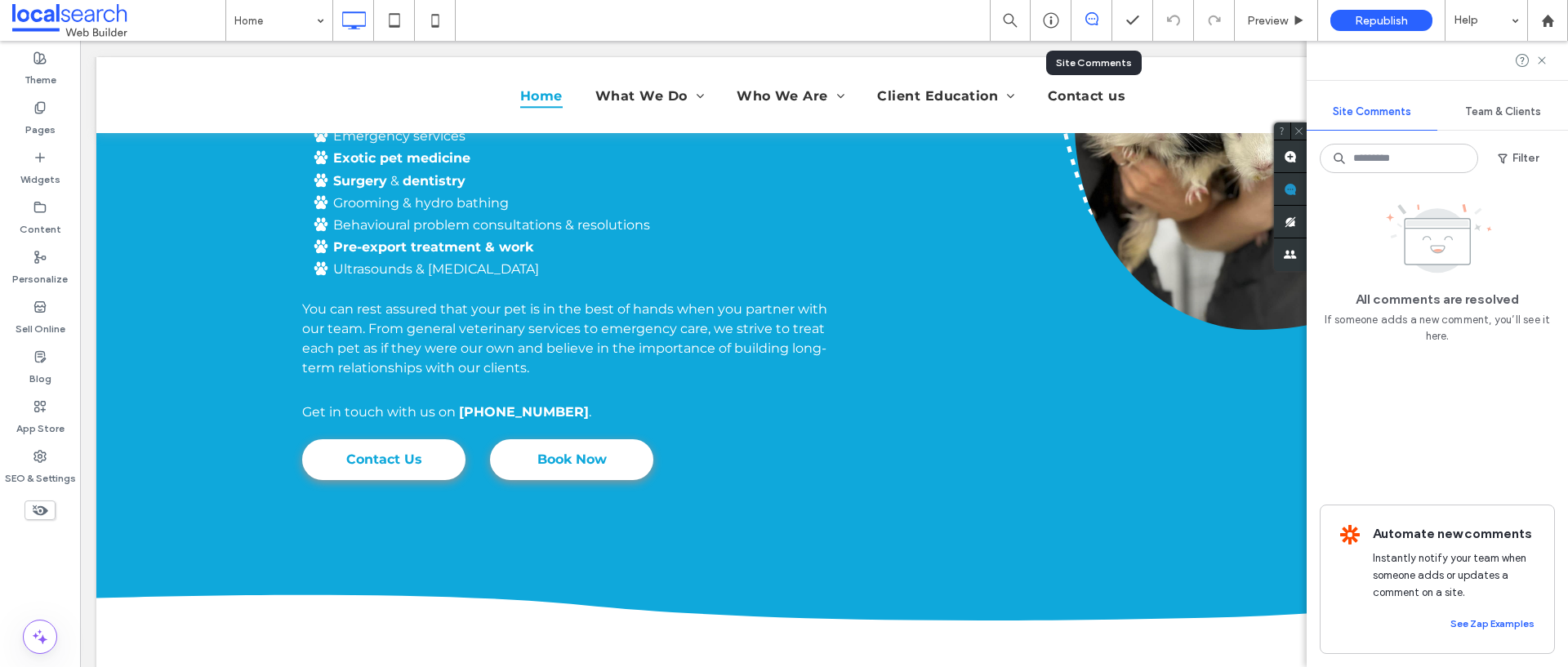
click at [1099, 26] on div at bounding box center [1091, 21] width 40 height 16
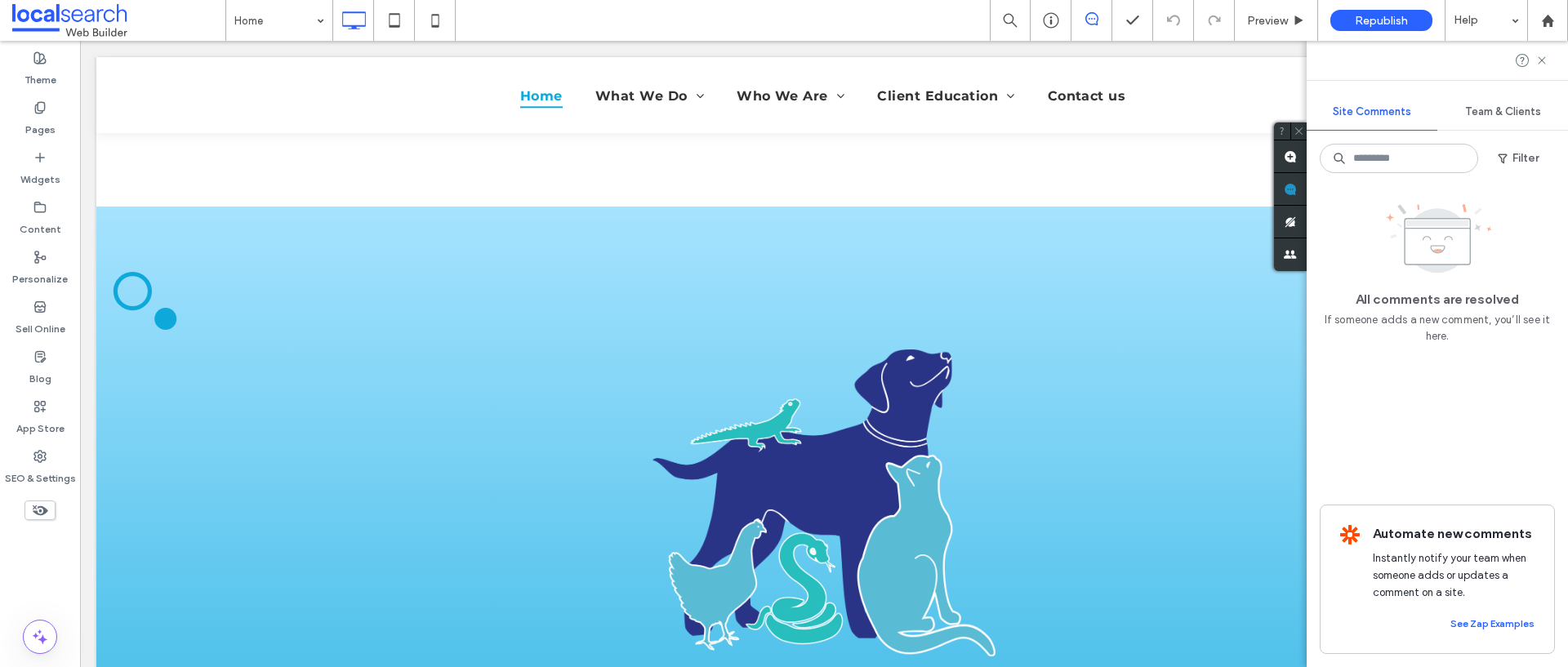
scroll to position [0, 0]
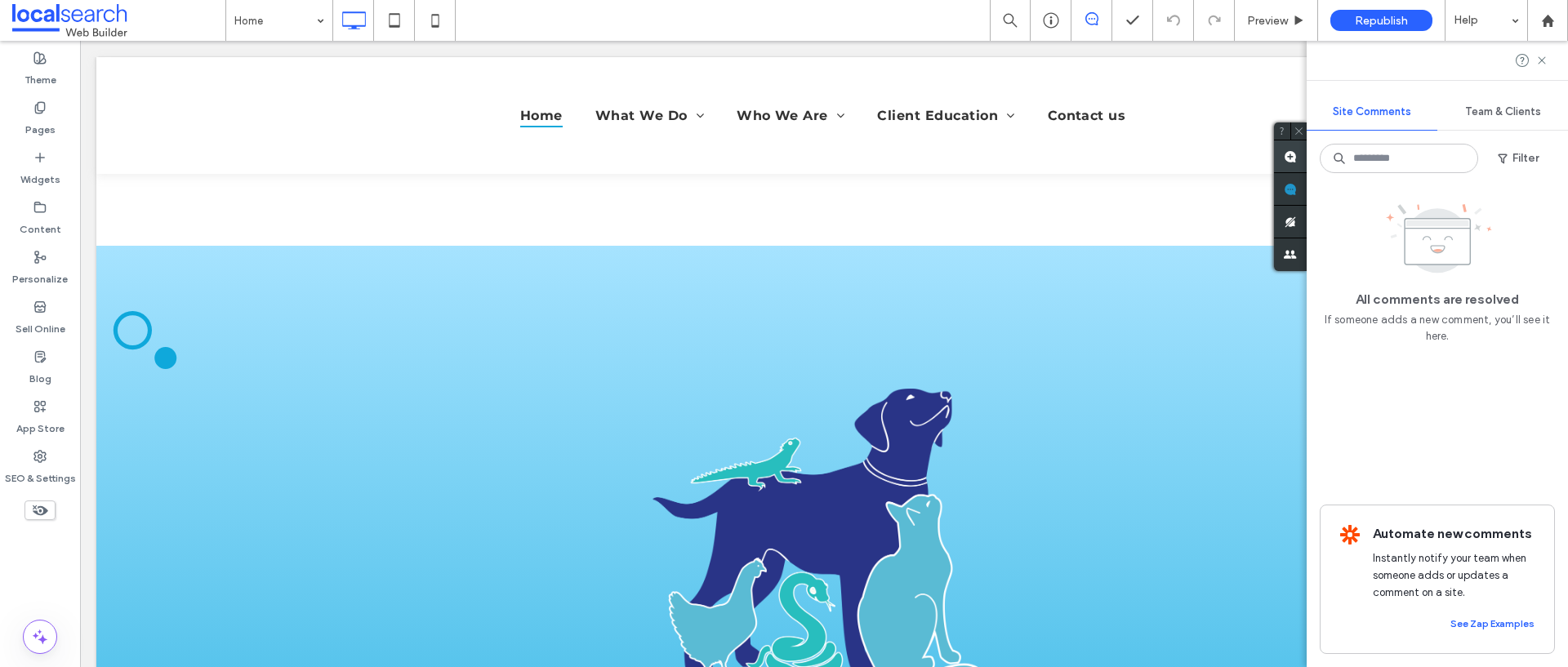
click at [1284, 157] on span at bounding box center [1290, 156] width 33 height 32
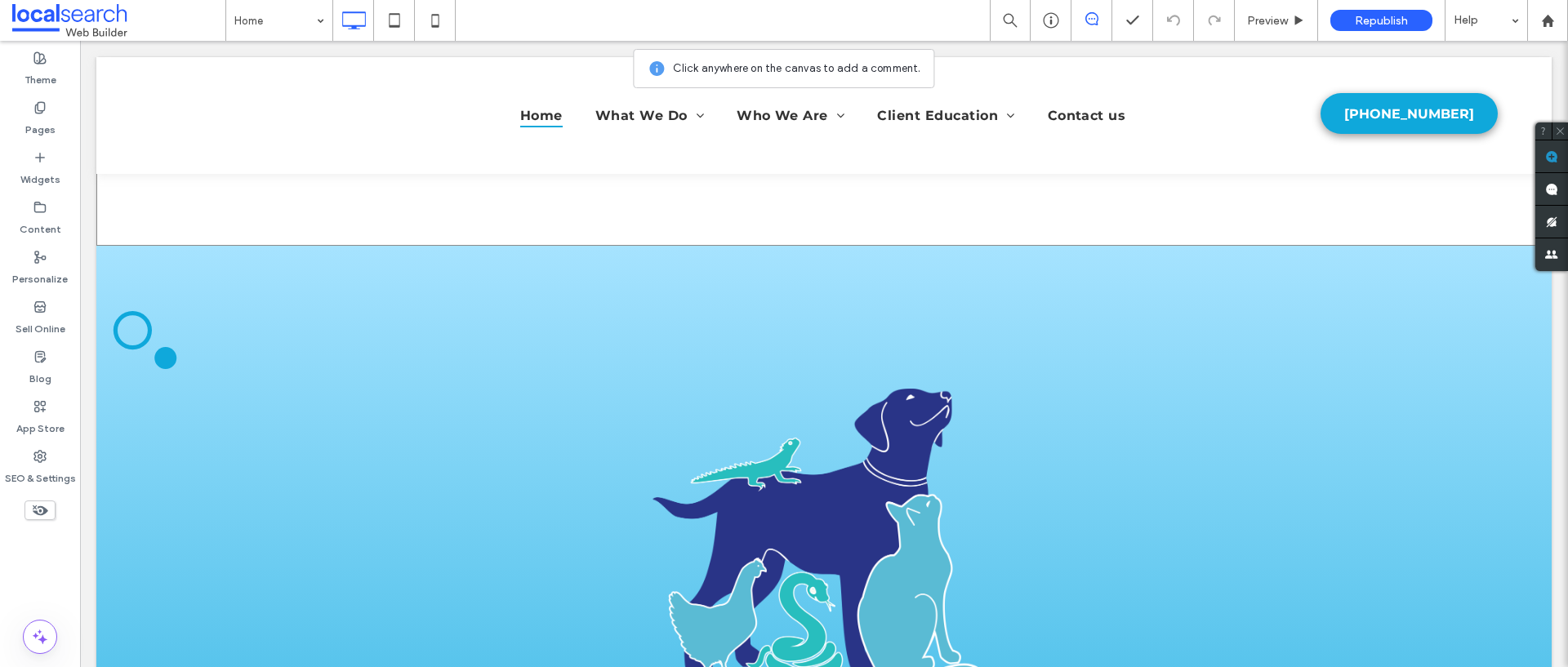
click at [1251, 211] on div at bounding box center [824, 151] width 1455 height 189
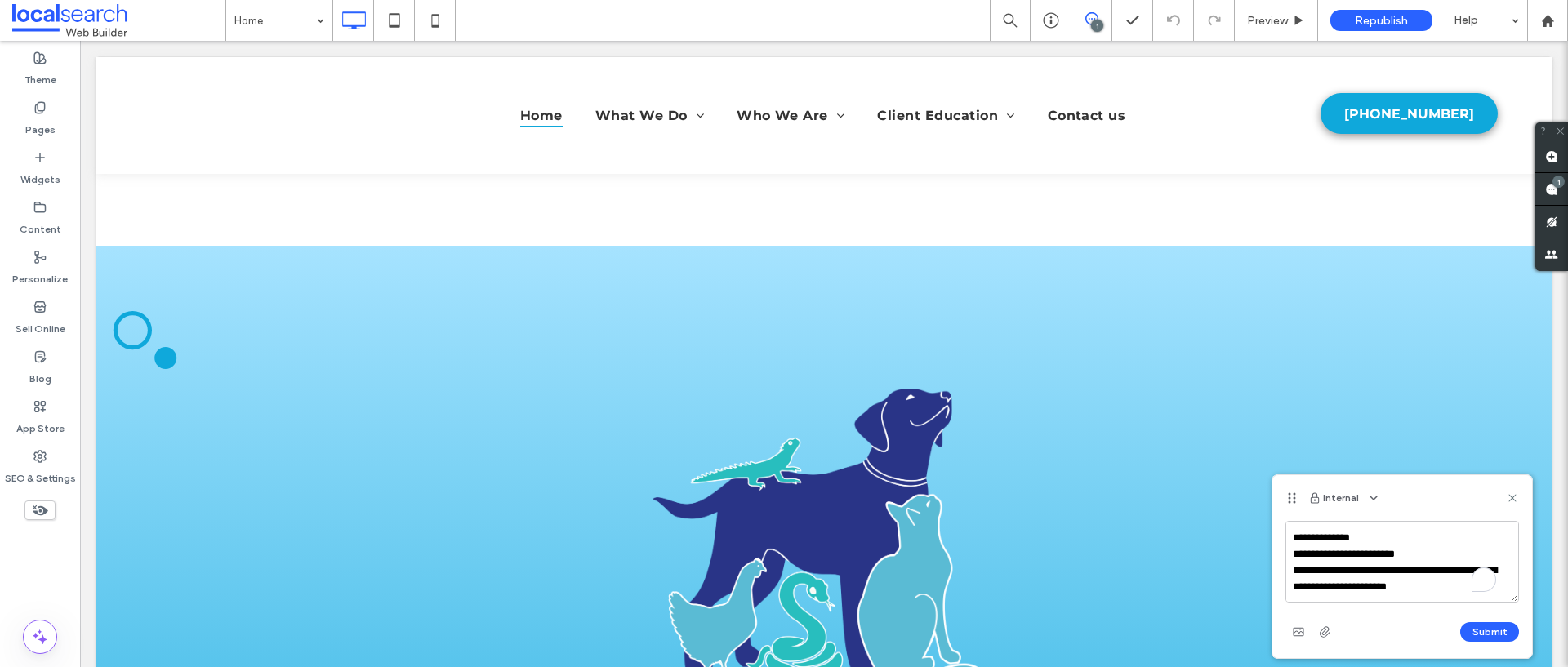
scroll to position [299, 0]
type textarea "**********"
click at [1483, 630] on button "Submit" at bounding box center [1489, 632] width 59 height 20
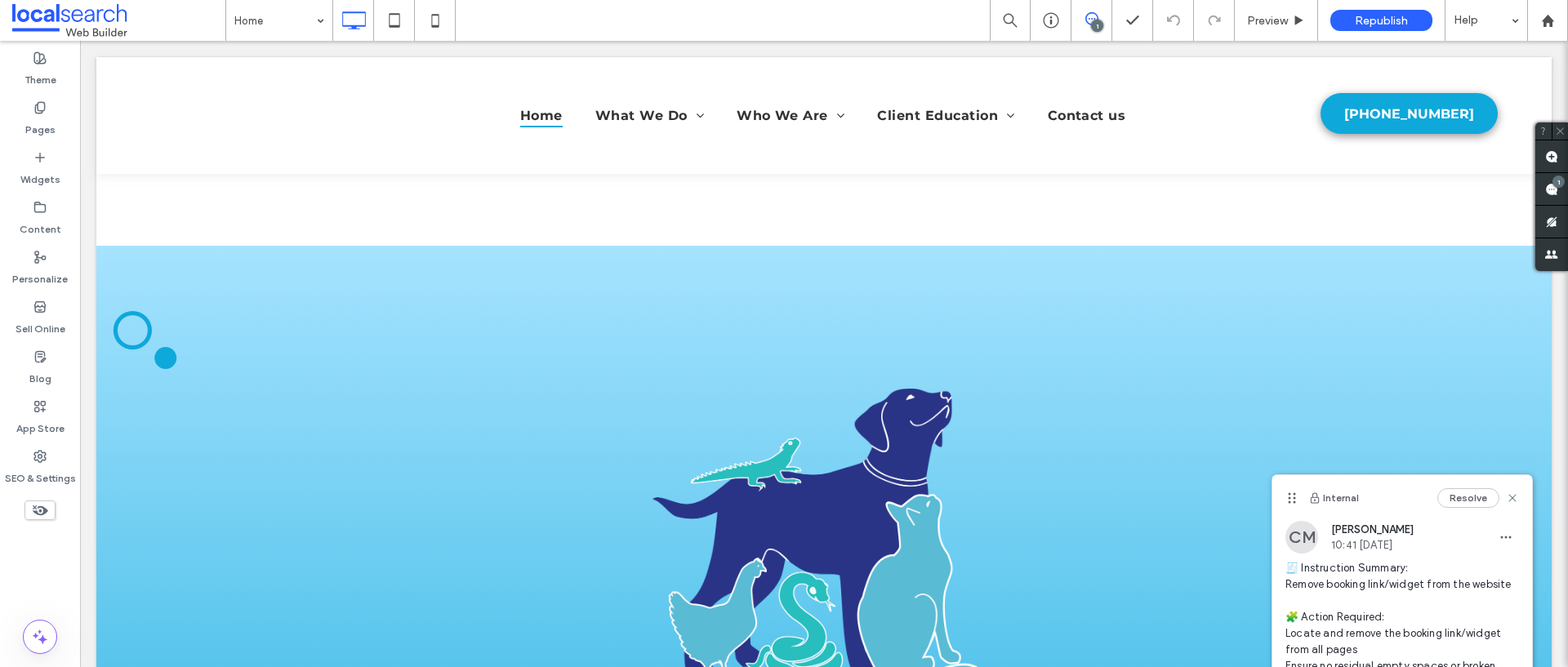
scroll to position [0, 0]
click at [1547, 152] on use at bounding box center [1552, 157] width 13 height 13
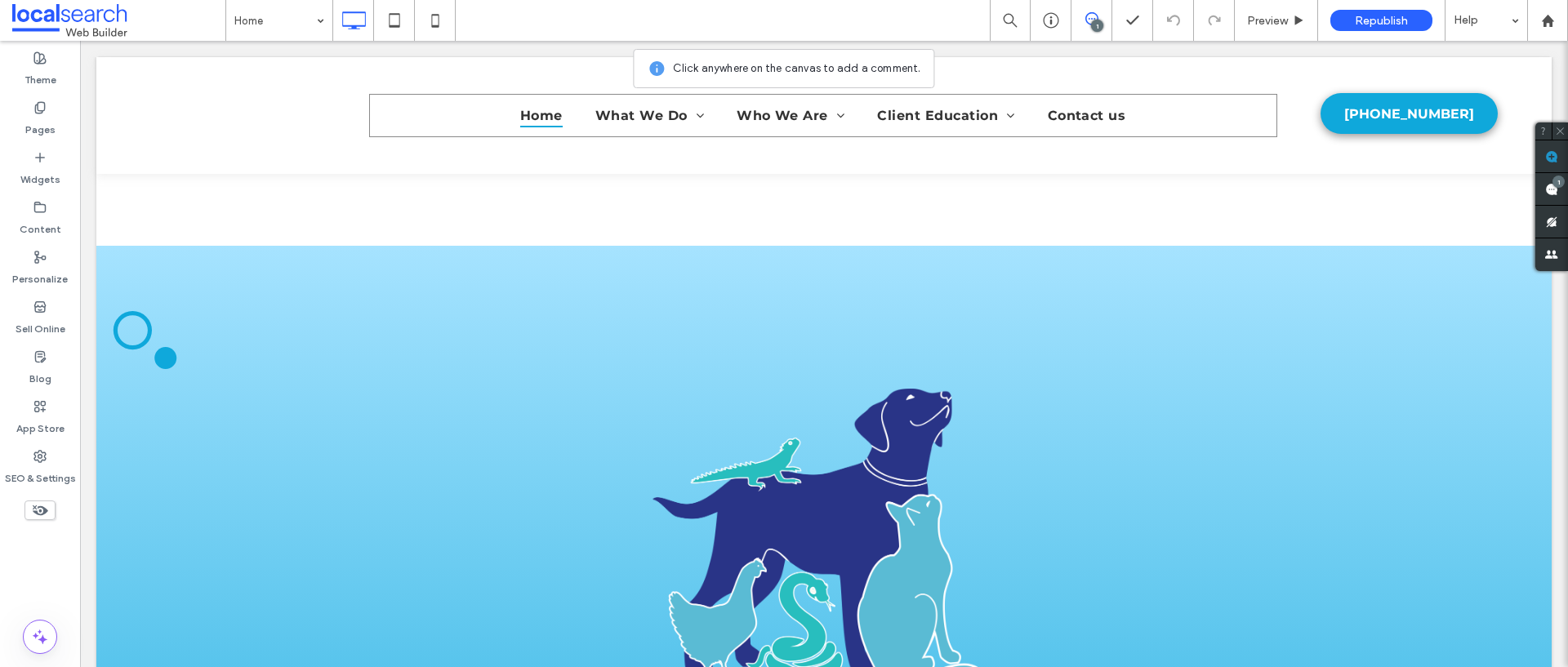
click at [1203, 121] on nav "Home What We Do Consultations and Preventative Care Surgical Services Dentistry…" at bounding box center [823, 115] width 908 height 43
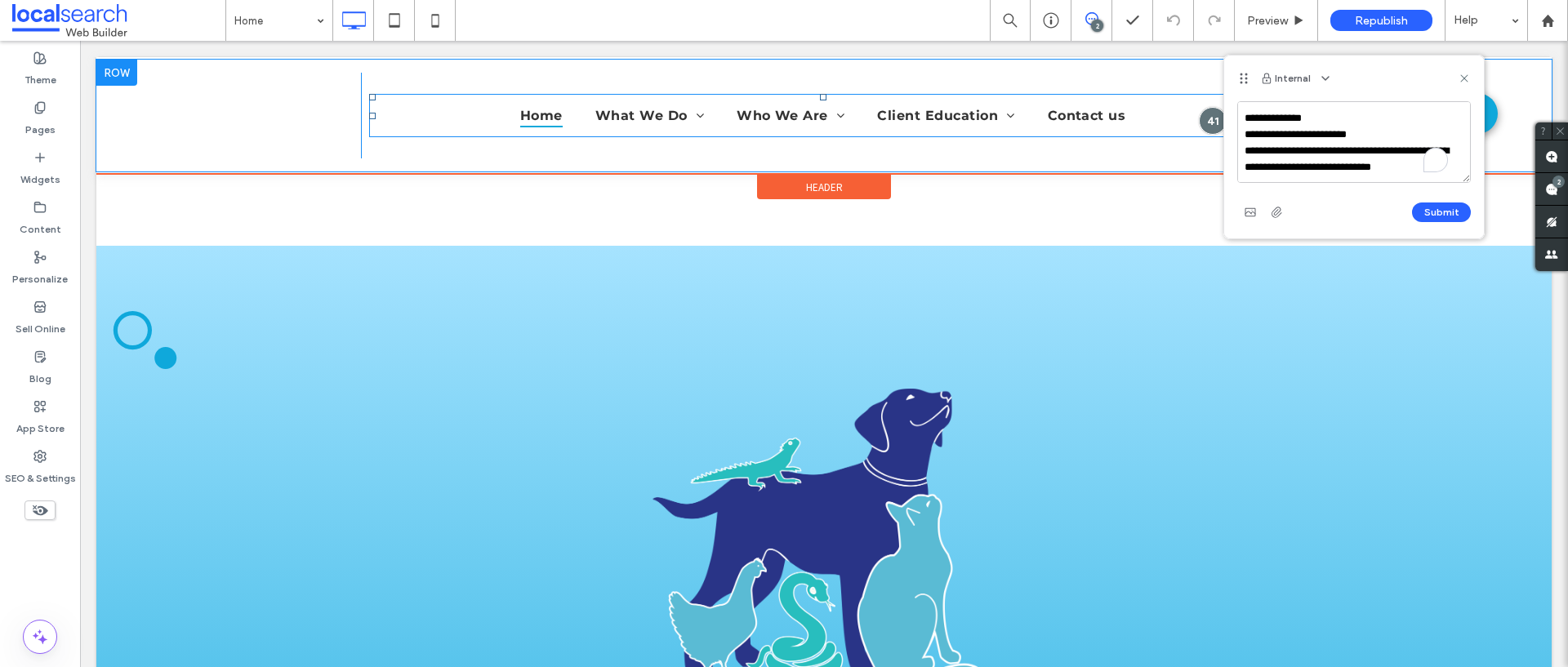
scroll to position [316, 0]
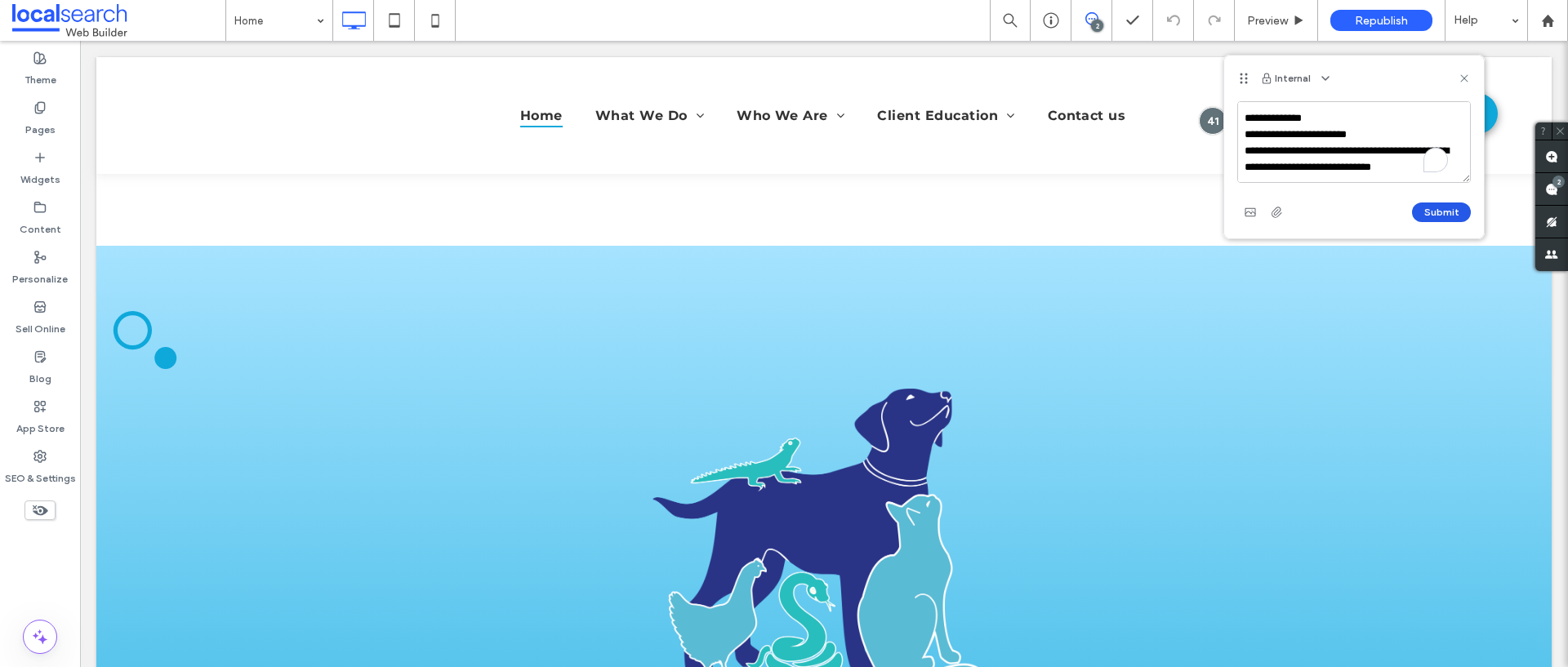
type textarea "**********"
click at [1453, 211] on button "Submit" at bounding box center [1440, 213] width 59 height 20
